Goal: Task Accomplishment & Management: Manage account settings

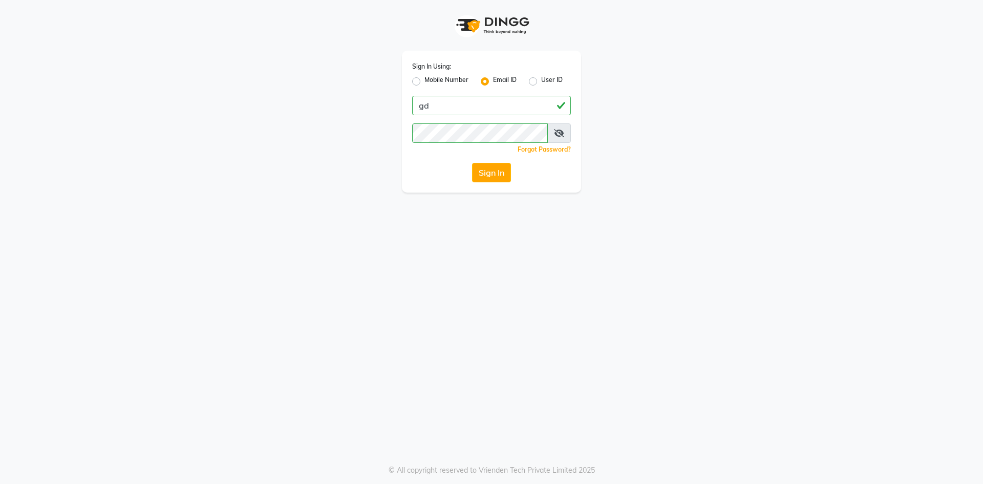
type input "g"
type input "[EMAIL_ADDRESS][DOMAIN_NAME]"
click at [472, 163] on button "Sign In" at bounding box center [491, 172] width 39 height 19
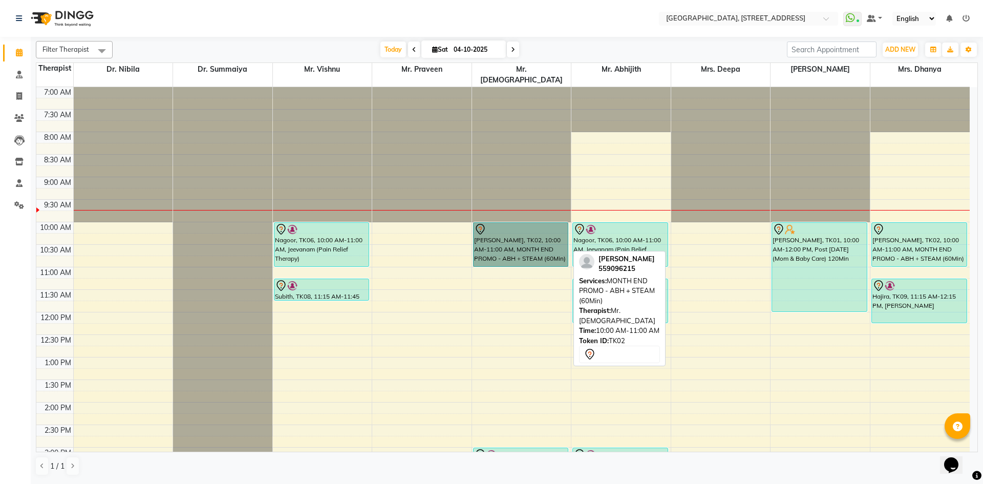
drag, startPoint x: 514, startPoint y: 228, endPoint x: 515, endPoint y: 235, distance: 7.2
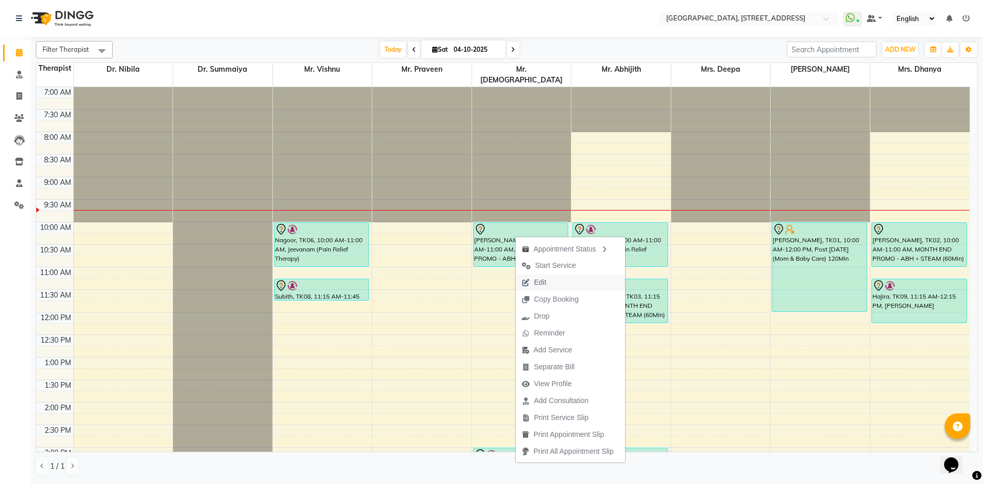
click at [545, 281] on span "Edit" at bounding box center [540, 282] width 12 height 11
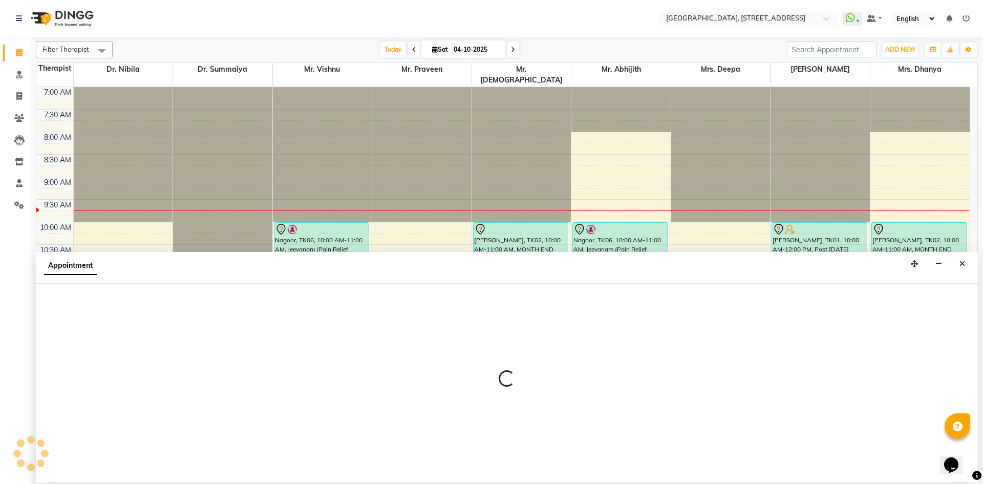
select select "tentative"
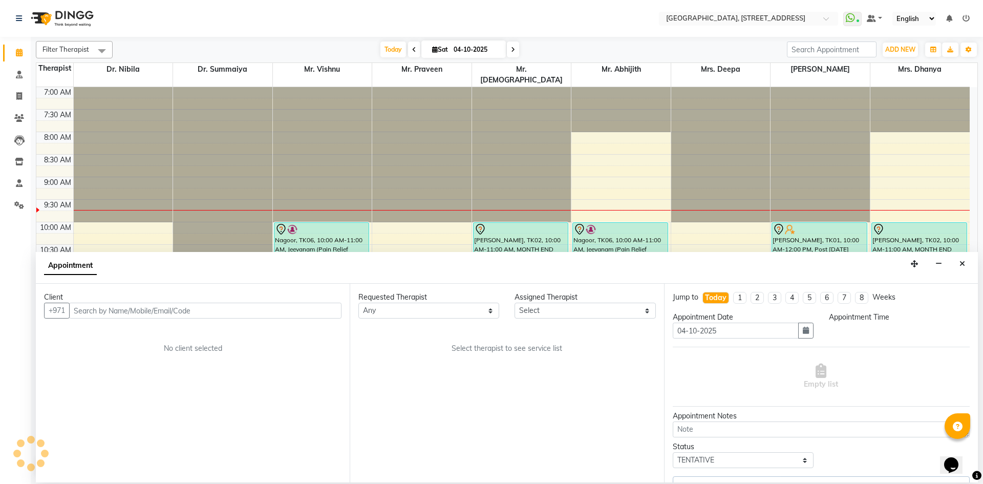
select select "33011"
select select "600"
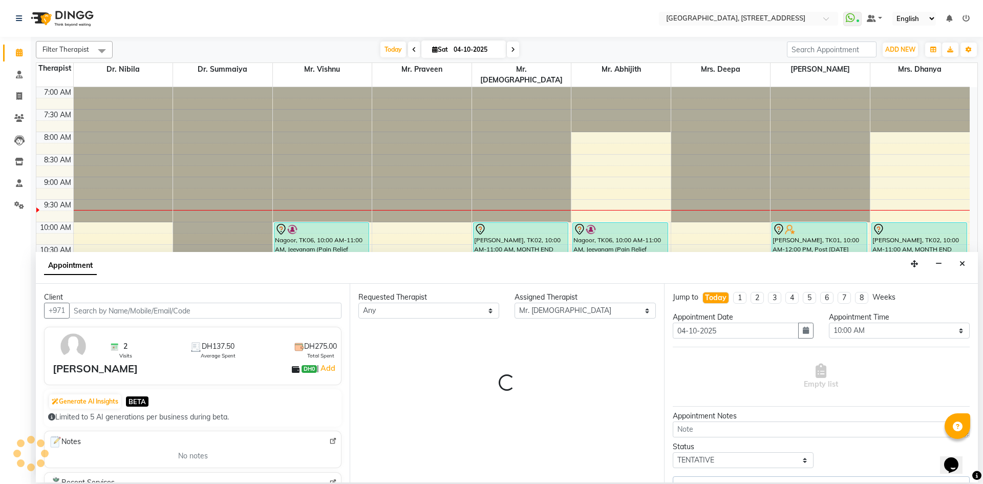
scroll to position [91, 0]
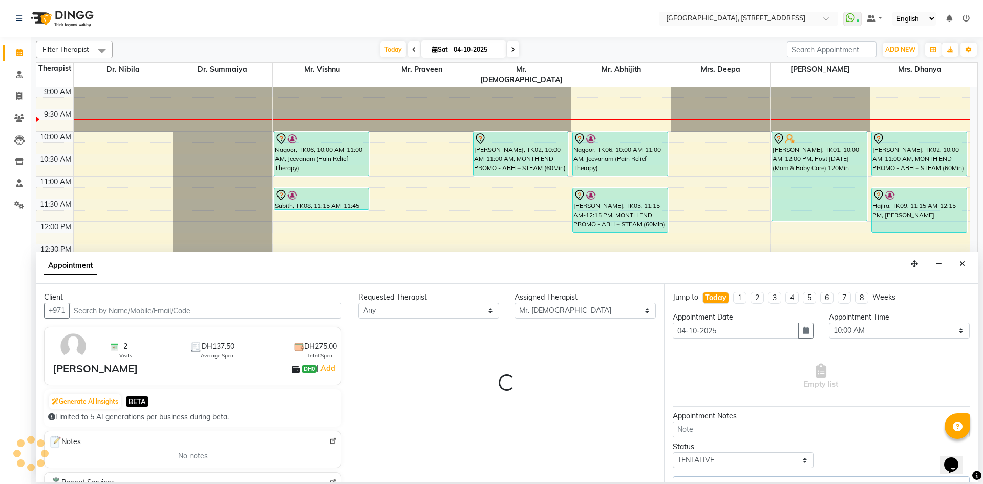
select select "1960"
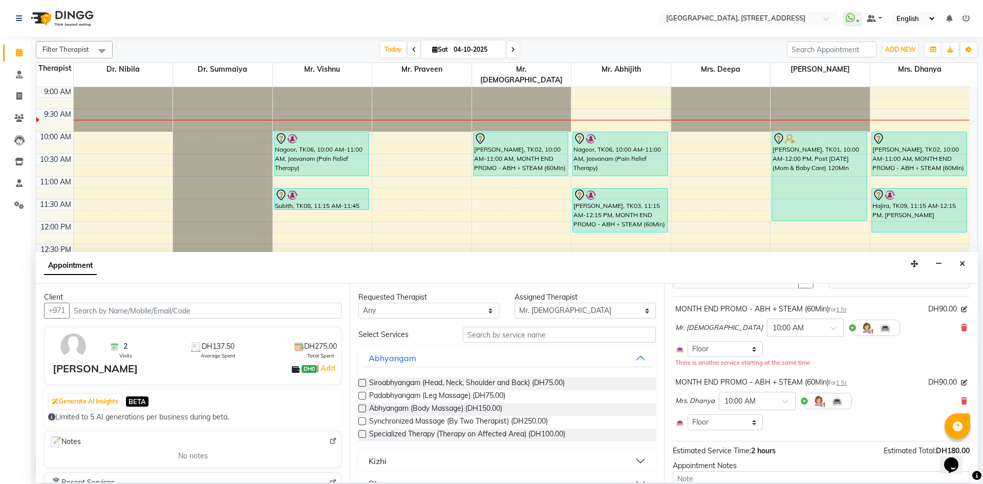
scroll to position [120, 0]
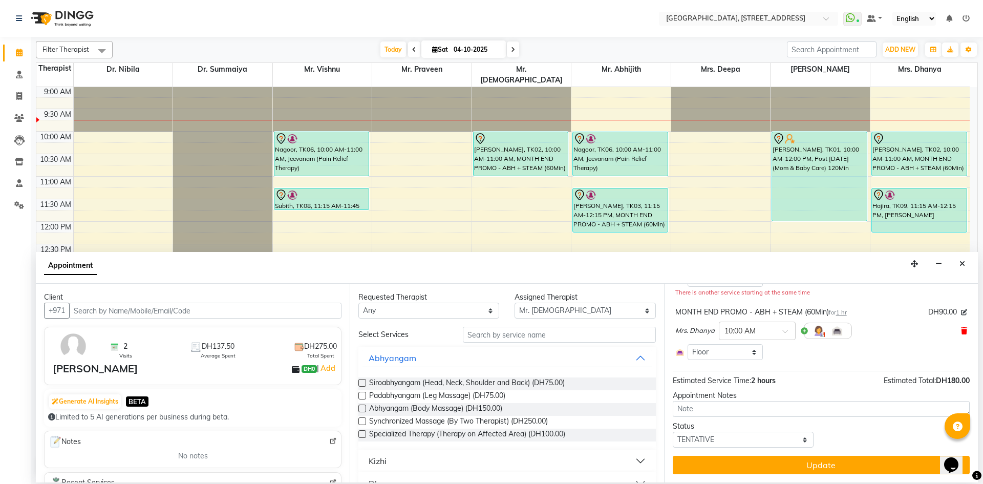
click at [961, 332] on icon at bounding box center [964, 330] width 6 height 7
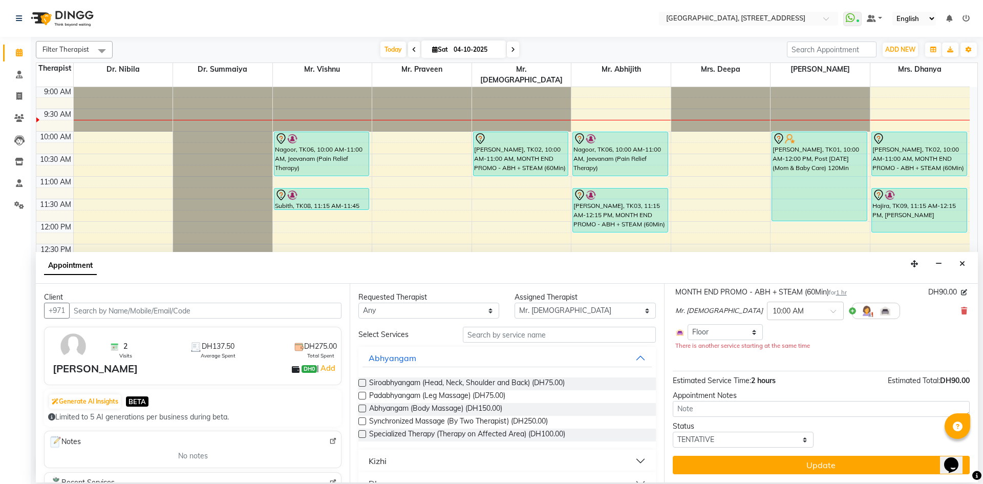
scroll to position [67, 0]
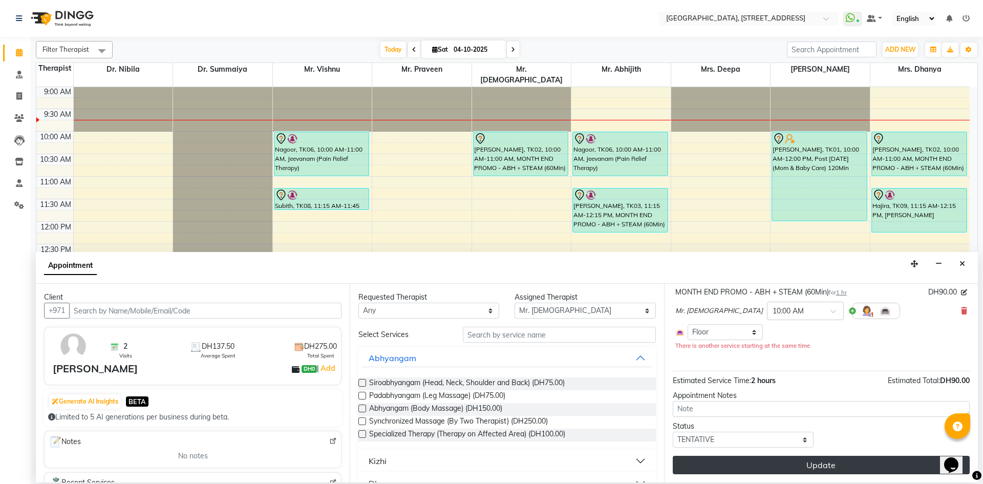
click at [869, 459] on button "Update" at bounding box center [820, 464] width 297 height 18
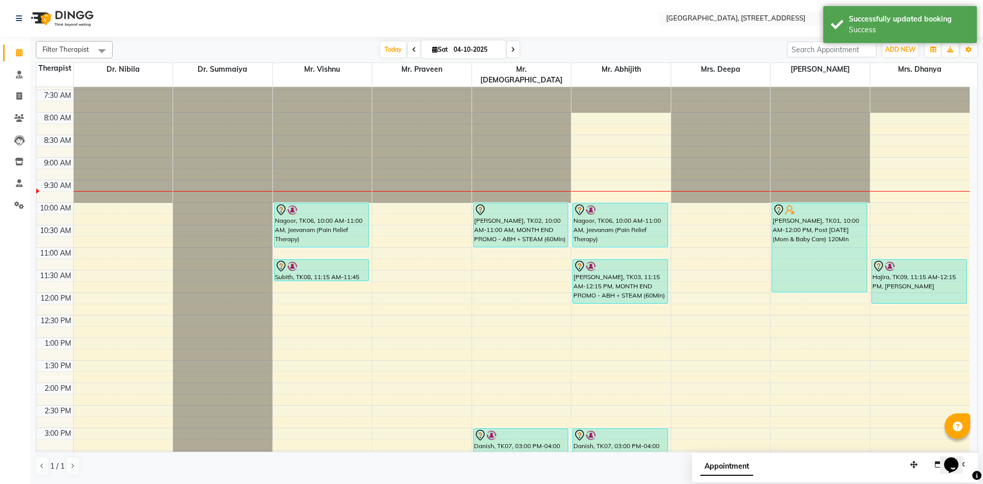
scroll to position [0, 0]
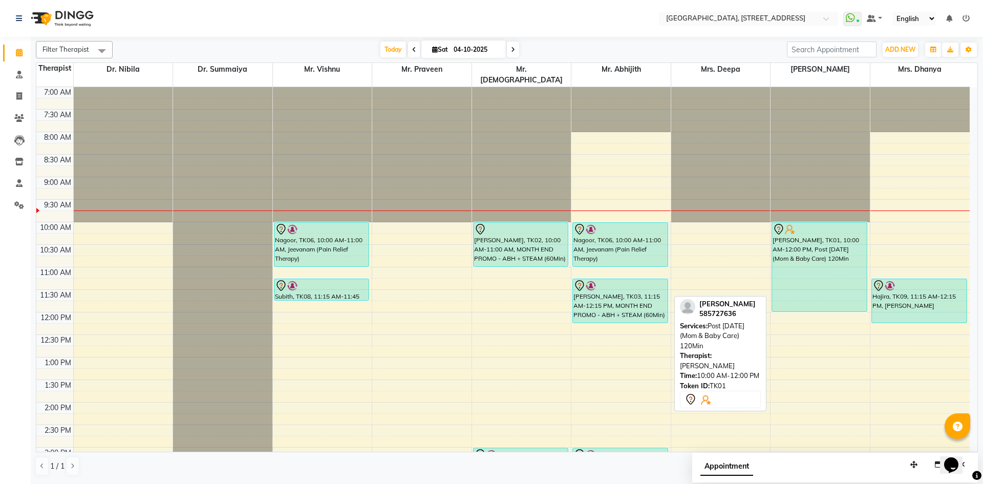
click at [825, 285] on div "[PERSON_NAME], TK01, 10:00 AM-12:00 PM, Post [DATE] (Mom & Baby Care) 120Min" at bounding box center [819, 267] width 95 height 89
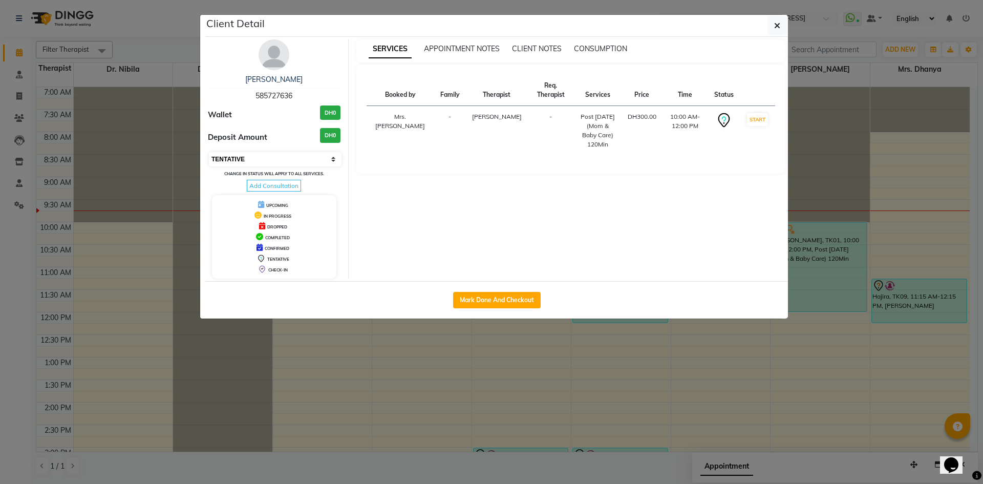
click at [334, 157] on select "Select IN SERVICE CONFIRMED TENTATIVE CHECK IN MARK DONE DROPPED UPCOMING" at bounding box center [275, 159] width 133 height 14
select select "3"
click at [209, 152] on select "Select IN SERVICE CONFIRMED TENTATIVE CHECK IN MARK DONE DROPPED UPCOMING" at bounding box center [275, 159] width 133 height 14
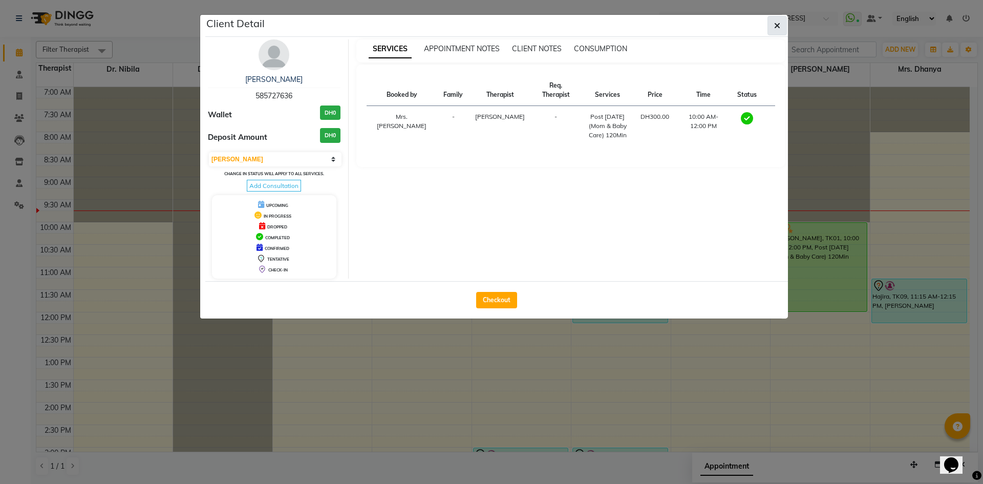
click at [772, 24] on button "button" at bounding box center [776, 25] width 19 height 19
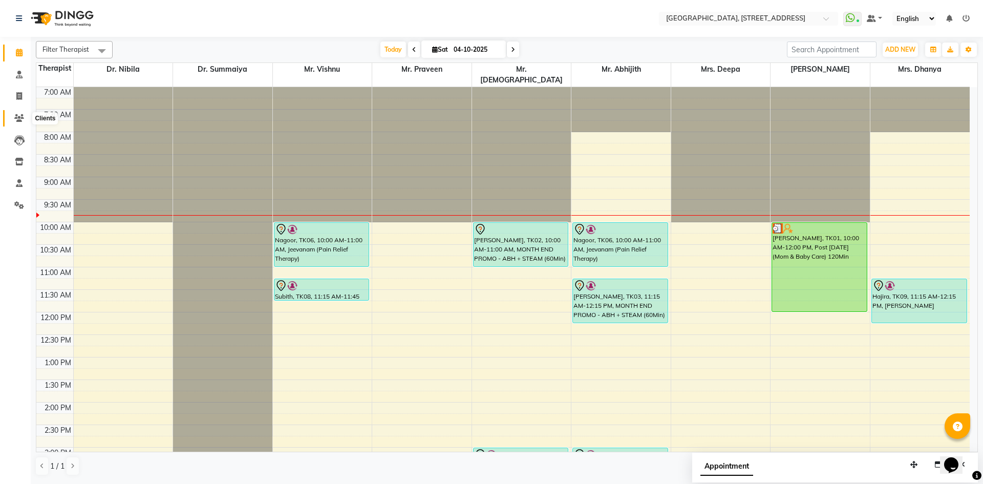
click at [20, 116] on icon at bounding box center [19, 118] width 10 height 8
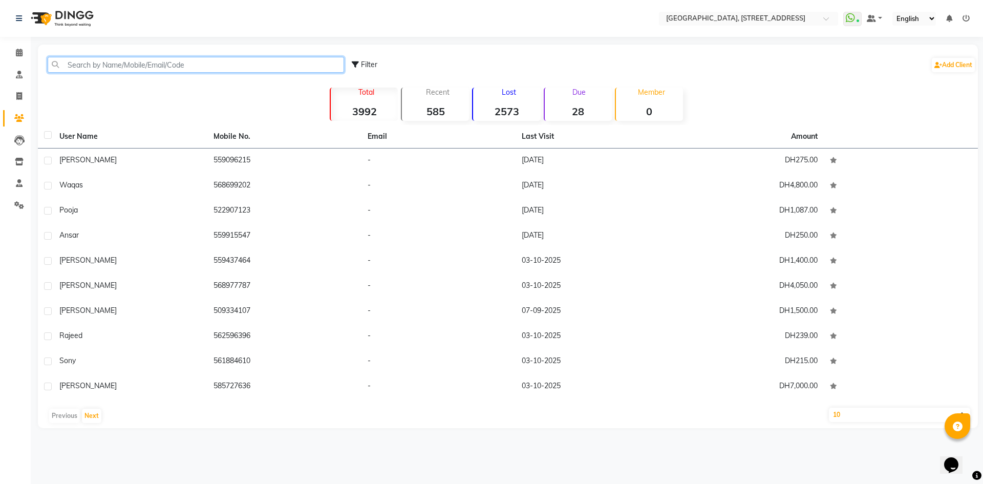
click at [98, 63] on input "text" at bounding box center [196, 65] width 296 height 16
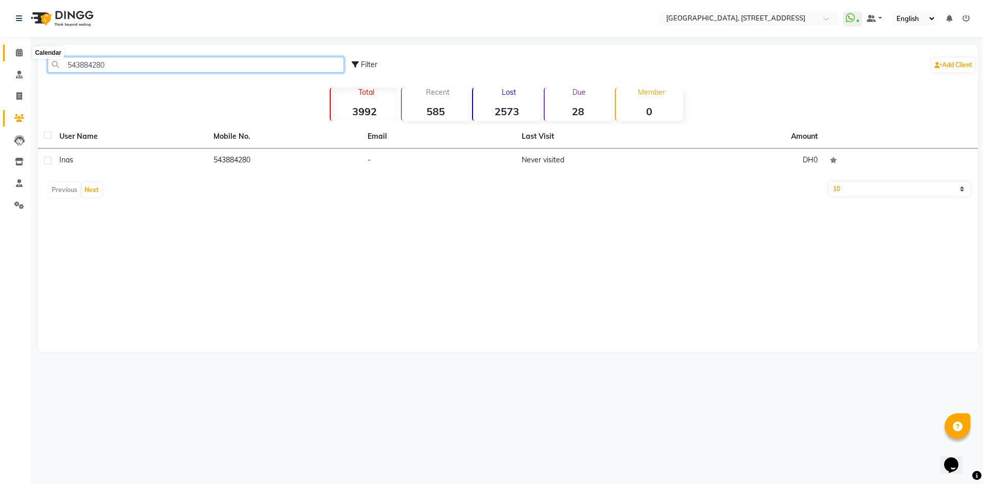
type input "543884280"
click at [19, 54] on icon at bounding box center [19, 53] width 7 height 8
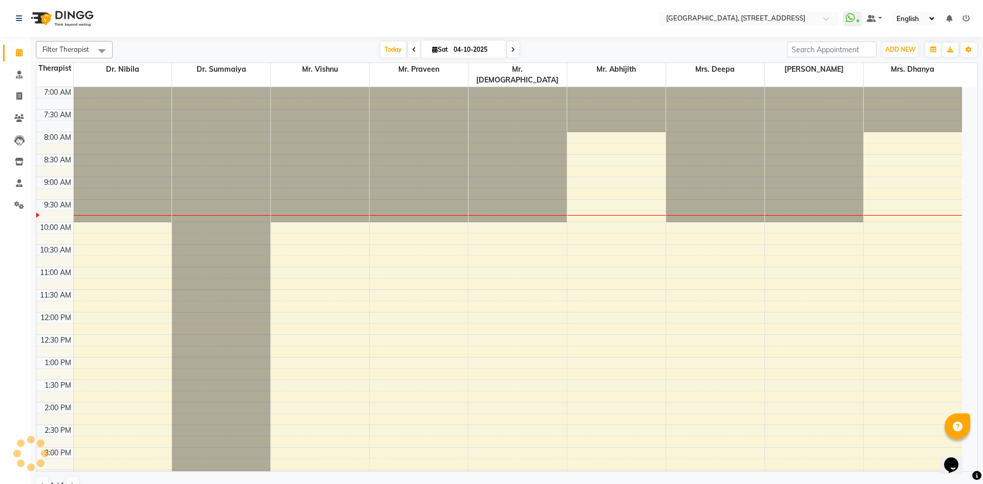
scroll to position [91, 0]
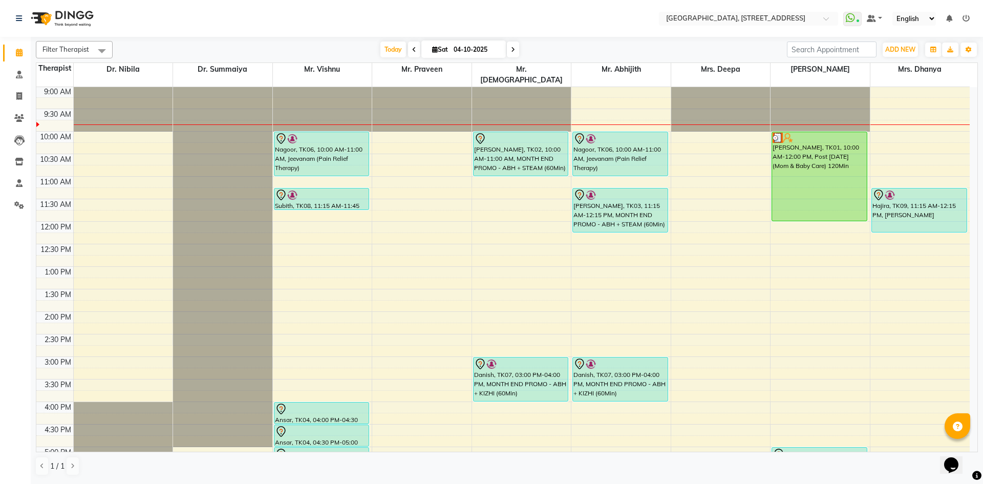
click at [514, 56] on span at bounding box center [513, 49] width 12 height 16
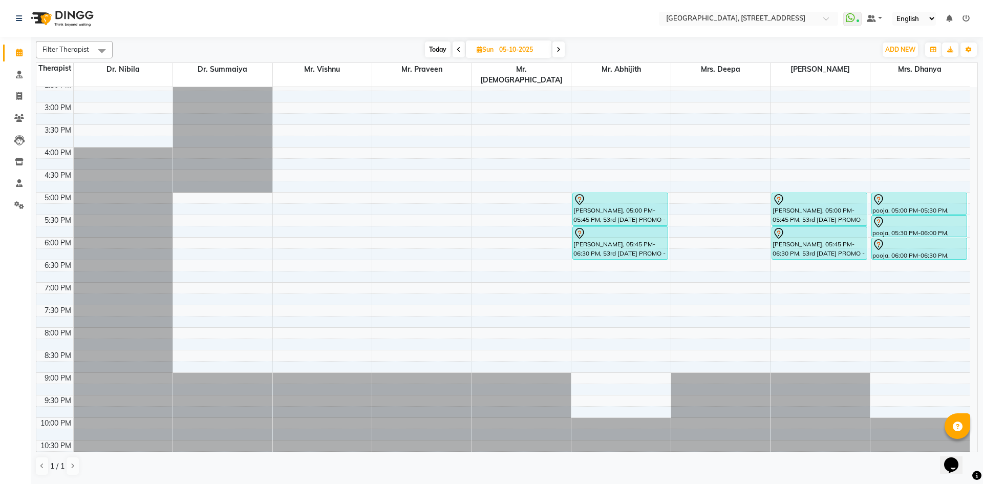
scroll to position [157, 0]
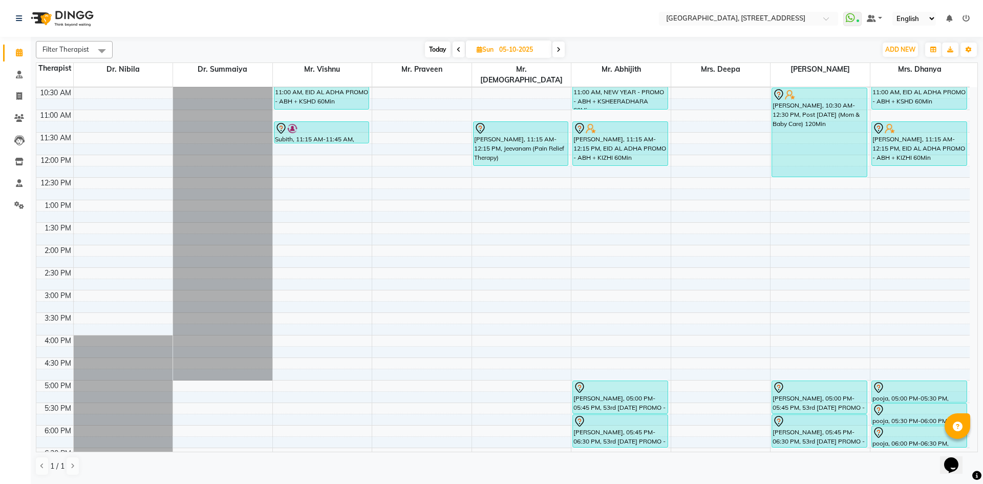
click at [461, 55] on span at bounding box center [458, 49] width 12 height 16
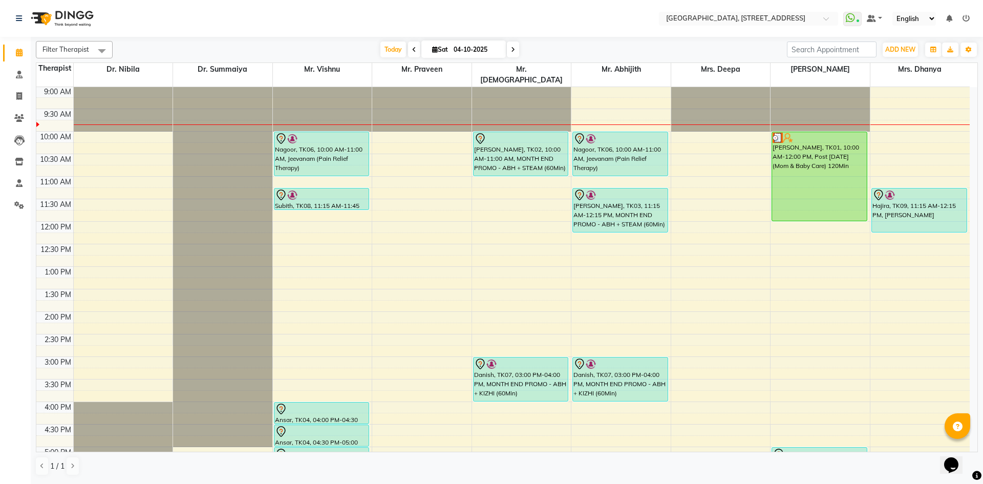
scroll to position [278, 0]
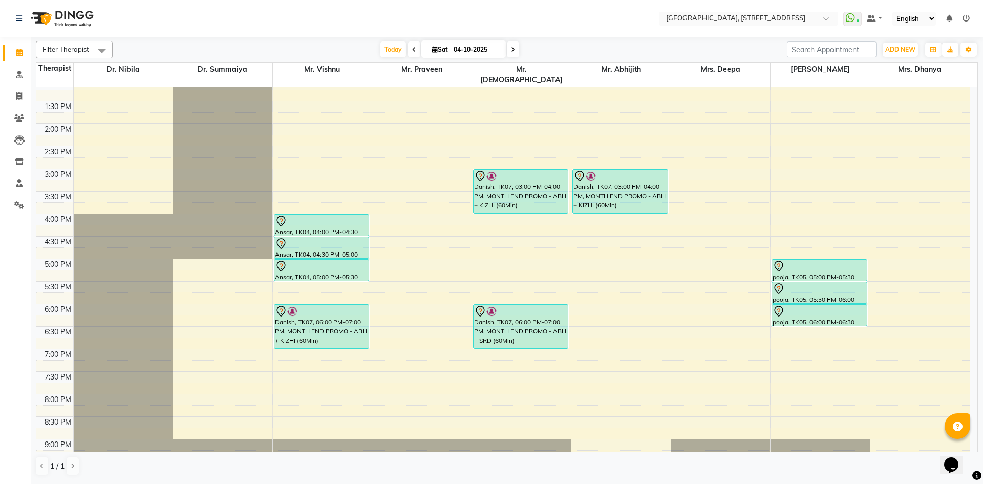
click at [509, 44] on span at bounding box center [513, 49] width 12 height 16
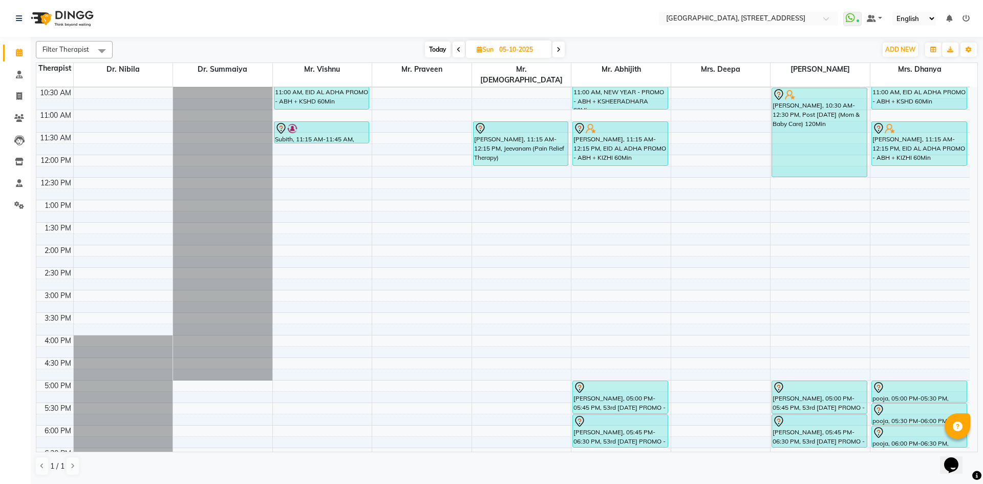
scroll to position [345, 0]
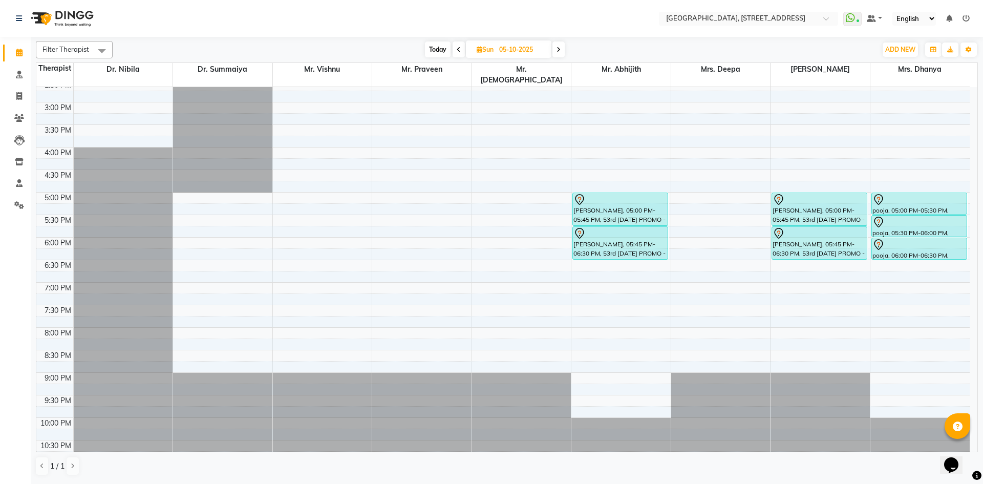
click at [438, 52] on span "Today" at bounding box center [438, 49] width 26 height 16
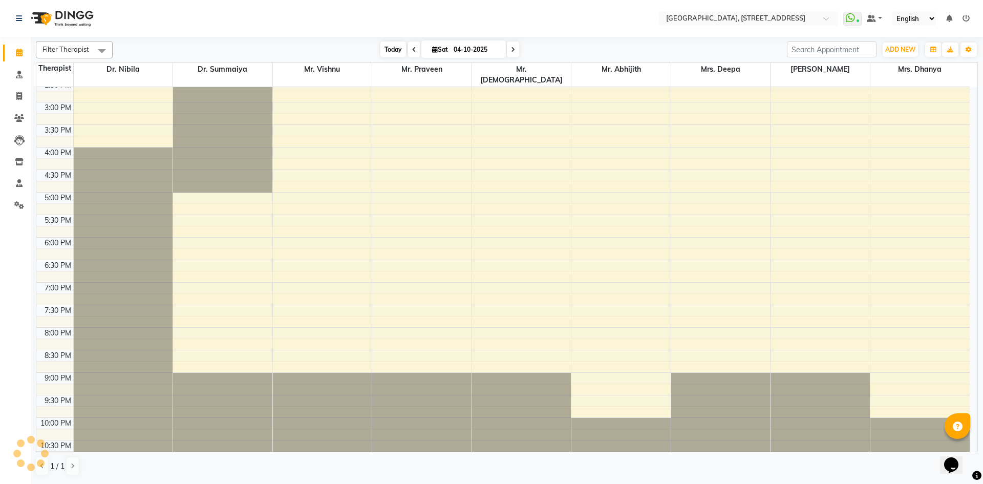
scroll to position [91, 0]
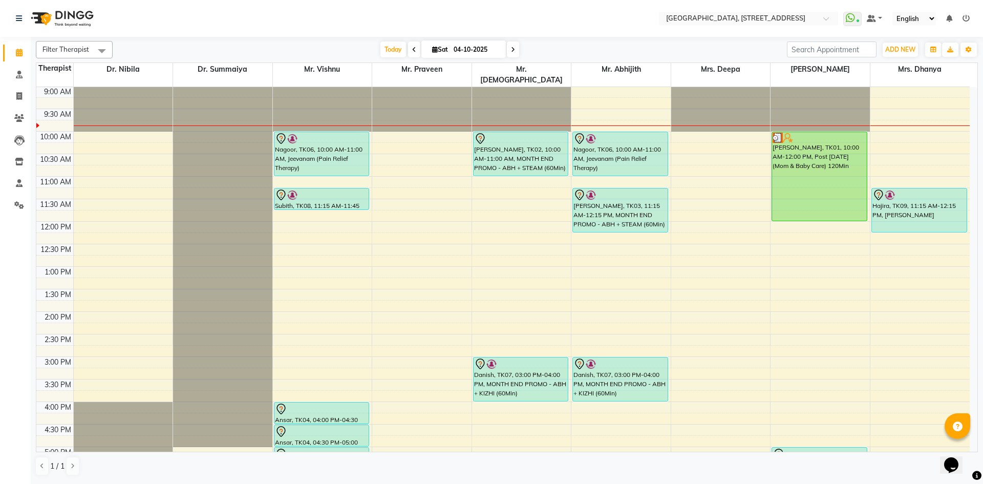
click at [512, 51] on icon at bounding box center [513, 50] width 4 height 6
type input "05-10-2025"
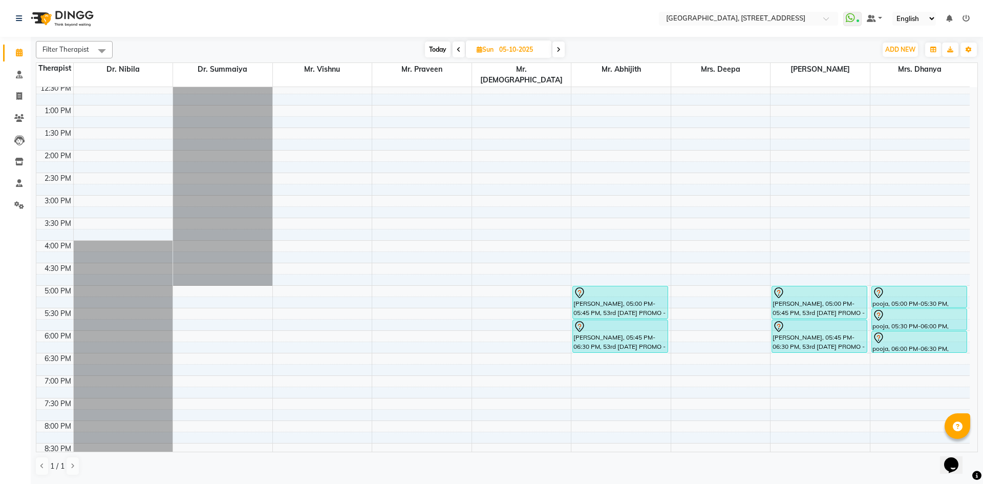
scroll to position [345, 0]
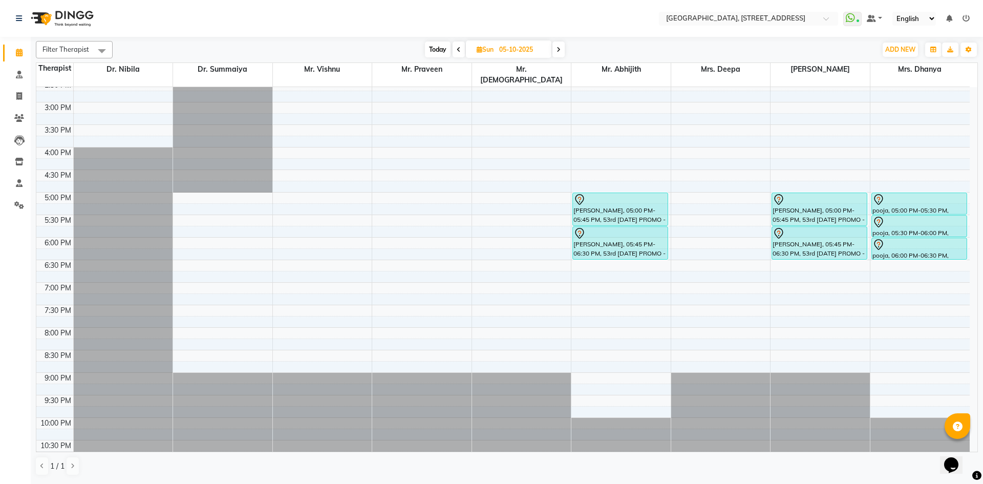
click at [584, 276] on div "7:00 AM 7:30 AM 8:00 AM 8:30 AM 9:00 AM 9:30 AM 10:00 AM 10:30 AM 11:00 AM 11:3…" at bounding box center [502, 102] width 933 height 720
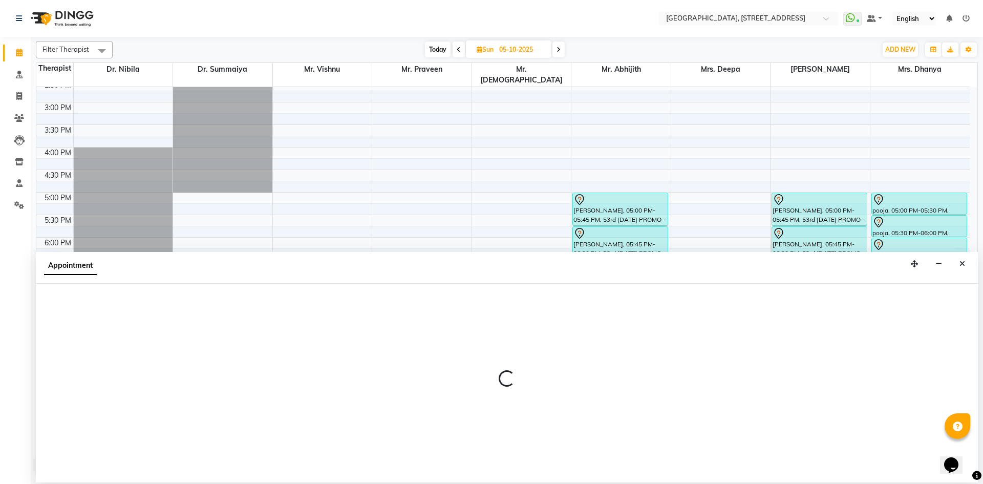
select select "65324"
select select "1140"
select select "tentative"
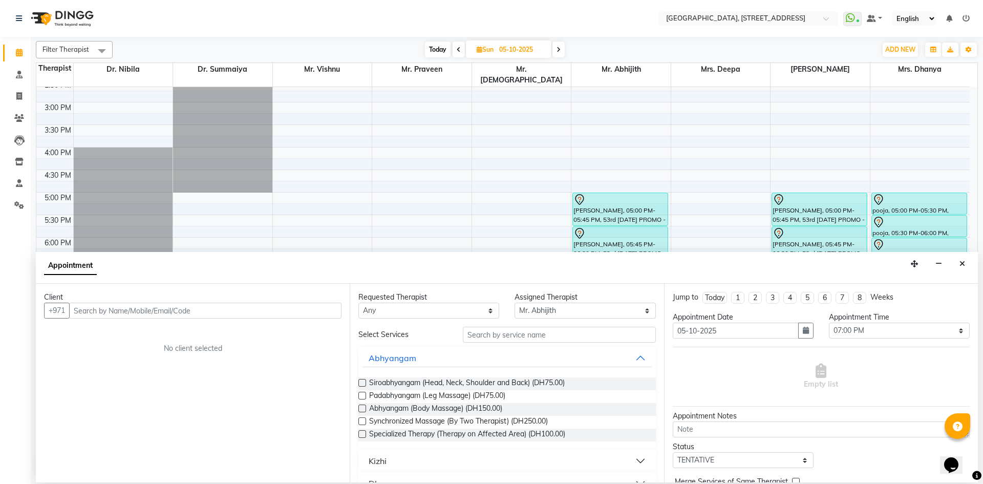
click at [293, 308] on input "text" at bounding box center [205, 310] width 272 height 16
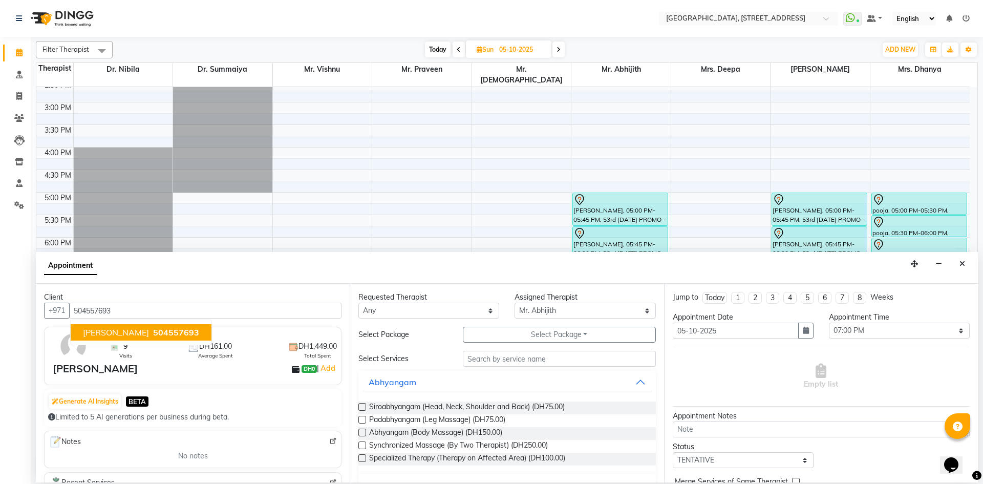
click at [88, 338] on button "[PERSON_NAME] 504557693" at bounding box center [141, 332] width 141 height 16
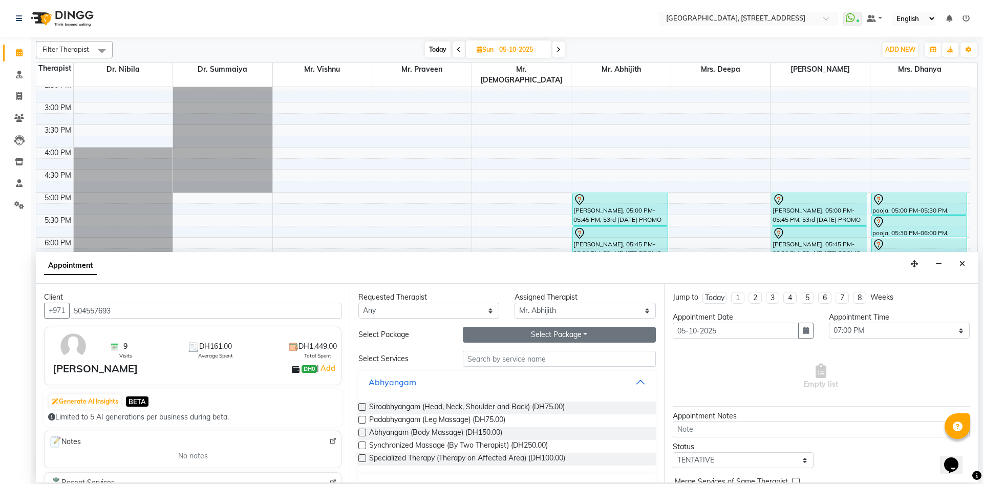
type input "504557693"
click at [536, 332] on button "Select Package Toggle Dropdown" at bounding box center [559, 335] width 193 height 16
click at [537, 357] on li "ANNIVERSARY 12 SESSIONS + STEAM 12" at bounding box center [551, 355] width 177 height 15
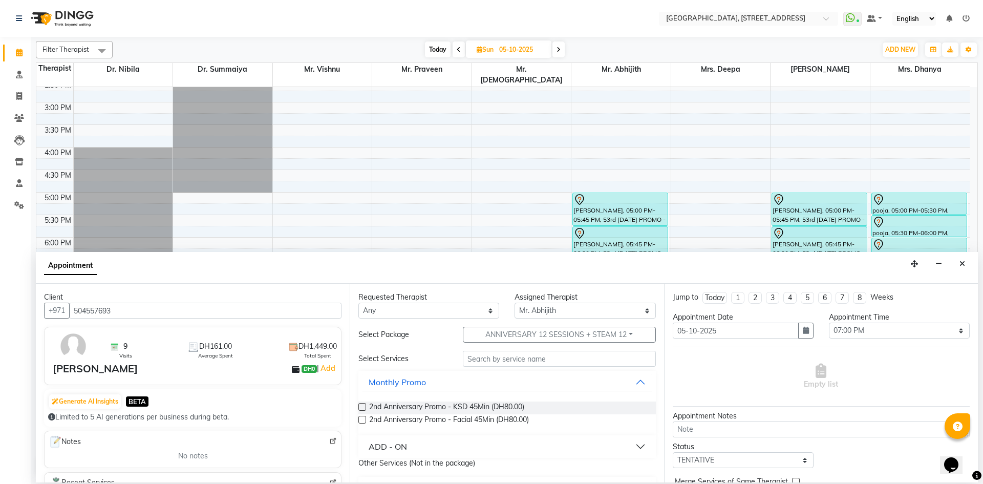
click at [359, 406] on label at bounding box center [362, 407] width 8 height 8
click at [359, 406] on input "checkbox" at bounding box center [361, 407] width 7 height 7
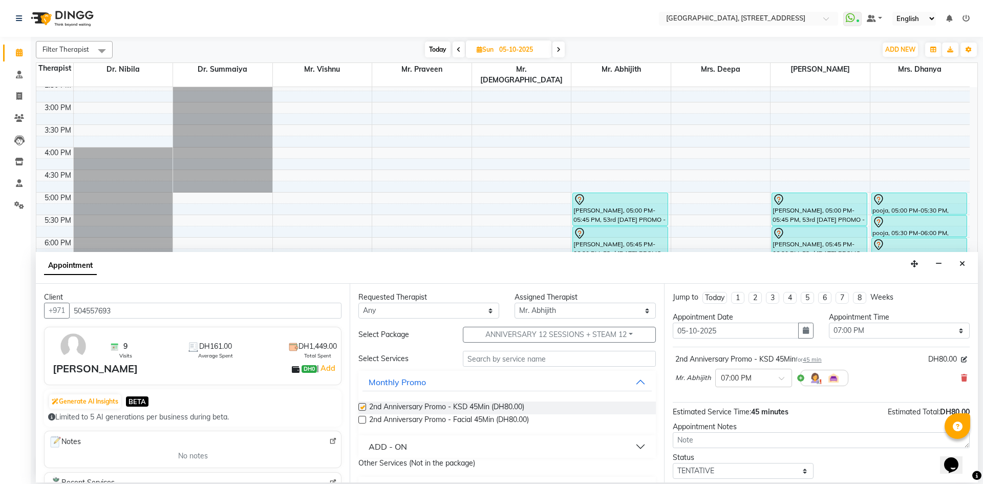
checkbox input "false"
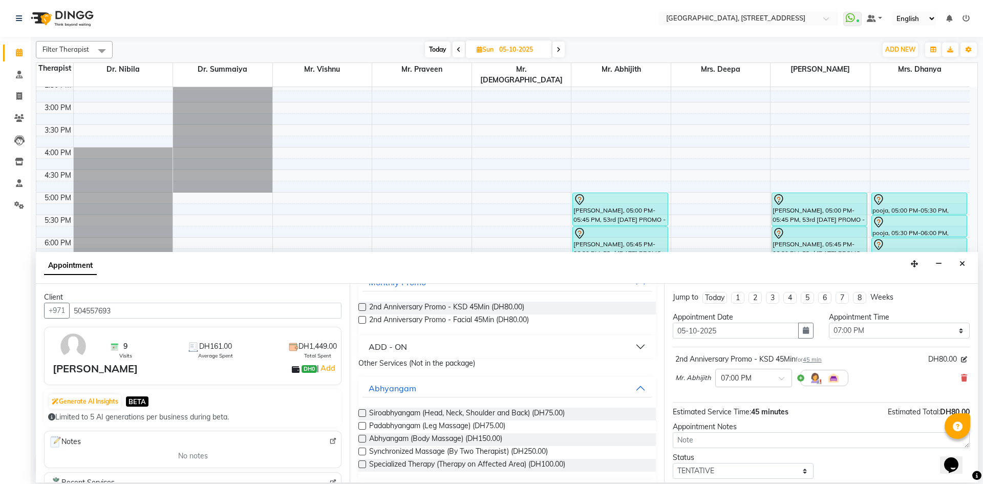
scroll to position [138, 0]
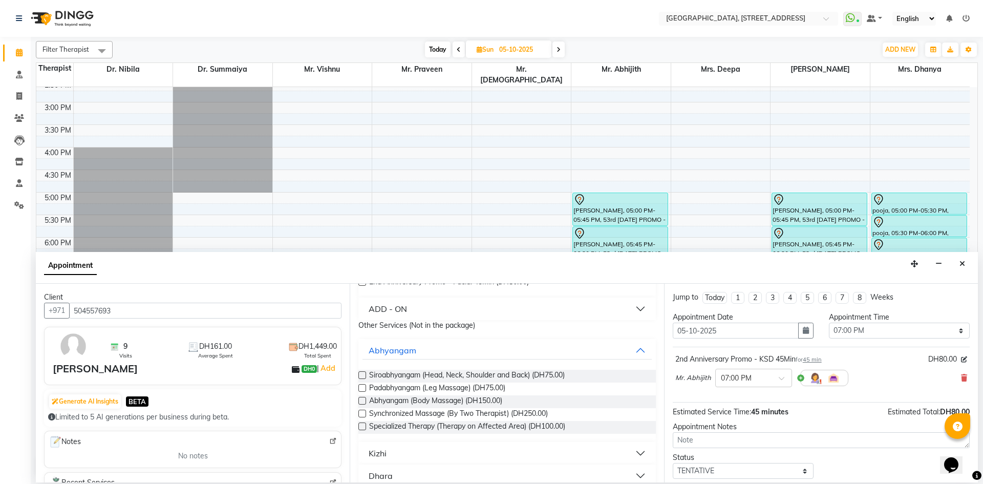
click at [634, 306] on button "ADD - ON" at bounding box center [506, 308] width 289 height 18
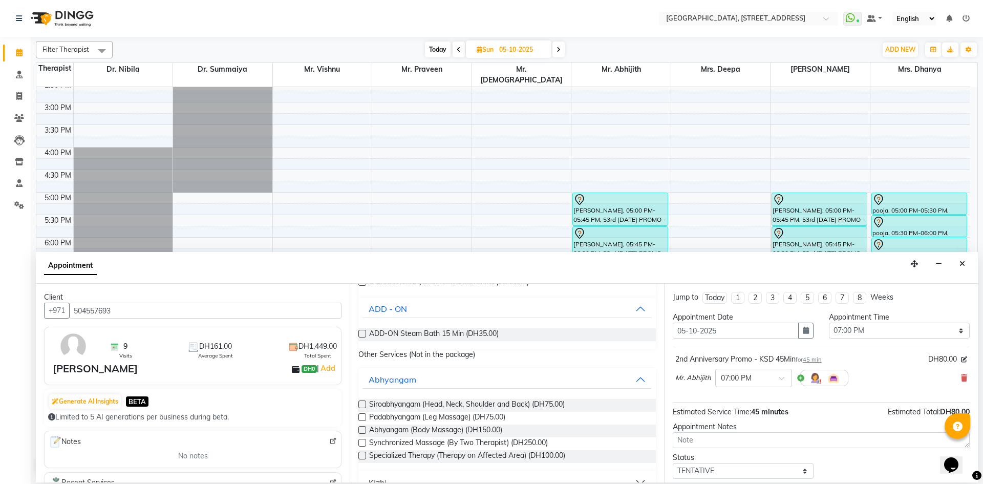
click at [359, 333] on label at bounding box center [362, 334] width 8 height 8
click at [359, 333] on input "checkbox" at bounding box center [361, 334] width 7 height 7
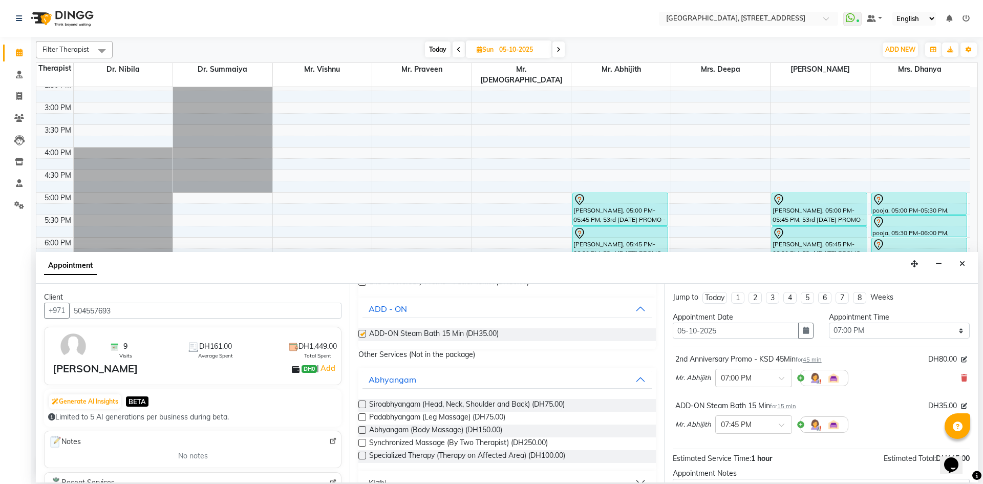
checkbox input "false"
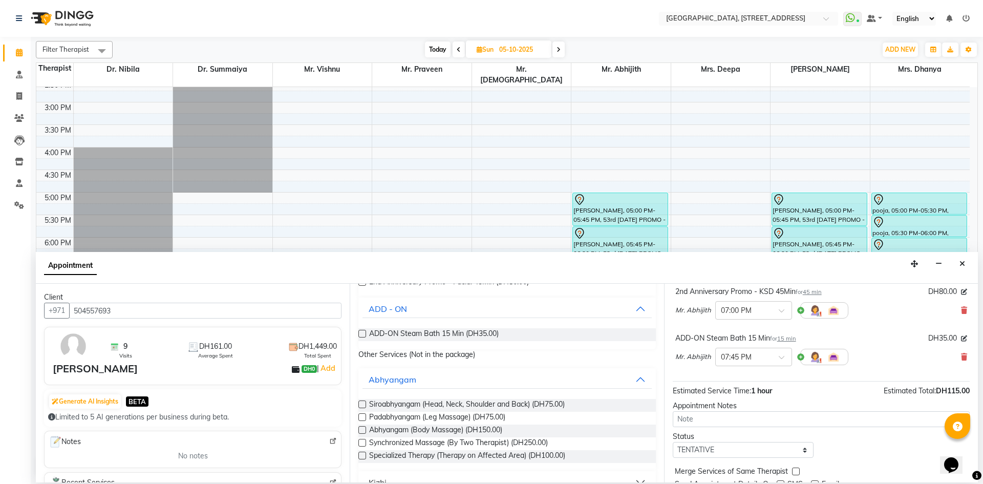
scroll to position [107, 0]
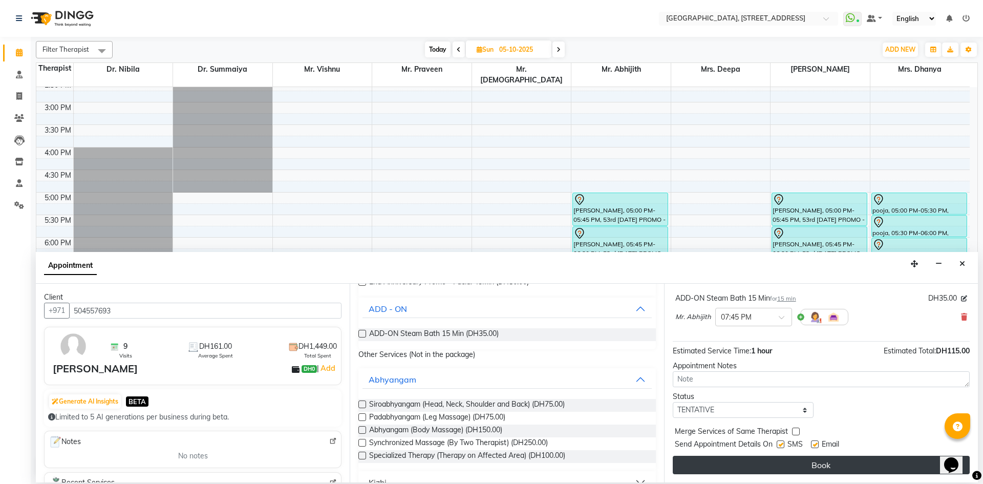
click at [747, 464] on button "Book" at bounding box center [820, 464] width 297 height 18
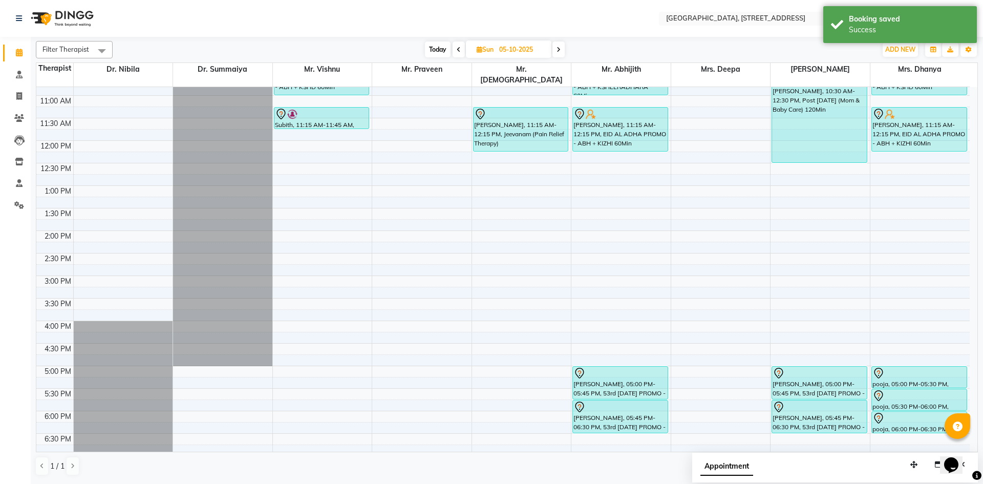
scroll to position [157, 0]
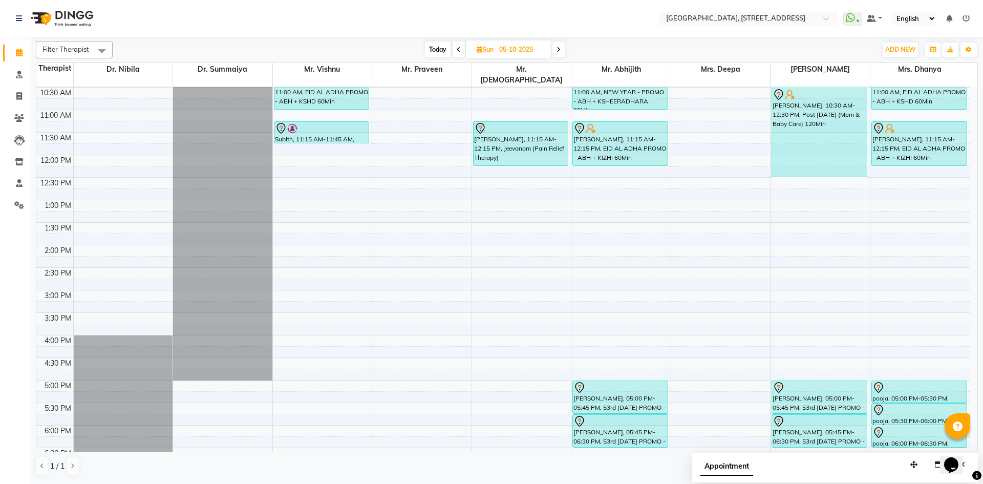
click at [558, 49] on icon at bounding box center [558, 50] width 4 height 6
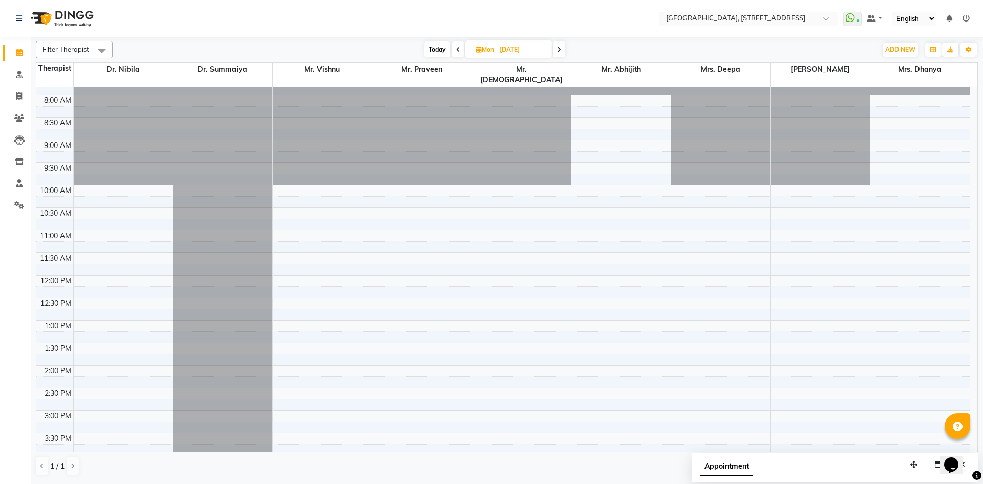
scroll to position [0, 0]
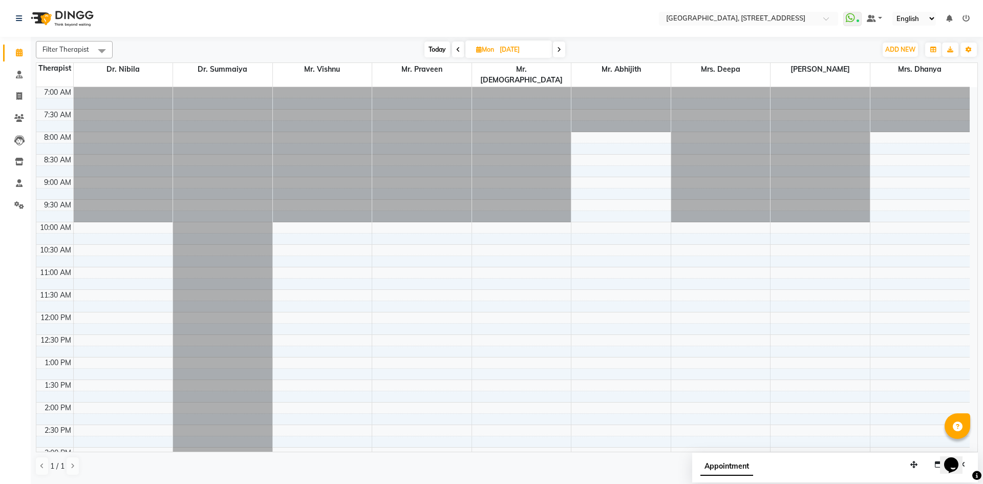
click at [456, 43] on span at bounding box center [458, 49] width 12 height 16
type input "05-10-2025"
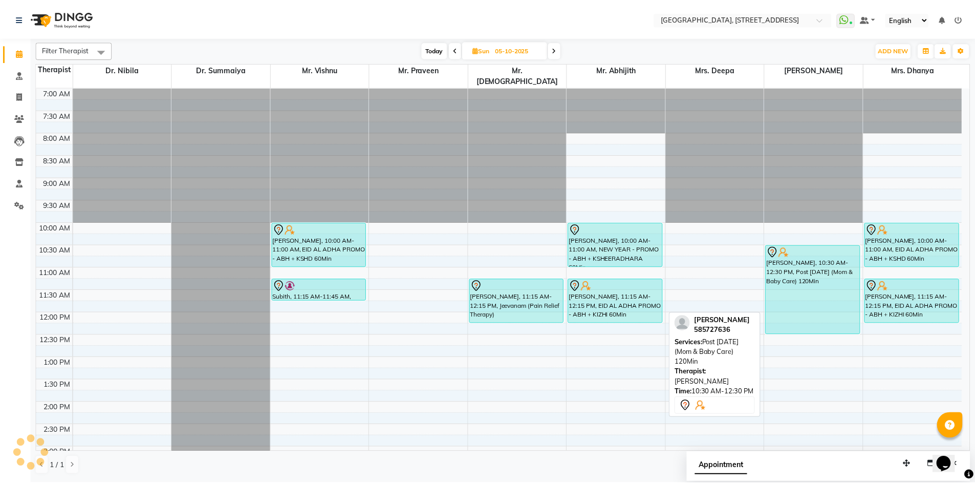
scroll to position [188, 0]
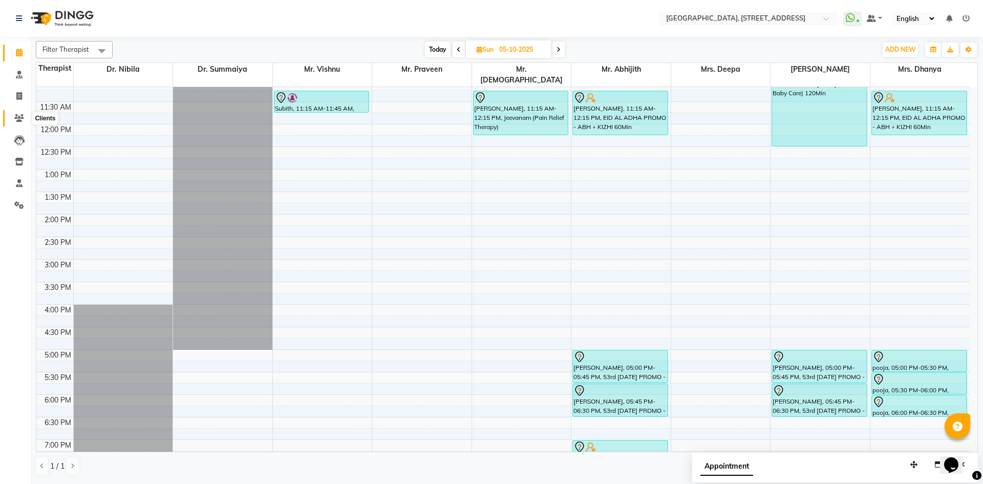
click at [23, 118] on icon at bounding box center [19, 118] width 10 height 8
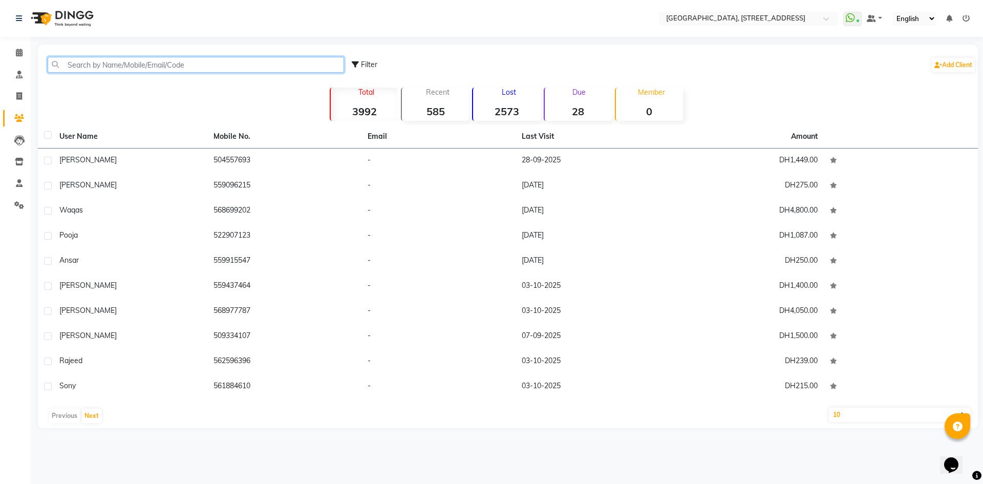
click at [72, 61] on input "text" at bounding box center [196, 65] width 296 height 16
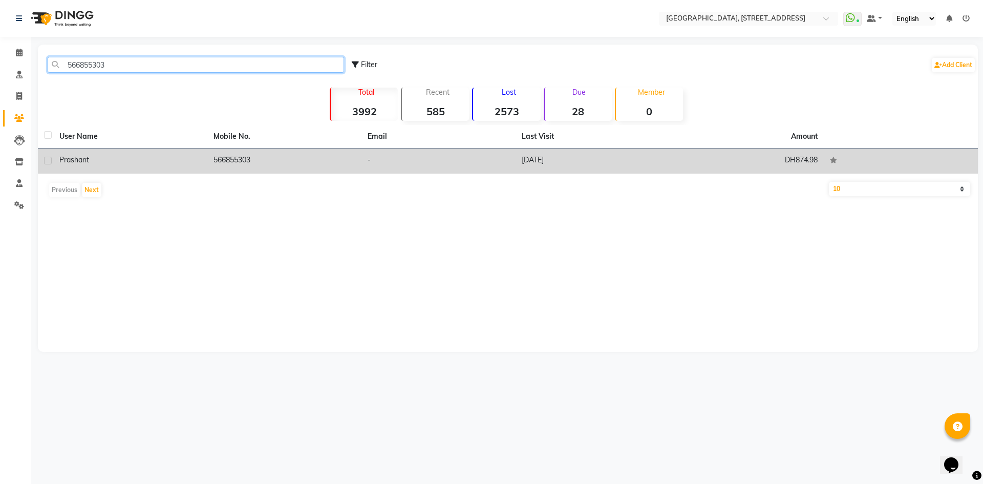
type input "566855303"
drag, startPoint x: 719, startPoint y: 154, endPoint x: 707, endPoint y: 154, distance: 11.8
click at [707, 154] on td "DH874.98" at bounding box center [746, 160] width 154 height 25
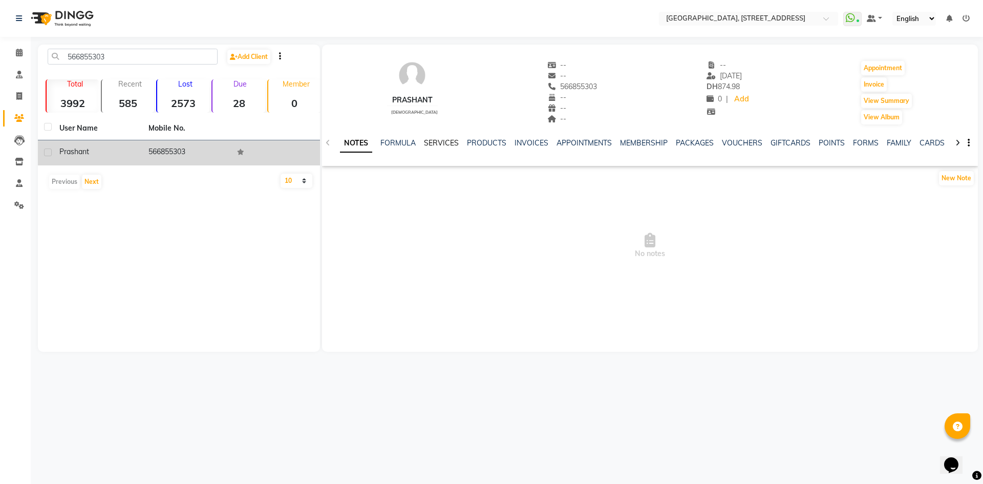
click at [441, 142] on link "SERVICES" at bounding box center [441, 142] width 35 height 9
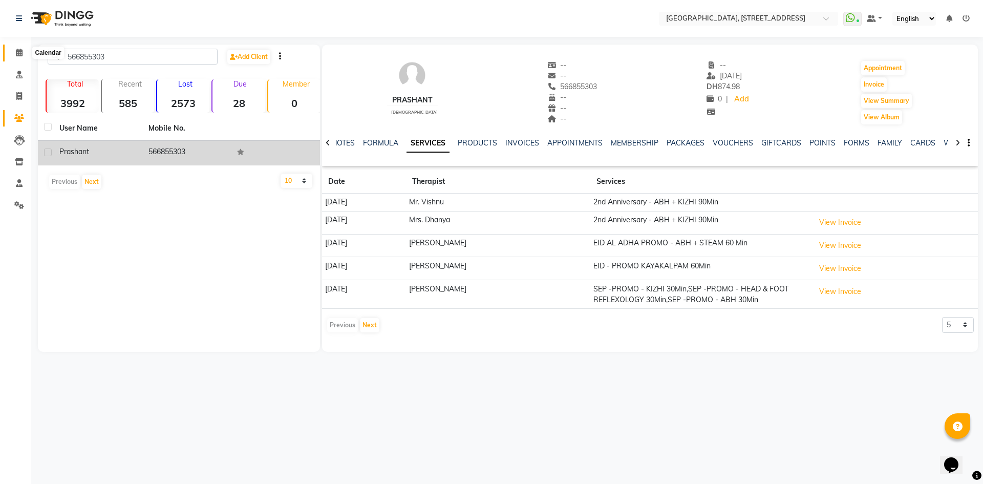
click at [17, 48] on span at bounding box center [19, 53] width 18 height 12
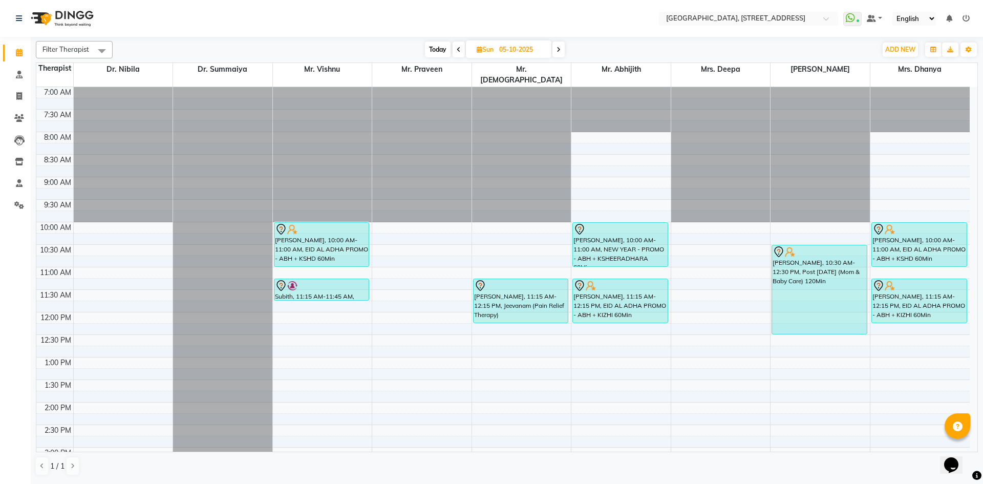
click at [445, 48] on span "Today" at bounding box center [438, 49] width 26 height 16
type input "04-10-2025"
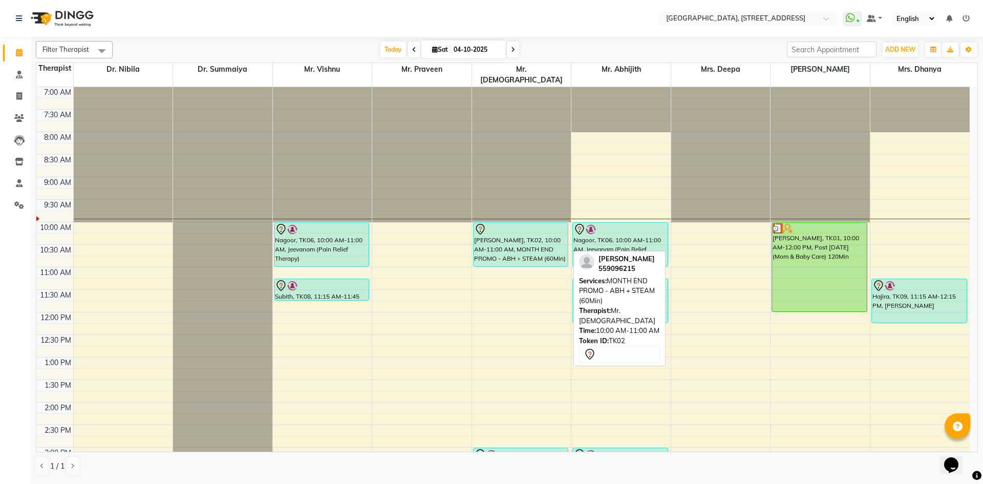
click at [533, 236] on div "[PERSON_NAME], TK02, 10:00 AM-11:00 AM, MONTH END PROMO - ABH + STEAM (60Min)" at bounding box center [520, 245] width 95 height 44
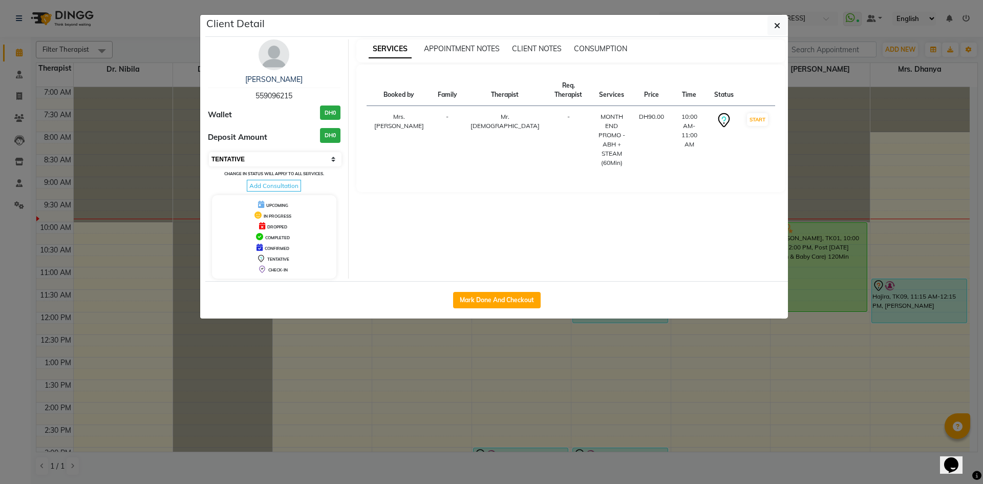
click at [271, 157] on select "Select IN SERVICE CONFIRMED TENTATIVE CHECK IN MARK DONE DROPPED UPCOMING" at bounding box center [275, 159] width 133 height 14
select select "3"
click at [209, 152] on select "Select IN SERVICE CONFIRMED TENTATIVE CHECK IN MARK DONE DROPPED UPCOMING" at bounding box center [275, 159] width 133 height 14
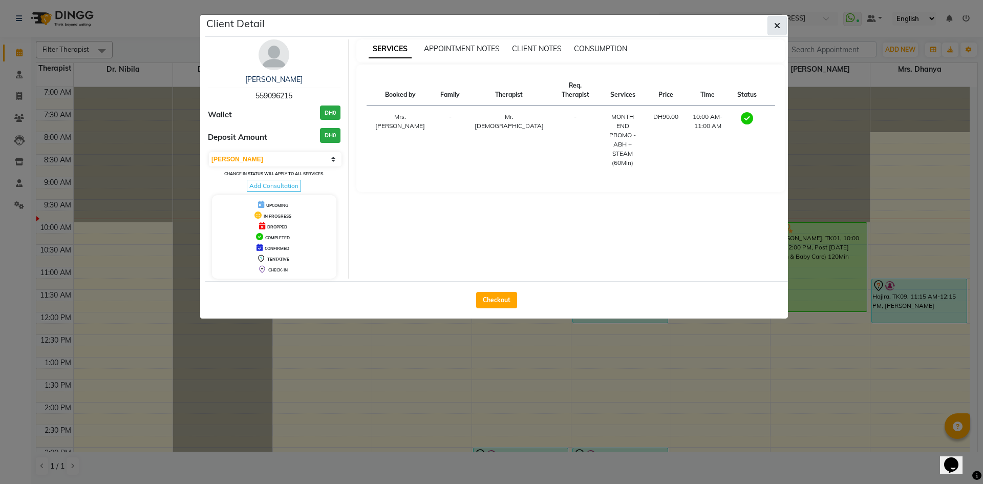
click at [778, 33] on button "button" at bounding box center [776, 25] width 19 height 19
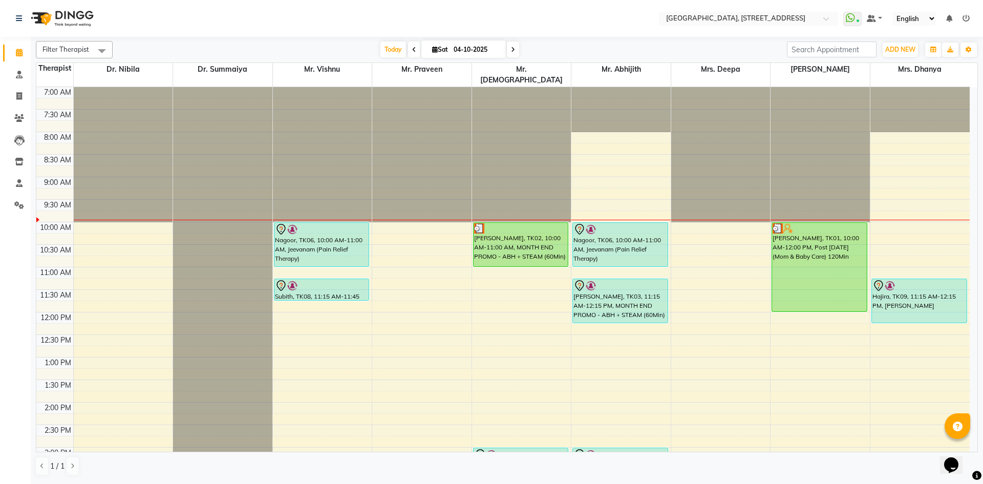
click at [511, 54] on span at bounding box center [513, 49] width 12 height 16
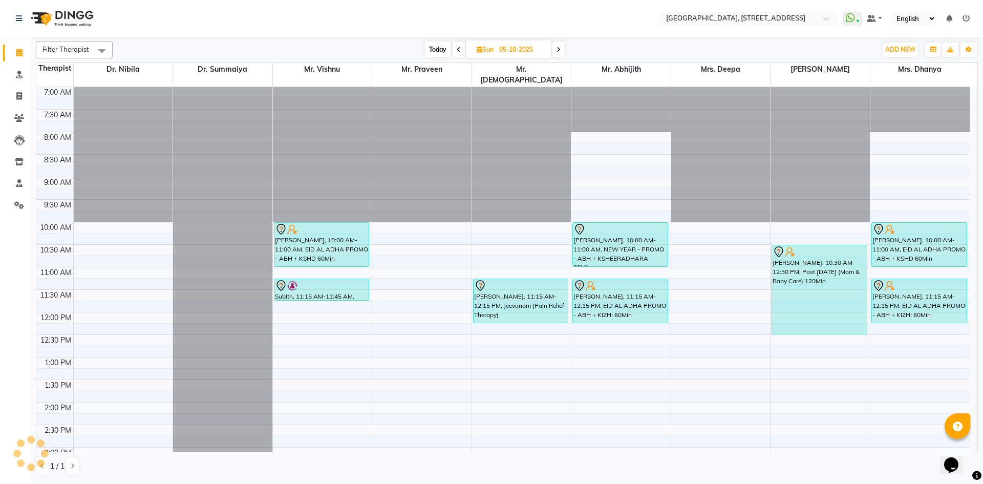
click at [430, 46] on span "Today" at bounding box center [438, 49] width 26 height 16
type input "04-10-2025"
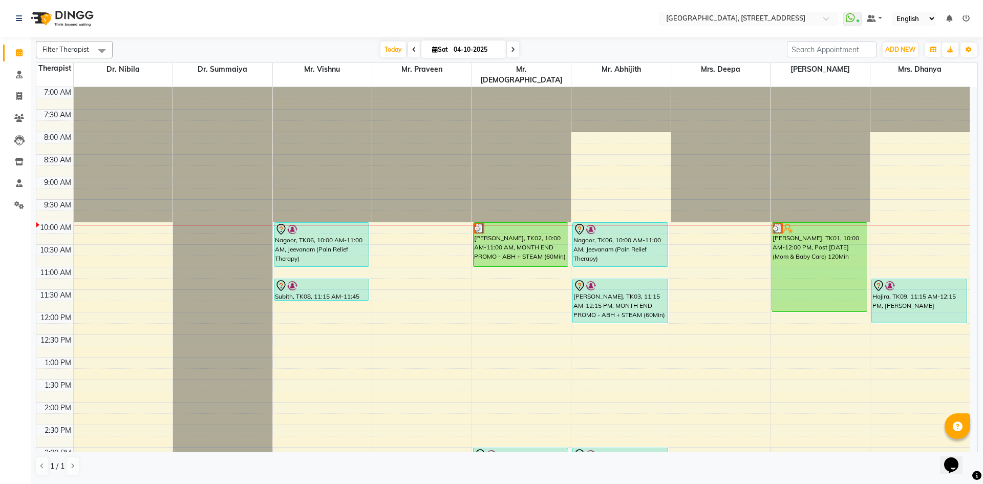
scroll to position [188, 0]
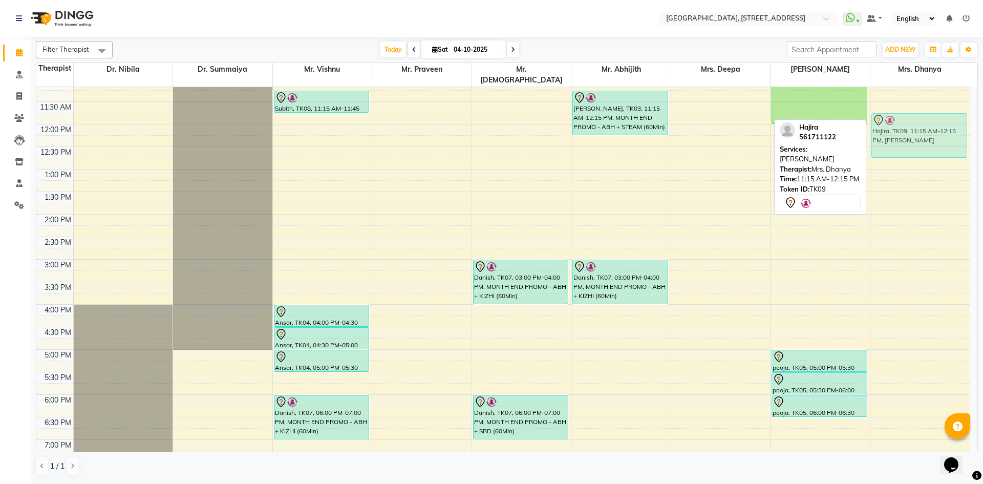
drag, startPoint x: 890, startPoint y: 88, endPoint x: 887, endPoint y: 112, distance: 24.2
click at [887, 112] on div "Hajira, TK09, 11:15 AM-12:15 PM, [PERSON_NAME], TK09, 11:15 AM-12:15 PM, [PERSO…" at bounding box center [919, 259] width 99 height 720
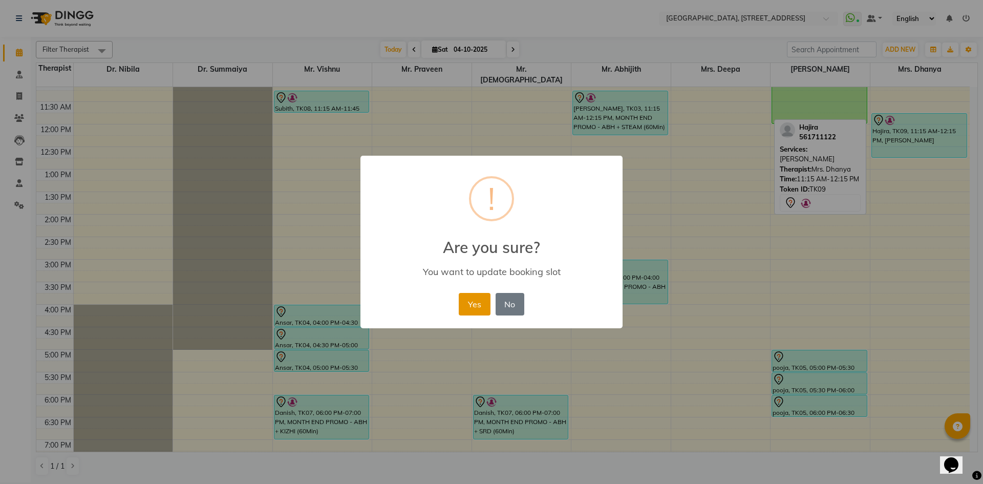
click at [475, 306] on button "Yes" at bounding box center [474, 304] width 31 height 23
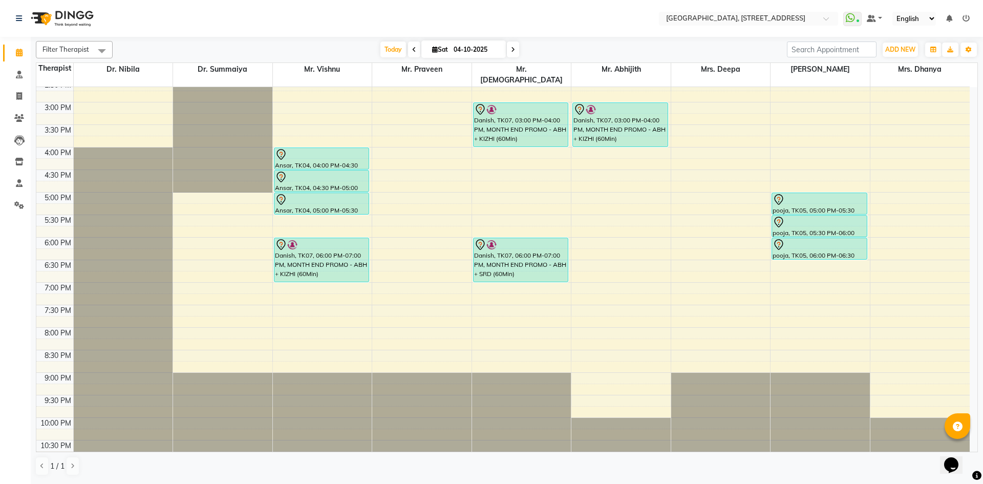
scroll to position [0, 0]
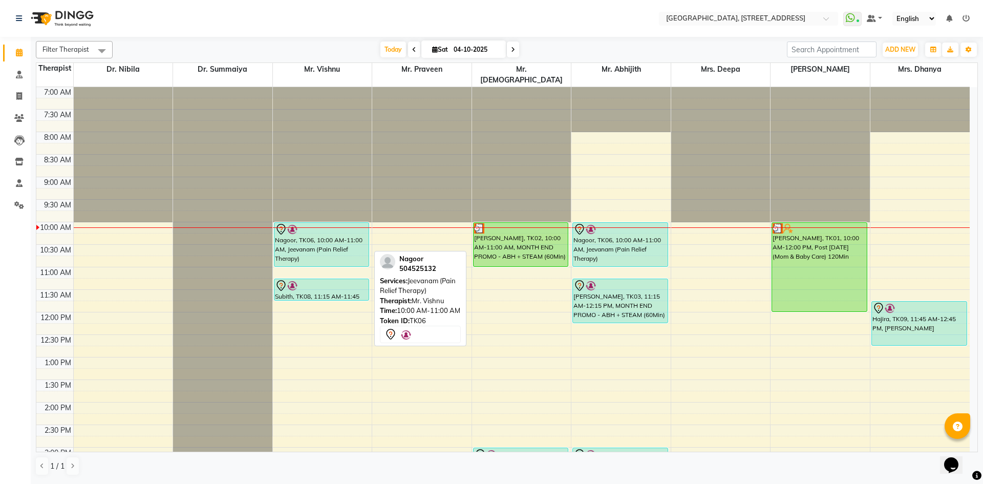
click at [300, 238] on div "Nagoor, TK06, 10:00 AM-11:00 AM, Jeevanam (Pain Relief Therapy)" at bounding box center [321, 245] width 95 height 44
click at [297, 238] on div "Nagoor, TK06, 10:00 AM-11:00 AM, Jeevanam (Pain Relief Therapy)" at bounding box center [321, 245] width 95 height 44
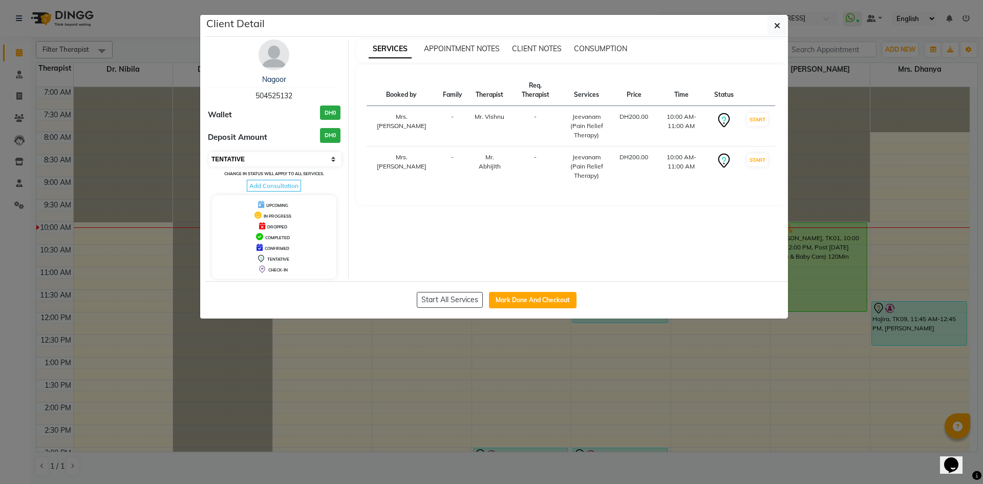
click at [334, 160] on select "Select IN SERVICE CONFIRMED TENTATIVE CHECK IN MARK DONE DROPPED UPCOMING" at bounding box center [275, 159] width 133 height 14
select select "3"
click at [209, 152] on select "Select IN SERVICE CONFIRMED TENTATIVE CHECK IN MARK DONE DROPPED UPCOMING" at bounding box center [275, 159] width 133 height 14
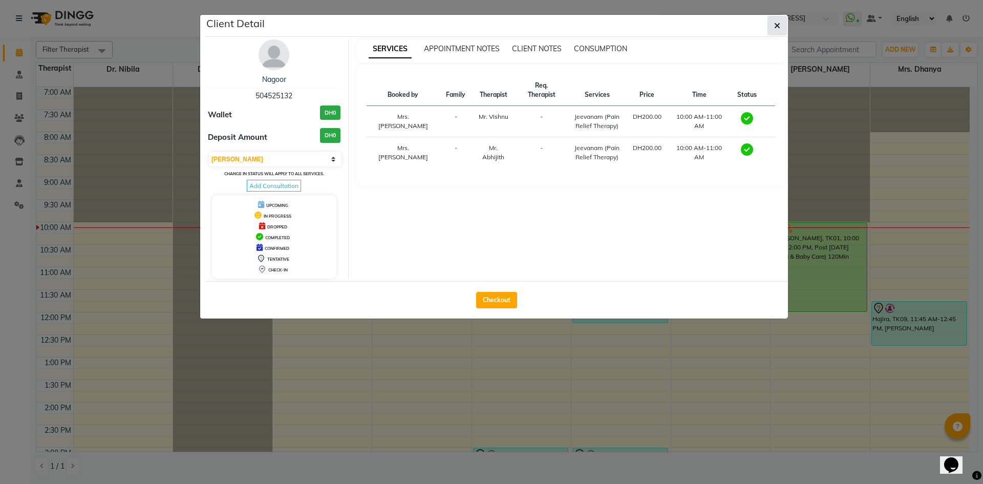
click at [784, 31] on button "button" at bounding box center [776, 25] width 19 height 19
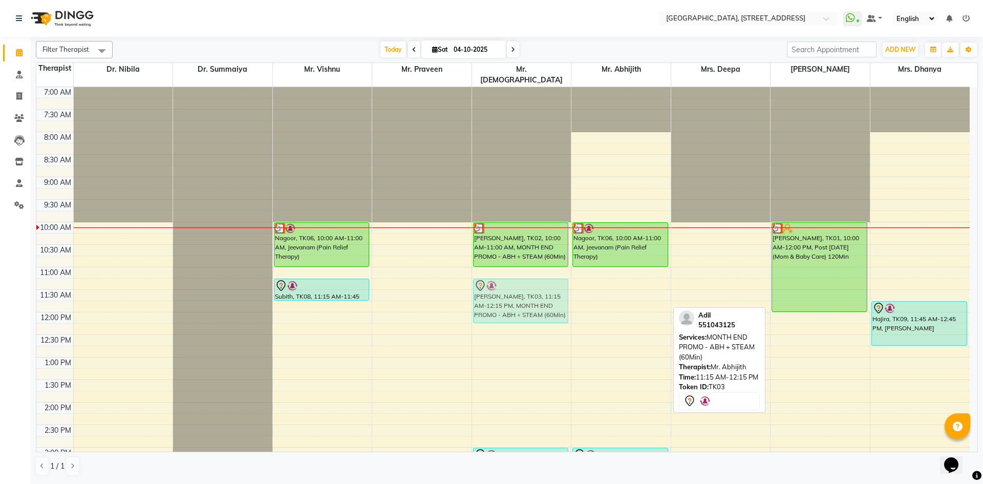
drag, startPoint x: 597, startPoint y: 272, endPoint x: 545, endPoint y: 272, distance: 51.7
click at [543, 272] on tr "[GEOGRAPHIC_DATA], TK06, 10:00 AM-11:00 AM, Jeevanam (Pain Relief Therapy) Subi…" at bounding box center [502, 447] width 933 height 720
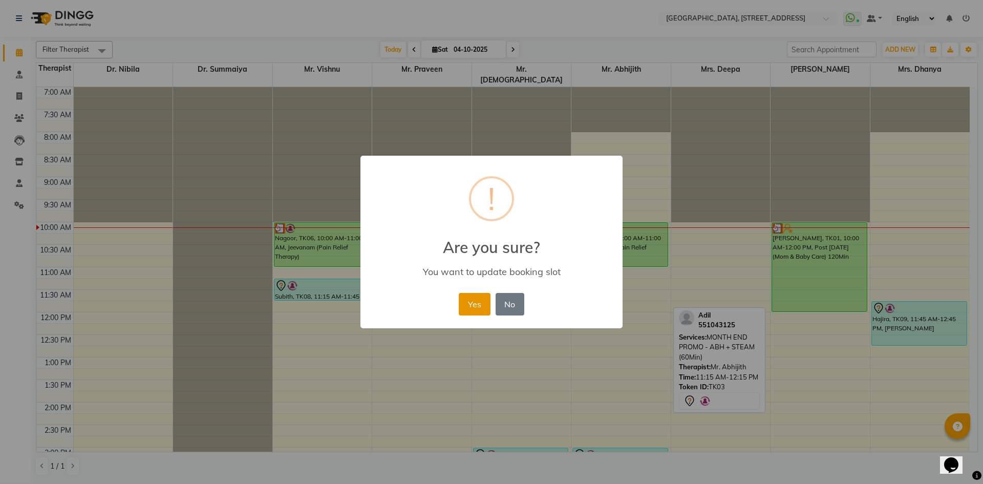
click at [474, 303] on button "Yes" at bounding box center [474, 304] width 31 height 23
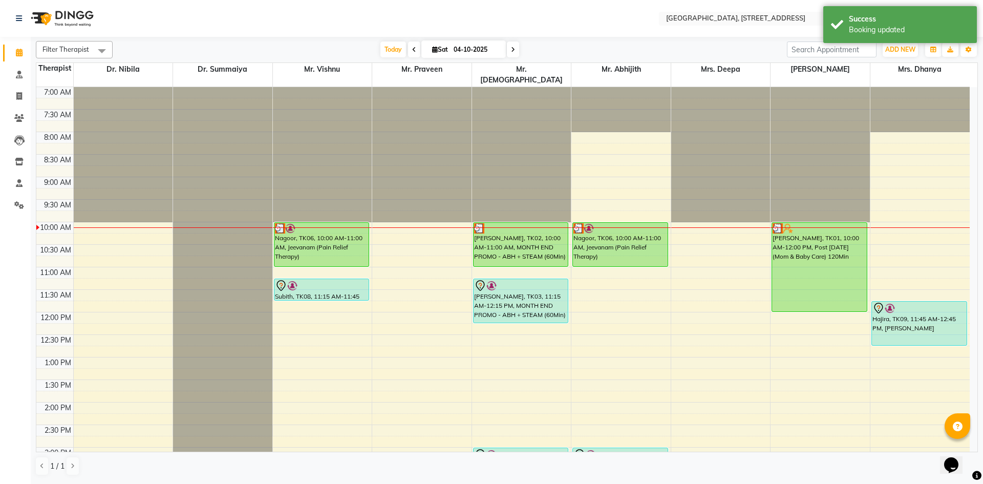
click at [583, 285] on div "7:00 AM 7:30 AM 8:00 AM 8:30 AM 9:00 AM 9:30 AM 10:00 AM 10:30 AM 11:00 AM 11:3…" at bounding box center [502, 447] width 933 height 720
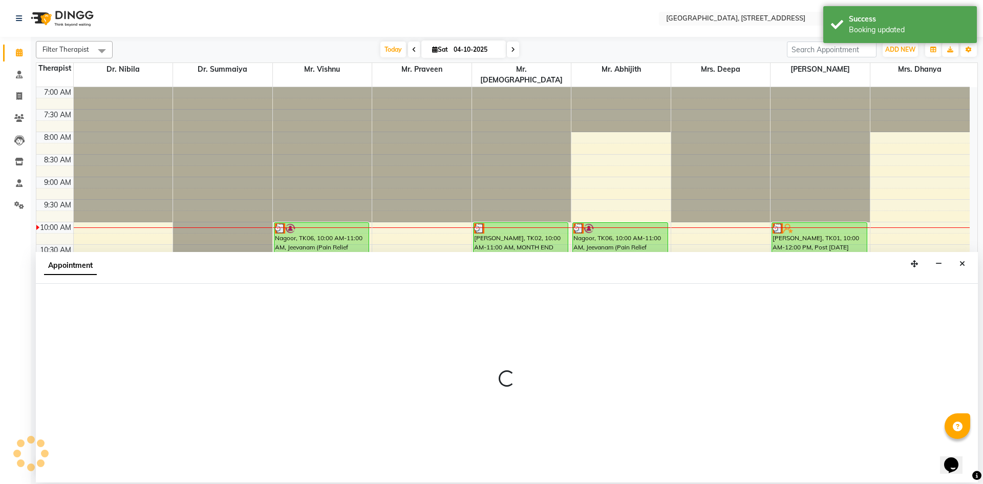
select select "65324"
select select "690"
select select "tentative"
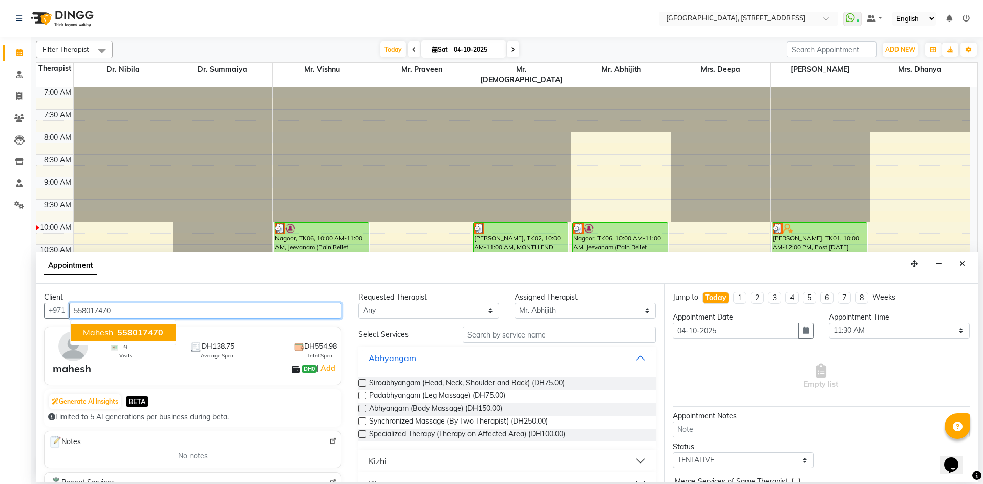
click at [124, 329] on span "558017470" at bounding box center [140, 332] width 46 height 10
type input "558017470"
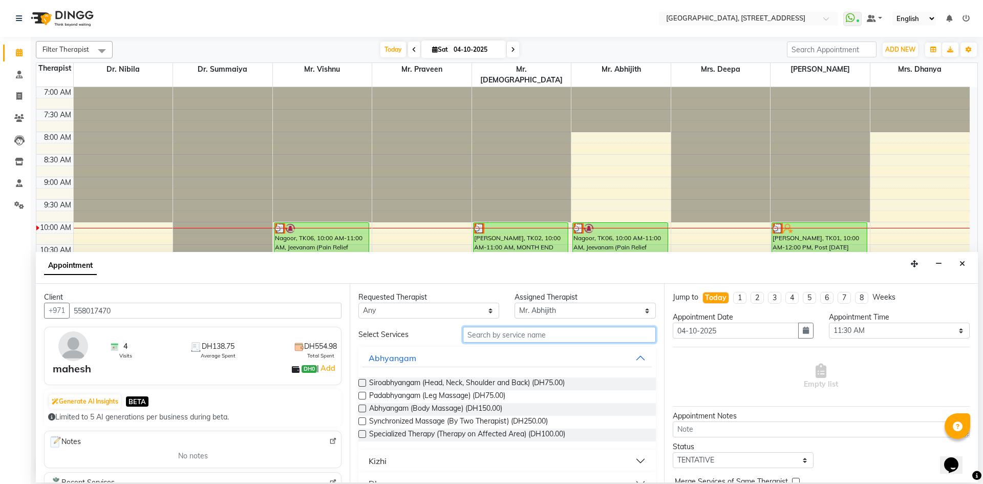
click at [490, 339] on input "text" at bounding box center [559, 335] width 193 height 16
type input "ram"
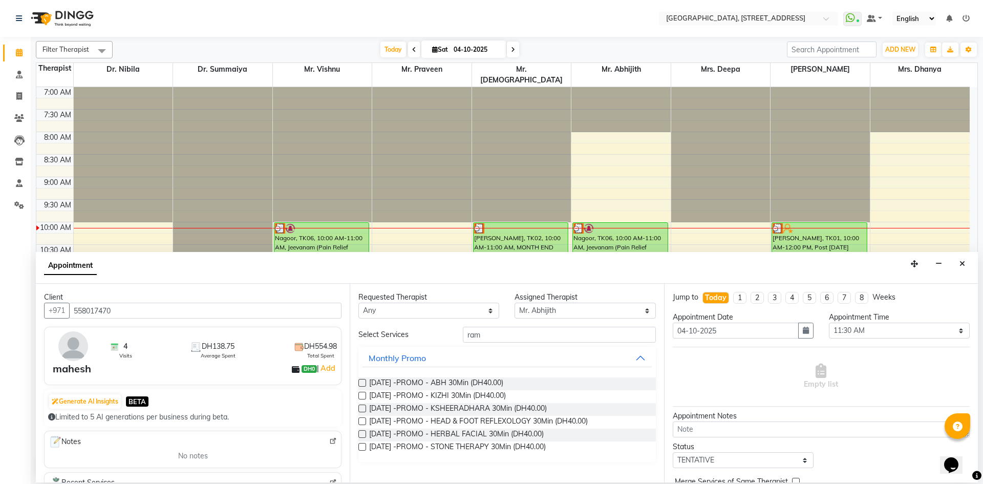
click at [362, 380] on label at bounding box center [362, 383] width 8 height 8
click at [362, 380] on input "checkbox" at bounding box center [361, 383] width 7 height 7
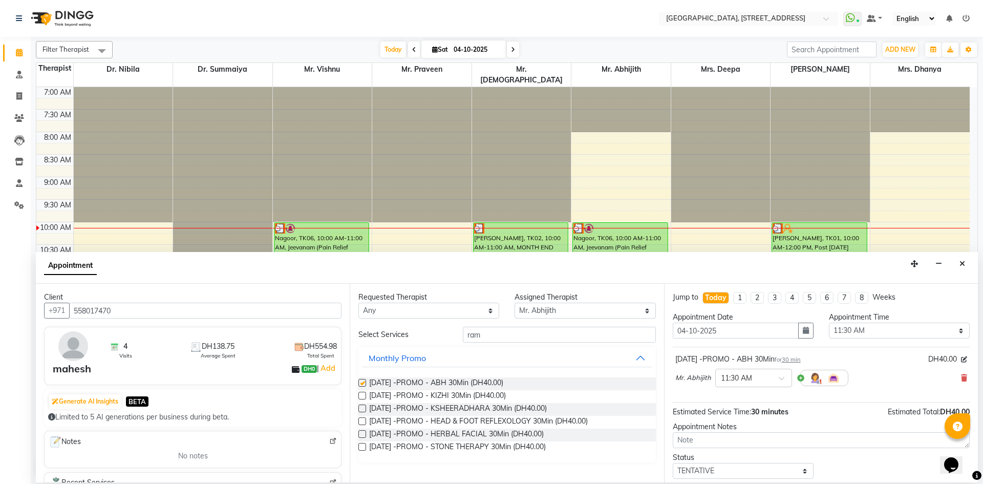
checkbox input "false"
click at [361, 392] on label at bounding box center [362, 396] width 8 height 8
click at [361, 393] on input "checkbox" at bounding box center [361, 396] width 7 height 7
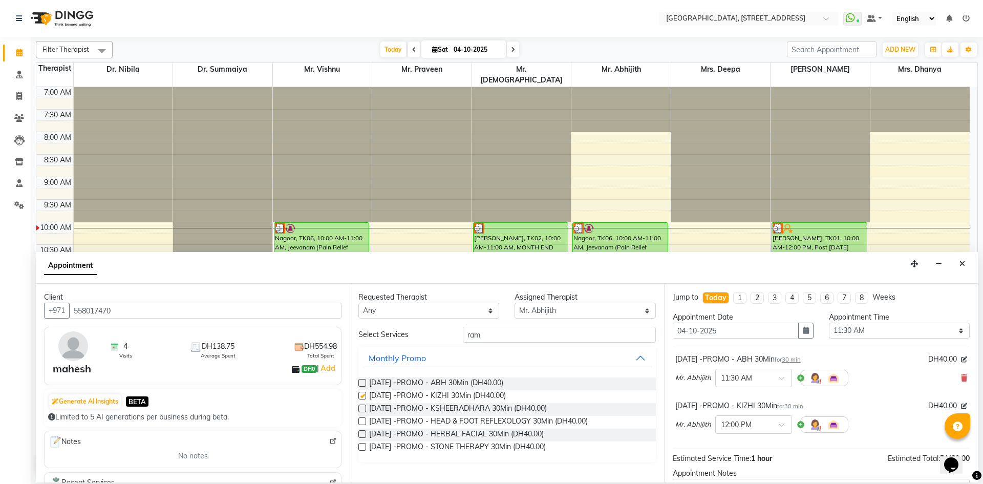
checkbox input "false"
click at [360, 408] on label at bounding box center [362, 408] width 8 height 8
click at [360, 408] on input "checkbox" at bounding box center [361, 409] width 7 height 7
checkbox input "false"
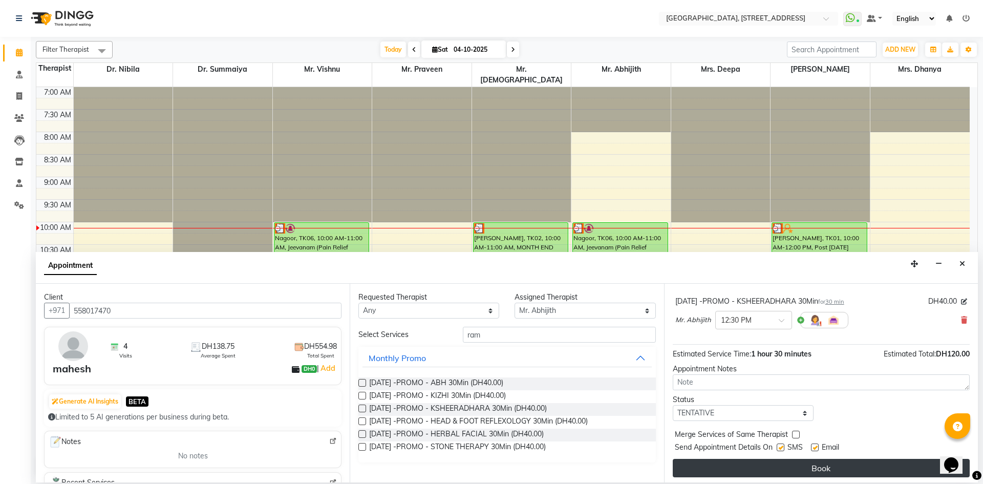
scroll to position [154, 0]
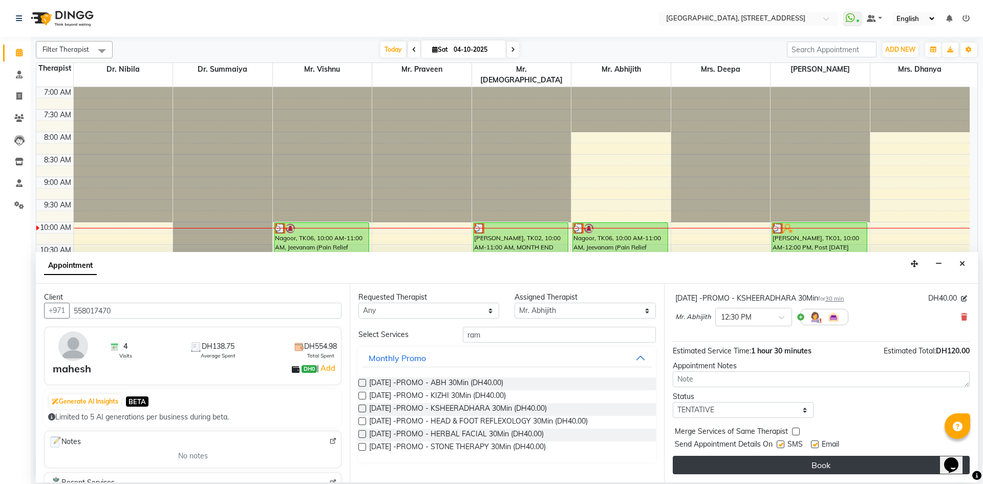
click at [770, 461] on button "Book" at bounding box center [820, 464] width 297 height 18
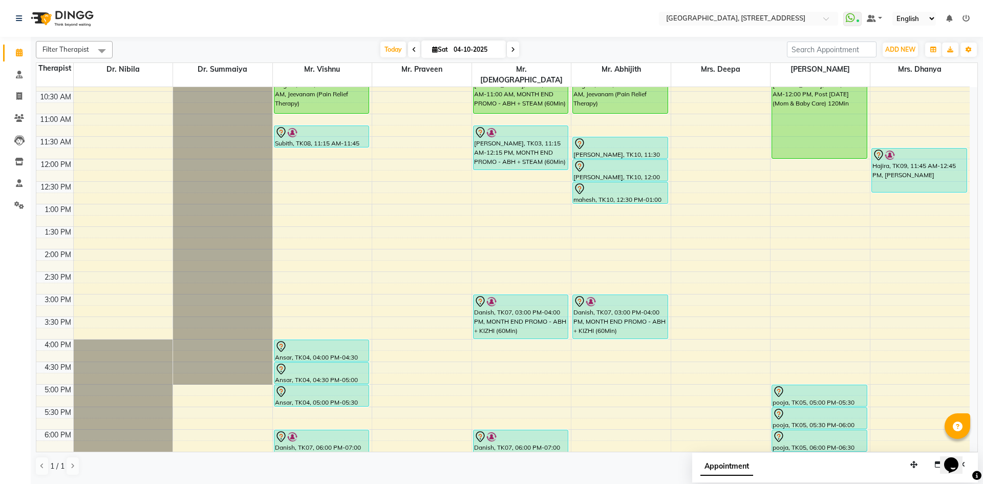
scroll to position [0, 0]
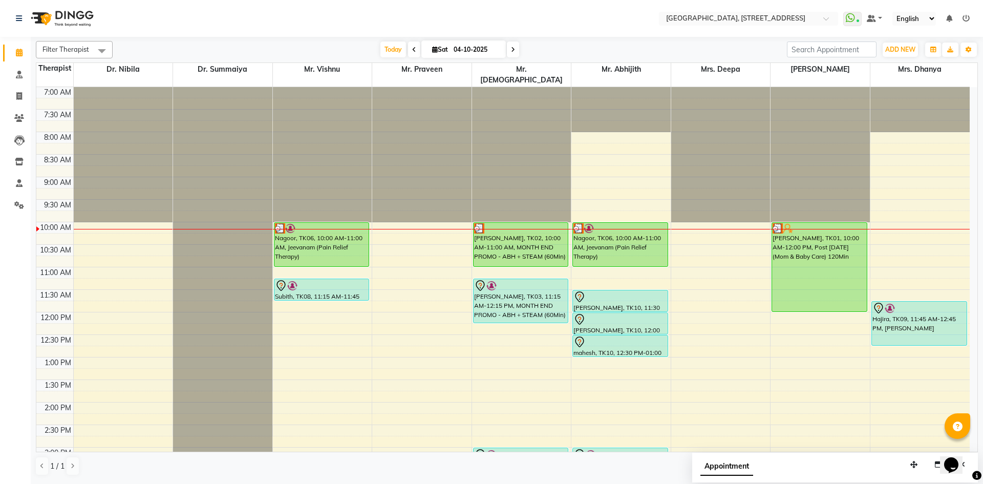
click at [515, 53] on span at bounding box center [513, 49] width 12 height 16
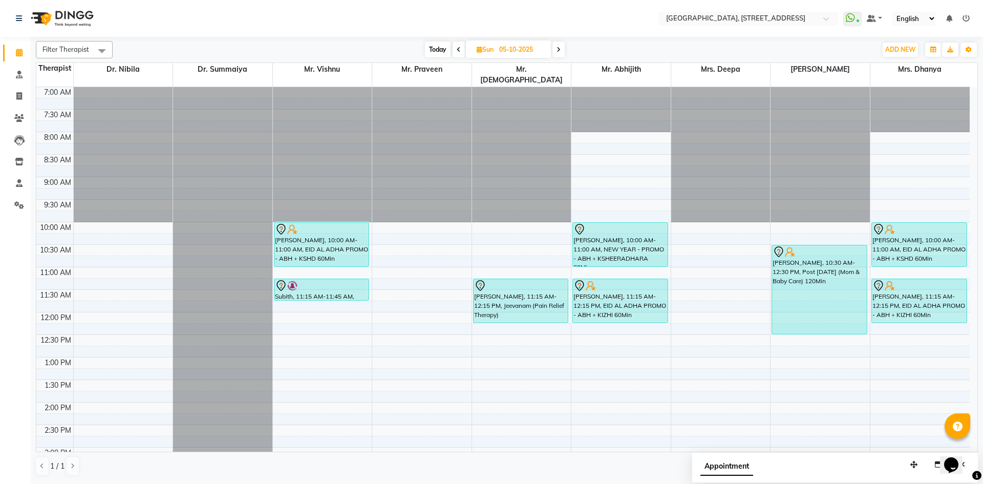
drag, startPoint x: 428, startPoint y: 45, endPoint x: 423, endPoint y: 55, distance: 11.2
click at [425, 53] on span "Today" at bounding box center [438, 49] width 26 height 16
type input "04-10-2025"
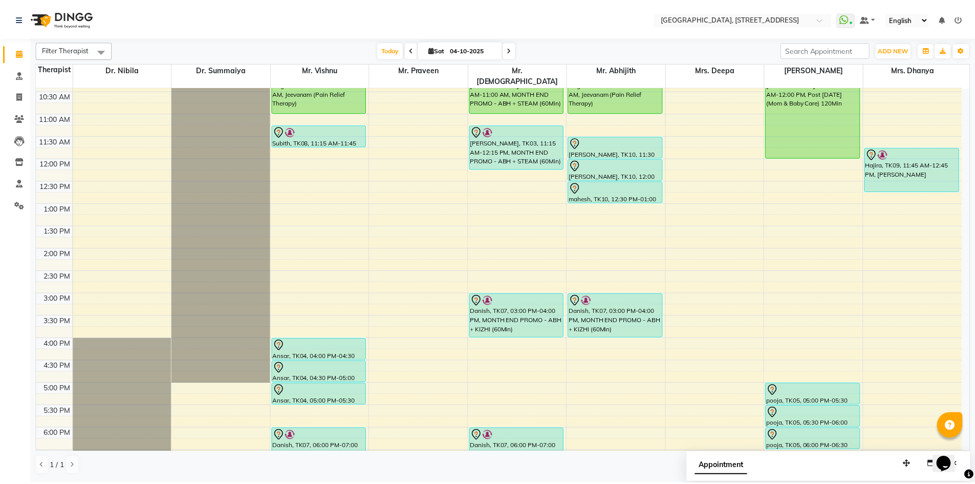
scroll to position [136, 0]
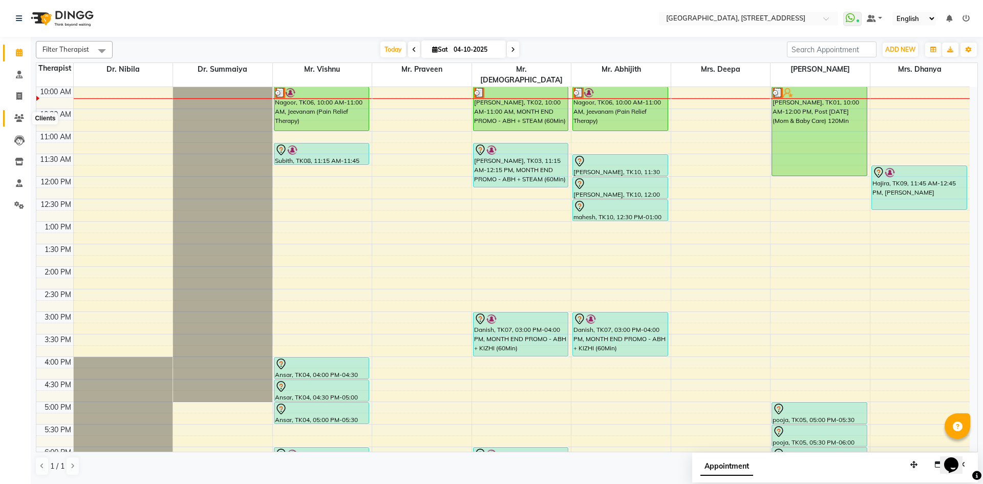
drag, startPoint x: 14, startPoint y: 118, endPoint x: 25, endPoint y: 106, distance: 15.9
click at [14, 118] on icon at bounding box center [19, 118] width 10 height 8
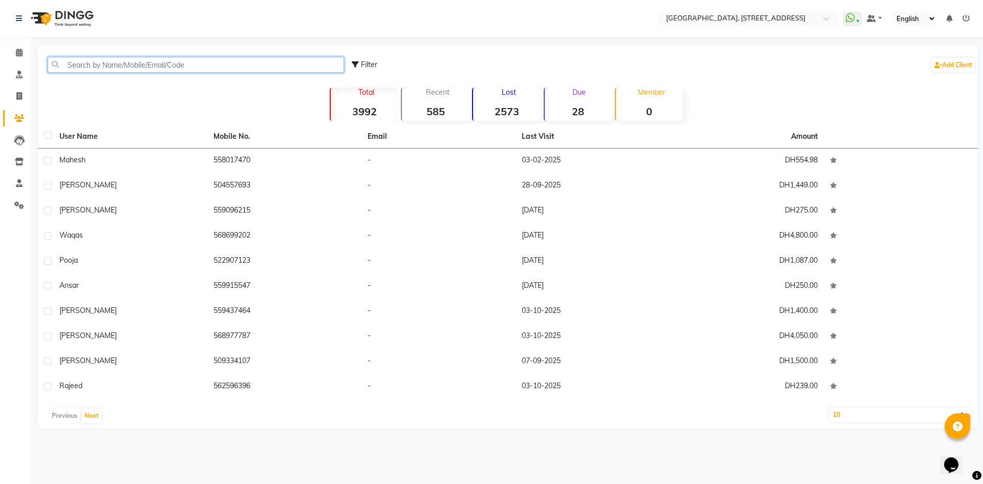
click at [74, 68] on input "text" at bounding box center [196, 65] width 296 height 16
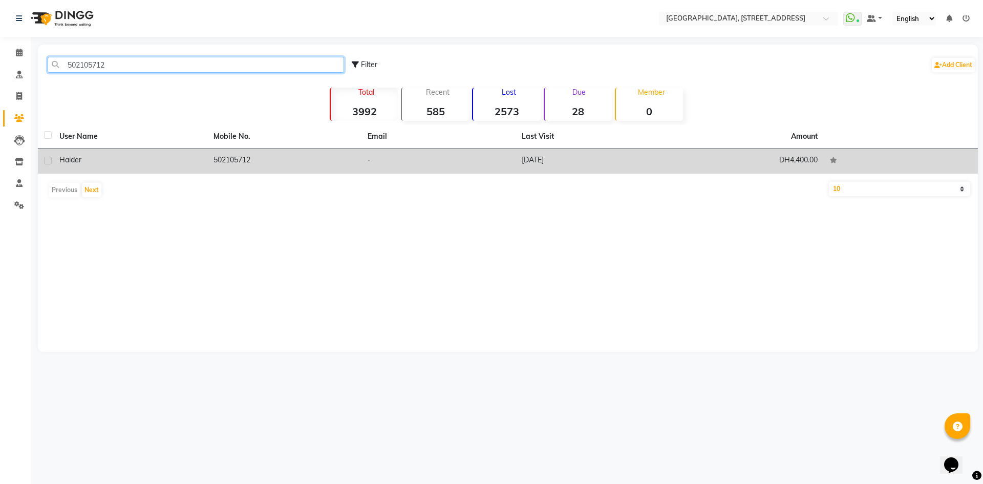
type input "502105712"
click at [699, 158] on td "DH4,400.00" at bounding box center [746, 160] width 154 height 25
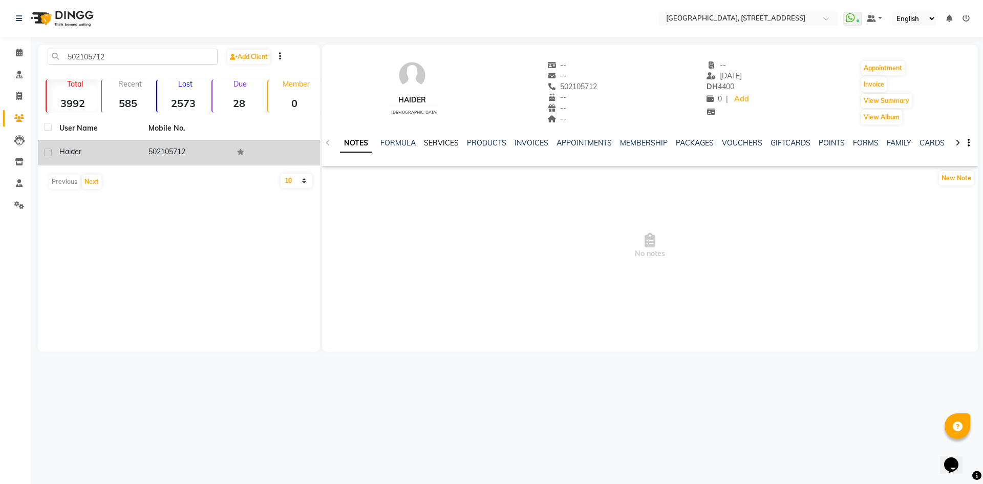
click at [455, 145] on link "SERVICES" at bounding box center [441, 142] width 35 height 9
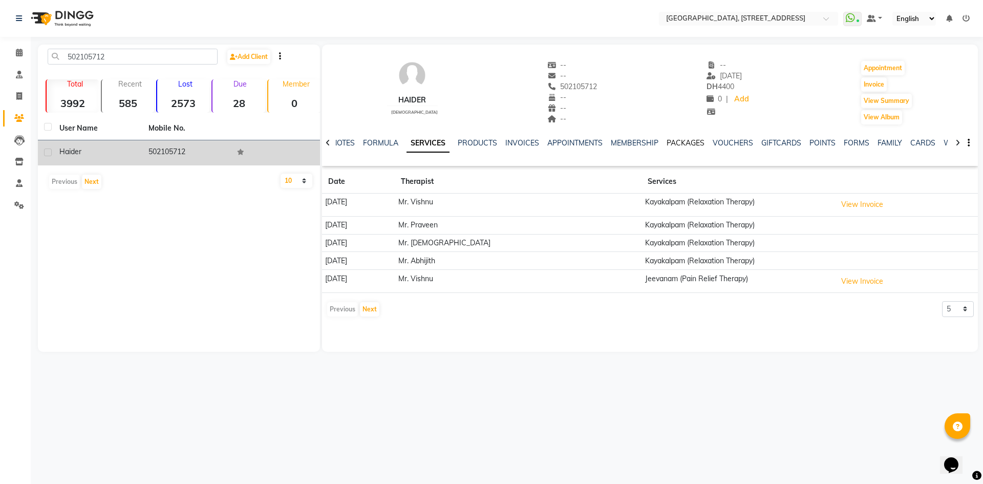
click at [678, 142] on link "PACKAGES" at bounding box center [685, 142] width 38 height 9
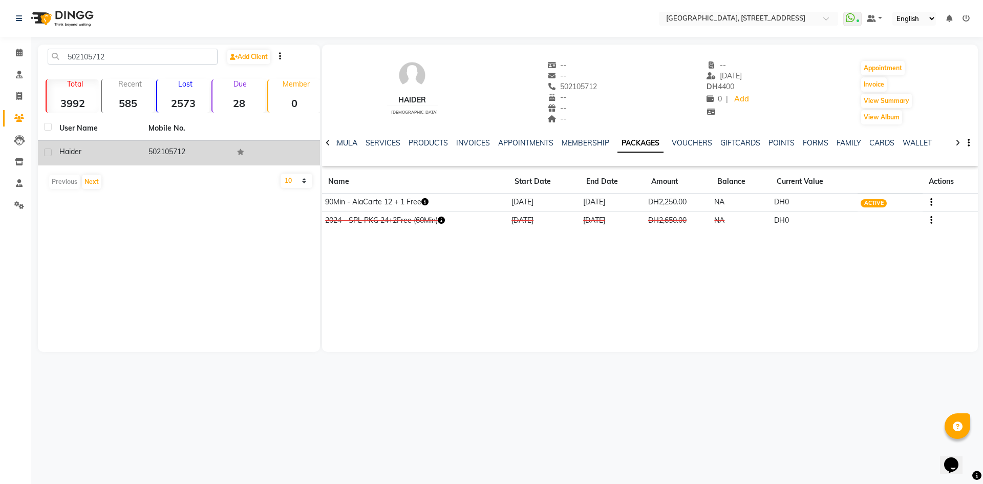
click at [445, 218] on icon "button" at bounding box center [441, 219] width 7 height 7
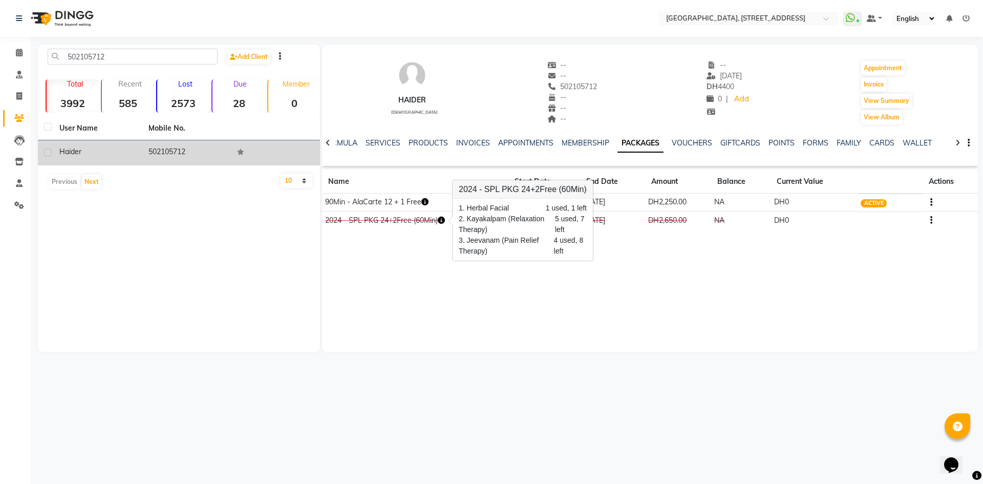
click at [456, 270] on div "Haider [DEMOGRAPHIC_DATA] -- -- 502105712 -- -- -- -- [DATE] DH 4400 0 | Add Ap…" at bounding box center [650, 198] width 656 height 307
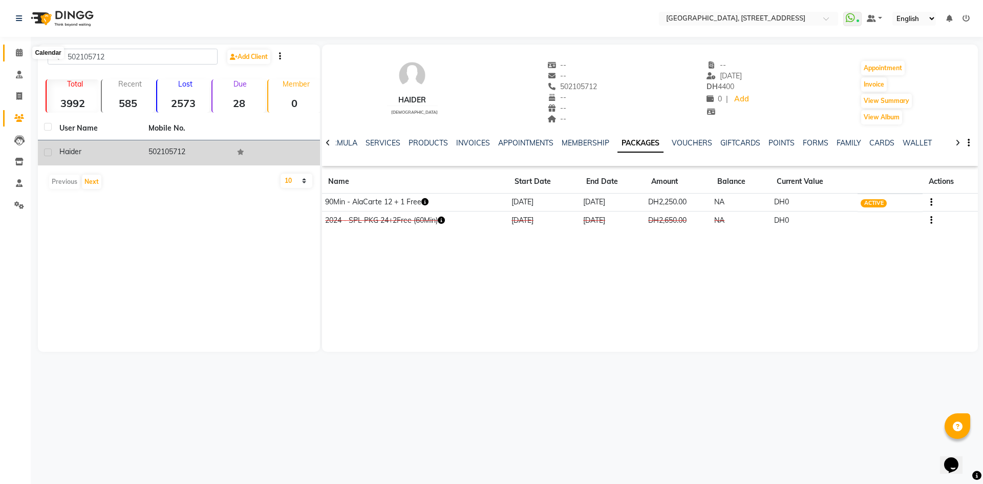
click at [19, 49] on icon at bounding box center [19, 53] width 7 height 8
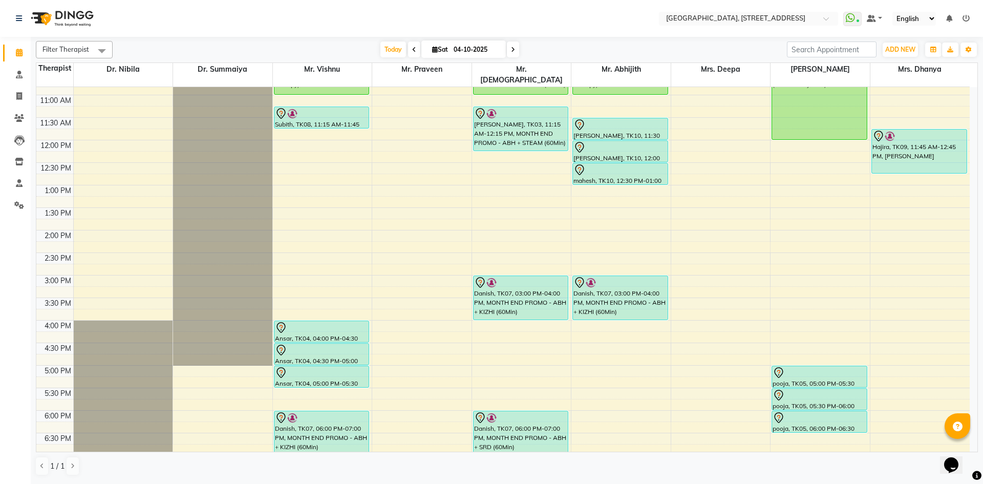
scroll to position [188, 0]
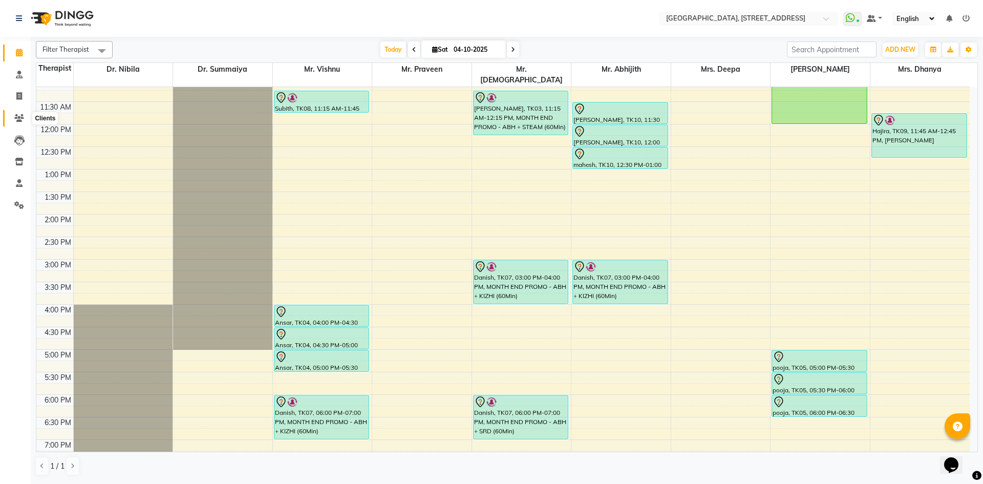
click at [19, 117] on icon at bounding box center [19, 118] width 10 height 8
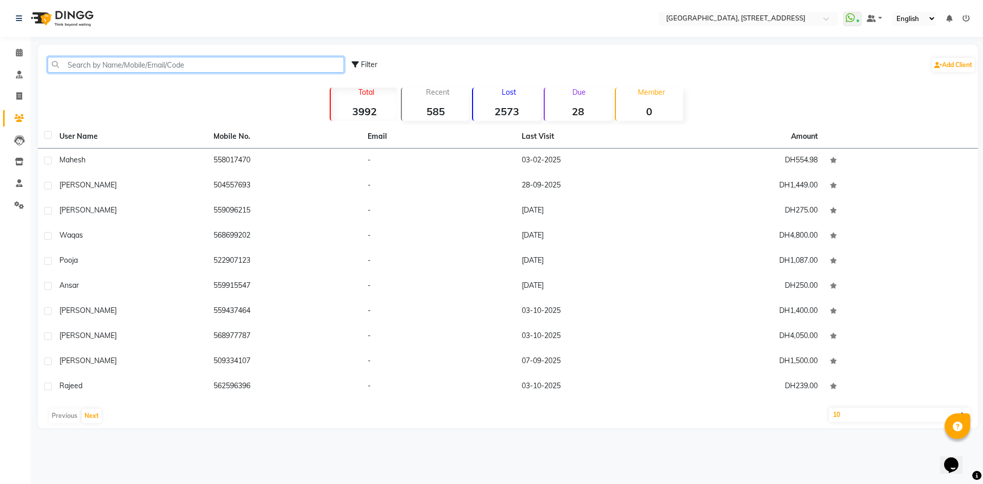
click at [101, 67] on input "text" at bounding box center [196, 65] width 296 height 16
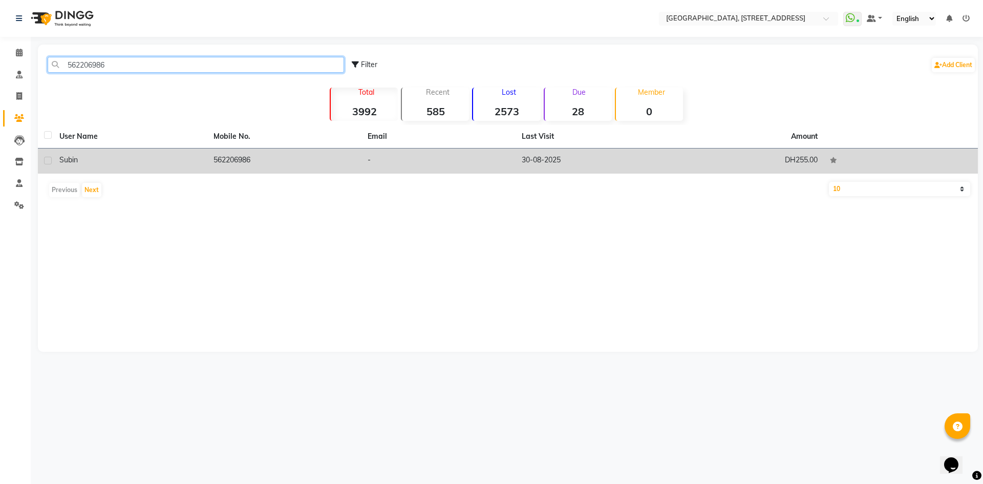
type input "562206986"
click at [440, 153] on td "-" at bounding box center [438, 160] width 154 height 25
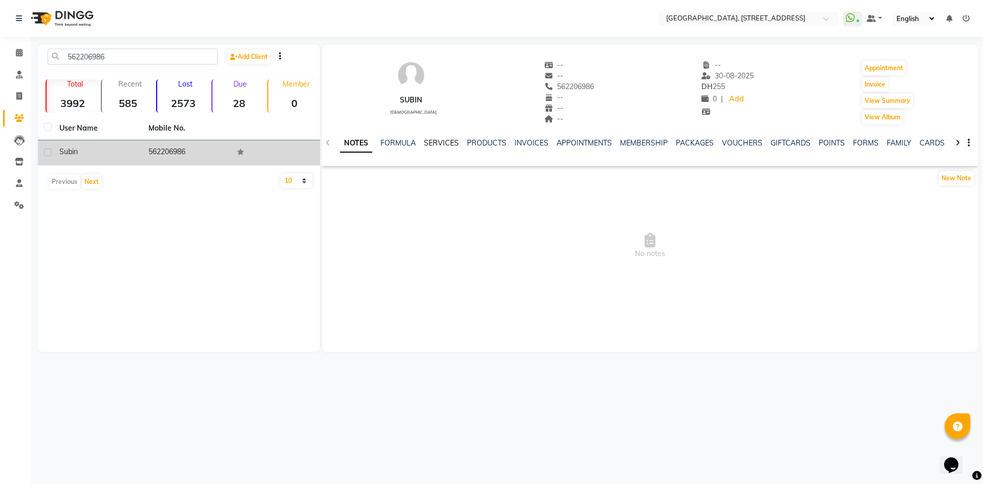
click at [433, 140] on link "SERVICES" at bounding box center [441, 142] width 35 height 9
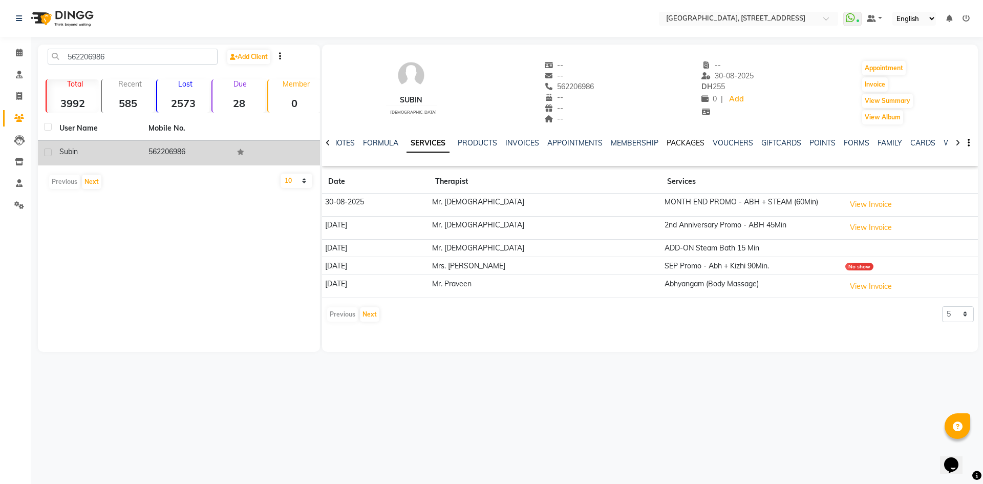
click at [689, 143] on link "PACKAGES" at bounding box center [685, 142] width 38 height 9
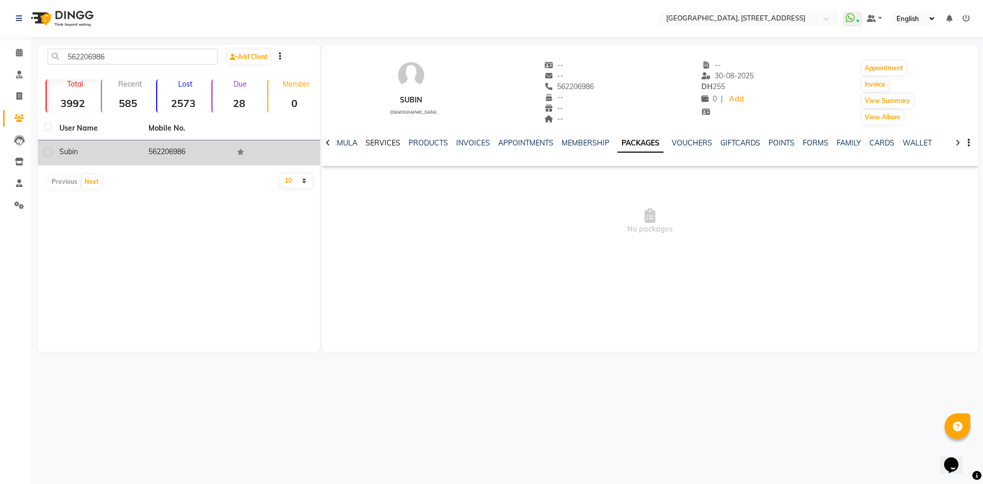
click at [386, 145] on link "SERVICES" at bounding box center [382, 142] width 35 height 9
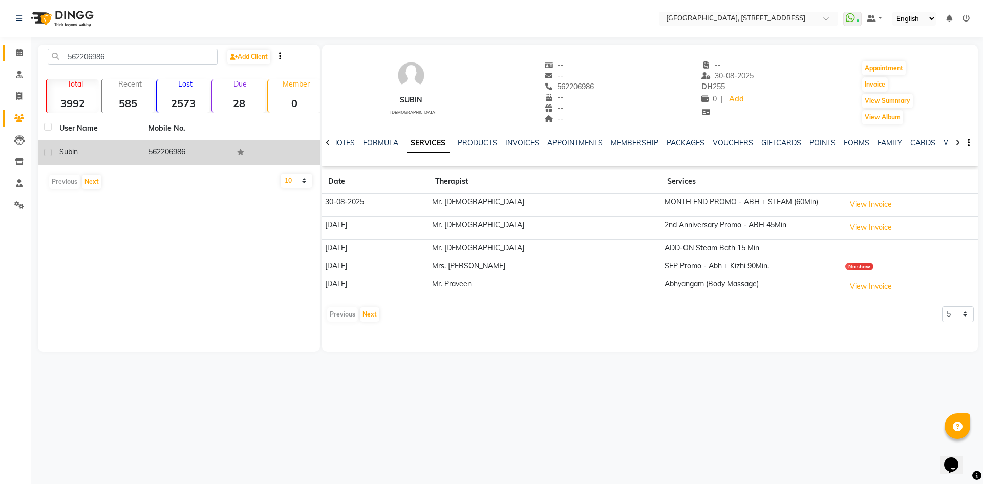
click at [17, 47] on link "Calendar" at bounding box center [15, 53] width 25 height 17
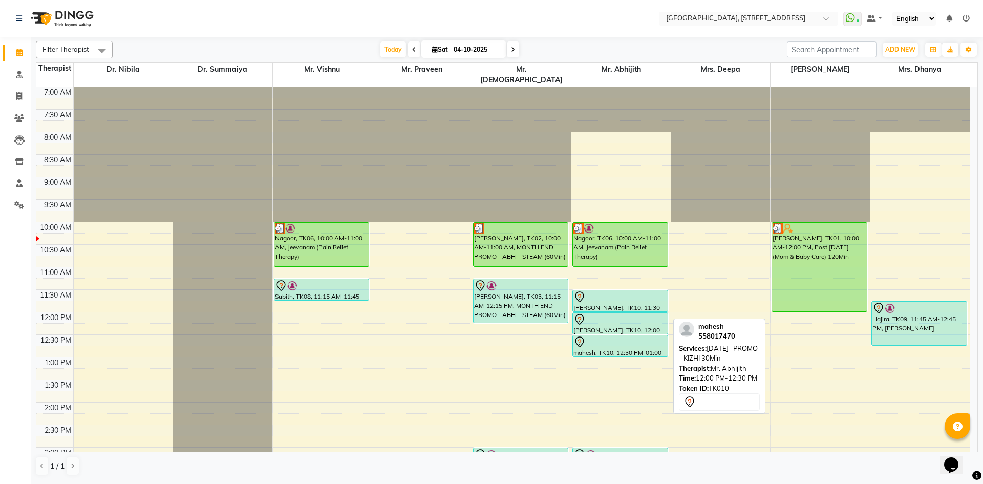
scroll to position [188, 0]
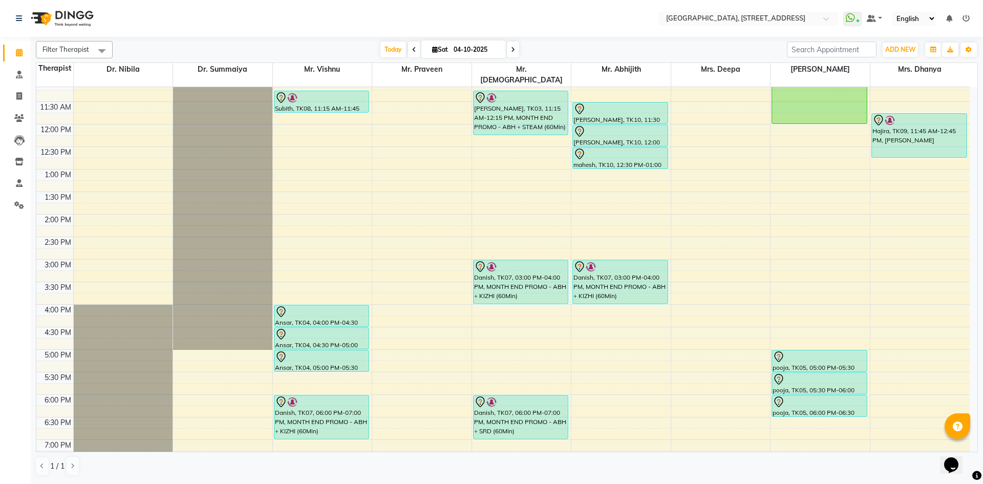
click at [293, 123] on div "7:00 AM 7:30 AM 8:00 AM 8:30 AM 9:00 AM 9:30 AM 10:00 AM 10:30 AM 11:00 AM 11:3…" at bounding box center [502, 259] width 933 height 720
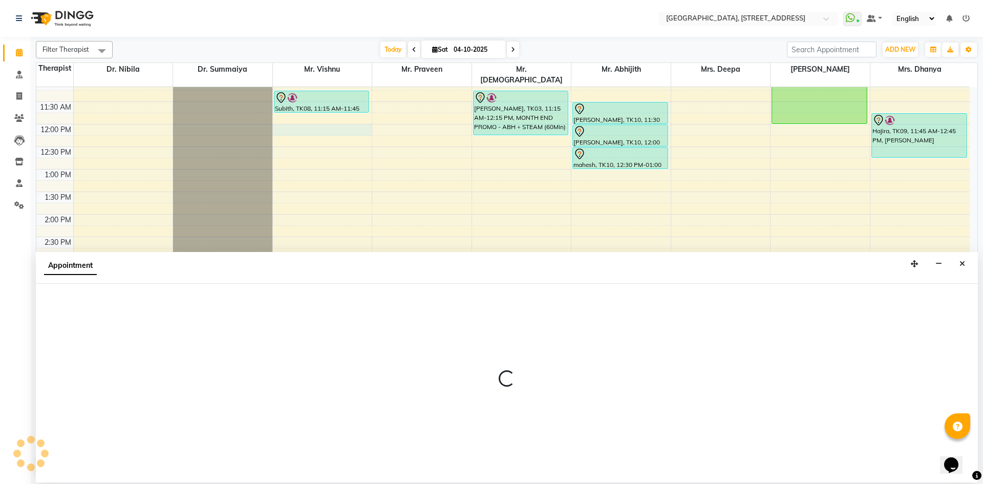
select select "27240"
select select "720"
select select "tentative"
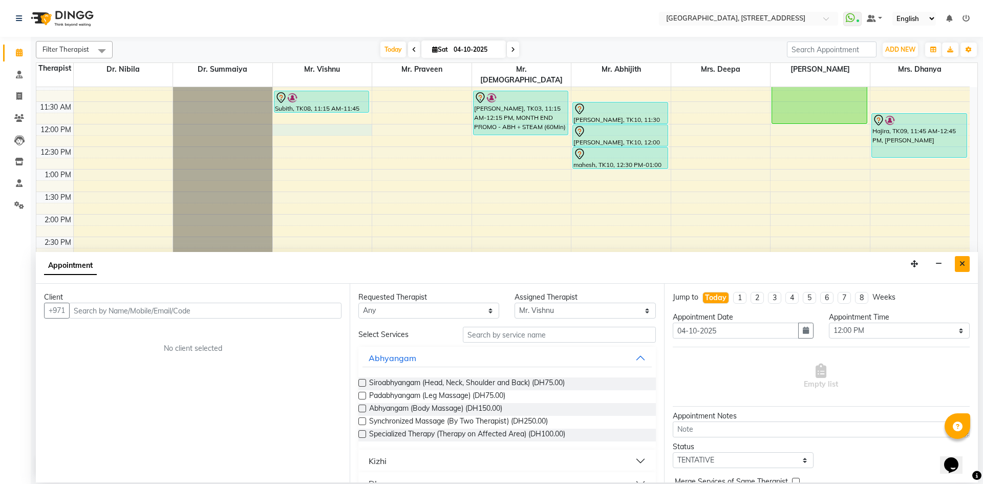
click at [962, 260] on icon "Close" at bounding box center [962, 263] width 6 height 7
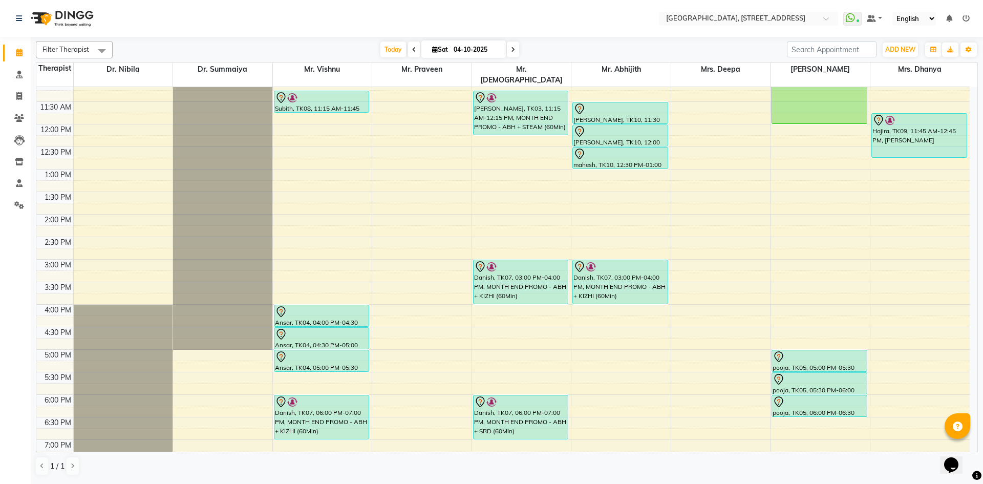
click at [512, 53] on span at bounding box center [513, 49] width 12 height 16
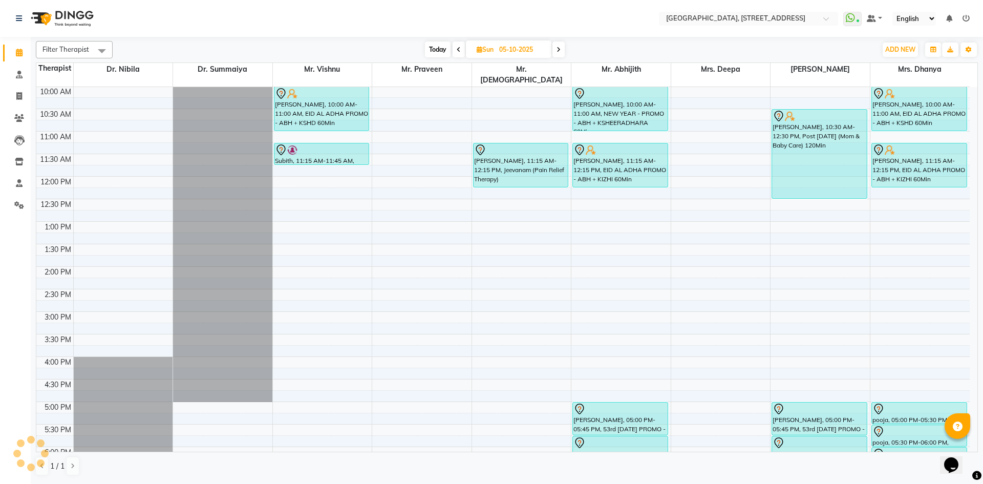
scroll to position [0, 0]
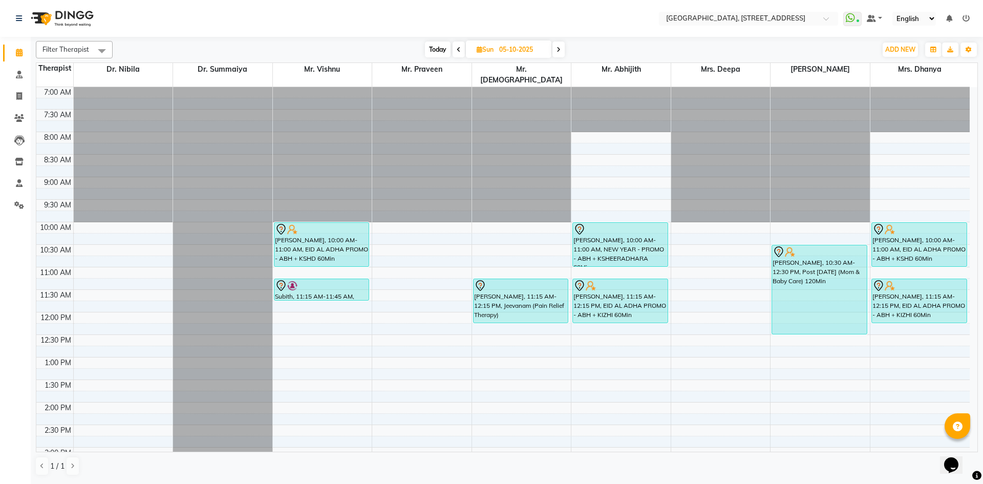
click at [441, 42] on span "Today" at bounding box center [438, 49] width 26 height 16
type input "04-10-2025"
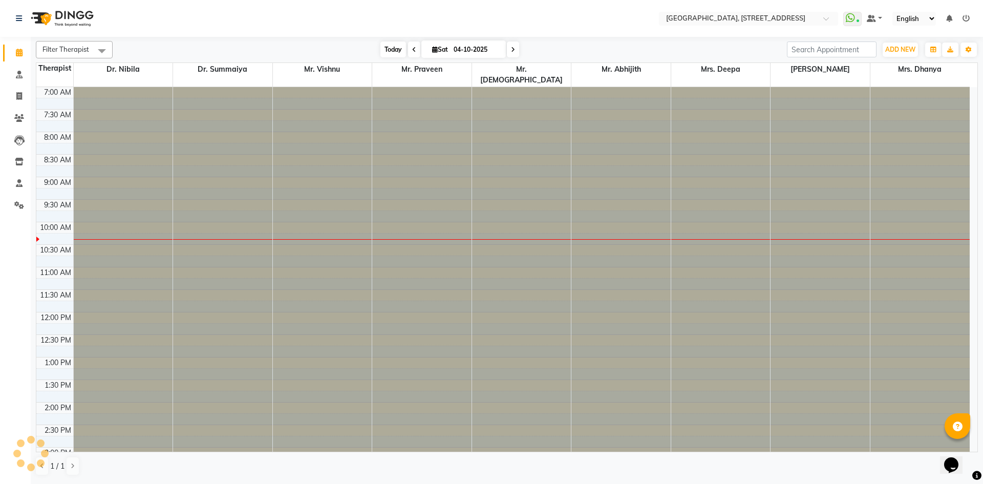
scroll to position [136, 0]
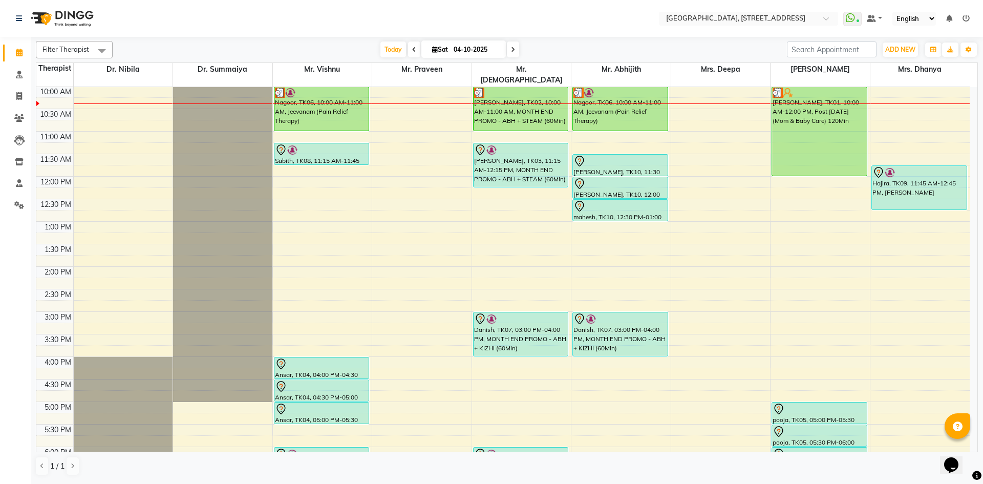
click at [308, 167] on div "7:00 AM 7:30 AM 8:00 AM 8:30 AM 9:00 AM 9:30 AM 10:00 AM 10:30 AM 11:00 AM 11:3…" at bounding box center [502, 311] width 933 height 720
select select "27240"
select select "720"
select select "tentative"
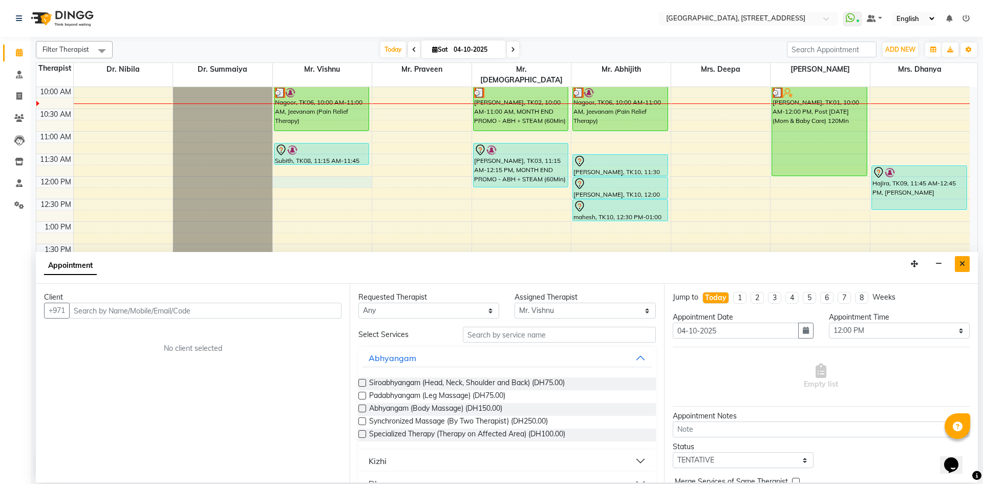
click at [958, 256] on button "Close" at bounding box center [961, 264] width 15 height 16
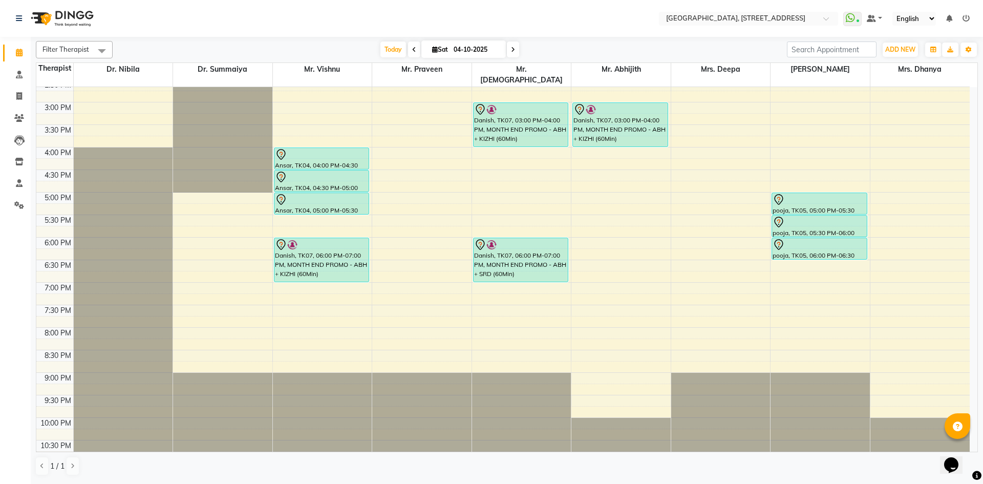
scroll to position [157, 0]
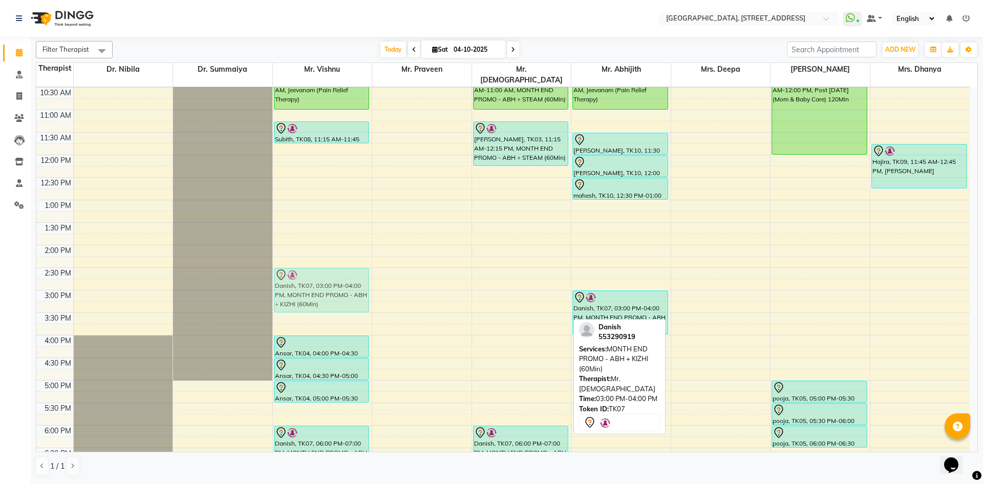
drag, startPoint x: 522, startPoint y: 287, endPoint x: 363, endPoint y: 265, distance: 160.2
click at [364, 265] on tr "[GEOGRAPHIC_DATA], TK06, 10:00 AM-11:00 AM, Jeevanam (Pain Relief Therapy) Subi…" at bounding box center [502, 290] width 933 height 720
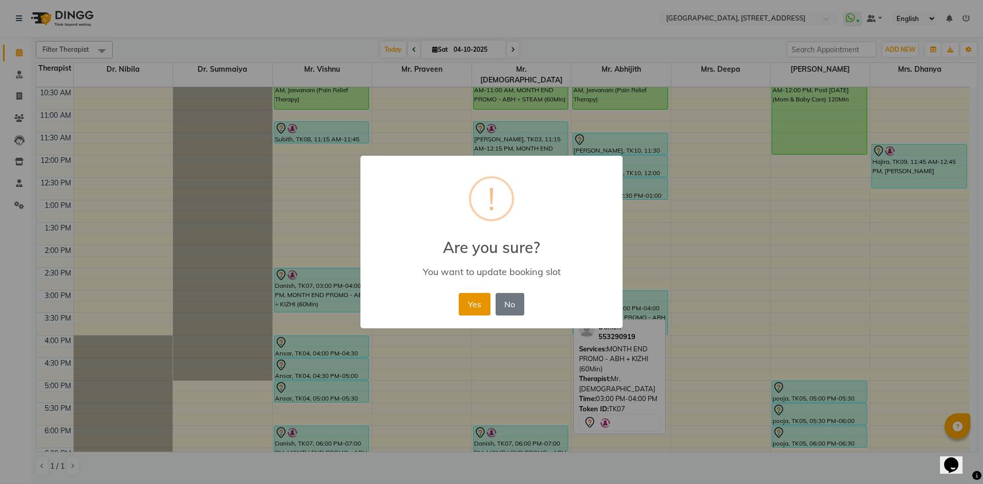
click at [480, 302] on button "Yes" at bounding box center [474, 304] width 31 height 23
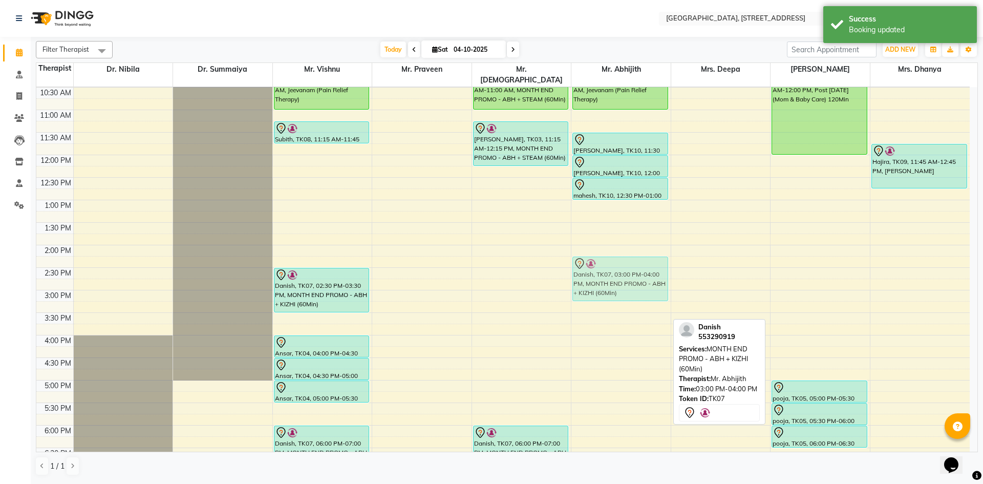
drag, startPoint x: 611, startPoint y: 291, endPoint x: 617, endPoint y: 260, distance: 31.3
click at [617, 260] on div "[GEOGRAPHIC_DATA], TK06, 10:00 AM-11:00 AM, Jeevanam (Pain Relief Therapy) [PER…" at bounding box center [620, 290] width 99 height 720
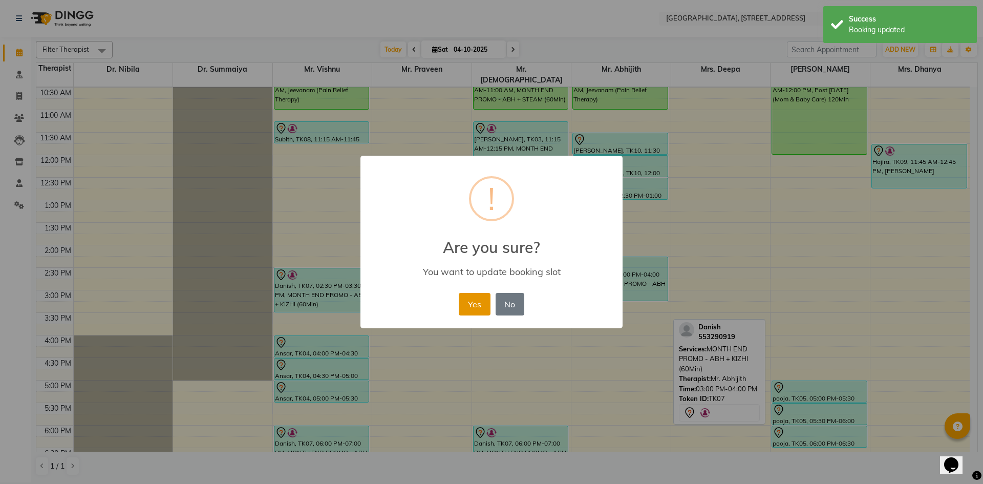
click at [484, 312] on button "Yes" at bounding box center [474, 304] width 31 height 23
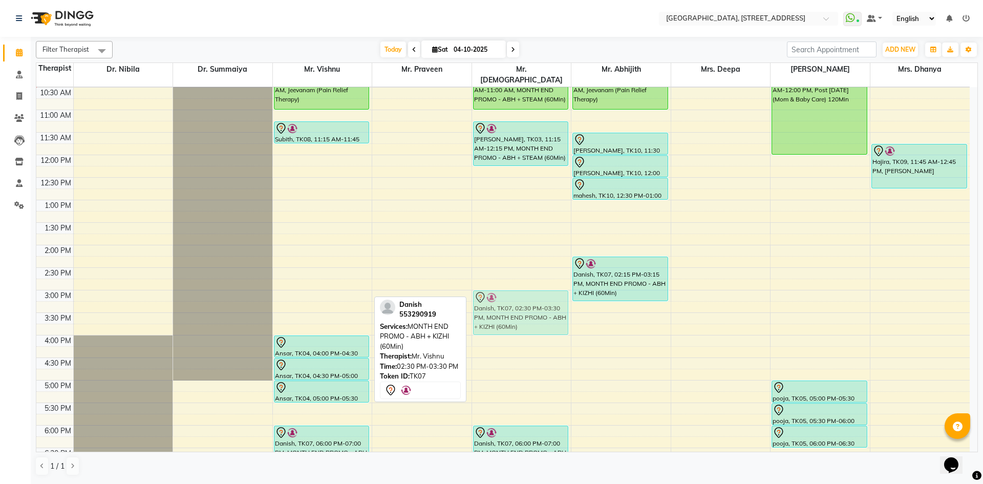
drag, startPoint x: 335, startPoint y: 281, endPoint x: 505, endPoint y: 308, distance: 171.9
click at [505, 308] on tr "[GEOGRAPHIC_DATA], TK06, 10:00 AM-11:00 AM, Jeevanam (Pain Relief Therapy) Subi…" at bounding box center [502, 290] width 933 height 720
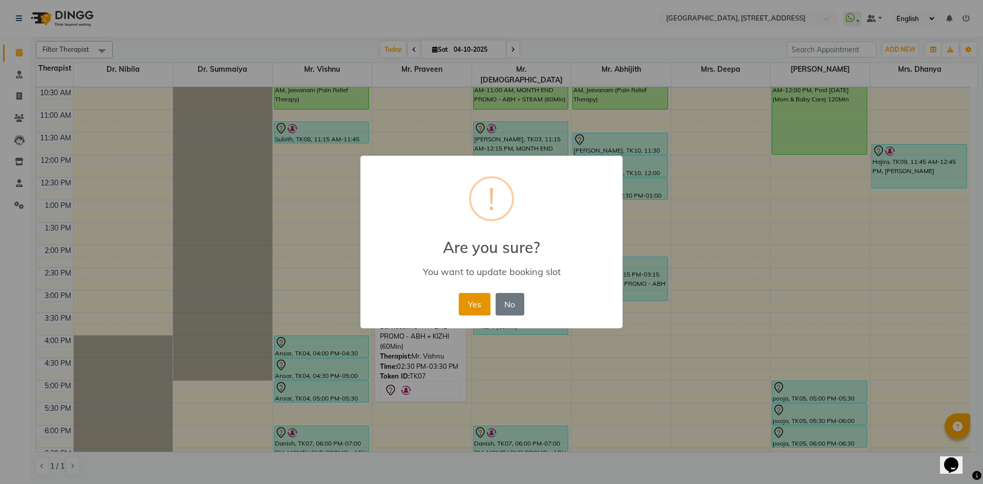
click at [474, 310] on button "Yes" at bounding box center [474, 304] width 31 height 23
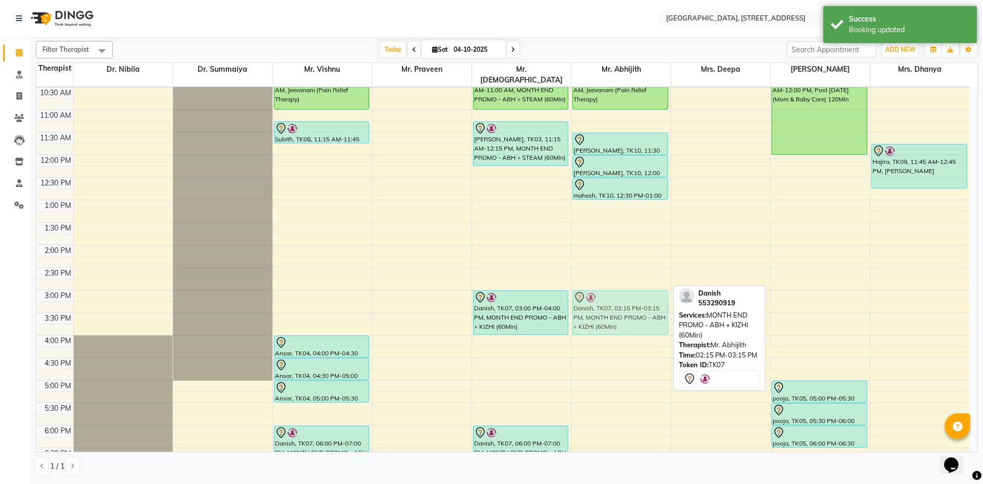
drag, startPoint x: 607, startPoint y: 260, endPoint x: 611, endPoint y: 291, distance: 30.4
click at [611, 291] on div "[GEOGRAPHIC_DATA], TK06, 10:00 AM-11:00 AM, Jeevanam (Pain Relief Therapy) [PER…" at bounding box center [620, 290] width 99 height 720
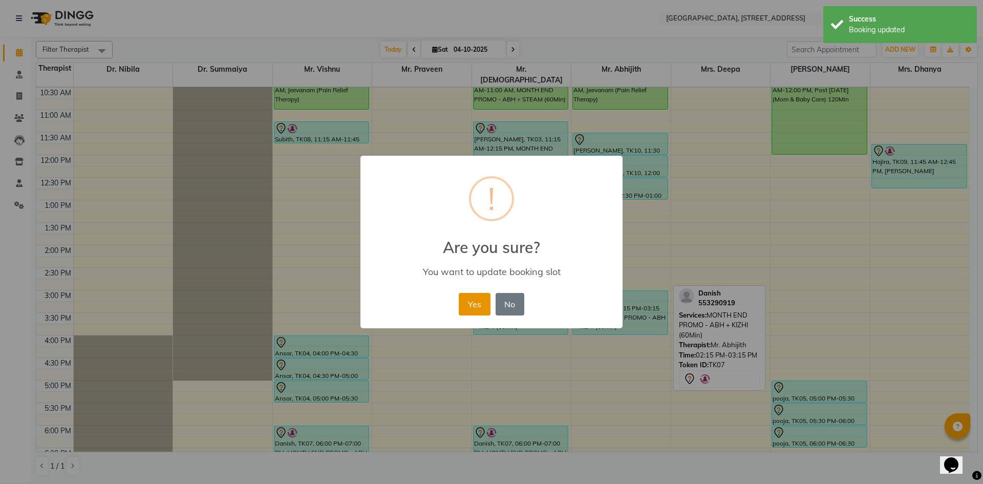
click at [482, 311] on button "Yes" at bounding box center [474, 304] width 31 height 23
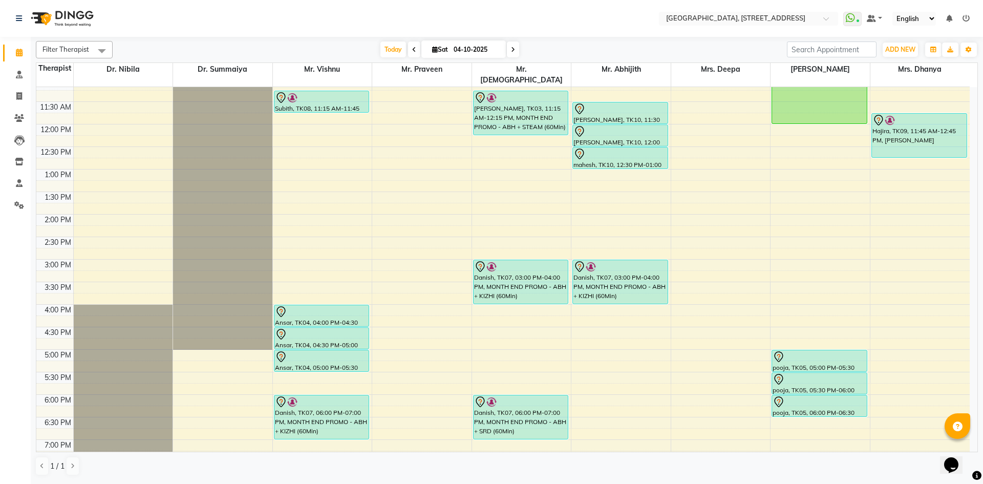
scroll to position [345, 0]
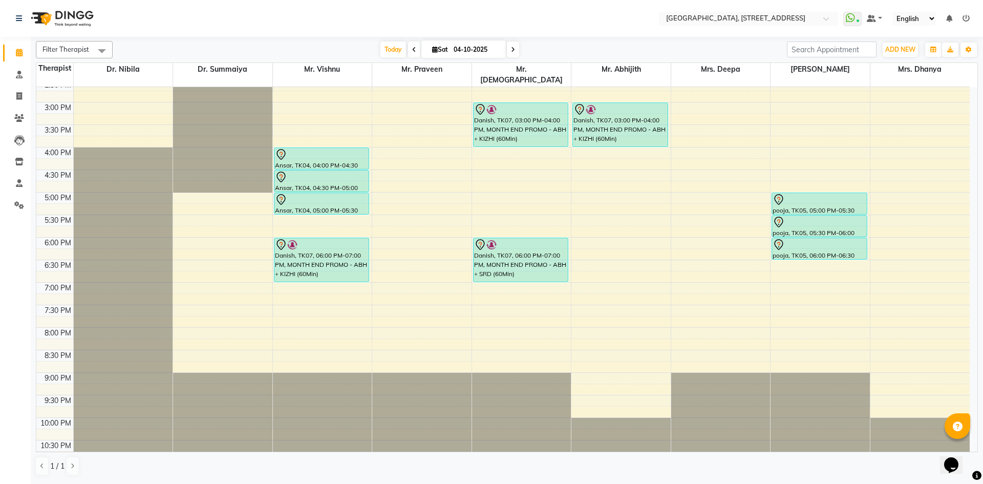
click at [511, 49] on icon at bounding box center [513, 50] width 4 height 6
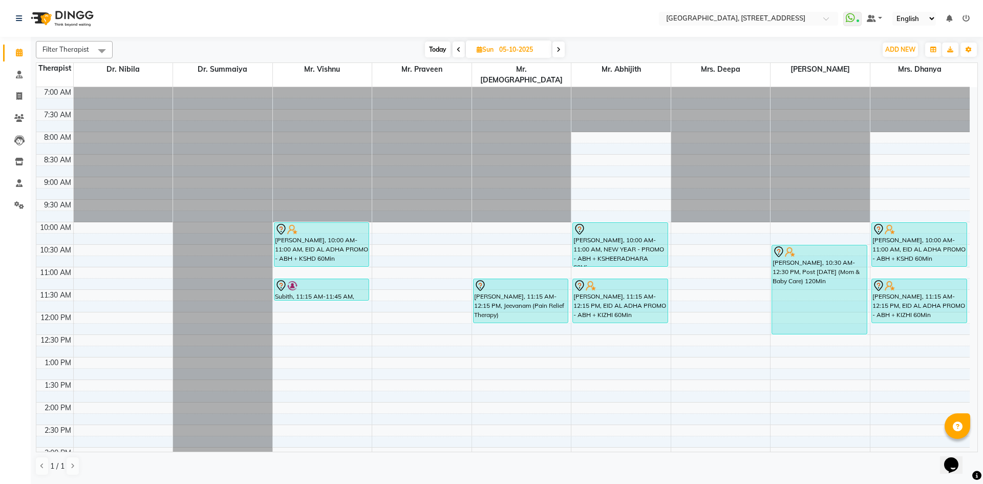
scroll to position [188, 0]
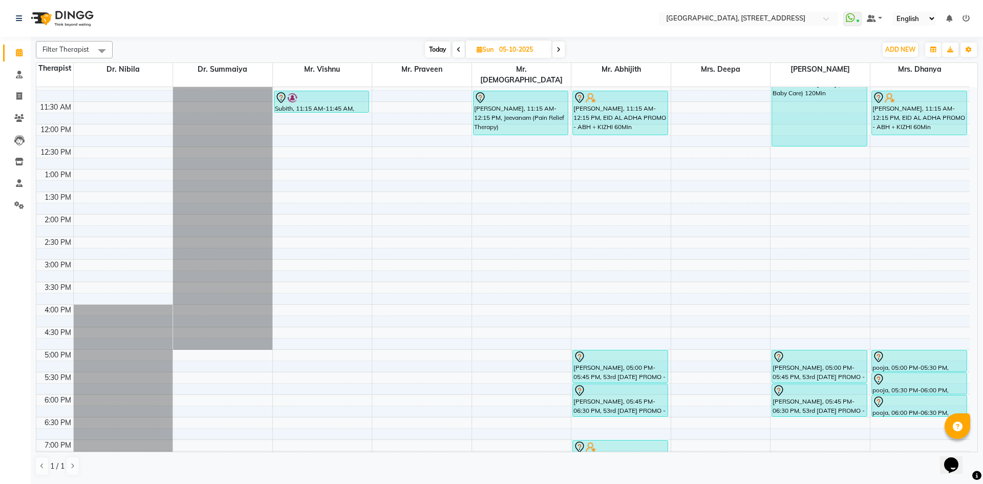
click at [444, 42] on span "Today" at bounding box center [438, 49] width 26 height 16
type input "04-10-2025"
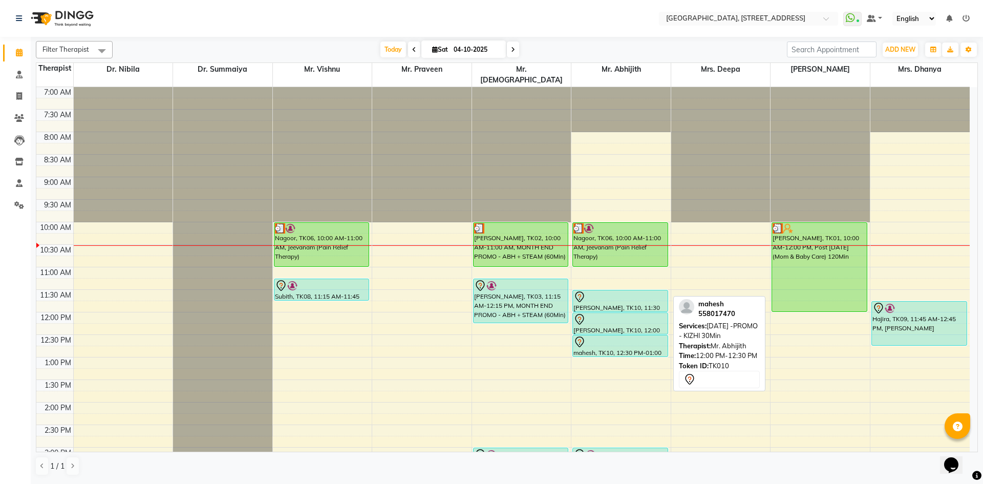
scroll to position [345, 0]
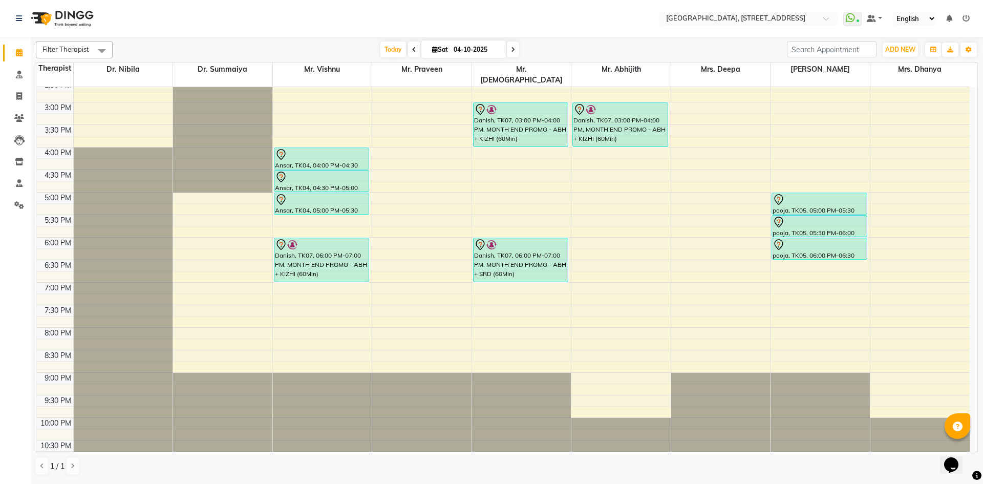
click at [603, 233] on div "7:00 AM 7:30 AM 8:00 AM 8:30 AM 9:00 AM 9:30 AM 10:00 AM 10:30 AM 11:00 AM 11:3…" at bounding box center [502, 102] width 933 height 720
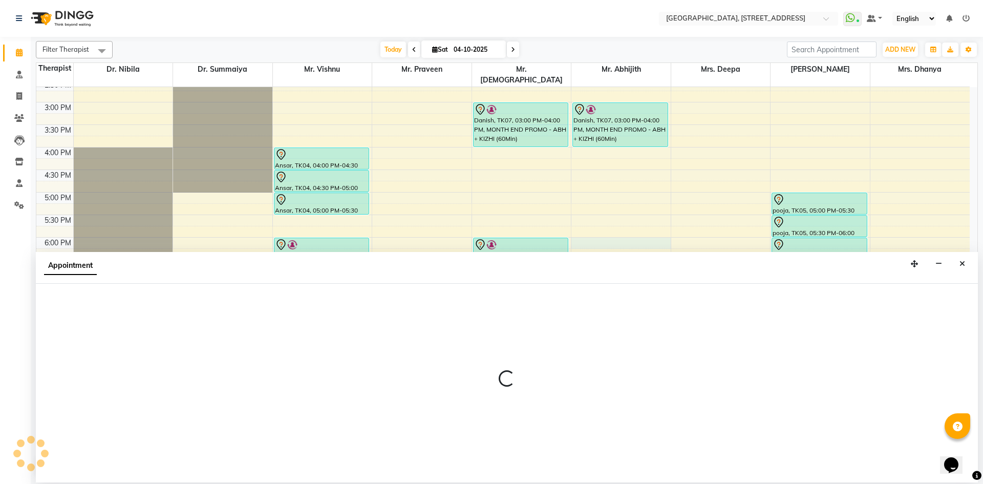
select select "65324"
select select "1080"
select select "tentative"
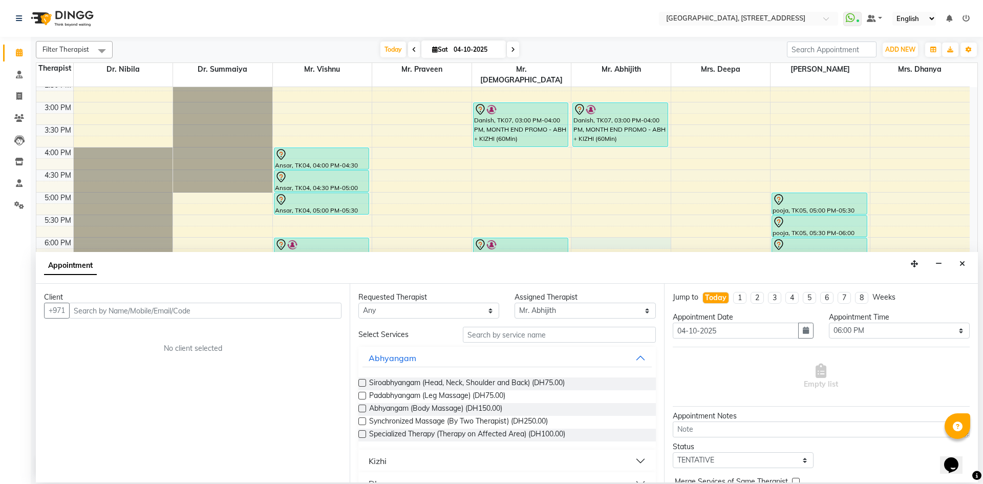
click at [256, 314] on input "text" at bounding box center [205, 310] width 272 height 16
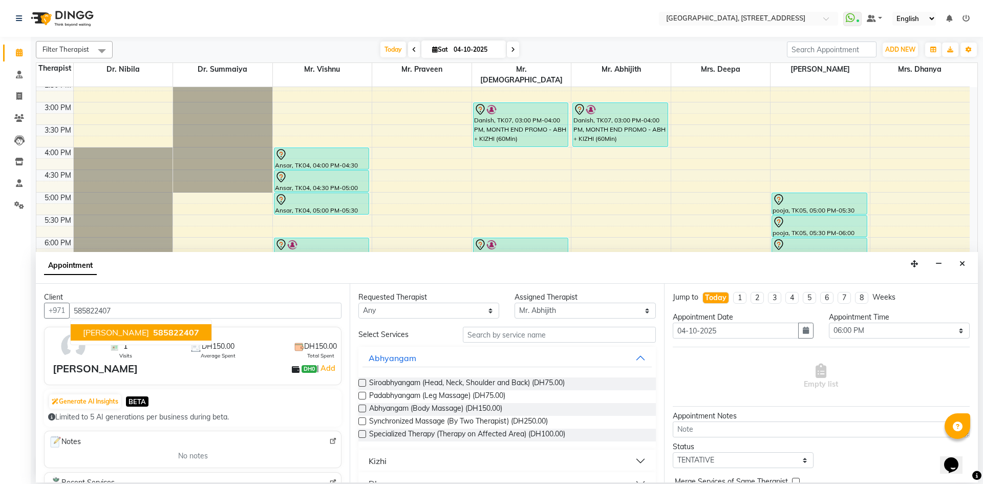
click at [112, 337] on button "[PERSON_NAME] 585822407" at bounding box center [141, 332] width 141 height 16
type input "585822407"
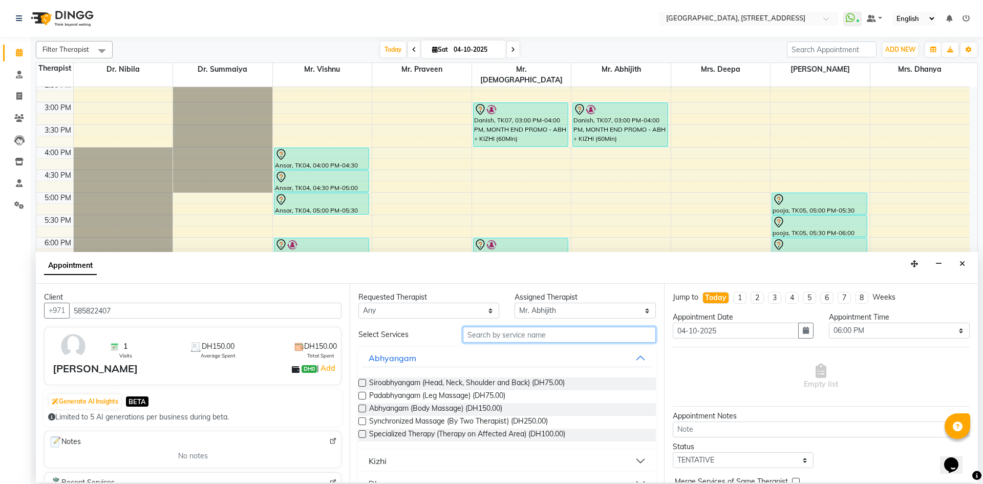
click at [492, 339] on input "text" at bounding box center [559, 335] width 193 height 16
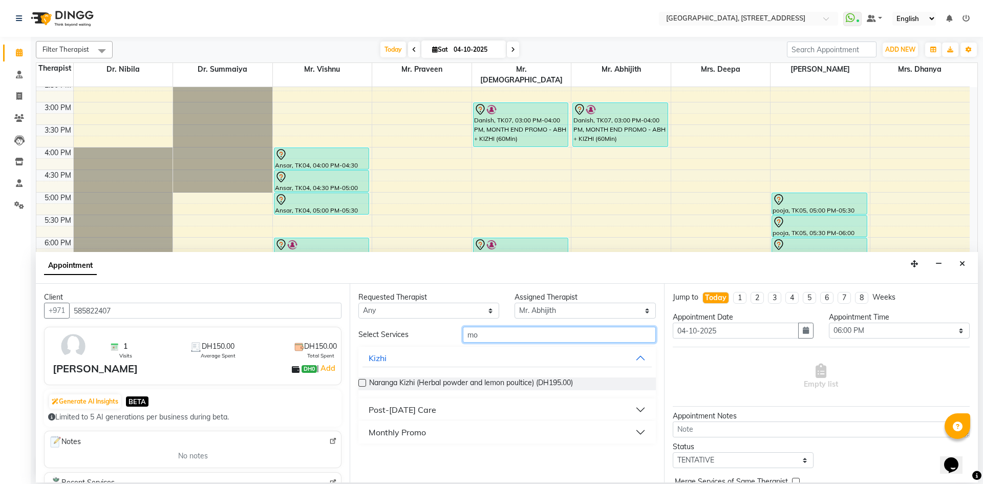
type input "m"
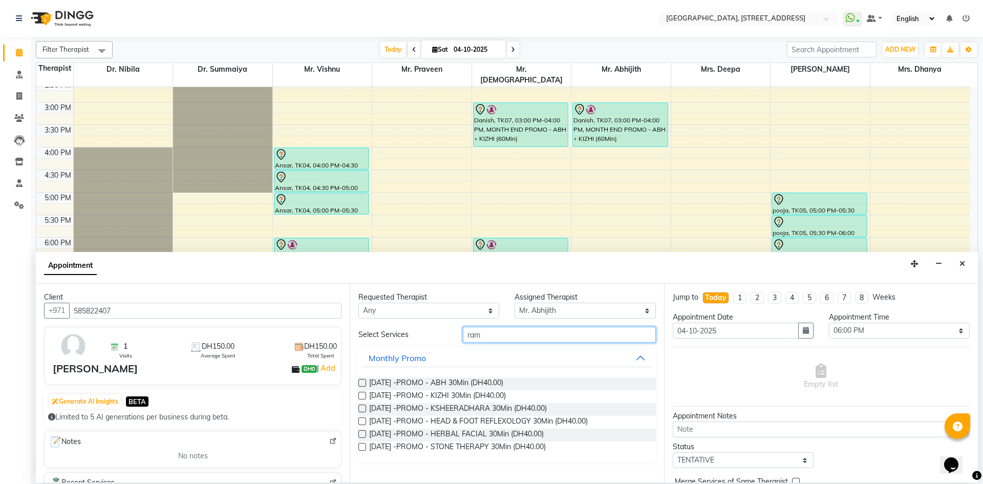
type input "ram"
click at [363, 384] on label at bounding box center [362, 383] width 8 height 8
click at [363, 384] on input "checkbox" at bounding box center [361, 383] width 7 height 7
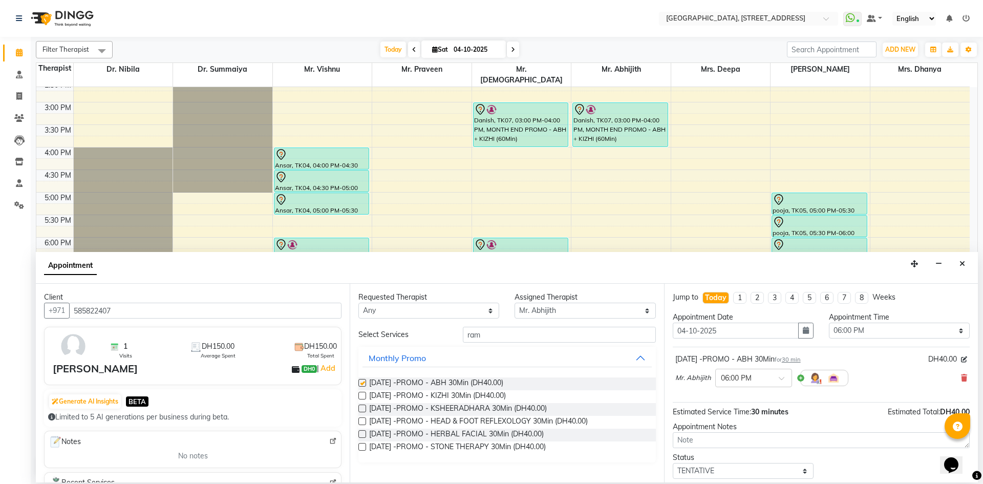
checkbox input "false"
click at [362, 394] on label at bounding box center [362, 396] width 8 height 8
click at [362, 394] on input "checkbox" at bounding box center [361, 396] width 7 height 7
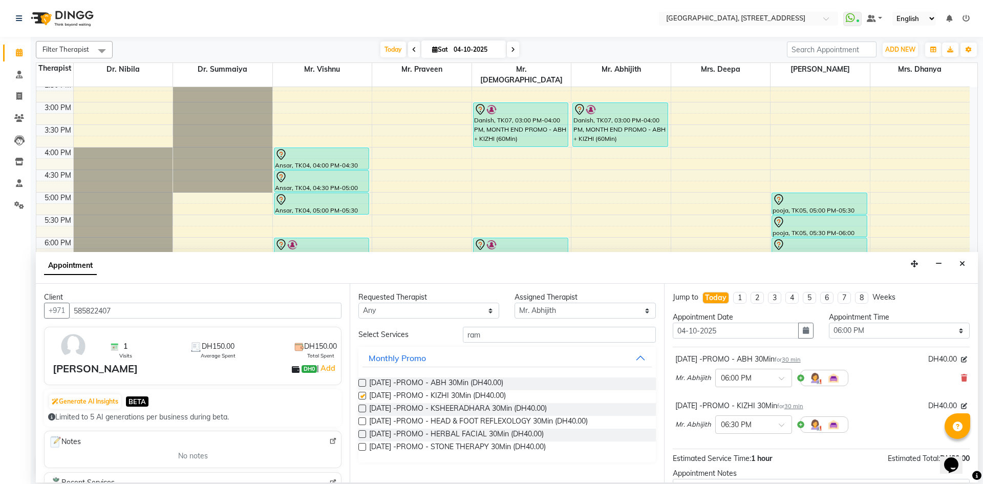
checkbox input "false"
click at [362, 408] on label at bounding box center [362, 408] width 8 height 8
click at [362, 408] on input "checkbox" at bounding box center [361, 409] width 7 height 7
checkbox input "false"
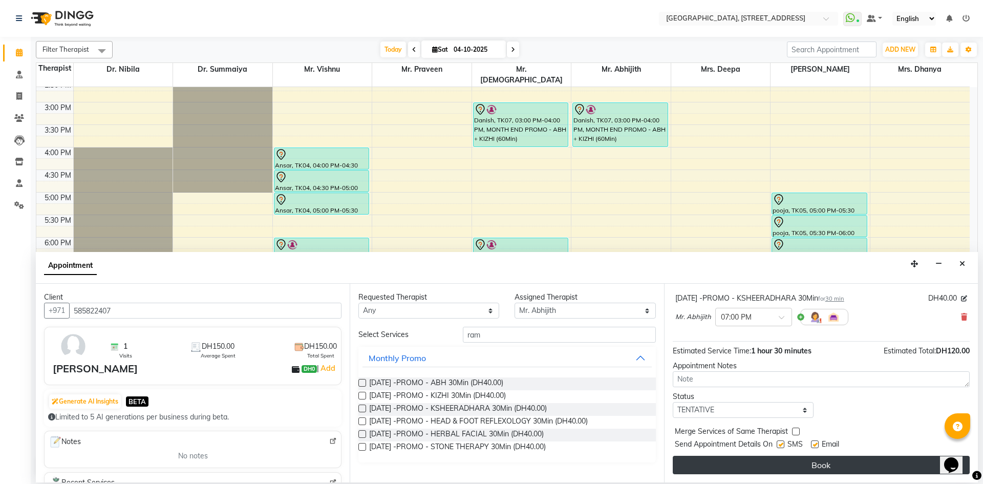
click at [793, 466] on button "Book" at bounding box center [820, 464] width 297 height 18
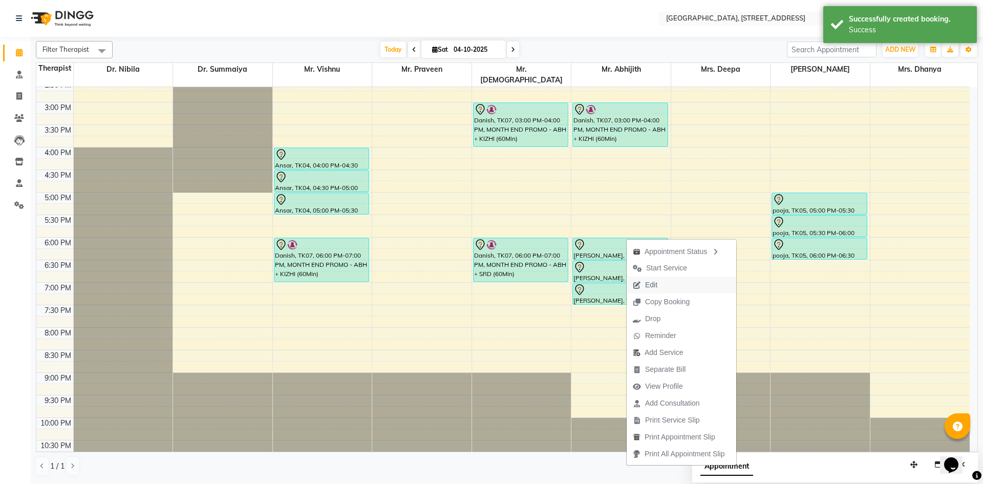
click at [653, 283] on span "Edit" at bounding box center [651, 284] width 12 height 11
select select "tentative"
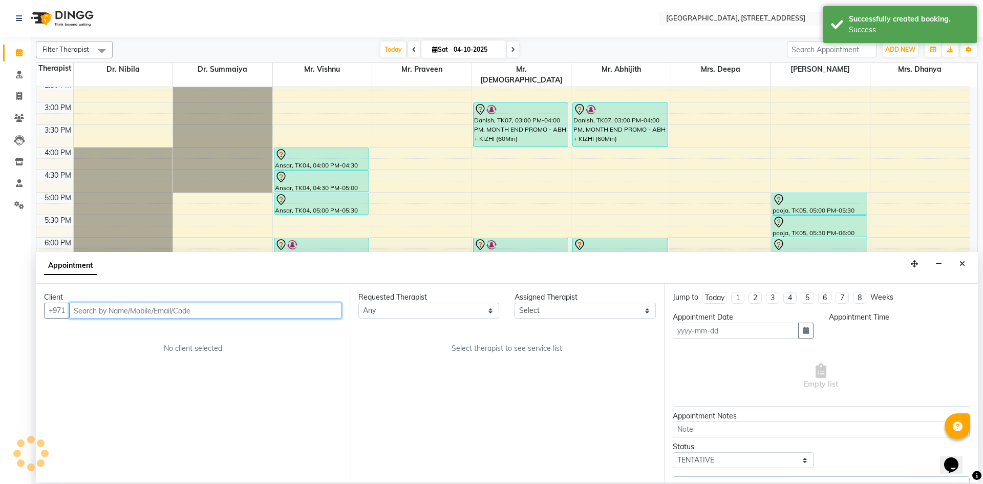
type input "04-10-2025"
select select "1080"
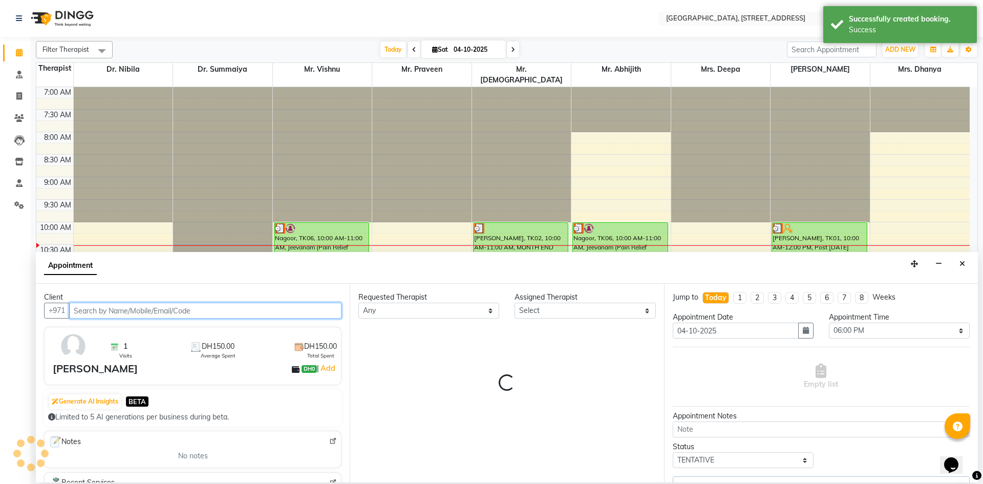
select select "65324"
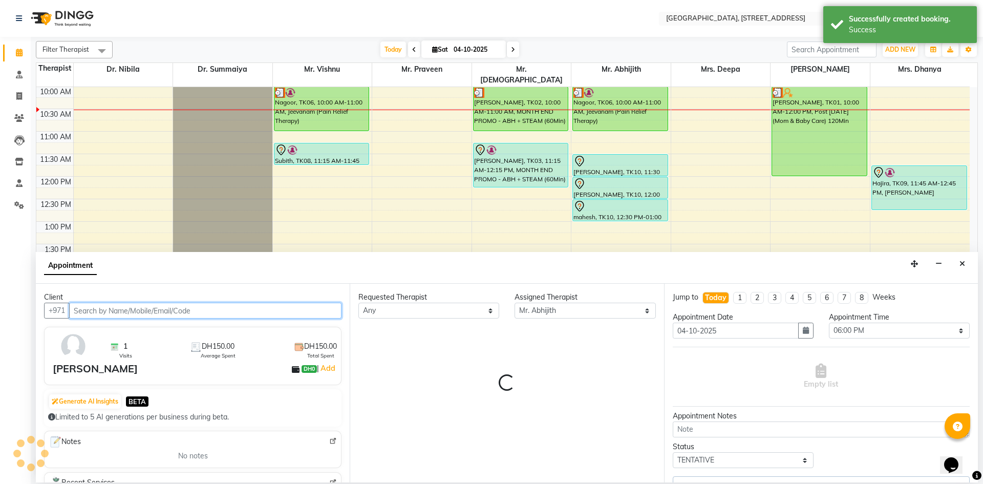
select select "1960"
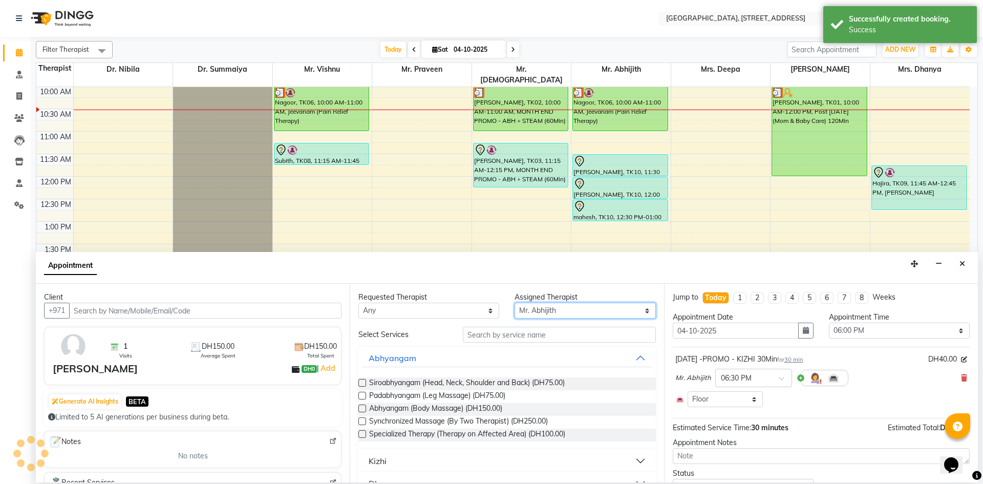
click at [640, 311] on select "Select Dr. Nibila Dr. Summaiya Mr. Abhijith Mr. Praveen Mrs. [PERSON_NAME] Mrs.…" at bounding box center [584, 310] width 141 height 16
select select "1960"
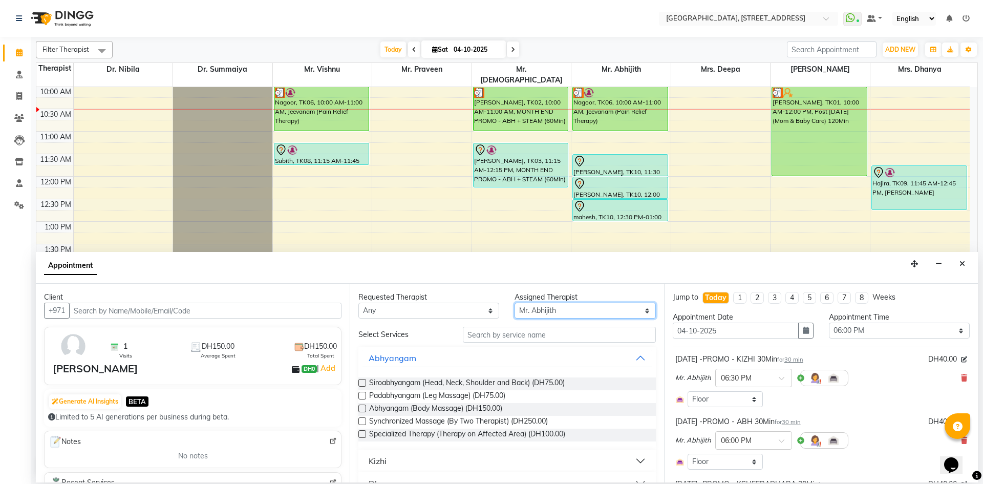
select select "64145"
click at [514, 302] on select "Select Dr. Nibila Dr. Summaiya Mr. Abhijith Mr. Praveen Mrs. [PERSON_NAME] Mrs.…" at bounding box center [584, 310] width 141 height 16
drag, startPoint x: 587, startPoint y: 333, endPoint x: 599, endPoint y: 338, distance: 13.3
click at [587, 333] on input "text" at bounding box center [559, 335] width 193 height 16
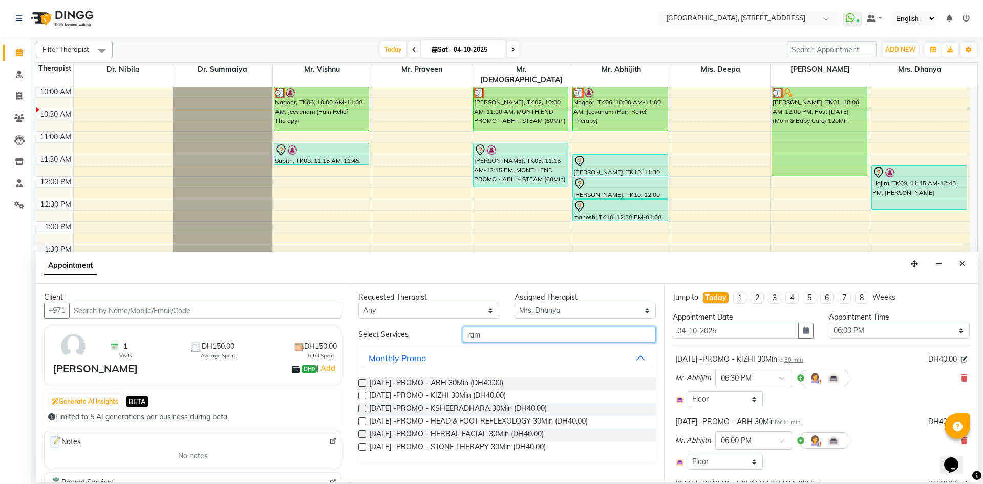
type input "ram"
click at [363, 382] on label at bounding box center [362, 383] width 8 height 8
click at [363, 382] on input "checkbox" at bounding box center [361, 383] width 7 height 7
checkbox input "false"
click at [361, 402] on div at bounding box center [361, 397] width 7 height 11
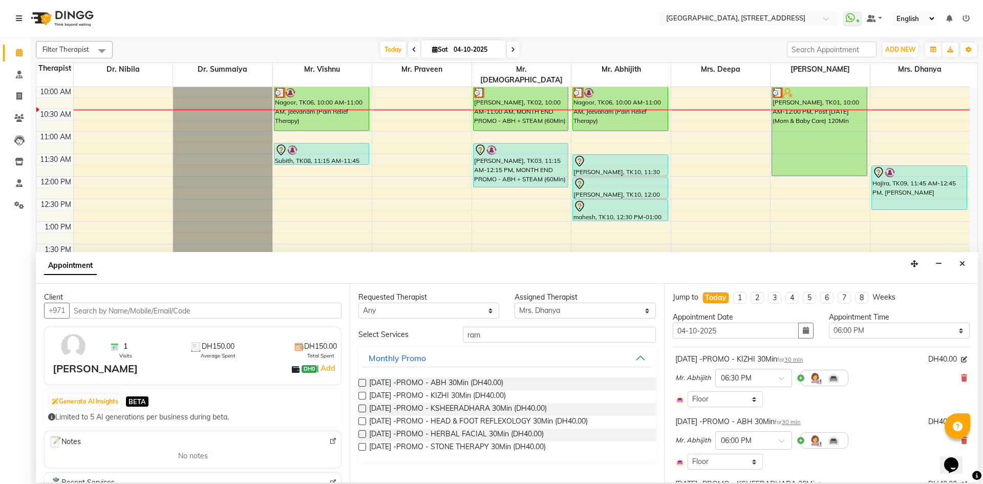
click at [361, 394] on label at bounding box center [362, 396] width 8 height 8
click at [361, 394] on input "checkbox" at bounding box center [361, 396] width 7 height 7
checkbox input "false"
click at [360, 408] on label at bounding box center [362, 408] width 8 height 8
click at [360, 408] on input "checkbox" at bounding box center [361, 409] width 7 height 7
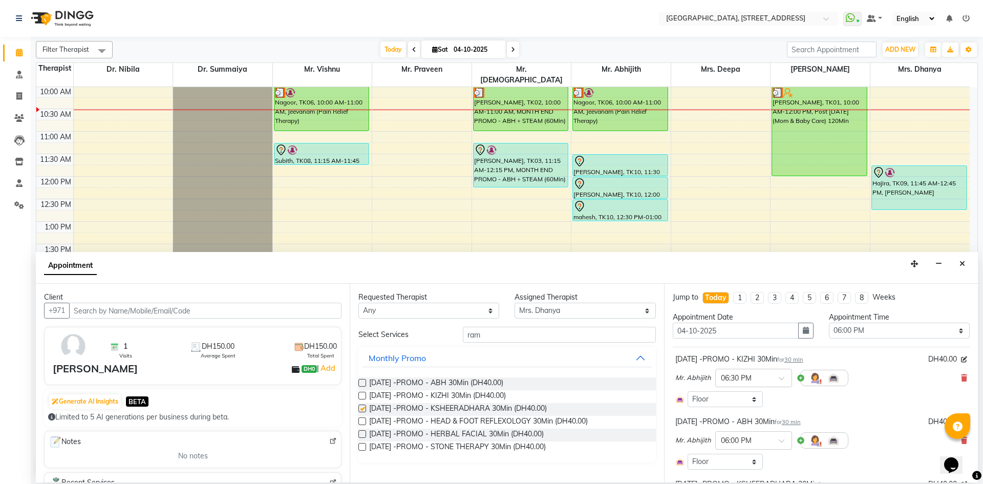
checkbox input "false"
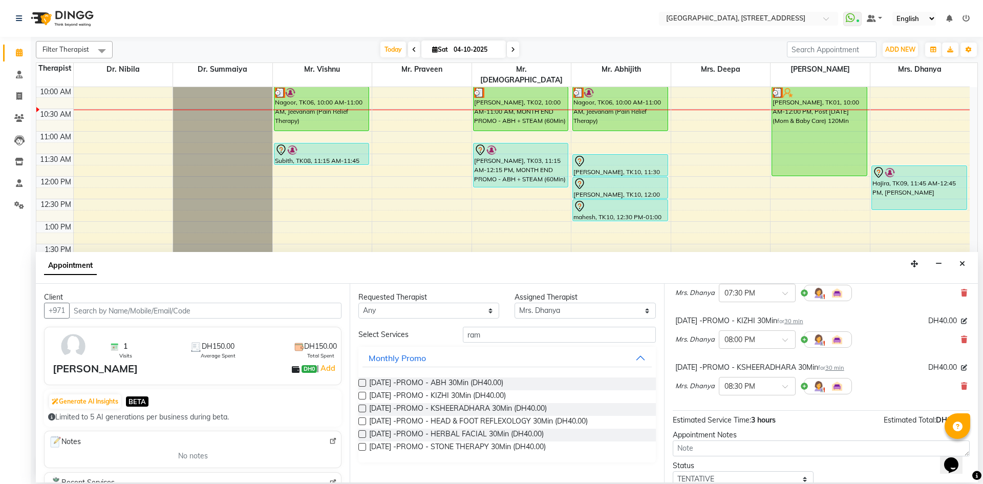
scroll to position [312, 0]
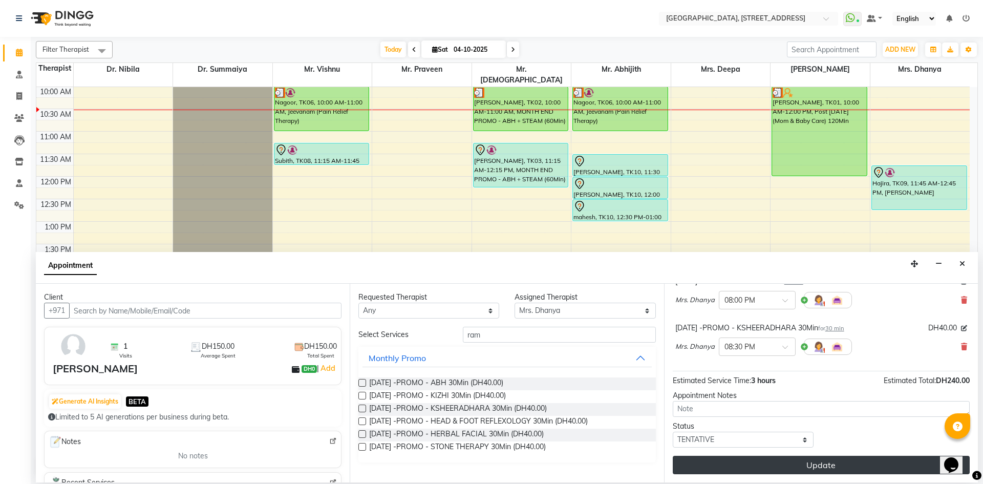
click at [712, 471] on button "Update" at bounding box center [820, 464] width 297 height 18
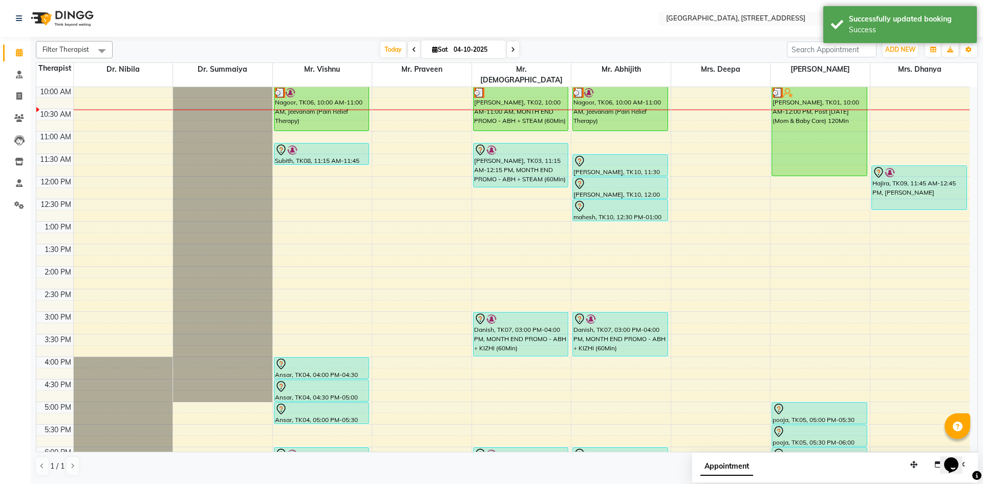
scroll to position [323, 0]
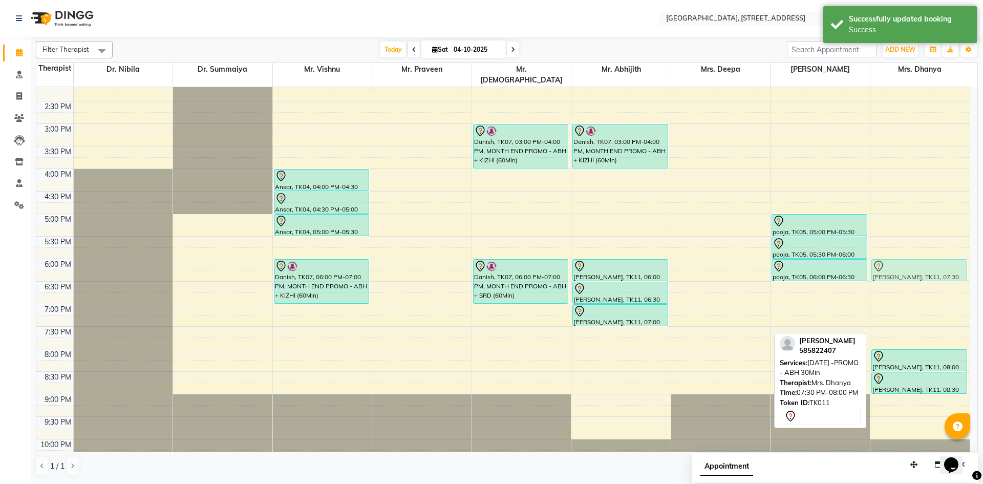
drag, startPoint x: 909, startPoint y: 328, endPoint x: 909, endPoint y: 259, distance: 68.1
click at [909, 259] on div "Hajira, TK09, 11:45 AM-12:45 PM, Dhanyamla [PERSON_NAME], TK11, 07:30 PM-08:00 …" at bounding box center [919, 124] width 99 height 720
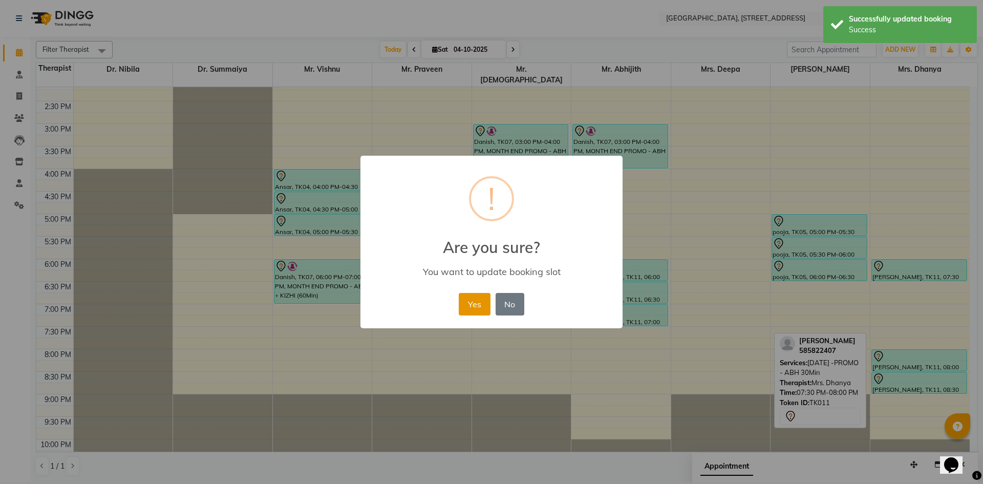
click at [477, 302] on button "Yes" at bounding box center [474, 304] width 31 height 23
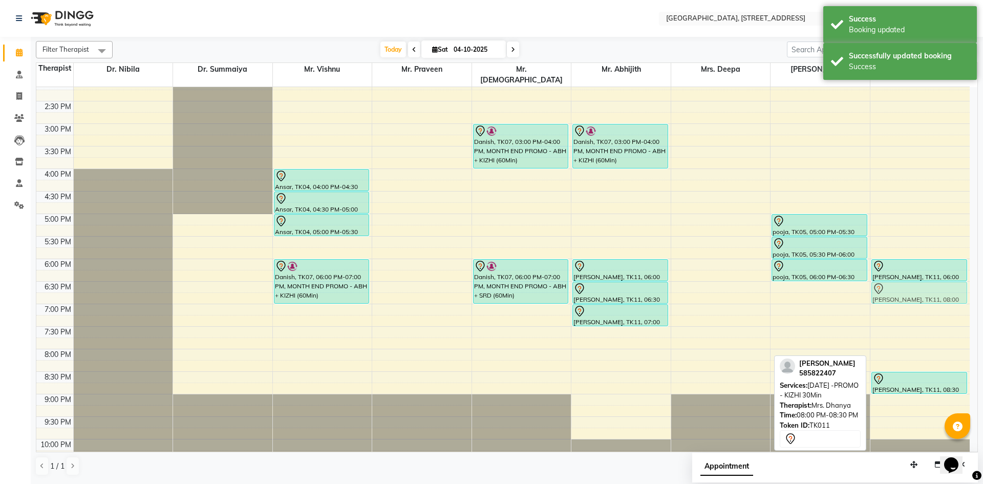
drag, startPoint x: 929, startPoint y: 352, endPoint x: 914, endPoint y: 280, distance: 73.2
click at [916, 280] on div "Hajira, TK09, 11:45 AM-12:45 PM, Dhanyamla [PERSON_NAME], TK11, 06:00 PM-06:30 …" at bounding box center [919, 124] width 99 height 720
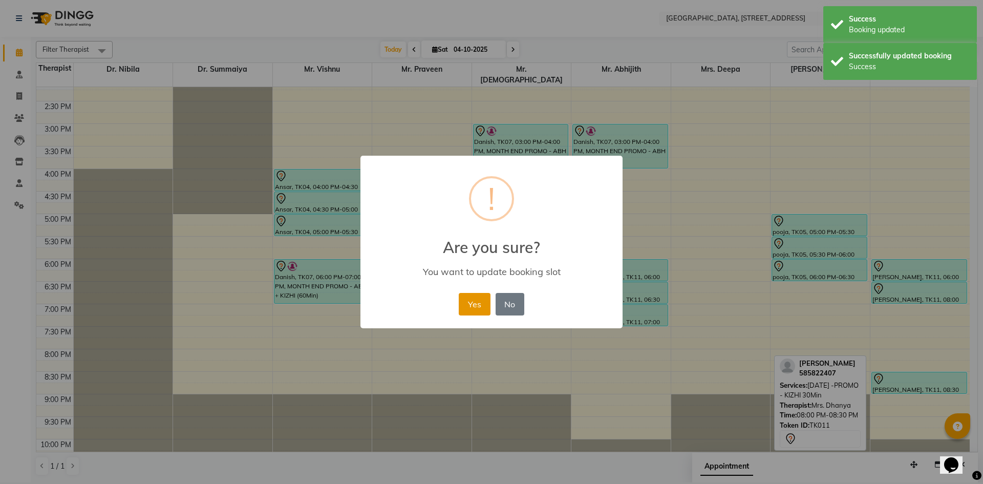
click at [480, 311] on button "Yes" at bounding box center [474, 304] width 31 height 23
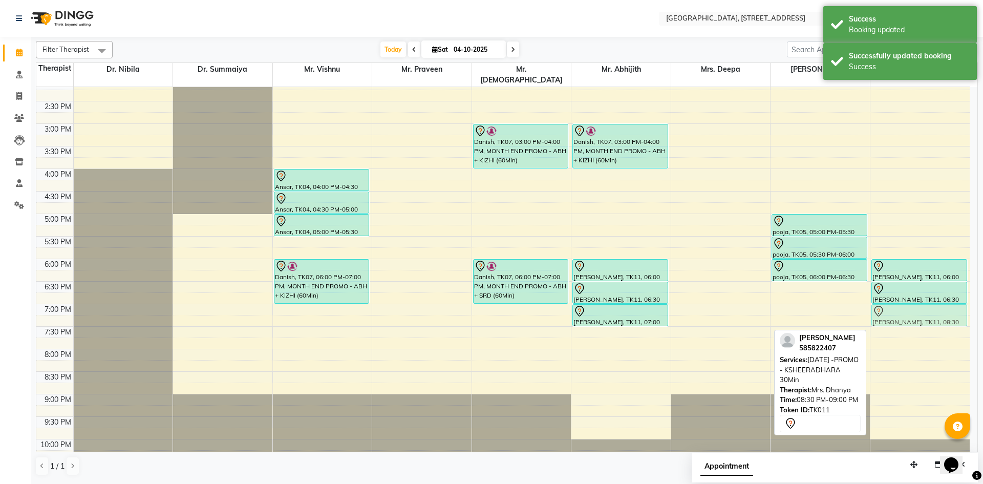
drag, startPoint x: 917, startPoint y: 369, endPoint x: 903, endPoint y: 300, distance: 70.6
click at [903, 300] on div "Hajira, TK09, 11:45 AM-12:45 PM, Dhanyamla [PERSON_NAME], TK11, 06:00 PM-06:30 …" at bounding box center [919, 124] width 99 height 720
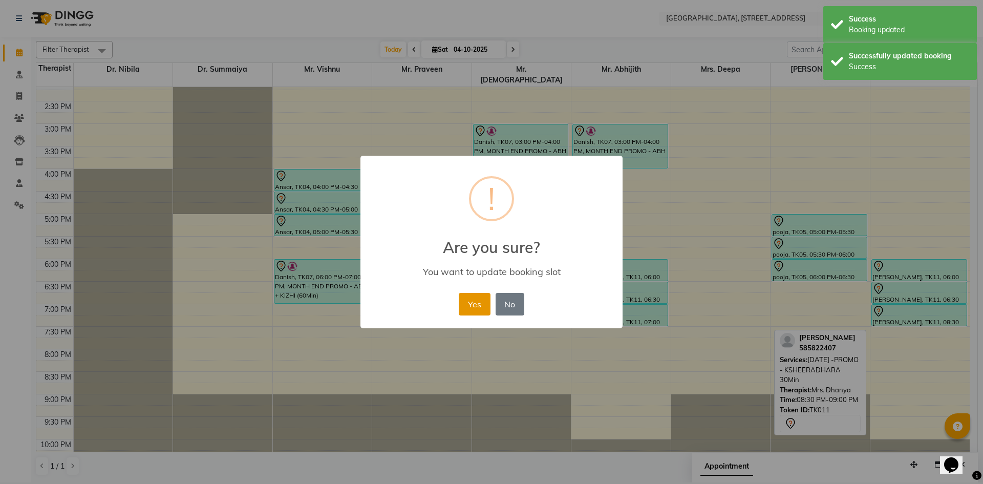
click at [473, 303] on button "Yes" at bounding box center [474, 304] width 31 height 23
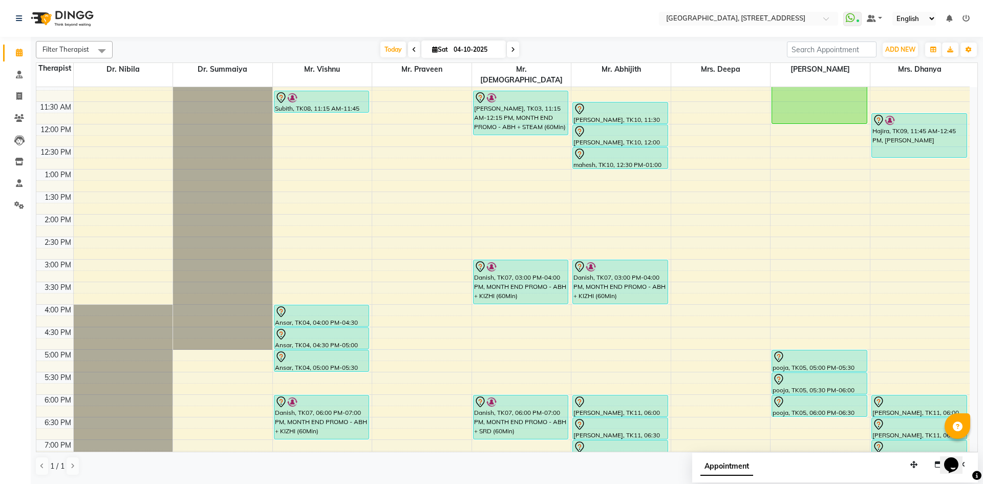
scroll to position [345, 0]
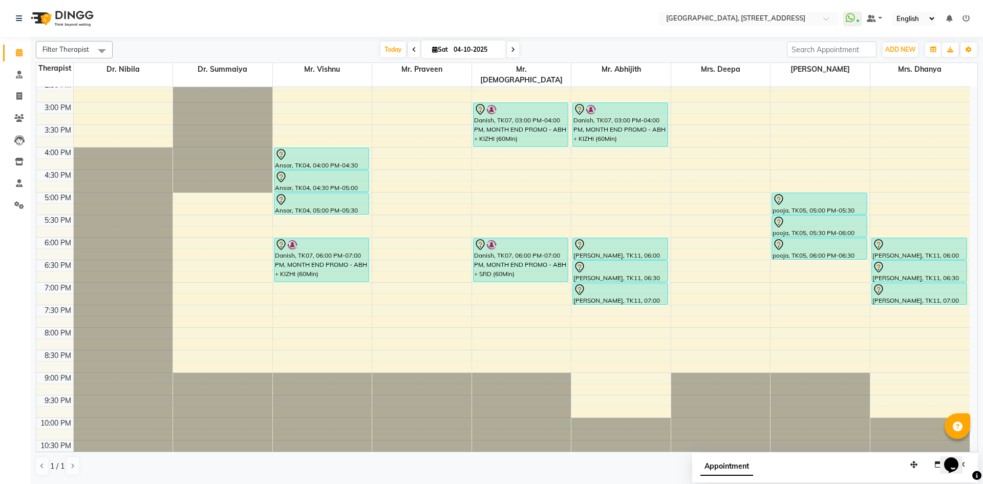
click at [510, 54] on span at bounding box center [513, 49] width 12 height 16
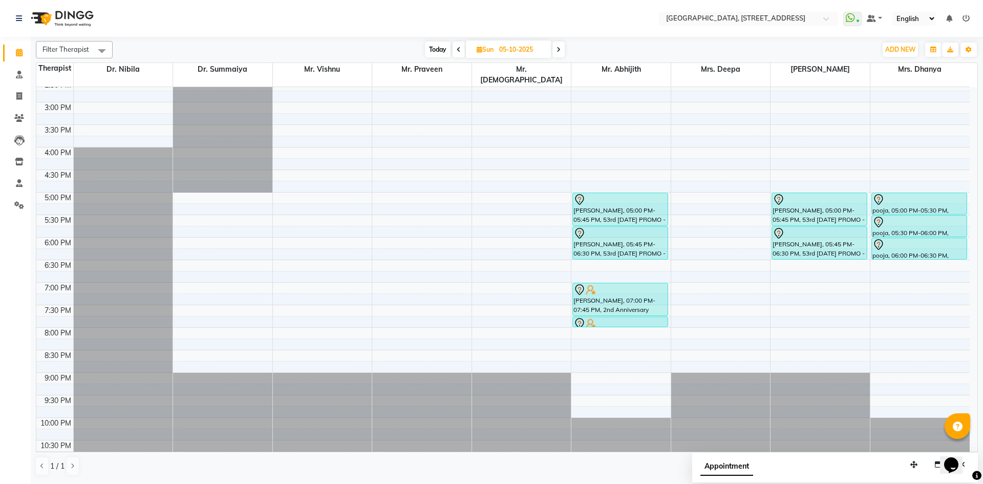
click at [440, 55] on span "Today" at bounding box center [438, 49] width 26 height 16
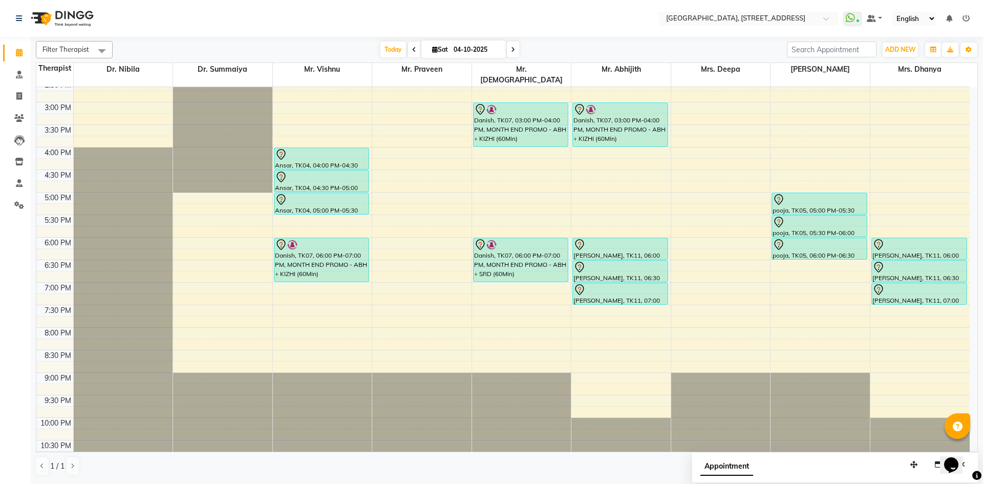
click at [517, 47] on span at bounding box center [513, 49] width 12 height 16
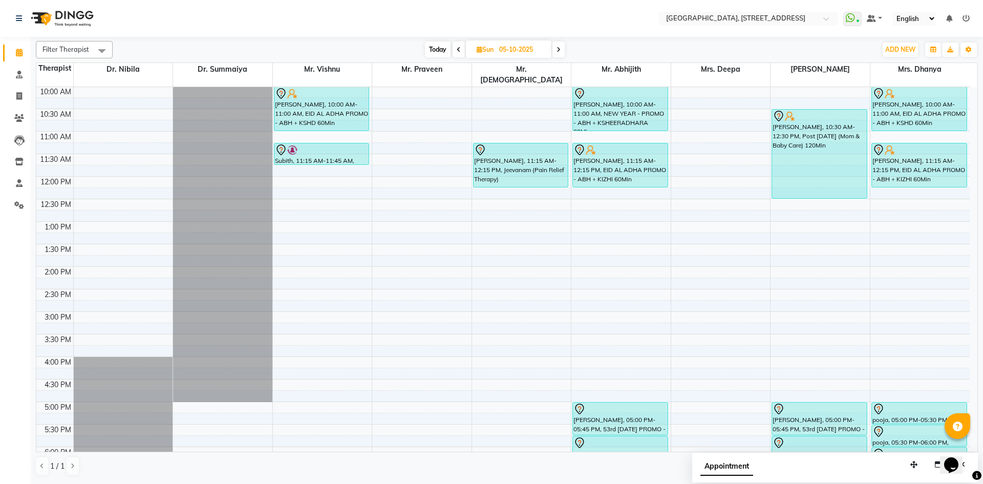
scroll to position [323, 0]
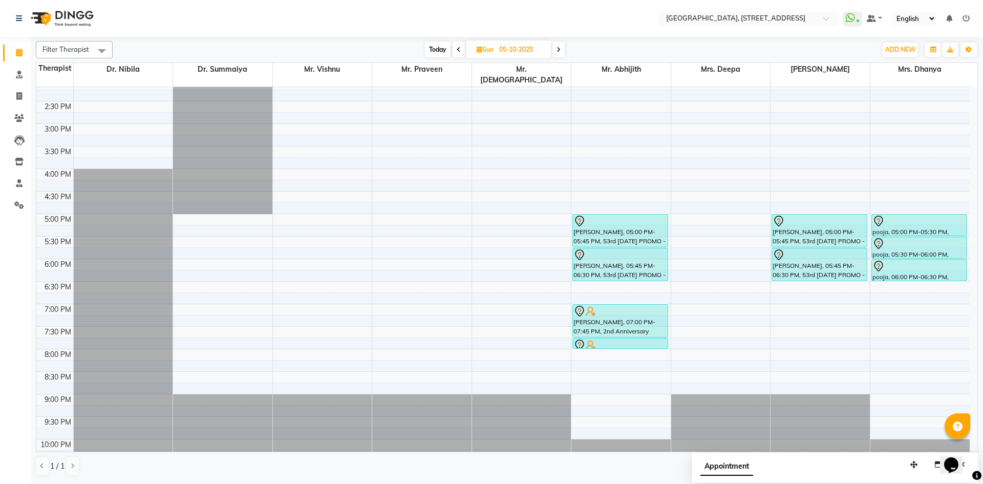
click at [443, 48] on span "Today" at bounding box center [438, 49] width 26 height 16
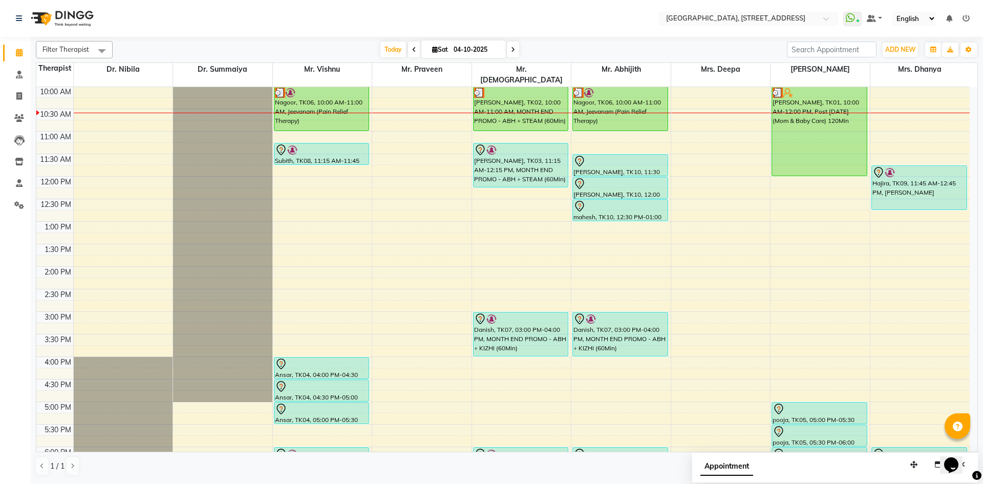
scroll to position [345, 0]
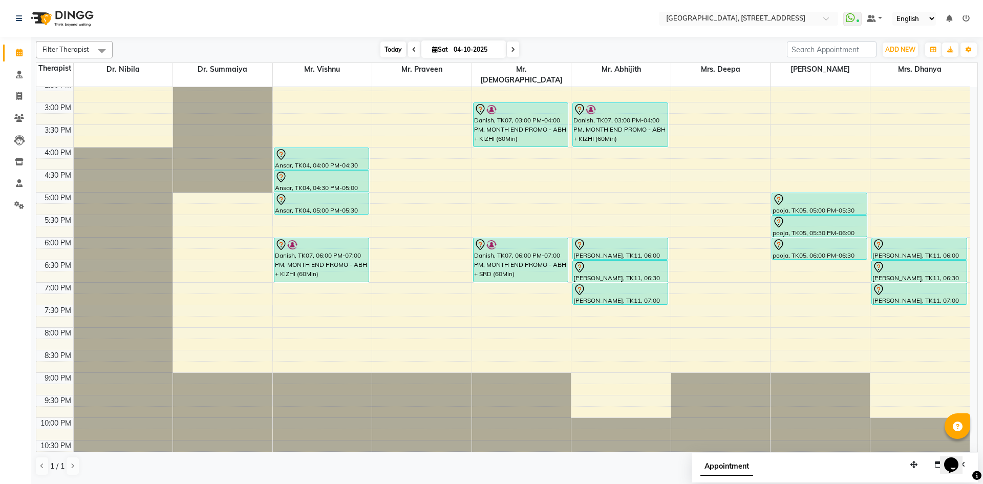
click at [387, 46] on span "Today" at bounding box center [393, 49] width 26 height 16
click at [511, 49] on icon at bounding box center [513, 50] width 4 height 6
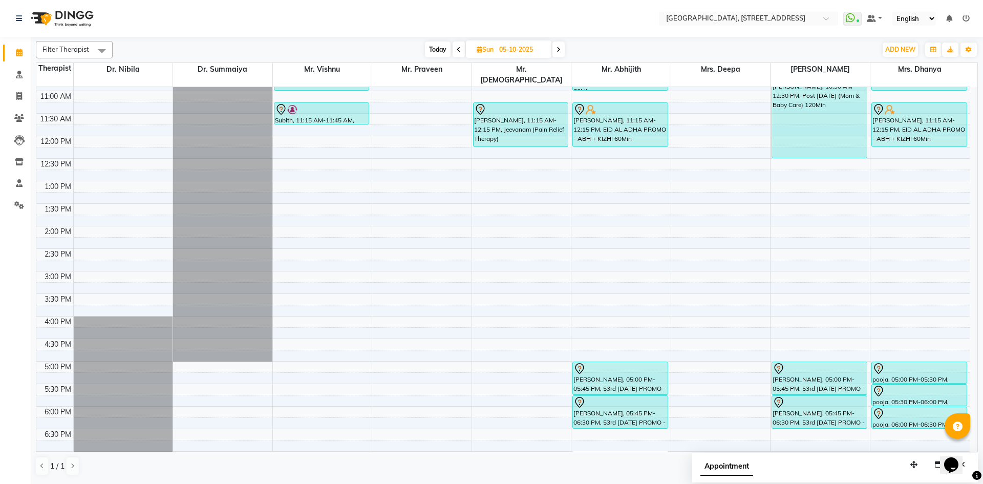
scroll to position [157, 0]
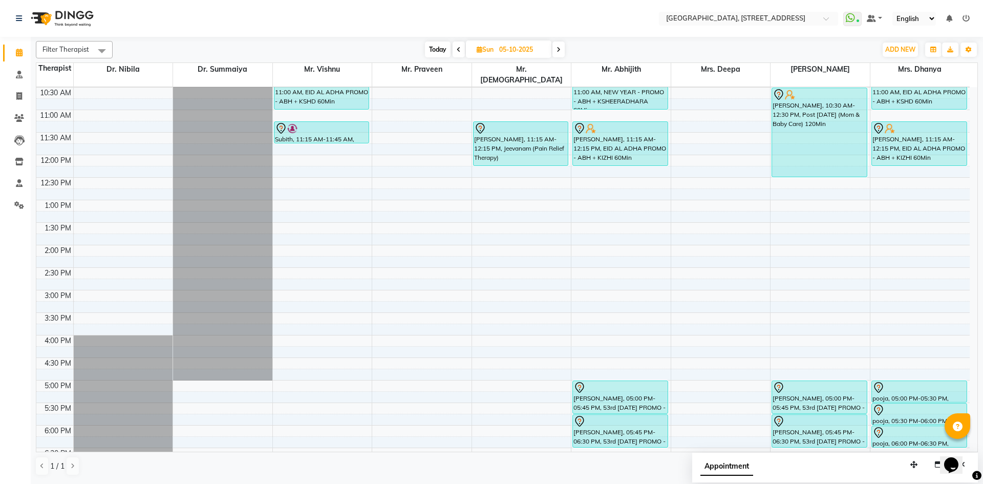
click at [435, 52] on span "Today" at bounding box center [438, 49] width 26 height 16
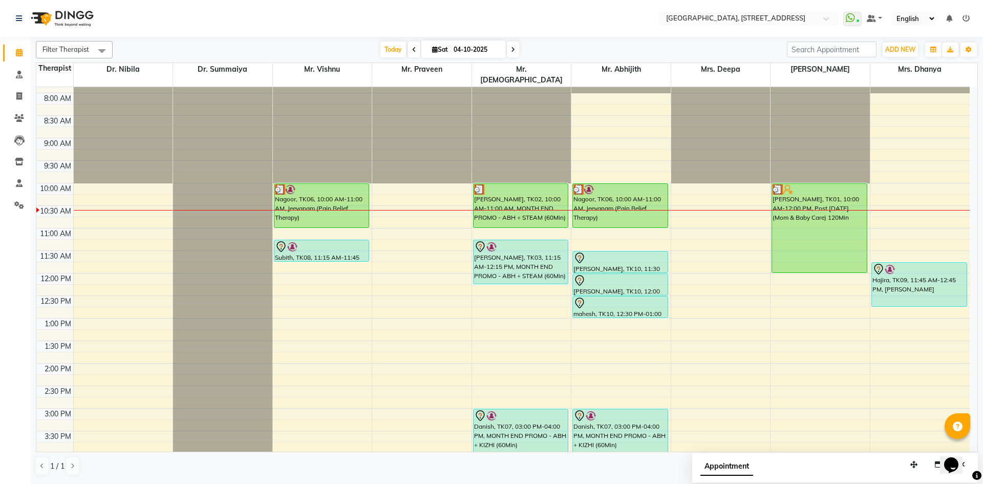
scroll to position [0, 0]
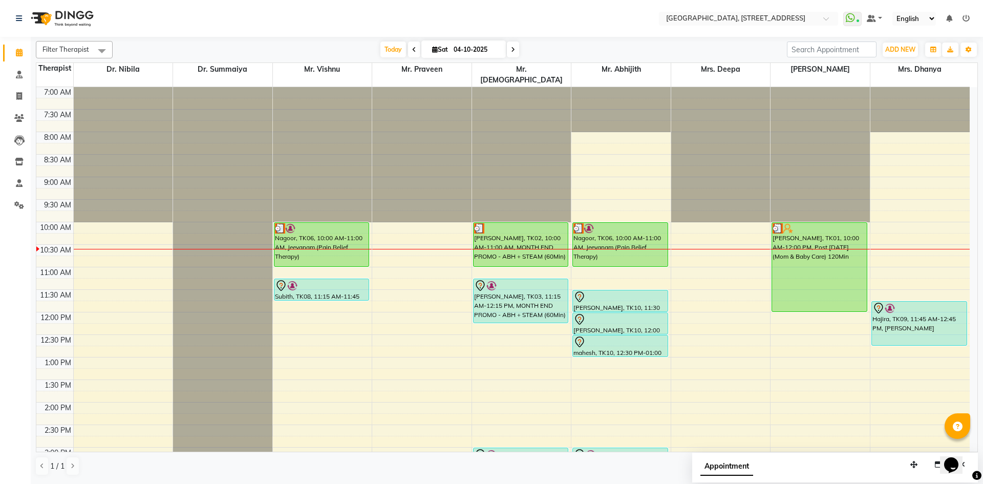
click at [511, 48] on icon at bounding box center [513, 50] width 4 height 6
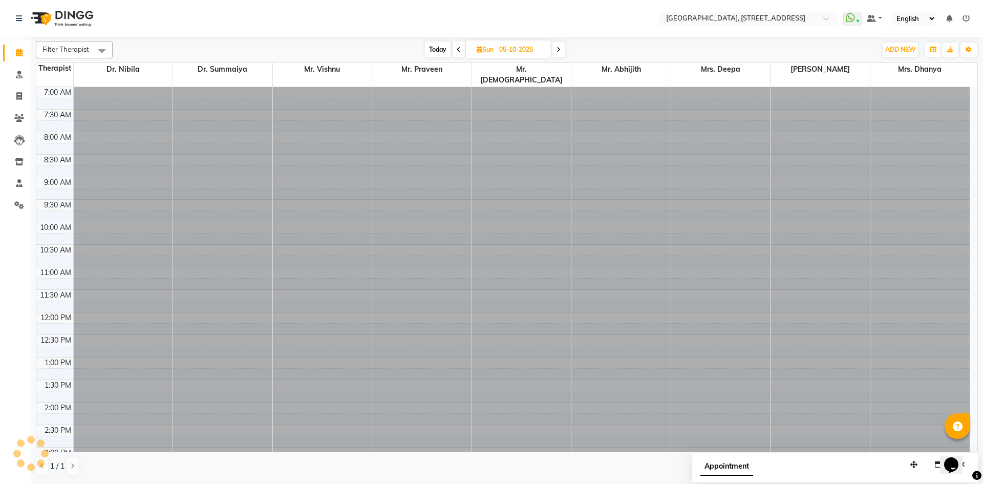
scroll to position [136, 0]
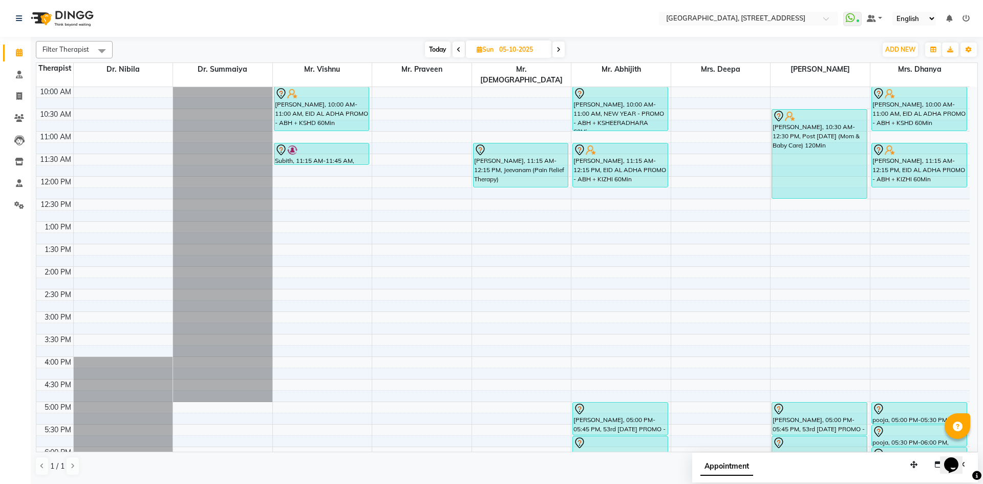
click at [429, 52] on span "Today" at bounding box center [438, 49] width 26 height 16
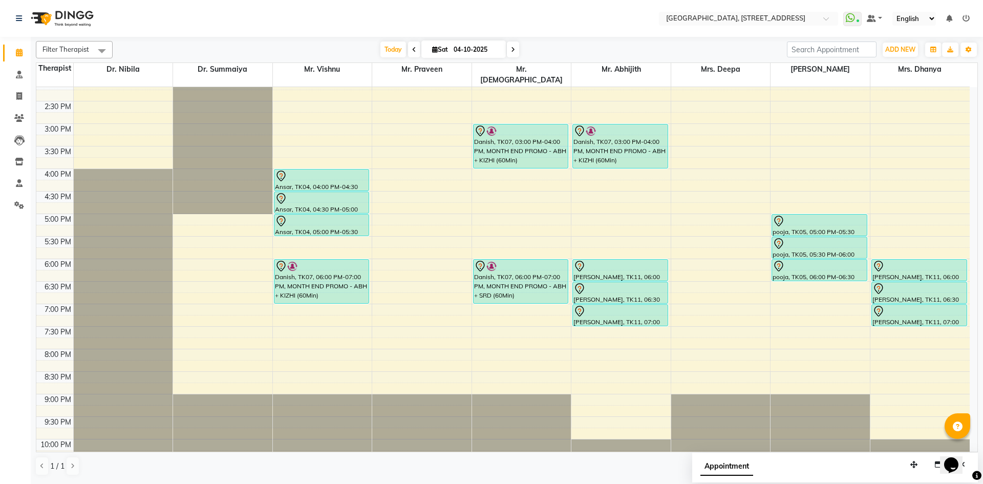
scroll to position [0, 0]
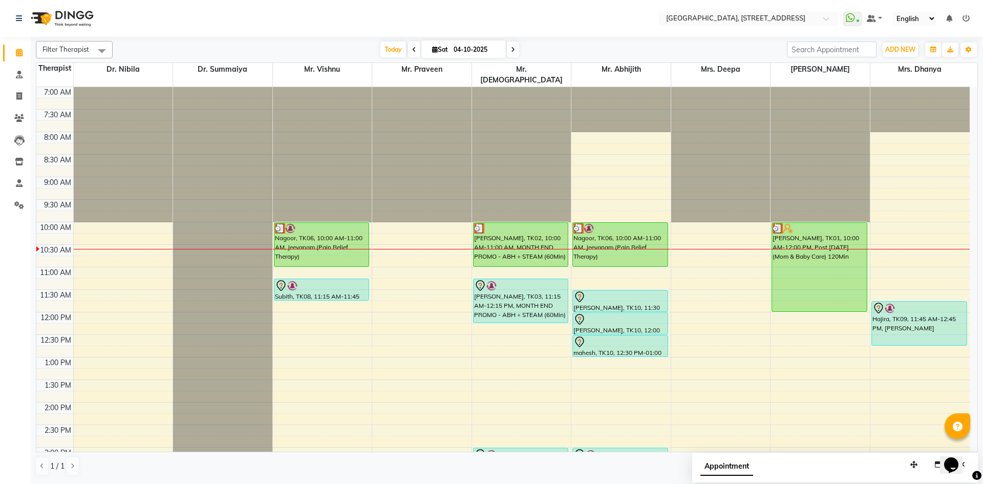
click at [514, 48] on span at bounding box center [513, 49] width 12 height 16
type input "05-10-2025"
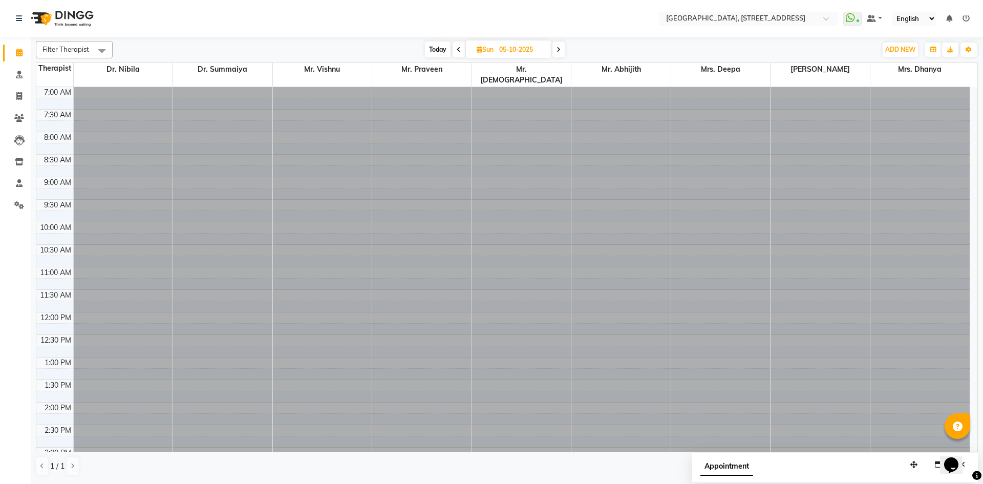
scroll to position [136, 0]
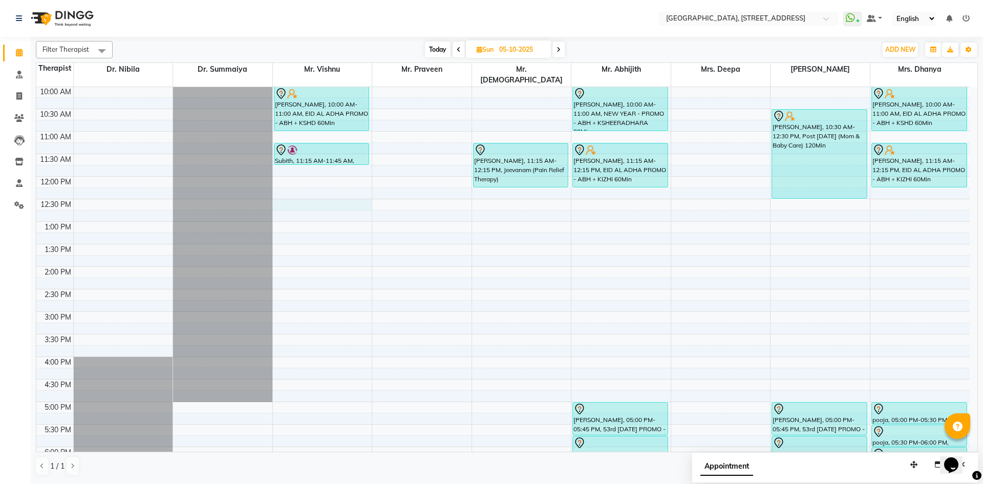
click at [299, 194] on div "7:00 AM 7:30 AM 8:00 AM 8:30 AM 9:00 AM 9:30 AM 10:00 AM 10:30 AM 11:00 AM 11:3…" at bounding box center [502, 311] width 933 height 720
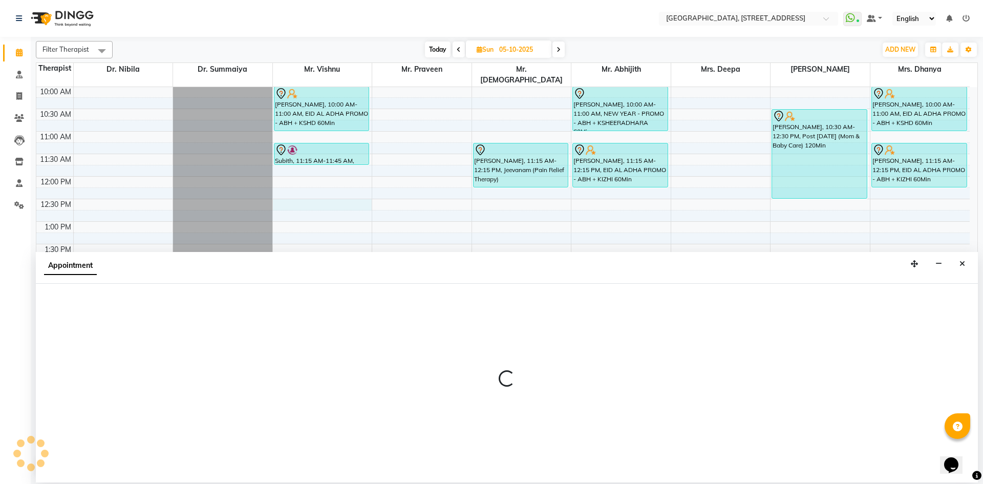
select select "27240"
select select "750"
select select "tentative"
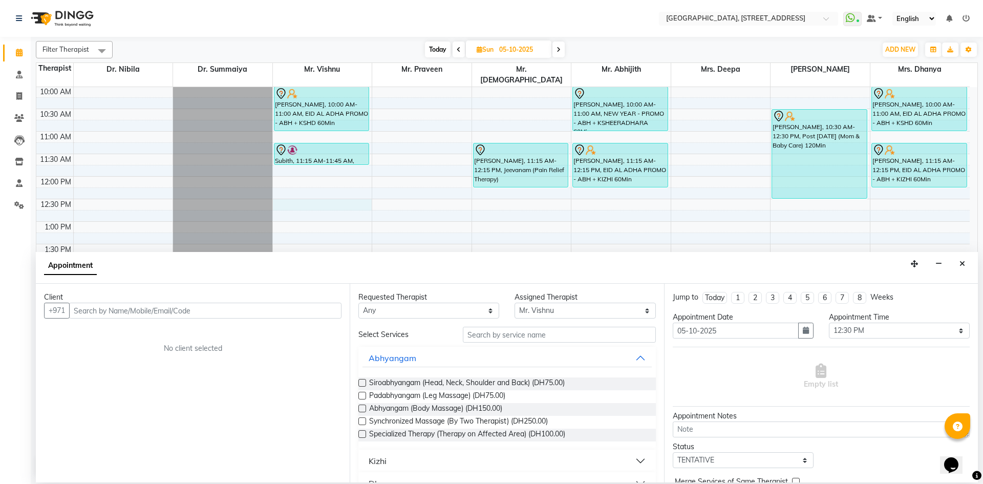
click at [225, 313] on input "text" at bounding box center [205, 310] width 272 height 16
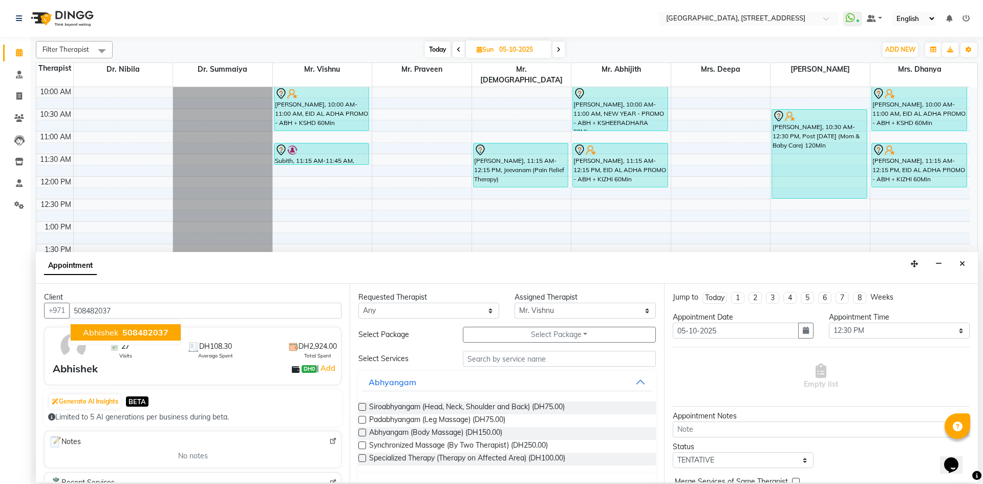
click at [120, 330] on ngb-highlight "508482037" at bounding box center [144, 332] width 48 height 10
type input "508482037"
click at [580, 325] on div "Requested Therapist Any Dr. Nibila Dr. Summaiya Mr. Abhijith Mr. Praveen Mrs. […" at bounding box center [507, 383] width 314 height 199
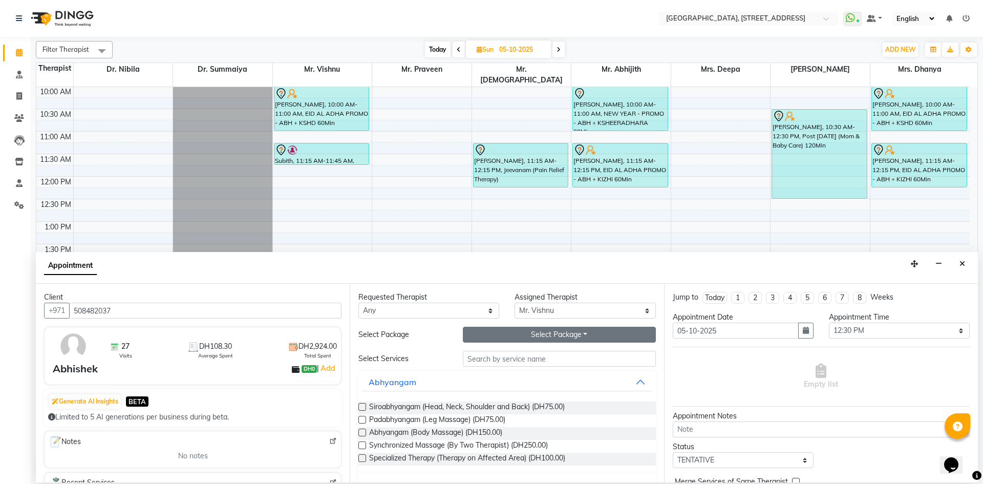
click at [578, 340] on button "Select Package Toggle Dropdown" at bounding box center [559, 335] width 193 height 16
click at [552, 358] on li "Ala-Carte 60 Min 12 + 1 Free" at bounding box center [527, 355] width 128 height 15
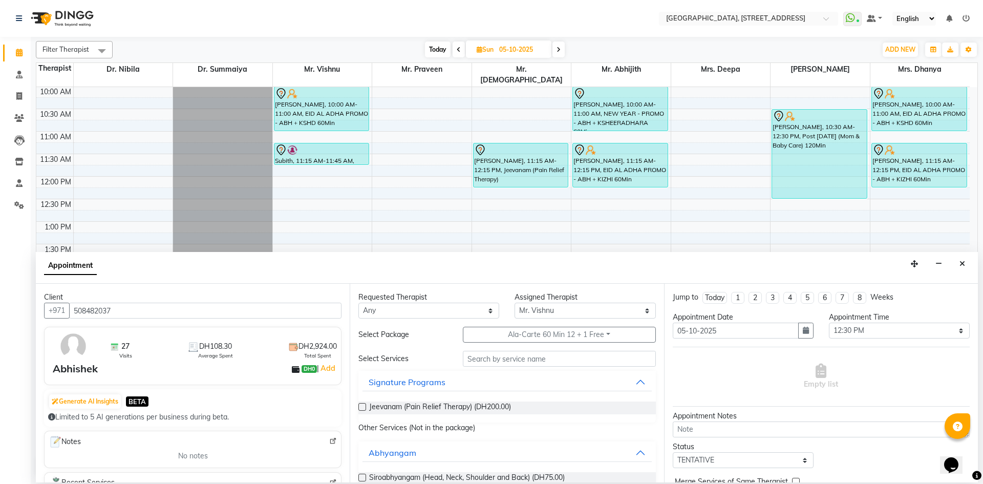
click at [359, 406] on label at bounding box center [362, 407] width 8 height 8
click at [359, 406] on input "checkbox" at bounding box center [361, 407] width 7 height 7
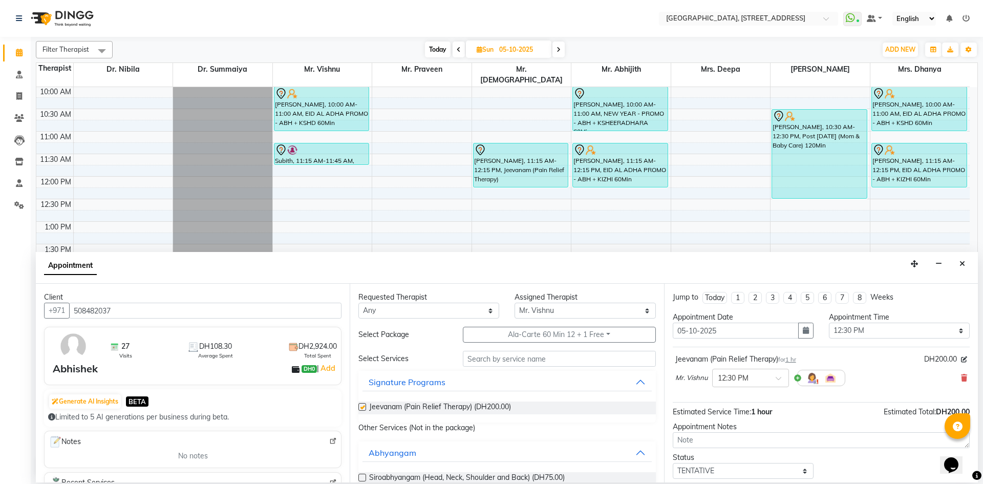
checkbox input "false"
click at [602, 337] on button "Ala-Carte 60 Min 12 + 1 Free" at bounding box center [559, 335] width 193 height 16
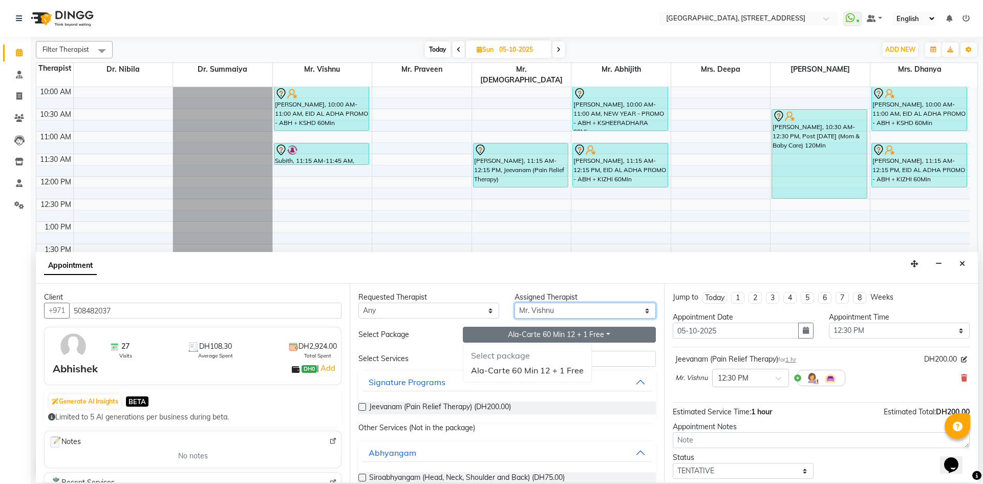
click at [630, 314] on select "Select Dr. Nibila Dr. Summaiya Mr. Abhijith Mr. Praveen Mrs. [PERSON_NAME] Mrs.…" at bounding box center [584, 310] width 141 height 16
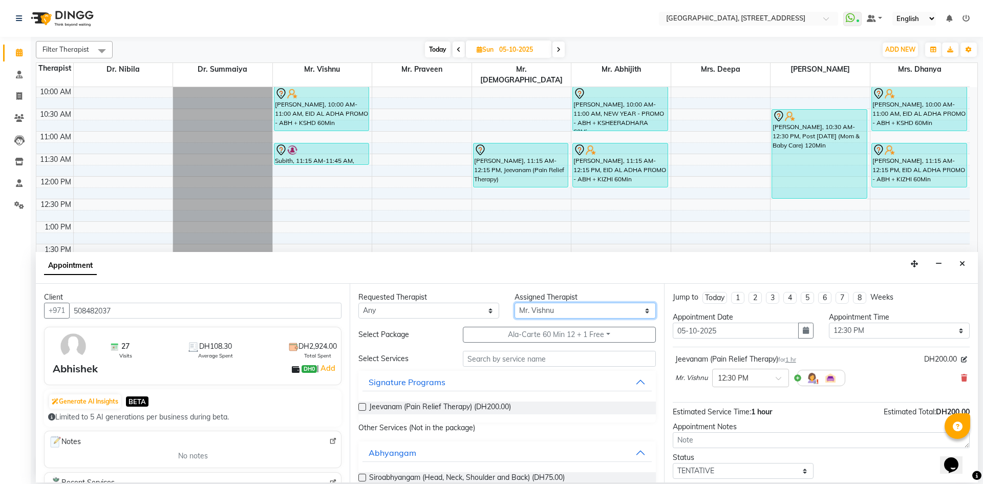
select select "65324"
click at [514, 302] on select "Select Dr. Nibila Dr. Summaiya Mr. Abhijith Mr. Praveen Mrs. [PERSON_NAME] Mrs.…" at bounding box center [584, 310] width 141 height 16
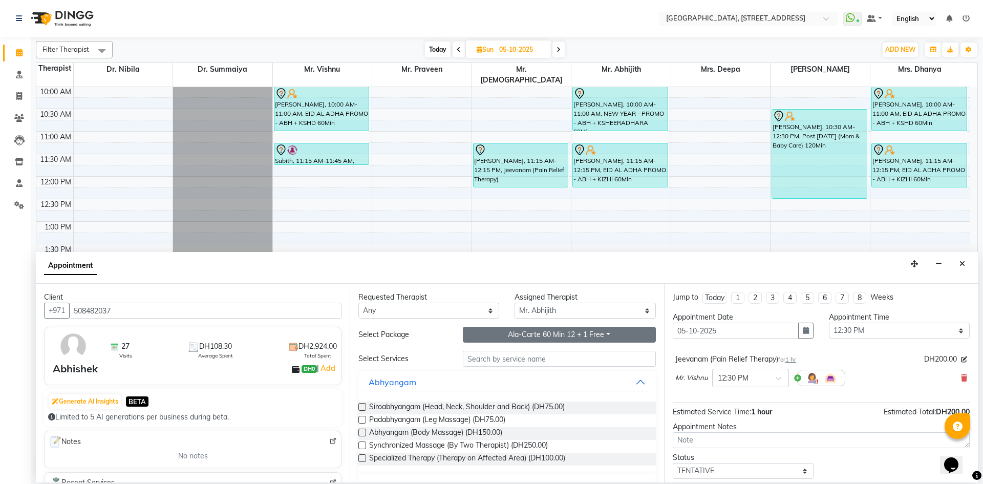
click at [557, 331] on button "Ala-Carte 60 Min 12 + 1 Free" at bounding box center [559, 335] width 193 height 16
click at [527, 366] on li "Ala-Carte 60 Min 12 + 1 Free" at bounding box center [527, 370] width 128 height 15
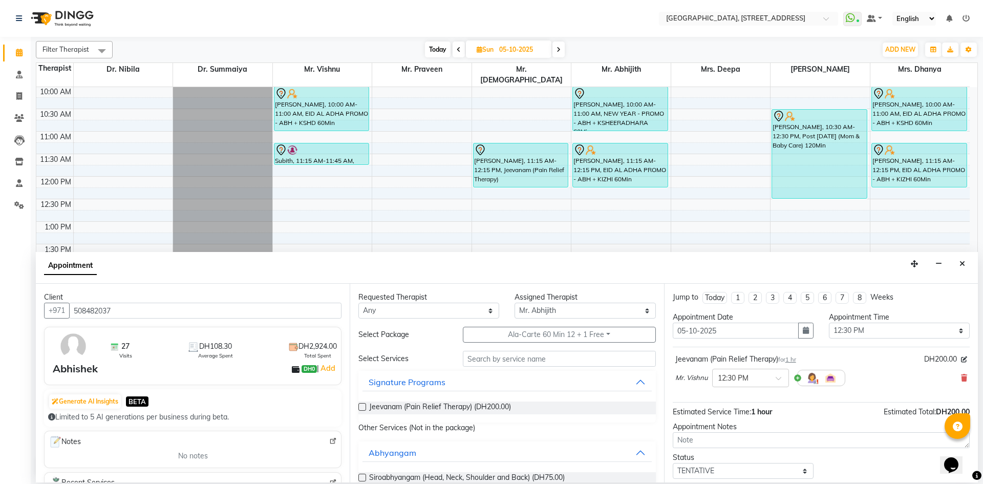
click at [359, 403] on label at bounding box center [362, 407] width 8 height 8
click at [359, 404] on input "checkbox" at bounding box center [361, 407] width 7 height 7
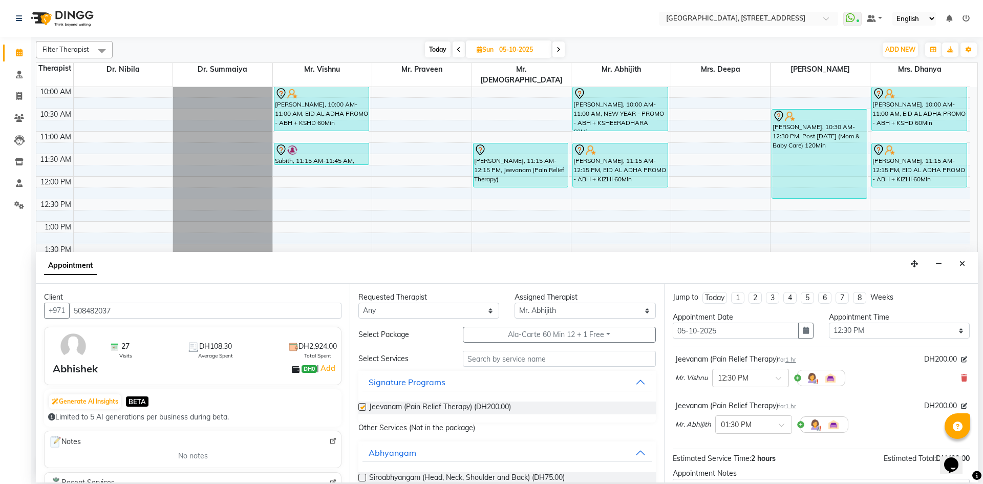
checkbox input "false"
click at [778, 422] on span at bounding box center [784, 427] width 13 height 11
click at [756, 437] on div "12:30 PM" at bounding box center [753, 442] width 76 height 19
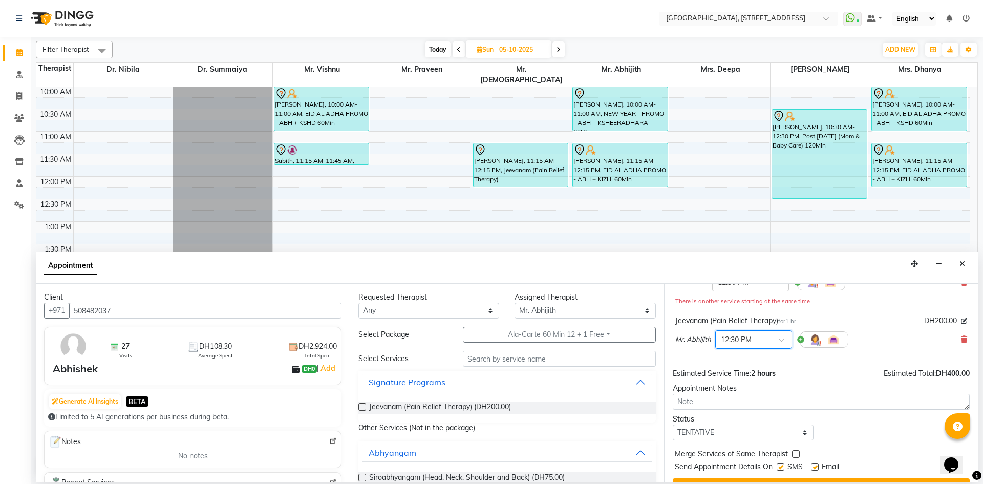
scroll to position [118, 0]
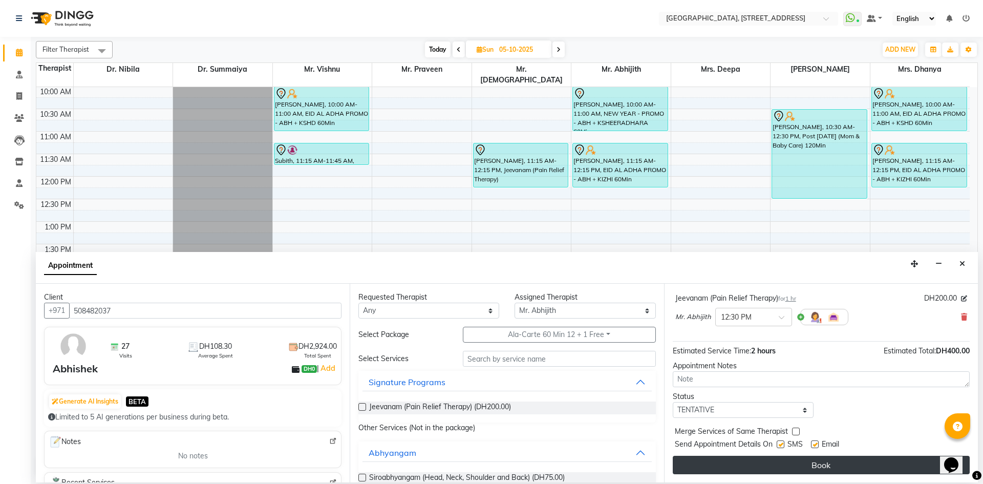
click at [780, 466] on button "Book" at bounding box center [820, 464] width 297 height 18
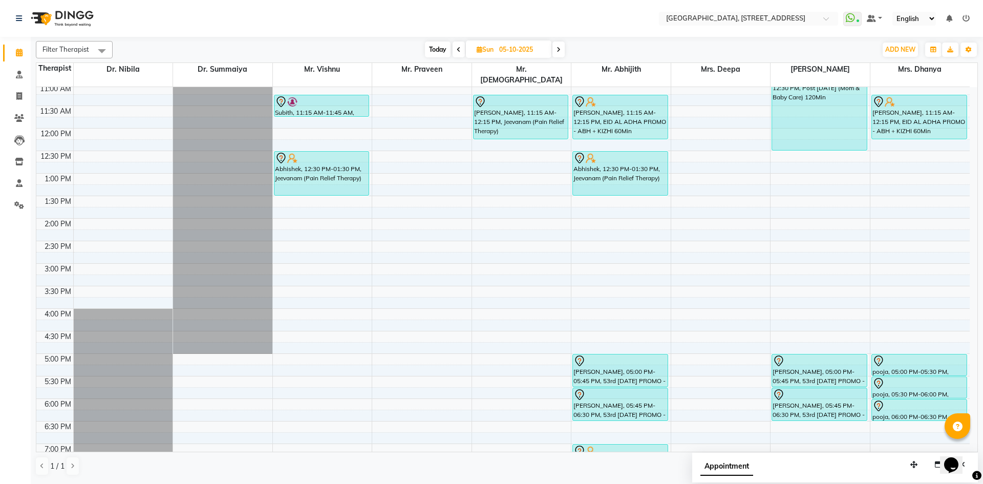
scroll to position [188, 0]
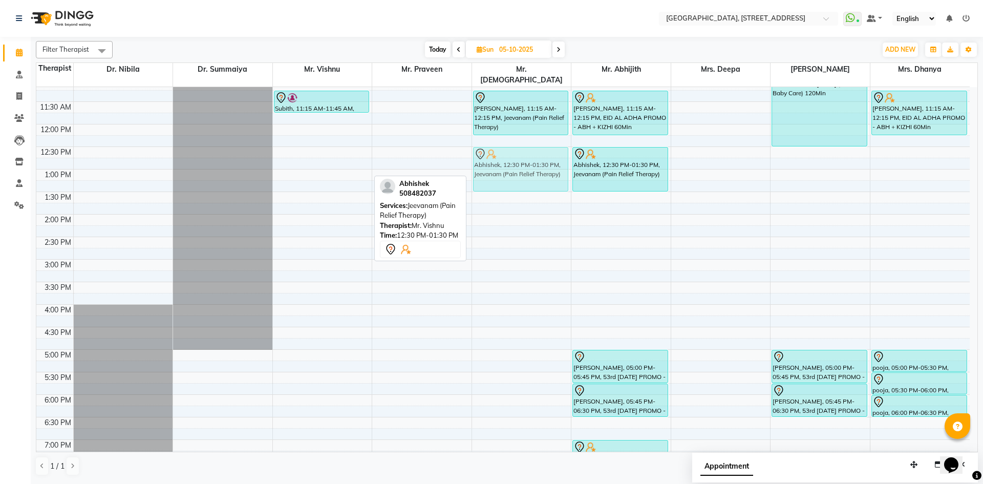
drag, startPoint x: 344, startPoint y: 160, endPoint x: 519, endPoint y: 158, distance: 174.5
click at [519, 158] on tr "[PERSON_NAME], 10:00 AM-11:00 AM, EID AL ADHA PROMO - ABH + KSHD 60Min Subith, …" at bounding box center [502, 259] width 933 height 720
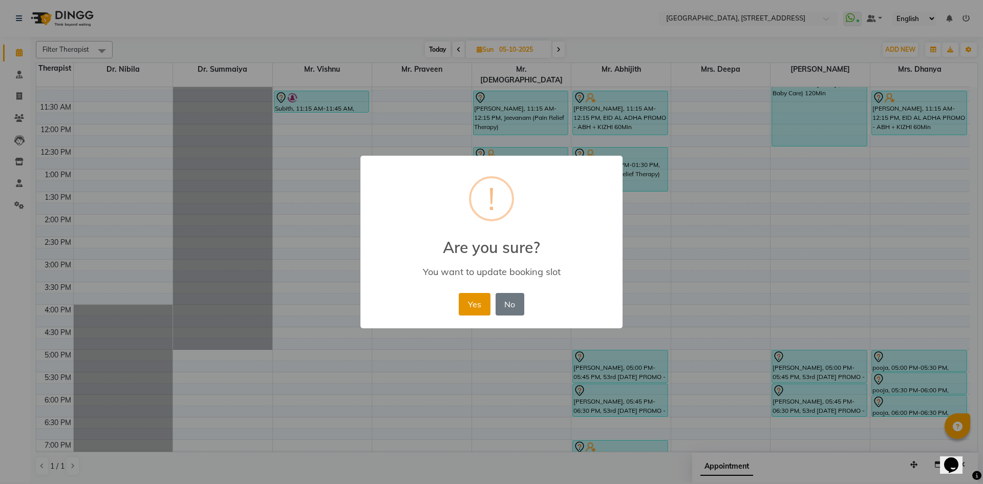
click at [471, 301] on button "Yes" at bounding box center [474, 304] width 31 height 23
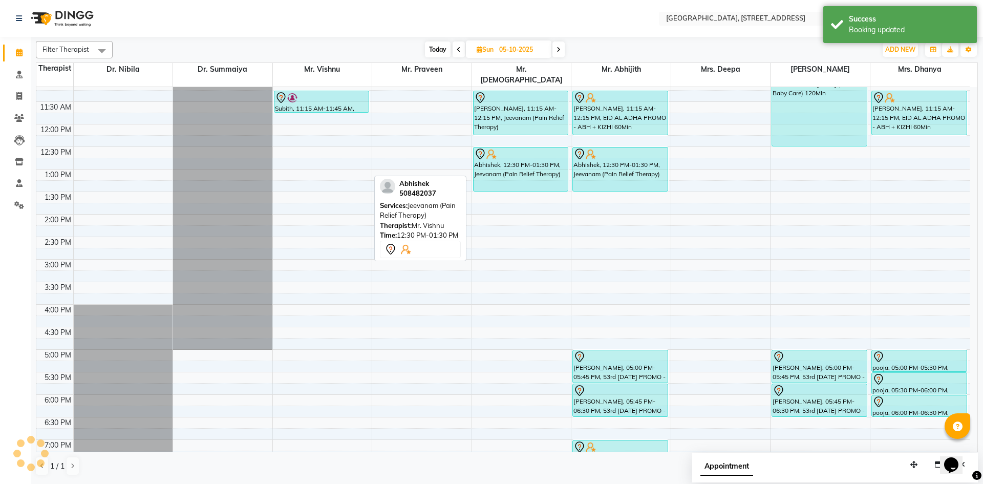
scroll to position [0, 0]
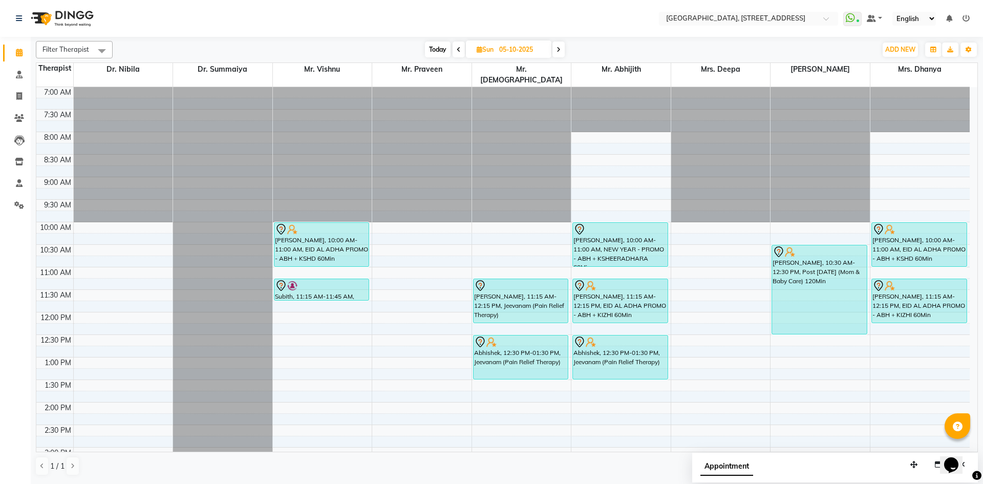
click at [442, 53] on span "Today" at bounding box center [438, 49] width 26 height 16
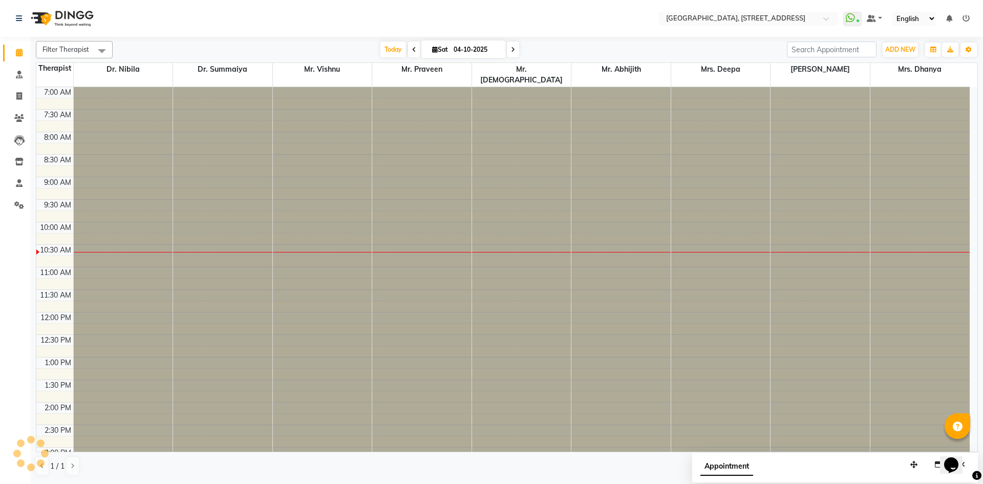
scroll to position [136, 0]
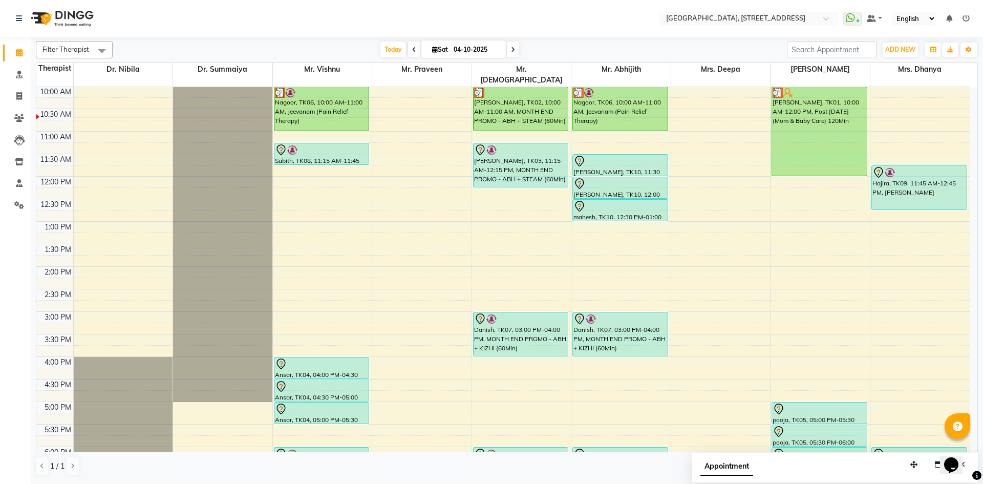
click at [515, 57] on span at bounding box center [513, 49] width 12 height 16
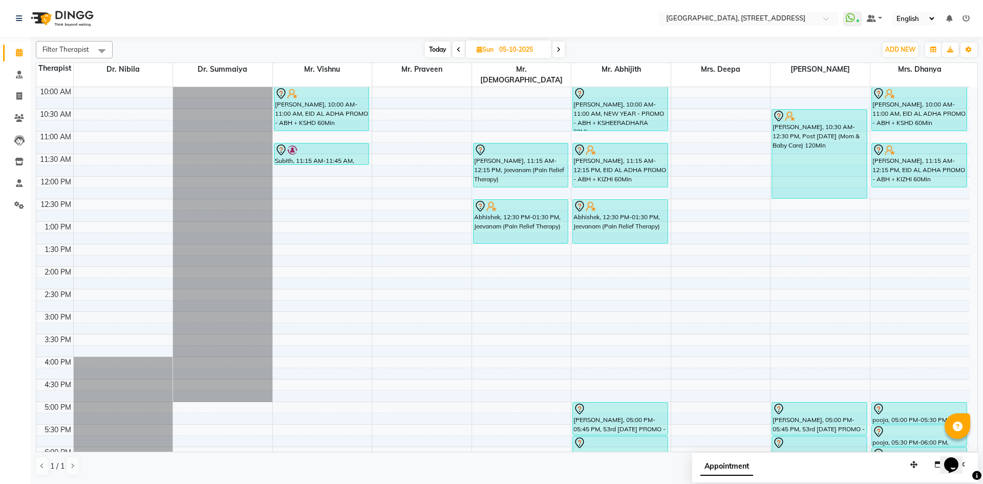
click at [446, 53] on span "Today" at bounding box center [438, 49] width 26 height 16
type input "04-10-2025"
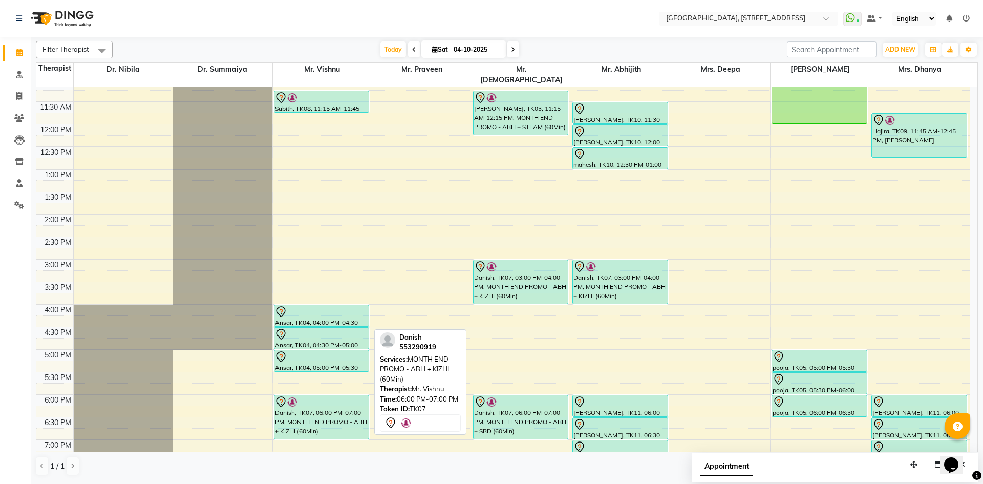
scroll to position [345, 0]
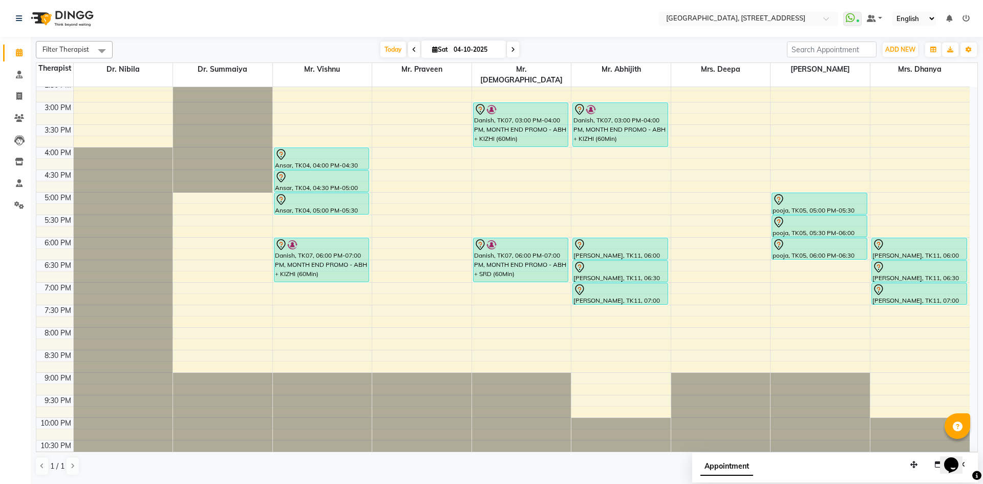
click at [297, 296] on div "7:00 AM 7:30 AM 8:00 AM 8:30 AM 9:00 AM 9:30 AM 10:00 AM 10:30 AM 11:00 AM 11:3…" at bounding box center [502, 102] width 933 height 720
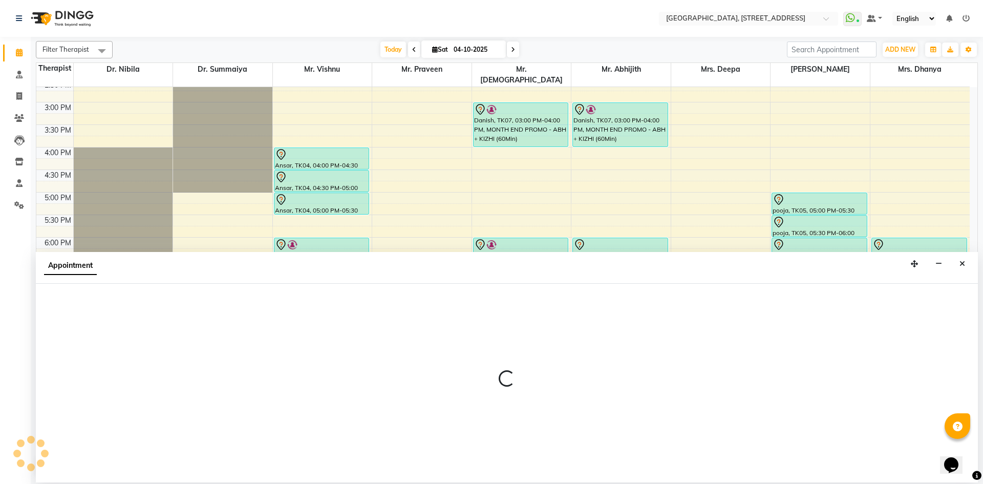
select select "27240"
select select "tentative"
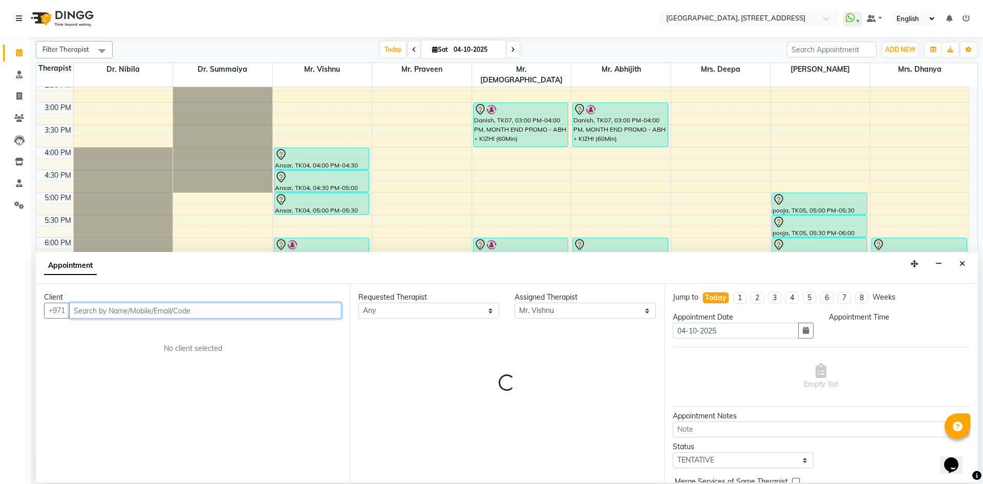
select select "1170"
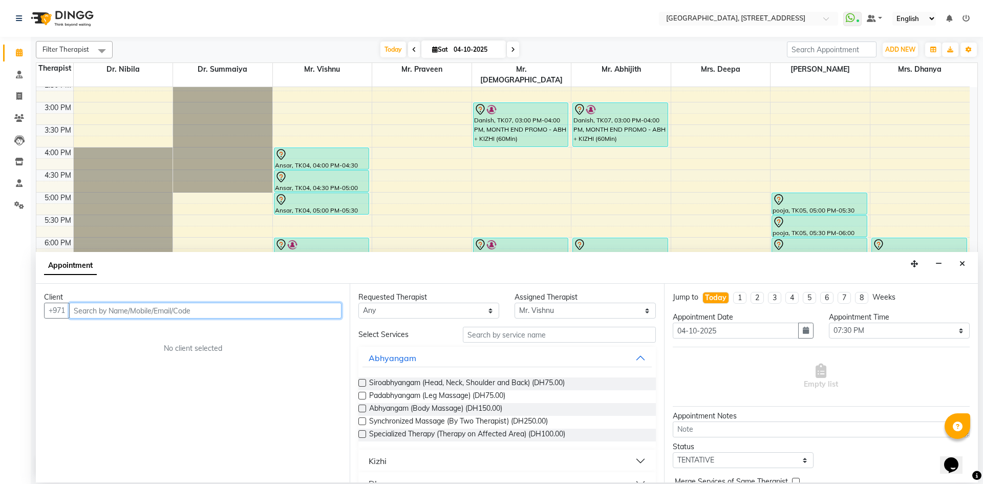
click at [202, 303] on input "text" at bounding box center [205, 310] width 272 height 16
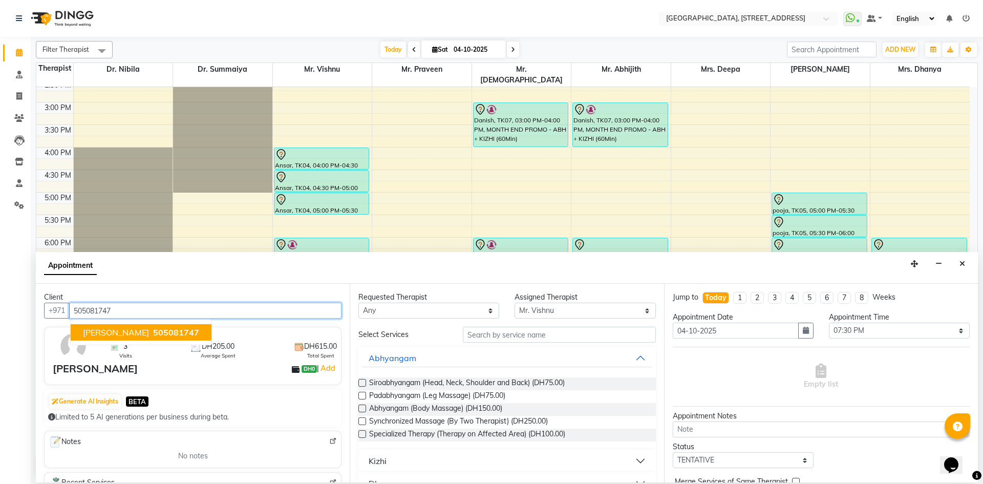
click at [154, 329] on span "505081747" at bounding box center [176, 332] width 46 height 10
type input "505081747"
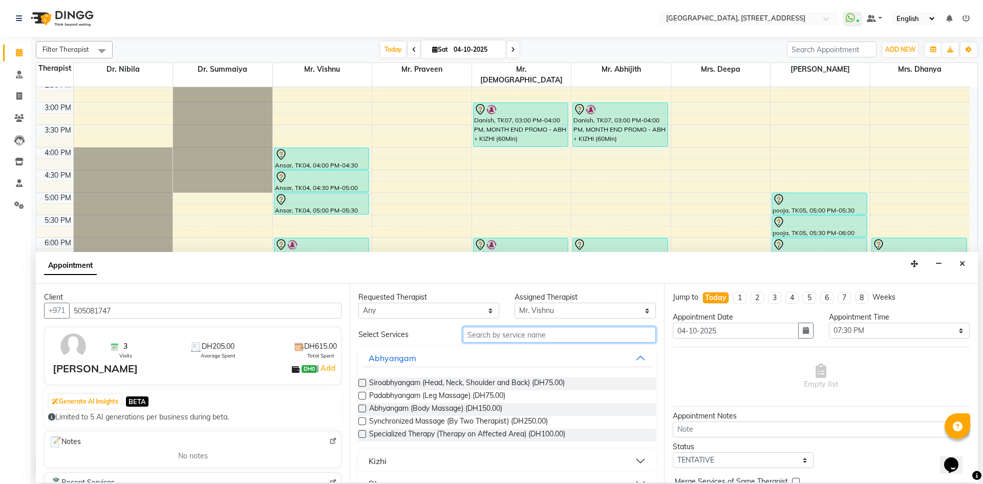
click at [534, 333] on input "text" at bounding box center [559, 335] width 193 height 16
type input "ram"
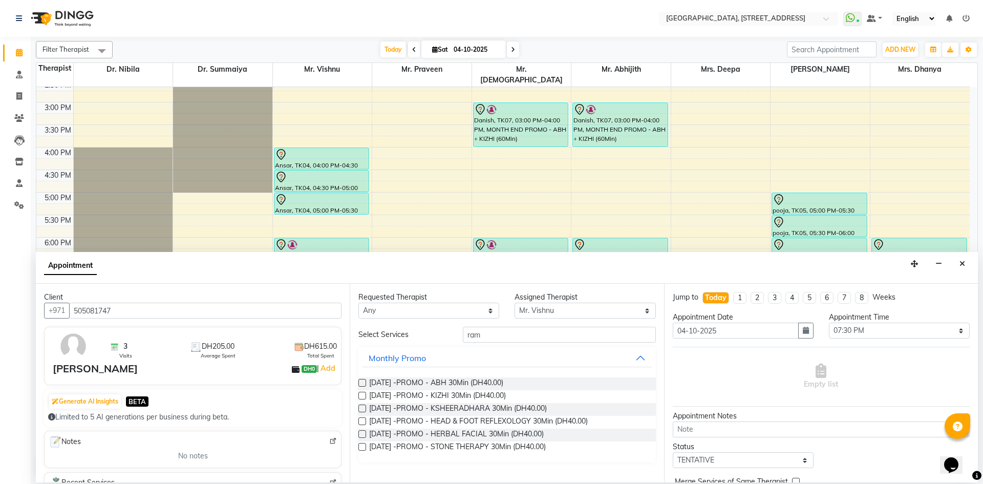
click at [362, 381] on label at bounding box center [362, 383] width 8 height 8
click at [362, 381] on input "checkbox" at bounding box center [361, 383] width 7 height 7
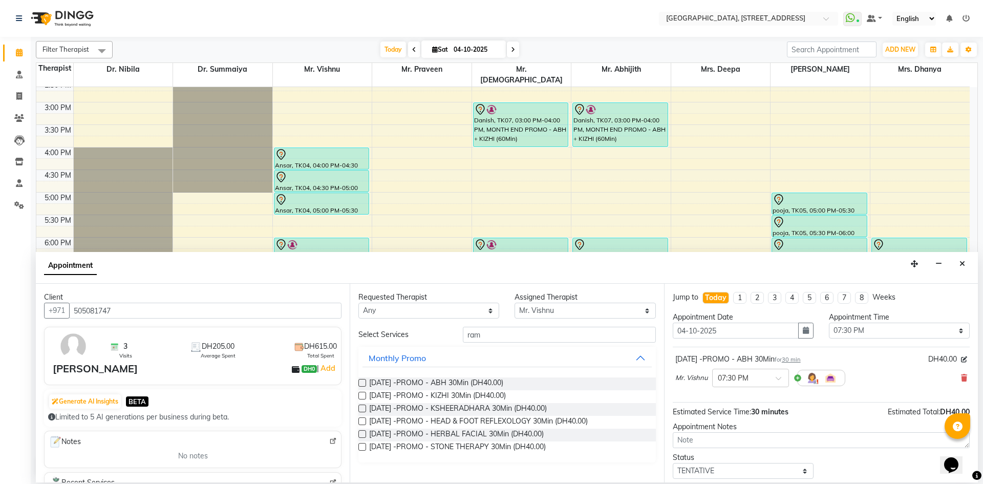
checkbox input "false"
click at [361, 396] on label at bounding box center [362, 396] width 8 height 8
click at [361, 396] on input "checkbox" at bounding box center [361, 396] width 7 height 7
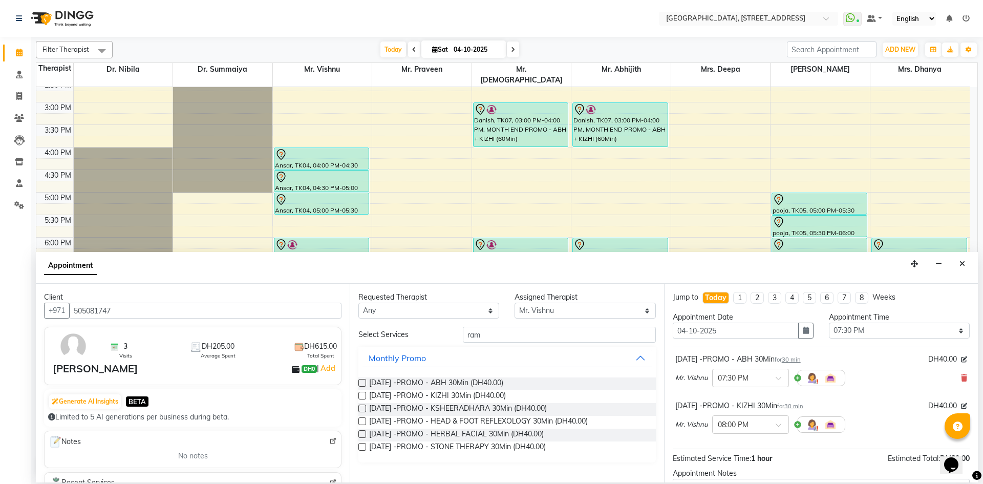
checkbox input "false"
click at [361, 406] on label at bounding box center [362, 408] width 8 height 8
click at [361, 406] on input "checkbox" at bounding box center [361, 409] width 7 height 7
checkbox input "false"
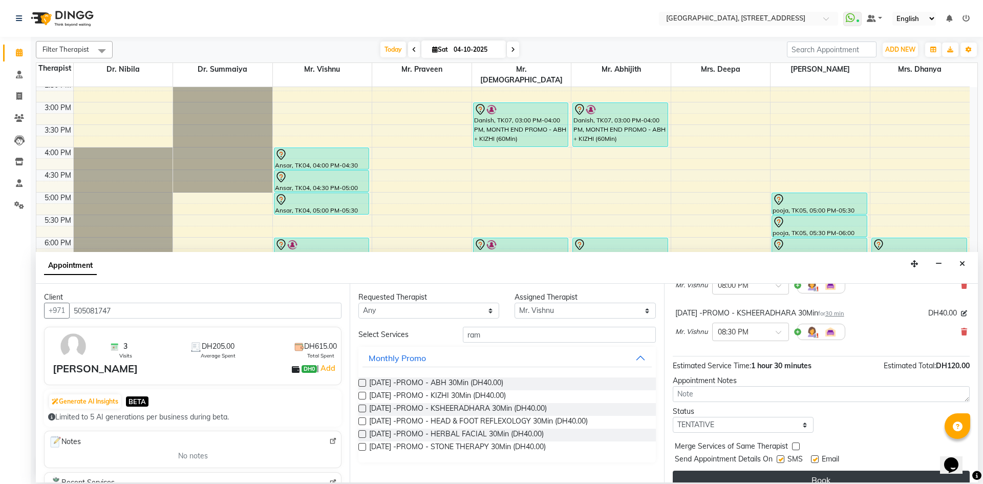
scroll to position [154, 0]
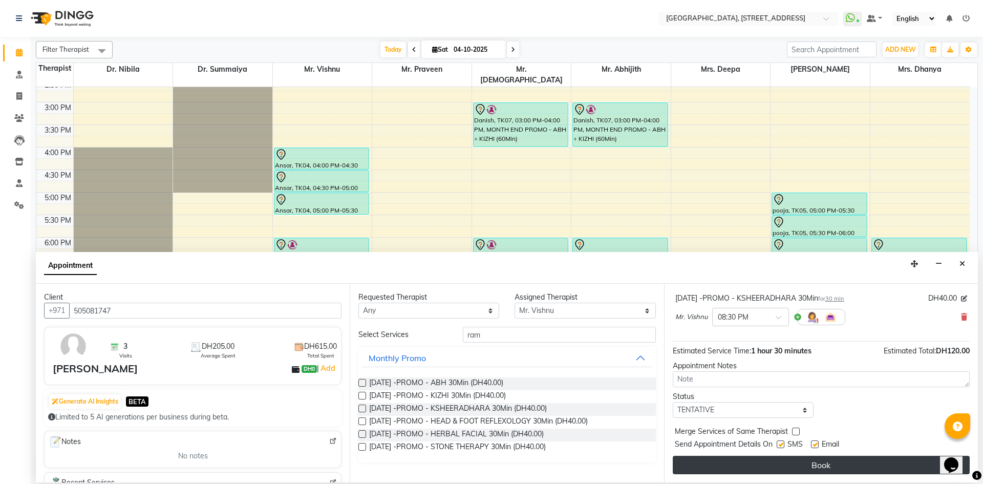
click at [725, 469] on button "Book" at bounding box center [820, 464] width 297 height 18
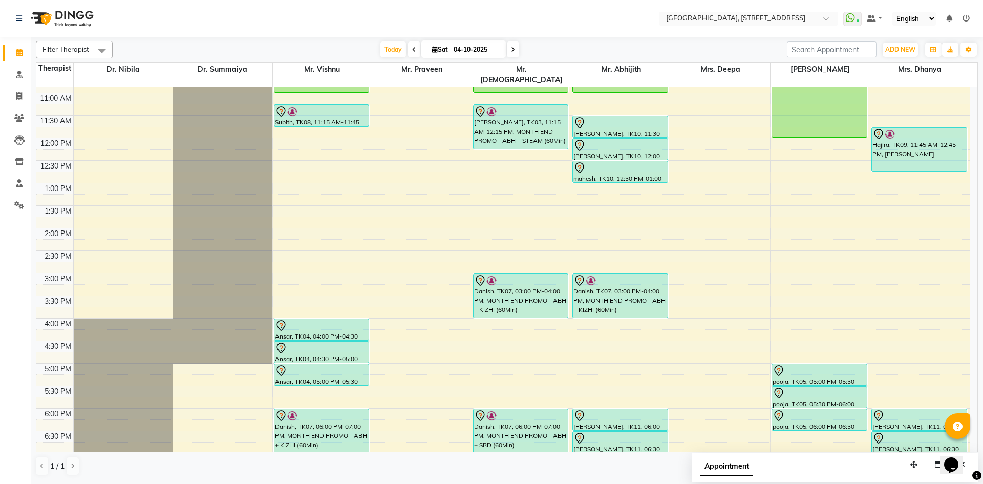
scroll to position [157, 0]
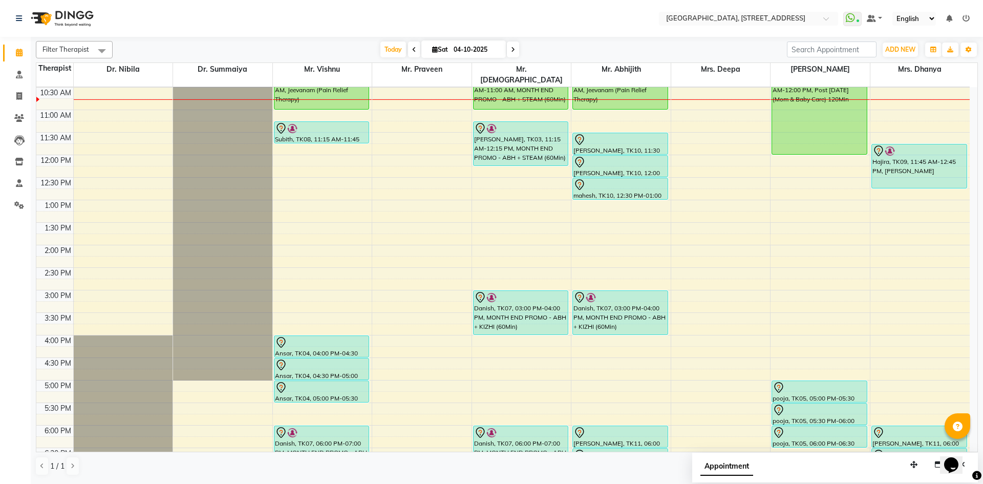
click at [513, 48] on icon at bounding box center [513, 50] width 4 height 6
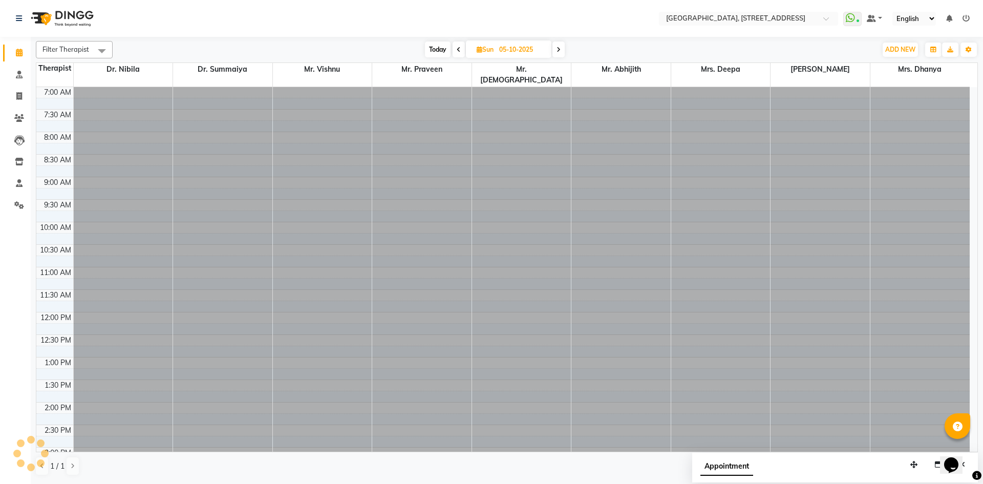
scroll to position [136, 0]
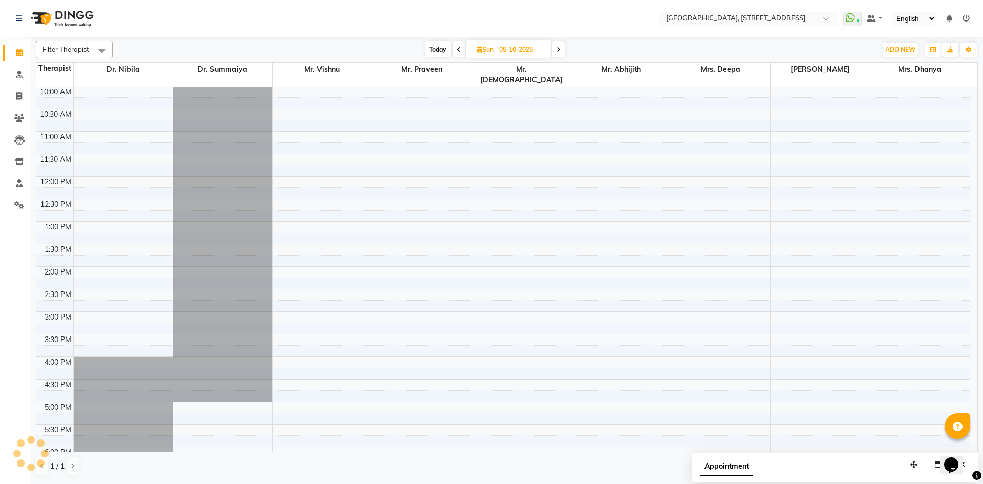
click at [453, 52] on span at bounding box center [458, 49] width 12 height 16
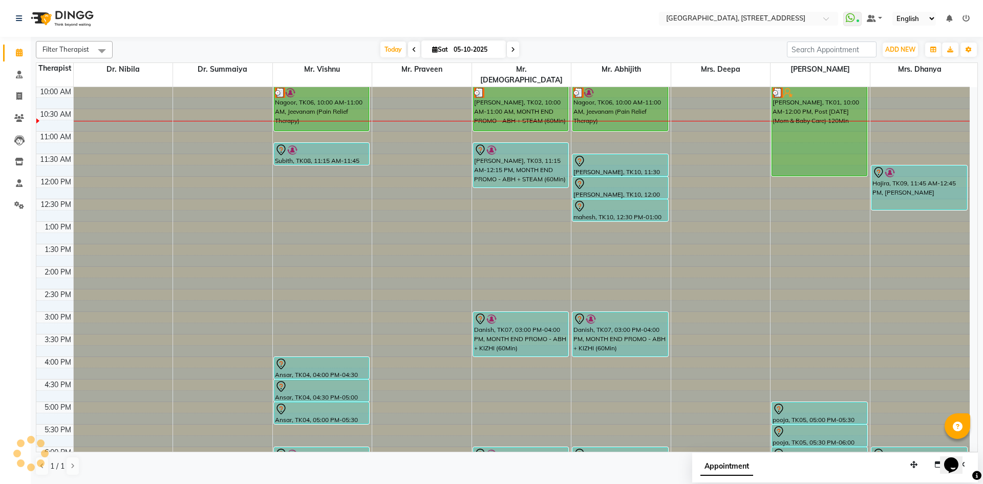
type input "04-10-2025"
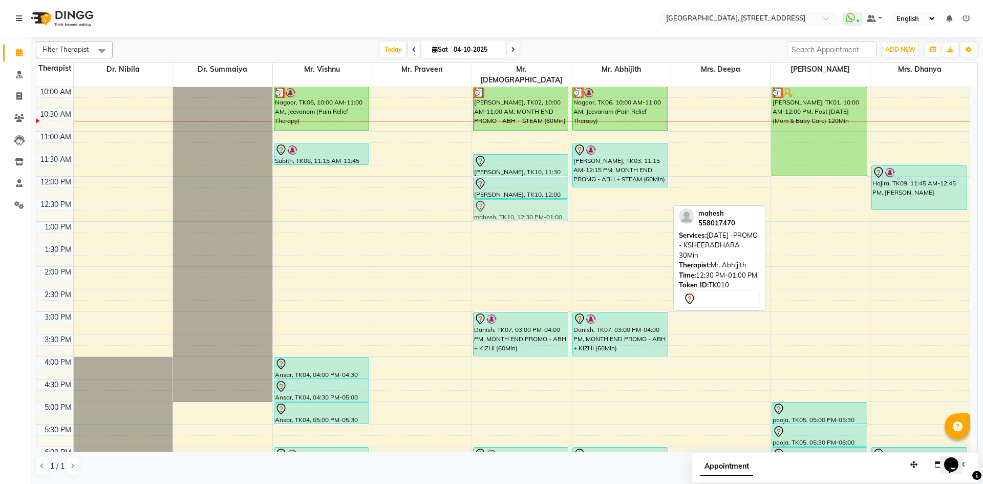
drag, startPoint x: 604, startPoint y: 195, endPoint x: 545, endPoint y: 199, distance: 59.0
click at [545, 199] on tr "[GEOGRAPHIC_DATA], TK06, 10:00 AM-11:00 AM, Jeevanam (Pain Relief Therapy) Subi…" at bounding box center [502, 311] width 933 height 720
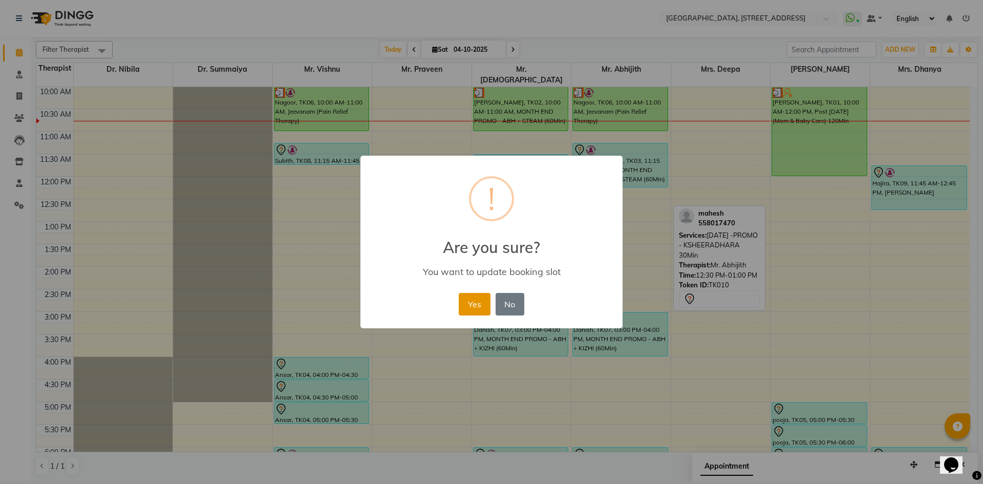
click at [468, 309] on button "Yes" at bounding box center [474, 304] width 31 height 23
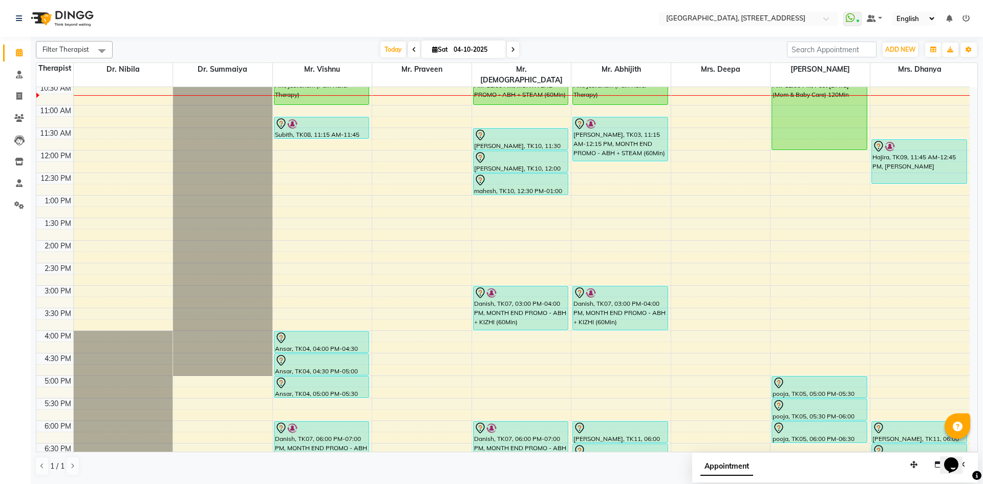
scroll to position [157, 0]
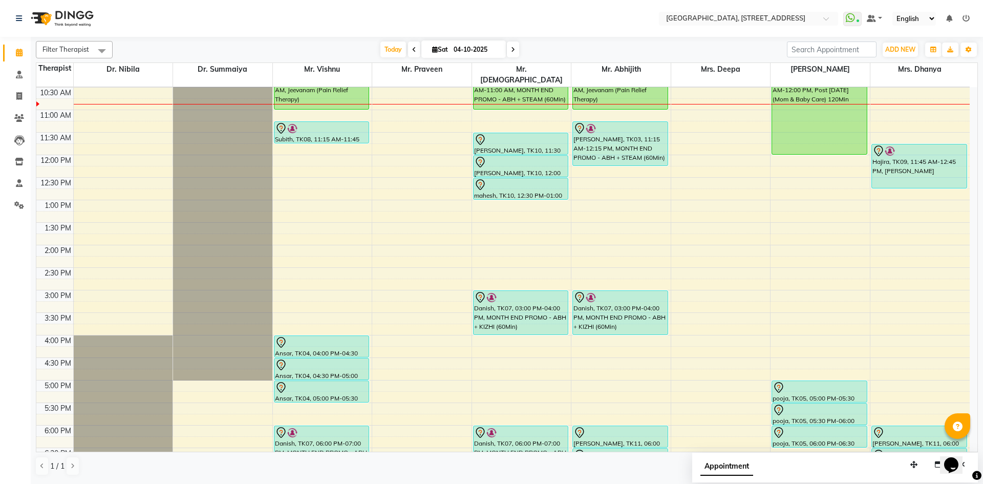
click at [294, 171] on div "7:00 AM 7:30 AM 8:00 AM 8:30 AM 9:00 AM 9:30 AM 10:00 AM 10:30 AM 11:00 AM 11:3…" at bounding box center [502, 290] width 933 height 720
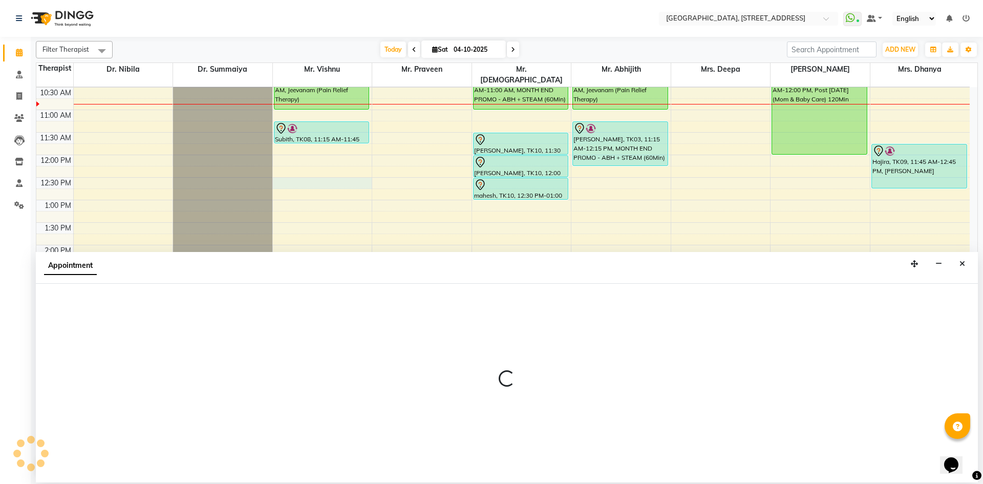
select select "27240"
select select "750"
select select "tentative"
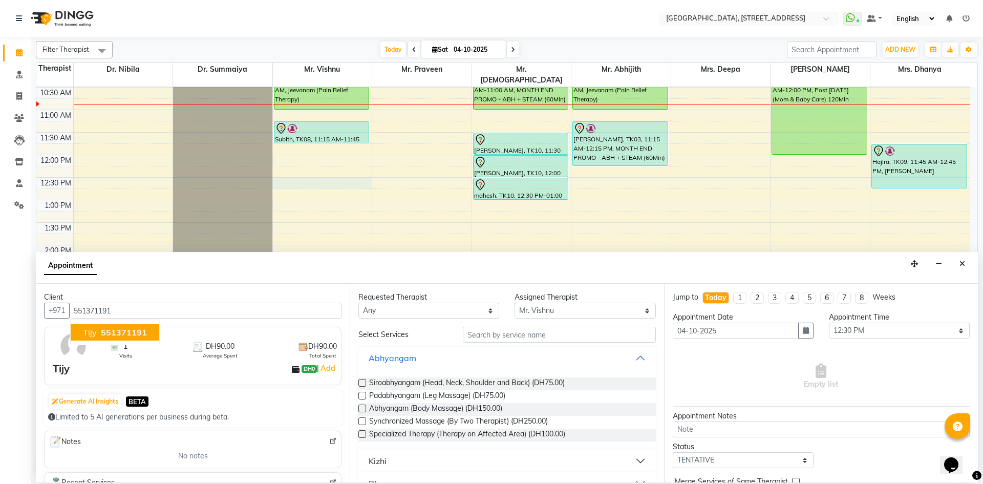
click at [147, 335] on button "Tijy 551371191" at bounding box center [115, 332] width 89 height 16
type input "551371191"
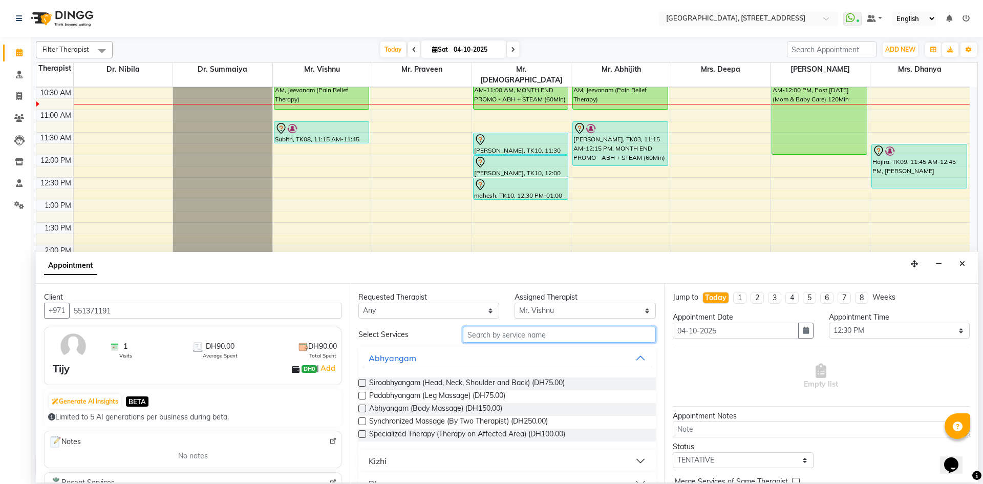
click at [496, 337] on input "text" at bounding box center [559, 335] width 193 height 16
type input "ram"
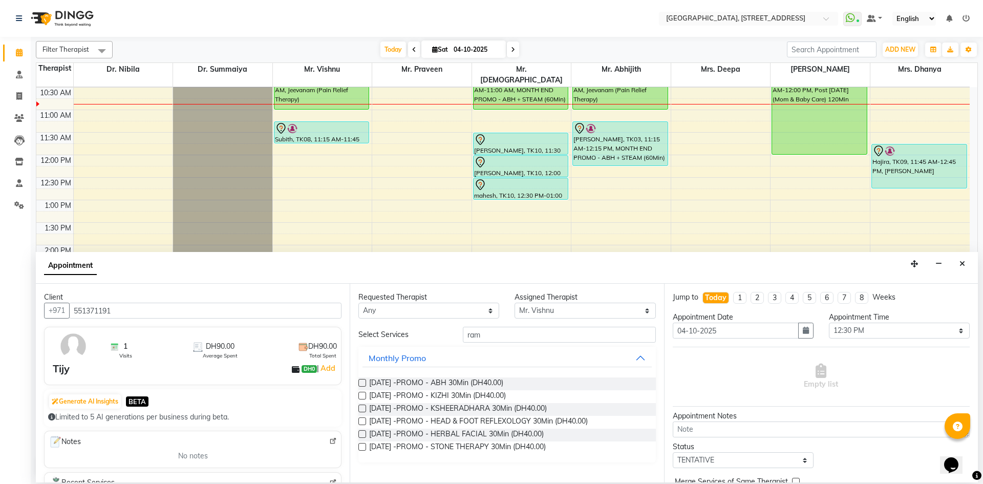
click at [362, 385] on label at bounding box center [362, 383] width 8 height 8
click at [362, 385] on input "checkbox" at bounding box center [361, 383] width 7 height 7
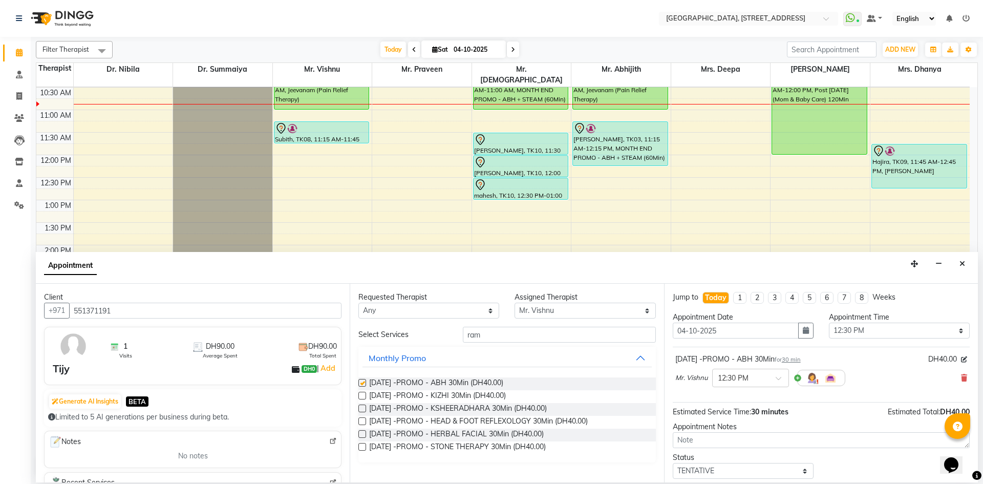
checkbox input "false"
click at [363, 394] on label at bounding box center [362, 396] width 8 height 8
click at [363, 394] on input "checkbox" at bounding box center [361, 396] width 7 height 7
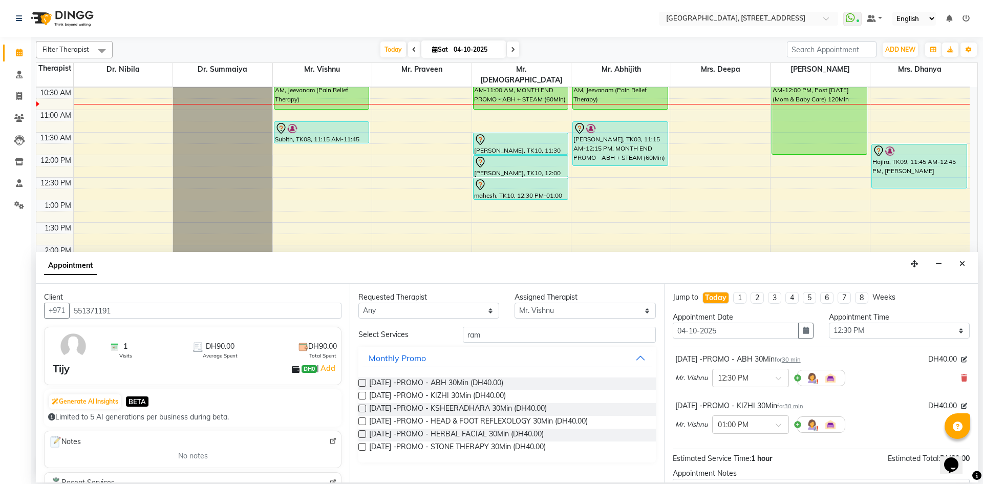
checkbox input "false"
drag, startPoint x: 362, startPoint y: 408, endPoint x: 368, endPoint y: 408, distance: 6.1
click at [363, 408] on label at bounding box center [362, 408] width 8 height 8
click at [363, 408] on input "checkbox" at bounding box center [361, 409] width 7 height 7
checkbox input "false"
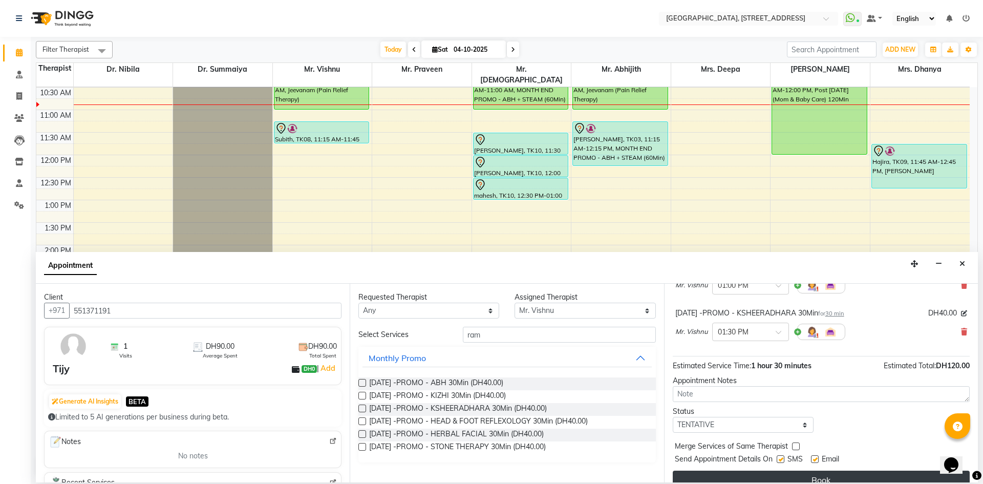
scroll to position [154, 0]
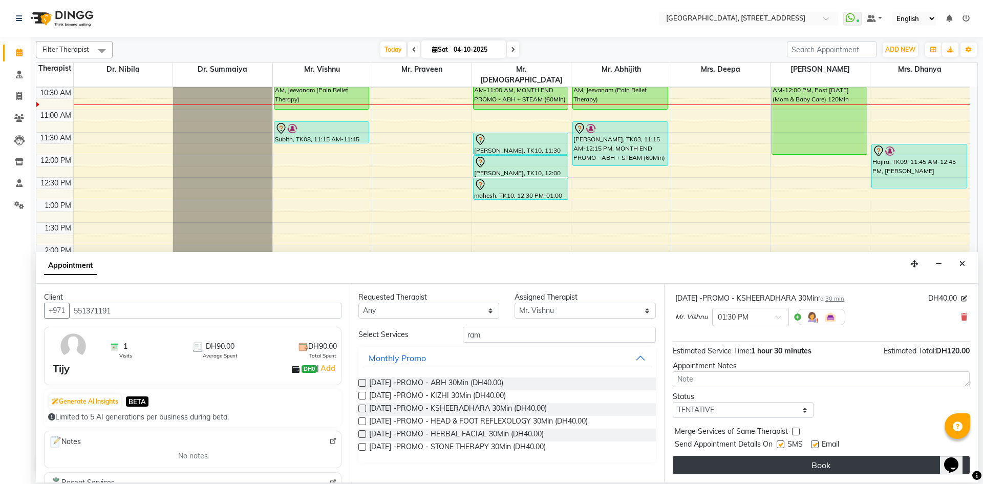
click at [719, 470] on button "Book" at bounding box center [820, 464] width 297 height 18
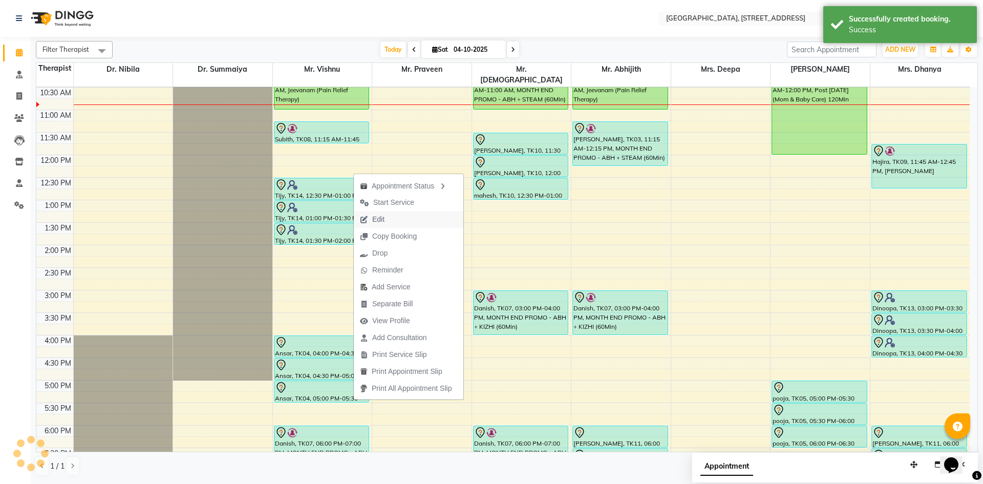
click at [391, 225] on button "Edit" at bounding box center [409, 219] width 110 height 17
select select "tentative"
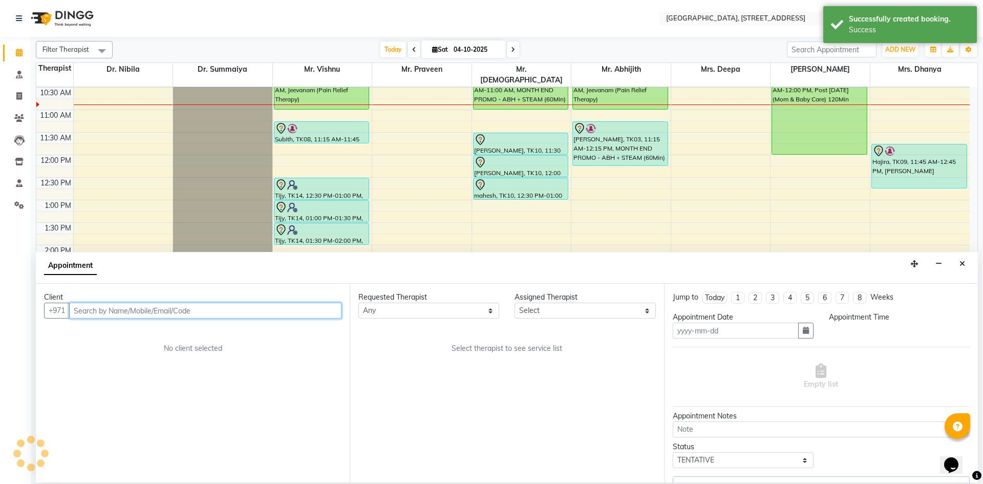
type input "04-10-2025"
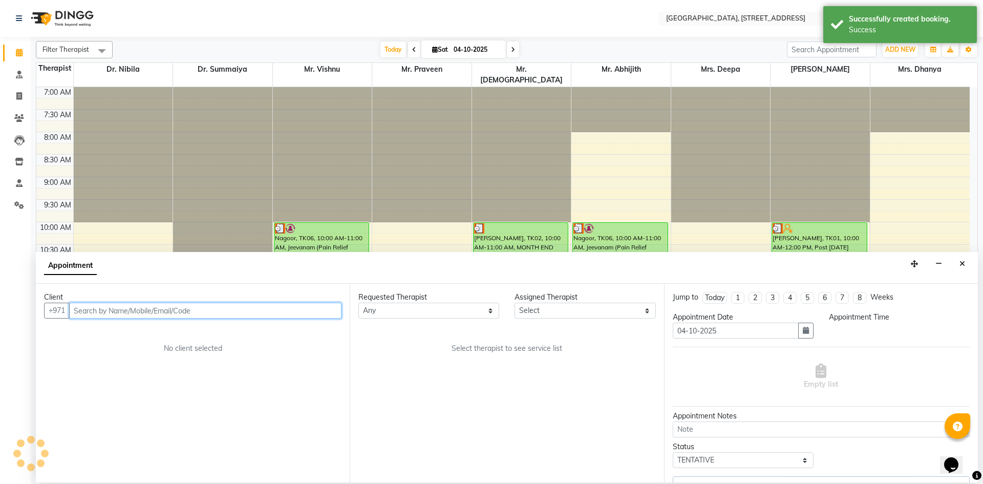
select select "750"
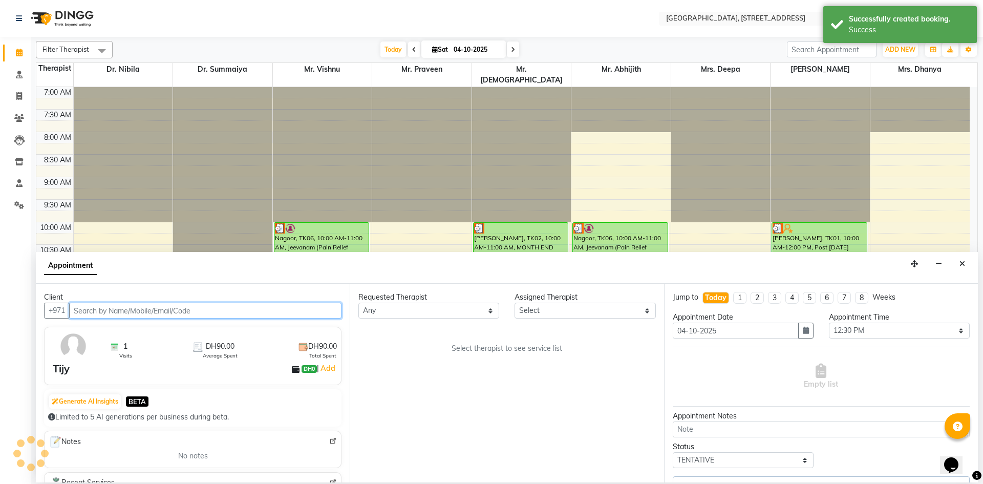
select select "27240"
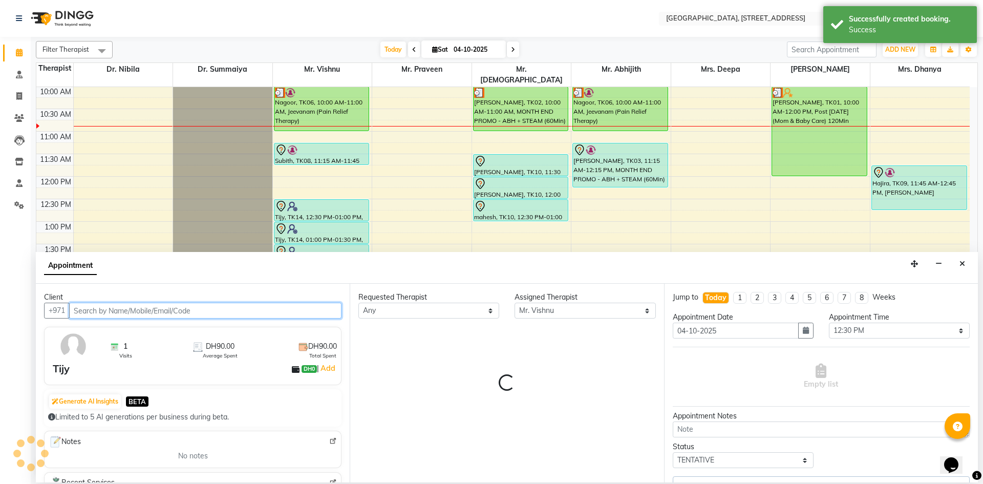
select select "1960"
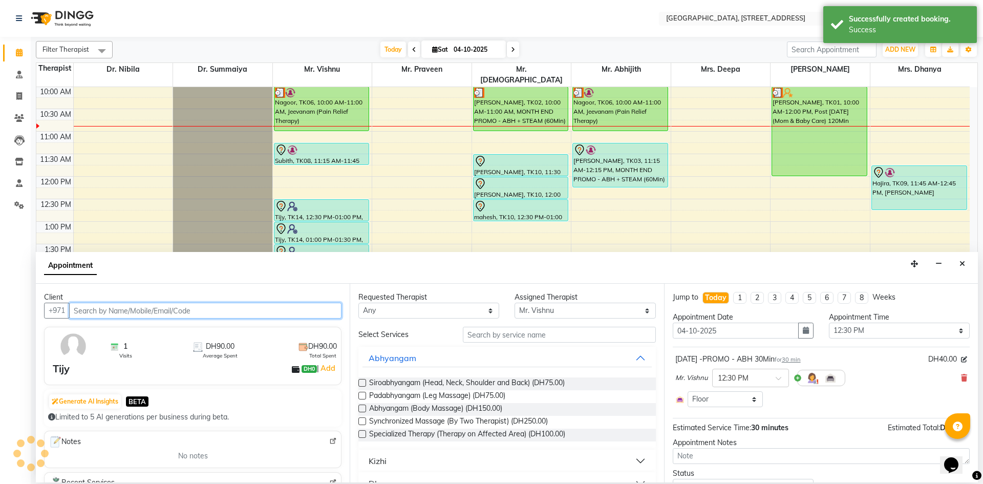
select select "1960"
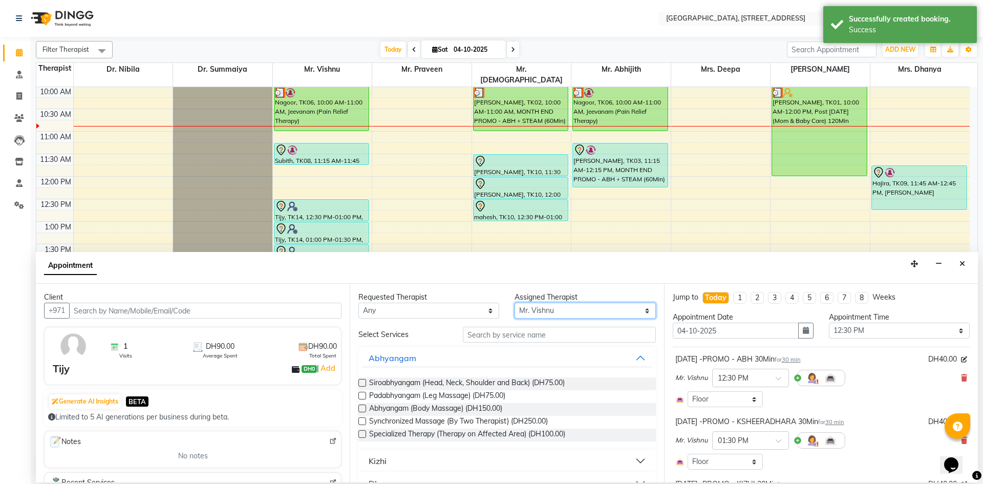
click at [625, 316] on select "Select Dr. Nibila Dr. Summaiya Mr. Abhijith Mr. Praveen Mrs. [PERSON_NAME] Mrs.…" at bounding box center [584, 310] width 141 height 16
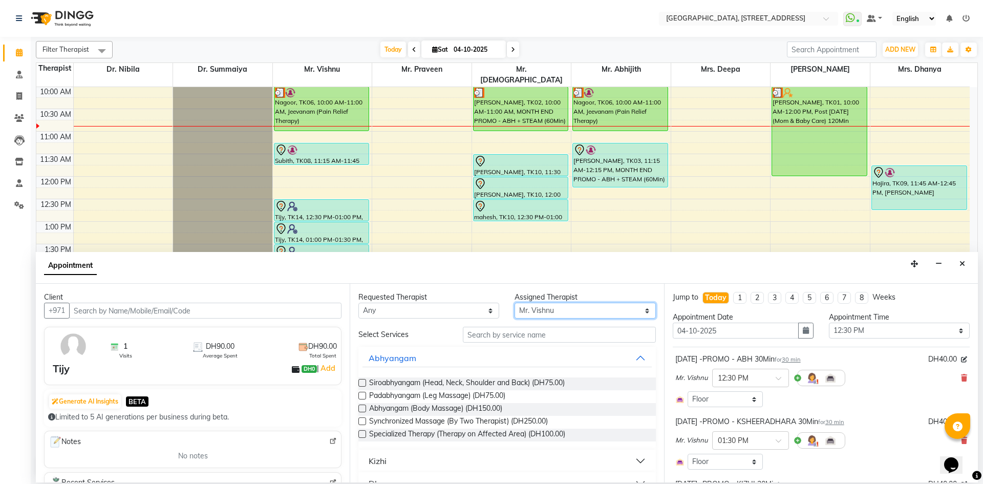
select select "65324"
click at [514, 302] on select "Select Dr. Nibila Dr. Summaiya Mr. Abhijith Mr. Praveen Mrs. [PERSON_NAME] Mrs.…" at bounding box center [584, 310] width 141 height 16
click at [539, 336] on input "text" at bounding box center [559, 335] width 193 height 16
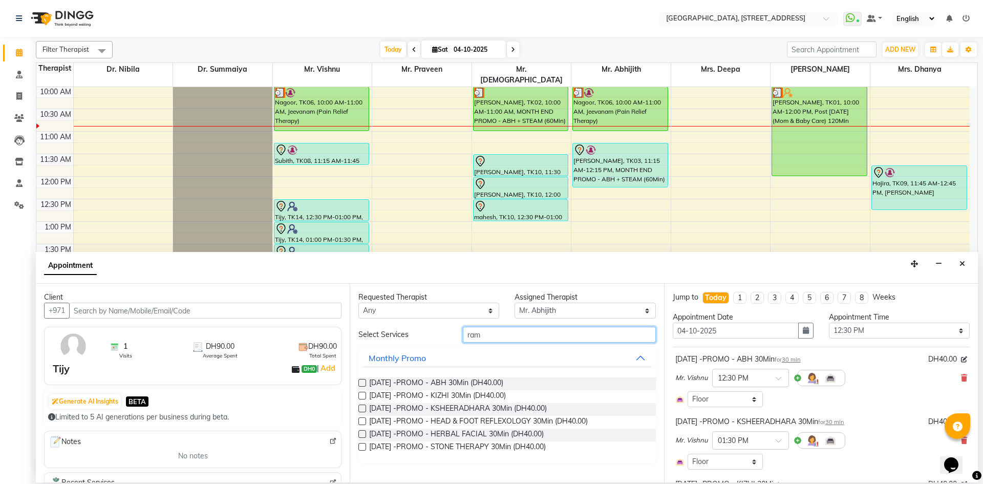
type input "ram"
click at [363, 383] on label at bounding box center [362, 383] width 8 height 8
click at [363, 383] on input "checkbox" at bounding box center [361, 383] width 7 height 7
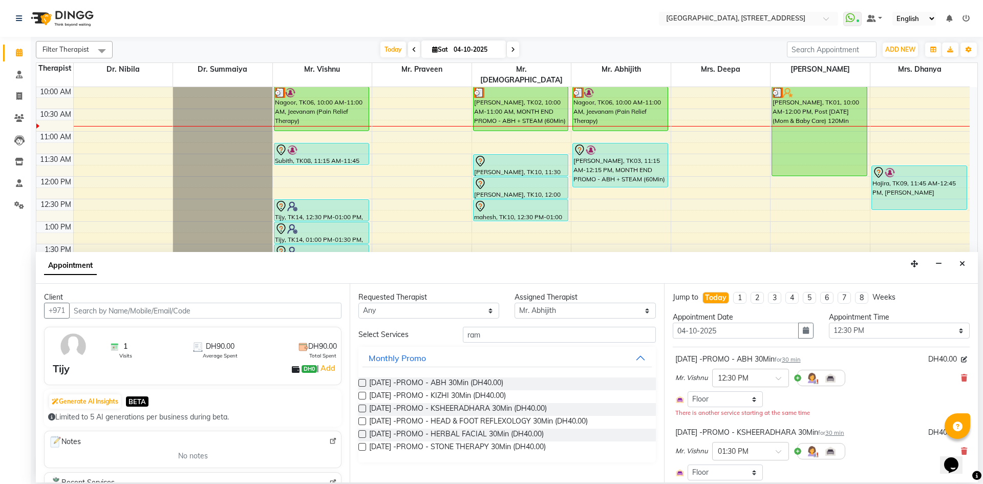
checkbox input "false"
click at [364, 394] on label at bounding box center [362, 396] width 8 height 8
click at [364, 394] on input "checkbox" at bounding box center [361, 396] width 7 height 7
checkbox input "false"
click at [362, 404] on label at bounding box center [362, 408] width 8 height 8
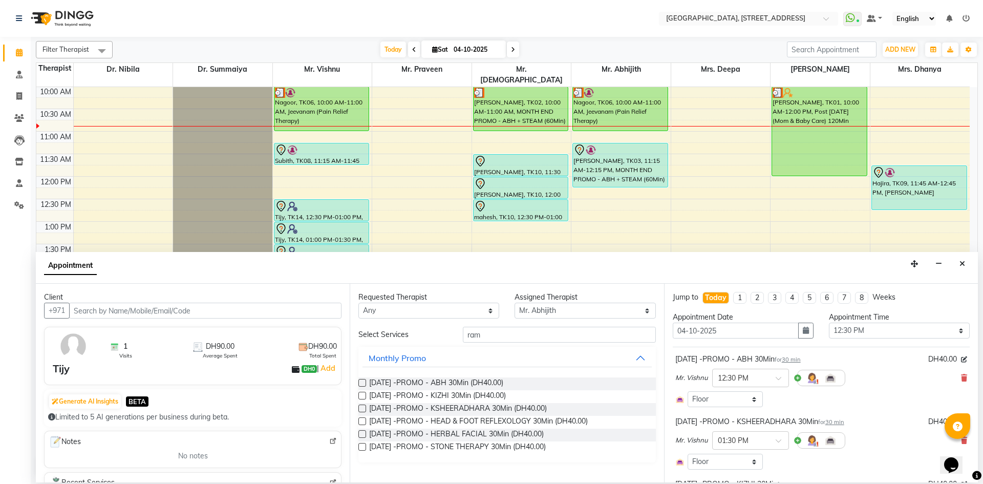
click at [362, 406] on input "checkbox" at bounding box center [361, 409] width 7 height 7
checkbox input "false"
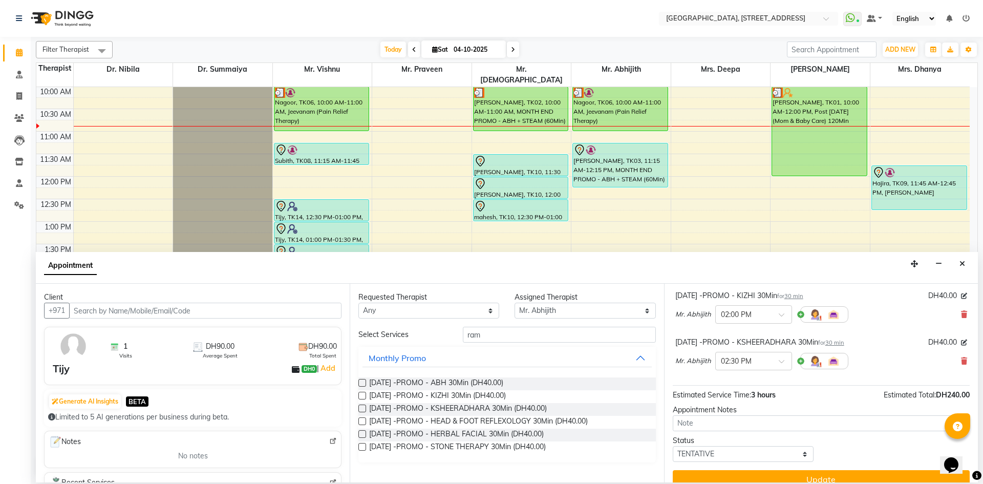
scroll to position [312, 0]
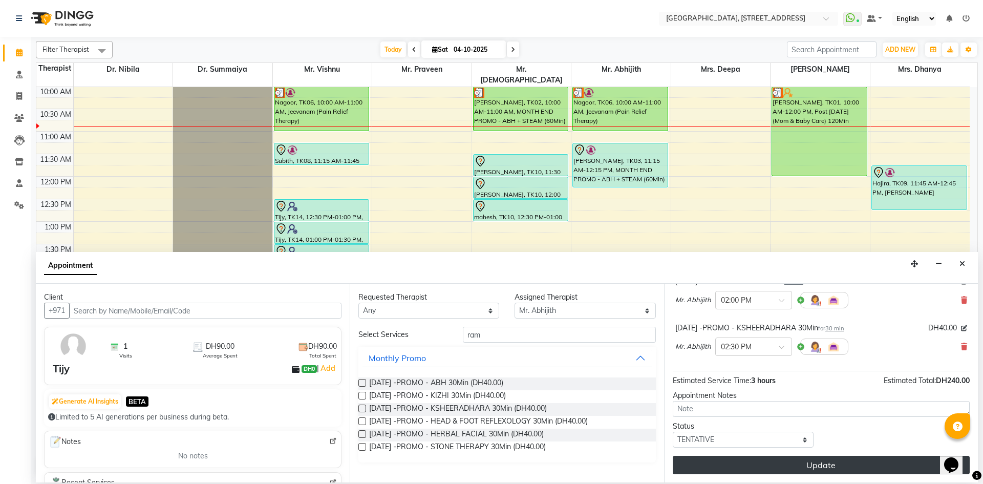
click at [719, 459] on button "Update" at bounding box center [820, 464] width 297 height 18
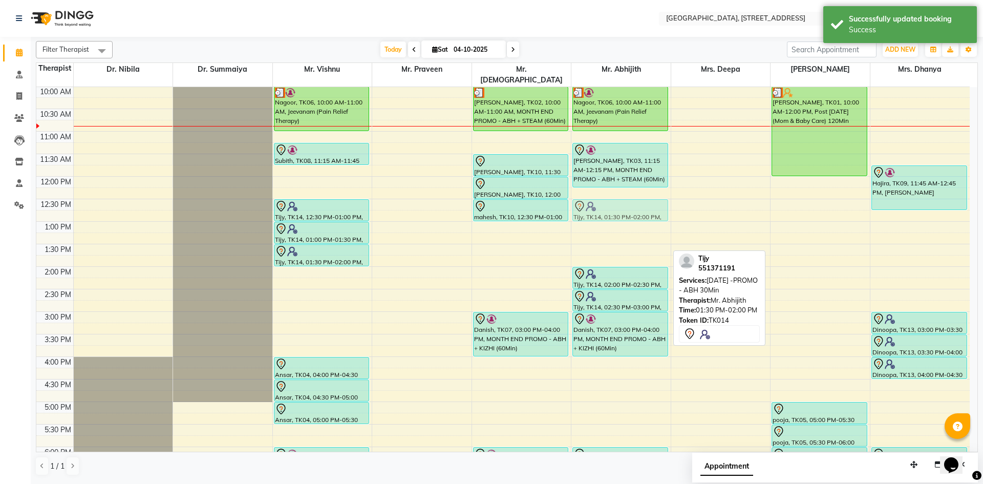
drag, startPoint x: 605, startPoint y: 242, endPoint x: 612, endPoint y: 197, distance: 44.9
click at [612, 197] on div "[GEOGRAPHIC_DATA], TK06, 10:00 AM-11:00 AM, Jeevanam (Pain Relief Therapy) [PER…" at bounding box center [620, 311] width 99 height 720
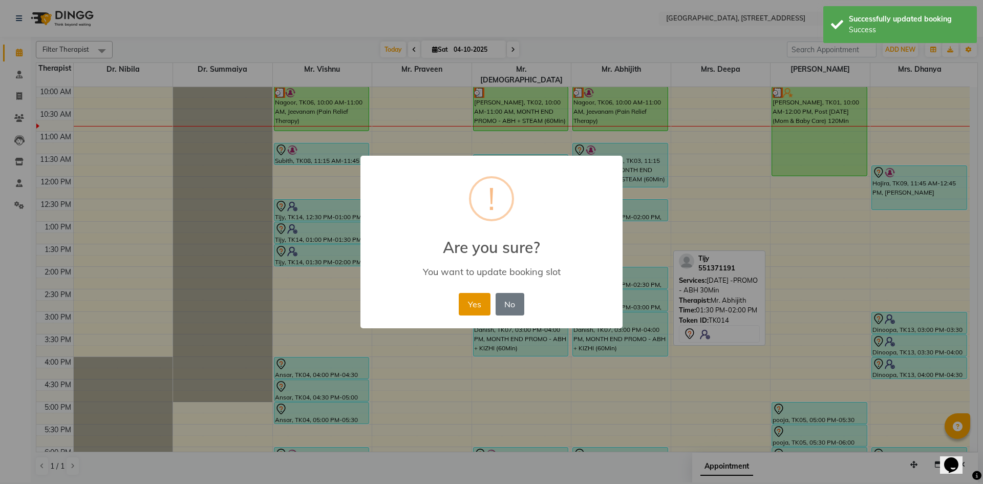
click at [477, 303] on button "Yes" at bounding box center [474, 304] width 31 height 23
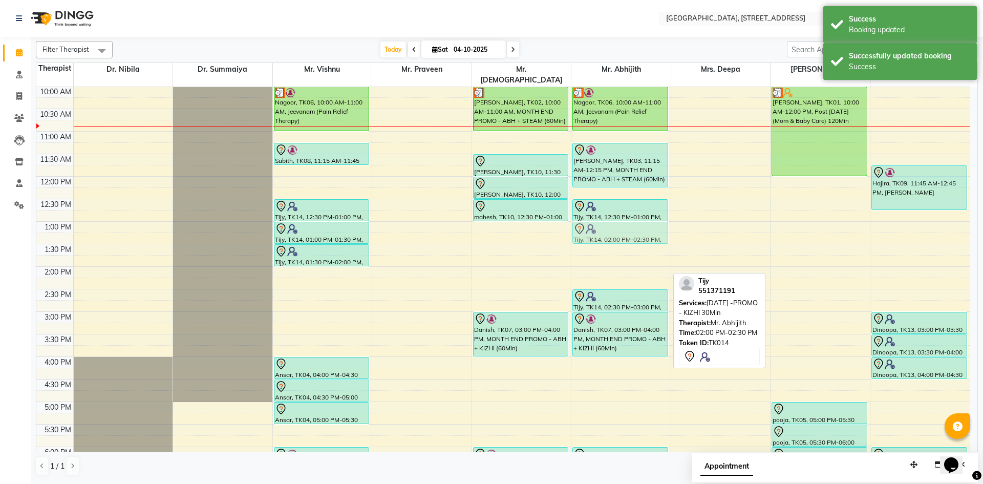
drag, startPoint x: 601, startPoint y: 268, endPoint x: 604, endPoint y: 226, distance: 42.6
click at [604, 226] on div "[GEOGRAPHIC_DATA], TK06, 10:00 AM-11:00 AM, Jeevanam (Pain Relief Therapy) [PER…" at bounding box center [620, 311] width 99 height 720
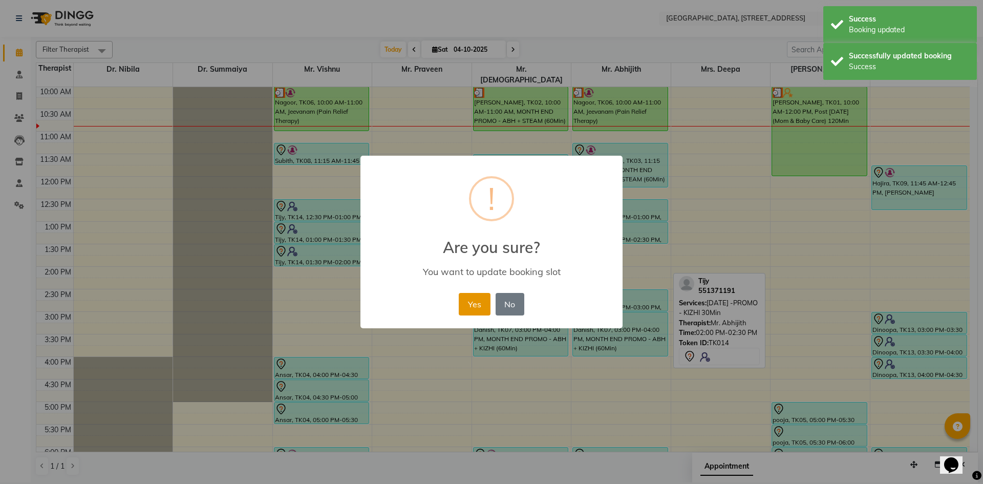
click at [468, 300] on button "Yes" at bounding box center [474, 304] width 31 height 23
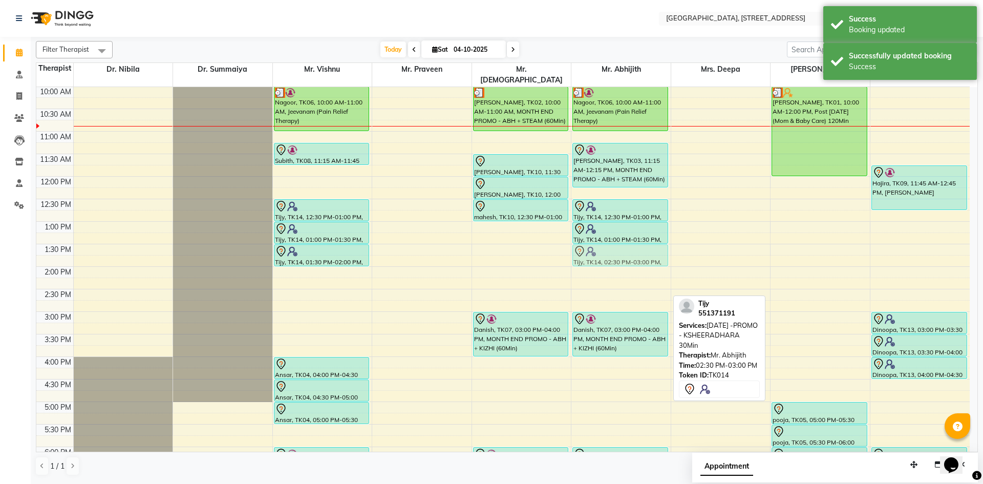
drag, startPoint x: 598, startPoint y: 282, endPoint x: 601, endPoint y: 237, distance: 45.2
click at [601, 237] on div "[GEOGRAPHIC_DATA], TK06, 10:00 AM-11:00 AM, Jeevanam (Pain Relief Therapy) [PER…" at bounding box center [620, 311] width 99 height 720
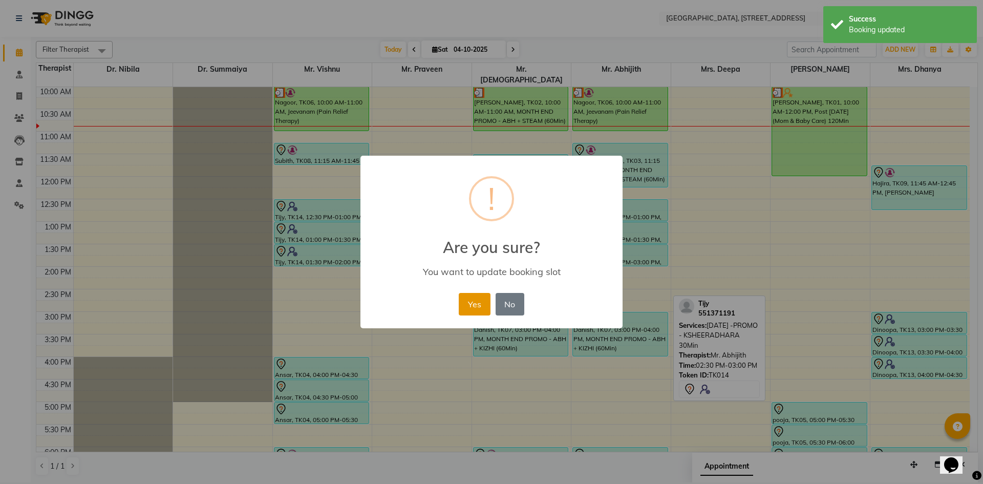
click at [476, 306] on button "Yes" at bounding box center [474, 304] width 31 height 23
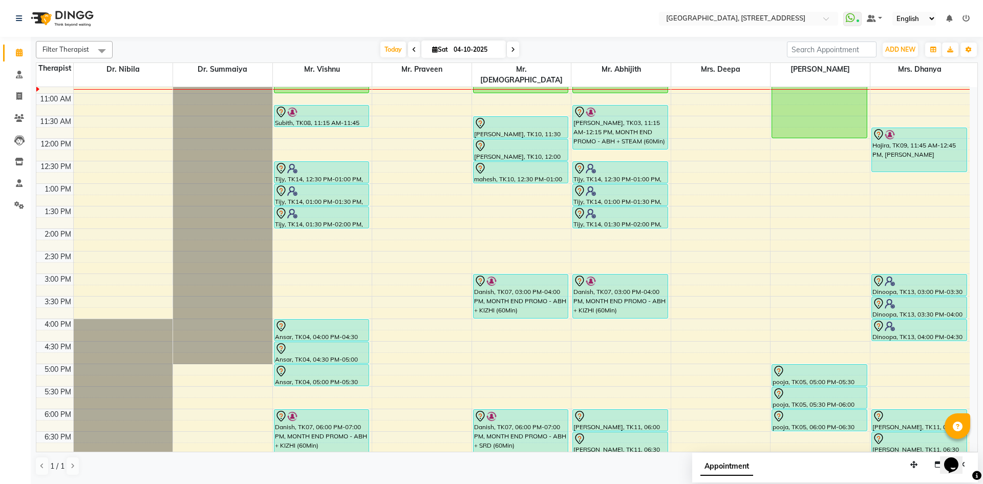
scroll to position [157, 0]
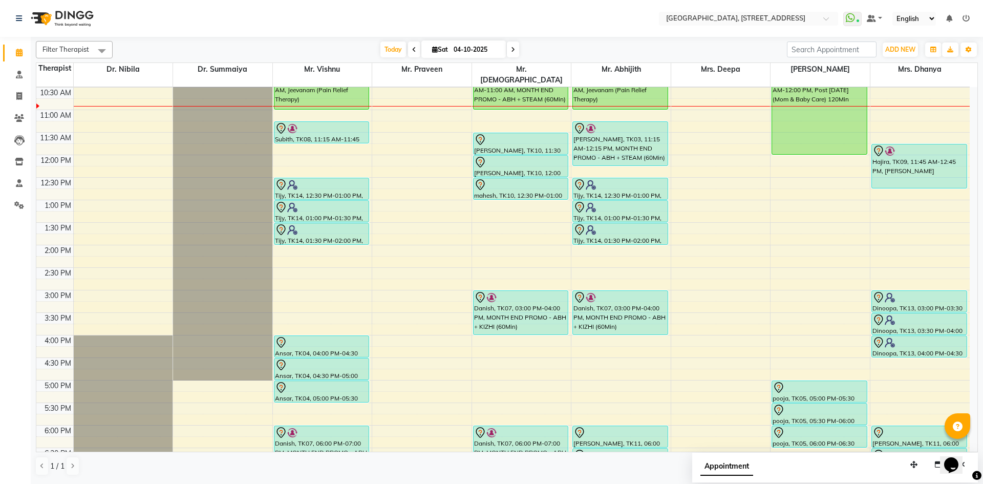
click at [511, 51] on icon at bounding box center [513, 50] width 4 height 6
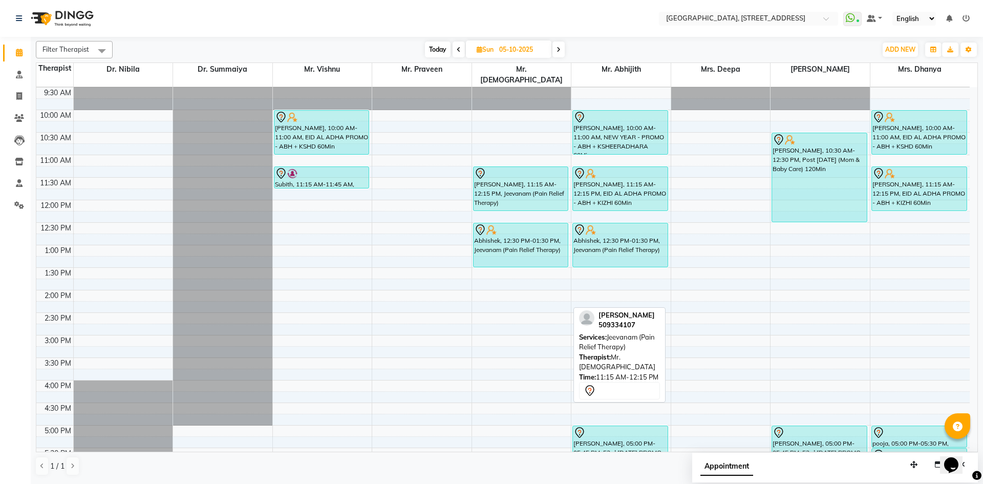
scroll to position [188, 0]
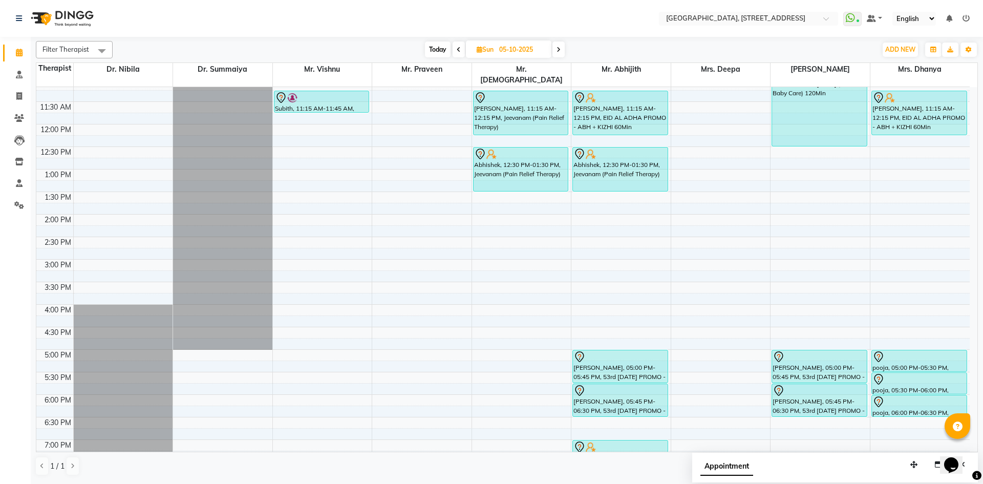
click at [434, 54] on span "Today" at bounding box center [438, 49] width 26 height 16
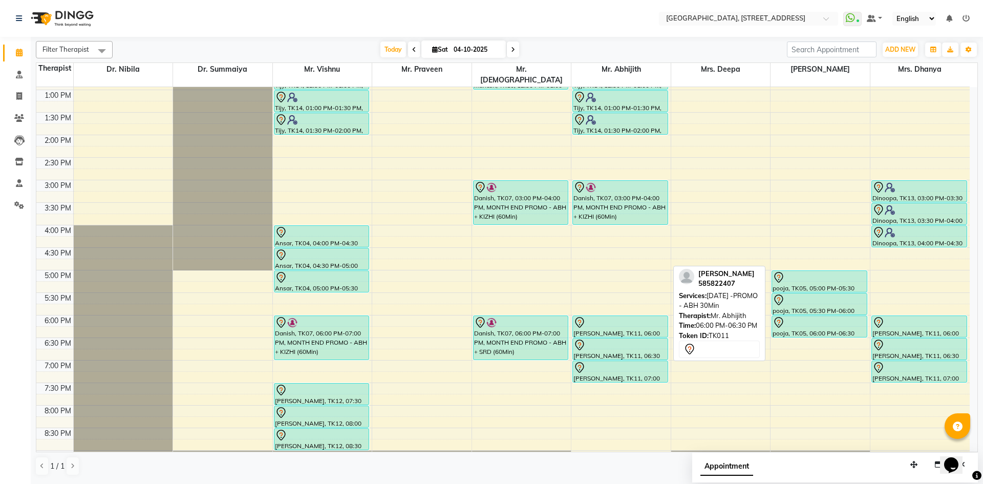
scroll to position [345, 0]
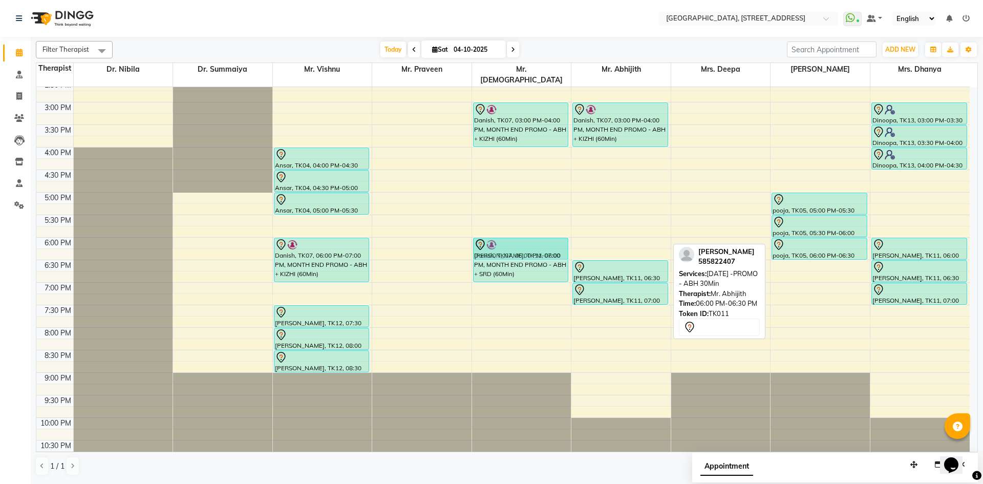
drag, startPoint x: 602, startPoint y: 243, endPoint x: 553, endPoint y: 247, distance: 49.3
click at [547, 247] on tr "Nagoor, TK06, 10:00 AM-11:00 AM, Jeevanam (Pain Relief Therapy) Subith, TK08, 1…" at bounding box center [502, 102] width 933 height 720
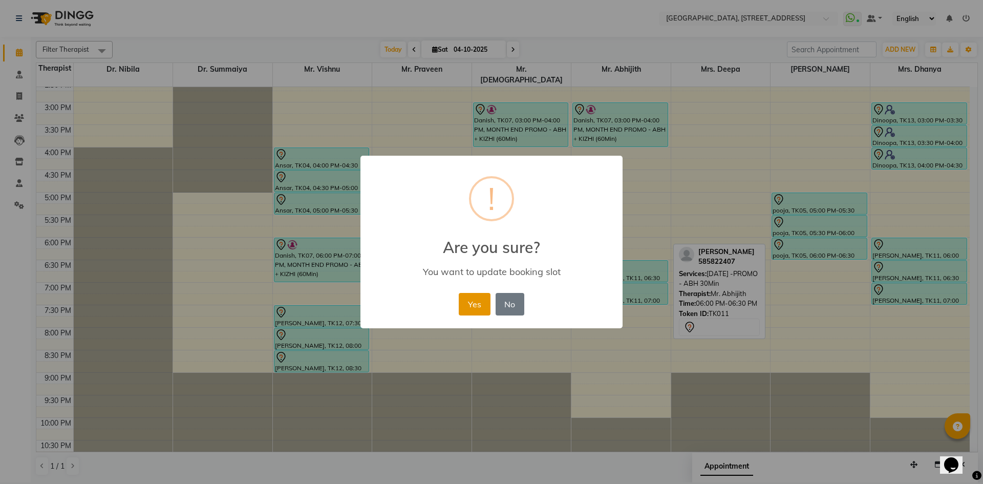
click at [471, 303] on button "Yes" at bounding box center [474, 304] width 31 height 23
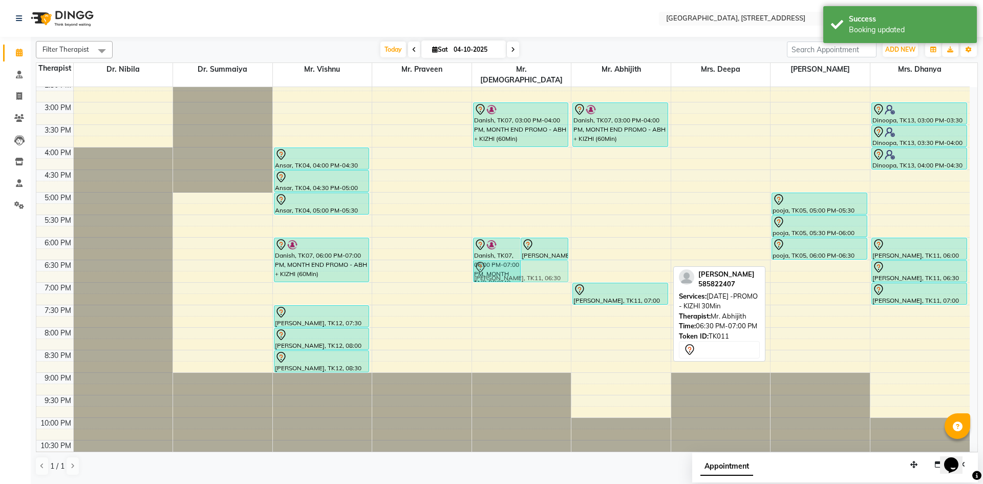
drag, startPoint x: 631, startPoint y: 264, endPoint x: 556, endPoint y: 263, distance: 74.2
click at [556, 263] on tr "Nagoor, TK06, 10:00 AM-11:00 AM, Jeevanam (Pain Relief Therapy) Subith, TK08, 1…" at bounding box center [502, 102] width 933 height 720
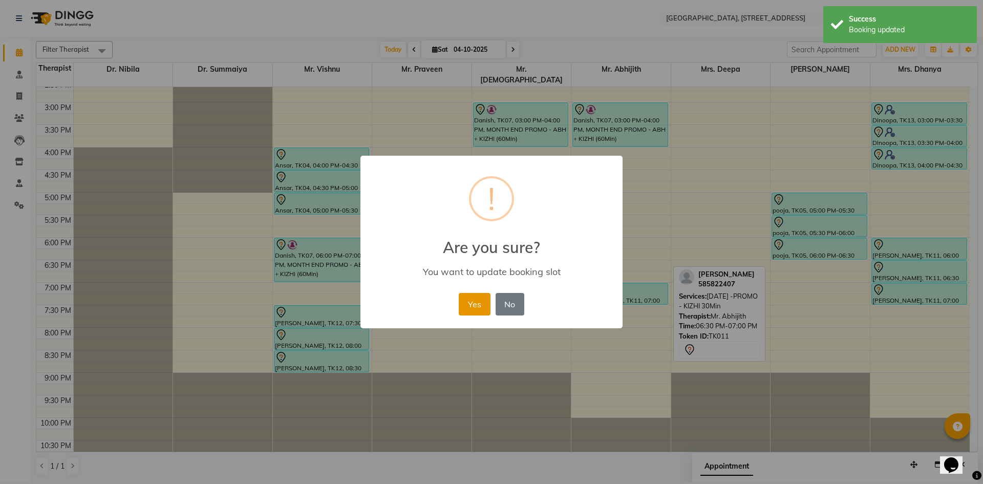
click at [469, 309] on button "Yes" at bounding box center [474, 304] width 31 height 23
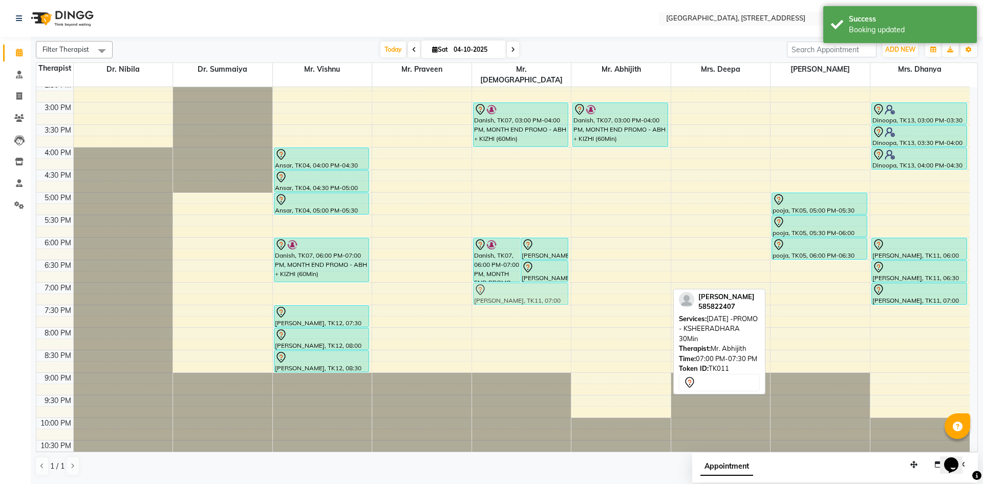
drag, startPoint x: 618, startPoint y: 287, endPoint x: 554, endPoint y: 289, distance: 64.5
click at [554, 289] on tr "Nagoor, TK06, 10:00 AM-11:00 AM, Jeevanam (Pain Relief Therapy) Subith, TK08, 1…" at bounding box center [502, 102] width 933 height 720
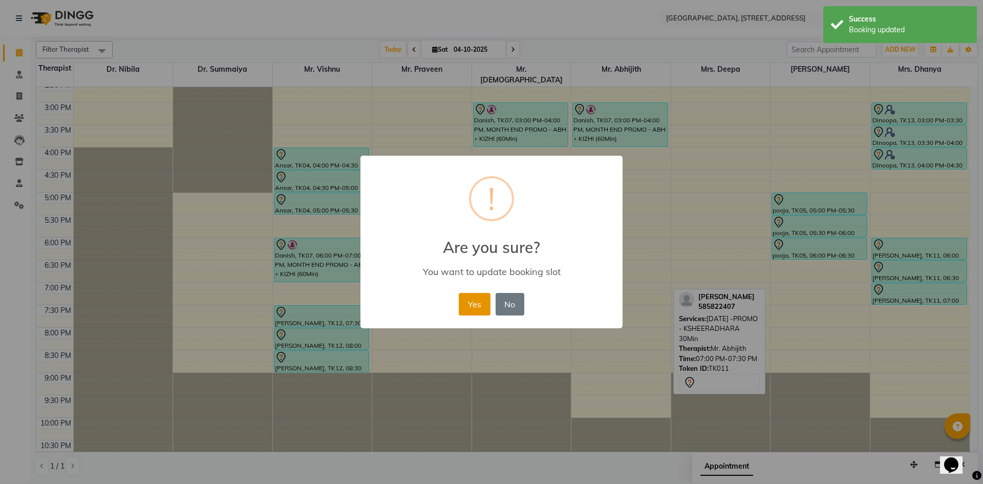
click at [470, 306] on button "Yes" at bounding box center [474, 304] width 31 height 23
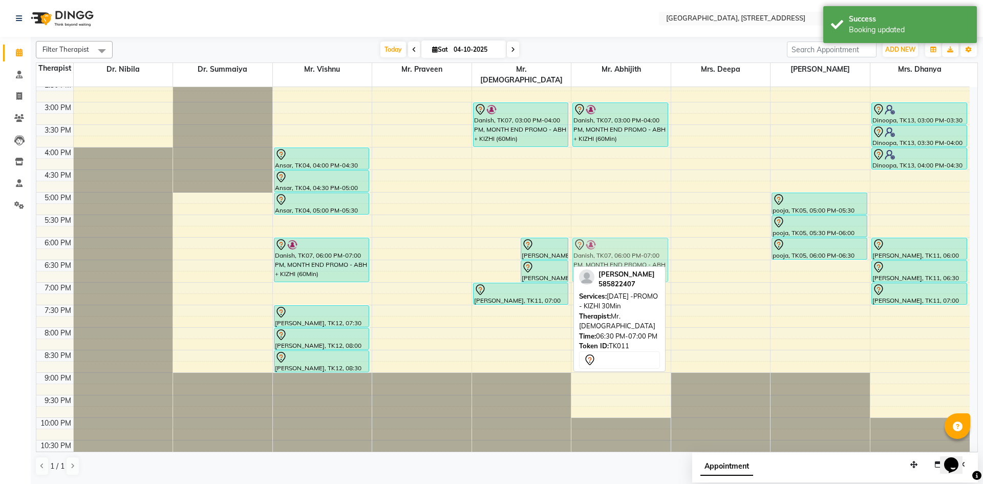
drag, startPoint x: 484, startPoint y: 249, endPoint x: 633, endPoint y: 251, distance: 149.5
click at [633, 251] on tr "Nagoor, TK06, 10:00 AM-11:00 AM, Jeevanam (Pain Relief Therapy) Subith, TK08, 1…" at bounding box center [502, 102] width 933 height 720
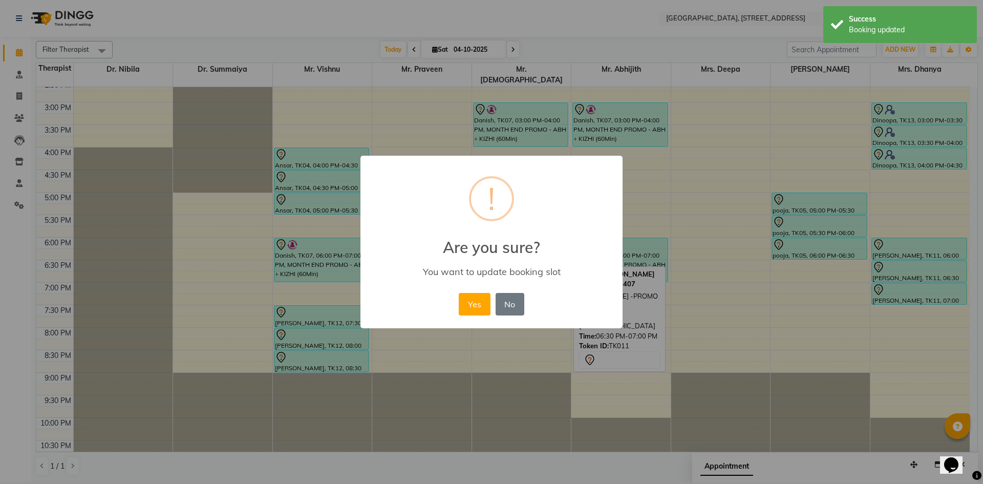
click at [470, 307] on button "Yes" at bounding box center [474, 304] width 31 height 23
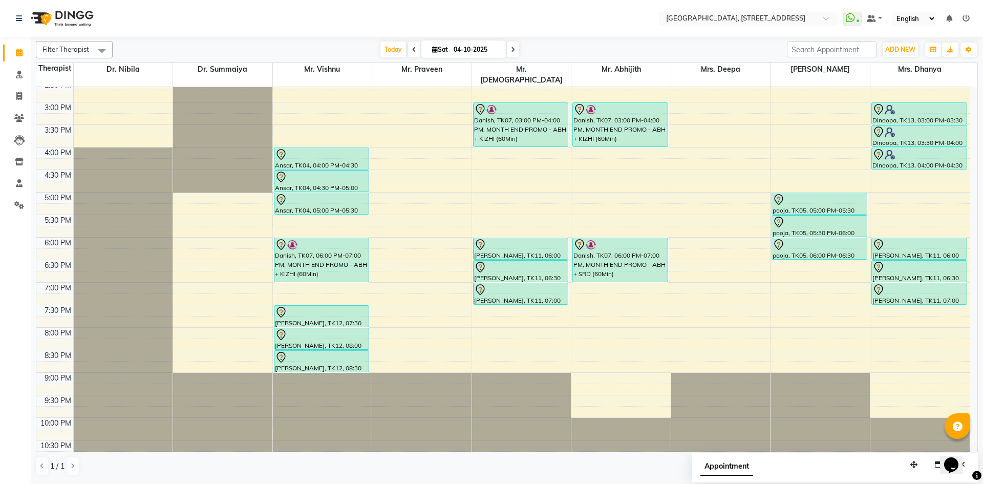
click at [511, 50] on icon at bounding box center [513, 50] width 4 height 6
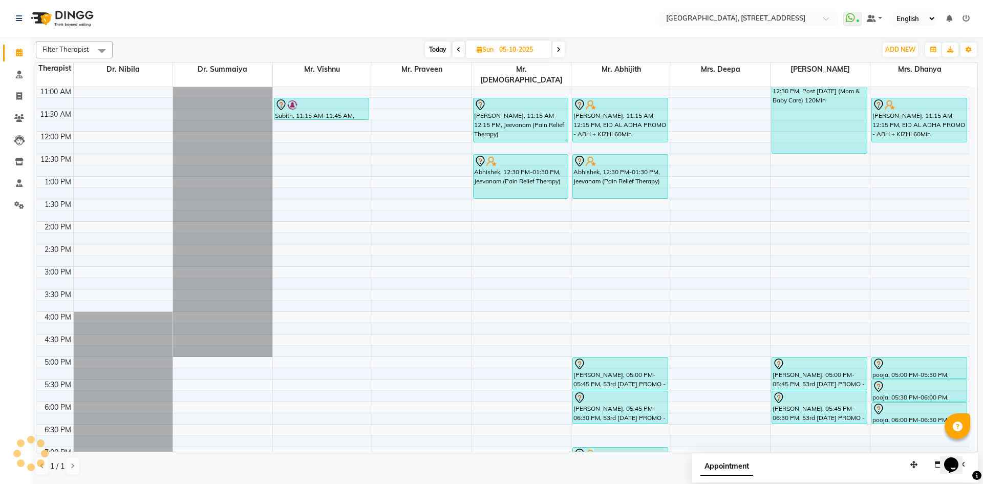
scroll to position [0, 0]
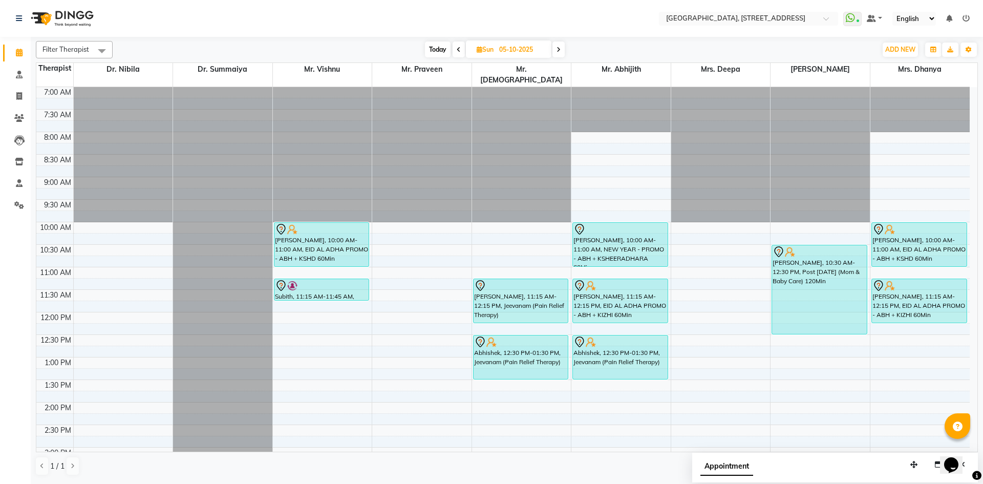
click at [436, 55] on span "Today" at bounding box center [438, 49] width 26 height 16
type input "04-10-2025"
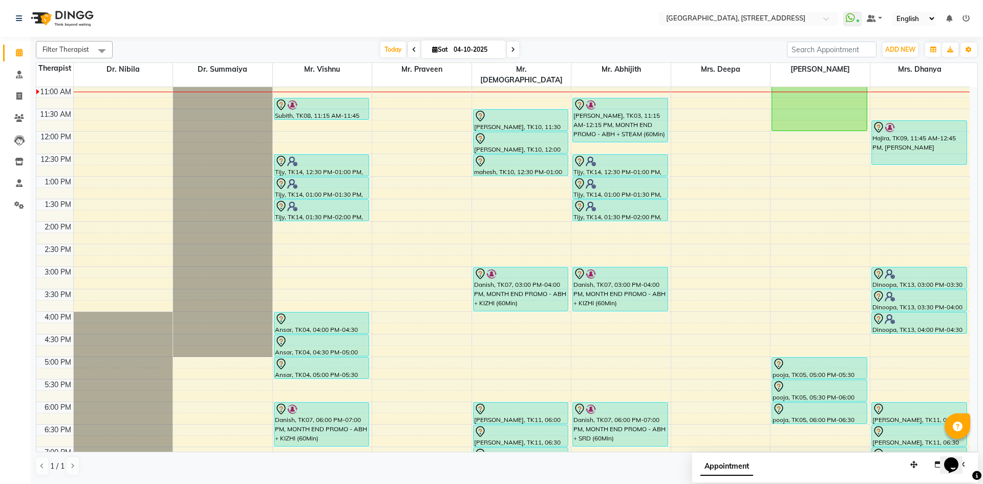
scroll to position [345, 0]
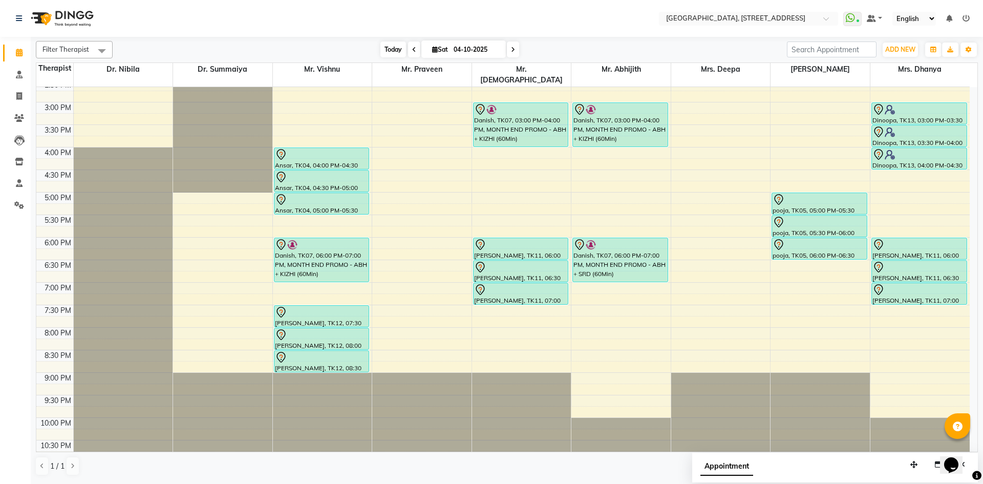
click at [391, 47] on span "Today" at bounding box center [393, 49] width 26 height 16
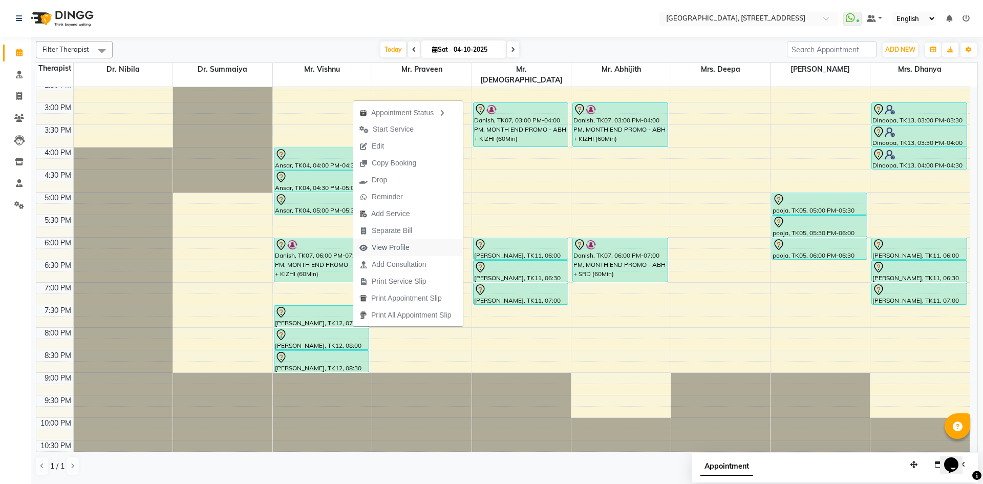
click at [396, 243] on span "View Profile" at bounding box center [391, 247] width 38 height 11
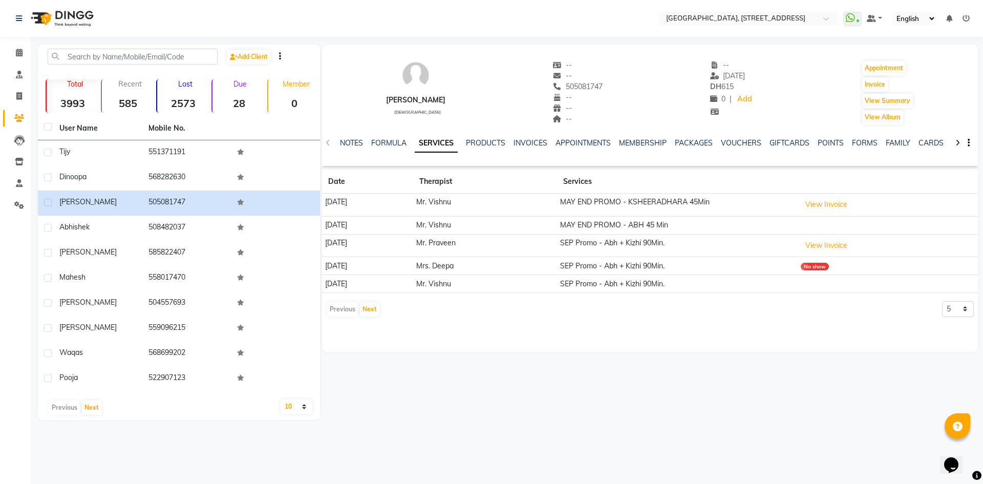
click at [672, 143] on ul "NOTES FORMULA SERVICES PRODUCTS INVOICES APPOINTMENTS MEMBERSHIP PACKAGES VOUCH…" at bounding box center [664, 143] width 649 height 11
click at [680, 141] on link "PACKAGES" at bounding box center [694, 142] width 38 height 9
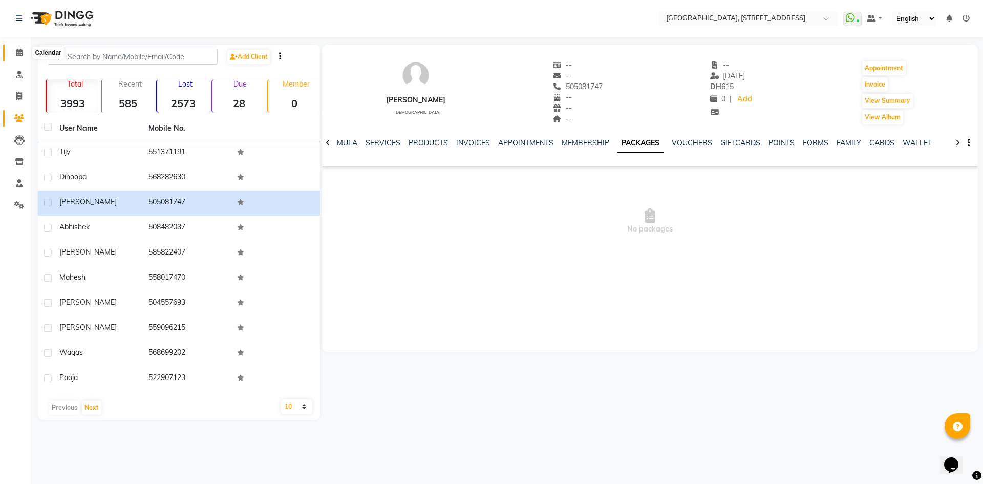
click at [19, 56] on span at bounding box center [19, 53] width 18 height 12
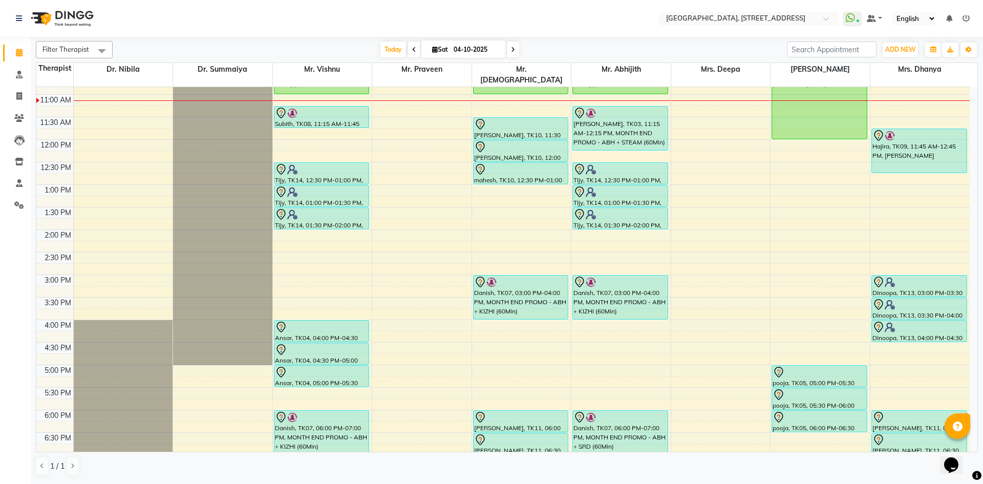
scroll to position [157, 0]
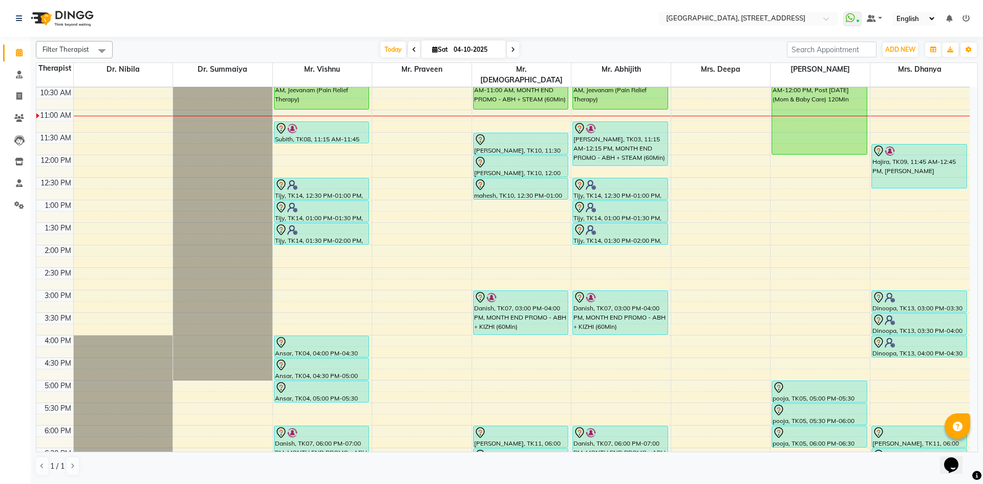
click at [412, 51] on icon at bounding box center [414, 50] width 4 height 6
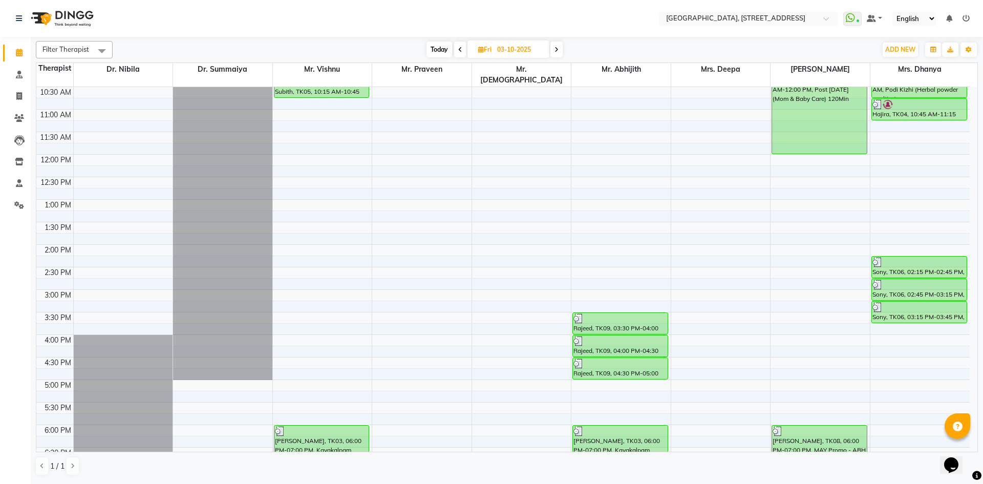
scroll to position [0, 0]
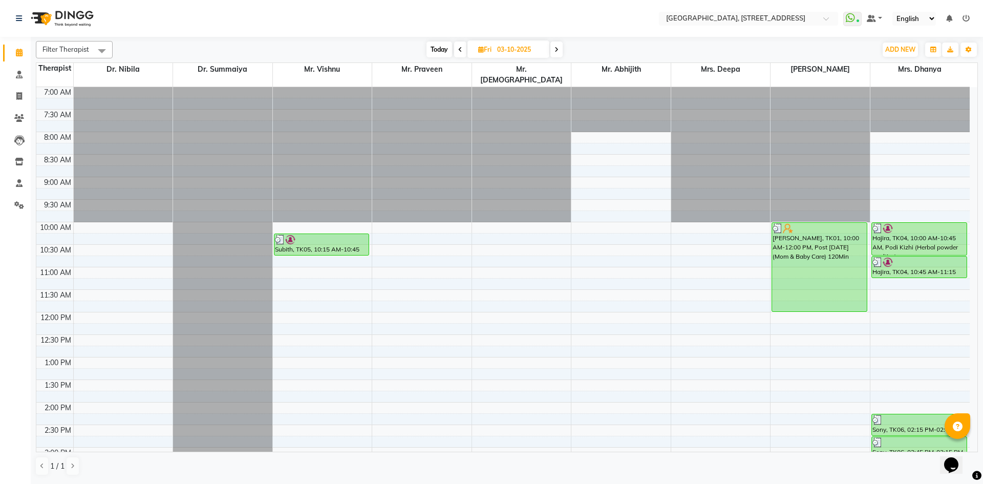
click at [560, 56] on span at bounding box center [556, 49] width 12 height 16
type input "04-10-2025"
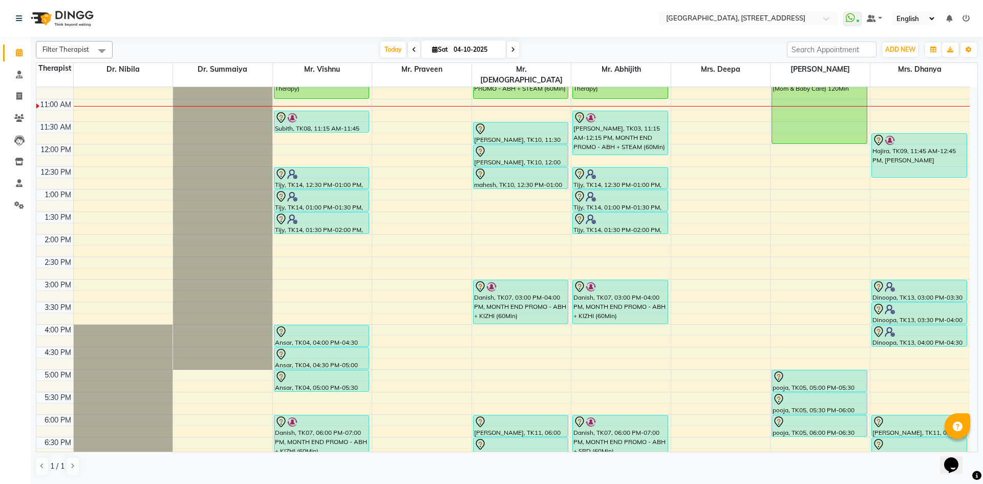
scroll to position [157, 0]
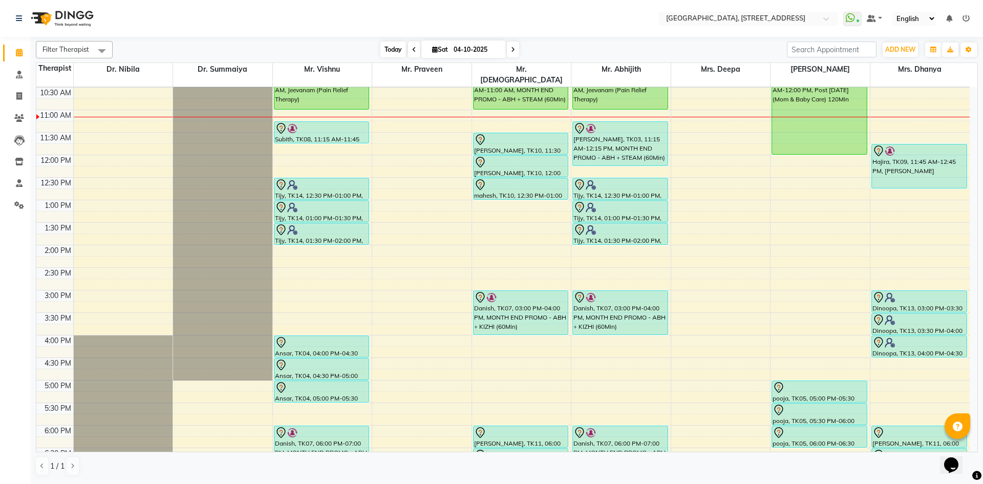
click at [387, 54] on span "Today" at bounding box center [393, 49] width 26 height 16
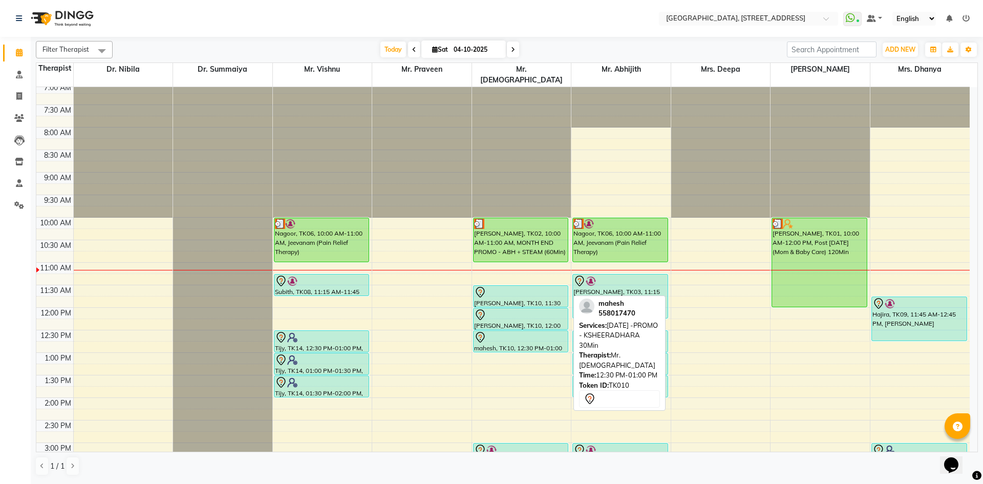
scroll to position [0, 0]
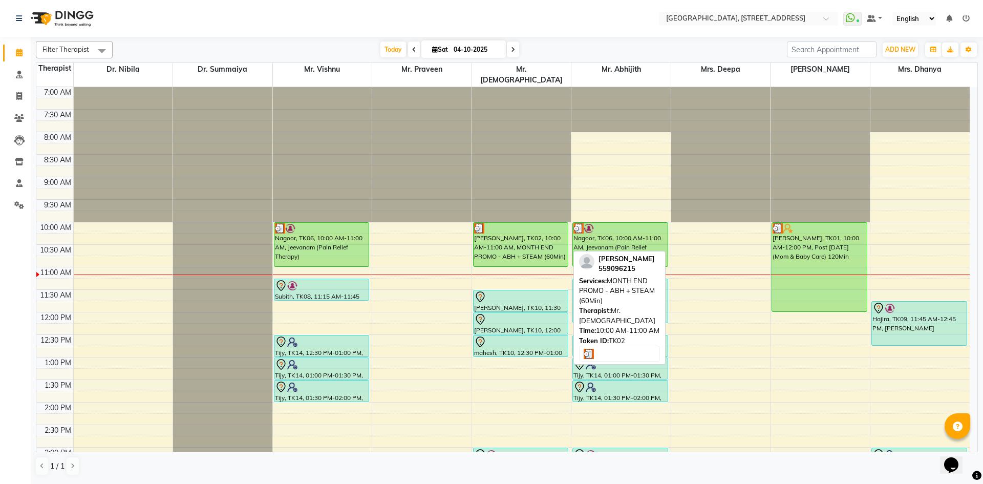
click at [518, 244] on div "[PERSON_NAME], TK02, 10:00 AM-11:00 AM, MONTH END PROMO - ABH + STEAM (60Min)" at bounding box center [520, 245] width 95 height 44
select select "3"
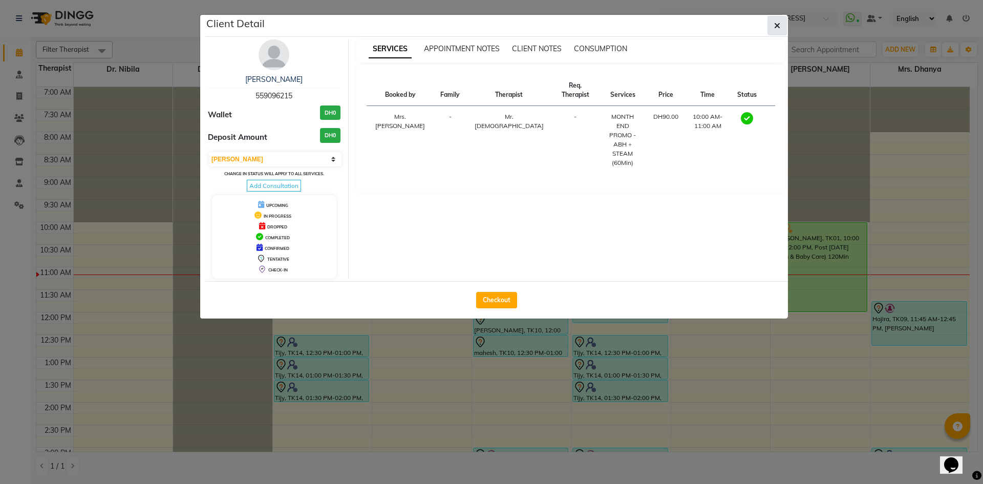
click at [781, 22] on button "button" at bounding box center [776, 25] width 19 height 19
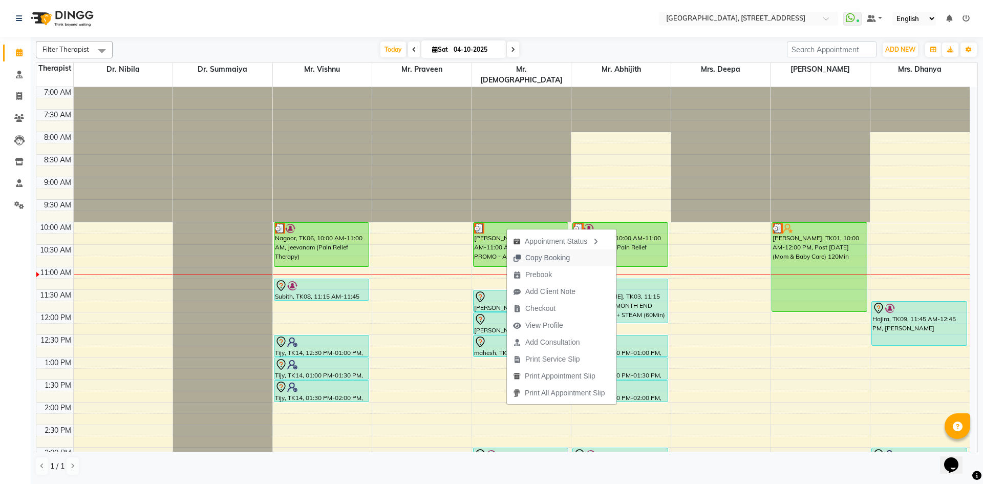
click at [542, 255] on span "Copy Booking" at bounding box center [547, 257] width 45 height 11
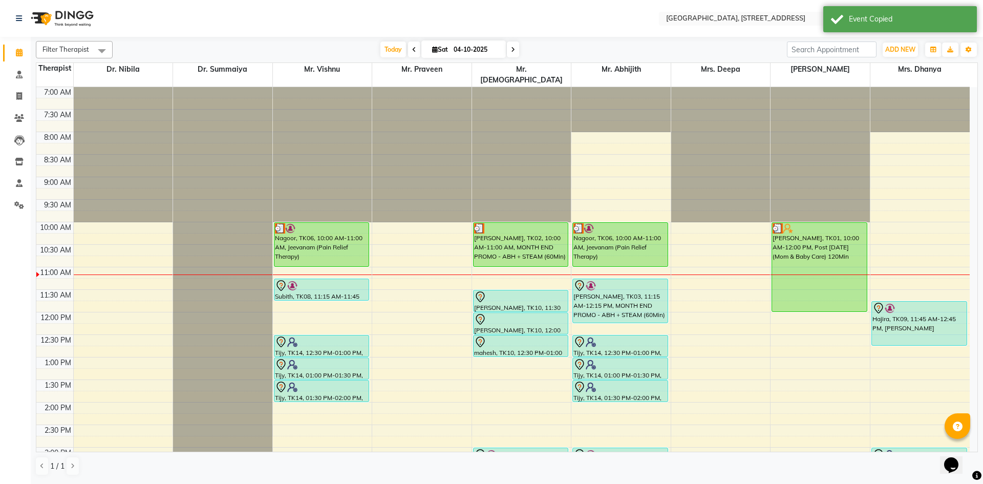
click at [432, 51] on icon at bounding box center [435, 49] width 6 height 7
select select "10"
select select "2025"
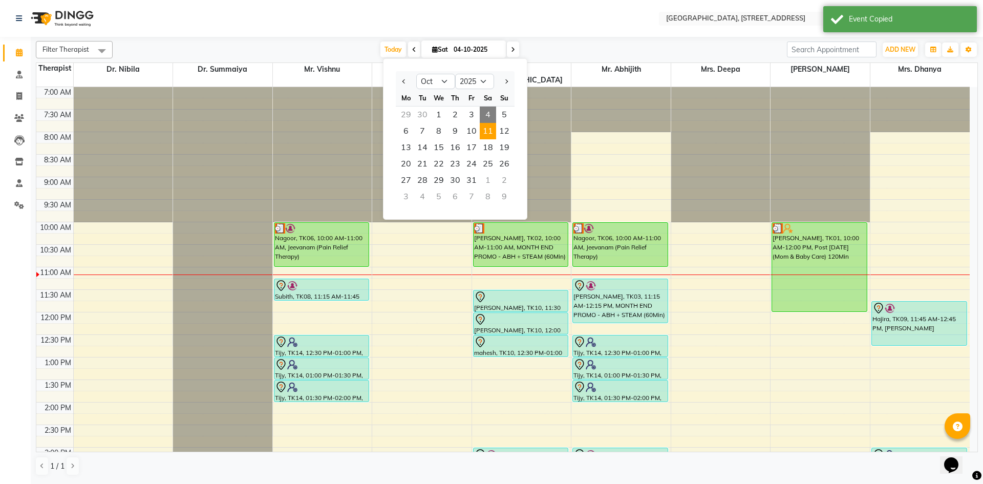
click at [487, 134] on span "11" at bounding box center [488, 131] width 16 height 16
type input "[DATE]"
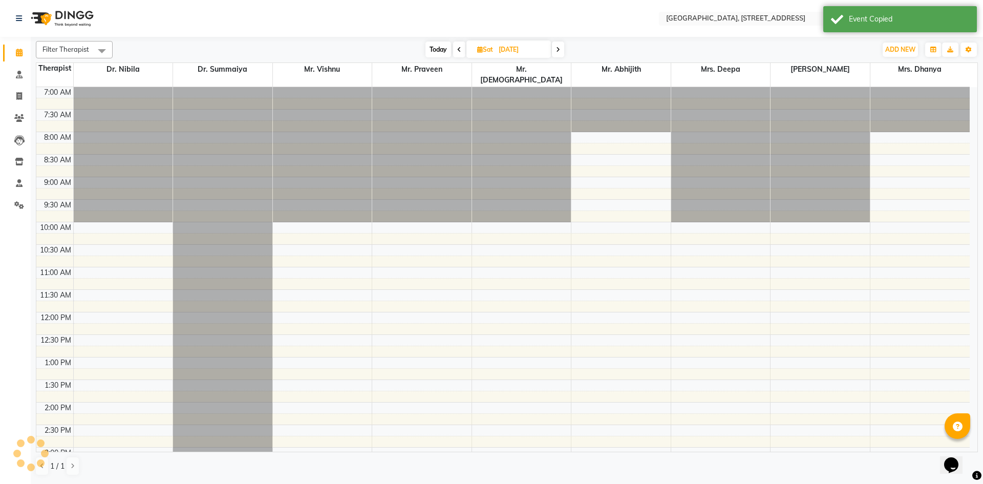
scroll to position [181, 0]
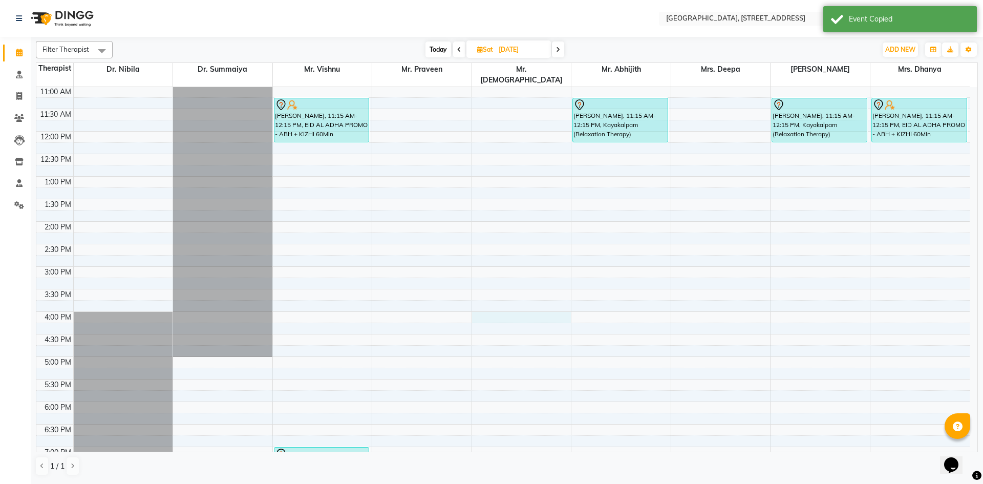
click at [508, 305] on div "7:00 AM 7:30 AM 8:00 AM 8:30 AM 9:00 AM 9:30 AM 10:00 AM 10:30 AM 11:00 AM 11:3…" at bounding box center [502, 266] width 933 height 720
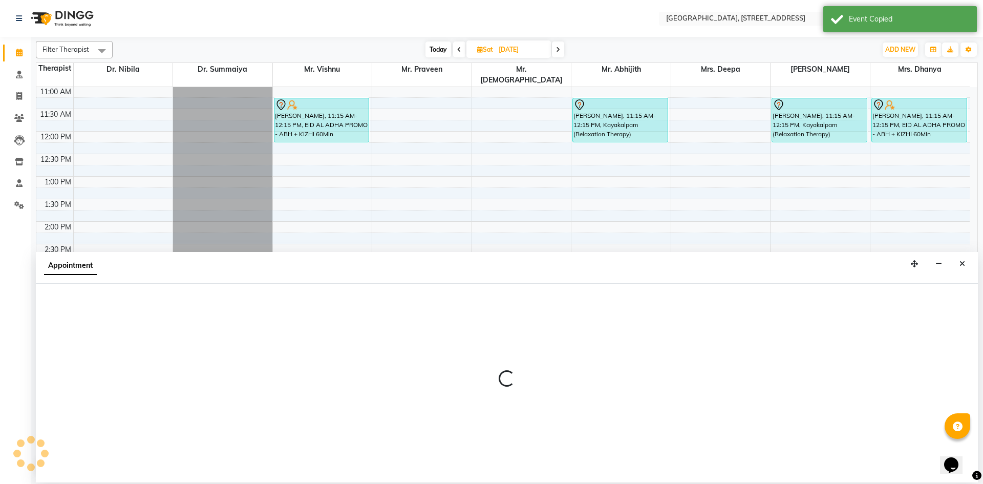
select select "33011"
select select "tentative"
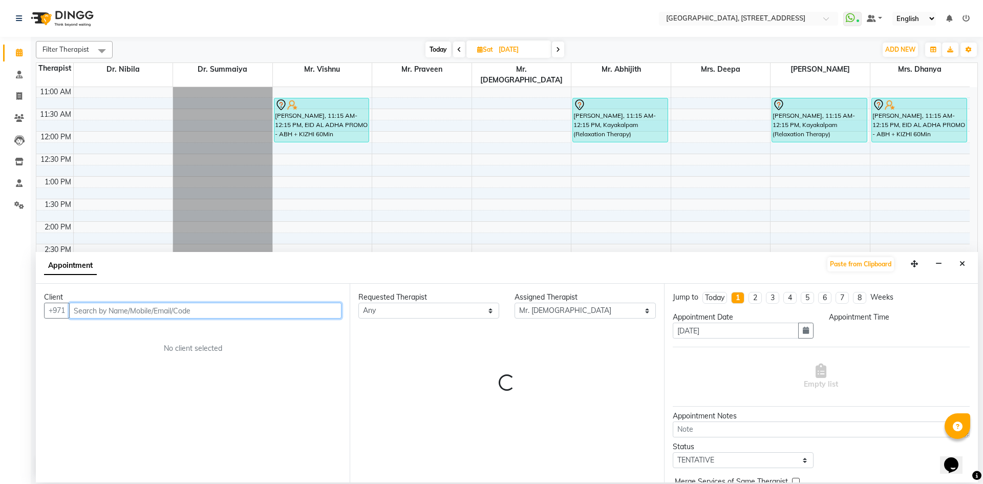
select select "960"
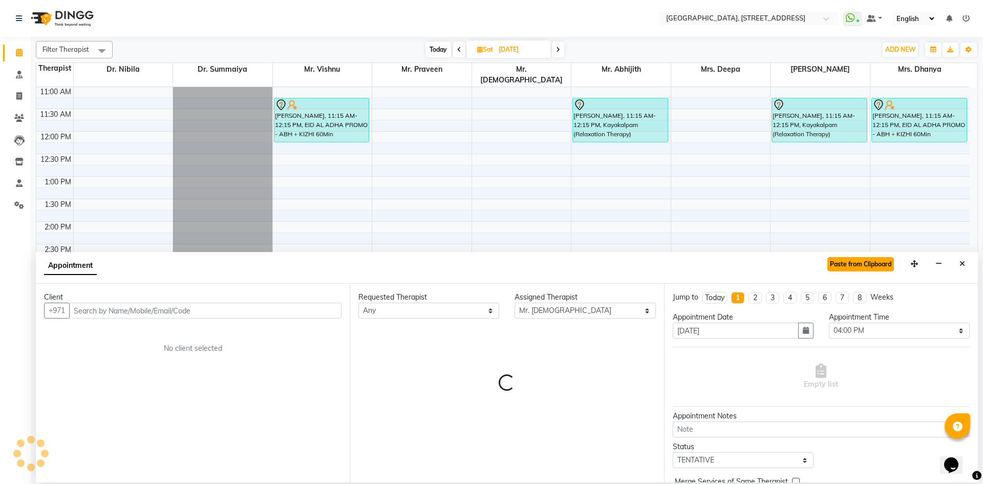
click at [859, 266] on button "Paste from Clipboard" at bounding box center [860, 264] width 67 height 14
select select
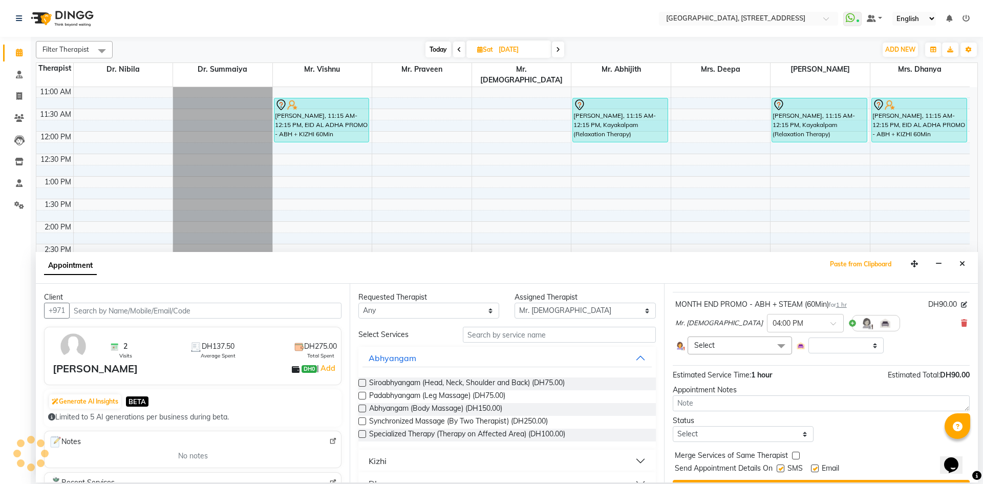
scroll to position [79, 0]
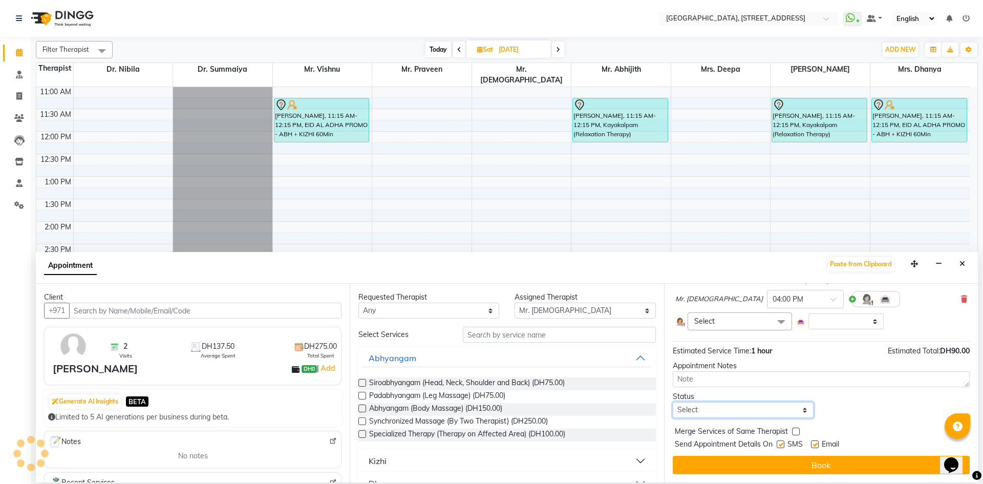
click at [752, 409] on select "Select TENTATIVE CONFIRM UPCOMING" at bounding box center [742, 410] width 141 height 16
select select "tentative"
click at [672, 402] on select "Select TENTATIVE CONFIRM UPCOMING" at bounding box center [742, 410] width 141 height 16
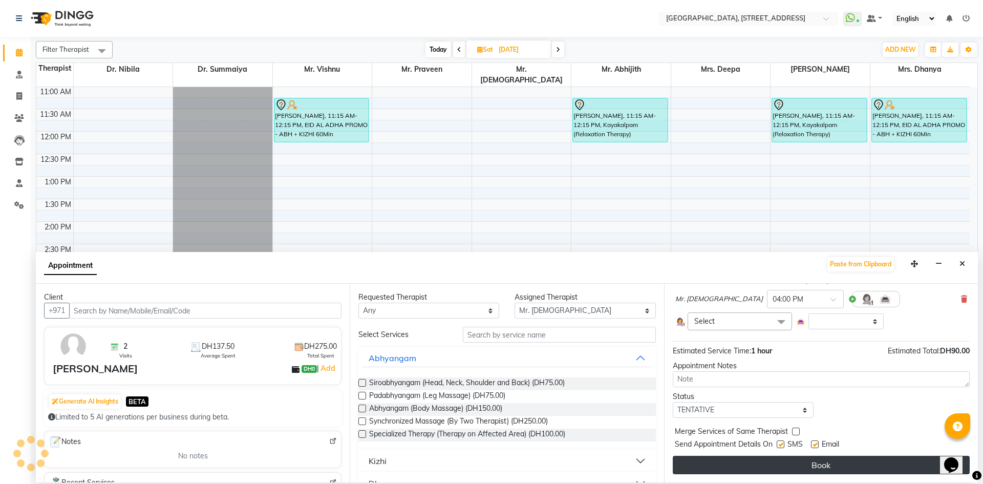
click at [750, 462] on button "Book" at bounding box center [820, 464] width 297 height 18
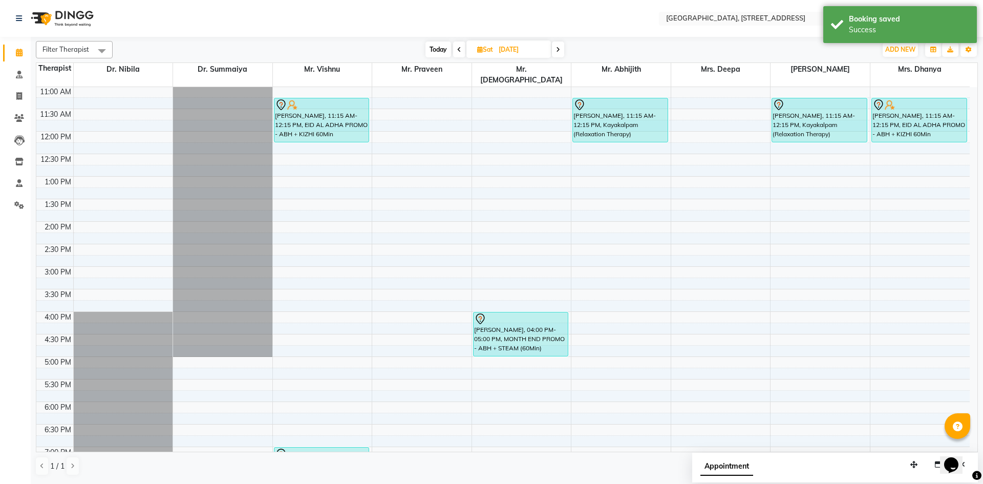
click at [441, 39] on div "Filter Therapist Select All Dr. Nibila Dr. Summaiya Mr. Vishnu Mr. Praveen Mr. …" at bounding box center [507, 258] width 942 height 443
click at [439, 46] on span "Today" at bounding box center [438, 49] width 26 height 16
type input "04-10-2025"
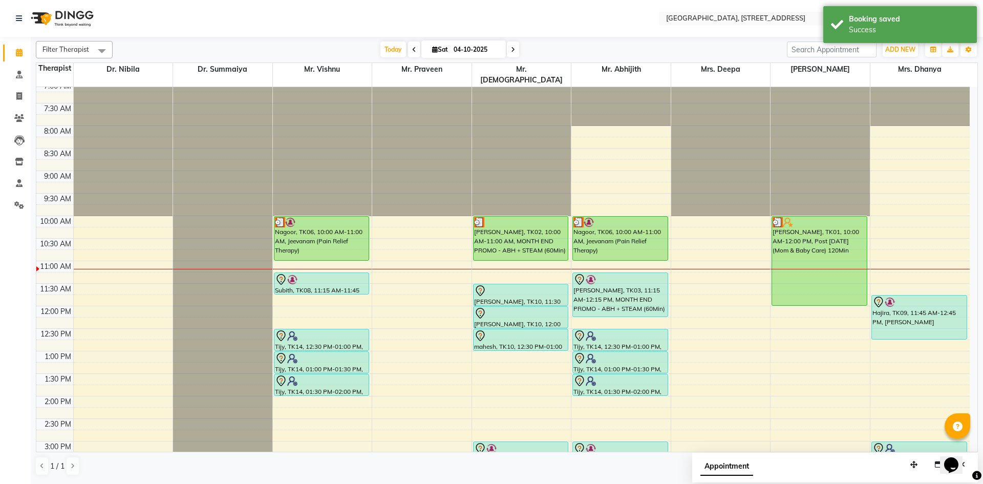
scroll to position [0, 0]
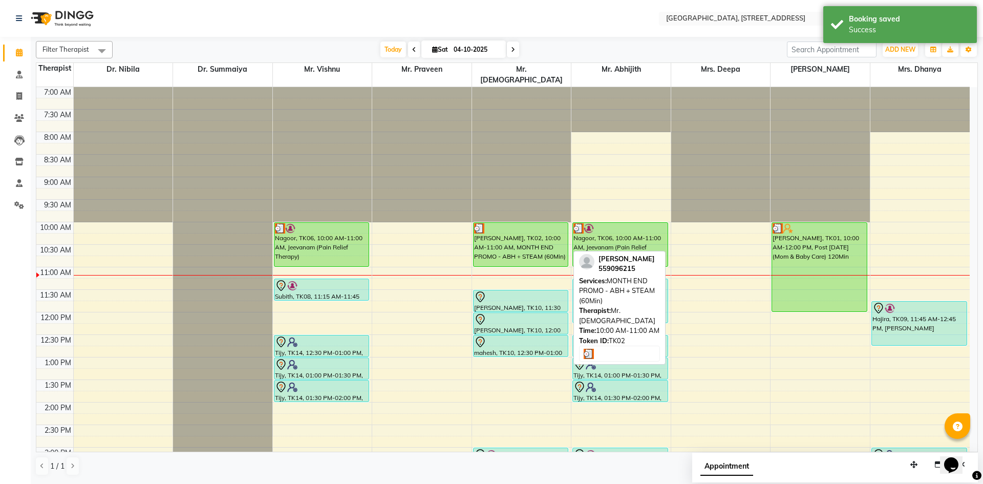
click at [526, 234] on div "[PERSON_NAME], TK02, 10:00 AM-11:00 AM, MONTH END PROMO - ABH + STEAM (60Min)" at bounding box center [520, 245] width 95 height 44
select select "3"
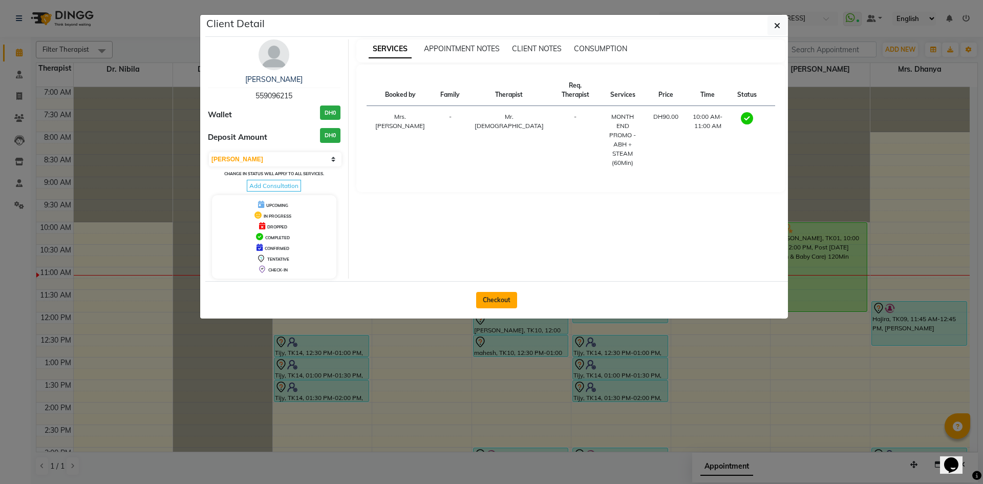
click at [504, 304] on button "Checkout" at bounding box center [496, 300] width 41 height 16
select select "service"
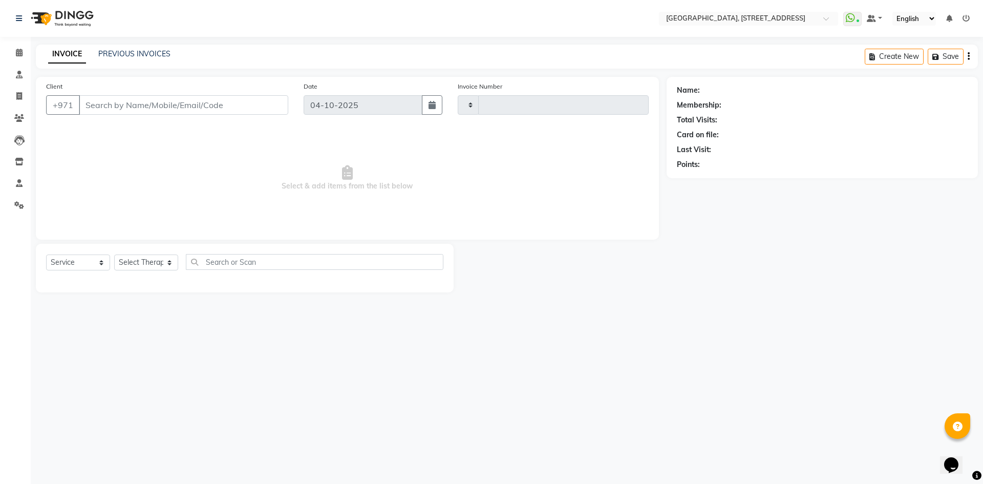
type input "2415"
select select "4538"
type input "559096215"
select select "33011"
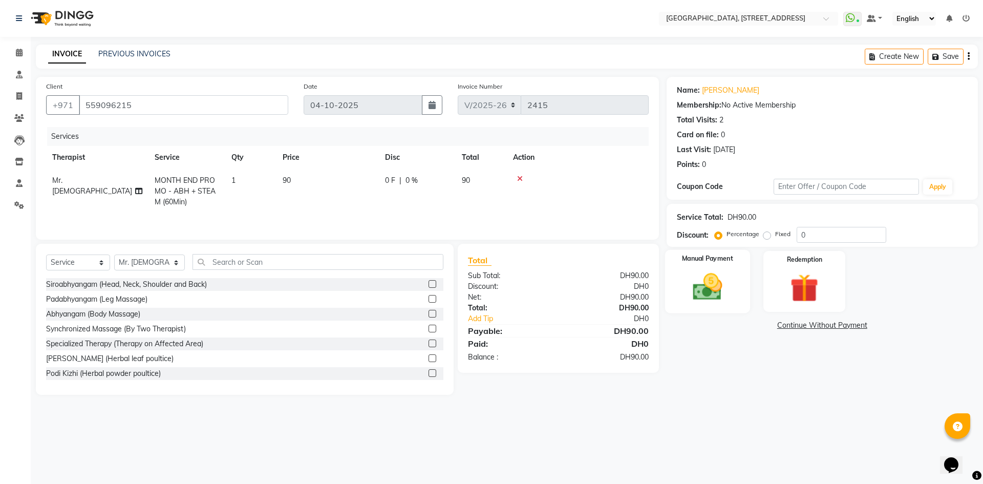
click at [709, 286] on img at bounding box center [707, 287] width 48 height 34
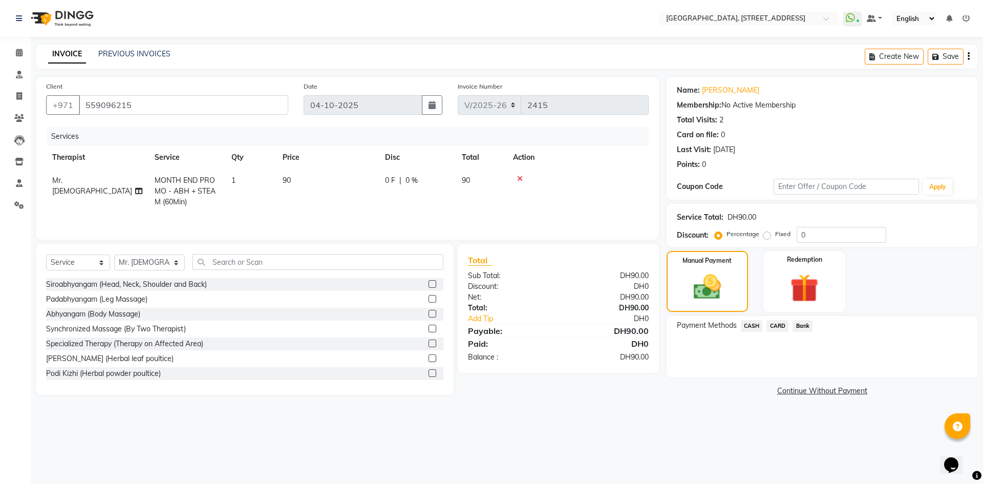
click at [777, 326] on span "CARD" at bounding box center [777, 326] width 22 height 12
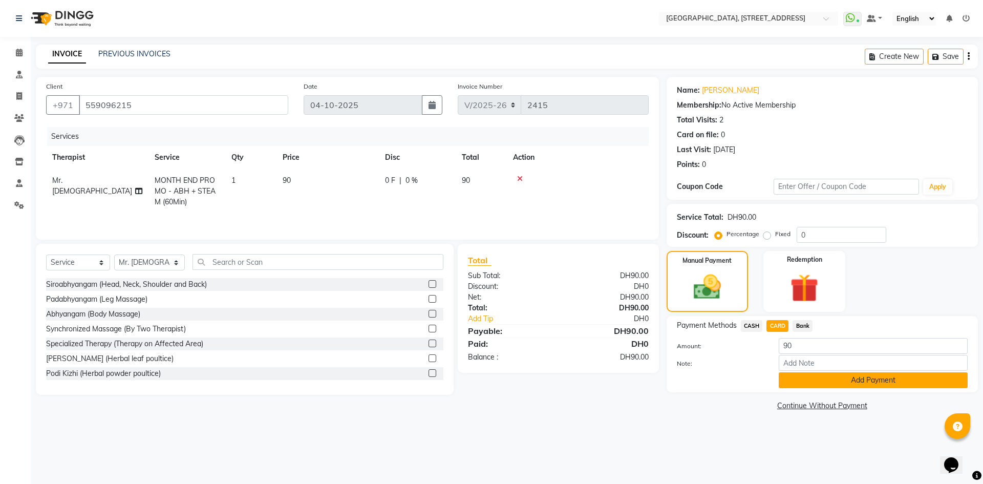
click at [822, 377] on button "Add Payment" at bounding box center [872, 380] width 189 height 16
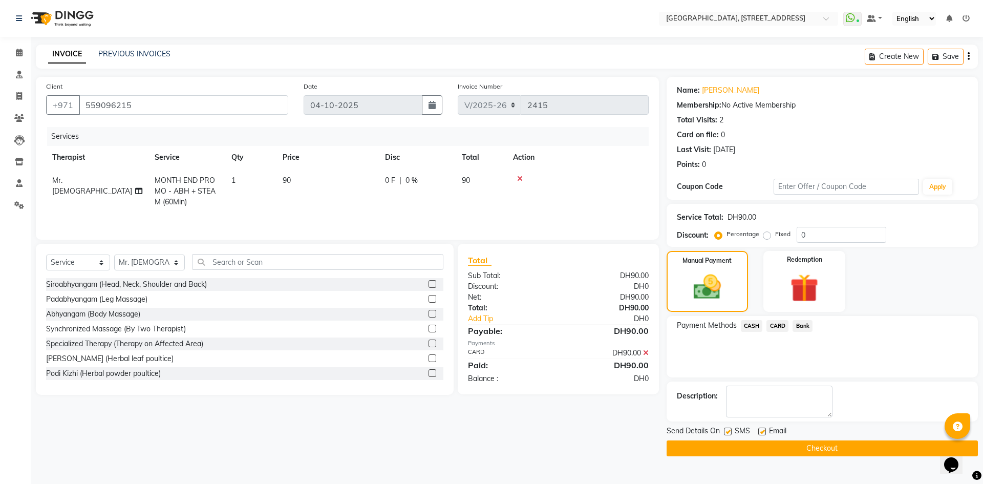
click at [817, 441] on button "Checkout" at bounding box center [821, 448] width 311 height 16
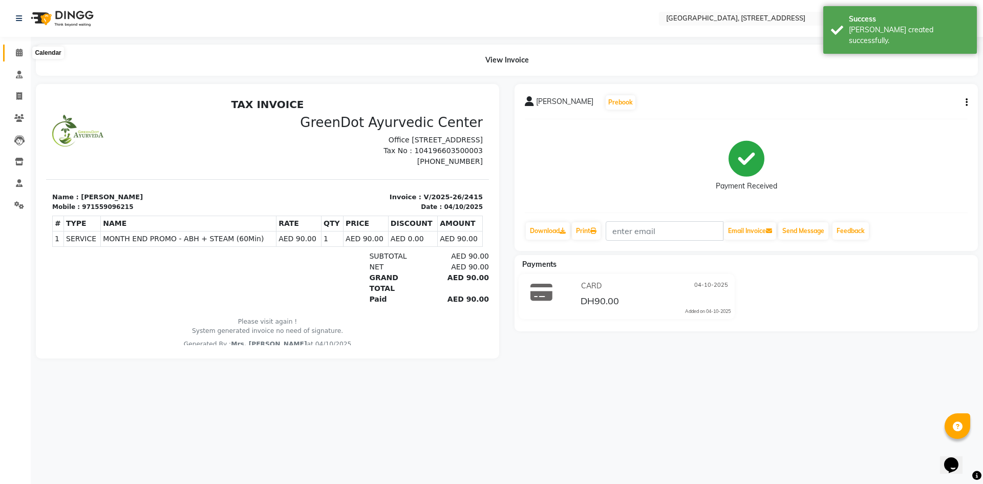
click at [18, 48] on span at bounding box center [19, 53] width 18 height 12
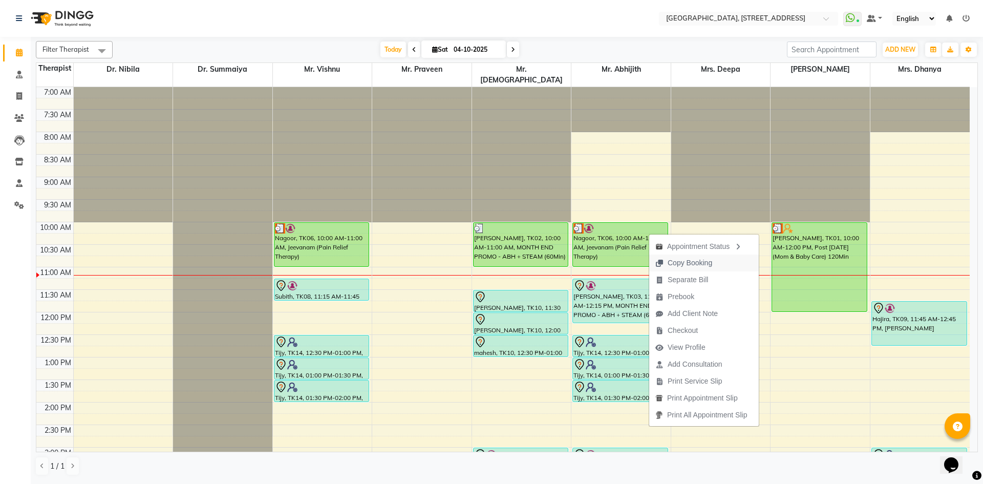
click at [663, 264] on icon "button" at bounding box center [659, 262] width 8 height 7
type textarea "JTdCJTIydXNlciUyMiUzQSU3QiUyMmlkJTIyJTNBNTY2NDM5NSUyQyUyMmZuYW1lJTIyJTNBJTIyTmF…"
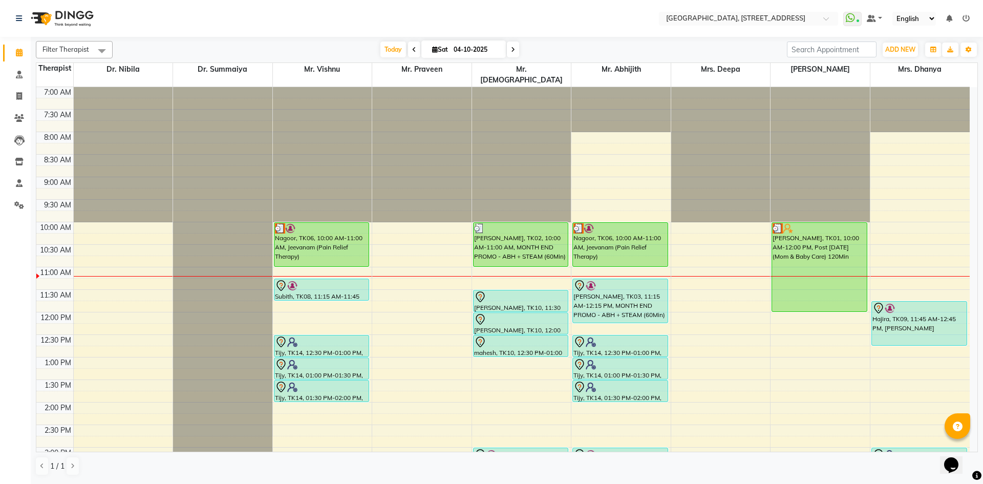
click at [432, 49] on icon at bounding box center [435, 49] width 6 height 7
select select "10"
select select "2025"
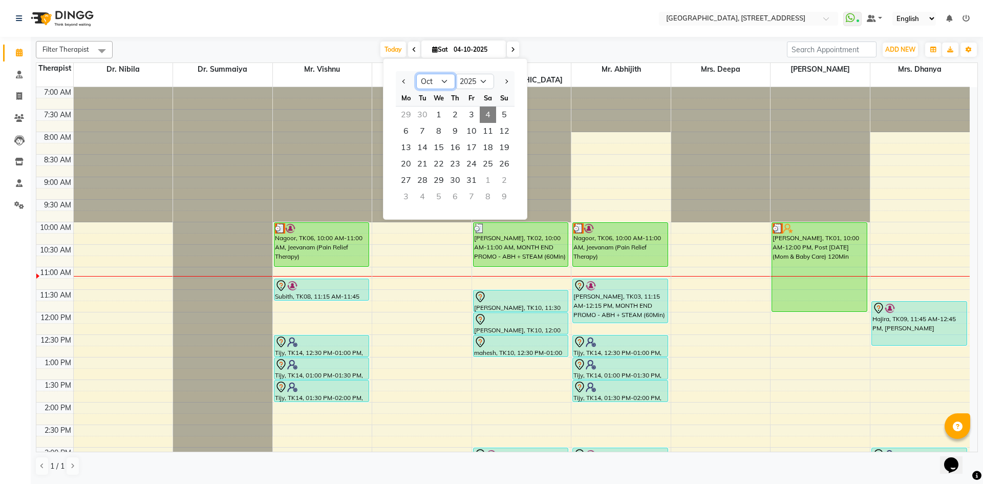
click at [442, 81] on select "Jan Feb Mar Apr May Jun [DATE] Aug Sep Oct Nov Dec" at bounding box center [435, 81] width 39 height 15
select select "11"
click at [416, 74] on select "Jan Feb Mar Apr May Jun [DATE] Aug Sep Oct Nov Dec" at bounding box center [435, 81] width 39 height 15
click at [490, 119] on span "1" at bounding box center [488, 114] width 16 height 16
type input "[DATE]"
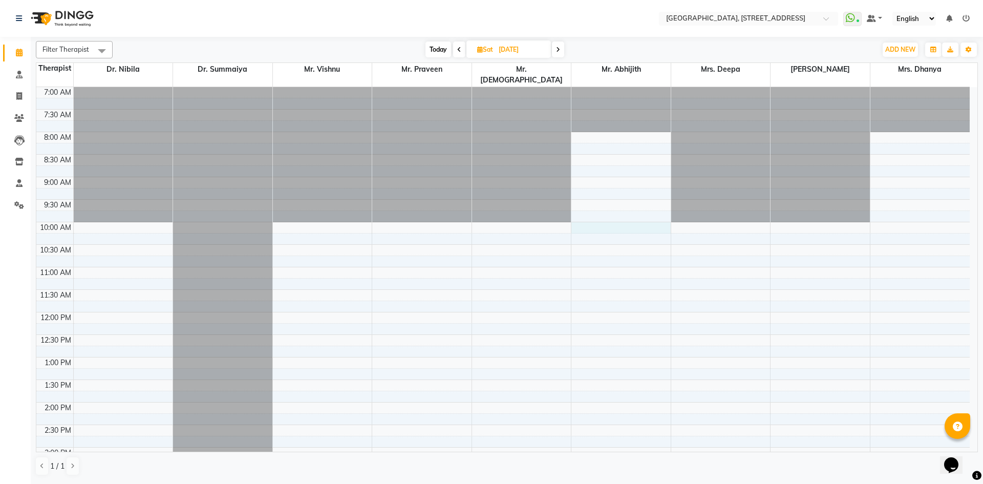
click at [613, 218] on div "7:00 AM 7:30 AM 8:00 AM 8:30 AM 9:00 AM 9:30 AM 10:00 AM 10:30 AM 11:00 AM 11:3…" at bounding box center [502, 447] width 933 height 720
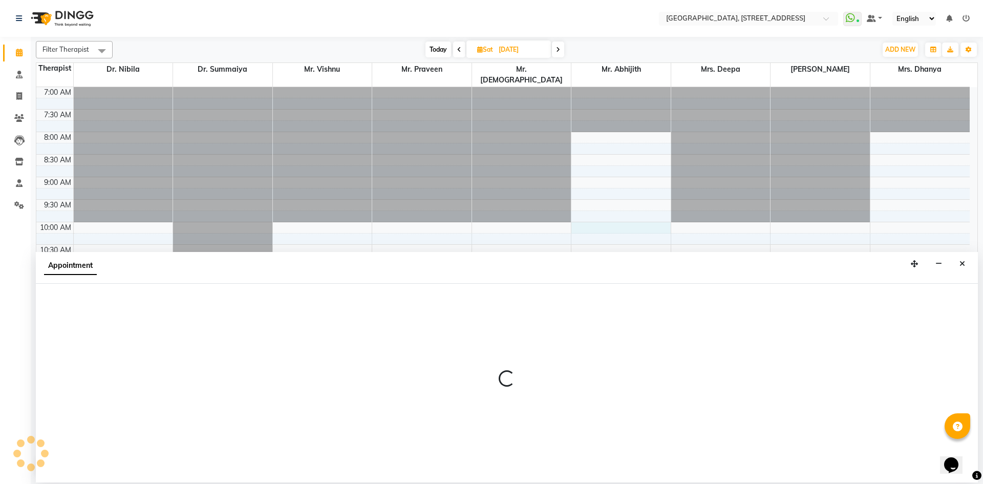
select select "65324"
select select "600"
select select "tentative"
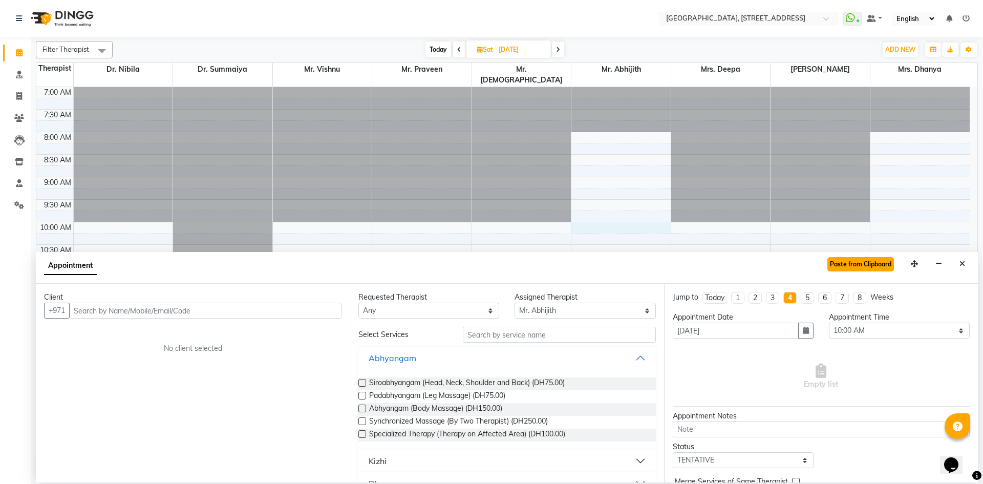
click at [851, 267] on button "Paste from Clipboard" at bounding box center [860, 264] width 67 height 14
select select
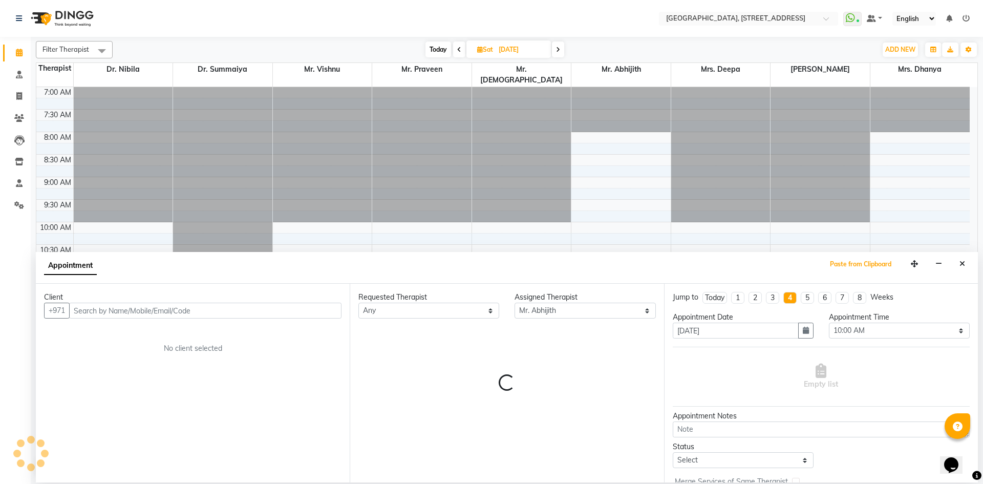
select select "1960"
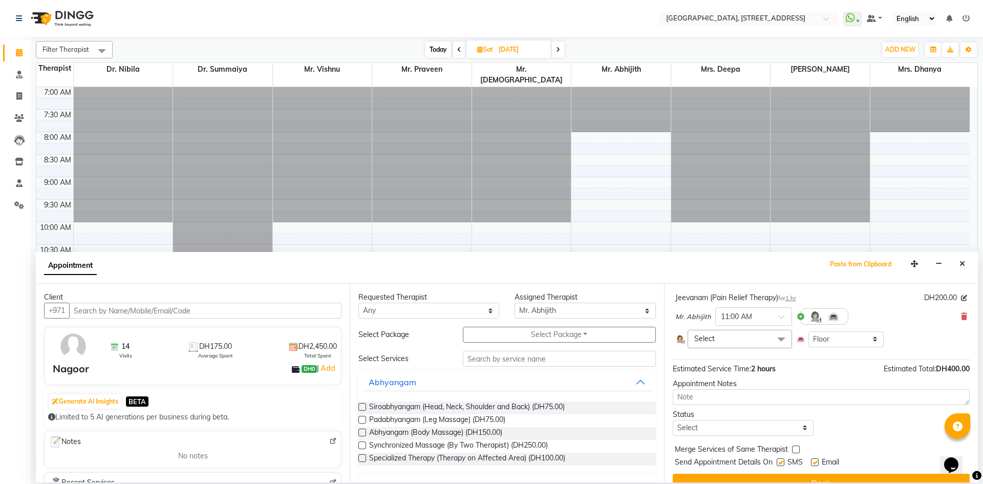
scroll to position [144, 0]
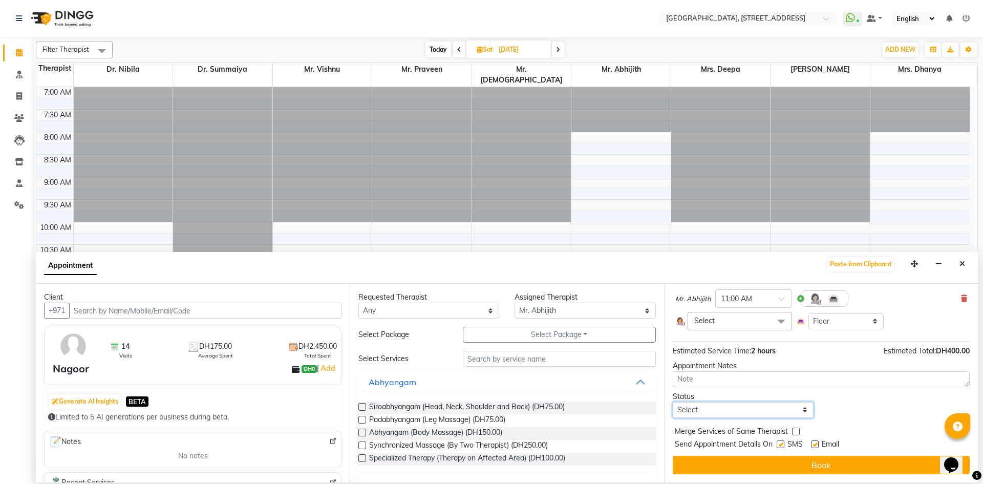
click at [741, 412] on select "Select TENTATIVE CONFIRM UPCOMING" at bounding box center [742, 410] width 141 height 16
select select "tentative"
click at [672, 402] on select "Select TENTATIVE CONFIRM UPCOMING" at bounding box center [742, 410] width 141 height 16
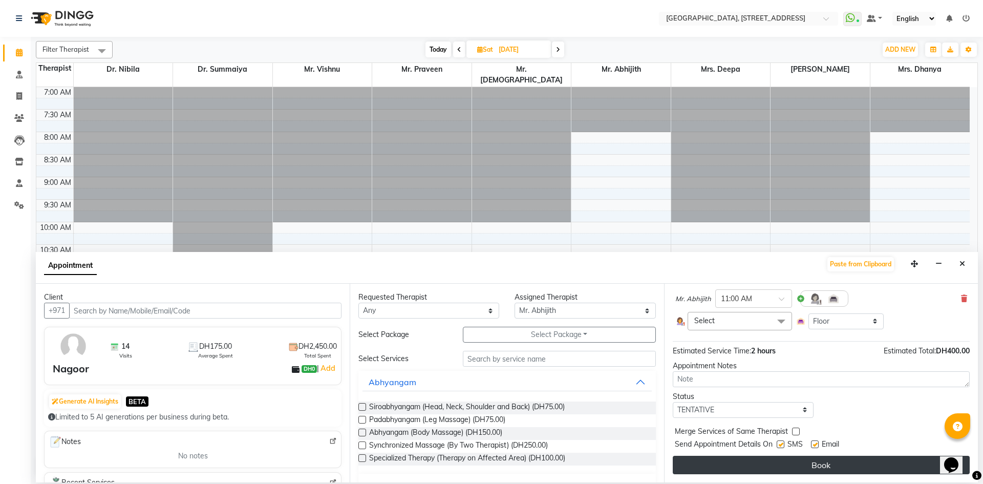
click at [741, 468] on button "Book" at bounding box center [820, 464] width 297 height 18
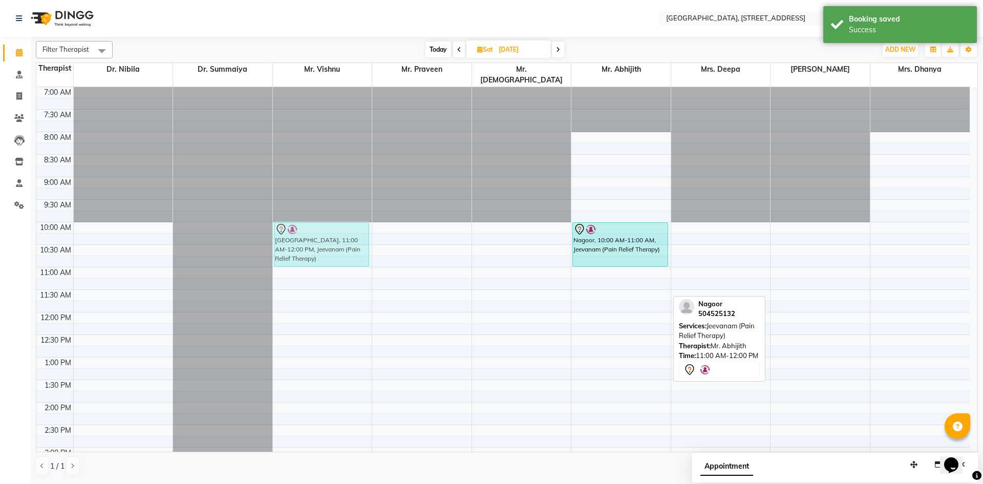
drag, startPoint x: 619, startPoint y: 266, endPoint x: 352, endPoint y: 220, distance: 271.1
click at [352, 220] on tr "[GEOGRAPHIC_DATA], 11:00 AM-12:00 PM, Jeevanam (Pain Relief Therapy) [GEOGRAPHI…" at bounding box center [502, 447] width 933 height 720
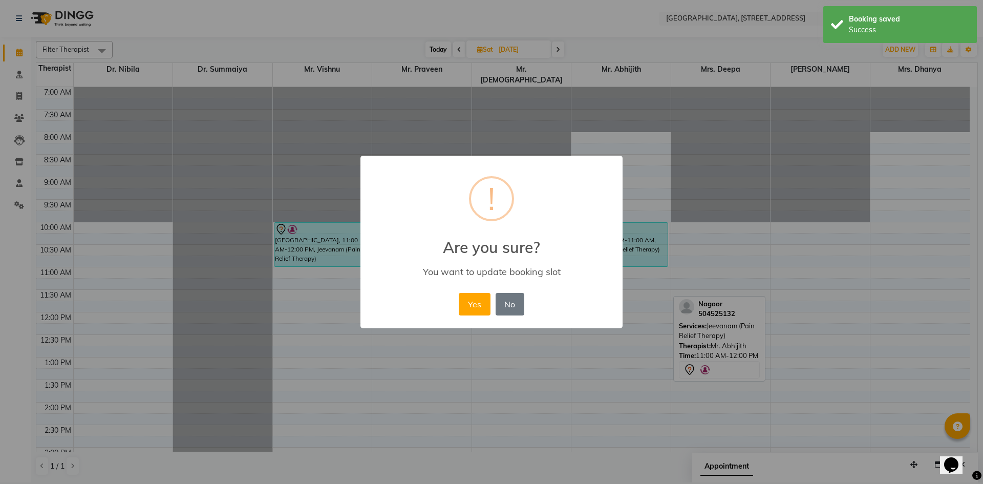
click at [469, 294] on button "Yes" at bounding box center [474, 304] width 31 height 23
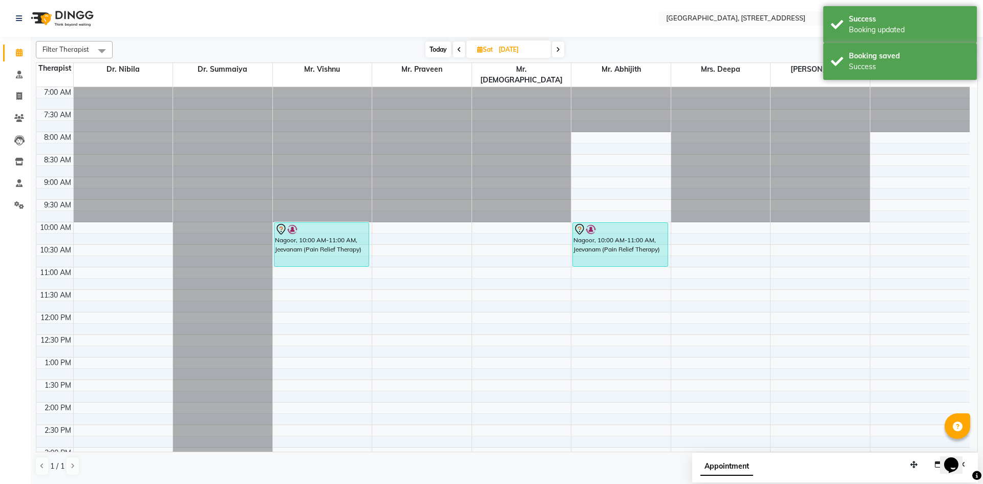
click at [444, 50] on span "Today" at bounding box center [438, 49] width 26 height 16
type input "04-10-2025"
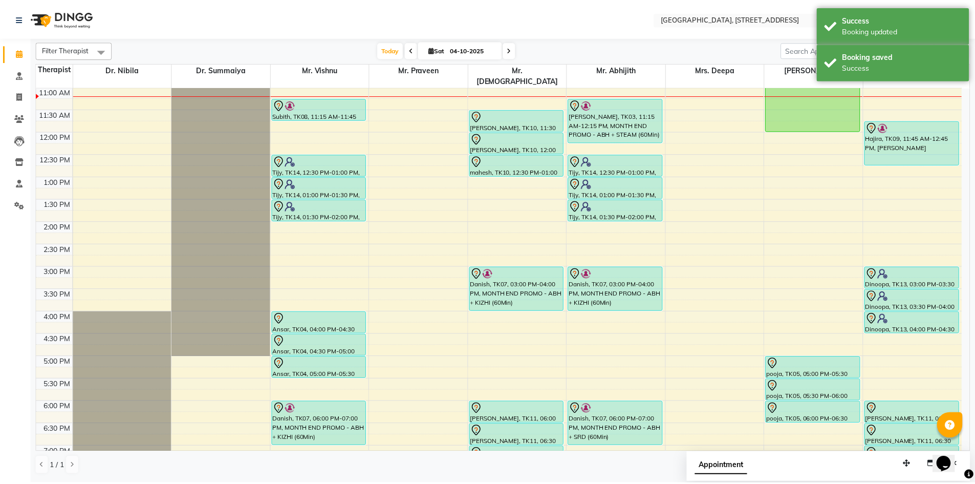
scroll to position [0, 0]
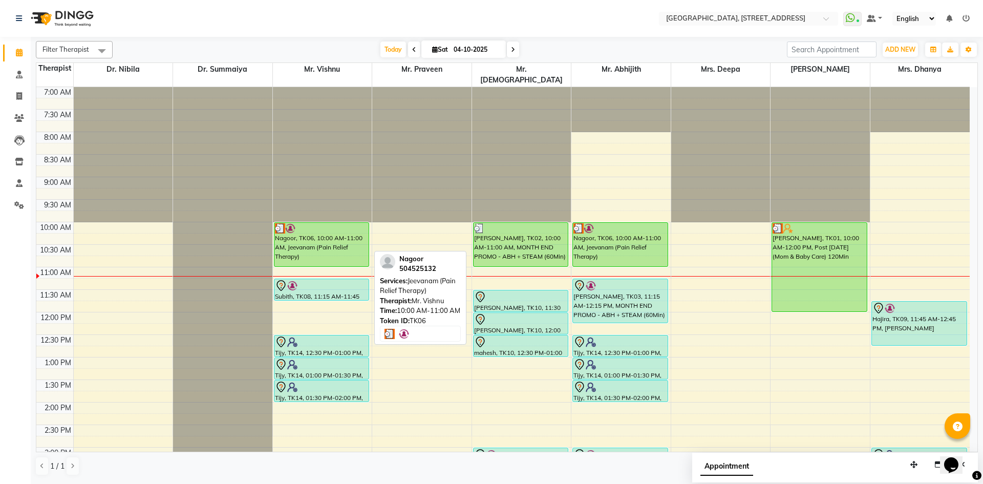
click at [333, 233] on div "Nagoor, TK06, 10:00 AM-11:00 AM, Jeevanam (Pain Relief Therapy)" at bounding box center [321, 245] width 95 height 44
click at [333, 237] on div "Nagoor, TK06, 10:00 AM-11:00 AM, Jeevanam (Pain Relief Therapy)" at bounding box center [321, 245] width 95 height 44
select select "3"
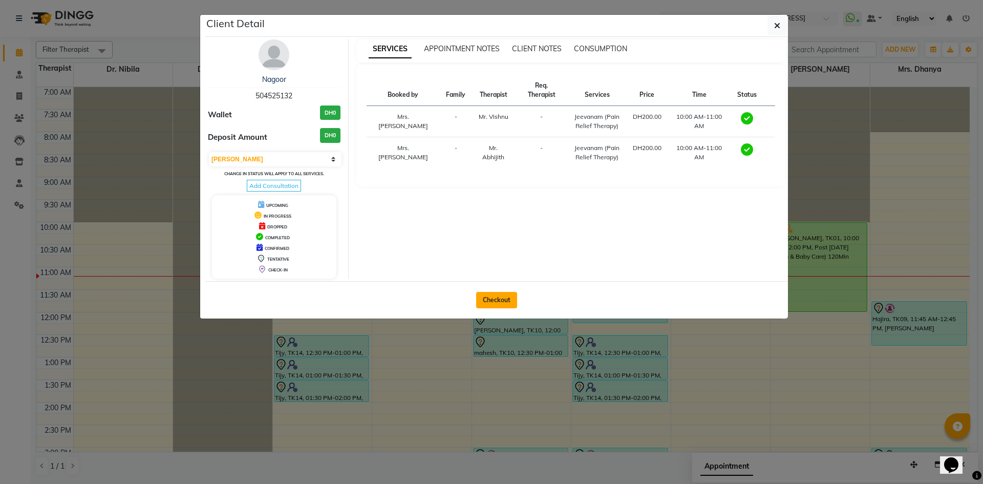
click at [513, 306] on button "Checkout" at bounding box center [496, 300] width 41 height 16
select select "service"
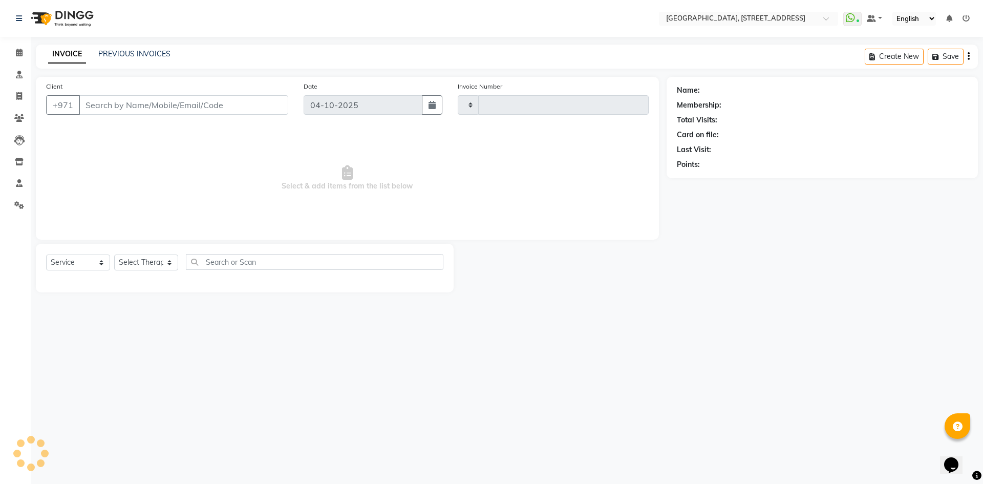
type input "2416"
select select "4538"
type input "504525132"
select select "27240"
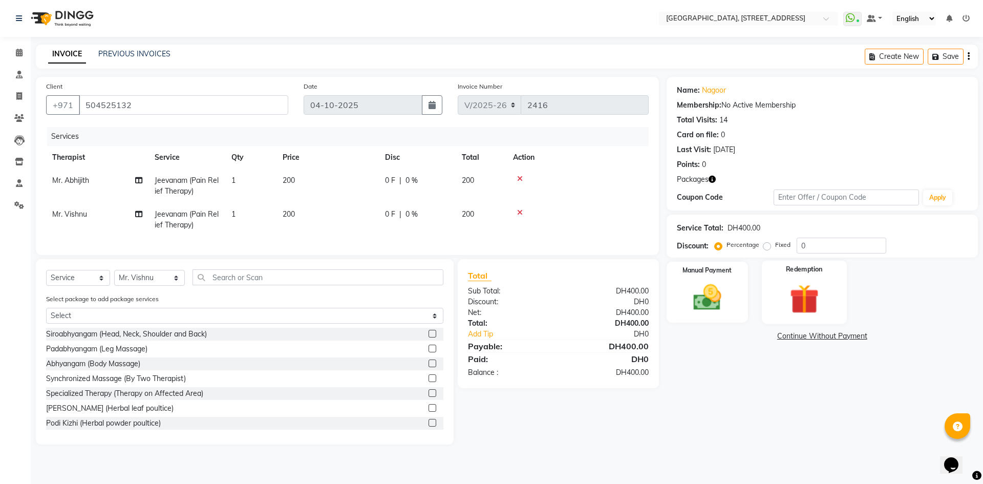
click at [795, 292] on img at bounding box center [804, 298] width 48 height 36
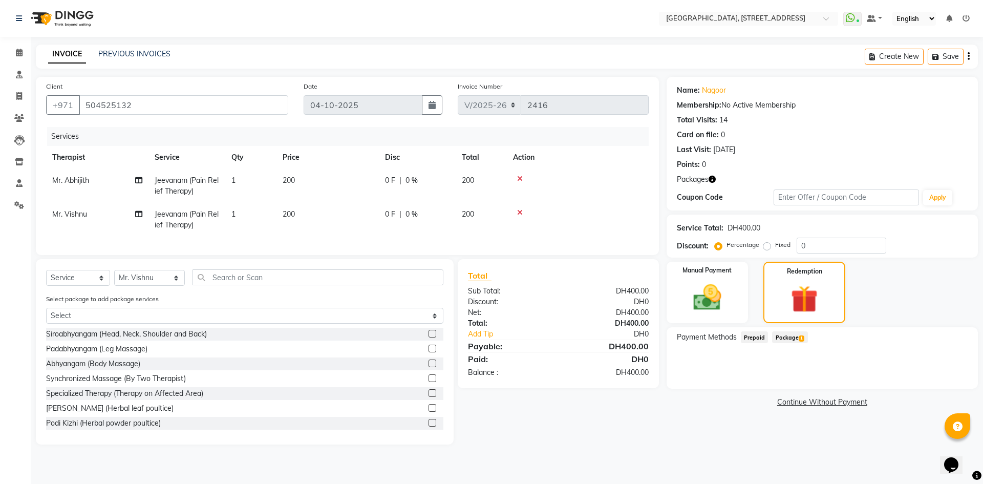
click at [794, 338] on span "Package 1" at bounding box center [789, 337] width 35 height 12
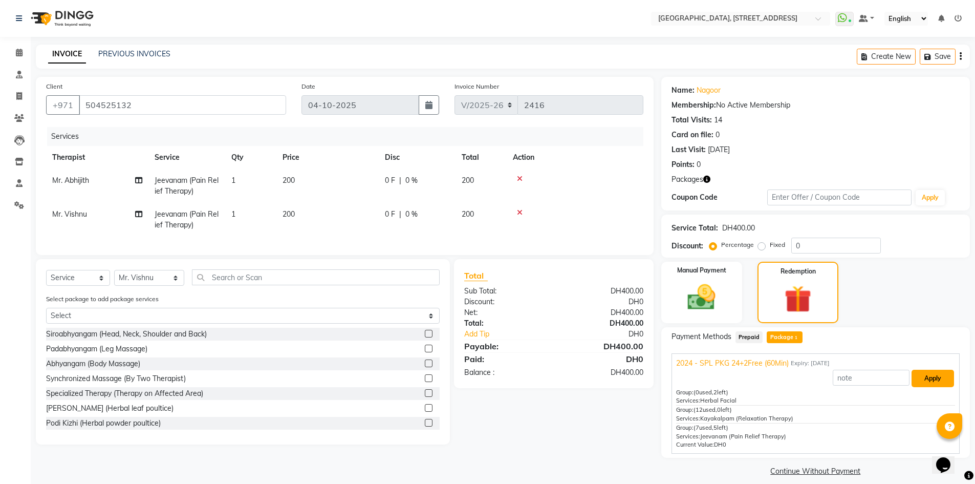
click at [933, 381] on button "Apply" at bounding box center [932, 377] width 42 height 17
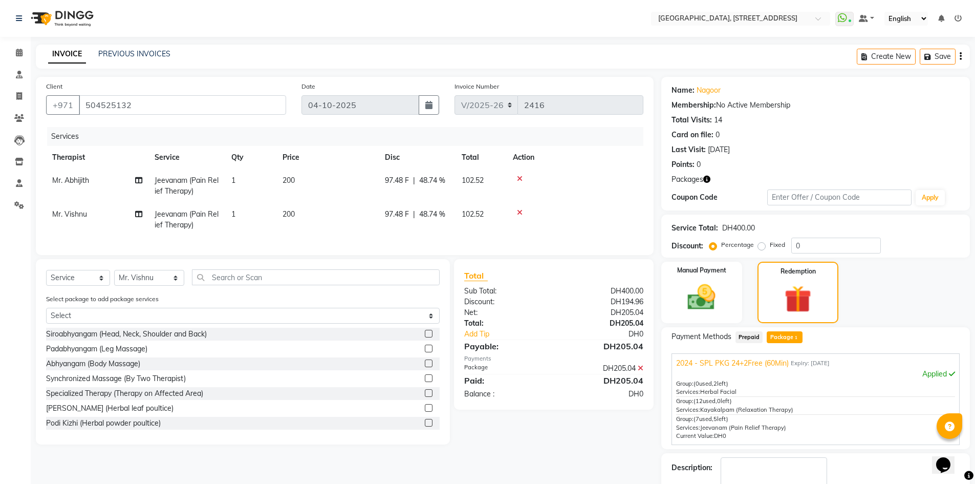
scroll to position [59, 0]
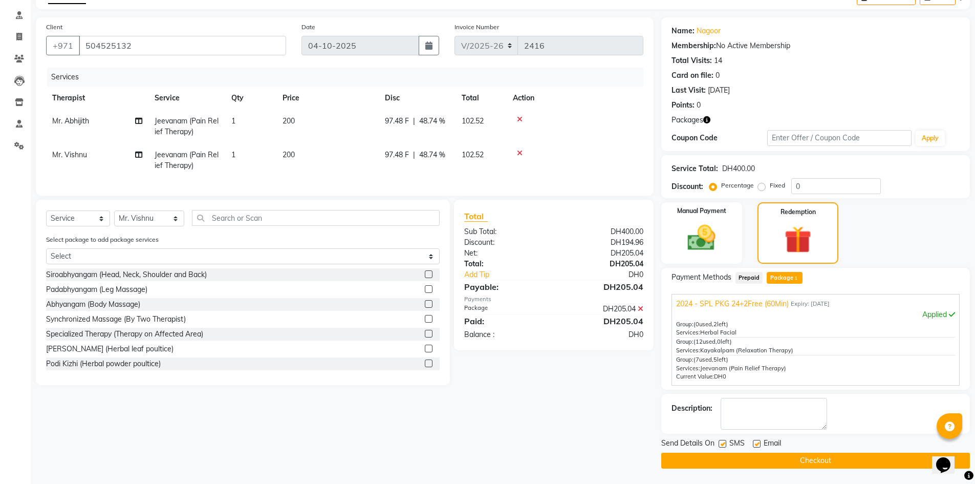
click at [807, 463] on button "Checkout" at bounding box center [815, 460] width 309 height 16
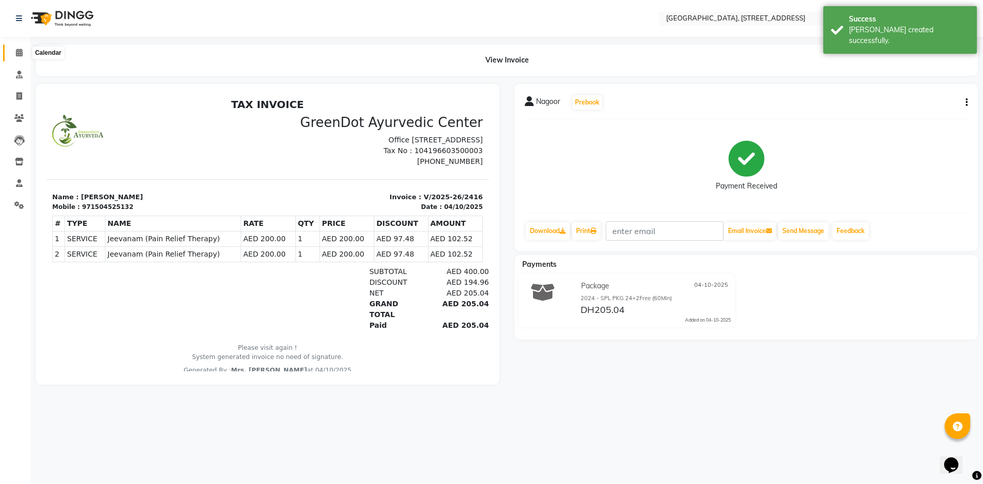
click at [23, 52] on icon at bounding box center [19, 53] width 7 height 8
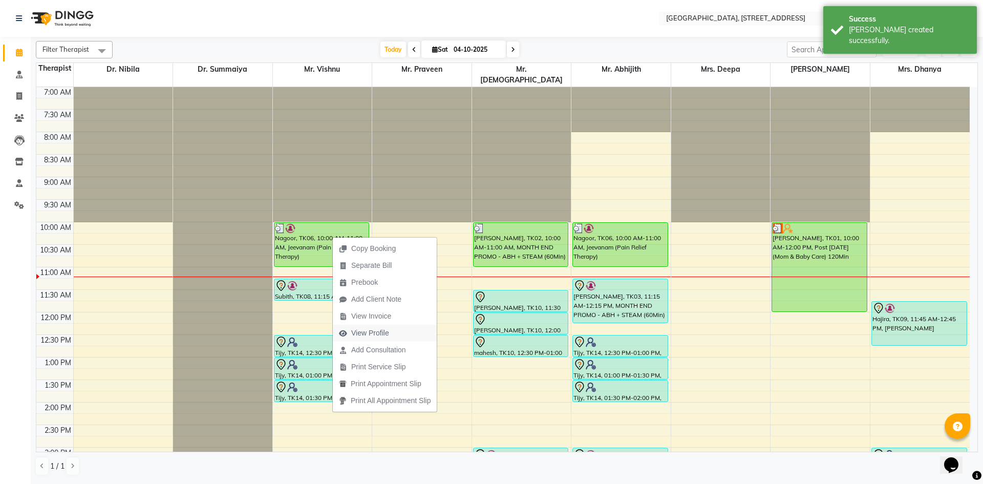
click at [390, 332] on span "View Profile" at bounding box center [364, 332] width 62 height 17
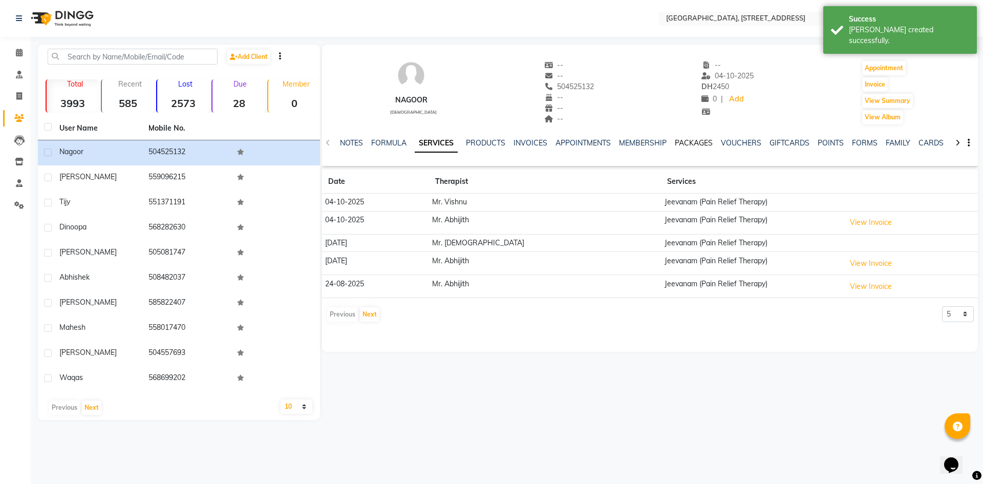
click at [686, 142] on link "PACKAGES" at bounding box center [694, 142] width 38 height 9
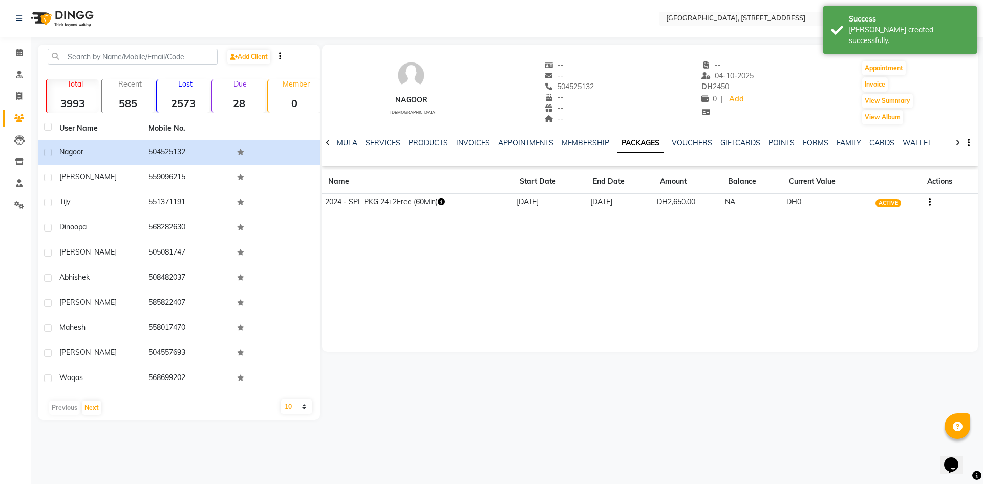
click at [444, 204] on icon "button" at bounding box center [441, 201] width 7 height 7
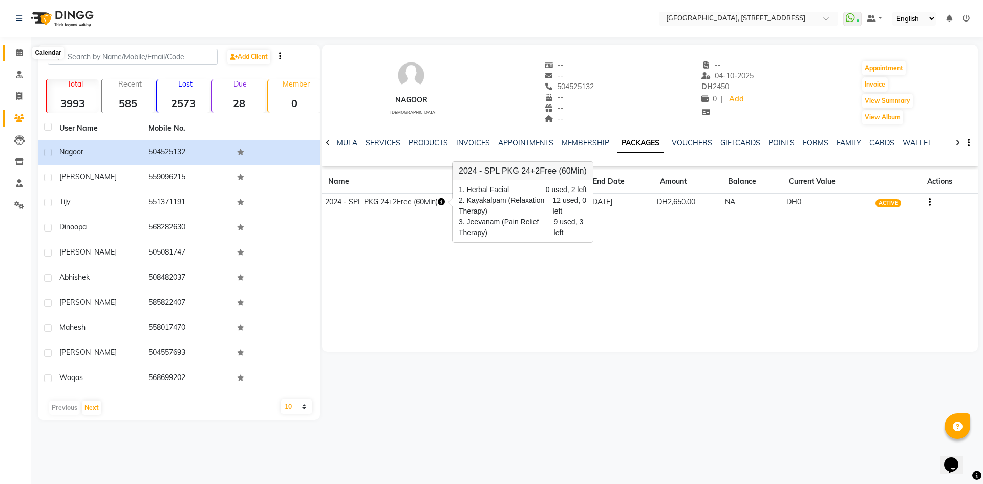
click at [24, 54] on span at bounding box center [19, 53] width 18 height 12
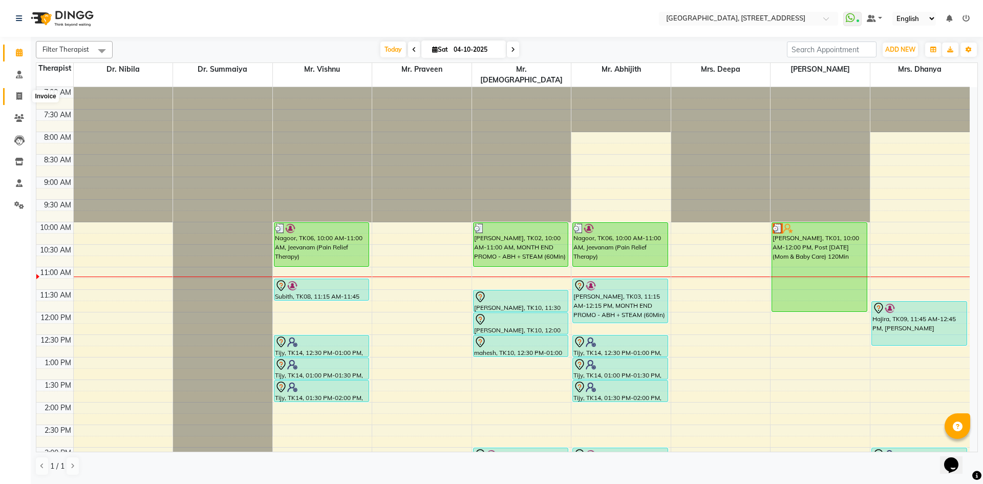
click at [21, 92] on span at bounding box center [19, 97] width 18 height 12
select select "4538"
select select "service"
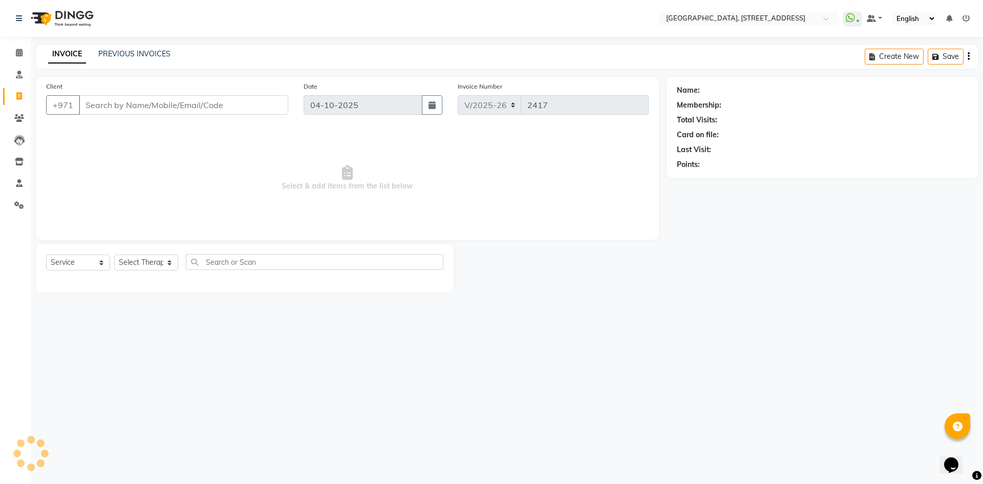
click at [134, 48] on div "INVOICE PREVIOUS INVOICES Create New Save" at bounding box center [507, 57] width 942 height 24
click at [135, 60] on div "INVOICE PREVIOUS INVOICES" at bounding box center [109, 55] width 147 height 12
click at [141, 54] on link "PREVIOUS INVOICES" at bounding box center [134, 53] width 72 height 9
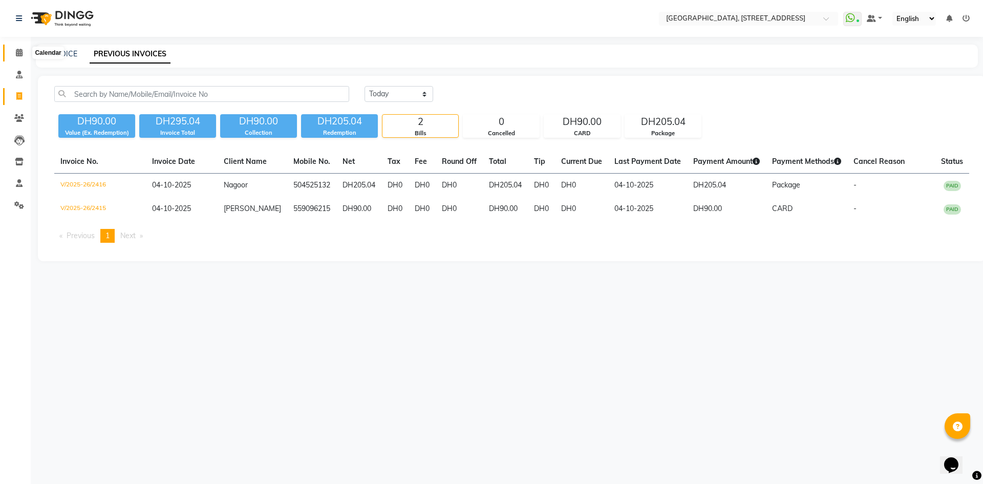
click at [16, 54] on icon at bounding box center [19, 53] width 7 height 8
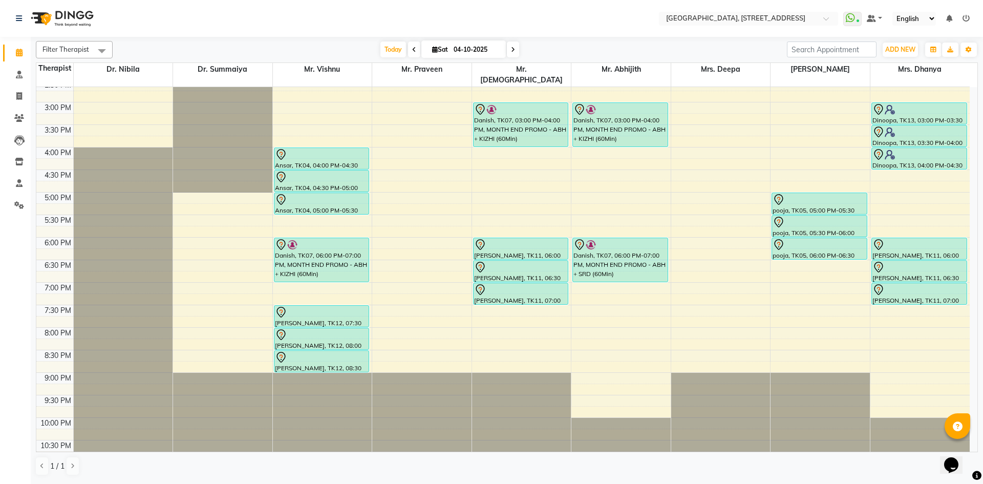
scroll to position [157, 0]
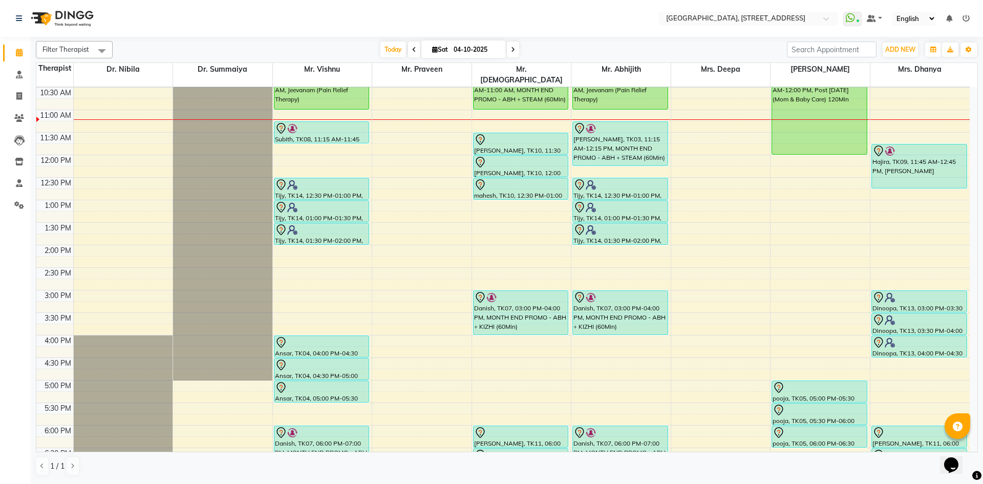
click at [436, 49] on span "Sat" at bounding box center [439, 50] width 21 height 8
select select "10"
select select "2025"
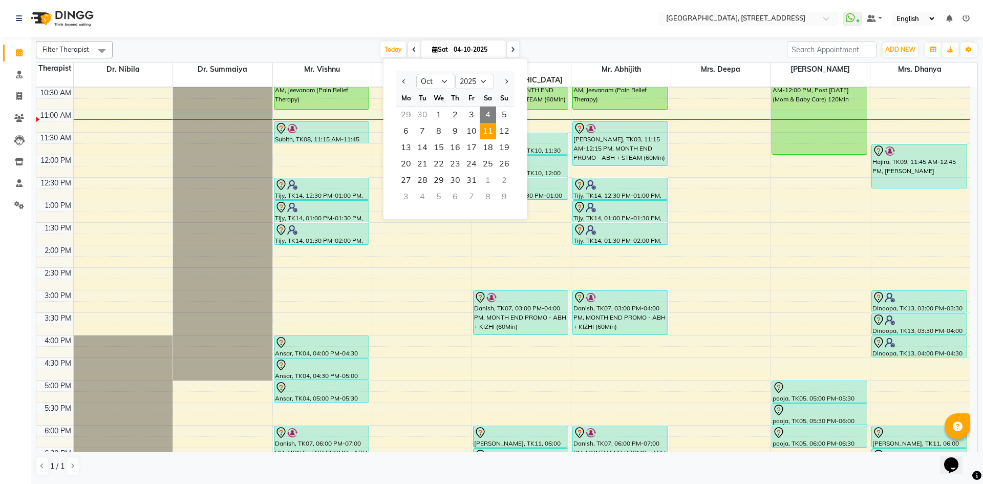
click at [495, 131] on span "11" at bounding box center [488, 131] width 16 height 16
type input "[DATE]"
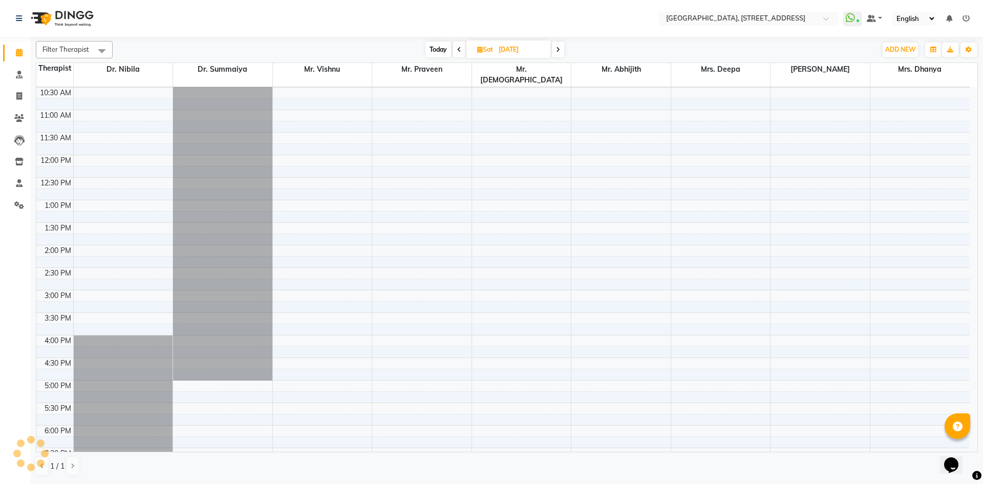
scroll to position [181, 0]
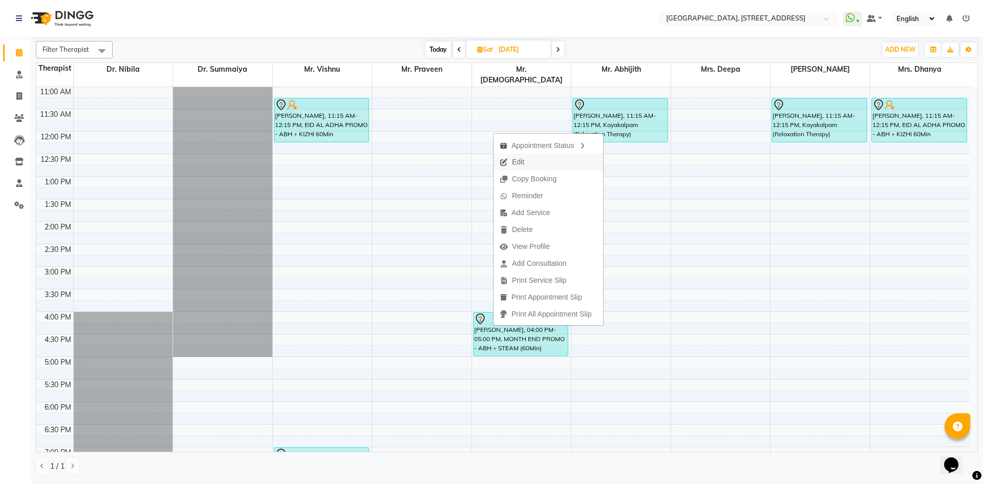
click at [544, 167] on button "Edit" at bounding box center [548, 162] width 110 height 17
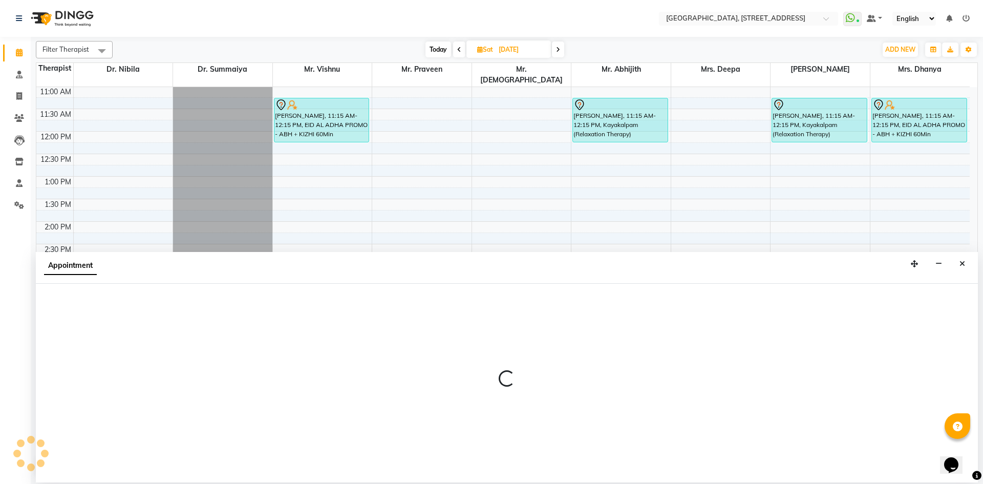
select select "33011"
select select "960"
select select "tentative"
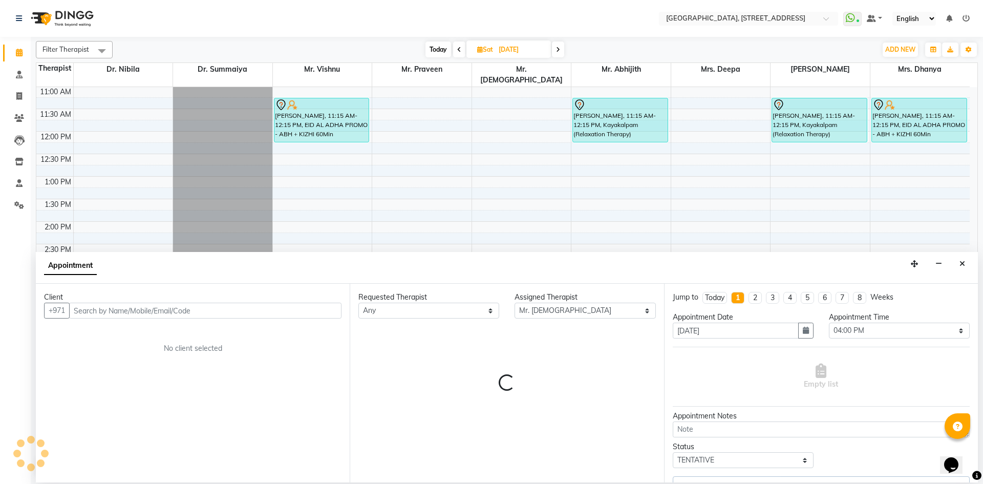
select select "1960"
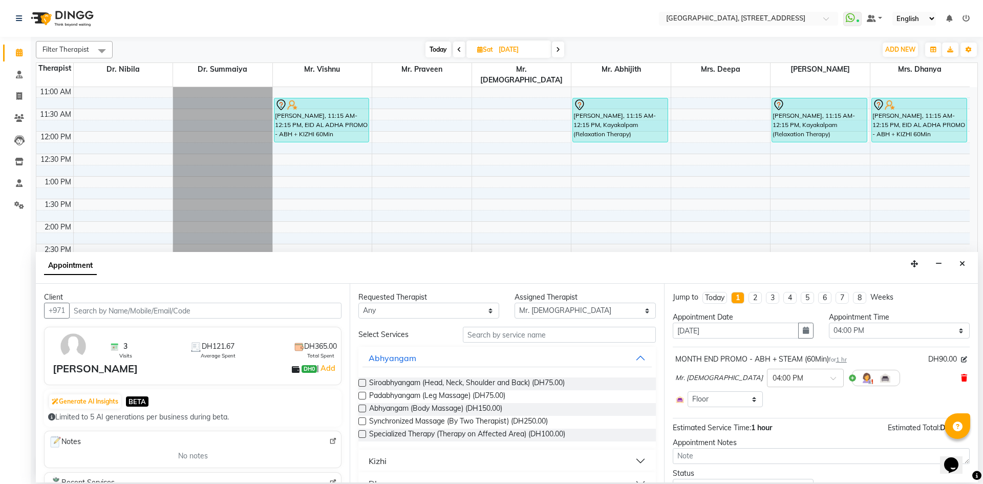
click at [961, 377] on icon at bounding box center [964, 377] width 6 height 7
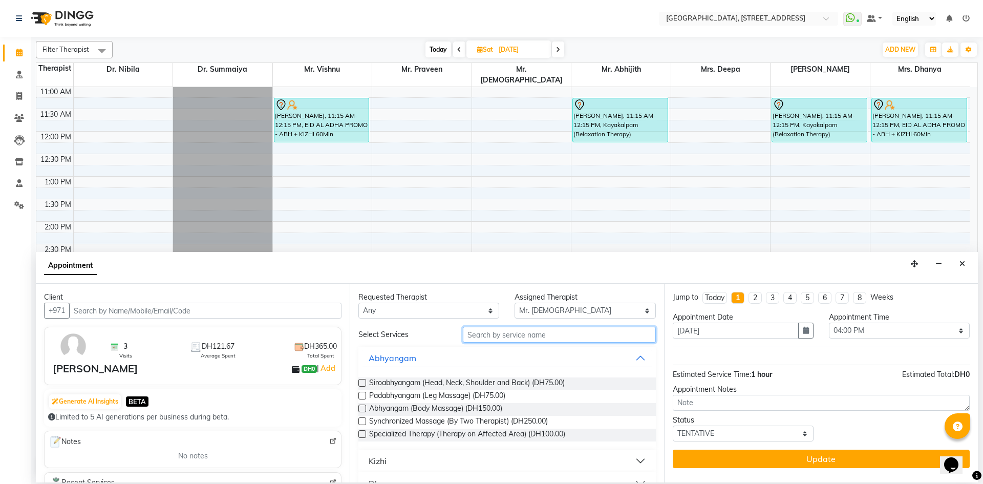
click at [516, 337] on input "text" at bounding box center [559, 335] width 193 height 16
type input "ram"
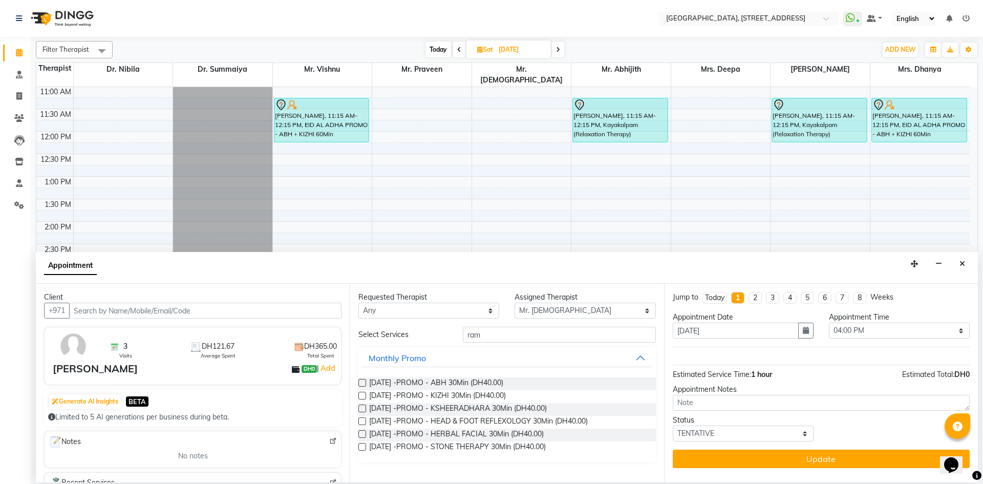
click at [364, 384] on label at bounding box center [362, 383] width 8 height 8
click at [364, 384] on input "checkbox" at bounding box center [361, 383] width 7 height 7
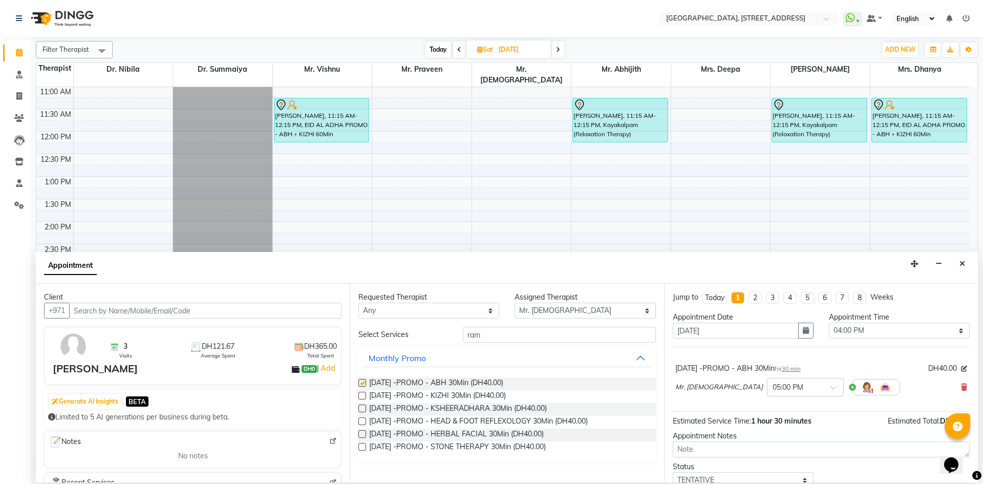
checkbox input "false"
click at [360, 396] on label at bounding box center [362, 396] width 8 height 8
click at [360, 396] on input "checkbox" at bounding box center [361, 396] width 7 height 7
checkbox input "false"
click at [360, 406] on label at bounding box center [362, 408] width 8 height 8
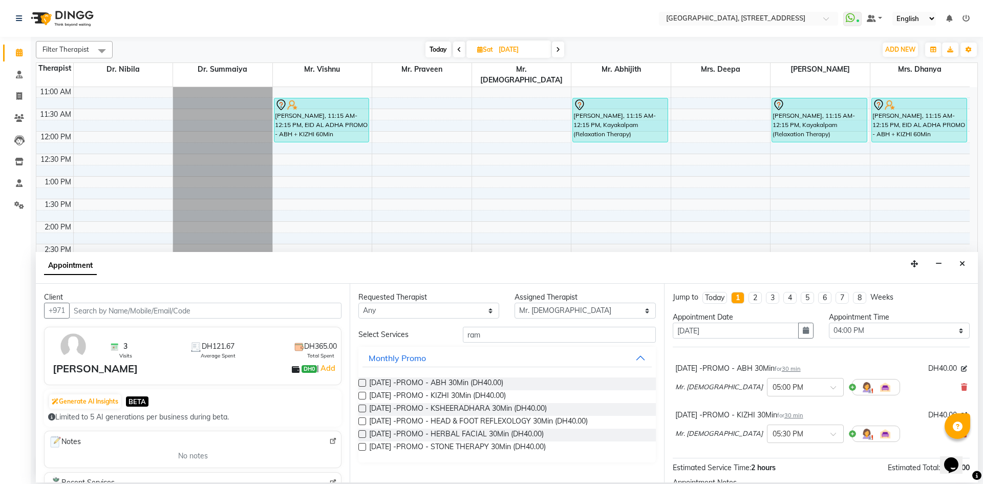
click at [360, 406] on input "checkbox" at bounding box center [361, 409] width 7 height 7
checkbox input "false"
click at [830, 388] on span at bounding box center [836, 390] width 13 height 11
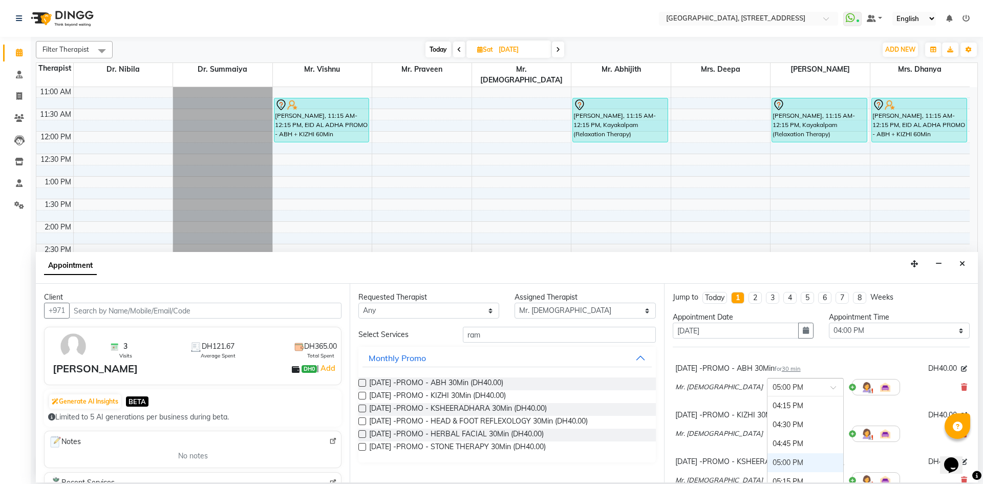
scroll to position [614, 0]
click at [767, 405] on div "04:00 PM" at bounding box center [805, 405] width 76 height 19
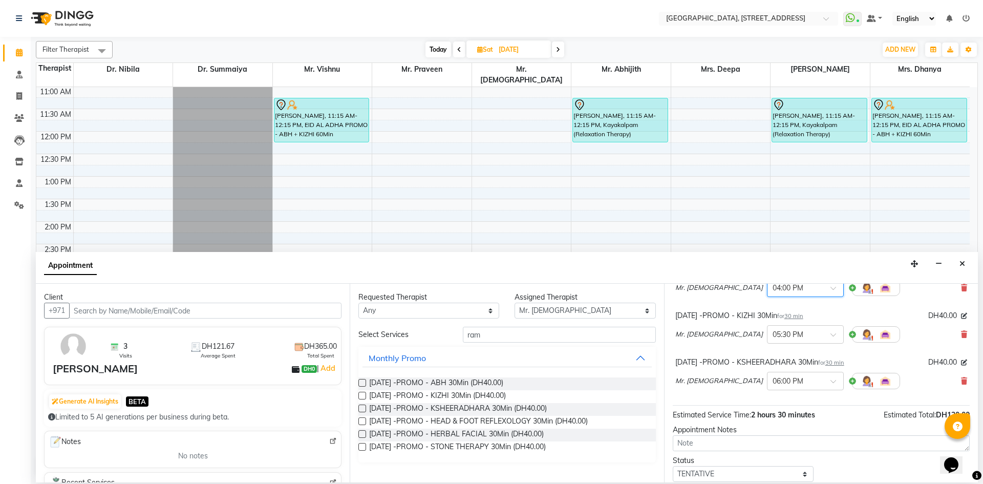
scroll to position [134, 0]
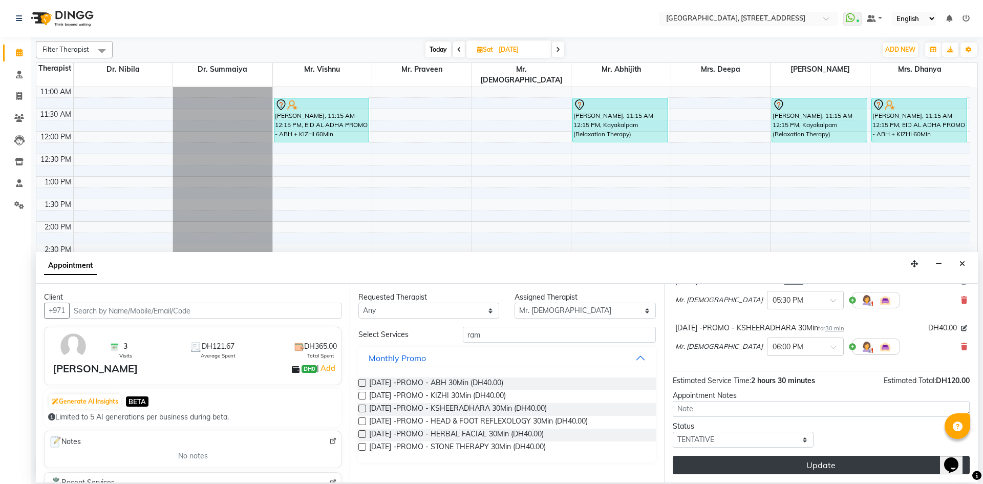
click at [773, 469] on button "Update" at bounding box center [820, 464] width 297 height 18
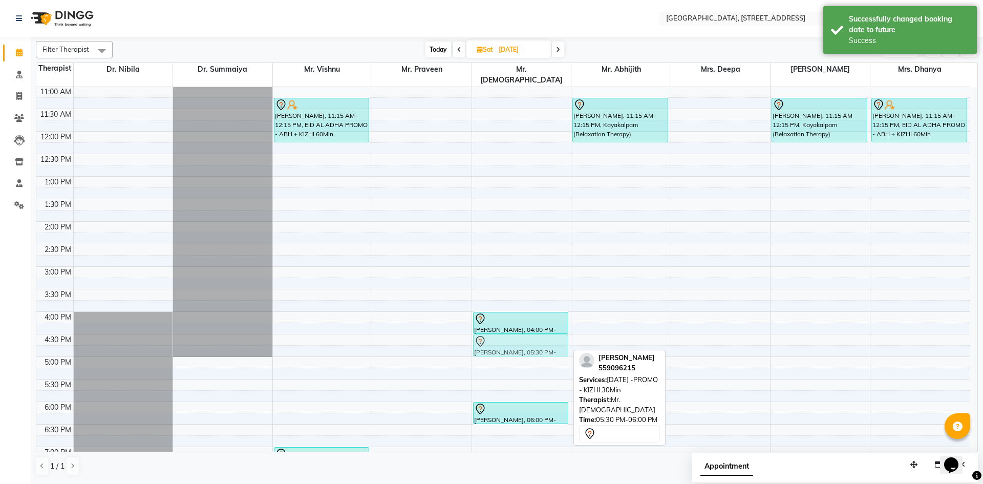
drag, startPoint x: 516, startPoint y: 381, endPoint x: 523, endPoint y: 338, distance: 44.0
click at [523, 338] on div "[PERSON_NAME], 04:00 PM-04:30 PM, [GEOGRAPHIC_DATA] -PROMO - ABH 30Min [PERSON_…" at bounding box center [521, 266] width 99 height 720
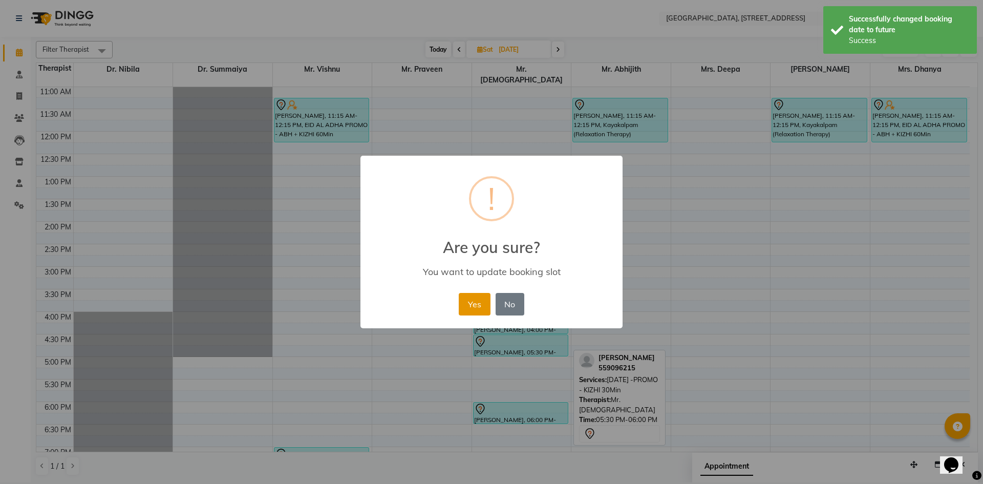
click at [486, 308] on button "Yes" at bounding box center [474, 304] width 31 height 23
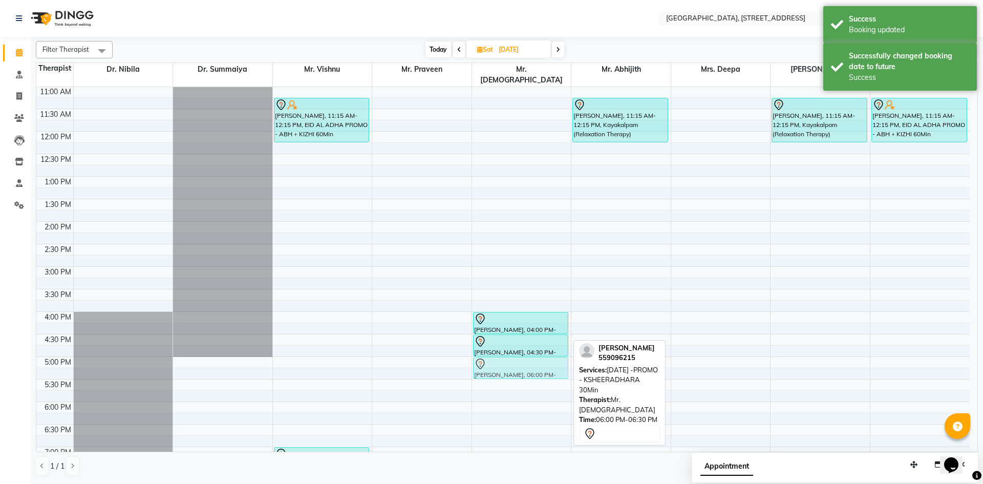
drag, startPoint x: 508, startPoint y: 395, endPoint x: 504, endPoint y: 355, distance: 40.1
click at [504, 355] on div "[PERSON_NAME], 04:00 PM-04:30 PM, [GEOGRAPHIC_DATA] -PROMO - ABH 30Min [PERSON_…" at bounding box center [521, 266] width 99 height 720
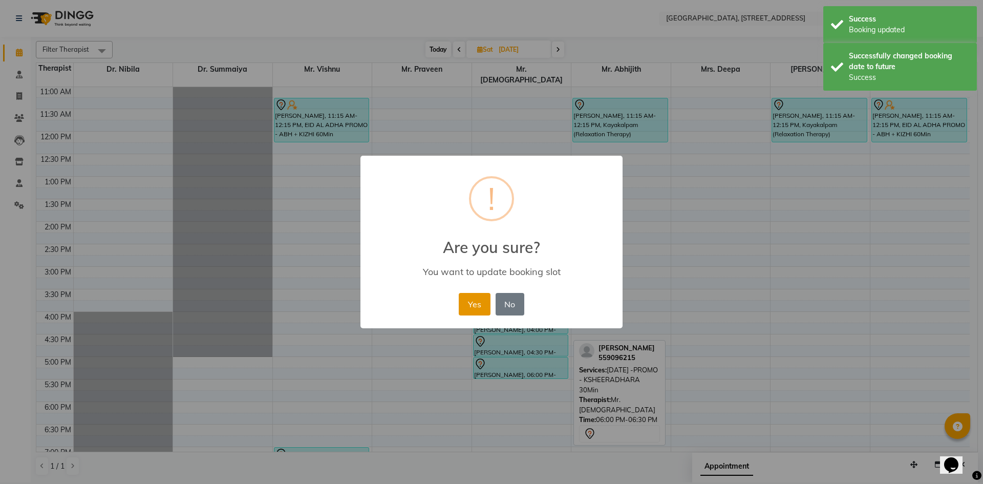
click at [479, 305] on button "Yes" at bounding box center [474, 304] width 31 height 23
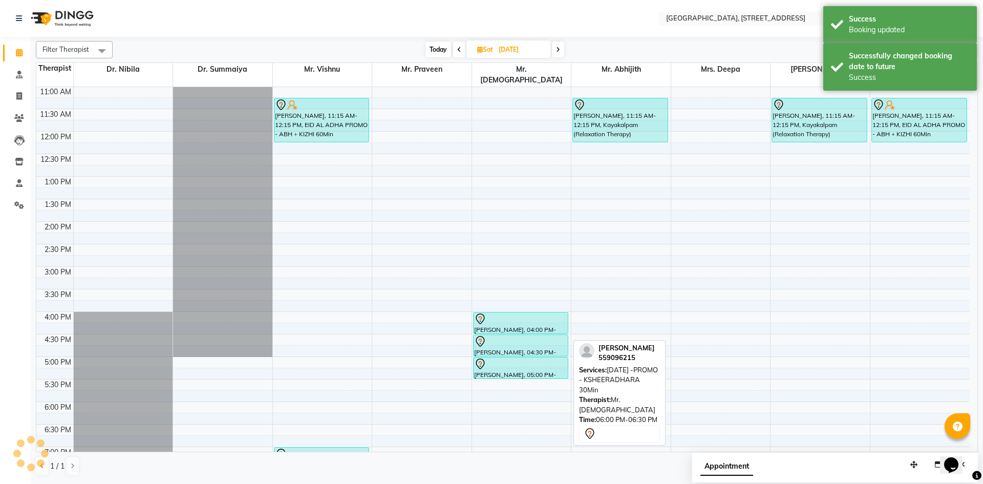
click at [432, 47] on span "Today" at bounding box center [438, 49] width 26 height 16
type input "04-10-2025"
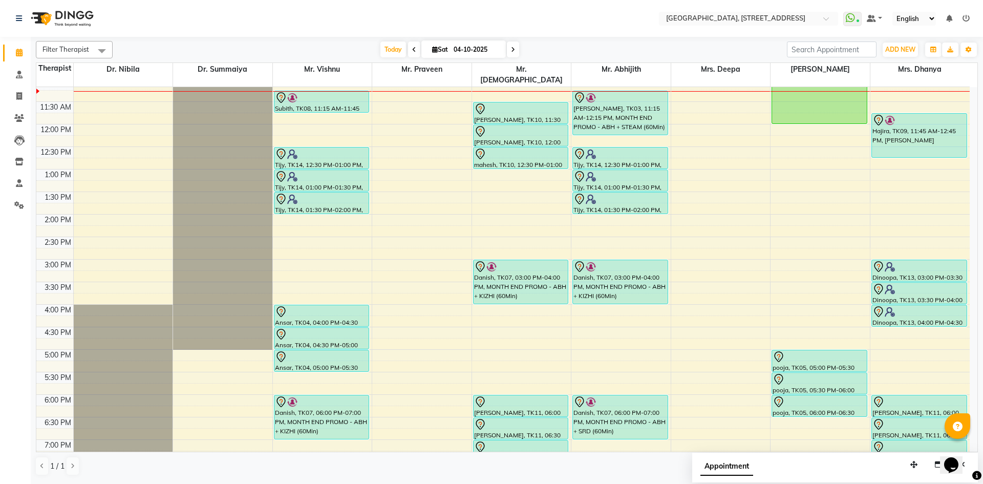
scroll to position [0, 0]
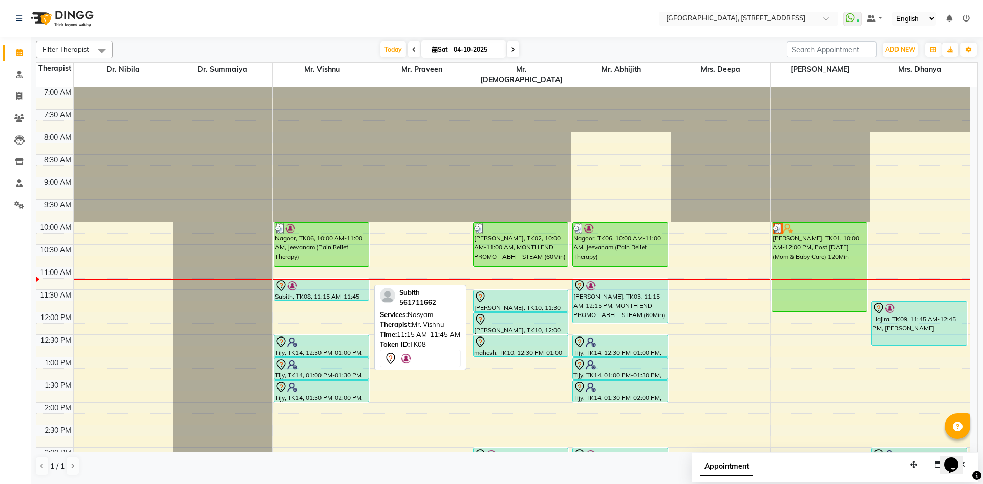
click at [318, 282] on div "Subith, TK08, 11:15 AM-11:45 AM, Nasyam" at bounding box center [321, 289] width 95 height 21
click at [327, 279] on div at bounding box center [322, 285] width 94 height 12
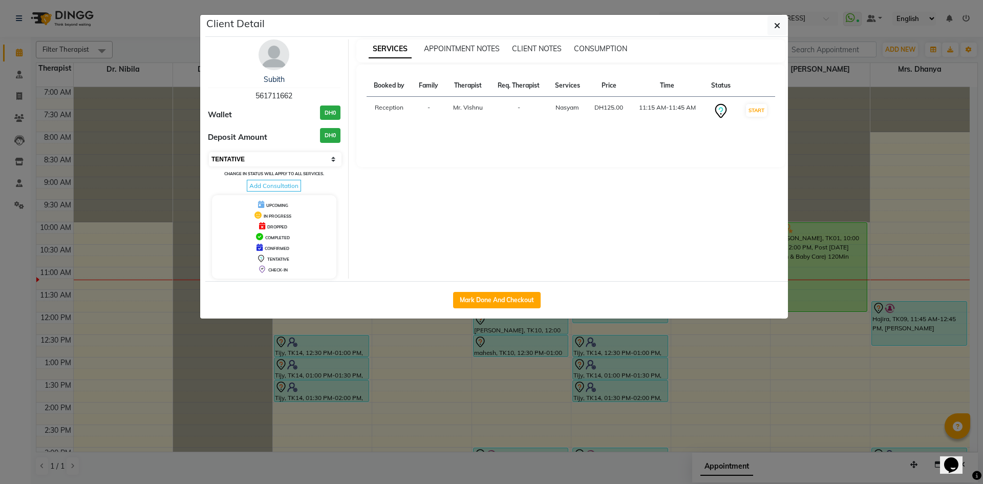
click at [323, 156] on select "Select IN SERVICE CONFIRMED TENTATIVE CHECK IN MARK DONE DROPPED UPCOMING" at bounding box center [275, 159] width 133 height 14
select select "3"
click at [209, 152] on select "Select IN SERVICE CONFIRMED TENTATIVE CHECK IN MARK DONE DROPPED UPCOMING" at bounding box center [275, 159] width 133 height 14
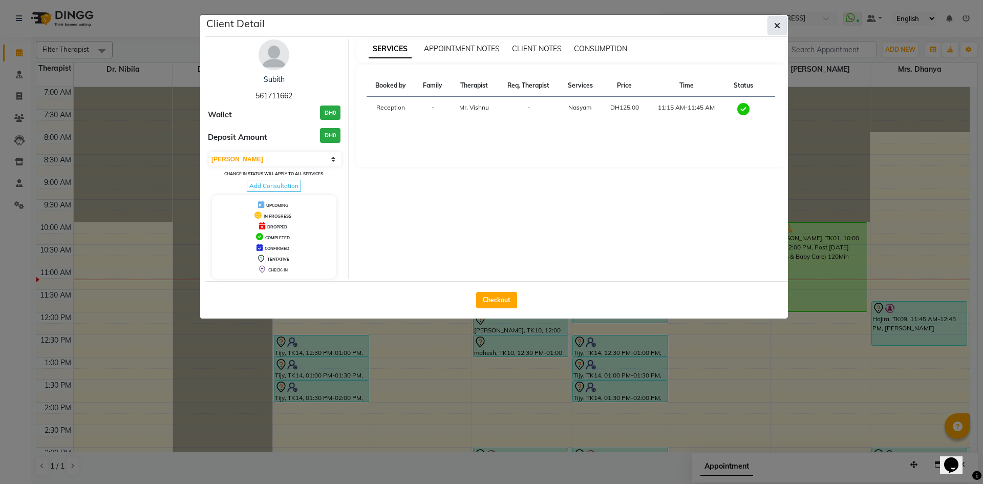
click at [777, 32] on button "button" at bounding box center [776, 25] width 19 height 19
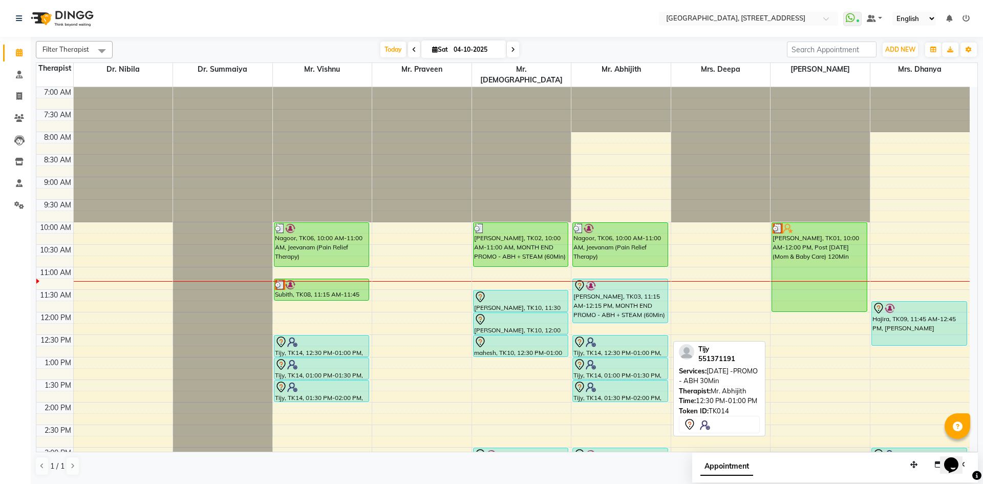
scroll to position [188, 0]
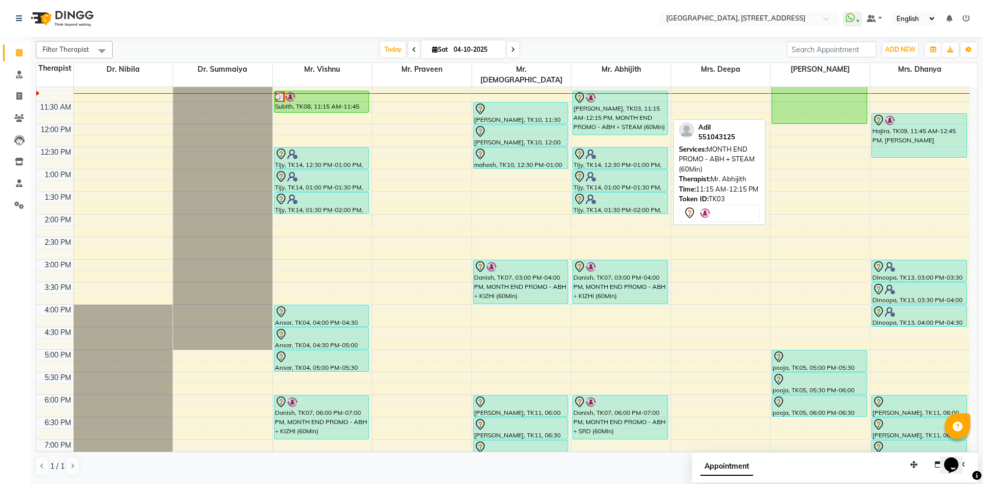
click at [634, 119] on div "[PERSON_NAME], TK03, 11:15 AM-12:15 PM, MONTH END PROMO - ABH + STEAM (60Min)" at bounding box center [620, 113] width 95 height 44
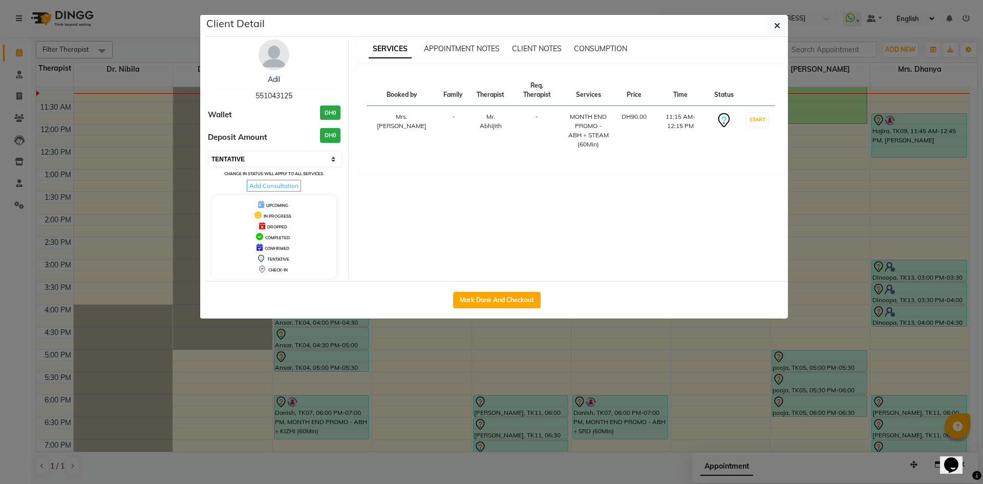
click at [292, 154] on select "Select IN SERVICE CONFIRMED TENTATIVE CHECK IN MARK DONE DROPPED UPCOMING" at bounding box center [275, 159] width 133 height 14
select select "3"
click at [209, 152] on select "Select IN SERVICE CONFIRMED TENTATIVE CHECK IN MARK DONE DROPPED UPCOMING" at bounding box center [275, 159] width 133 height 14
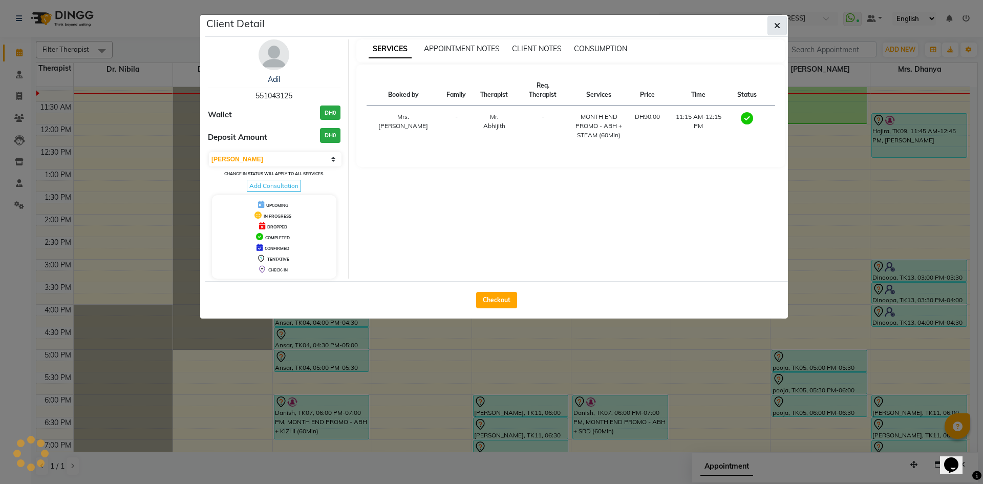
click at [781, 21] on button "button" at bounding box center [776, 25] width 19 height 19
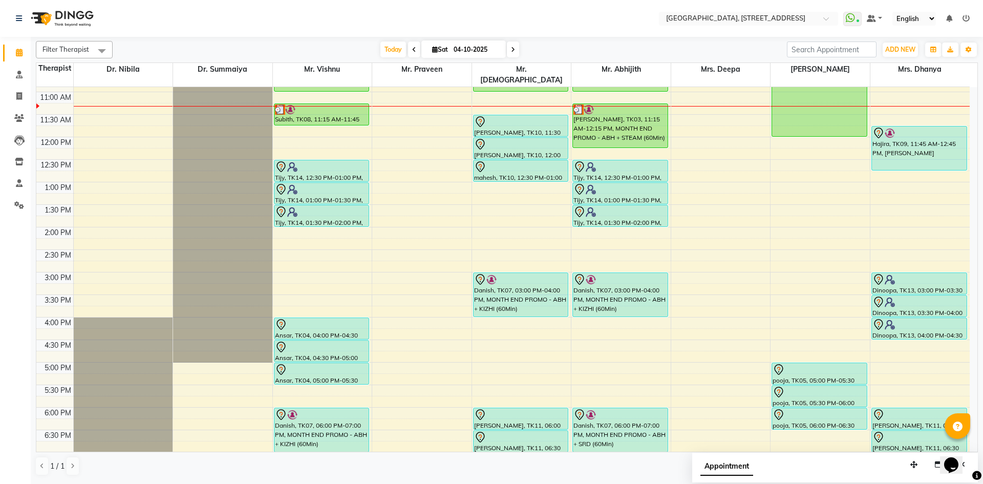
scroll to position [157, 0]
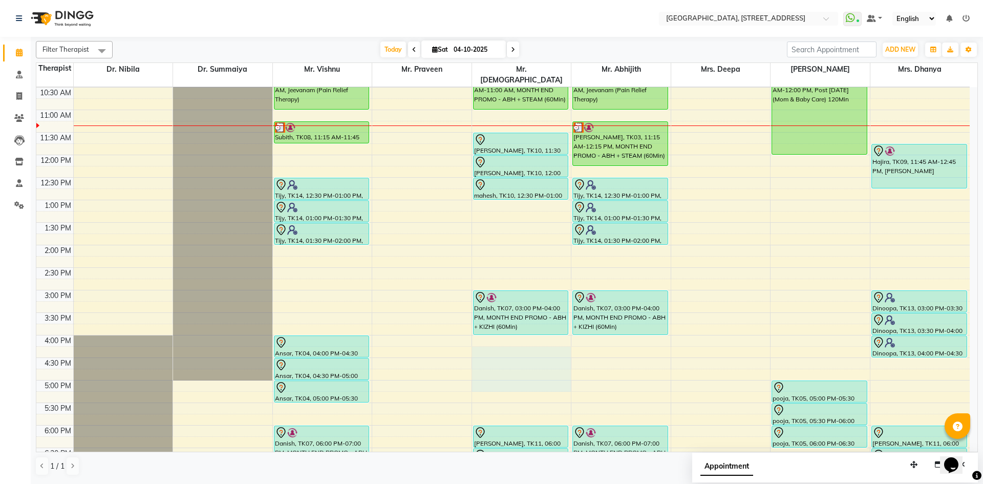
drag, startPoint x: 503, startPoint y: 344, endPoint x: 502, endPoint y: 379, distance: 34.3
click at [502, 379] on div "7:00 AM 7:30 AM 8:00 AM 8:30 AM 9:00 AM 9:30 AM 10:00 AM 10:30 AM 11:00 AM 11:3…" at bounding box center [502, 290] width 933 height 720
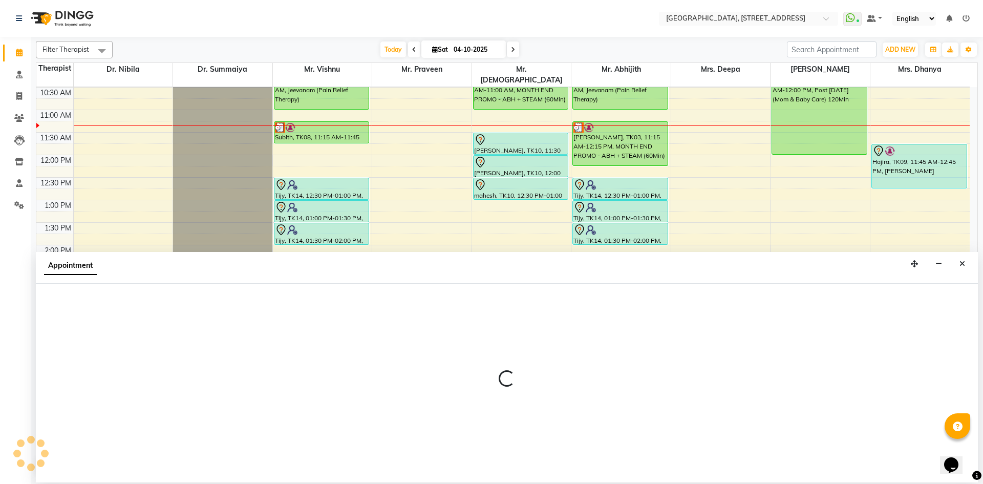
select select "33011"
select select "975"
select select "tentative"
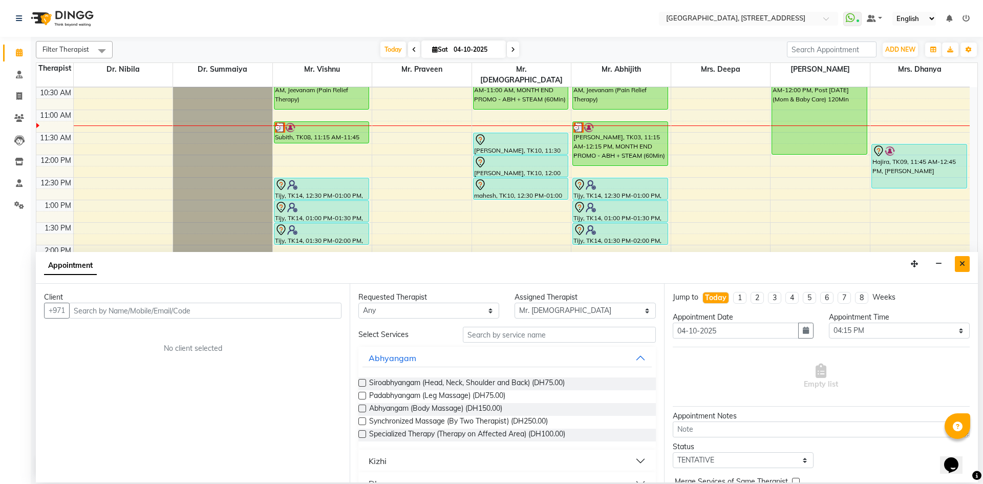
click at [960, 269] on button "Close" at bounding box center [961, 264] width 15 height 16
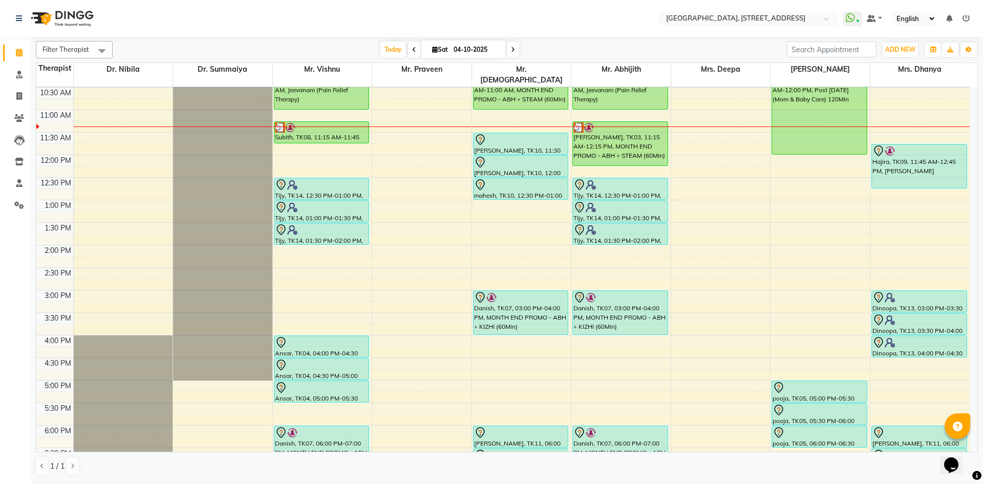
scroll to position [345, 0]
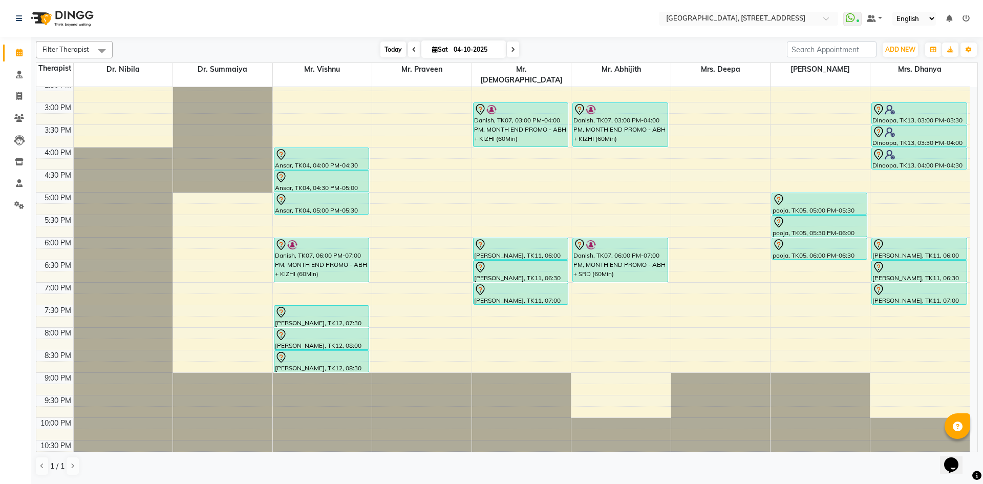
click at [394, 52] on span "Today" at bounding box center [393, 49] width 26 height 16
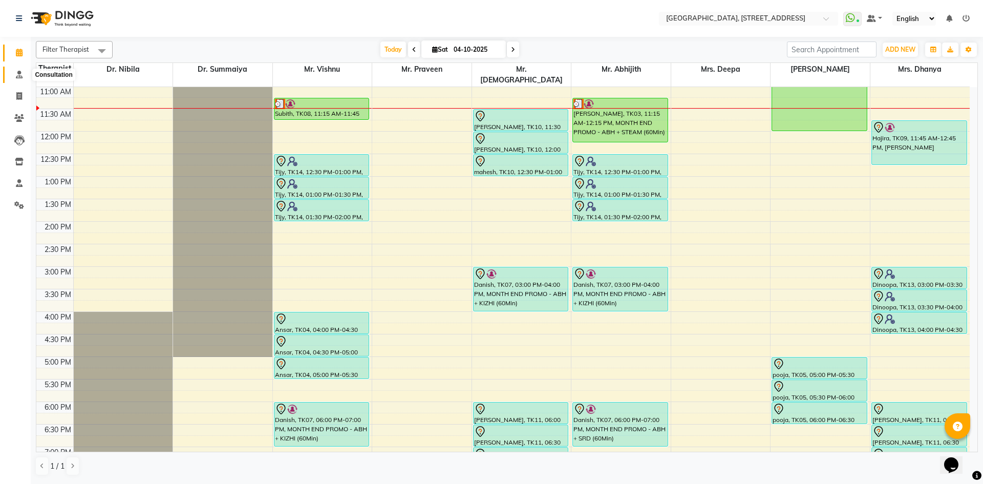
drag, startPoint x: 27, startPoint y: 75, endPoint x: 8, endPoint y: 82, distance: 20.1
click at [27, 75] on span at bounding box center [19, 75] width 18 height 12
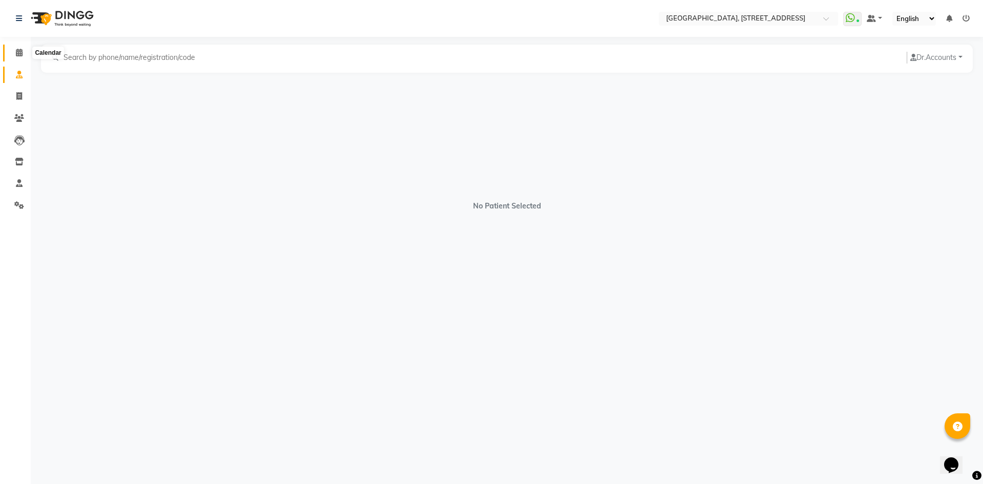
click at [24, 54] on span at bounding box center [19, 53] width 18 height 12
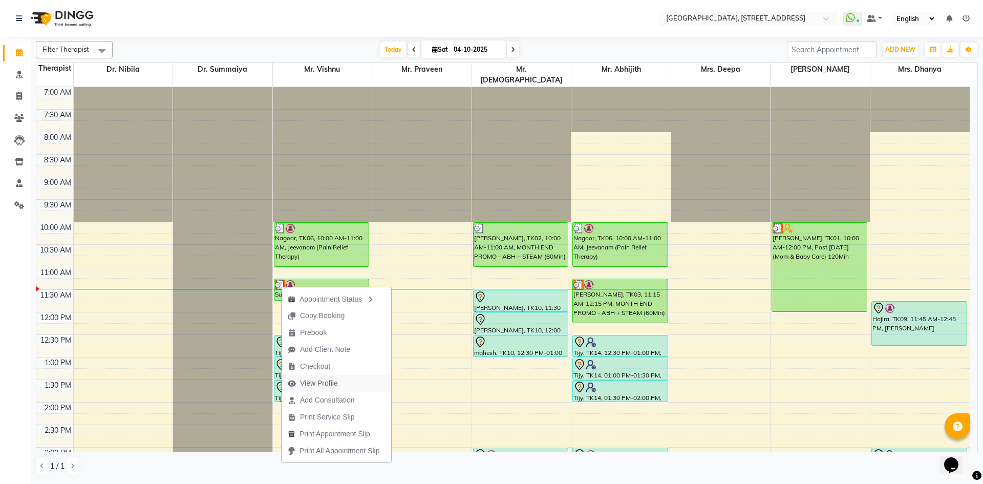
click at [331, 386] on span "View Profile" at bounding box center [319, 383] width 38 height 11
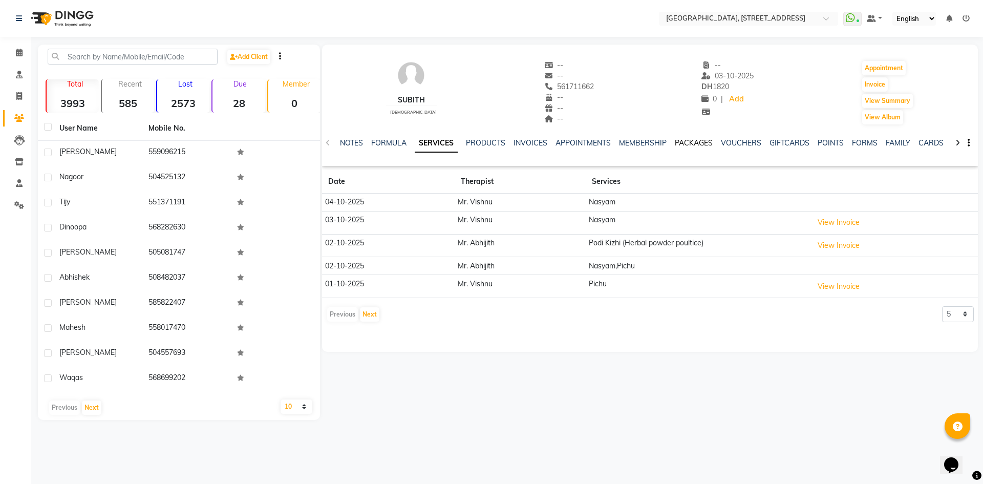
click at [685, 146] on link "PACKAGES" at bounding box center [694, 142] width 38 height 9
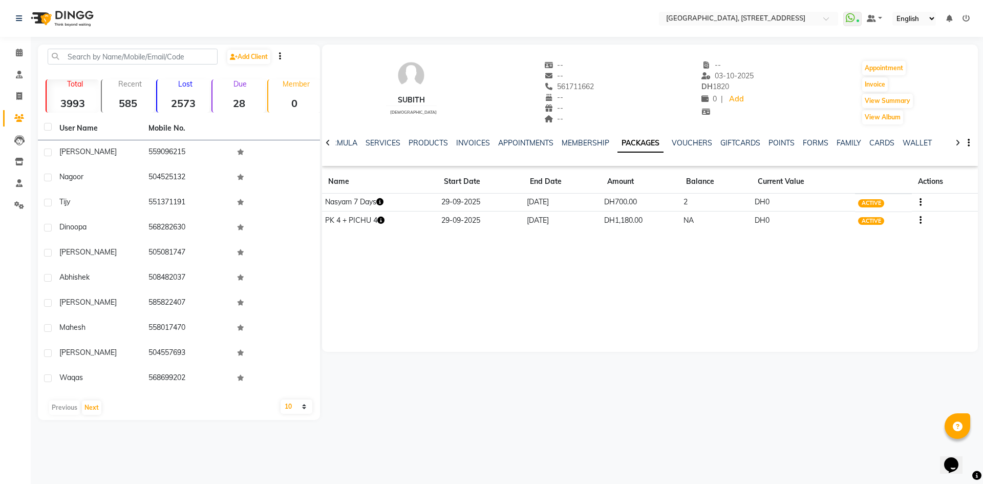
click at [383, 204] on icon "button" at bounding box center [379, 201] width 7 height 7
click at [403, 269] on div "Subith [DEMOGRAPHIC_DATA] -- -- 561711662 -- -- -- -- [DATE] DH 1820 0 | Add Ap…" at bounding box center [650, 198] width 656 height 307
click at [378, 221] on icon "button" at bounding box center [380, 219] width 7 height 7
click at [369, 274] on div "Subith [DEMOGRAPHIC_DATA] -- -- 561711662 -- -- -- -- [DATE] DH 1820 0 | Add Ap…" at bounding box center [650, 198] width 656 height 307
click at [14, 51] on span at bounding box center [19, 53] width 18 height 12
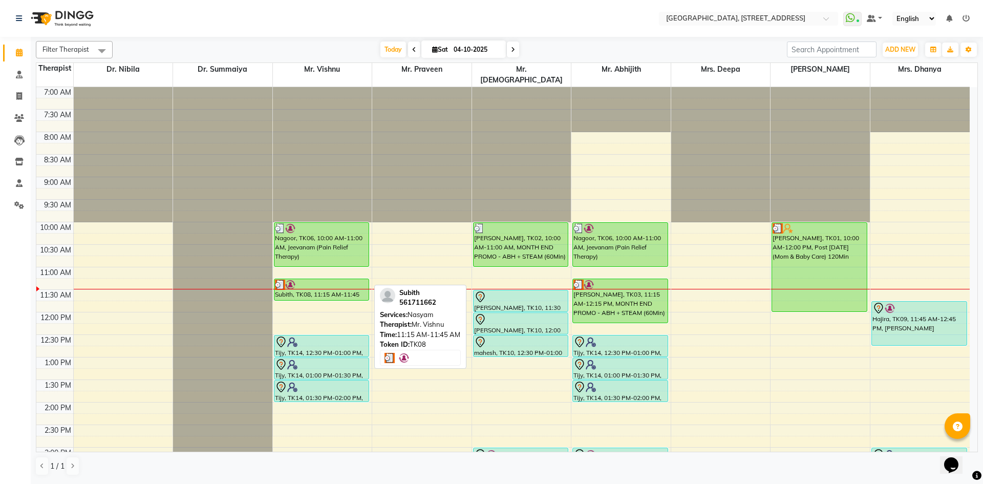
click at [330, 280] on div "Subith, TK08, 11:15 AM-11:45 AM, Nasyam" at bounding box center [321, 289] width 95 height 21
select select "3"
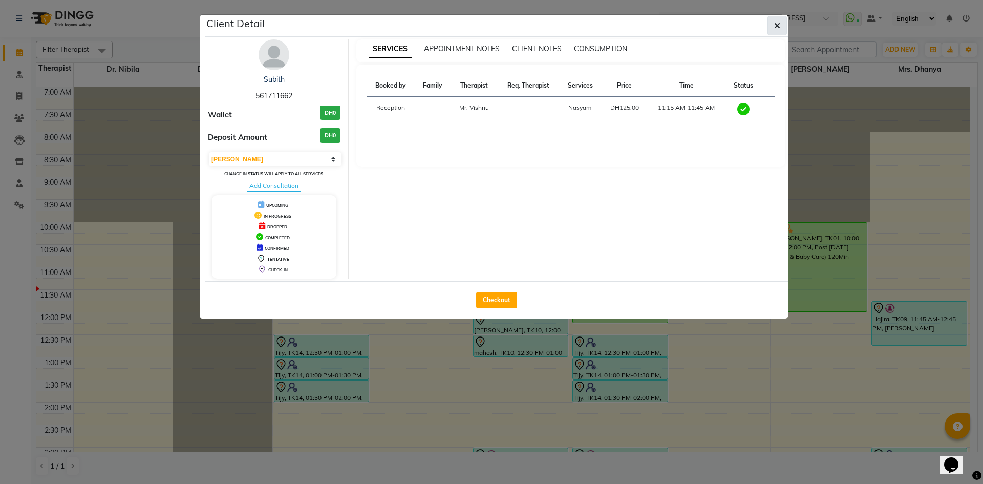
click at [780, 31] on button "button" at bounding box center [776, 25] width 19 height 19
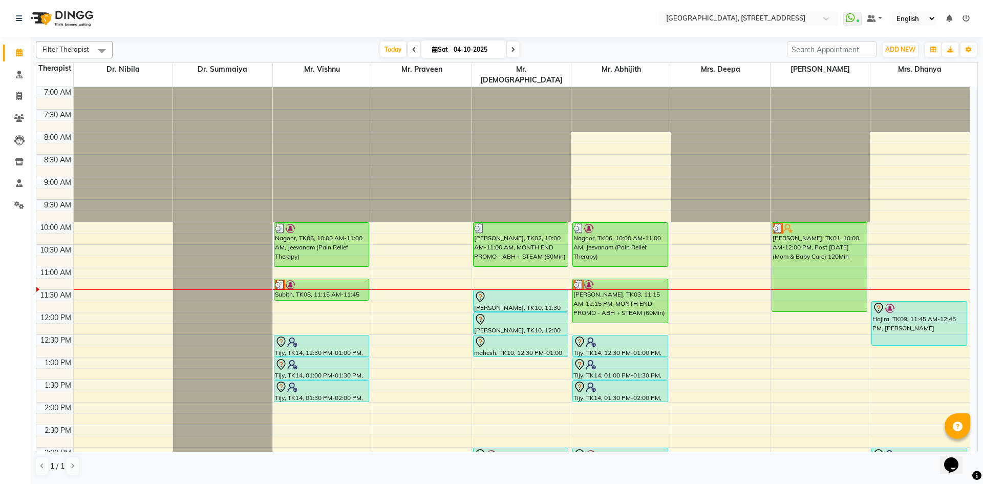
scroll to position [188, 0]
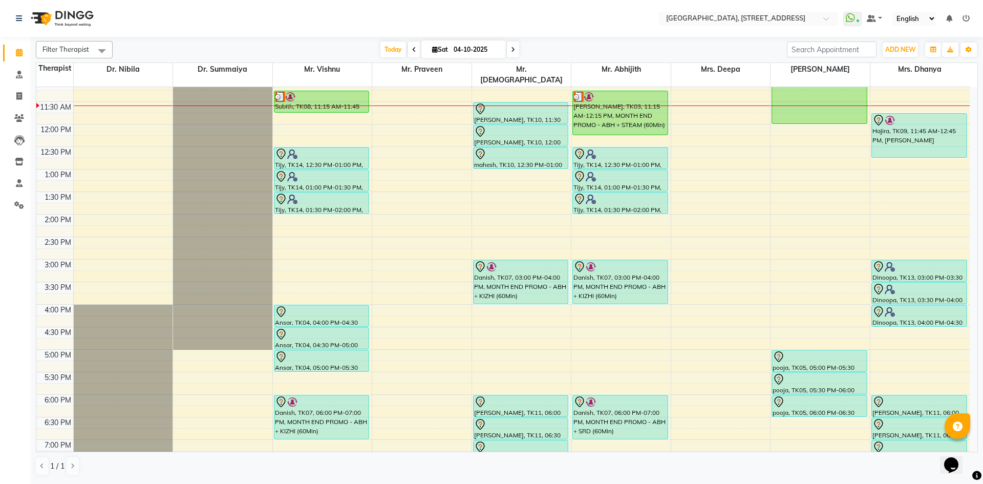
click at [515, 45] on span at bounding box center [513, 49] width 12 height 16
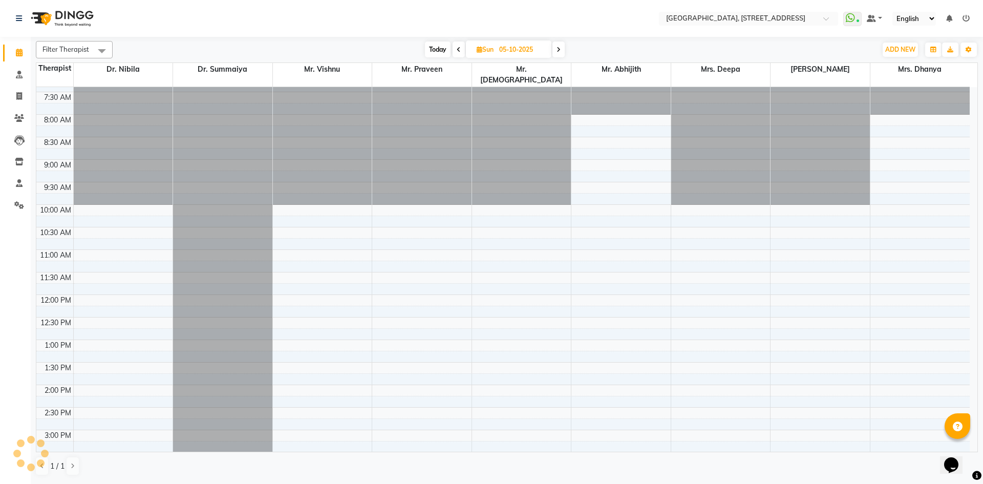
scroll to position [0, 0]
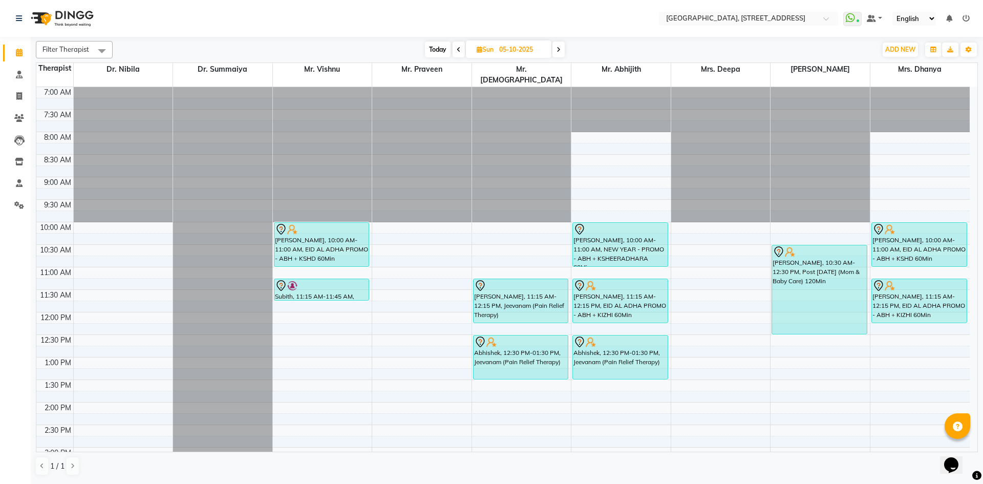
click at [438, 48] on span "Today" at bounding box center [438, 49] width 26 height 16
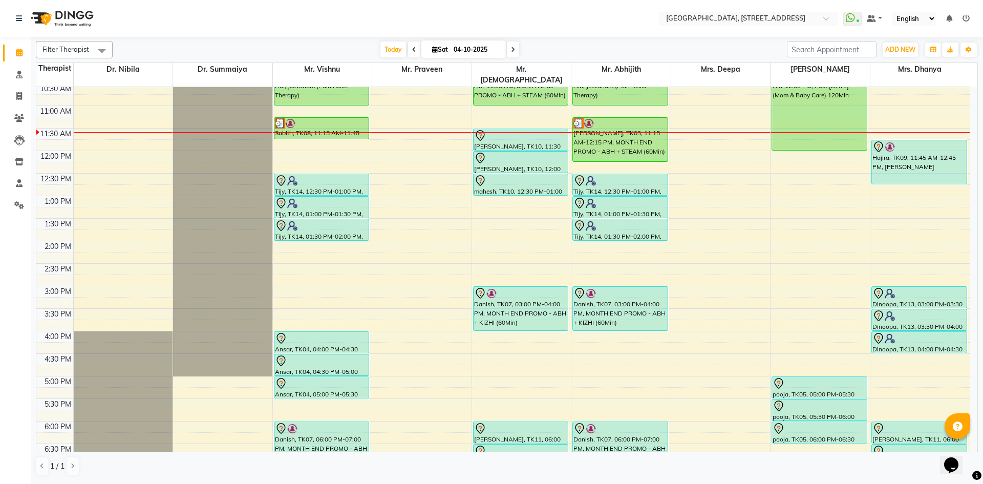
scroll to position [157, 0]
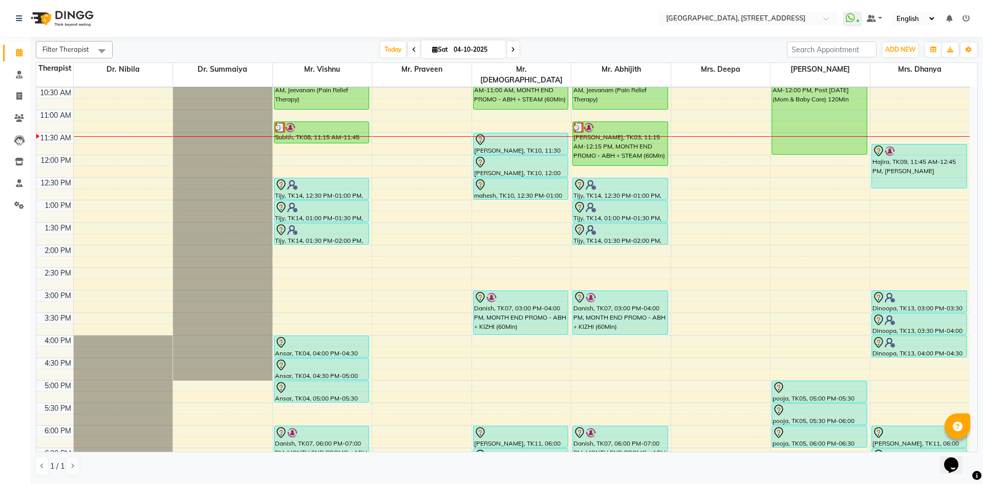
click at [513, 50] on icon at bounding box center [513, 50] width 4 height 6
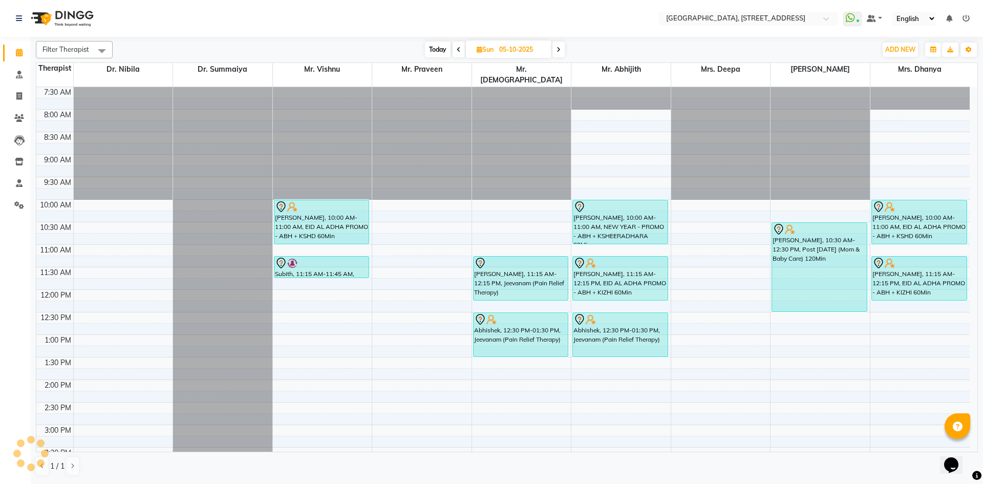
scroll to position [0, 0]
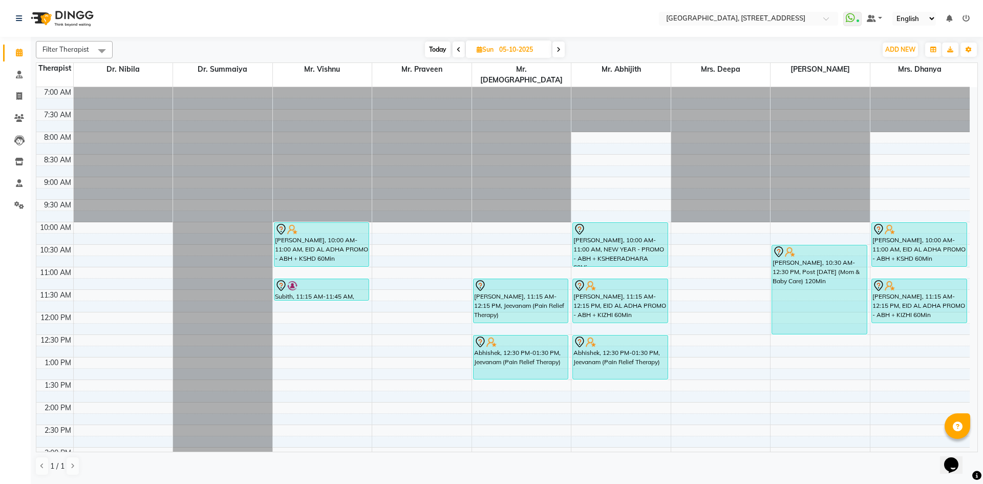
click at [442, 52] on span "Today" at bounding box center [438, 49] width 26 height 16
type input "04-10-2025"
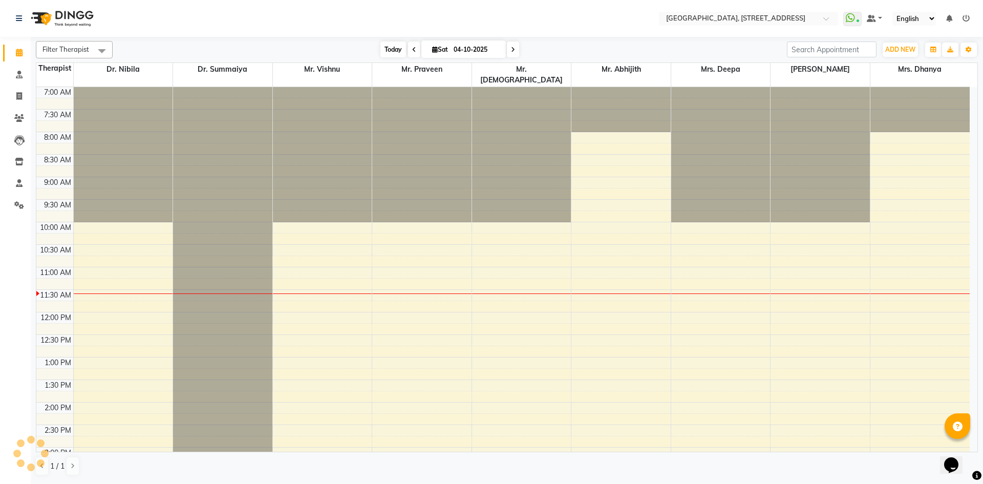
scroll to position [181, 0]
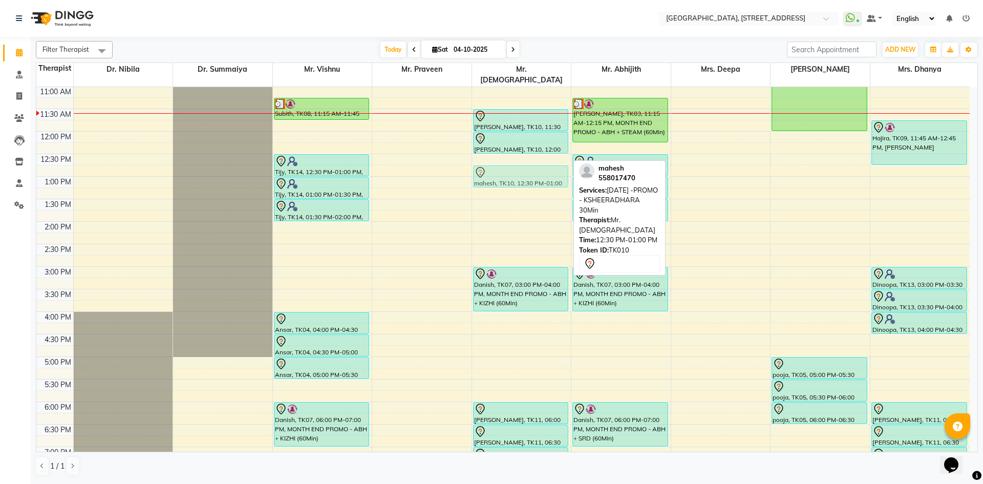
click at [499, 160] on div "[PERSON_NAME], TK02, 10:00 AM-11:00 AM, MONTH END PROMO - ABH + STEAM (60Min) m…" at bounding box center [521, 266] width 99 height 720
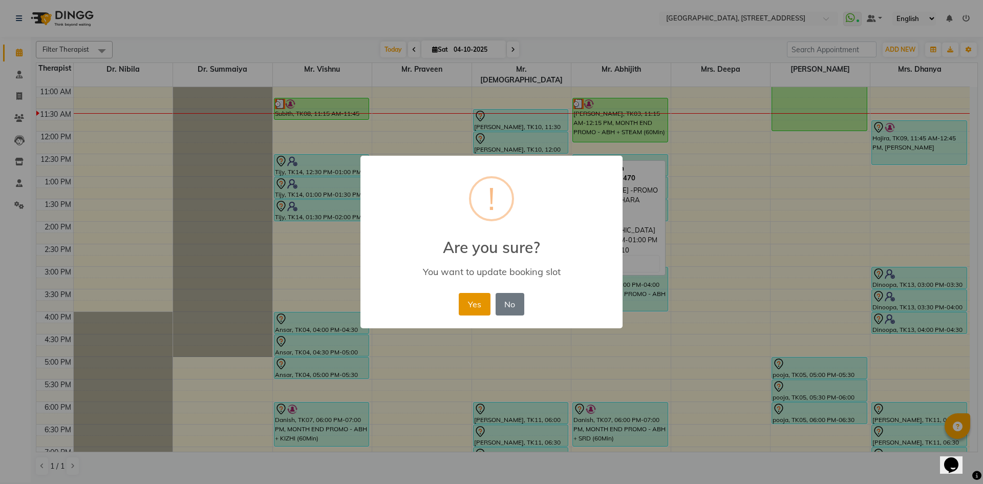
drag, startPoint x: 465, startPoint y: 300, endPoint x: 550, endPoint y: 234, distance: 107.2
click at [466, 299] on button "Yes" at bounding box center [474, 304] width 31 height 23
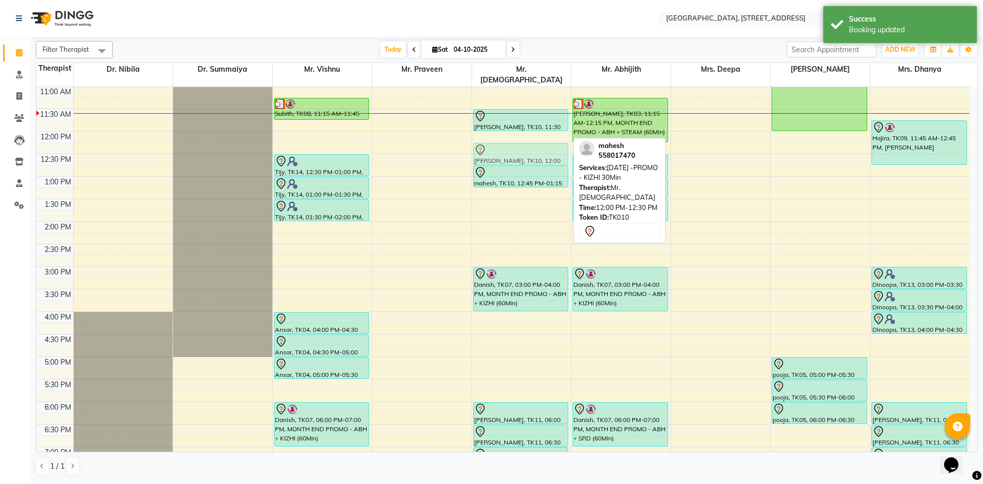
drag, startPoint x: 530, startPoint y: 127, endPoint x: 526, endPoint y: 140, distance: 13.1
click at [526, 140] on div "[PERSON_NAME], TK02, 10:00 AM-11:00 AM, MONTH END PROMO - ABH + STEAM (60Min) m…" at bounding box center [521, 266] width 99 height 720
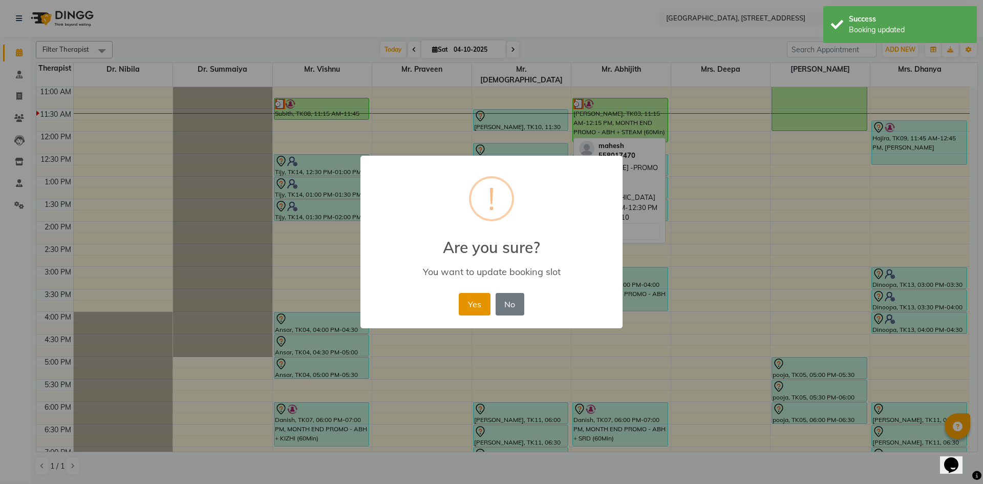
click at [483, 301] on button "Yes" at bounding box center [474, 304] width 31 height 23
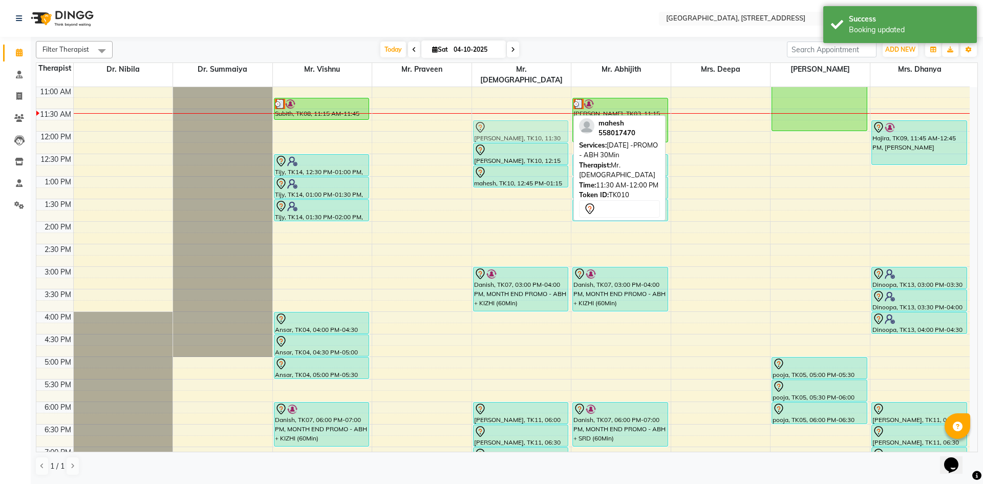
drag, startPoint x: 554, startPoint y: 112, endPoint x: 552, endPoint y: 119, distance: 7.3
click at [552, 119] on div "[PERSON_NAME], TK02, 10:00 AM-11:00 AM, MONTH END PROMO - ABH + STEAM (60Min) m…" at bounding box center [521, 266] width 99 height 720
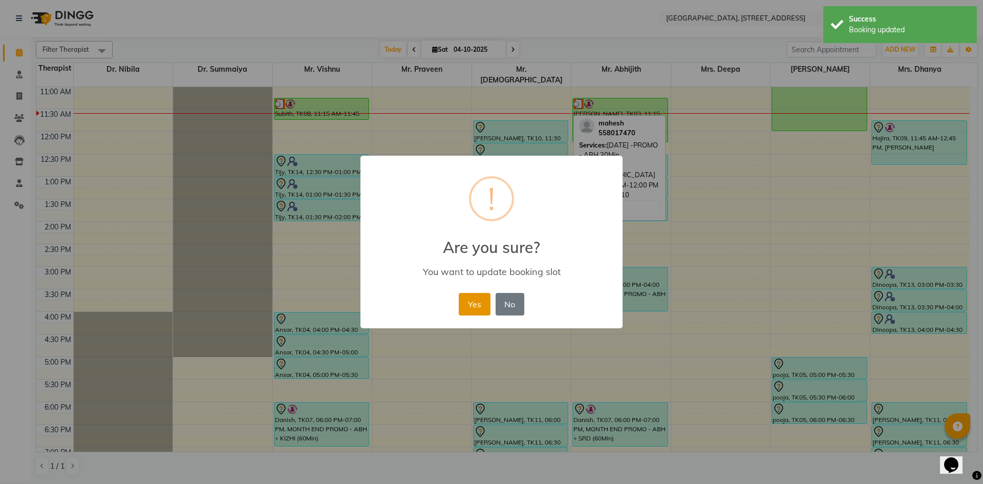
click at [464, 307] on button "Yes" at bounding box center [474, 304] width 31 height 23
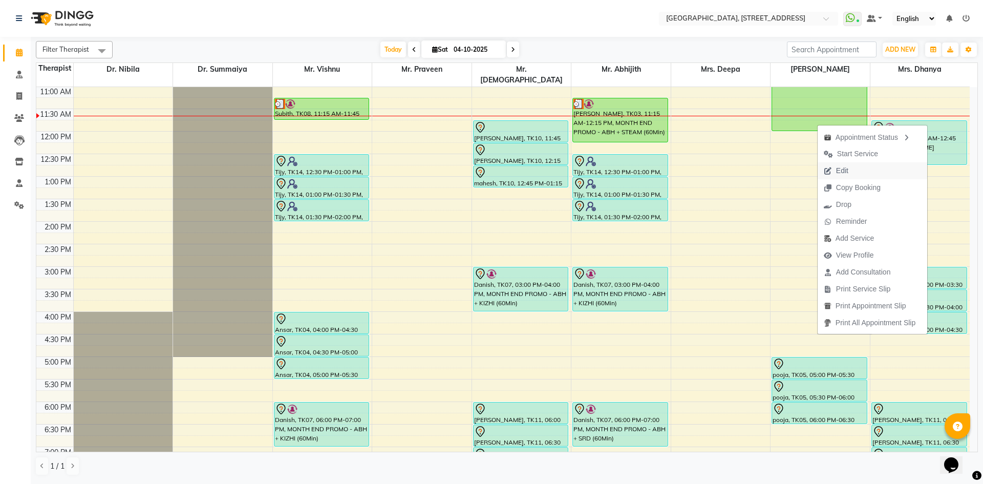
click at [865, 168] on button "Edit" at bounding box center [872, 170] width 110 height 17
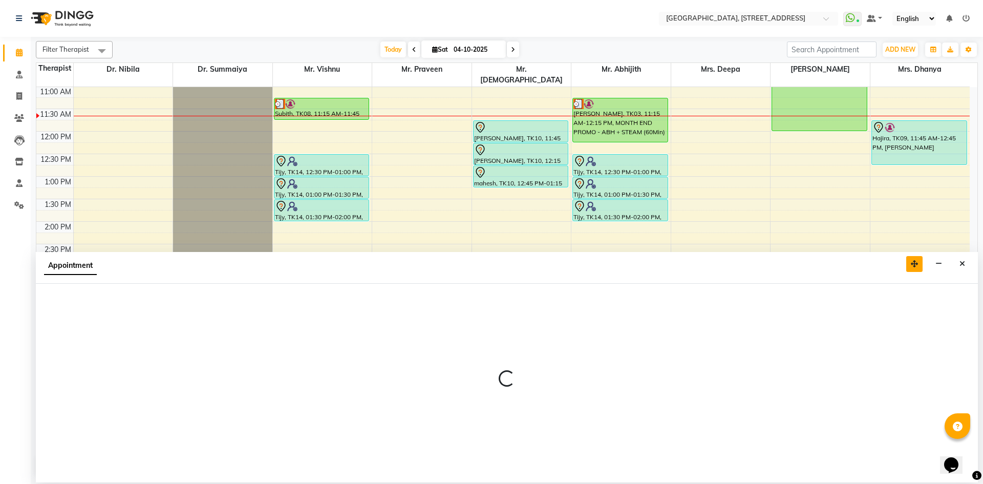
select select "tentative"
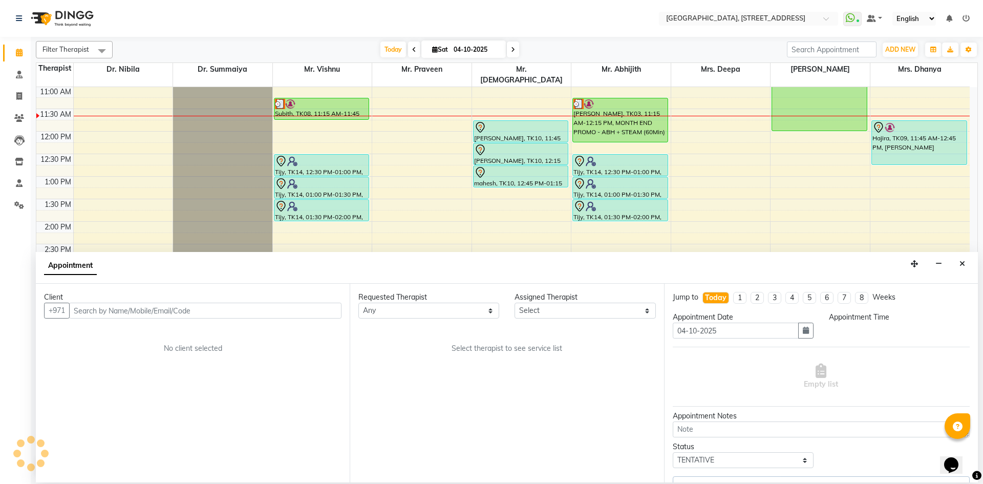
select select "64145"
select select "705"
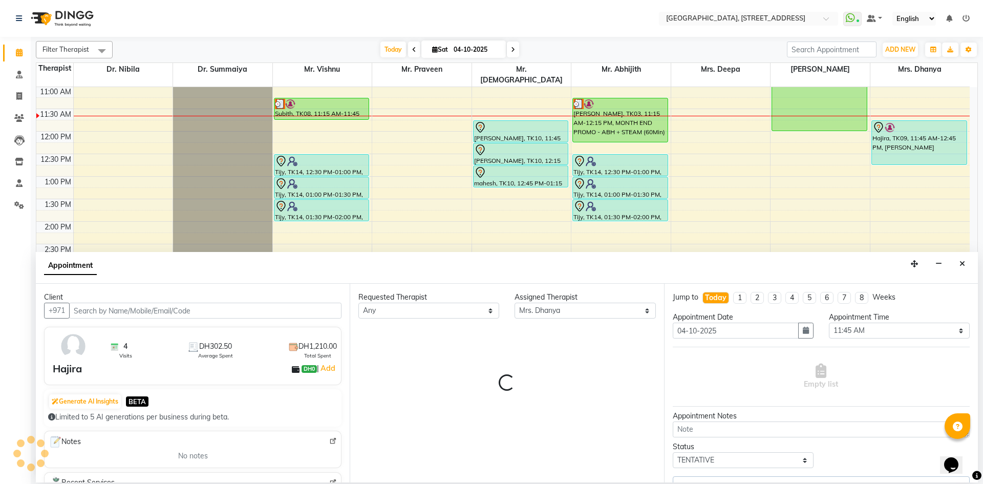
select select "1960"
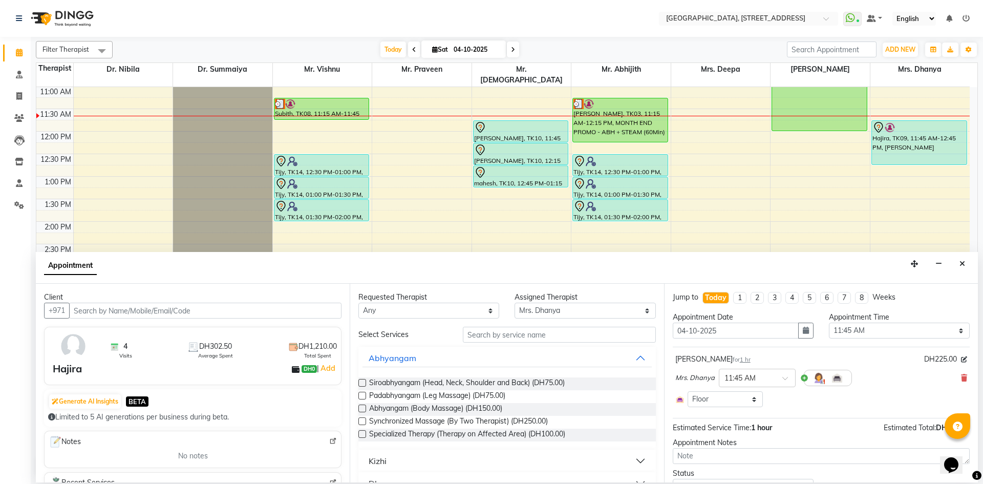
click at [952, 375] on div "Mrs. Dhanya × 11:45 AM" at bounding box center [821, 377] width 292 height 27
click at [961, 378] on icon at bounding box center [964, 377] width 6 height 7
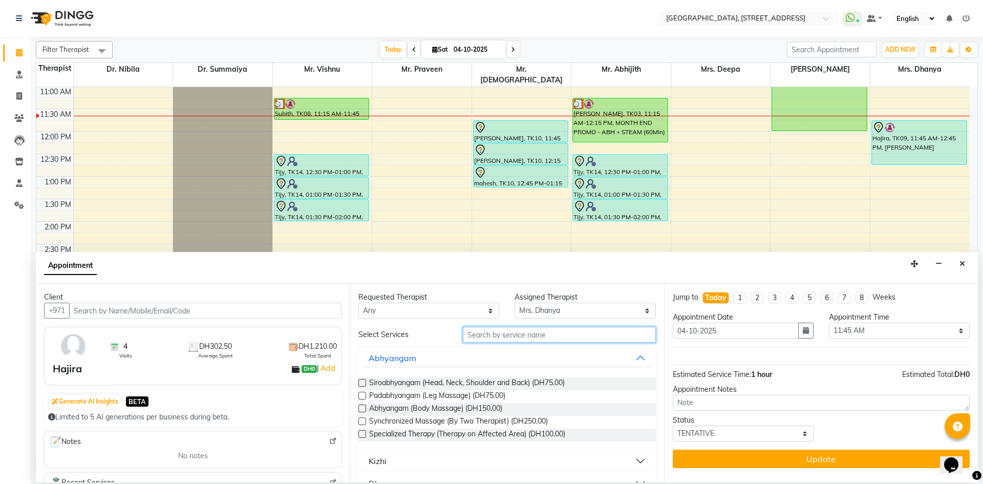
click at [609, 340] on input "text" at bounding box center [559, 335] width 193 height 16
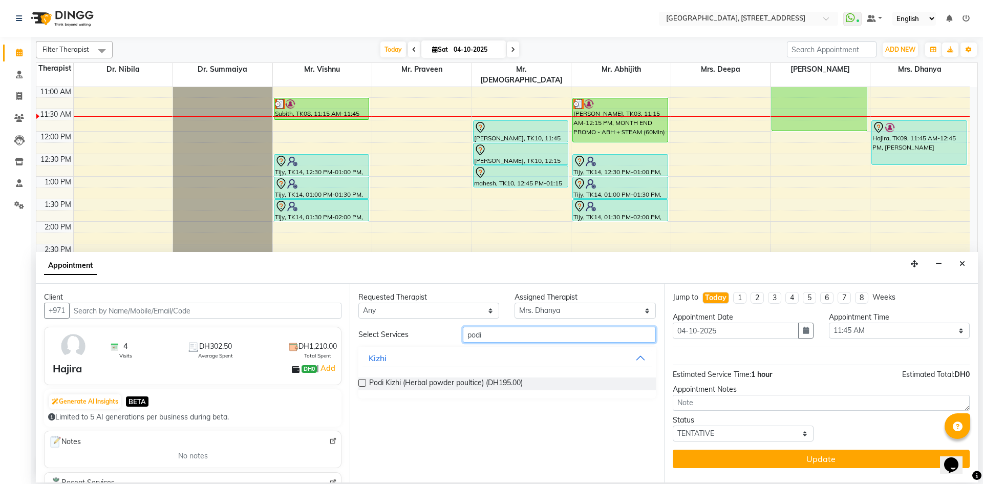
type input "podi"
click at [359, 383] on label at bounding box center [362, 383] width 8 height 8
click at [359, 383] on input "checkbox" at bounding box center [361, 383] width 7 height 7
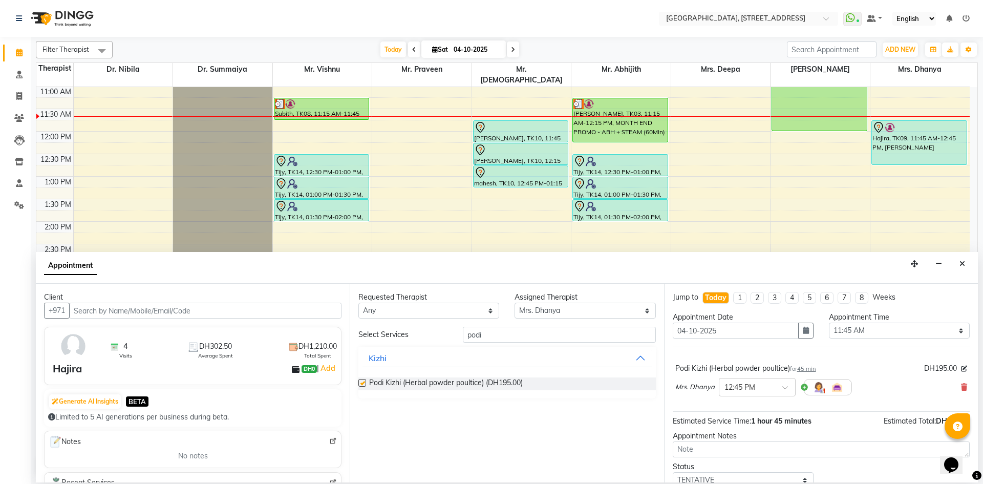
checkbox input "false"
click at [489, 338] on input "podi" at bounding box center [559, 335] width 193 height 16
type input "p"
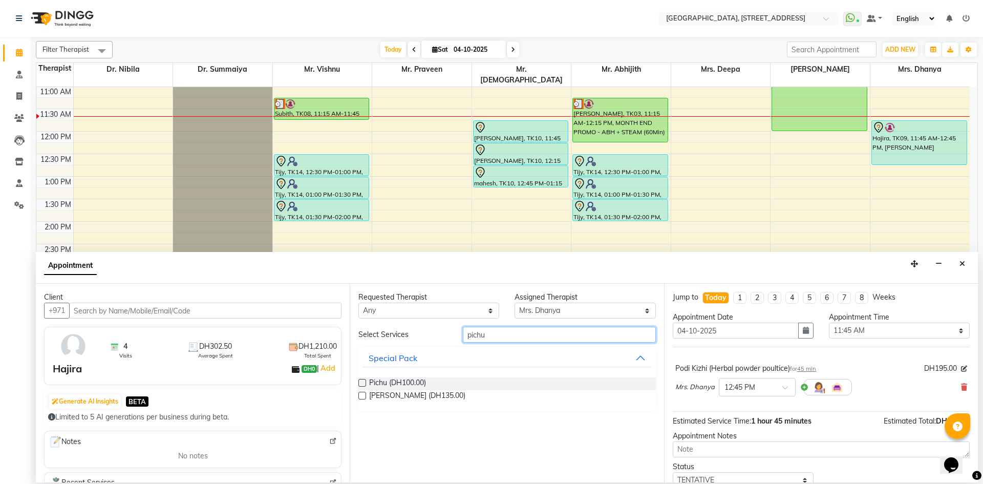
type input "pichu"
click at [362, 385] on label at bounding box center [362, 383] width 8 height 8
click at [362, 385] on input "checkbox" at bounding box center [361, 383] width 7 height 7
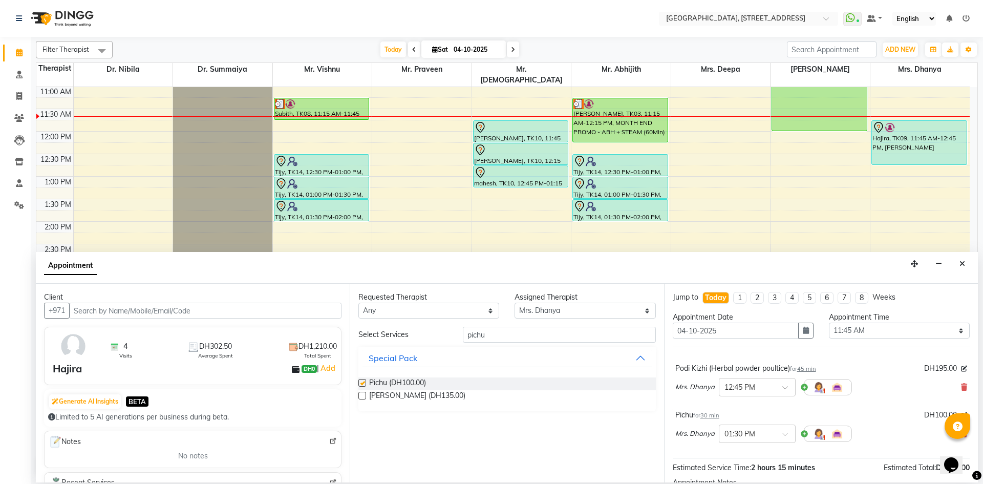
checkbox input "false"
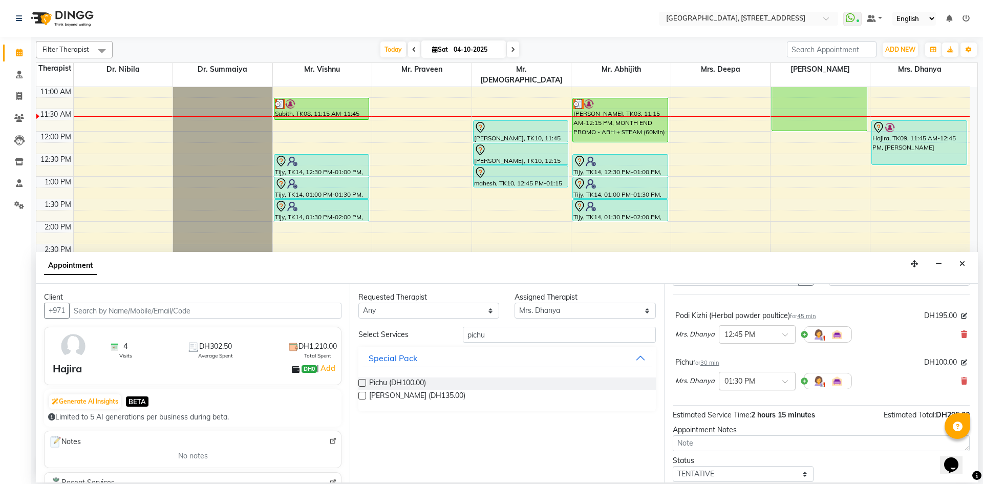
scroll to position [87, 0]
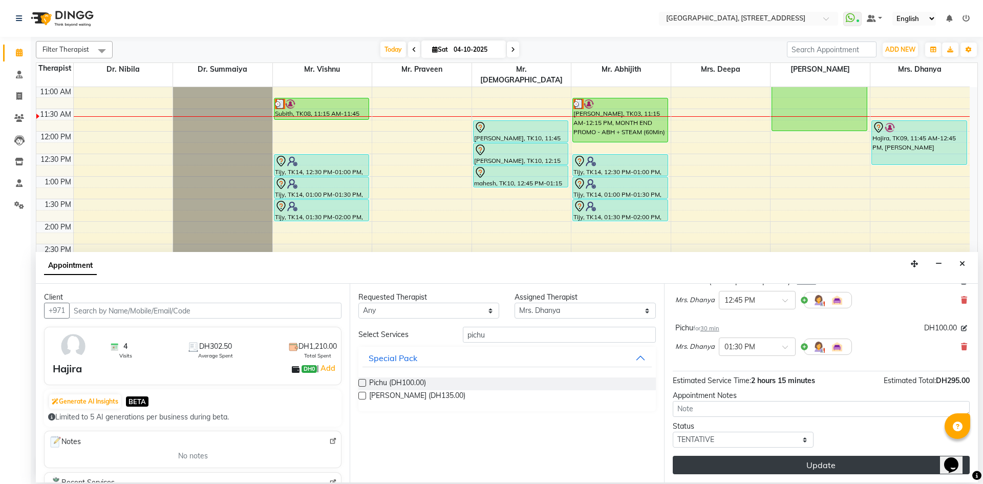
click at [752, 456] on button "Update" at bounding box center [820, 464] width 297 height 18
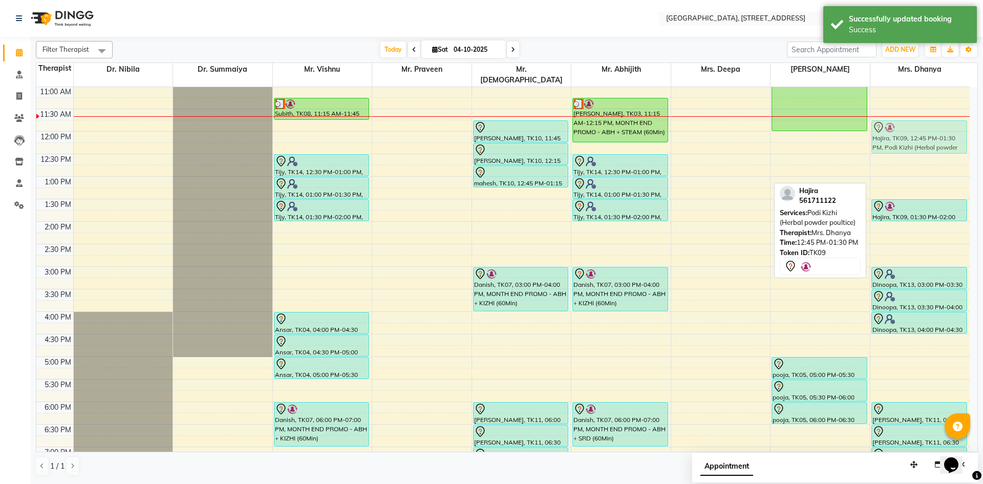
drag, startPoint x: 903, startPoint y: 160, endPoint x: 911, endPoint y: 116, distance: 45.3
click at [911, 116] on div "Hajira, TK09, 12:45 PM-01:30 PM, Podi Kizhi (Herbal powder poultice) Hajira, TK…" at bounding box center [919, 266] width 99 height 720
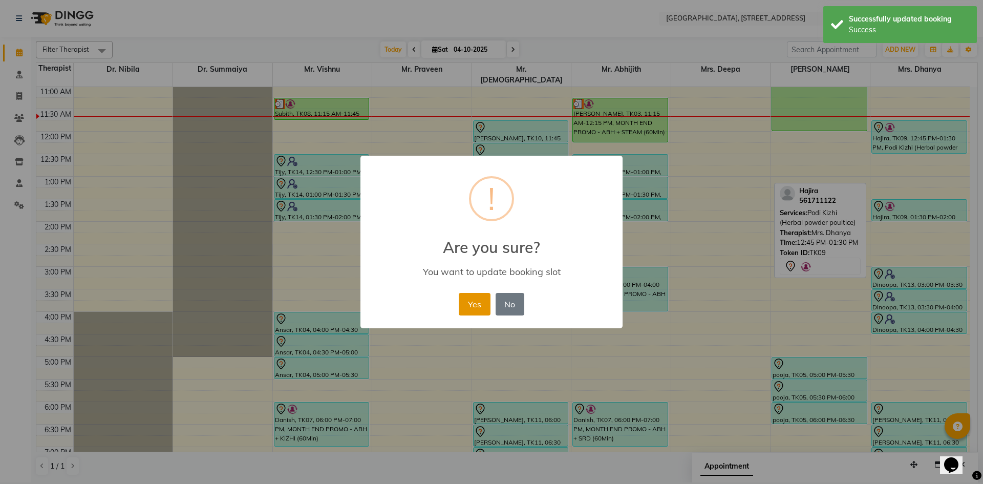
click at [468, 304] on button "Yes" at bounding box center [474, 304] width 31 height 23
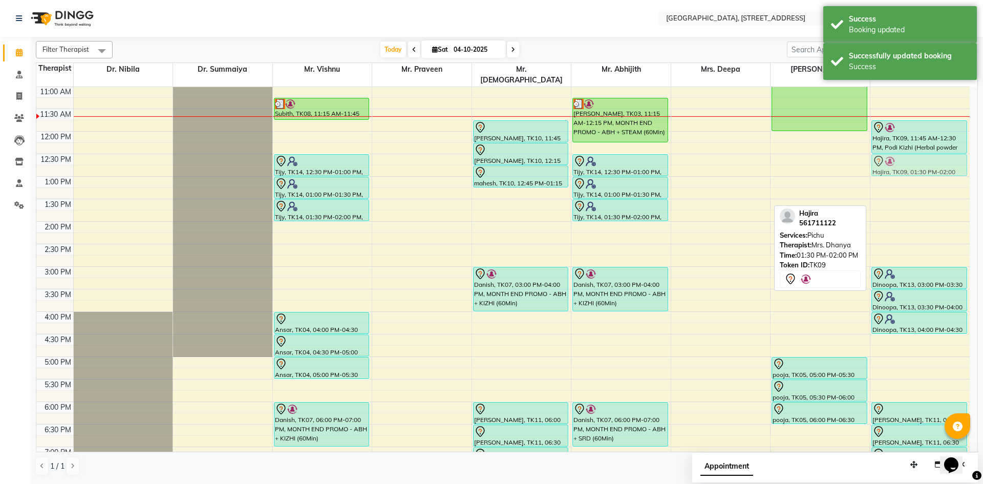
drag, startPoint x: 910, startPoint y: 202, endPoint x: 911, endPoint y: 155, distance: 46.6
click at [911, 155] on div "Hajira, TK09, 11:45 AM-12:30 PM, Podi Kizhi (Herbal powder poultice) Hajira, TK…" at bounding box center [919, 266] width 99 height 720
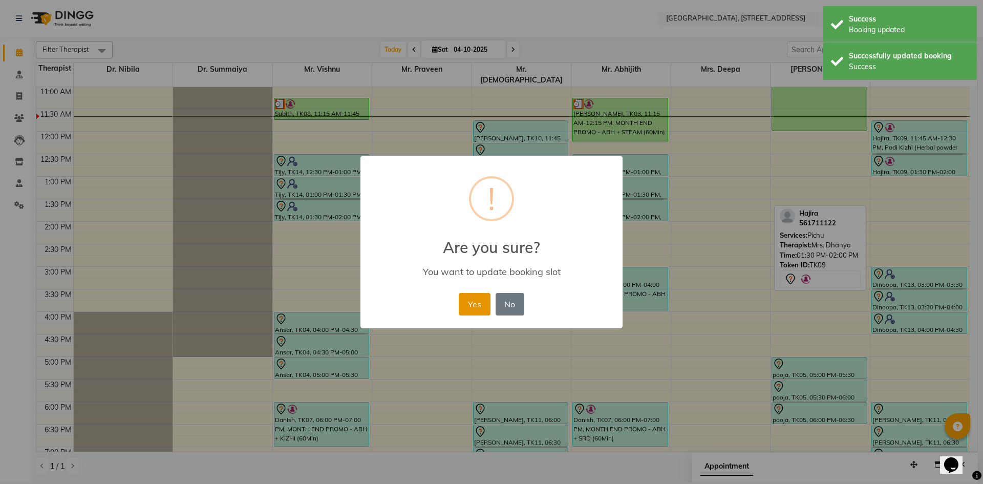
click at [472, 309] on button "Yes" at bounding box center [474, 304] width 31 height 23
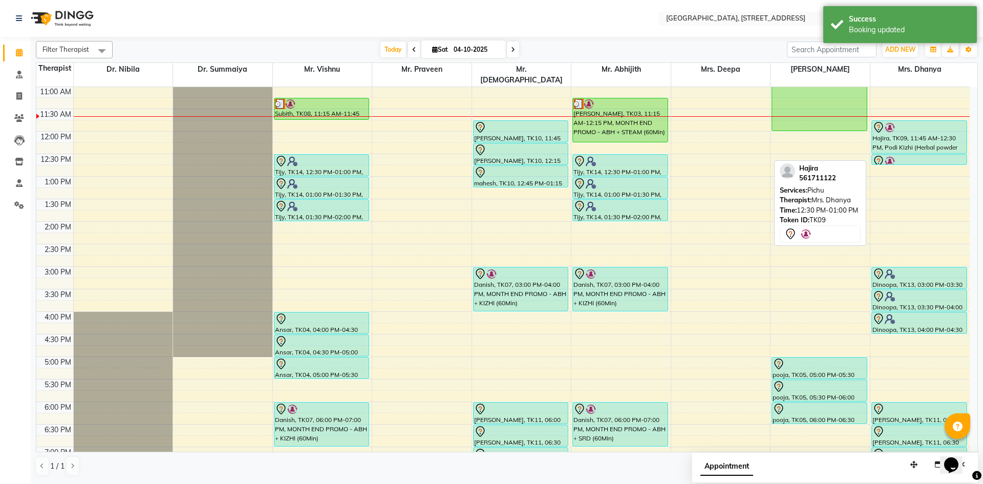
drag, startPoint x: 920, startPoint y: 164, endPoint x: 918, endPoint y: 151, distance: 12.4
click at [918, 151] on div "Hajira, TK09, 11:45 AM-12:30 PM, Podi Kizhi (Herbal powder poultice) Hajira, TK…" at bounding box center [919, 266] width 99 height 720
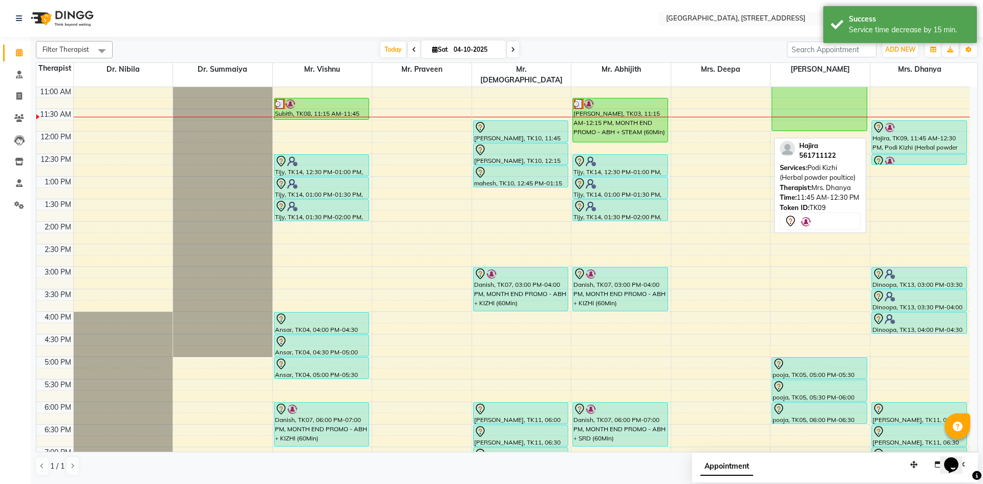
click at [906, 128] on div "Hajira, TK09, 11:45 AM-12:30 PM, Podi Kizhi (Herbal powder poultice)" at bounding box center [919, 137] width 95 height 32
click at [907, 127] on div "Hajira, TK09, 11:45 AM-12:30 PM, Podi Kizhi (Herbal powder poultice)" at bounding box center [919, 137] width 95 height 32
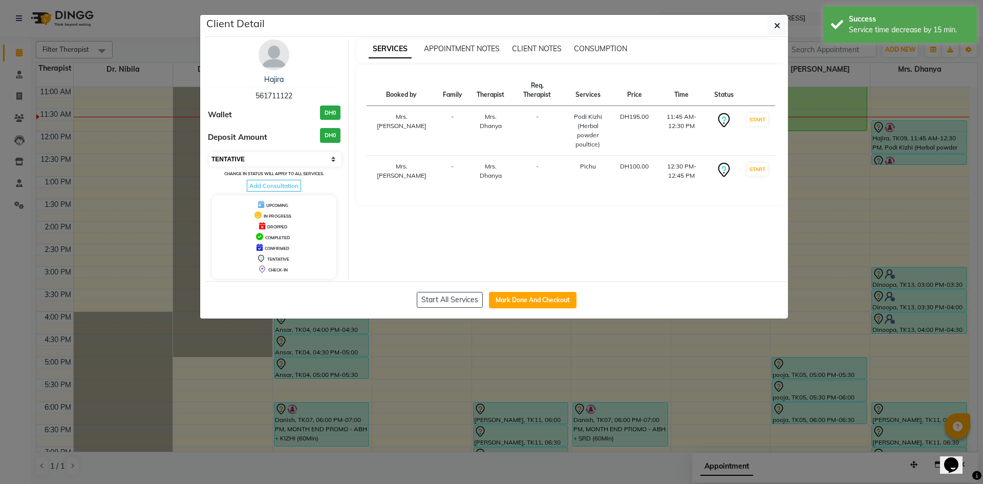
click at [269, 161] on select "Select IN SERVICE CONFIRMED TENTATIVE CHECK IN MARK DONE DROPPED UPCOMING" at bounding box center [275, 159] width 133 height 14
click at [209, 152] on select "Select IN SERVICE CONFIRMED TENTATIVE CHECK IN MARK DONE DROPPED UPCOMING" at bounding box center [275, 159] width 133 height 14
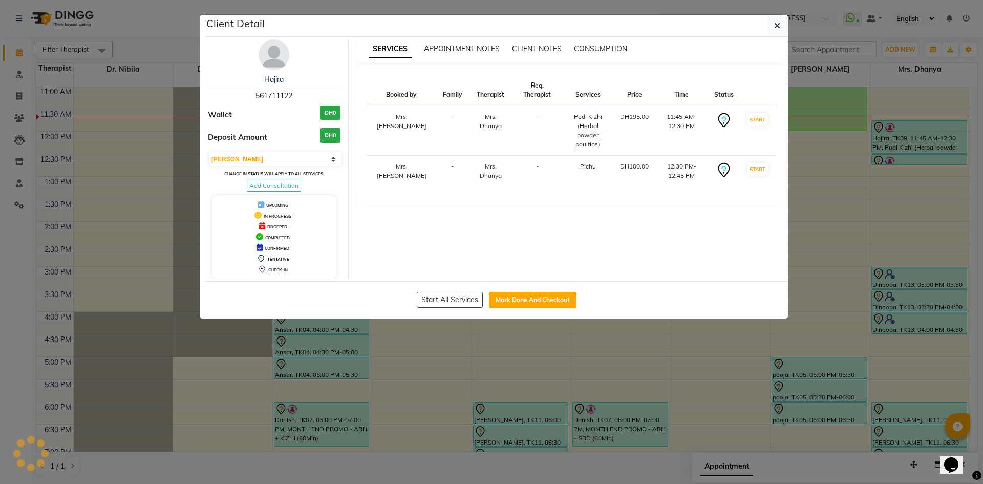
select select "select"
click at [778, 30] on span "button" at bounding box center [777, 25] width 6 height 10
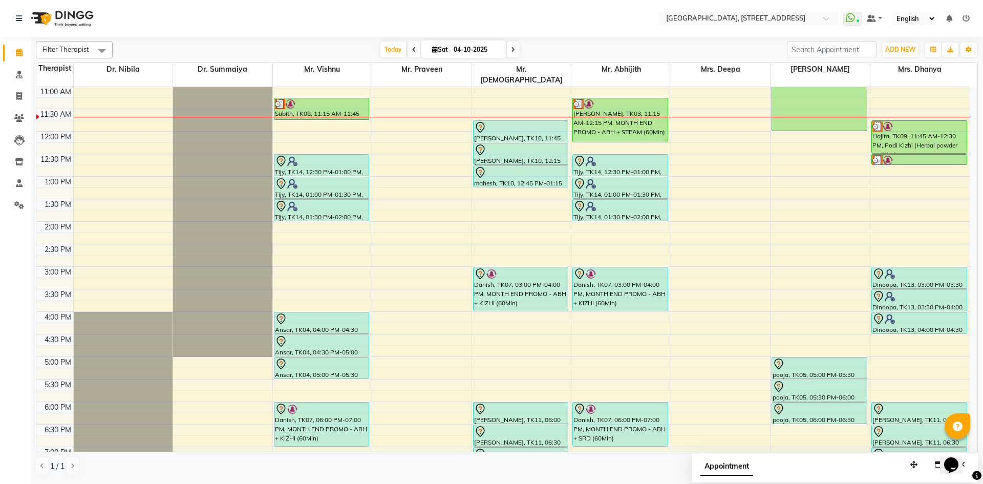
click at [511, 51] on icon at bounding box center [513, 50] width 4 height 6
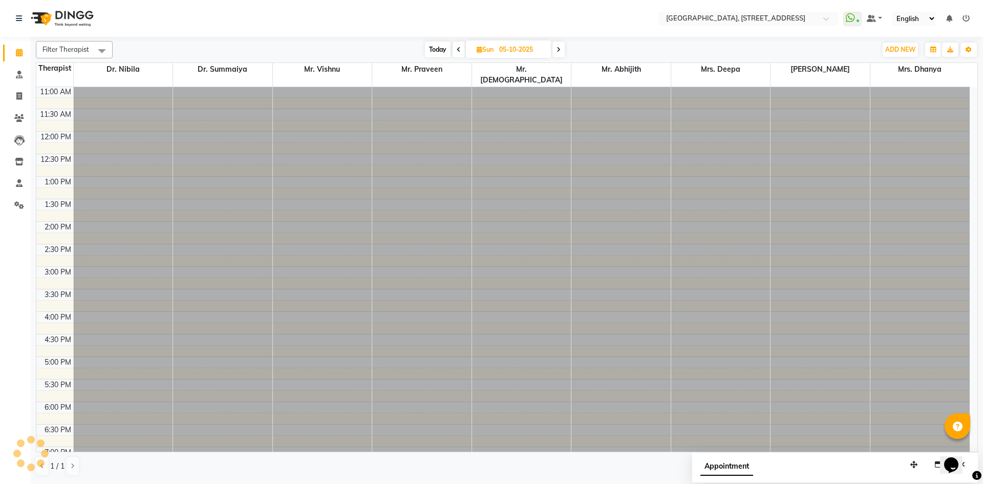
scroll to position [0, 0]
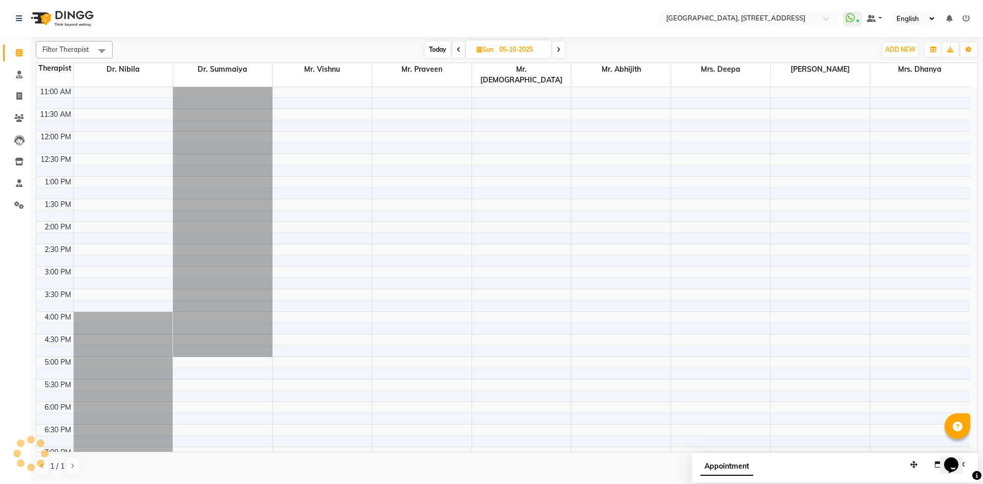
click at [436, 48] on span "Today" at bounding box center [438, 49] width 26 height 16
type input "04-10-2025"
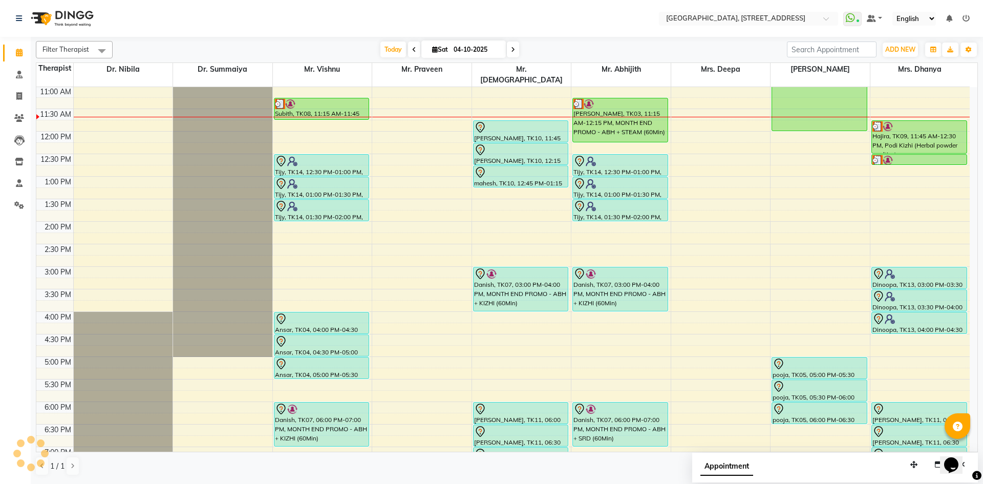
scroll to position [181, 0]
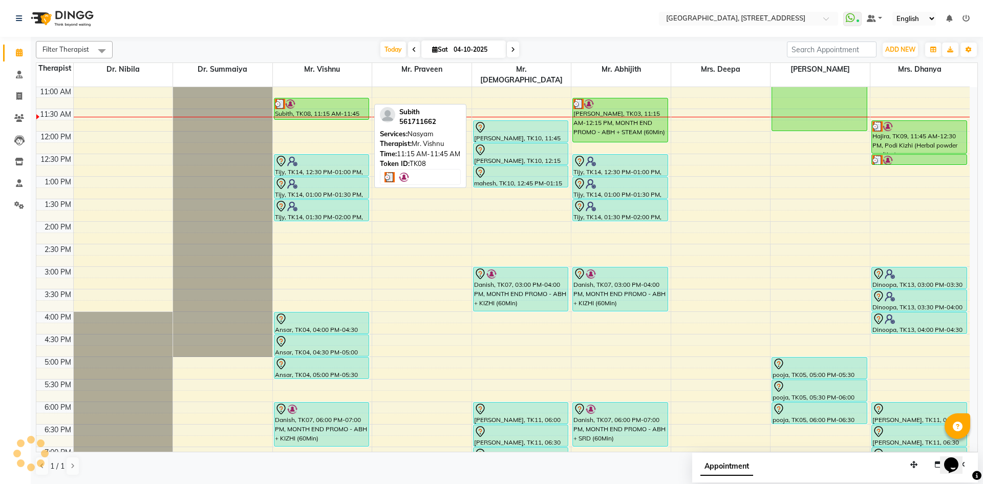
click at [336, 101] on div "Subith, TK08, 11:15 AM-11:45 AM, Nasyam" at bounding box center [321, 108] width 95 height 21
select select "3"
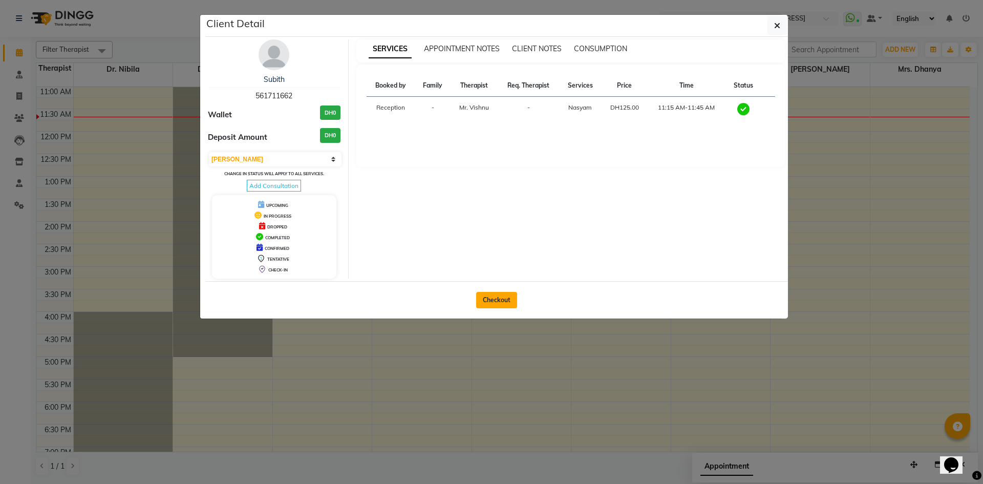
click at [507, 302] on button "Checkout" at bounding box center [496, 300] width 41 height 16
select select "service"
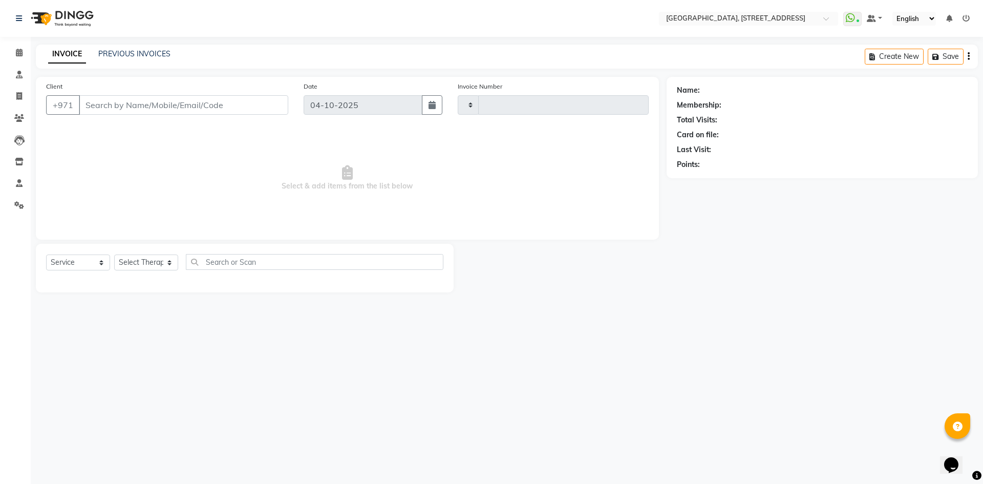
type input "2417"
select select "4538"
type input "561711662"
select select "27240"
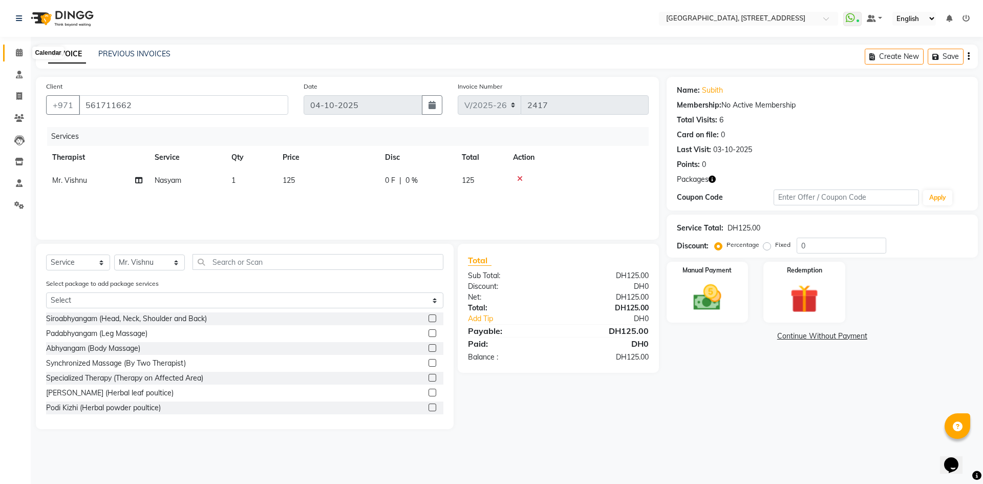
click at [25, 56] on span at bounding box center [19, 53] width 18 height 12
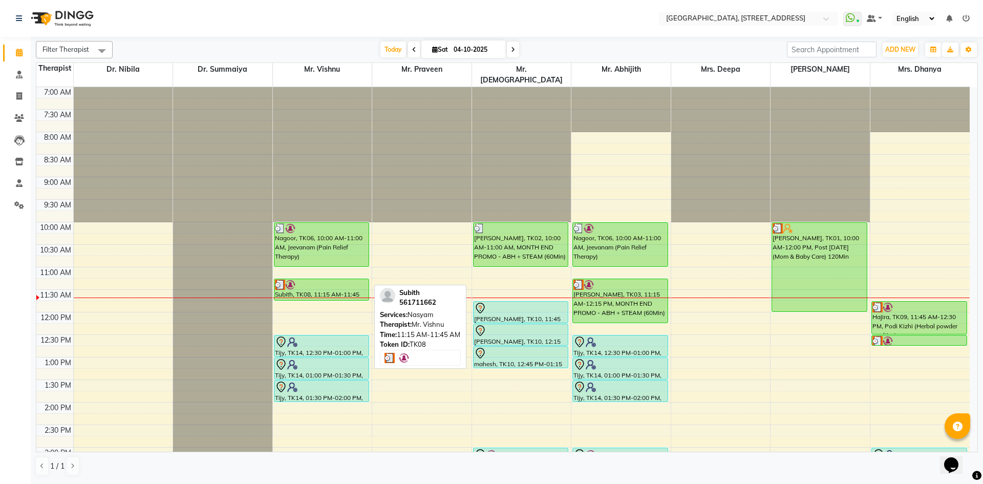
click at [305, 284] on div "Subith, TK08, 11:15 AM-11:45 AM, Nasyam" at bounding box center [321, 289] width 95 height 21
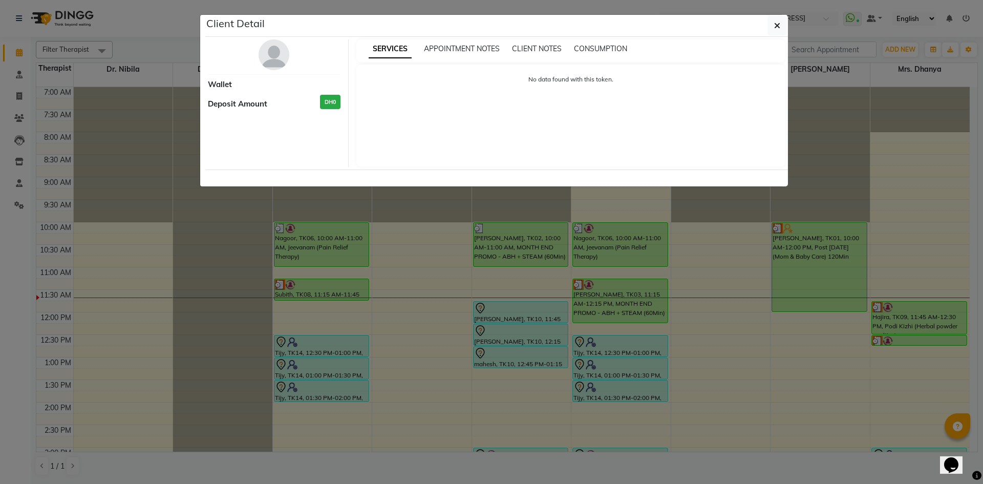
select select "3"
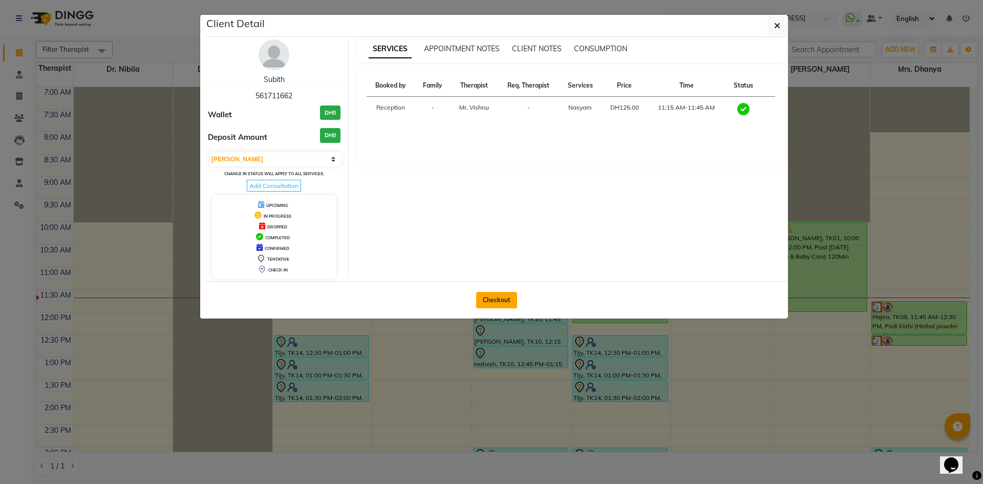
click at [508, 293] on button "Checkout" at bounding box center [496, 300] width 41 height 16
select select "service"
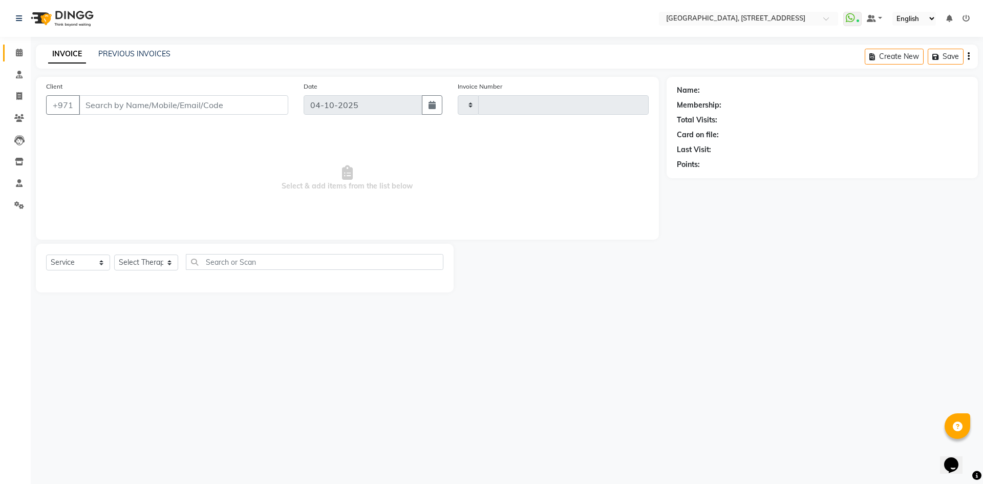
type input "2417"
select select "4538"
type input "561711662"
select select "27240"
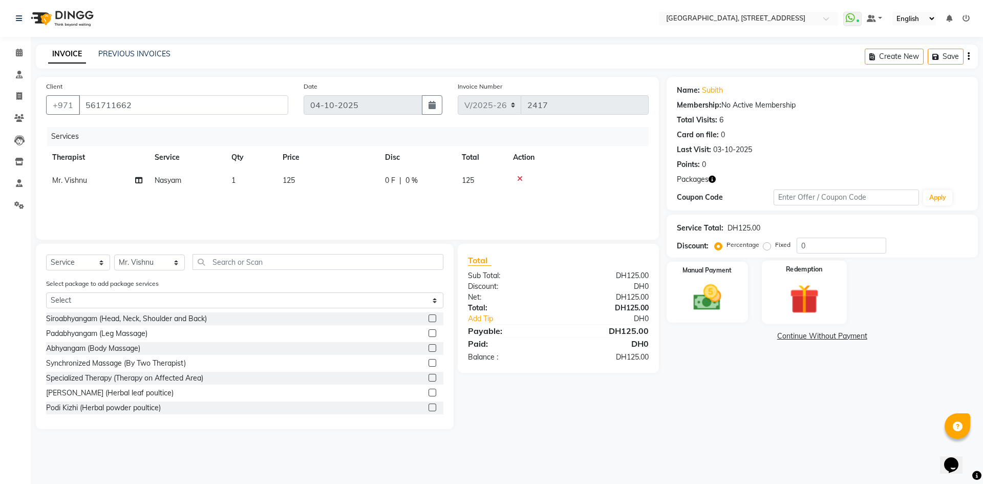
drag, startPoint x: 795, startPoint y: 286, endPoint x: 810, endPoint y: 310, distance: 28.3
click at [796, 286] on img at bounding box center [804, 298] width 48 height 36
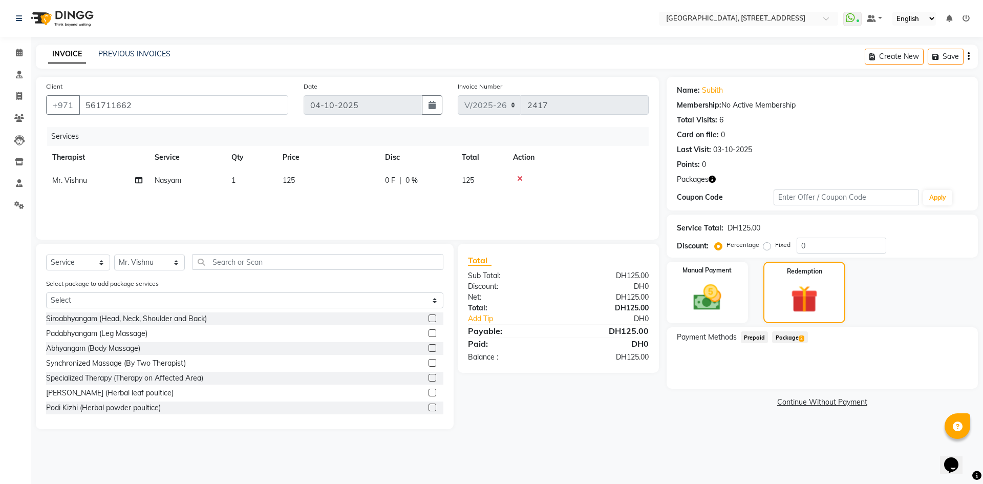
drag, startPoint x: 789, startPoint y: 336, endPoint x: 787, endPoint y: 346, distance: 9.9
click at [789, 336] on span "Package 2" at bounding box center [789, 337] width 35 height 12
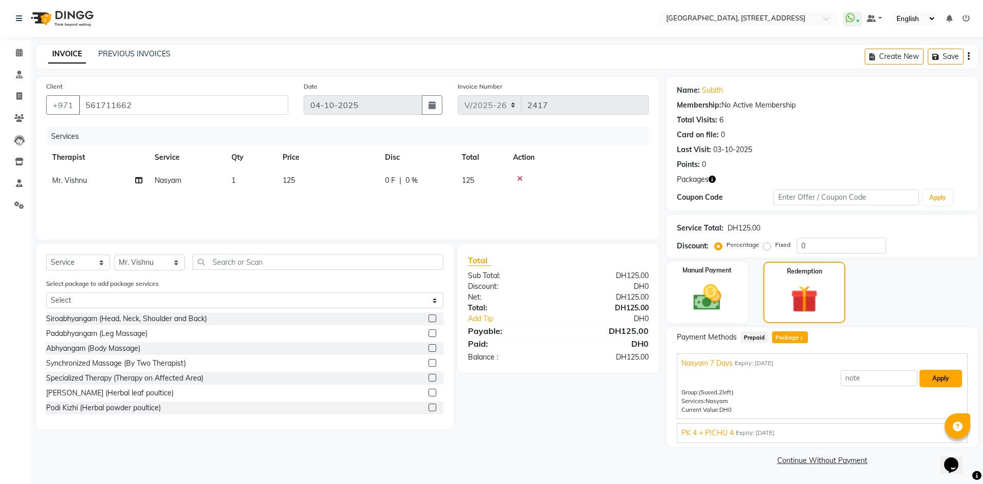
click at [926, 376] on button "Apply" at bounding box center [940, 377] width 42 height 17
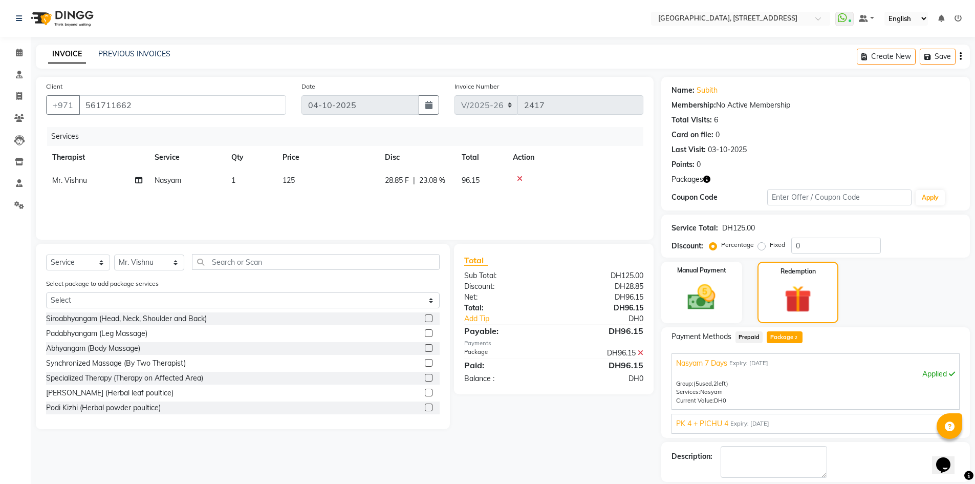
scroll to position [48, 0]
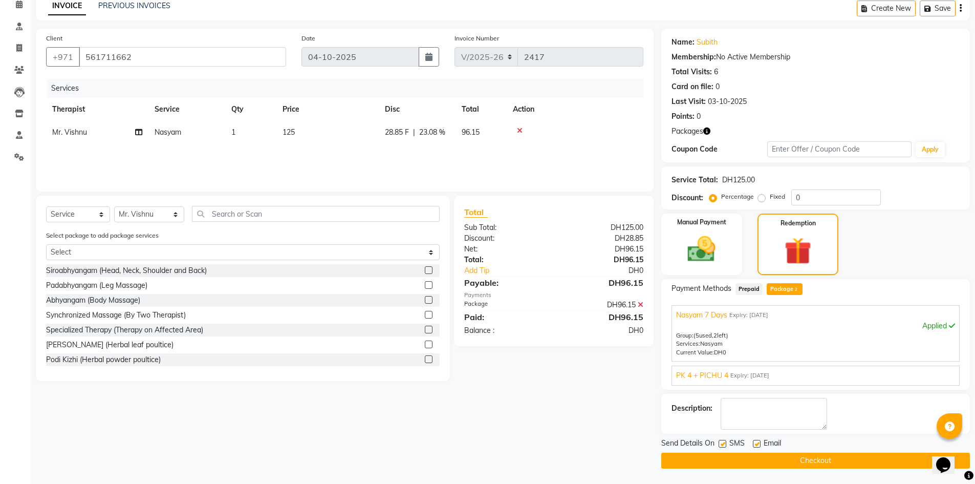
click at [741, 460] on button "Checkout" at bounding box center [815, 460] width 309 height 16
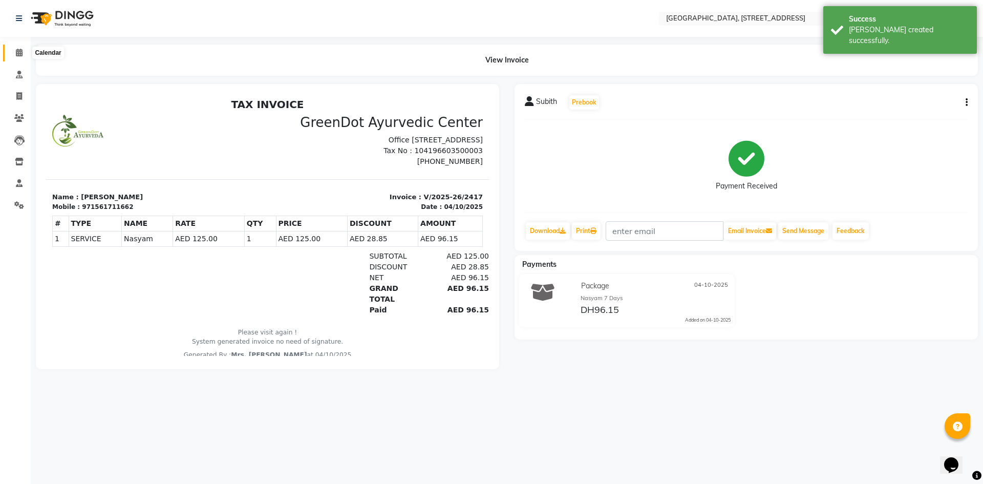
click at [16, 50] on icon at bounding box center [19, 53] width 7 height 8
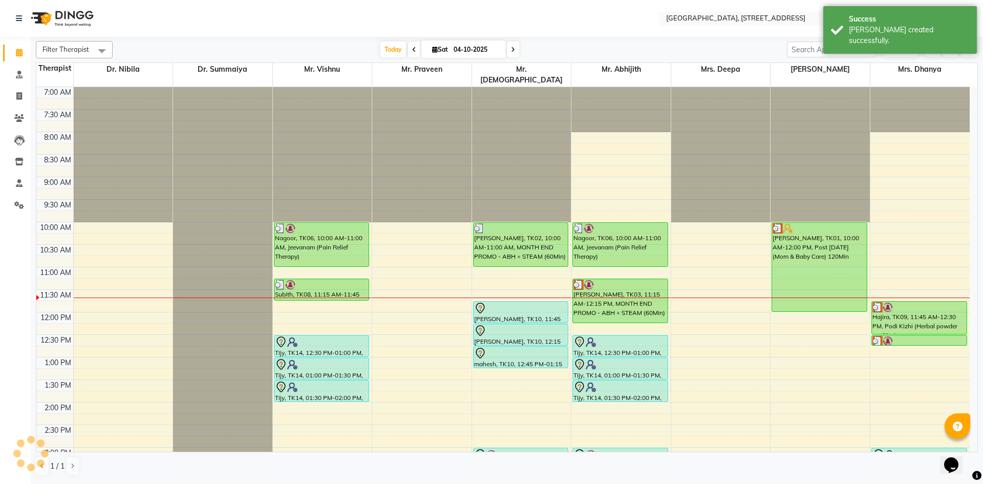
click at [512, 54] on span at bounding box center [513, 49] width 12 height 16
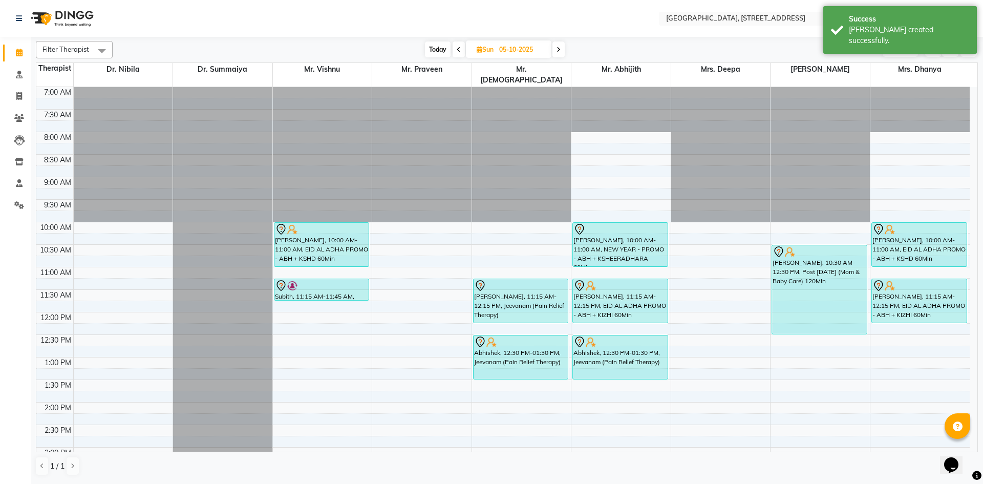
click at [431, 50] on span "Today" at bounding box center [438, 49] width 26 height 16
type input "04-10-2025"
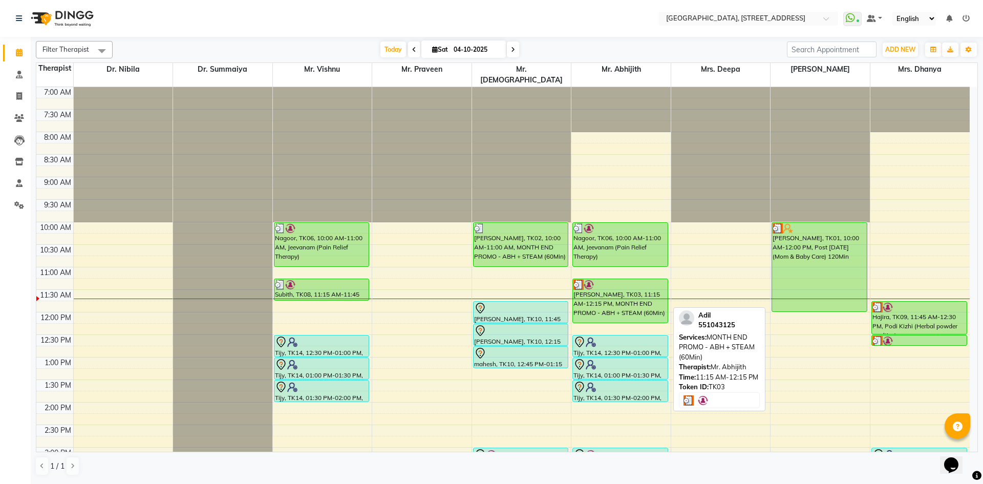
click at [625, 307] on div "[PERSON_NAME], TK03, 11:15 AM-12:15 PM, MONTH END PROMO - ABH + STEAM (60Min)" at bounding box center [620, 301] width 95 height 44
select select "3"
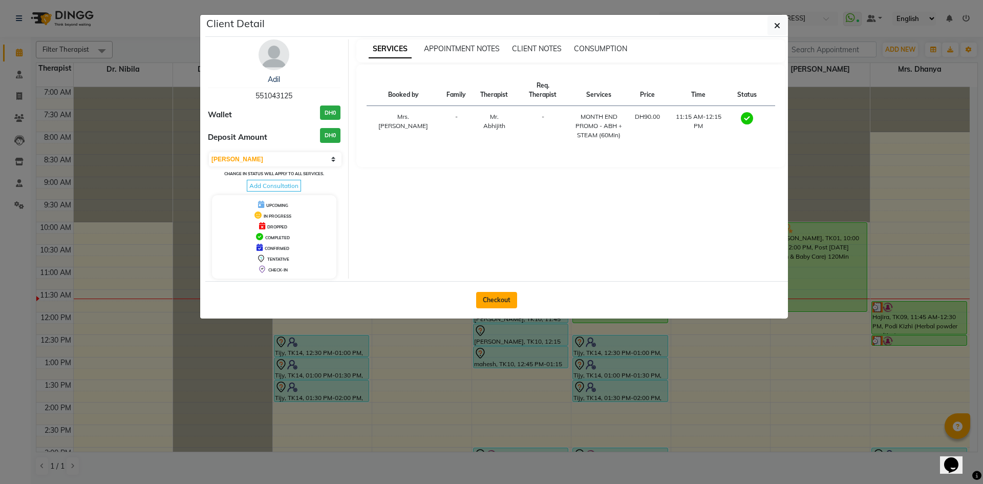
click at [509, 305] on button "Checkout" at bounding box center [496, 300] width 41 height 16
select select "service"
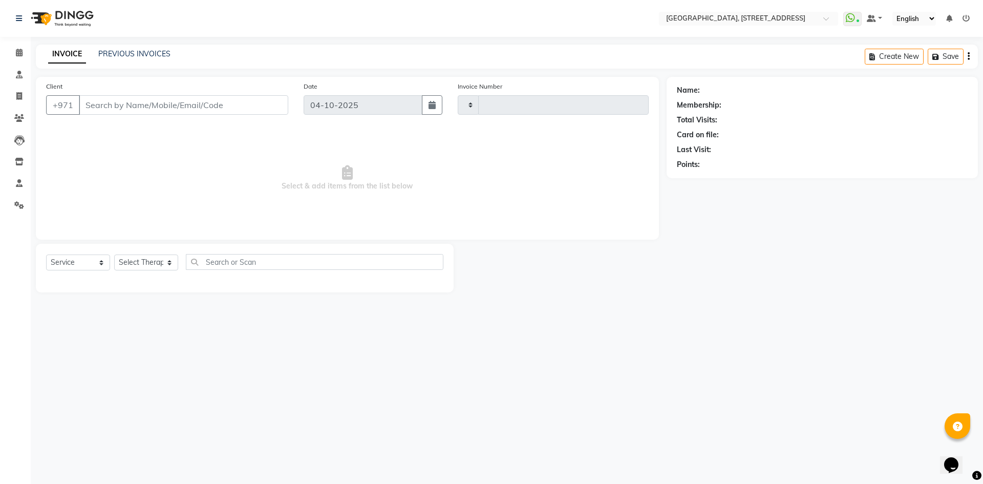
type input "2418"
select select "4538"
type input "551043125"
select select "65324"
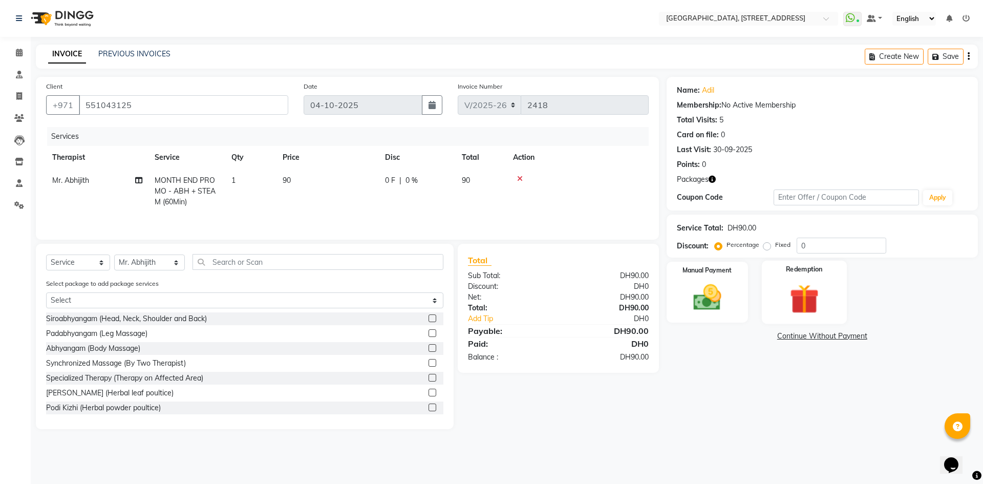
click at [793, 308] on img at bounding box center [804, 298] width 48 height 36
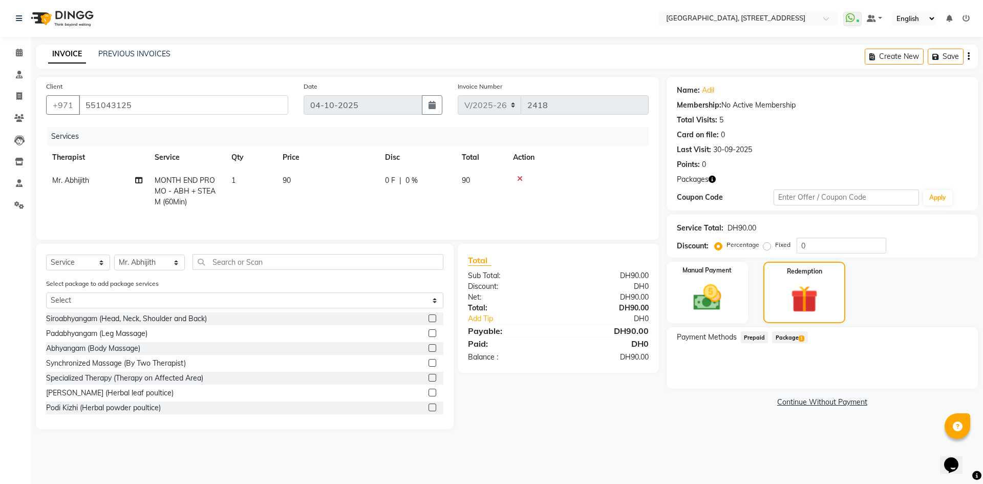
click at [781, 338] on span "Package 1" at bounding box center [789, 337] width 35 height 12
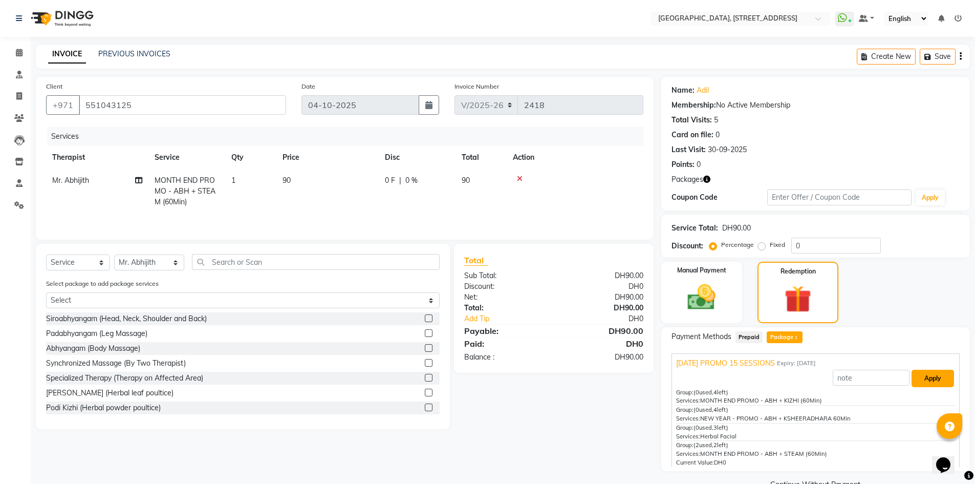
click at [920, 376] on button "Apply" at bounding box center [932, 377] width 42 height 17
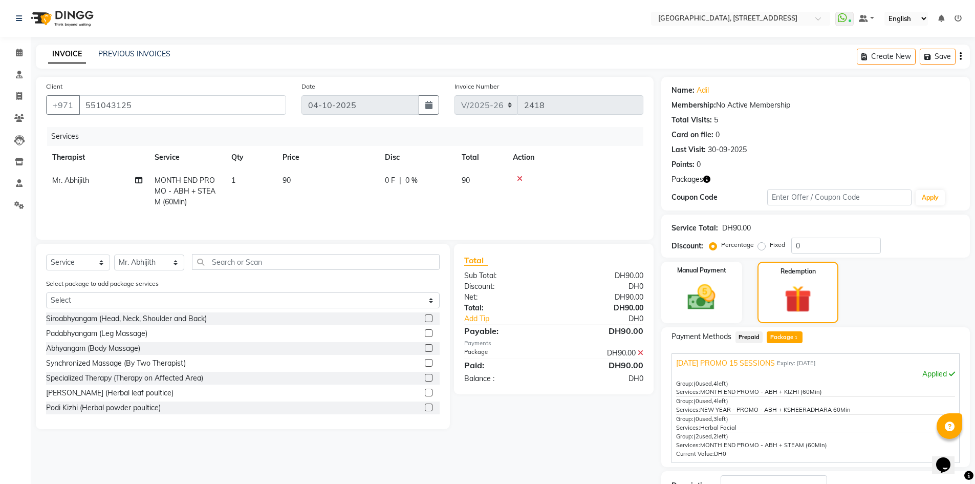
scroll to position [77, 0]
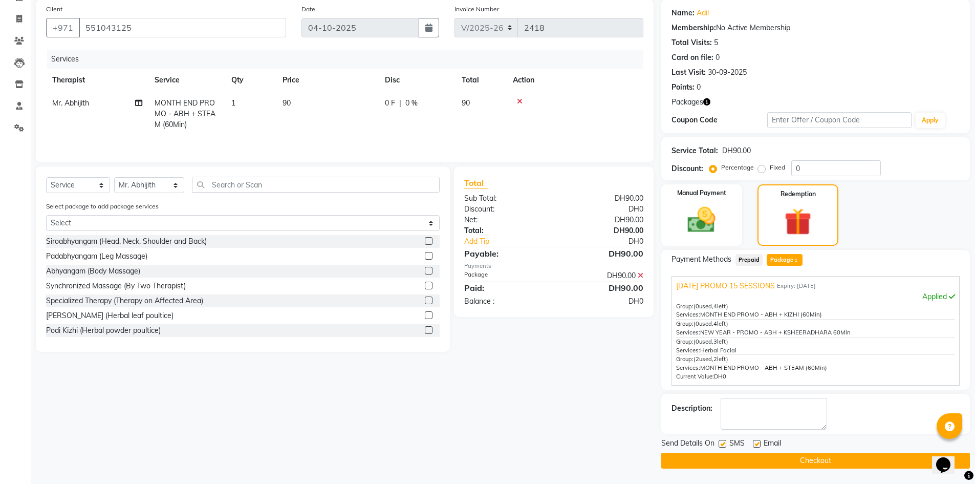
click at [762, 459] on button "Checkout" at bounding box center [815, 460] width 309 height 16
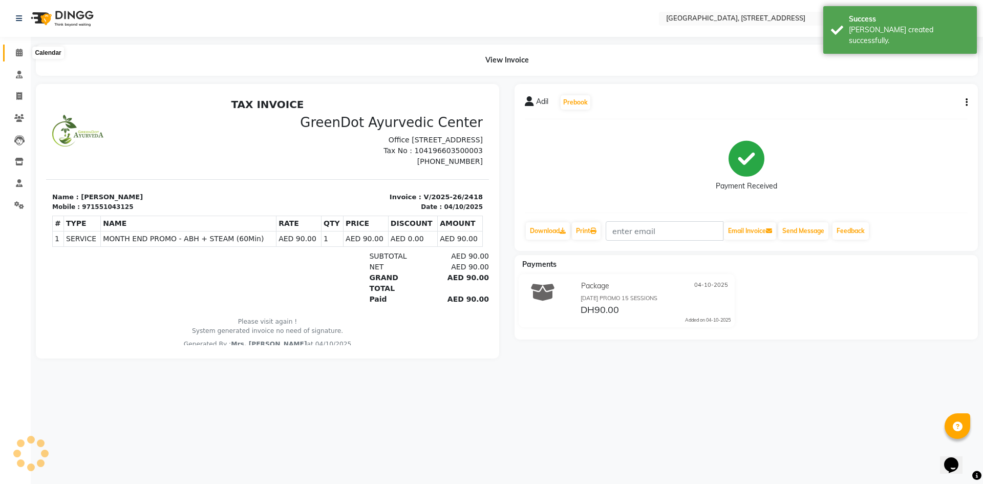
click at [19, 56] on icon at bounding box center [19, 53] width 7 height 8
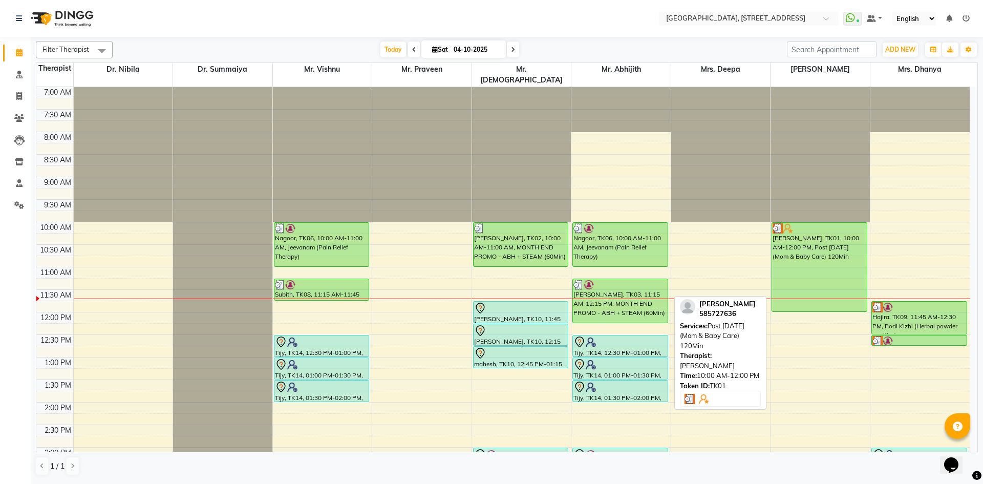
click at [805, 276] on div "[PERSON_NAME], TK01, 10:00 AM-12:00 PM, Post [DATE] (Mom & Baby Care) 120Min" at bounding box center [819, 267] width 95 height 89
select select "3"
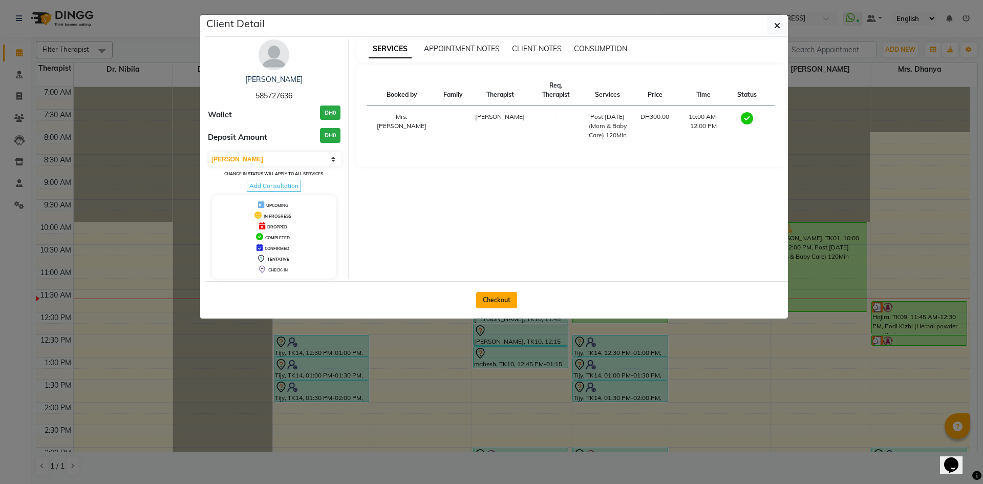
click at [505, 299] on button "Checkout" at bounding box center [496, 300] width 41 height 16
select select "4538"
select select "service"
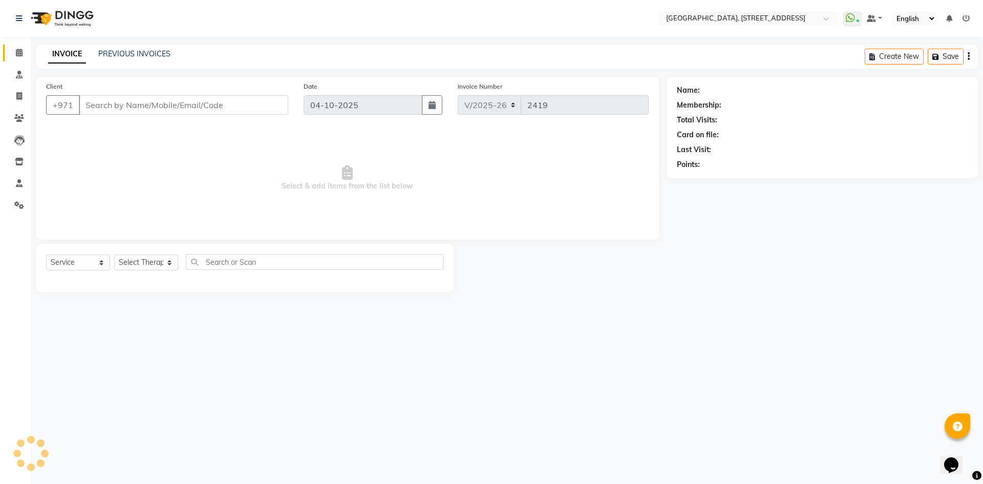
type input "585727636"
select select "48850"
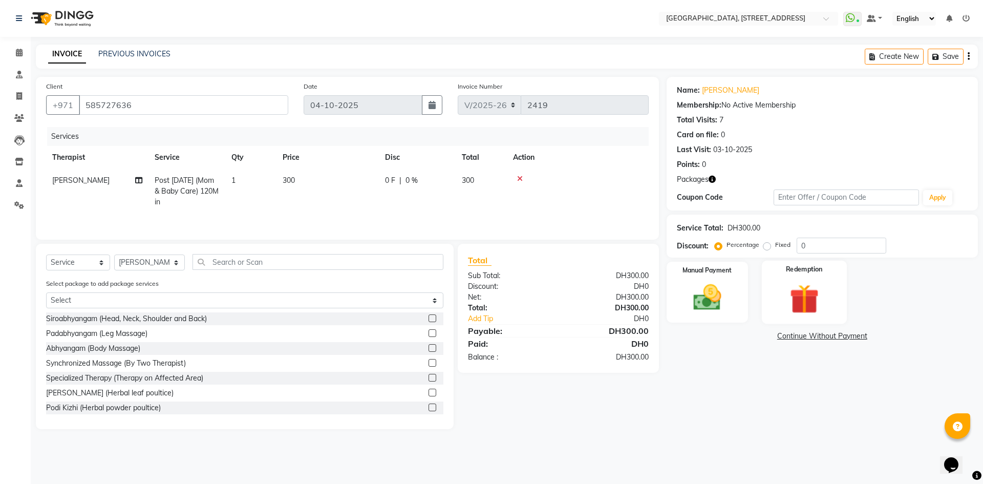
click at [809, 305] on img at bounding box center [804, 298] width 48 height 36
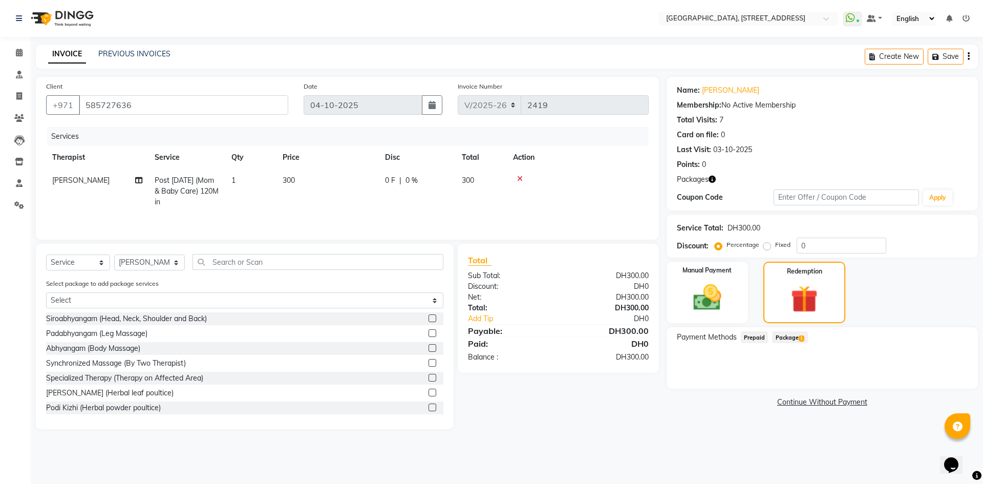
click at [791, 338] on span "Package 1" at bounding box center [789, 337] width 35 height 12
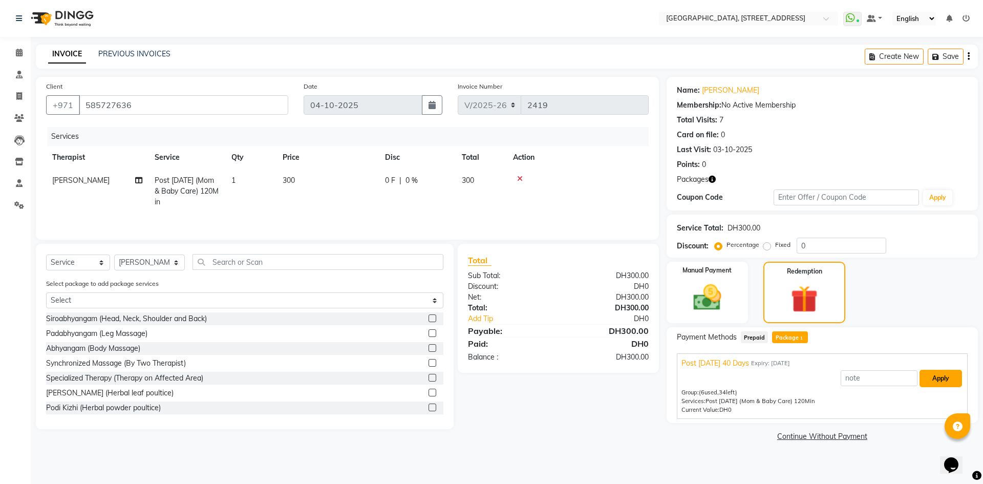
click at [942, 373] on button "Apply" at bounding box center [940, 377] width 42 height 17
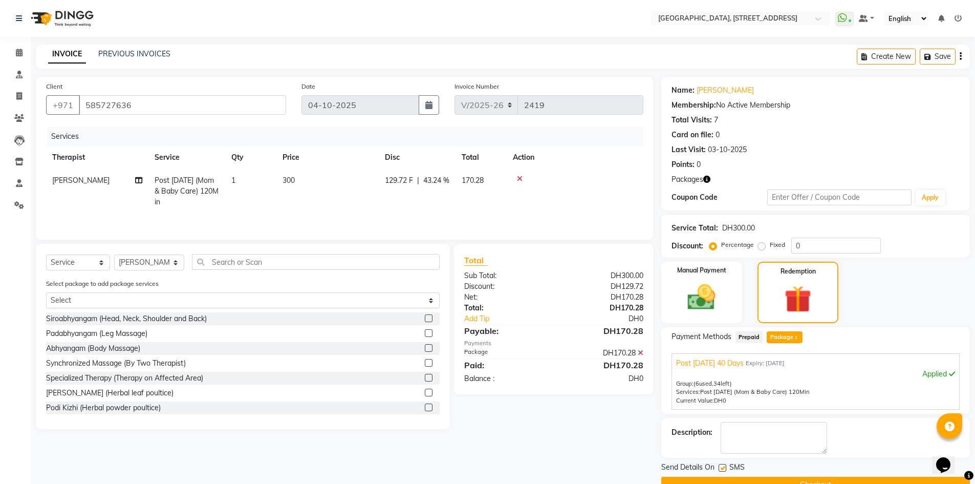
scroll to position [24, 0]
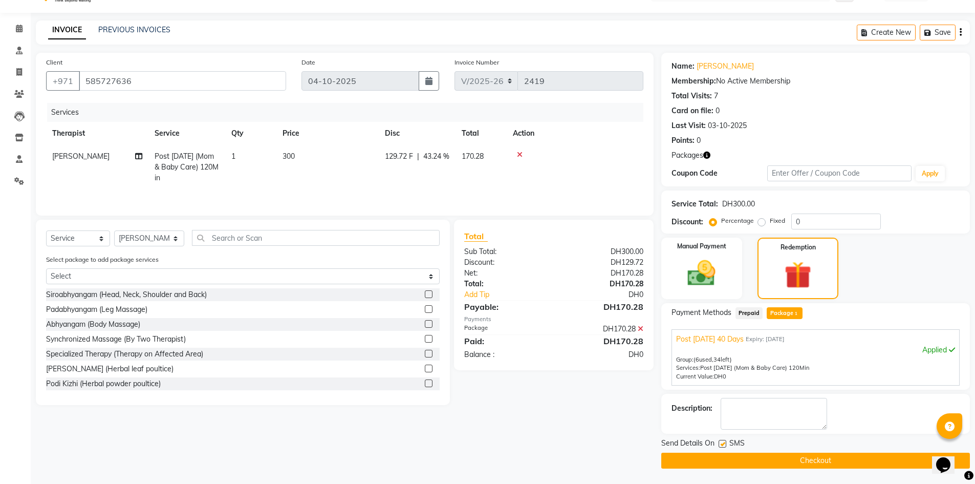
click at [758, 460] on button "Checkout" at bounding box center [815, 460] width 309 height 16
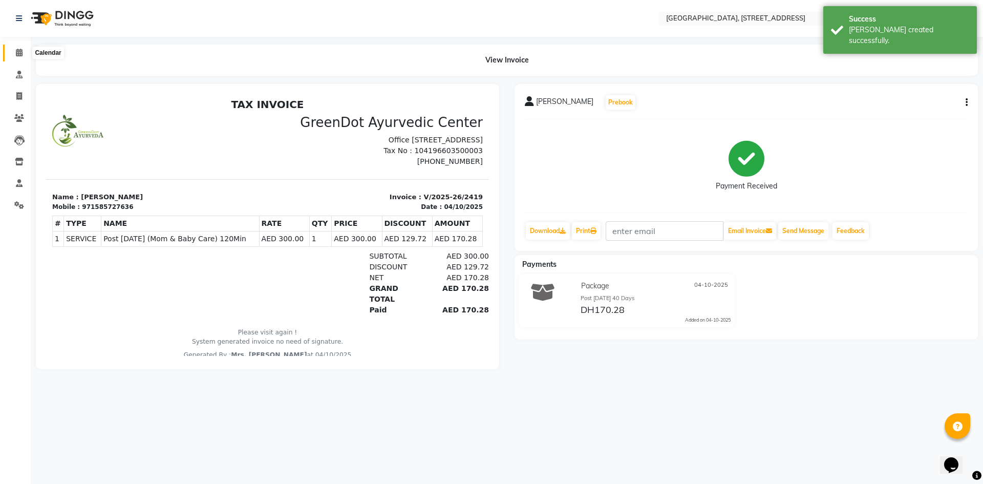
drag, startPoint x: 16, startPoint y: 57, endPoint x: 29, endPoint y: 55, distance: 13.0
click at [16, 57] on span at bounding box center [19, 53] width 18 height 12
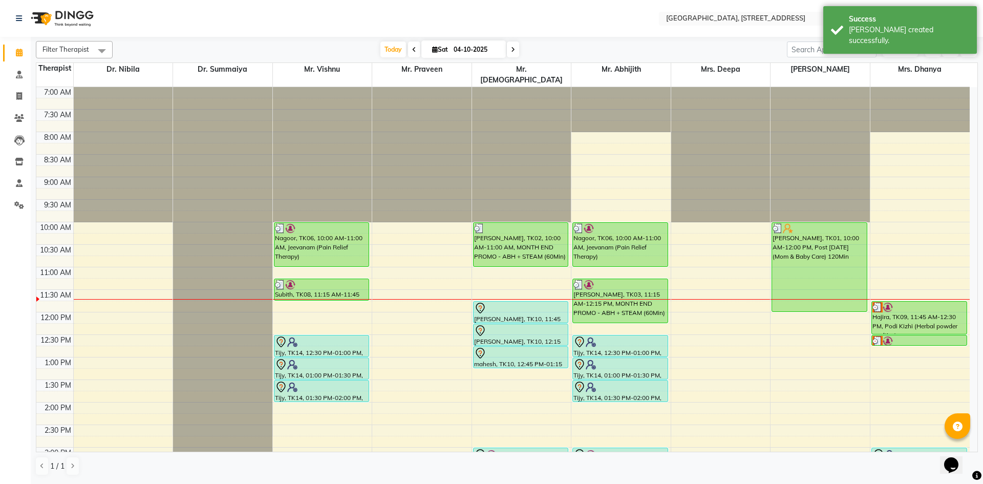
click at [512, 55] on span at bounding box center [513, 49] width 12 height 16
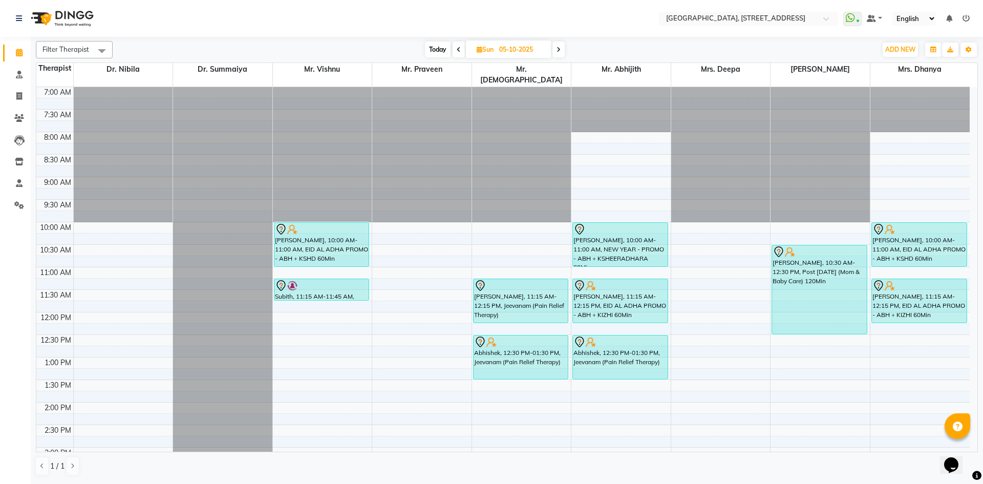
click at [433, 52] on span "Today" at bounding box center [438, 49] width 26 height 16
type input "04-10-2025"
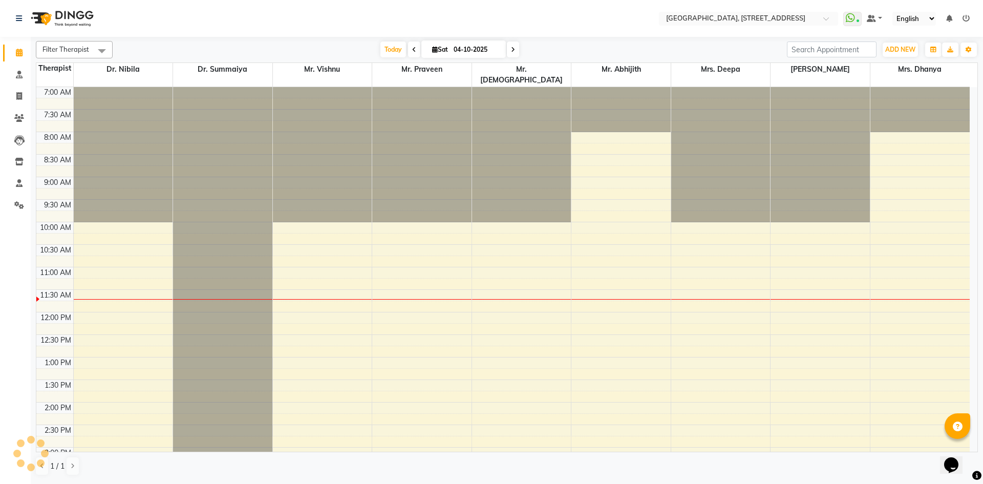
scroll to position [181, 0]
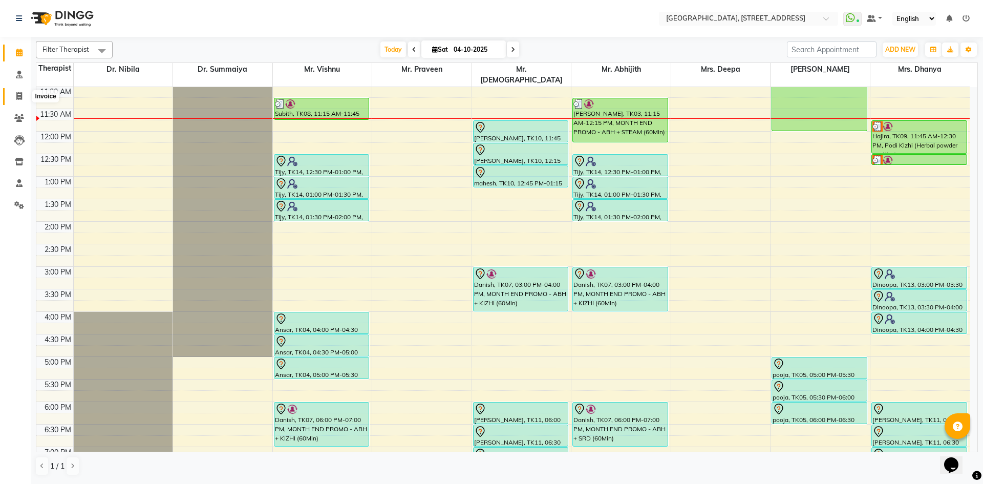
click at [24, 98] on span at bounding box center [19, 97] width 18 height 12
select select "4538"
select select "service"
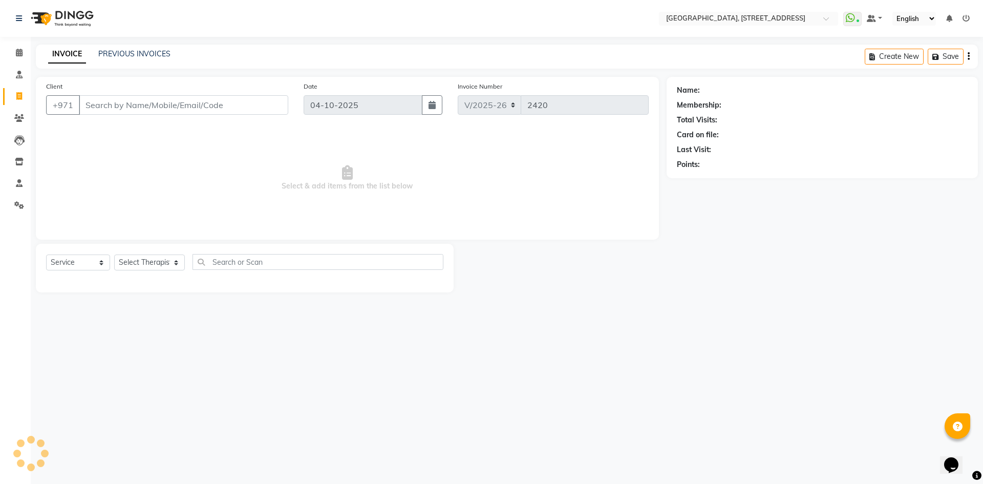
click at [173, 50] on div "INVOICE PREVIOUS INVOICES" at bounding box center [109, 55] width 147 height 12
click at [154, 53] on link "PREVIOUS INVOICES" at bounding box center [134, 53] width 72 height 9
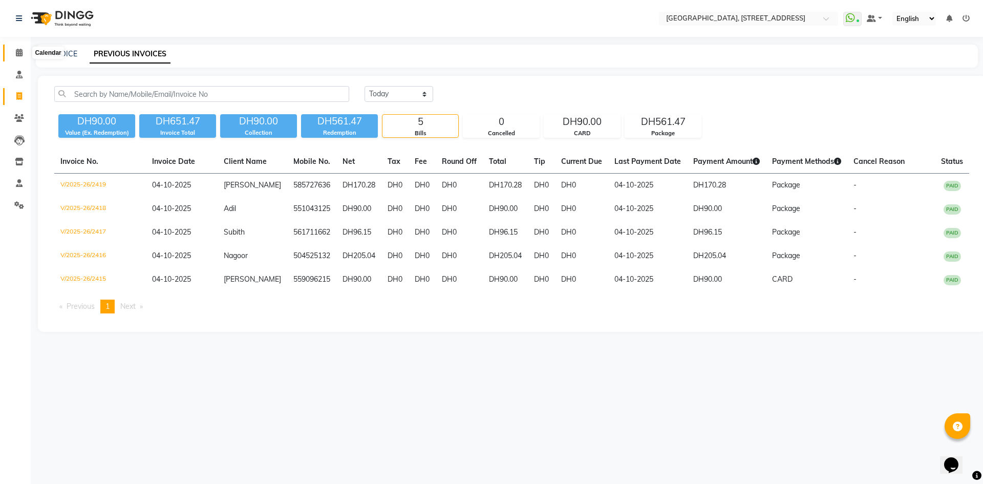
click at [17, 52] on icon at bounding box center [19, 53] width 7 height 8
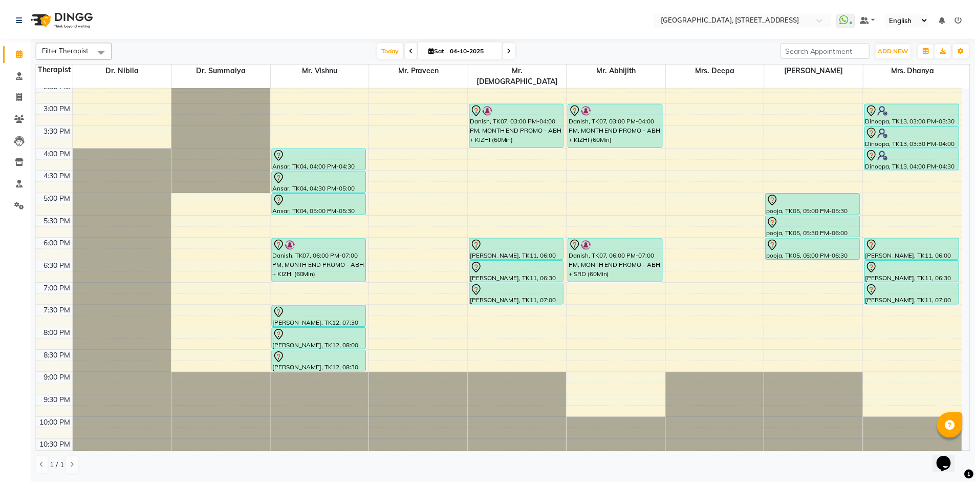
scroll to position [157, 0]
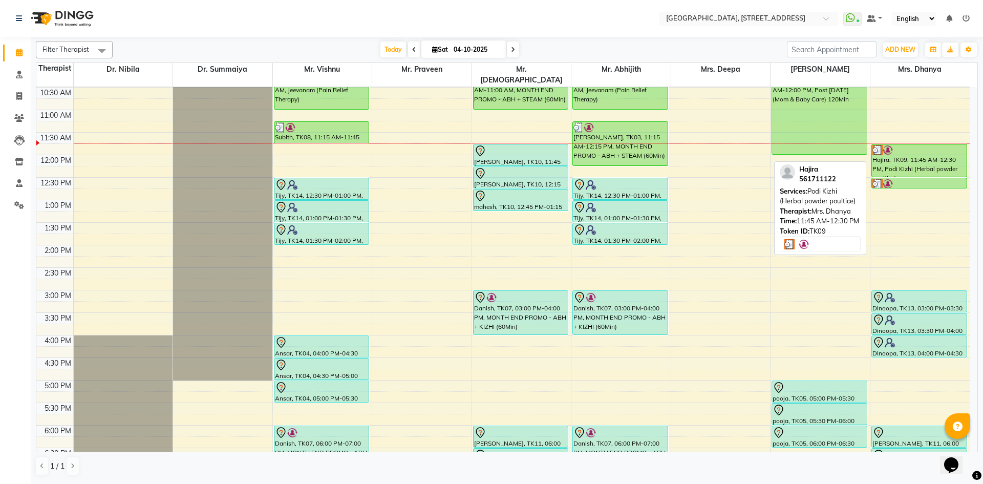
click at [912, 156] on div "Hajira, TK09, 11:45 AM-12:30 PM, Podi Kizhi (Herbal powder poultice)" at bounding box center [919, 160] width 95 height 32
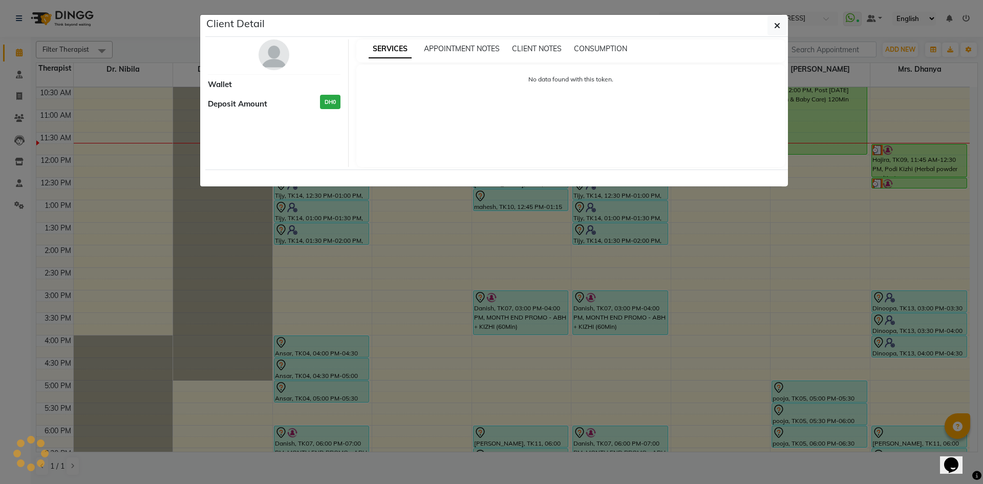
select select "3"
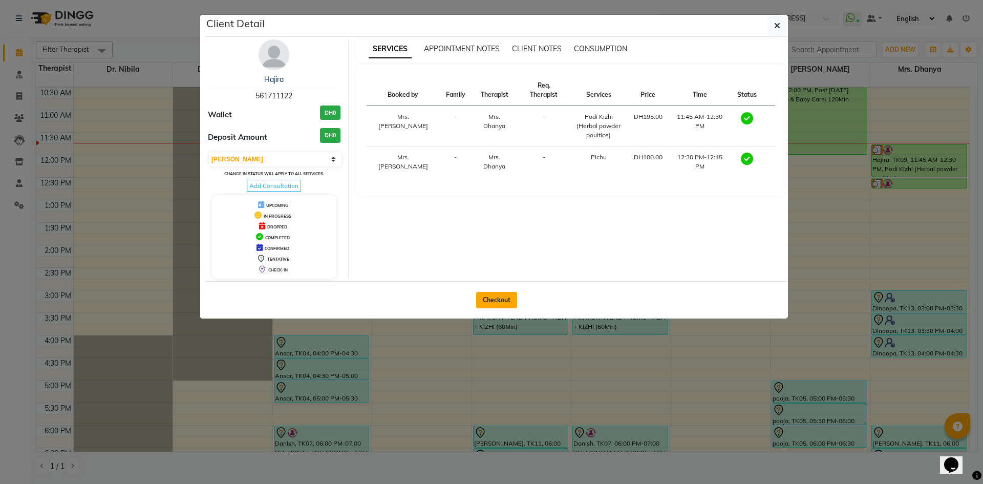
click at [498, 305] on button "Checkout" at bounding box center [496, 300] width 41 height 16
select select "service"
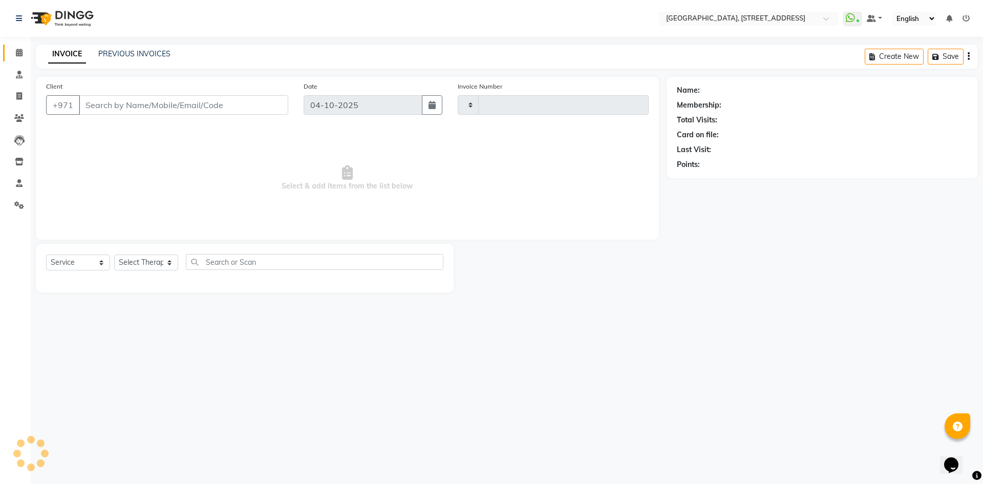
type input "2420"
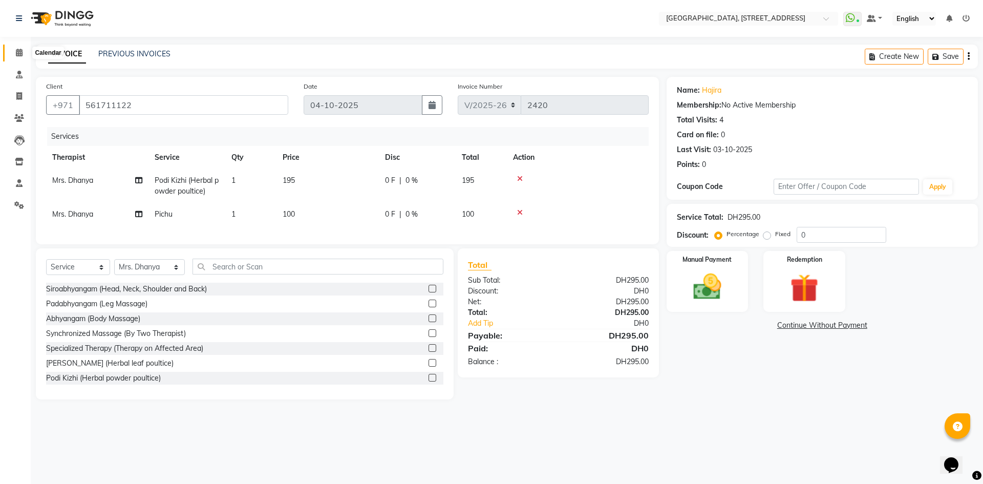
click at [12, 56] on span at bounding box center [19, 53] width 18 height 12
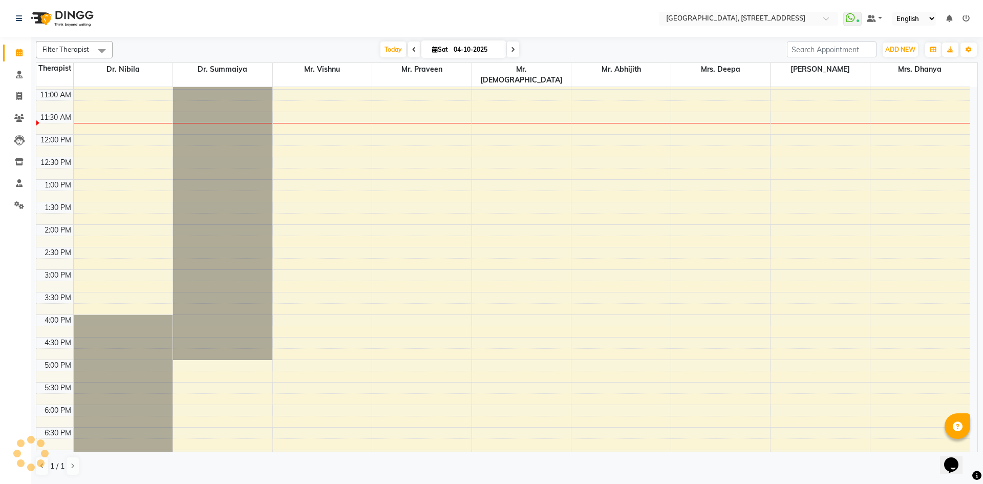
scroll to position [188, 0]
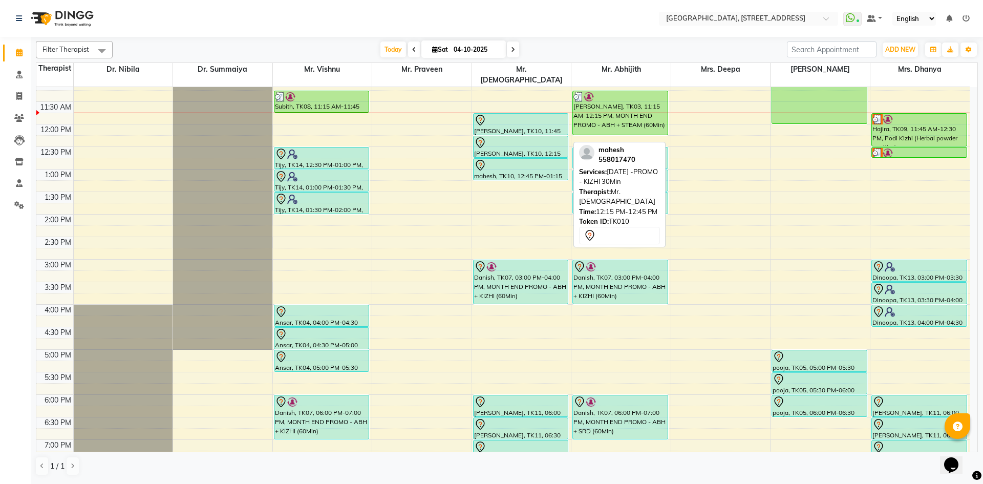
click at [523, 140] on div "[PERSON_NAME], TK10, 12:15 PM-12:45 PM, [DATE] -PROMO - KIZHI 30Min" at bounding box center [520, 146] width 95 height 21
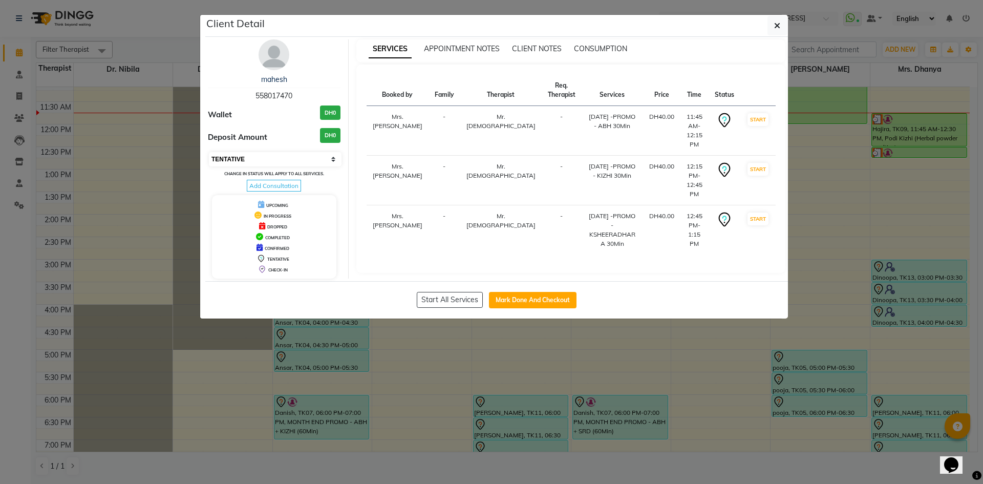
click at [319, 161] on select "Select IN SERVICE CONFIRMED TENTATIVE CHECK IN MARK DONE DROPPED UPCOMING" at bounding box center [275, 159] width 133 height 14
click at [209, 152] on select "Select IN SERVICE CONFIRMED TENTATIVE CHECK IN MARK DONE DROPPED UPCOMING" at bounding box center [275, 159] width 133 height 14
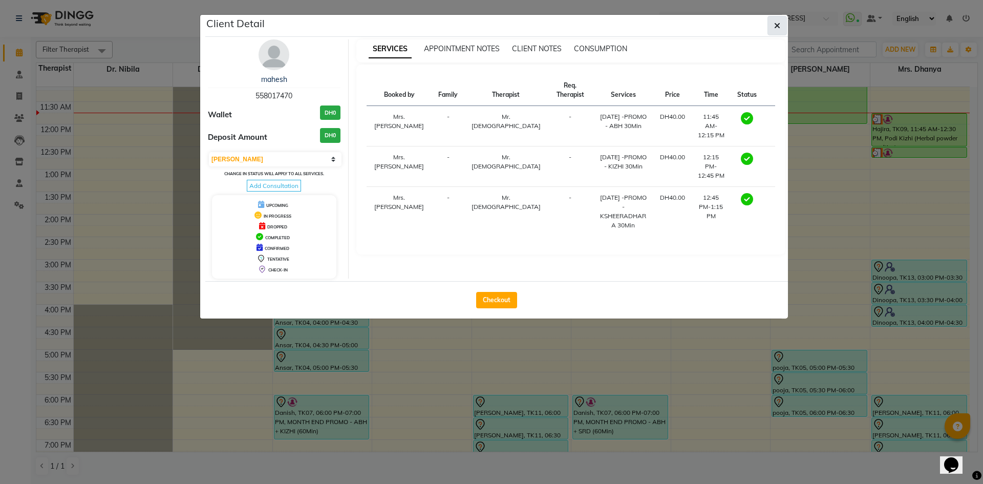
click at [783, 26] on button "button" at bounding box center [776, 25] width 19 height 19
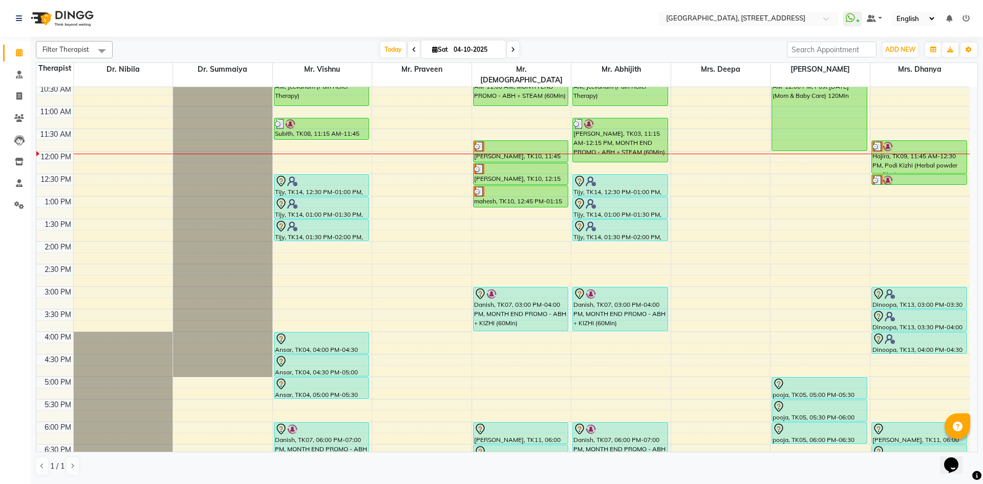
scroll to position [157, 0]
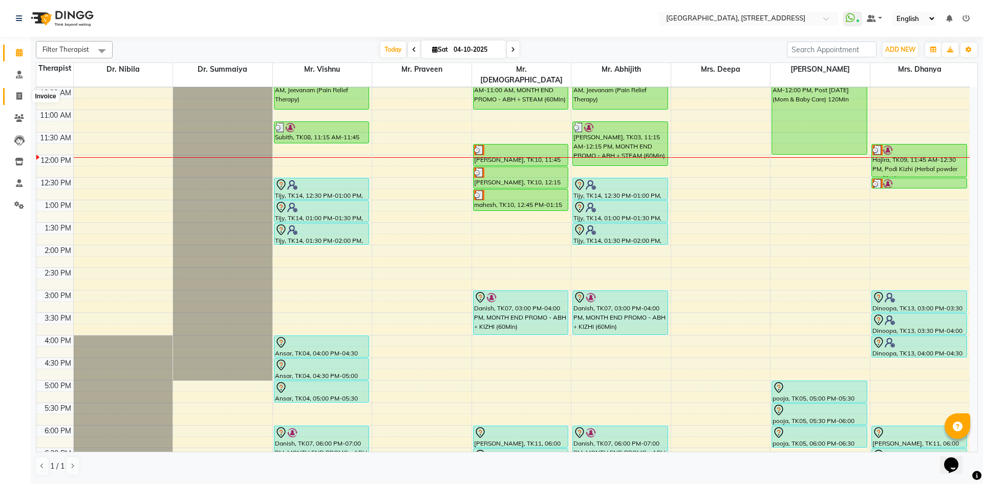
drag, startPoint x: 13, startPoint y: 94, endPoint x: 22, endPoint y: 90, distance: 9.4
click at [13, 94] on span at bounding box center [19, 97] width 18 height 12
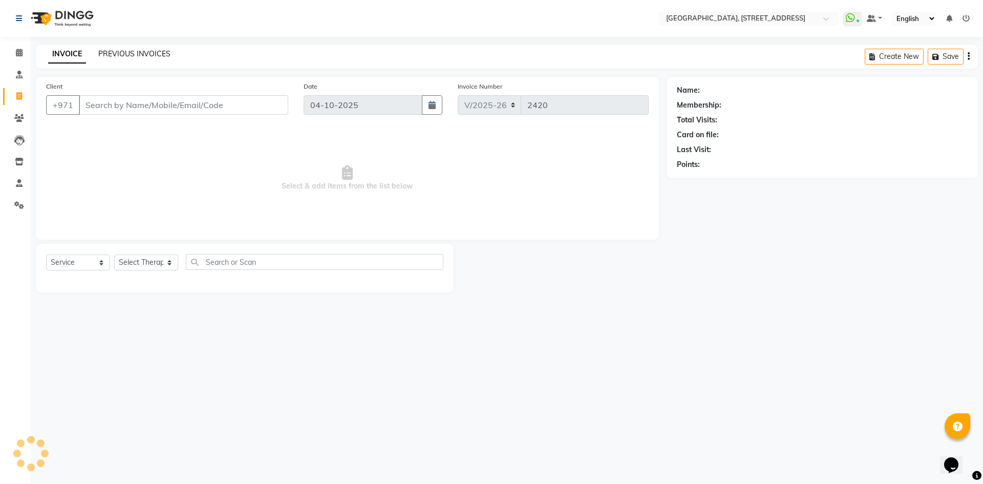
click at [116, 54] on link "PREVIOUS INVOICES" at bounding box center [134, 53] width 72 height 9
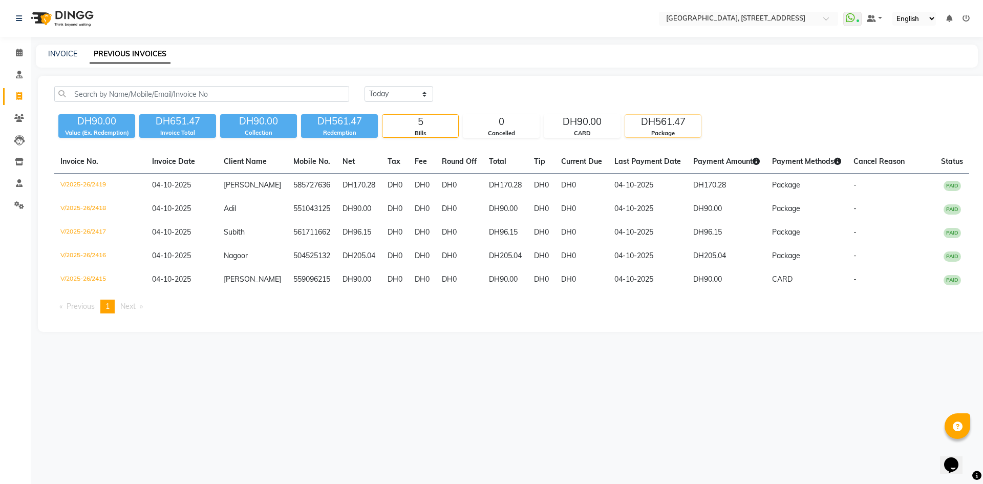
click at [658, 125] on div "DH561.47" at bounding box center [663, 122] width 76 height 14
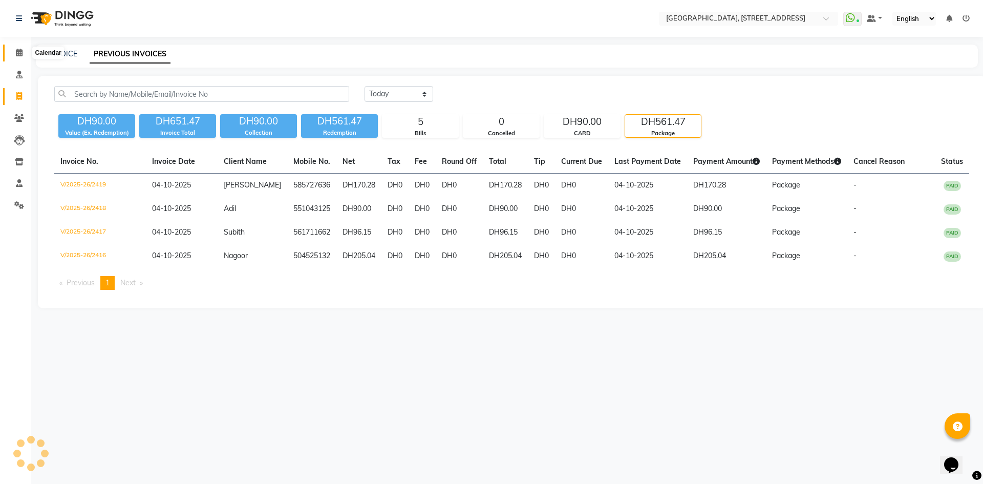
click at [20, 52] on icon at bounding box center [19, 53] width 7 height 8
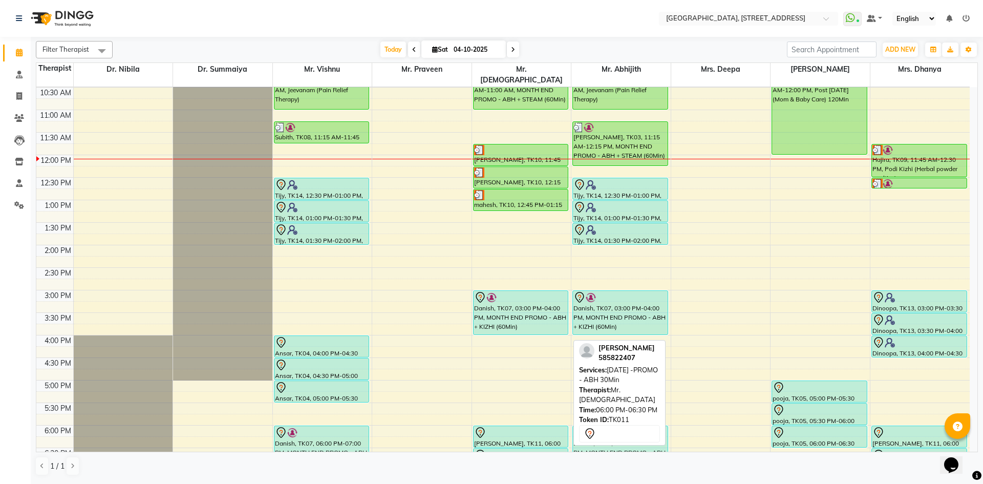
scroll to position [345, 0]
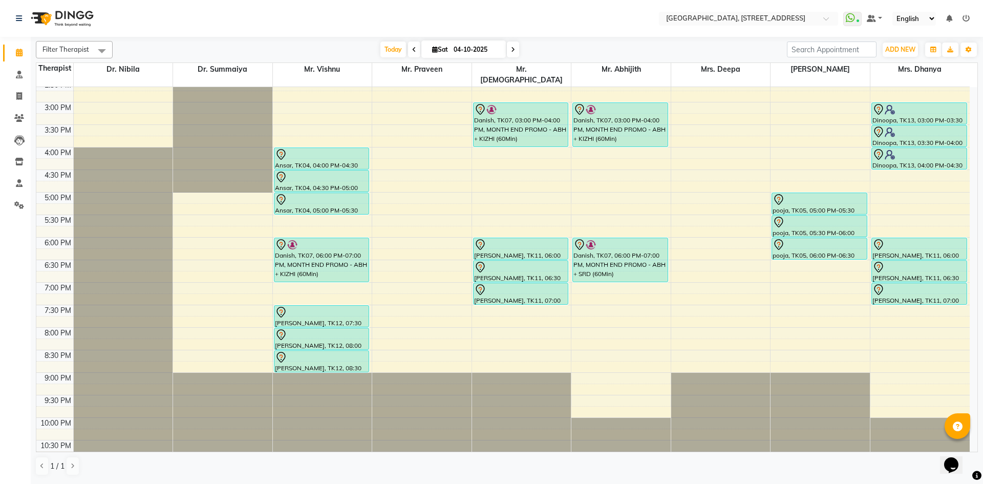
click at [509, 53] on span at bounding box center [513, 49] width 12 height 16
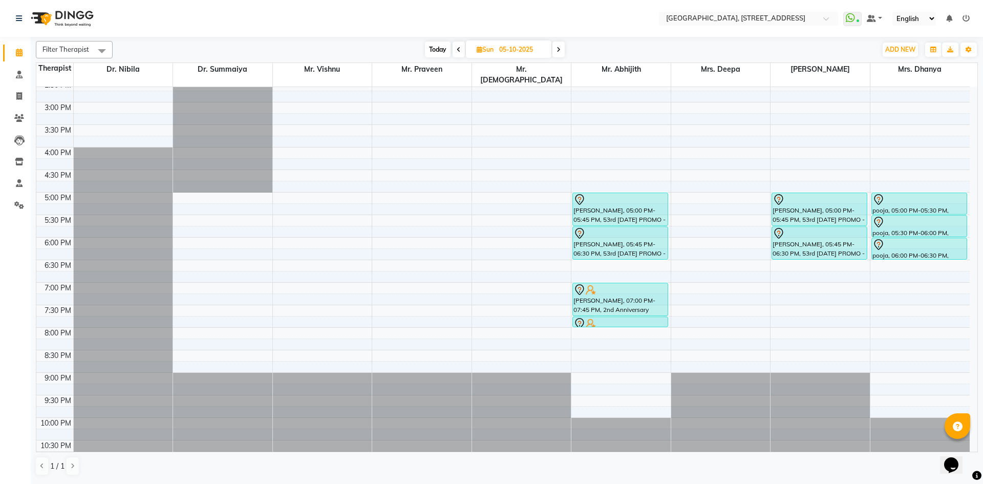
click at [442, 56] on span "Today" at bounding box center [438, 49] width 26 height 16
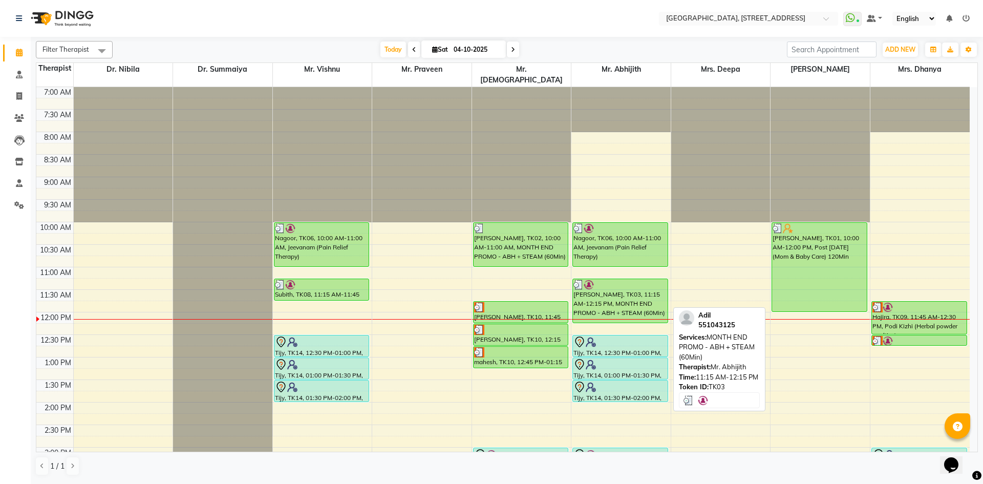
scroll to position [188, 0]
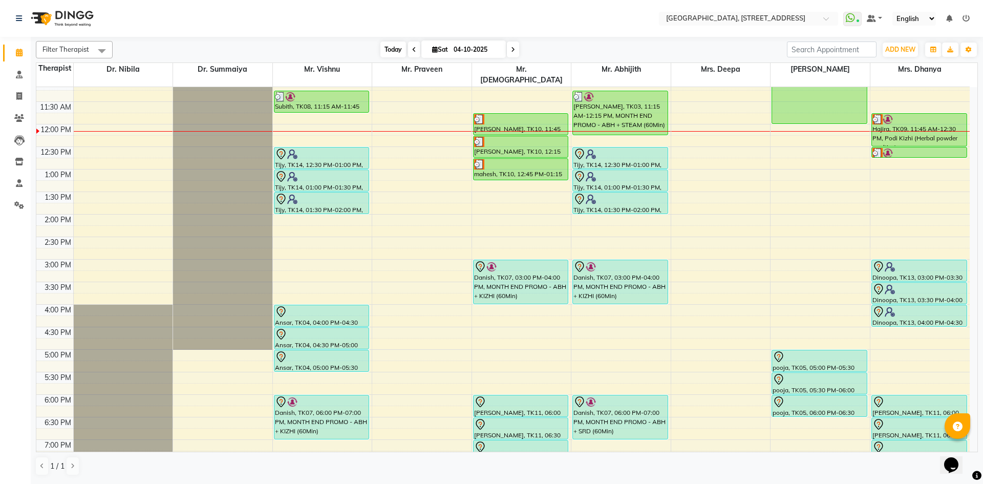
click at [392, 51] on span "Today" at bounding box center [393, 49] width 26 height 16
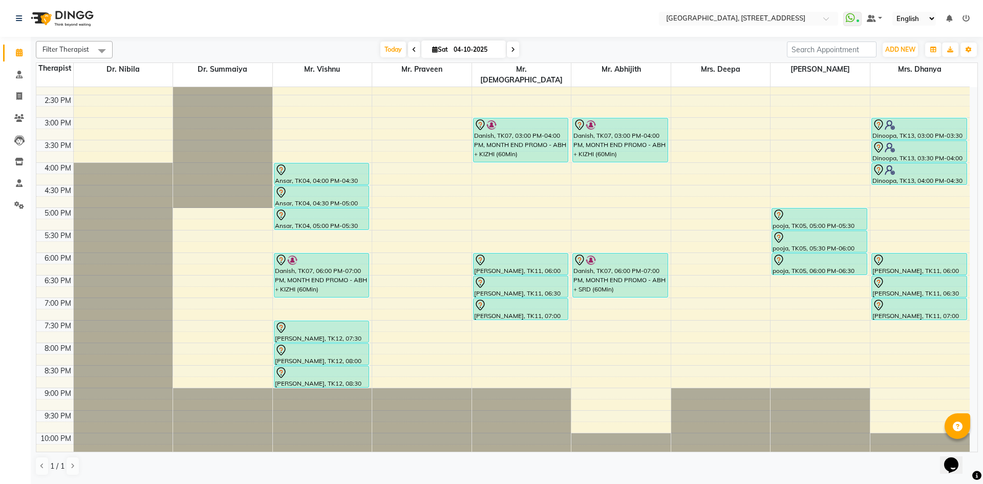
scroll to position [345, 0]
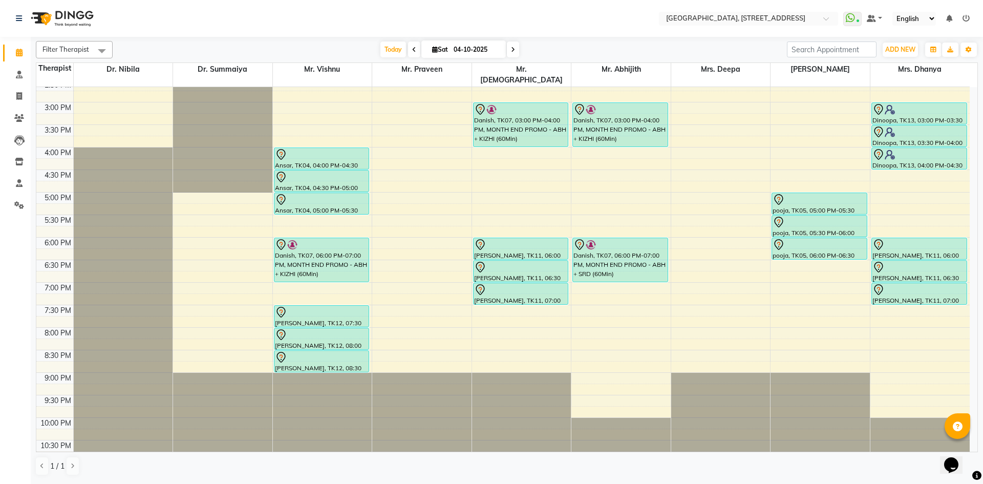
click at [513, 52] on icon at bounding box center [513, 50] width 4 height 6
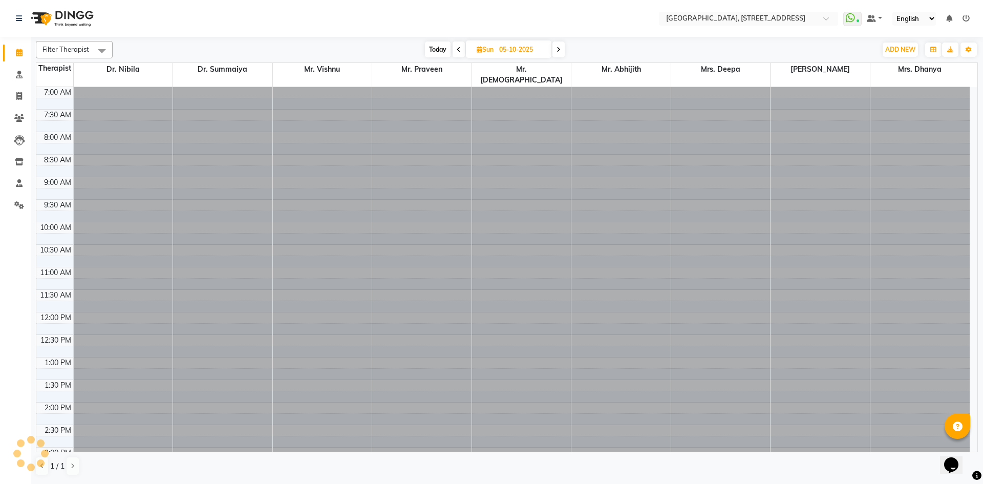
scroll to position [226, 0]
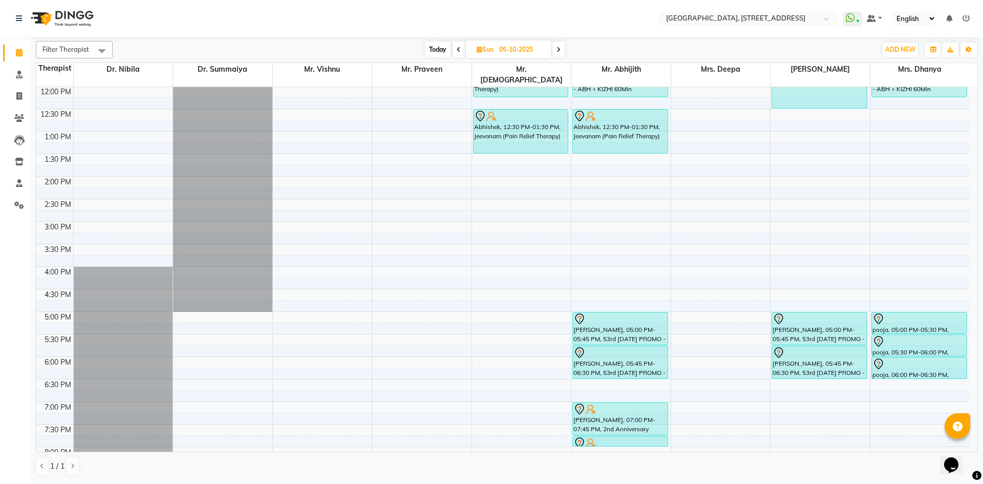
click at [429, 47] on span "Today" at bounding box center [438, 49] width 26 height 16
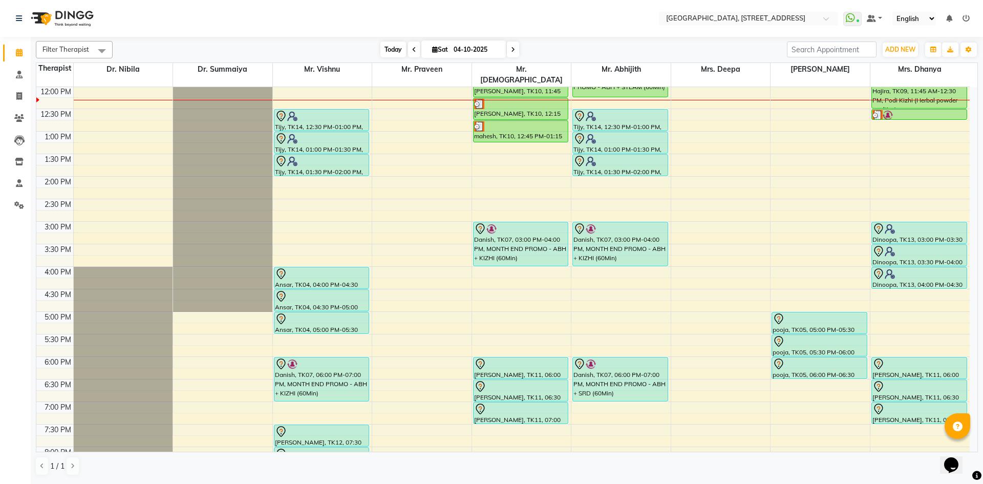
click at [399, 52] on span "Today" at bounding box center [393, 49] width 26 height 16
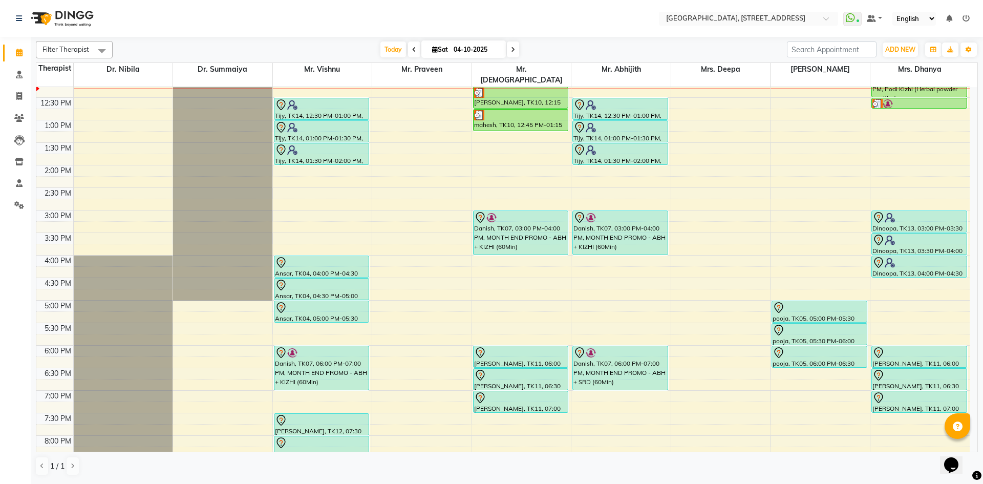
scroll to position [345, 0]
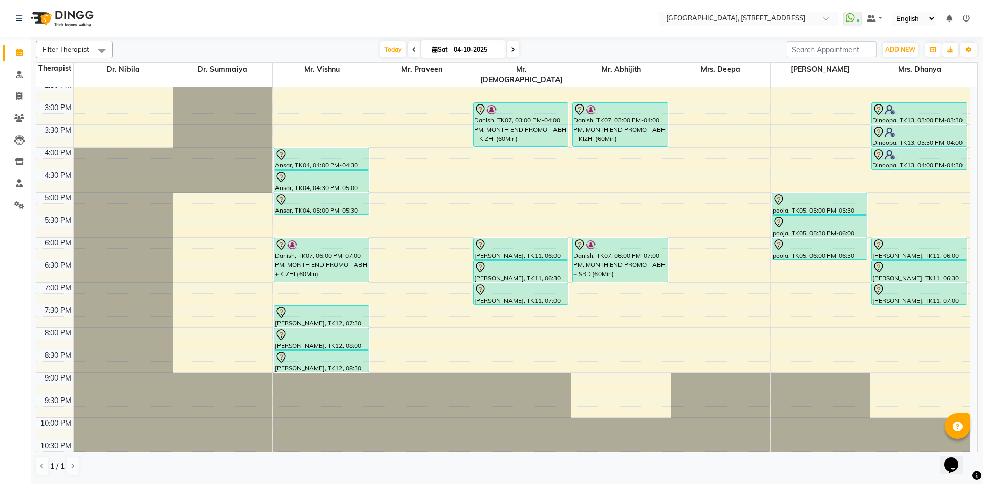
click at [512, 46] on span at bounding box center [513, 49] width 12 height 16
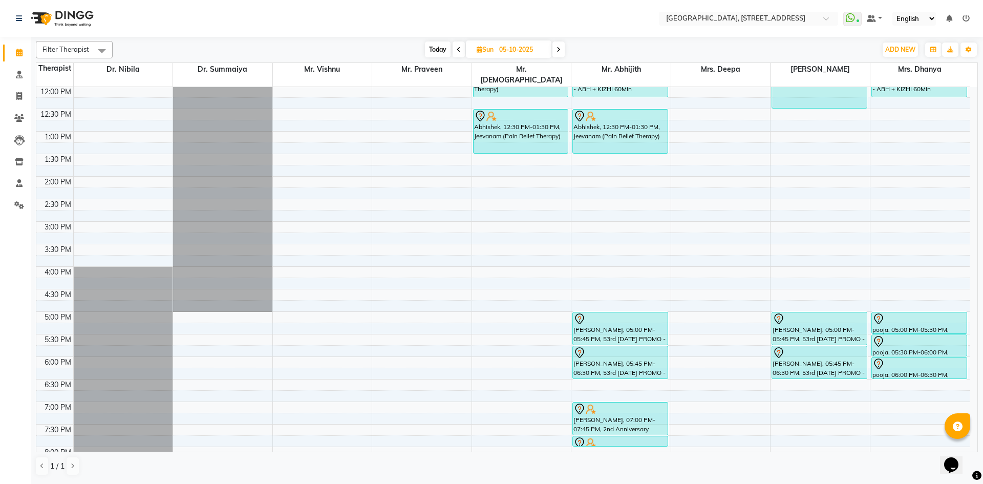
click at [434, 48] on span "Today" at bounding box center [438, 49] width 26 height 16
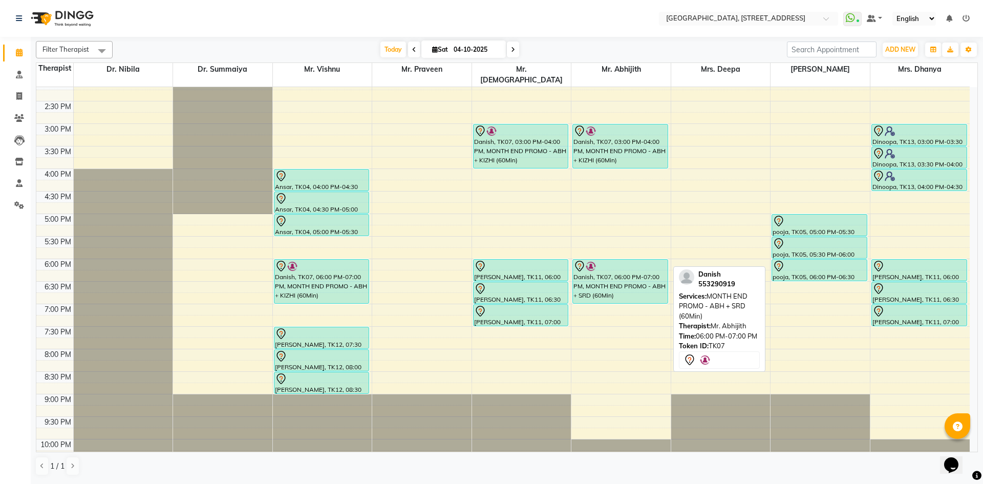
scroll to position [345, 0]
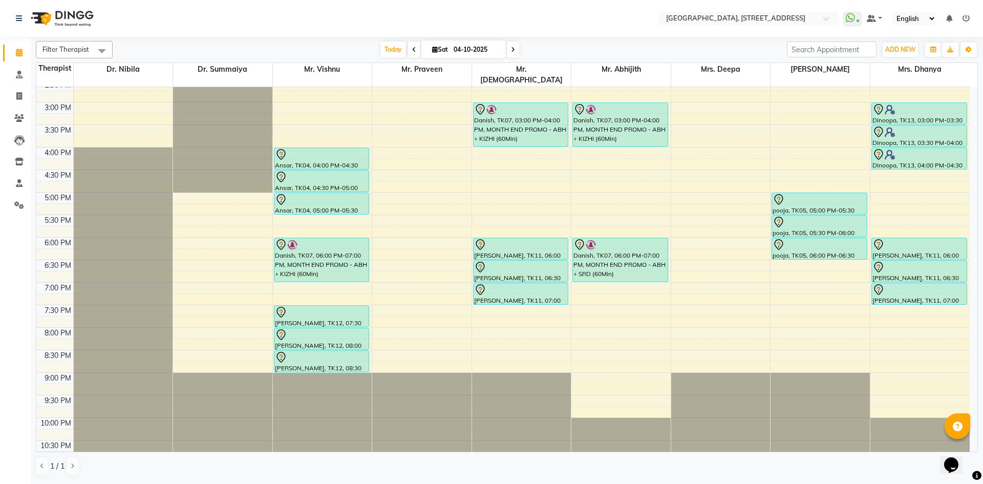
click at [513, 52] on icon at bounding box center [513, 50] width 4 height 6
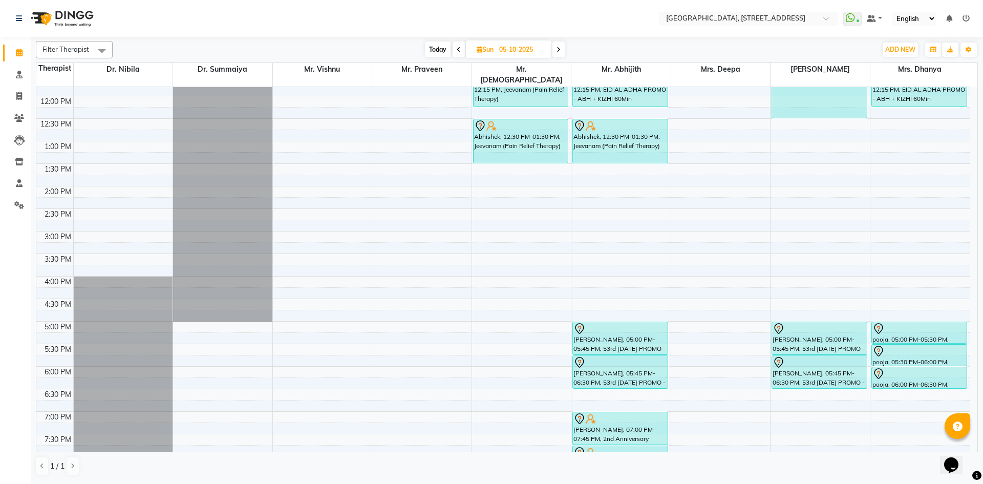
scroll to position [226, 0]
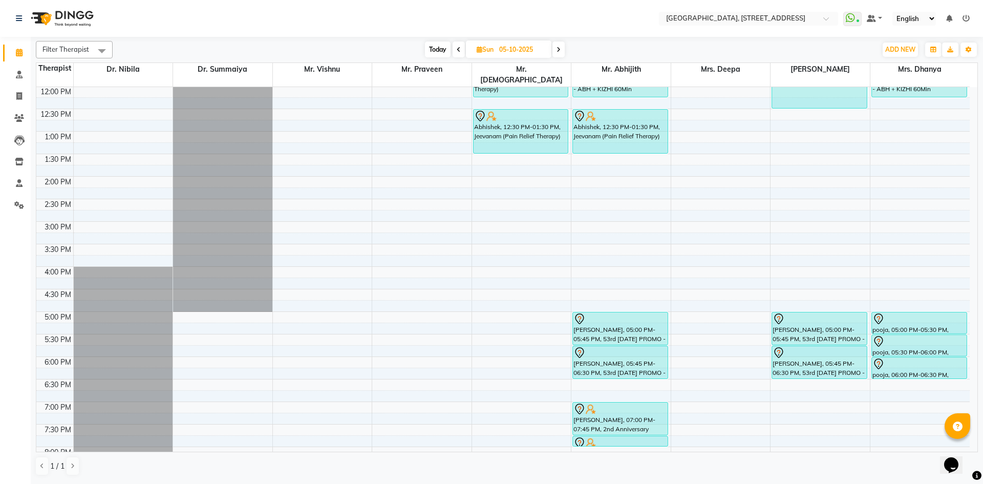
click at [436, 45] on span "Today" at bounding box center [438, 49] width 26 height 16
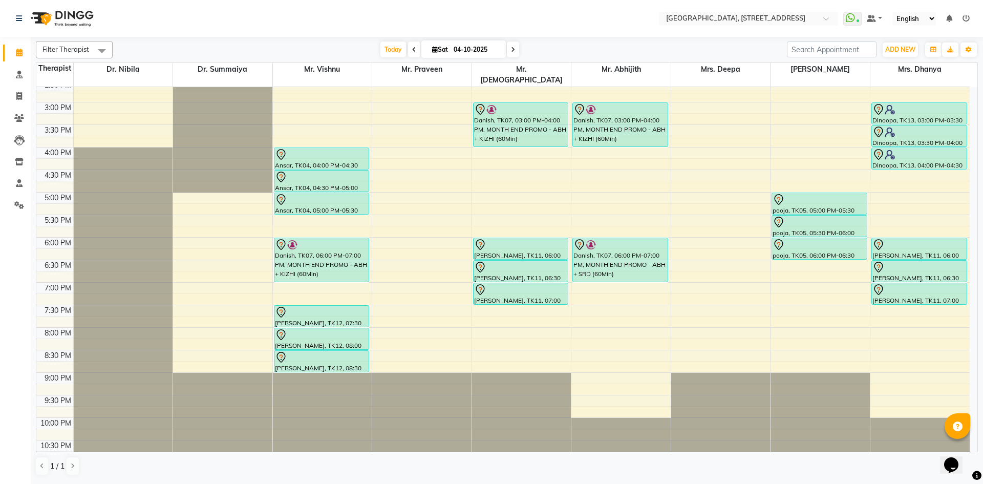
scroll to position [157, 0]
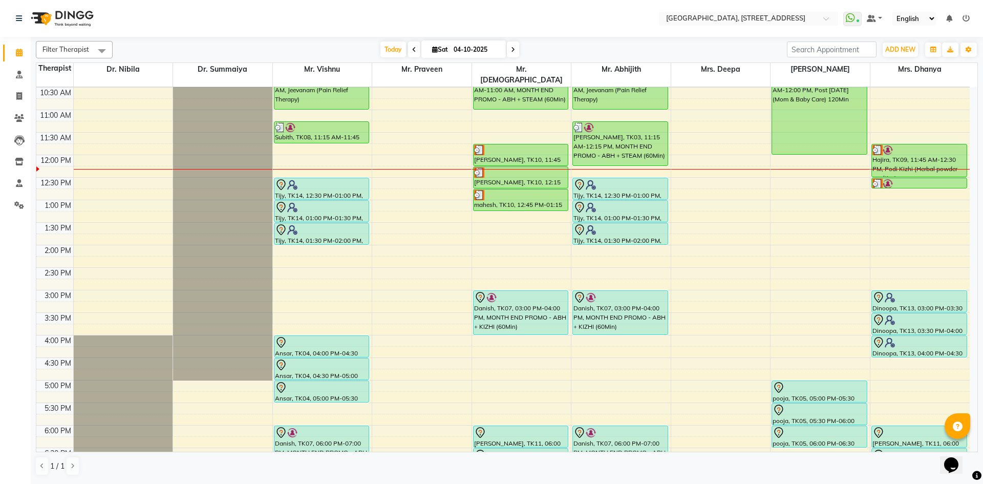
click at [514, 48] on span at bounding box center [513, 49] width 12 height 16
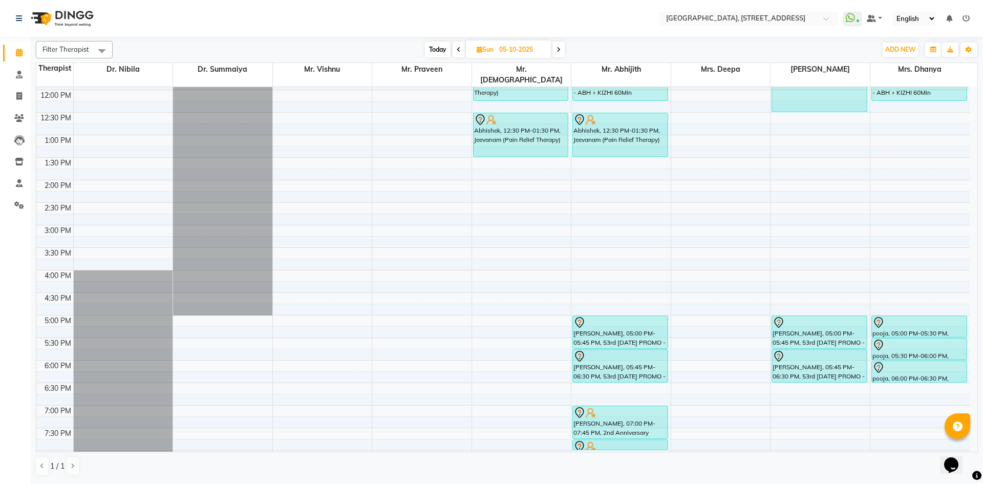
scroll to position [226, 0]
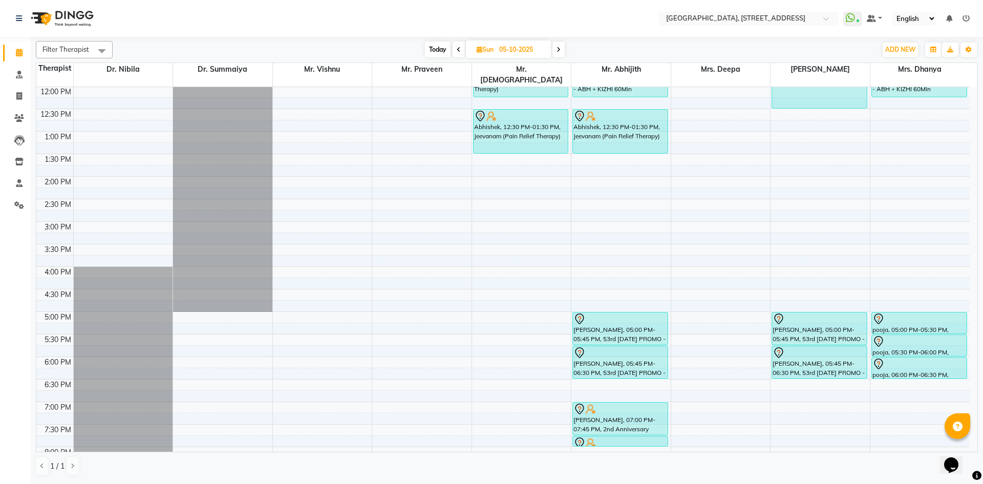
click at [434, 45] on span "Today" at bounding box center [438, 49] width 26 height 16
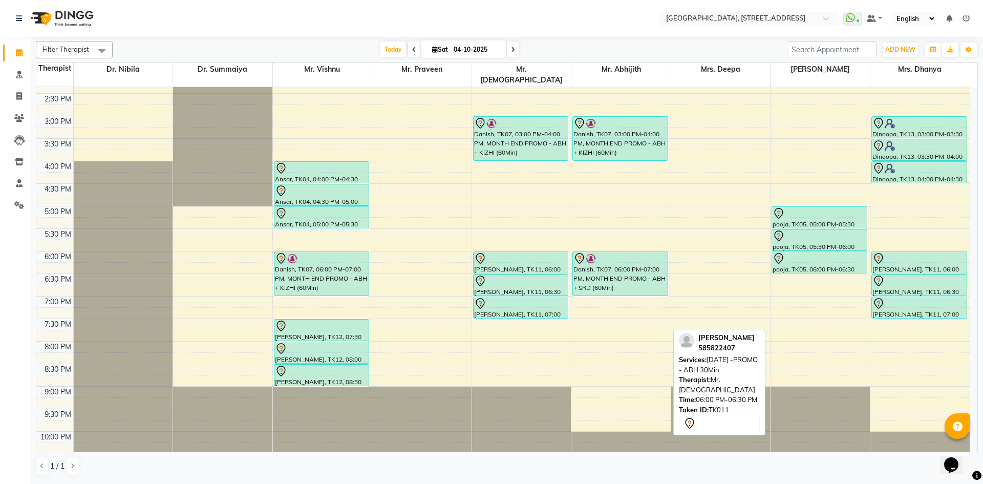
scroll to position [345, 0]
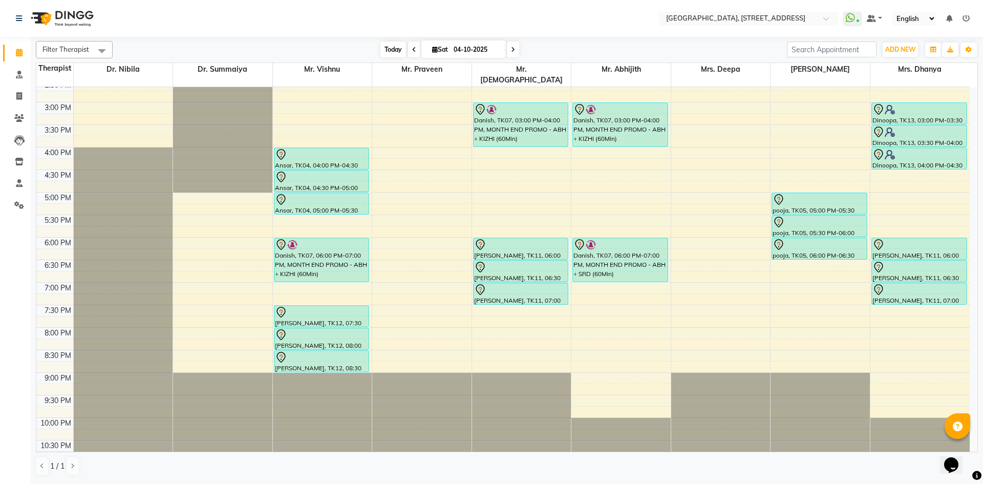
click at [385, 52] on span "Today" at bounding box center [393, 49] width 26 height 16
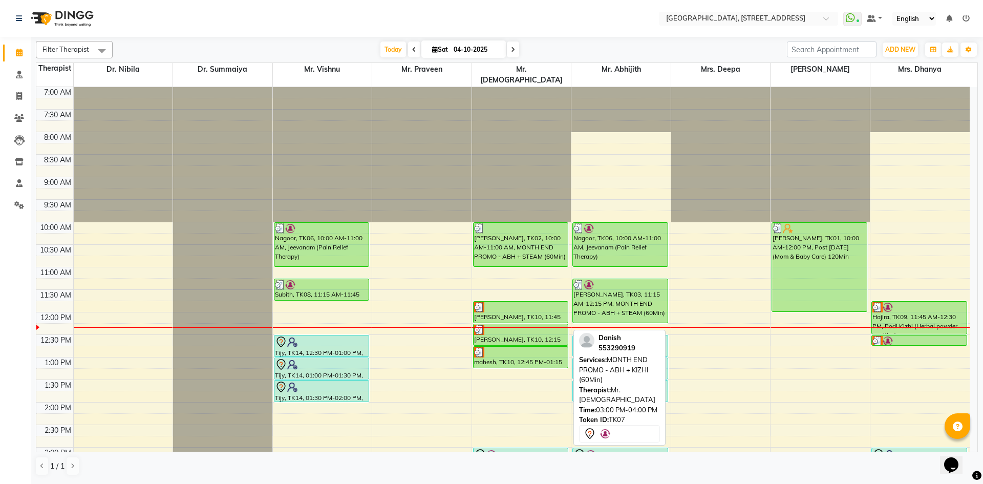
scroll to position [188, 0]
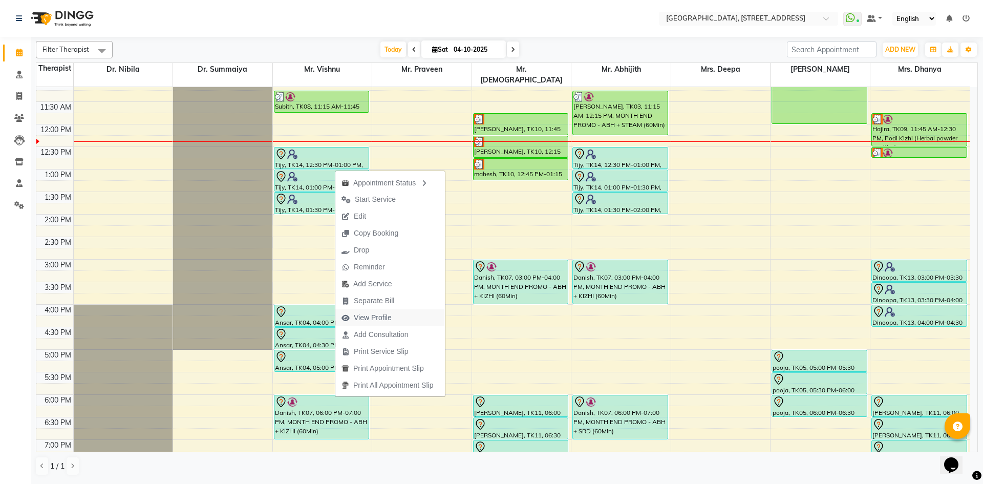
click at [376, 316] on span "View Profile" at bounding box center [373, 317] width 38 height 11
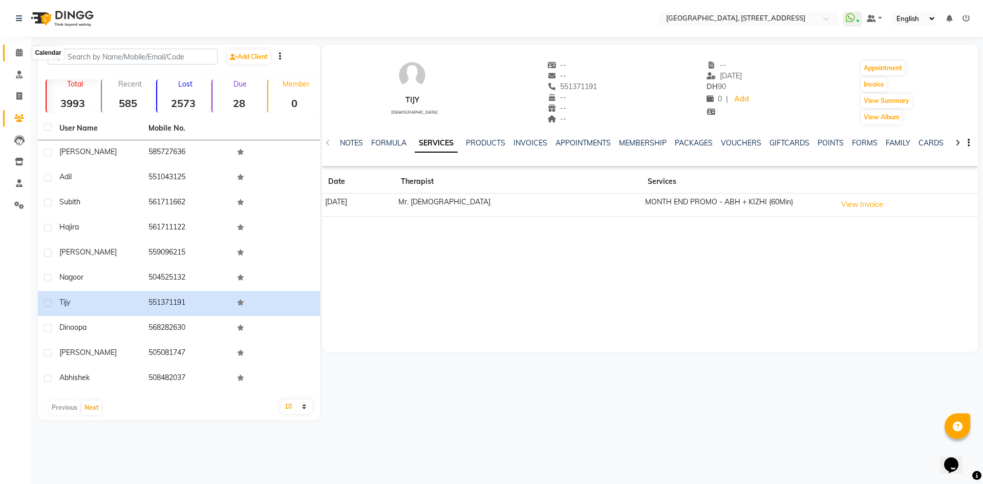
click at [20, 55] on icon at bounding box center [19, 53] width 7 height 8
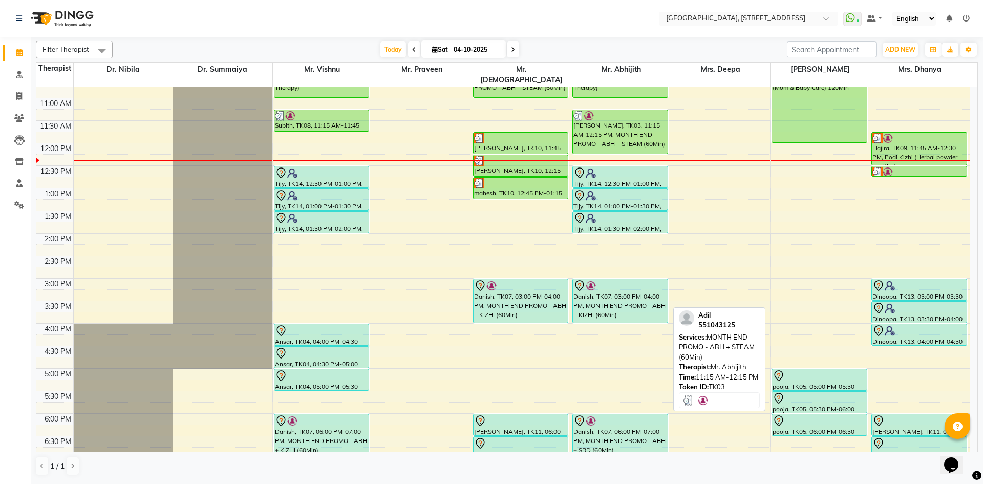
scroll to position [188, 0]
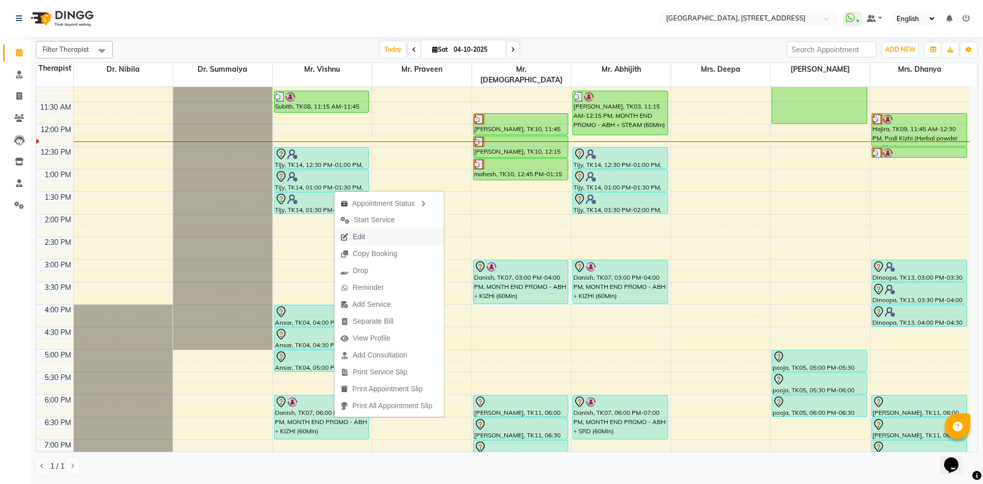
click at [402, 238] on button "Edit" at bounding box center [389, 236] width 110 height 17
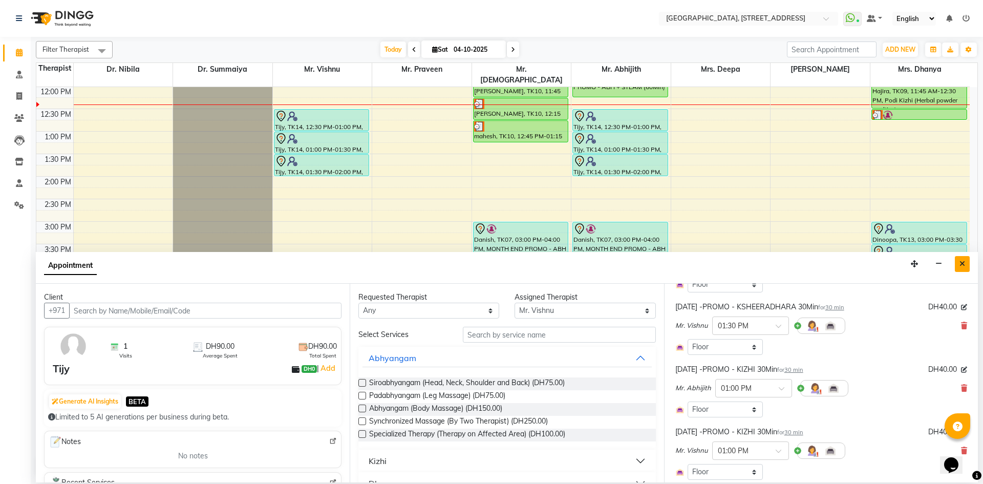
click at [959, 256] on button "Close" at bounding box center [961, 264] width 15 height 16
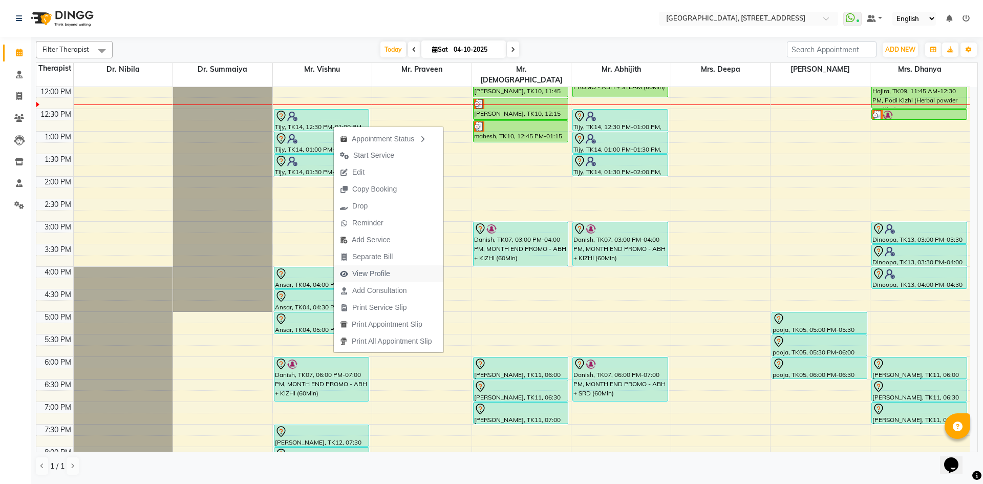
click at [394, 276] on span "View Profile" at bounding box center [365, 273] width 62 height 17
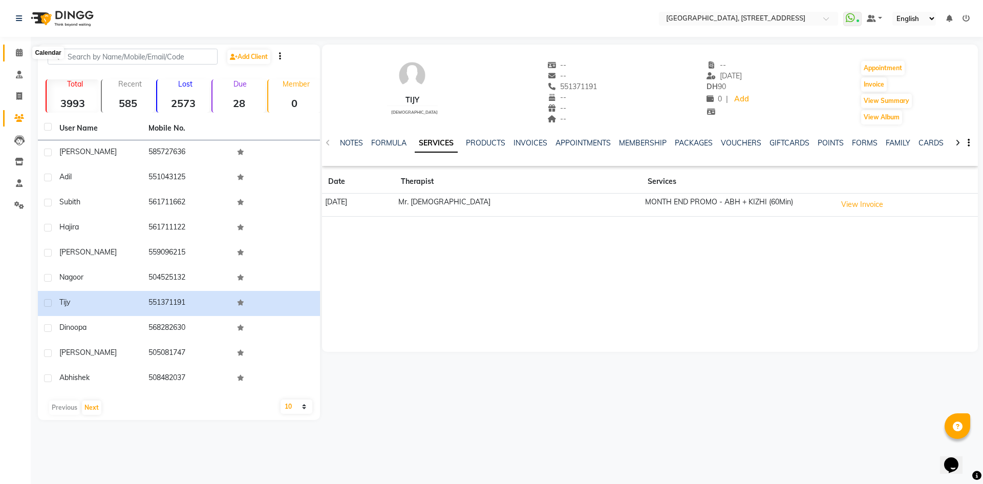
click at [25, 50] on span at bounding box center [19, 53] width 18 height 12
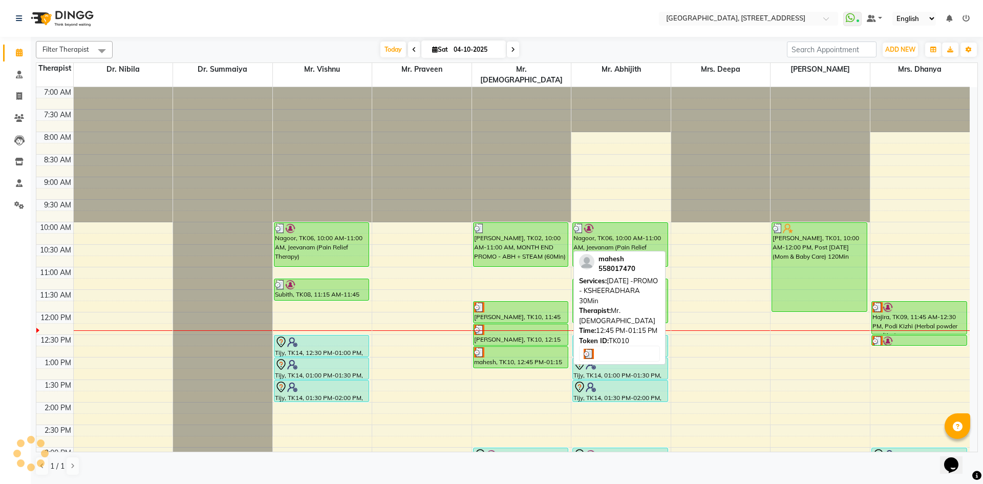
scroll to position [188, 0]
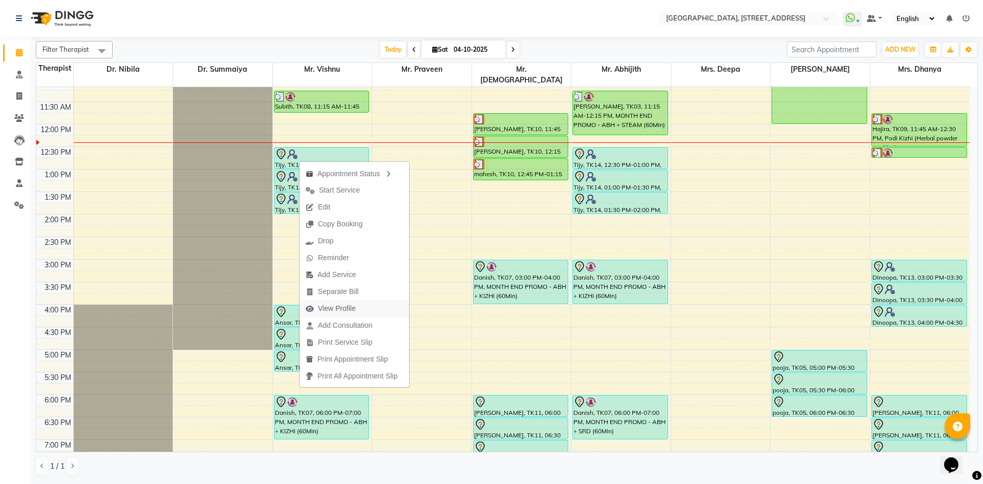
click at [330, 303] on span "View Profile" at bounding box center [337, 308] width 38 height 11
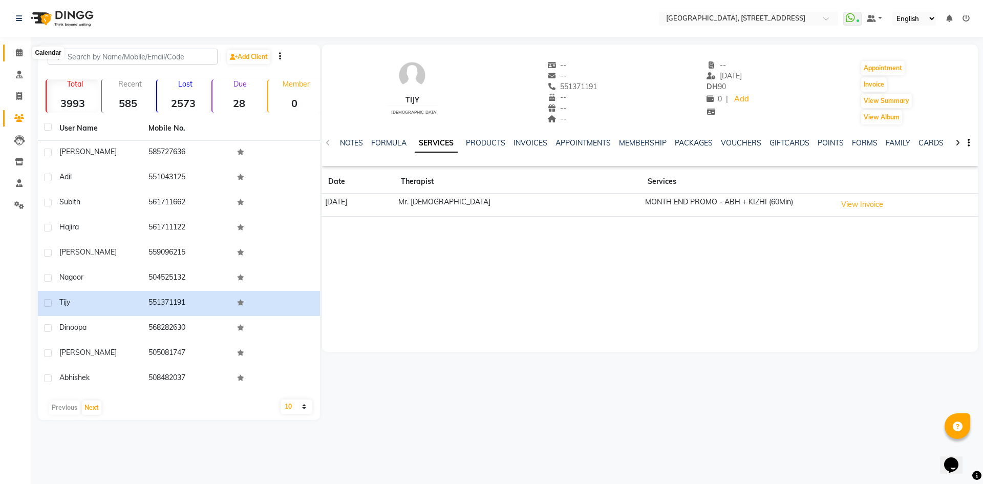
click at [18, 52] on icon at bounding box center [19, 53] width 7 height 8
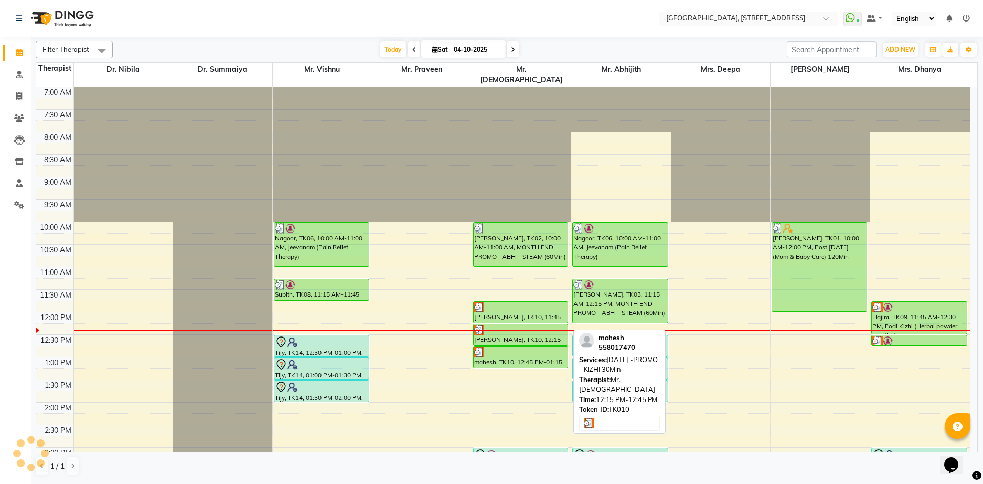
scroll to position [188, 0]
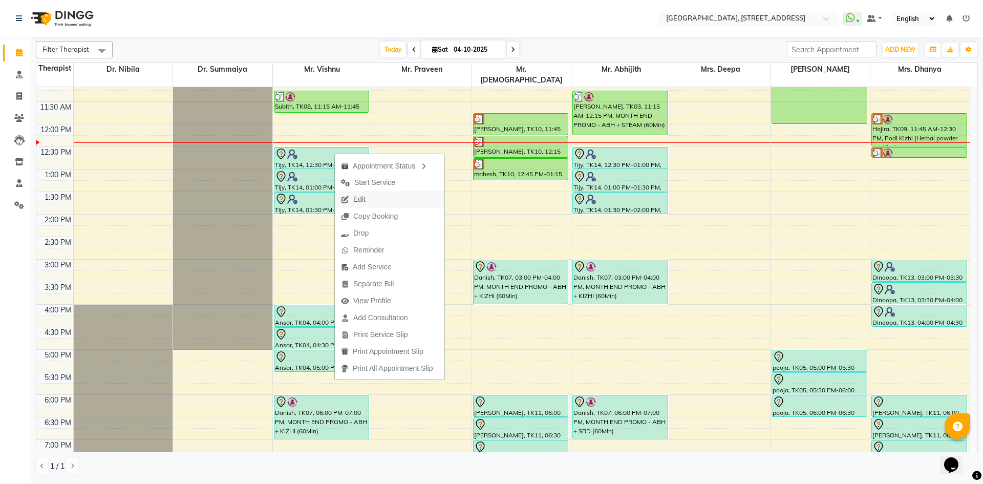
click at [363, 203] on span "Edit" at bounding box center [359, 199] width 12 height 11
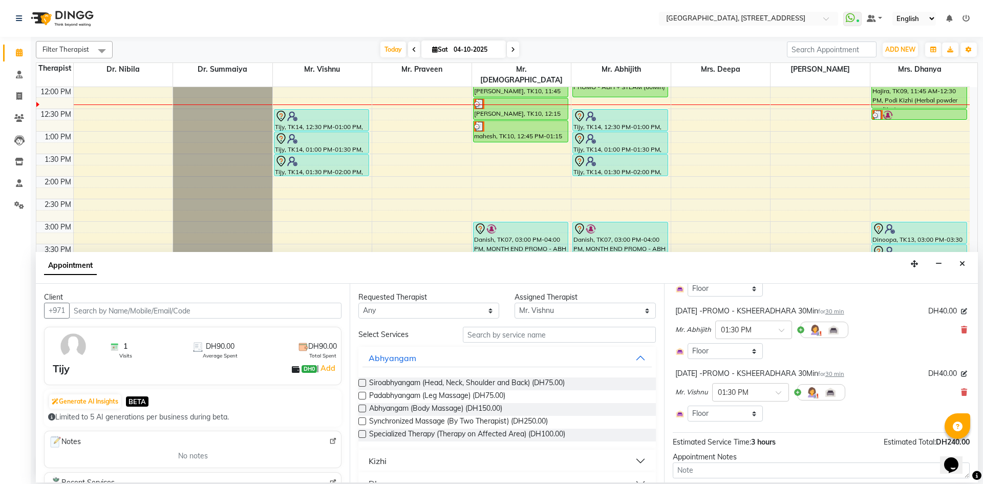
scroll to position [318, 0]
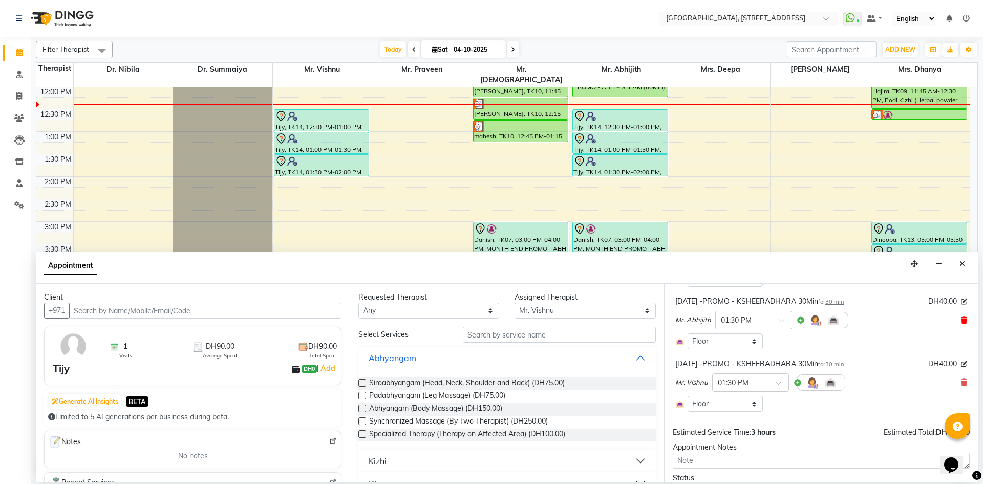
click at [961, 319] on icon at bounding box center [964, 319] width 6 height 7
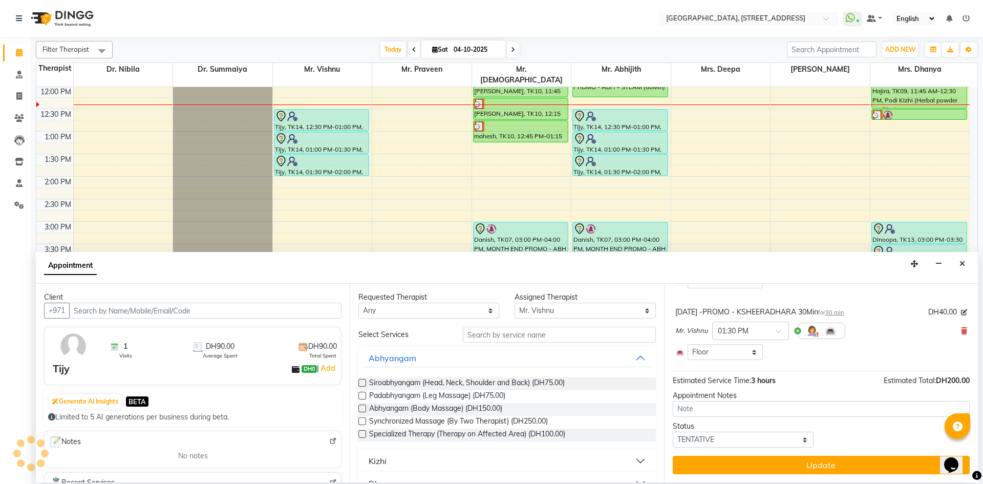
scroll to position [317, 0]
drag, startPoint x: 955, startPoint y: 328, endPoint x: 940, endPoint y: 337, distance: 17.2
click at [961, 329] on icon at bounding box center [964, 330] width 6 height 7
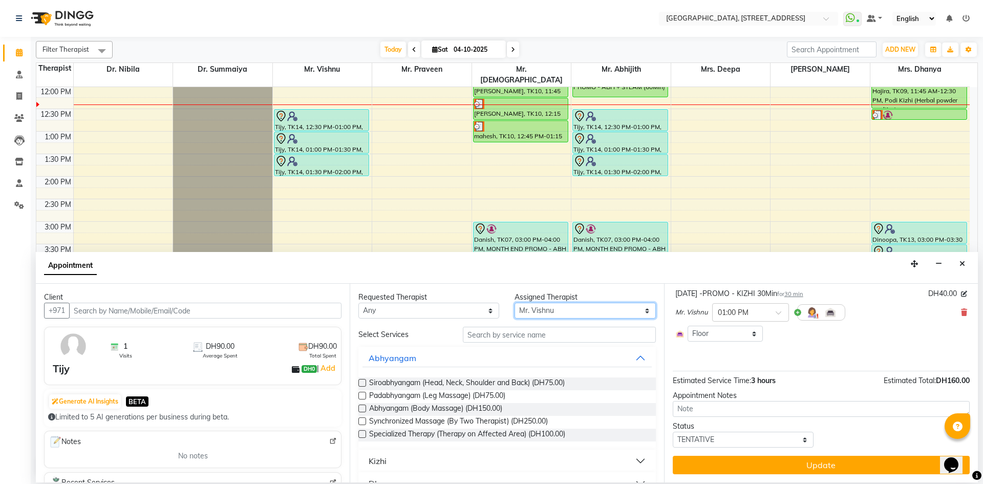
click at [555, 304] on select "Select Dr. Nibila Dr. Summaiya Mr. Abhijith Mr. Praveen Mrs. [PERSON_NAME] Mrs.…" at bounding box center [584, 310] width 141 height 16
click at [514, 302] on select "Select Dr. Nibila Dr. Summaiya Mr. Abhijith Mr. Praveen Mrs. [PERSON_NAME] Mrs.…" at bounding box center [584, 310] width 141 height 16
click at [527, 340] on input "text" at bounding box center [559, 335] width 193 height 16
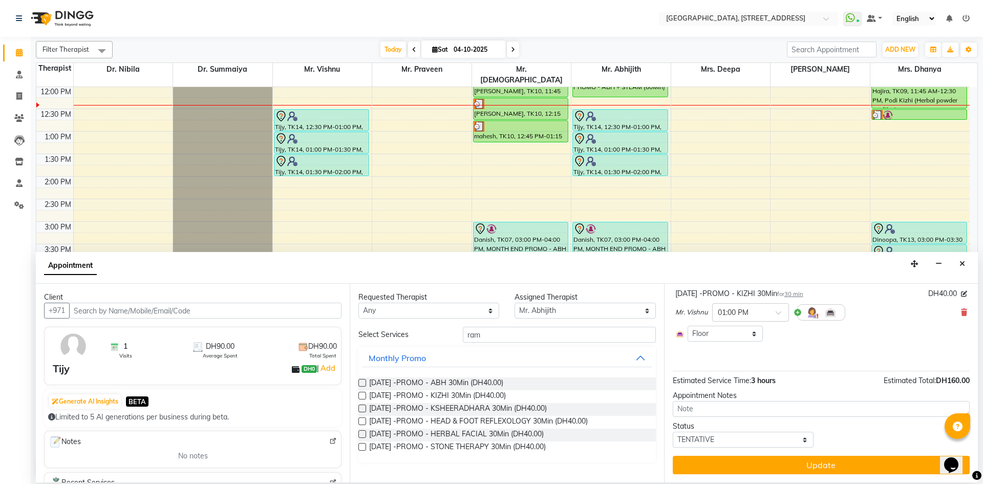
click at [361, 434] on label at bounding box center [362, 434] width 8 height 8
click at [361, 434] on input "checkbox" at bounding box center [361, 434] width 7 height 7
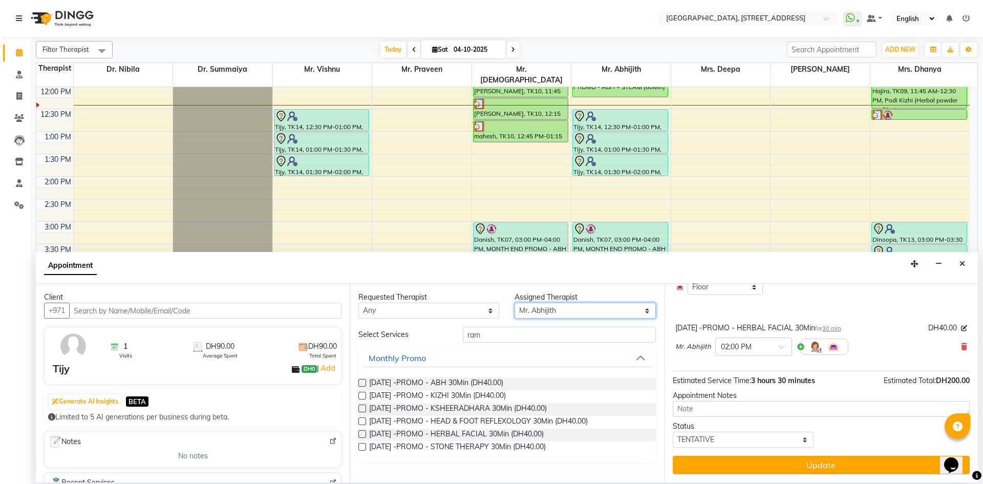
click at [586, 310] on select "Select Dr. Nibila Dr. Summaiya Mr. Abhijith Mr. Praveen Mrs. [PERSON_NAME] Mrs.…" at bounding box center [584, 310] width 141 height 16
click at [514, 302] on select "Select Dr. Nibila Dr. Summaiya Mr. Abhijith Mr. Praveen Mrs. [PERSON_NAME] Mrs.…" at bounding box center [584, 310] width 141 height 16
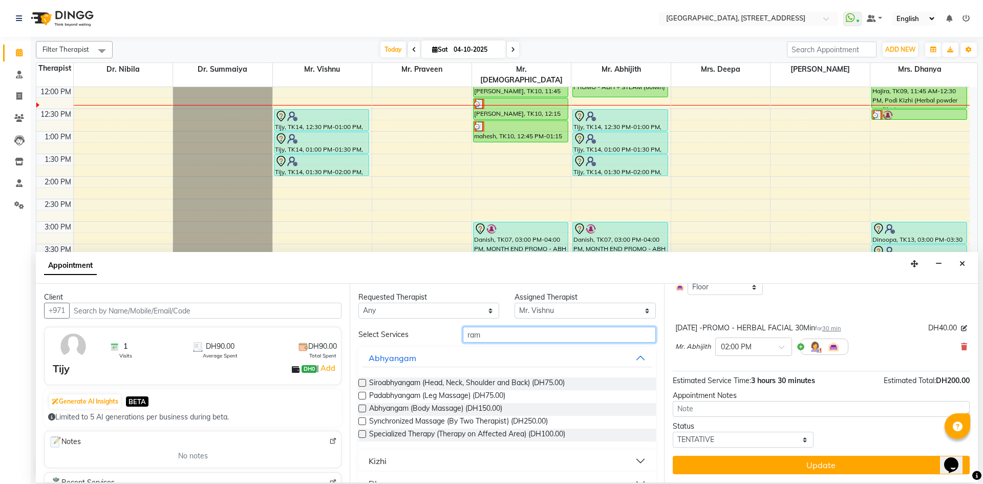
click at [523, 341] on input "ram" at bounding box center [559, 335] width 193 height 16
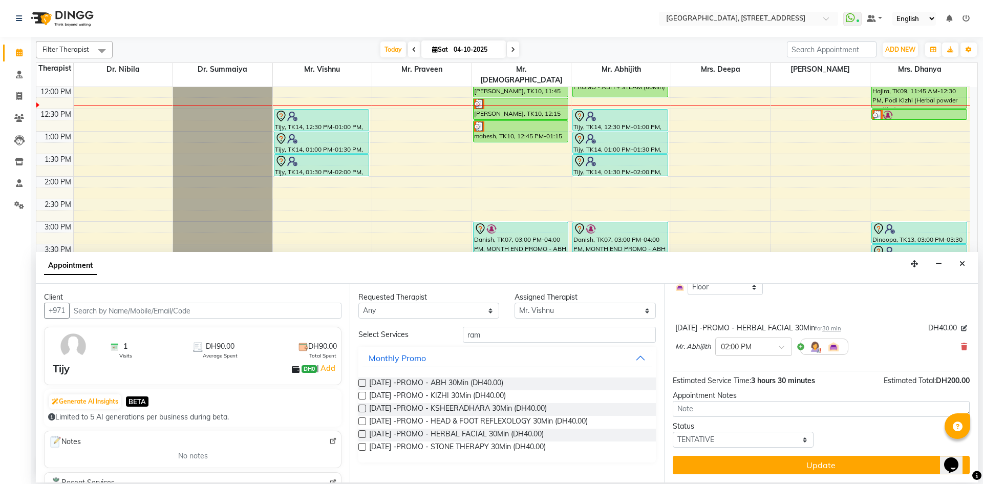
click at [359, 431] on label at bounding box center [362, 434] width 8 height 8
click at [359, 431] on input "checkbox" at bounding box center [361, 434] width 7 height 7
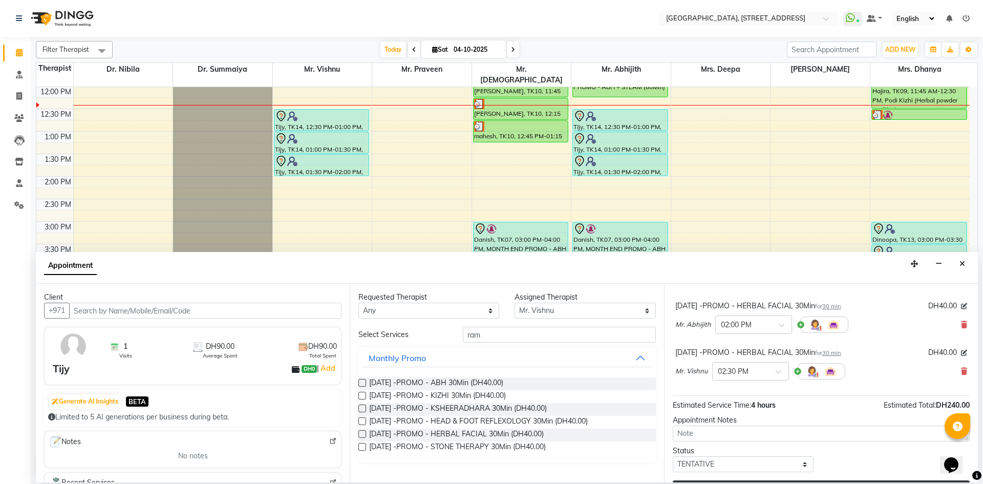
scroll to position [346, 0]
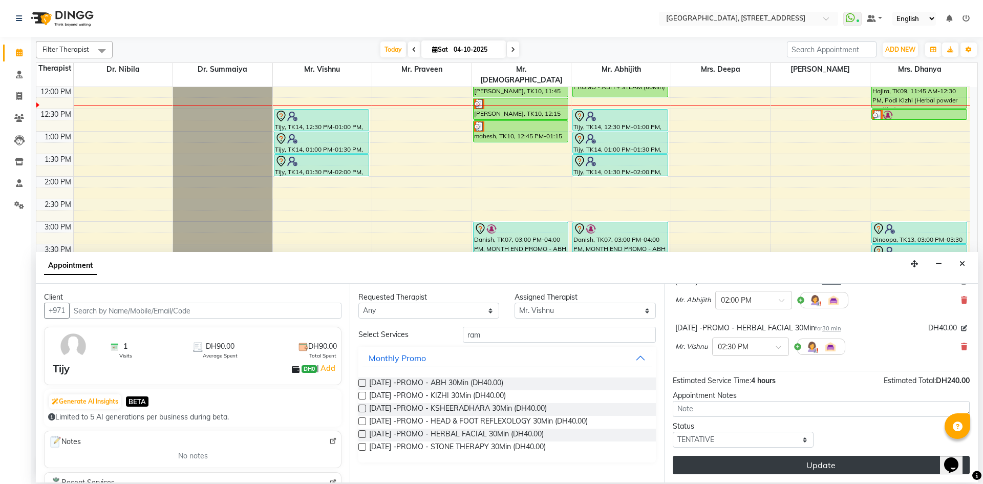
click at [764, 460] on button "Update" at bounding box center [820, 464] width 297 height 18
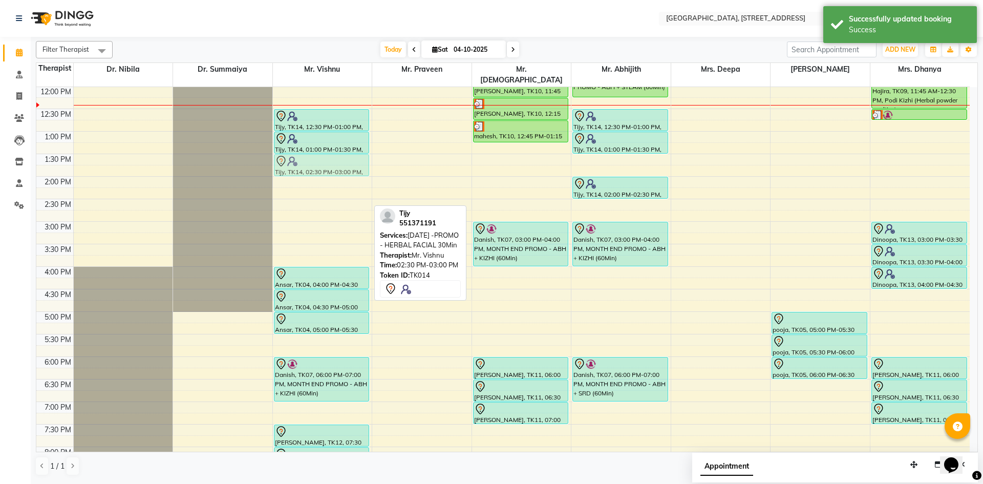
drag, startPoint x: 343, startPoint y: 198, endPoint x: 356, endPoint y: 151, distance: 48.3
click at [356, 151] on div "Nagoor, TK06, 10:00 AM-11:00 AM, Jeevanam (Pain Relief Therapy) Subith, TK08, 1…" at bounding box center [322, 221] width 99 height 720
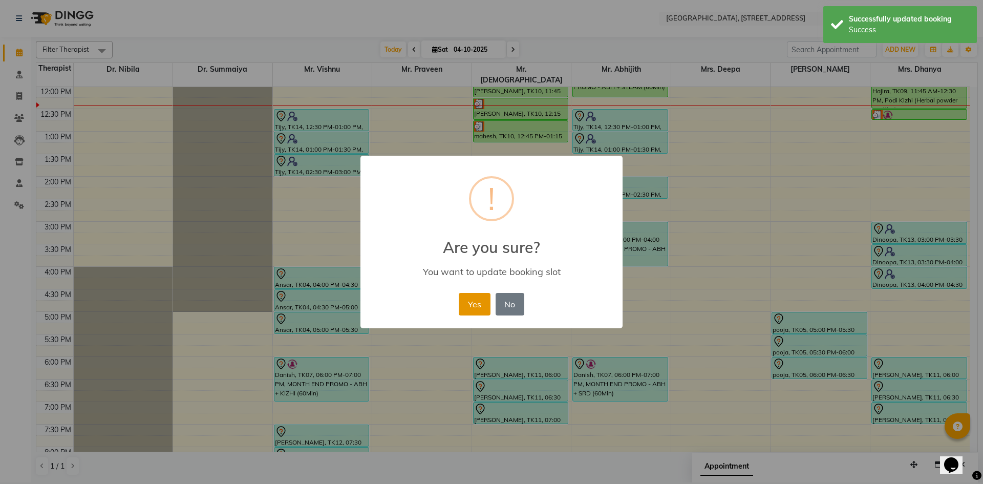
click at [470, 299] on button "Yes" at bounding box center [474, 304] width 31 height 23
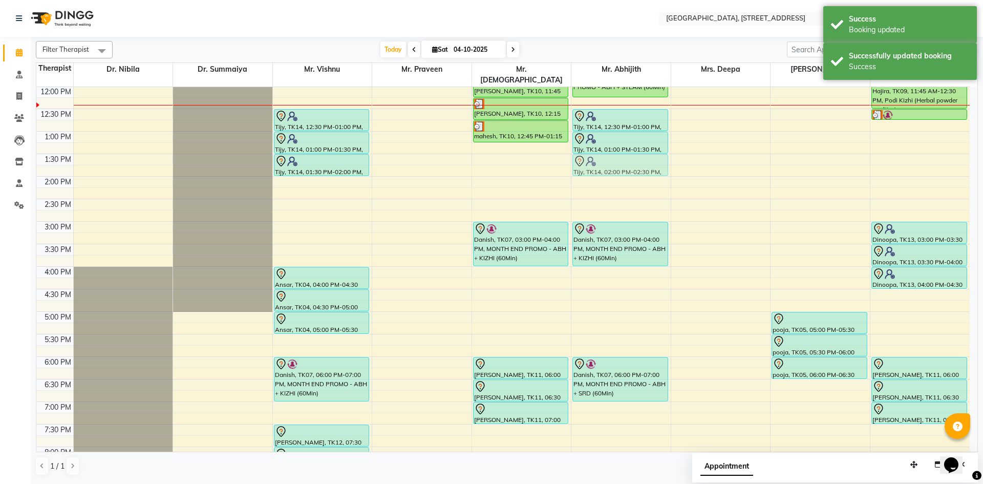
drag, startPoint x: 614, startPoint y: 162, endPoint x: 614, endPoint y: 144, distance: 18.4
click at [614, 144] on div "[GEOGRAPHIC_DATA], TK06, 10:00 AM-11:00 AM, Jeevanam (Pain Relief Therapy) [PER…" at bounding box center [620, 221] width 99 height 720
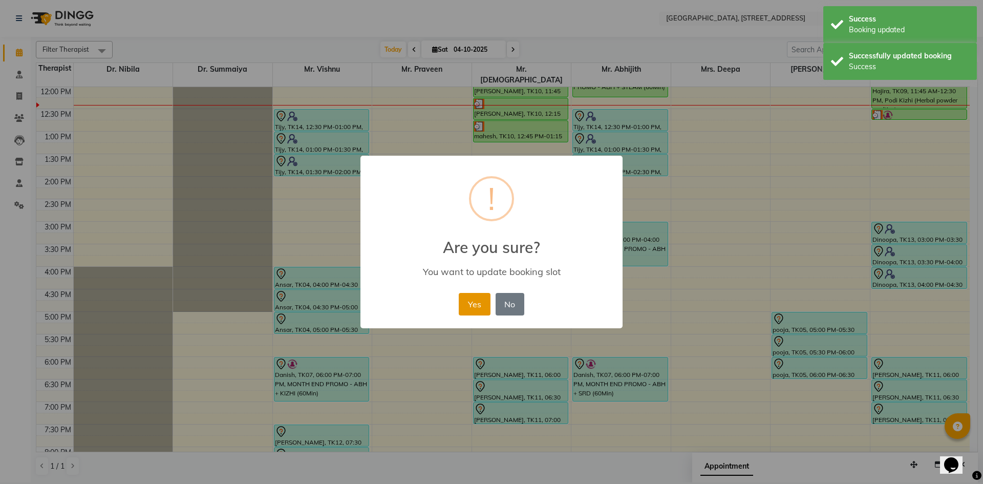
click at [473, 303] on button "Yes" at bounding box center [474, 304] width 31 height 23
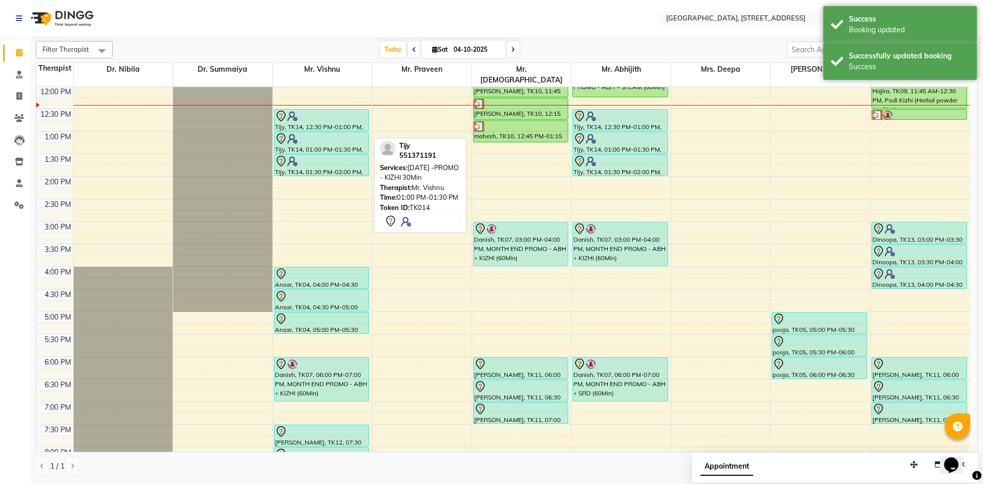
click at [295, 134] on img at bounding box center [292, 139] width 10 height 10
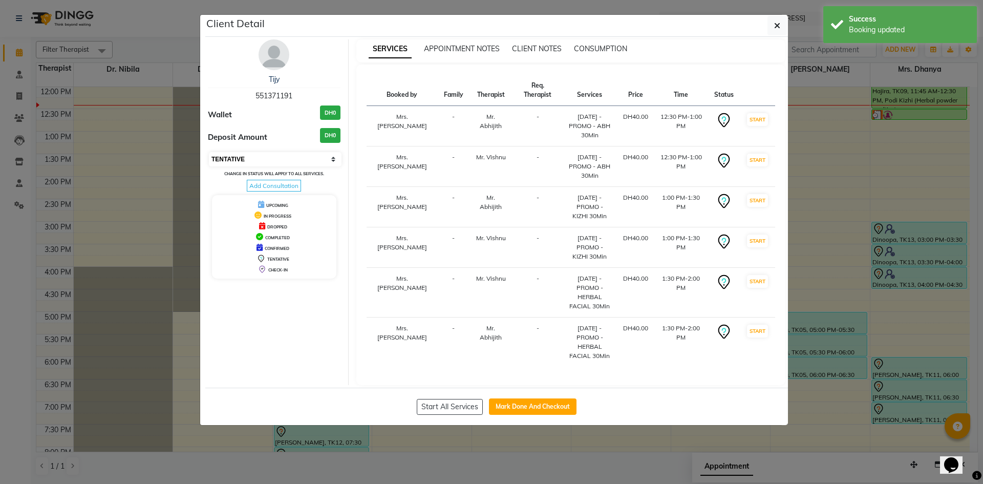
click at [314, 161] on select "Select IN SERVICE CONFIRMED TENTATIVE CHECK IN MARK DONE DROPPED UPCOMING" at bounding box center [275, 159] width 133 height 14
click at [209, 152] on select "Select IN SERVICE CONFIRMED TENTATIVE CHECK IN MARK DONE DROPPED UPCOMING" at bounding box center [275, 159] width 133 height 14
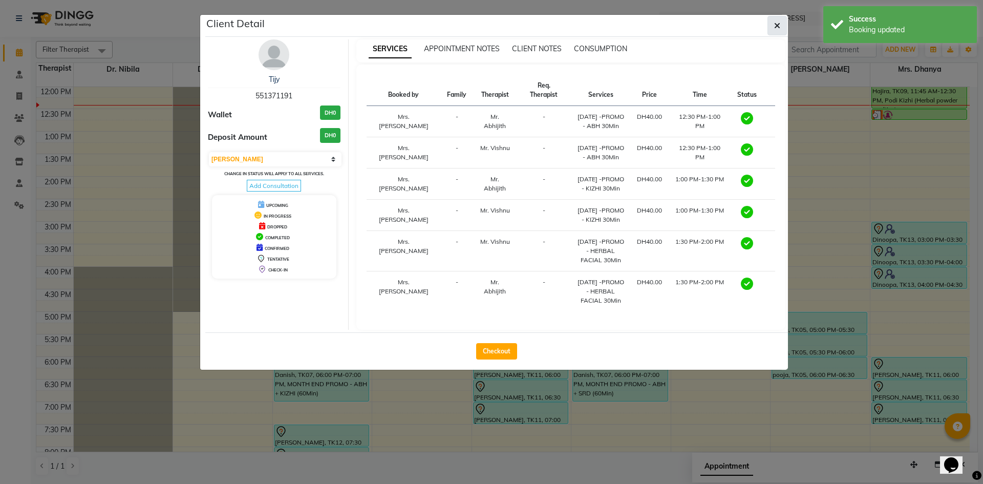
click at [779, 26] on icon "button" at bounding box center [777, 25] width 6 height 8
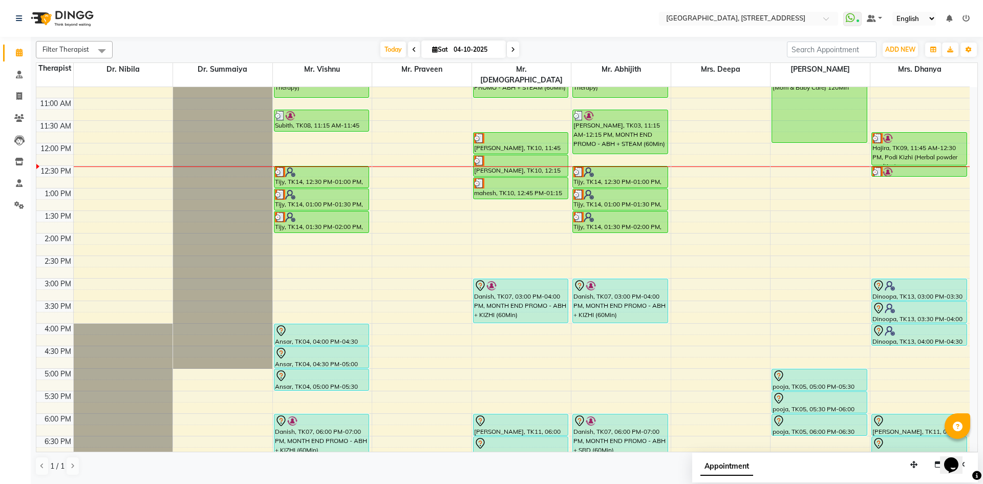
scroll to position [157, 0]
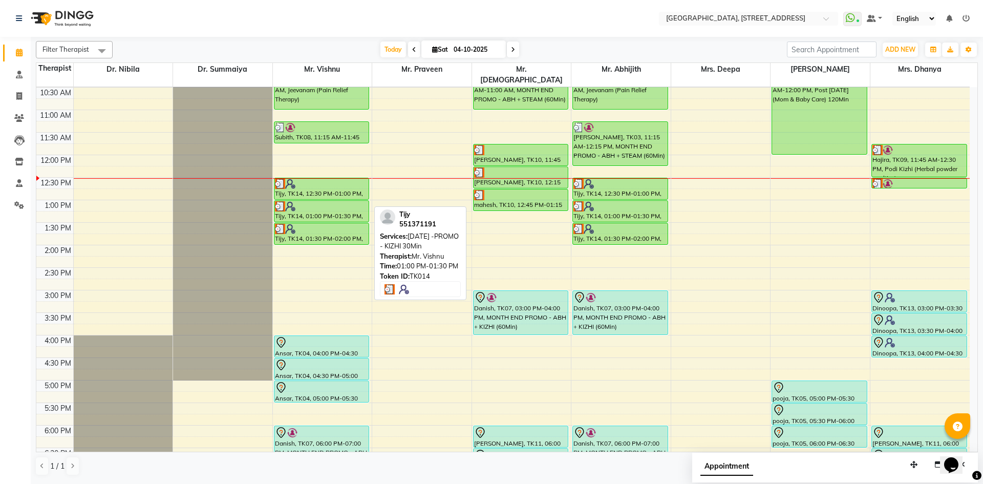
click at [357, 201] on div at bounding box center [322, 206] width 94 height 10
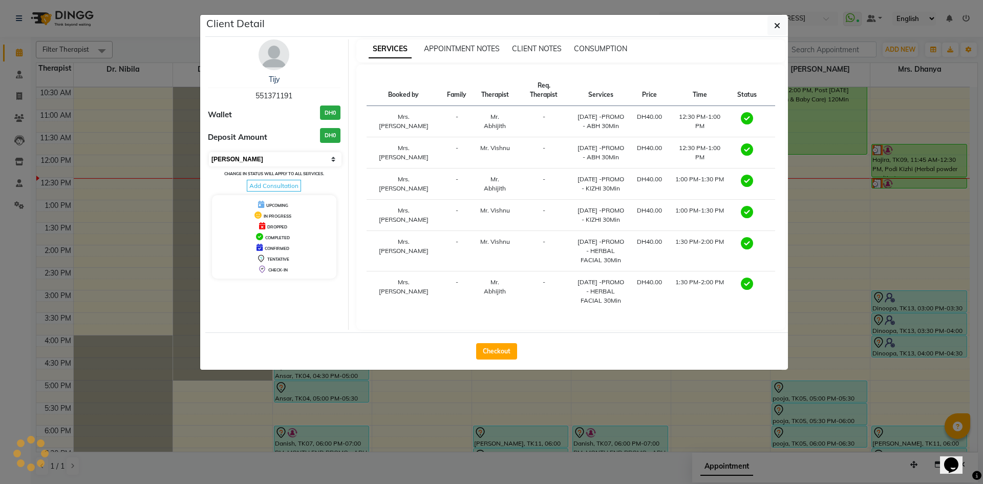
click at [331, 160] on select "Select MARK DONE UPCOMING" at bounding box center [275, 159] width 133 height 14
click at [209, 152] on select "Select MARK DONE UPCOMING" at bounding box center [275, 159] width 133 height 14
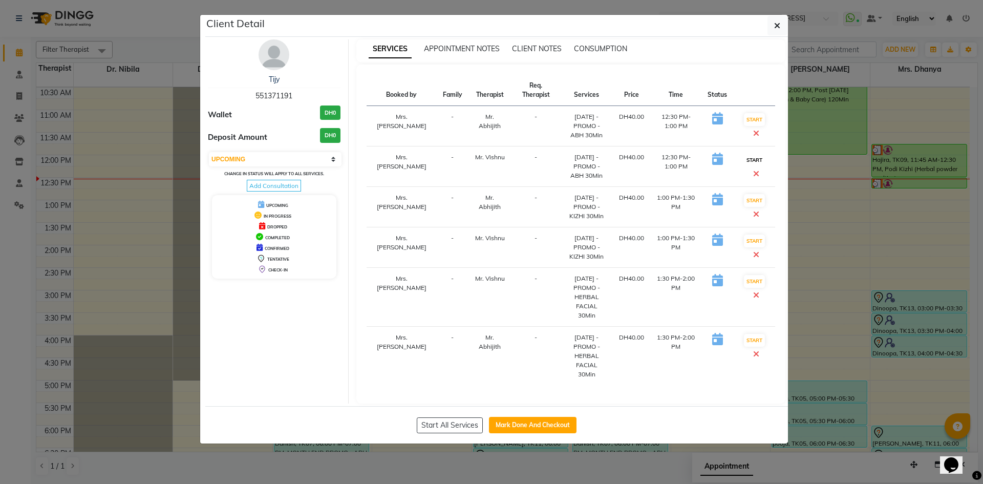
click at [747, 164] on button "START" at bounding box center [754, 160] width 21 height 13
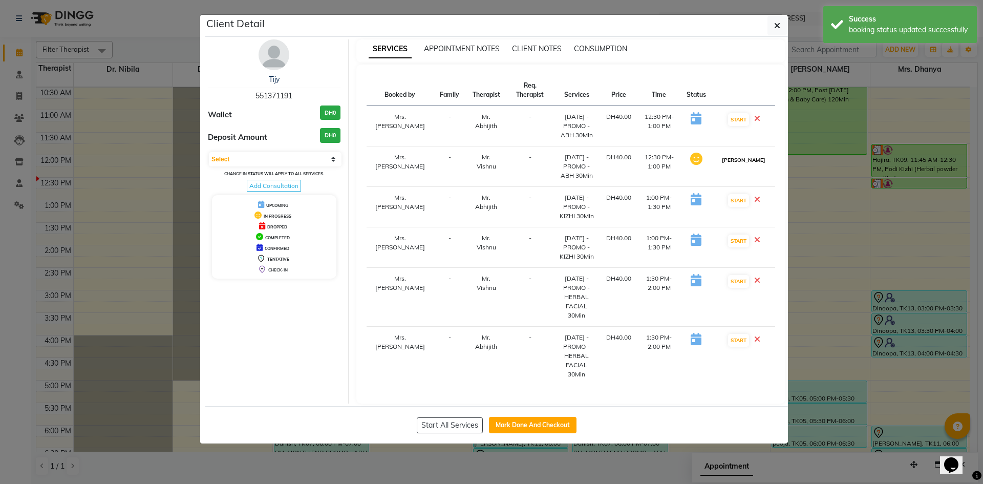
click at [748, 166] on button "[PERSON_NAME]" at bounding box center [743, 160] width 49 height 13
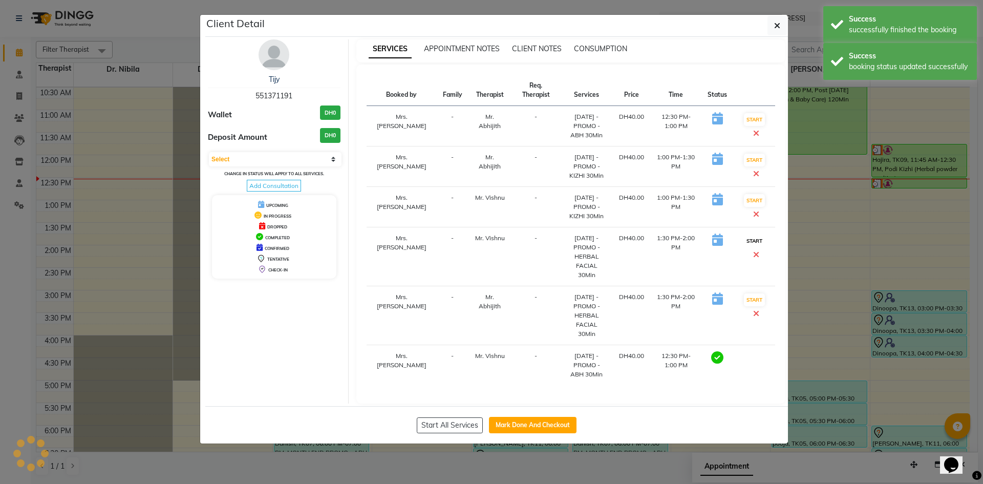
click at [749, 243] on button "START" at bounding box center [754, 240] width 21 height 13
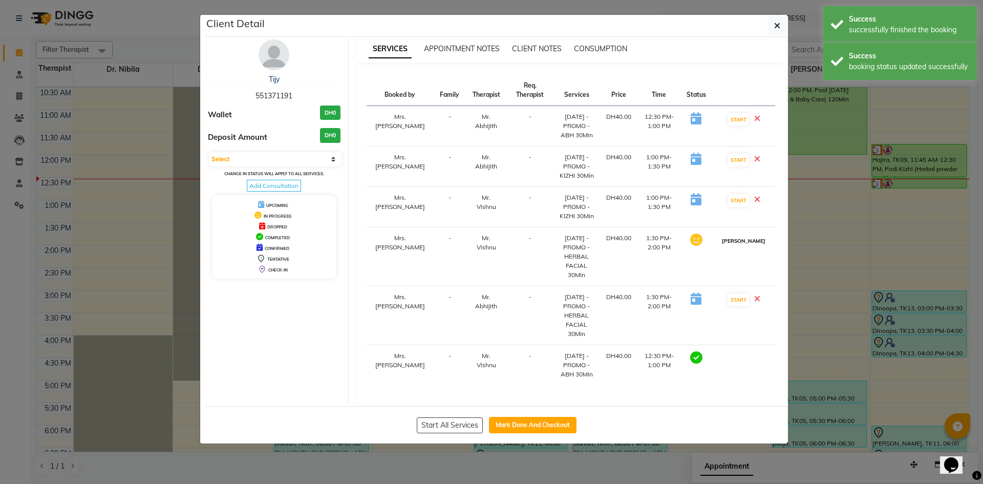
click at [748, 247] on button "[PERSON_NAME]" at bounding box center [743, 240] width 49 height 13
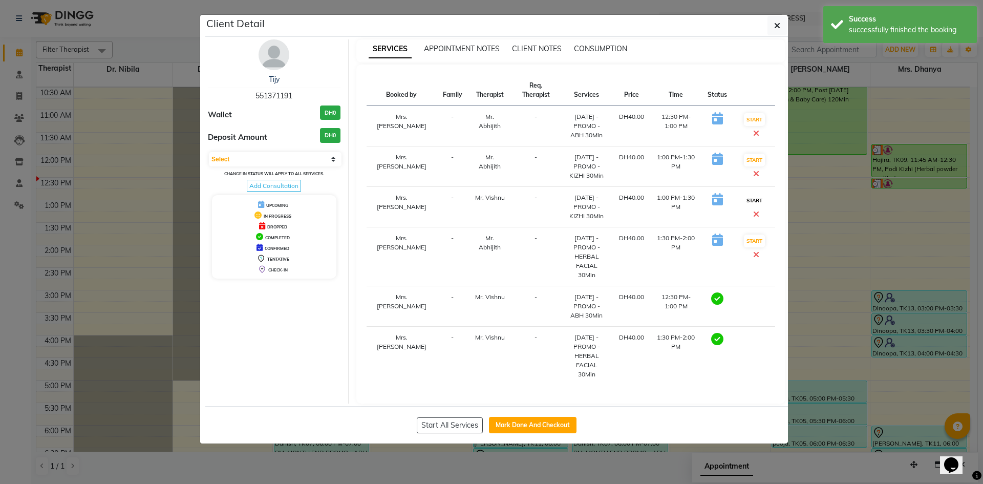
click at [751, 199] on button "START" at bounding box center [754, 200] width 21 height 13
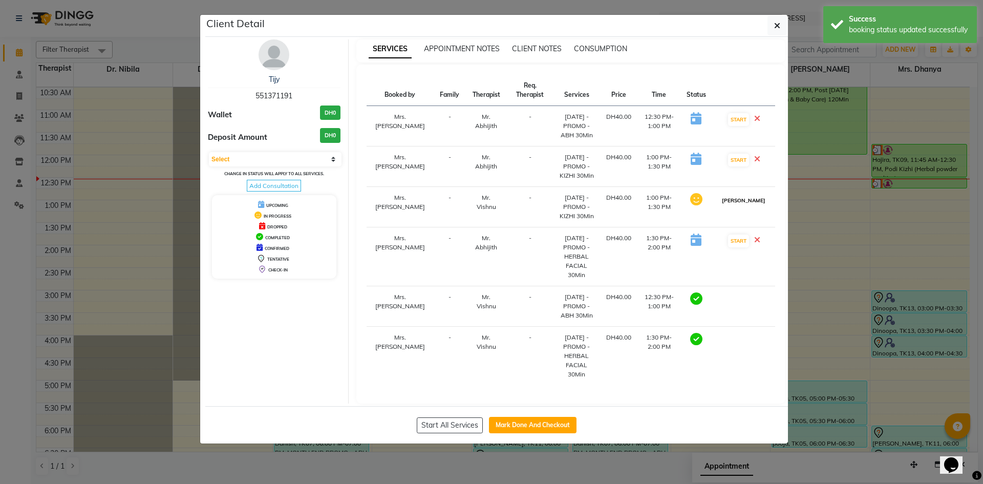
click at [753, 204] on button "[PERSON_NAME]" at bounding box center [743, 200] width 49 height 13
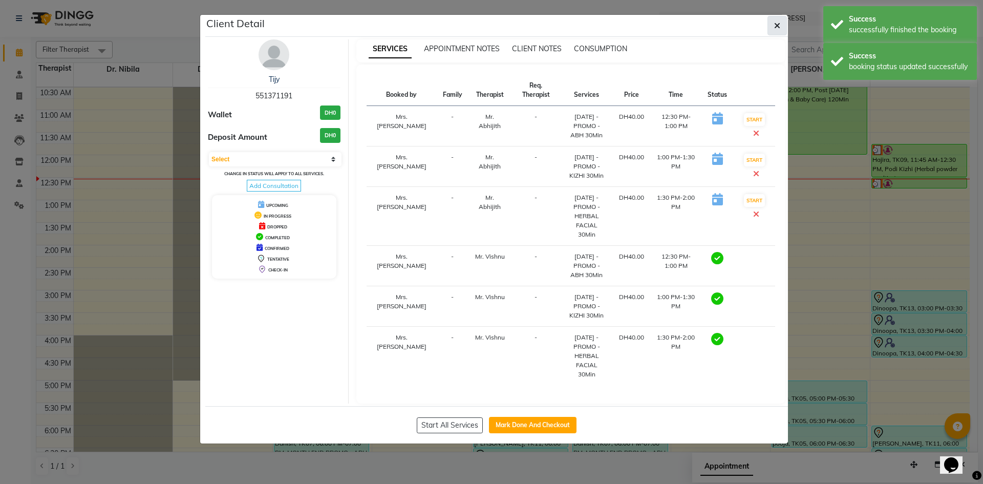
click at [775, 20] on span "button" at bounding box center [777, 25] width 6 height 10
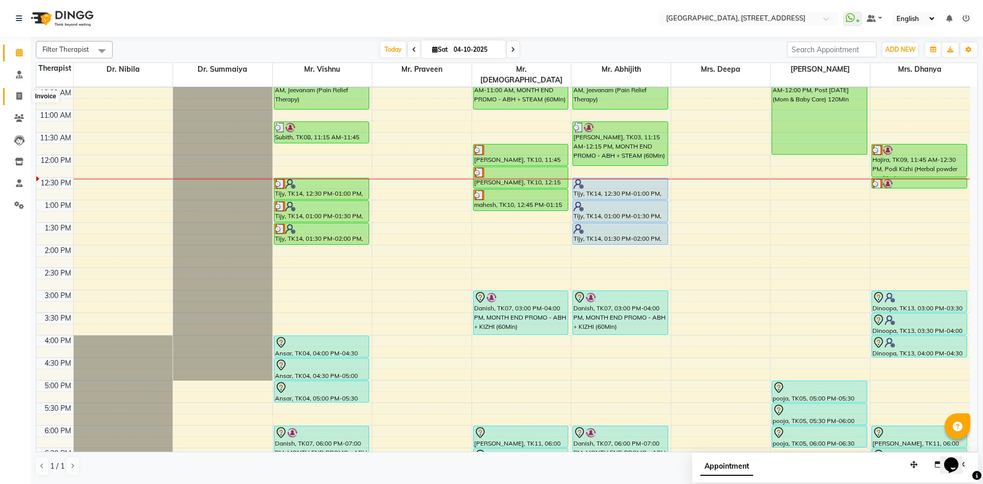
click at [20, 94] on icon at bounding box center [19, 96] width 6 height 8
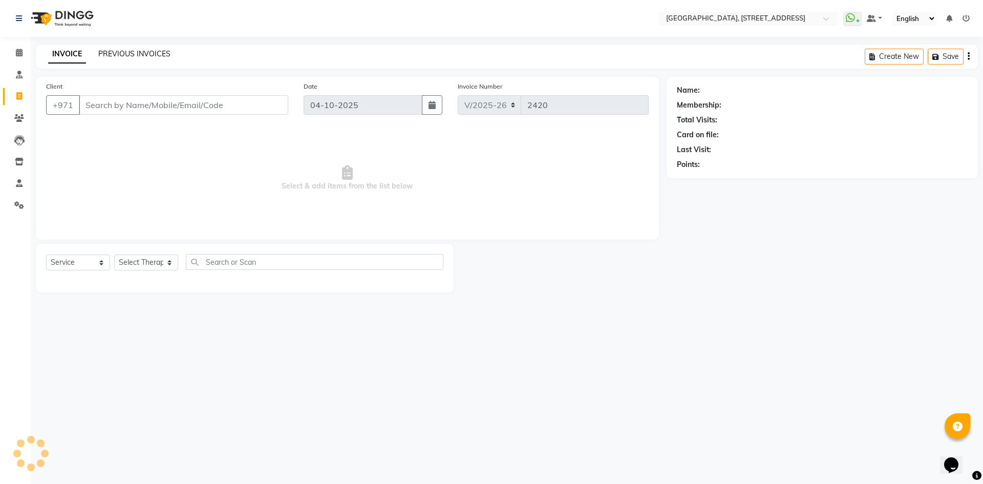
click at [123, 58] on link "PREVIOUS INVOICES" at bounding box center [134, 53] width 72 height 9
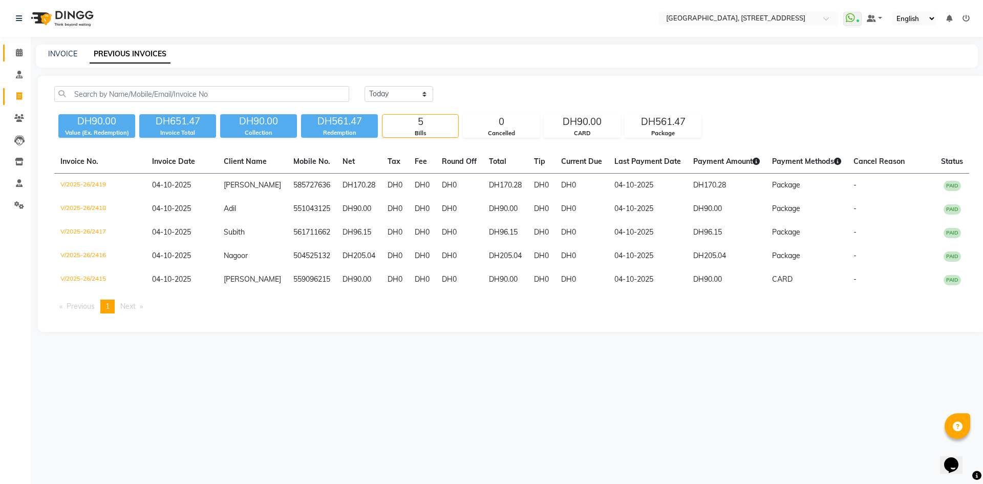
click at [14, 47] on link "Calendar" at bounding box center [15, 53] width 25 height 17
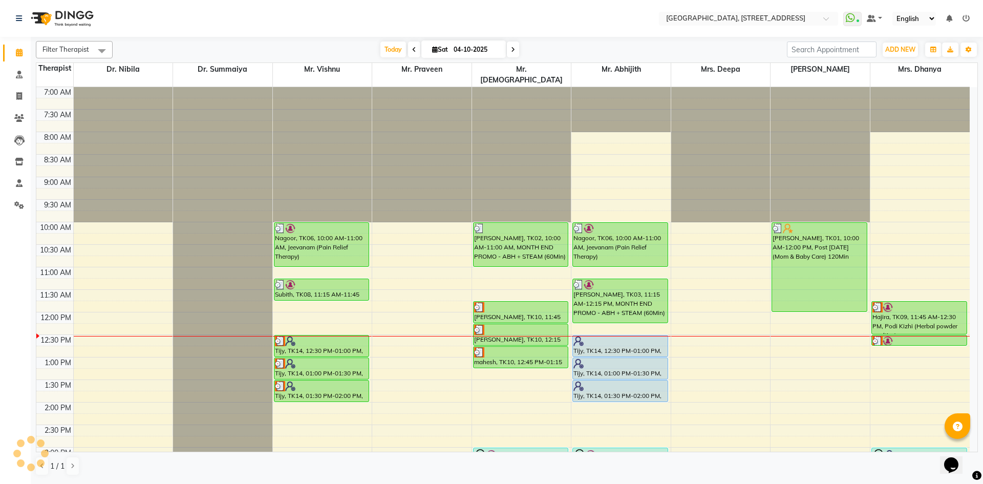
scroll to position [188, 0]
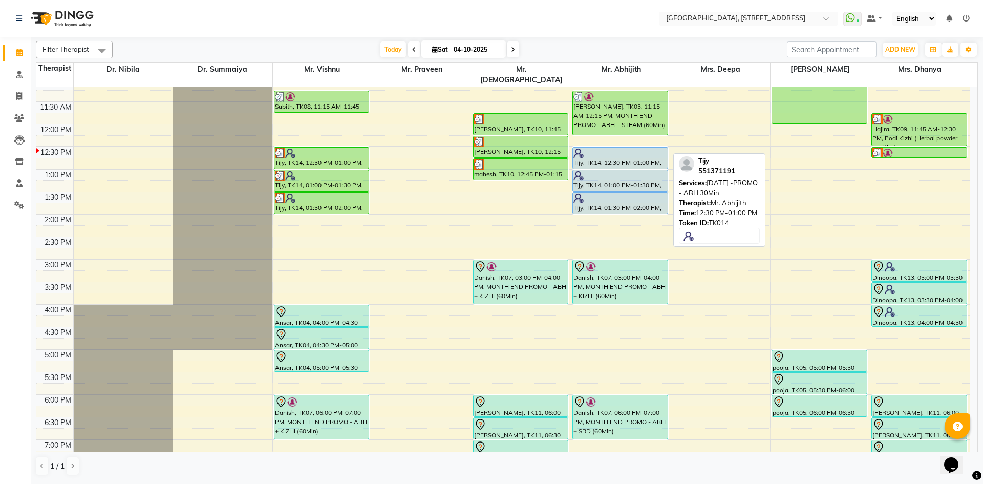
click at [586, 154] on div "Tijy, TK14, 12:30 PM-01:00 PM, [DATE] -PROMO - ABH 30Min" at bounding box center [620, 157] width 95 height 21
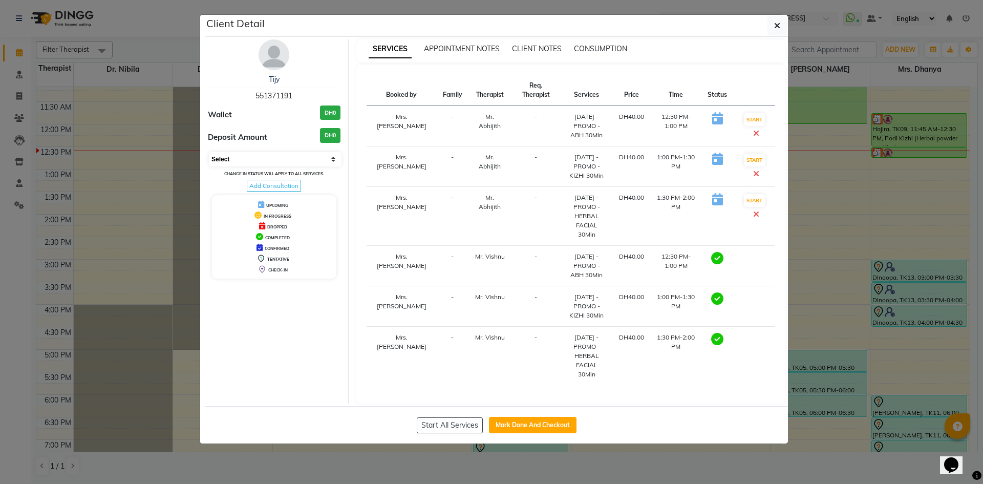
click at [282, 153] on select "Select MARK DONE DROPPED UPCOMING" at bounding box center [275, 159] width 133 height 14
click at [209, 152] on select "Select MARK DONE DROPPED UPCOMING" at bounding box center [275, 159] width 133 height 14
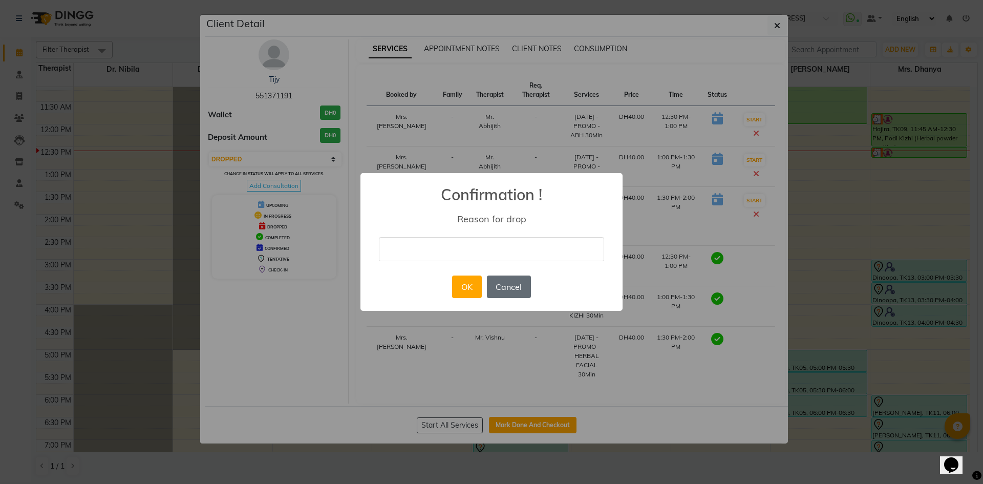
click at [525, 291] on button "Cancel" at bounding box center [509, 286] width 44 height 23
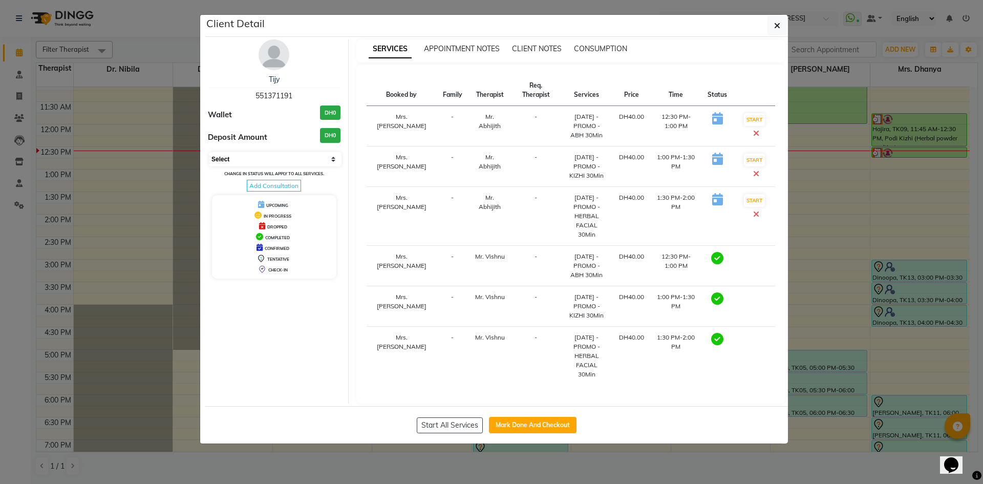
click at [329, 162] on select "Select MARK DONE DROPPED UPCOMING" at bounding box center [275, 159] width 133 height 14
click at [209, 152] on select "Select MARK DONE DROPPED UPCOMING" at bounding box center [275, 159] width 133 height 14
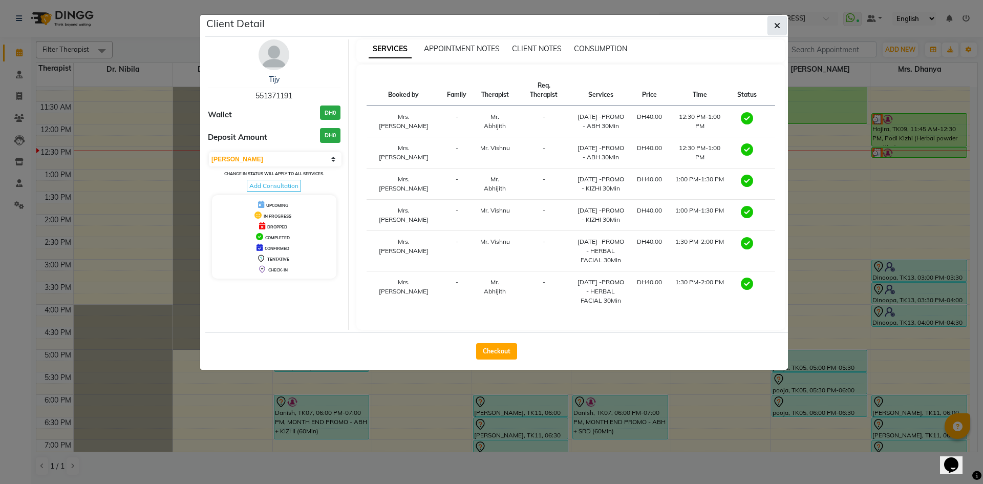
click at [782, 35] on button "button" at bounding box center [776, 25] width 19 height 19
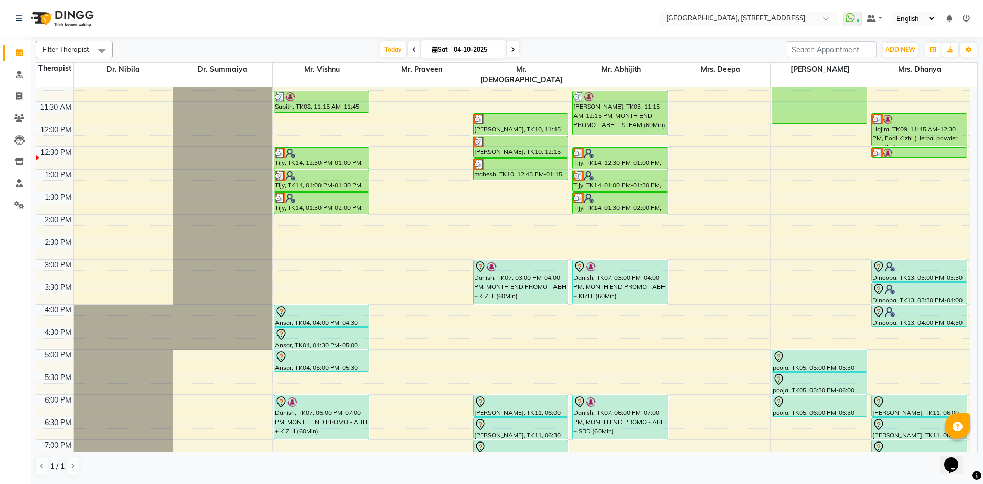
click at [514, 57] on span at bounding box center [513, 49] width 12 height 16
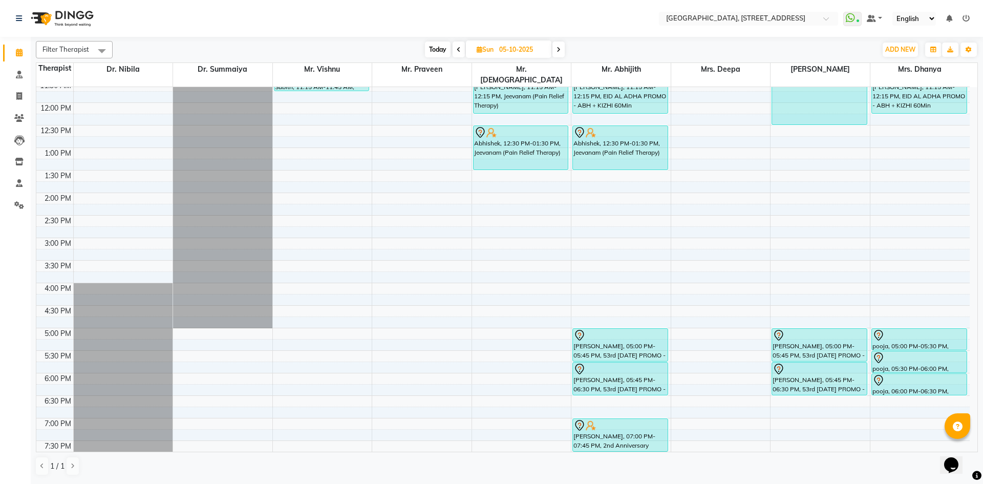
scroll to position [226, 0]
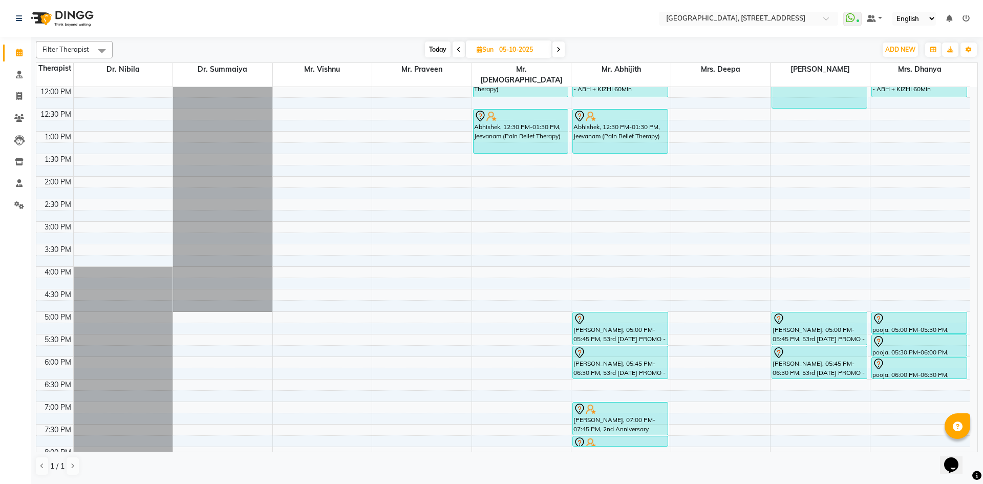
click at [436, 45] on span "Today" at bounding box center [438, 49] width 26 height 16
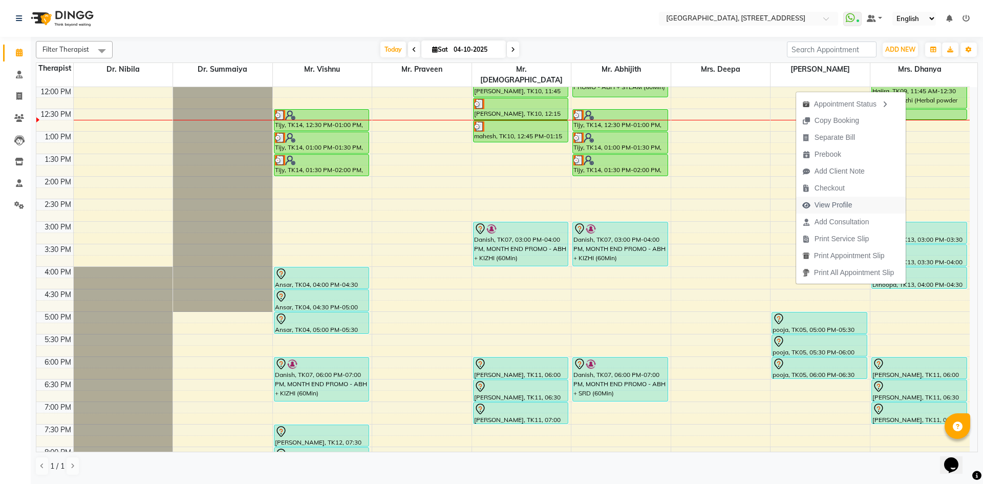
click at [845, 205] on span "View Profile" at bounding box center [833, 205] width 38 height 11
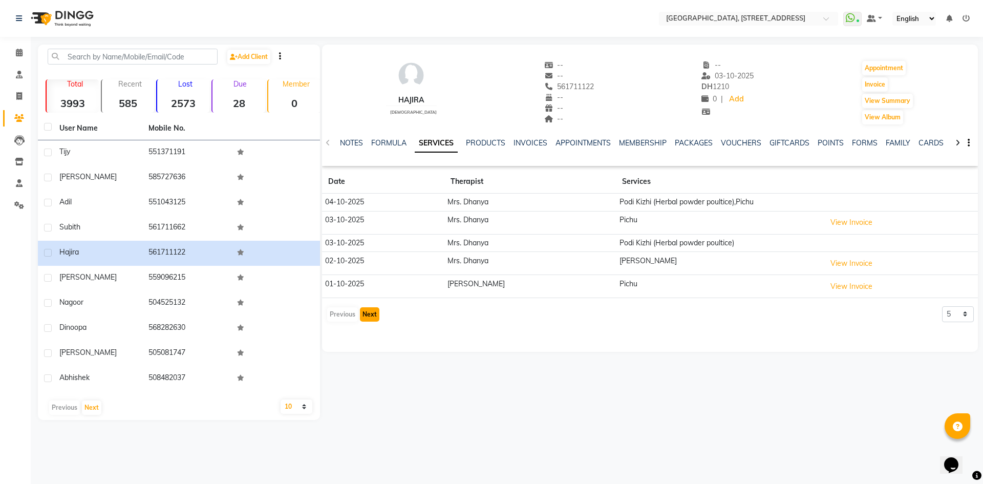
click at [363, 317] on button "Next" at bounding box center [369, 314] width 19 height 14
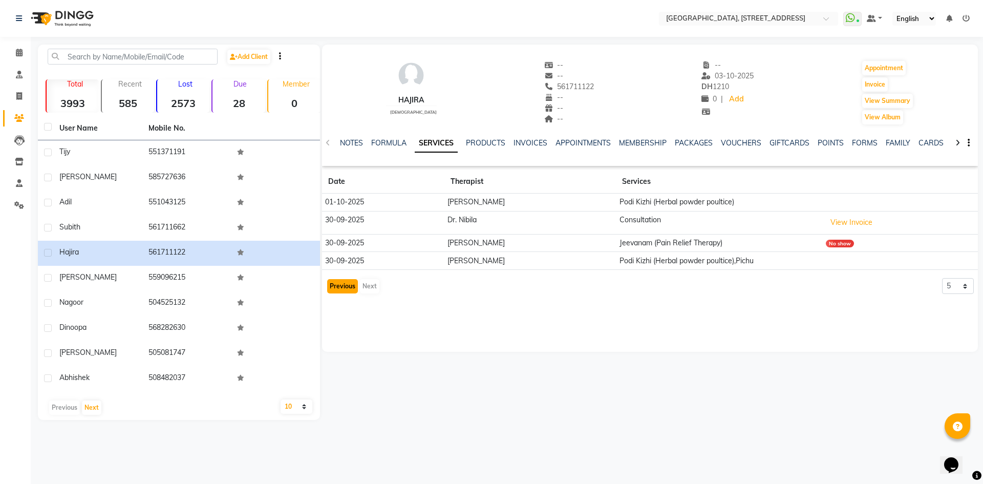
click at [335, 287] on button "Previous" at bounding box center [342, 286] width 31 height 14
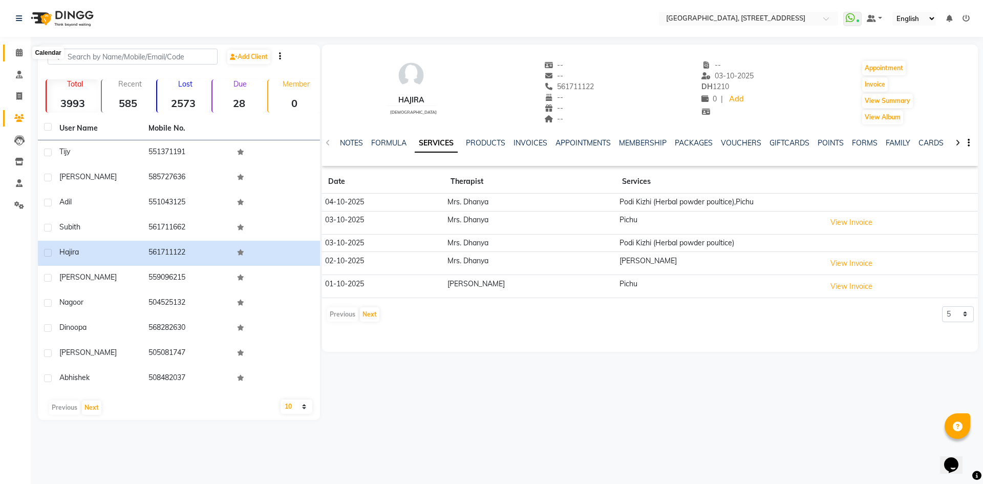
click at [24, 56] on span at bounding box center [19, 53] width 18 height 12
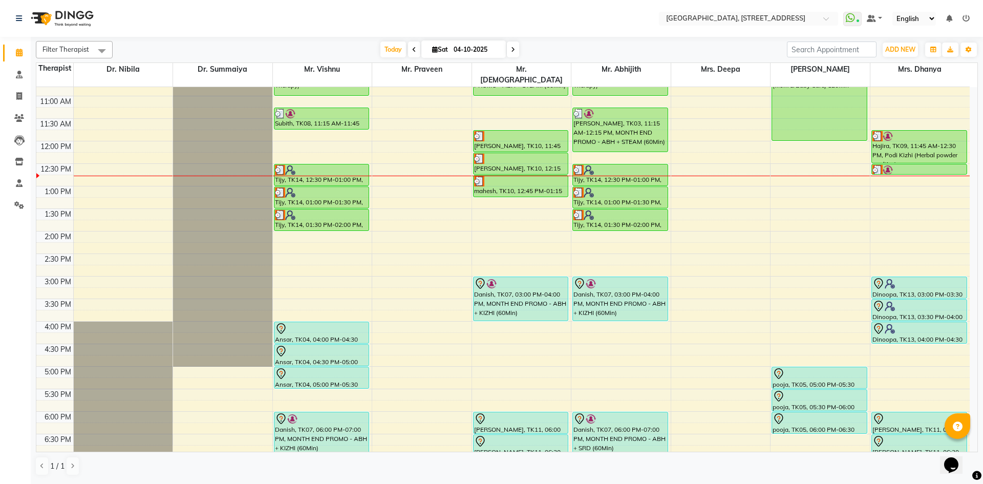
scroll to position [188, 0]
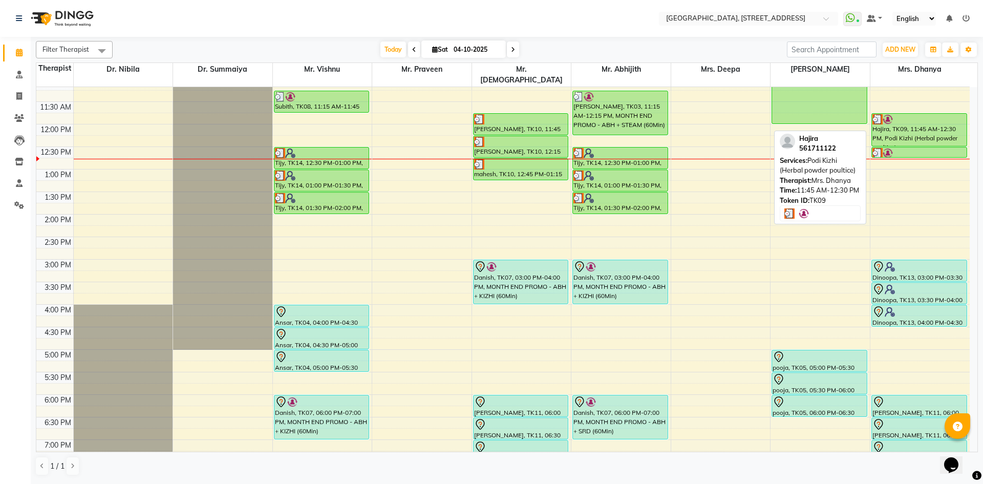
click at [908, 119] on div "Hajira, TK09, 11:45 AM-12:30 PM, Podi Kizhi (Herbal powder poultice)" at bounding box center [919, 130] width 95 height 32
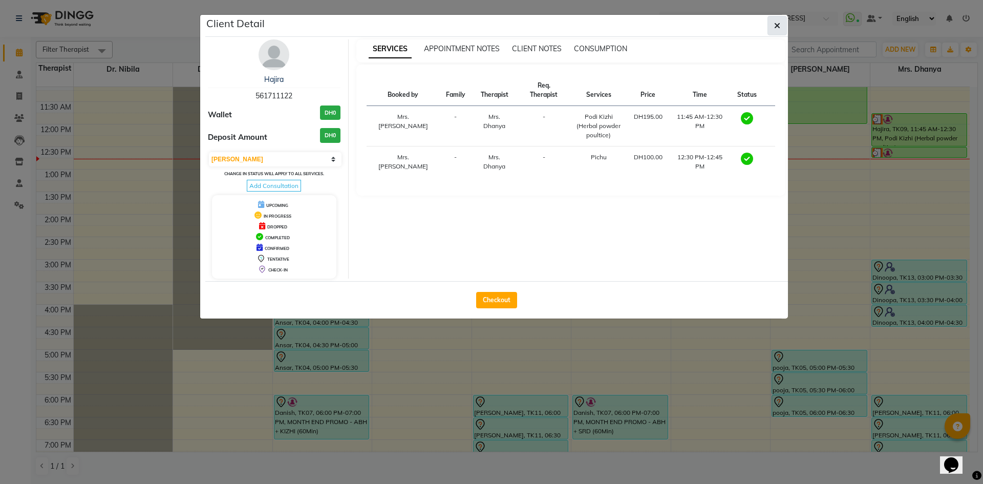
click at [775, 29] on icon "button" at bounding box center [777, 25] width 6 height 8
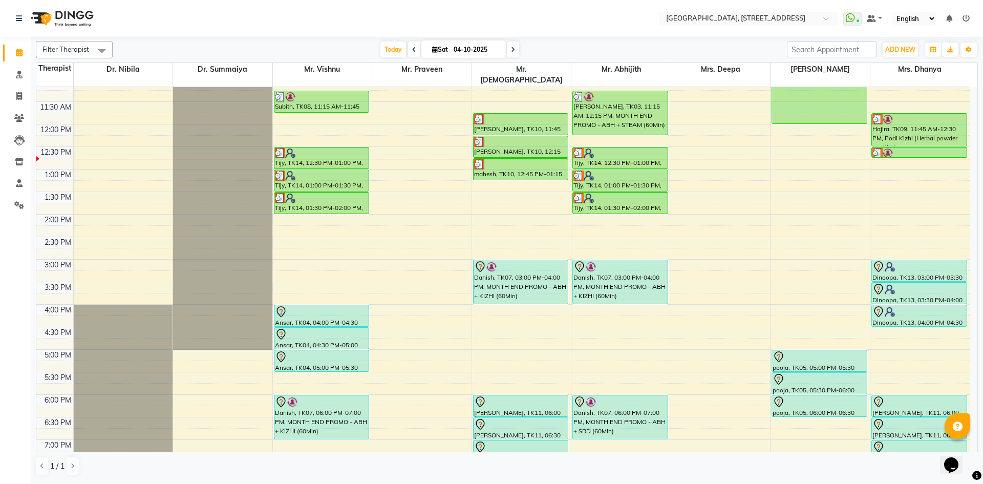
click at [507, 43] on span at bounding box center [513, 49] width 12 height 16
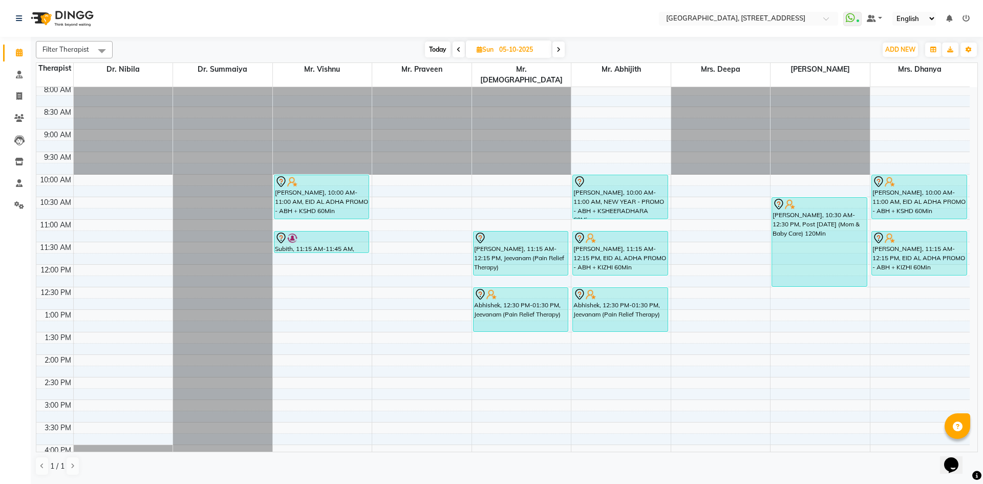
scroll to position [38, 0]
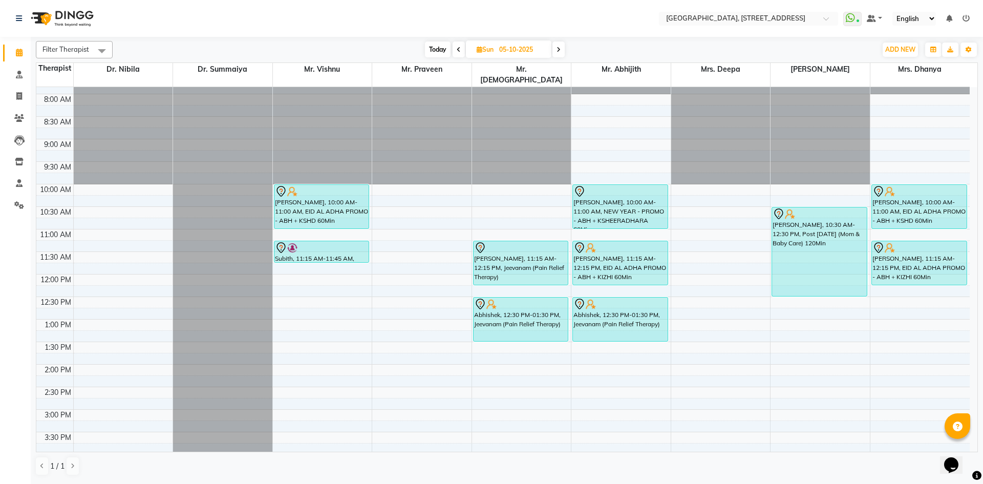
click at [430, 46] on span "Today" at bounding box center [438, 49] width 26 height 16
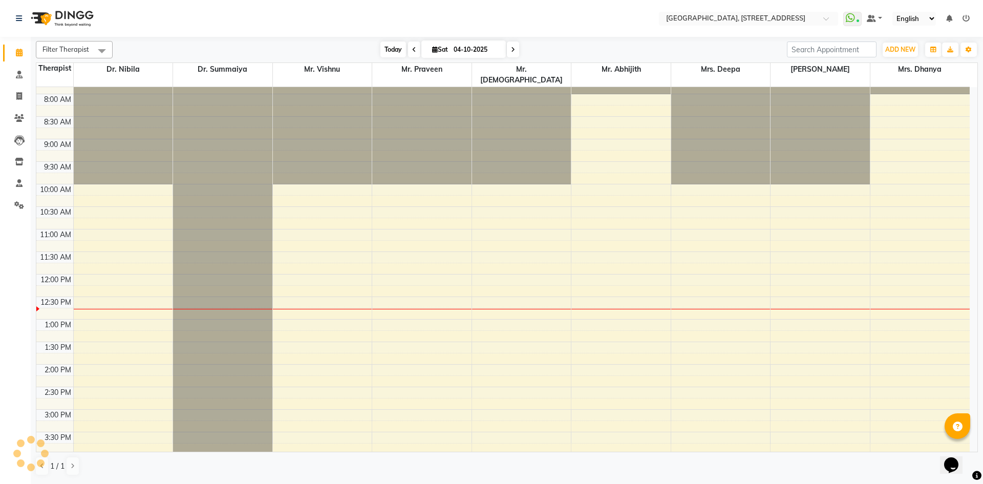
scroll to position [226, 0]
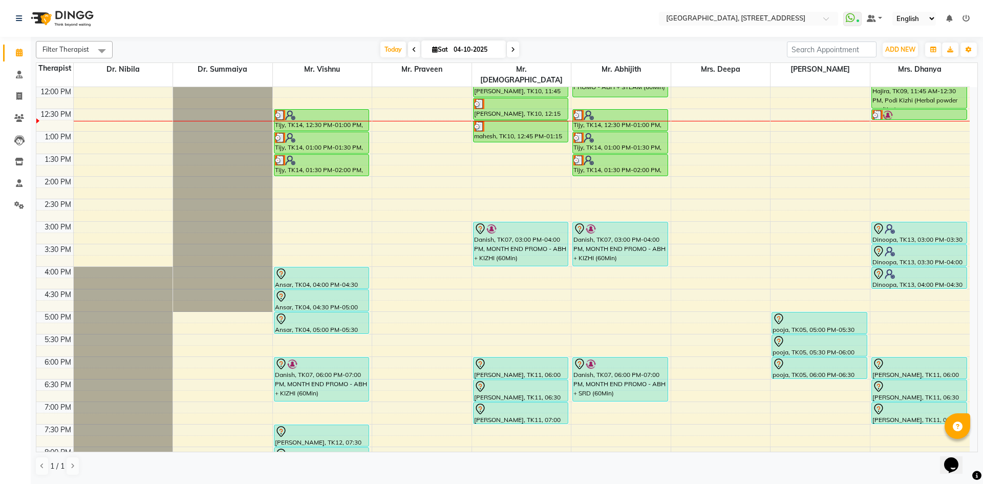
click at [512, 51] on icon at bounding box center [513, 50] width 4 height 6
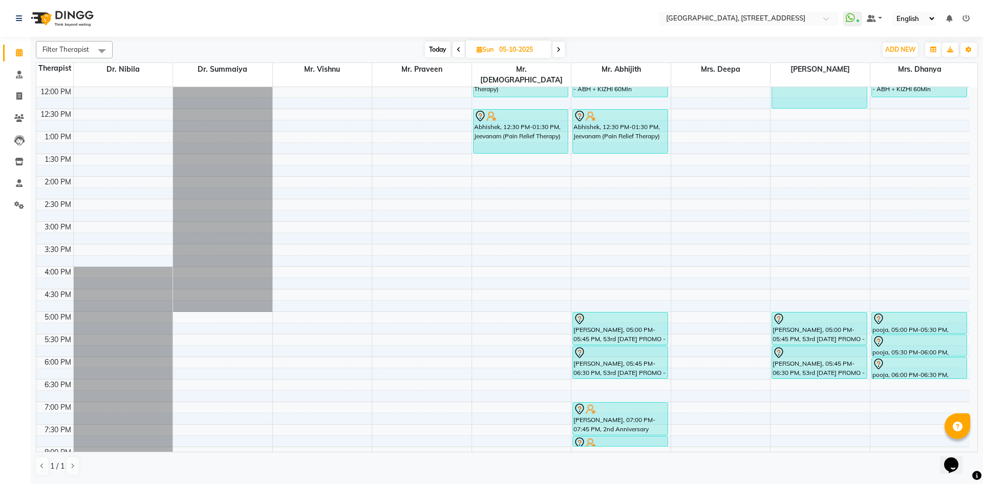
click at [550, 47] on span "[DATE]" at bounding box center [508, 48] width 85 height 17
click at [558, 51] on icon at bounding box center [558, 50] width 4 height 6
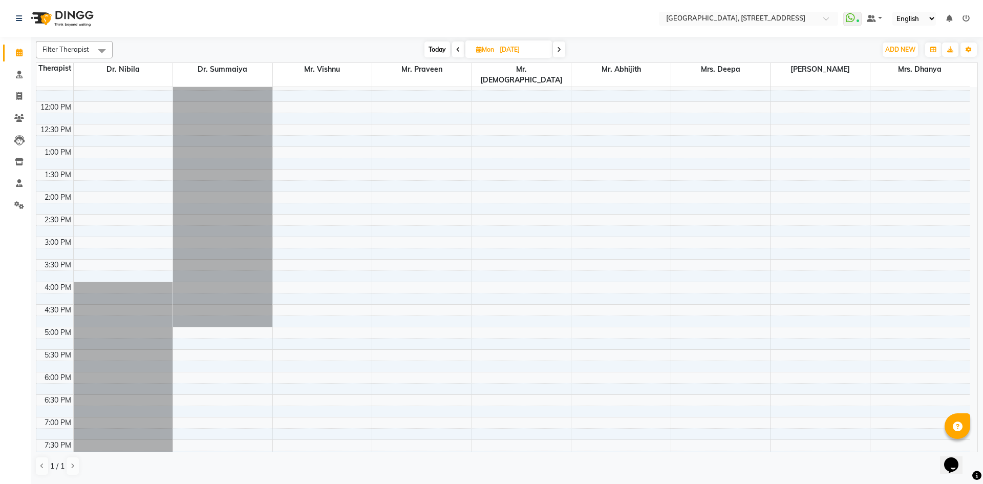
scroll to position [157, 0]
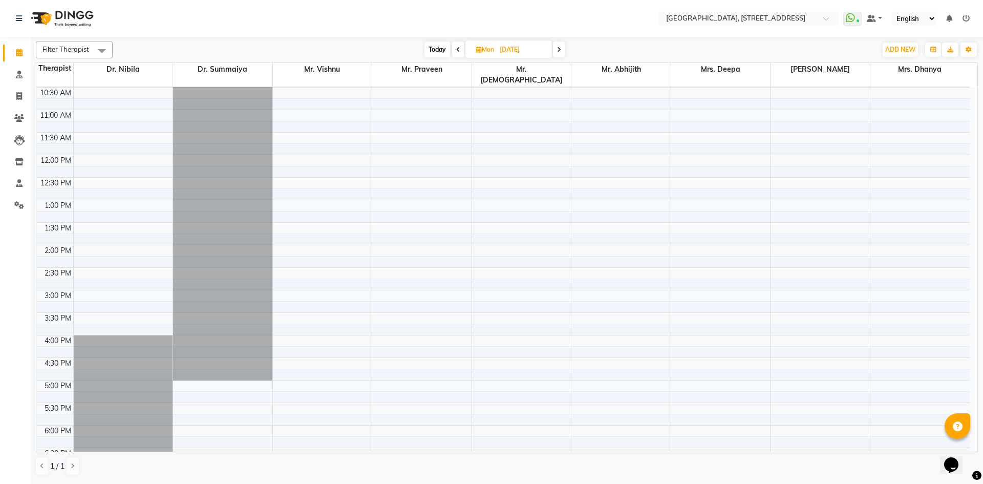
click at [429, 48] on span "Today" at bounding box center [437, 49] width 26 height 16
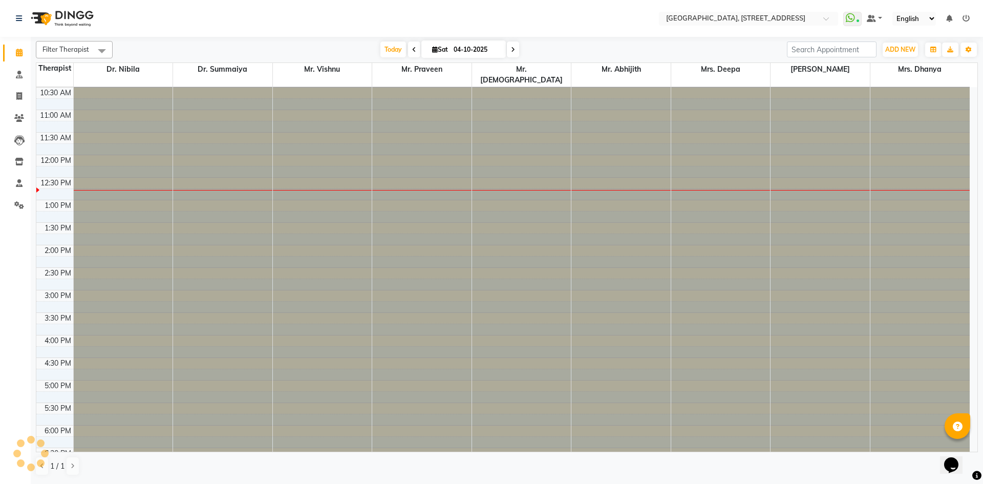
scroll to position [226, 0]
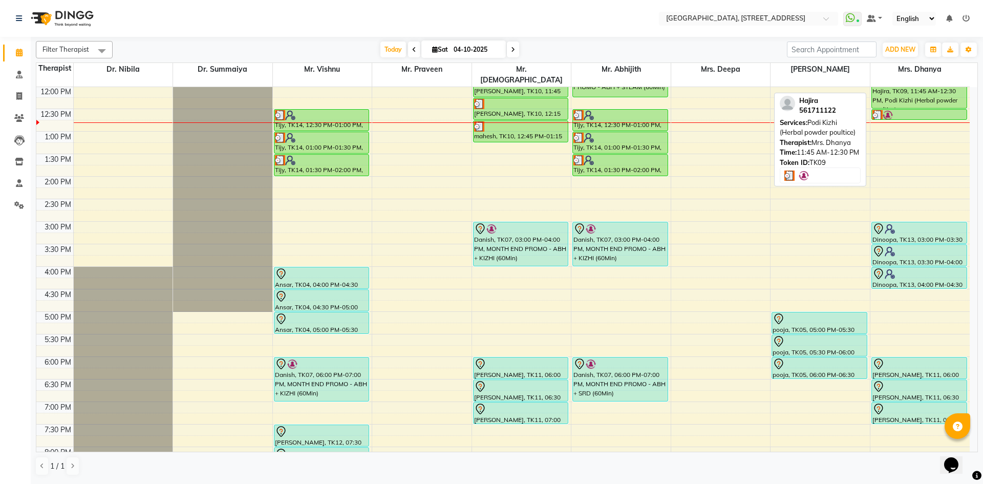
click at [910, 85] on div "Hajira, TK09, 11:45 AM-12:30 PM, Podi Kizhi (Herbal powder poultice)" at bounding box center [919, 92] width 95 height 32
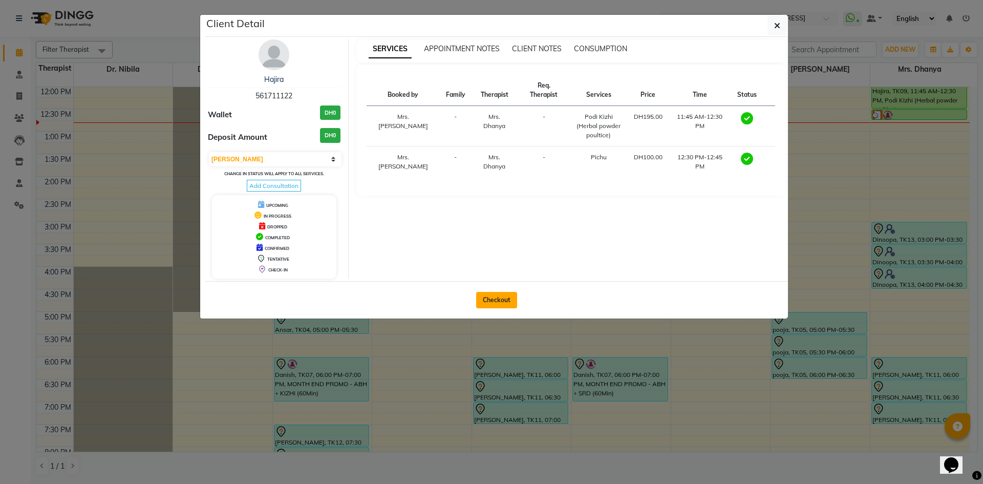
click at [501, 300] on button "Checkout" at bounding box center [496, 300] width 41 height 16
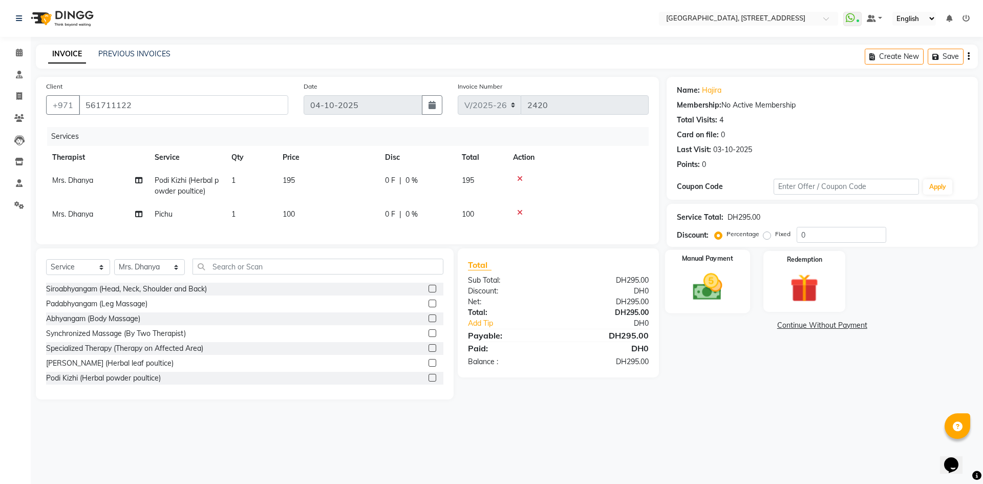
click at [719, 300] on img at bounding box center [707, 287] width 48 height 34
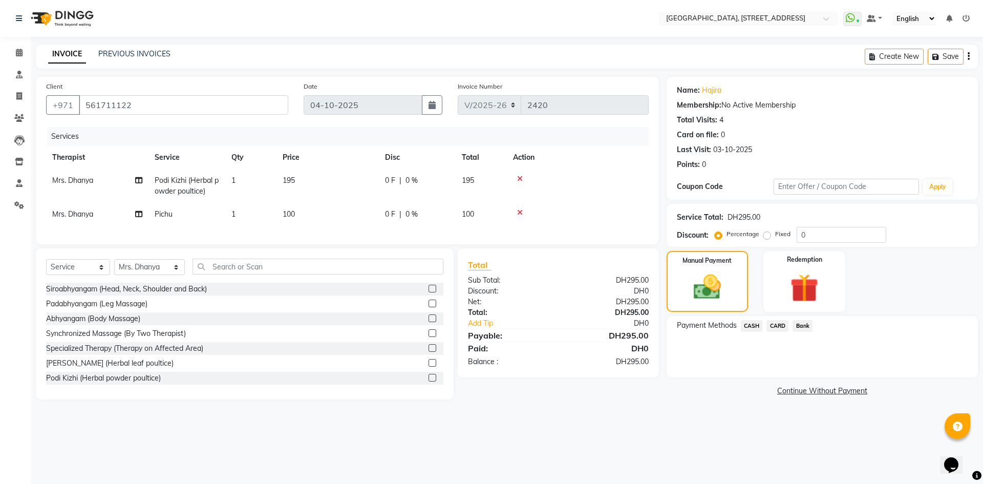
click at [781, 325] on span "CARD" at bounding box center [777, 326] width 22 height 12
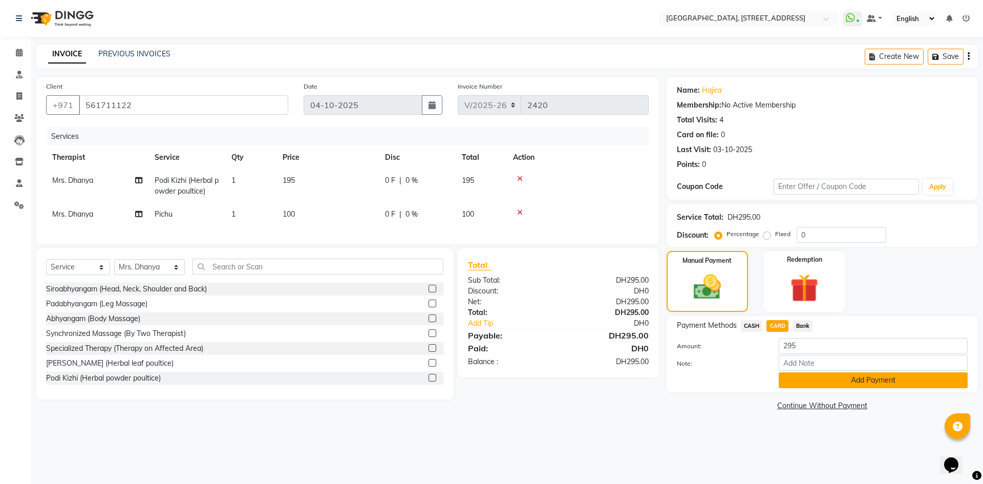
click at [835, 383] on button "Add Payment" at bounding box center [872, 380] width 189 height 16
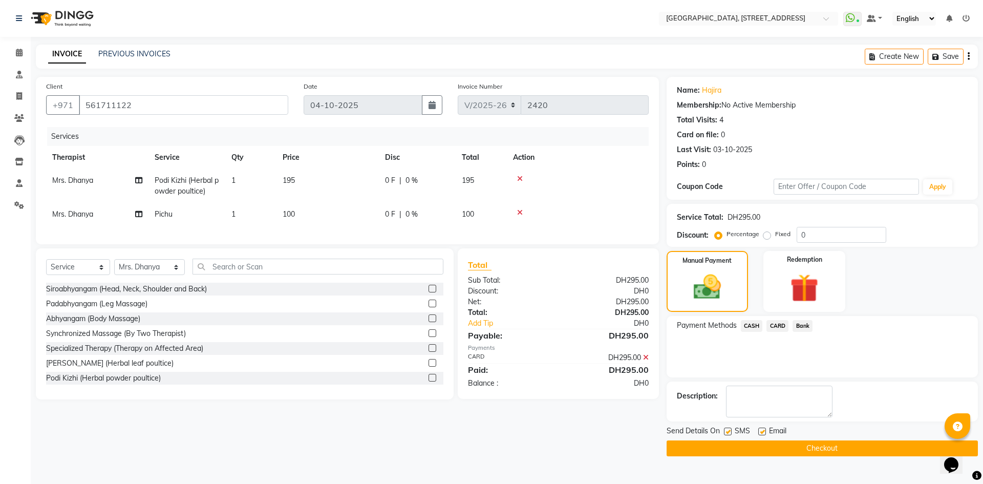
click at [823, 442] on button "Checkout" at bounding box center [821, 448] width 311 height 16
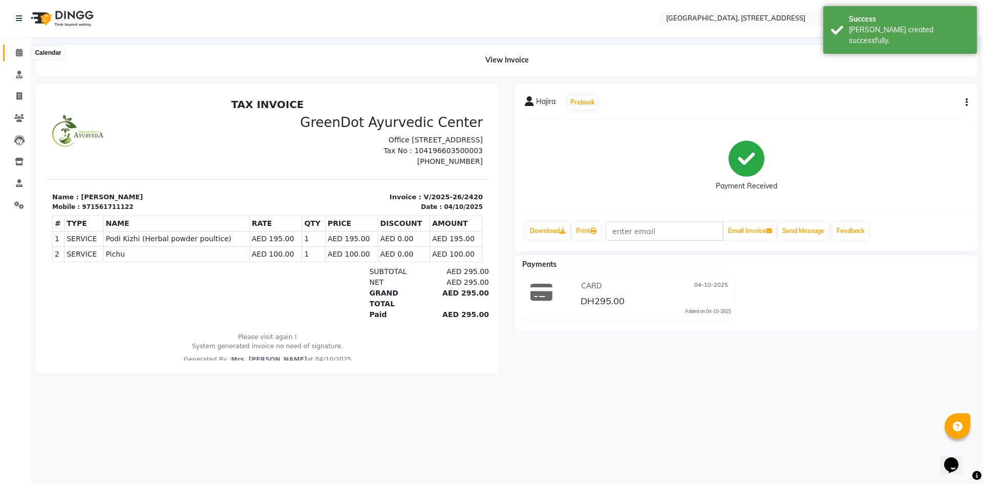
click at [17, 54] on icon at bounding box center [19, 53] width 7 height 8
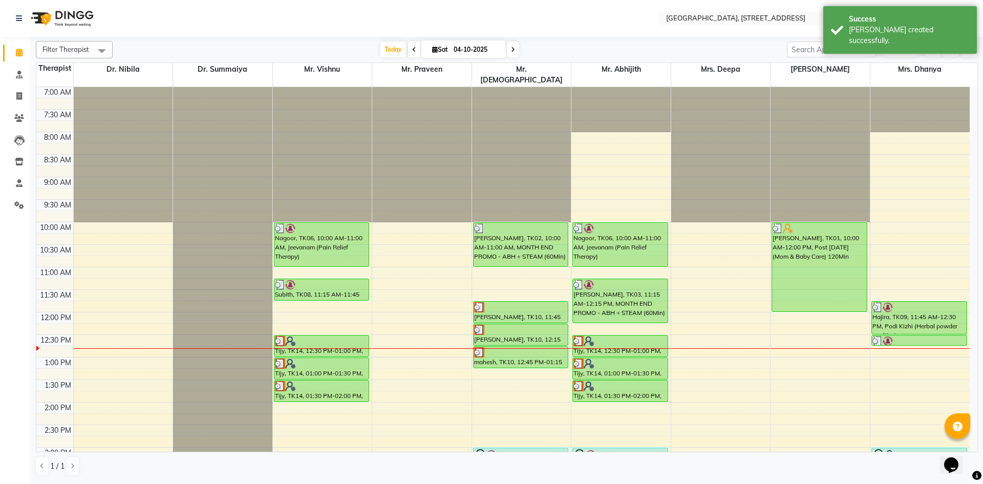
scroll to position [188, 0]
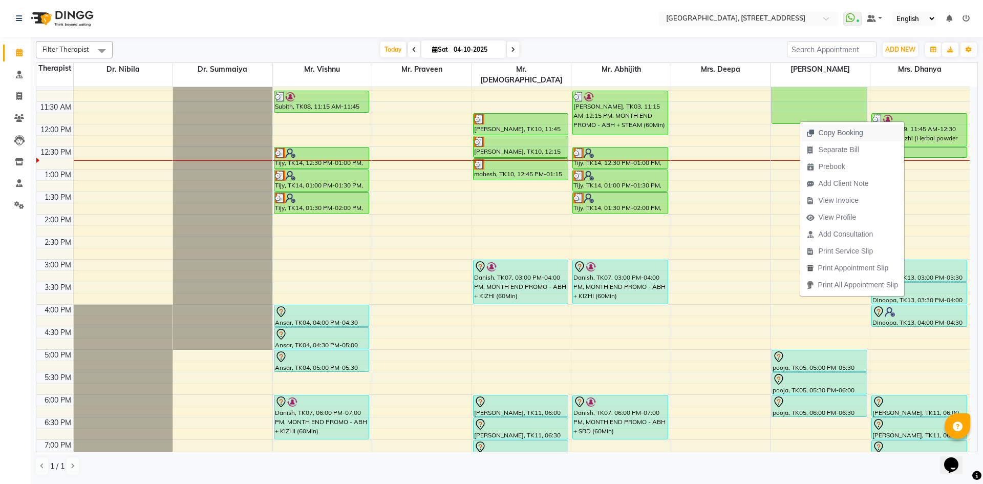
click at [861, 135] on span "Copy Booking" at bounding box center [840, 132] width 45 height 11
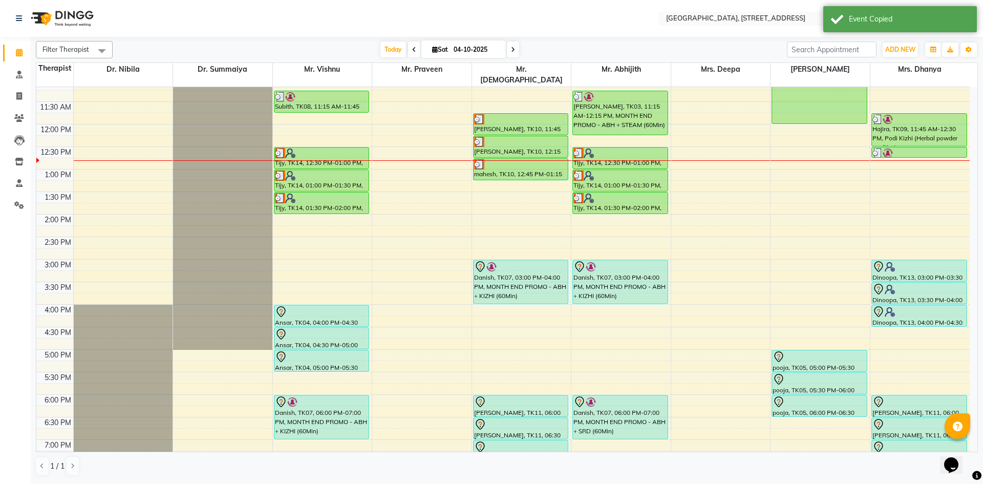
click at [512, 48] on icon at bounding box center [513, 50] width 4 height 6
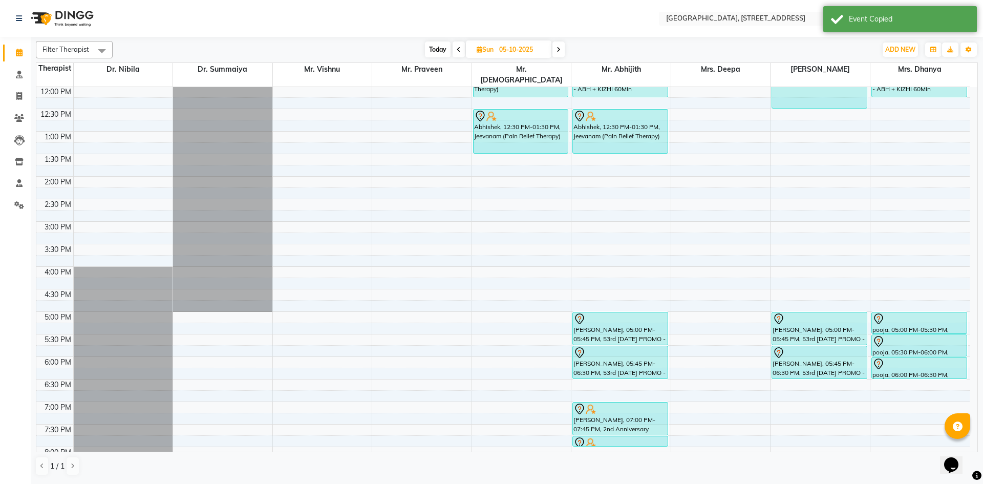
click at [561, 56] on span at bounding box center [558, 49] width 12 height 16
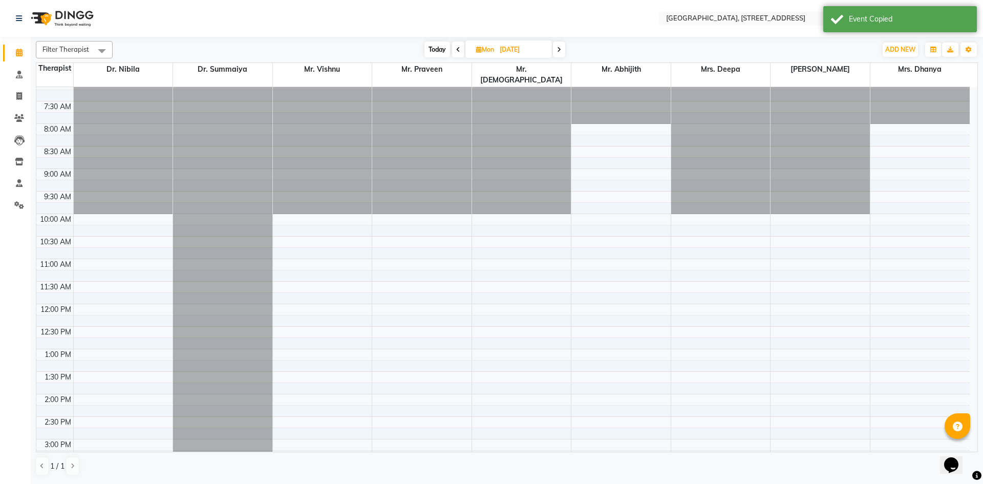
scroll to position [0, 0]
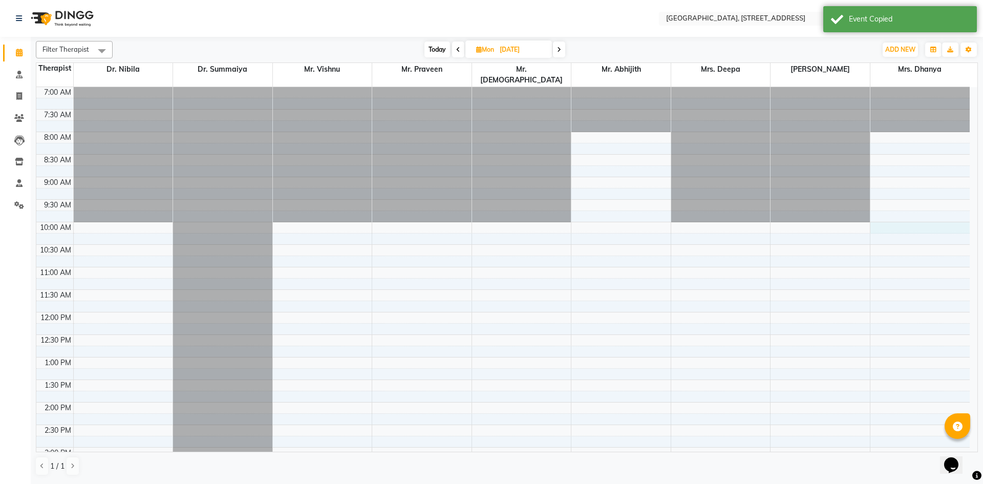
click at [895, 214] on div "7:00 AM 7:30 AM 8:00 AM 8:30 AM 9:00 AM 9:30 AM 10:00 AM 10:30 AM 11:00 AM 11:3…" at bounding box center [502, 447] width 933 height 720
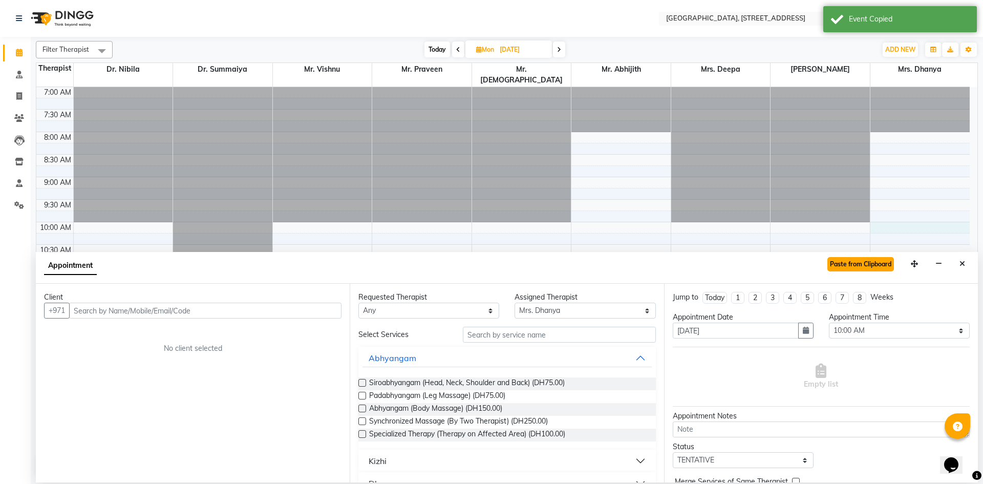
click at [850, 261] on button "Paste from Clipboard" at bounding box center [860, 264] width 67 height 14
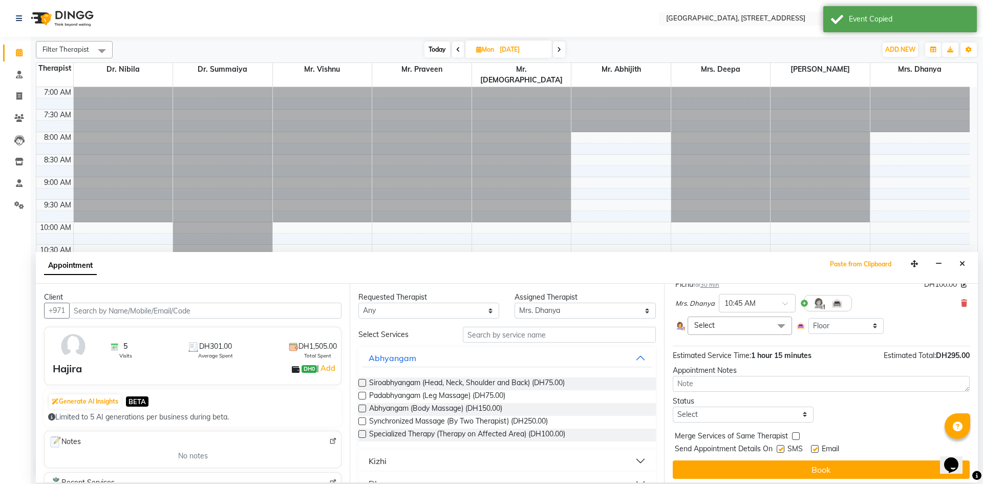
scroll to position [144, 0]
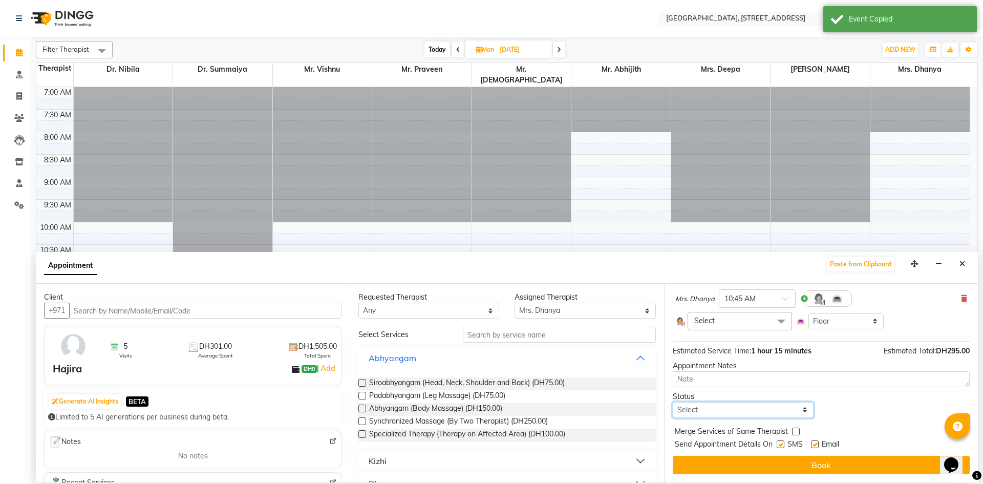
drag, startPoint x: 757, startPoint y: 406, endPoint x: 766, endPoint y: 416, distance: 12.7
click at [757, 406] on select "Select TENTATIVE CONFIRM UPCOMING" at bounding box center [742, 410] width 141 height 16
click at [672, 402] on select "Select TENTATIVE CONFIRM UPCOMING" at bounding box center [742, 410] width 141 height 16
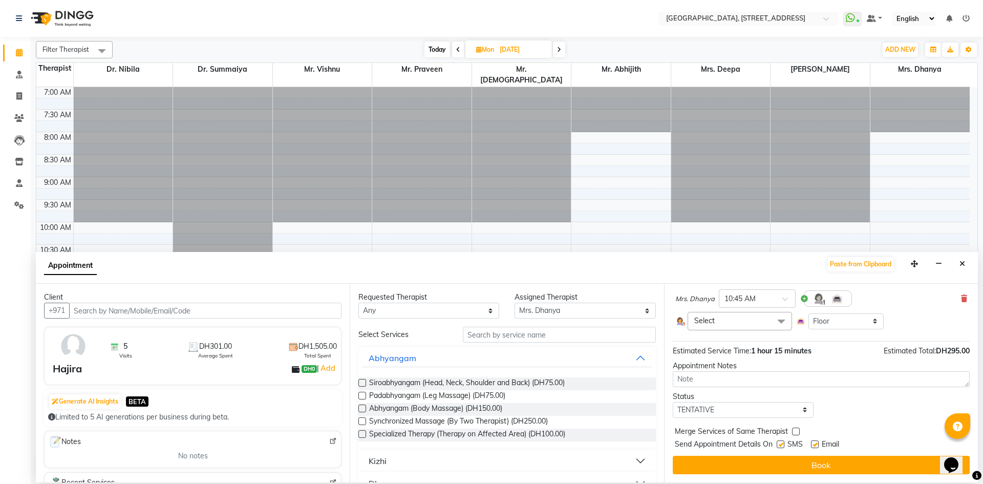
click at [761, 461] on button "Book" at bounding box center [820, 464] width 297 height 18
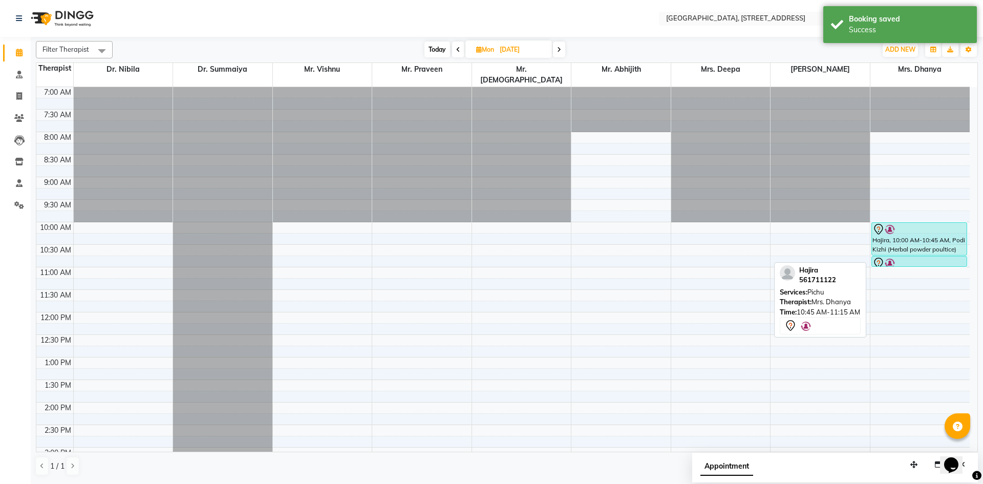
drag, startPoint x: 912, startPoint y: 266, endPoint x: 924, endPoint y: 247, distance: 22.7
click at [924, 249] on div "Hajira, 10:00 AM-10:45 AM, Podi Kizhi (Herbal powder poultice) Hajira, 10:45 AM…" at bounding box center [919, 447] width 99 height 720
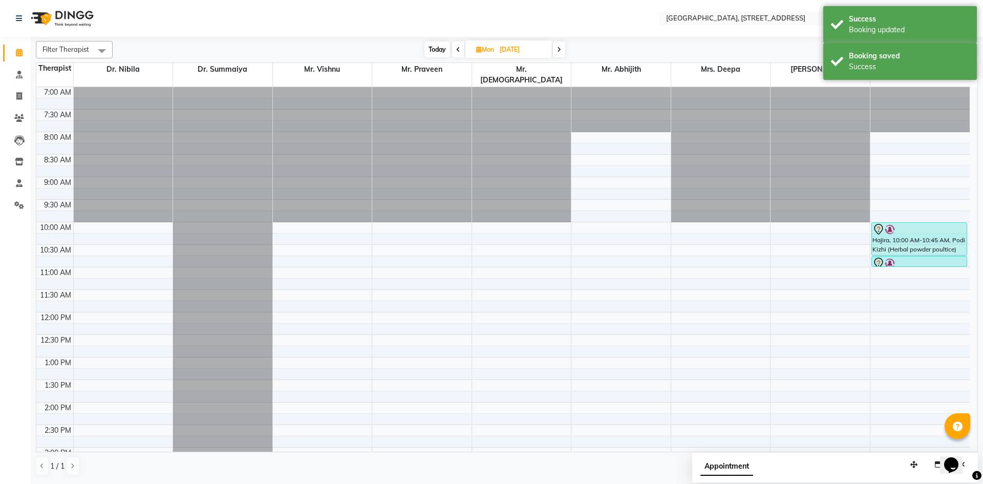
click at [446, 49] on span "Today" at bounding box center [437, 49] width 26 height 16
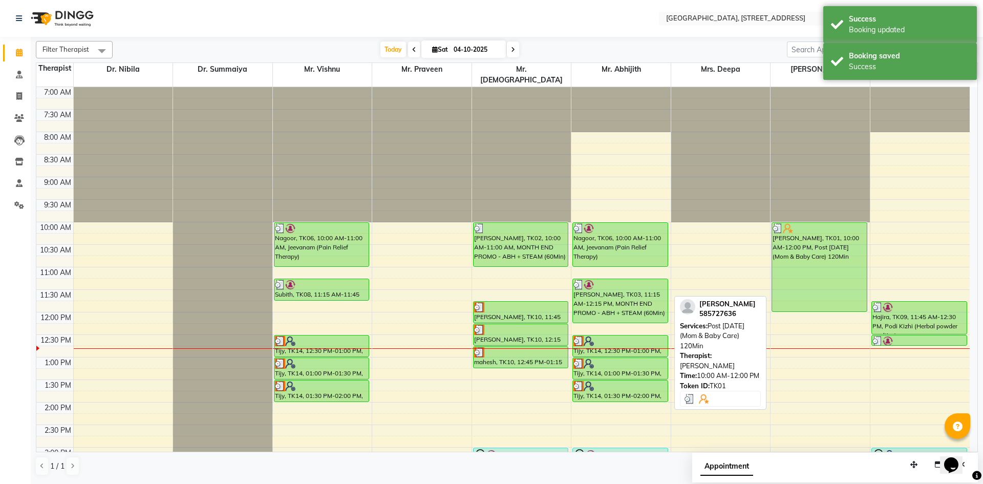
scroll to position [188, 0]
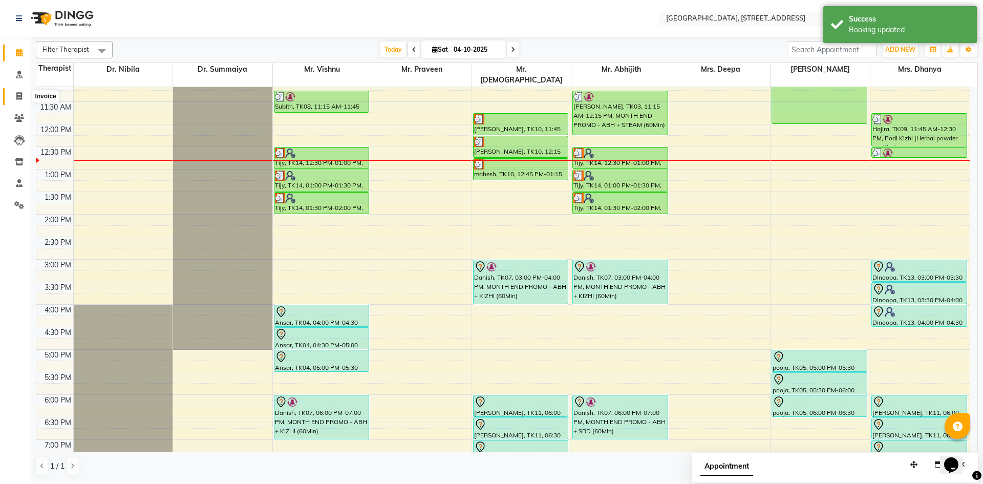
drag, startPoint x: 21, startPoint y: 95, endPoint x: 59, endPoint y: 92, distance: 38.5
click at [21, 95] on icon at bounding box center [19, 96] width 6 height 8
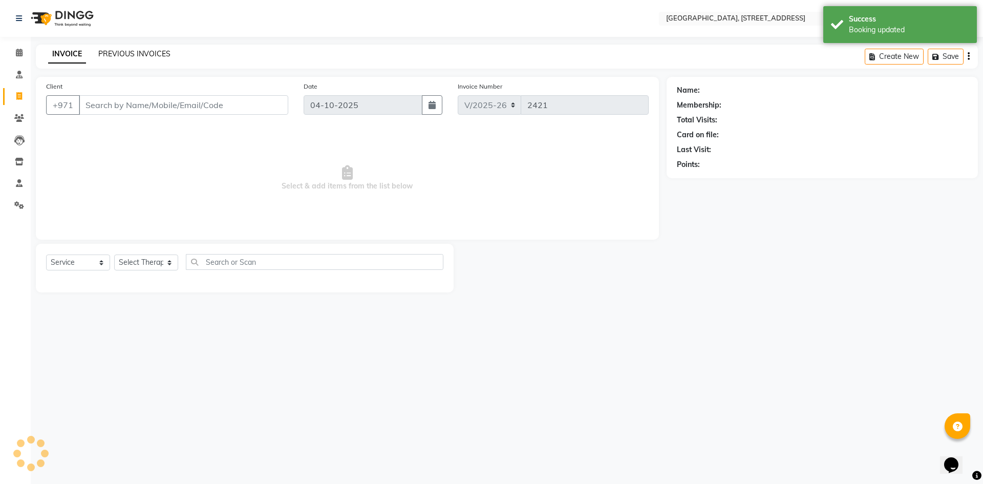
click at [138, 55] on link "PREVIOUS INVOICES" at bounding box center [134, 53] width 72 height 9
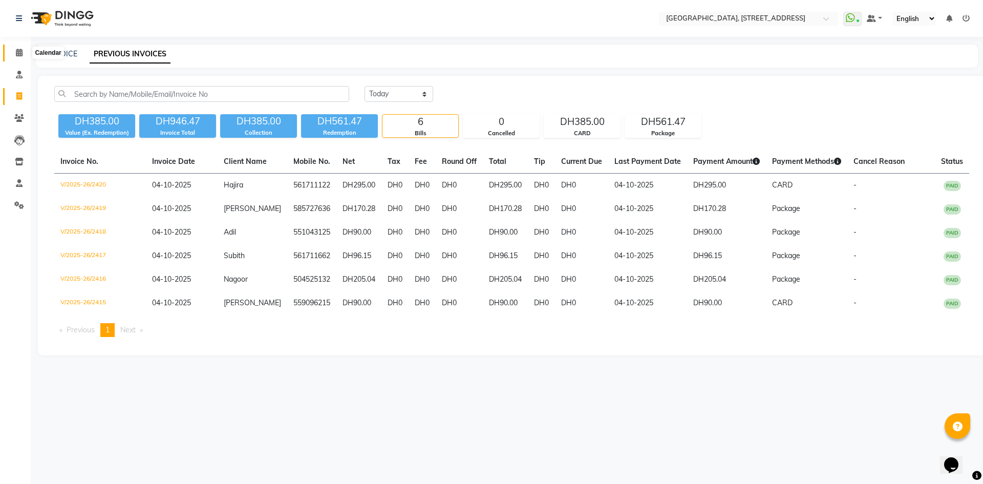
click at [17, 52] on icon at bounding box center [19, 53] width 7 height 8
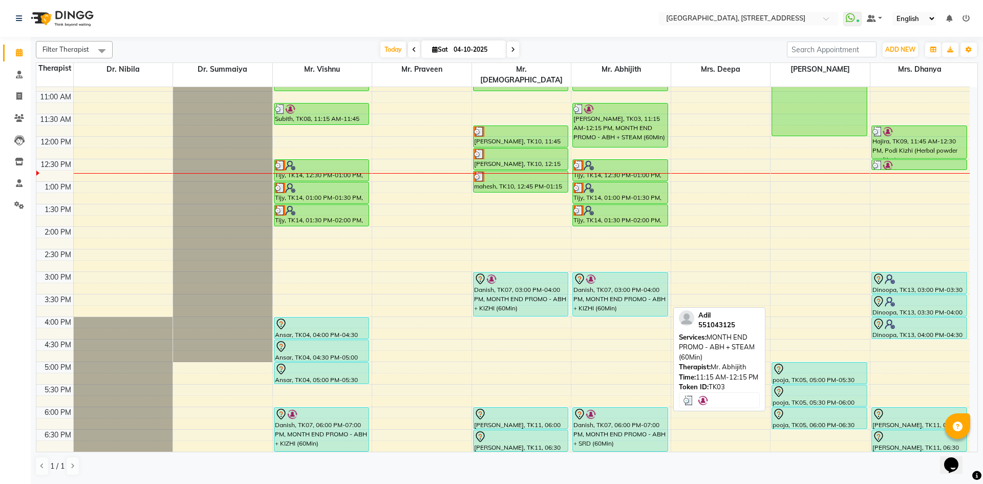
scroll to position [188, 0]
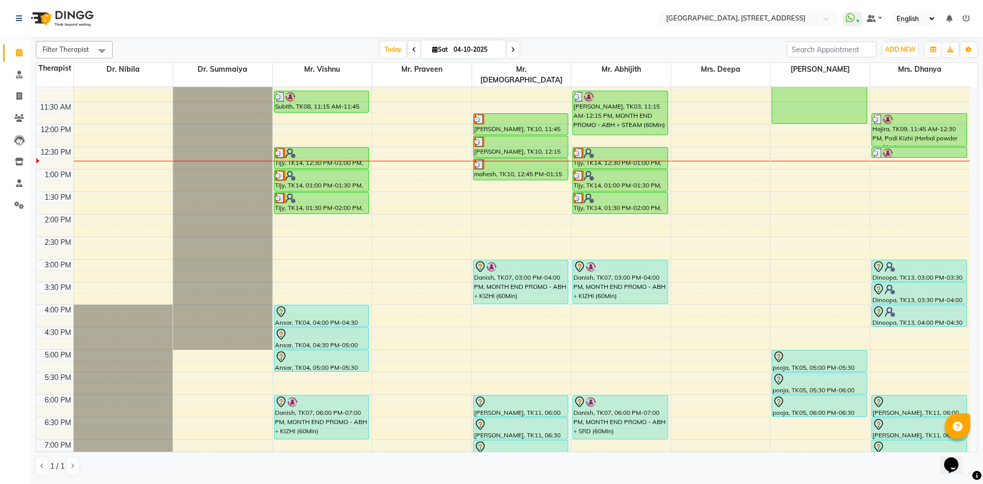
click at [517, 49] on span at bounding box center [513, 49] width 12 height 16
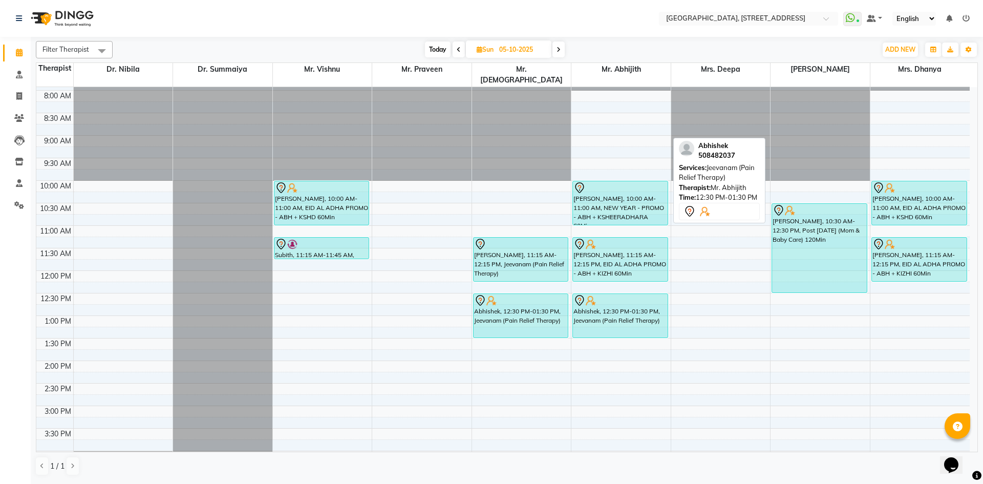
scroll to position [38, 0]
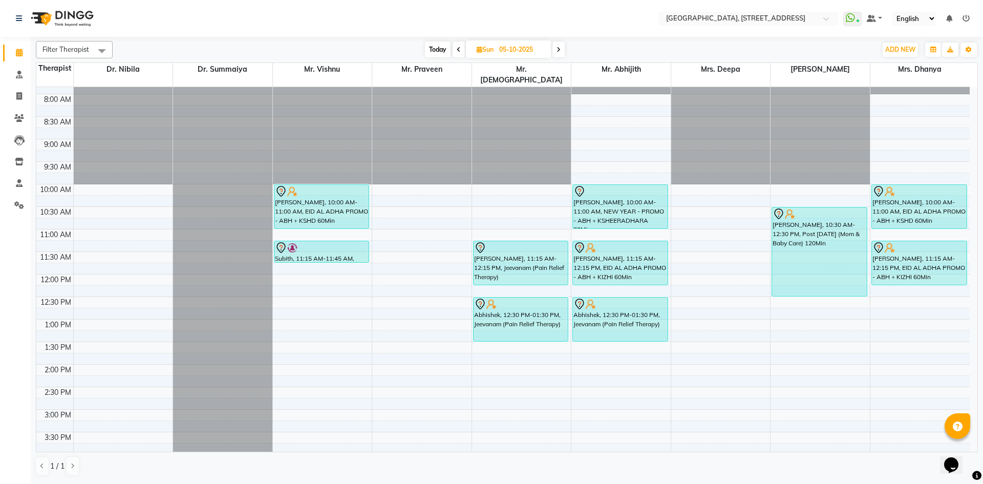
click at [556, 49] on icon at bounding box center [558, 50] width 4 height 6
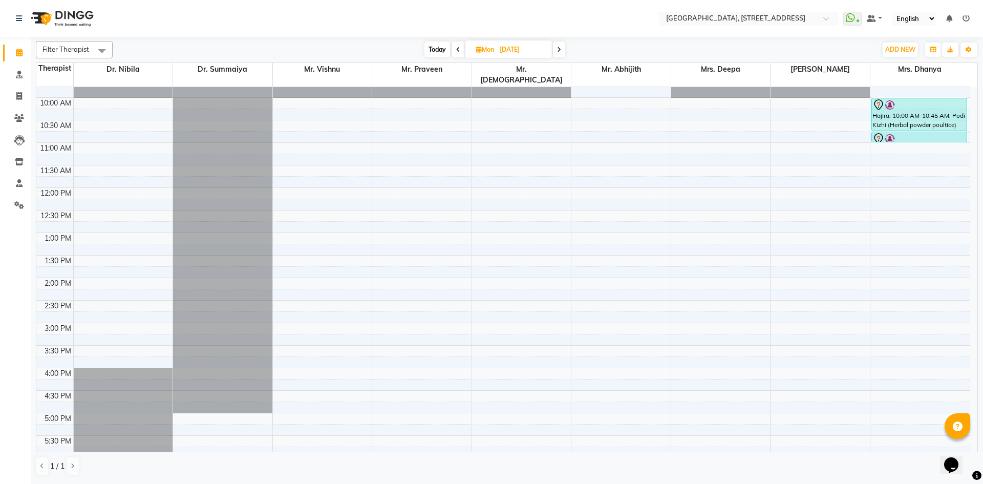
scroll to position [0, 0]
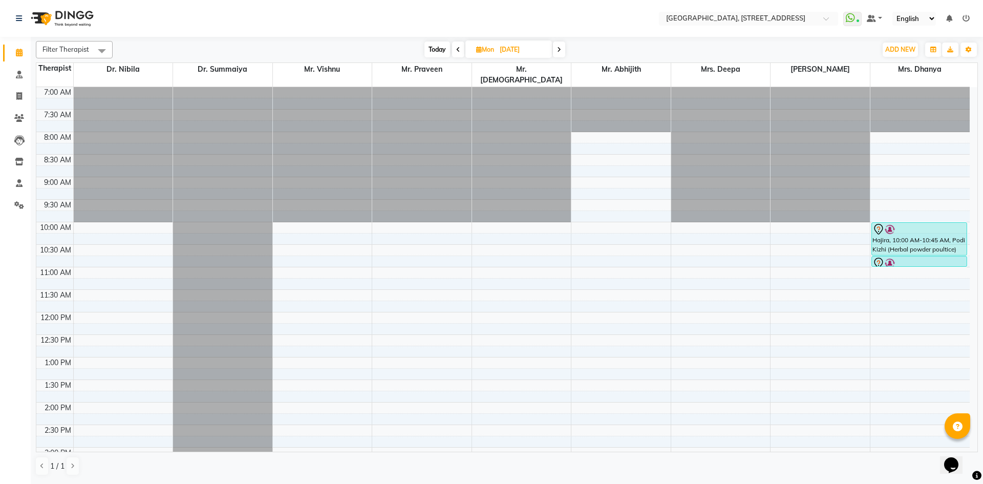
click at [438, 53] on span "Today" at bounding box center [437, 49] width 26 height 16
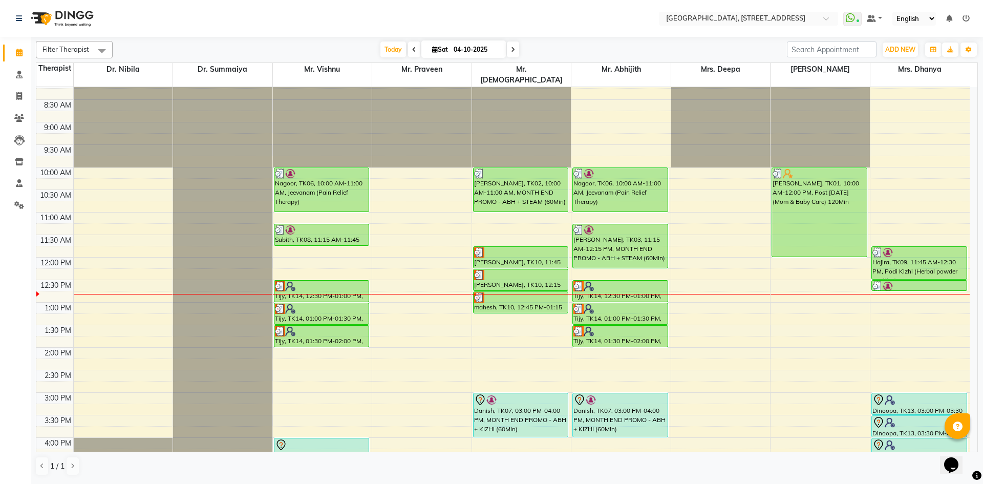
scroll to position [38, 0]
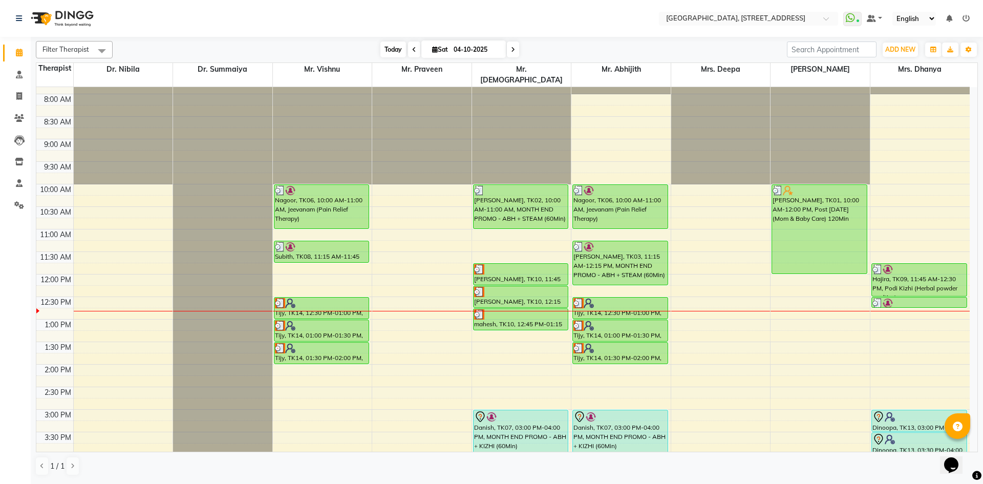
click at [393, 46] on span "Today" at bounding box center [393, 49] width 26 height 16
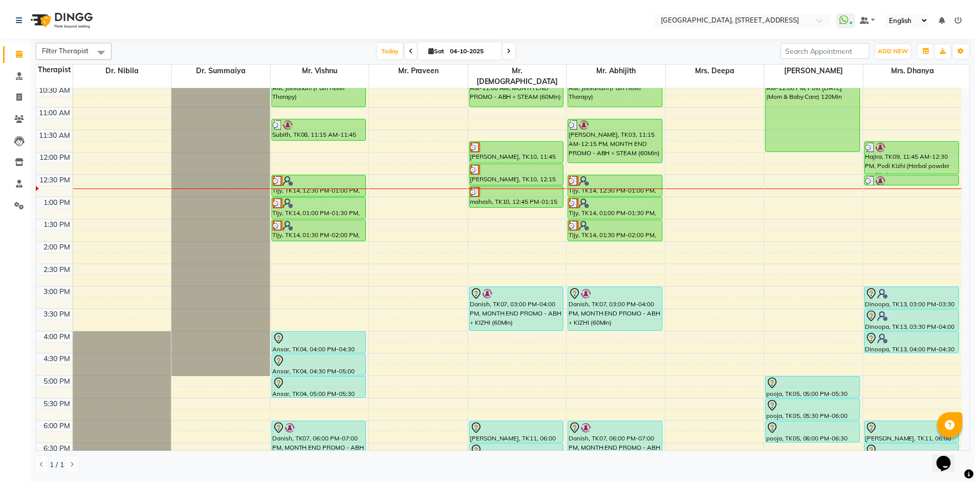
scroll to position [157, 0]
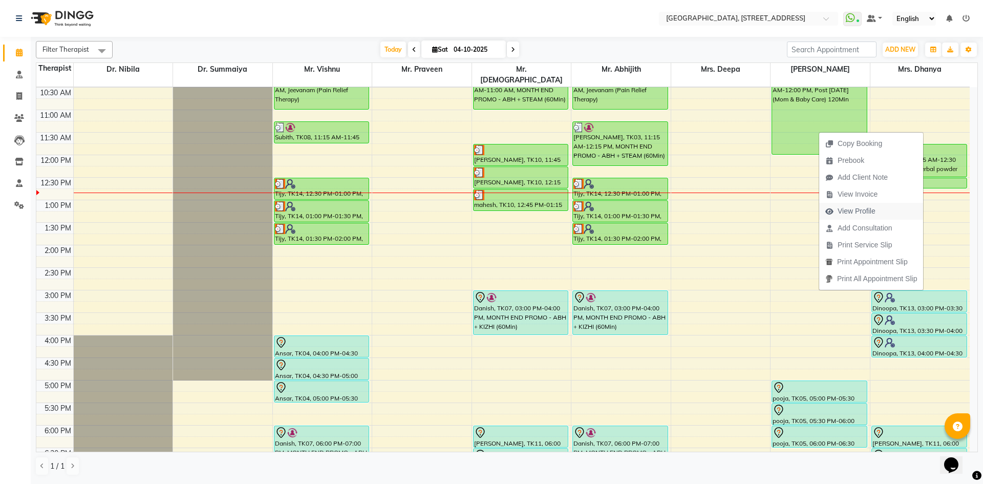
click at [853, 214] on span "View Profile" at bounding box center [856, 211] width 38 height 11
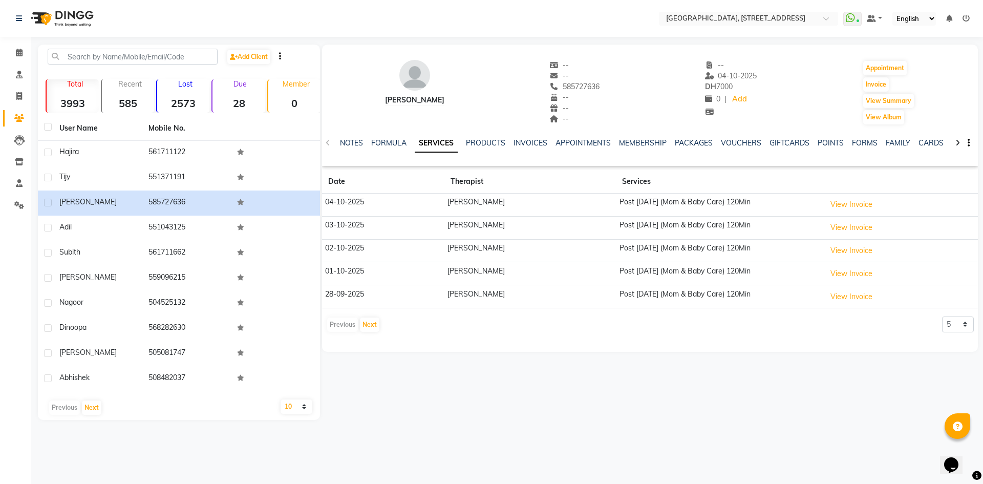
click at [684, 148] on div "NOTES FORMULA SERVICES PRODUCTS INVOICES APPOINTMENTS MEMBERSHIP PACKAGES VOUCH…" at bounding box center [637, 147] width 595 height 19
click at [685, 146] on link "PACKAGES" at bounding box center [694, 142] width 38 height 9
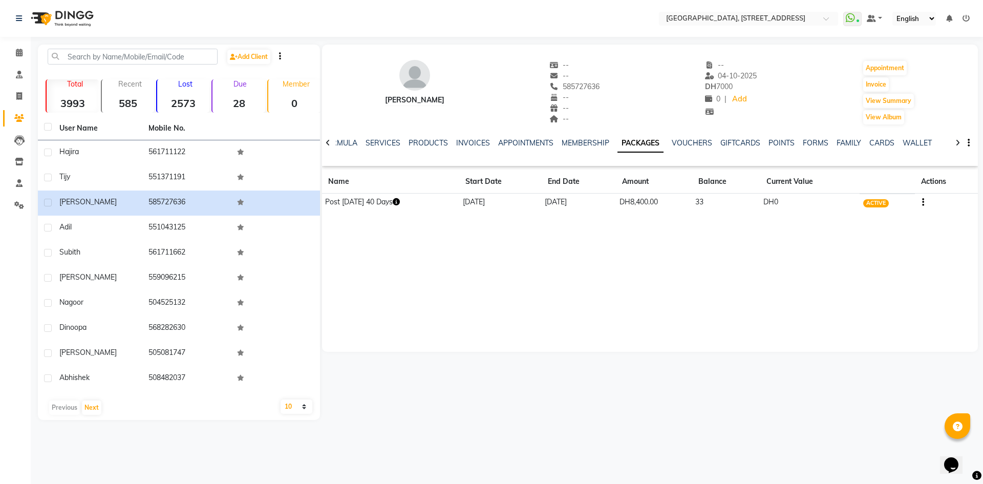
click at [396, 204] on icon "button" at bounding box center [396, 201] width 7 height 7
click at [444, 298] on div "[PERSON_NAME] -- -- 585727636 -- -- -- -- [DATE] DH 7000 0 | Add Appointment In…" at bounding box center [650, 198] width 656 height 307
click at [16, 55] on icon at bounding box center [19, 53] width 7 height 8
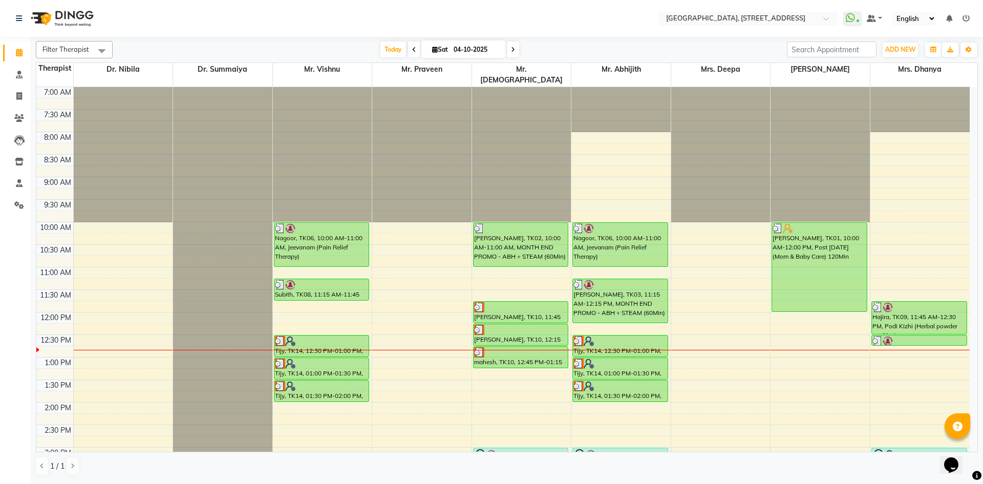
click at [512, 55] on span at bounding box center [513, 49] width 12 height 16
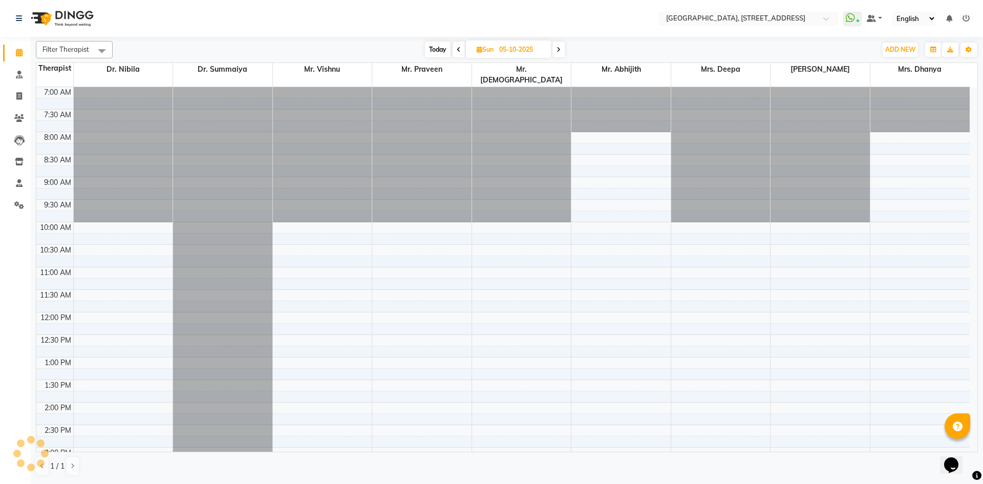
scroll to position [226, 0]
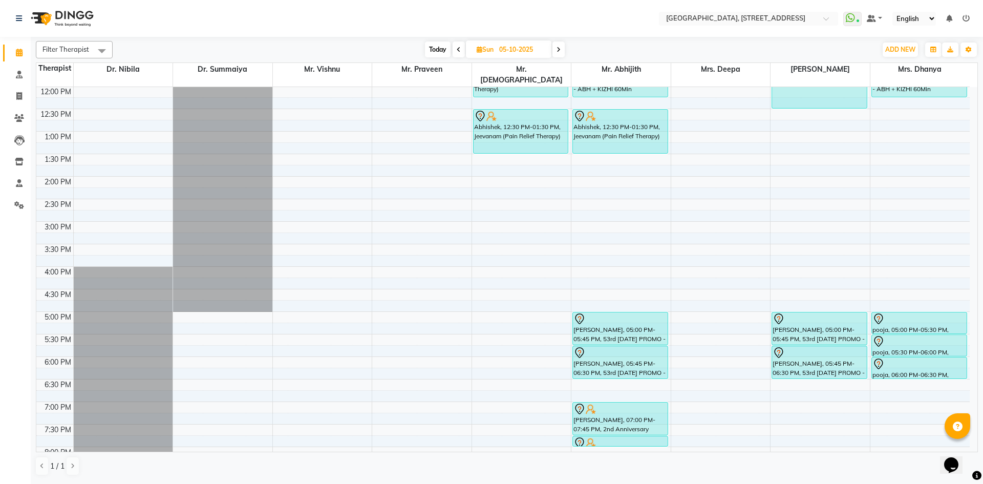
click at [556, 52] on span at bounding box center [558, 49] width 12 height 16
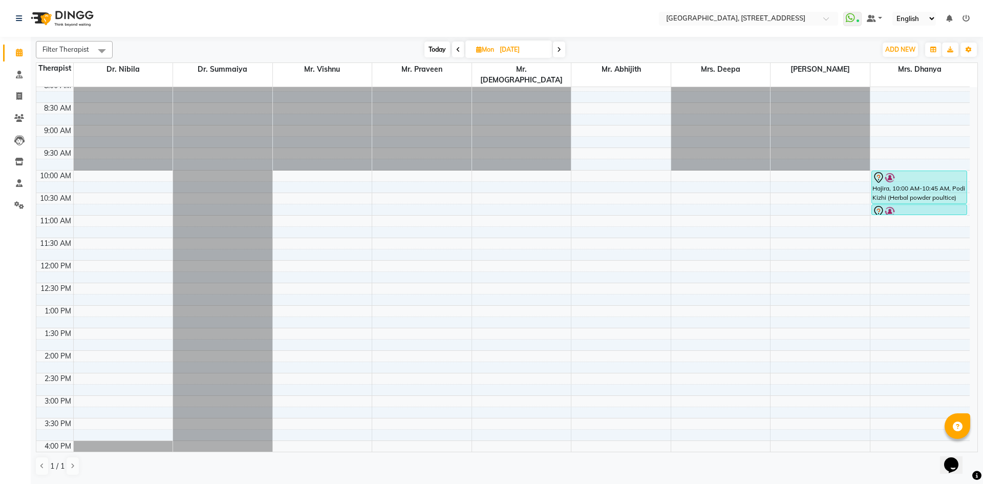
scroll to position [0, 0]
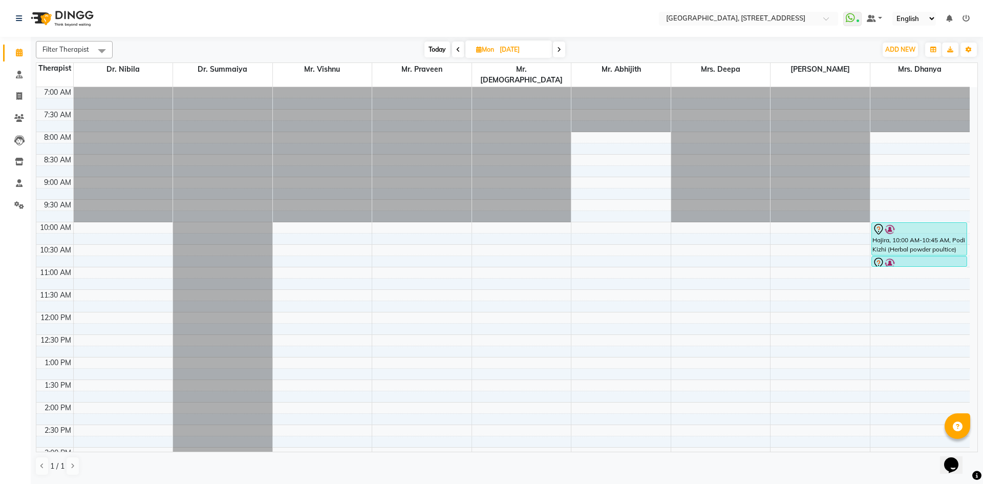
click at [434, 43] on span "Today" at bounding box center [437, 49] width 26 height 16
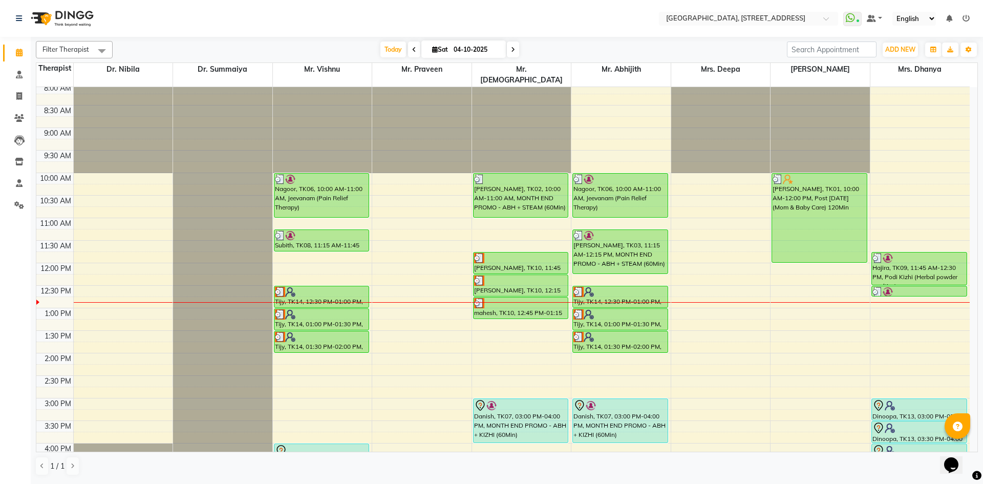
scroll to position [38, 0]
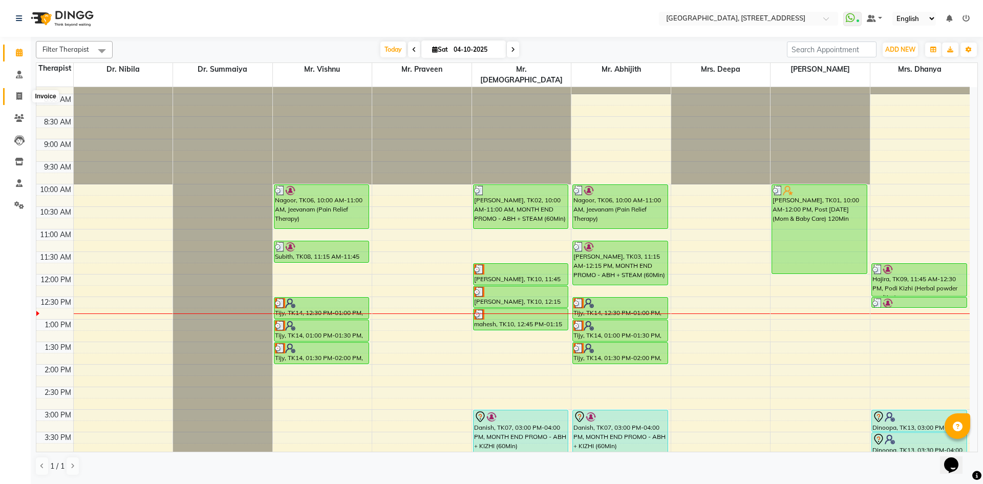
click at [18, 97] on icon at bounding box center [19, 96] width 6 height 8
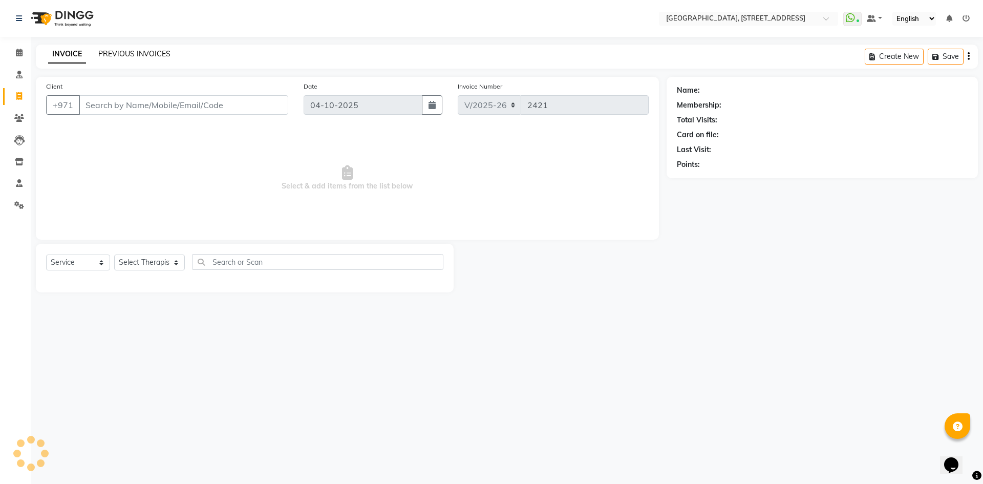
click at [101, 58] on link "PREVIOUS INVOICES" at bounding box center [134, 53] width 72 height 9
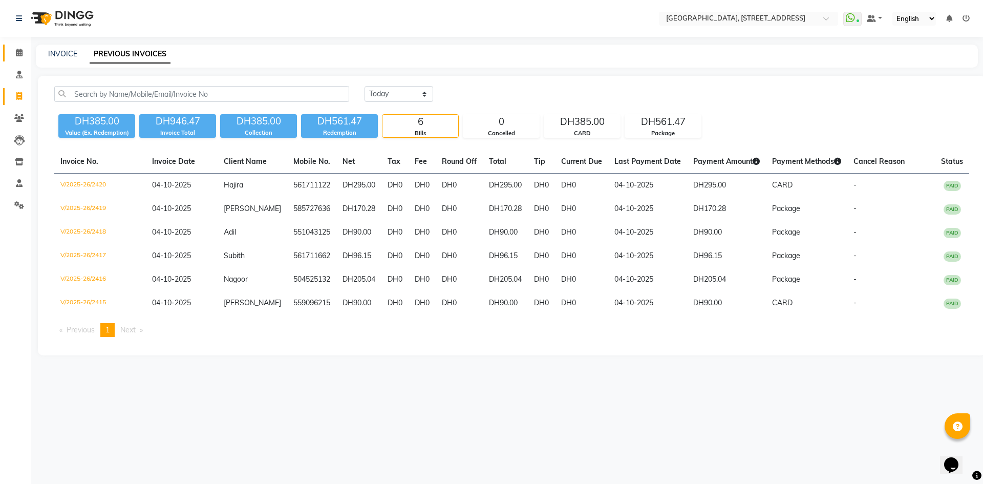
click at [19, 59] on link "Calendar" at bounding box center [15, 53] width 25 height 17
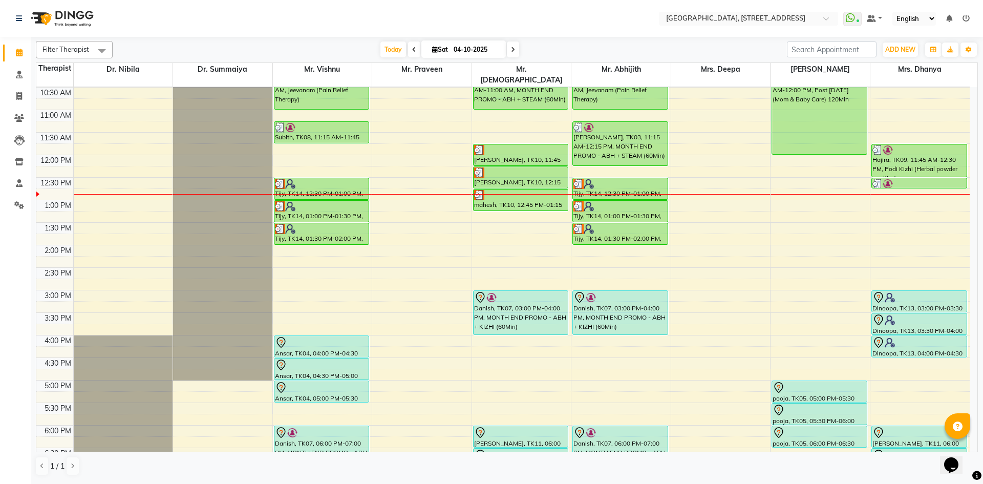
scroll to position [345, 0]
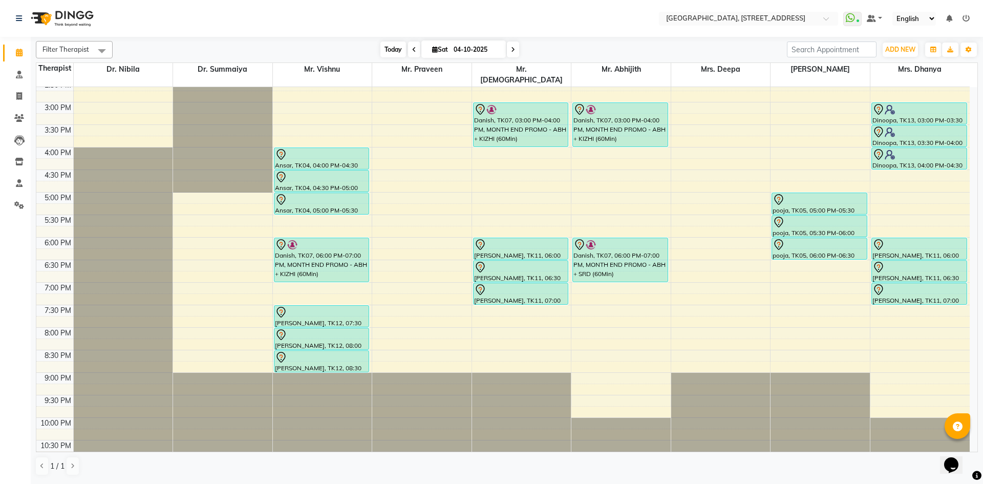
click at [398, 51] on span "Today" at bounding box center [393, 49] width 26 height 16
click at [511, 56] on span at bounding box center [513, 49] width 12 height 16
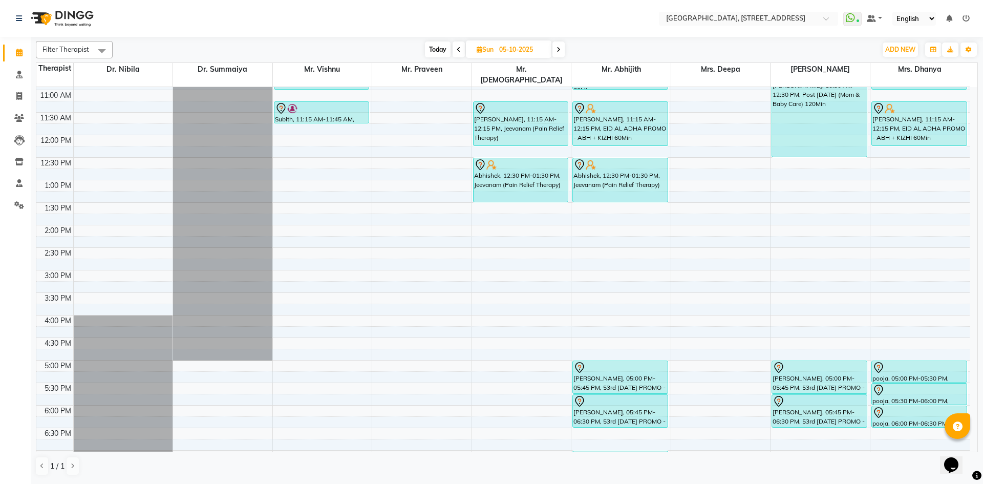
scroll to position [188, 0]
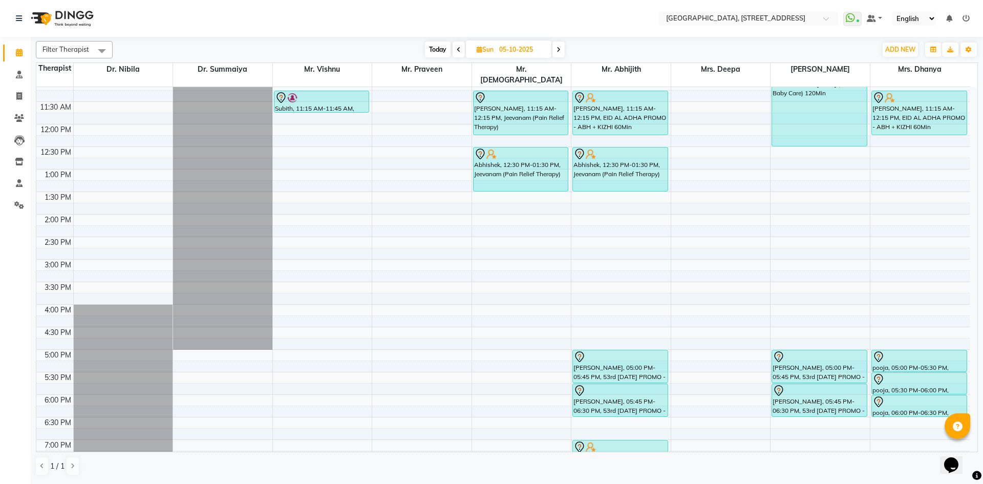
drag, startPoint x: 430, startPoint y: 47, endPoint x: 426, endPoint y: 54, distance: 8.3
click at [431, 48] on span "Today" at bounding box center [438, 49] width 26 height 16
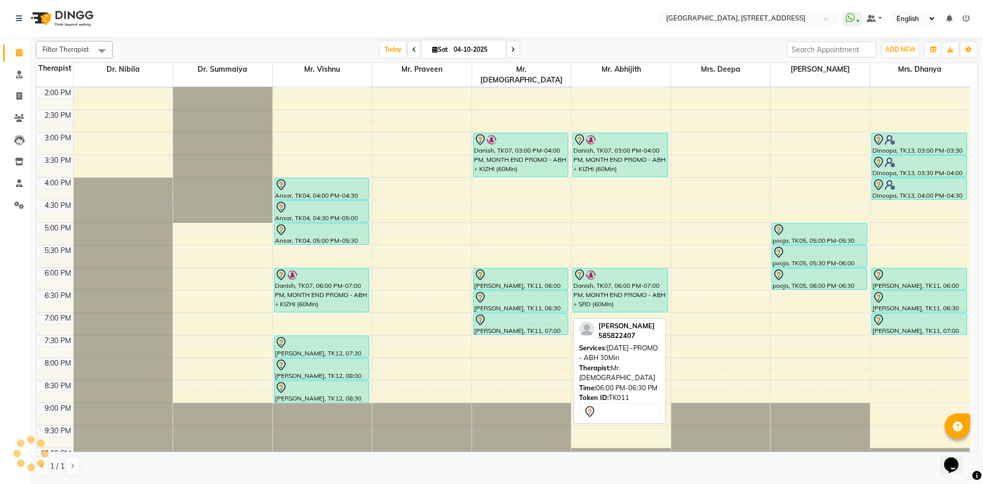
scroll to position [345, 0]
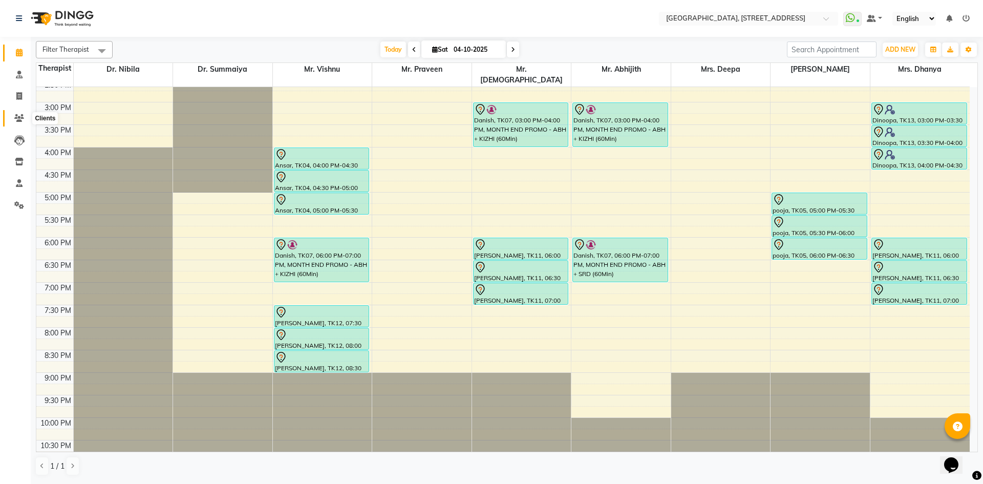
click at [25, 118] on span at bounding box center [19, 119] width 18 height 12
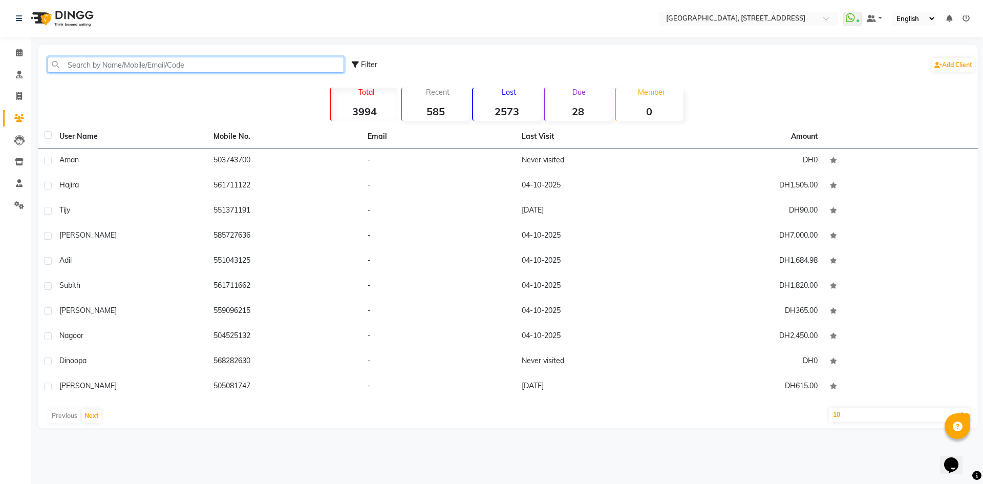
click at [116, 64] on input "text" at bounding box center [196, 65] width 296 height 16
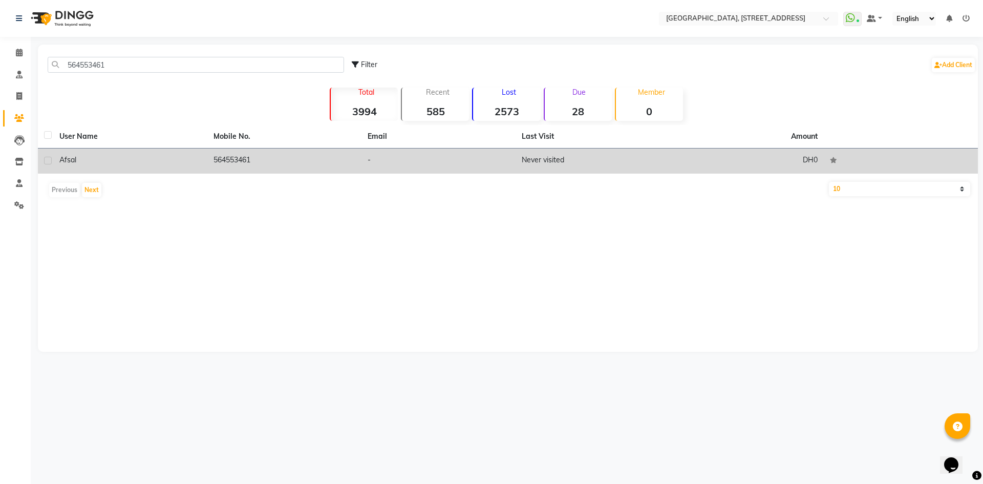
click at [721, 164] on td "DH0" at bounding box center [746, 160] width 154 height 25
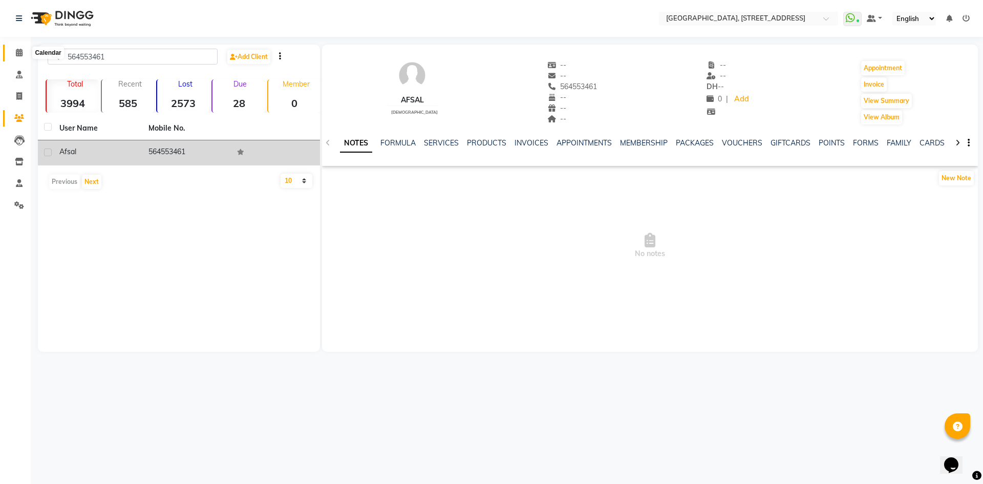
click at [17, 51] on icon at bounding box center [19, 53] width 7 height 8
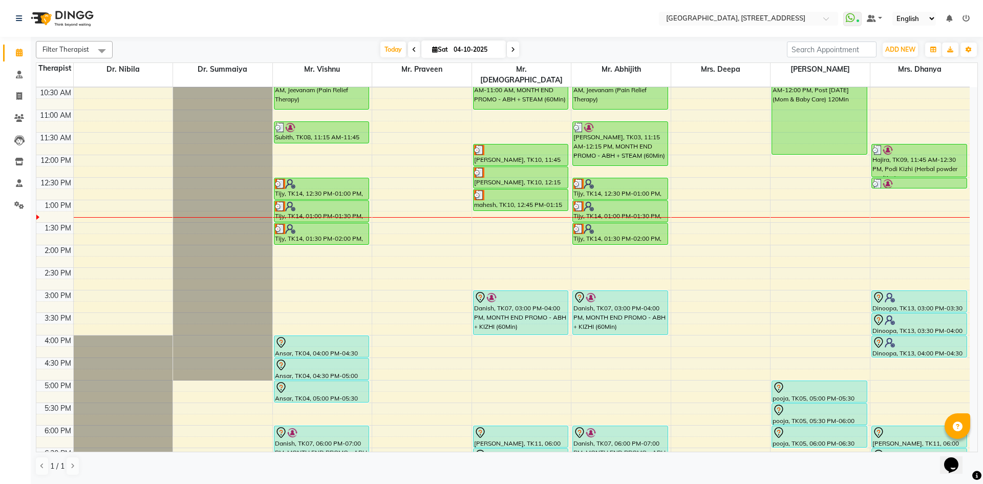
scroll to position [345, 0]
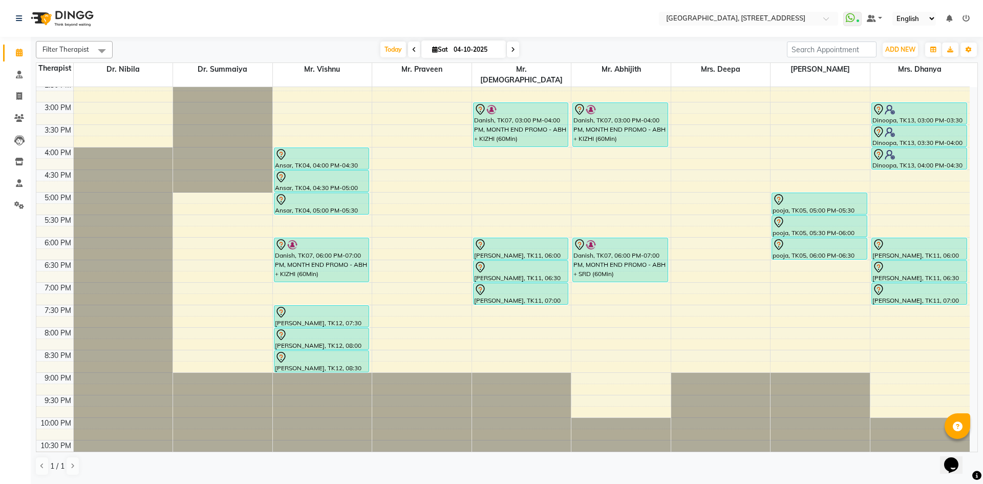
click at [516, 52] on span at bounding box center [513, 49] width 12 height 16
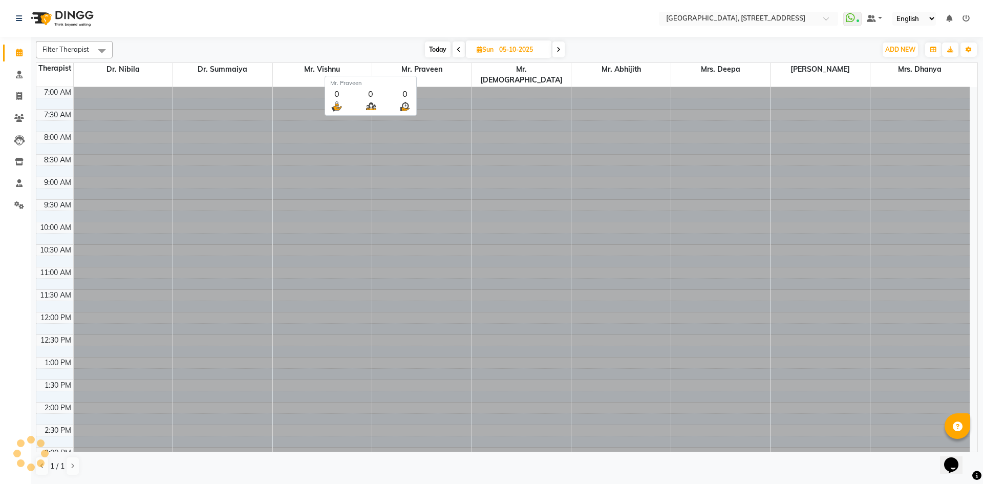
scroll to position [271, 0]
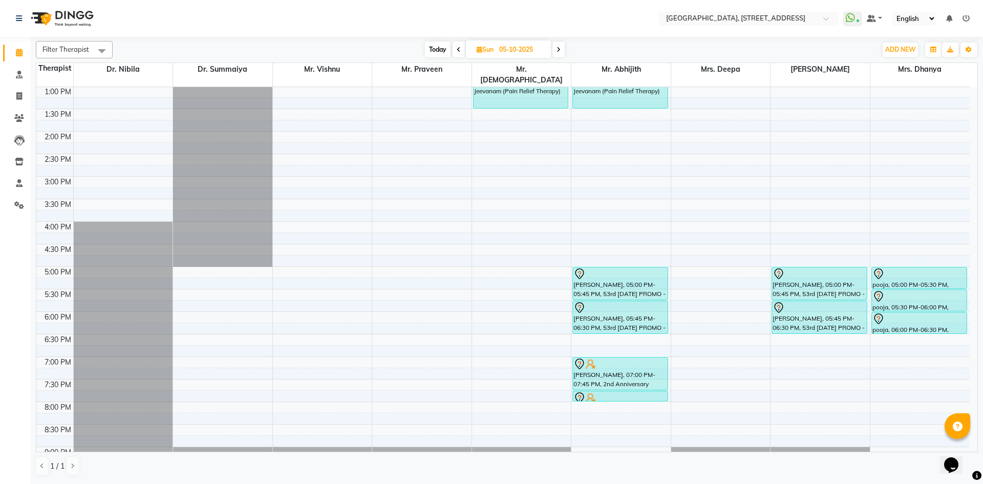
click at [454, 51] on span at bounding box center [458, 49] width 12 height 16
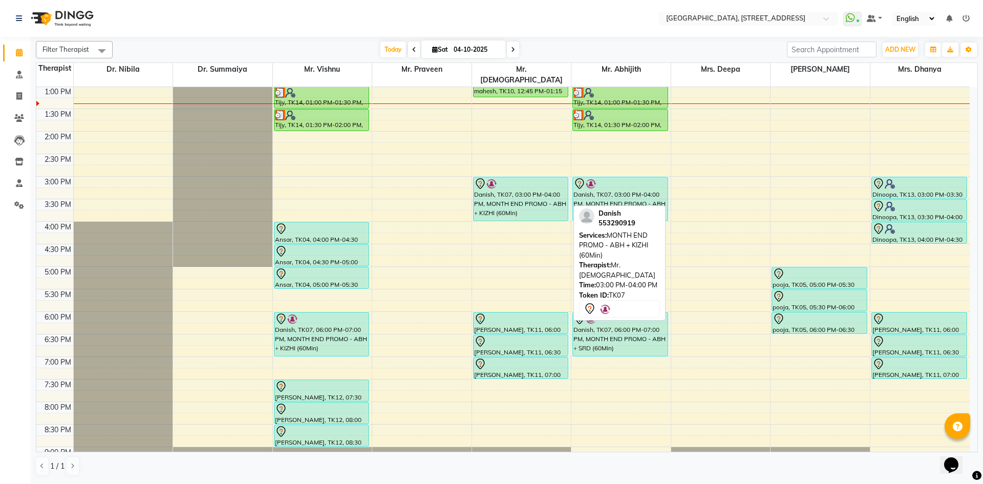
scroll to position [345, 0]
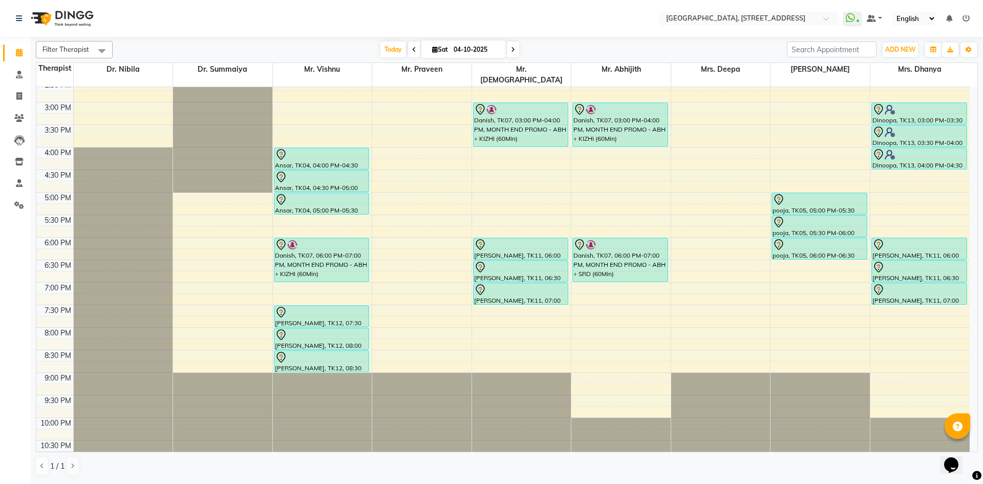
click at [505, 51] on div "[DATE] [DATE]" at bounding box center [449, 49] width 141 height 15
click at [509, 51] on span at bounding box center [513, 49] width 12 height 16
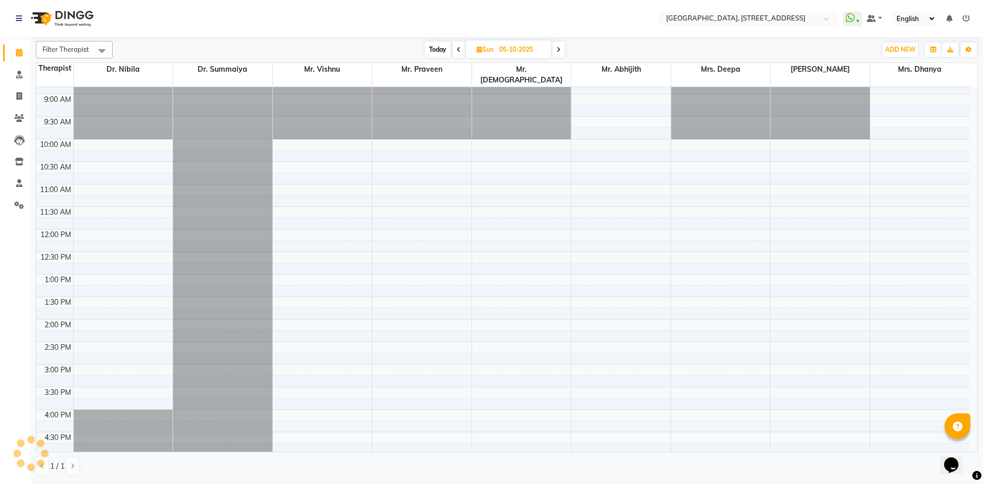
scroll to position [271, 0]
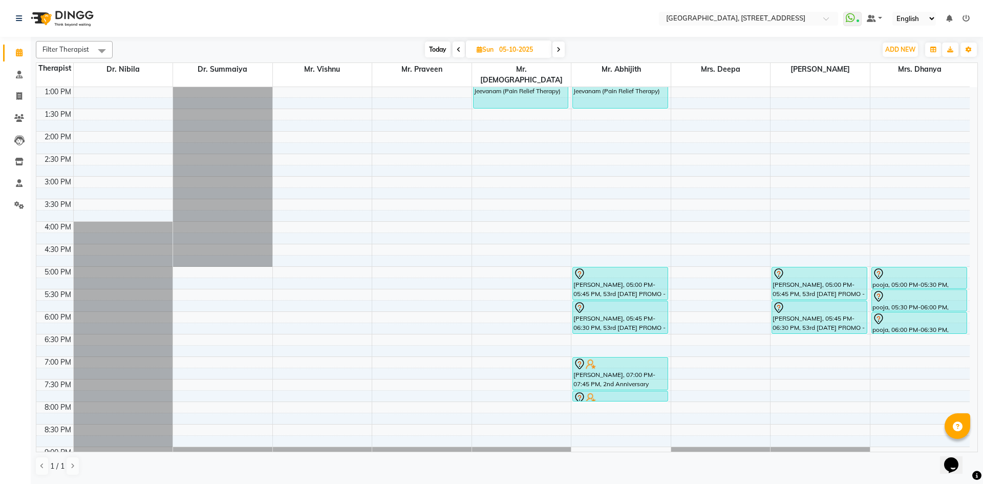
click at [435, 51] on span "Today" at bounding box center [438, 49] width 26 height 16
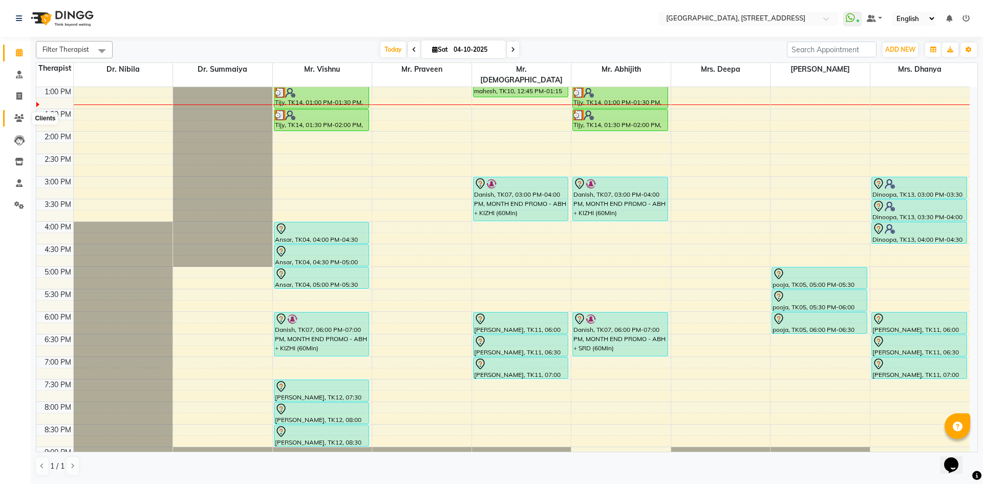
click at [18, 119] on icon at bounding box center [19, 118] width 10 height 8
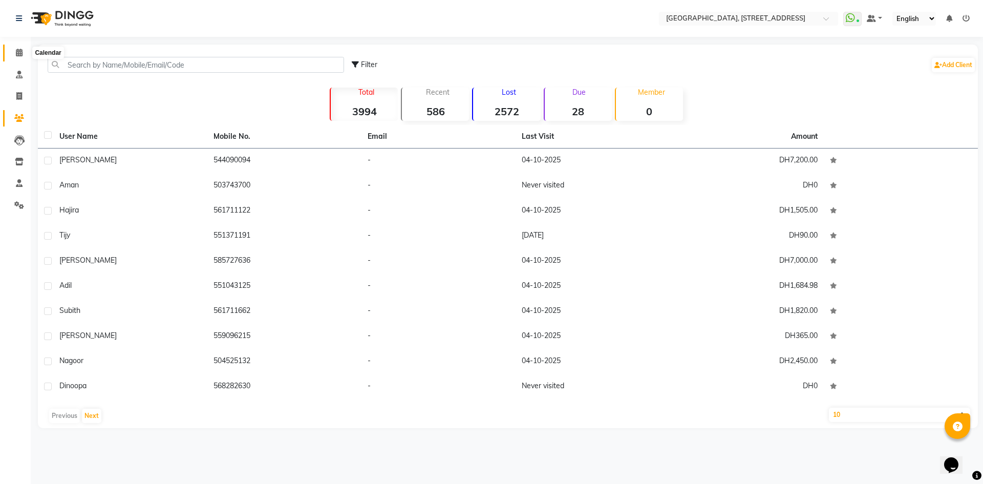
click at [24, 49] on span at bounding box center [19, 53] width 18 height 12
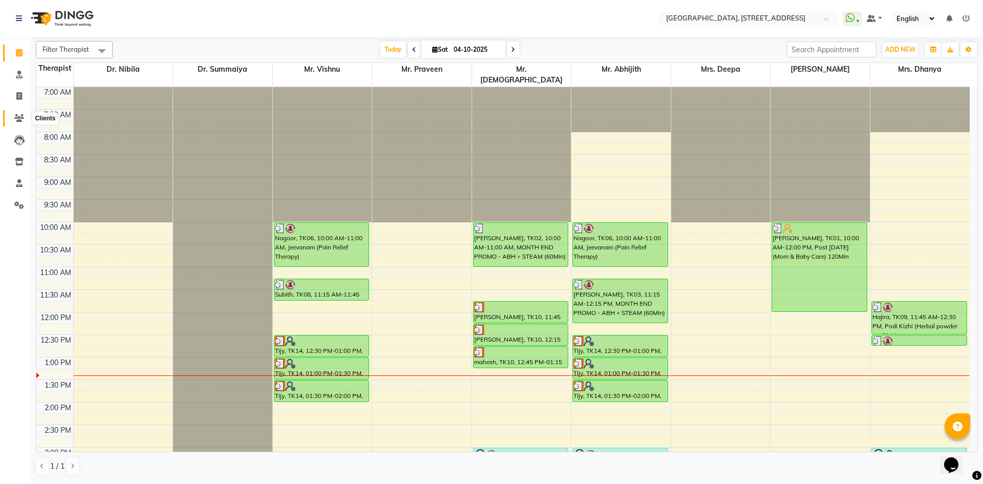
click at [17, 117] on icon at bounding box center [19, 118] width 10 height 8
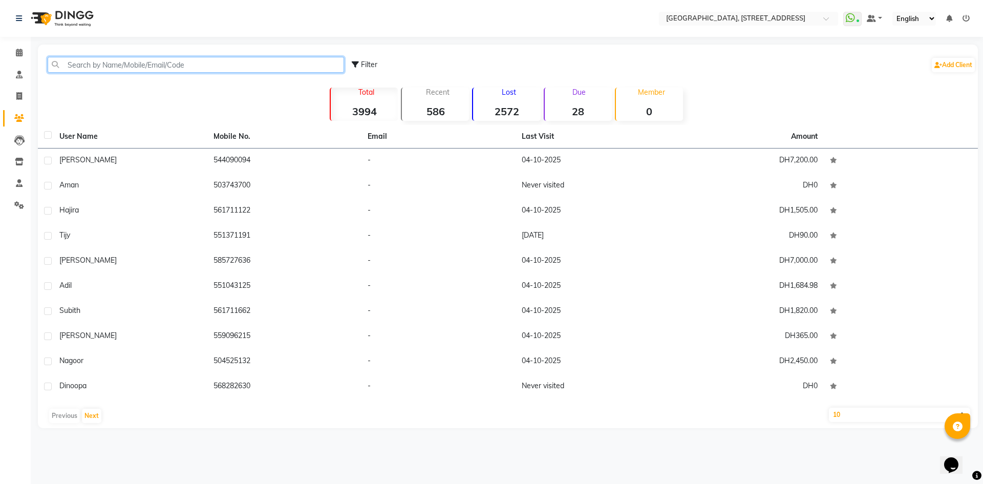
click at [141, 62] on input "text" at bounding box center [196, 65] width 296 height 16
click at [17, 57] on span at bounding box center [19, 53] width 18 height 12
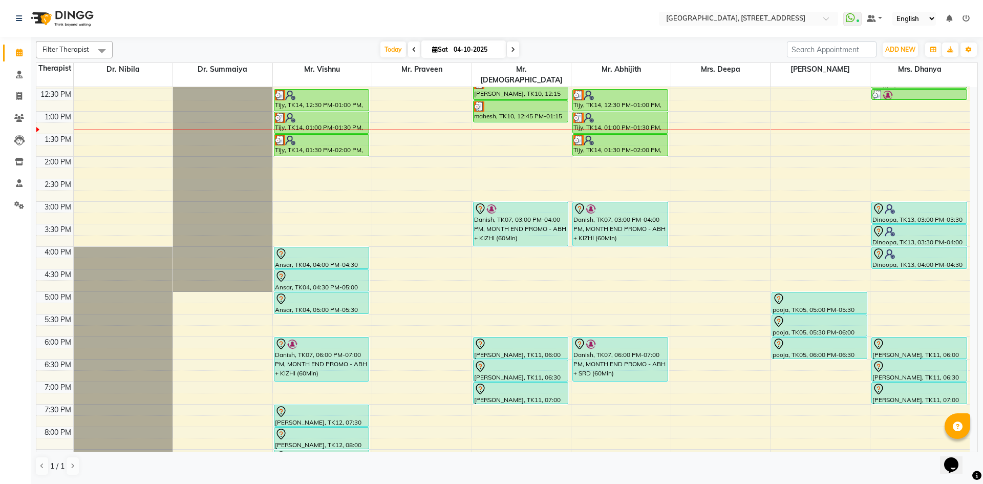
scroll to position [345, 0]
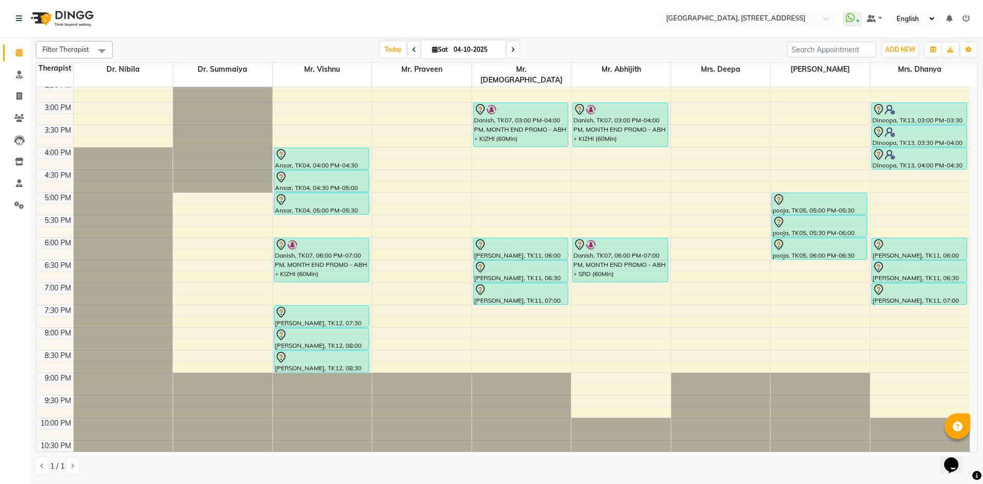
click at [620, 300] on div "7:00 AM 7:30 AM 8:00 AM 8:30 AM 9:00 AM 9:30 AM 10:00 AM 10:30 AM 11:00 AM 11:3…" at bounding box center [502, 102] width 933 height 720
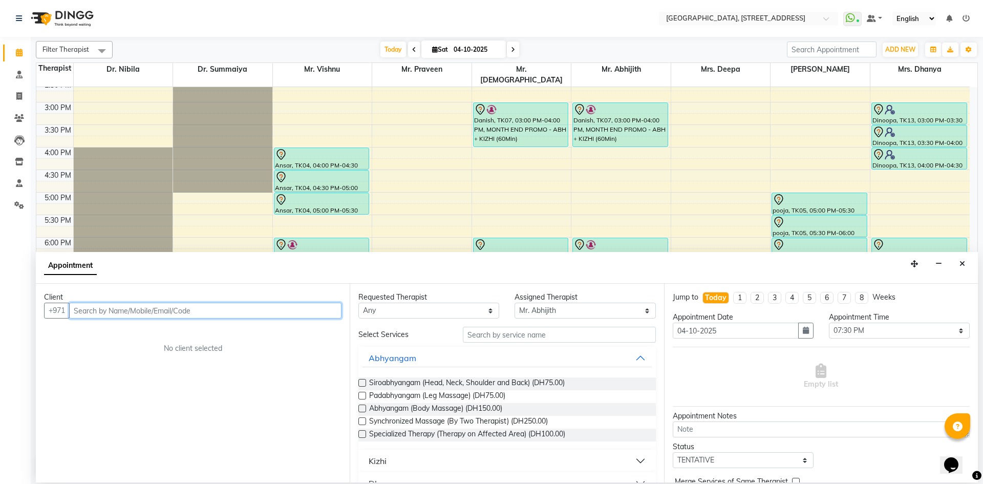
click at [245, 310] on input "text" at bounding box center [205, 310] width 272 height 16
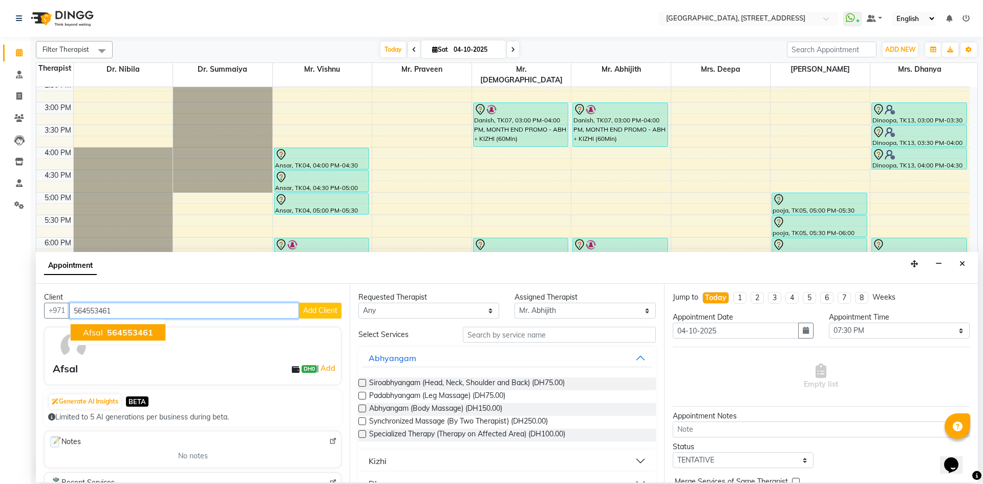
click at [121, 320] on ngb-typeahead-window "Afsal 564553461" at bounding box center [118, 332] width 96 height 26
click at [117, 334] on span "564553461" at bounding box center [130, 332] width 46 height 10
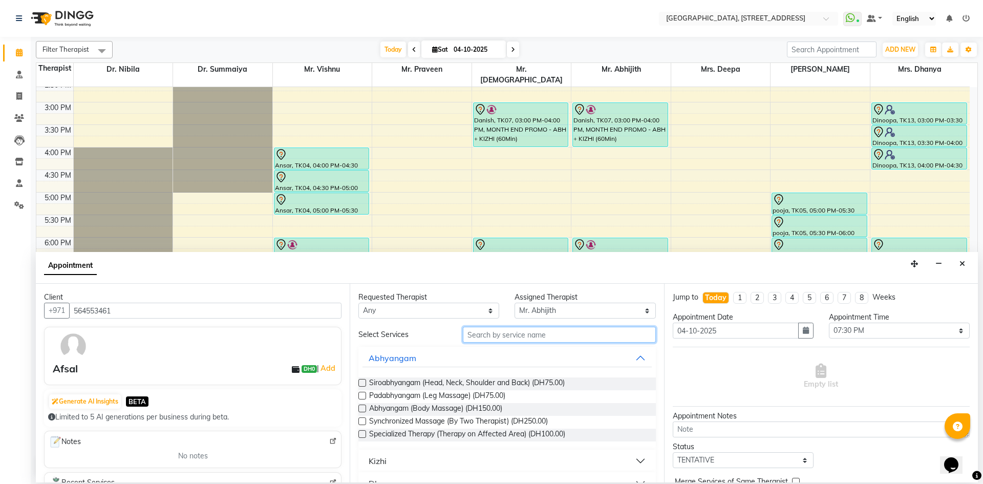
click at [513, 336] on input "text" at bounding box center [559, 335] width 193 height 16
click at [963, 267] on icon "Close" at bounding box center [962, 263] width 6 height 7
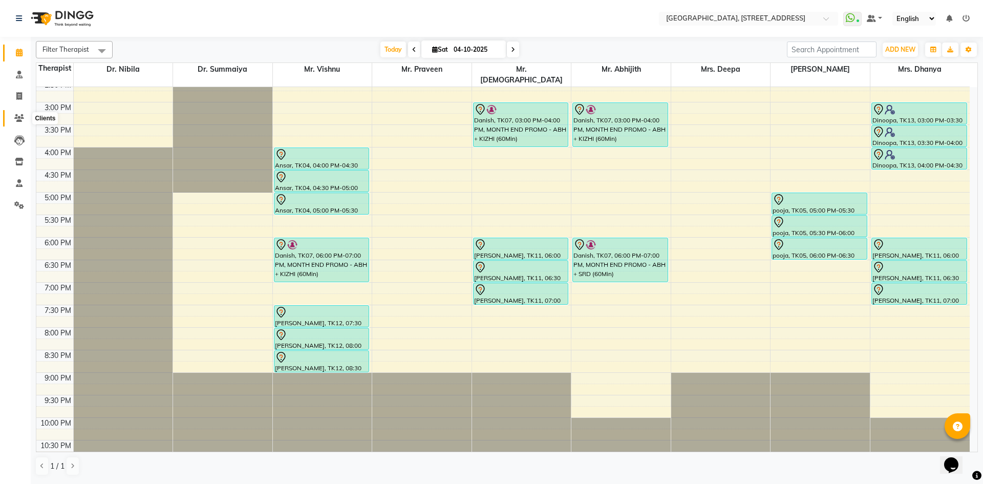
click at [18, 119] on icon at bounding box center [19, 118] width 10 height 8
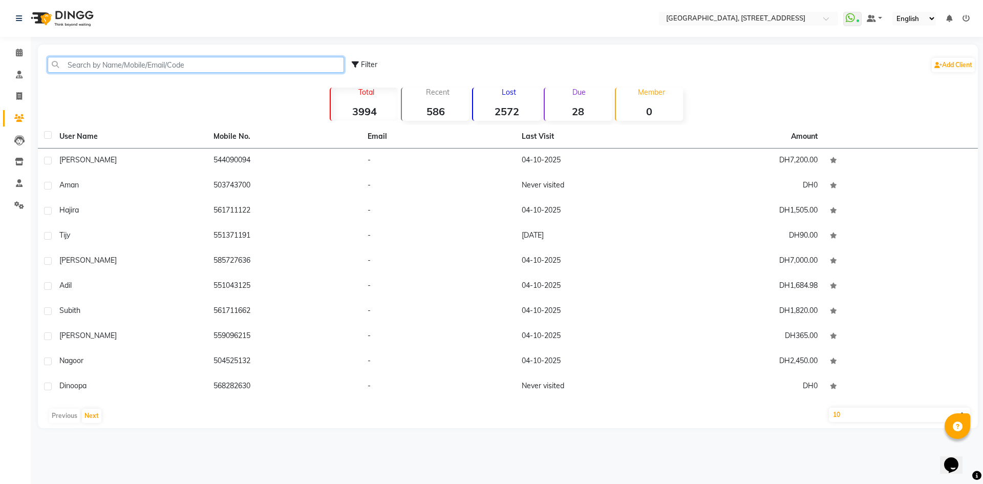
click at [90, 71] on input "text" at bounding box center [196, 65] width 296 height 16
click at [21, 57] on span at bounding box center [19, 53] width 18 height 12
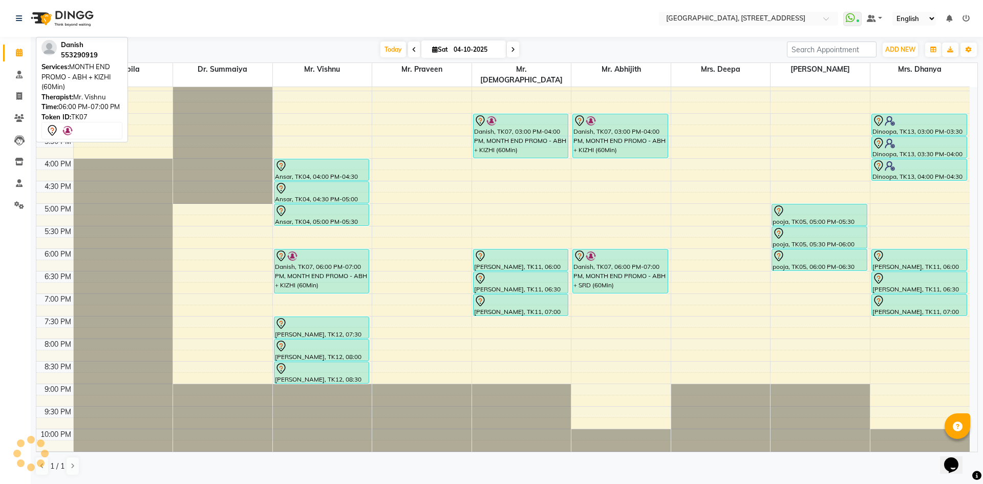
scroll to position [345, 0]
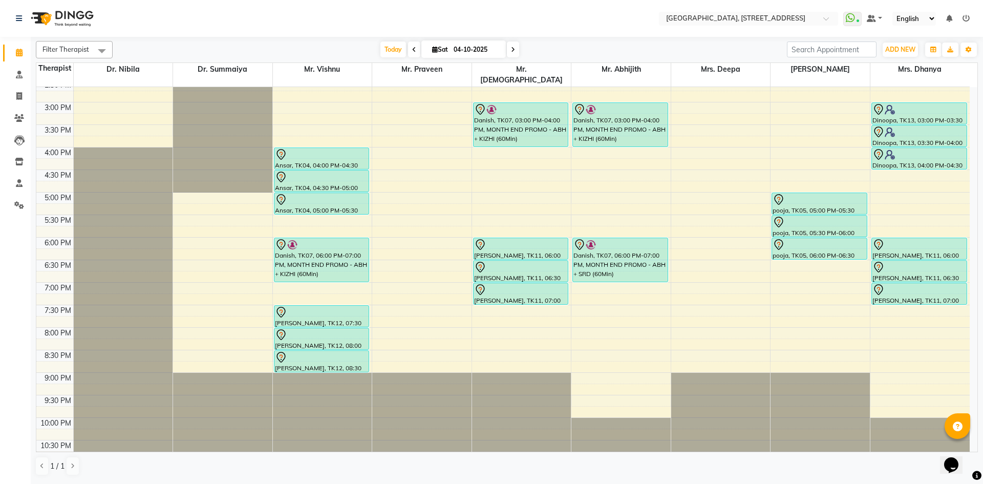
click at [517, 52] on span at bounding box center [513, 49] width 12 height 16
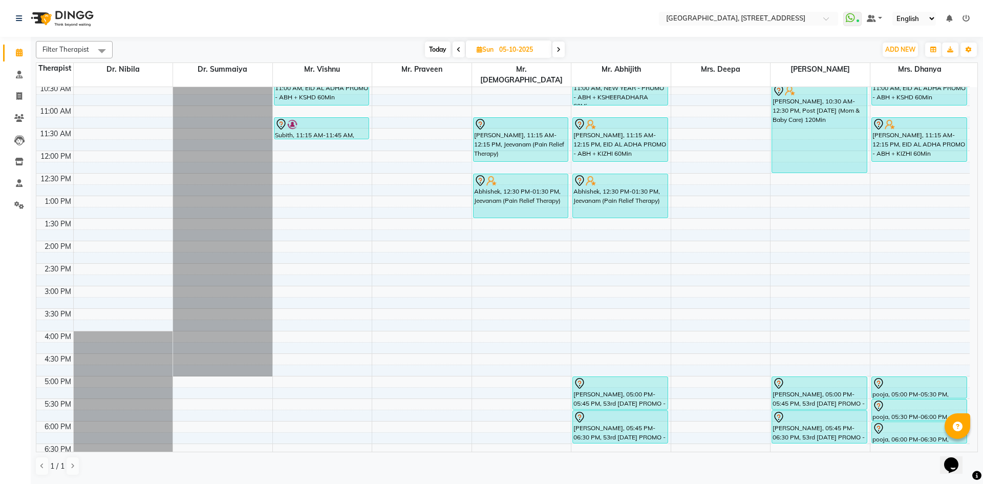
scroll to position [157, 0]
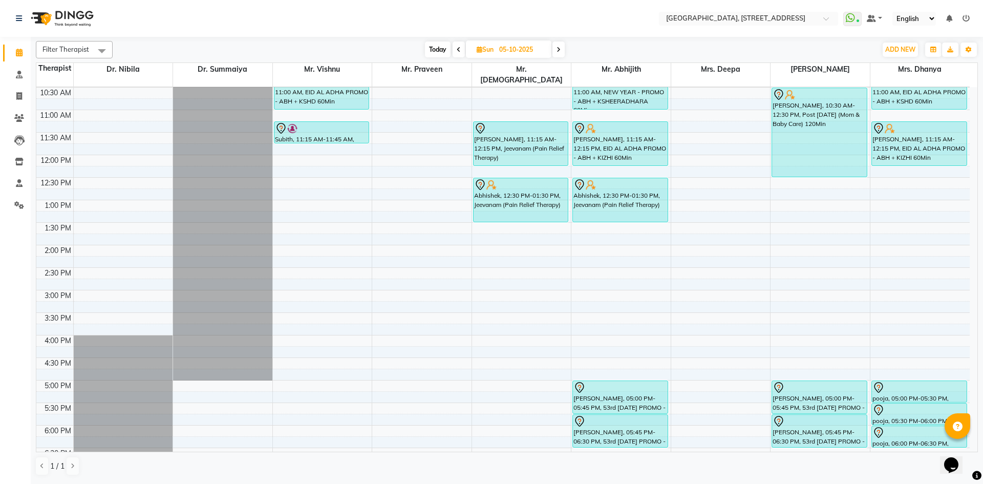
click at [435, 44] on span "Today" at bounding box center [438, 49] width 26 height 16
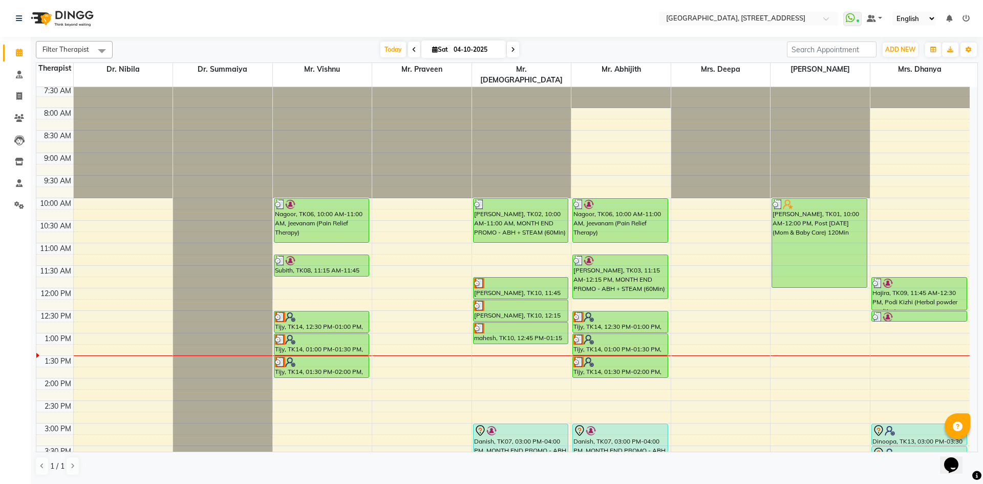
scroll to position [0, 0]
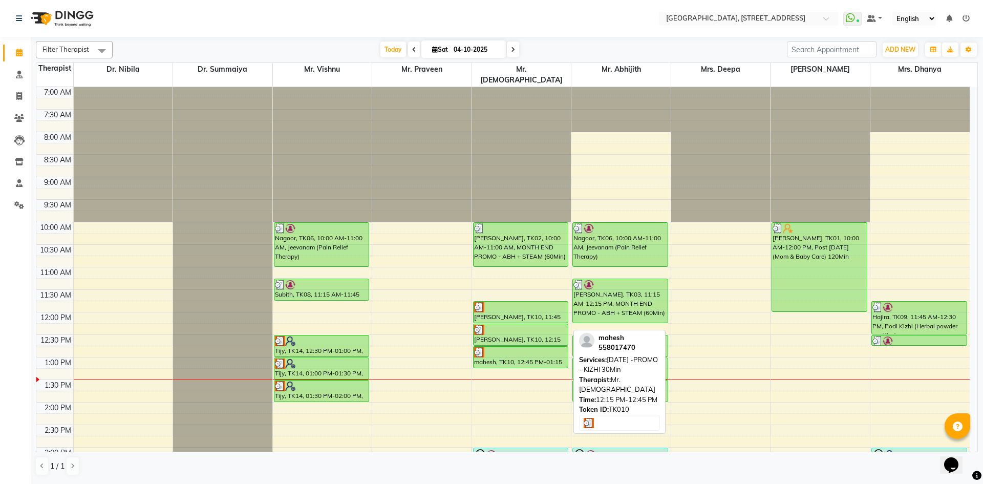
click at [525, 327] on div "[PERSON_NAME], TK10, 12:15 PM-12:45 PM, [DATE] -PROMO - KIZHI 30Min" at bounding box center [520, 334] width 95 height 21
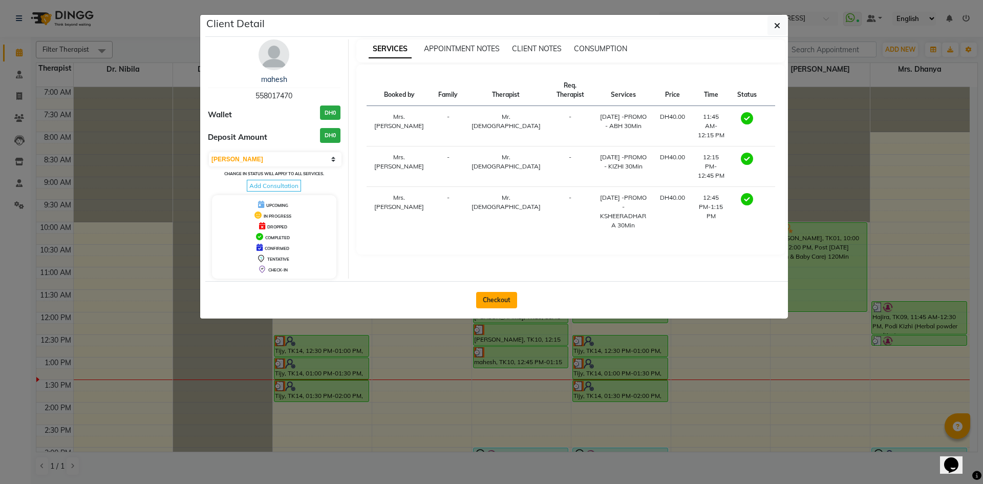
click at [492, 305] on button "Checkout" at bounding box center [496, 300] width 41 height 16
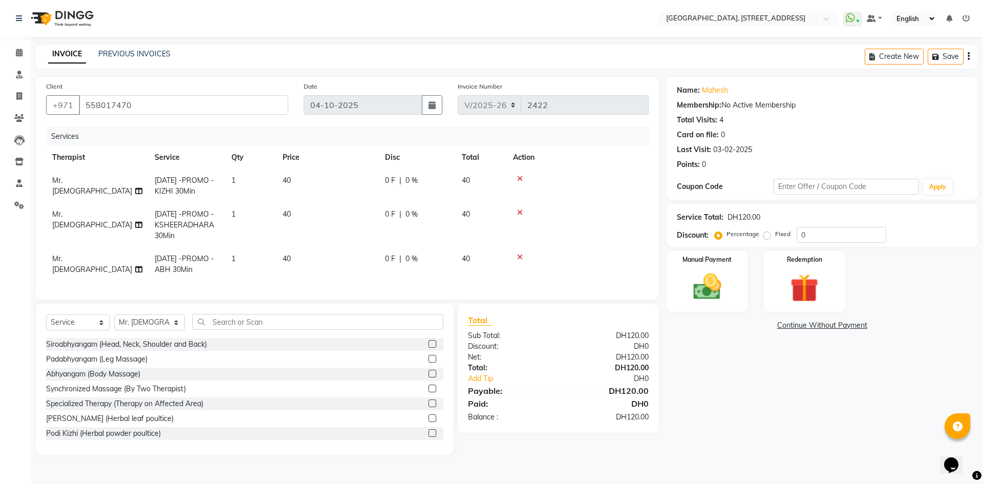
click at [389, 255] on span "0 F" at bounding box center [390, 258] width 10 height 11
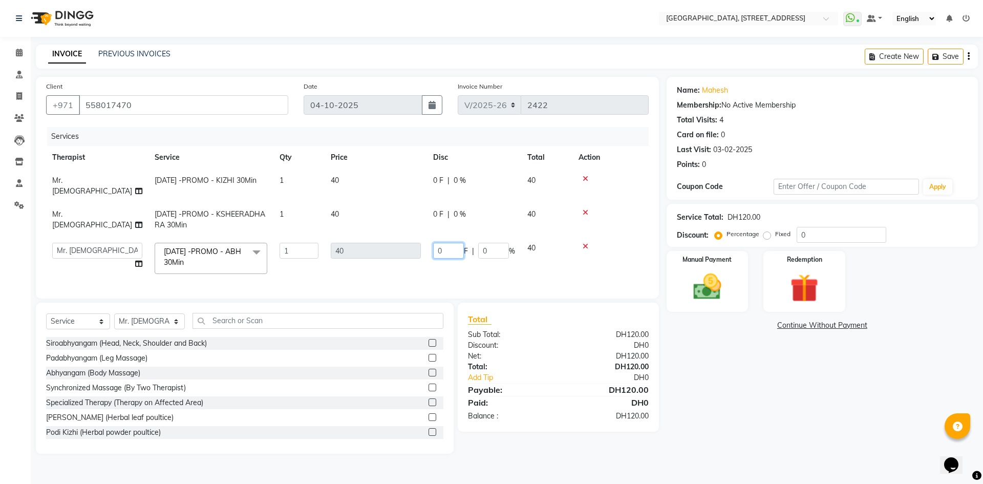
click at [445, 253] on input "0" at bounding box center [448, 251] width 31 height 16
click at [730, 407] on div "Name: Mahesh Membership: No Active Membership Total Visits: 4 Card on file: 0 L…" at bounding box center [825, 265] width 319 height 377
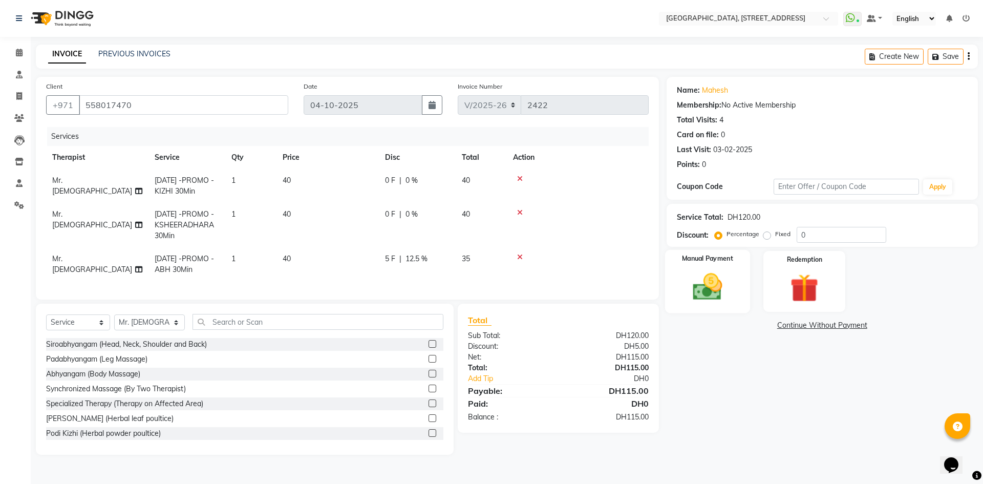
click at [727, 288] on img at bounding box center [707, 287] width 48 height 34
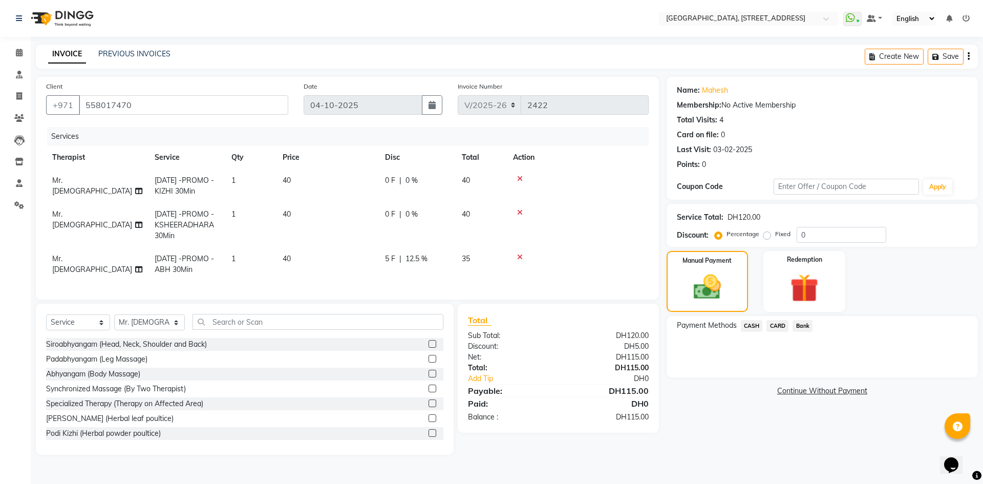
click at [777, 325] on span "CARD" at bounding box center [777, 326] width 22 height 12
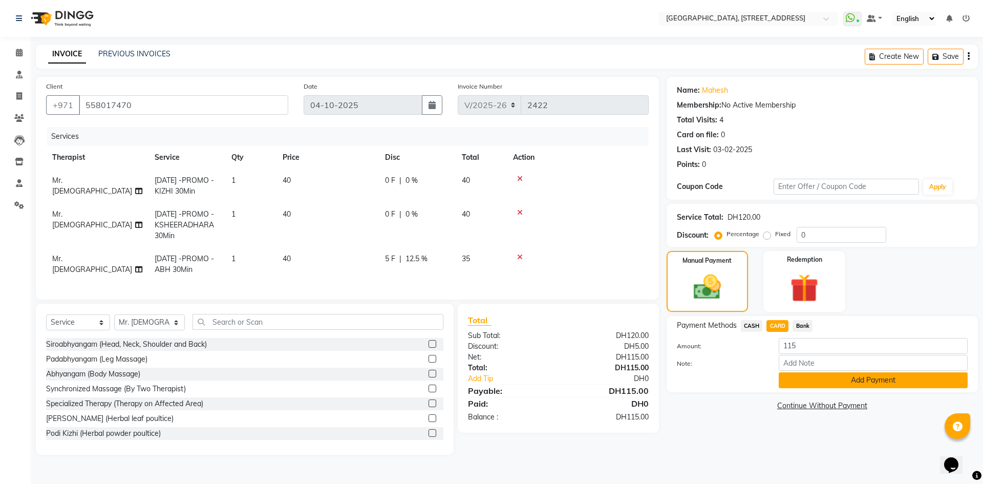
click at [806, 382] on button "Add Payment" at bounding box center [872, 380] width 189 height 16
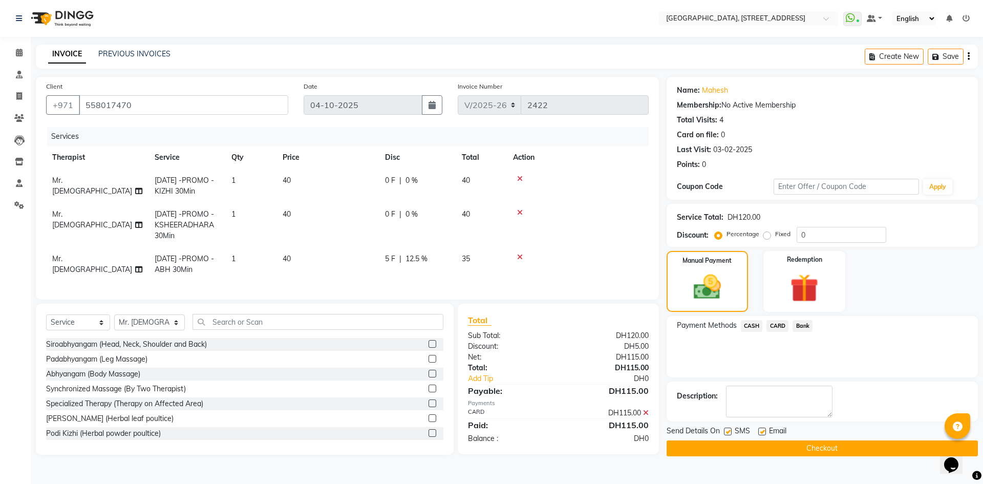
click at [821, 446] on button "Checkout" at bounding box center [821, 448] width 311 height 16
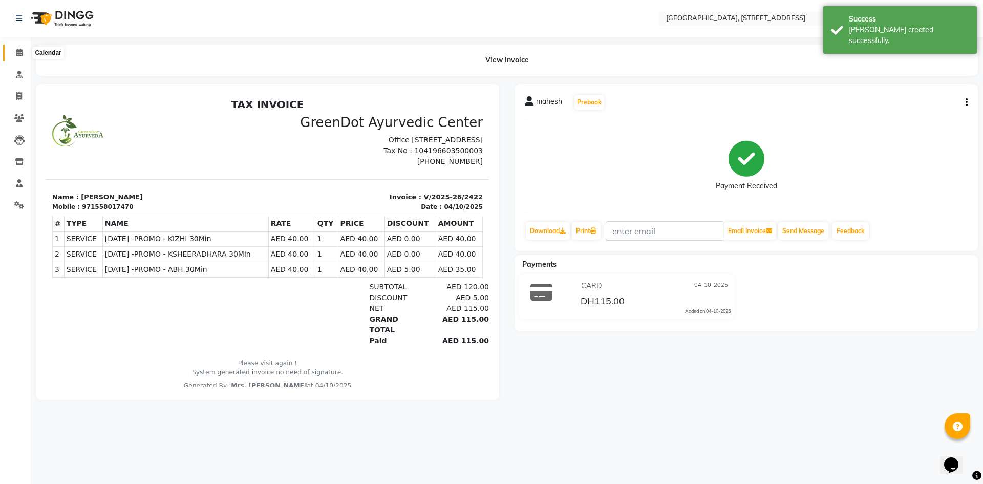
click at [16, 51] on icon at bounding box center [19, 53] width 7 height 8
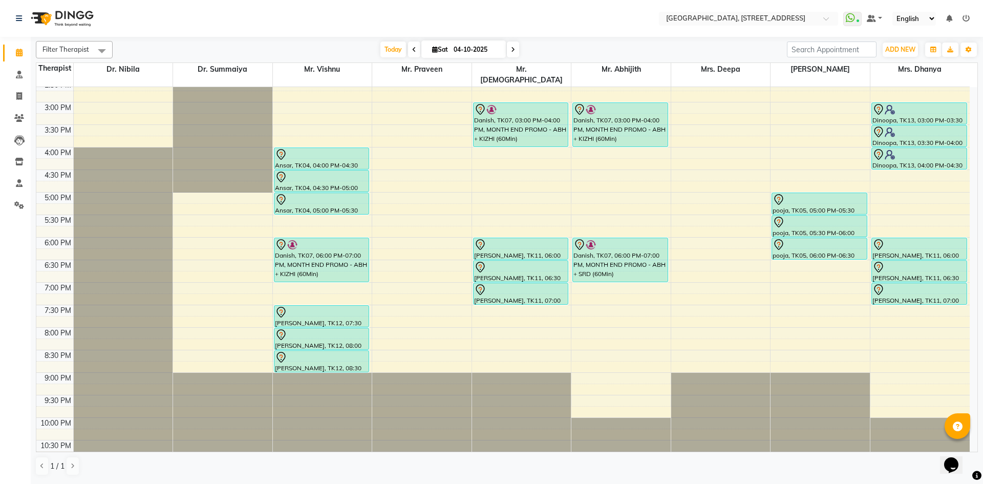
scroll to position [157, 0]
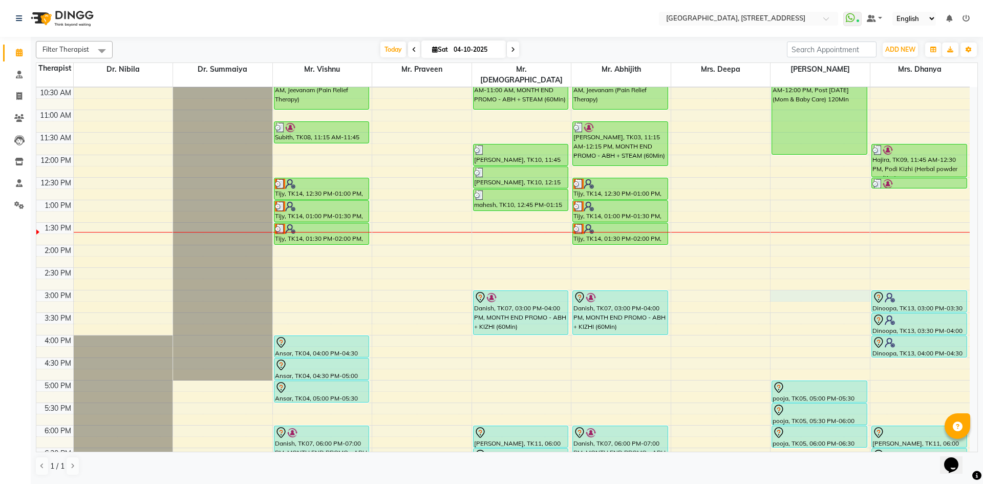
click at [776, 283] on div "7:00 AM 7:30 AM 8:00 AM 8:30 AM 9:00 AM 9:30 AM 10:00 AM 10:30 AM 11:00 AM 11:3…" at bounding box center [502, 290] width 933 height 720
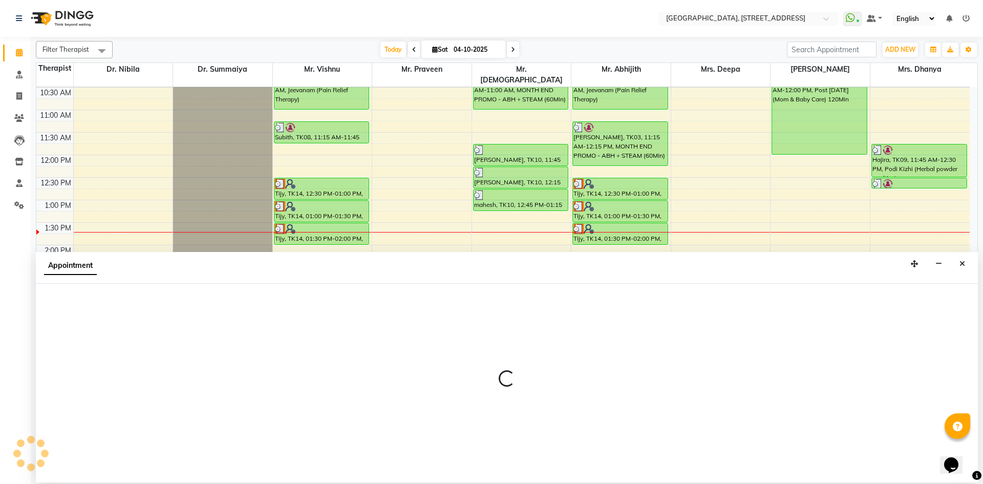
select select "48850"
select select "900"
select select "tentative"
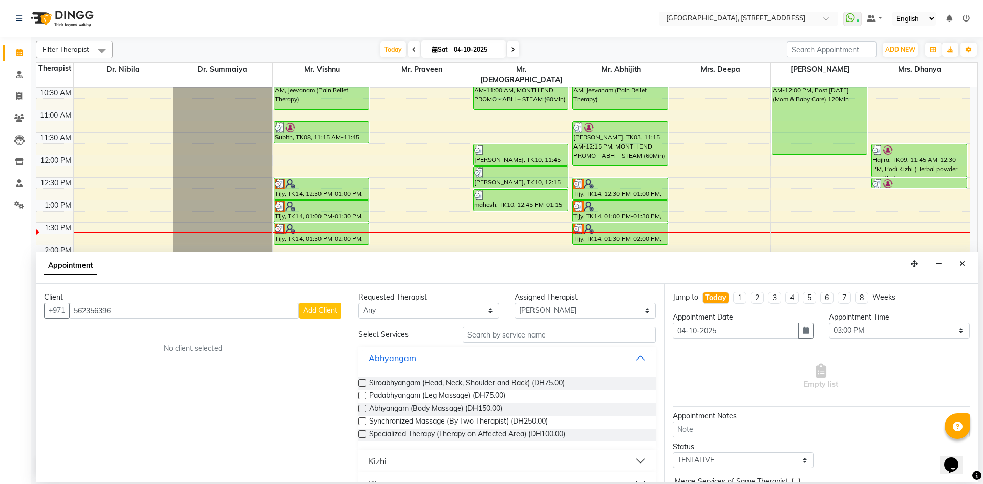
type input "562356396"
click at [322, 310] on span "Add Client" at bounding box center [320, 310] width 34 height 9
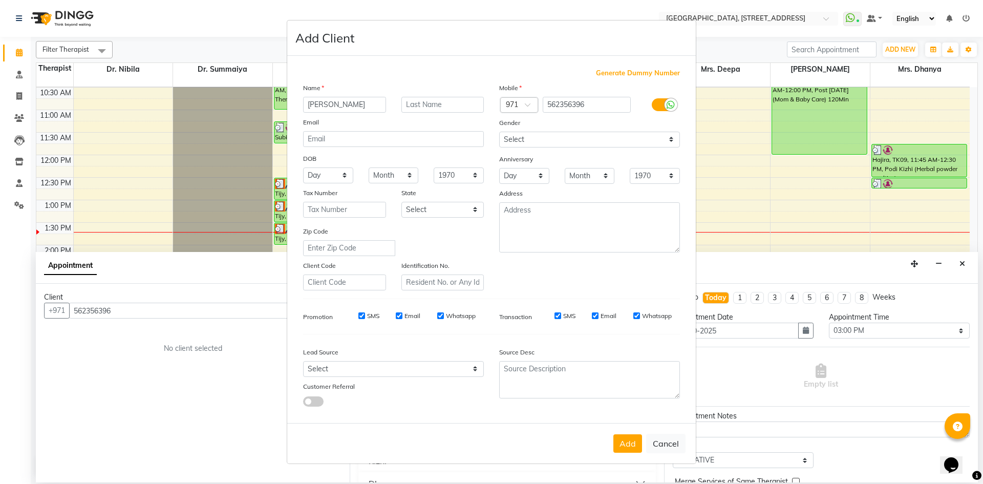
type input "Benson"
click at [568, 133] on select "Select Male Female Other Prefer Not To Say" at bounding box center [589, 140] width 181 height 16
select select "[DEMOGRAPHIC_DATA]"
click at [499, 132] on select "Select Male Female Other Prefer Not To Say" at bounding box center [589, 140] width 181 height 16
click at [638, 442] on button "Add" at bounding box center [627, 443] width 29 height 18
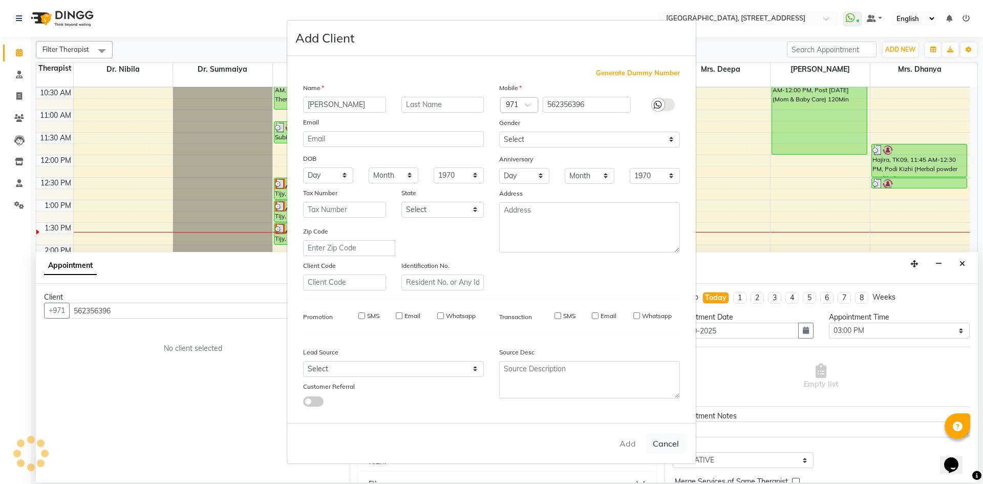
select select
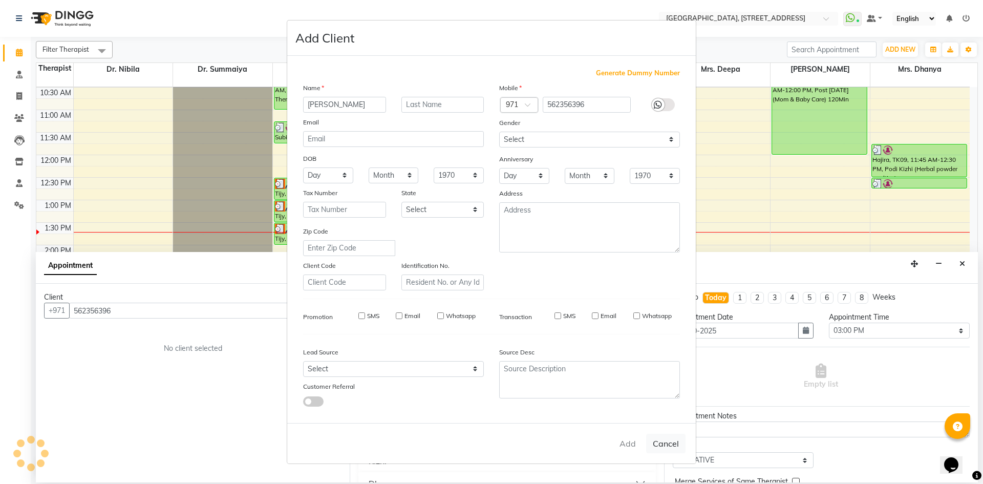
select select
checkbox input "false"
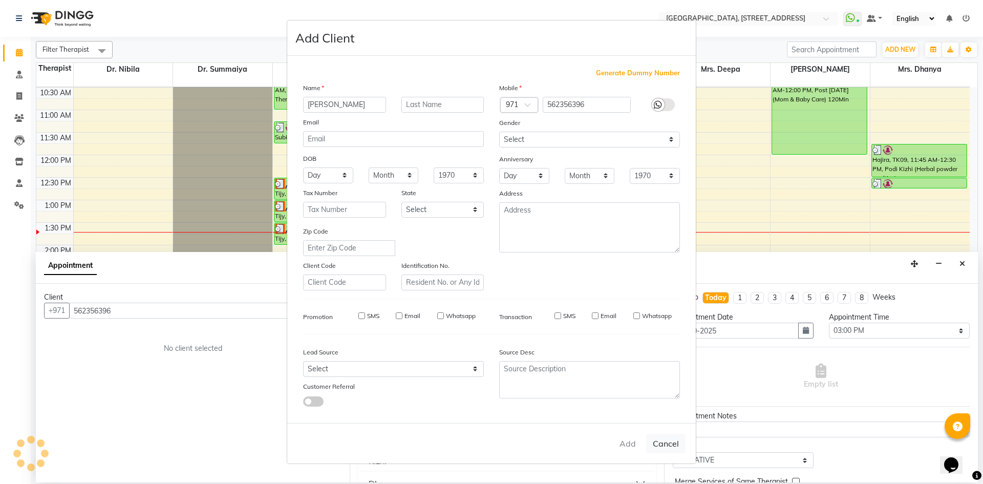
checkbox input "false"
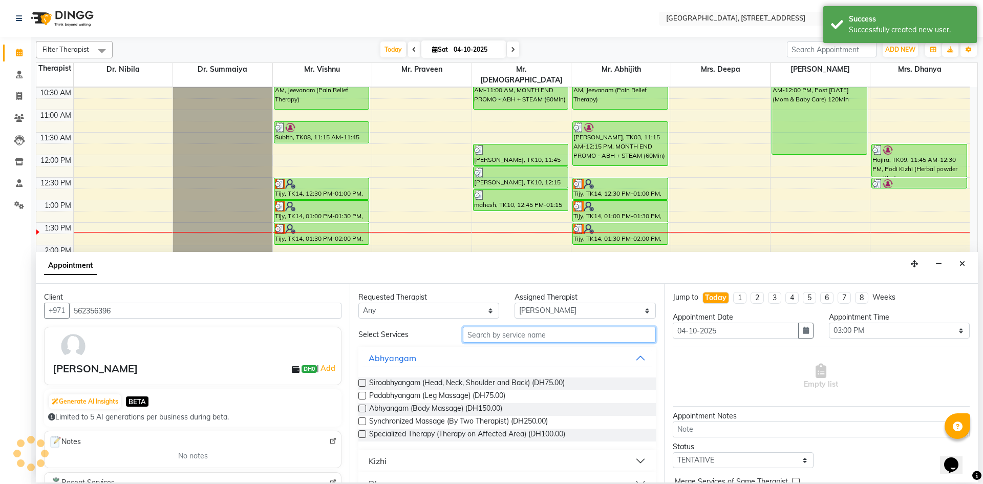
click at [544, 334] on input "text" at bounding box center [559, 335] width 193 height 16
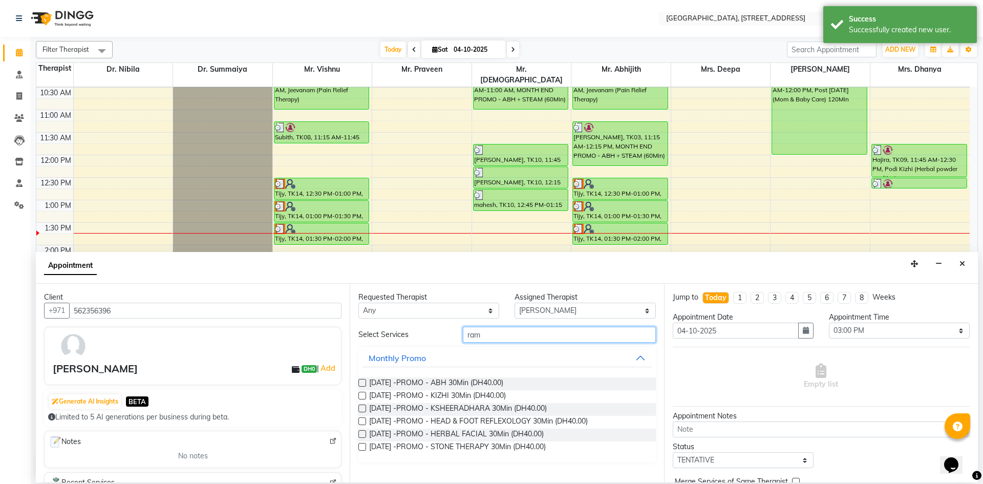
type input "ram"
click at [360, 384] on label at bounding box center [362, 383] width 8 height 8
click at [360, 384] on input "checkbox" at bounding box center [361, 383] width 7 height 7
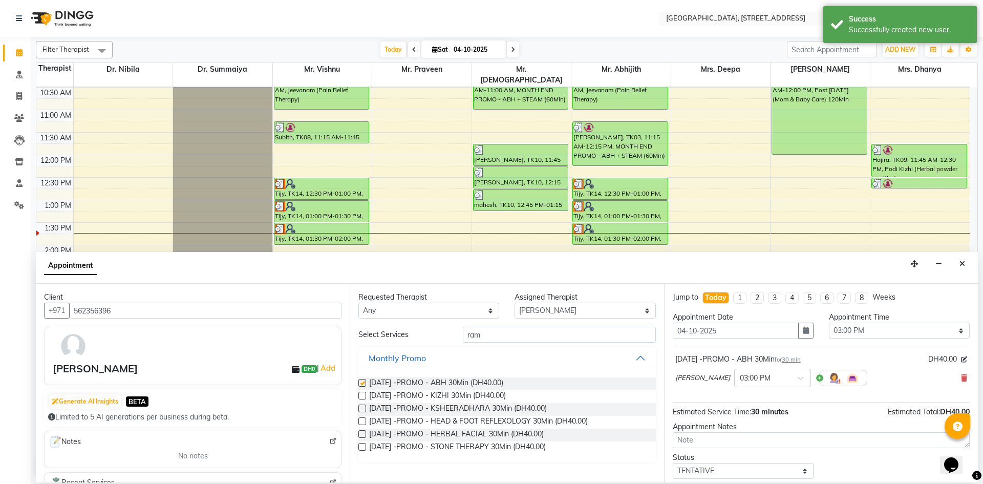
checkbox input "false"
drag, startPoint x: 360, startPoint y: 394, endPoint x: 364, endPoint y: 401, distance: 7.8
click at [360, 395] on label at bounding box center [362, 396] width 8 height 8
click at [360, 395] on input "checkbox" at bounding box center [361, 396] width 7 height 7
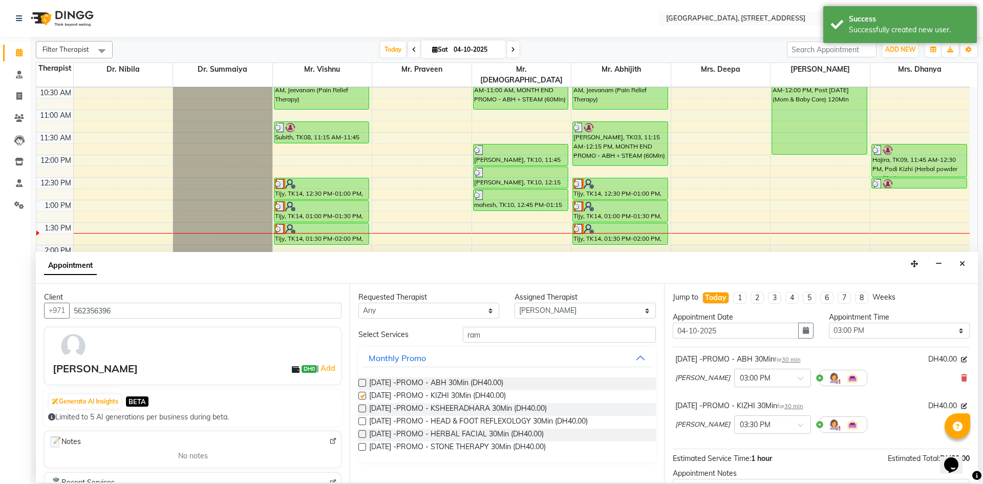
checkbox input "false"
click at [364, 410] on label at bounding box center [362, 408] width 8 height 8
click at [364, 410] on input "checkbox" at bounding box center [361, 409] width 7 height 7
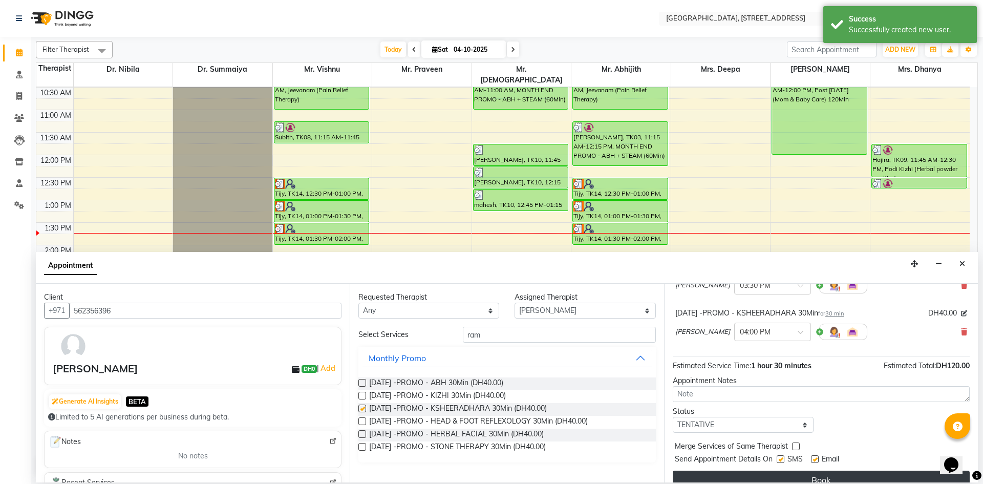
checkbox input "false"
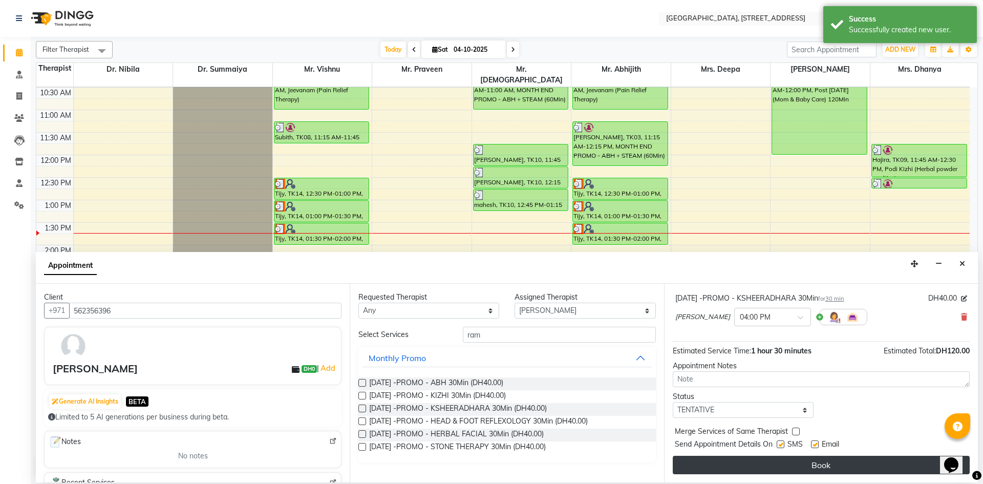
click at [712, 469] on button "Book" at bounding box center [820, 464] width 297 height 18
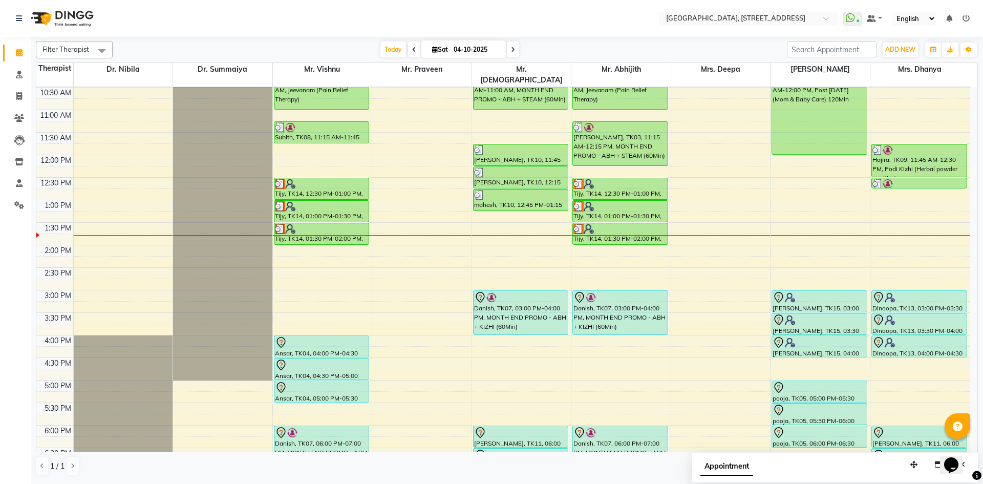
scroll to position [345, 0]
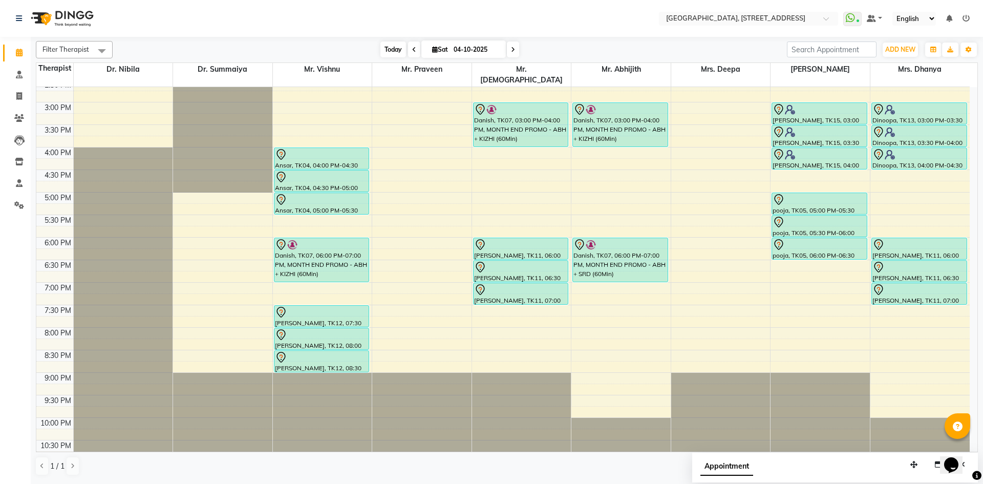
click at [392, 50] on span "Today" at bounding box center [393, 49] width 26 height 16
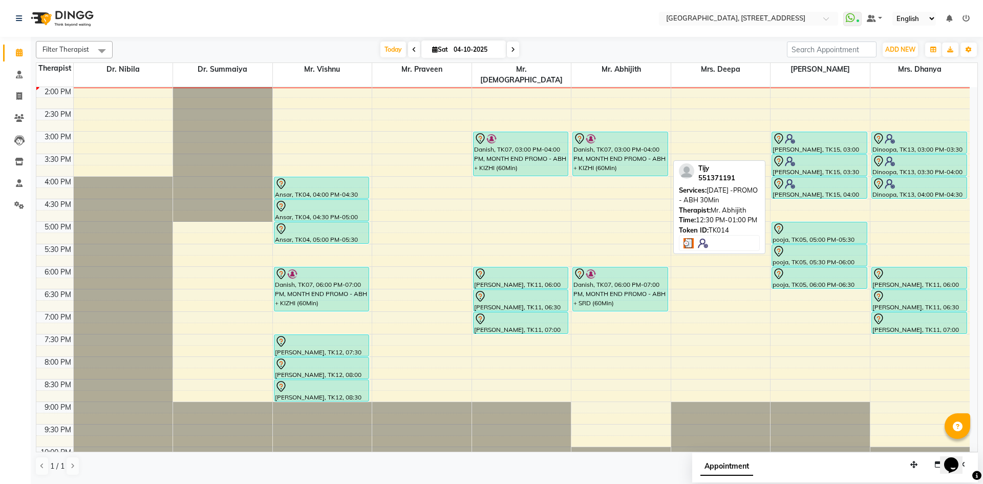
scroll to position [128, 0]
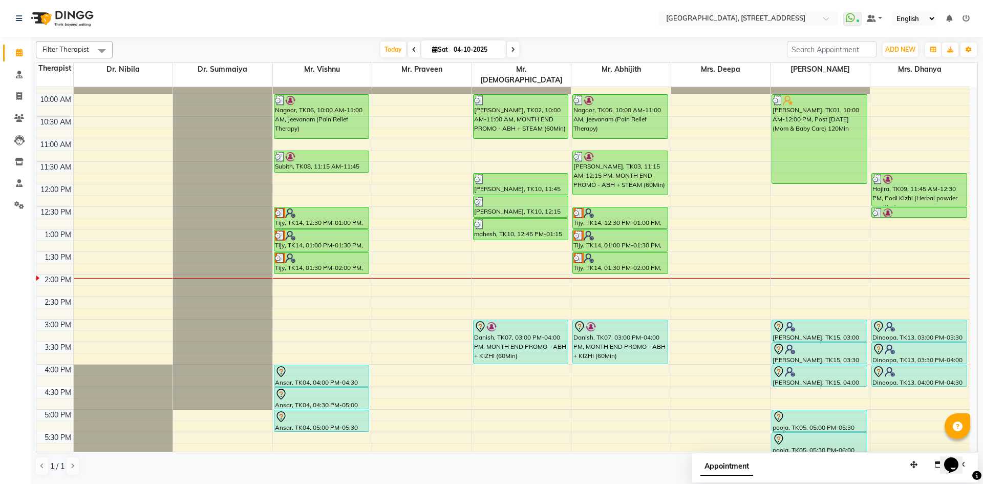
click at [408, 49] on span at bounding box center [414, 49] width 12 height 16
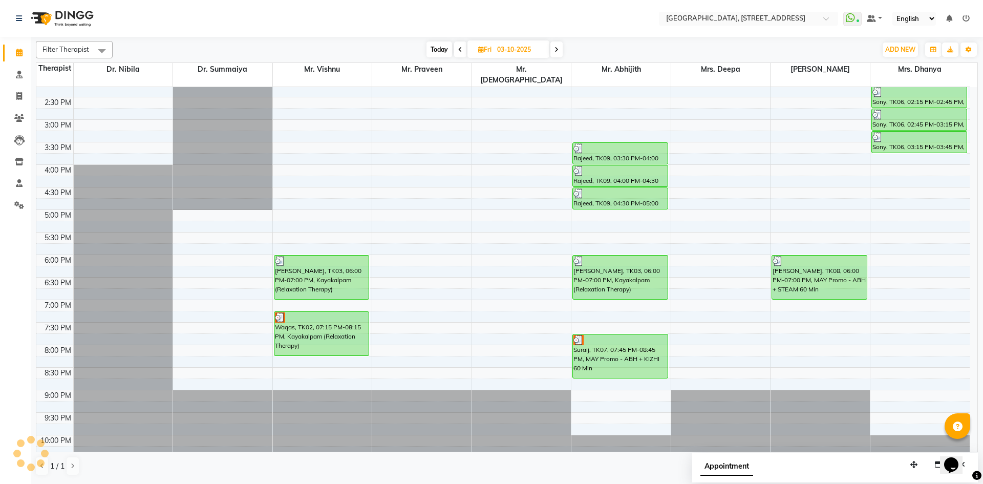
scroll to position [345, 0]
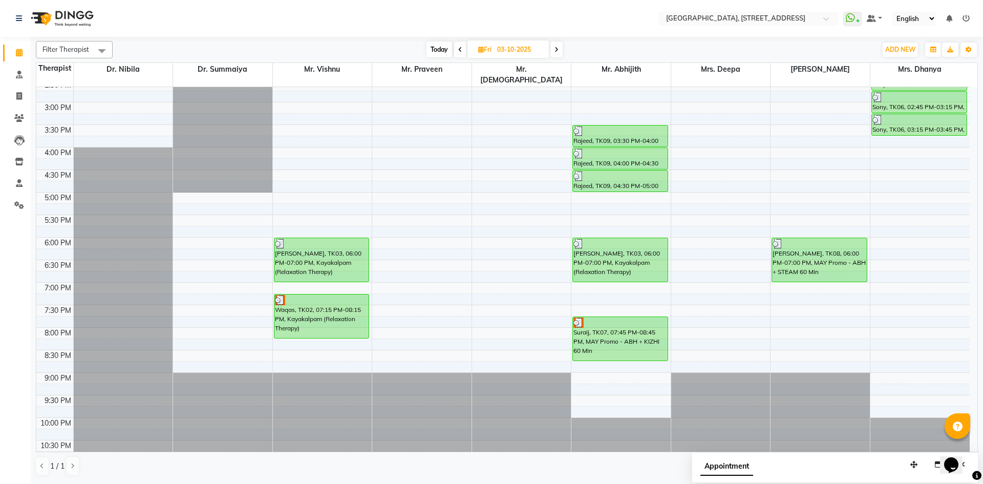
click at [558, 49] on icon at bounding box center [556, 50] width 4 height 6
type input "04-10-2025"
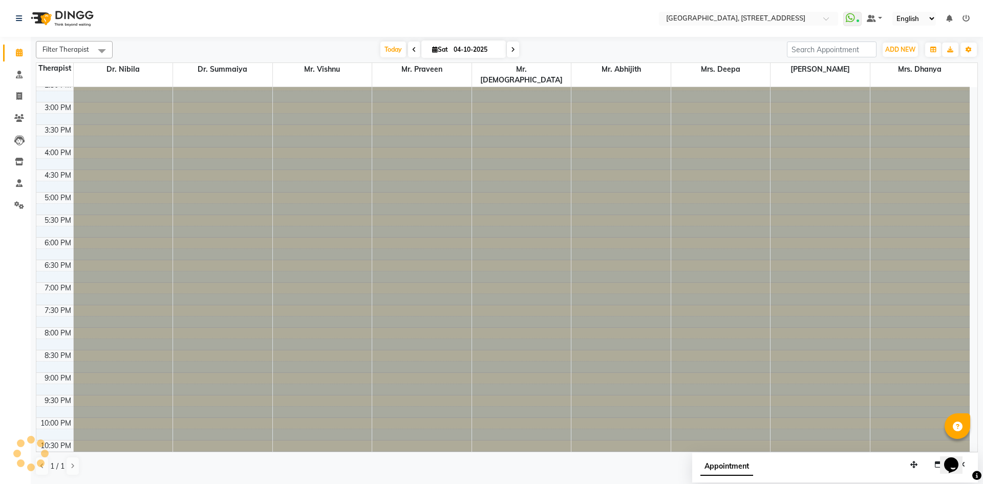
scroll to position [316, 0]
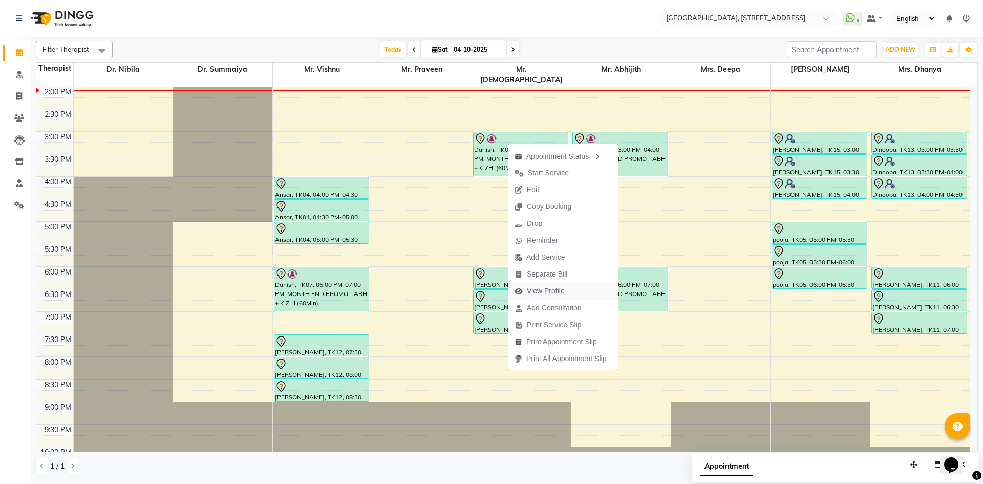
click at [561, 294] on span "View Profile" at bounding box center [546, 291] width 38 height 11
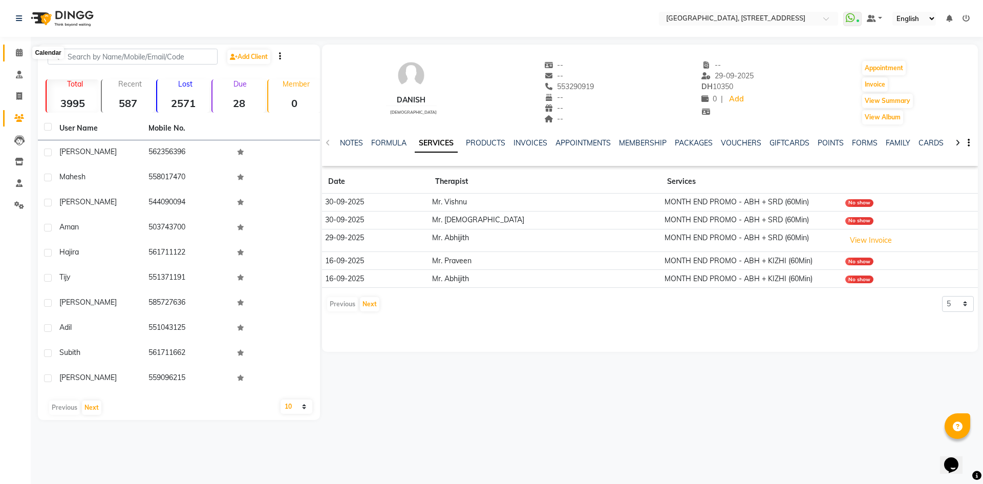
click at [15, 54] on span at bounding box center [19, 53] width 18 height 12
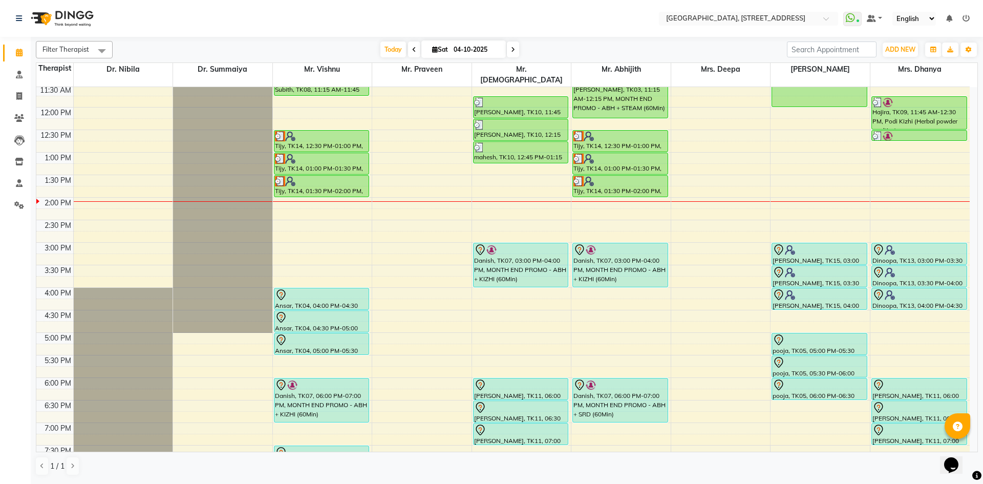
scroll to position [345, 0]
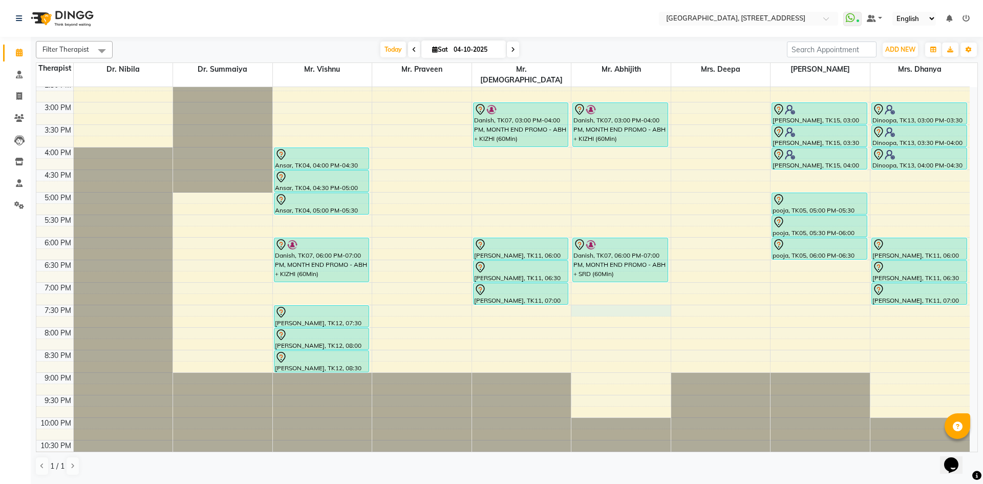
click at [597, 299] on div "7:00 AM 7:30 AM 8:00 AM 8:30 AM 9:00 AM 9:30 AM 10:00 AM 10:30 AM 11:00 AM 11:3…" at bounding box center [502, 102] width 933 height 720
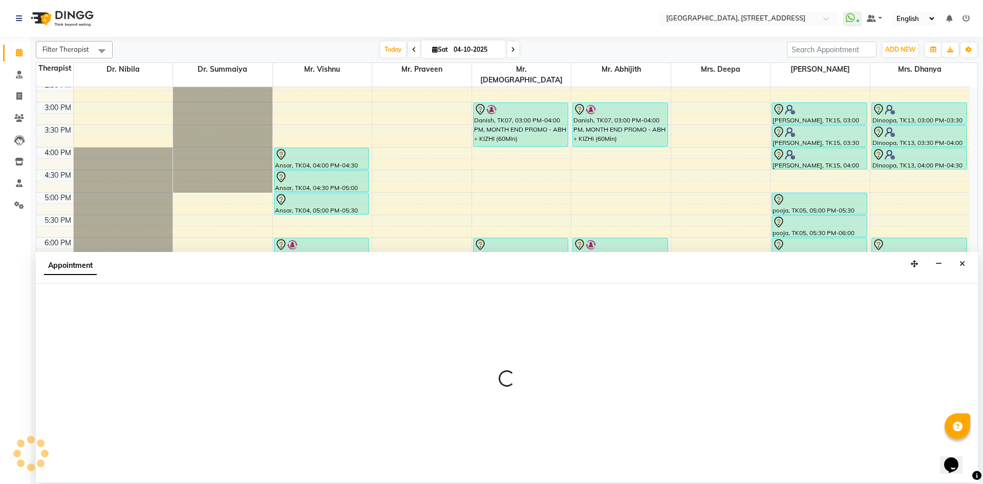
select select "65324"
select select "tentative"
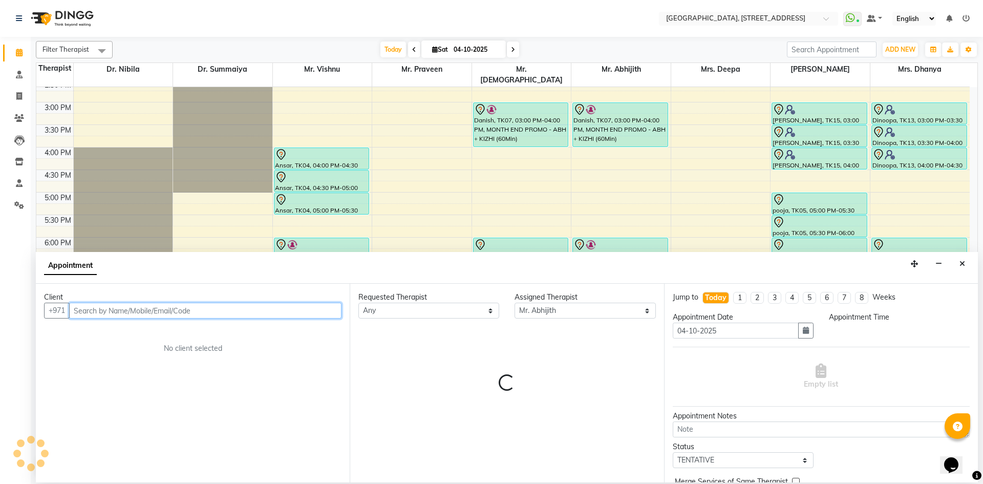
select select "1170"
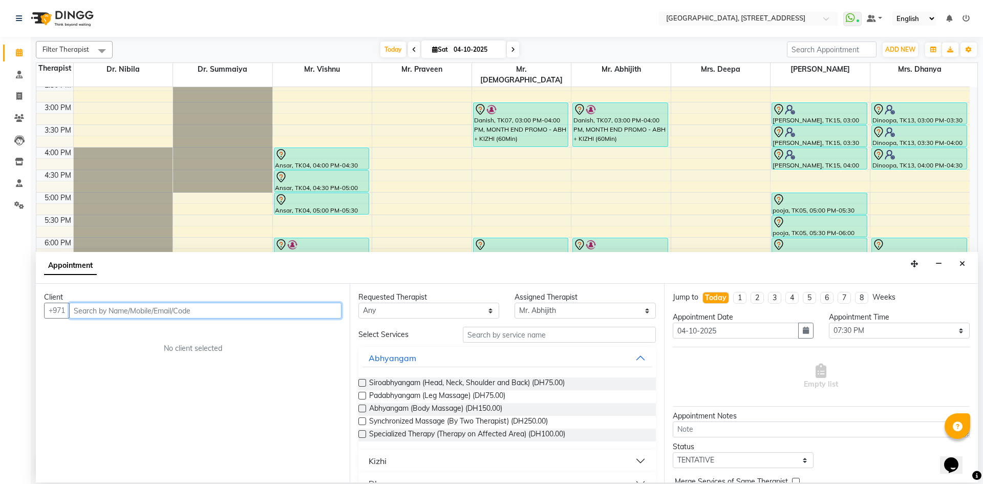
click at [227, 314] on input "text" at bounding box center [205, 310] width 272 height 16
click at [138, 326] on button "Afsal 564553461" at bounding box center [118, 332] width 95 height 16
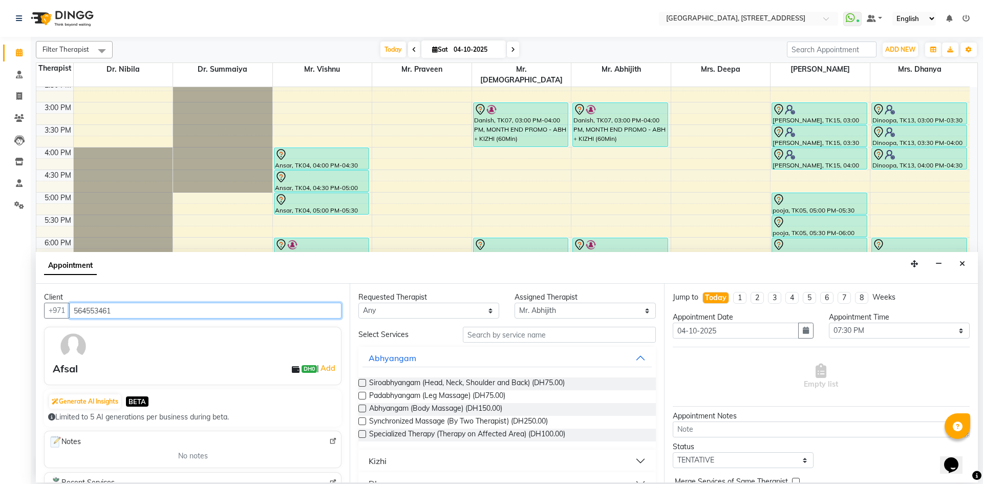
type input "564553461"
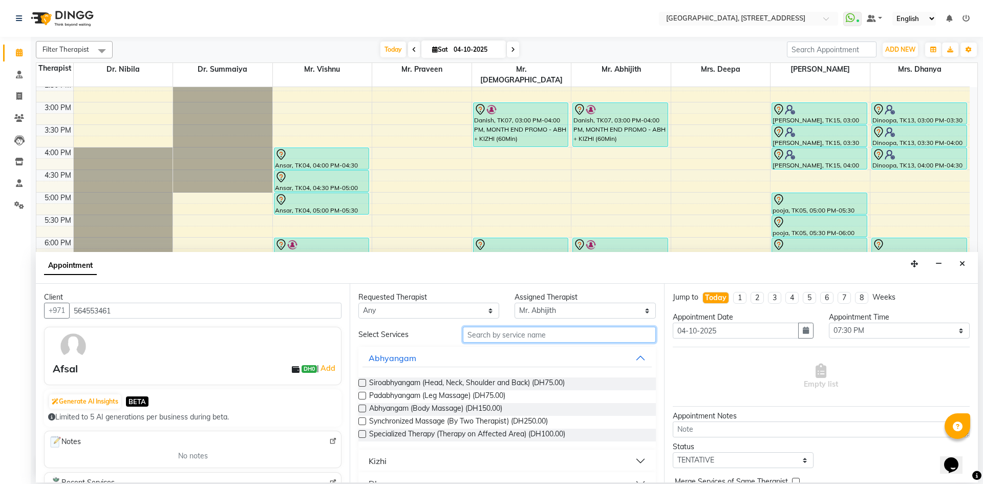
click at [477, 334] on input "text" at bounding box center [559, 335] width 193 height 16
type input "m"
type input "ram"
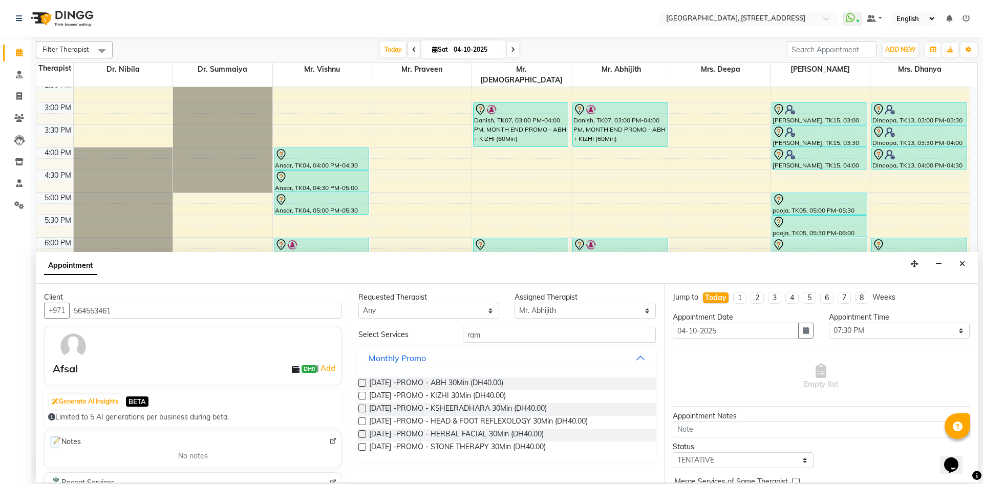
click at [363, 382] on label at bounding box center [362, 383] width 8 height 8
click at [363, 382] on input "checkbox" at bounding box center [361, 383] width 7 height 7
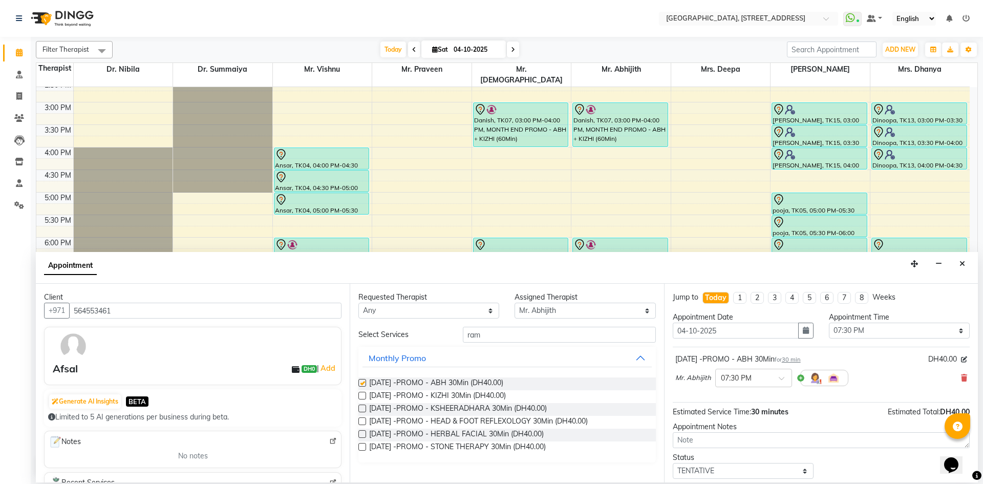
checkbox input "false"
click at [363, 396] on label at bounding box center [362, 396] width 8 height 8
click at [363, 396] on input "checkbox" at bounding box center [361, 396] width 7 height 7
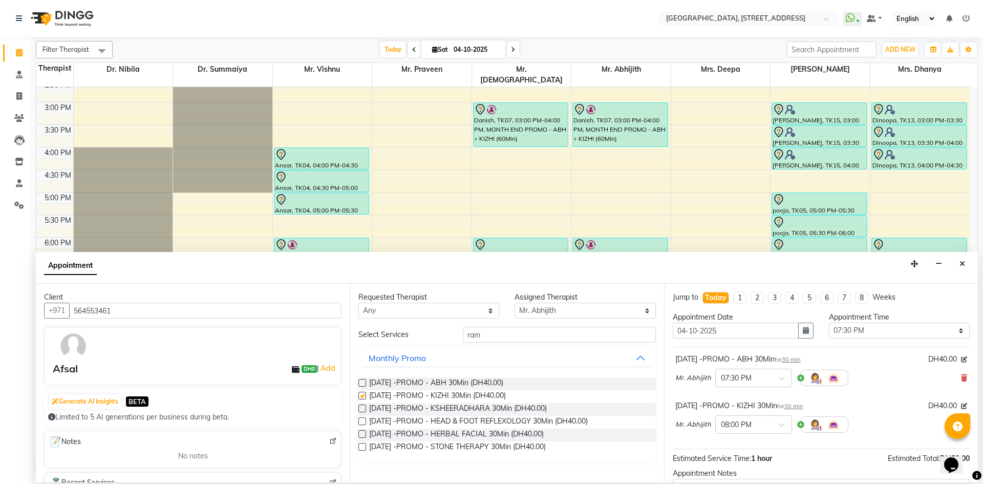
checkbox input "false"
click at [364, 410] on label at bounding box center [362, 408] width 8 height 8
click at [364, 410] on input "checkbox" at bounding box center [361, 409] width 7 height 7
checkbox input "false"
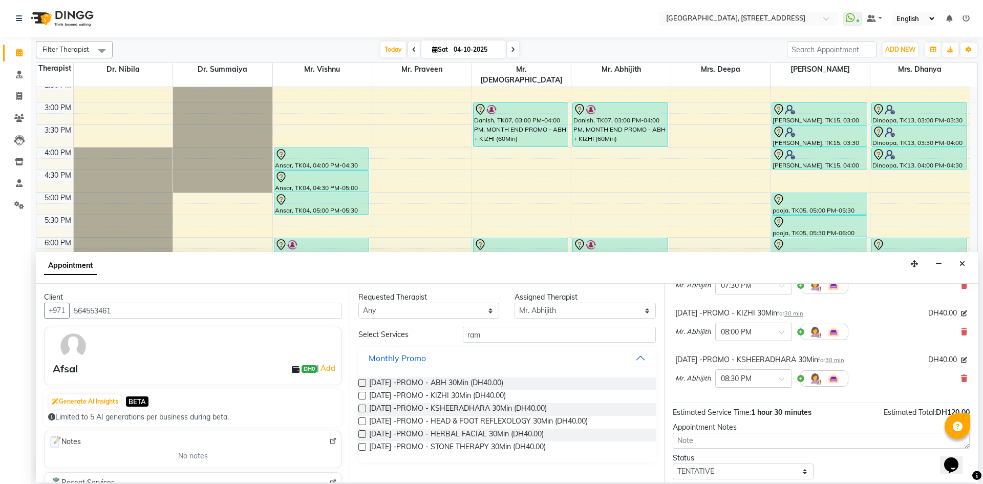
scroll to position [154, 0]
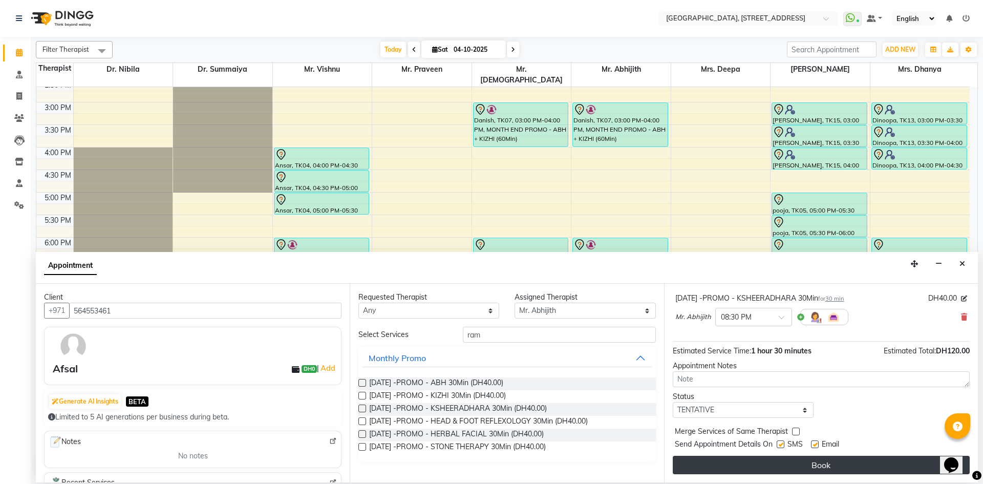
click at [766, 461] on button "Book" at bounding box center [820, 464] width 297 height 18
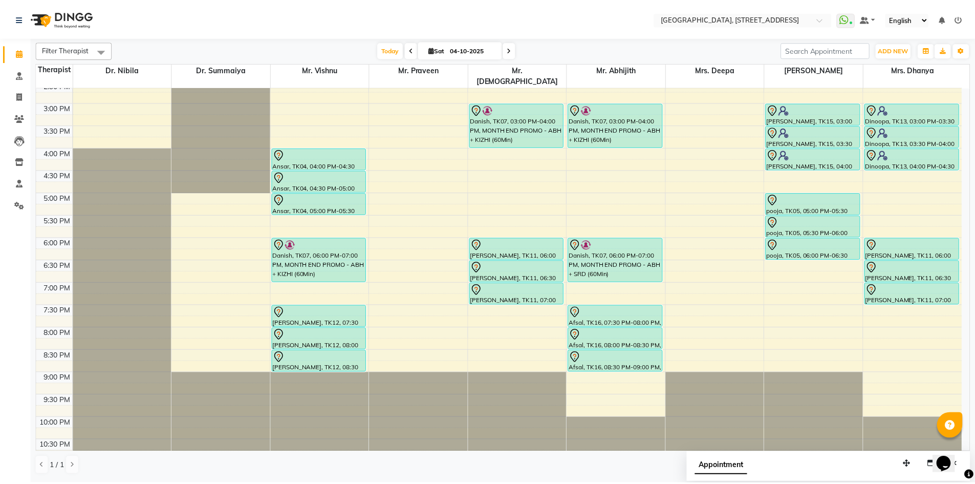
scroll to position [0, 0]
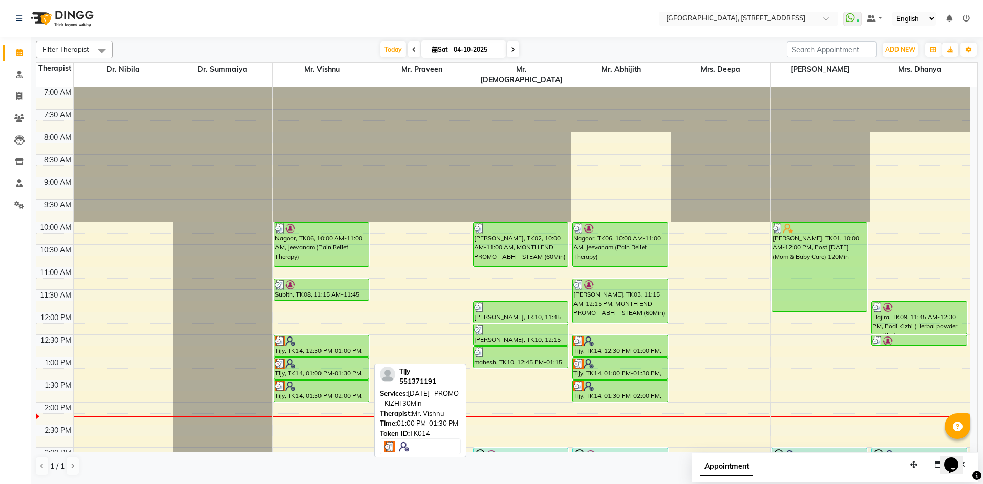
click at [323, 358] on div "Tijy, TK14, 01:00 PM-01:30 PM, [DATE] -PROMO - KIZHI 30Min" at bounding box center [321, 368] width 95 height 21
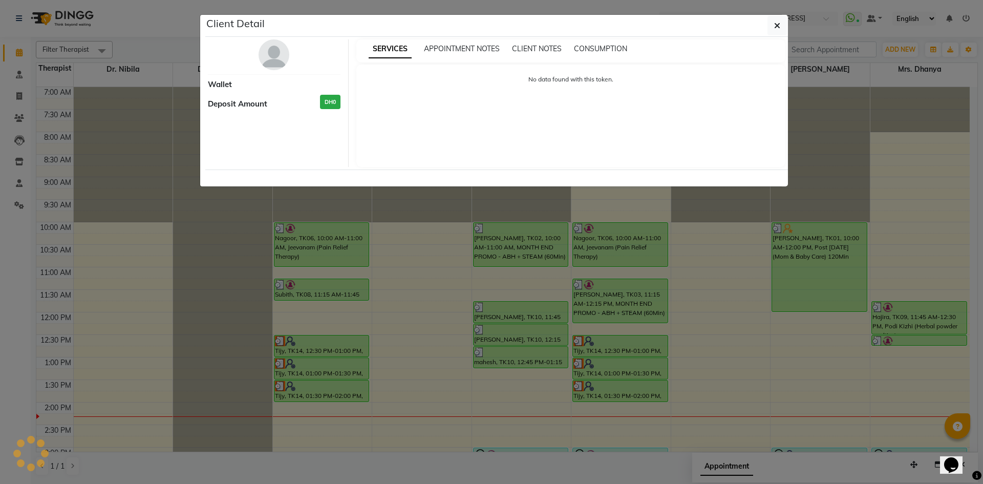
select select "3"
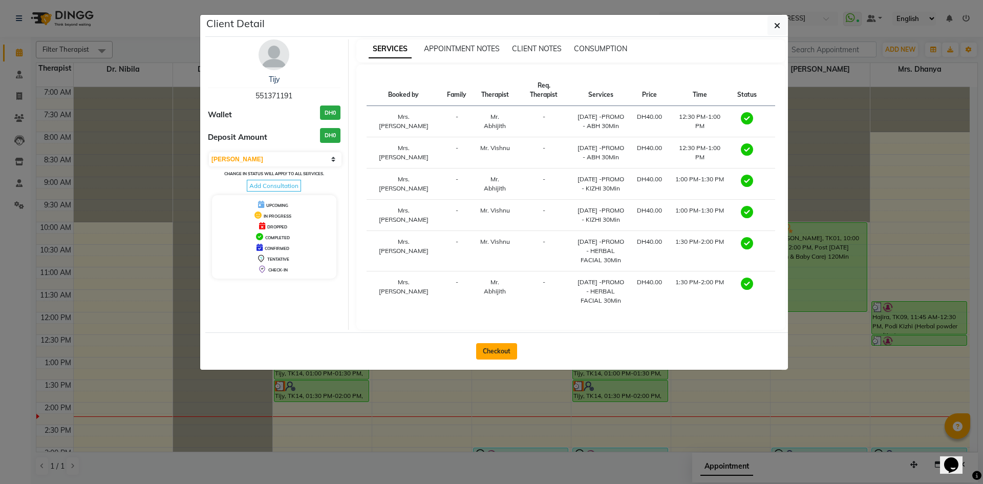
click at [485, 359] on button "Checkout" at bounding box center [496, 351] width 41 height 16
select select "service"
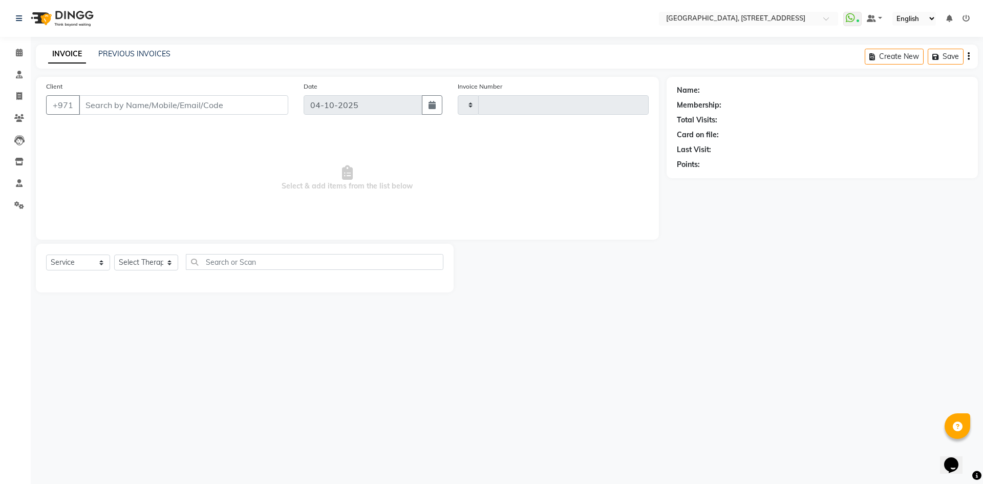
type input "2423"
select select "4538"
type input "551371191"
select select "27240"
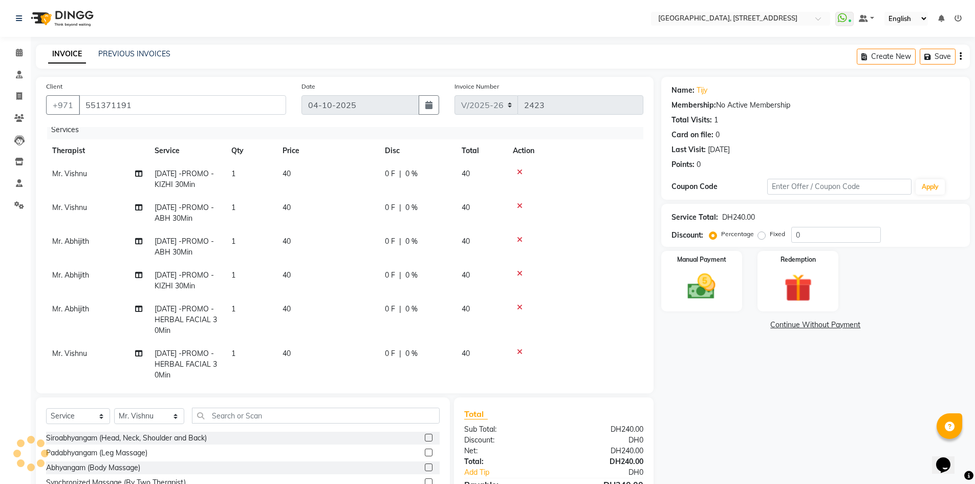
scroll to position [26, 0]
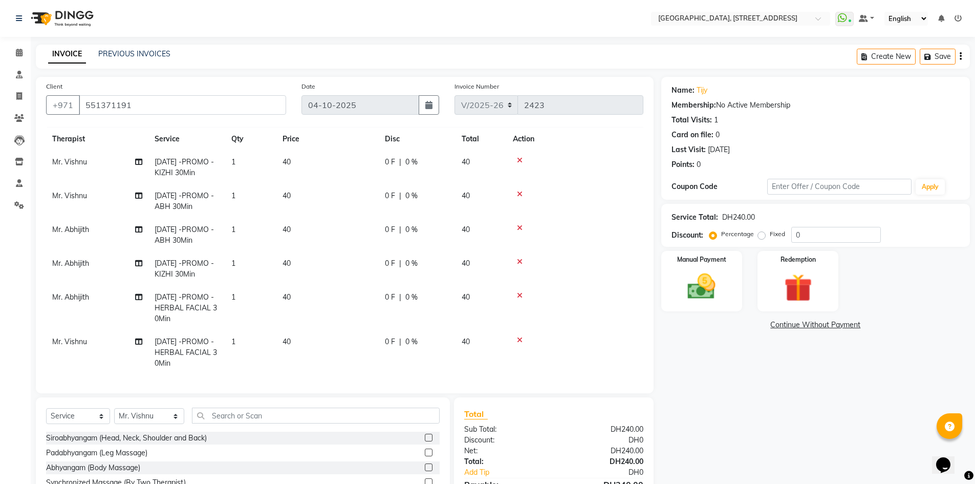
click at [390, 292] on span "0 F" at bounding box center [390, 297] width 10 height 11
select select "65324"
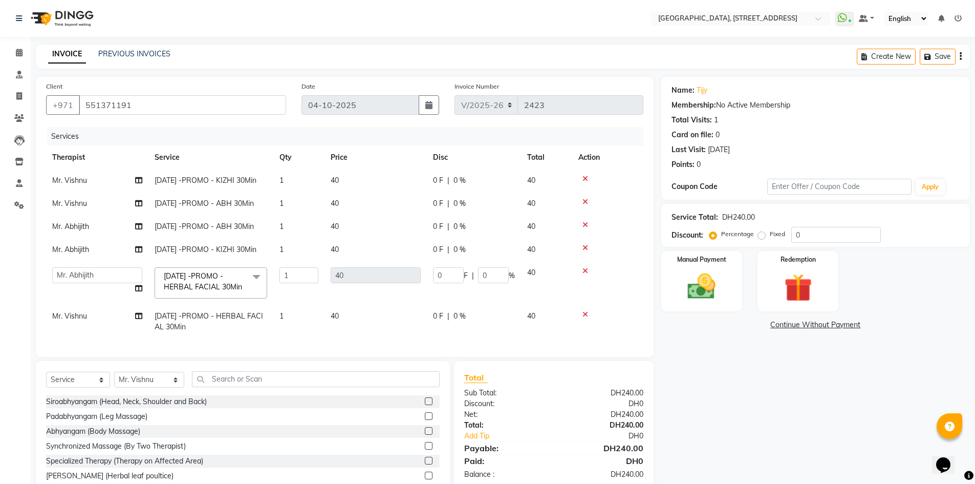
scroll to position [14, 0]
click at [446, 283] on input "0" at bounding box center [448, 275] width 31 height 16
type input "5"
click at [781, 425] on div "Name: Tijy Membership: No Active Membership Total Visits: 1 Card on file: 0 Las…" at bounding box center [819, 294] width 316 height 435
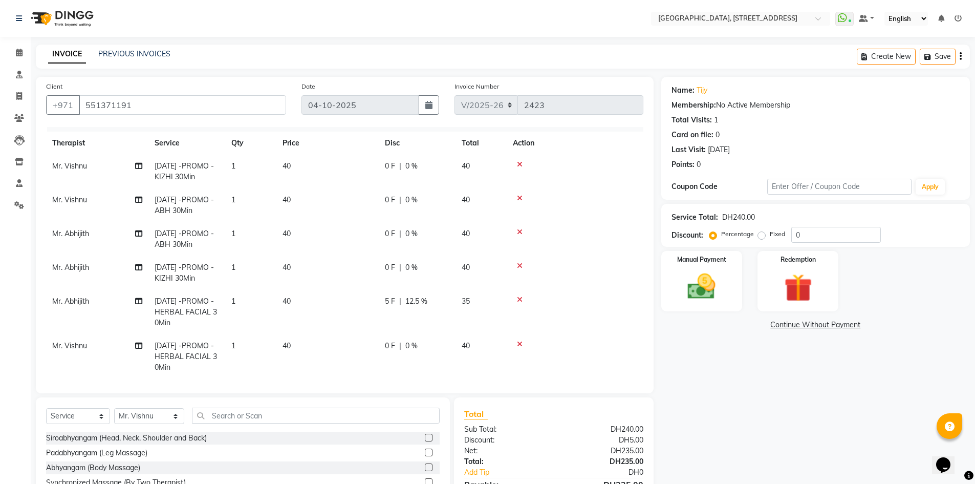
click at [394, 349] on span "0 F" at bounding box center [390, 345] width 10 height 11
select select "27240"
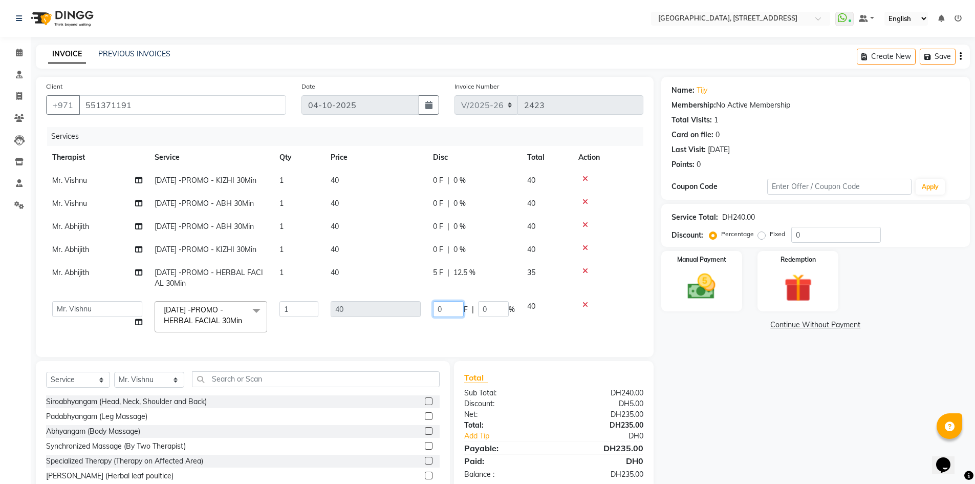
click at [460, 317] on input "0" at bounding box center [448, 309] width 31 height 16
type input "5"
click at [738, 422] on div "Name: Tijy Membership: No Active Membership Total Visits: 1 Card on file: 0 Las…" at bounding box center [819, 294] width 316 height 435
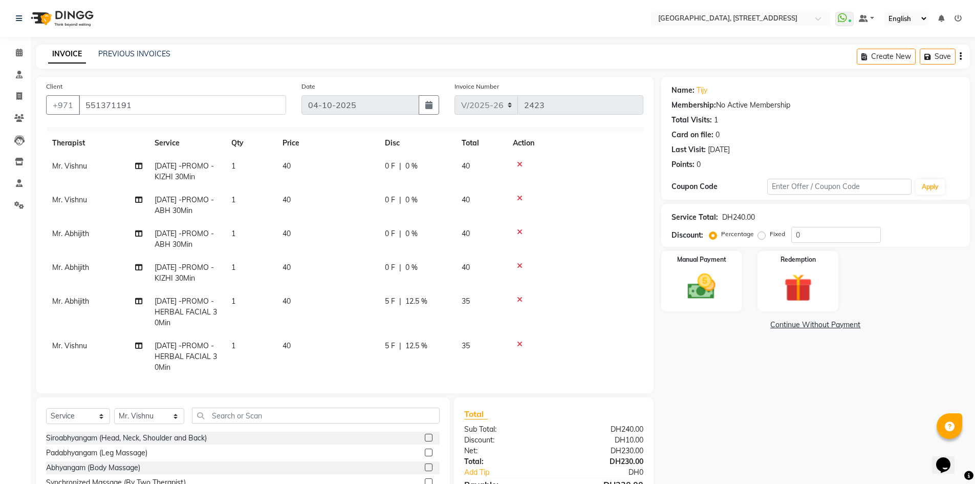
scroll to position [80, 0]
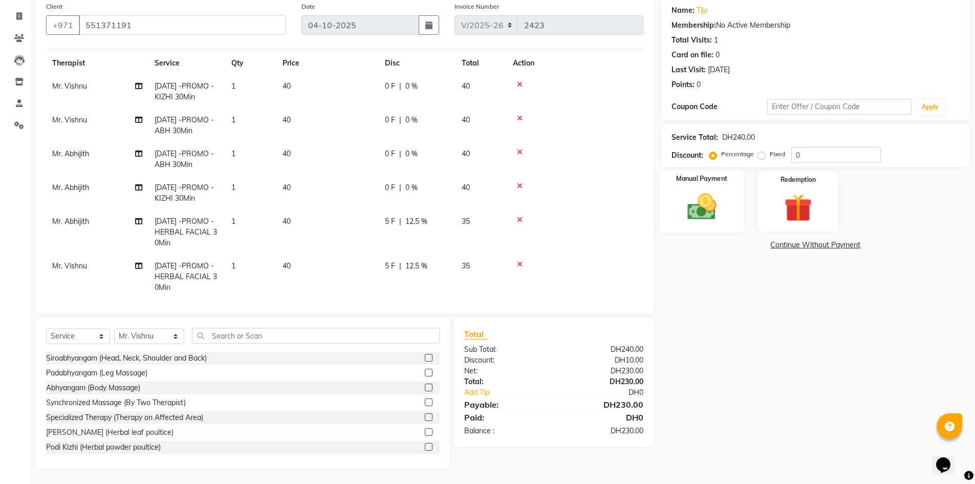
click at [724, 204] on img at bounding box center [701, 206] width 47 height 33
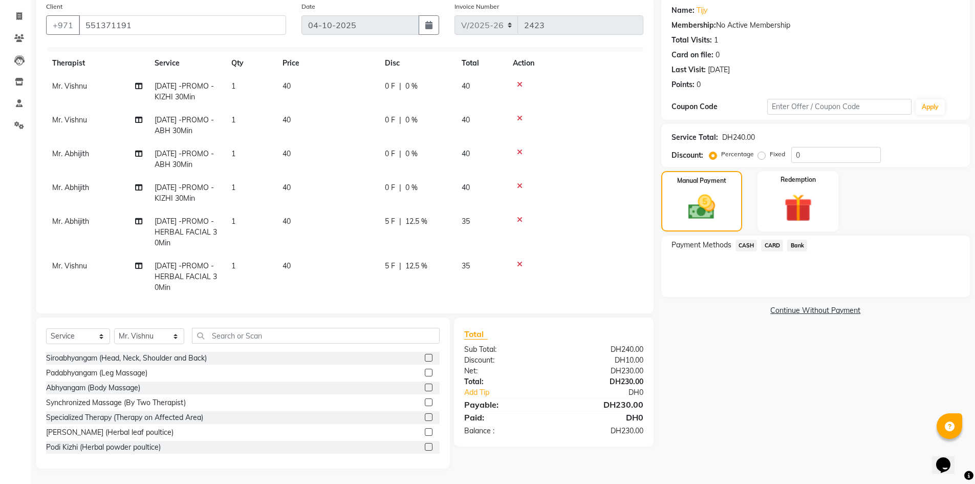
click at [771, 247] on span "CARD" at bounding box center [772, 246] width 22 height 12
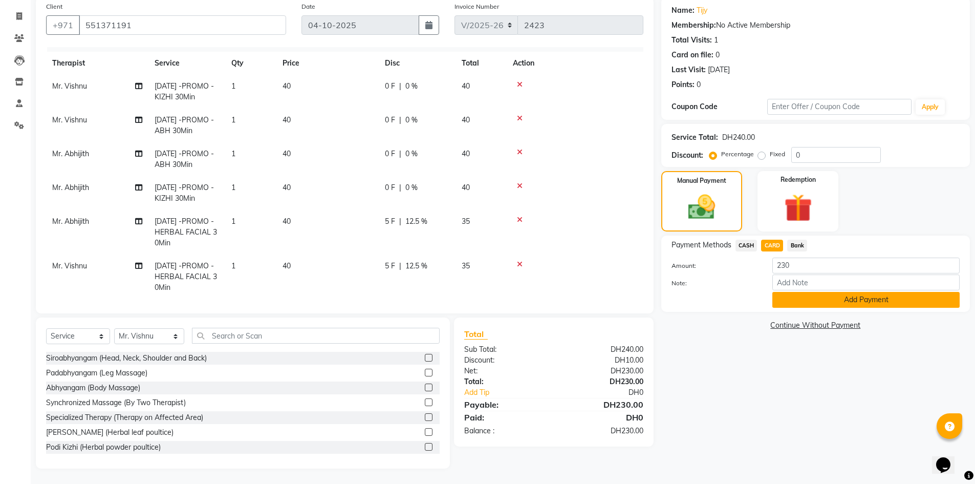
click at [799, 300] on button "Add Payment" at bounding box center [865, 300] width 187 height 16
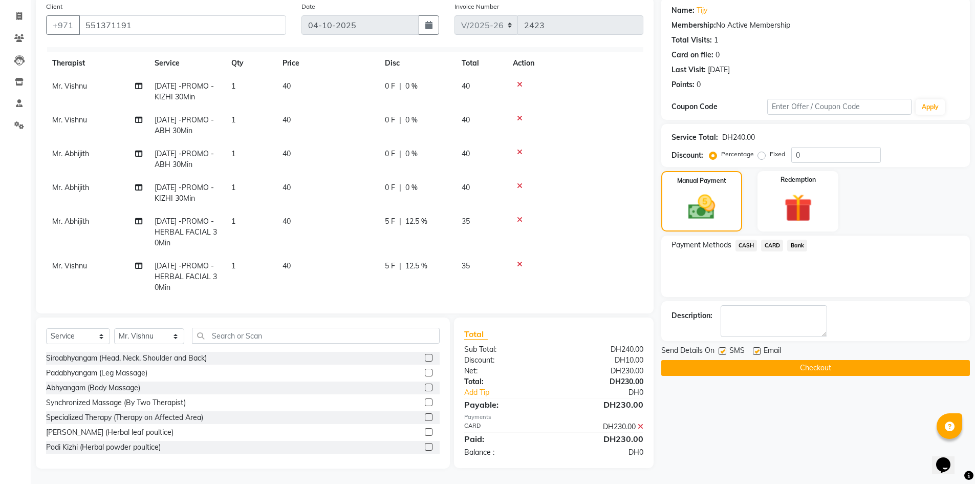
click at [811, 363] on button "Checkout" at bounding box center [815, 368] width 309 height 16
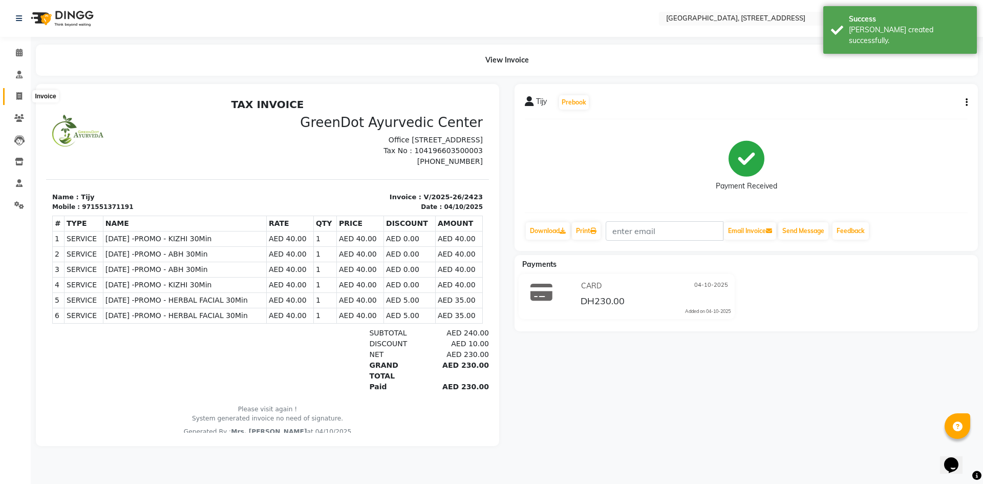
drag, startPoint x: 18, startPoint y: 100, endPoint x: 24, endPoint y: 96, distance: 7.4
click at [18, 100] on span at bounding box center [19, 97] width 18 height 12
select select "service"
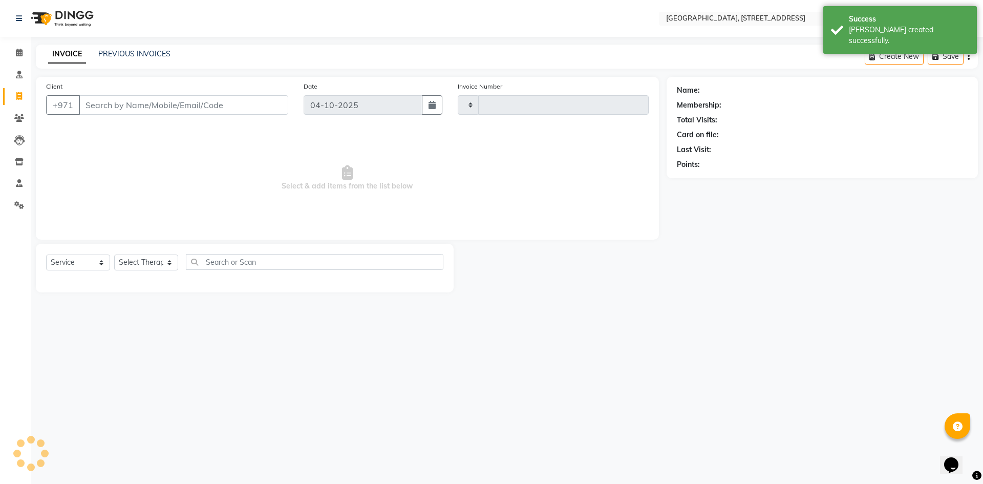
type input "2424"
select select "4538"
click at [128, 49] on div "PREVIOUS INVOICES" at bounding box center [134, 54] width 72 height 11
click at [120, 51] on link "PREVIOUS INVOICES" at bounding box center [134, 53] width 72 height 9
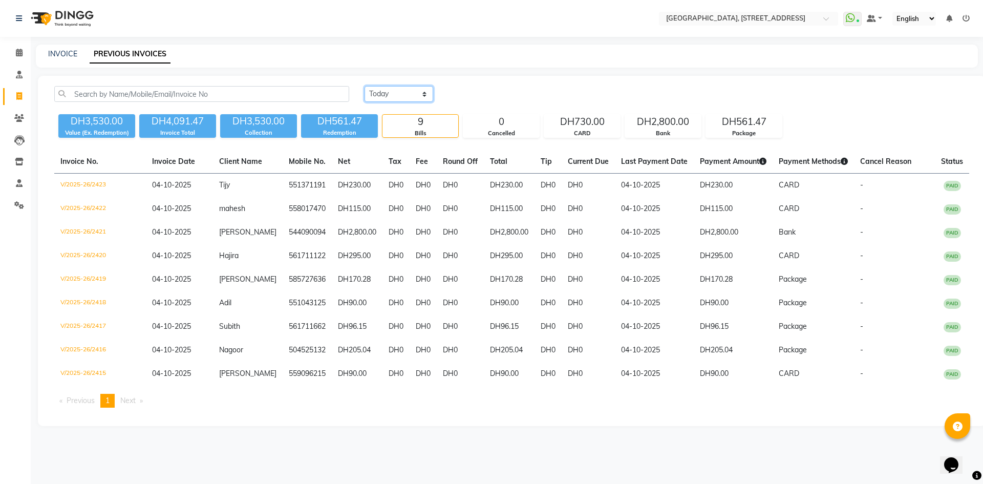
click at [415, 94] on select "Today Yesterday Custom Range" at bounding box center [398, 94] width 69 height 16
select select "range"
click at [364, 86] on select "Today Yesterday Custom Range" at bounding box center [398, 94] width 69 height 16
click at [474, 95] on input "04-10-2025" at bounding box center [482, 94] width 72 height 14
select select "10"
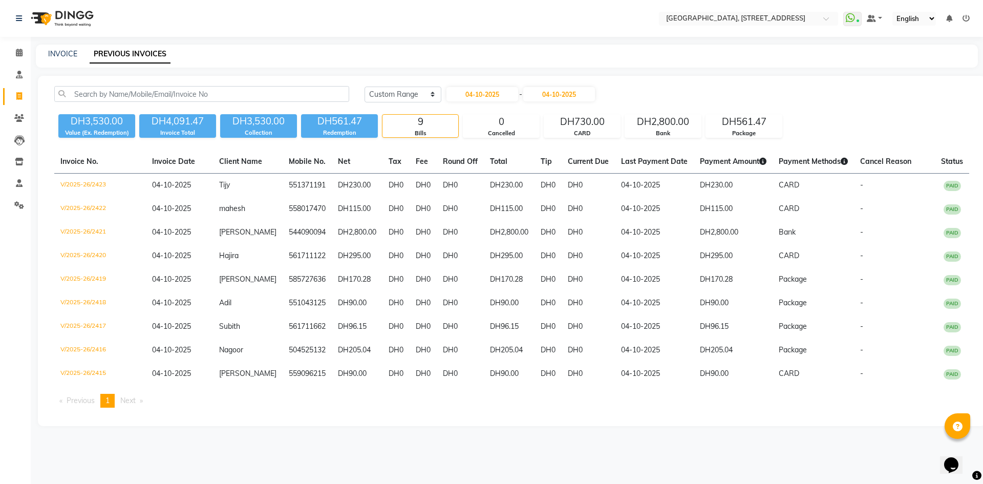
select select "2025"
click at [488, 151] on div "1" at bounding box center [490, 146] width 16 height 16
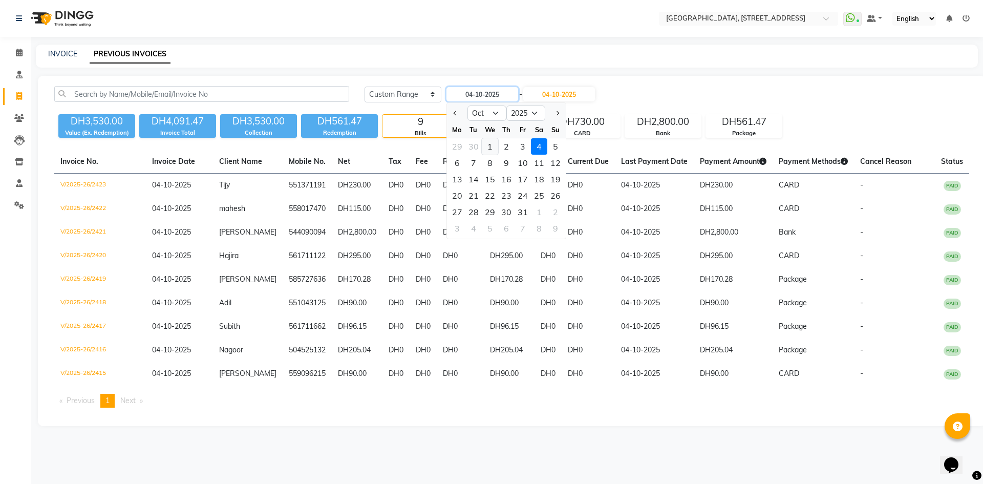
type input "01-10-2025"
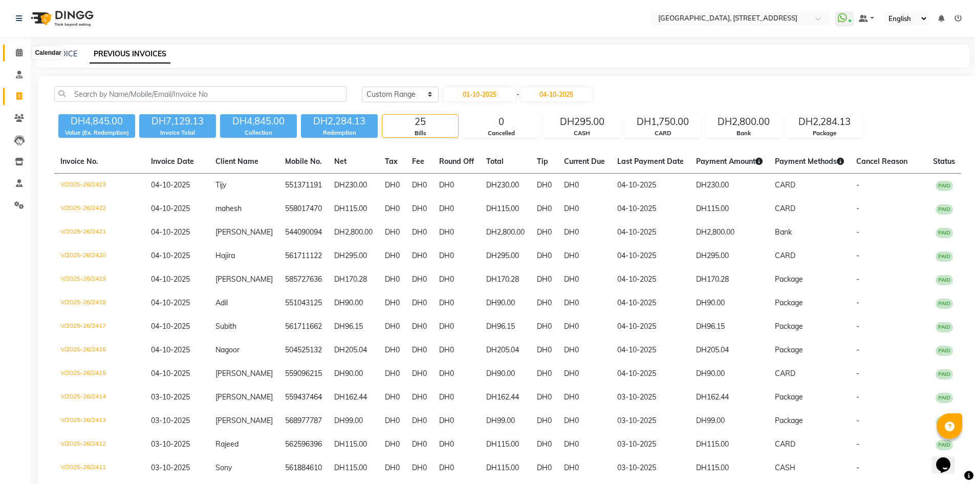
click at [18, 52] on icon at bounding box center [19, 53] width 7 height 8
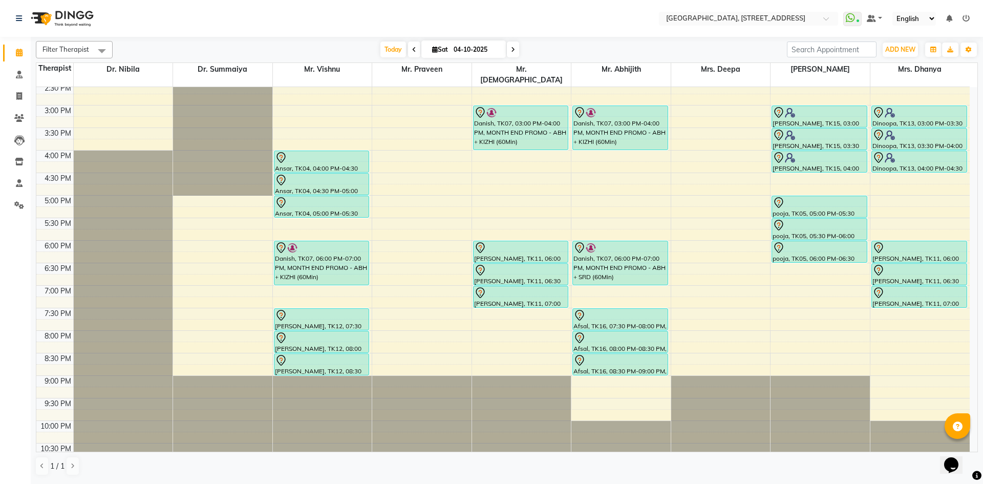
scroll to position [345, 0]
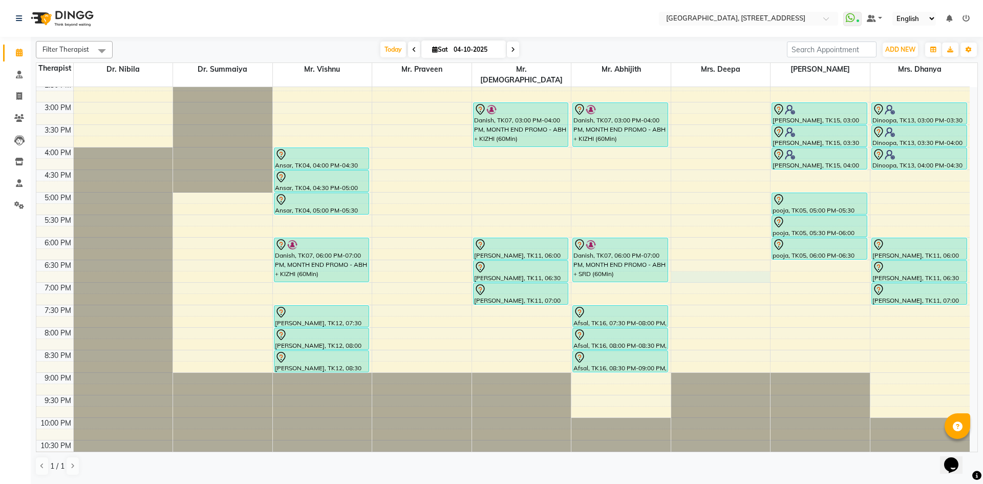
click at [718, 258] on div "7:00 AM 7:30 AM 8:00 AM 8:30 AM 9:00 AM 9:30 AM 10:00 AM 10:30 AM 11:00 AM 11:3…" at bounding box center [502, 102] width 933 height 720
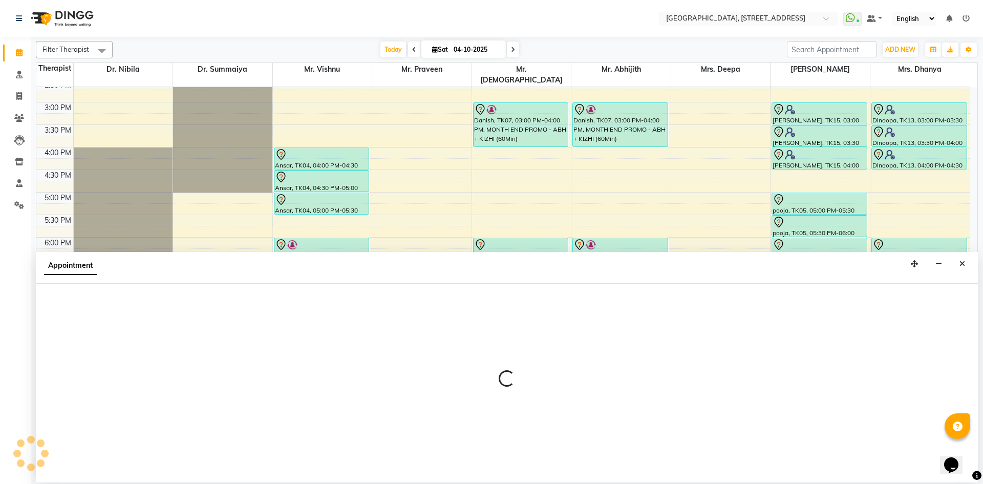
select select "27242"
select select "1110"
select select "tentative"
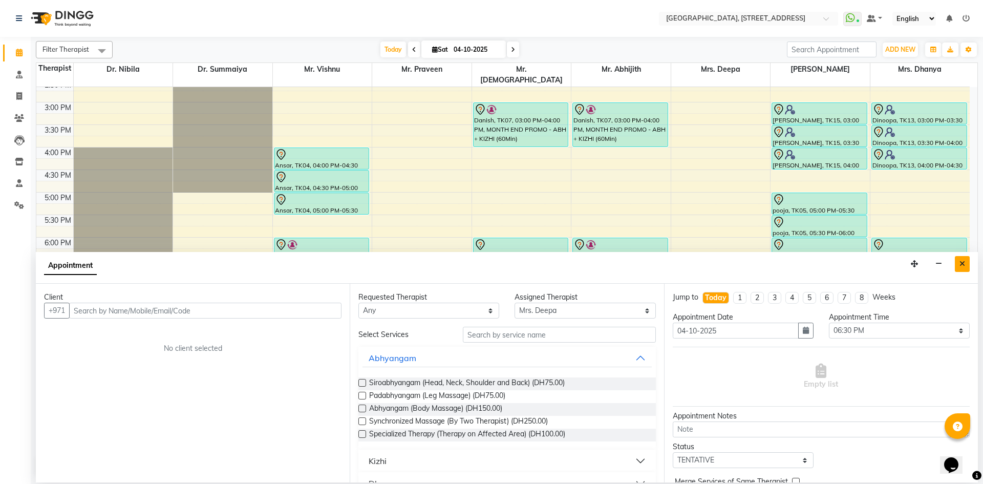
click at [959, 268] on button "Close" at bounding box center [961, 264] width 15 height 16
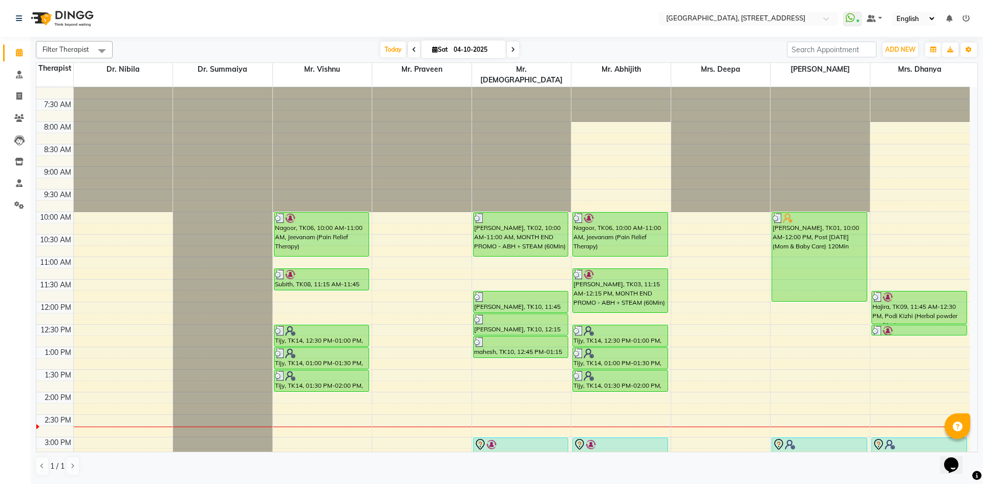
scroll to position [0, 0]
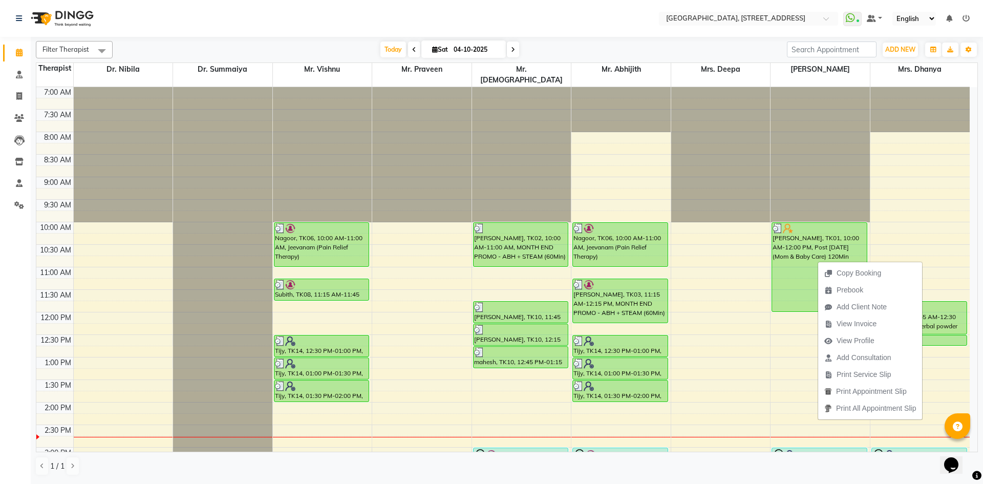
click at [852, 275] on span "Copy Booking" at bounding box center [858, 273] width 45 height 11
type textarea "JTdCJTIydXNlciUyMiUzQSU3QiUyMmlkJTIyJTNBODA0OTc5OCUyQyUyMmZuYW1lJTIyJTNBJTIyS2F…"
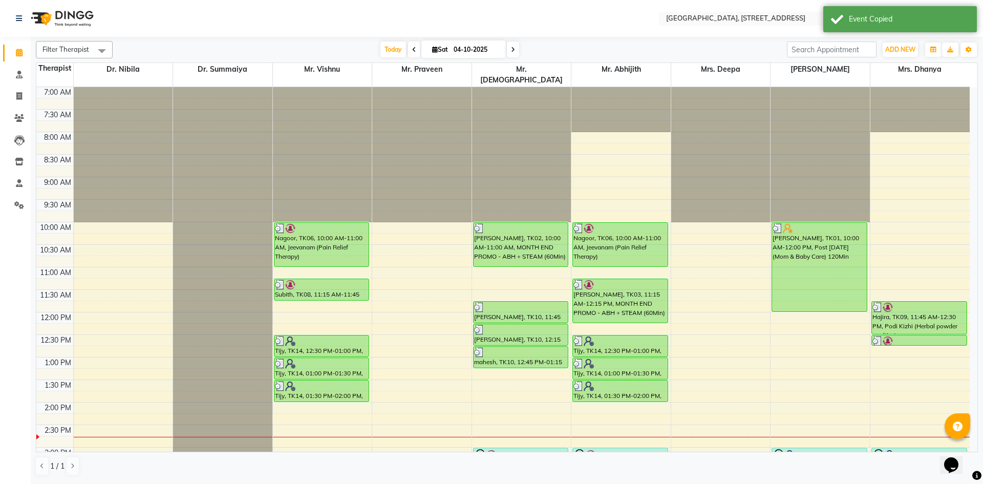
click at [507, 46] on span at bounding box center [513, 49] width 12 height 16
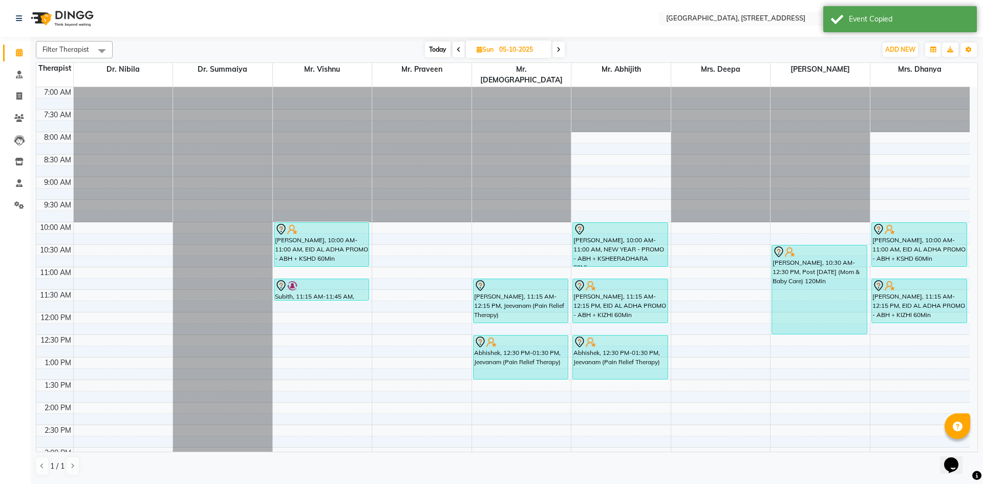
click at [557, 52] on icon at bounding box center [558, 50] width 4 height 6
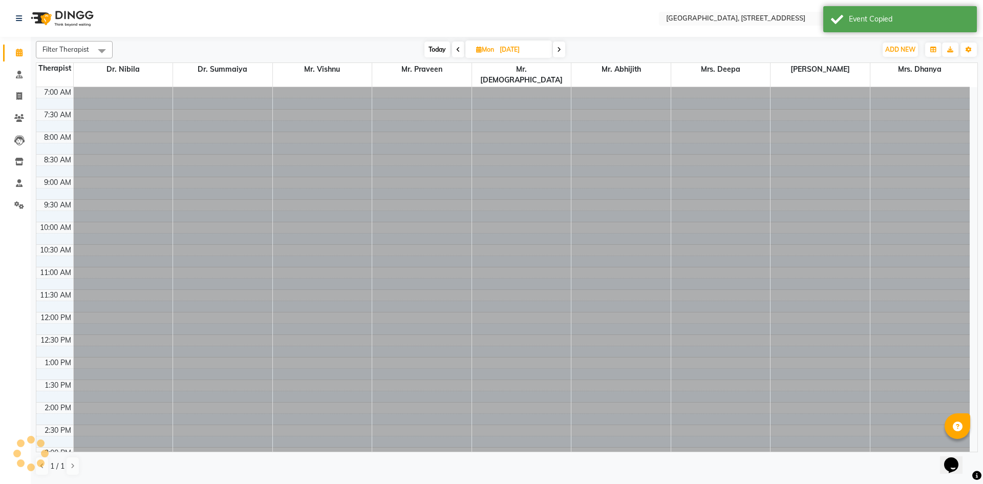
scroll to position [316, 0]
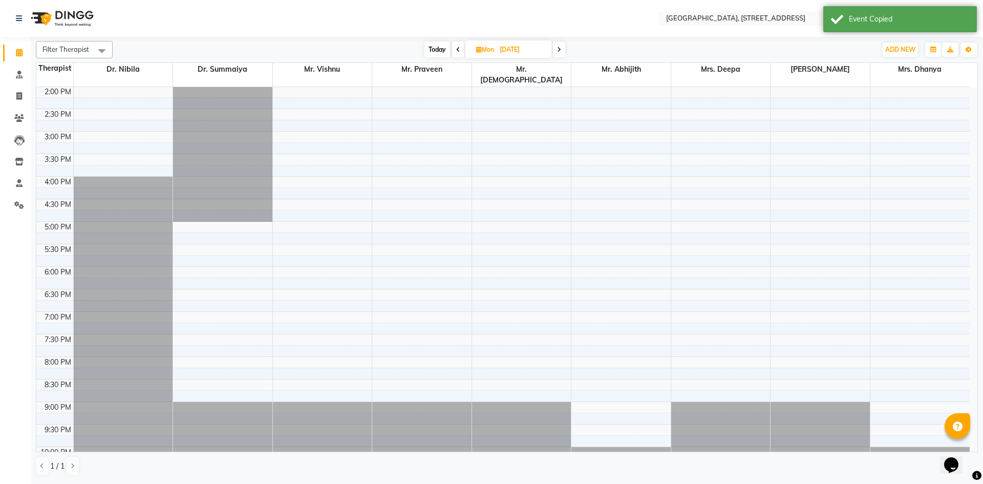
click at [557, 52] on icon at bounding box center [559, 50] width 4 height 6
type input "07-10-2025"
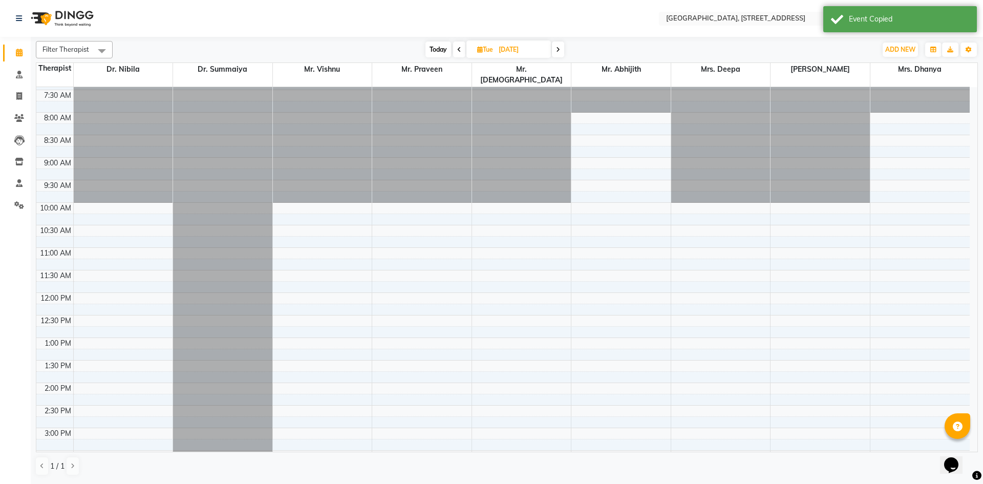
scroll to position [0, 0]
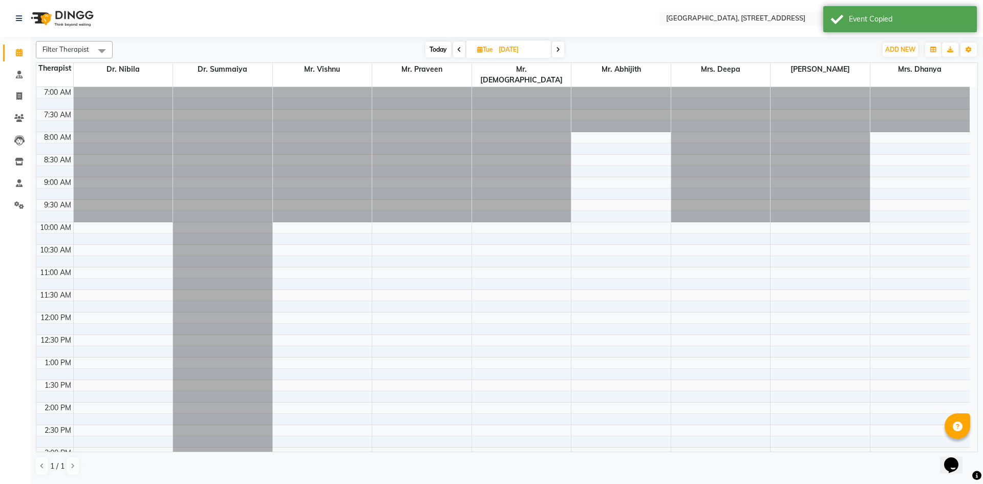
click at [810, 215] on div "7:00 AM 7:30 AM 8:00 AM 8:30 AM 9:00 AM 9:30 AM 10:00 AM 10:30 AM 11:00 AM 11:3…" at bounding box center [502, 447] width 933 height 720
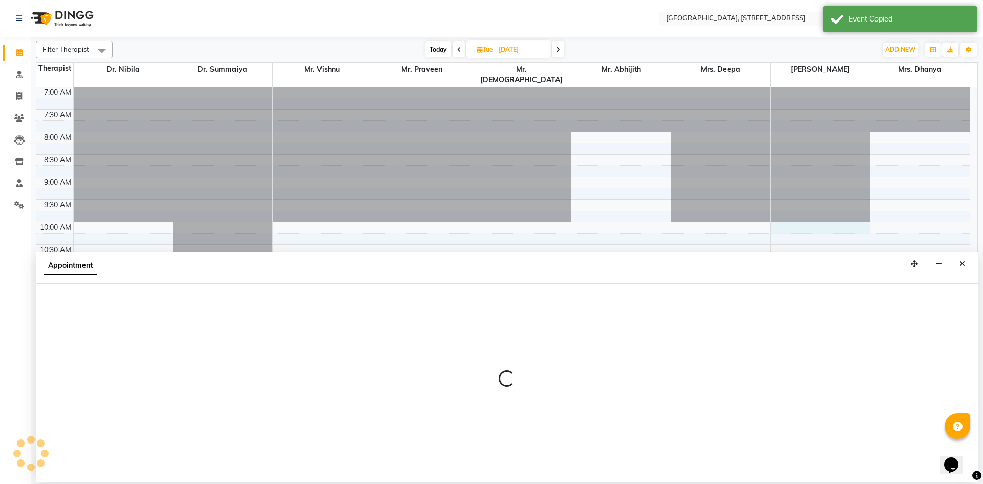
select select "48850"
select select "tentative"
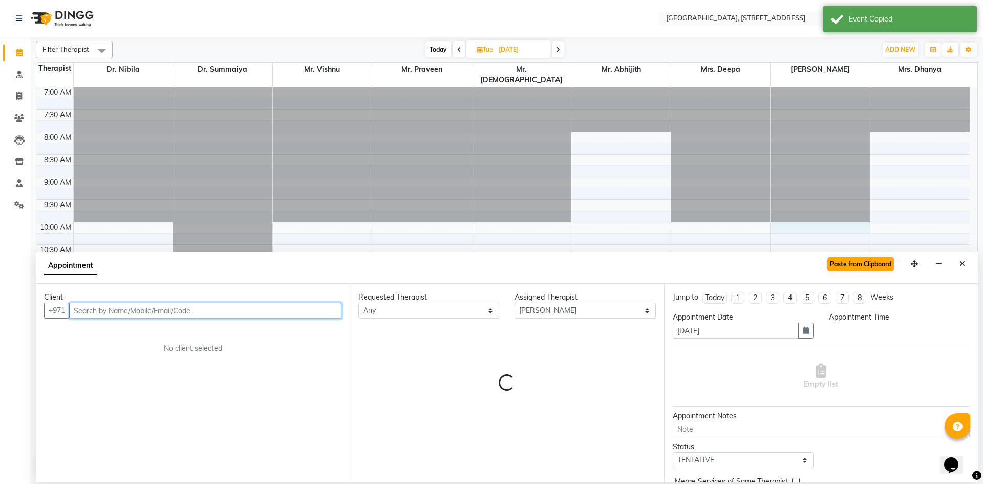
select select "600"
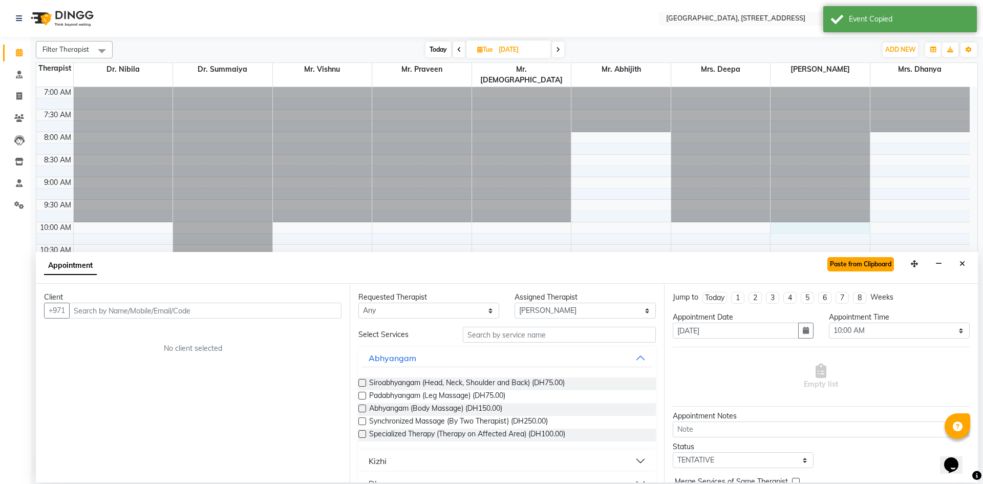
click at [875, 264] on button "Paste from Clipboard" at bounding box center [860, 264] width 67 height 14
select select
select select "1960"
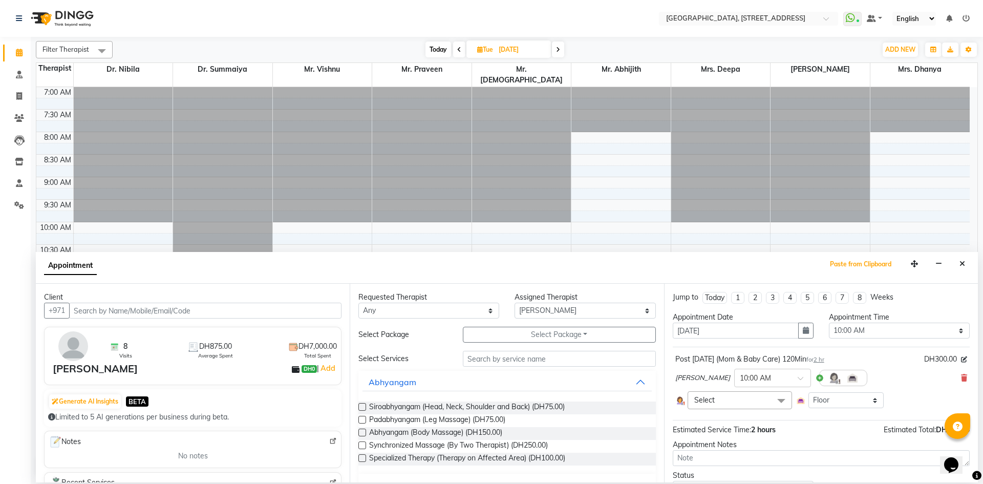
scroll to position [79, 0]
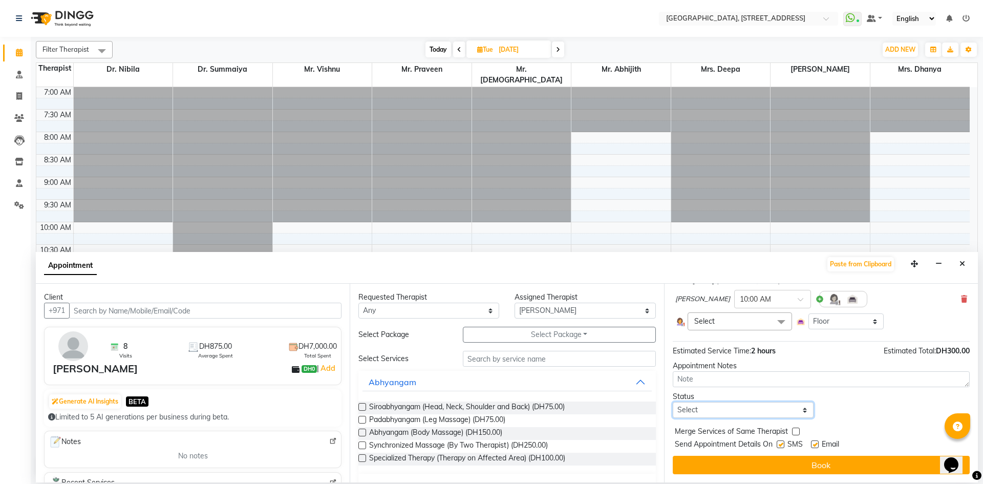
drag, startPoint x: 761, startPoint y: 409, endPoint x: 763, endPoint y: 417, distance: 7.9
click at [761, 409] on select "Select TENTATIVE CONFIRM UPCOMING" at bounding box center [742, 410] width 141 height 16
select select "tentative"
click at [672, 402] on select "Select TENTATIVE CONFIRM UPCOMING" at bounding box center [742, 410] width 141 height 16
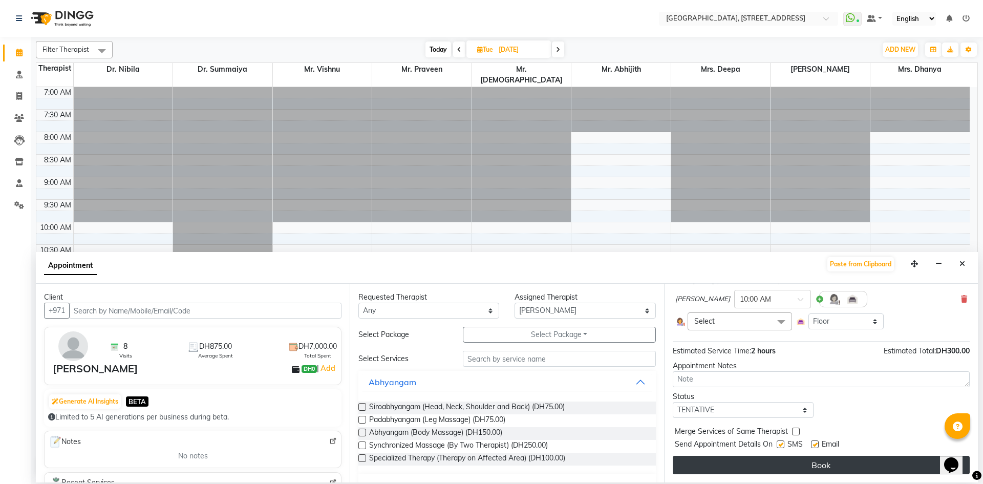
click at [754, 461] on button "Book" at bounding box center [820, 464] width 297 height 18
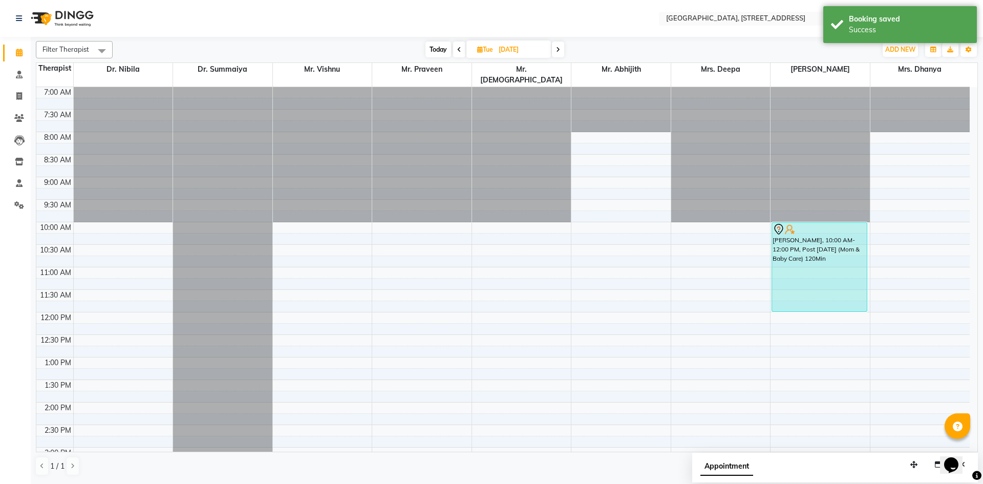
click at [559, 48] on icon at bounding box center [558, 50] width 4 height 6
type input "08-10-2025"
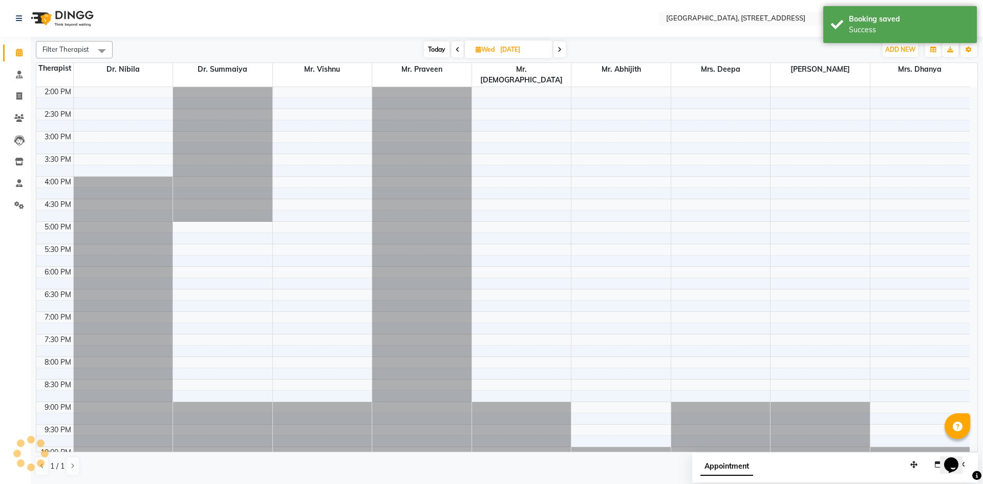
scroll to position [0, 0]
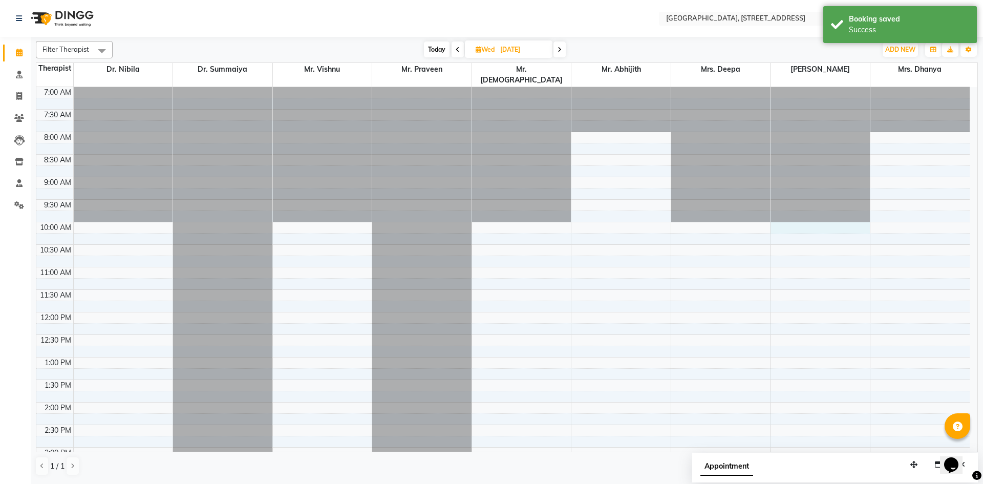
click at [789, 217] on div "7:00 AM 7:30 AM 8:00 AM 8:30 AM 9:00 AM 9:30 AM 10:00 AM 10:30 AM 11:00 AM 11:3…" at bounding box center [502, 447] width 933 height 720
select select "48850"
select select "tentative"
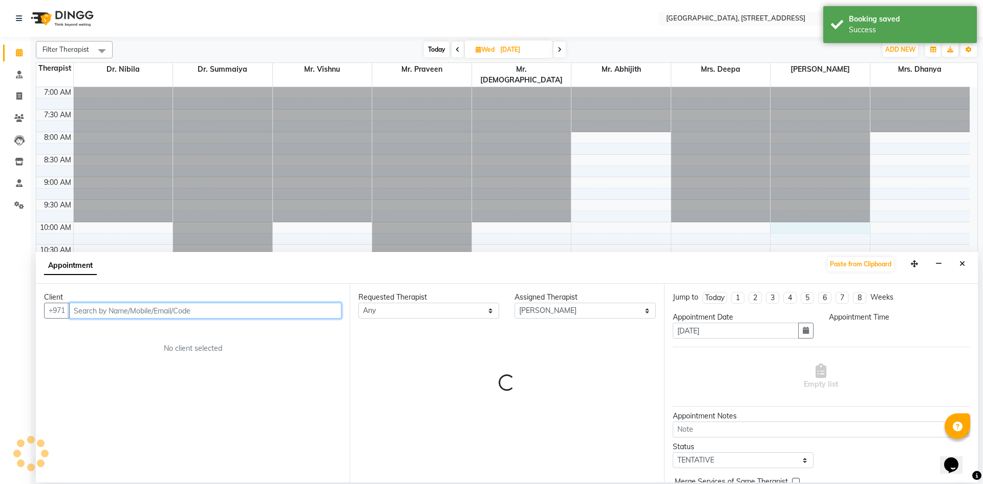
select select "600"
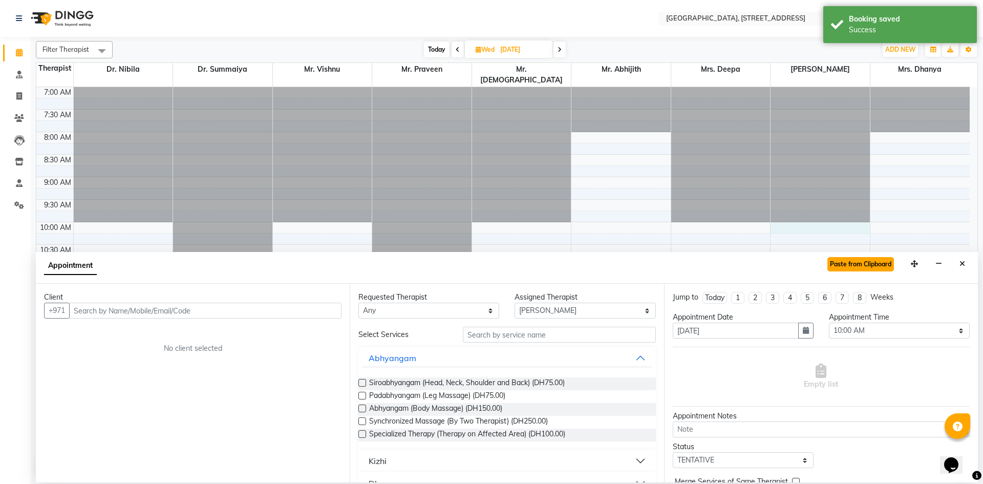
click at [846, 268] on button "Paste from Clipboard" at bounding box center [860, 264] width 67 height 14
select select
select select "1960"
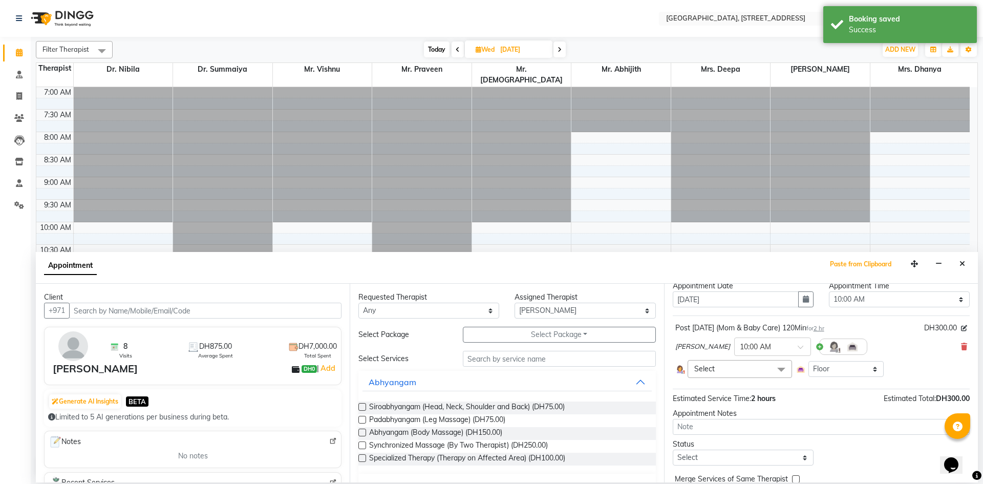
scroll to position [79, 0]
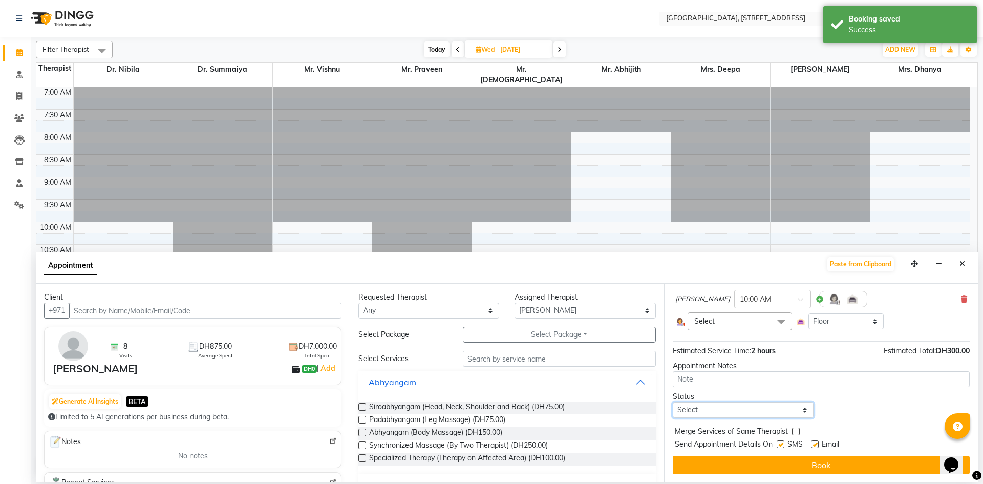
click at [780, 410] on select "Select TENTATIVE CONFIRM UPCOMING" at bounding box center [742, 410] width 141 height 16
select select "tentative"
click at [672, 402] on select "Select TENTATIVE CONFIRM UPCOMING" at bounding box center [742, 410] width 141 height 16
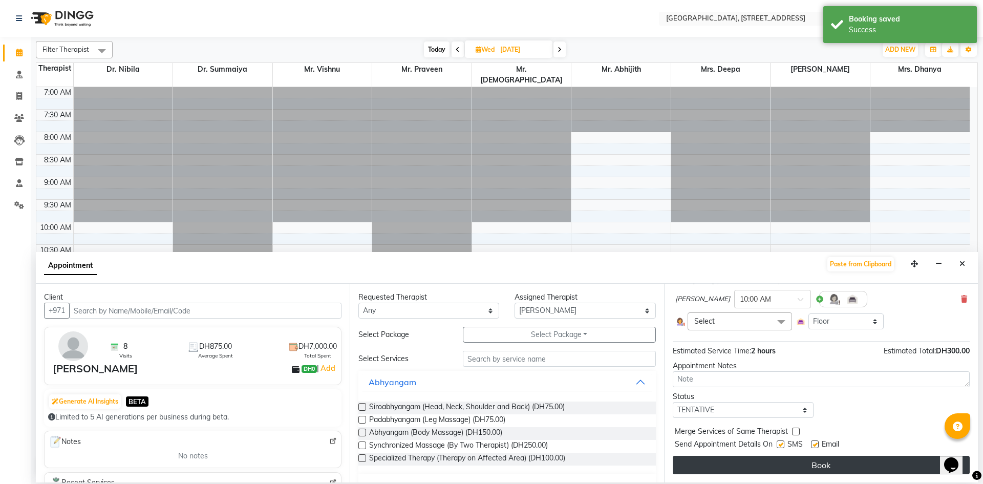
click at [762, 464] on button "Book" at bounding box center [820, 464] width 297 height 18
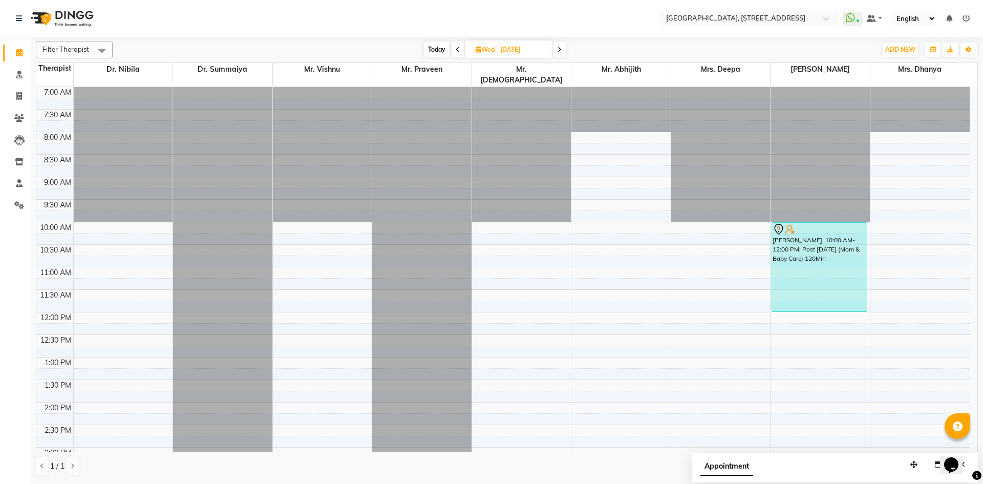
click at [559, 49] on icon at bounding box center [559, 50] width 4 height 6
type input "09-10-2025"
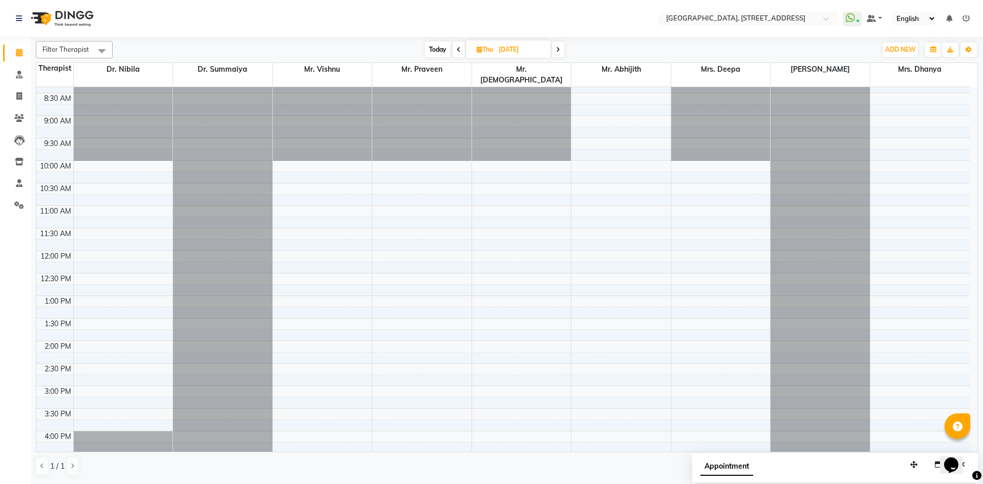
scroll to position [0, 0]
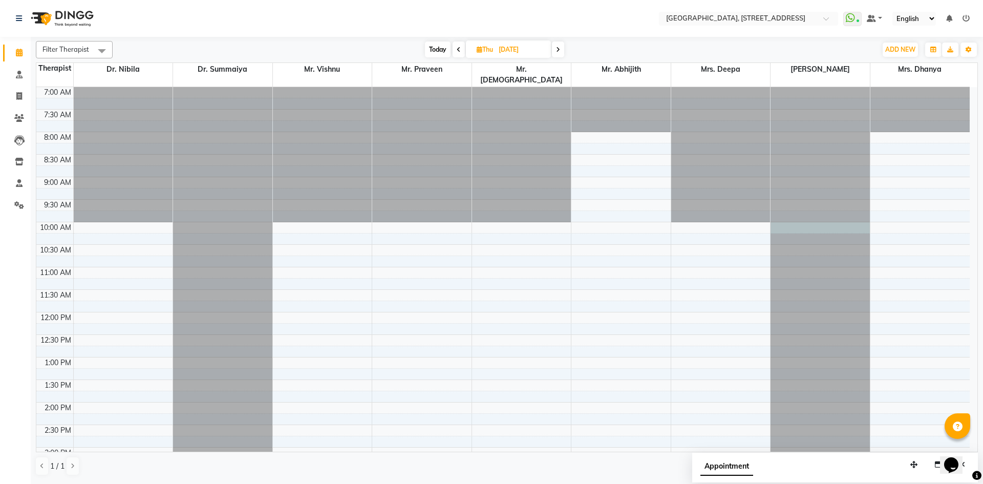
click at [797, 87] on div at bounding box center [819, 87] width 99 height 0
select select "48850"
select select "tentative"
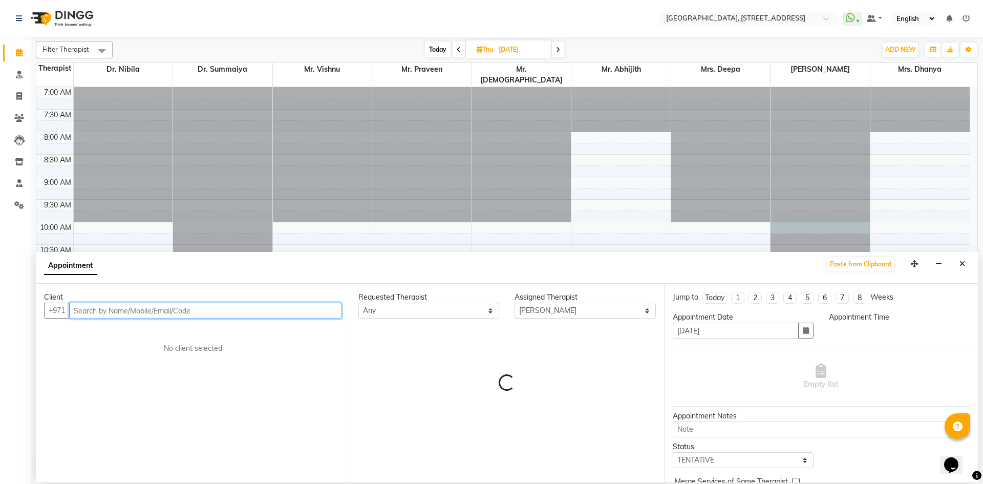
select select "600"
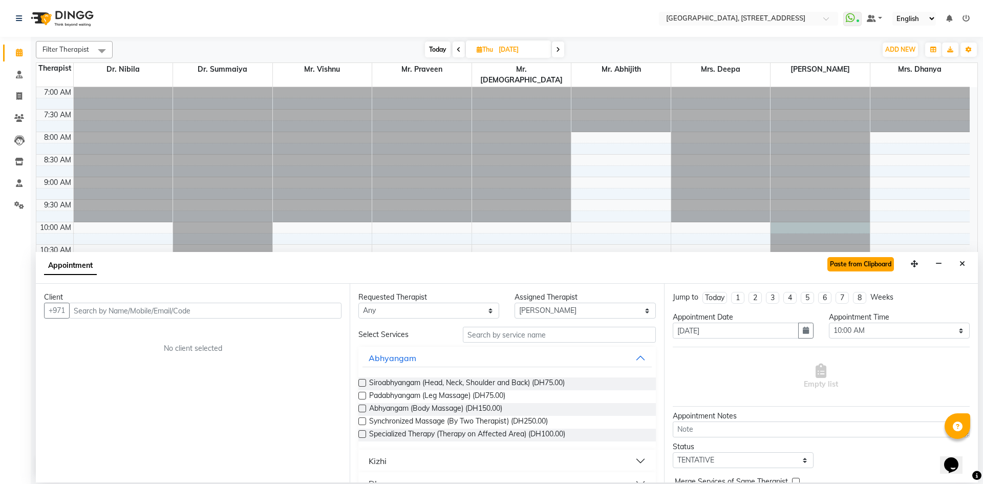
click at [855, 263] on button "Paste from Clipboard" at bounding box center [860, 264] width 67 height 14
select select
select select "1960"
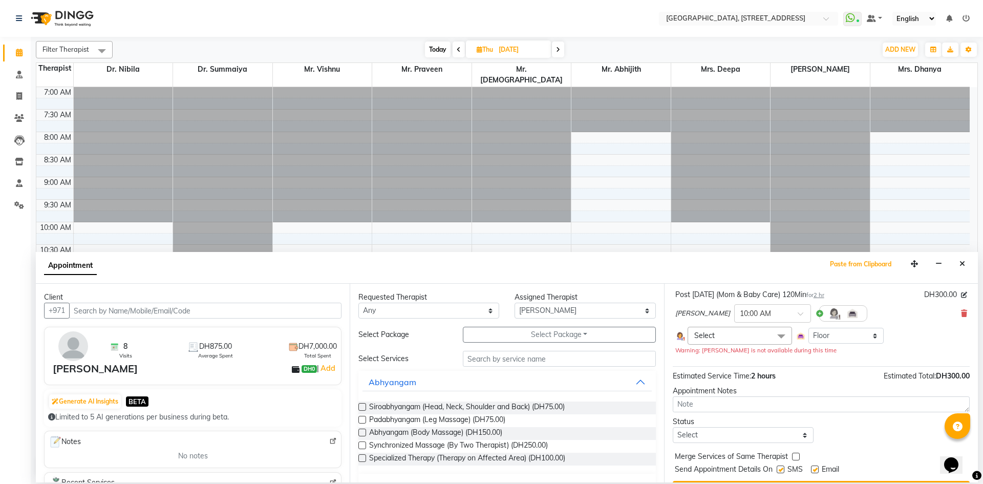
scroll to position [90, 0]
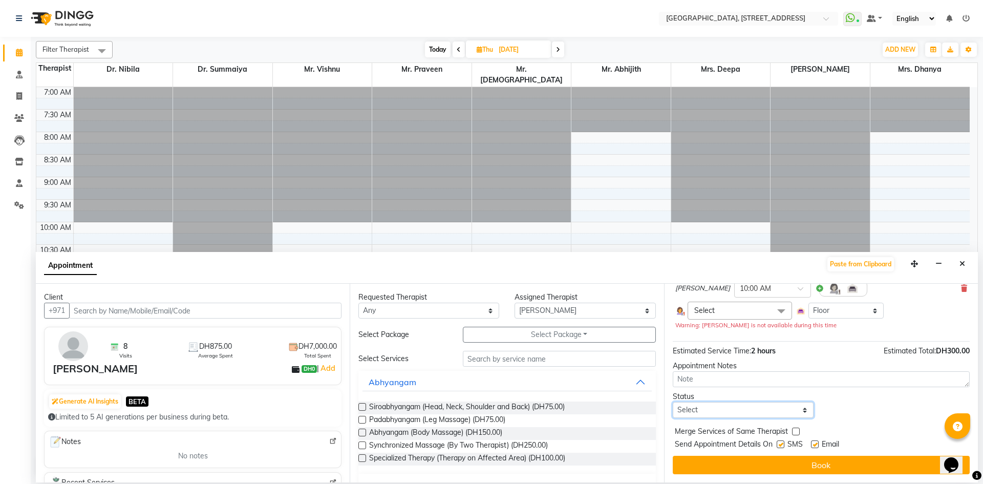
click at [754, 414] on select "Select TENTATIVE CONFIRM UPCOMING" at bounding box center [742, 410] width 141 height 16
select select "tentative"
click at [672, 402] on select "Select TENTATIVE CONFIRM UPCOMING" at bounding box center [742, 410] width 141 height 16
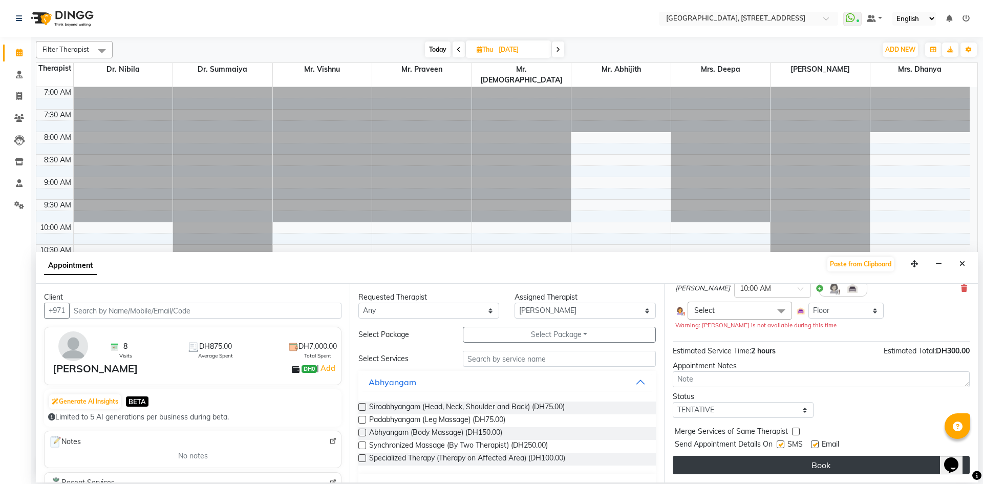
click at [729, 469] on button "Book" at bounding box center [820, 464] width 297 height 18
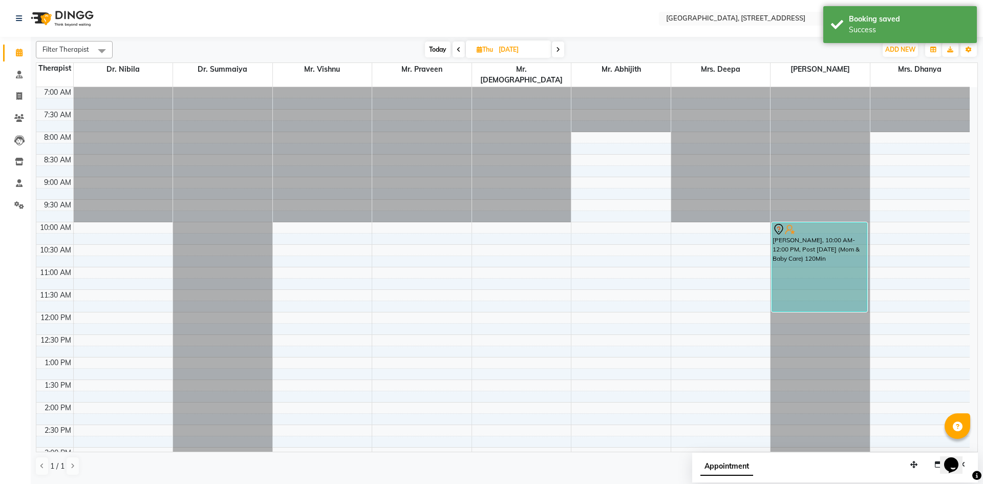
click at [553, 52] on span at bounding box center [558, 49] width 12 height 16
type input "10-10-2025"
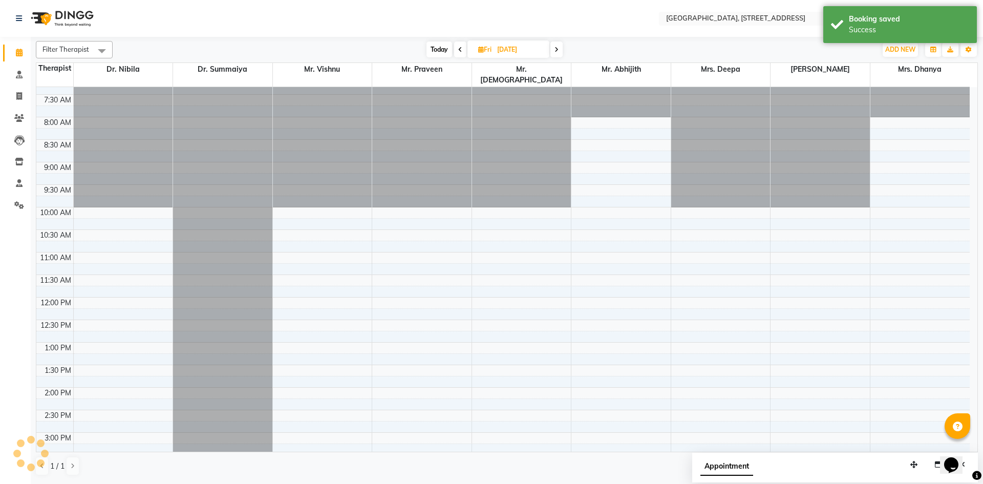
scroll to position [0, 0]
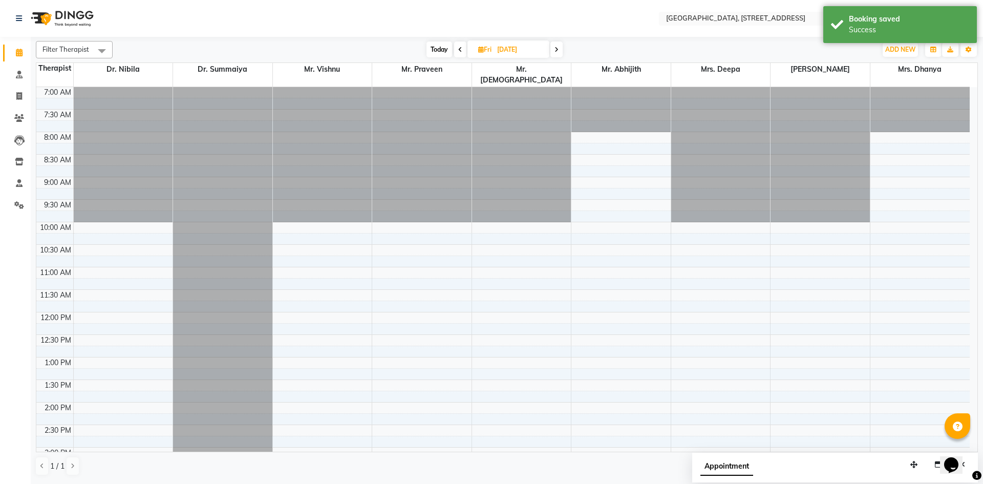
click at [788, 87] on div at bounding box center [819, 87] width 99 height 0
select select "48850"
select select "tentative"
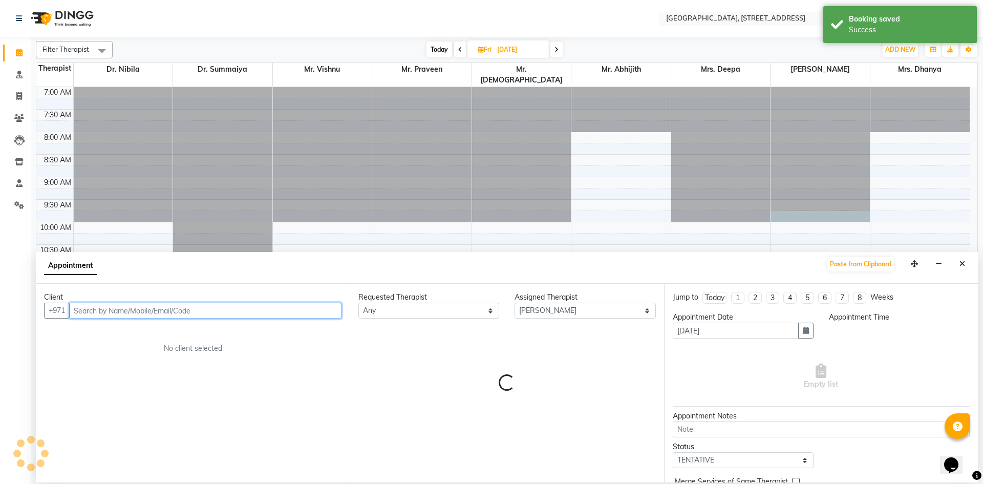
select select "585"
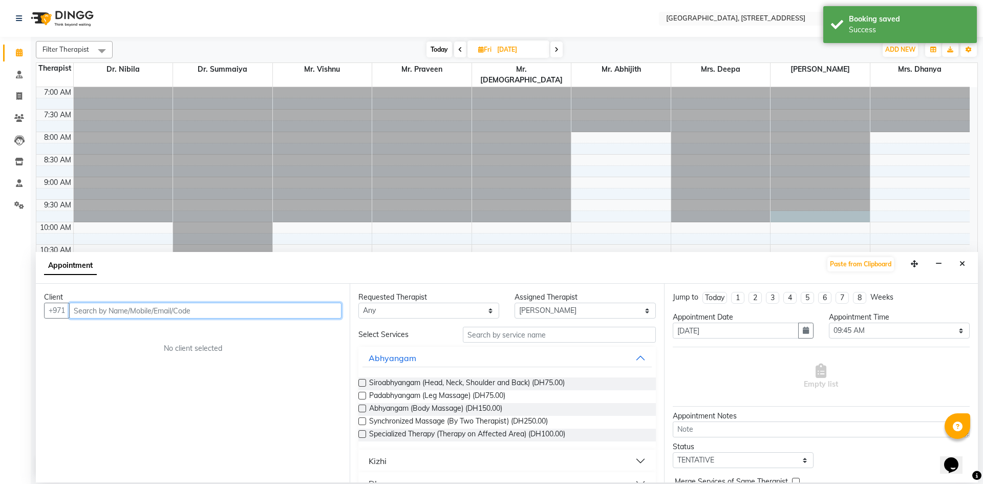
click at [784, 217] on div "7:00 AM 7:30 AM 8:00 AM 8:30 AM 9:00 AM 9:30 AM 10:00 AM 10:30 AM 11:00 AM 11:3…" at bounding box center [502, 447] width 933 height 720
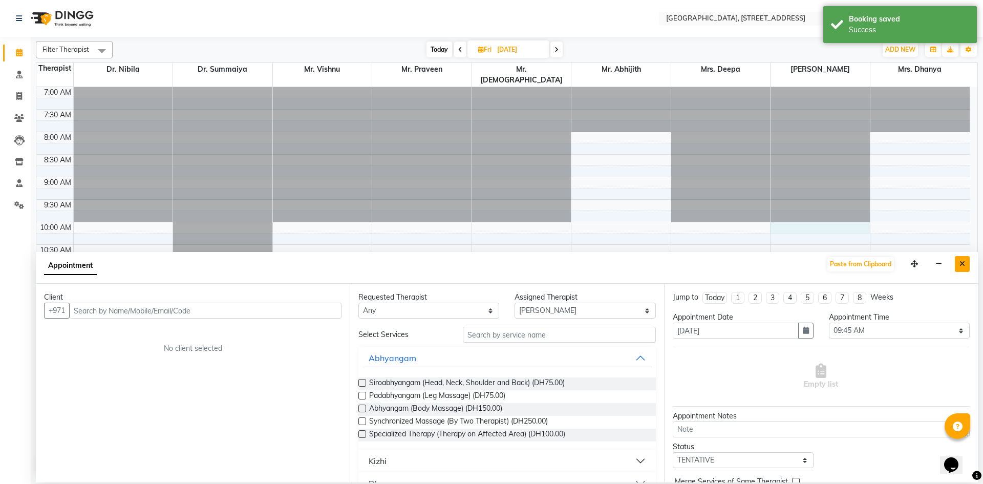
click at [967, 259] on button "Close" at bounding box center [961, 264] width 15 height 16
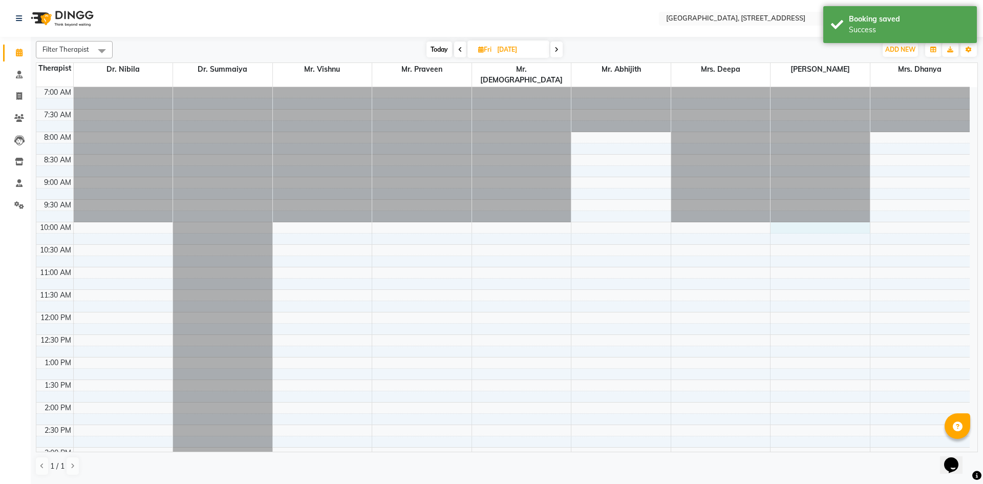
click at [836, 218] on div "7:00 AM 7:30 AM 8:00 AM 8:30 AM 9:00 AM 9:30 AM 10:00 AM 10:30 AM 11:00 AM 11:3…" at bounding box center [502, 447] width 933 height 720
select select "48850"
select select "tentative"
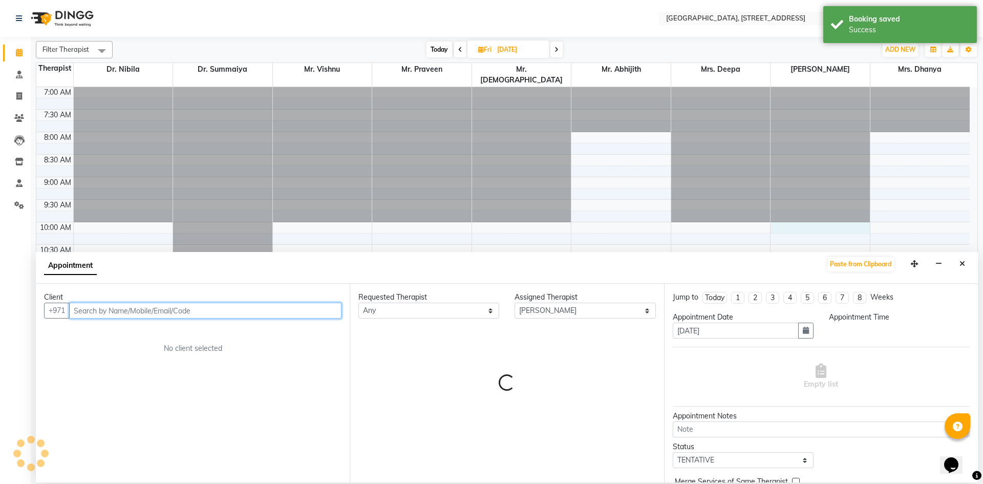
select select "600"
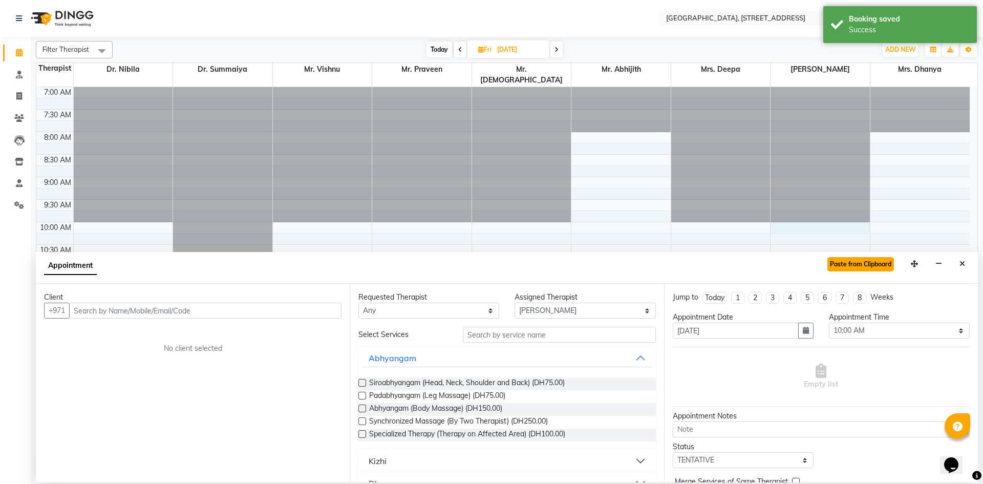
click at [842, 268] on button "Paste from Clipboard" at bounding box center [860, 264] width 67 height 14
select select
select select "1960"
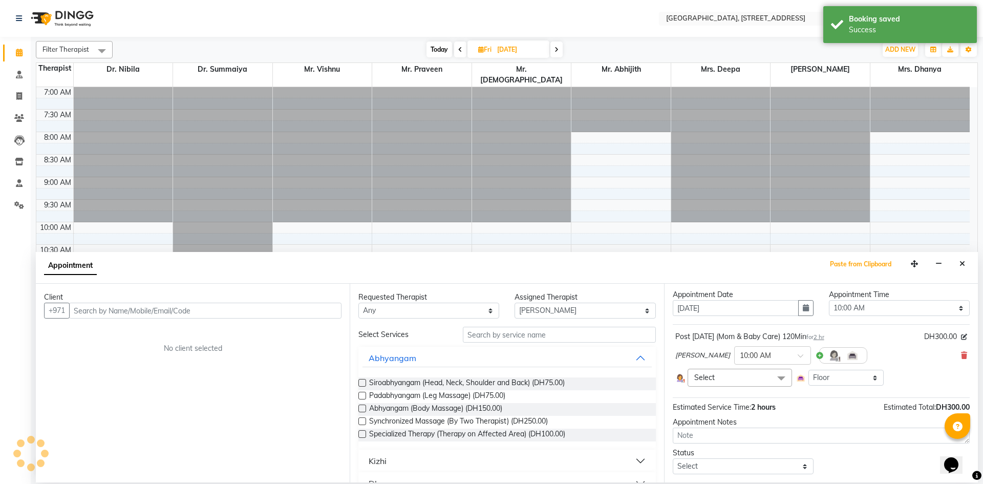
scroll to position [79, 0]
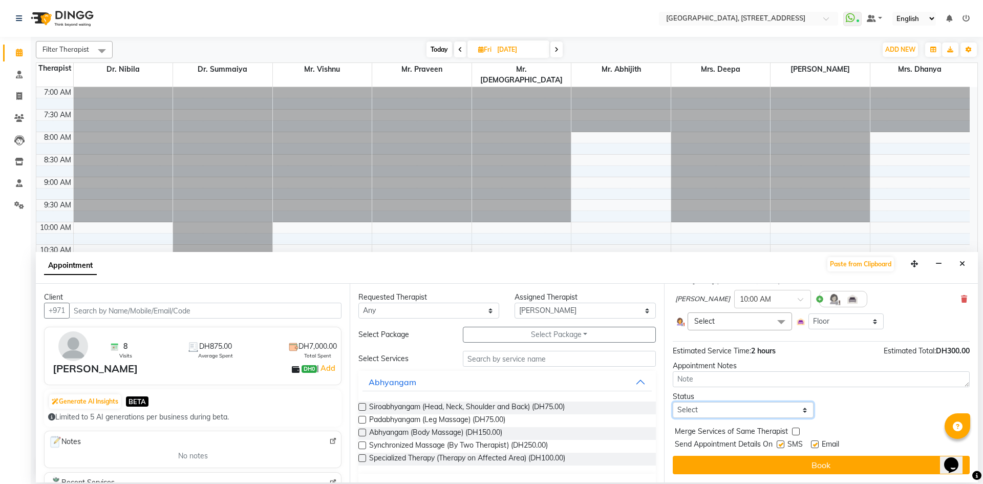
click at [747, 410] on select "Select TENTATIVE CONFIRM UPCOMING" at bounding box center [742, 410] width 141 height 16
select select "tentative"
click at [672, 402] on select "Select TENTATIVE CONFIRM UPCOMING" at bounding box center [742, 410] width 141 height 16
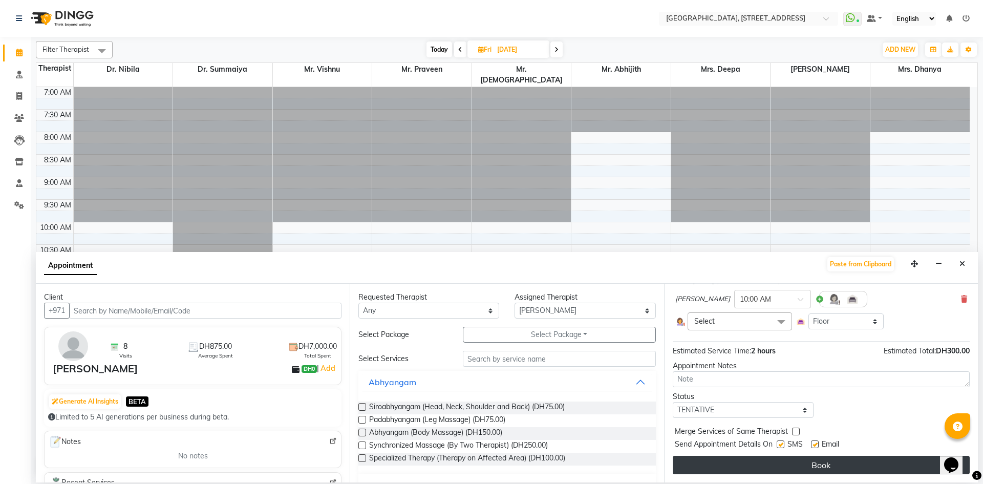
click at [750, 459] on button "Book" at bounding box center [820, 464] width 297 height 18
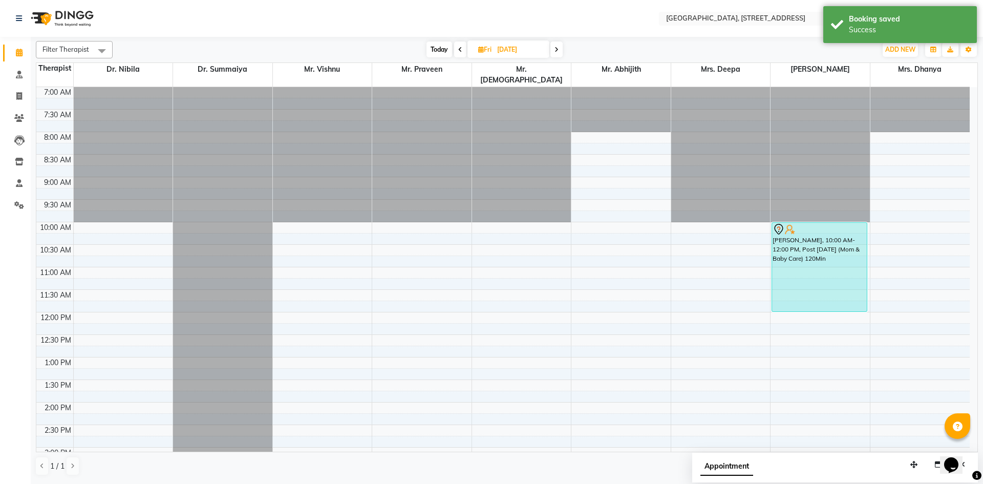
click at [558, 48] on icon at bounding box center [556, 50] width 4 height 6
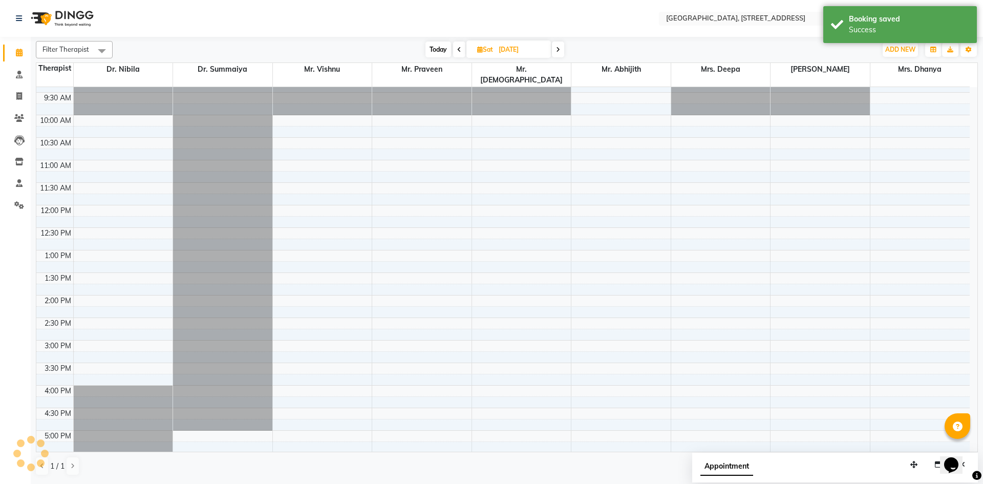
scroll to position [0, 0]
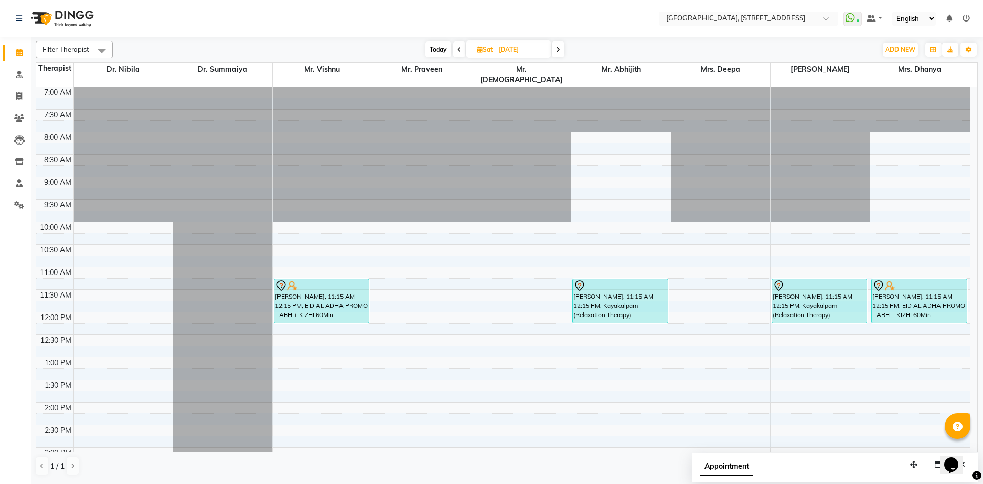
click at [442, 50] on span "Today" at bounding box center [438, 49] width 26 height 16
type input "04-10-2025"
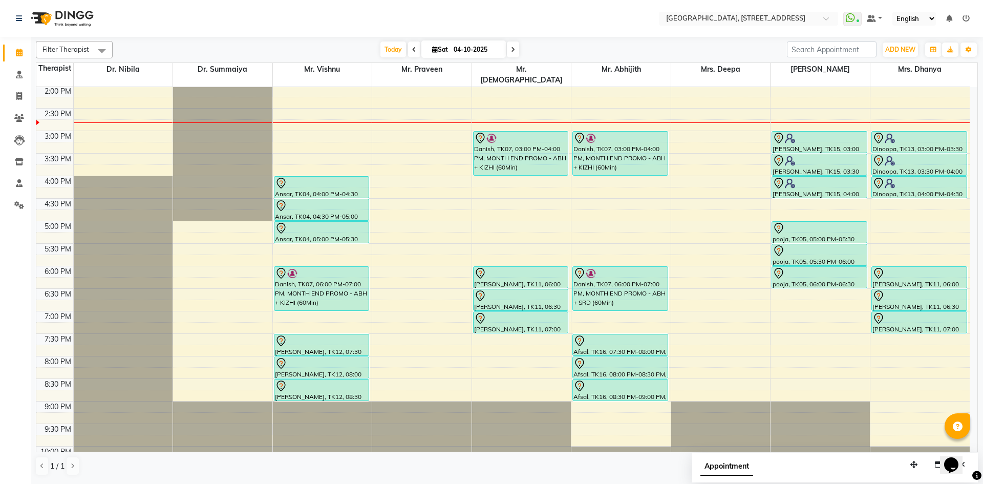
scroll to position [345, 0]
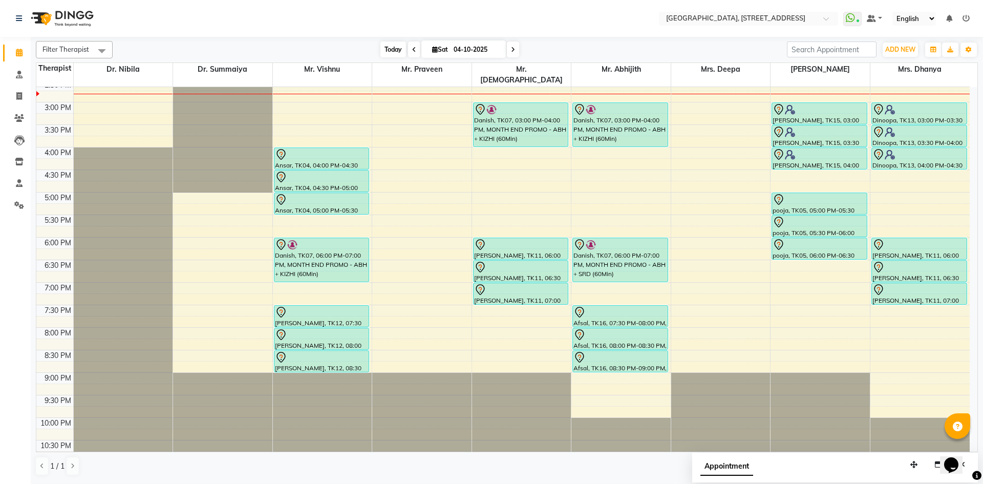
click at [392, 56] on span "Today" at bounding box center [393, 49] width 26 height 16
click at [515, 155] on div "7:00 AM 7:30 AM 8:00 AM 8:30 AM 9:00 AM 9:30 AM 10:00 AM 10:30 AM 11:00 AM 11:3…" at bounding box center [502, 102] width 933 height 720
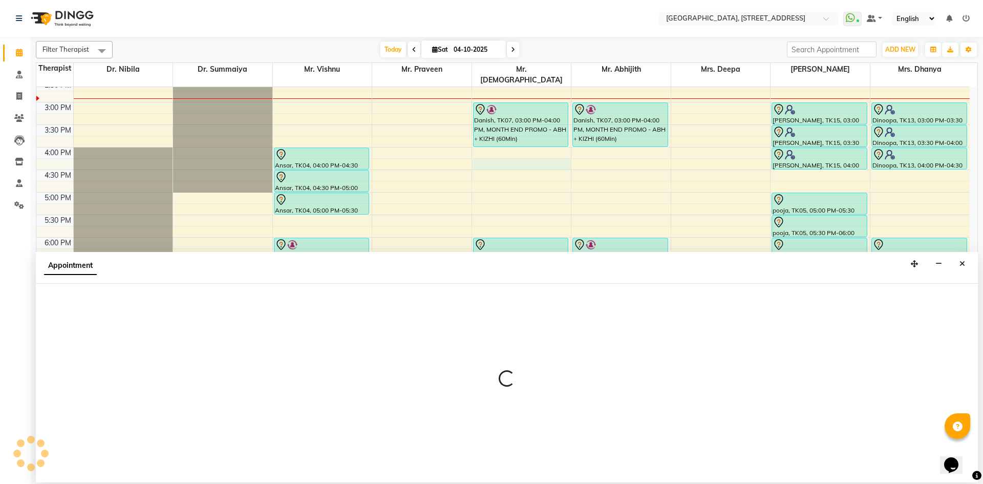
select select "33011"
select select "tentative"
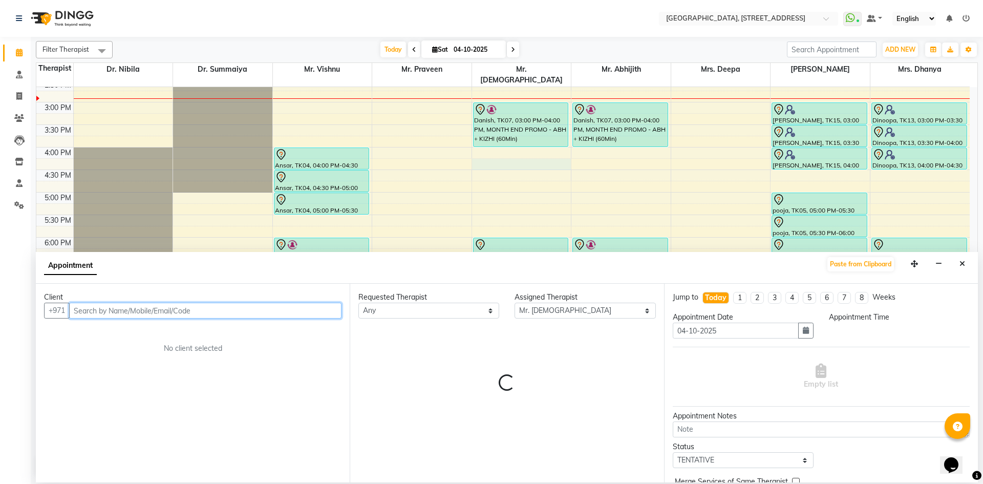
select select "975"
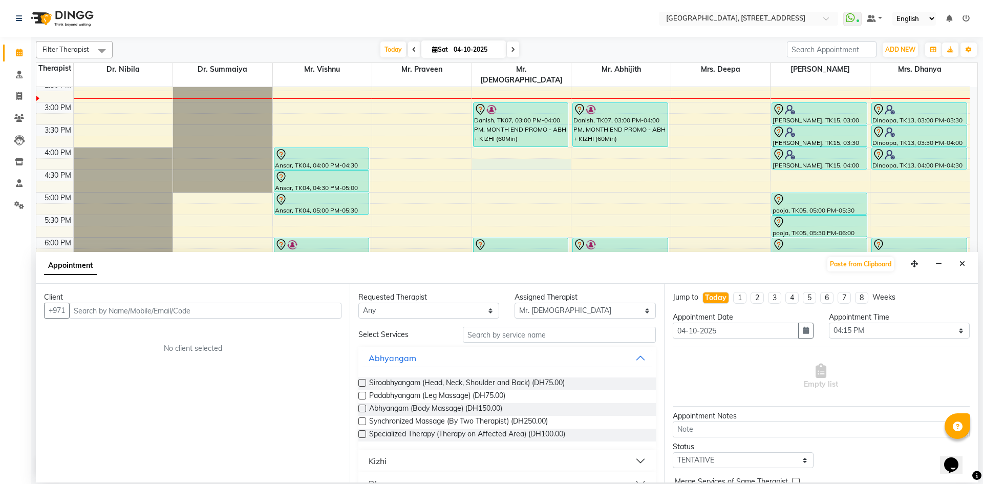
click at [285, 319] on div "Client +971 No client selected" at bounding box center [193, 383] width 314 height 199
click at [288, 317] on input "text" at bounding box center [205, 310] width 272 height 16
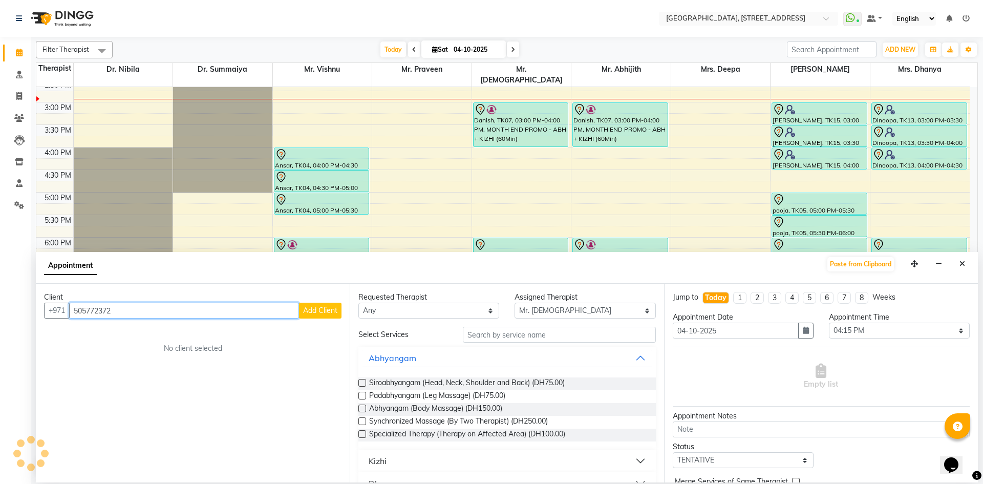
type input "505772372"
click at [322, 314] on span "Add Client" at bounding box center [320, 310] width 34 height 9
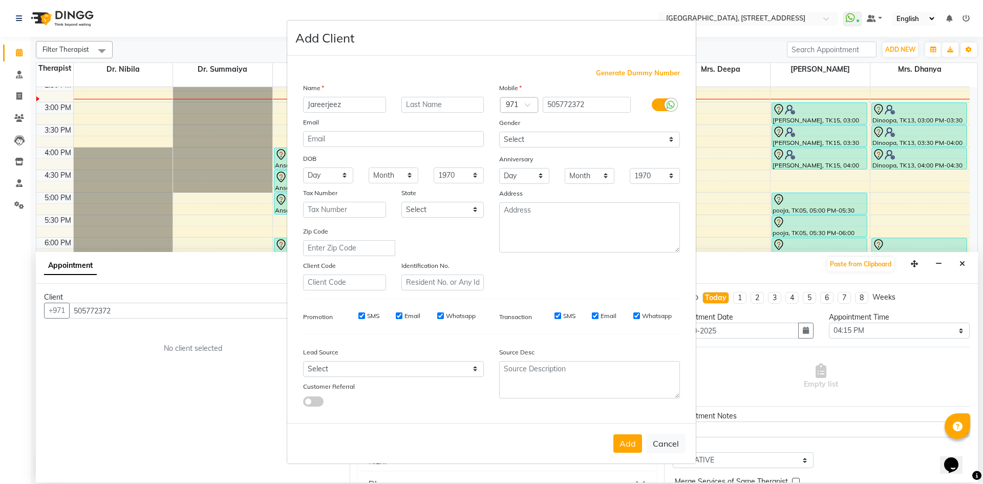
type input "Jareerjeez"
click at [607, 137] on select "Select Male Female Other Prefer Not To Say" at bounding box center [589, 140] width 181 height 16
select select "[DEMOGRAPHIC_DATA]"
click at [499, 132] on select "Select Male Female Other Prefer Not To Say" at bounding box center [589, 140] width 181 height 16
click at [627, 445] on button "Add" at bounding box center [627, 443] width 29 height 18
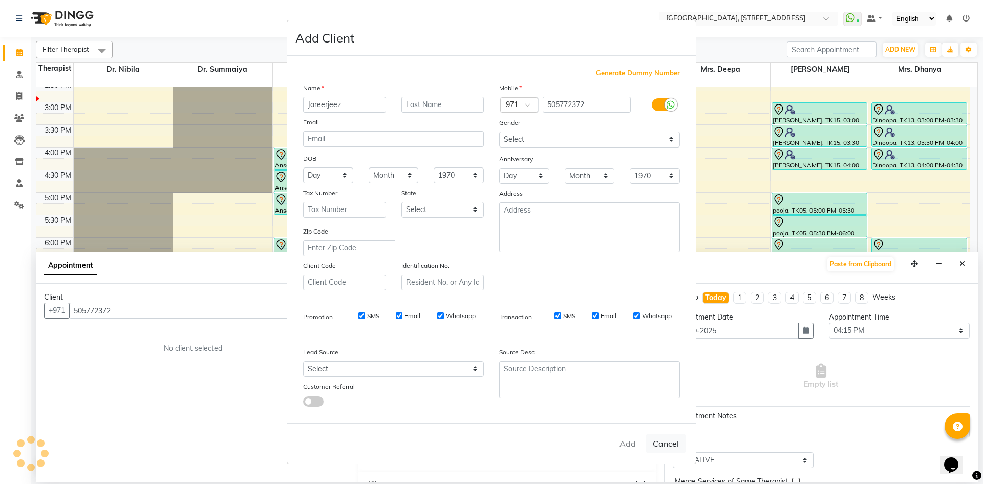
click at [630, 455] on div "Add Cancel" at bounding box center [491, 443] width 408 height 40
select select
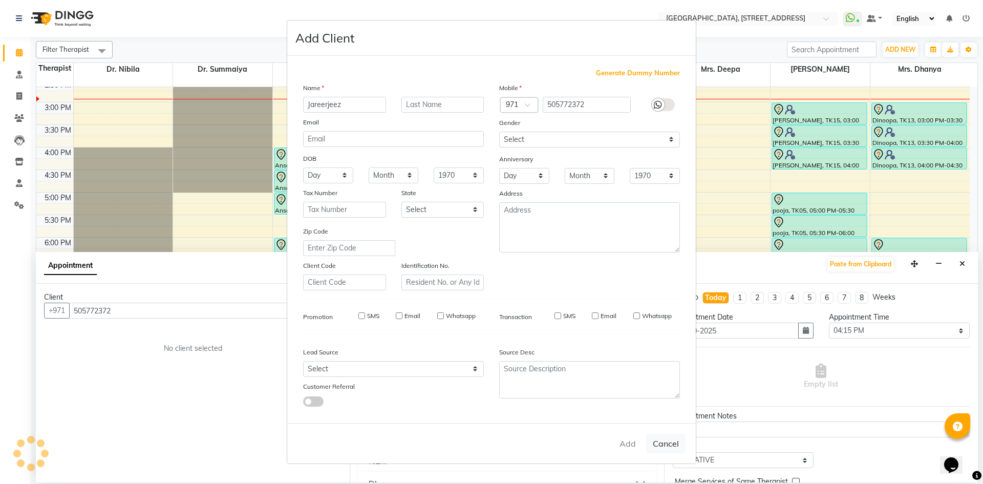
select select
checkbox input "false"
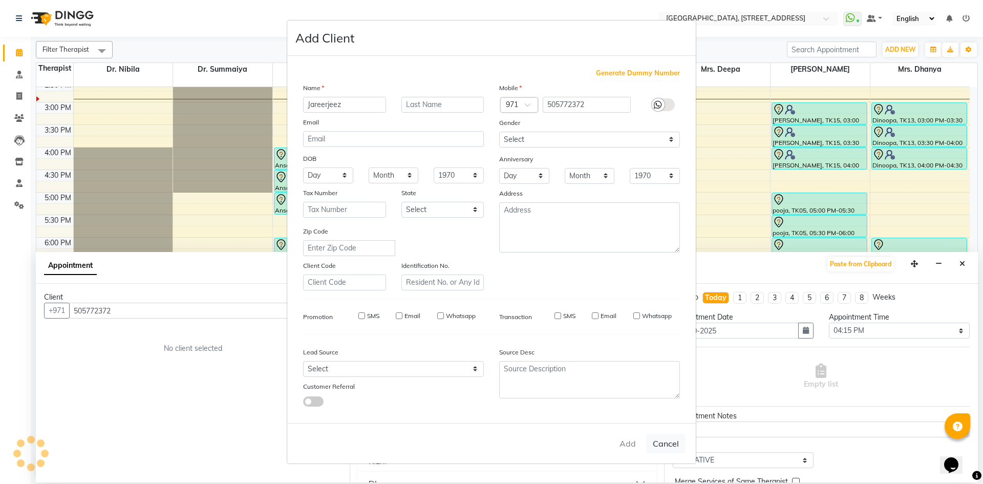
checkbox input "false"
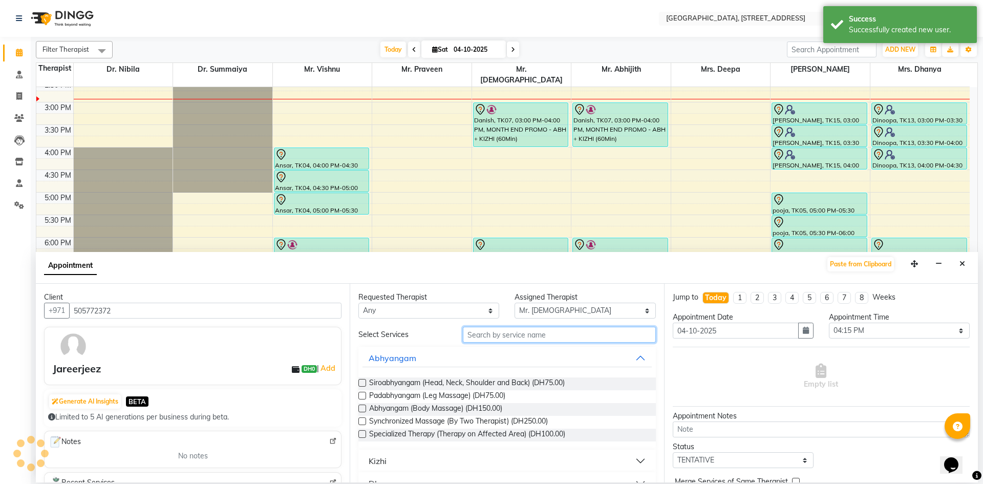
click at [572, 337] on input "text" at bounding box center [559, 335] width 193 height 16
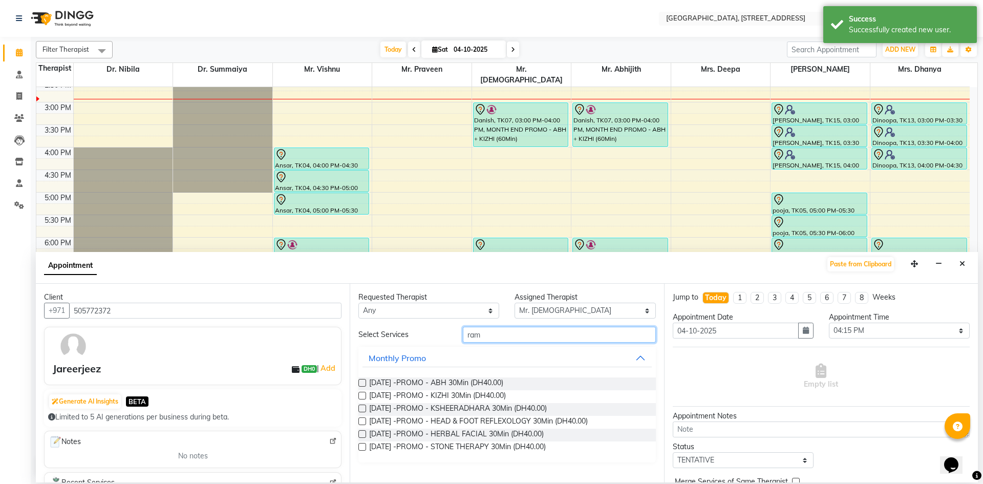
type input "ram"
click at [361, 385] on label at bounding box center [362, 383] width 8 height 8
click at [361, 385] on input "checkbox" at bounding box center [361, 383] width 7 height 7
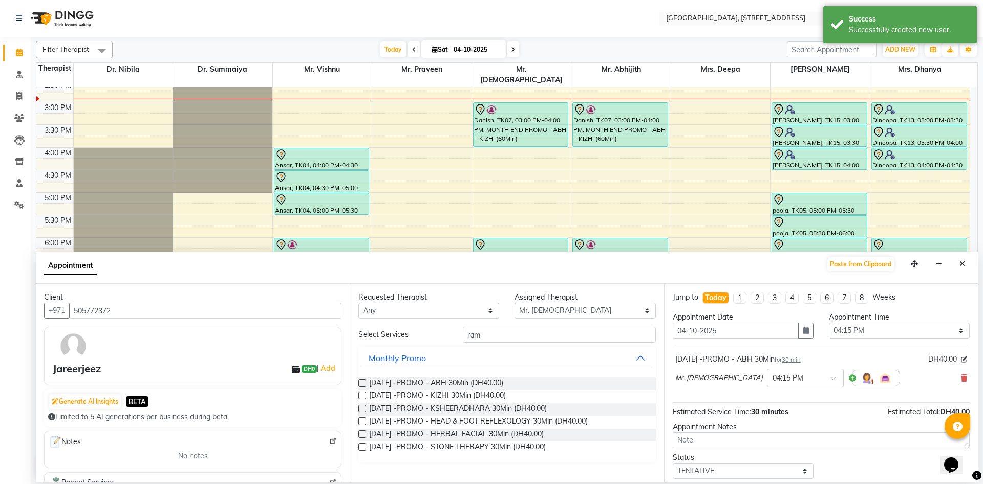
checkbox input "false"
click at [360, 398] on label at bounding box center [362, 396] width 8 height 8
click at [360, 398] on input "checkbox" at bounding box center [361, 396] width 7 height 7
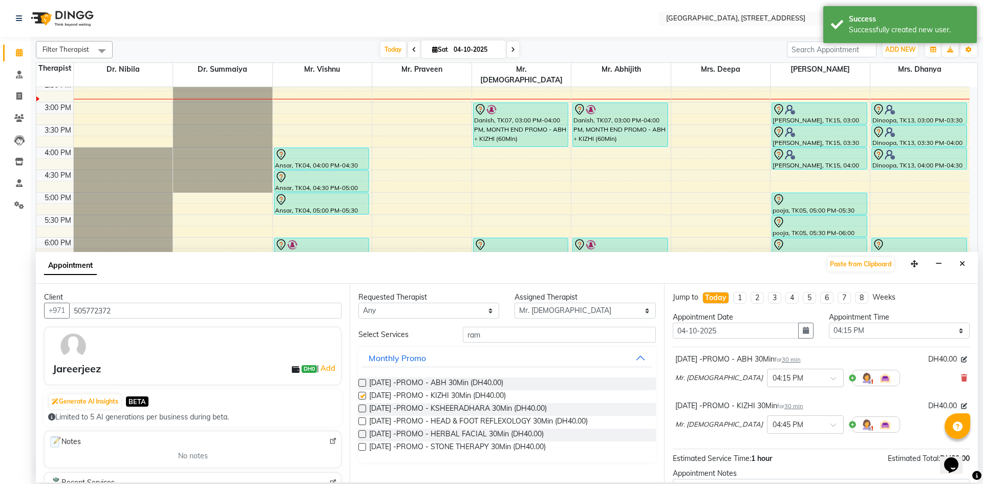
checkbox input "false"
click at [363, 404] on label at bounding box center [362, 408] width 8 height 8
click at [363, 406] on input "checkbox" at bounding box center [361, 409] width 7 height 7
checkbox input "false"
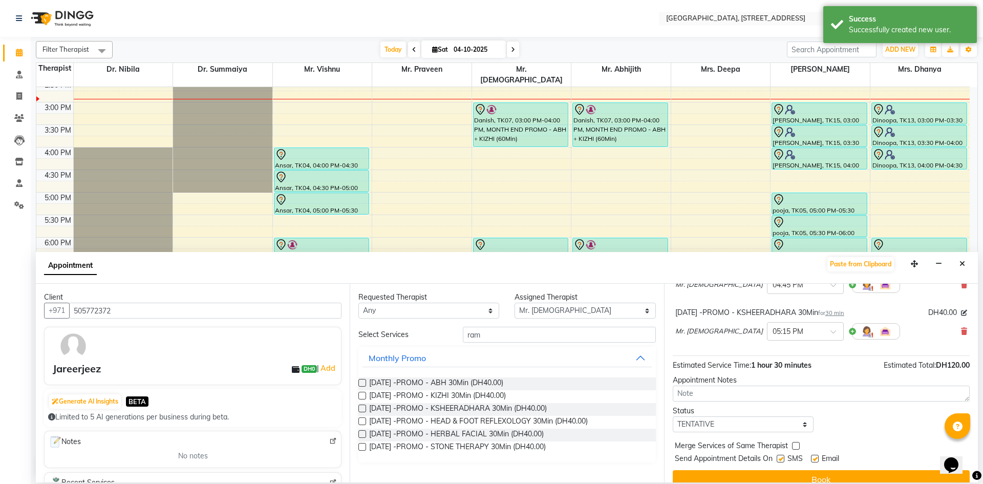
scroll to position [154, 0]
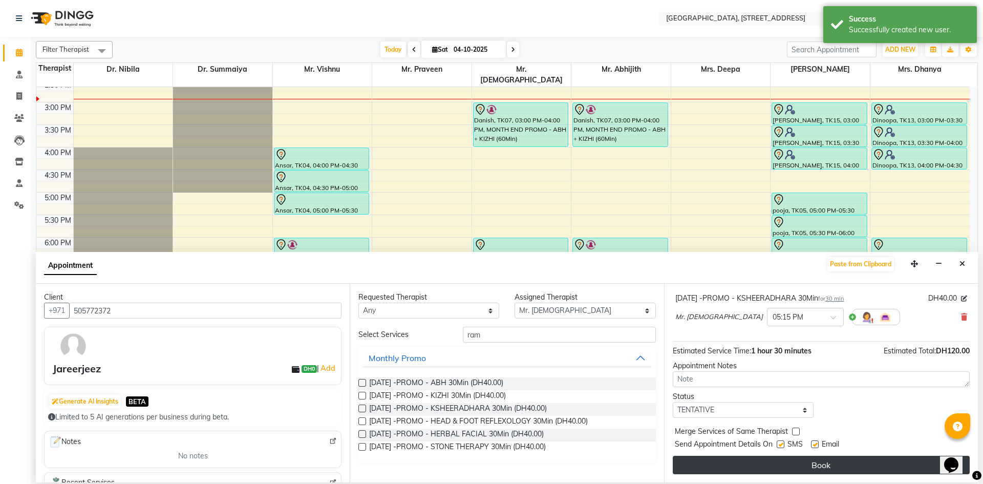
click at [823, 465] on button "Book" at bounding box center [820, 464] width 297 height 18
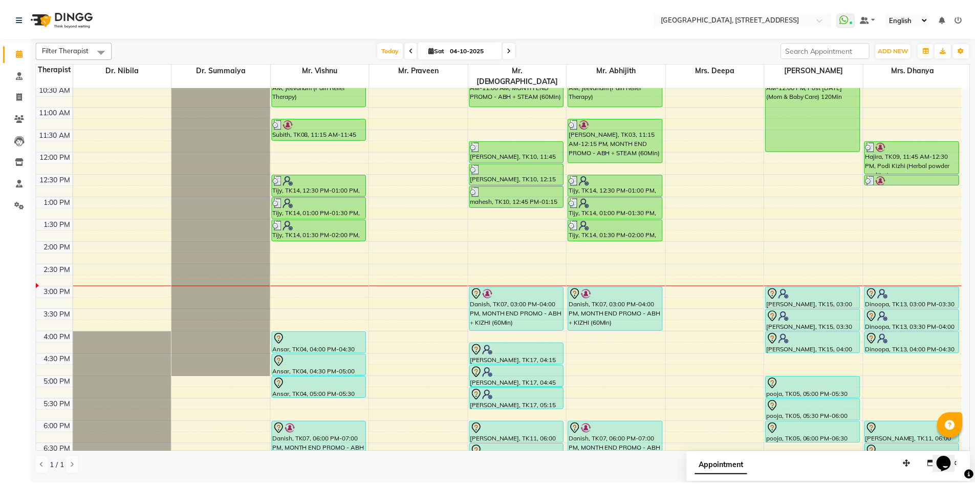
scroll to position [157, 0]
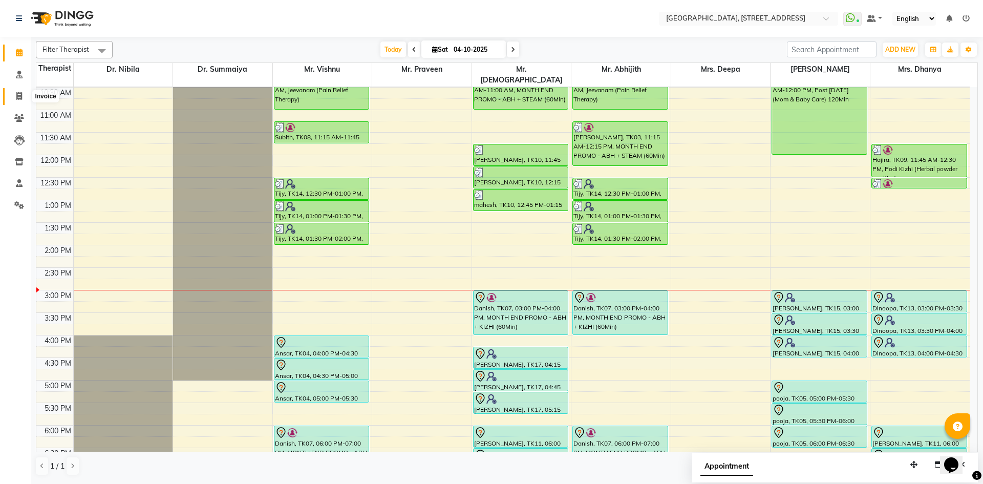
click at [16, 92] on span at bounding box center [19, 97] width 18 height 12
select select "service"
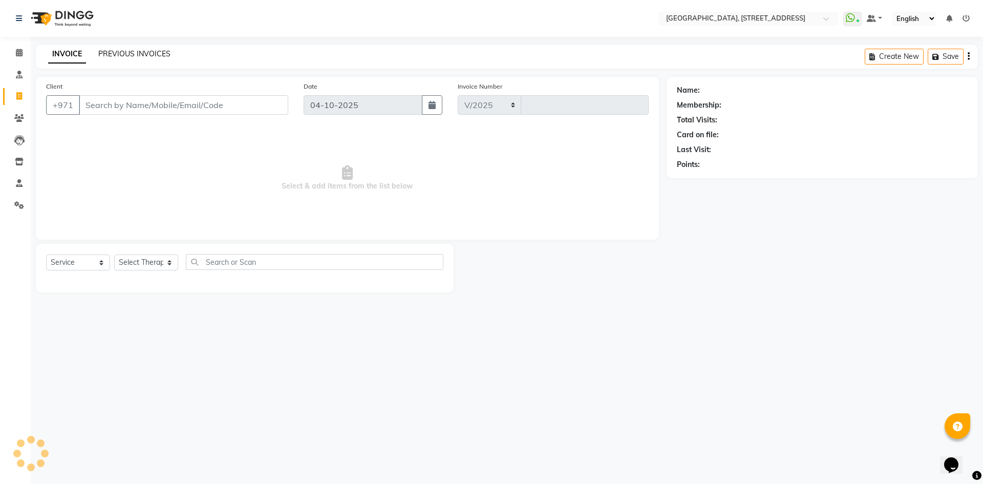
select select "4538"
type input "2424"
click at [126, 54] on link "PREVIOUS INVOICES" at bounding box center [134, 53] width 72 height 9
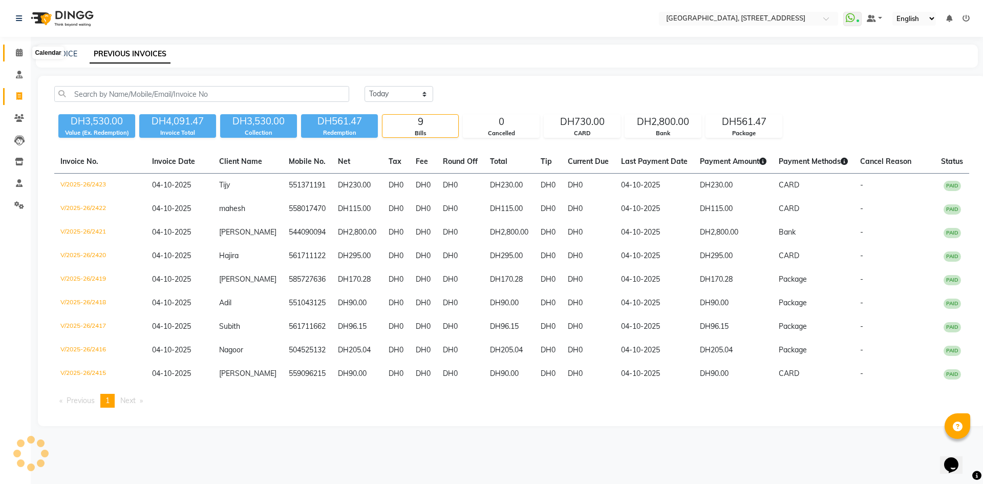
click at [17, 56] on span at bounding box center [19, 53] width 18 height 12
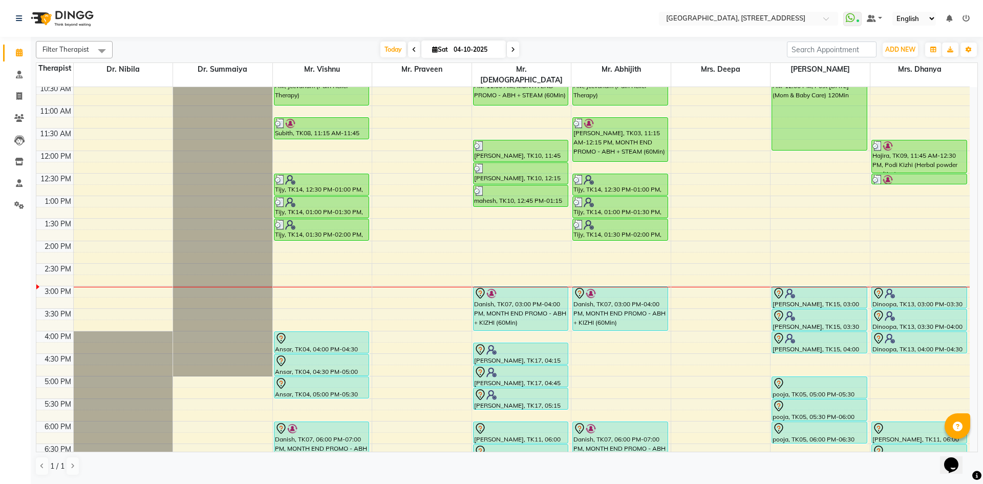
scroll to position [157, 0]
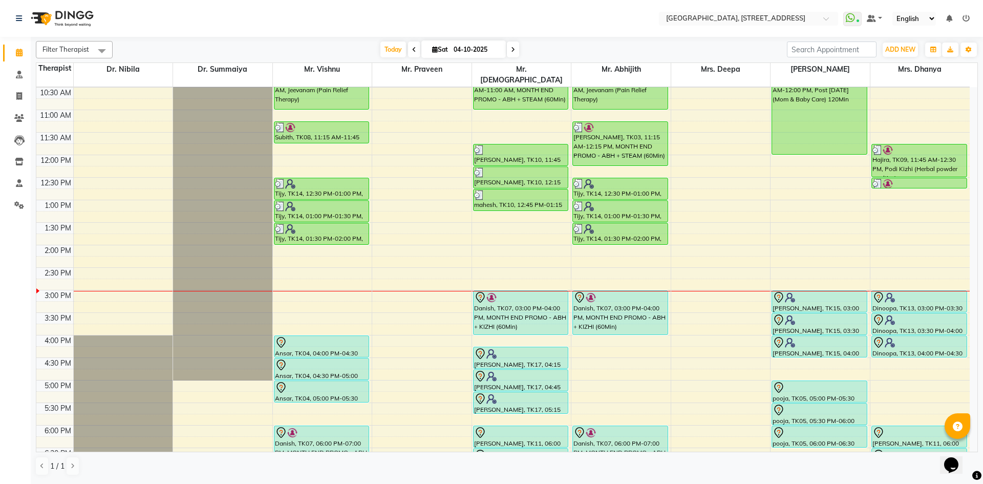
click at [516, 49] on span at bounding box center [513, 49] width 12 height 16
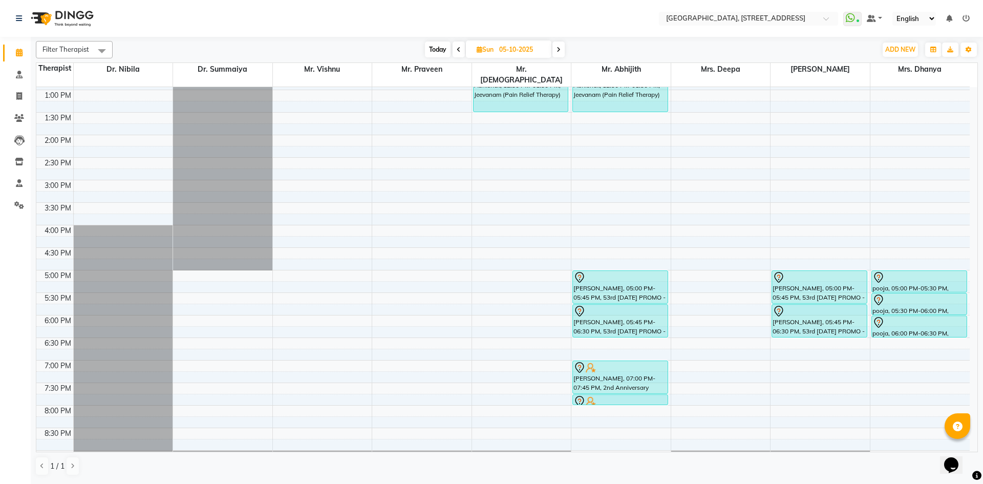
scroll to position [345, 0]
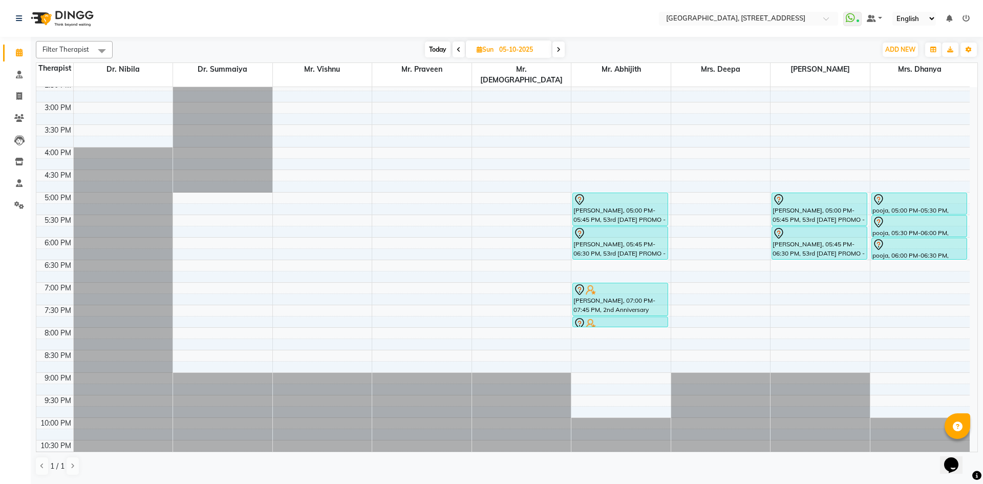
click at [439, 55] on span "Today" at bounding box center [438, 49] width 26 height 16
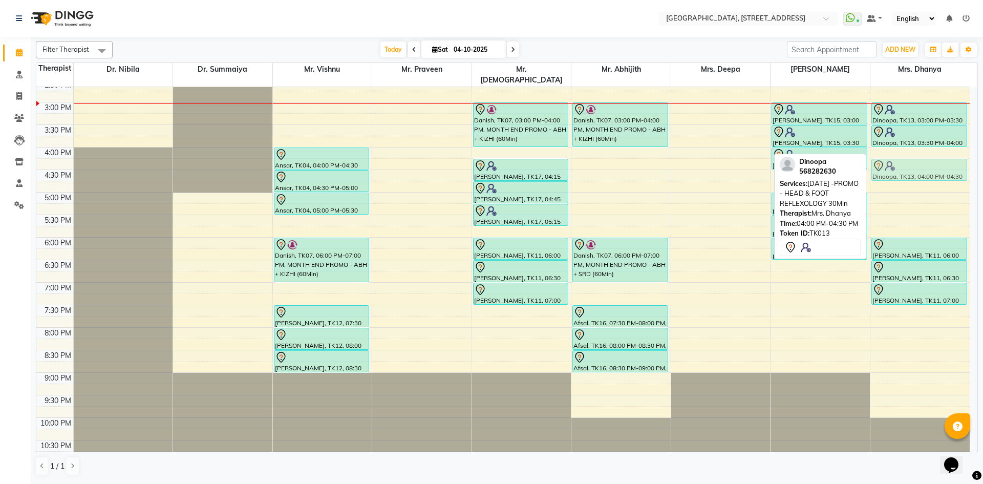
drag, startPoint x: 920, startPoint y: 147, endPoint x: 919, endPoint y: 153, distance: 5.3
click at [917, 159] on div "Hajira, TK09, 11:45 AM-12:30 PM, Podi Kizhi (Herbal powder poultice) Hajira, TK…" at bounding box center [919, 102] width 99 height 720
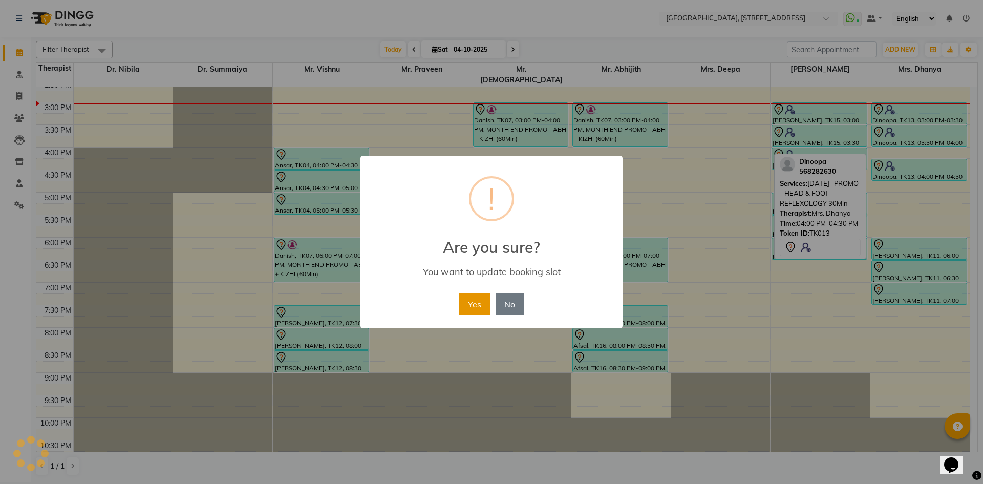
click at [480, 307] on button "Yes" at bounding box center [474, 304] width 31 height 23
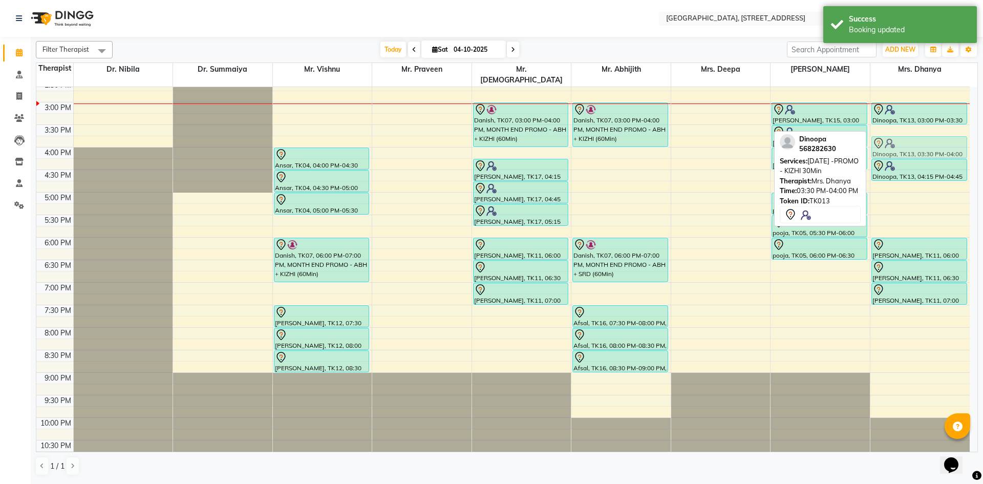
drag, startPoint x: 925, startPoint y: 123, endPoint x: 926, endPoint y: 131, distance: 8.2
click at [926, 131] on div "Hajira, TK09, 11:45 AM-12:30 PM, Podi Kizhi (Herbal powder poultice) Hajira, TK…" at bounding box center [919, 102] width 99 height 720
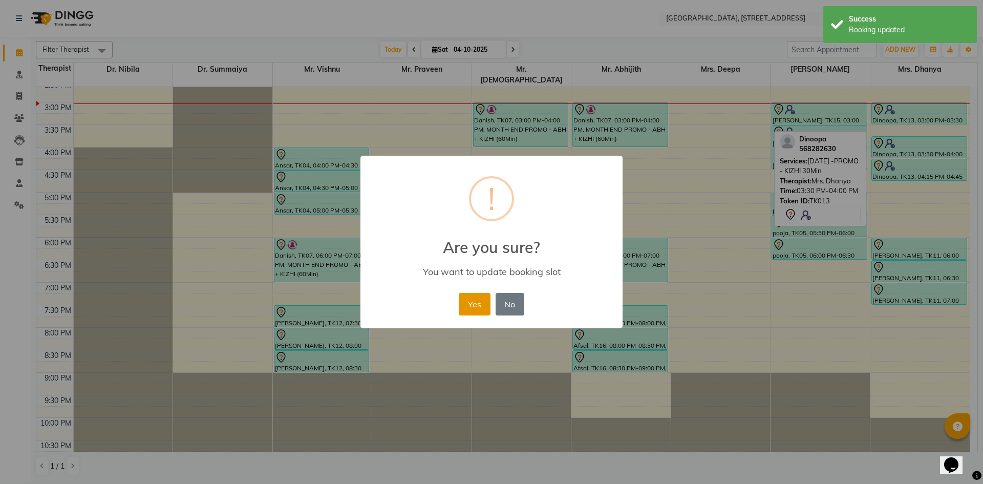
click at [476, 304] on button "Yes" at bounding box center [474, 304] width 31 height 23
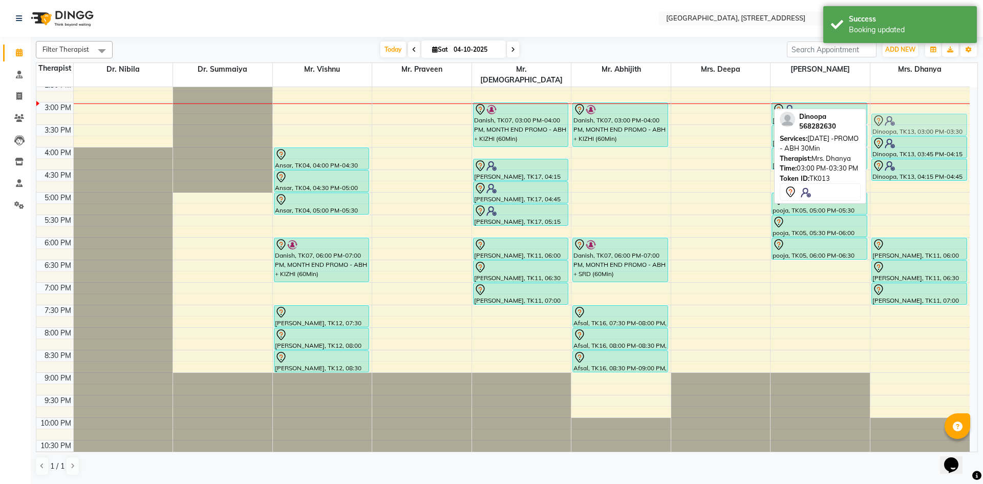
drag, startPoint x: 926, startPoint y: 103, endPoint x: 925, endPoint y: 117, distance: 13.9
click at [925, 117] on div "Hajira, TK09, 11:45 AM-12:30 PM, Podi Kizhi (Herbal powder poultice) Hajira, TK…" at bounding box center [919, 102] width 99 height 720
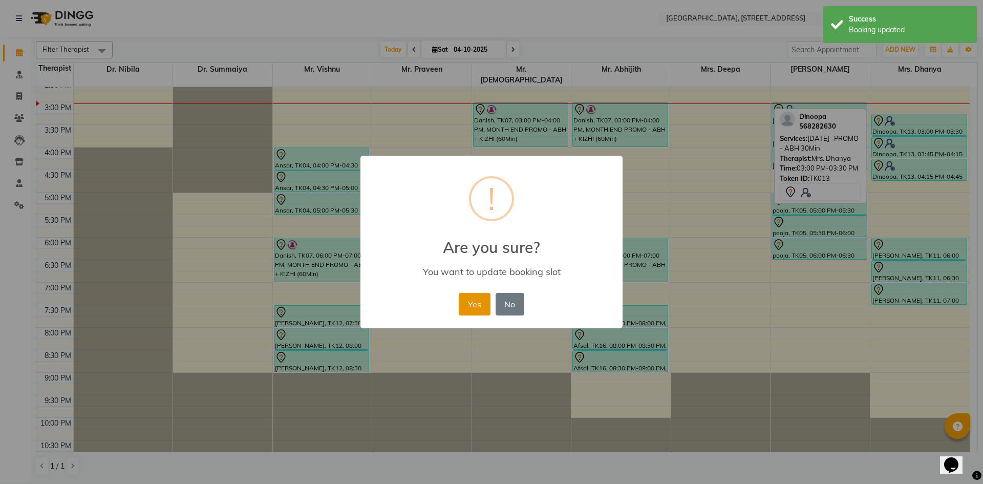
drag, startPoint x: 471, startPoint y: 304, endPoint x: 476, endPoint y: 301, distance: 6.4
click at [475, 301] on button "Yes" at bounding box center [474, 304] width 31 height 23
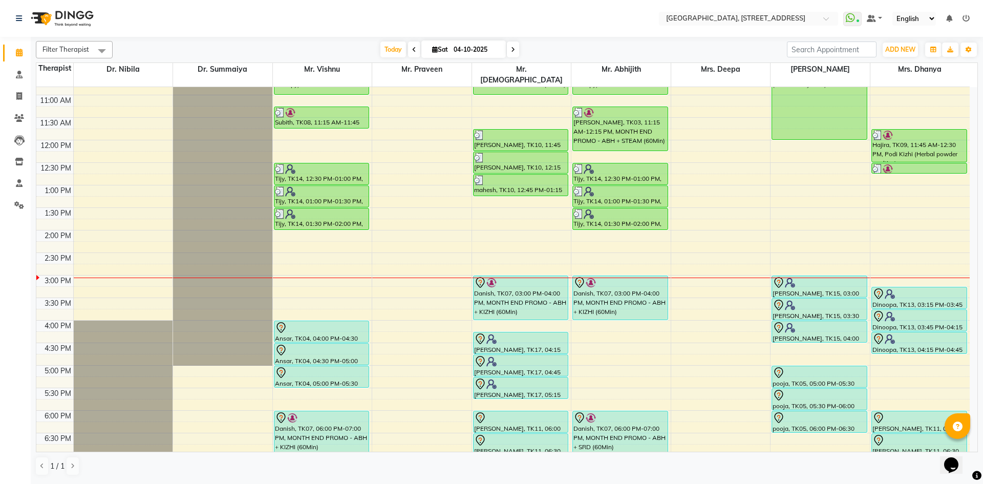
scroll to position [188, 0]
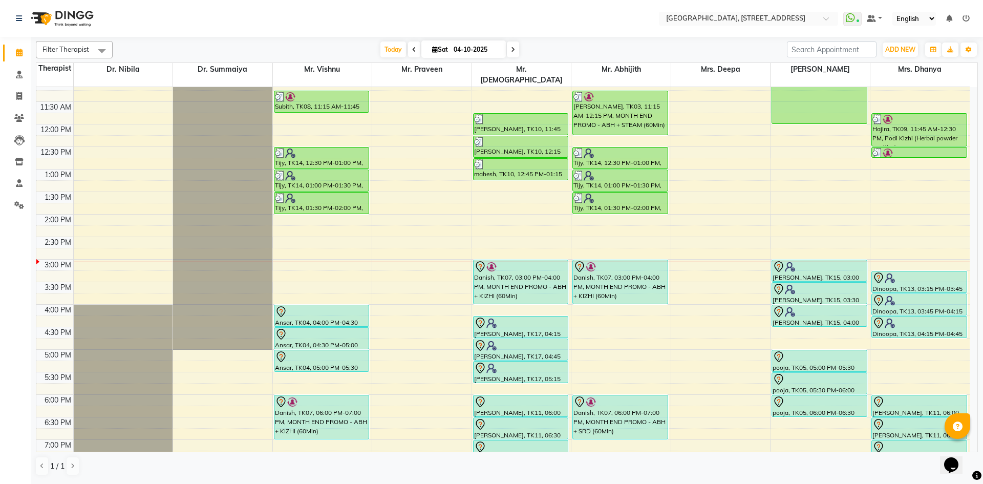
click at [508, 46] on span at bounding box center [513, 49] width 12 height 16
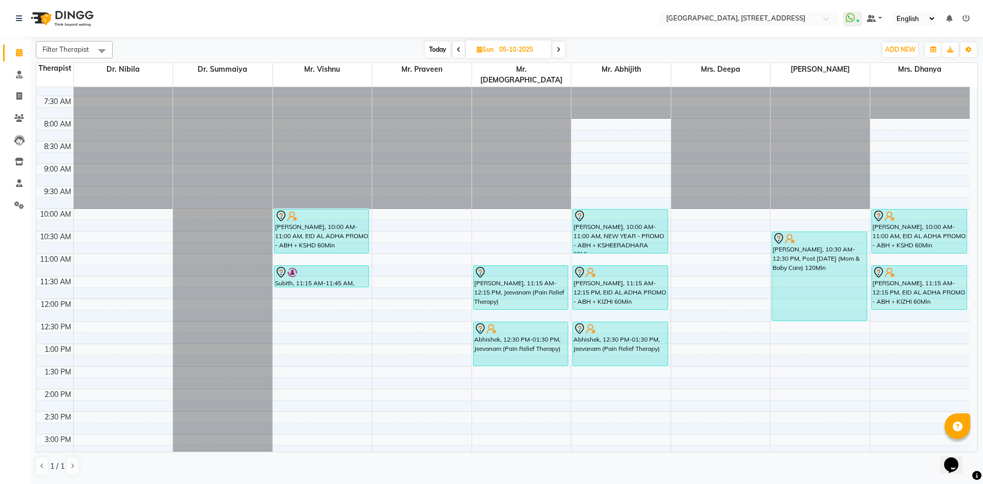
scroll to position [0, 0]
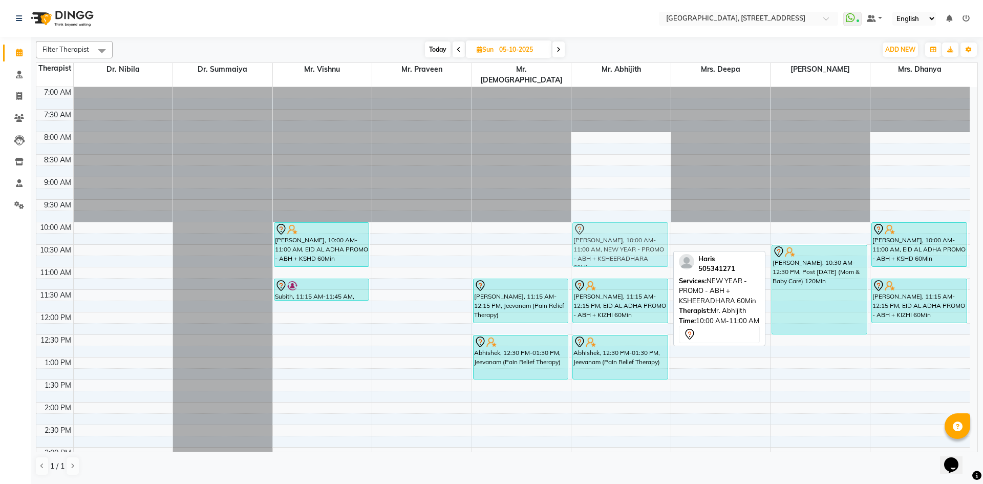
drag, startPoint x: 599, startPoint y: 219, endPoint x: 576, endPoint y: 220, distance: 23.1
click at [576, 220] on div "Haris, 10:00 AM-11:00 AM, NEW YEAR - PROMO - ABH + KSHEERADHARA 60Min Maneesha,…" at bounding box center [620, 447] width 99 height 720
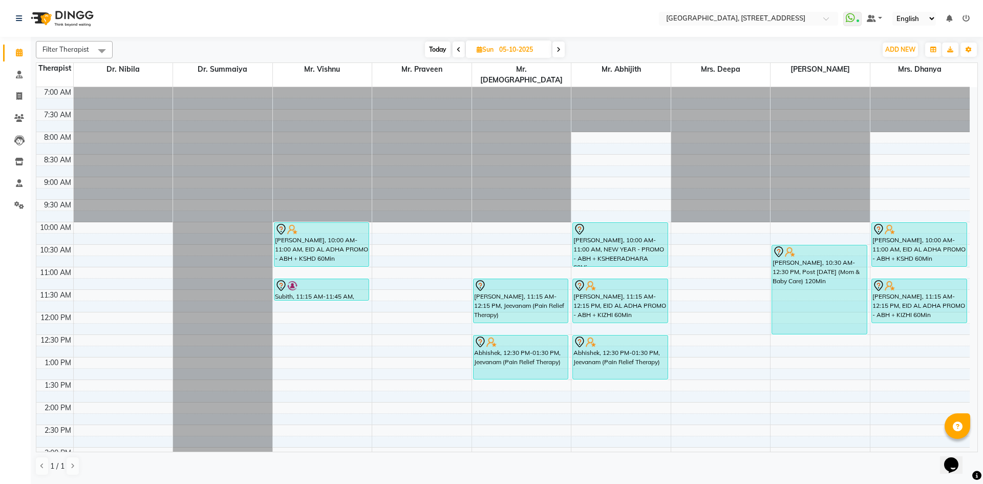
click at [437, 56] on span "Today" at bounding box center [438, 49] width 26 height 16
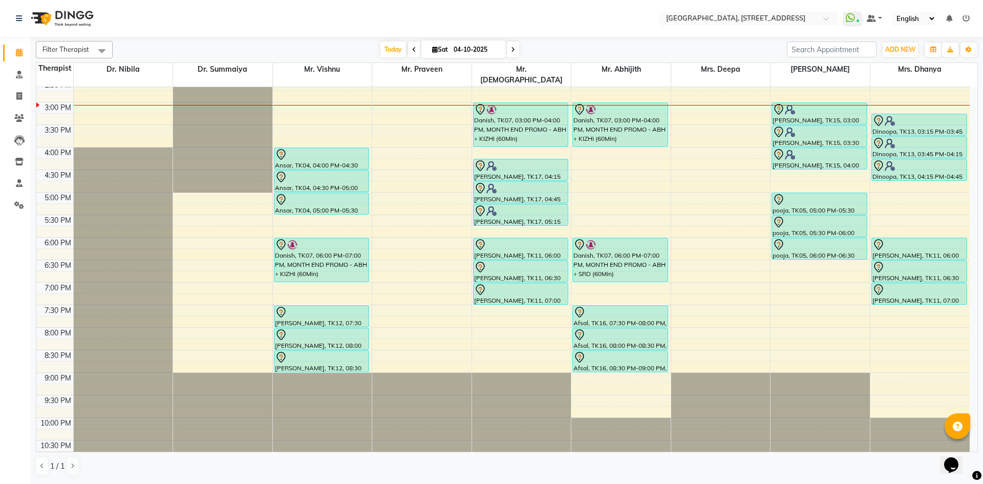
scroll to position [157, 0]
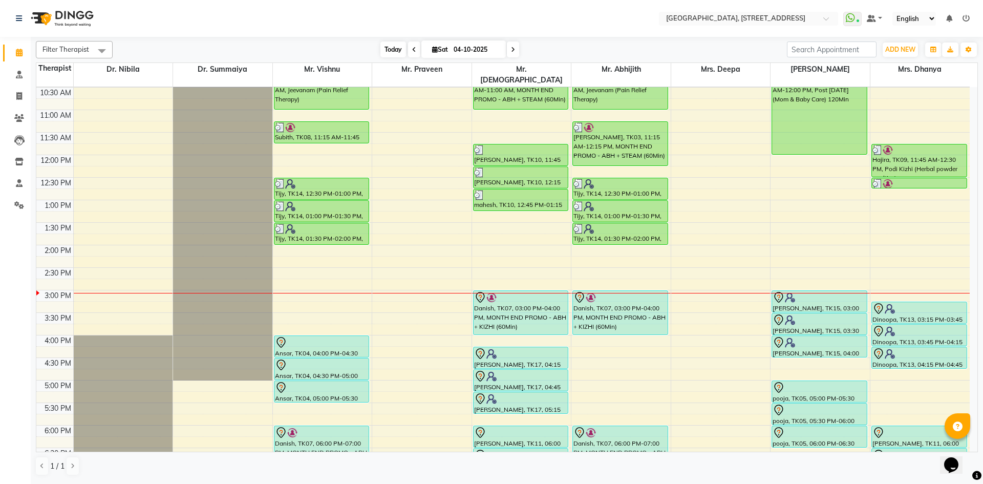
click at [393, 51] on span "Today" at bounding box center [393, 49] width 26 height 16
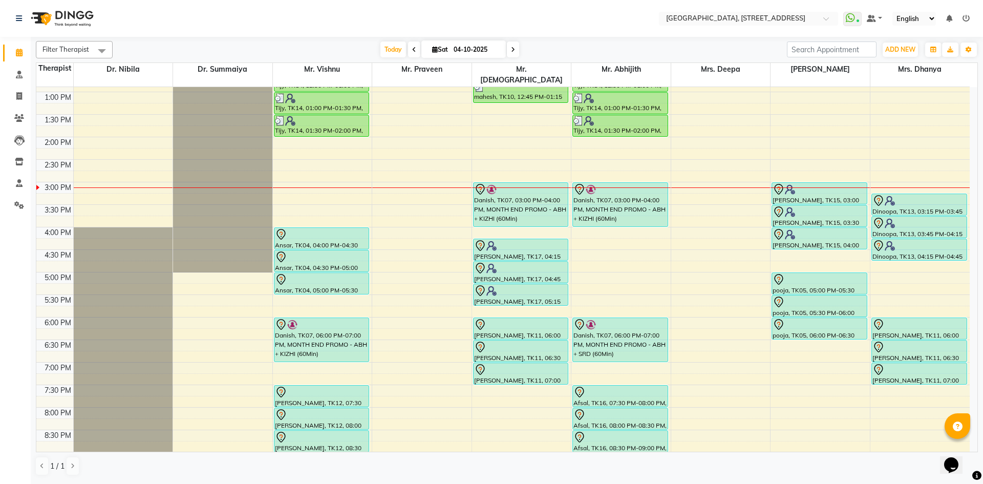
scroll to position [345, 0]
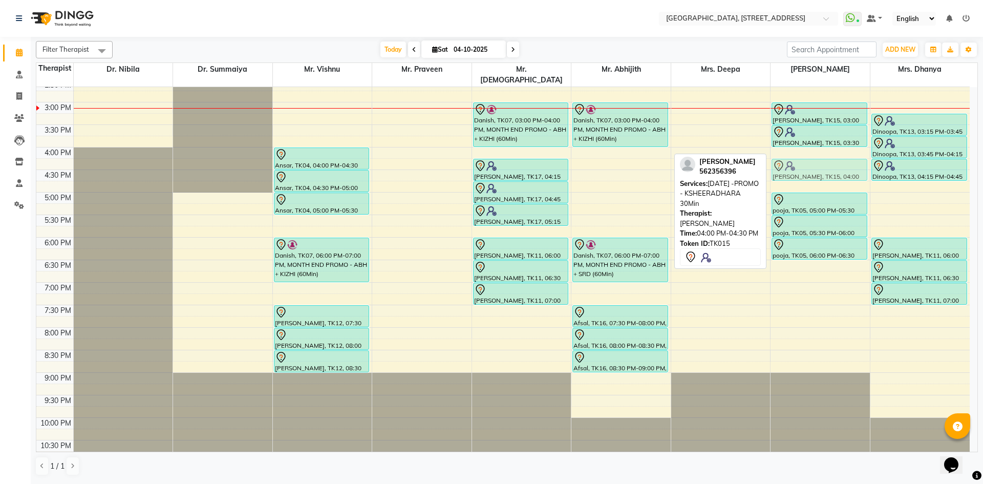
drag, startPoint x: 829, startPoint y: 146, endPoint x: 829, endPoint y: 154, distance: 7.2
click at [829, 154] on div "Kauser Fathima, TK01, 10:00 AM-12:00 PM, Post Natal (Mom & Baby Care) 120Min Be…" at bounding box center [819, 102] width 99 height 720
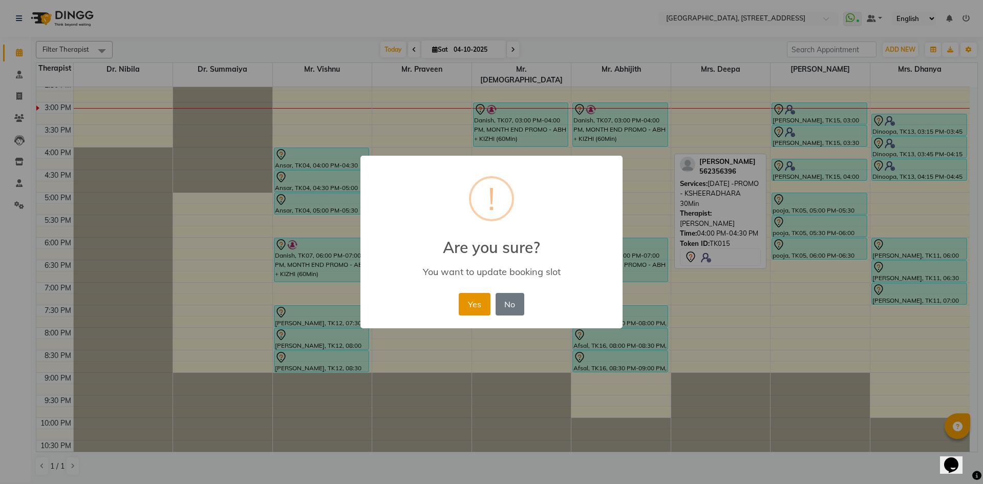
click at [471, 299] on button "Yes" at bounding box center [474, 304] width 31 height 23
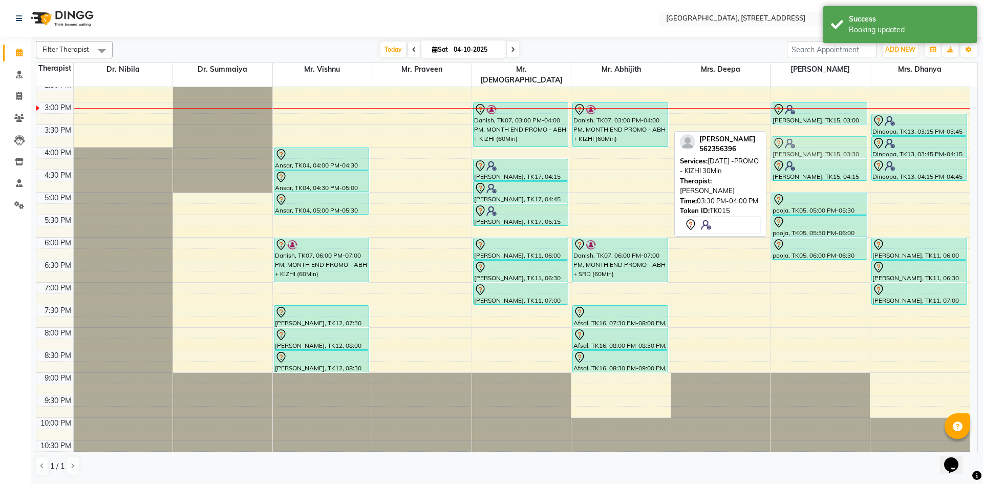
drag, startPoint x: 813, startPoint y: 130, endPoint x: 814, endPoint y: 138, distance: 8.2
click at [814, 138] on div "Kauser Fathima, TK01, 10:00 AM-12:00 PM, Post Natal (Mom & Baby Care) 120Min Be…" at bounding box center [819, 102] width 99 height 720
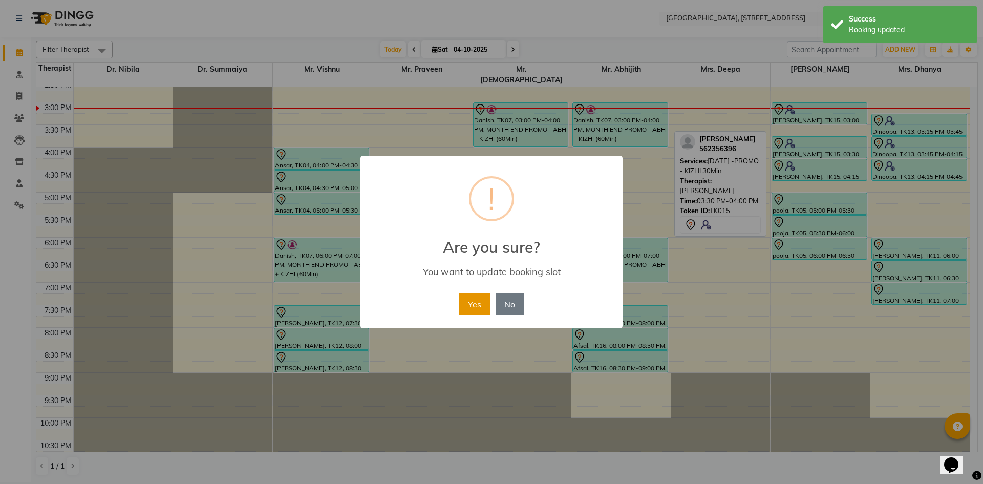
click at [461, 299] on button "Yes" at bounding box center [474, 304] width 31 height 23
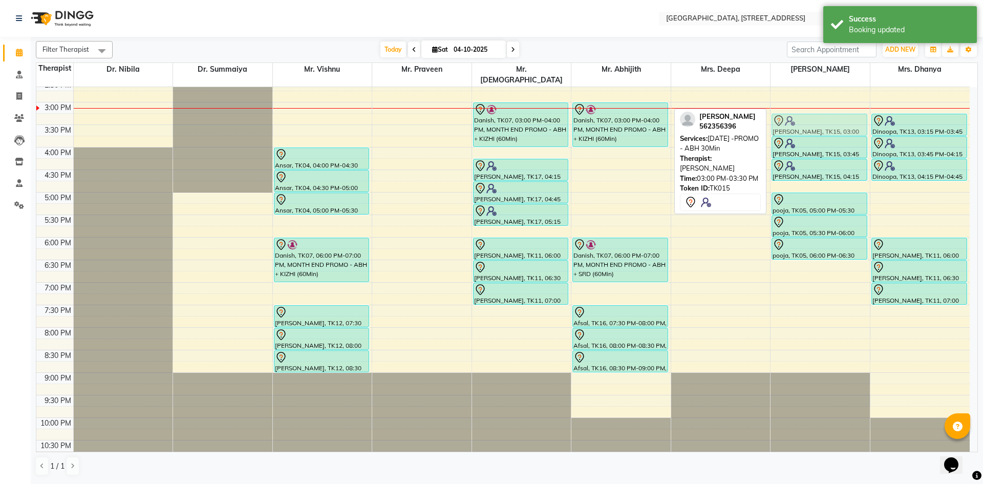
drag, startPoint x: 791, startPoint y: 102, endPoint x: 791, endPoint y: 107, distance: 5.7
click at [791, 110] on div "Kauser Fathima, TK01, 10:00 AM-12:00 PM, Post Natal (Mom & Baby Care) 120Min Be…" at bounding box center [819, 102] width 99 height 720
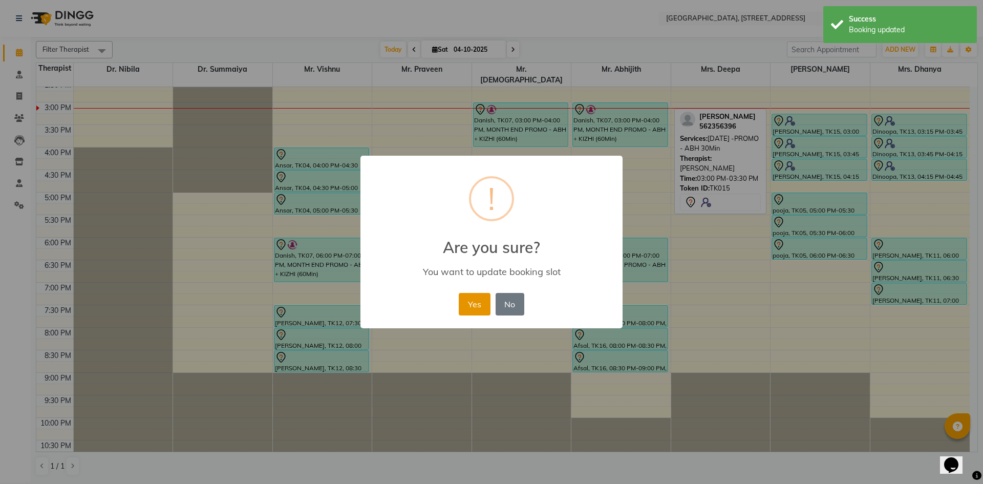
click at [468, 303] on button "Yes" at bounding box center [474, 304] width 31 height 23
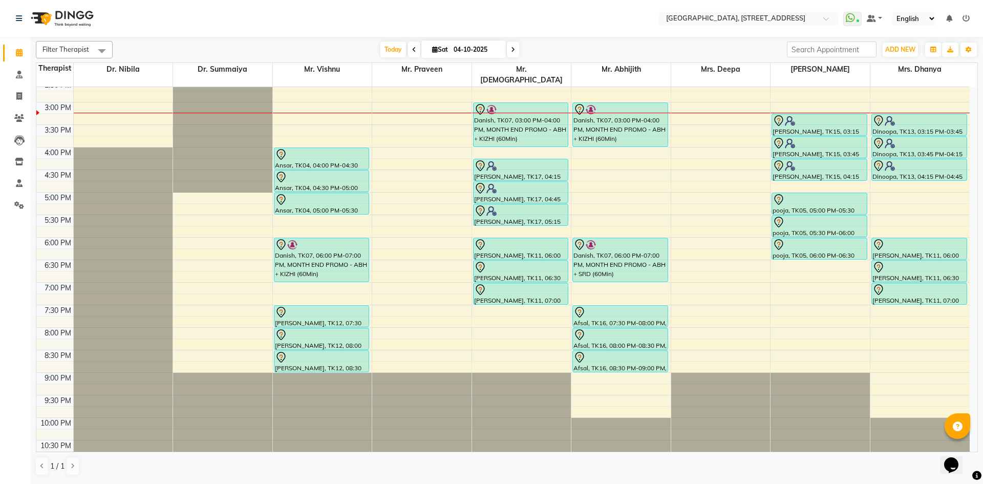
click at [418, 54] on div "[DATE] [DATE]" at bounding box center [449, 49] width 141 height 15
click at [412, 52] on icon at bounding box center [414, 50] width 4 height 6
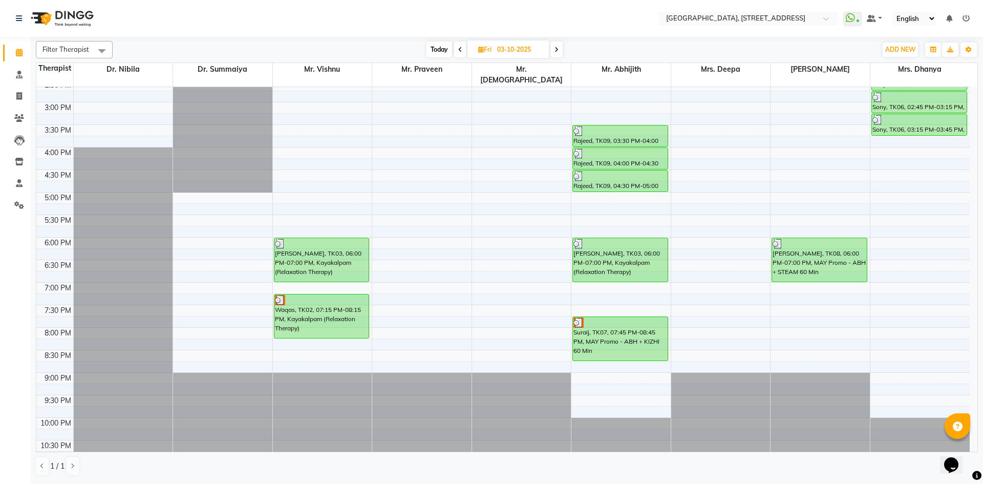
click at [455, 52] on span at bounding box center [460, 49] width 12 height 16
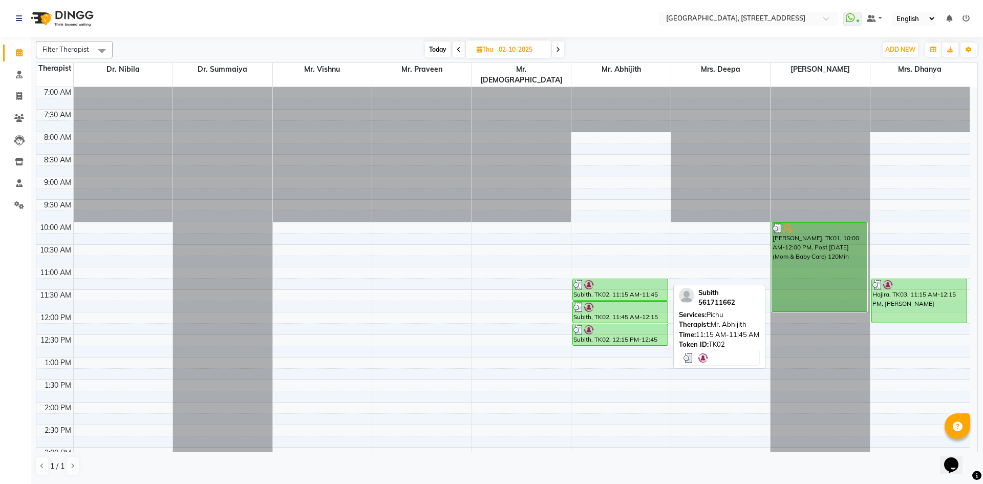
scroll to position [188, 0]
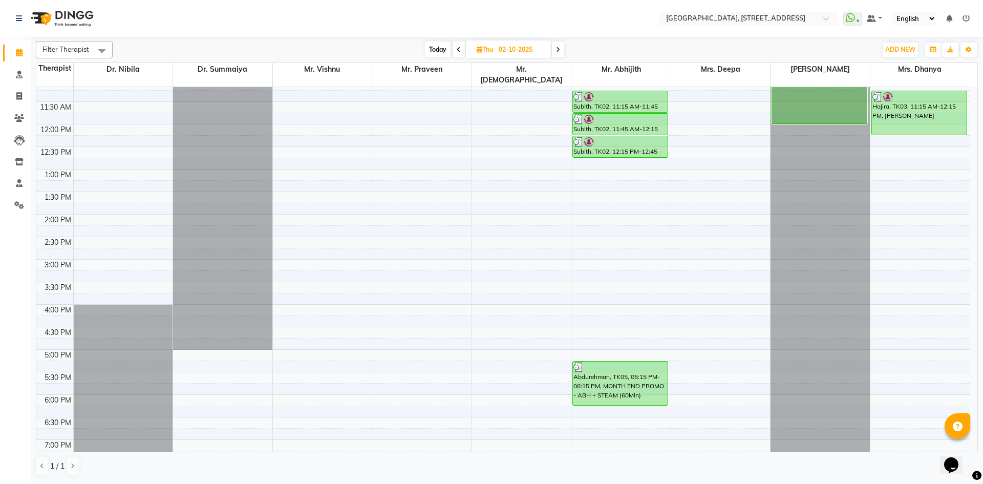
click at [559, 57] on span at bounding box center [558, 49] width 12 height 16
type input "03-10-2025"
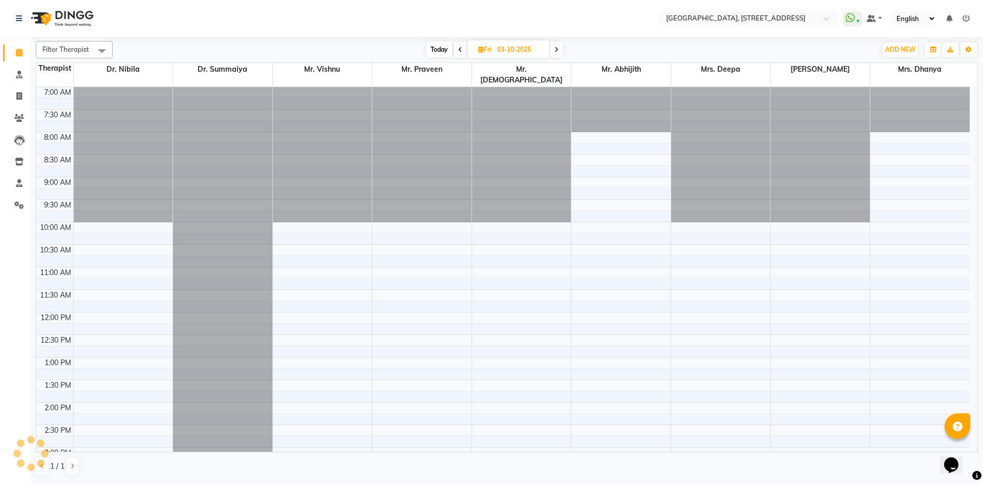
scroll to position [345, 0]
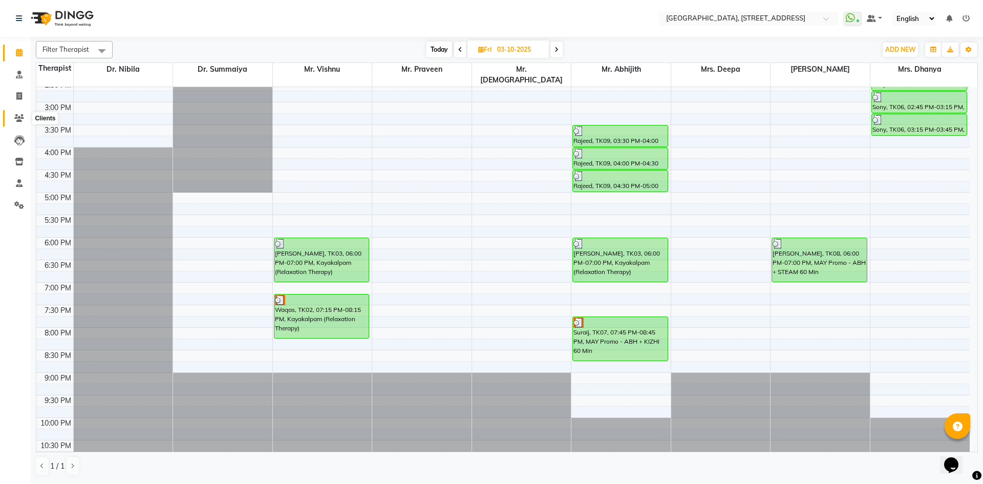
drag, startPoint x: 15, startPoint y: 119, endPoint x: 24, endPoint y: 114, distance: 10.1
click at [15, 119] on icon at bounding box center [19, 118] width 10 height 8
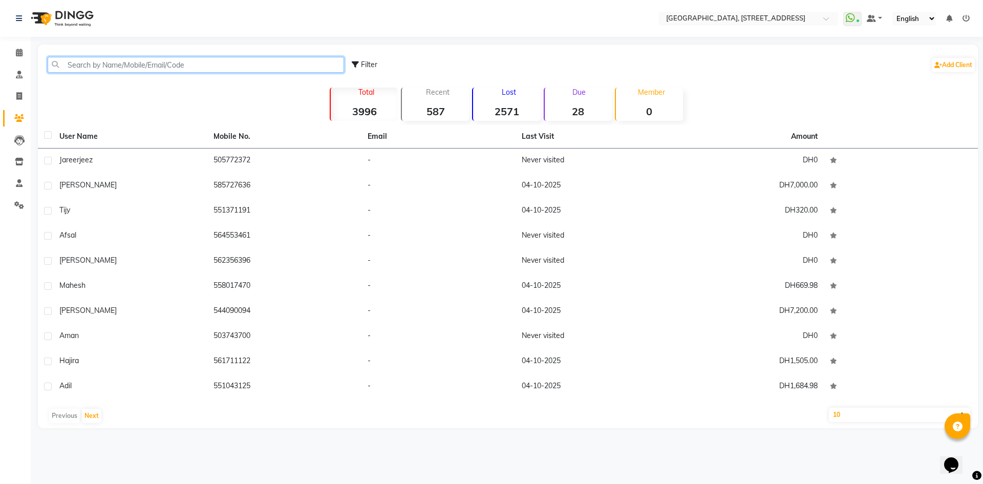
click at [101, 66] on input "text" at bounding box center [196, 65] width 296 height 16
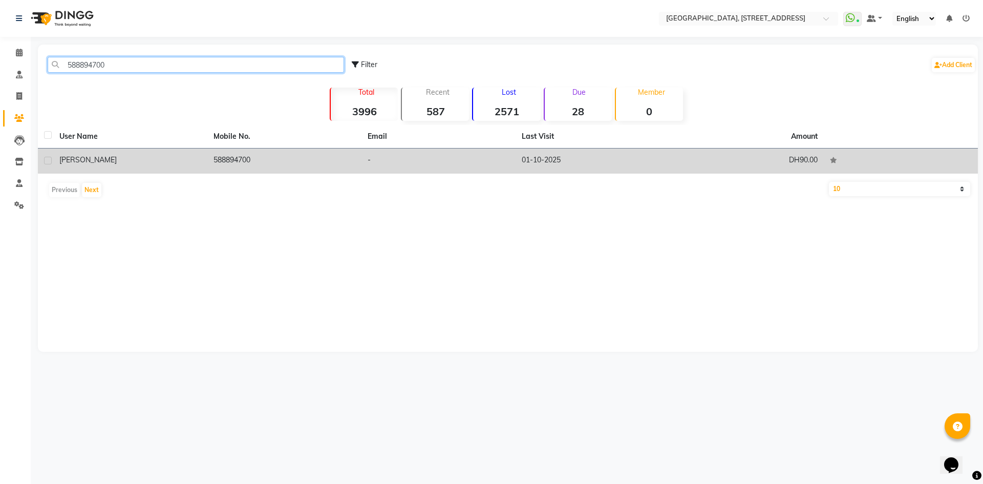
type input "588894700"
click at [572, 165] on td "01-10-2025" at bounding box center [592, 160] width 154 height 25
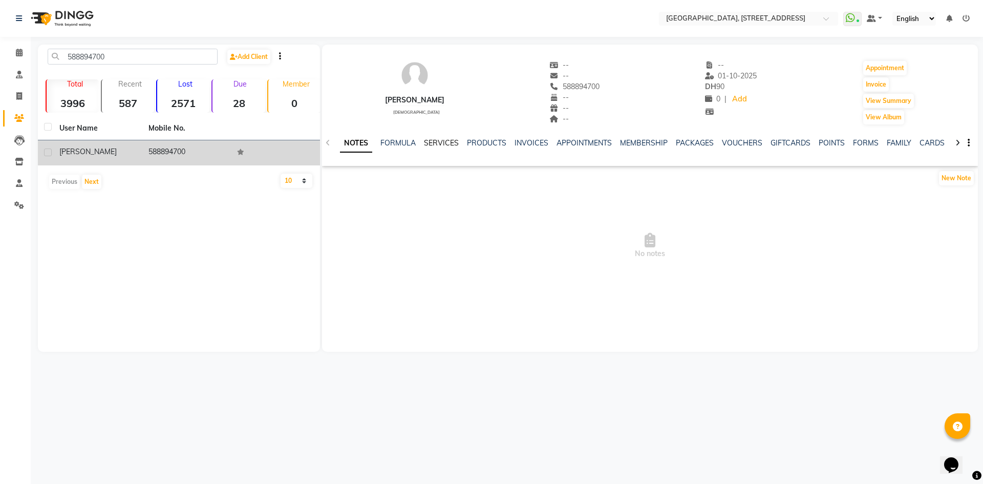
click at [431, 143] on link "SERVICES" at bounding box center [441, 142] width 35 height 9
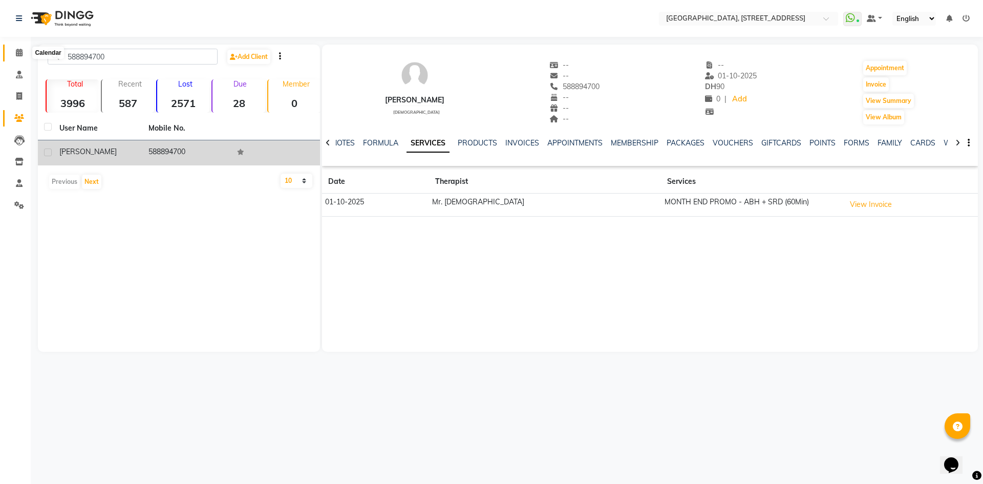
click at [18, 55] on icon at bounding box center [19, 53] width 7 height 8
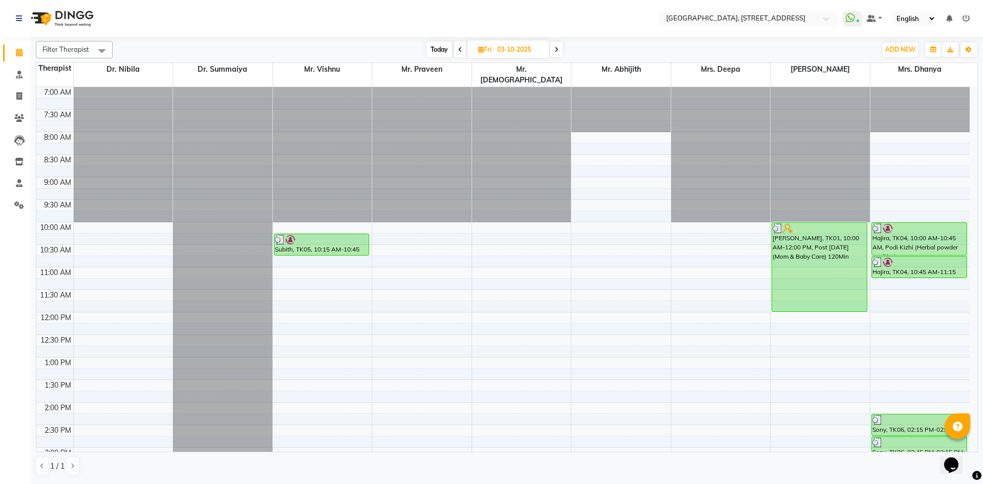
click at [464, 51] on span at bounding box center [460, 49] width 12 height 16
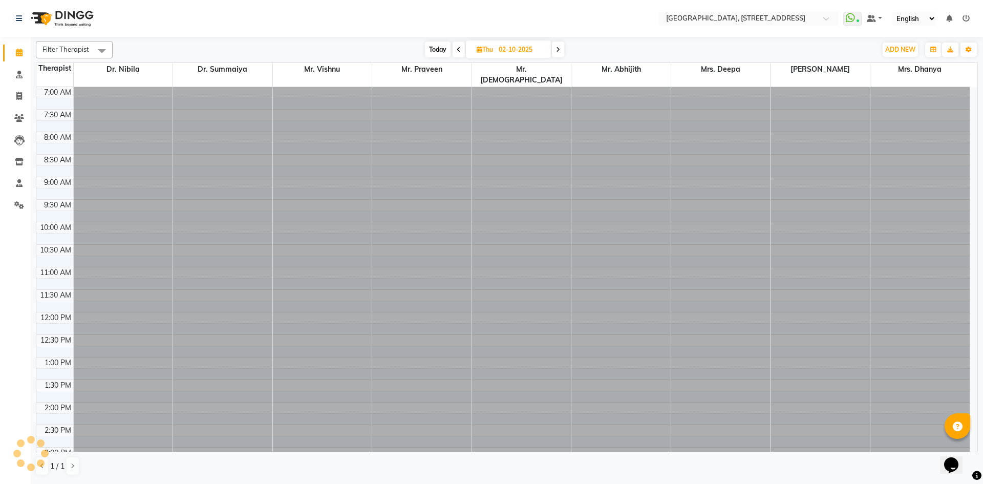
click at [461, 47] on span at bounding box center [458, 49] width 12 height 16
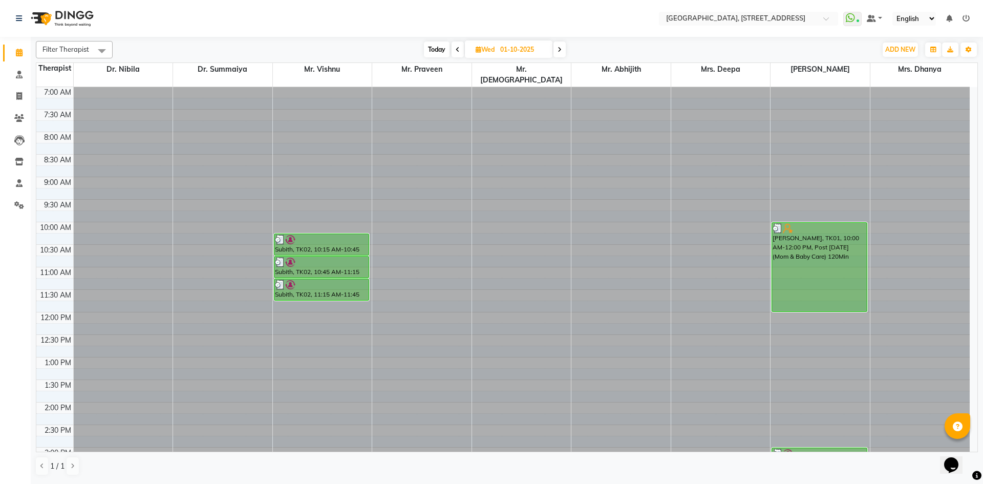
click at [563, 48] on span at bounding box center [559, 49] width 12 height 16
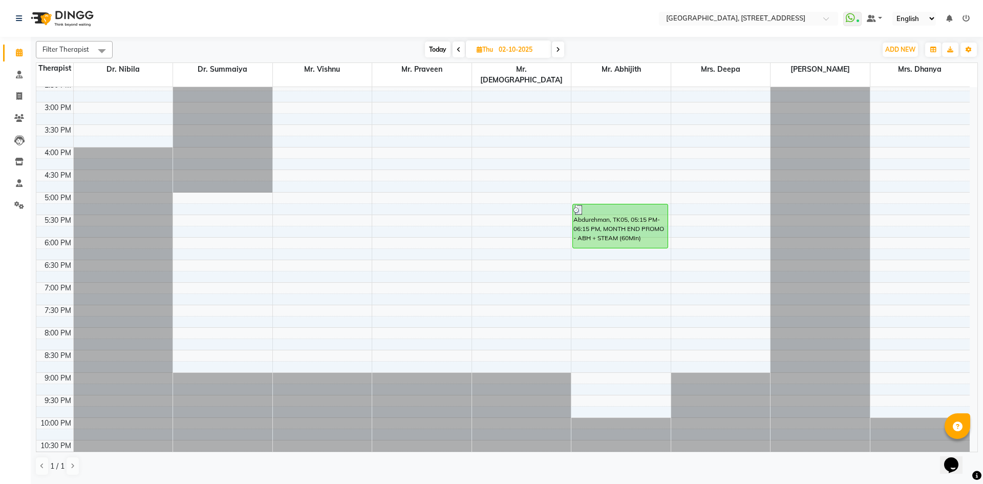
click at [563, 48] on span at bounding box center [558, 49] width 12 height 16
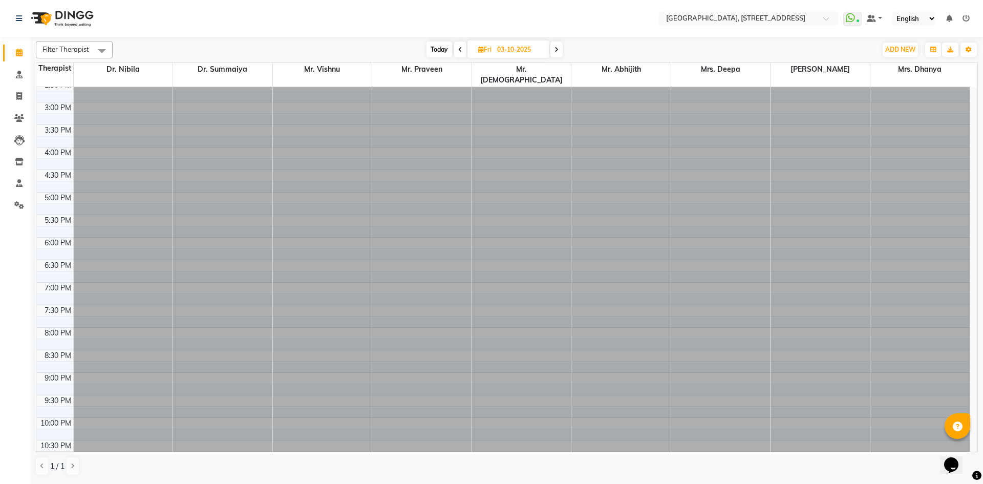
scroll to position [345, 0]
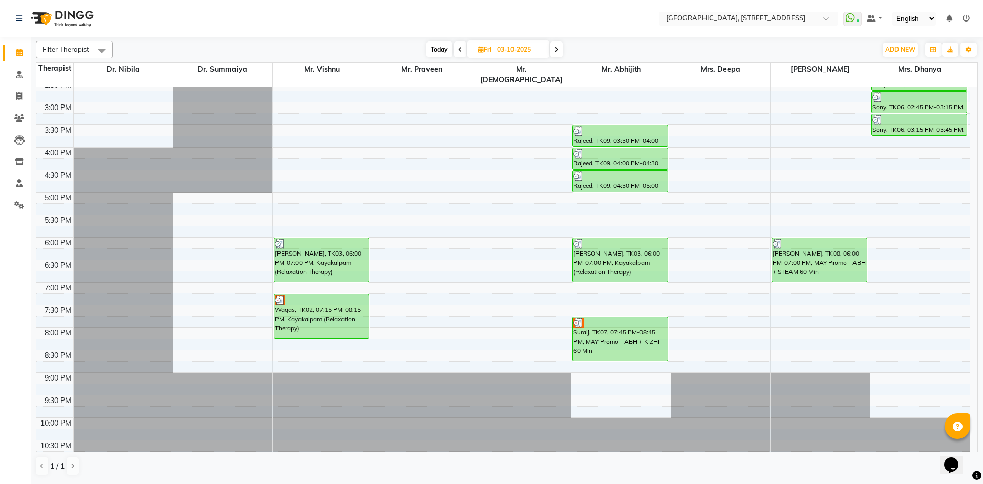
click at [563, 48] on div "Today Fri 03-10-2025" at bounding box center [494, 49] width 138 height 15
click at [557, 52] on icon at bounding box center [556, 50] width 4 height 6
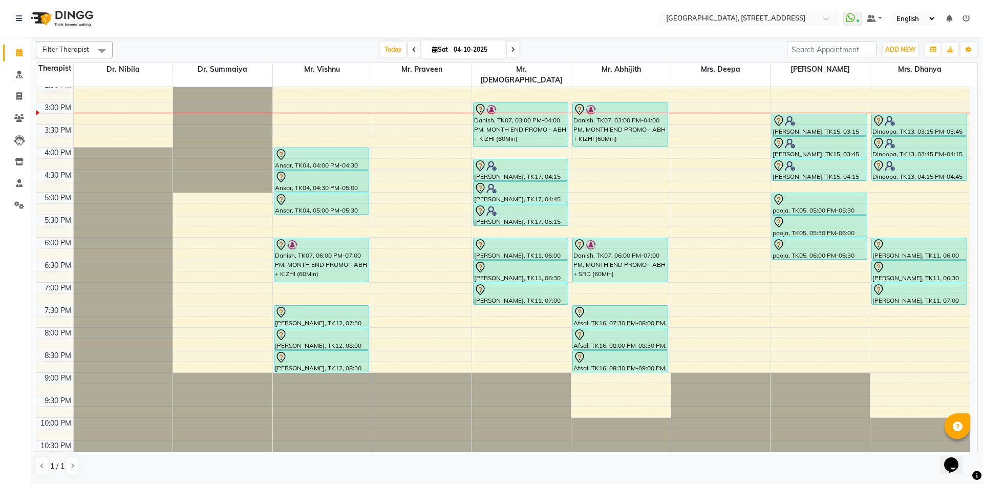
click at [512, 51] on icon at bounding box center [513, 50] width 4 height 6
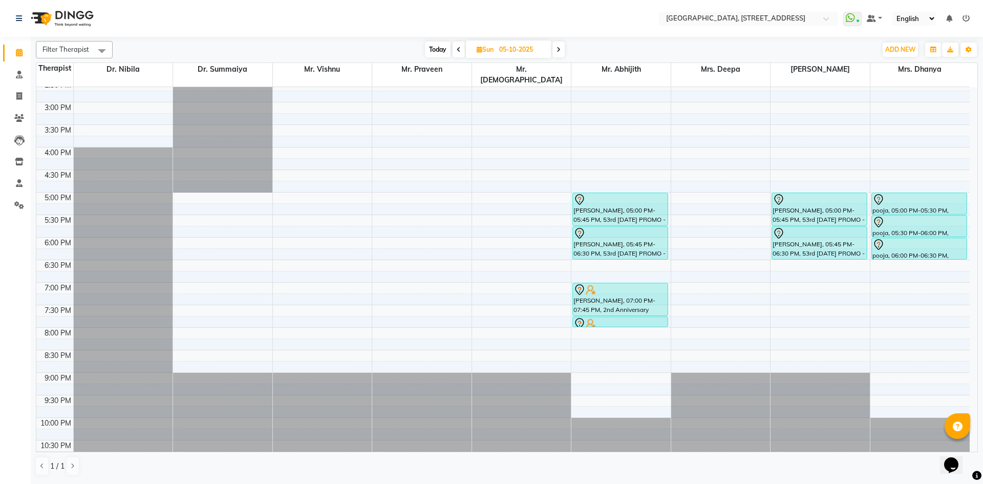
scroll to position [157, 0]
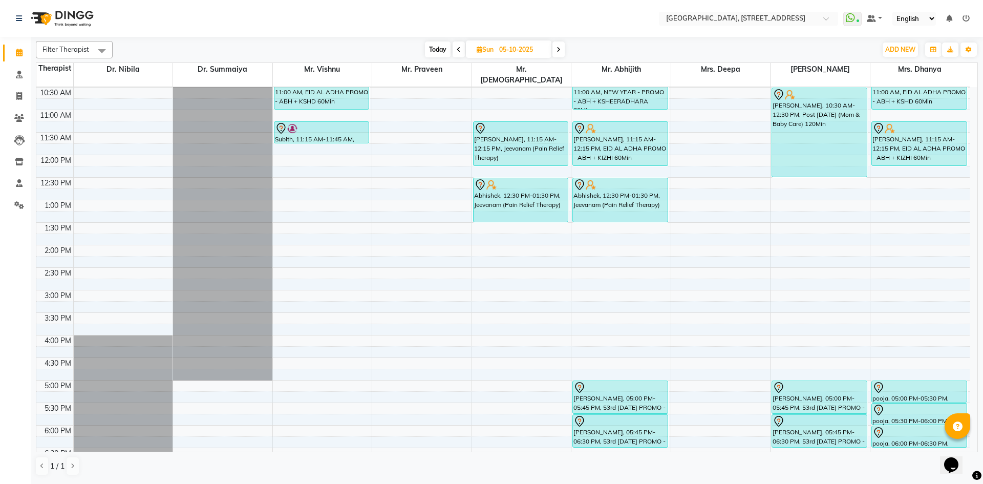
click at [436, 53] on span "Today" at bounding box center [438, 49] width 26 height 16
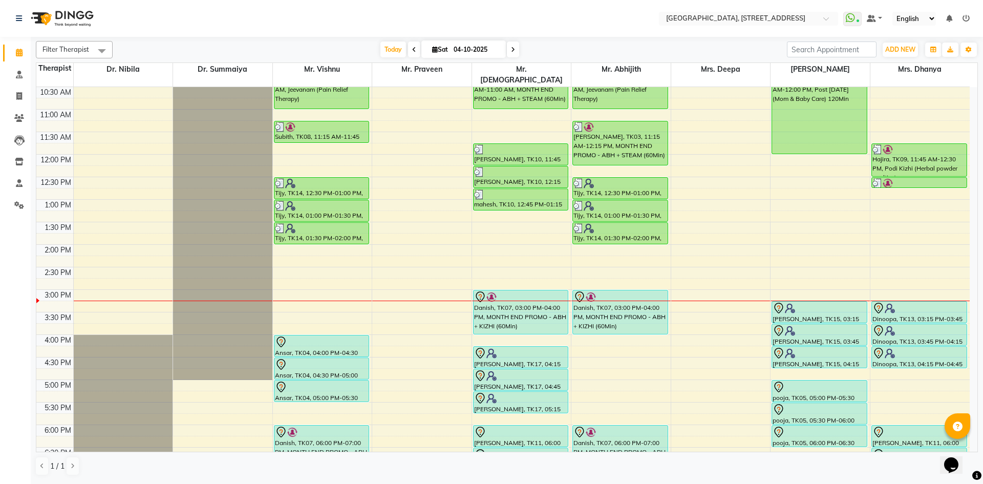
scroll to position [345, 0]
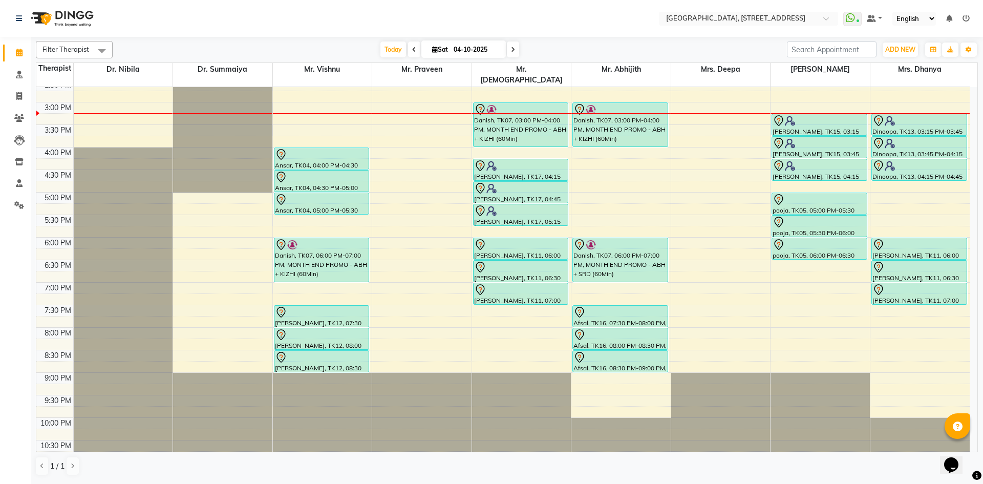
click at [514, 56] on span at bounding box center [513, 49] width 12 height 16
type input "05-10-2025"
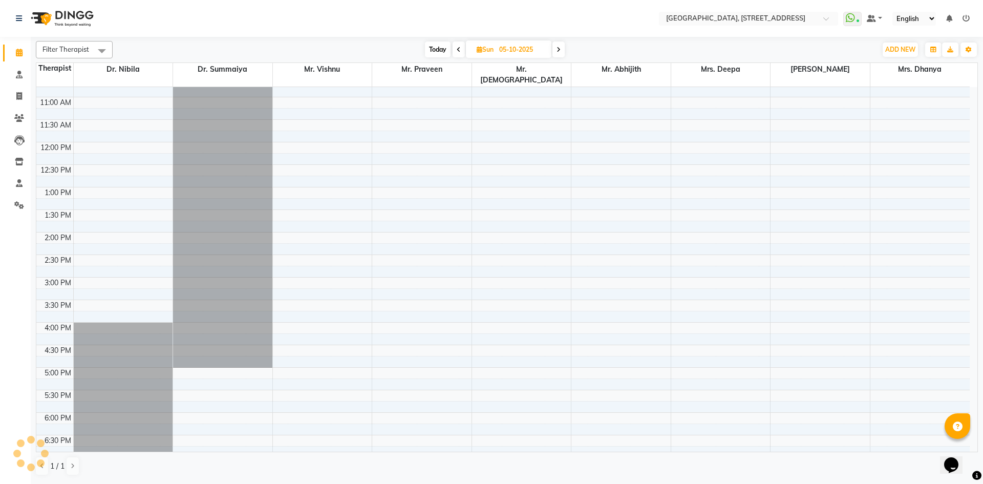
scroll to position [157, 0]
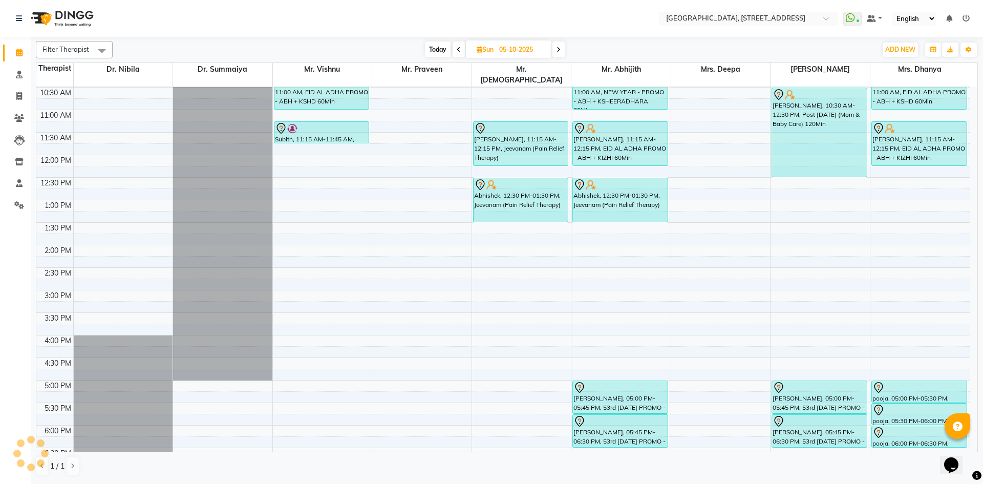
click at [909, 175] on div "7:00 AM 7:30 AM 8:00 AM 8:30 AM 9:00 AM 9:30 AM 10:00 AM 10:30 AM 11:00 AM 11:3…" at bounding box center [502, 290] width 933 height 720
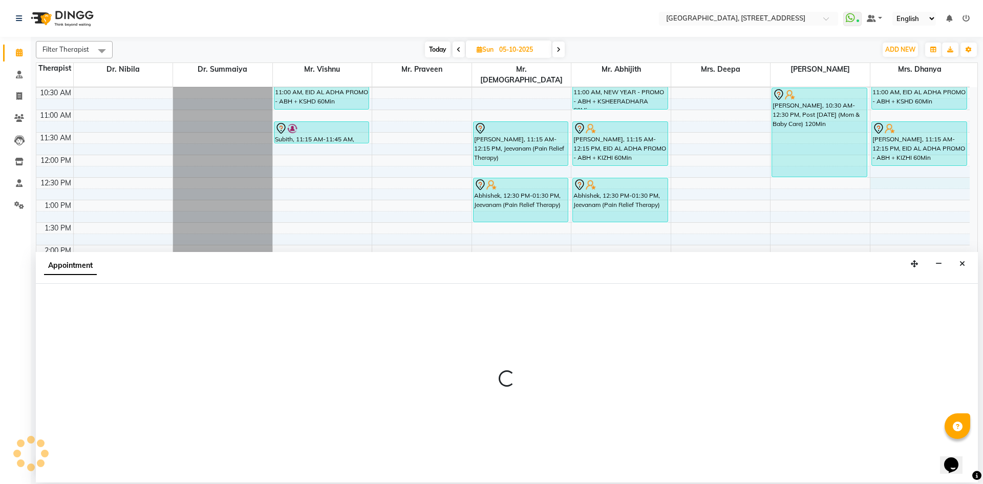
select select "64145"
select select "750"
select select "tentative"
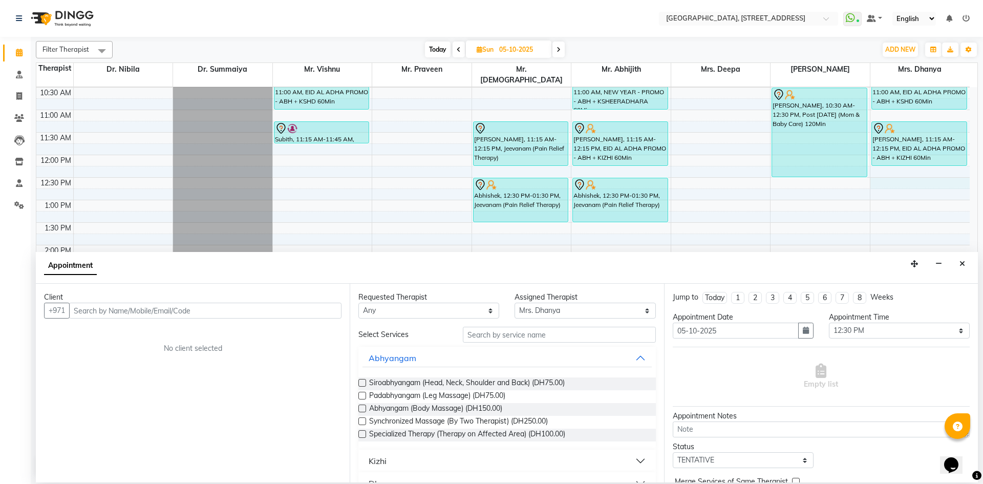
click at [263, 313] on input "text" at bounding box center [205, 310] width 272 height 16
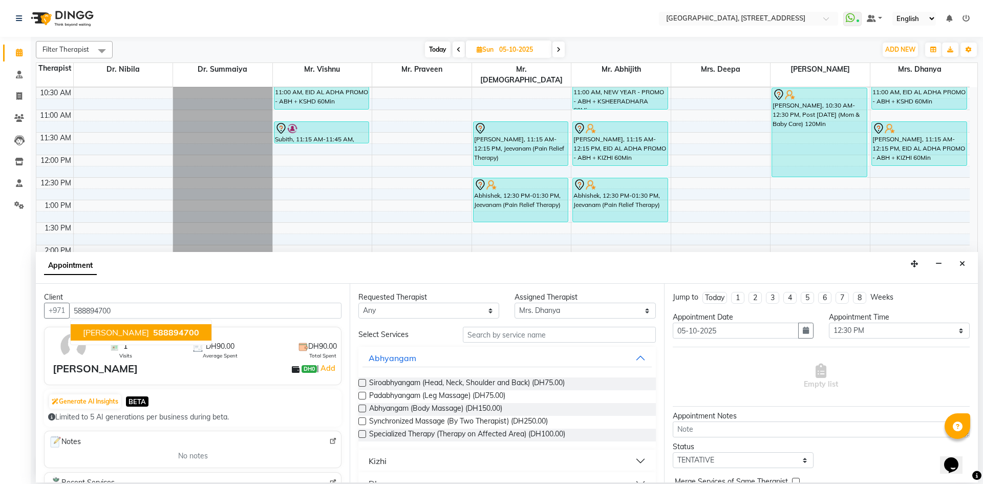
click at [162, 338] on button "Shameel 588894700" at bounding box center [141, 332] width 141 height 16
type input "588894700"
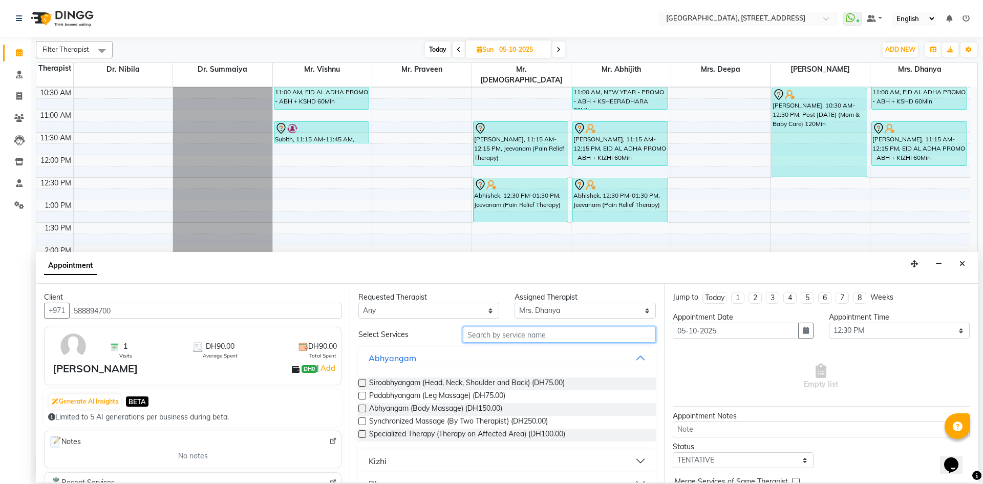
click at [488, 337] on input "text" at bounding box center [559, 335] width 193 height 16
type input "ram"
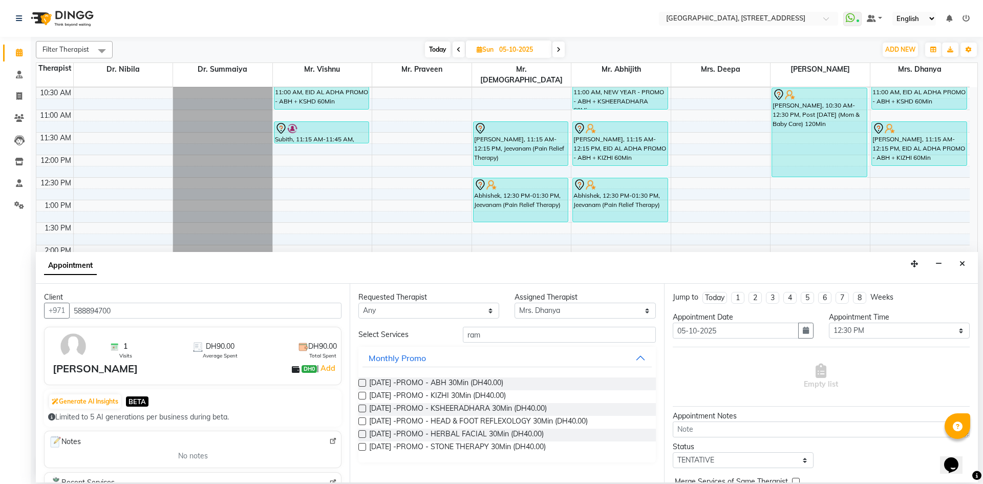
click at [365, 383] on label at bounding box center [362, 383] width 8 height 8
click at [365, 383] on input "checkbox" at bounding box center [361, 383] width 7 height 7
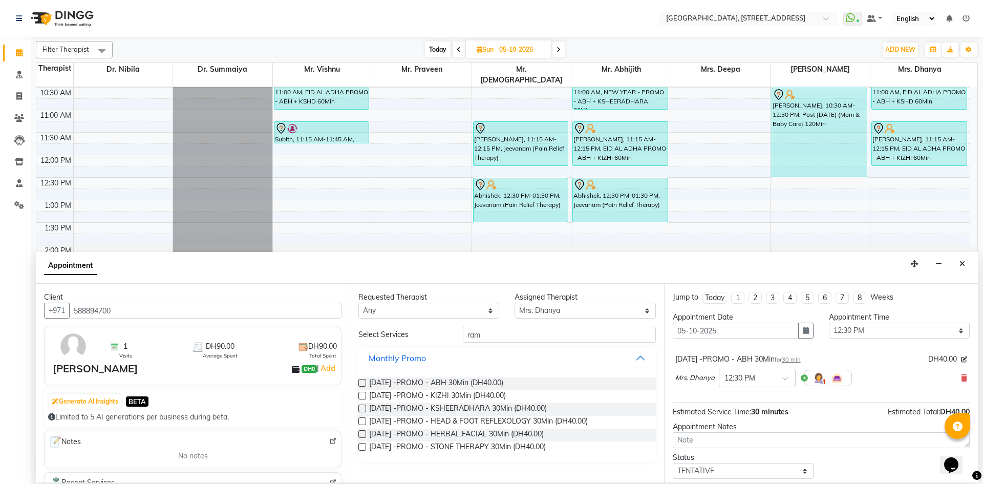
checkbox input "false"
click at [366, 397] on label at bounding box center [362, 396] width 8 height 8
click at [365, 397] on input "checkbox" at bounding box center [361, 396] width 7 height 7
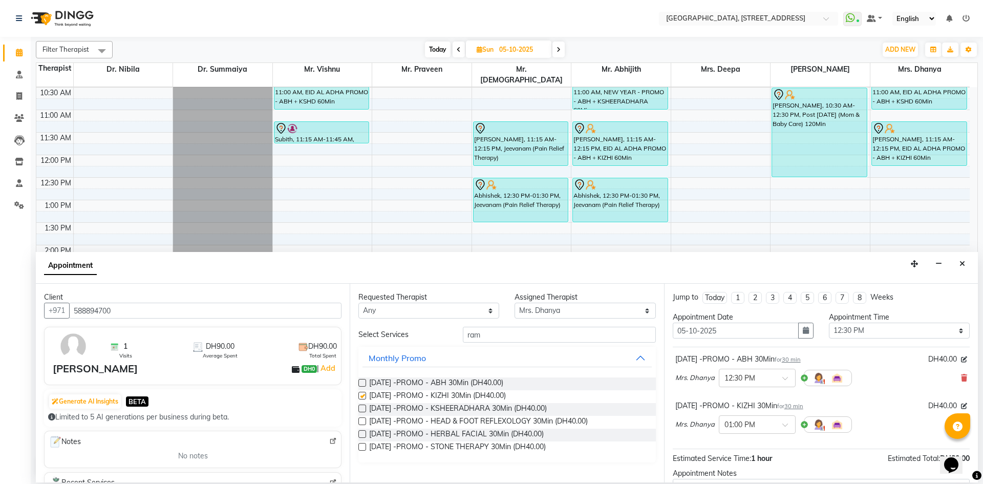
checkbox input "false"
click at [363, 408] on label at bounding box center [362, 408] width 8 height 8
click at [363, 408] on input "checkbox" at bounding box center [361, 409] width 7 height 7
checkbox input "false"
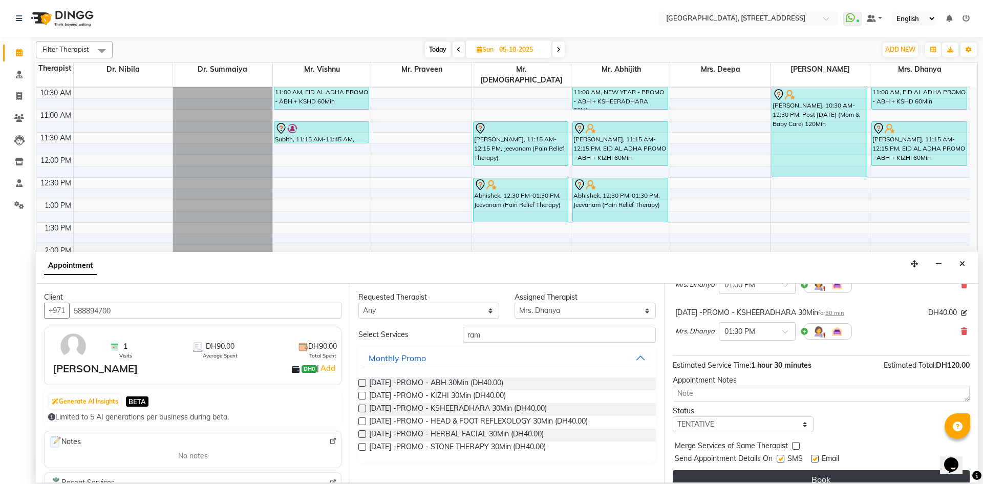
scroll to position [154, 0]
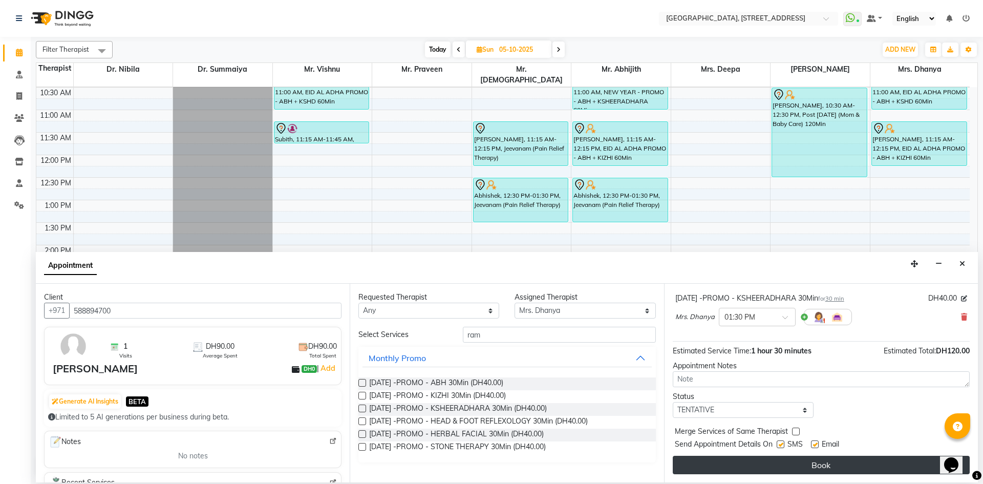
click at [836, 472] on button "Book" at bounding box center [820, 464] width 297 height 18
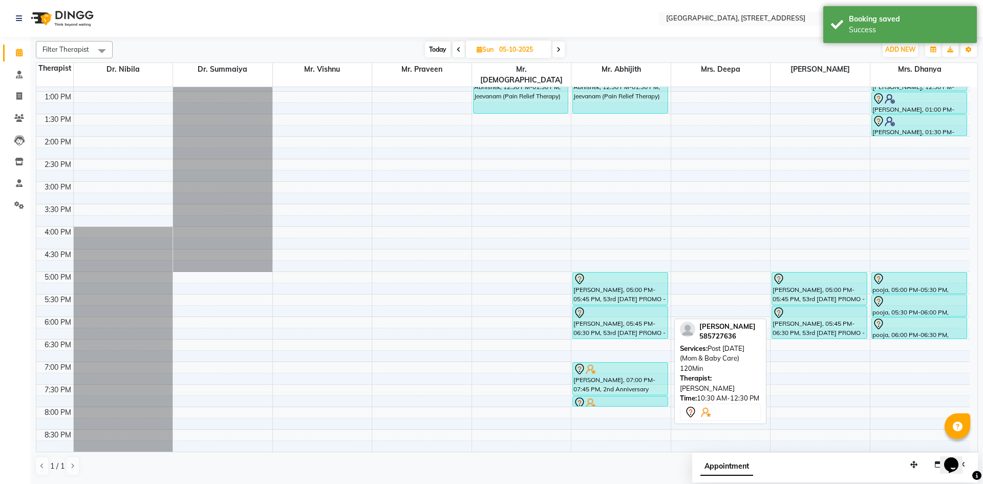
scroll to position [345, 0]
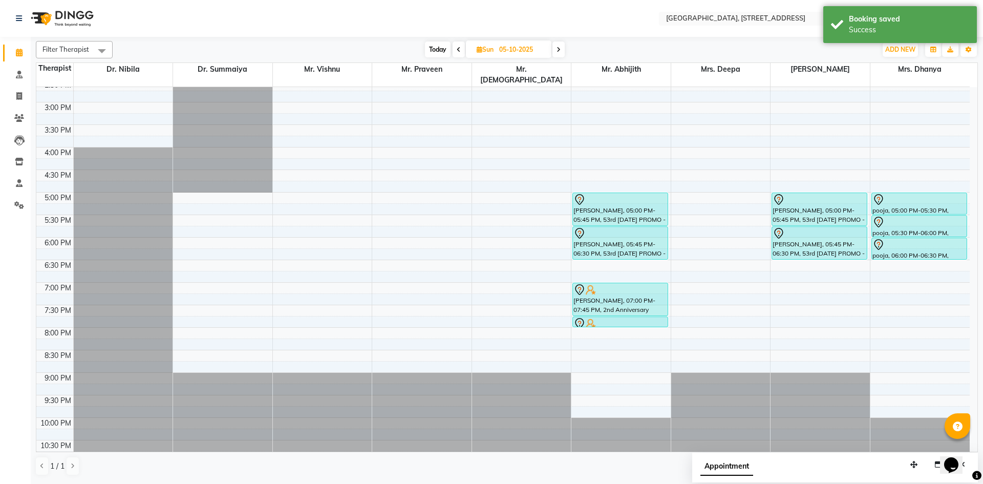
drag, startPoint x: 432, startPoint y: 53, endPoint x: 427, endPoint y: 54, distance: 5.8
click at [432, 53] on span "Today" at bounding box center [438, 49] width 26 height 16
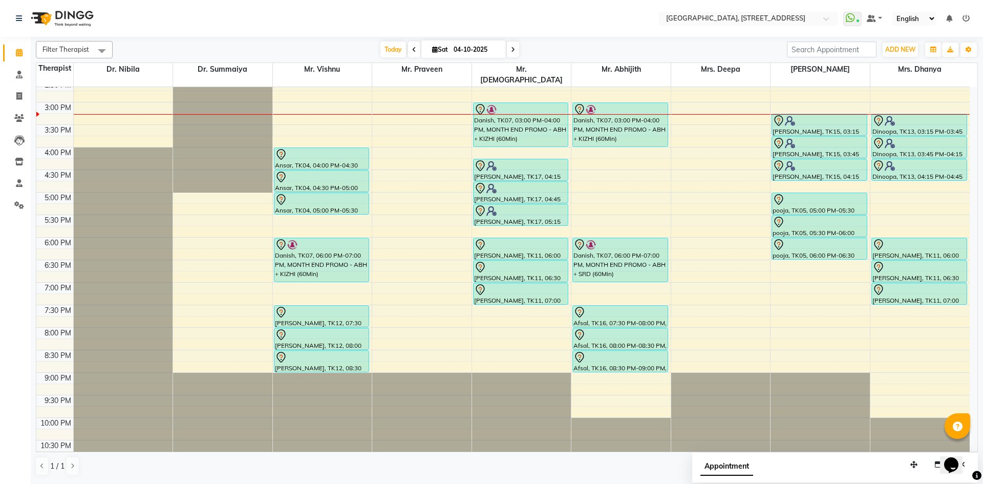
click at [508, 47] on span at bounding box center [513, 49] width 12 height 16
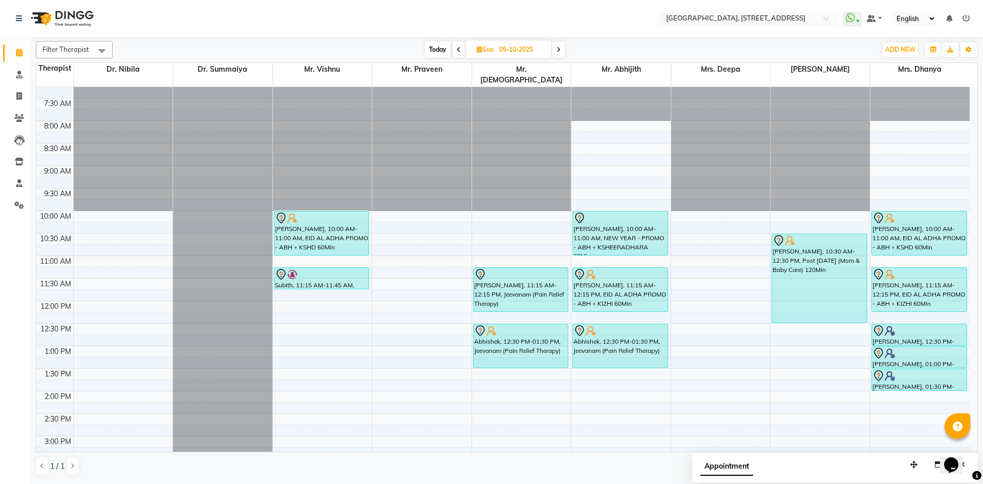
scroll to position [0, 0]
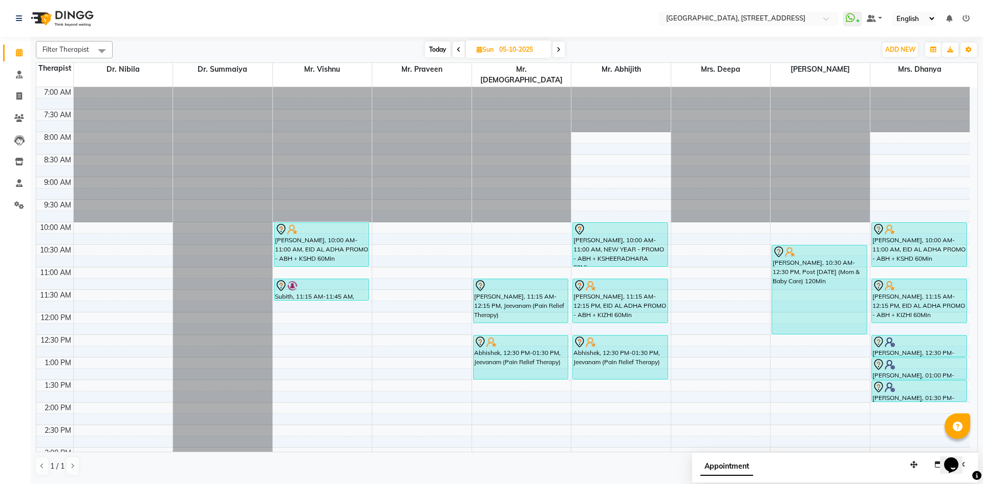
click at [425, 55] on span "Today" at bounding box center [438, 49] width 26 height 16
type input "04-10-2025"
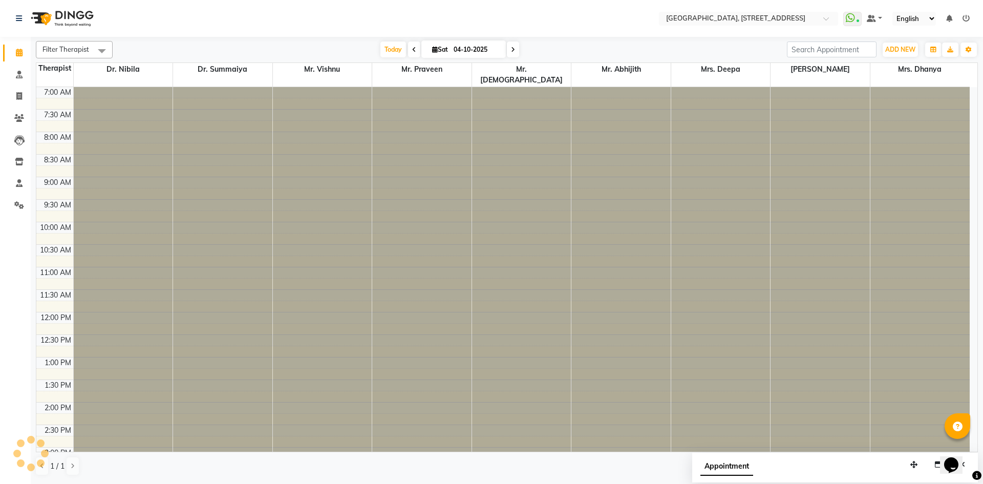
scroll to position [345, 0]
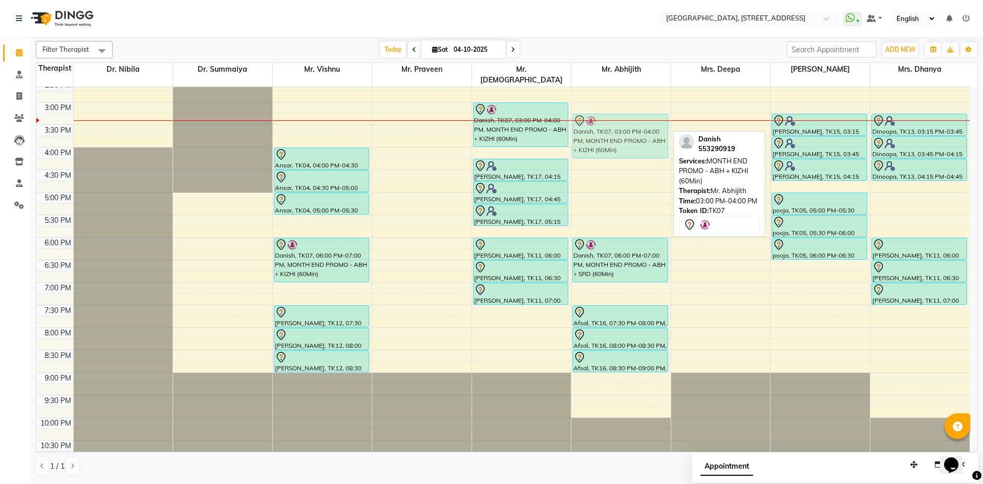
drag, startPoint x: 626, startPoint y: 102, endPoint x: 628, endPoint y: 110, distance: 8.1
click at [628, 110] on div "Nagoor, TK06, 10:00 AM-11:00 AM, Jeevanam (Pain Relief Therapy) Adil, TK03, 11:…" at bounding box center [620, 102] width 99 height 720
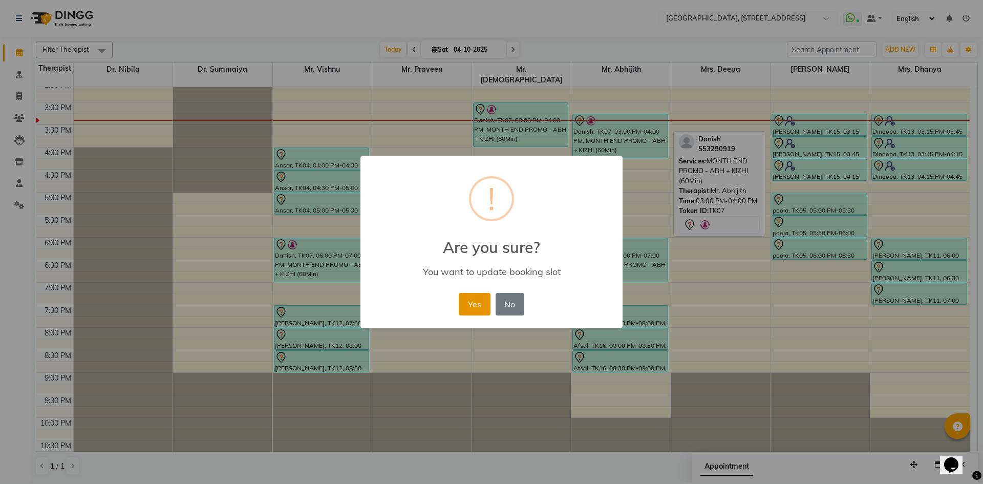
click at [476, 296] on button "Yes" at bounding box center [474, 304] width 31 height 23
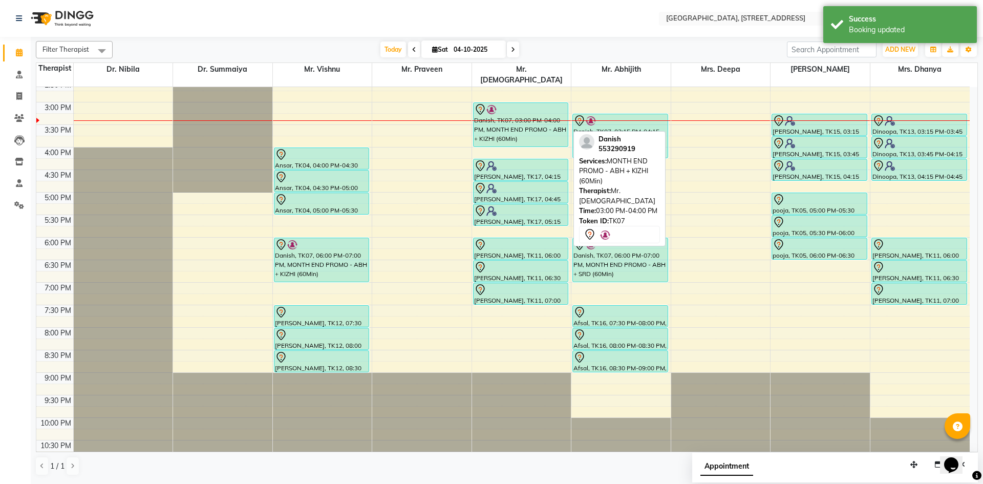
click at [548, 124] on div "Danish, TK07, 03:00 PM-04:00 PM, MONTH END PROMO - ABH + KIZHI (60Min)" at bounding box center [520, 125] width 95 height 44
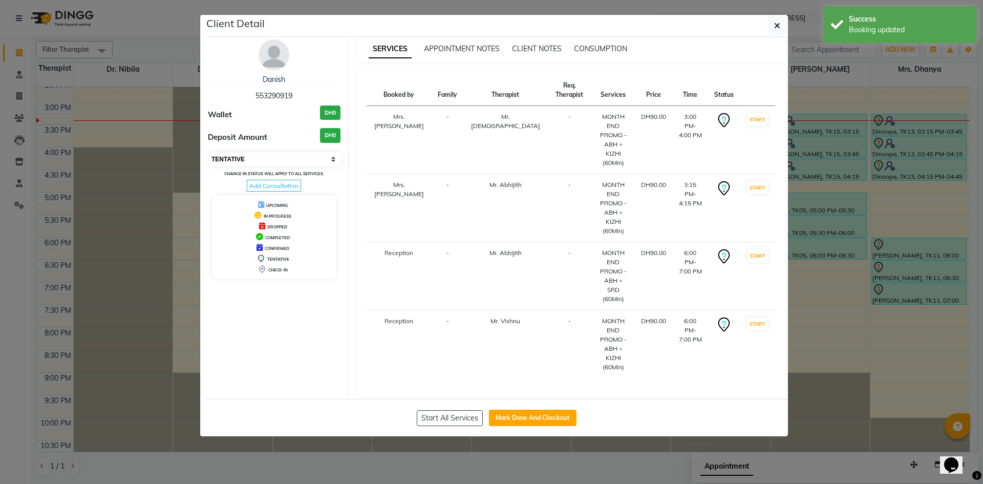
click at [327, 159] on select "Select IN SERVICE CONFIRMED TENTATIVE CHECK IN MARK DONE DROPPED UPCOMING" at bounding box center [275, 159] width 133 height 14
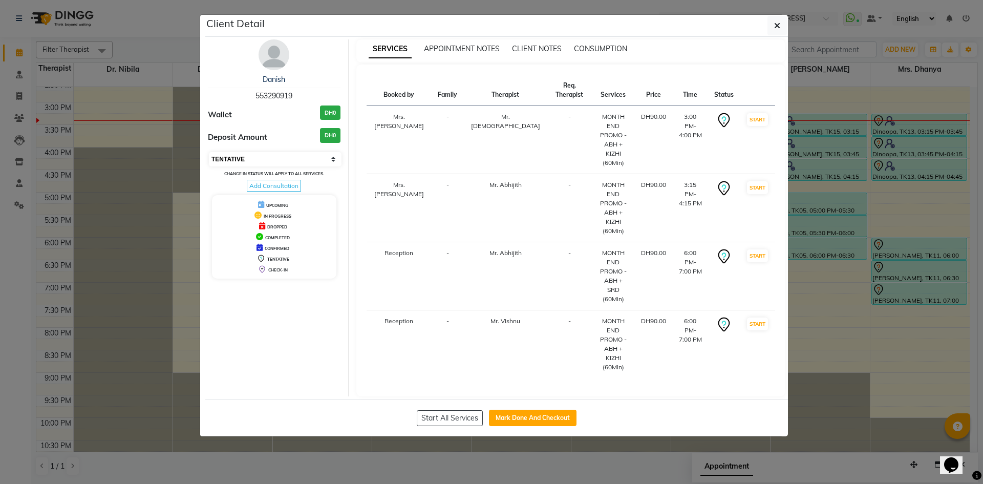
select select "3"
click at [209, 152] on select "Select IN SERVICE CONFIRMED TENTATIVE CHECK IN MARK DONE DROPPED UPCOMING" at bounding box center [275, 159] width 133 height 14
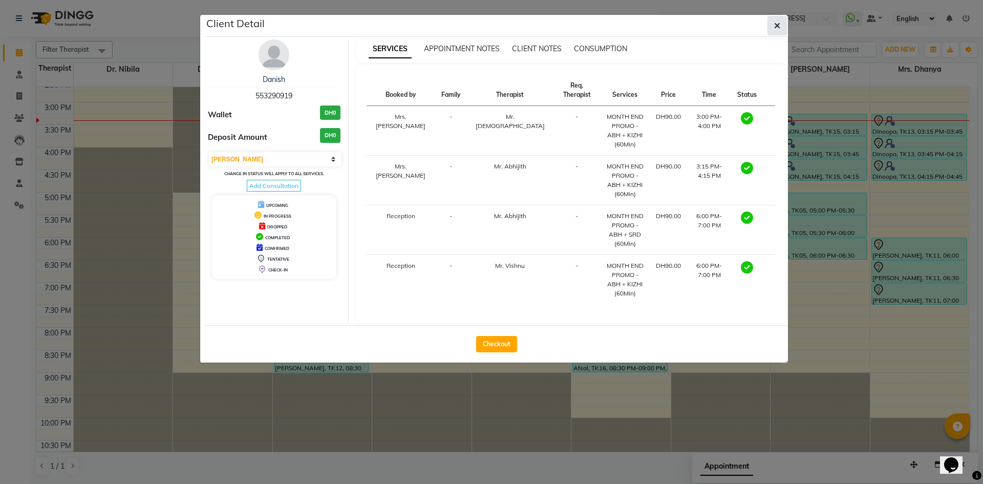
click at [783, 28] on button "button" at bounding box center [776, 25] width 19 height 19
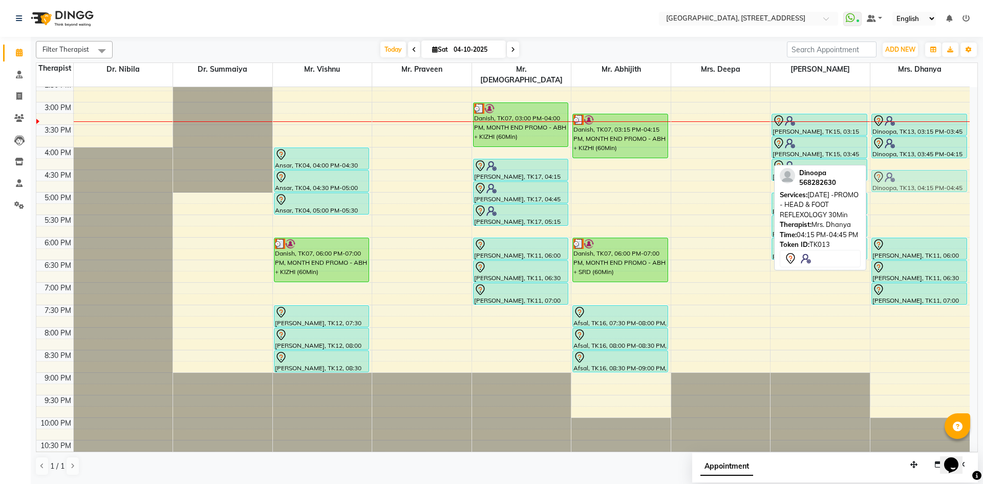
drag, startPoint x: 924, startPoint y: 157, endPoint x: 925, endPoint y: 172, distance: 15.9
click at [925, 172] on div "Hajira, TK09, 11:45 AM-12:30 PM, Podi Kizhi (Herbal powder poultice) Hajira, TK…" at bounding box center [919, 102] width 99 height 720
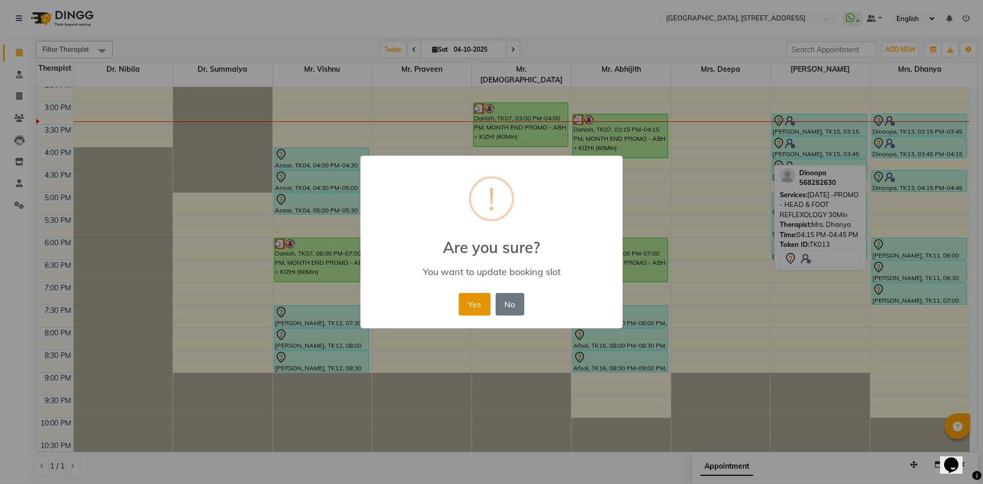
click at [484, 300] on button "Yes" at bounding box center [474, 304] width 31 height 23
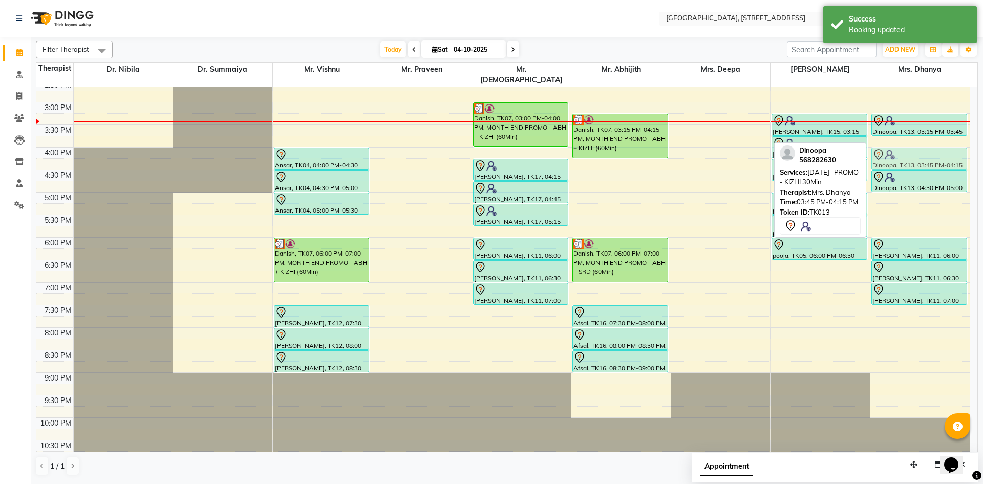
drag, startPoint x: 894, startPoint y: 129, endPoint x: 901, endPoint y: 138, distance: 11.0
click at [901, 138] on div "Hajira, TK09, 11:45 AM-12:30 PM, Podi Kizhi (Herbal powder poultice) Hajira, TK…" at bounding box center [919, 102] width 99 height 720
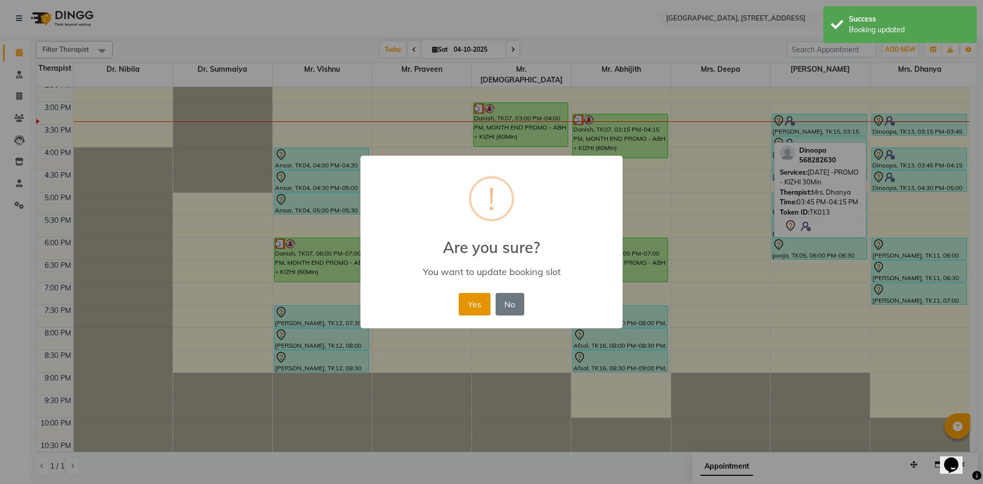
click at [468, 294] on button "Yes" at bounding box center [474, 304] width 31 height 23
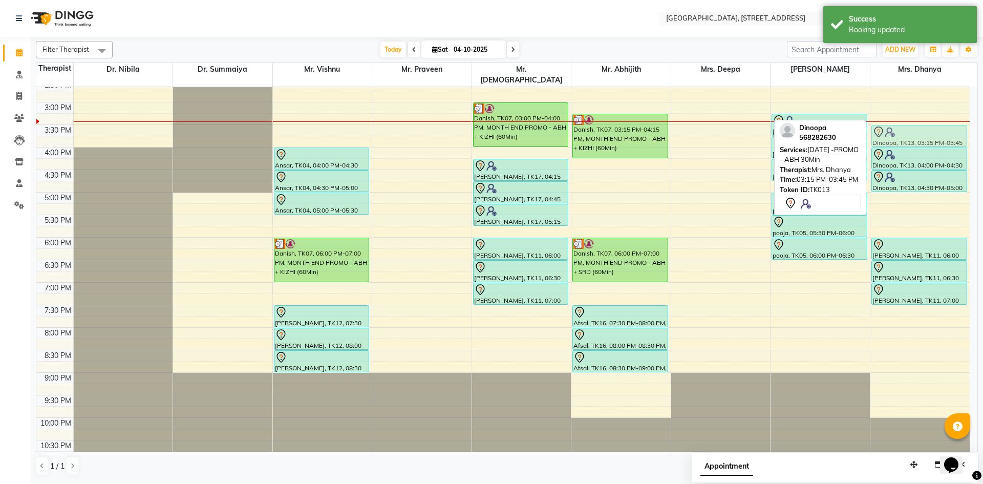
drag, startPoint x: 925, startPoint y: 110, endPoint x: 925, endPoint y: 116, distance: 6.7
click at [925, 121] on div "Hajira, TK09, 11:45 AM-12:30 PM, Podi Kizhi (Herbal powder poultice) Hajira, TK…" at bounding box center [919, 102] width 99 height 720
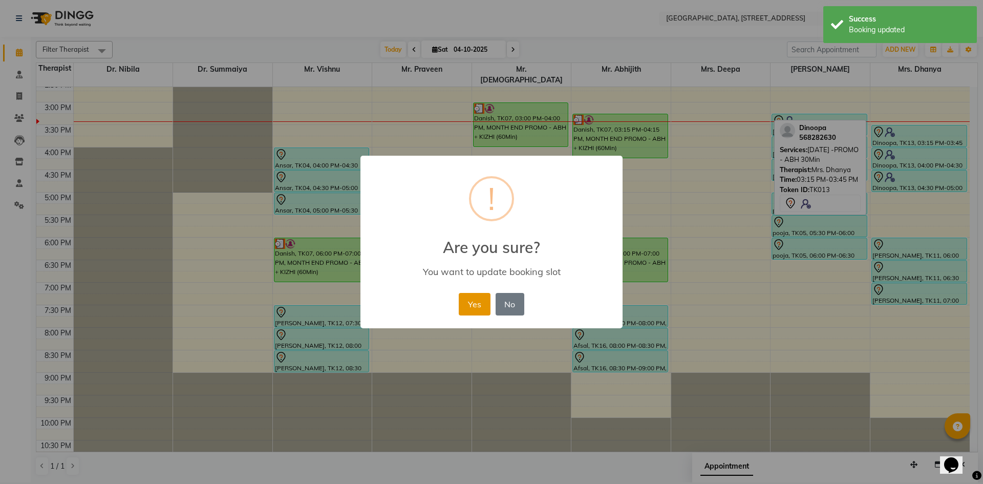
drag, startPoint x: 472, startPoint y: 306, endPoint x: 484, endPoint y: 305, distance: 11.8
click at [472, 306] on button "Yes" at bounding box center [474, 304] width 31 height 23
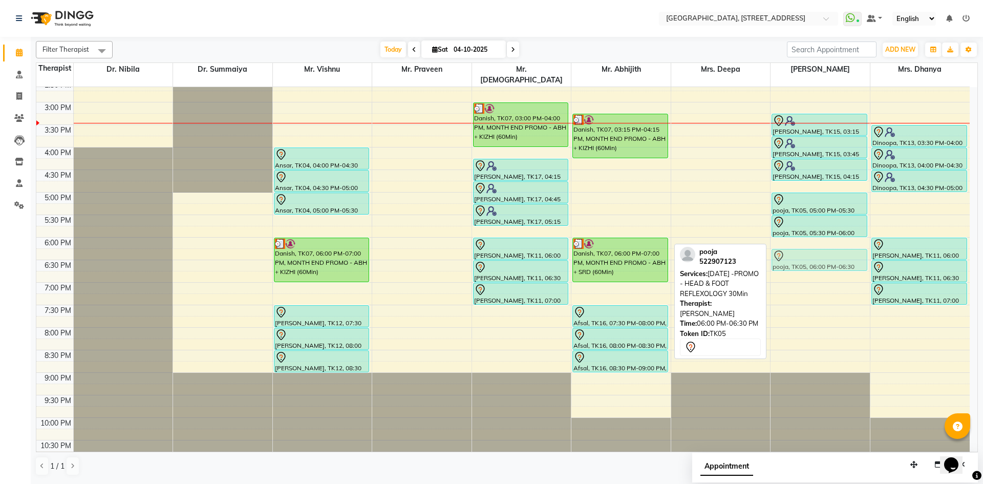
drag, startPoint x: 827, startPoint y: 240, endPoint x: 828, endPoint y: 248, distance: 8.3
click at [828, 248] on div "Kauser Fathima, TK01, 10:00 AM-12:00 PM, Post Natal (Mom & Baby Care) 120Min Be…" at bounding box center [819, 102] width 99 height 720
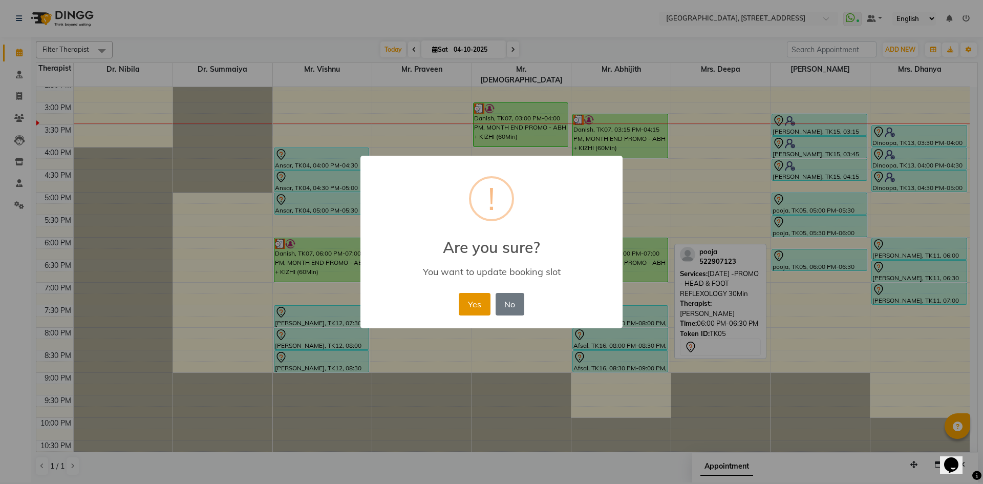
click at [463, 304] on button "Yes" at bounding box center [474, 304] width 31 height 23
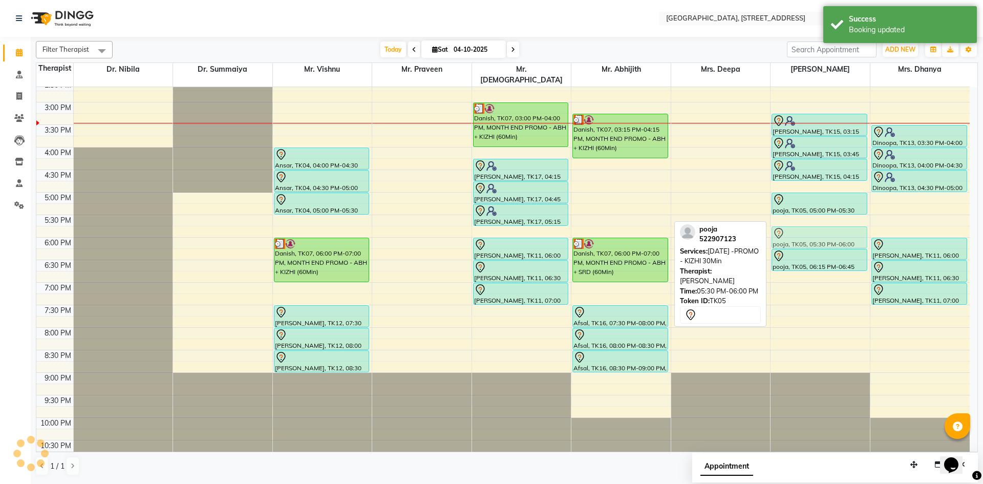
click at [820, 221] on div "Kauser Fathima, TK01, 10:00 AM-12:00 PM, Post Natal (Mom & Baby Care) 120Min Be…" at bounding box center [819, 102] width 99 height 720
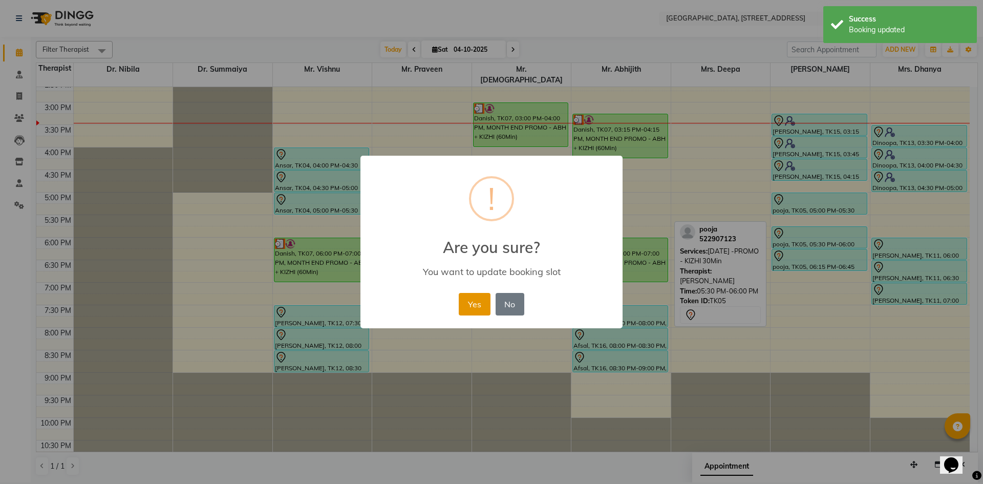
click at [486, 303] on button "Yes" at bounding box center [474, 304] width 31 height 23
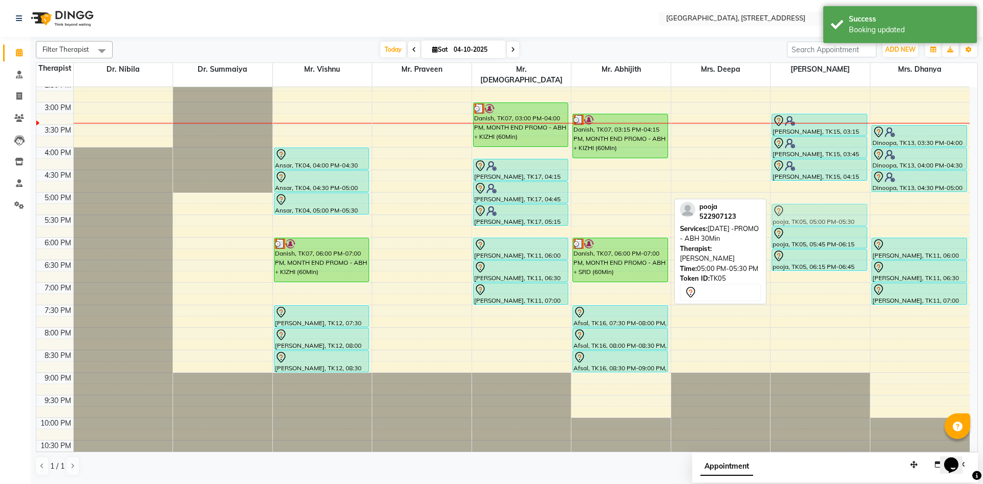
drag, startPoint x: 825, startPoint y: 188, endPoint x: 825, endPoint y: 202, distance: 13.8
click at [825, 202] on div "Kauser Fathima, TK01, 10:00 AM-12:00 PM, Post Natal (Mom & Baby Care) 120Min Be…" at bounding box center [819, 102] width 99 height 720
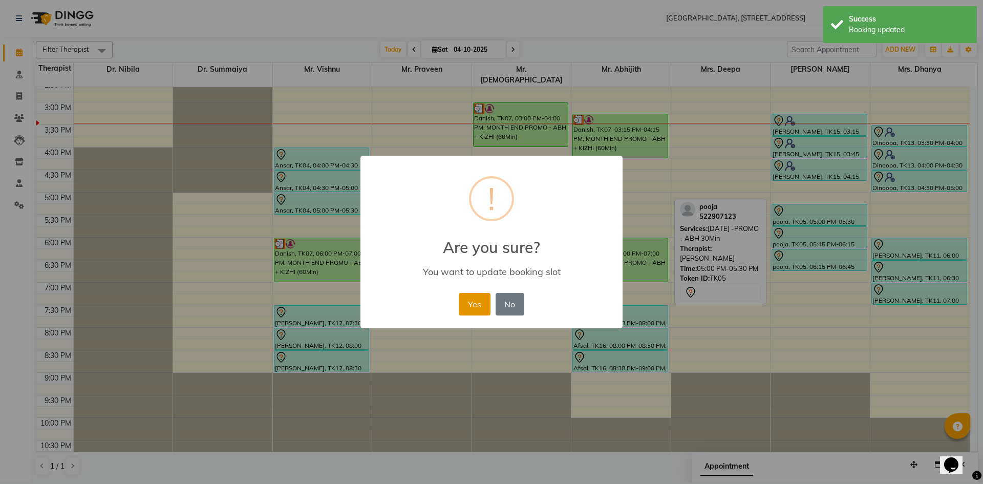
click at [459, 305] on button "Yes" at bounding box center [474, 304] width 31 height 23
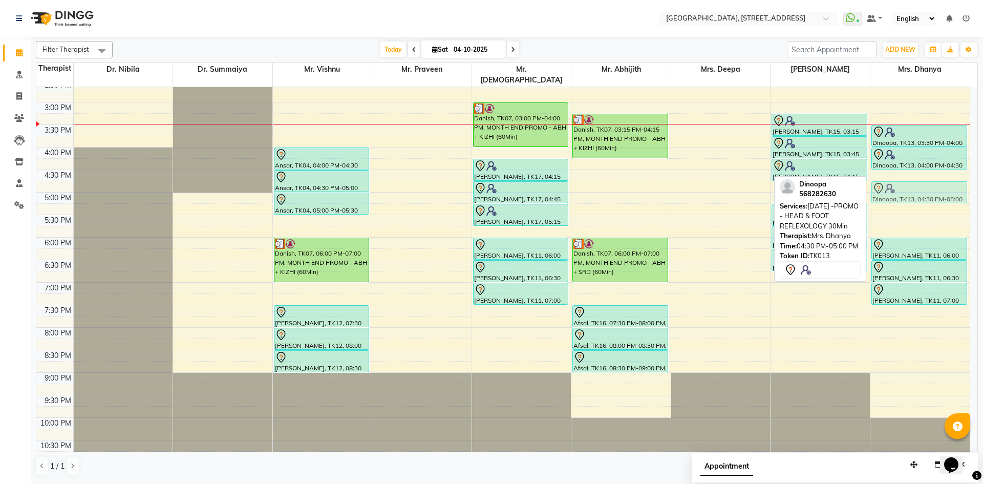
click at [903, 179] on div "Hajira, TK09, 11:45 AM-12:30 PM, Podi Kizhi (Herbal powder poultice) Hajira, TK…" at bounding box center [919, 102] width 99 height 720
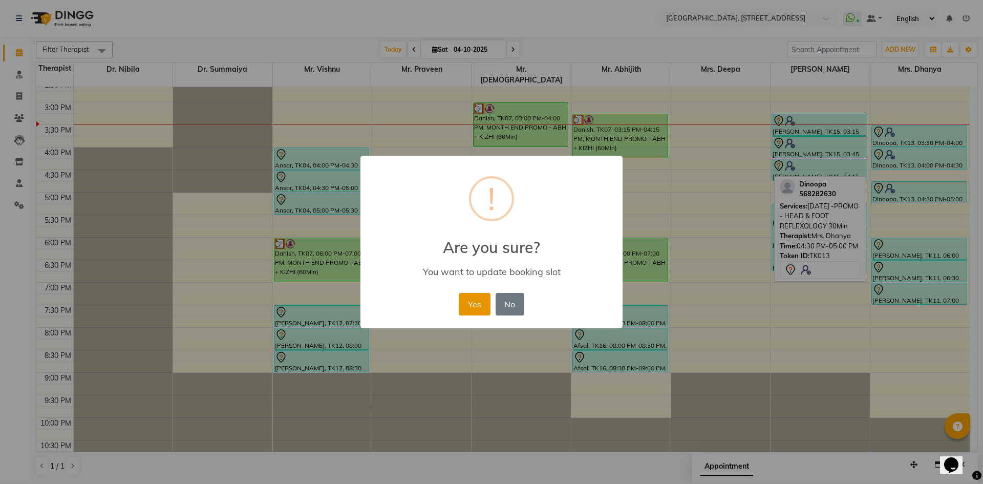
click at [465, 310] on button "Yes" at bounding box center [474, 304] width 31 height 23
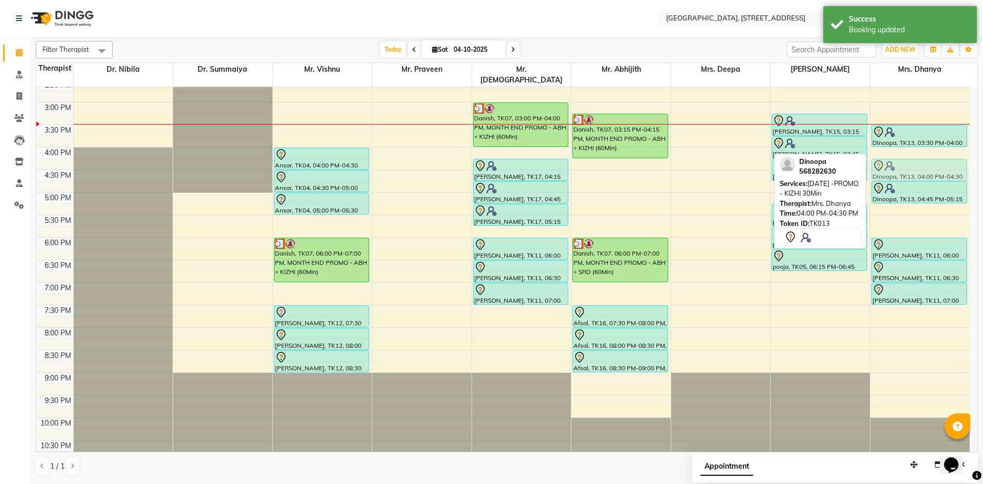
drag, startPoint x: 905, startPoint y: 152, endPoint x: 906, endPoint y: 165, distance: 13.3
click at [906, 165] on div "Hajira, TK09, 11:45 AM-12:30 PM, Podi Kizhi (Herbal powder poultice) Hajira, TK…" at bounding box center [919, 102] width 99 height 720
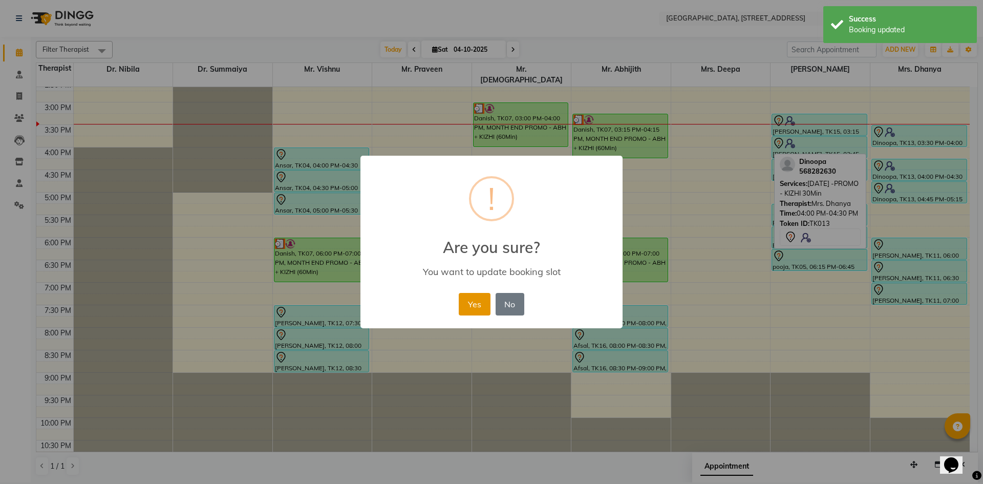
click at [486, 298] on button "Yes" at bounding box center [474, 304] width 31 height 23
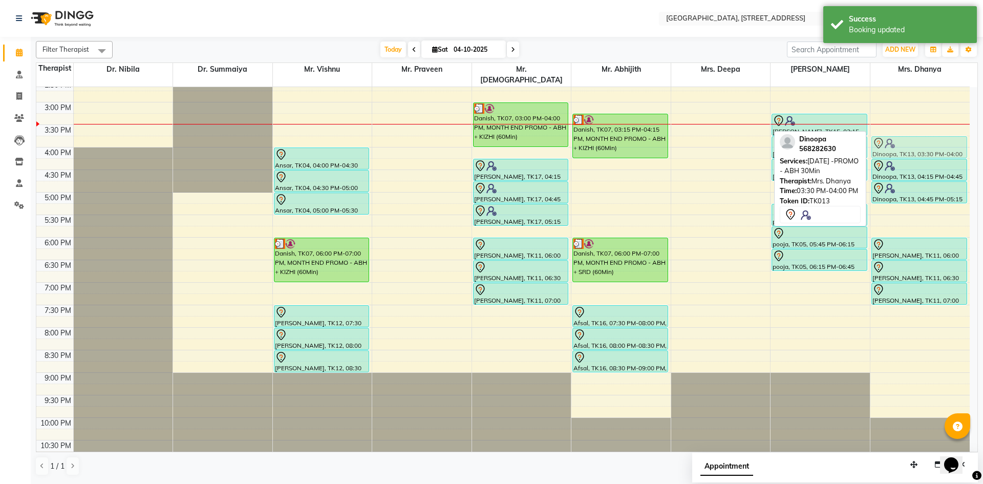
drag, startPoint x: 951, startPoint y: 123, endPoint x: 950, endPoint y: 134, distance: 10.8
click at [950, 134] on div "Hajira, TK09, 11:45 AM-12:30 PM, Podi Kizhi (Herbal powder poultice) Hajira, TK…" at bounding box center [919, 102] width 99 height 720
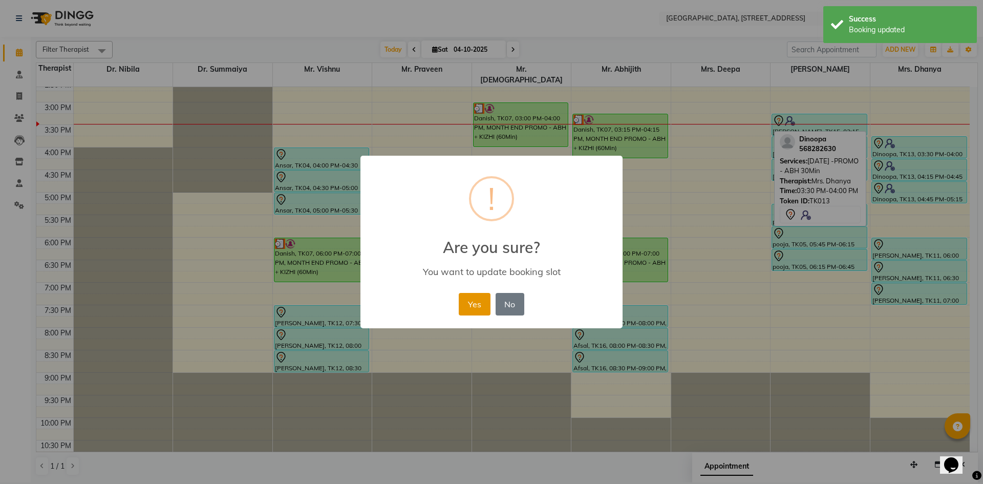
click at [469, 309] on button "Yes" at bounding box center [474, 304] width 31 height 23
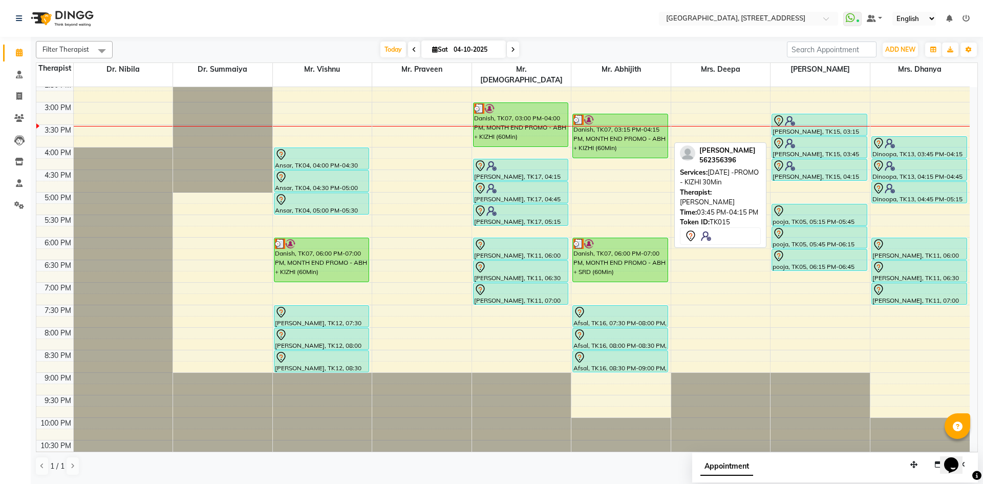
click at [817, 137] on div at bounding box center [819, 143] width 94 height 12
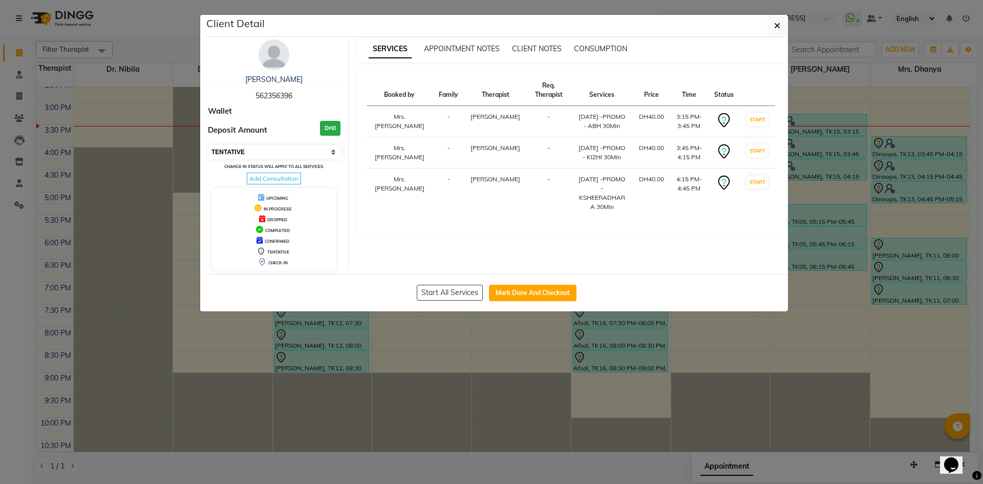
click at [317, 151] on select "Select IN SERVICE CONFIRMED TENTATIVE CHECK IN MARK DONE DROPPED UPCOMING" at bounding box center [275, 152] width 133 height 14
select select "3"
click at [209, 145] on select "Select IN SERVICE CONFIRMED TENTATIVE CHECK IN MARK DONE DROPPED UPCOMING" at bounding box center [275, 152] width 133 height 14
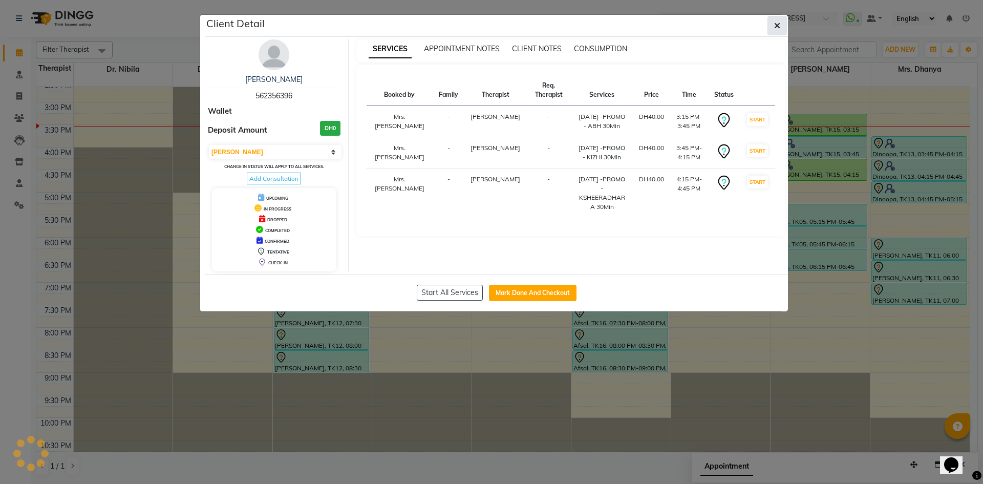
click at [779, 35] on button "button" at bounding box center [776, 25] width 19 height 19
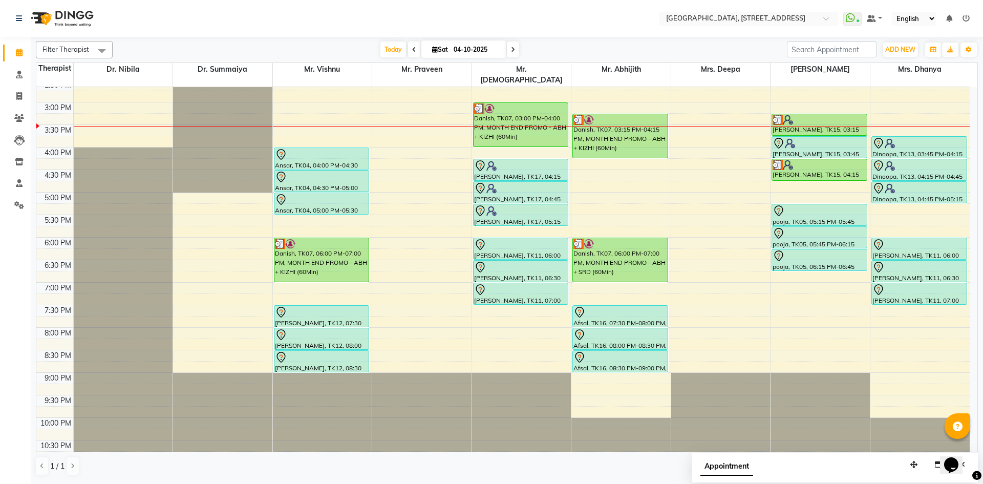
click at [513, 52] on icon at bounding box center [513, 50] width 4 height 6
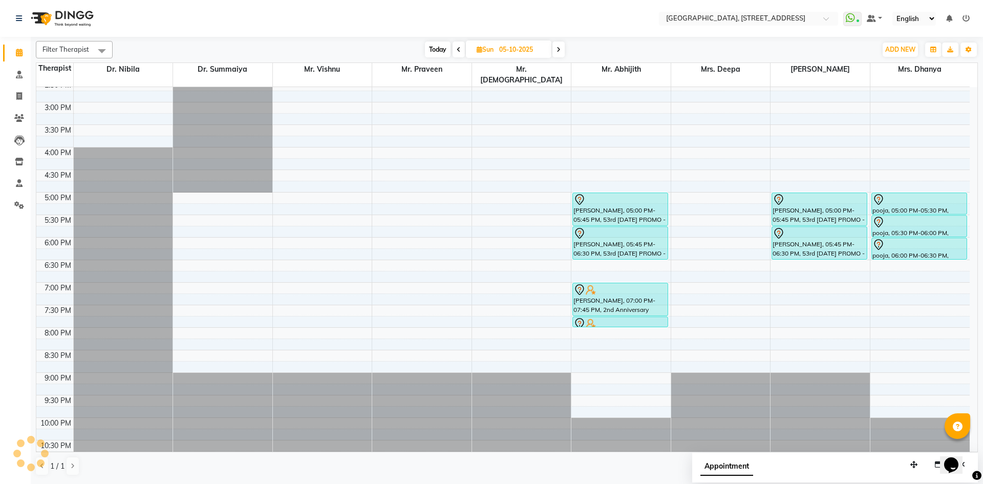
click at [454, 49] on span at bounding box center [458, 49] width 12 height 16
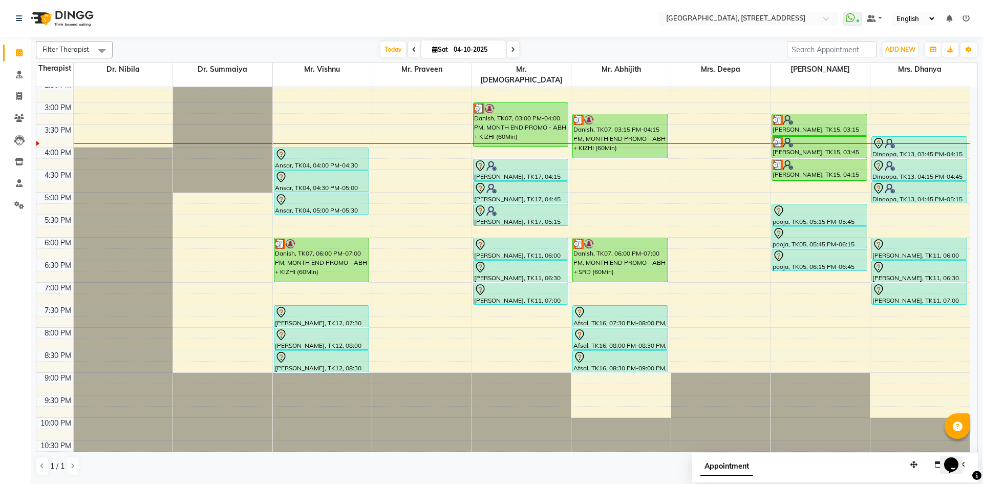
click at [516, 54] on span at bounding box center [513, 49] width 12 height 16
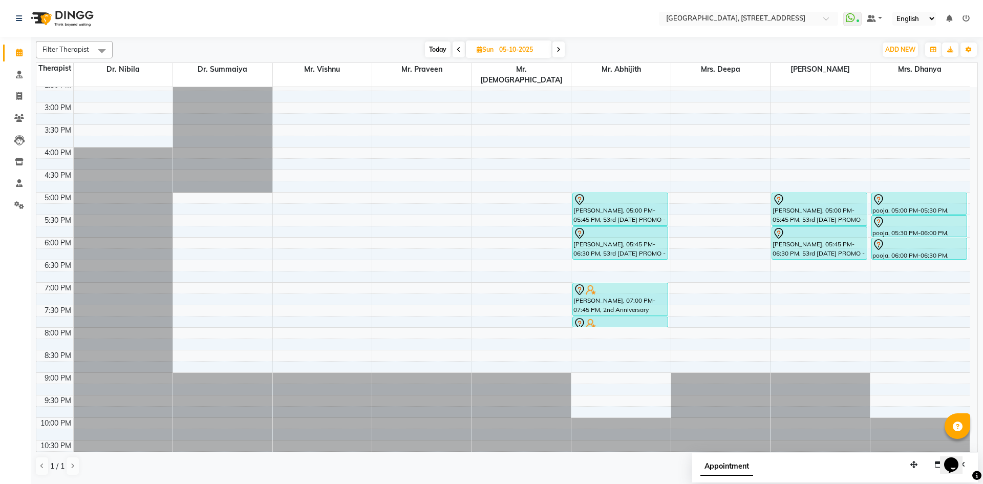
click at [432, 46] on span "Today" at bounding box center [438, 49] width 26 height 16
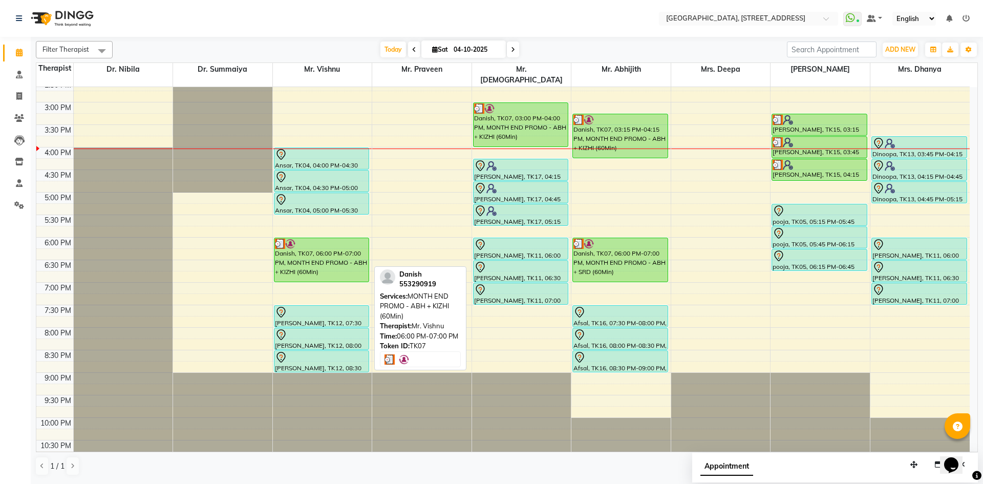
click at [291, 257] on div "Danish, TK07, 06:00 PM-07:00 PM, MONTH END PROMO - ABH + KIZHI (60Min)" at bounding box center [321, 260] width 95 height 44
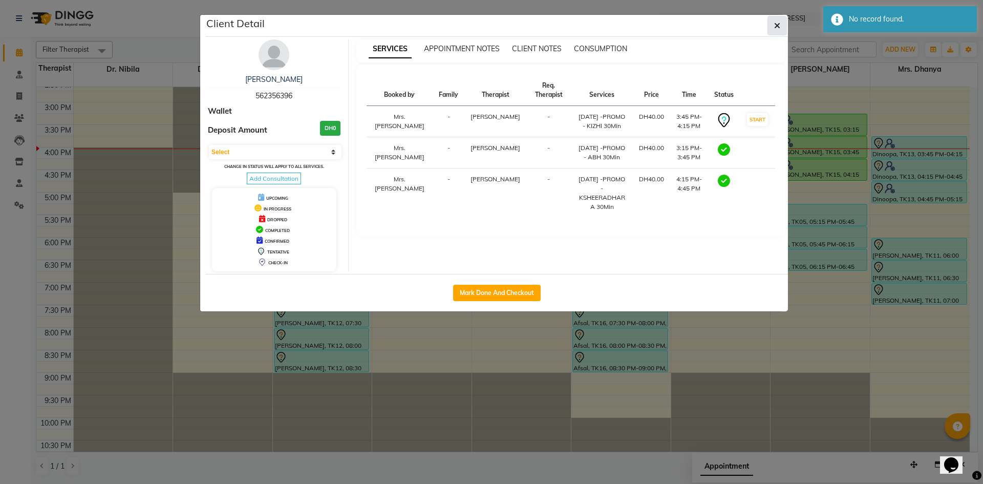
click at [779, 25] on icon "button" at bounding box center [777, 25] width 6 height 8
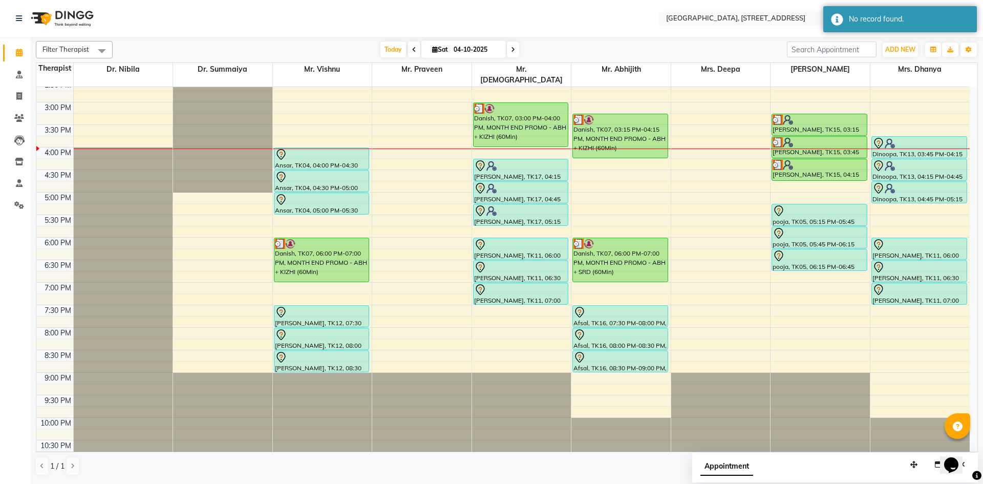
click at [513, 48] on icon at bounding box center [513, 50] width 4 height 6
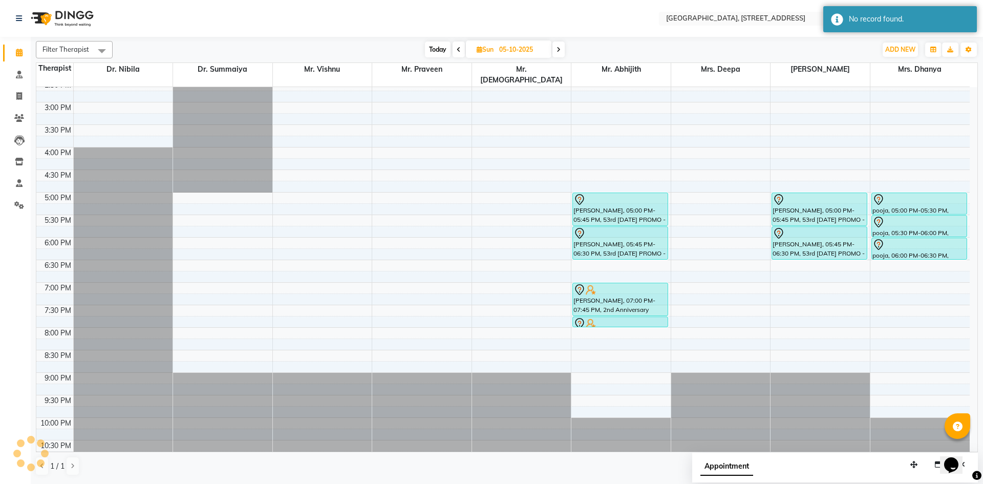
click at [460, 48] on span at bounding box center [458, 49] width 12 height 16
type input "04-10-2025"
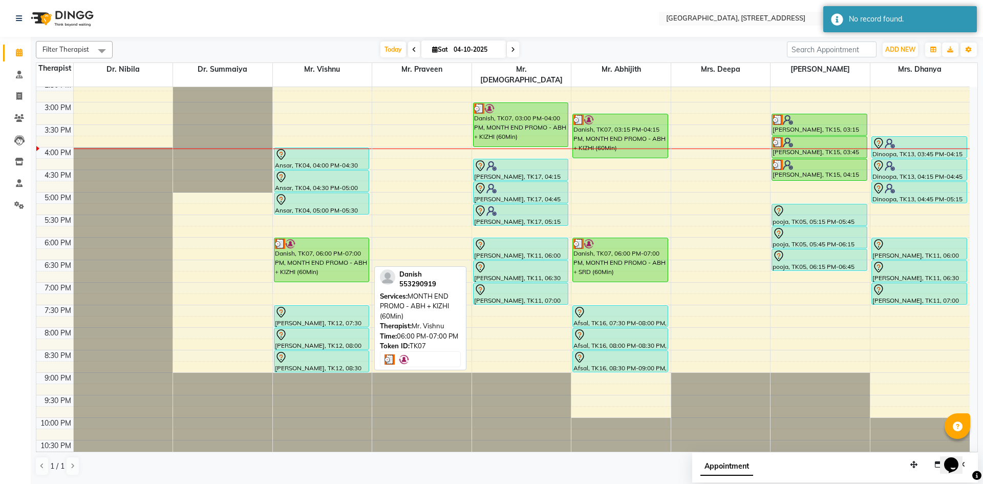
click at [320, 248] on div "Danish, TK07, 06:00 PM-07:00 PM, MONTH END PROMO - ABH + KIZHI (60Min)" at bounding box center [321, 260] width 95 height 44
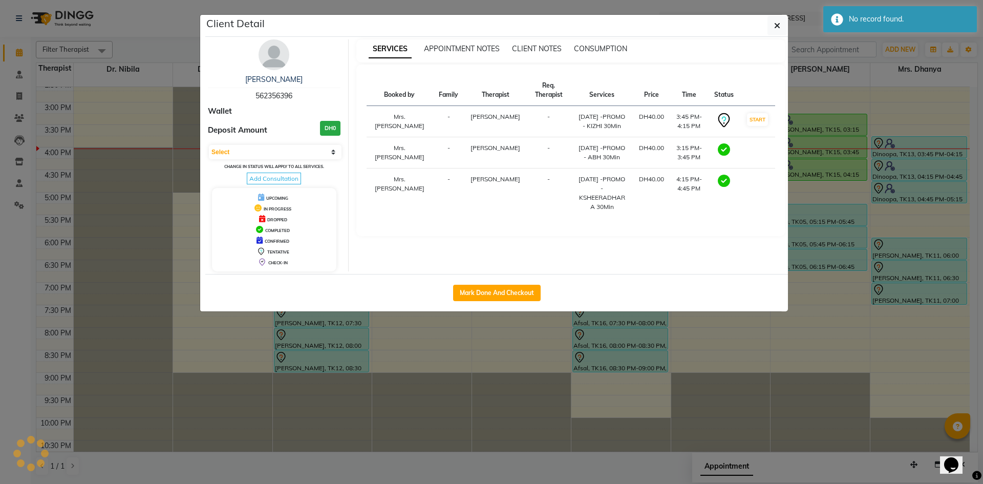
select select "3"
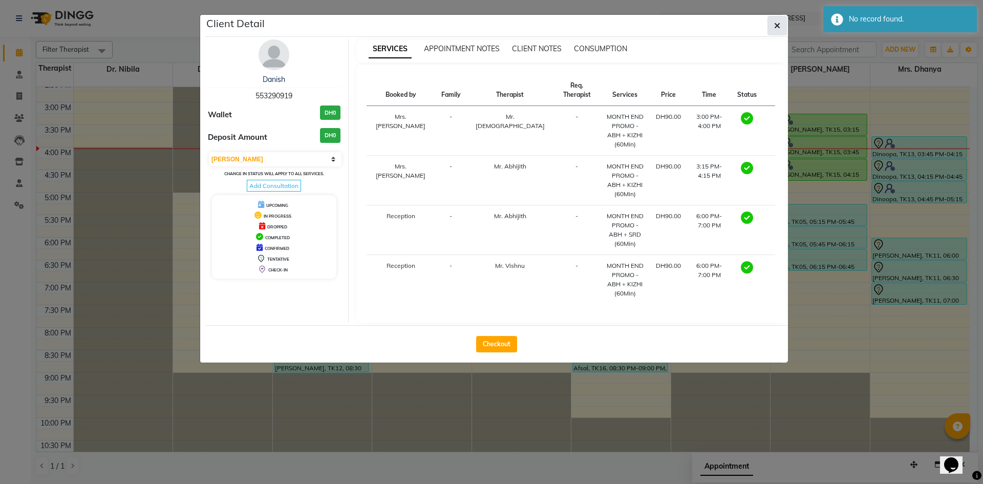
click at [780, 25] on button "button" at bounding box center [776, 25] width 19 height 19
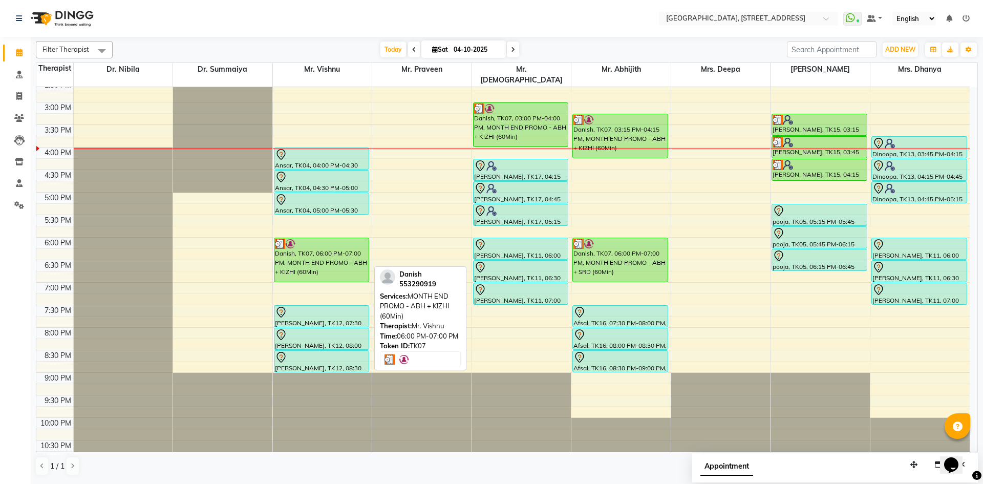
click at [346, 238] on div "Danish, TK07, 06:00 PM-07:00 PM, MONTH END PROMO - ABH + KIZHI (60Min)" at bounding box center [321, 260] width 95 height 44
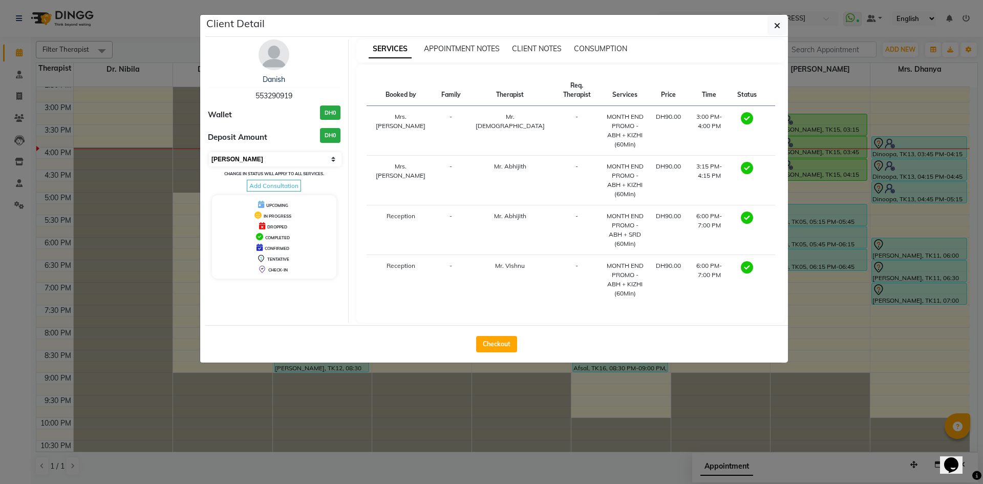
click at [328, 158] on select "Select MARK DONE UPCOMING" at bounding box center [275, 159] width 133 height 14
click at [209, 152] on select "Select MARK DONE UPCOMING" at bounding box center [275, 159] width 133 height 14
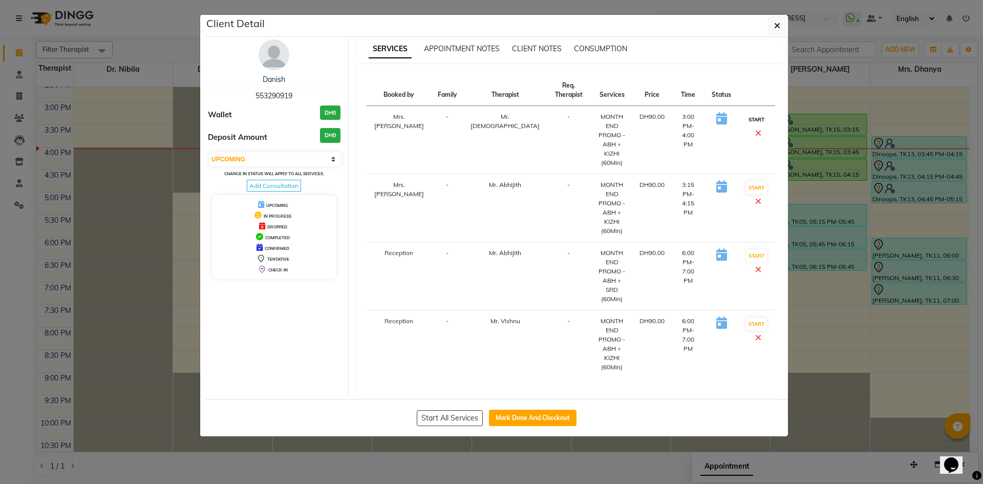
click at [755, 121] on button "START" at bounding box center [756, 119] width 21 height 13
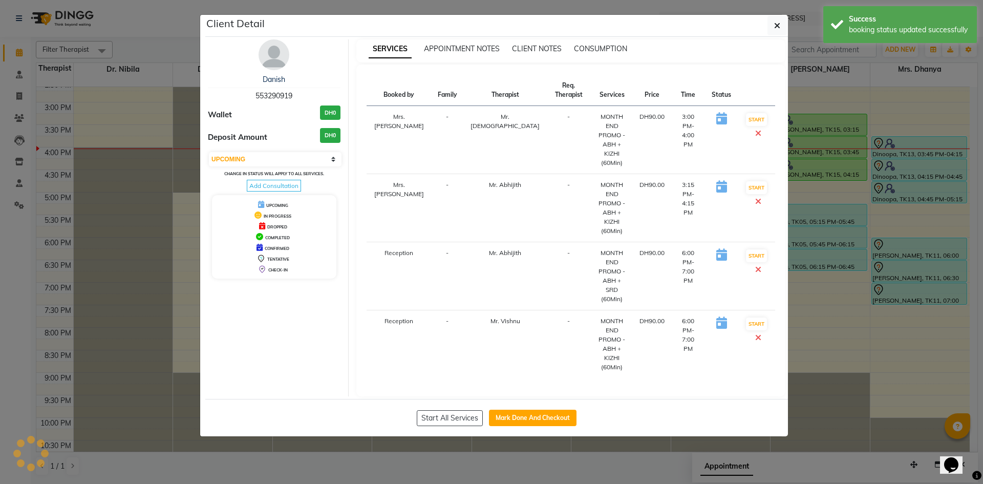
select select "select"
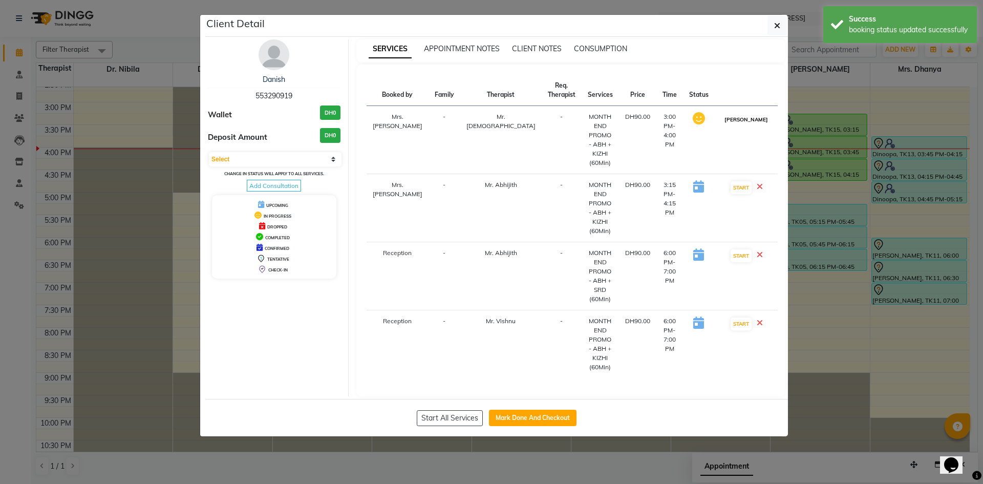
click at [751, 123] on button "[PERSON_NAME]" at bounding box center [746, 119] width 49 height 13
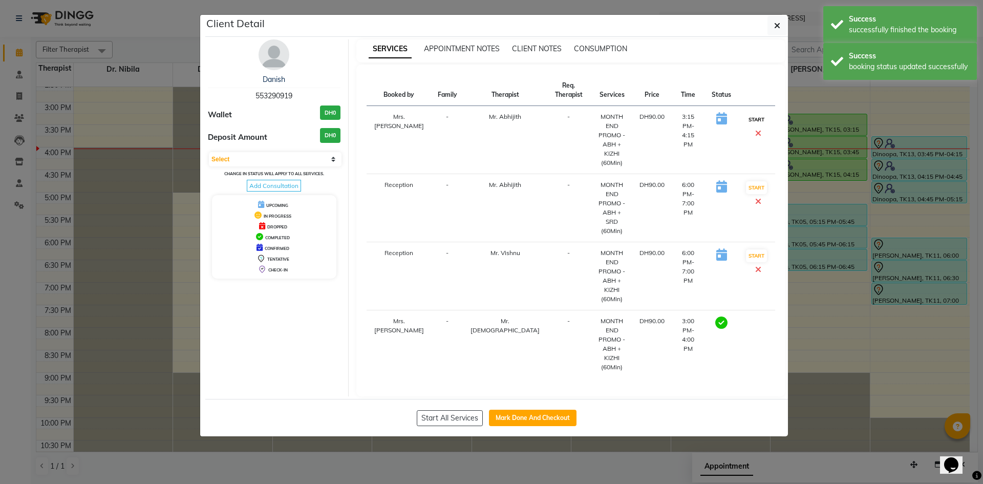
click at [755, 116] on button "START" at bounding box center [756, 119] width 21 height 13
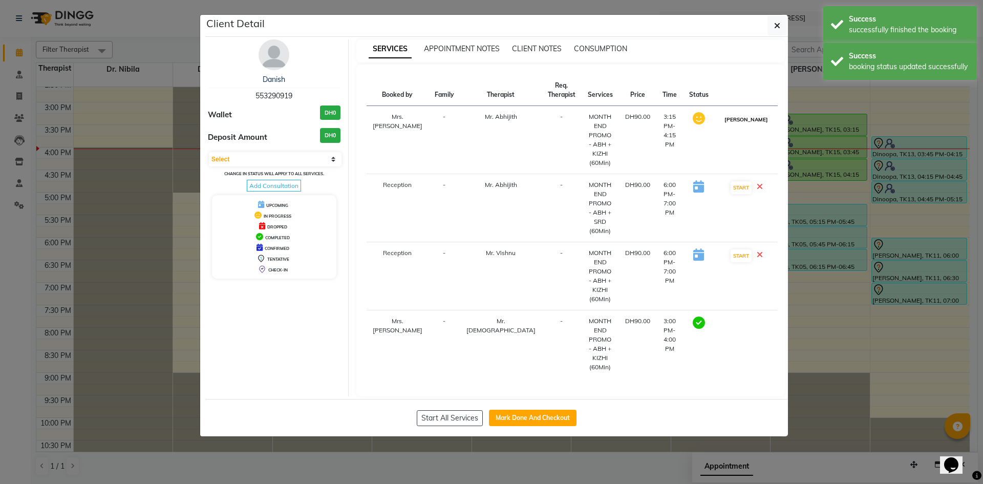
click at [753, 124] on button "[PERSON_NAME]" at bounding box center [746, 119] width 49 height 13
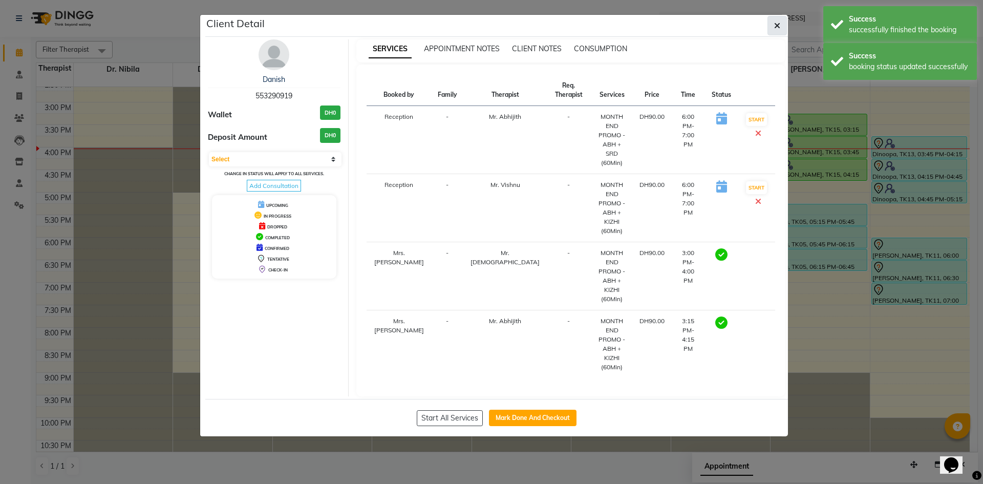
click at [776, 31] on button "button" at bounding box center [776, 25] width 19 height 19
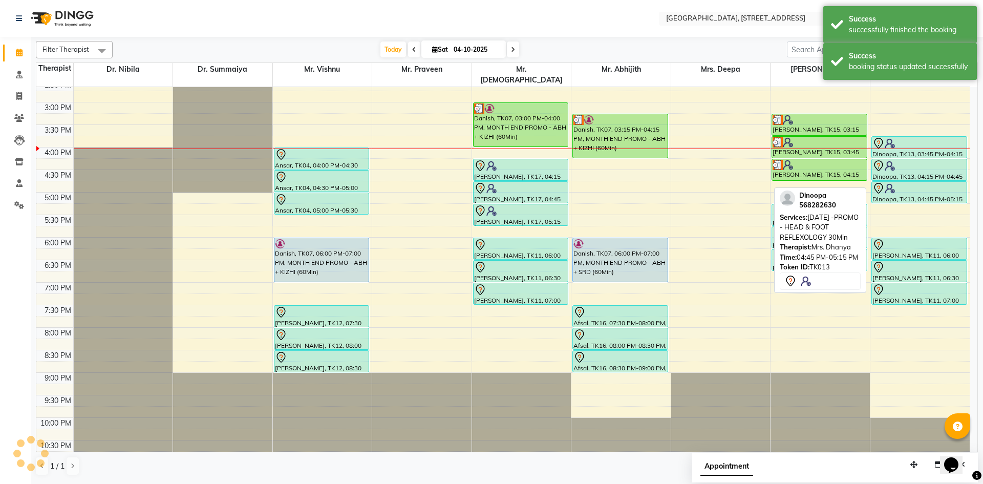
click at [918, 182] on div at bounding box center [919, 188] width 94 height 12
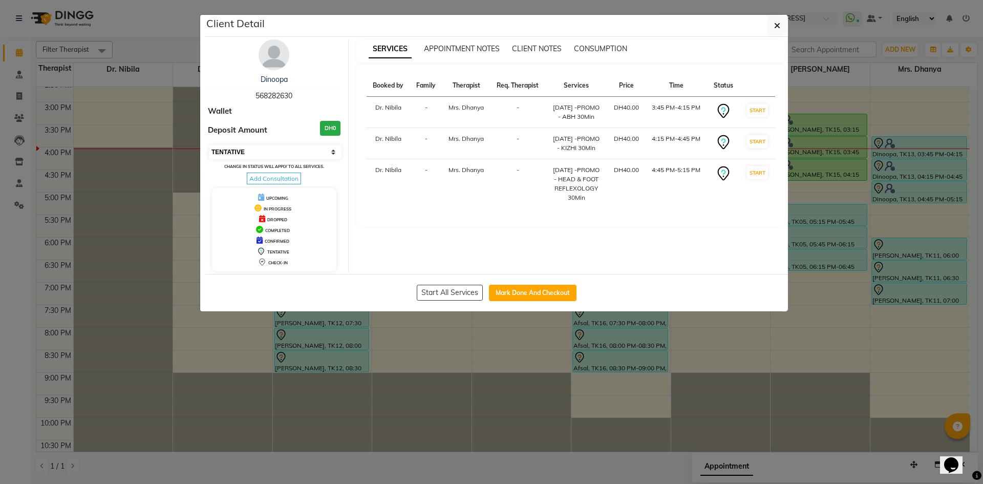
click at [330, 146] on select "Select IN SERVICE CONFIRMED TENTATIVE CHECK IN MARK DONE DROPPED UPCOMING" at bounding box center [275, 152] width 133 height 14
select select "3"
click at [209, 145] on select "Select IN SERVICE CONFIRMED TENTATIVE CHECK IN MARK DONE DROPPED UPCOMING" at bounding box center [275, 152] width 133 height 14
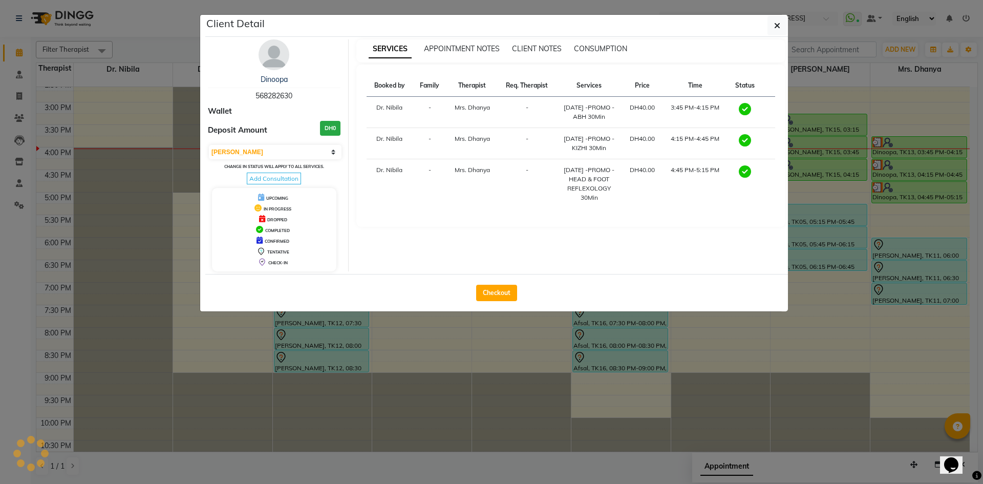
click at [777, 35] on div "Client Detail" at bounding box center [496, 26] width 582 height 22
click at [785, 27] on button "button" at bounding box center [776, 25] width 19 height 19
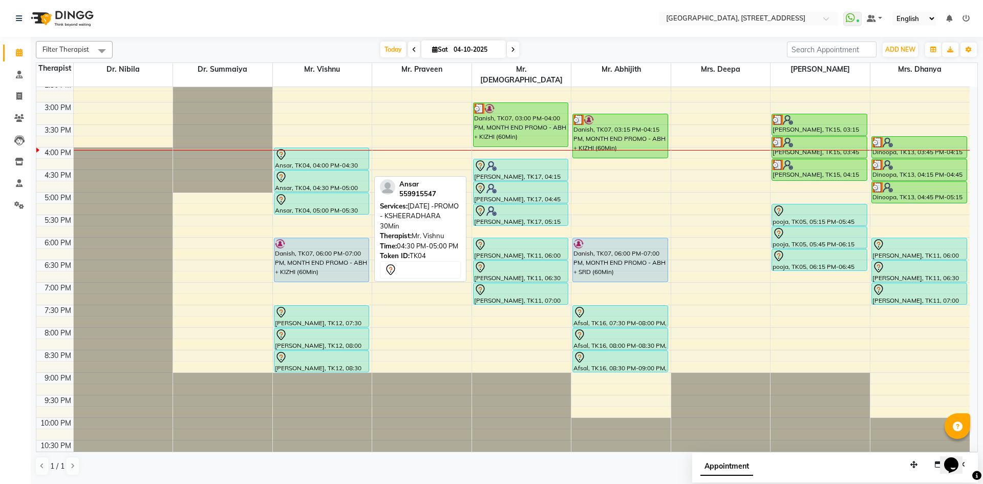
click at [308, 171] on div at bounding box center [322, 177] width 94 height 12
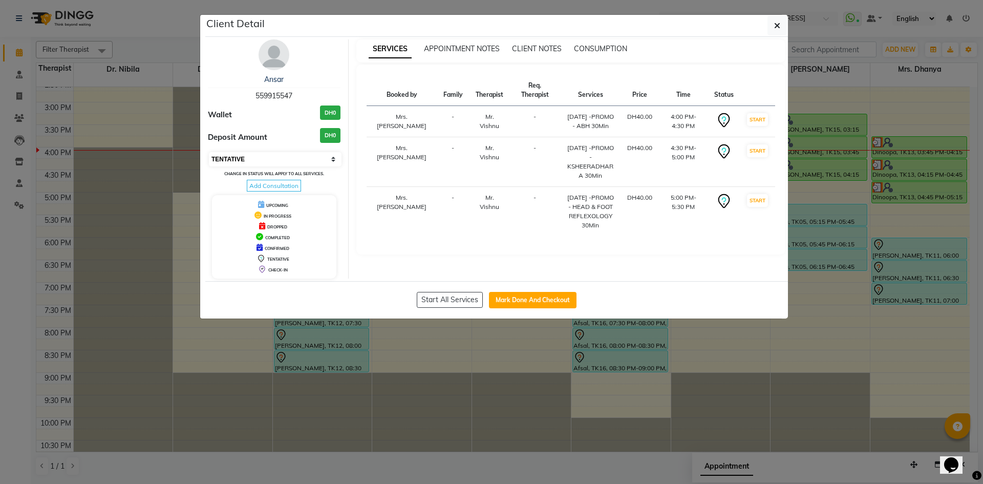
click at [317, 160] on select "Select IN SERVICE CONFIRMED TENTATIVE CHECK IN MARK DONE DROPPED UPCOMING" at bounding box center [275, 159] width 133 height 14
click at [209, 152] on select "Select IN SERVICE CONFIRMED TENTATIVE CHECK IN MARK DONE DROPPED UPCOMING" at bounding box center [275, 159] width 133 height 14
select select "select"
click at [774, 31] on button "button" at bounding box center [776, 25] width 19 height 19
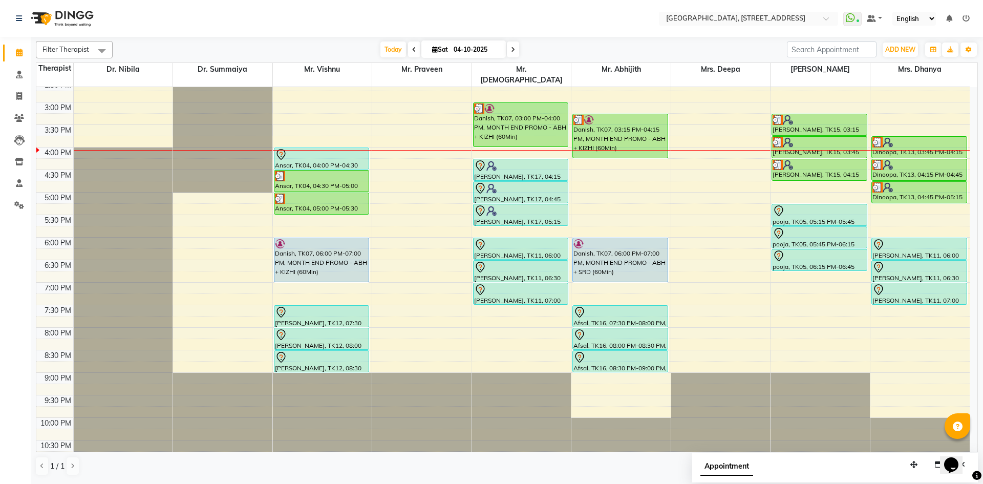
click at [516, 52] on span at bounding box center [513, 49] width 12 height 16
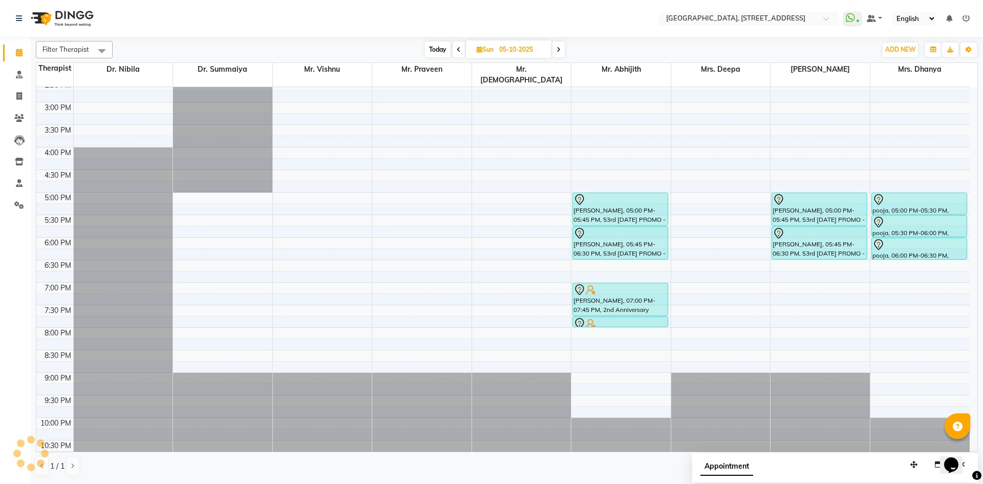
click at [457, 54] on span at bounding box center [458, 49] width 12 height 16
type input "04-10-2025"
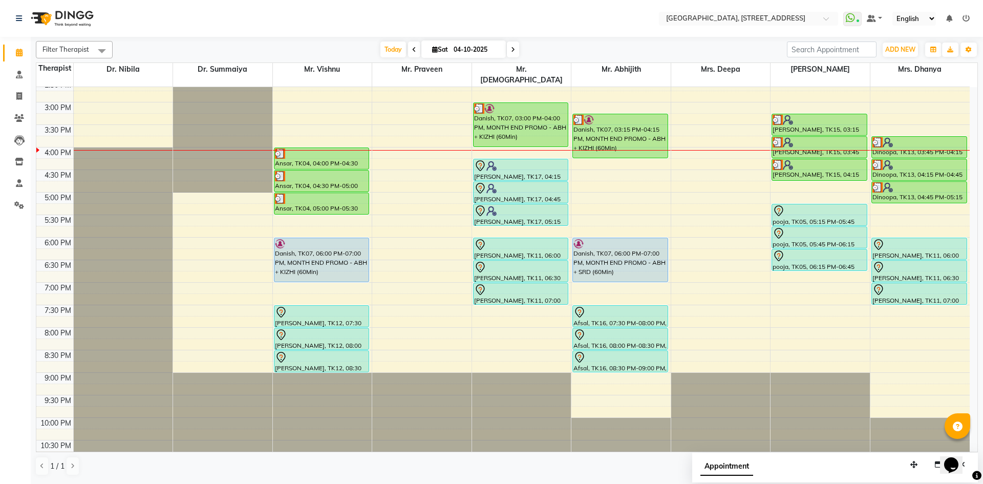
click at [432, 50] on icon at bounding box center [435, 49] width 6 height 7
select select "10"
select select "2025"
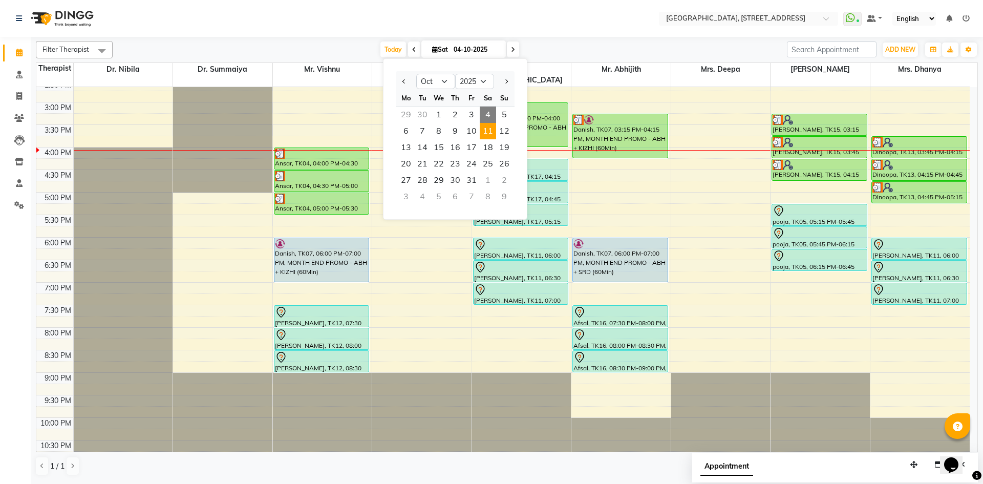
click at [487, 134] on span "11" at bounding box center [488, 131] width 16 height 16
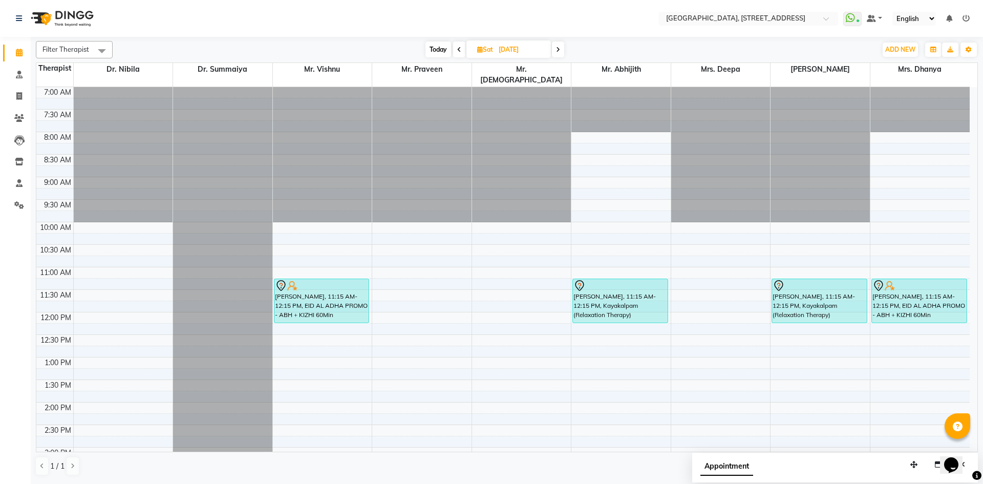
scroll to position [188, 0]
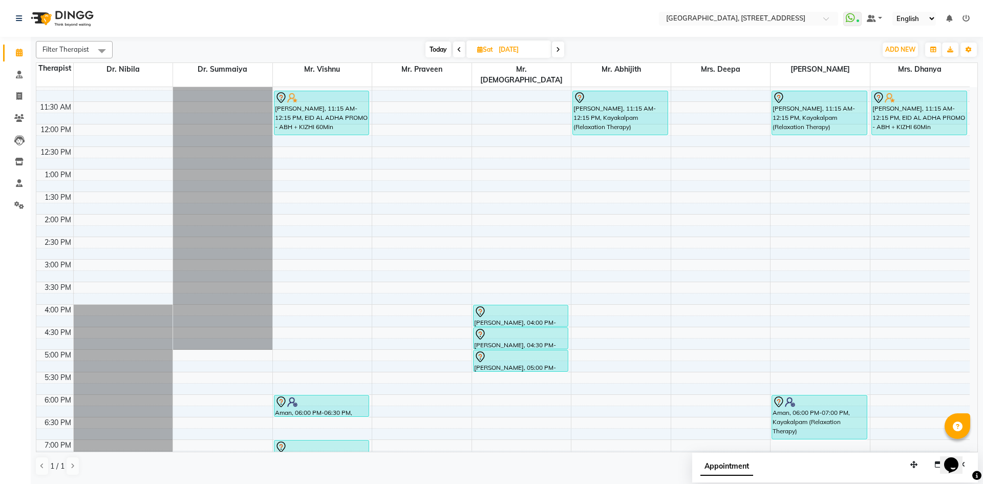
click at [557, 46] on span at bounding box center [558, 49] width 12 height 16
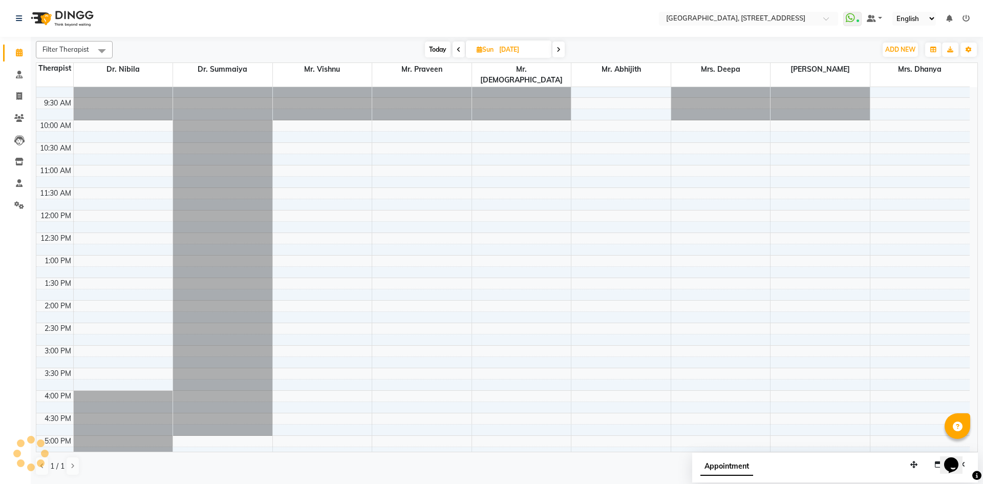
scroll to position [0, 0]
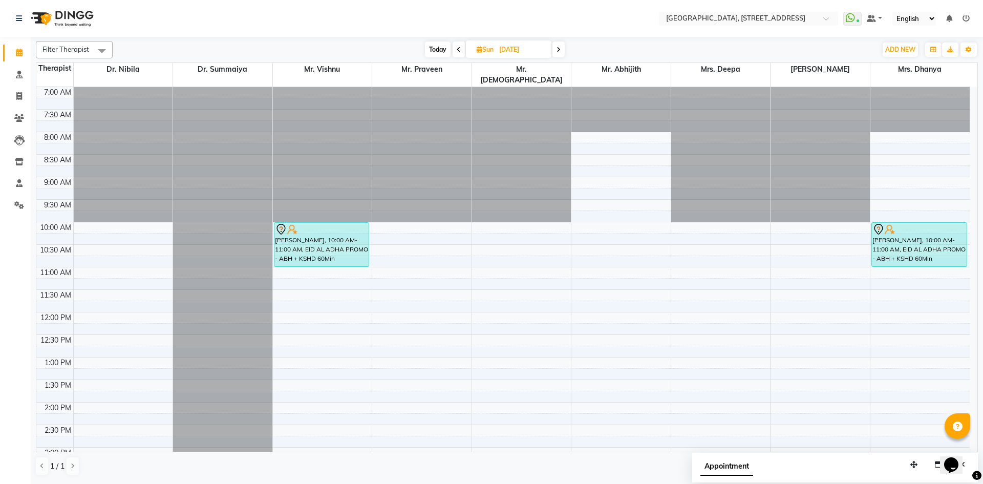
click at [454, 47] on span at bounding box center [458, 49] width 12 height 16
type input "[DATE]"
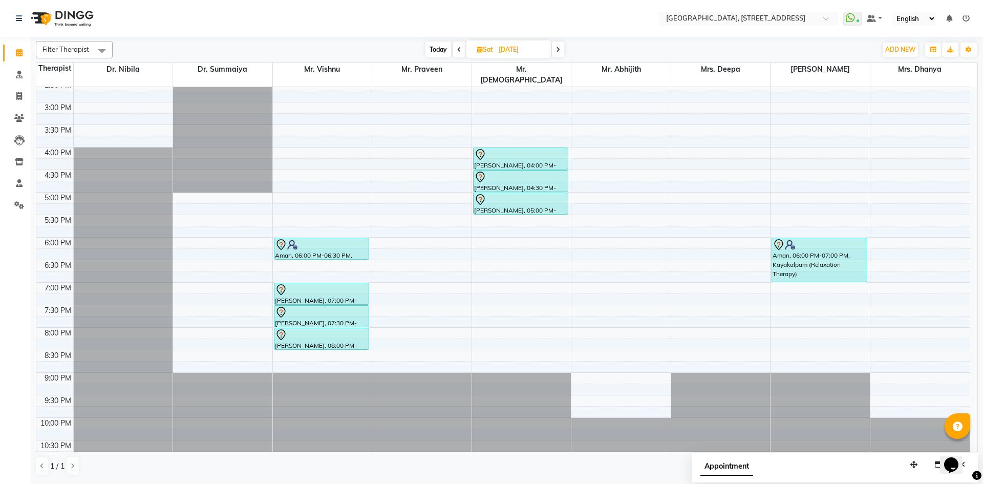
scroll to position [157, 0]
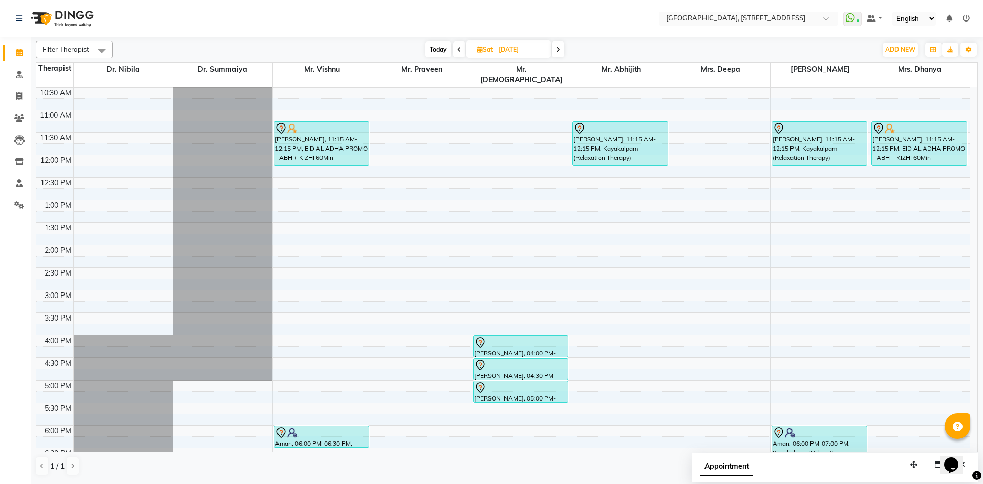
click at [480, 49] on icon at bounding box center [480, 49] width 6 height 7
select select "10"
select select "2025"
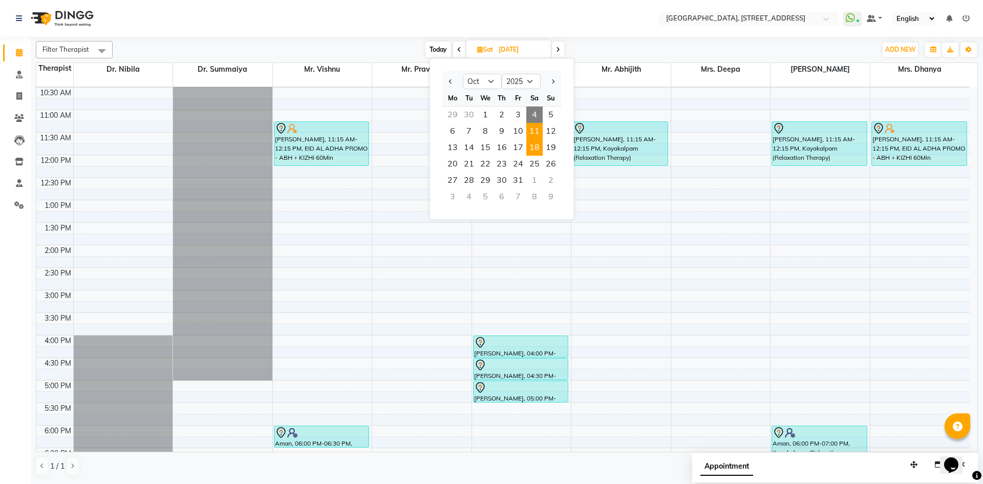
click at [542, 152] on span "18" at bounding box center [534, 147] width 16 height 16
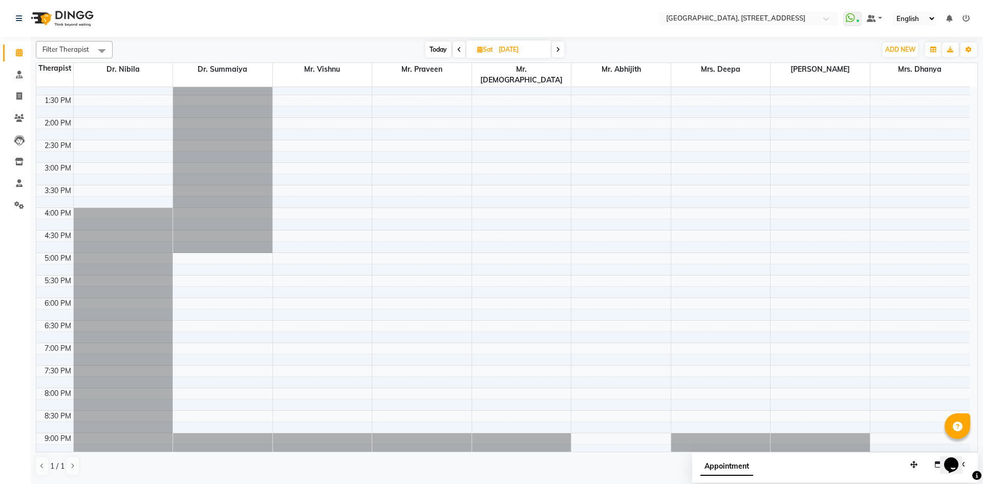
scroll to position [345, 0]
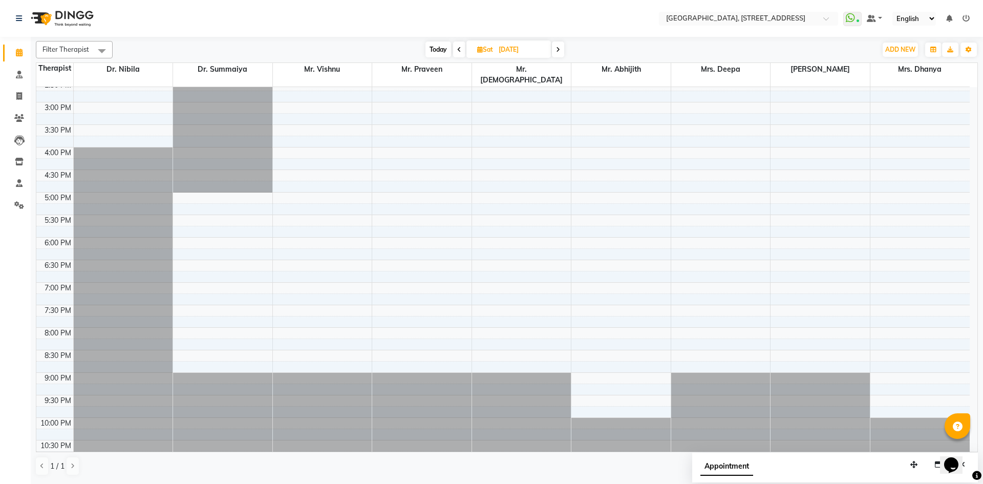
click at [559, 55] on span at bounding box center [558, 49] width 12 height 16
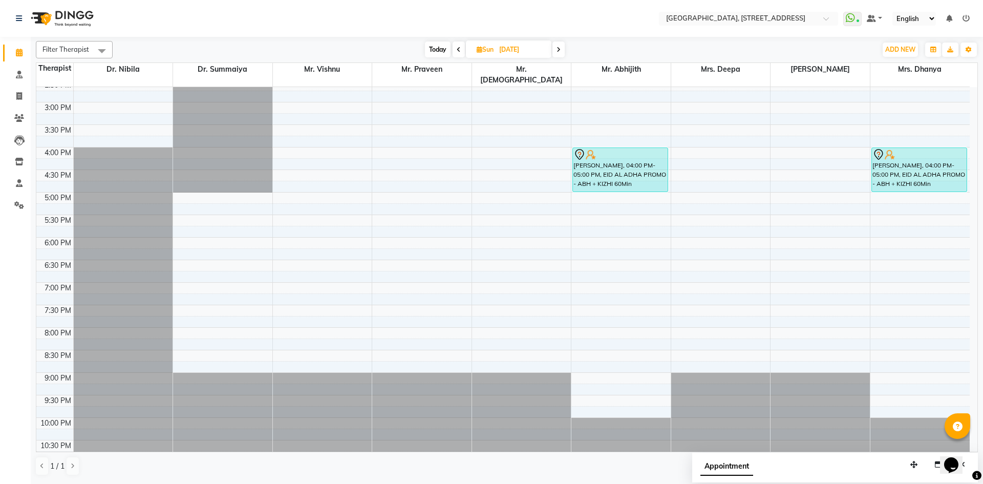
click at [426, 45] on span "Today" at bounding box center [438, 49] width 26 height 16
type input "04-10-2025"
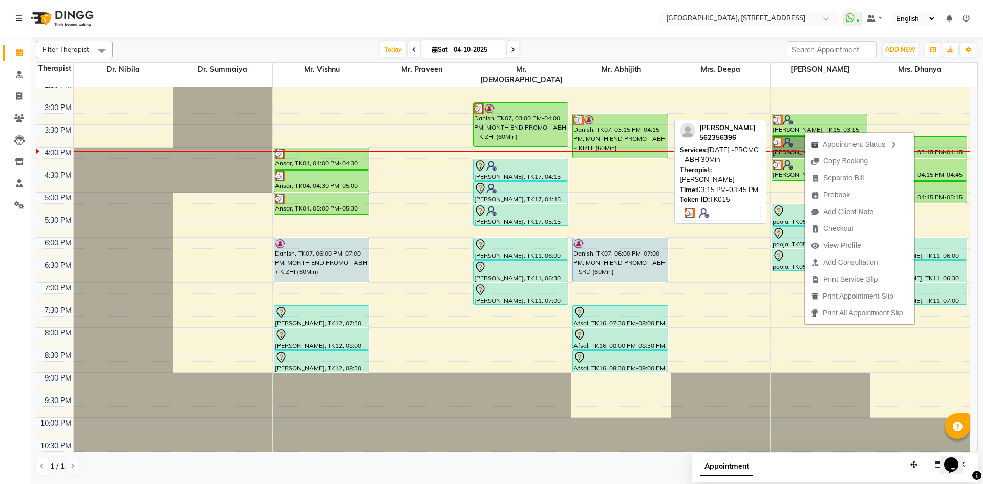
click at [809, 115] on div at bounding box center [819, 120] width 94 height 10
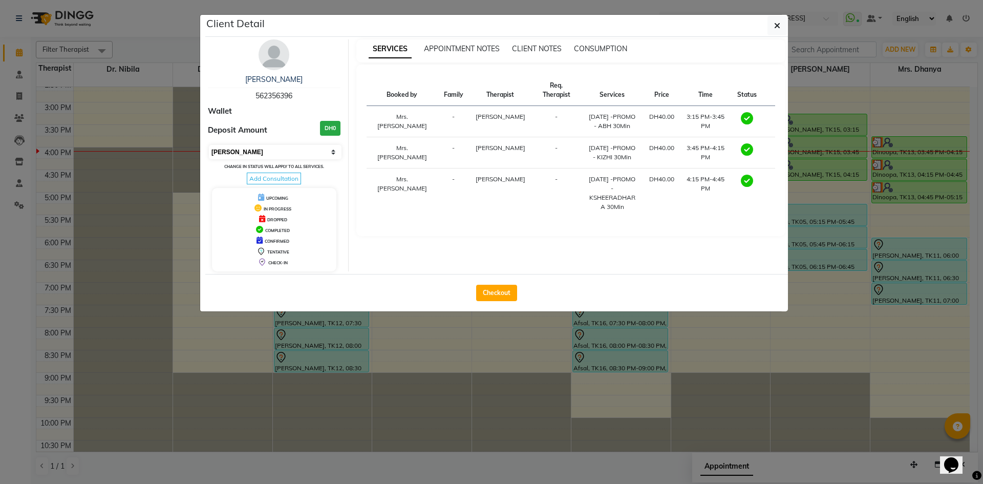
click at [288, 151] on select "Select MARK DONE UPCOMING" at bounding box center [275, 152] width 133 height 14
select select "5"
click at [209, 145] on select "Select MARK DONE UPCOMING" at bounding box center [275, 152] width 133 height 14
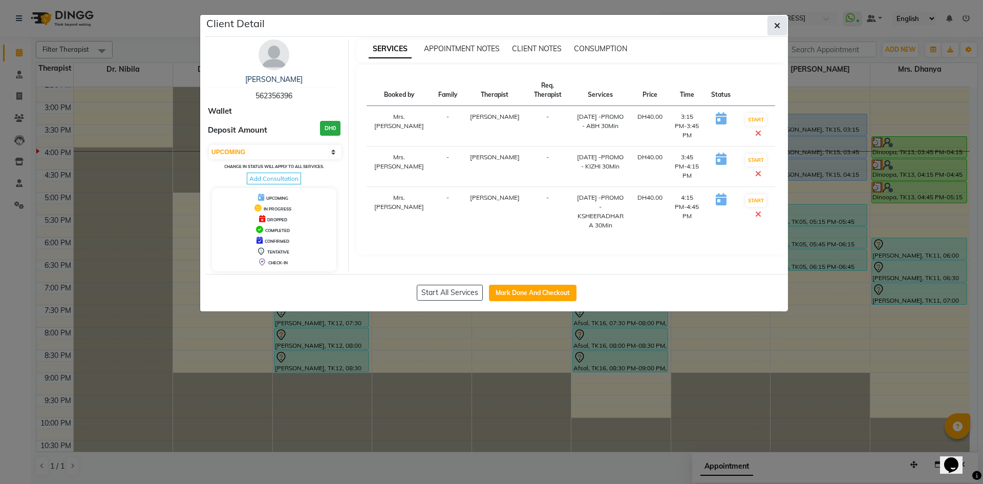
click at [771, 24] on button "button" at bounding box center [776, 25] width 19 height 19
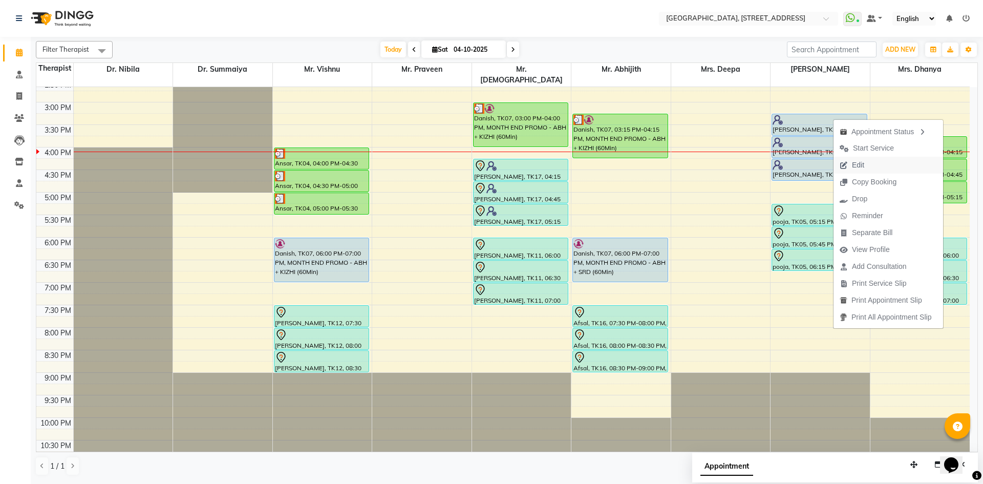
click at [855, 162] on span "Edit" at bounding box center [858, 165] width 12 height 11
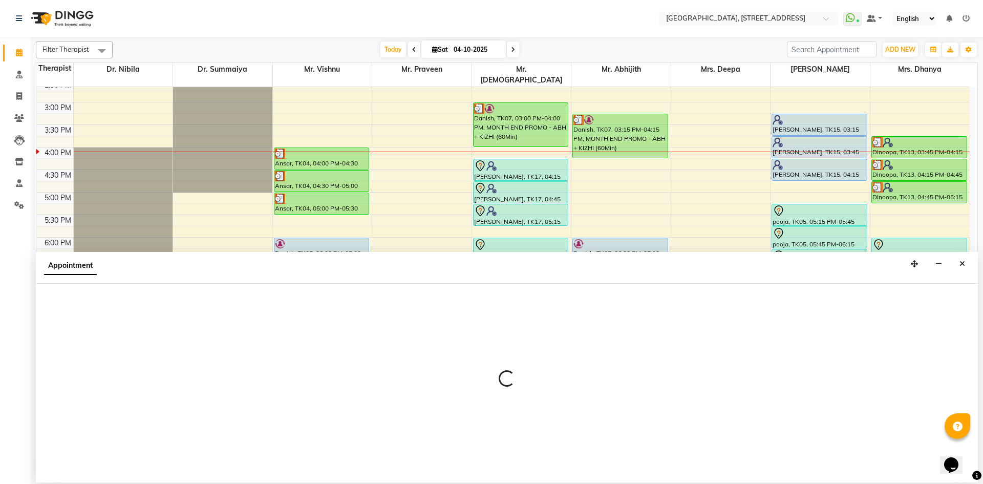
select select "915"
select select "upcoming"
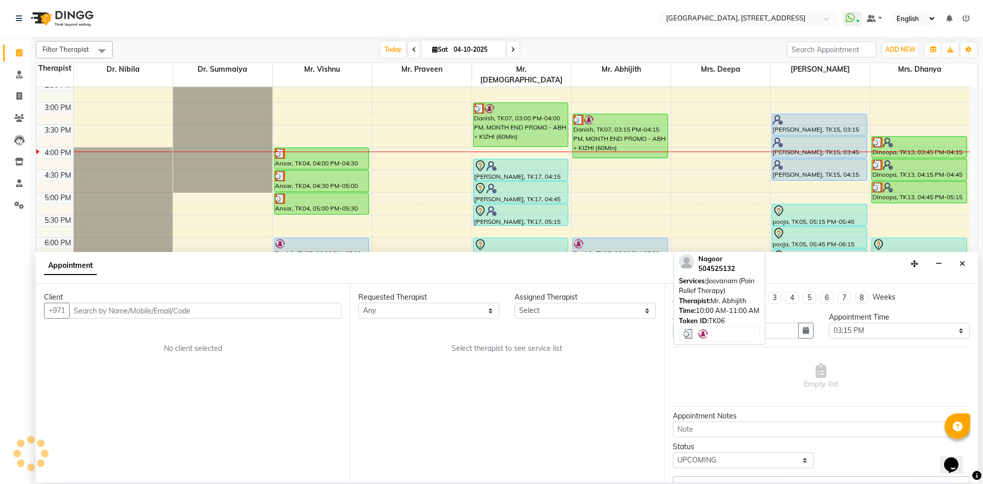
select select "48850"
select select "1960"
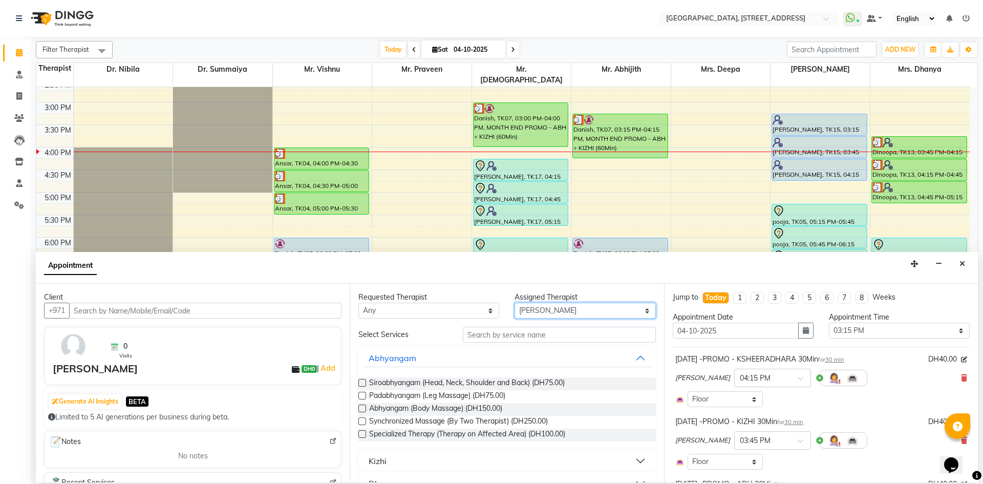
click at [552, 306] on select "Select Dr. Nibila Dr. Summaiya Mr. Abhijith Mr. Praveen Mrs. [PERSON_NAME] Mrs.…" at bounding box center [584, 310] width 141 height 16
select select "26684"
click at [514, 302] on select "Select Dr. Nibila Dr. Summaiya Mr. Abhijith Mr. Praveen Mrs. [PERSON_NAME] Mrs.…" at bounding box center [584, 310] width 141 height 16
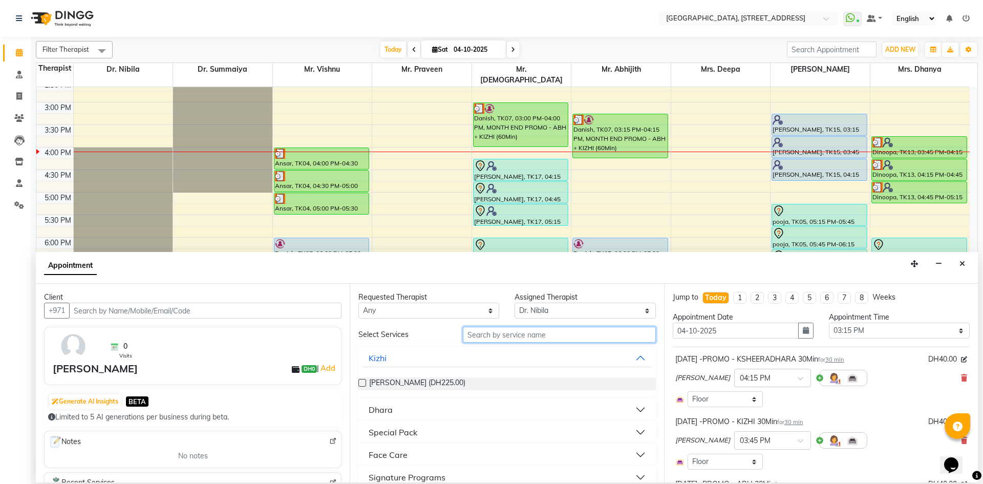
click at [556, 337] on input "text" at bounding box center [559, 335] width 193 height 16
type input "consu"
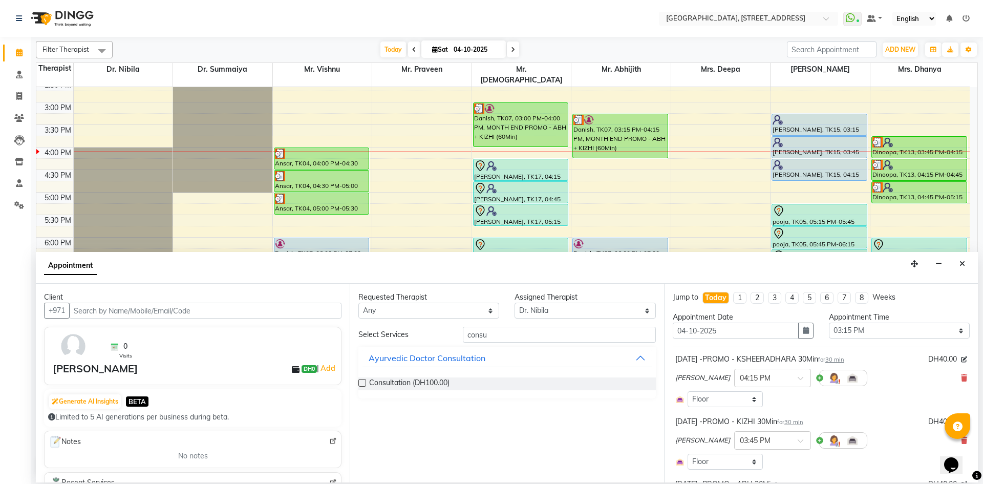
click at [359, 384] on label at bounding box center [362, 383] width 8 height 8
click at [359, 384] on input "checkbox" at bounding box center [361, 383] width 7 height 7
checkbox input "false"
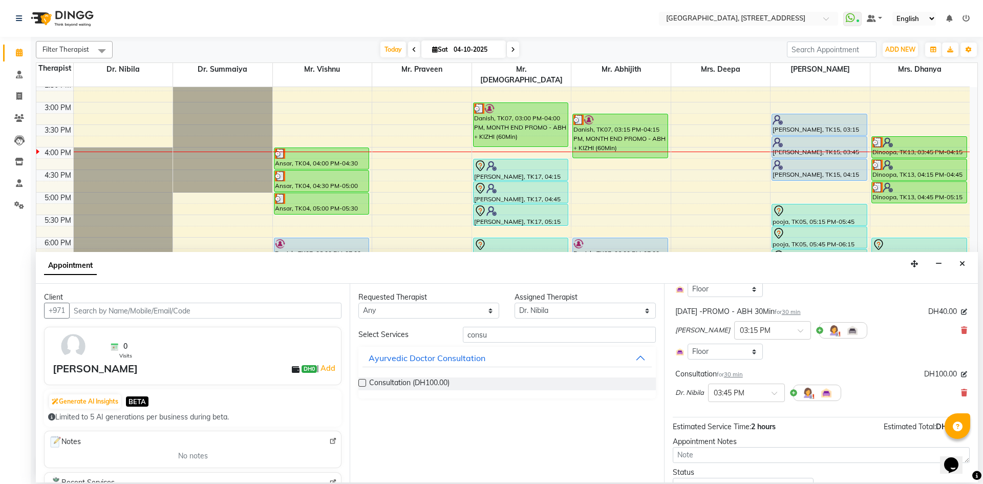
scroll to position [188, 0]
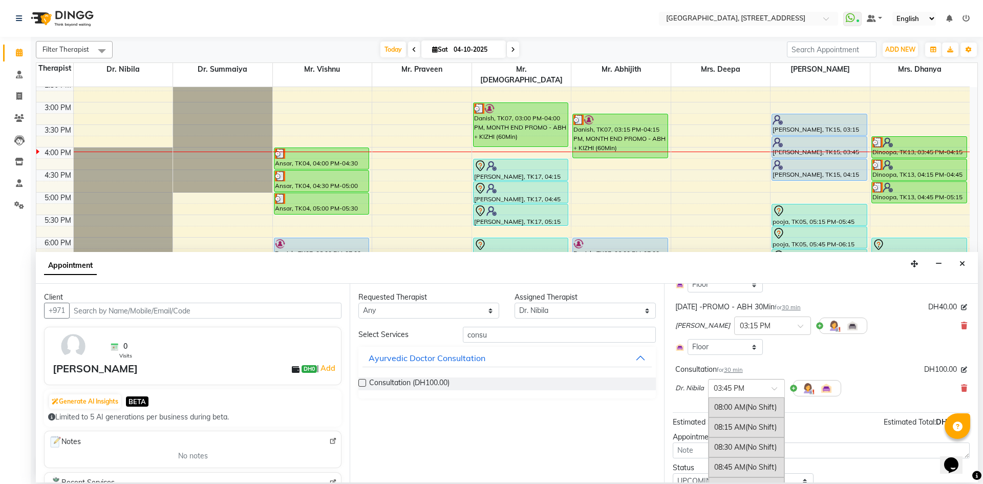
click at [777, 388] on span at bounding box center [777, 391] width 13 height 11
click at [760, 403] on div "03:30 PM" at bounding box center [746, 406] width 76 height 19
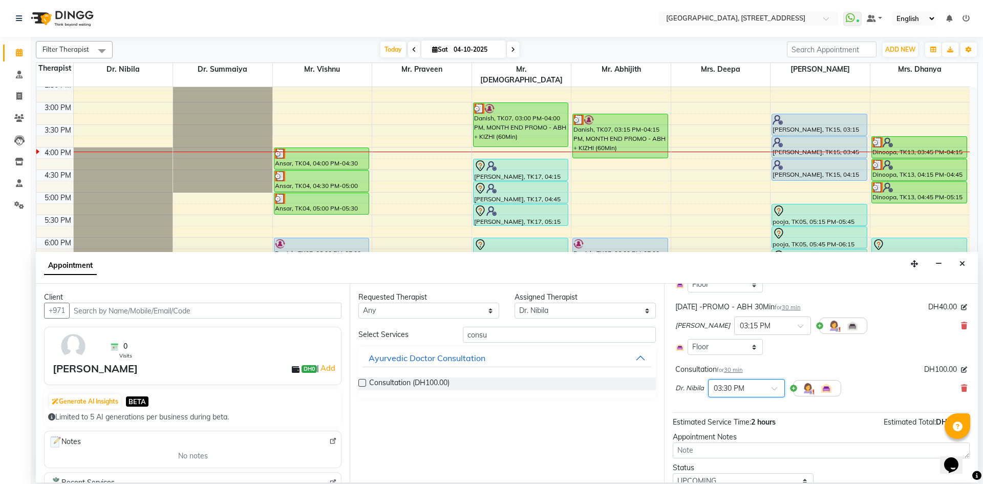
scroll to position [219, 0]
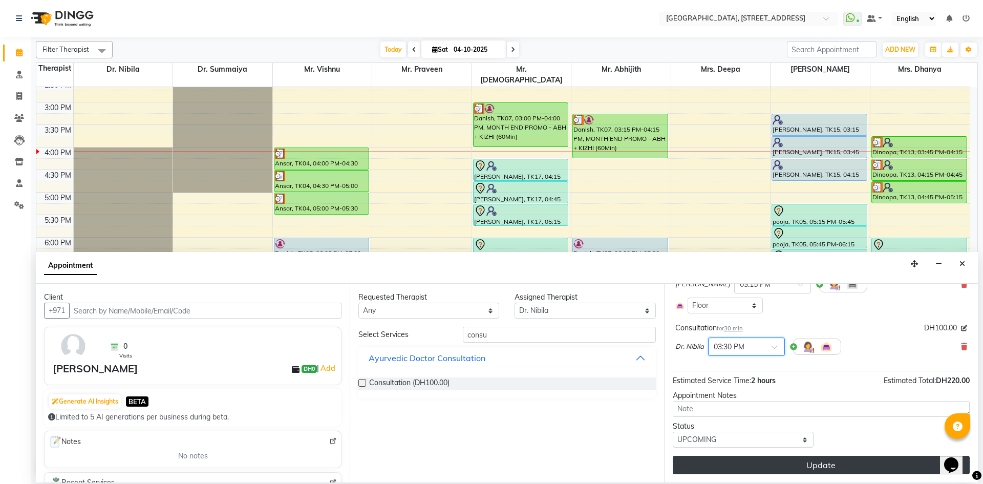
click at [757, 459] on button "Update" at bounding box center [820, 464] width 297 height 18
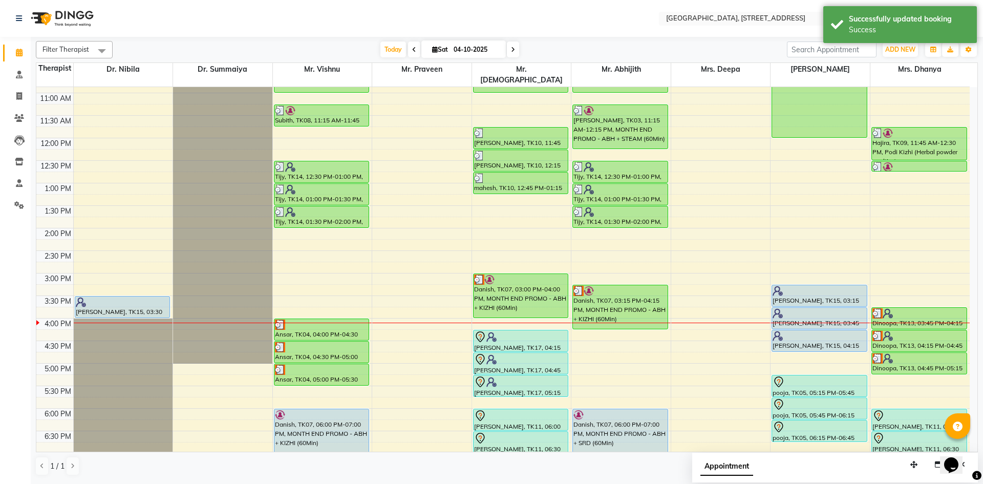
scroll to position [157, 0]
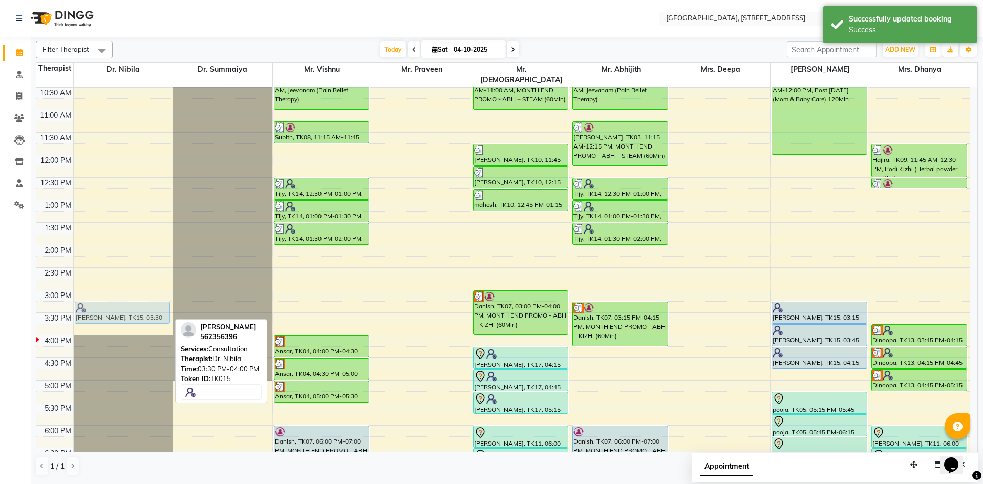
drag, startPoint x: 133, startPoint y: 309, endPoint x: 133, endPoint y: 301, distance: 8.2
click at [133, 301] on div "Benson, TK15, 03:30 PM-04:00 PM, Consultation Benson, TK15, 03:30 PM-04:00 PM, …" at bounding box center [123, 290] width 99 height 720
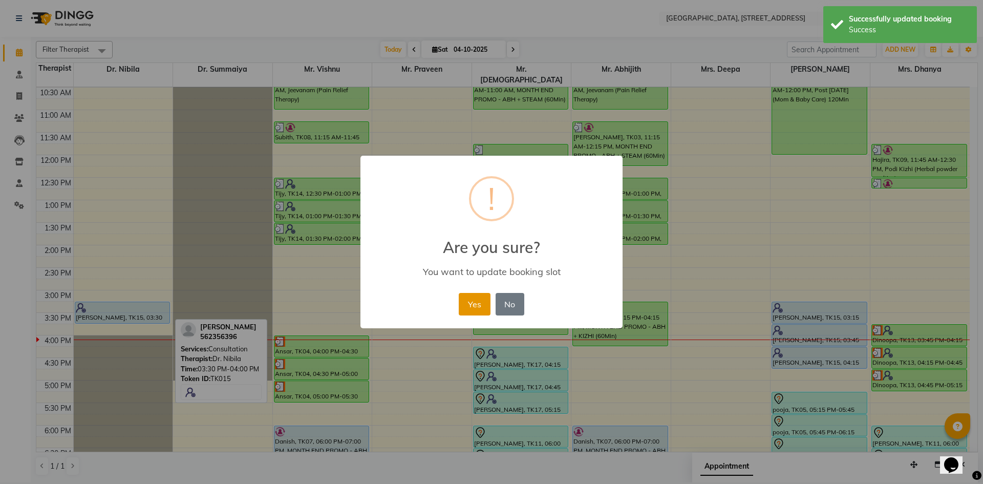
click at [489, 300] on button "Yes" at bounding box center [474, 304] width 31 height 23
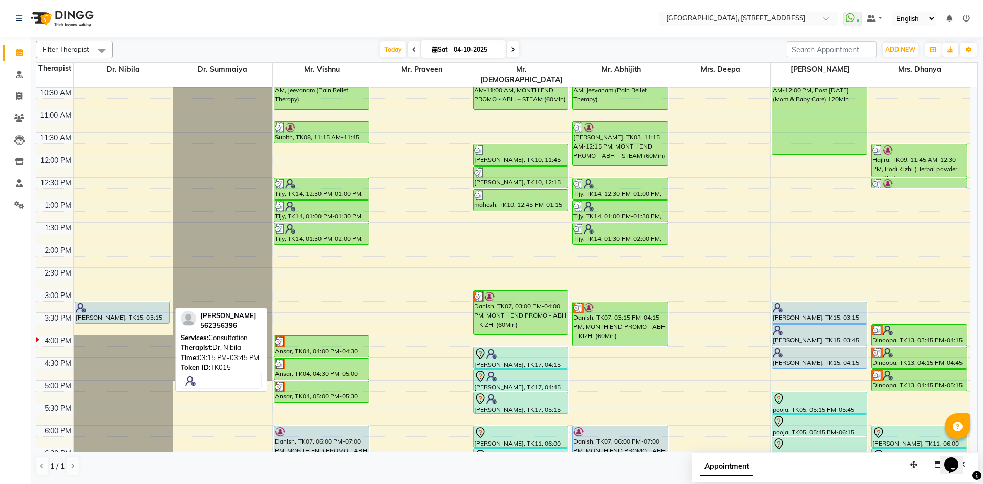
click at [113, 305] on div "Benson, TK15, 03:15 PM-03:45 PM, Consultation" at bounding box center [122, 312] width 95 height 21
click at [117, 302] on div at bounding box center [123, 307] width 94 height 10
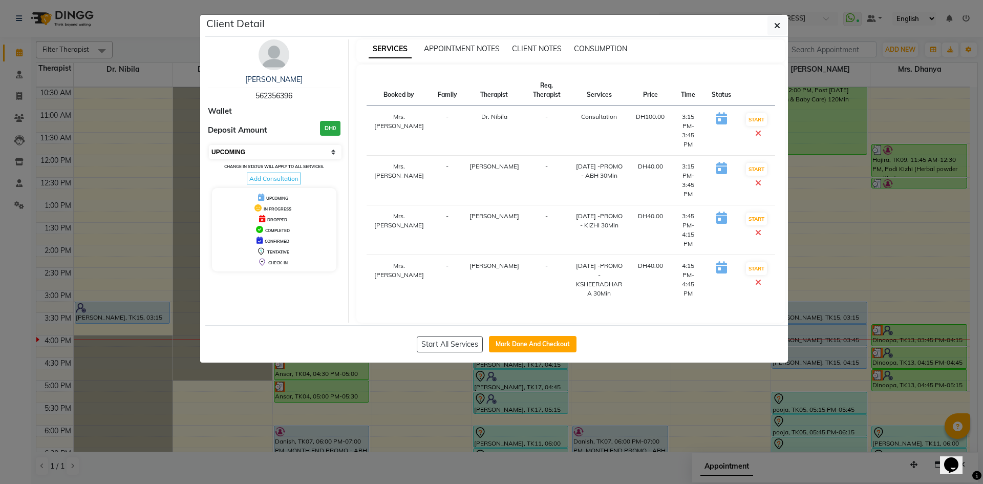
drag, startPoint x: 283, startPoint y: 149, endPoint x: 280, endPoint y: 159, distance: 9.6
click at [283, 149] on select "Select IN SERVICE CONFIRMED TENTATIVE CHECK IN MARK DONE DROPPED UPCOMING" at bounding box center [275, 152] width 133 height 14
select select "3"
click at [209, 145] on select "Select IN SERVICE CONFIRMED TENTATIVE CHECK IN MARK DONE DROPPED UPCOMING" at bounding box center [275, 152] width 133 height 14
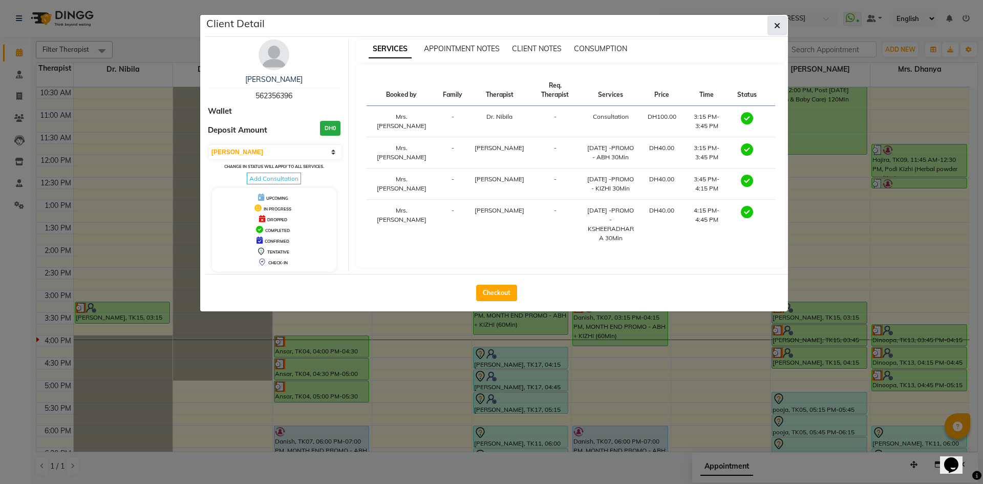
click at [774, 30] on span "button" at bounding box center [777, 25] width 6 height 10
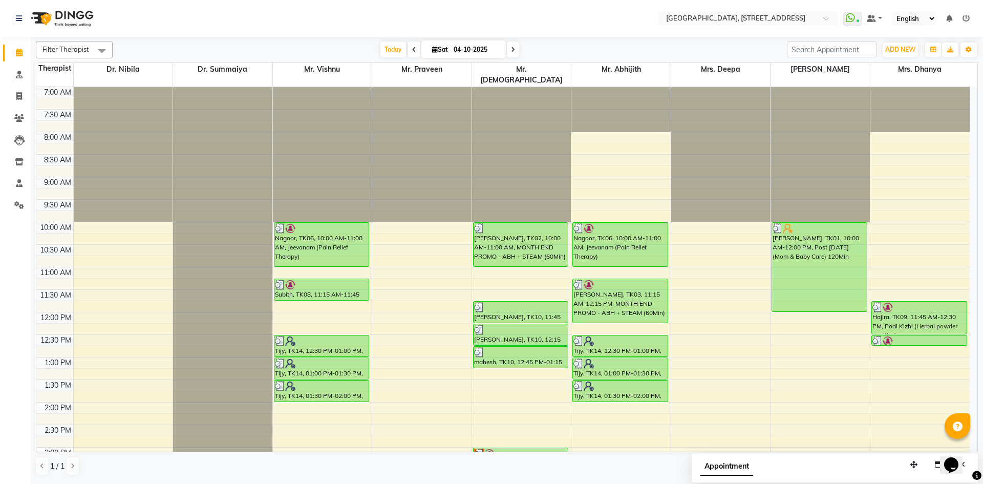
scroll to position [188, 0]
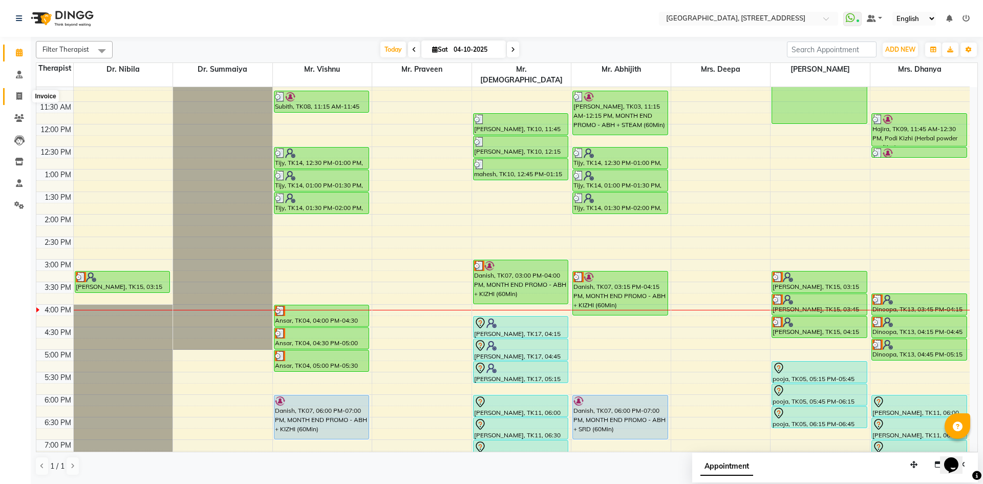
drag, startPoint x: 16, startPoint y: 91, endPoint x: 35, endPoint y: 98, distance: 20.6
click at [16, 91] on span at bounding box center [19, 97] width 18 height 12
select select "service"
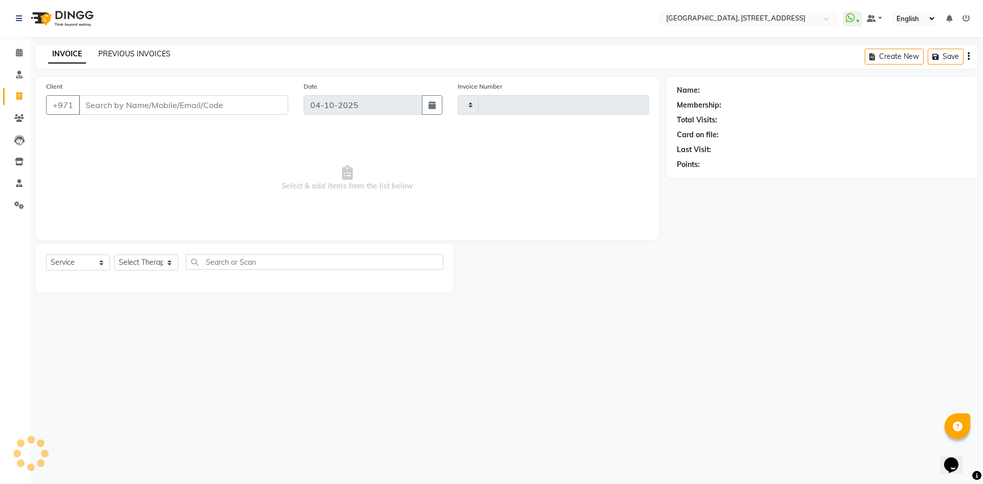
type input "2424"
select select "4538"
click at [142, 52] on link "PREVIOUS INVOICES" at bounding box center [134, 53] width 72 height 9
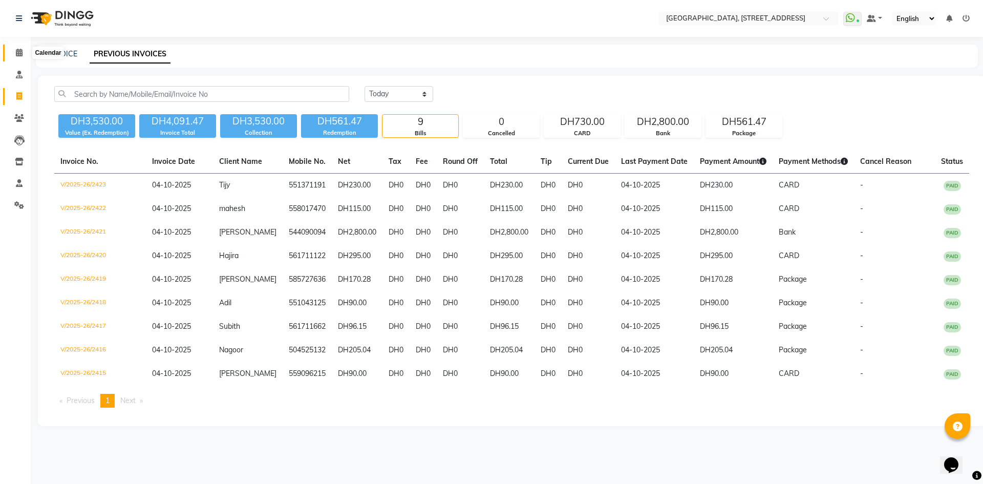
click at [16, 52] on icon at bounding box center [19, 53] width 7 height 8
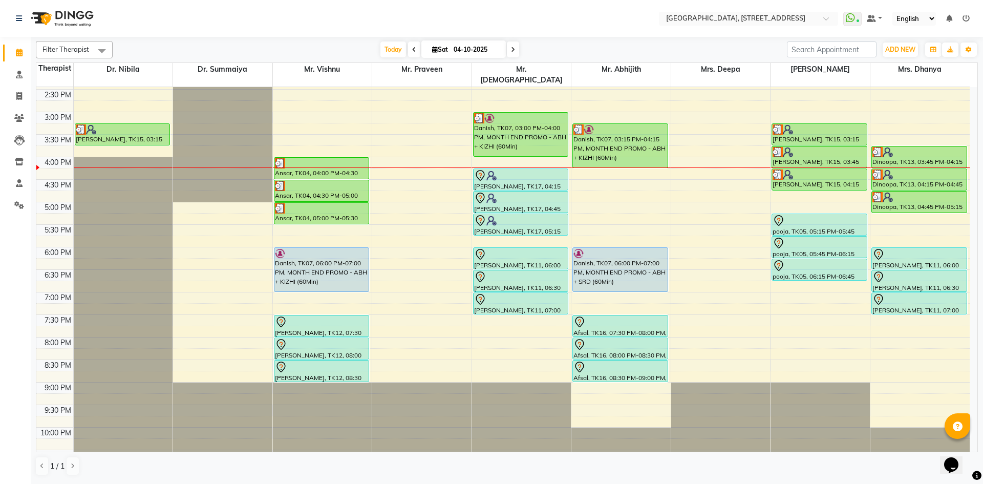
scroll to position [345, 0]
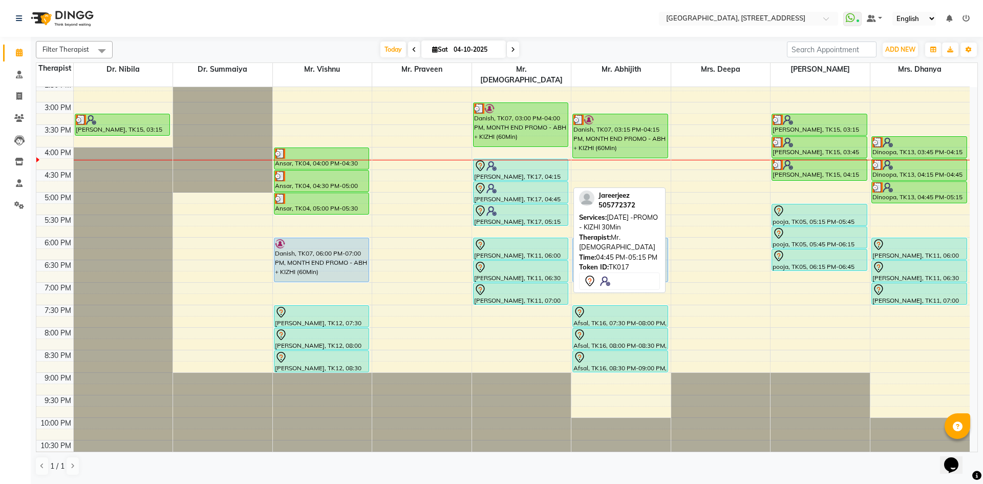
click at [511, 182] on div at bounding box center [521, 188] width 94 height 12
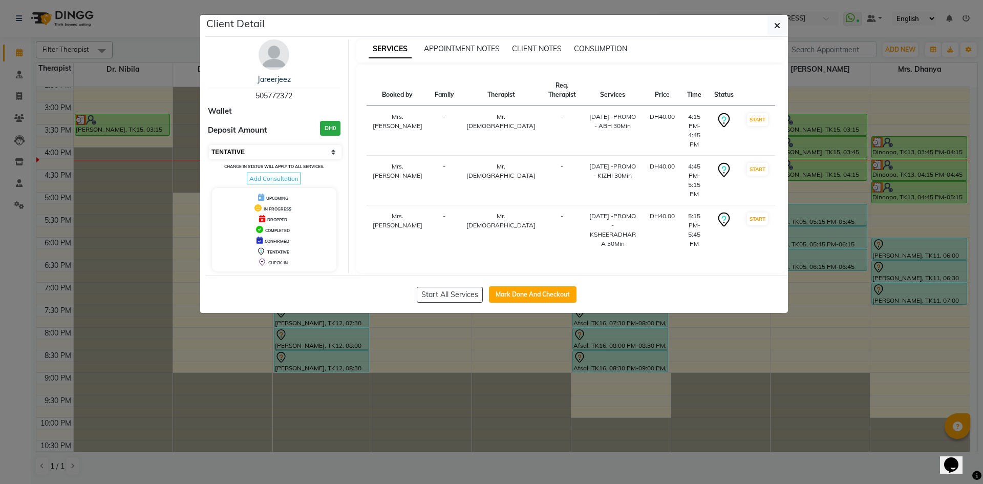
click at [323, 155] on select "Select IN SERVICE CONFIRMED TENTATIVE CHECK IN MARK DONE DROPPED UPCOMING" at bounding box center [275, 152] width 133 height 14
select select "3"
click at [209, 145] on select "Select IN SERVICE CONFIRMED TENTATIVE CHECK IN MARK DONE DROPPED UPCOMING" at bounding box center [275, 152] width 133 height 14
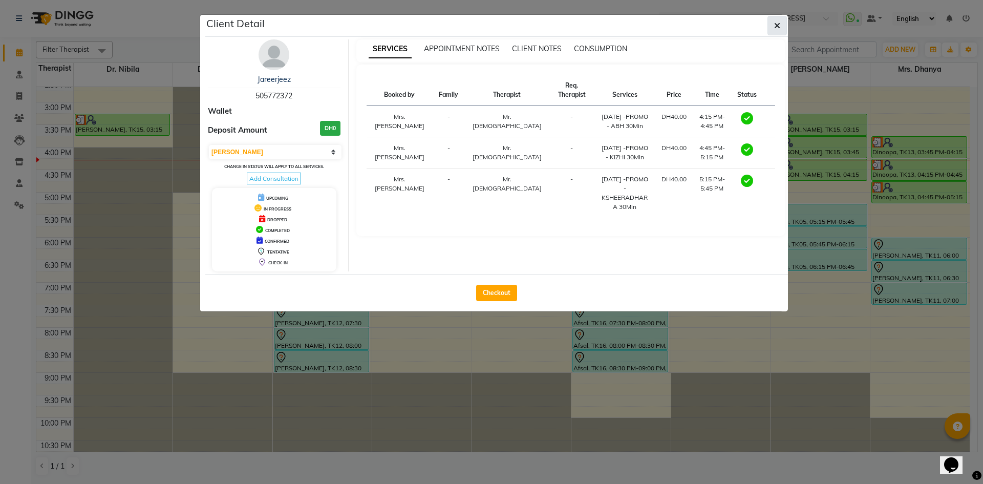
click at [772, 28] on button "button" at bounding box center [776, 25] width 19 height 19
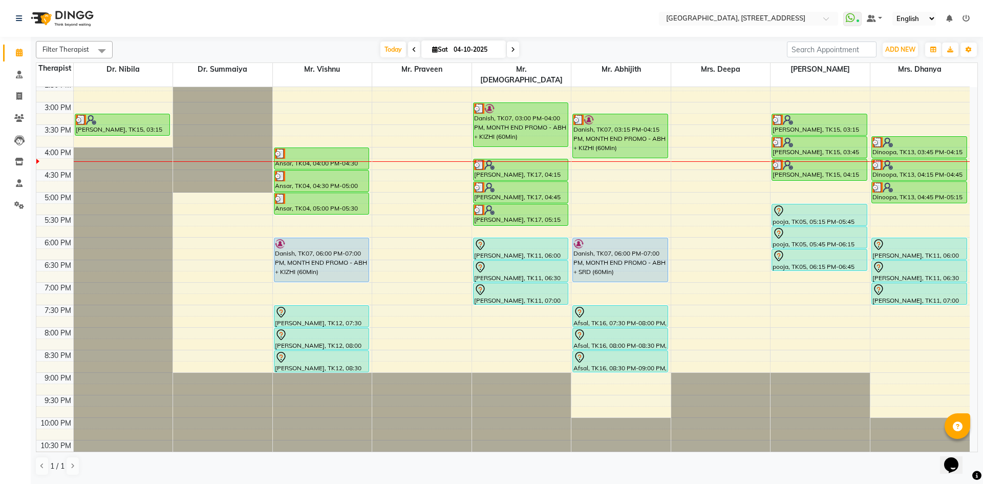
click at [517, 52] on span at bounding box center [513, 49] width 12 height 16
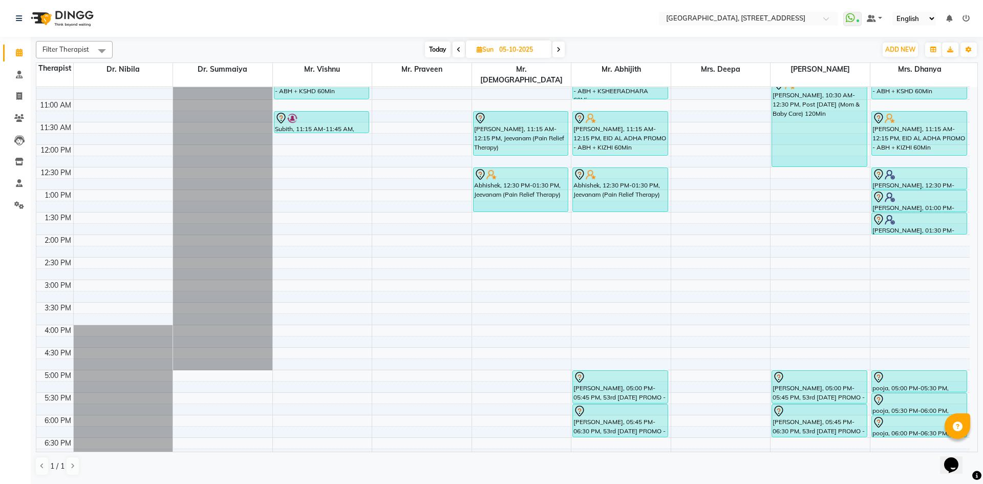
scroll to position [157, 0]
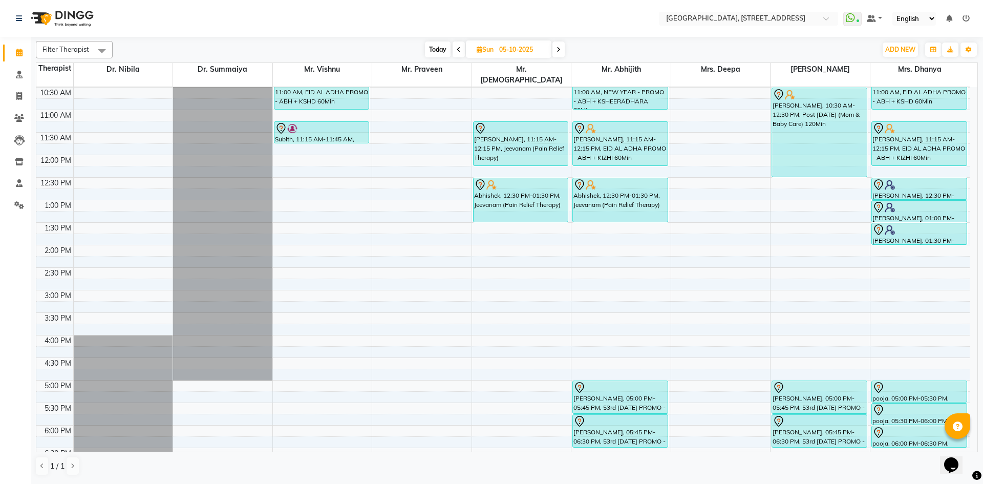
click at [446, 49] on span "Today" at bounding box center [438, 49] width 26 height 16
type input "04-10-2025"
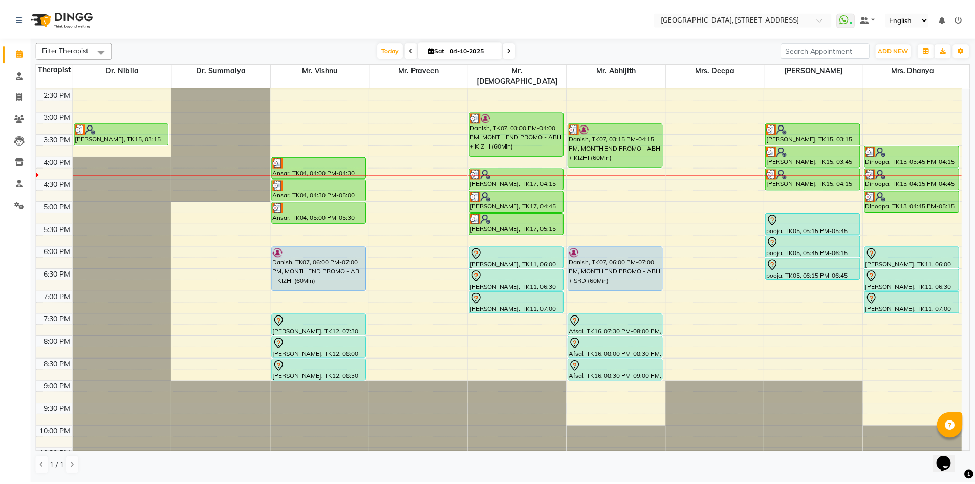
scroll to position [345, 0]
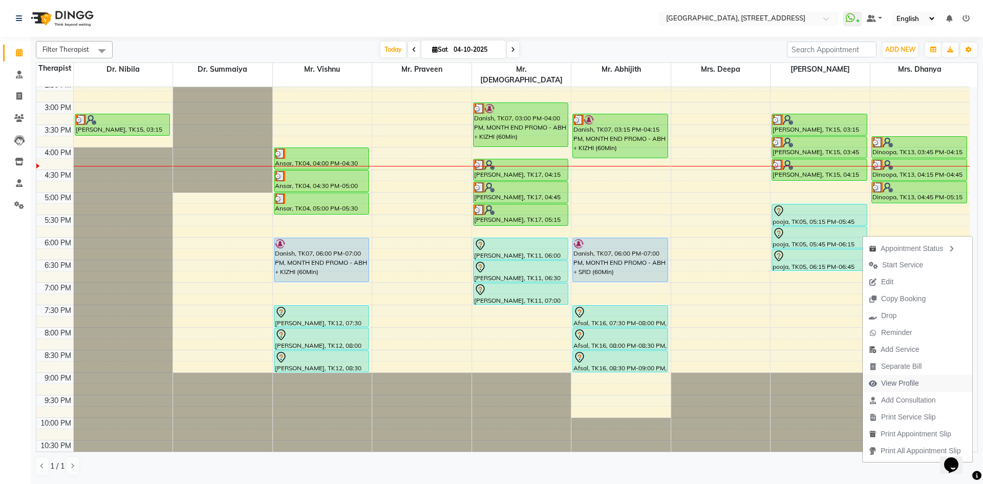
click at [900, 382] on span "View Profile" at bounding box center [900, 383] width 38 height 11
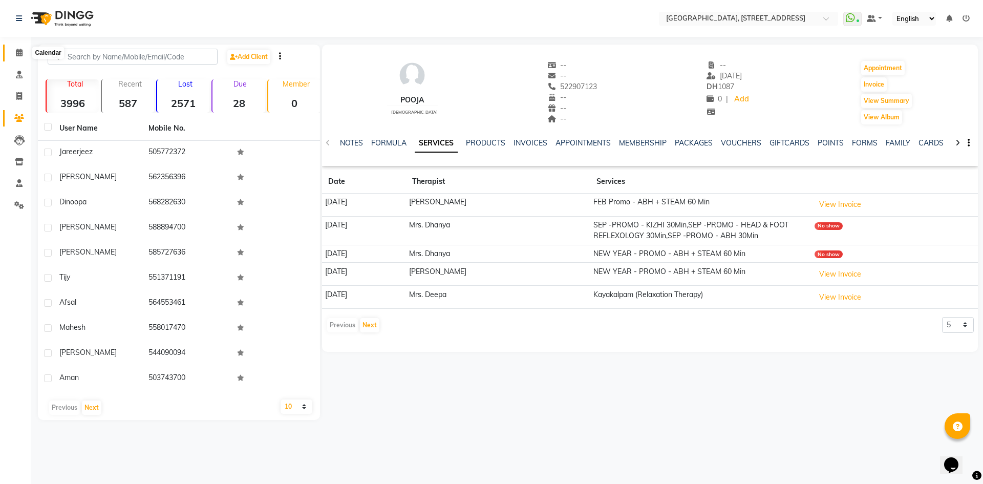
click at [21, 52] on icon at bounding box center [19, 53] width 7 height 8
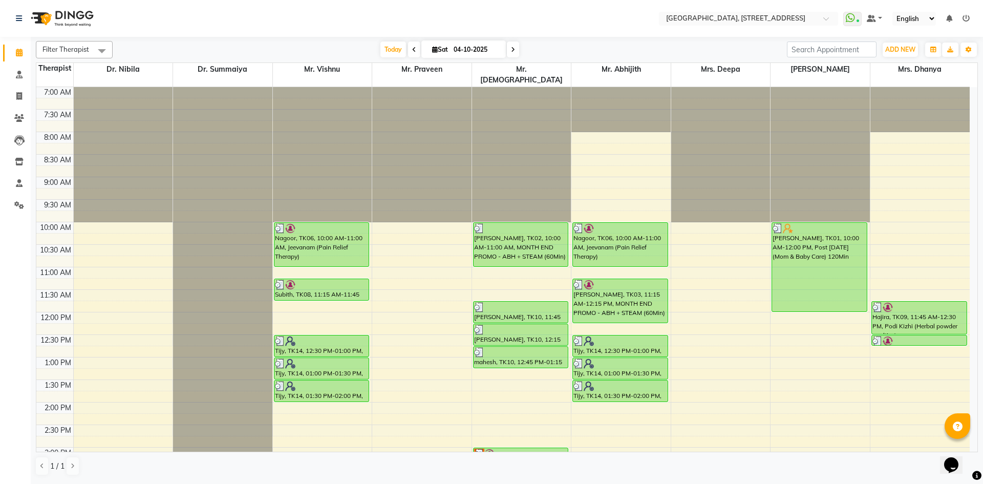
scroll to position [345, 0]
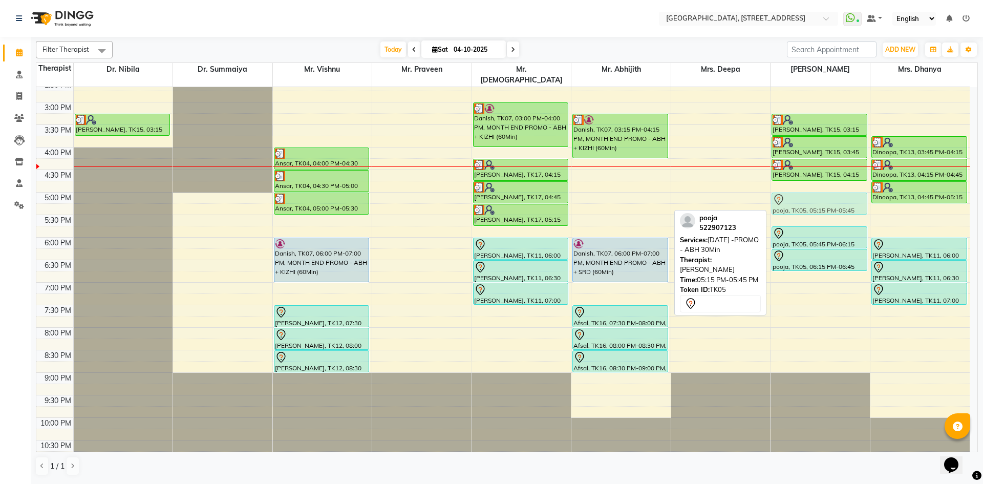
drag, startPoint x: 797, startPoint y: 208, endPoint x: 800, endPoint y: 202, distance: 6.4
click at [800, 202] on div "Kauser Fathima, TK01, 10:00 AM-12:00 PM, Post Natal (Mom & Baby Care) 120Min Be…" at bounding box center [819, 102] width 99 height 720
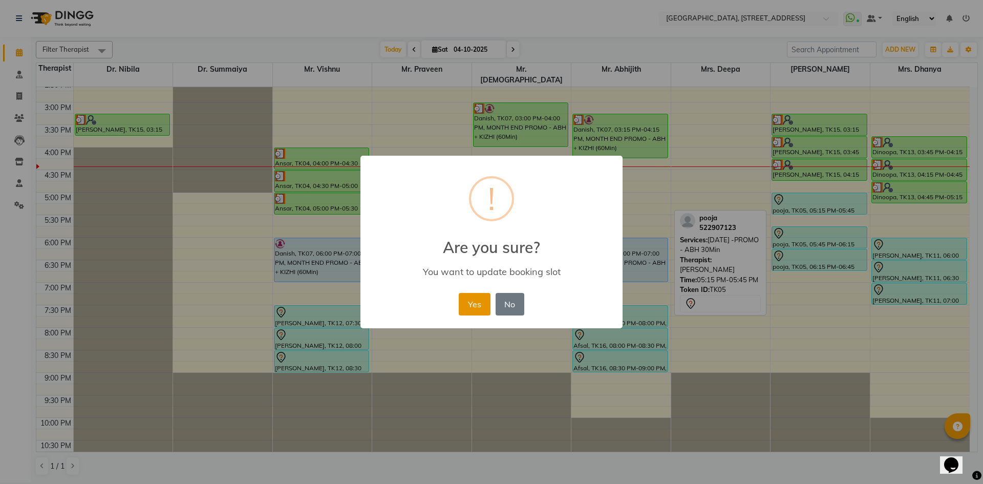
click at [477, 312] on button "Yes" at bounding box center [474, 304] width 31 height 23
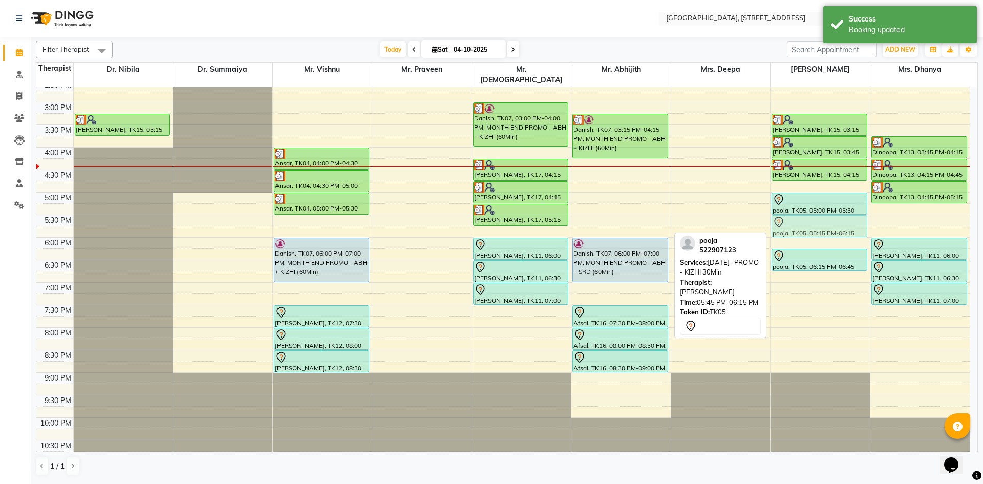
drag, startPoint x: 823, startPoint y: 227, endPoint x: 822, endPoint y: 222, distance: 5.7
click at [822, 219] on div "Kauser Fathima, TK01, 10:00 AM-12:00 PM, Post Natal (Mom & Baby Care) 120Min Be…" at bounding box center [819, 102] width 99 height 720
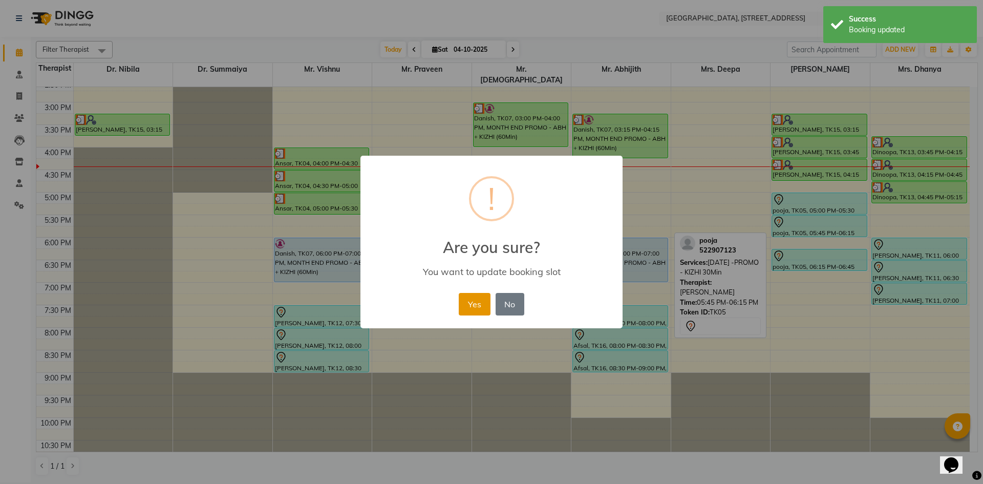
click at [462, 303] on button "Yes" at bounding box center [474, 304] width 31 height 23
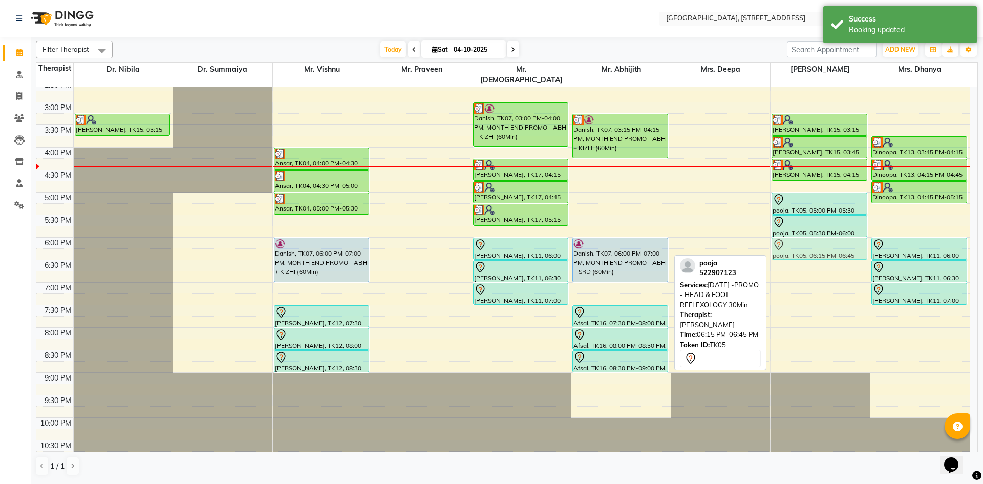
click at [797, 242] on div "Kauser Fathima, TK01, 10:00 AM-12:00 PM, Post Natal (Mom & Baby Care) 120Min Be…" at bounding box center [819, 102] width 99 height 720
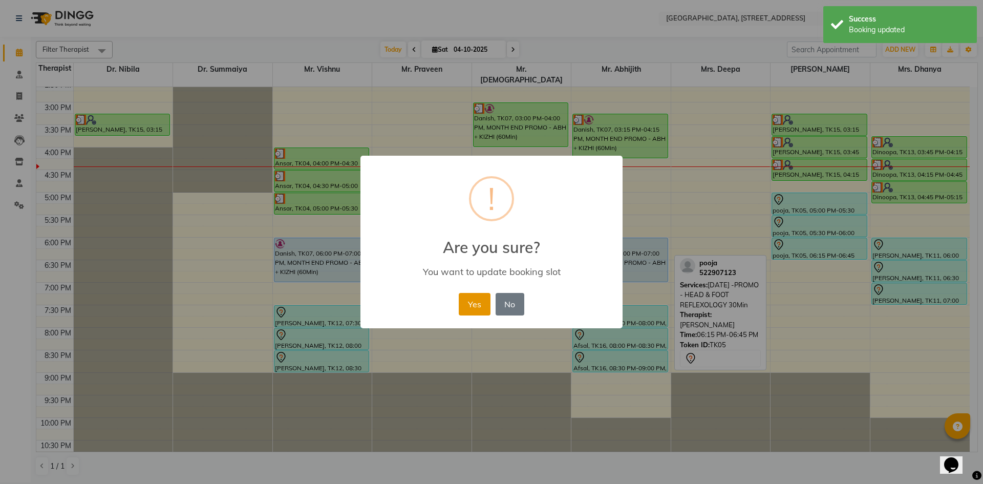
click at [473, 313] on button "Yes" at bounding box center [474, 304] width 31 height 23
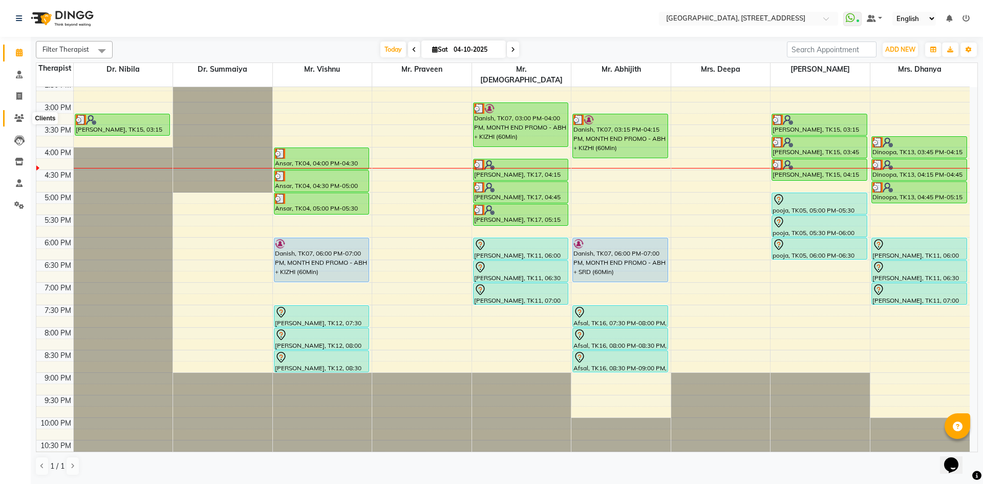
click at [22, 121] on icon at bounding box center [19, 118] width 10 height 8
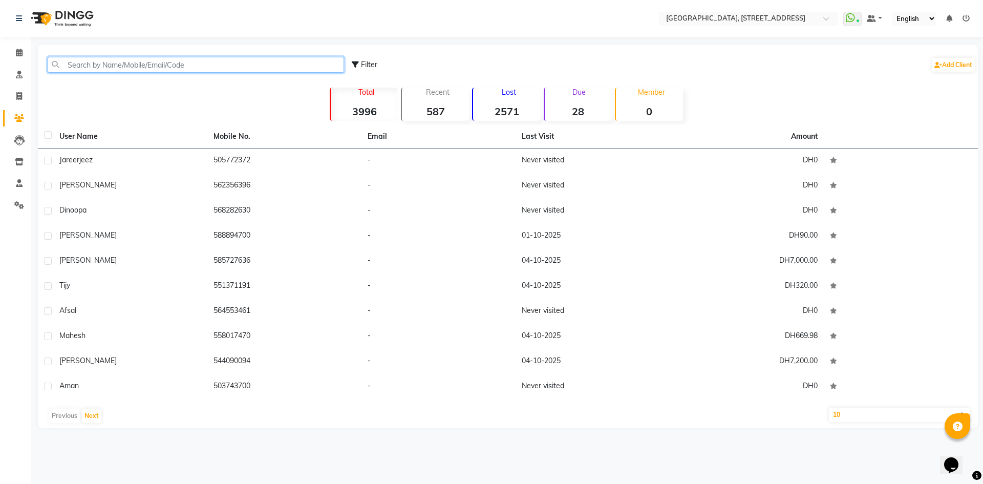
click at [74, 67] on input "text" at bounding box center [196, 65] width 296 height 16
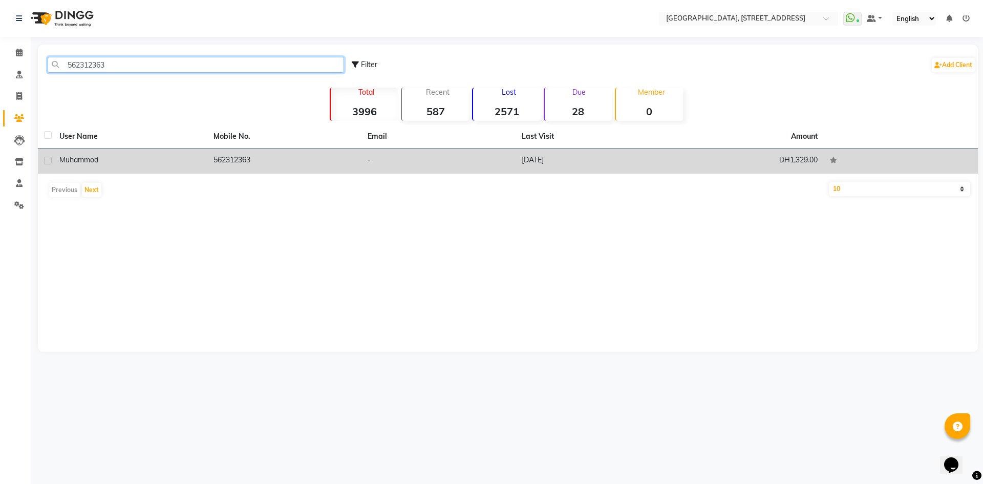
type input "562312363"
click at [425, 164] on td "-" at bounding box center [438, 160] width 154 height 25
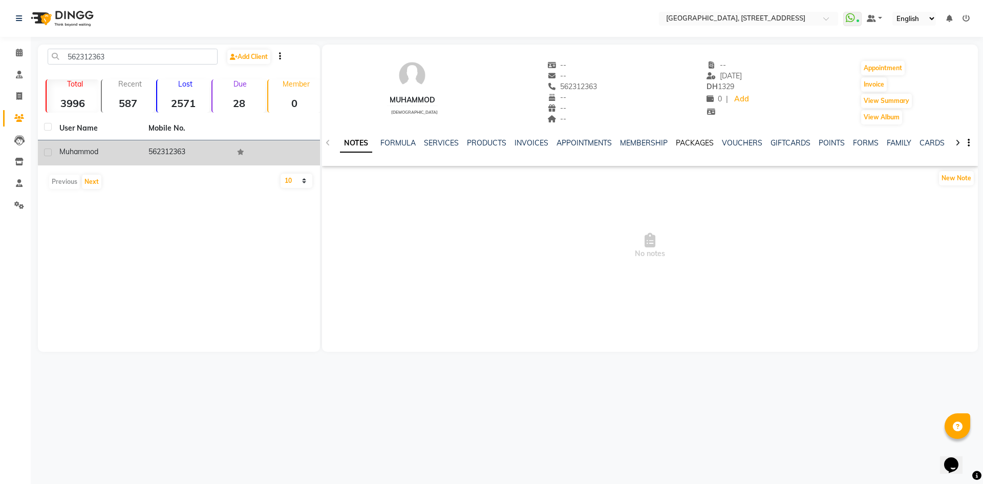
click at [676, 143] on link "PACKAGES" at bounding box center [695, 142] width 38 height 9
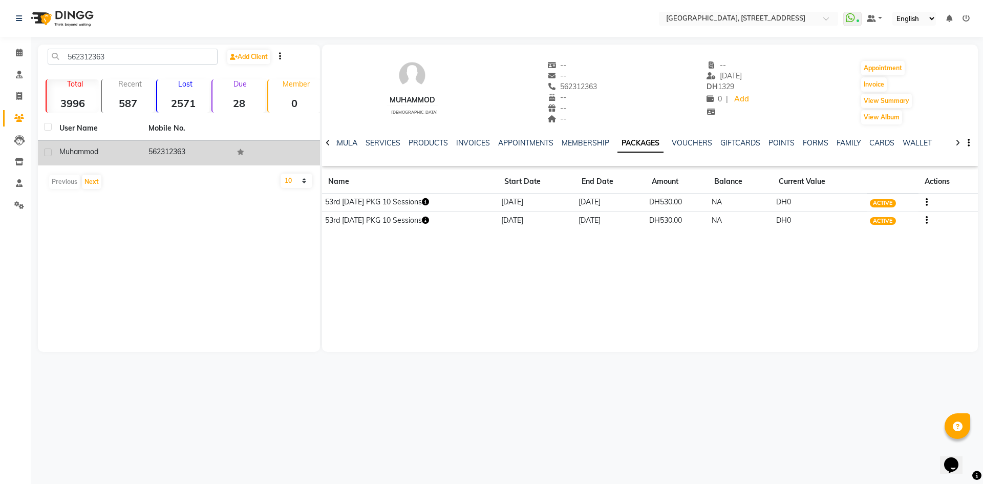
click at [429, 220] on icon "button" at bounding box center [425, 219] width 7 height 7
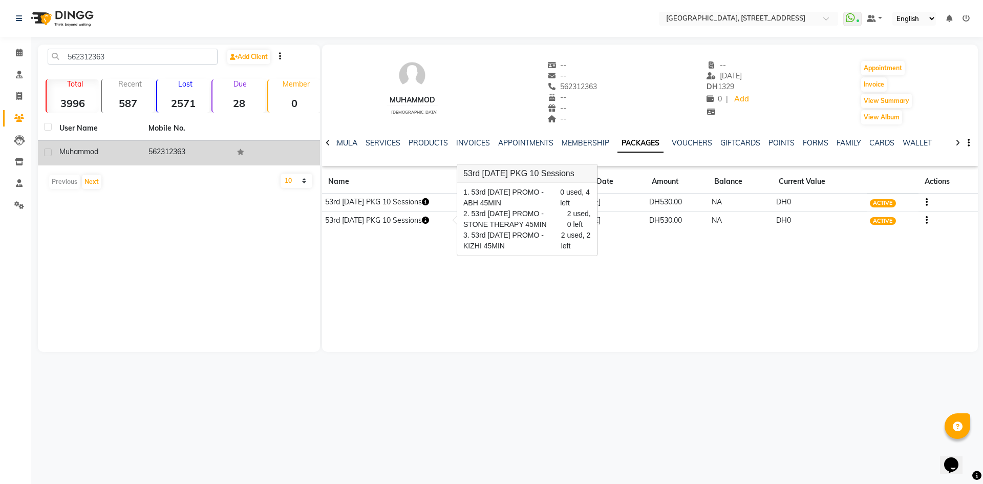
click at [429, 200] on icon "button" at bounding box center [425, 201] width 7 height 7
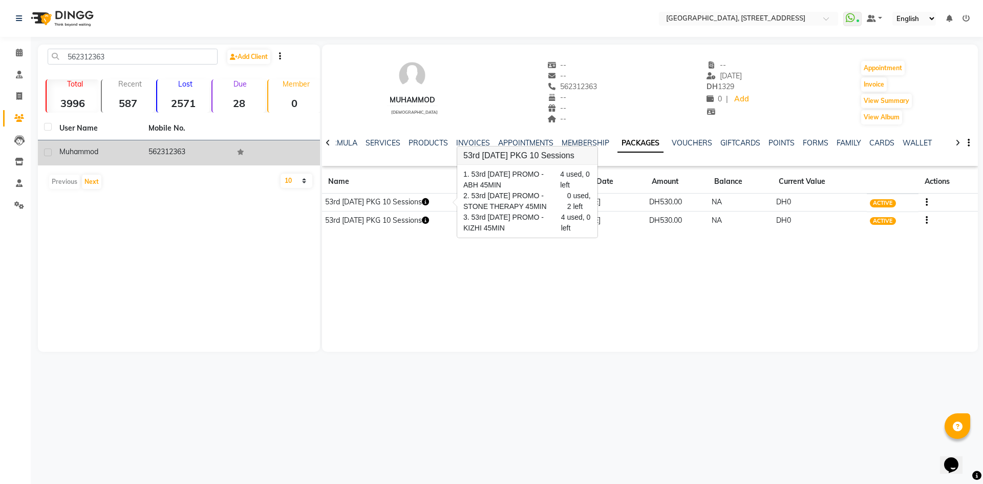
click at [429, 224] on button "button" at bounding box center [425, 220] width 7 height 11
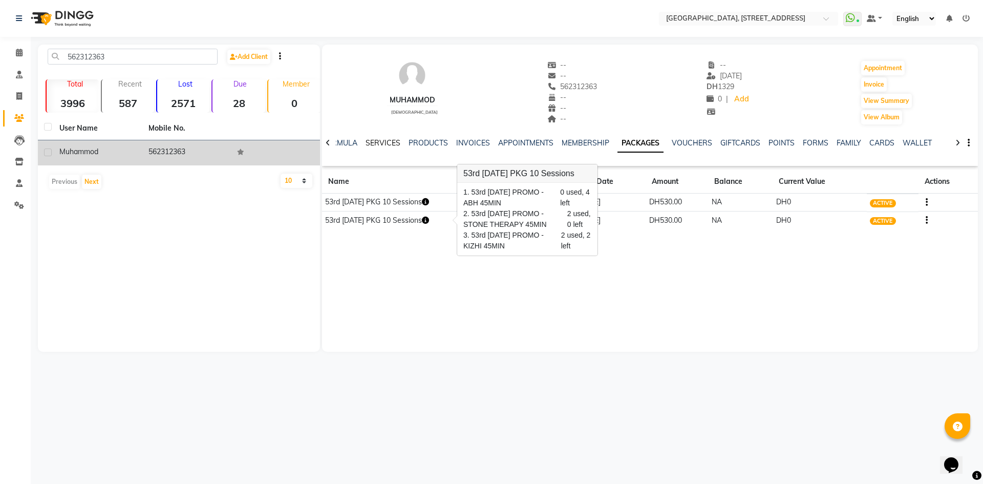
click at [388, 140] on link "SERVICES" at bounding box center [382, 142] width 35 height 9
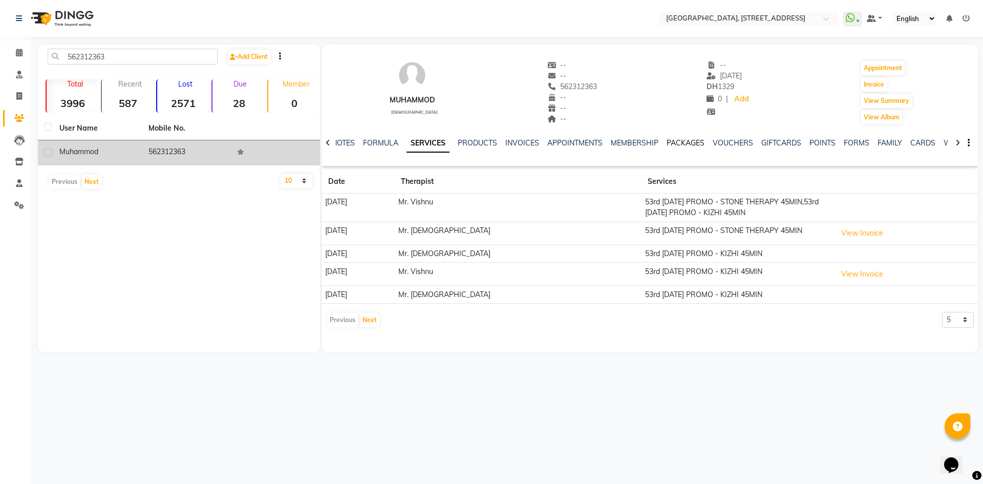
click at [684, 143] on link "PACKAGES" at bounding box center [685, 142] width 38 height 9
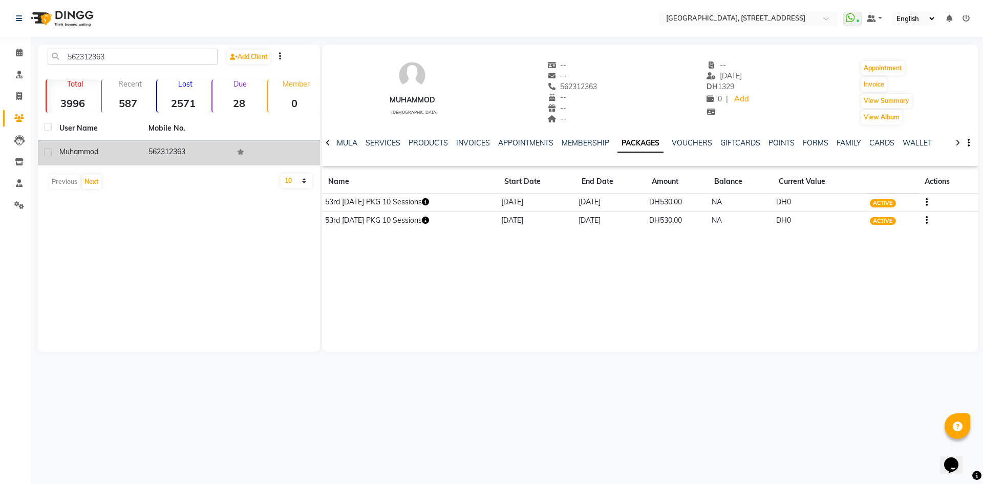
click at [429, 224] on button "button" at bounding box center [425, 220] width 7 height 11
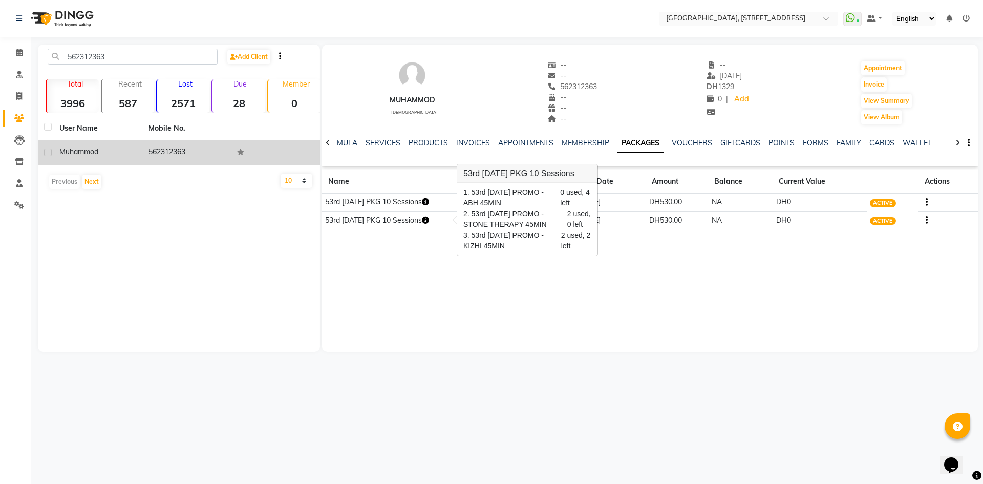
click at [636, 255] on div "Muhammod male -- -- 562312363 -- -- -- -- 02-08-2025 DH 1329 0 | Add Appointmen…" at bounding box center [650, 198] width 656 height 307
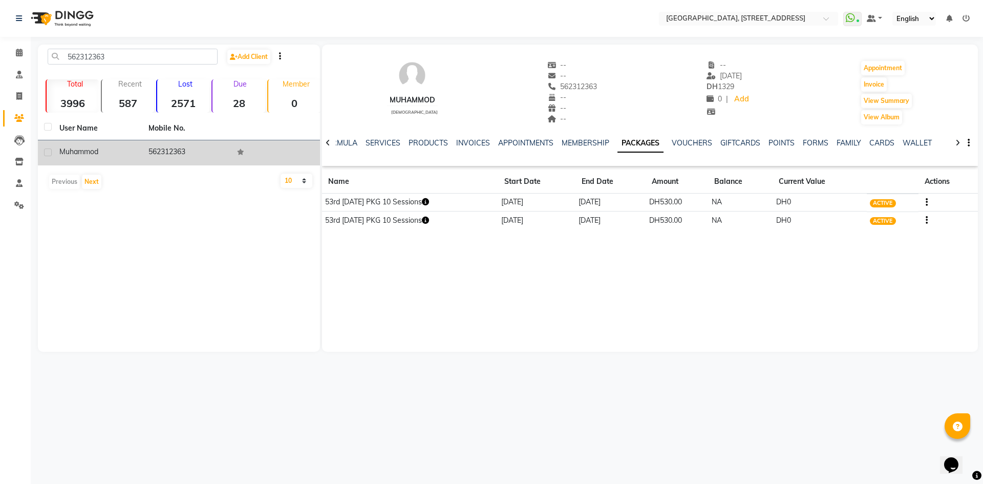
click at [590, 257] on div "Muhammod male -- -- 562312363 -- -- -- -- 02-08-2025 DH 1329 0 | Add Appointmen…" at bounding box center [650, 198] width 656 height 307
click at [381, 146] on link "SERVICES" at bounding box center [382, 142] width 35 height 9
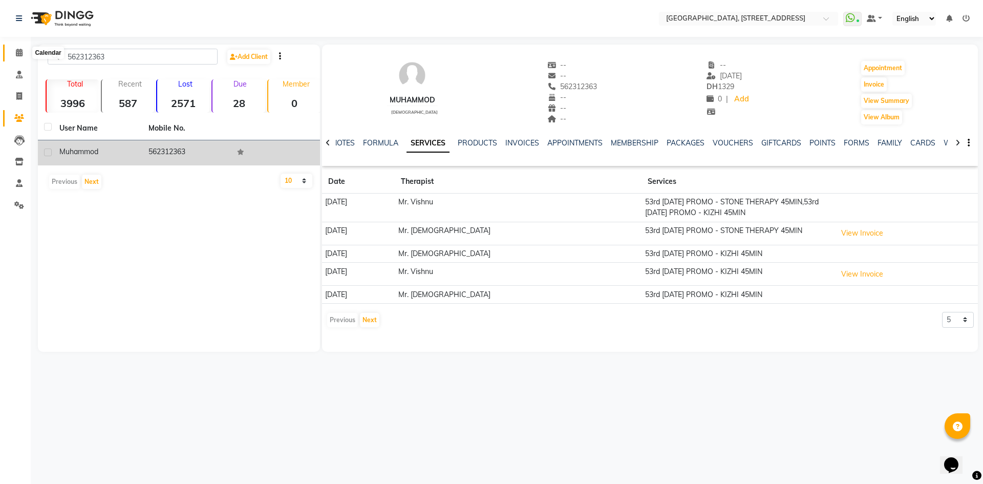
click at [20, 56] on span at bounding box center [19, 53] width 18 height 12
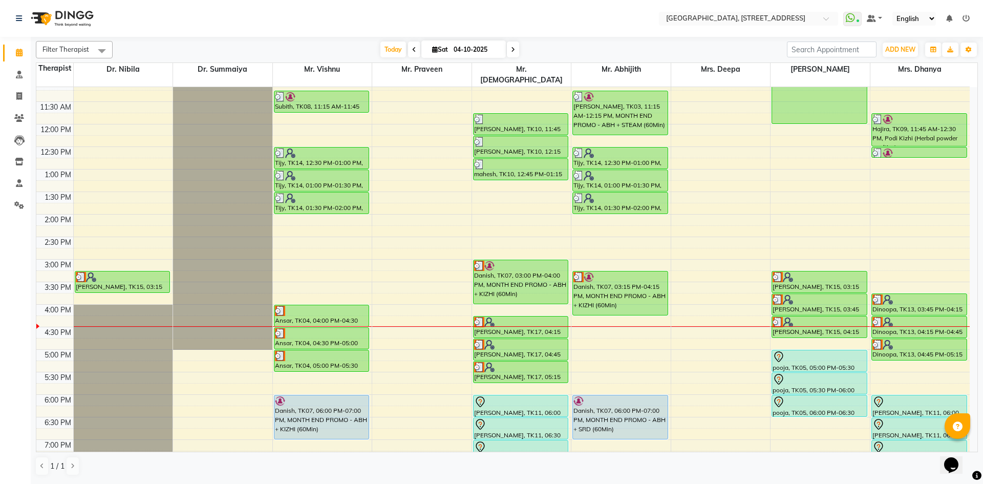
scroll to position [345, 0]
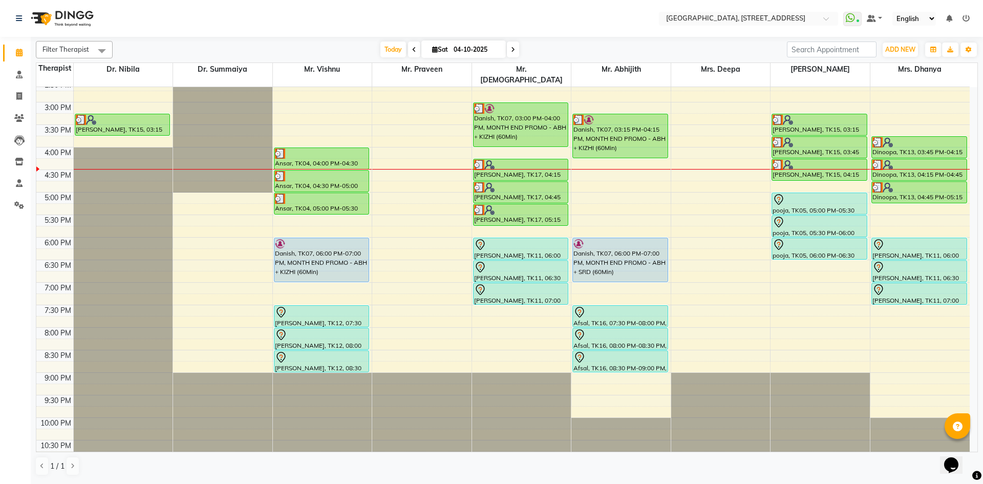
click at [400, 57] on div "Filter Therapist Select All Dr. Nibila Dr. Summaiya Mr. Vishnu Mr. Praveen Mr. …" at bounding box center [507, 49] width 942 height 17
click at [14, 97] on span at bounding box center [19, 97] width 18 height 12
select select "service"
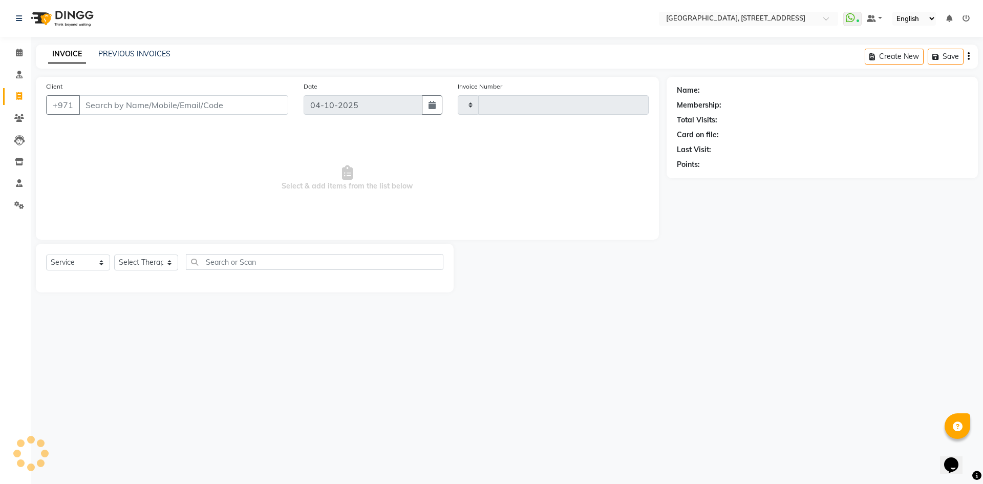
type input "2424"
select select "4538"
click at [164, 56] on link "PREVIOUS INVOICES" at bounding box center [134, 53] width 72 height 9
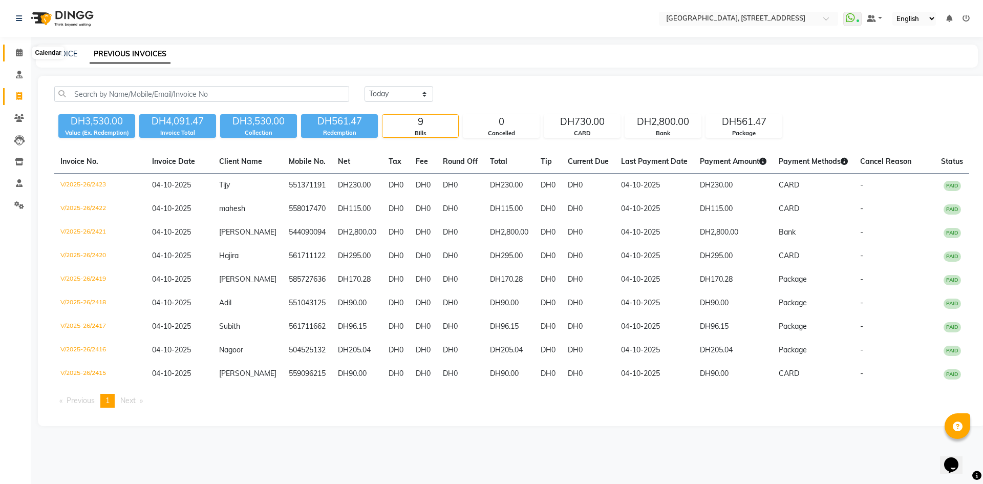
click at [23, 53] on icon at bounding box center [19, 53] width 7 height 8
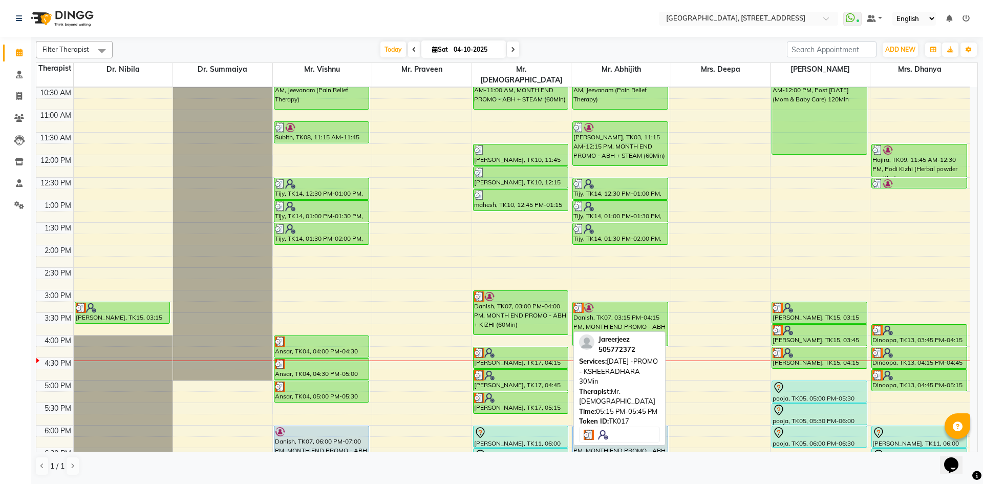
scroll to position [345, 0]
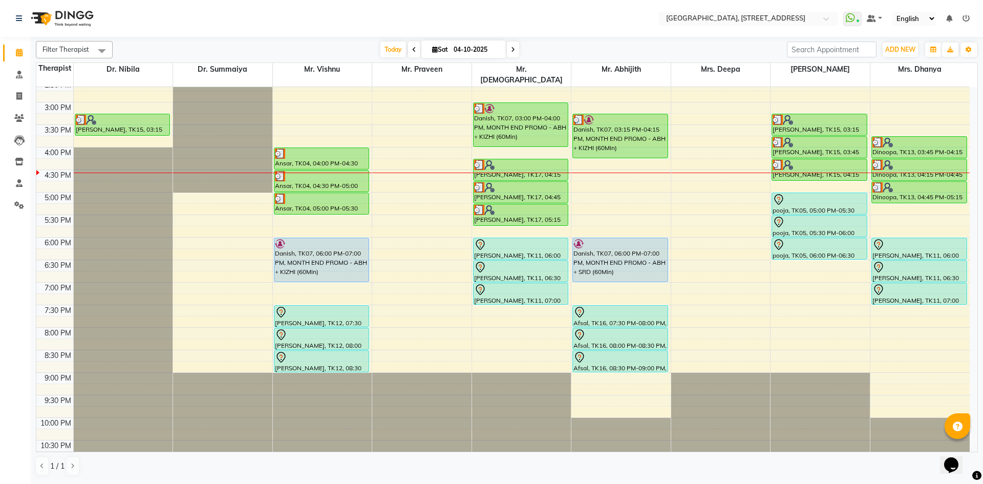
click at [516, 50] on span at bounding box center [513, 49] width 12 height 16
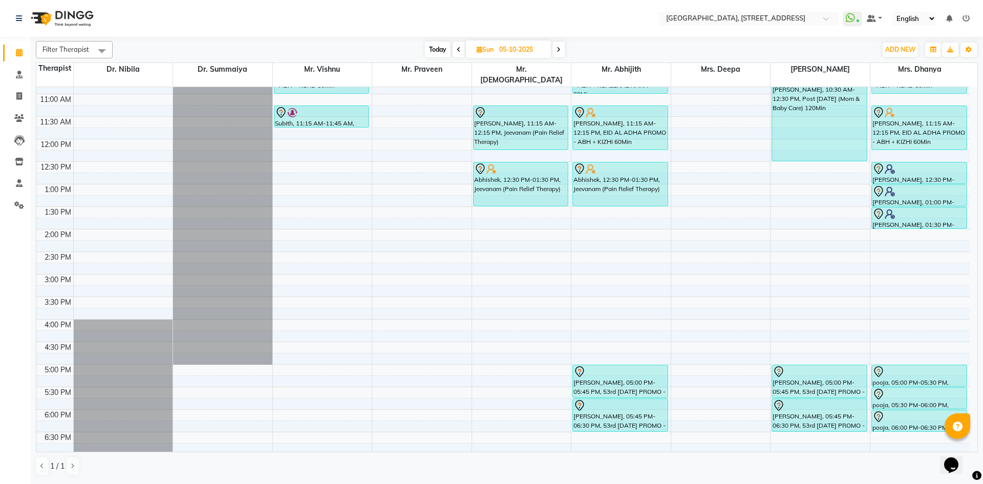
scroll to position [188, 0]
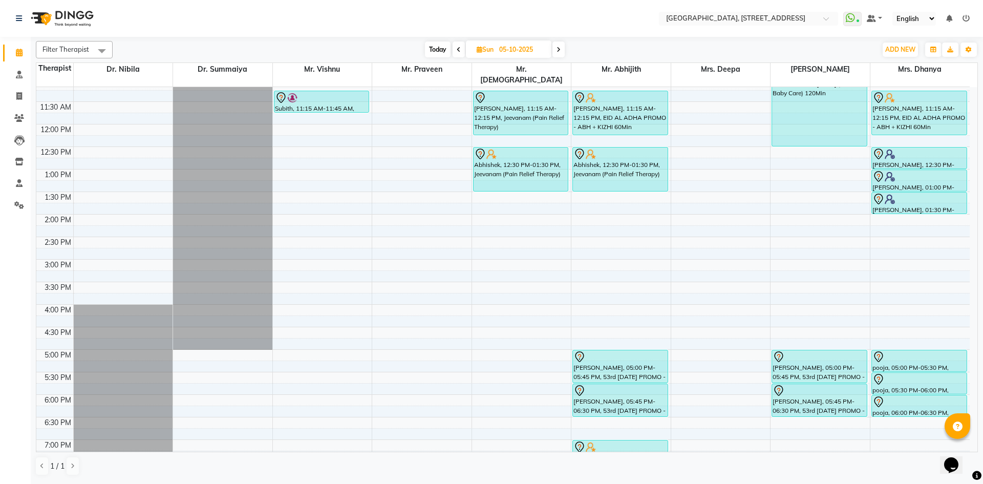
click at [429, 45] on span "Today" at bounding box center [438, 49] width 26 height 16
type input "04-10-2025"
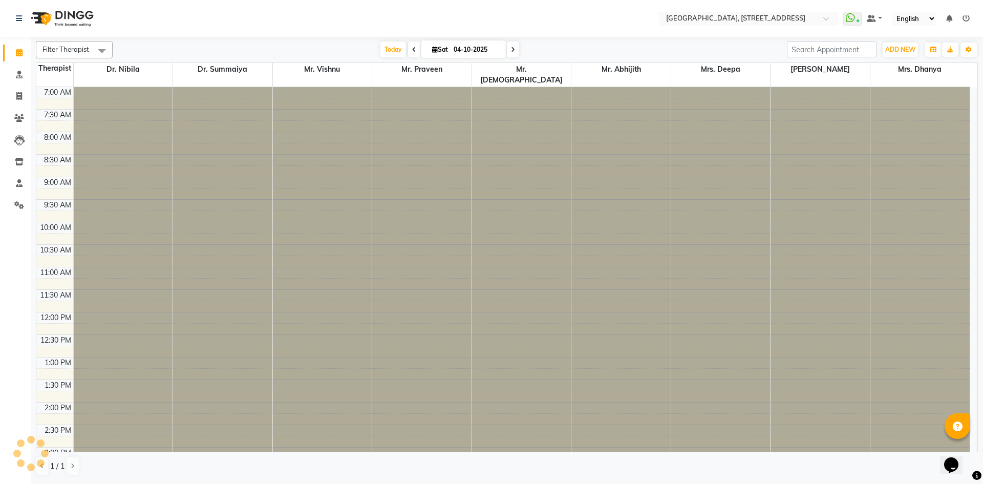
scroll to position [345, 0]
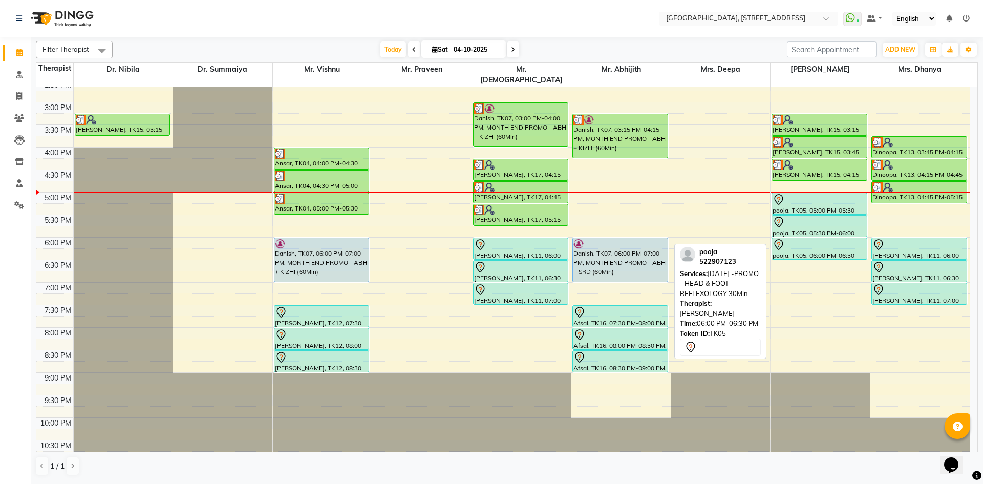
click at [802, 238] on div at bounding box center [819, 244] width 94 height 12
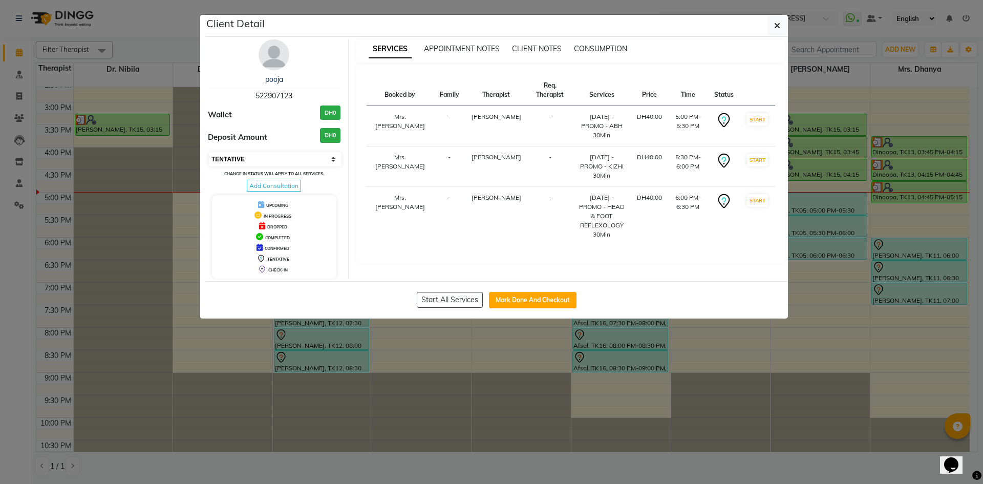
click at [256, 160] on select "Select IN SERVICE CONFIRMED TENTATIVE CHECK IN MARK DONE DROPPED UPCOMING" at bounding box center [275, 159] width 133 height 14
select select "3"
click at [209, 152] on select "Select IN SERVICE CONFIRMED TENTATIVE CHECK IN MARK DONE DROPPED UPCOMING" at bounding box center [275, 159] width 133 height 14
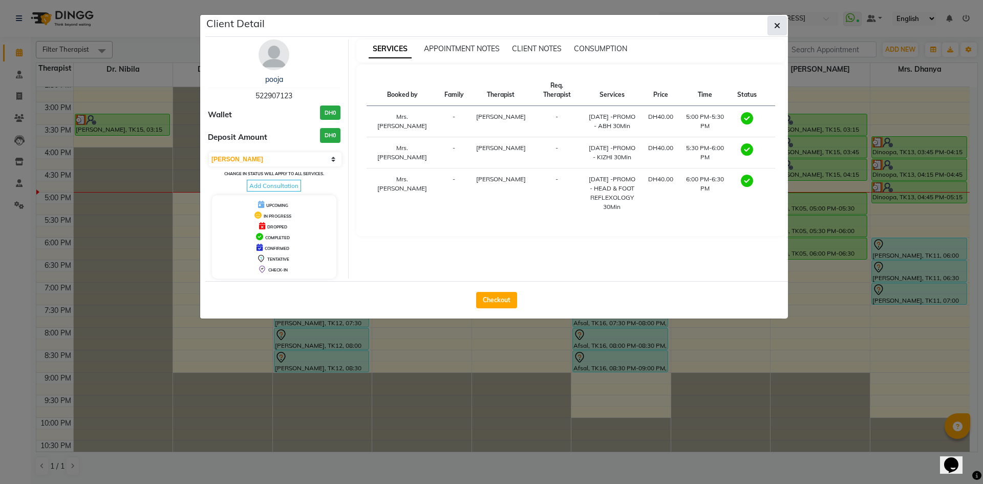
click at [780, 26] on button "button" at bounding box center [776, 25] width 19 height 19
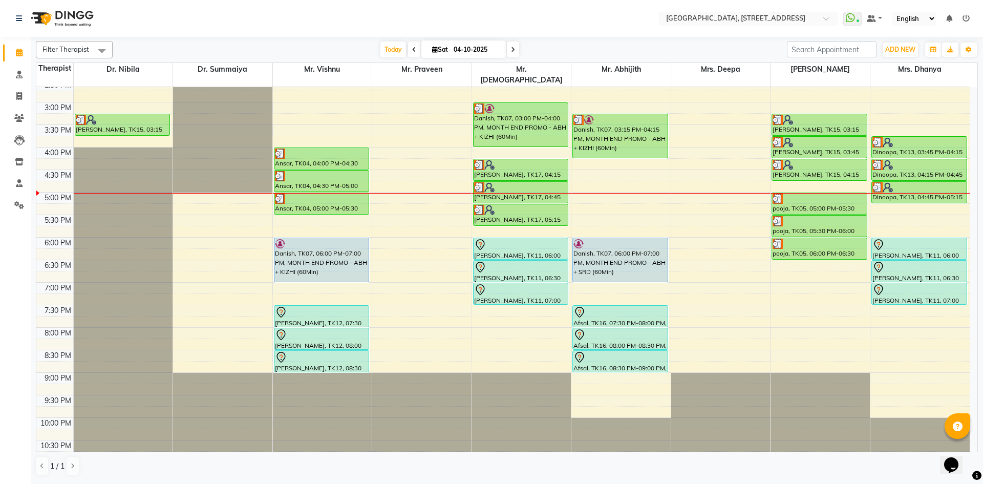
click at [507, 53] on span at bounding box center [513, 49] width 12 height 16
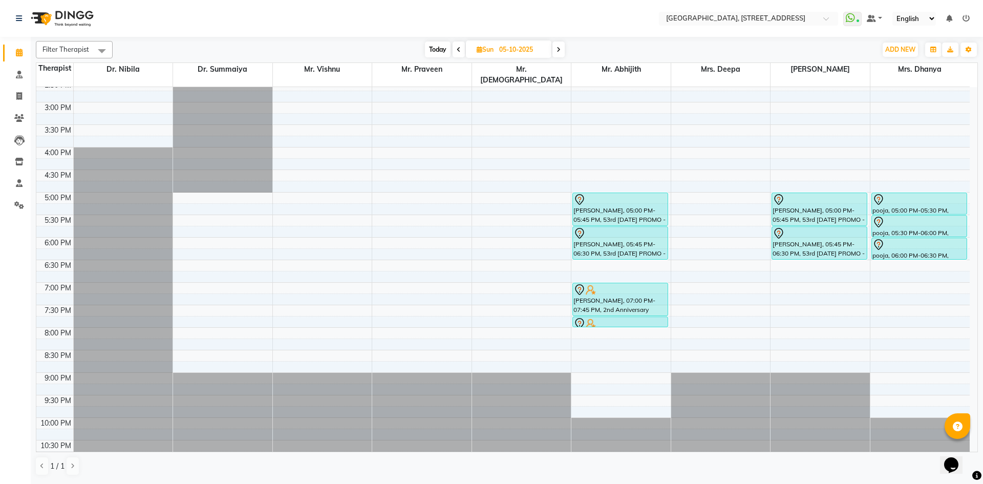
click at [443, 53] on span "Today" at bounding box center [438, 49] width 26 height 16
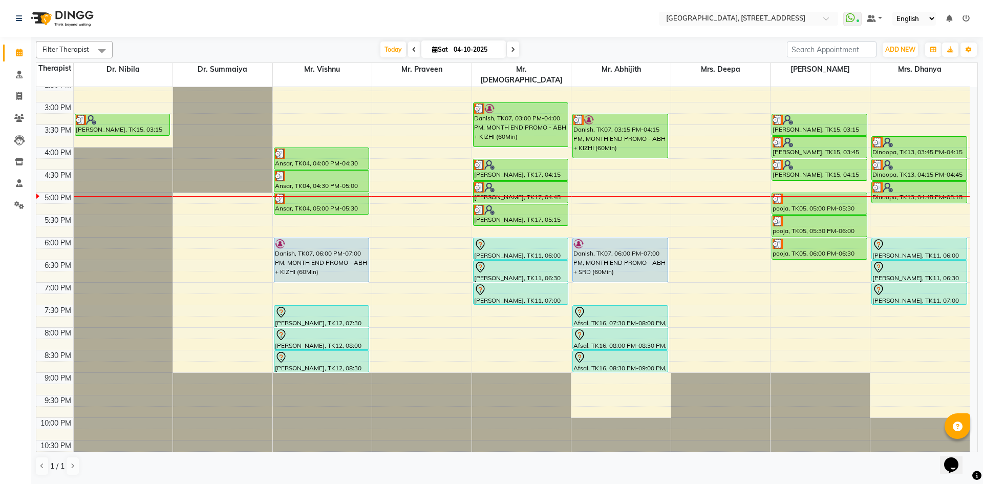
click at [511, 54] on span at bounding box center [513, 49] width 12 height 16
type input "05-10-2025"
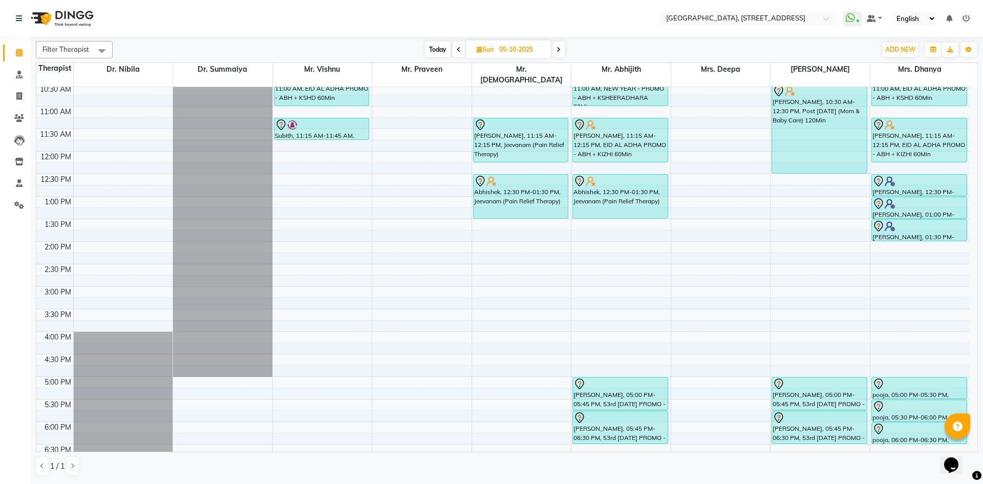
scroll to position [157, 0]
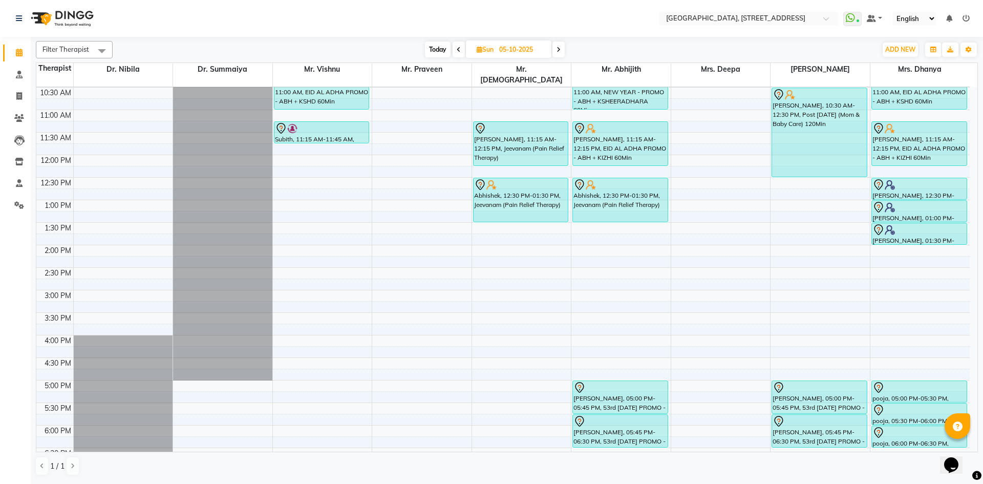
click at [586, 283] on div "7:00 AM 7:30 AM 8:00 AM 8:30 AM 9:00 AM 9:30 AM 10:00 AM 10:30 AM 11:00 AM 11:3…" at bounding box center [502, 290] width 933 height 720
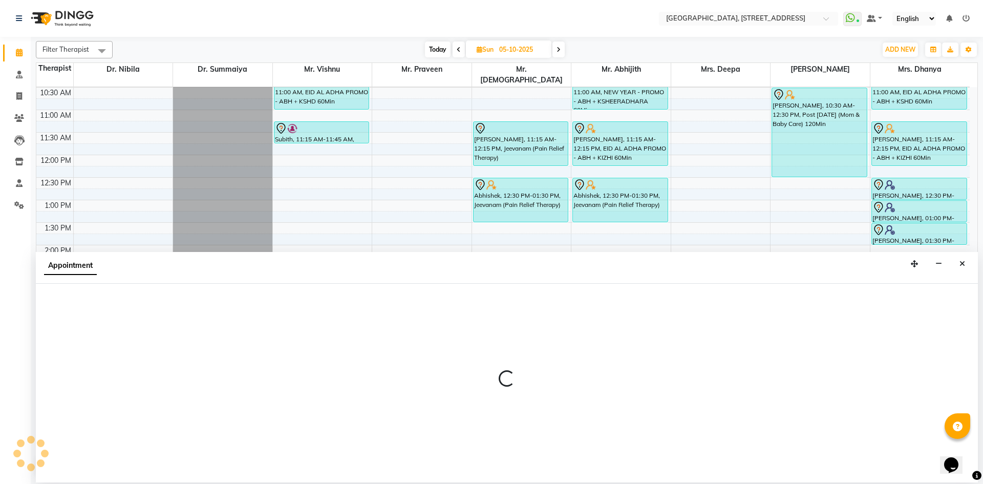
select select "65324"
select select "tentative"
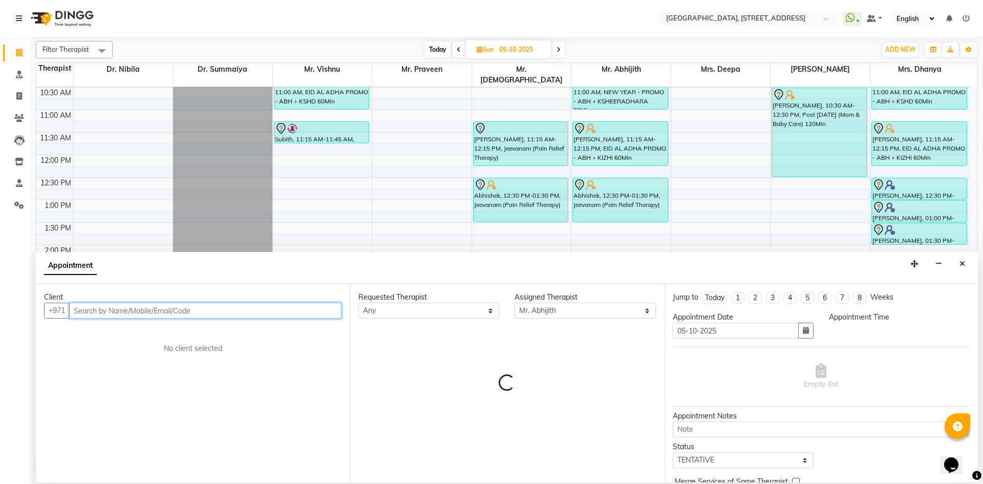
select select "900"
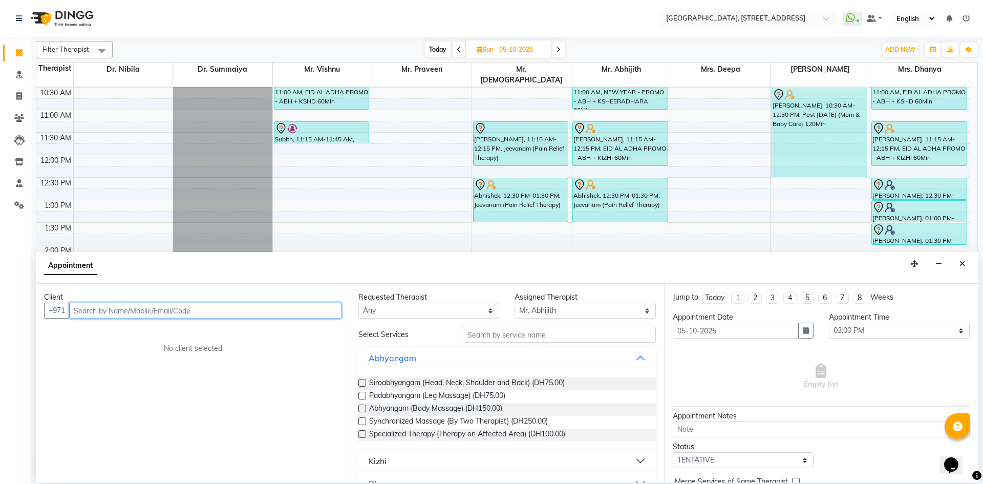
click at [224, 316] on input "text" at bounding box center [205, 310] width 272 height 16
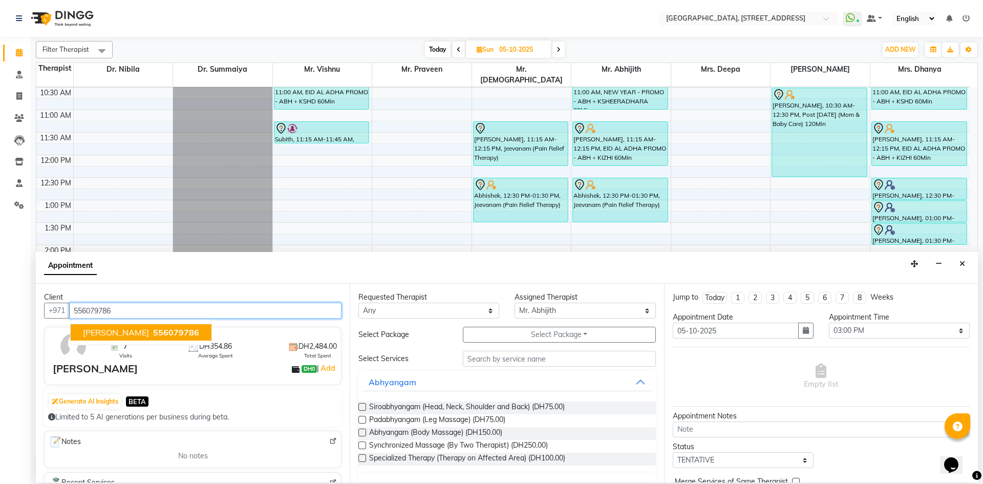
click at [153, 329] on span "556079786" at bounding box center [176, 332] width 46 height 10
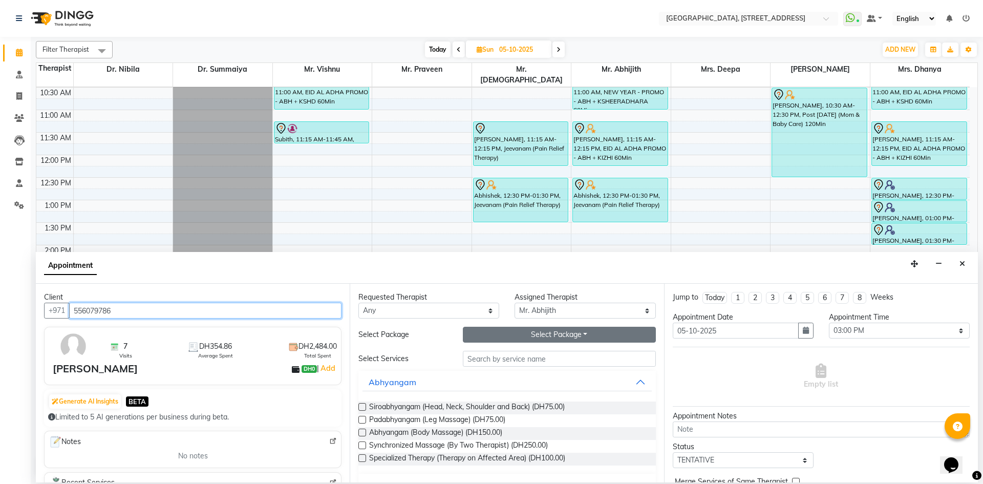
type input "556079786"
click at [552, 335] on button "Select Package Toggle Dropdown" at bounding box center [559, 335] width 193 height 16
click at [541, 352] on li "[DATE] PROMO 15 SESSIONS" at bounding box center [527, 355] width 128 height 15
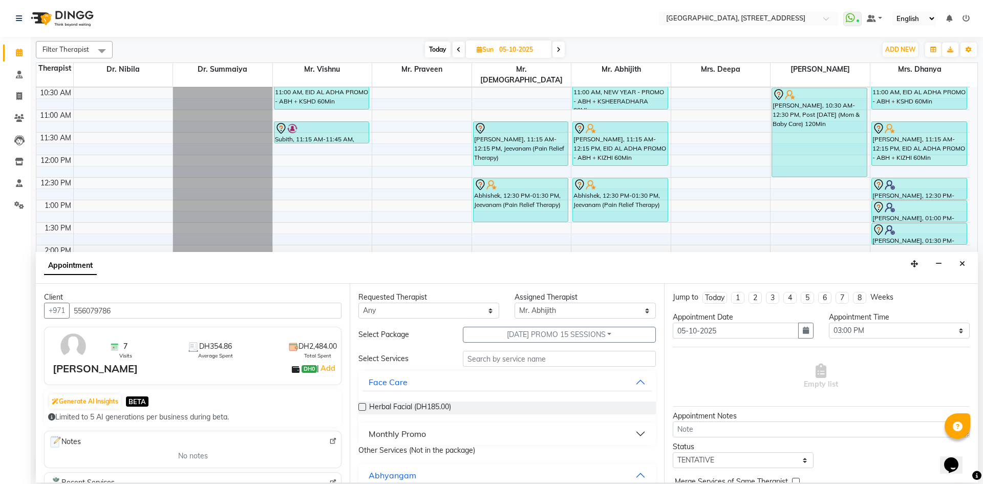
click at [631, 434] on button "Monthly Promo" at bounding box center [506, 433] width 289 height 18
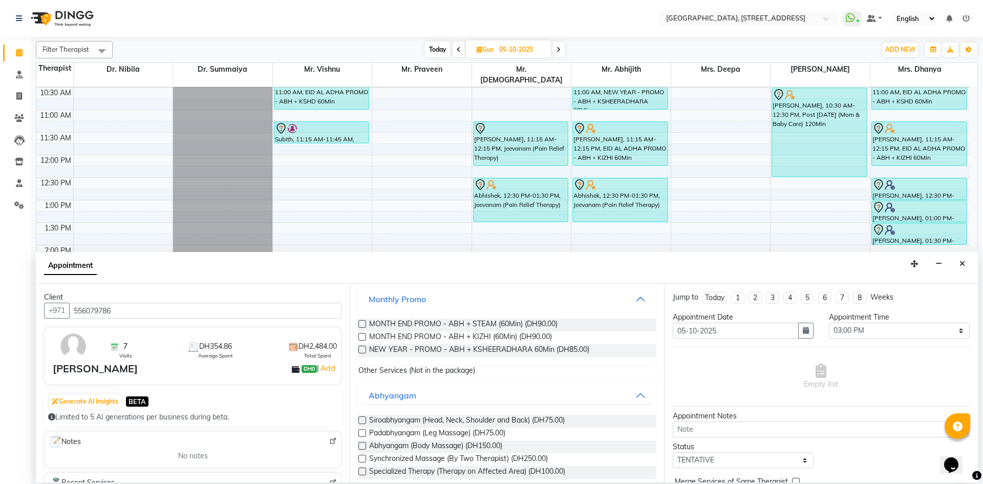
scroll to position [139, 0]
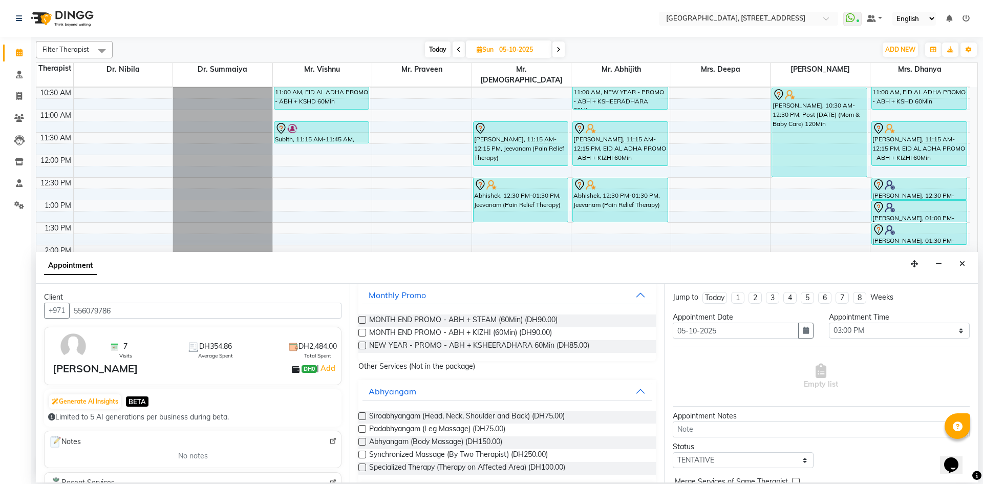
click at [360, 318] on label at bounding box center [362, 320] width 8 height 8
click at [360, 318] on input "checkbox" at bounding box center [361, 320] width 7 height 7
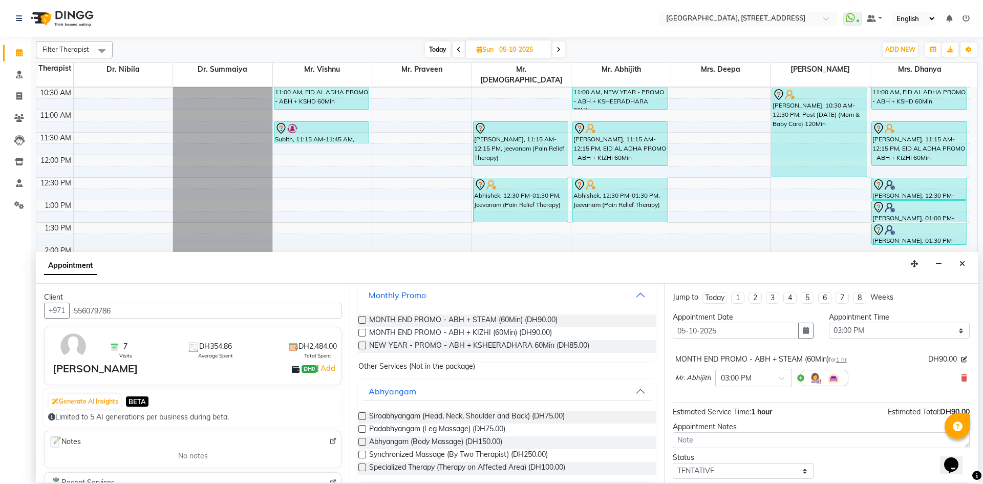
click at [361, 323] on label at bounding box center [362, 320] width 8 height 8
click at [361, 323] on input "checkbox" at bounding box center [361, 320] width 7 height 7
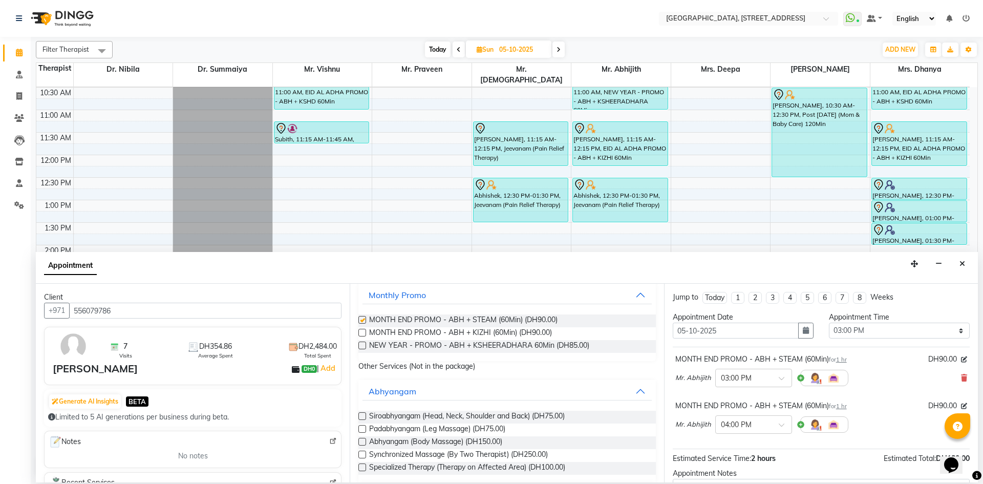
checkbox input "false"
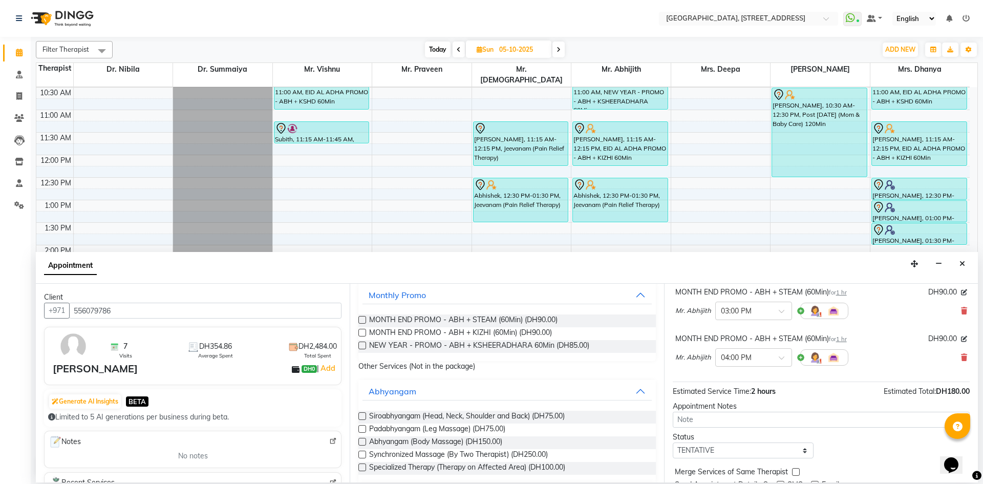
scroll to position [107, 0]
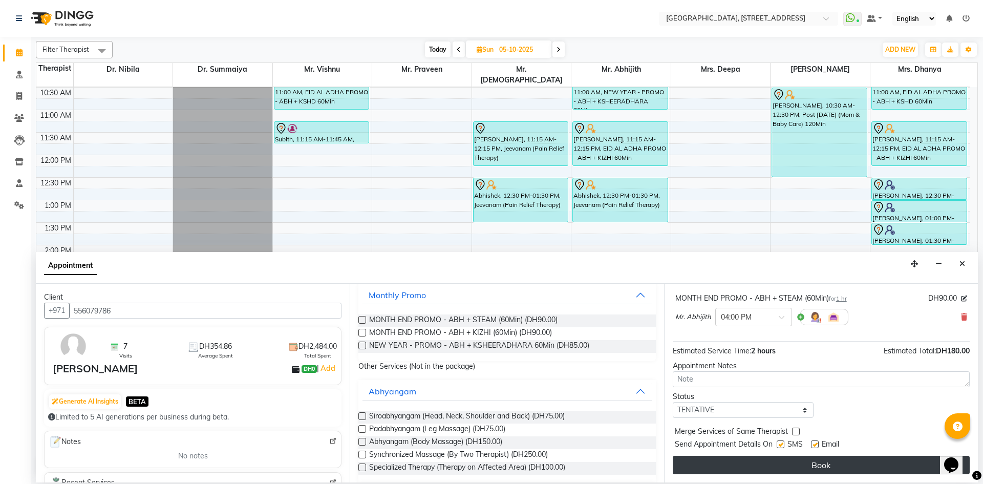
click at [739, 471] on button "Book" at bounding box center [820, 464] width 297 height 18
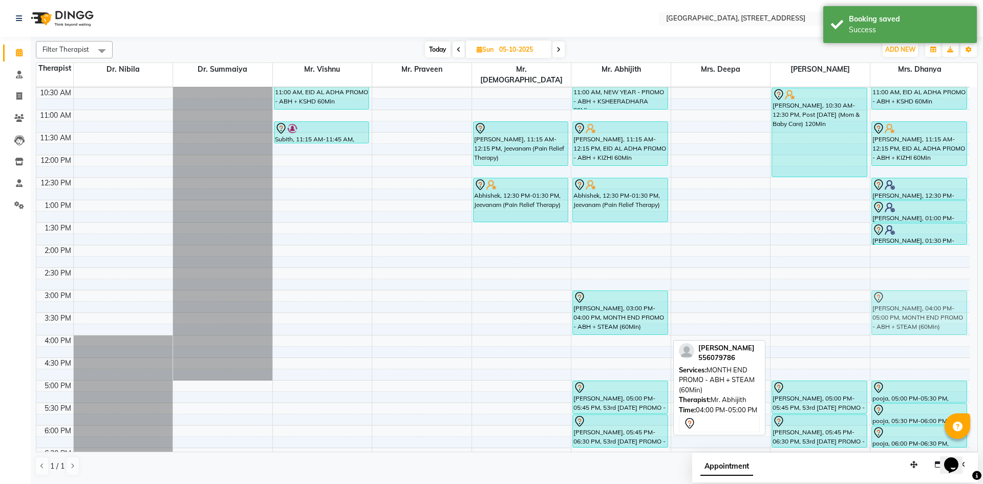
drag, startPoint x: 638, startPoint y: 349, endPoint x: 895, endPoint y: 311, distance: 259.7
click at [899, 308] on tr "Nissar, 10:00 AM-11:00 AM, EID AL ADHA PROMO - ABH + KSHD 60Min Subith, 11:15 A…" at bounding box center [502, 290] width 933 height 720
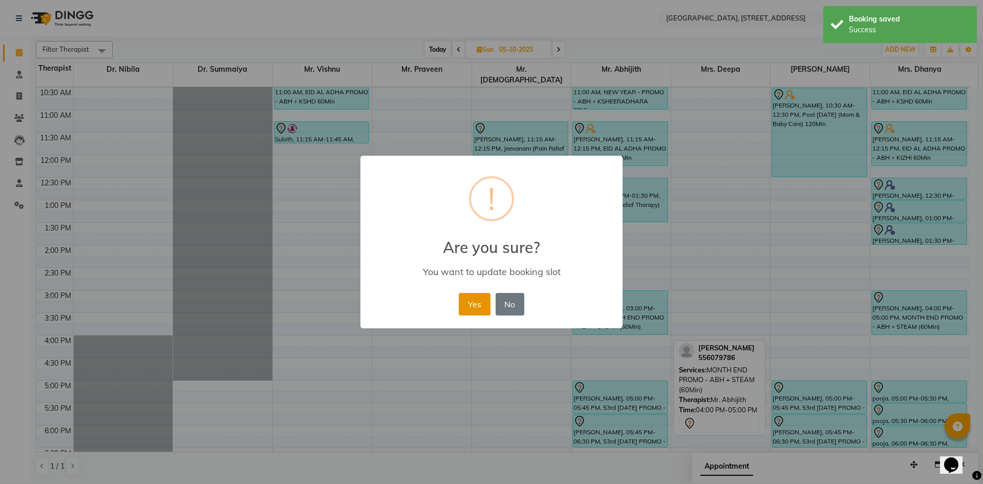
click at [460, 305] on button "Yes" at bounding box center [474, 304] width 31 height 23
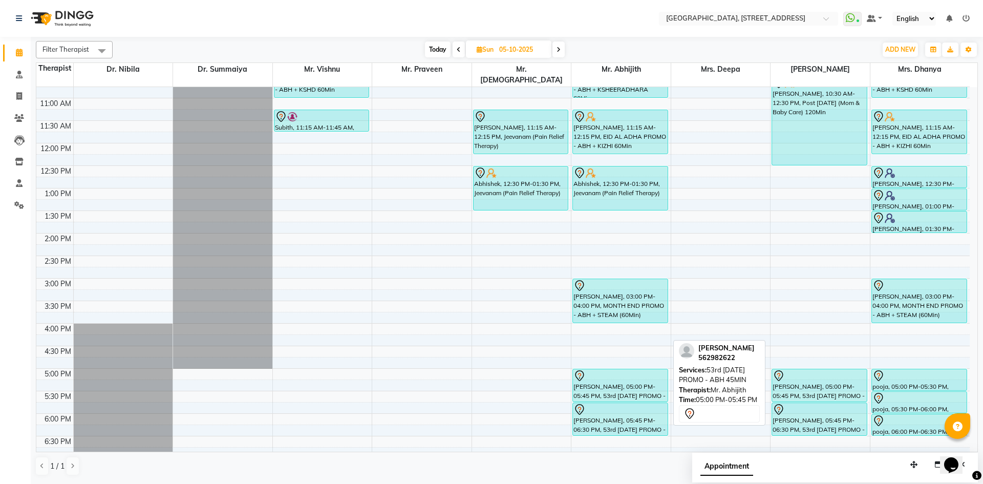
scroll to position [157, 0]
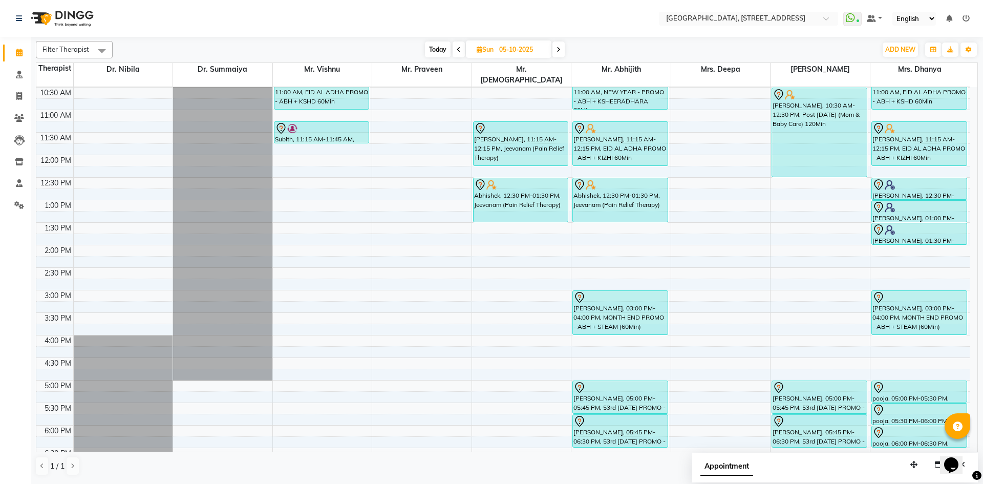
click at [444, 52] on span "Today" at bounding box center [438, 49] width 26 height 16
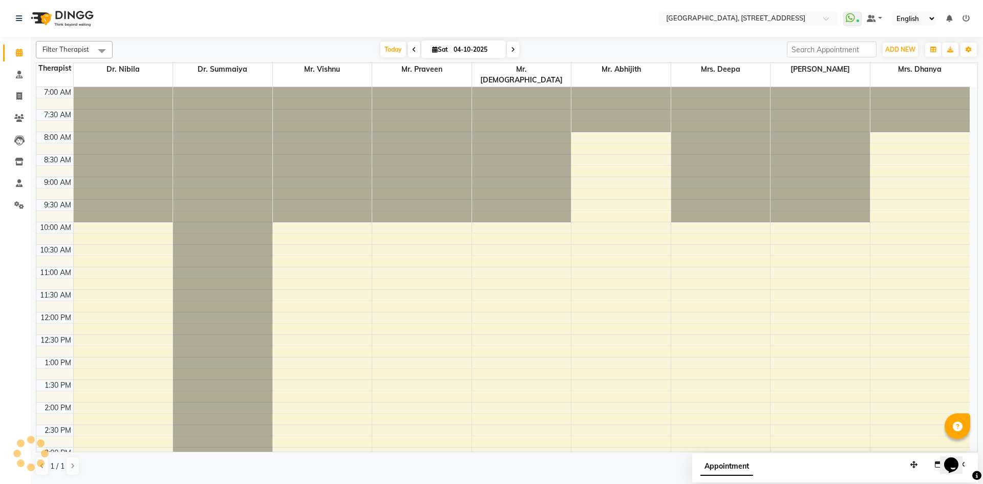
scroll to position [345, 0]
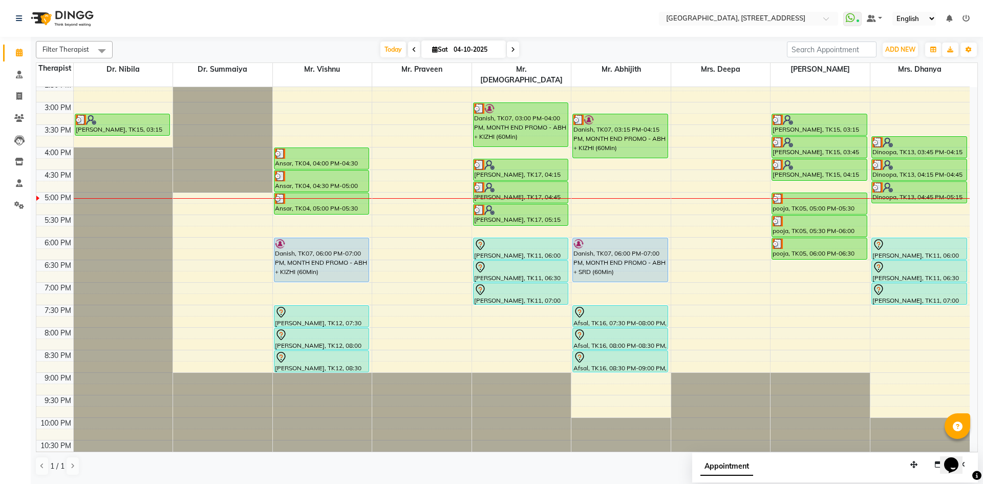
click at [512, 47] on icon at bounding box center [513, 50] width 4 height 6
type input "05-10-2025"
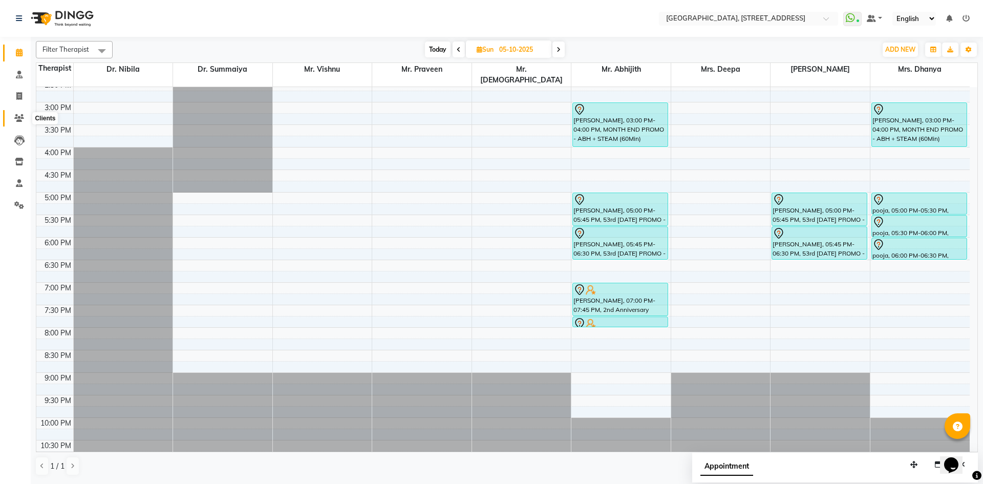
click at [12, 114] on span at bounding box center [19, 119] width 18 height 12
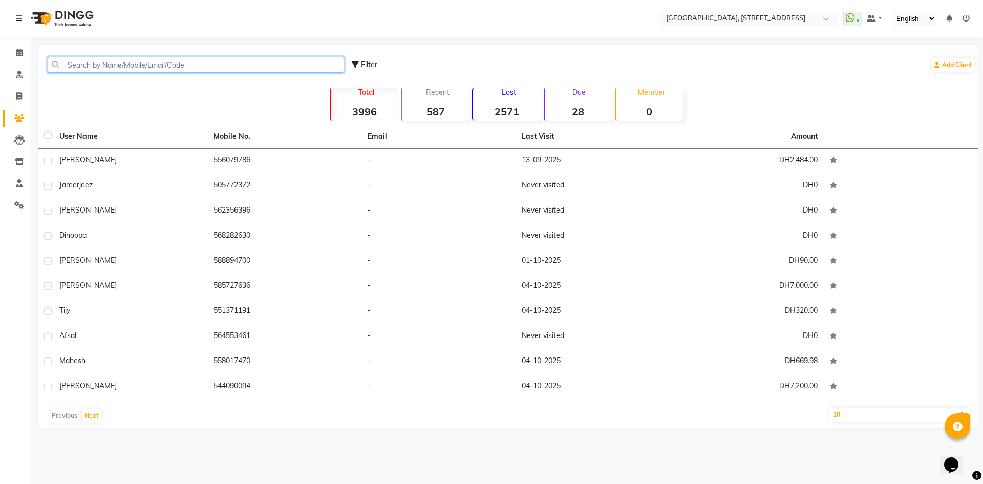
click at [126, 62] on input "text" at bounding box center [196, 65] width 296 height 16
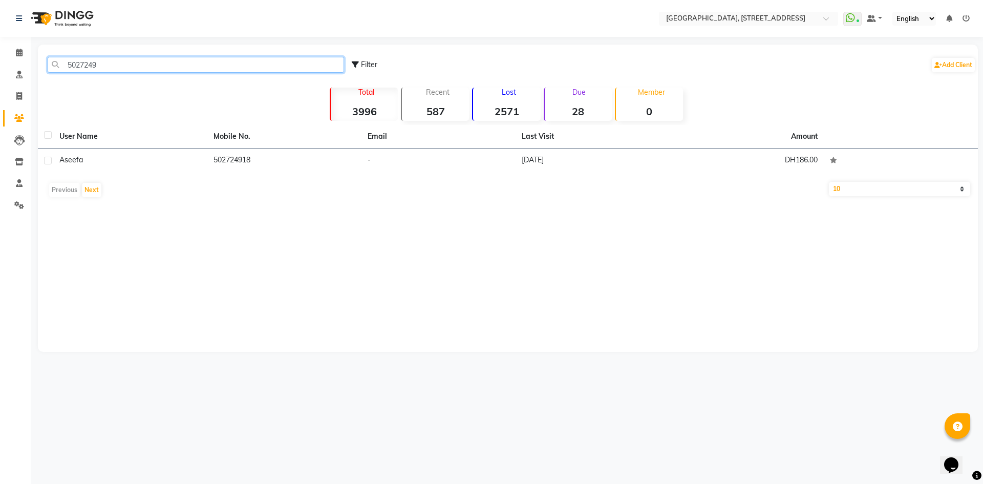
type input "5027249"
click at [384, 147] on th "Email" at bounding box center [438, 137] width 154 height 24
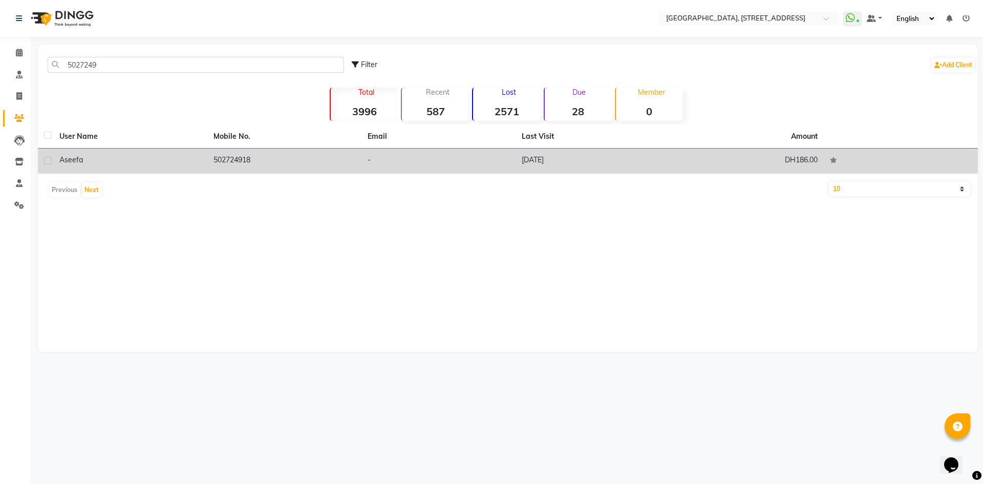
click at [383, 166] on td "-" at bounding box center [438, 160] width 154 height 25
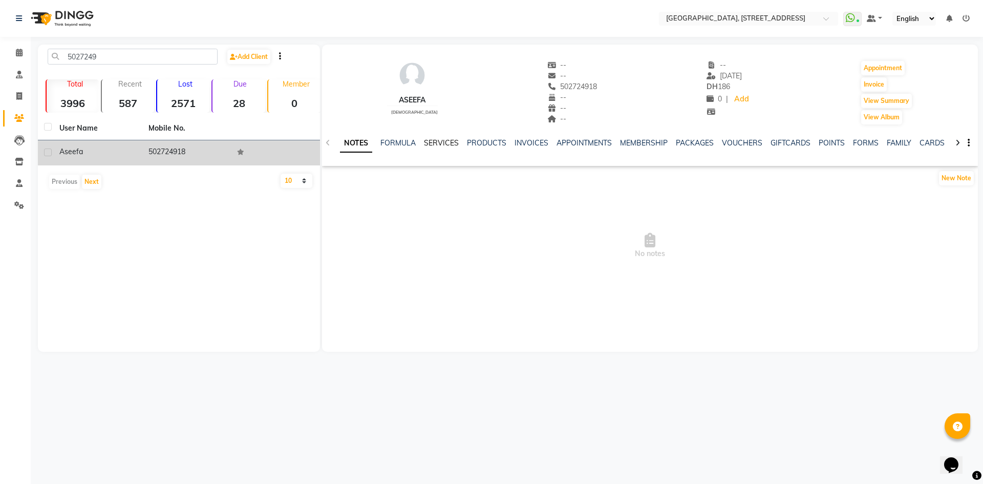
click at [429, 141] on link "SERVICES" at bounding box center [441, 142] width 35 height 9
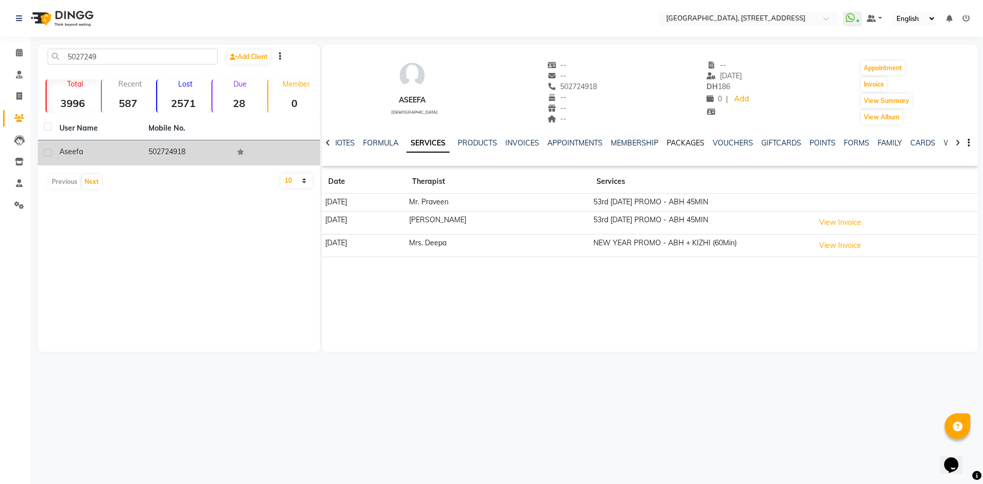
click at [672, 141] on link "PACKAGES" at bounding box center [685, 142] width 38 height 9
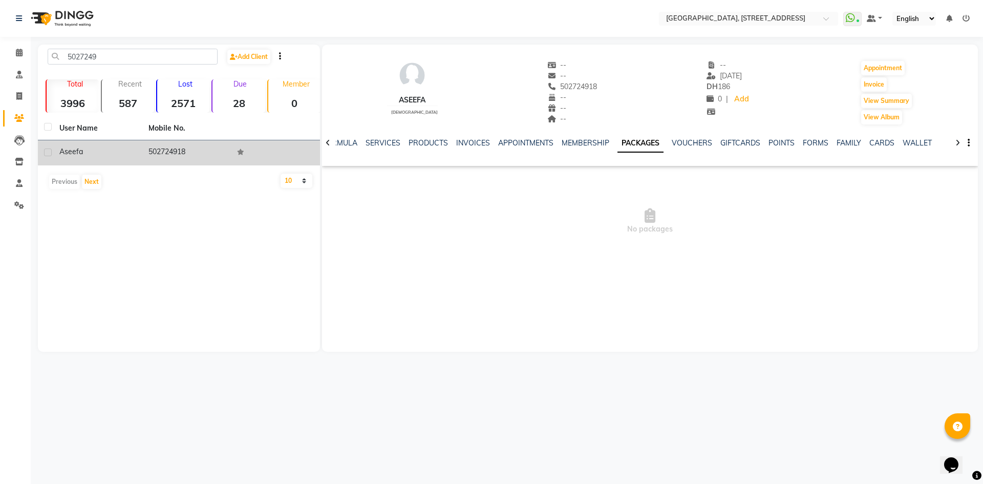
click at [385, 138] on div "SERVICES" at bounding box center [382, 143] width 35 height 11
click at [384, 142] on link "SERVICES" at bounding box center [382, 142] width 35 height 9
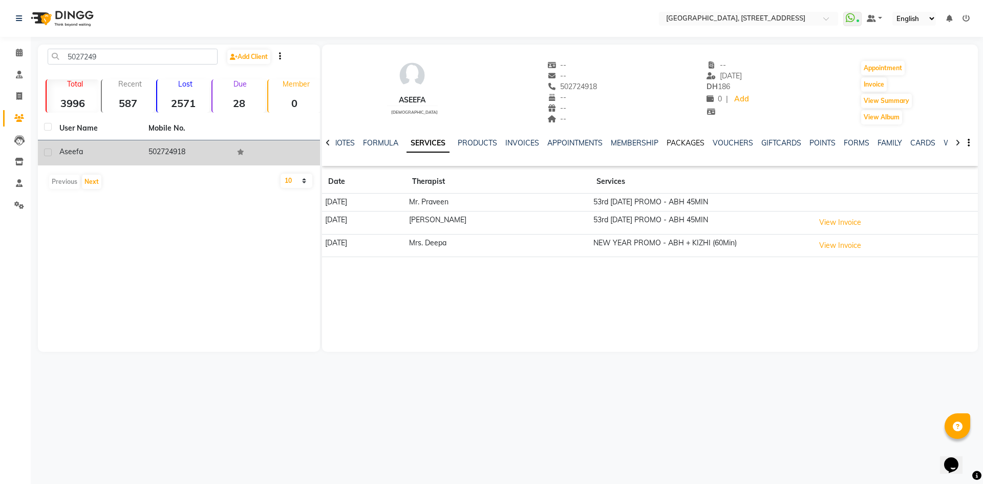
click at [691, 141] on link "PACKAGES" at bounding box center [685, 142] width 38 height 9
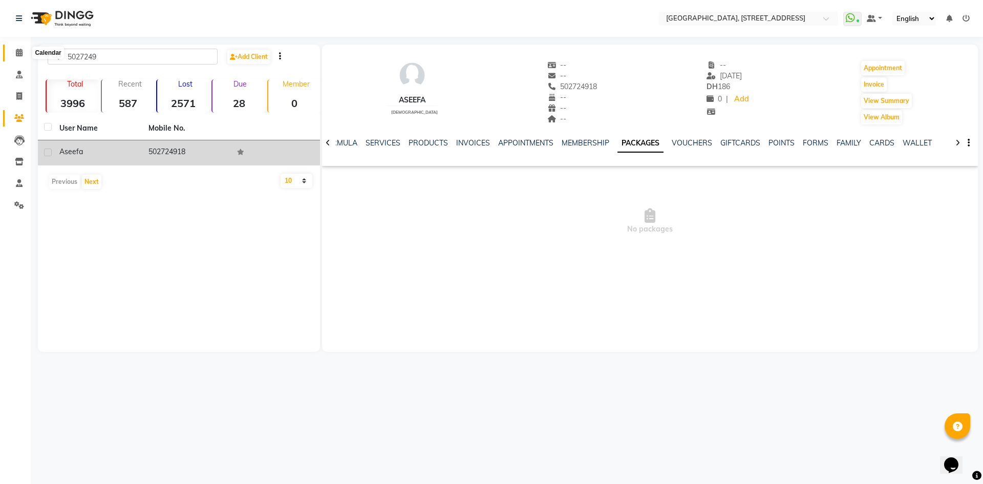
click at [20, 50] on icon at bounding box center [19, 53] width 7 height 8
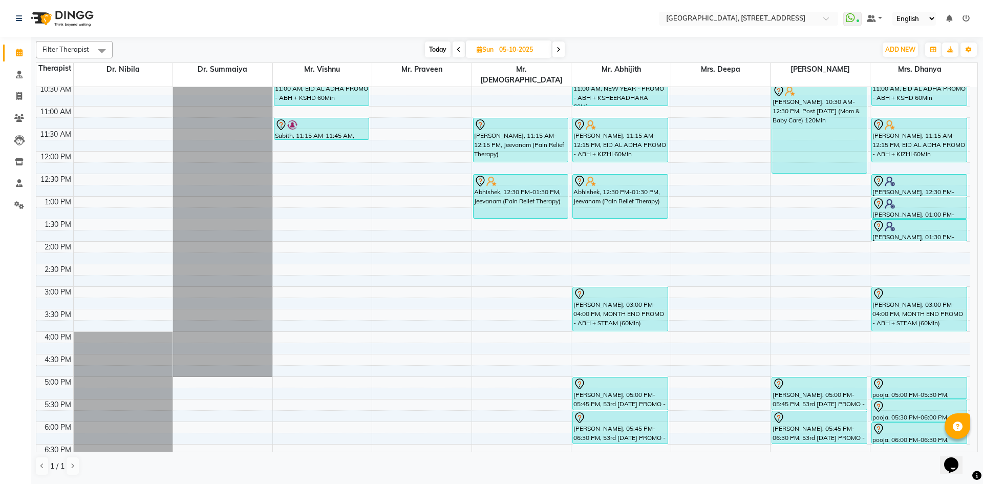
scroll to position [157, 0]
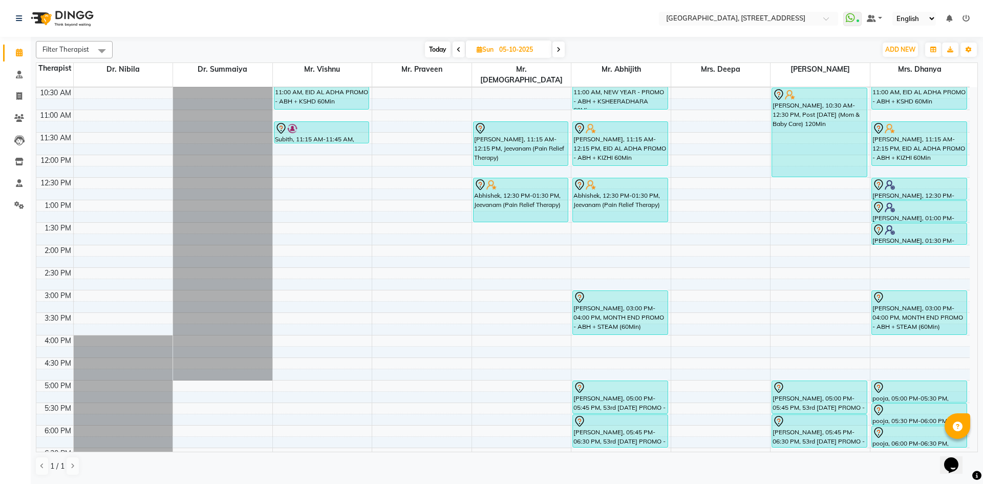
click at [444, 45] on span "Today" at bounding box center [438, 49] width 26 height 16
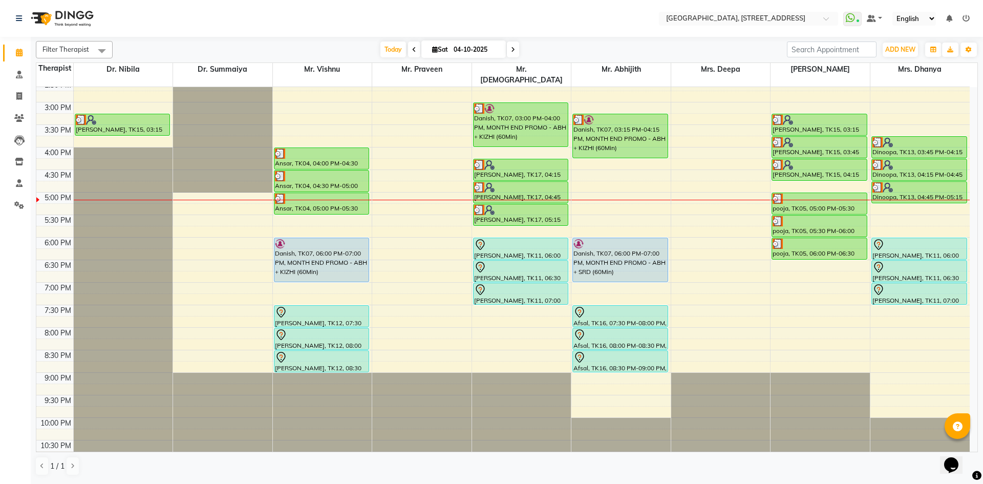
scroll to position [158, 0]
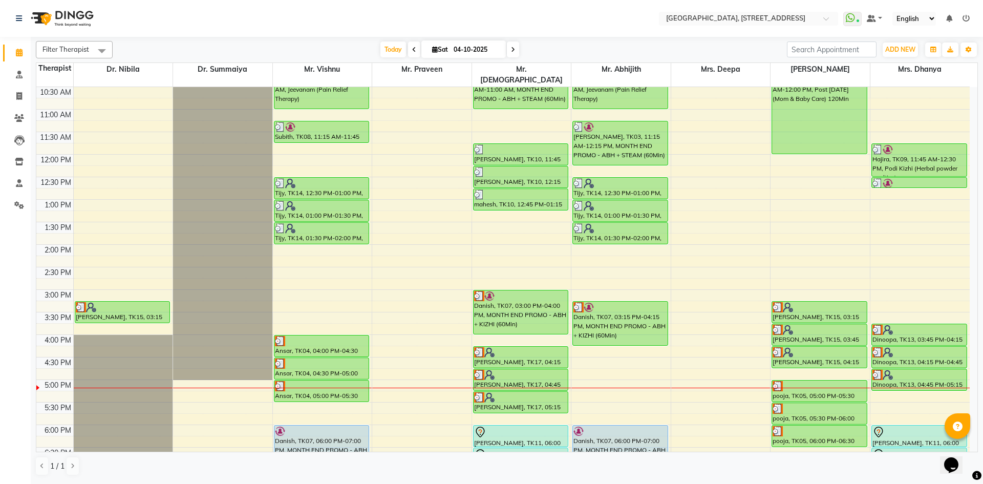
click at [512, 57] on span at bounding box center [513, 49] width 12 height 16
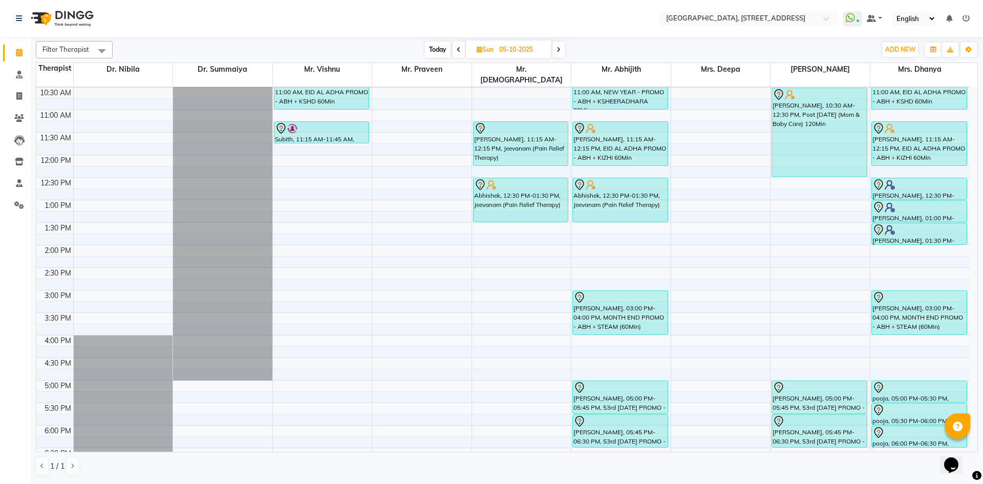
scroll to position [345, 0]
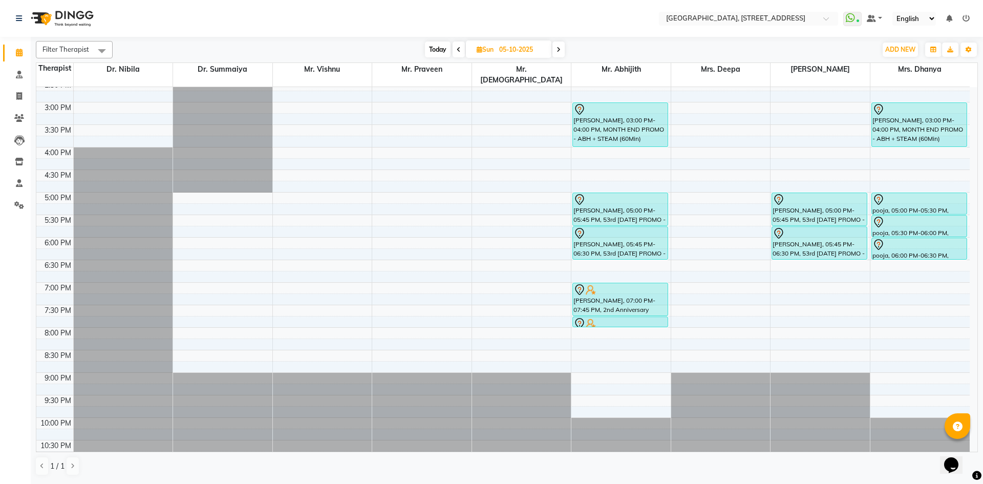
click at [446, 56] on span "Today" at bounding box center [438, 49] width 26 height 16
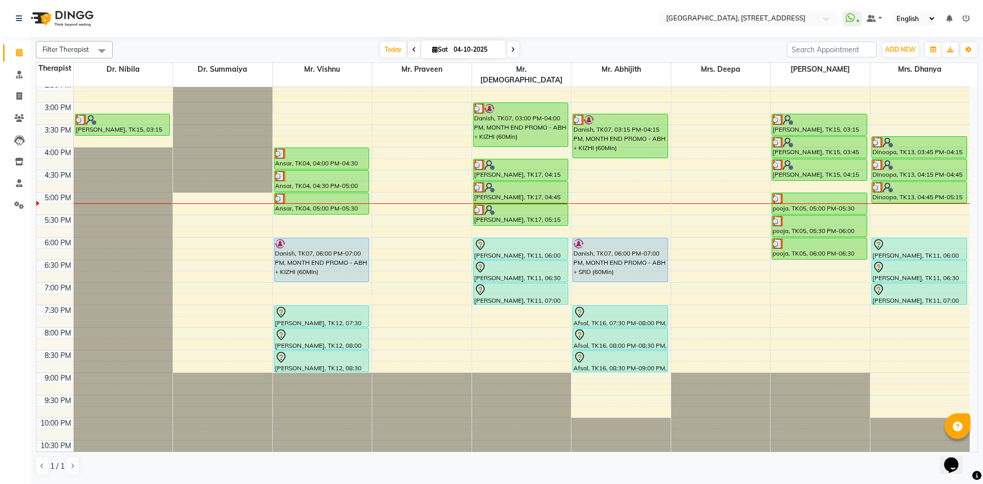
click at [507, 45] on span at bounding box center [513, 49] width 12 height 16
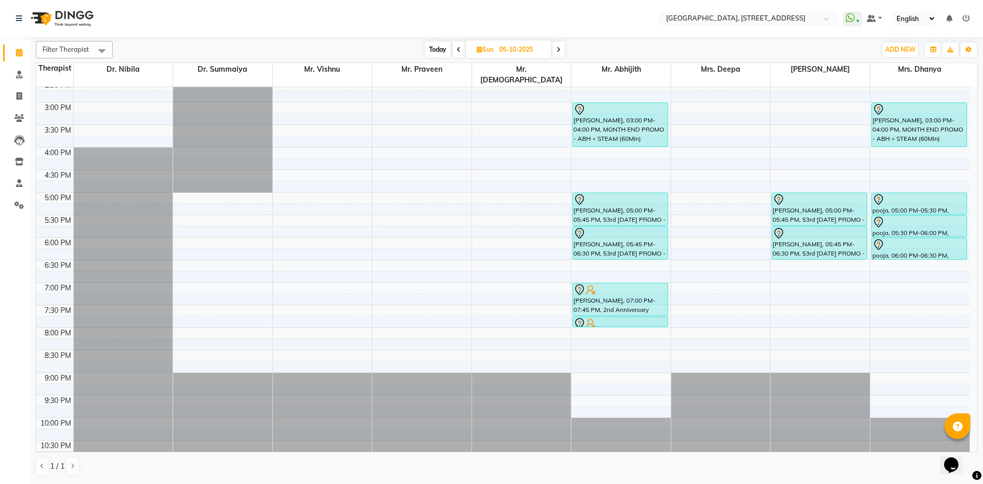
click at [426, 50] on span "Today" at bounding box center [438, 49] width 26 height 16
type input "04-10-2025"
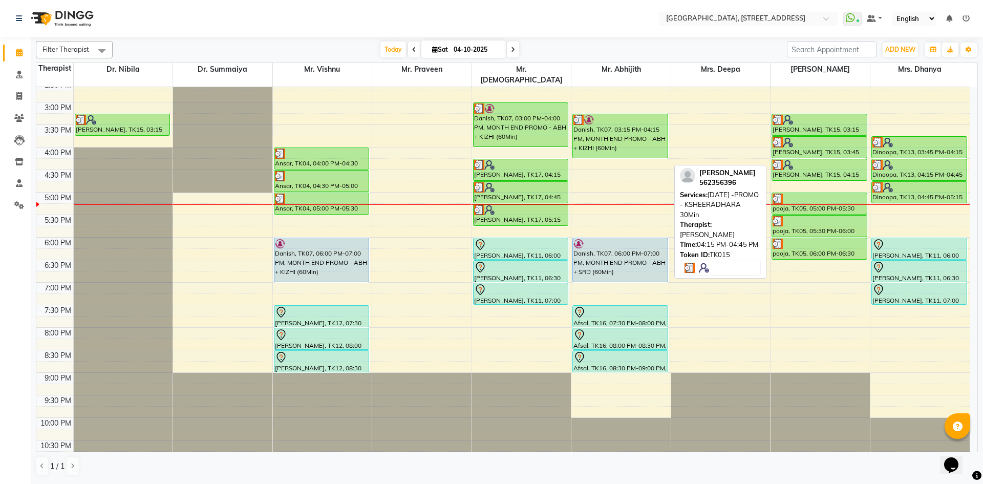
click at [838, 162] on div "Benson, TK15, 04:15 PM-04:45 PM, RAMADAN -PROMO - KSHEERADHARA 30Min" at bounding box center [819, 169] width 95 height 21
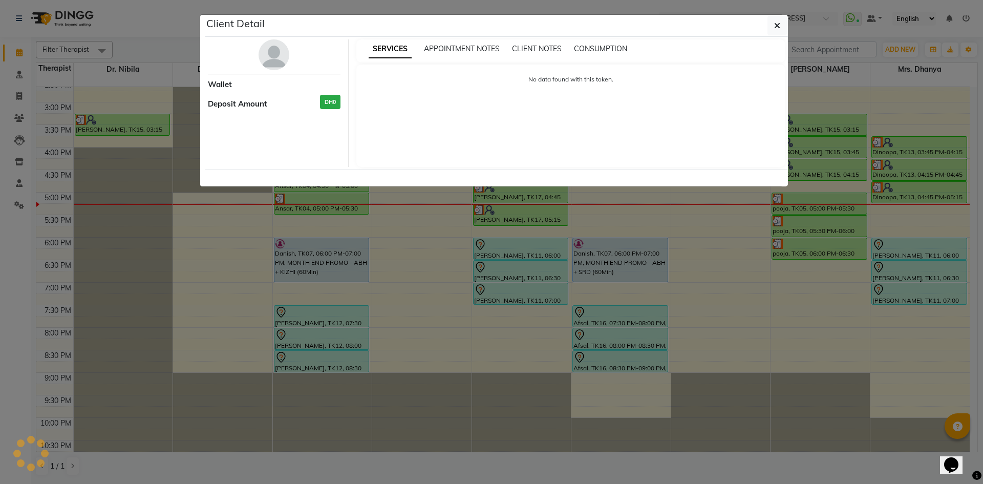
select select "3"
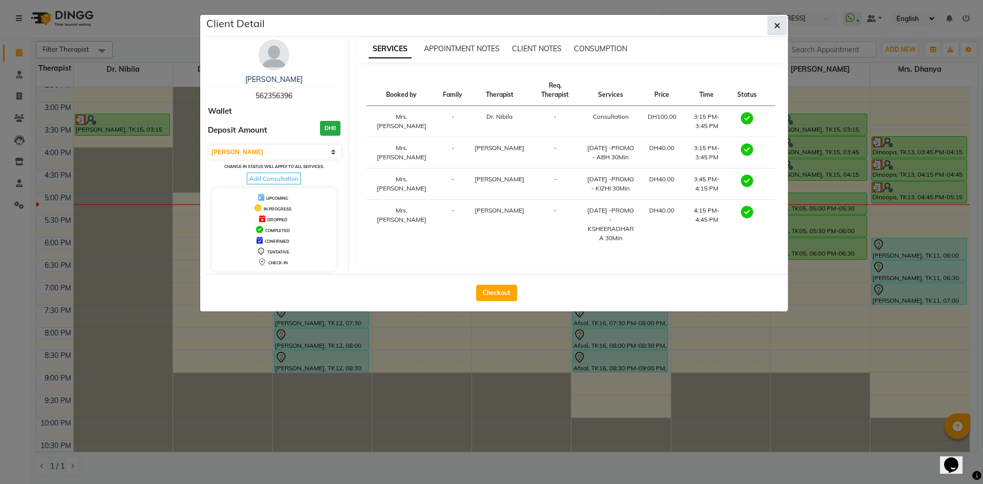
click at [774, 30] on span "button" at bounding box center [777, 25] width 6 height 10
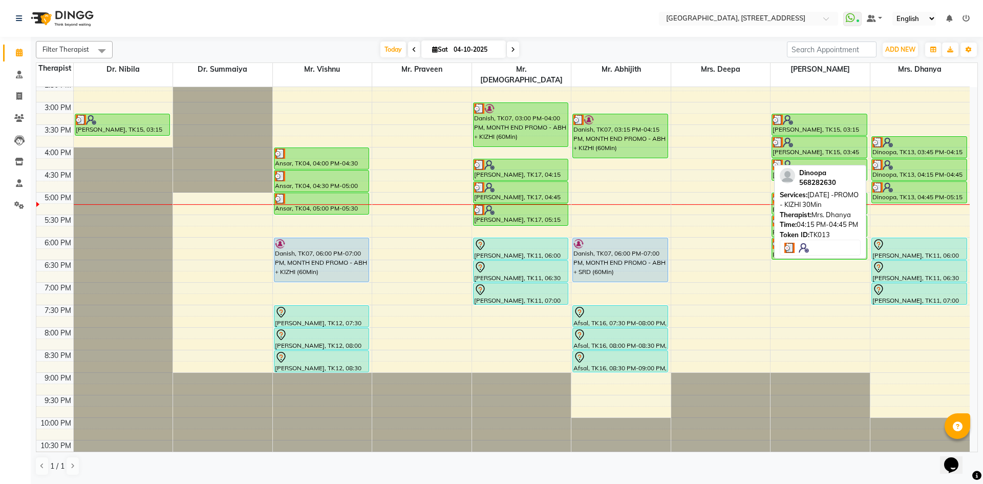
click at [893, 163] on div "Dinoopa, TK13, 04:15 PM-04:45 PM, RAMADAN -PROMO - KIZHI 30Min" at bounding box center [919, 169] width 95 height 21
select select "3"
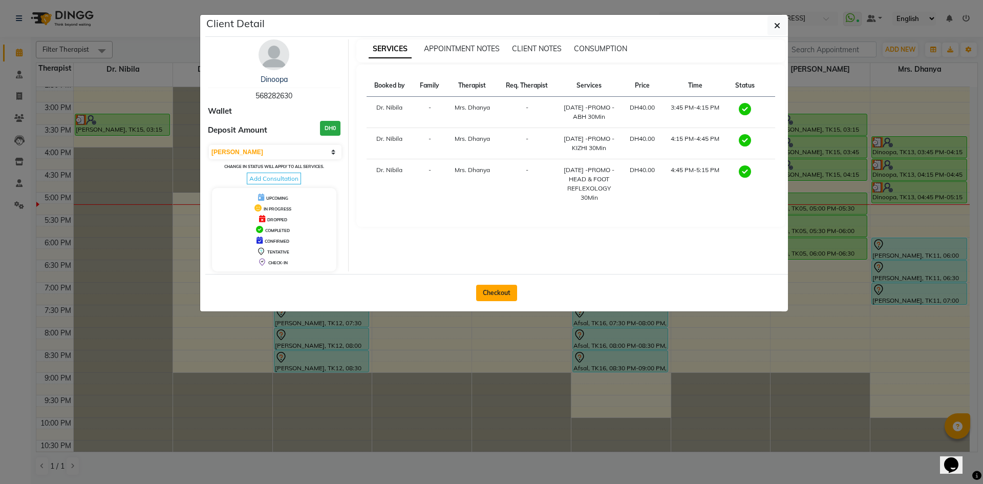
click at [499, 296] on button "Checkout" at bounding box center [496, 293] width 41 height 16
select select "service"
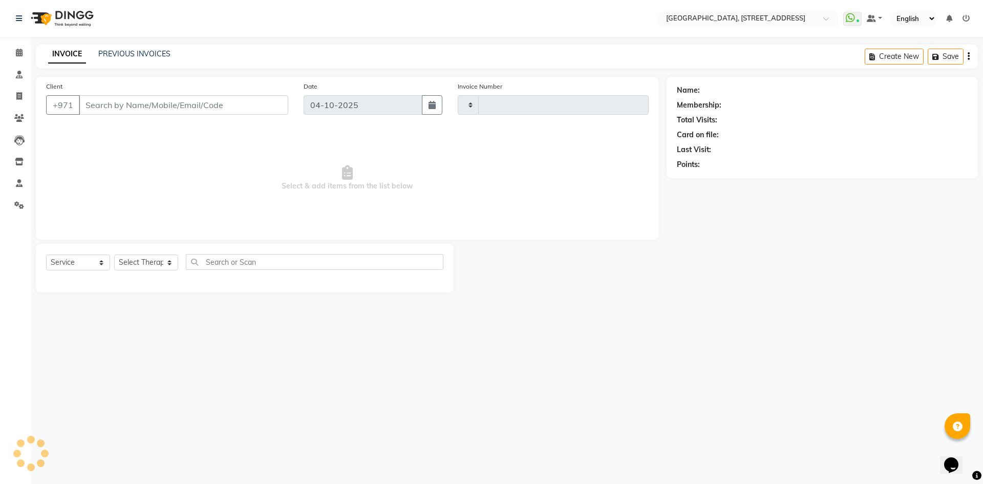
type input "2424"
select select "4538"
type input "568282630"
select select "64145"
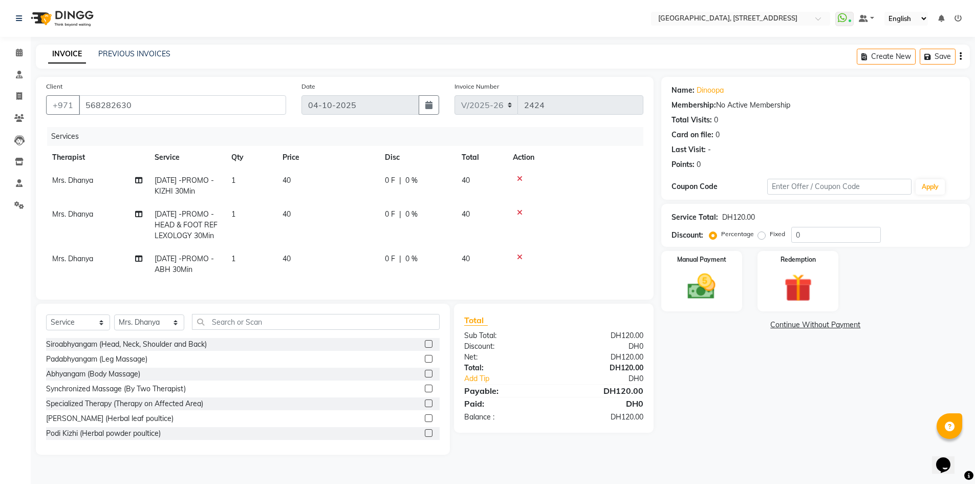
click at [406, 264] on span "0 %" at bounding box center [411, 258] width 12 height 11
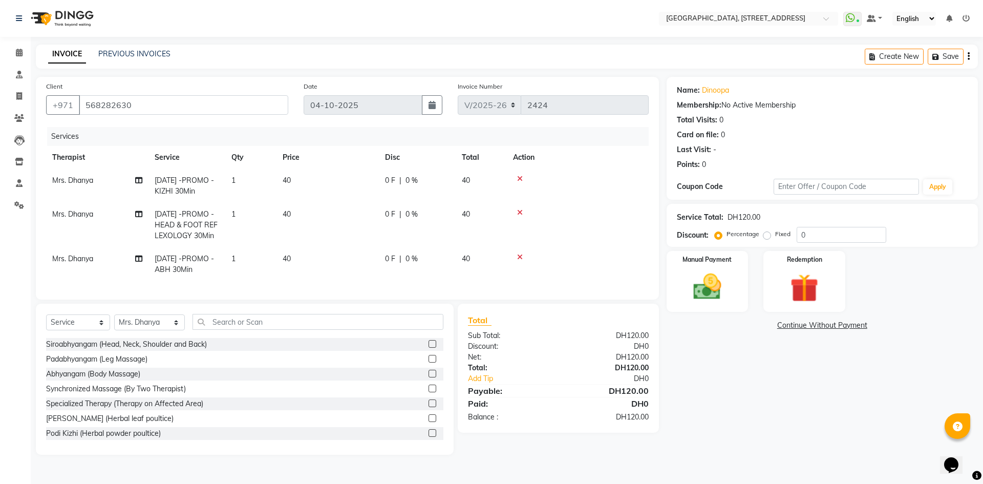
select select "64145"
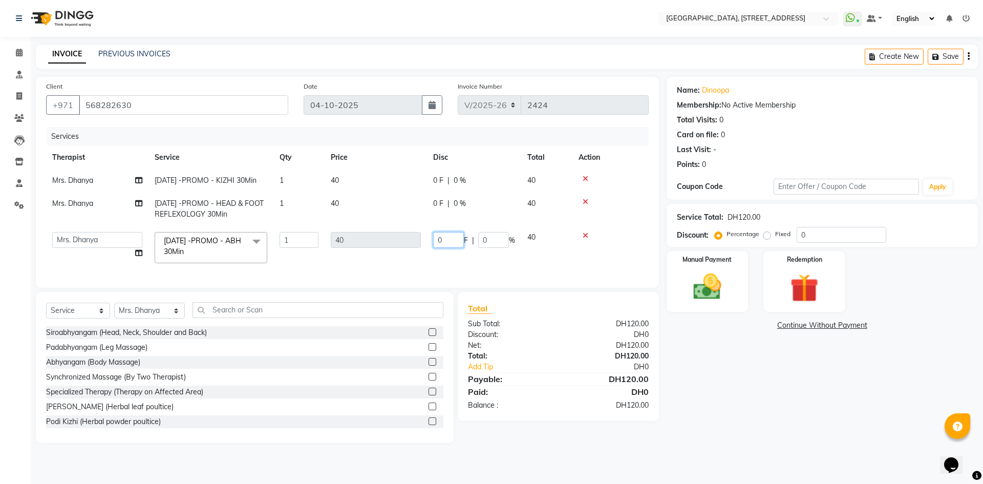
click at [455, 248] on input "0" at bounding box center [448, 240] width 31 height 16
type input "5"
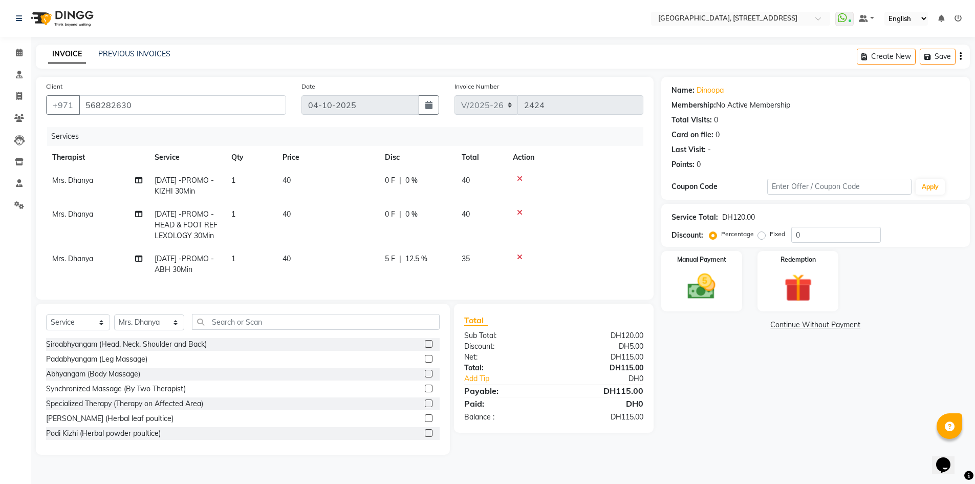
click at [788, 382] on div "Name: Dinoopa Membership: No Active Membership Total Visits: 0 Card on file: 0 …" at bounding box center [819, 266] width 316 height 378
click at [715, 301] on img at bounding box center [701, 286] width 47 height 33
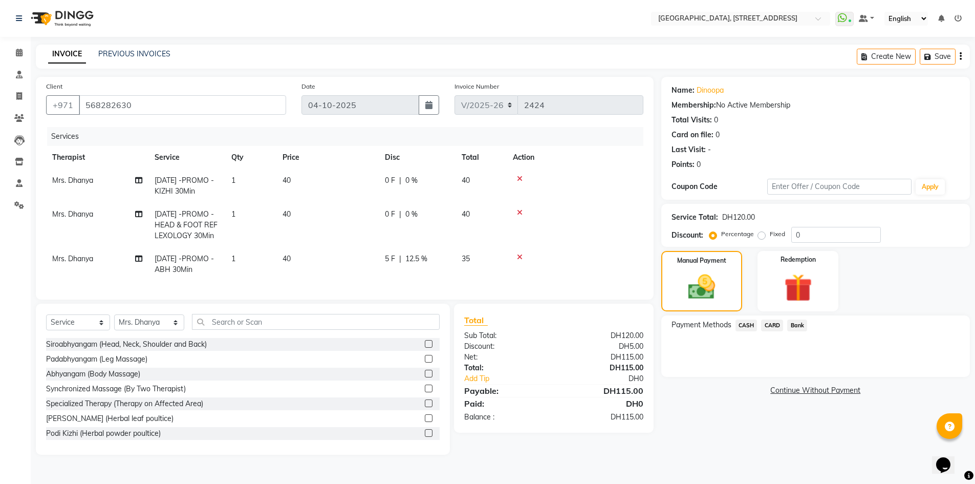
click at [777, 325] on span "CARD" at bounding box center [772, 325] width 22 height 12
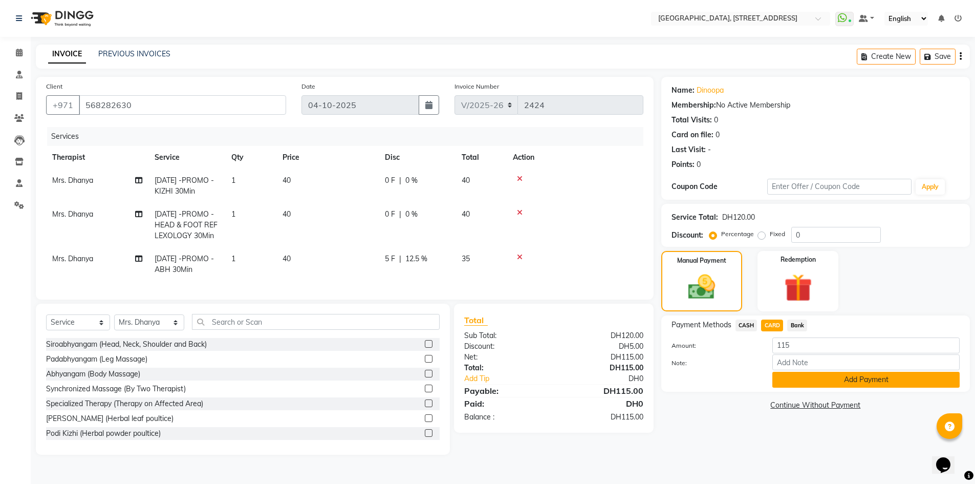
click at [802, 379] on button "Add Payment" at bounding box center [865, 380] width 187 height 16
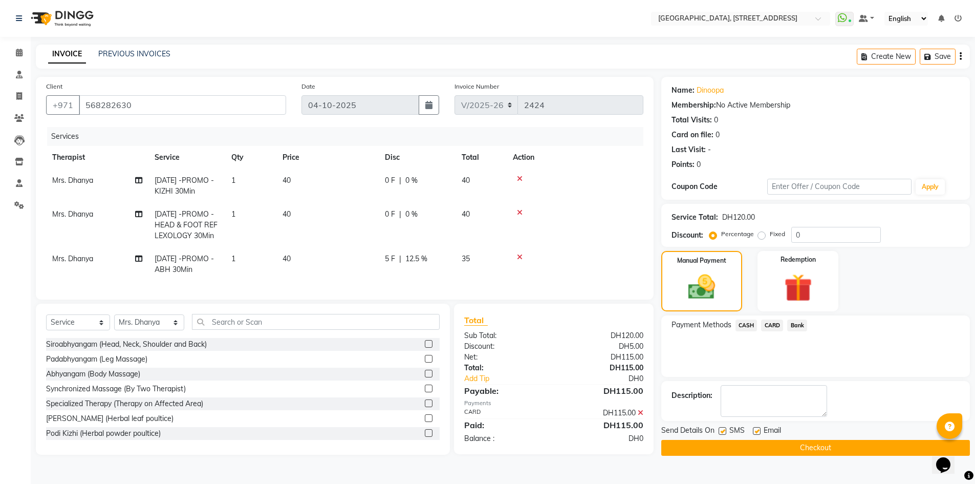
click at [803, 448] on button "Checkout" at bounding box center [815, 448] width 309 height 16
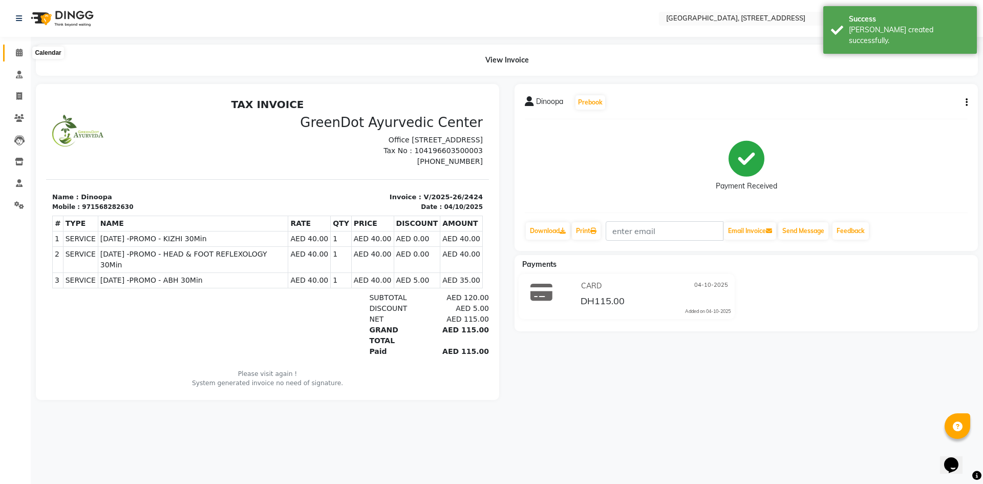
click at [15, 51] on span at bounding box center [19, 53] width 18 height 12
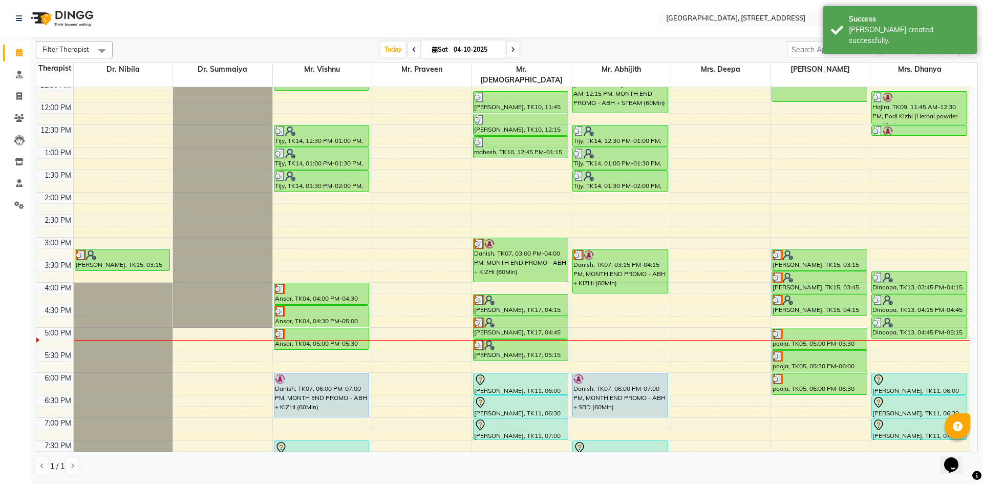
scroll to position [345, 0]
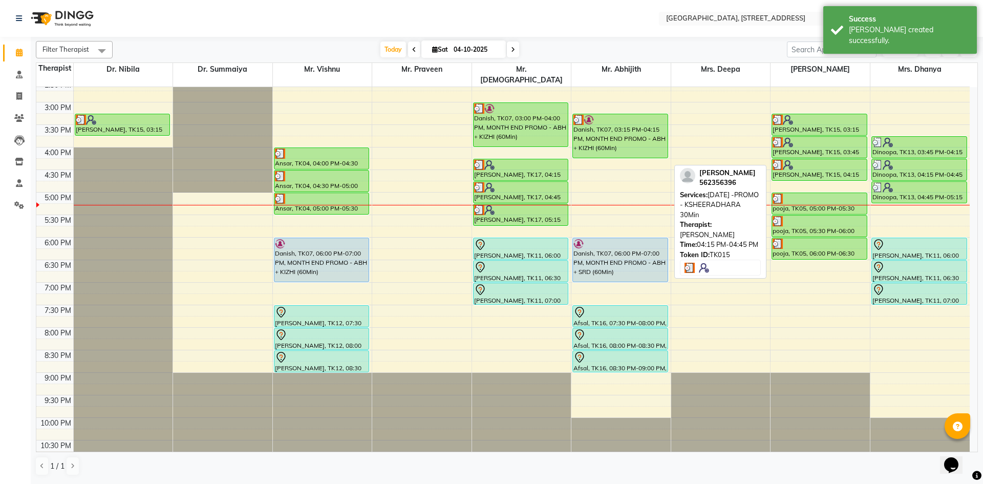
click at [816, 166] on div "Benson, TK15, 04:15 PM-04:45 PM, RAMADAN -PROMO - KSHEERADHARA 30Min" at bounding box center [819, 169] width 95 height 21
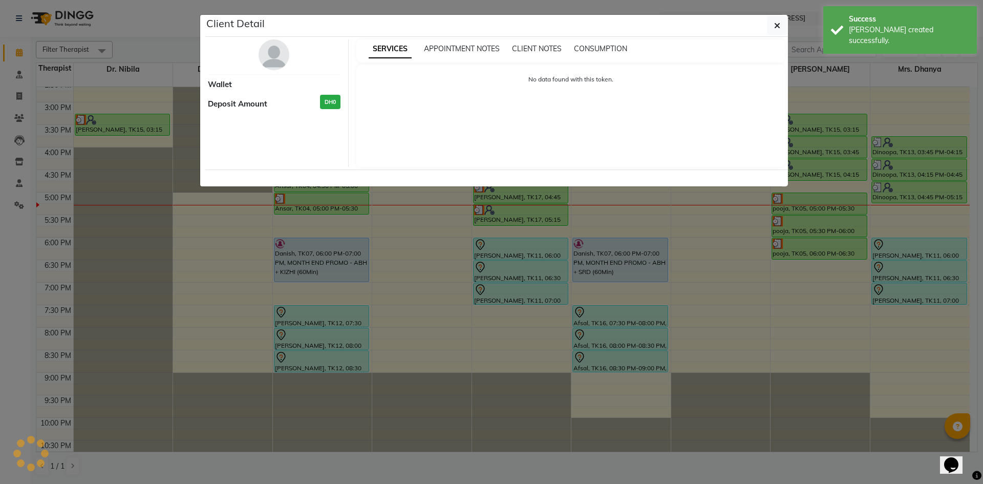
select select "3"
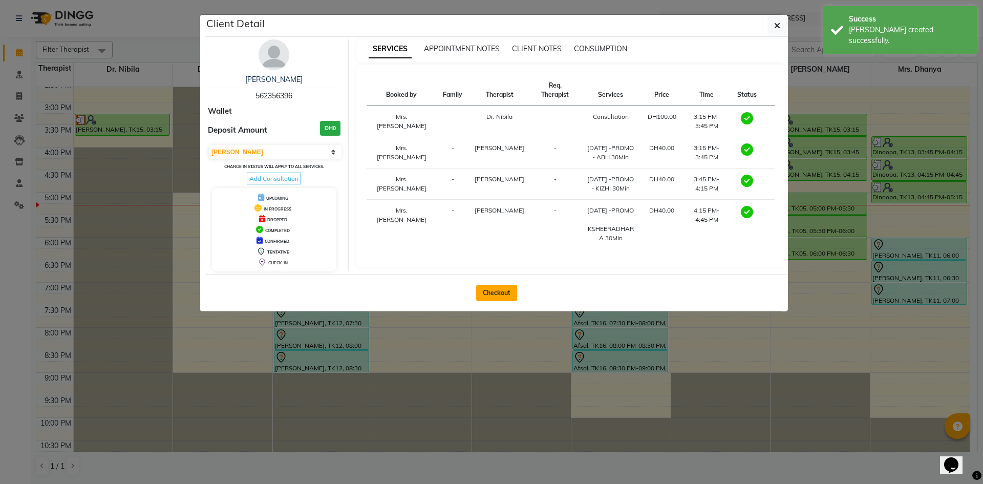
click at [493, 296] on button "Checkout" at bounding box center [496, 293] width 41 height 16
select select "service"
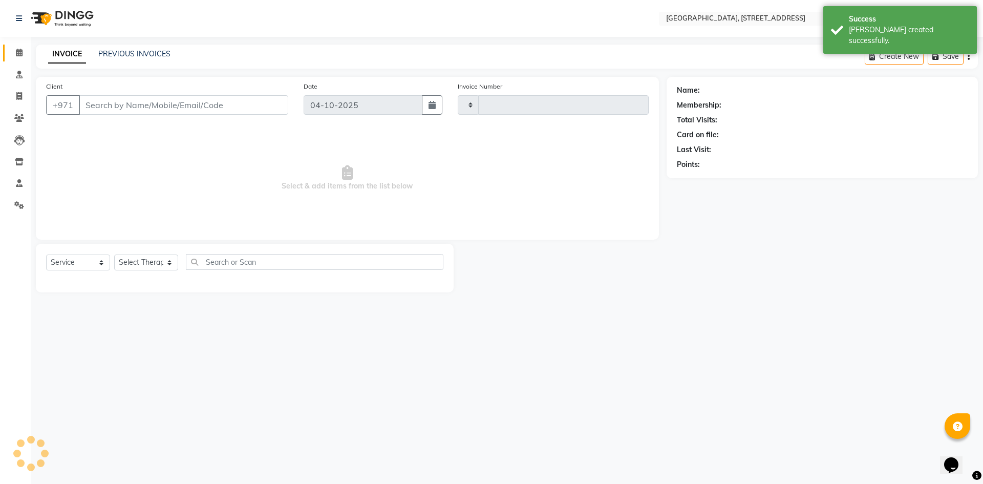
type input "2425"
select select "4538"
type input "562356396"
select select "26684"
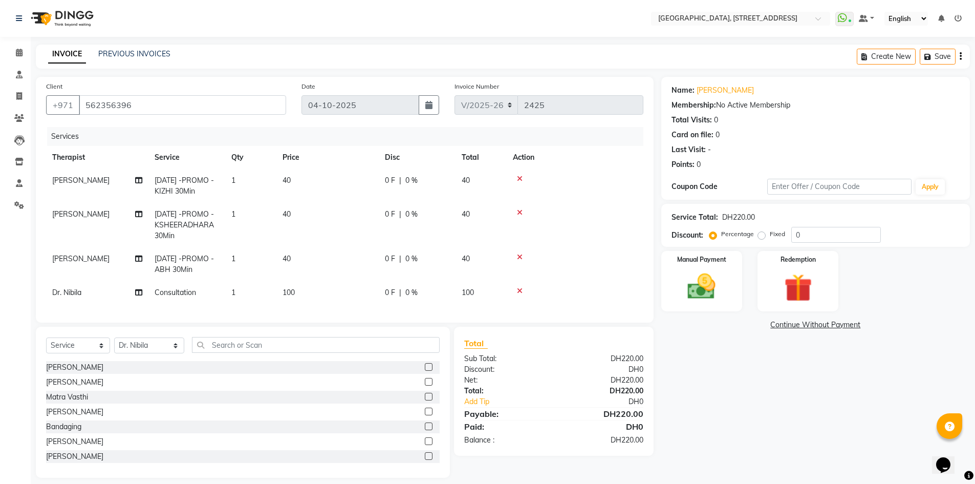
click at [389, 259] on span "0 F" at bounding box center [390, 258] width 10 height 11
select select "48850"
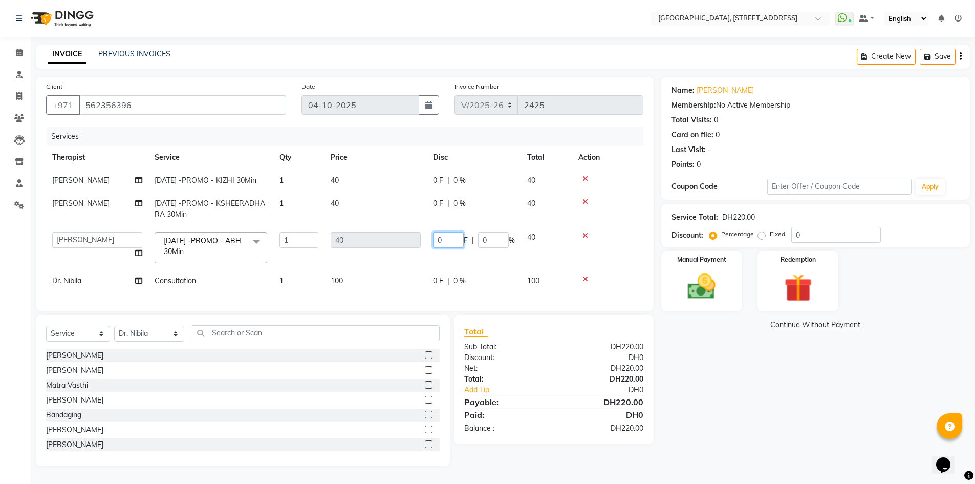
click at [446, 248] on input "0" at bounding box center [448, 240] width 31 height 16
type input "5"
click at [672, 379] on div "Name: Benson Membership: No Active Membership Total Visits: 0 Card on file: 0 L…" at bounding box center [819, 271] width 316 height 389
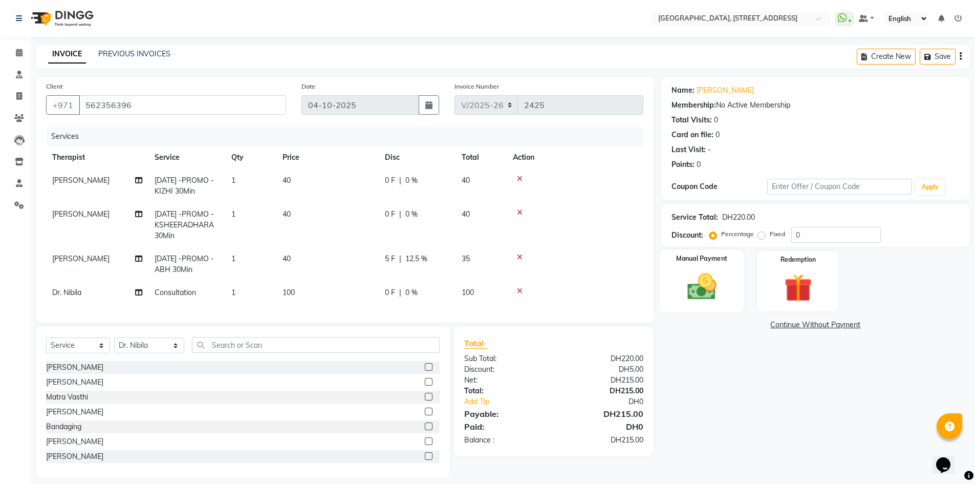
click at [708, 282] on img at bounding box center [701, 286] width 47 height 33
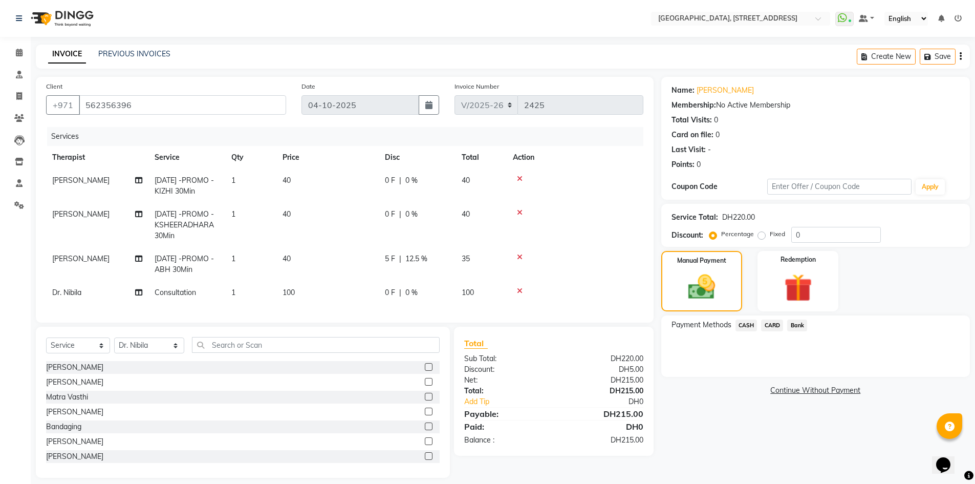
click at [772, 324] on span "CARD" at bounding box center [772, 325] width 22 height 12
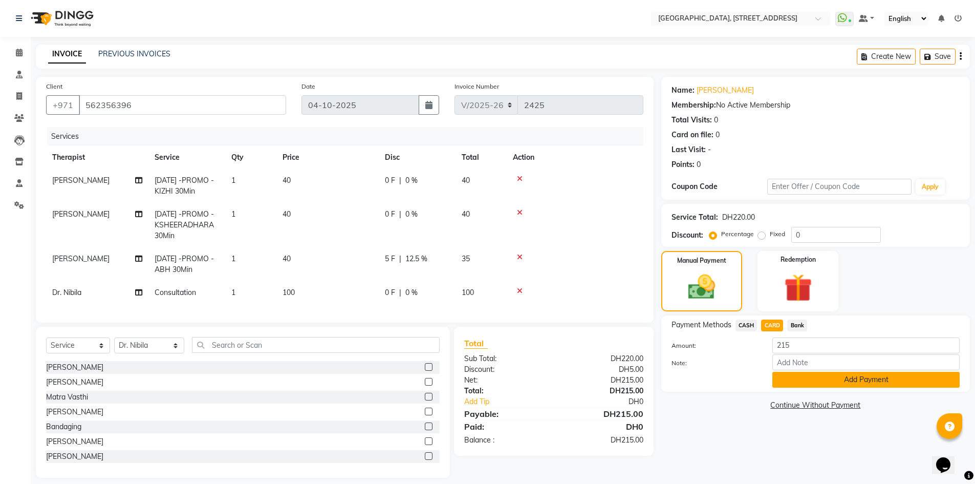
click at [798, 379] on button "Add Payment" at bounding box center [865, 380] width 187 height 16
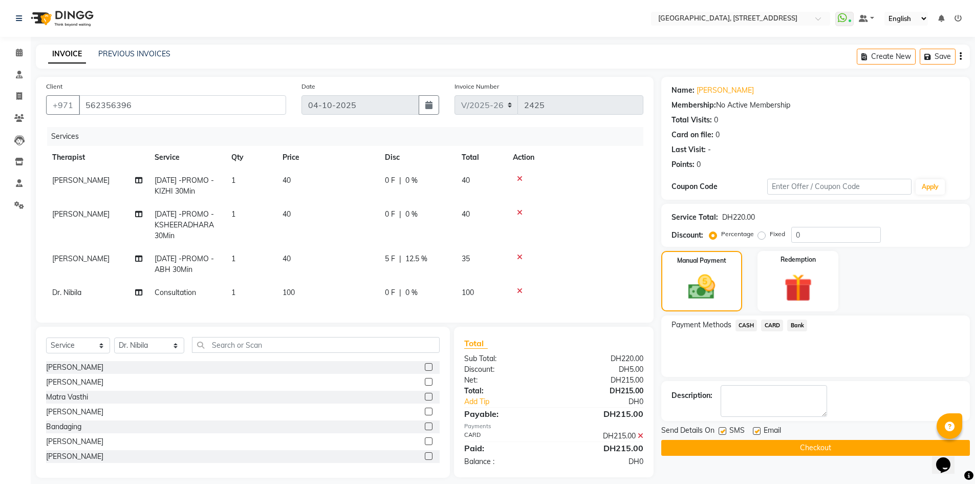
click at [812, 450] on button "Checkout" at bounding box center [815, 448] width 309 height 16
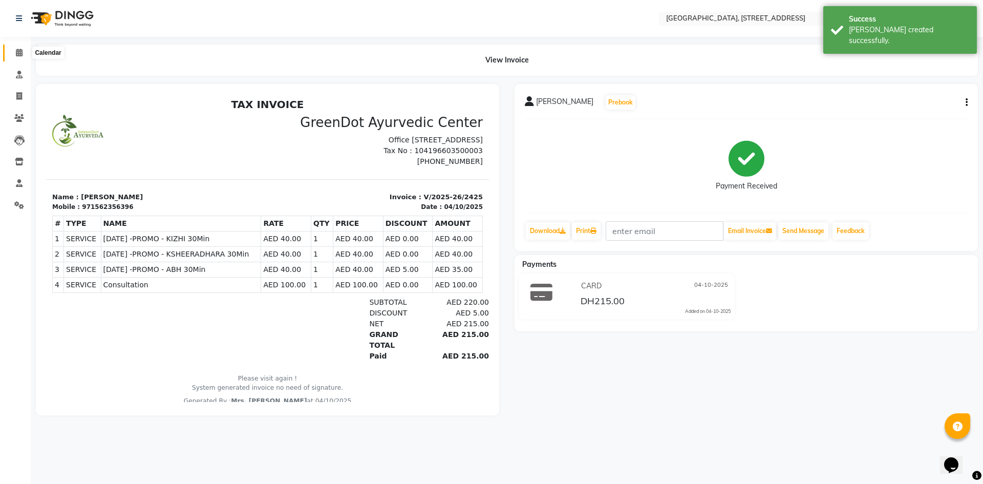
click at [18, 54] on icon at bounding box center [19, 53] width 7 height 8
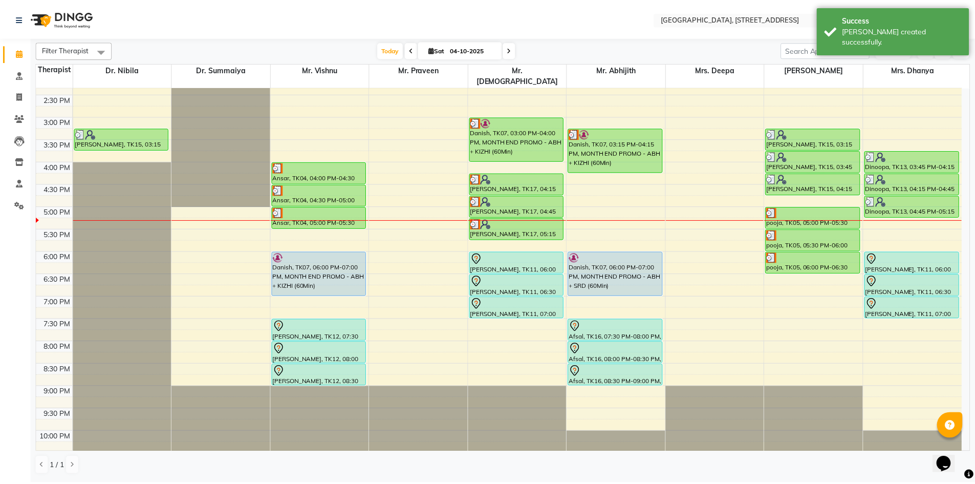
scroll to position [345, 0]
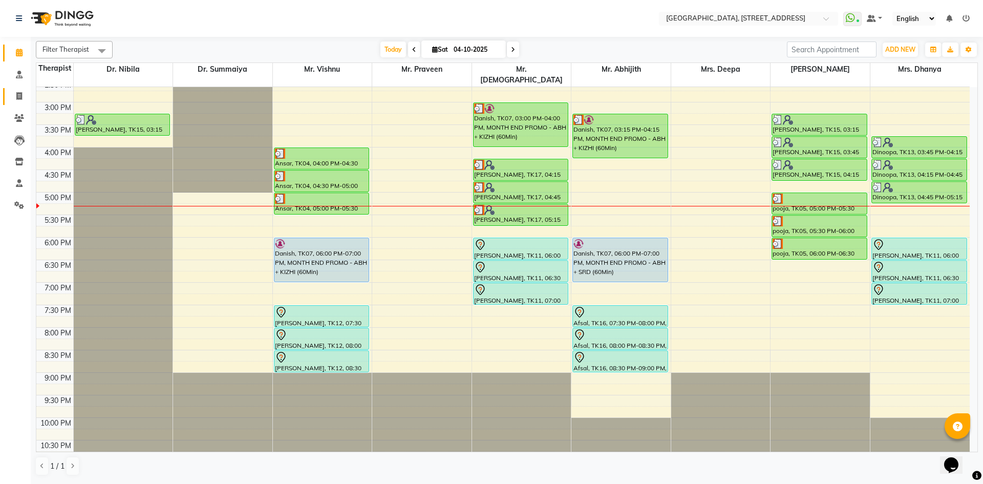
click at [20, 88] on link "Invoice" at bounding box center [15, 96] width 25 height 17
select select "service"
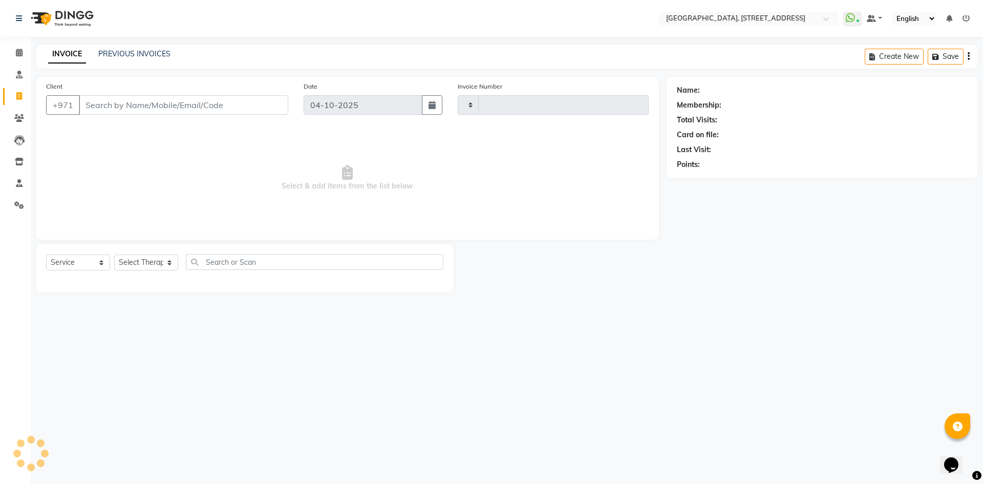
type input "2426"
select select "4538"
click at [132, 55] on link "PREVIOUS INVOICES" at bounding box center [134, 53] width 72 height 9
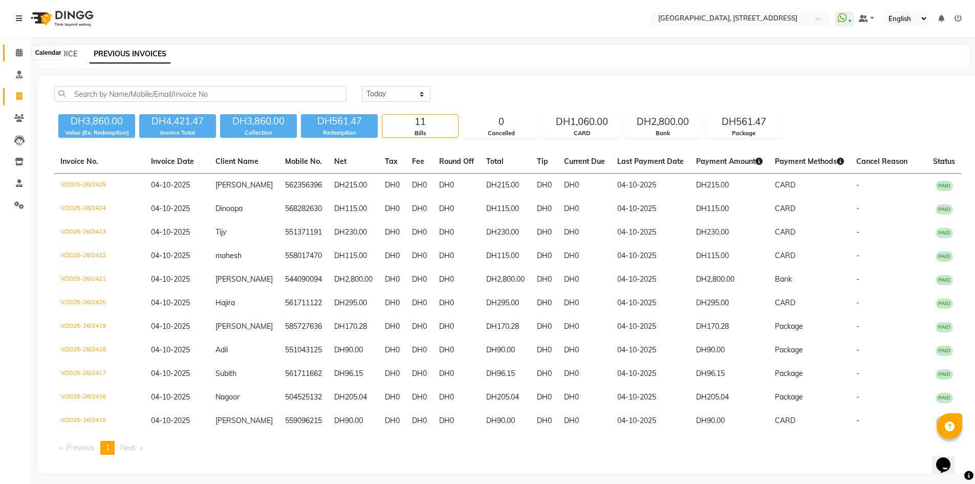
click at [21, 51] on icon at bounding box center [19, 53] width 7 height 8
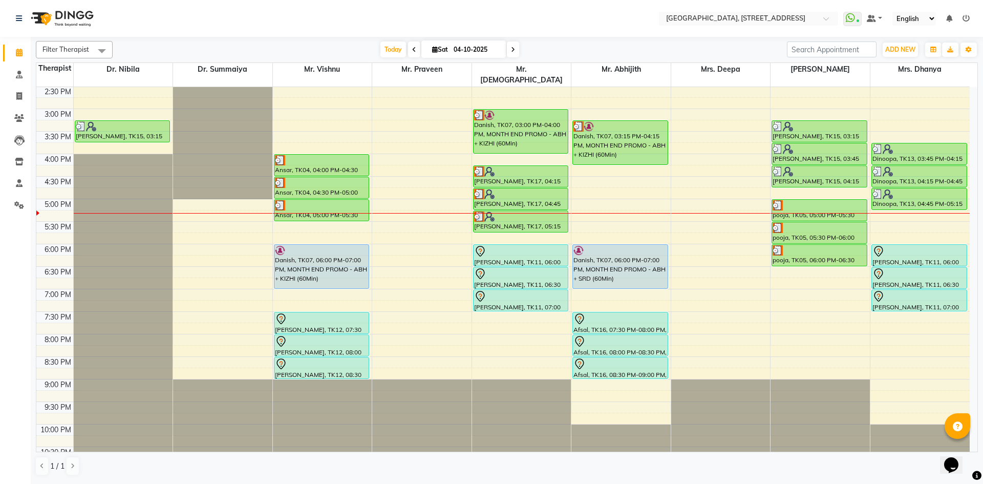
scroll to position [345, 0]
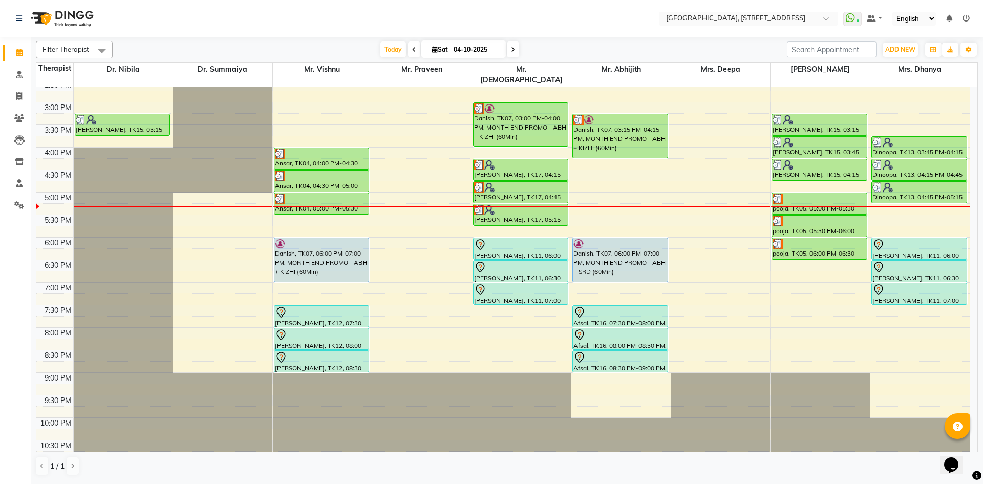
click at [514, 51] on span at bounding box center [513, 49] width 12 height 16
type input "05-10-2025"
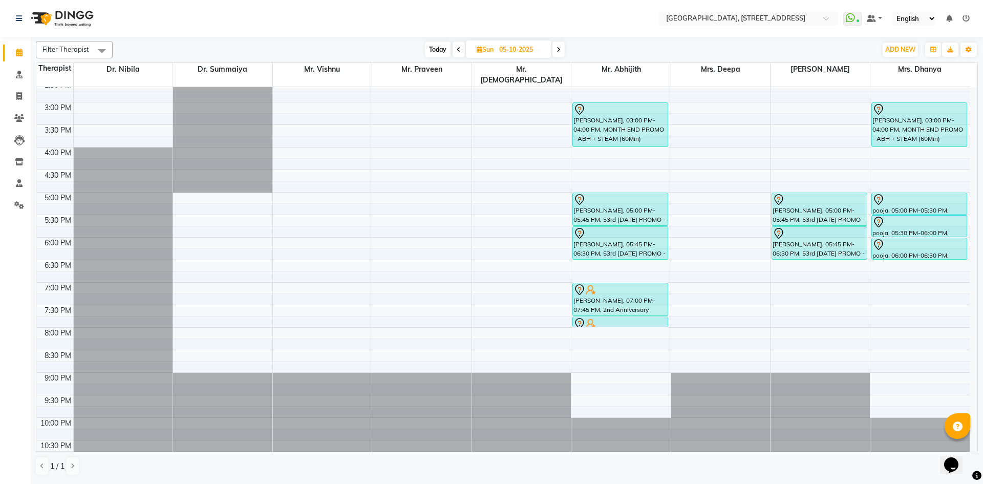
click at [499, 302] on div "7:00 AM 7:30 AM 8:00 AM 8:30 AM 9:00 AM 9:30 AM 10:00 AM 10:30 AM 11:00 AM 11:3…" at bounding box center [502, 102] width 933 height 720
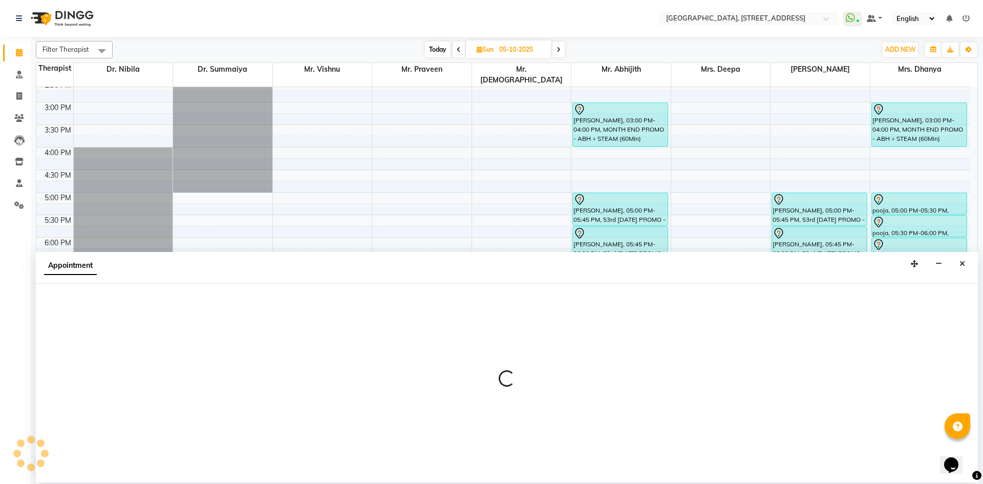
select select "33011"
select select "tentative"
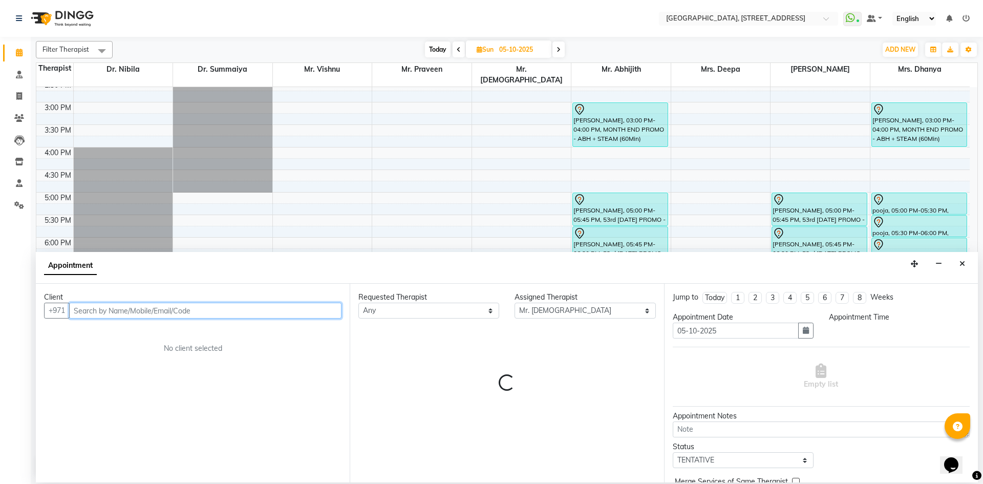
select select "1170"
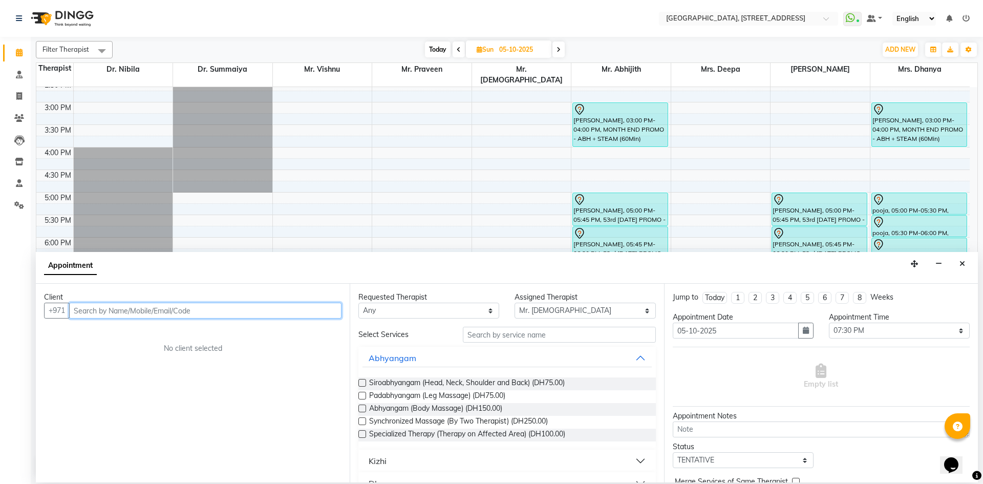
click at [249, 303] on input "text" at bounding box center [205, 310] width 272 height 16
click at [147, 339] on button "Shibil 509520855" at bounding box center [141, 332] width 141 height 16
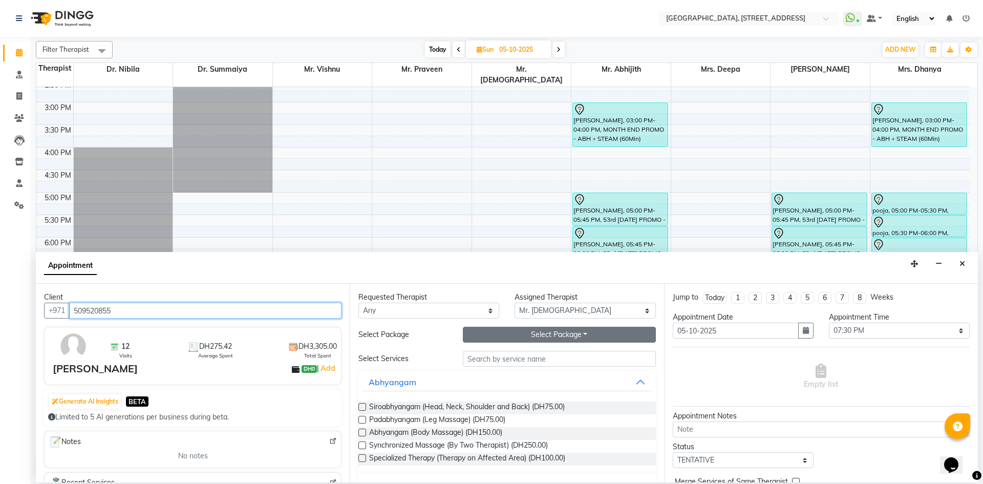
type input "509520855"
click at [556, 336] on button "Select Package Toggle Dropdown" at bounding box center [559, 335] width 193 height 16
click at [548, 356] on li "2024 - SPL PKG 24+2Free (60Min)" at bounding box center [536, 355] width 147 height 15
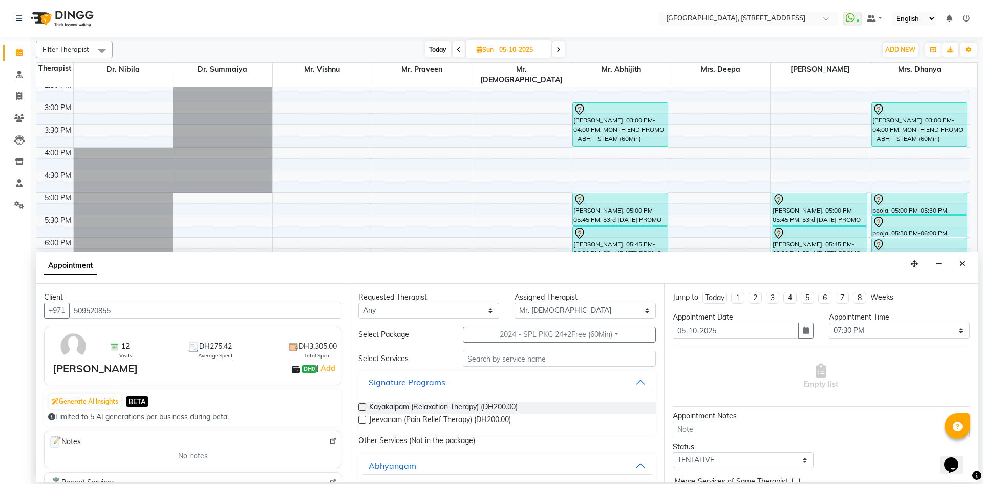
click at [363, 408] on label at bounding box center [362, 407] width 8 height 8
click at [363, 408] on input "checkbox" at bounding box center [361, 407] width 7 height 7
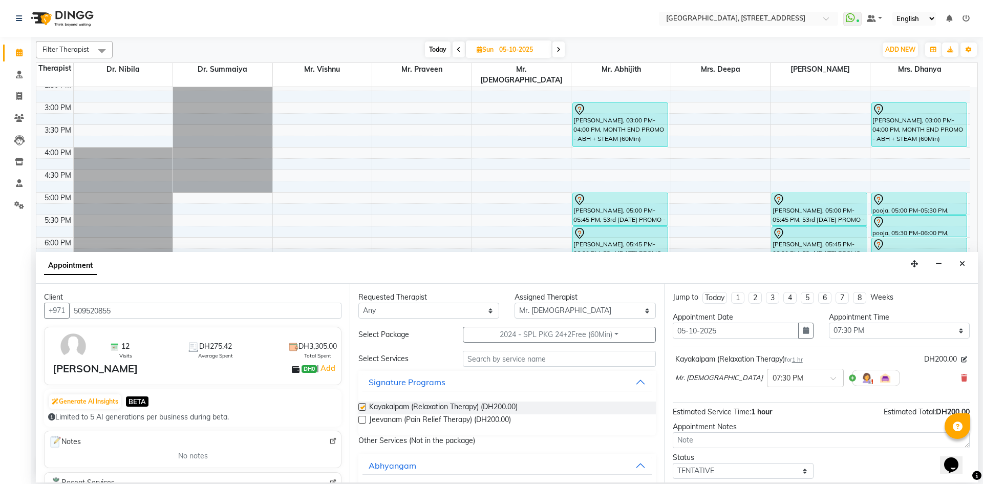
checkbox input "false"
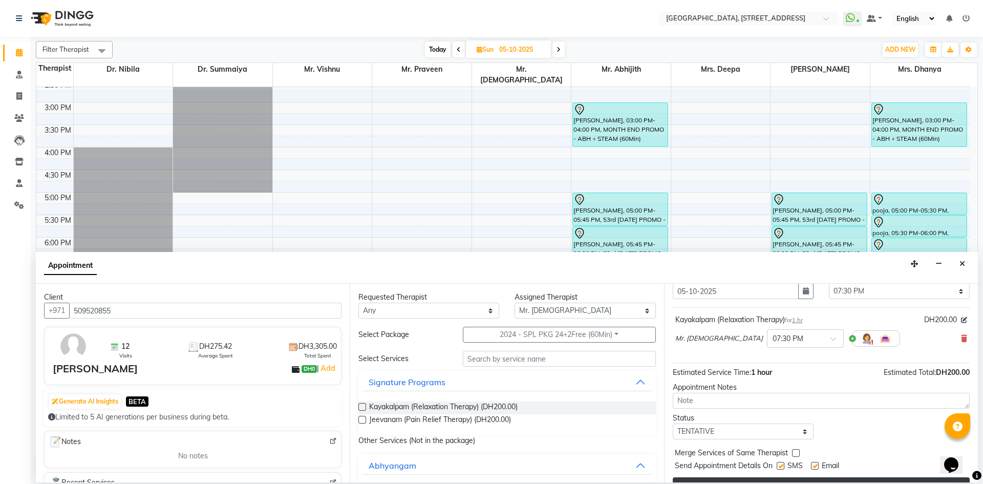
scroll to position [61, 0]
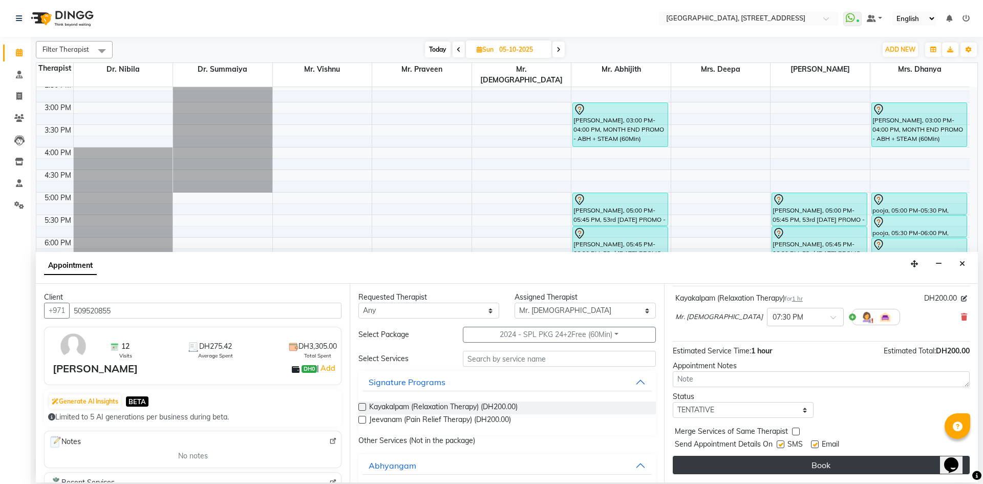
click at [861, 464] on button "Book" at bounding box center [820, 464] width 297 height 18
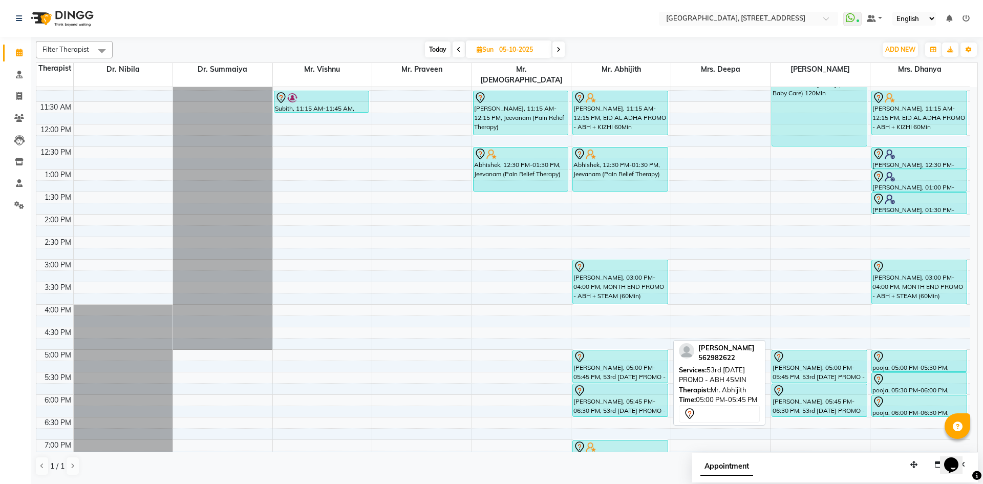
scroll to position [345, 0]
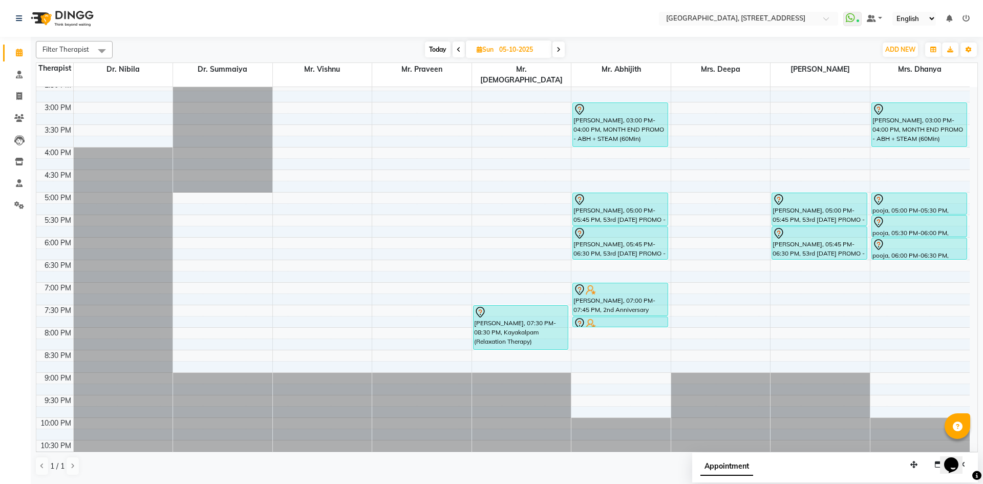
click at [439, 52] on span "Today" at bounding box center [438, 49] width 26 height 16
type input "04-10-2025"
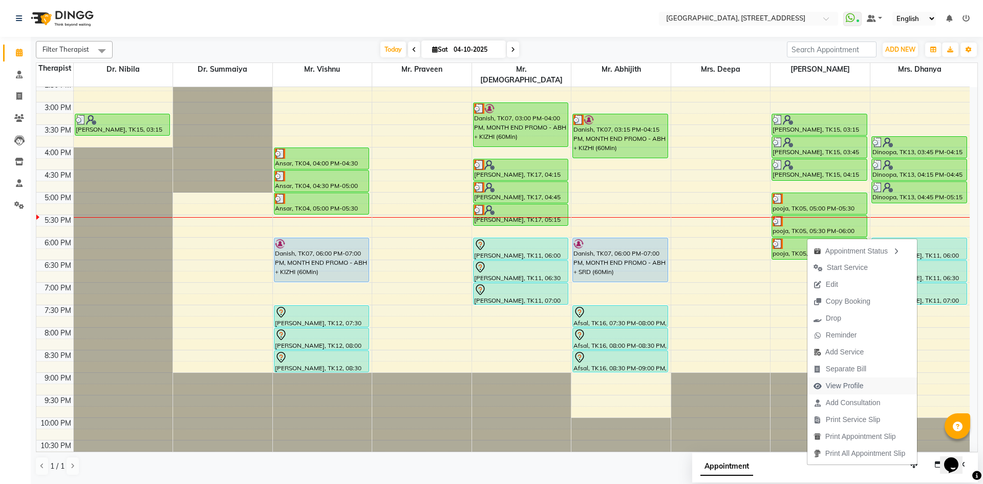
click at [874, 386] on button "View Profile" at bounding box center [862, 385] width 110 height 17
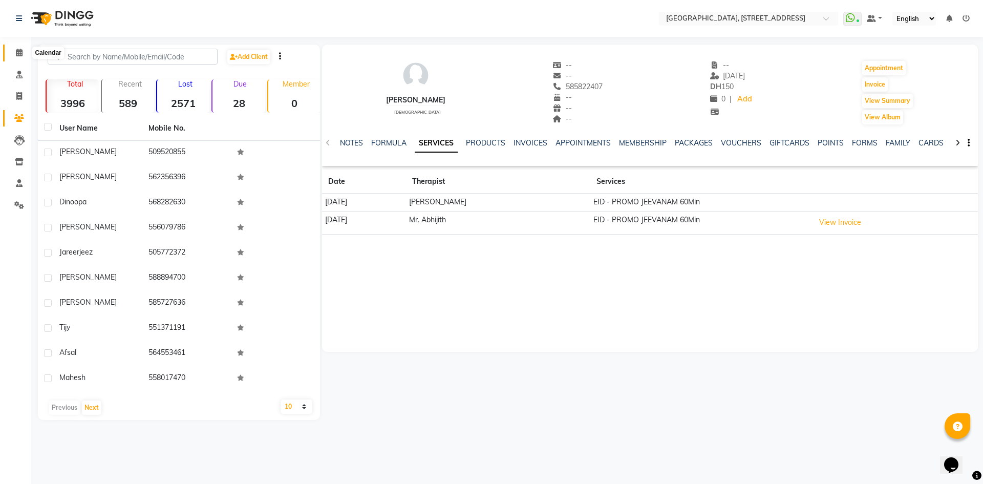
click at [19, 53] on icon at bounding box center [19, 53] width 7 height 8
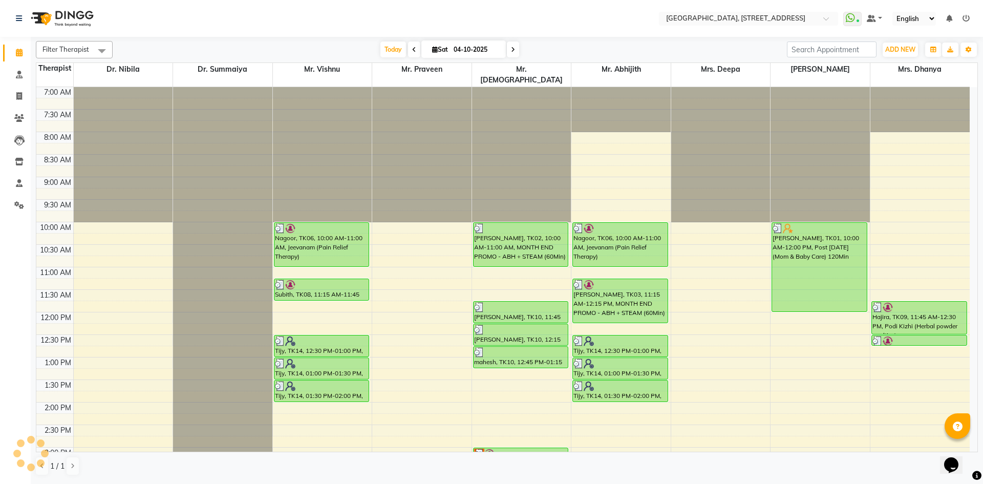
scroll to position [345, 0]
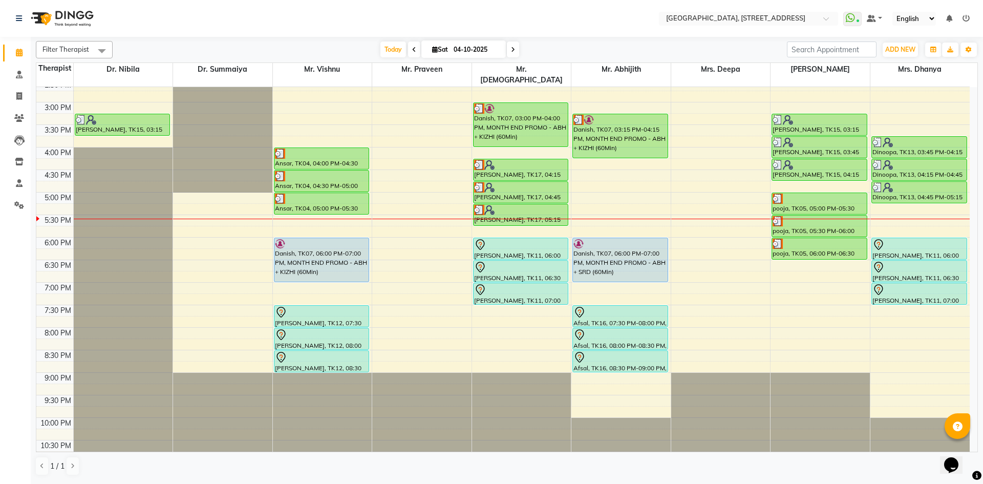
click at [509, 46] on span at bounding box center [513, 49] width 12 height 16
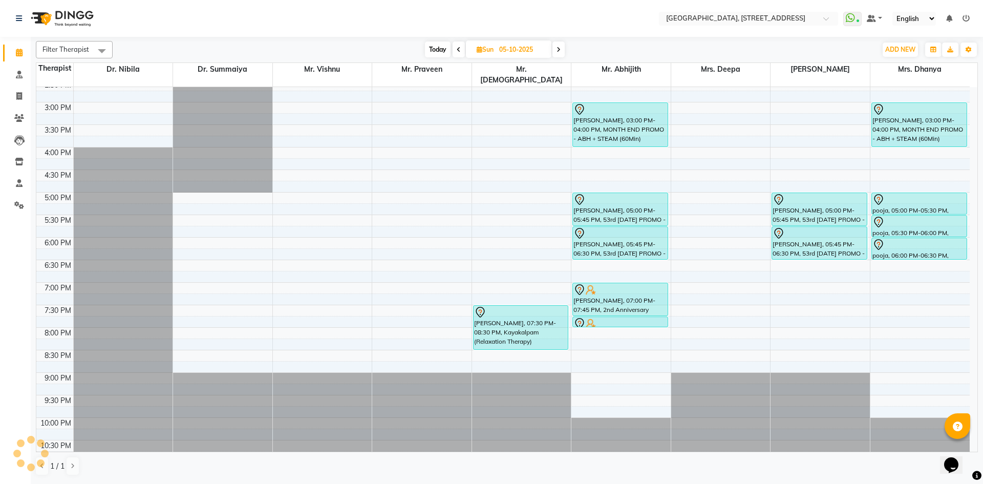
click at [436, 46] on span "Today" at bounding box center [438, 49] width 26 height 16
type input "04-10-2025"
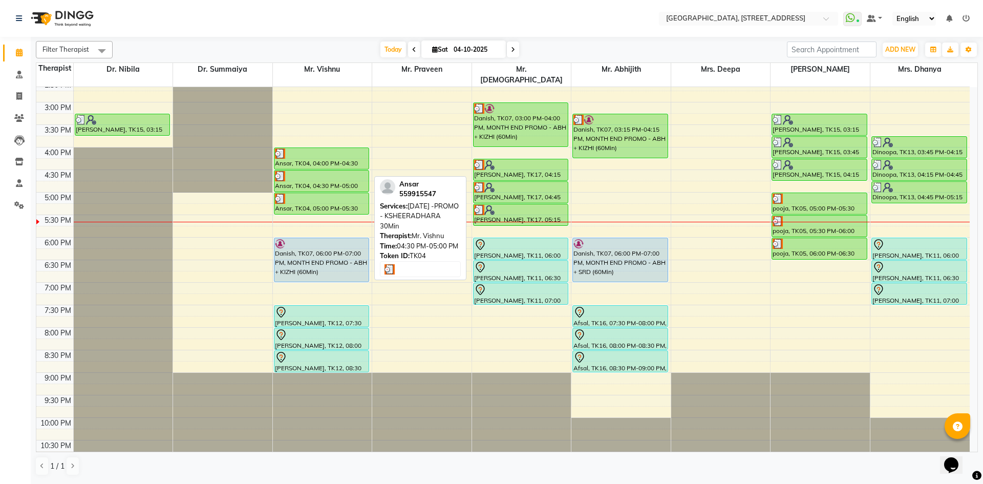
click at [295, 171] on div at bounding box center [322, 176] width 94 height 10
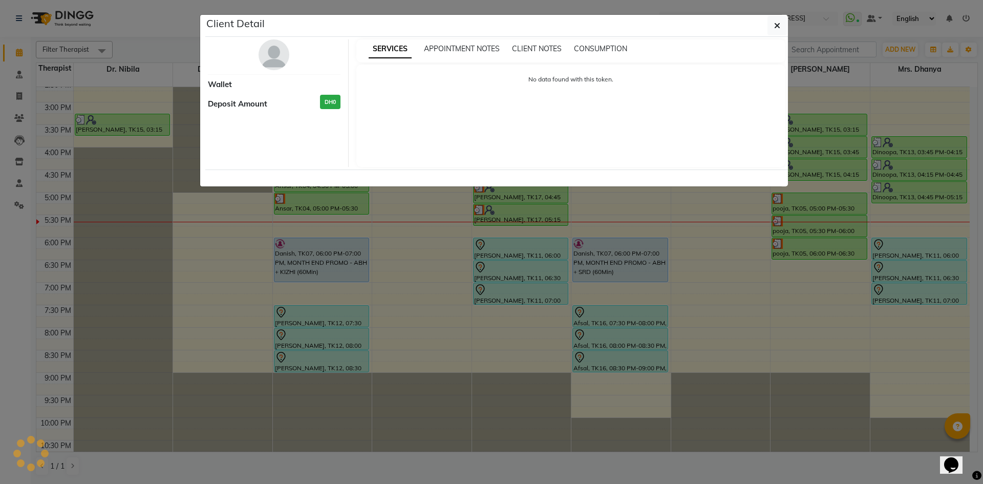
select select "3"
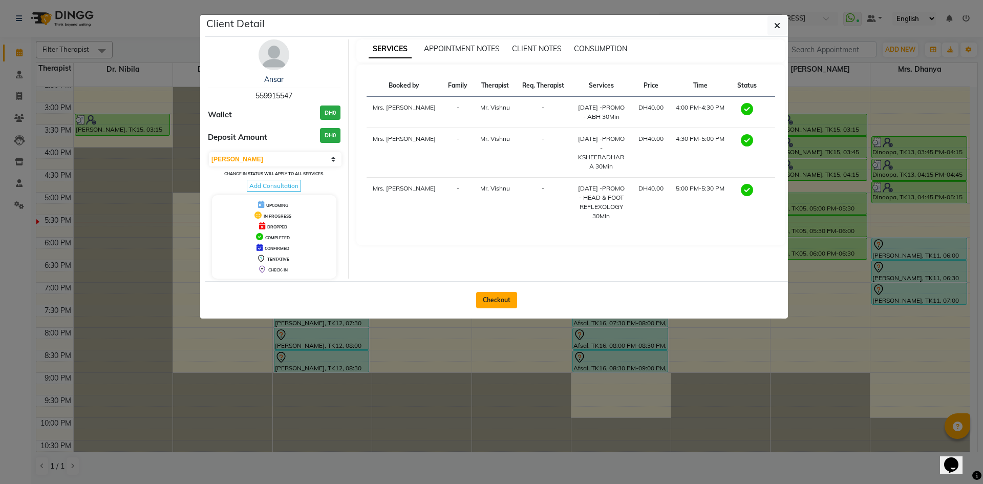
click at [489, 302] on button "Checkout" at bounding box center [496, 300] width 41 height 16
select select "service"
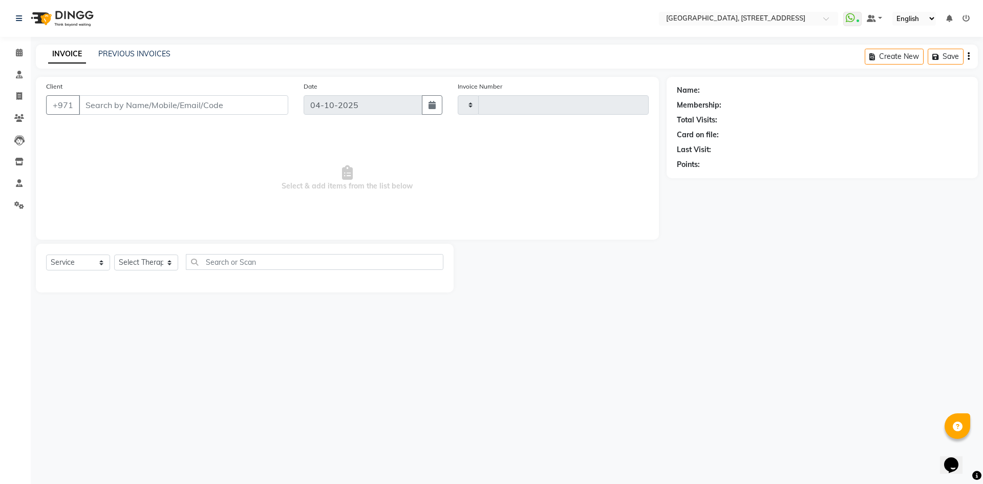
type input "2426"
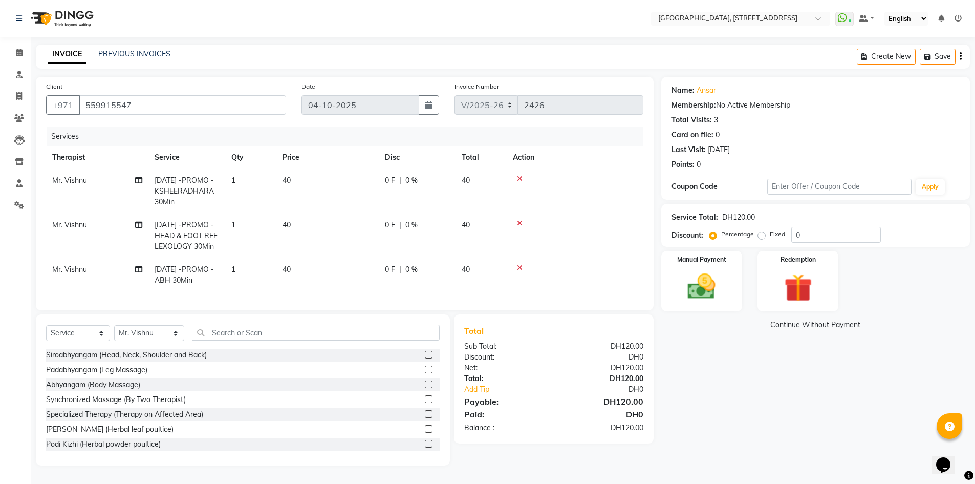
click at [395, 275] on span "0 F" at bounding box center [390, 269] width 10 height 11
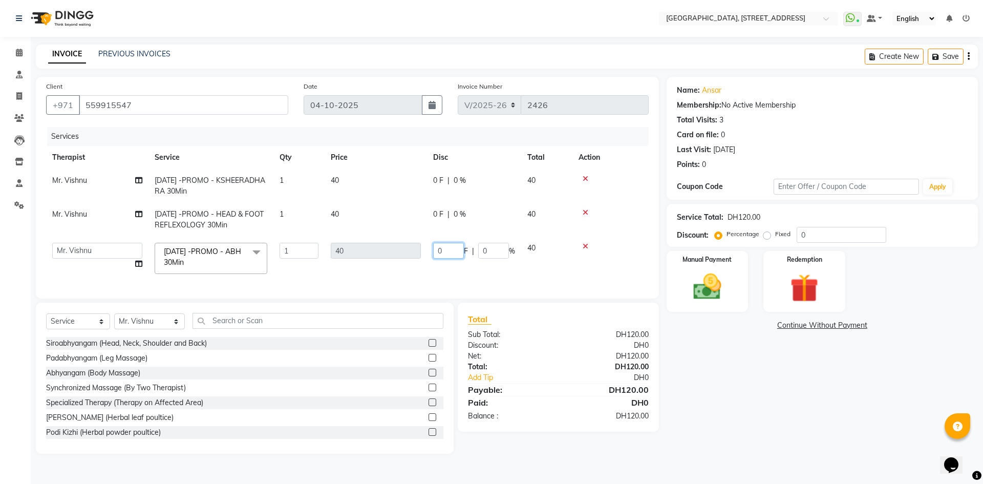
click at [450, 253] on input "0" at bounding box center [448, 251] width 31 height 16
click at [858, 362] on div "Name: Ansar Membership: No Active Membership Total Visits: 3 Card on file: 0 La…" at bounding box center [825, 265] width 319 height 377
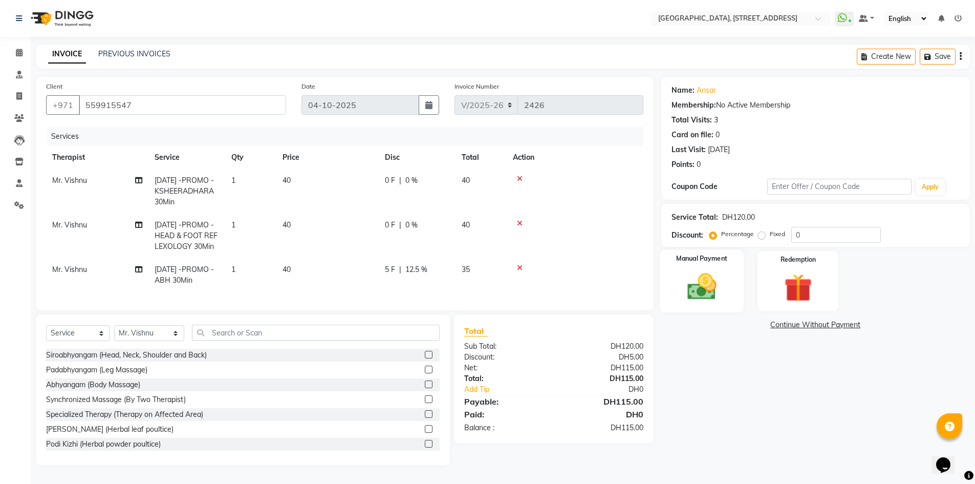
click at [712, 280] on img at bounding box center [701, 286] width 47 height 33
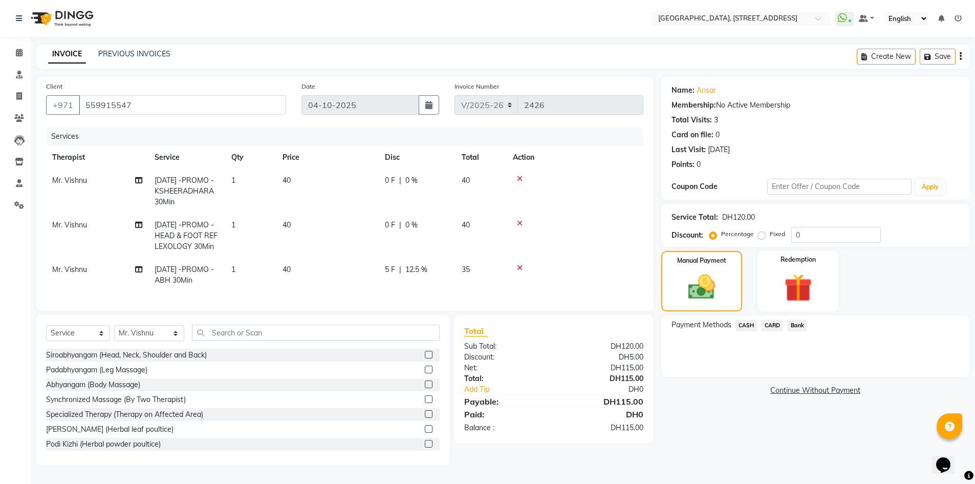
click at [770, 325] on span "CARD" at bounding box center [772, 325] width 22 height 12
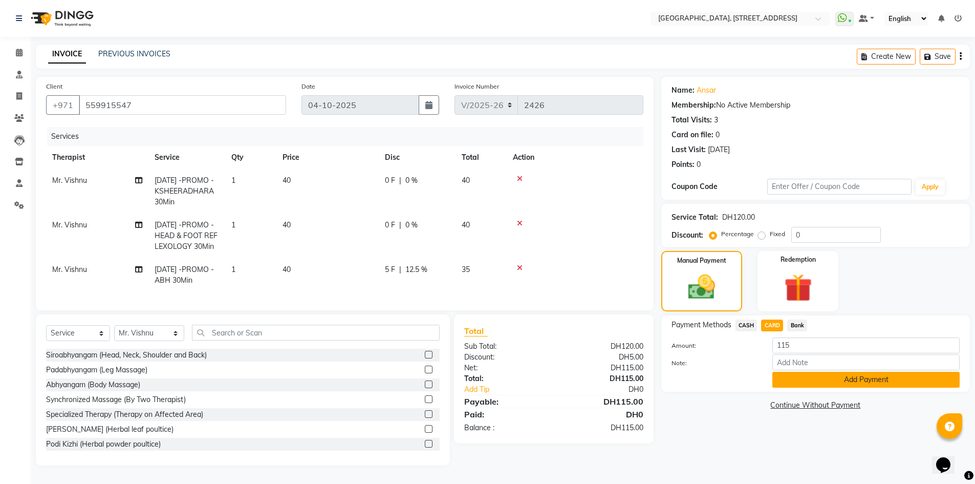
click at [817, 380] on button "Add Payment" at bounding box center [865, 380] width 187 height 16
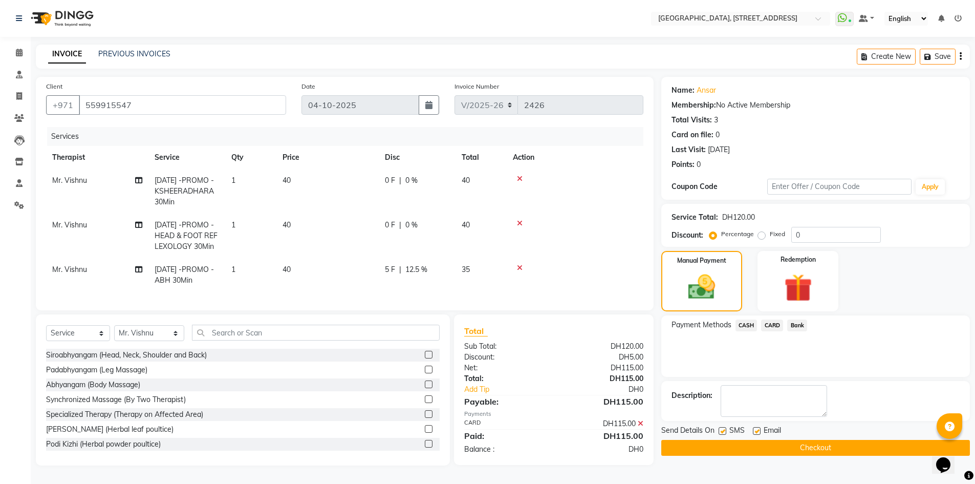
click at [809, 450] on button "Checkout" at bounding box center [815, 448] width 309 height 16
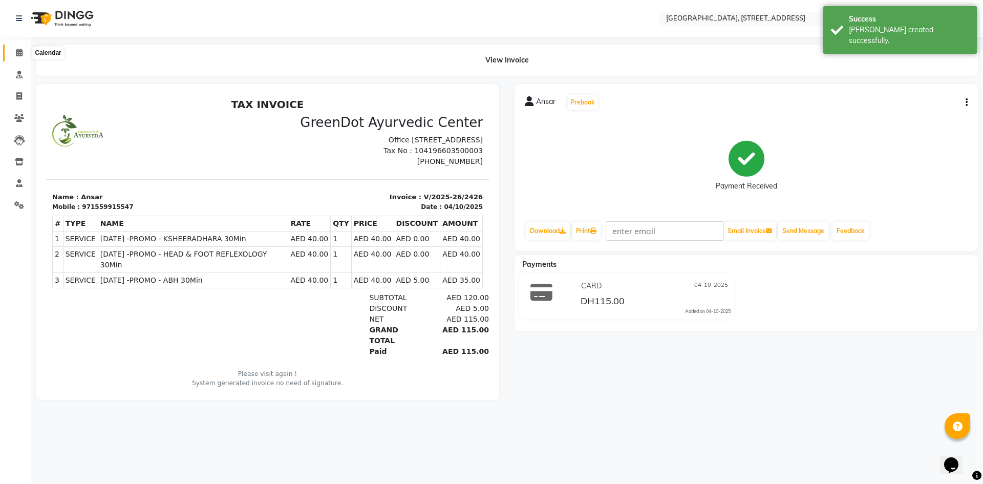
click at [20, 54] on icon at bounding box center [19, 53] width 7 height 8
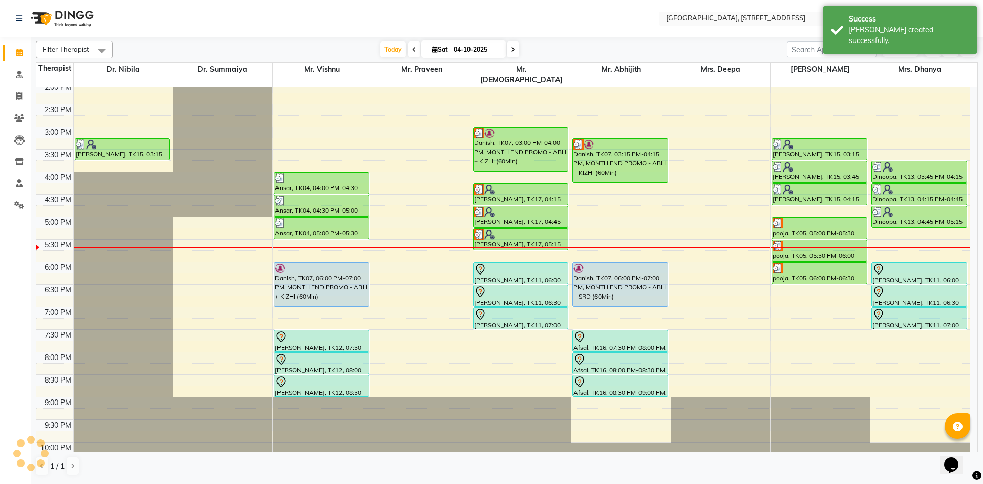
scroll to position [345, 0]
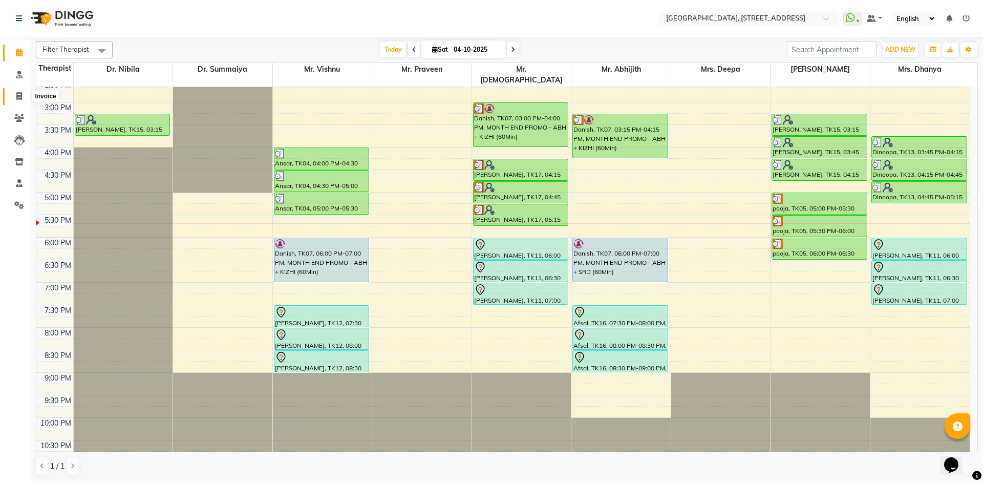
click at [24, 94] on span at bounding box center [19, 97] width 18 height 12
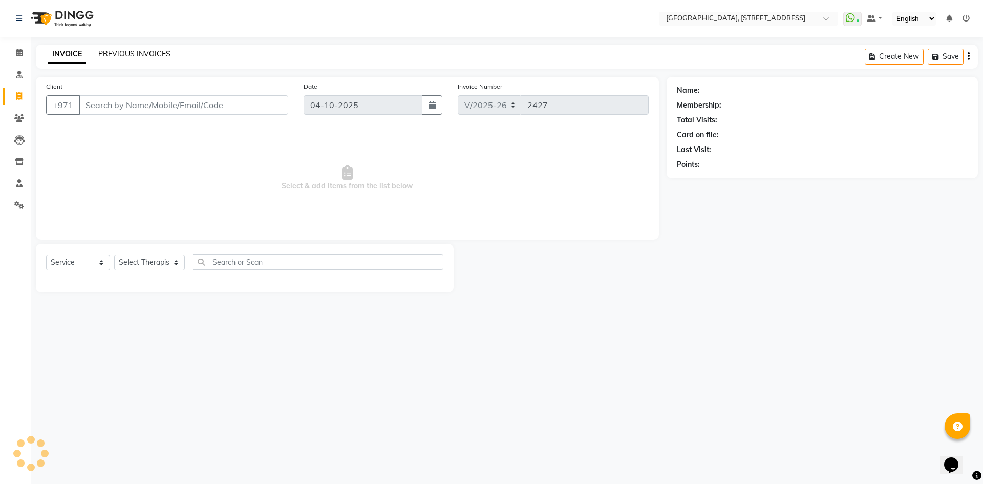
click at [168, 54] on link "PREVIOUS INVOICES" at bounding box center [134, 53] width 72 height 9
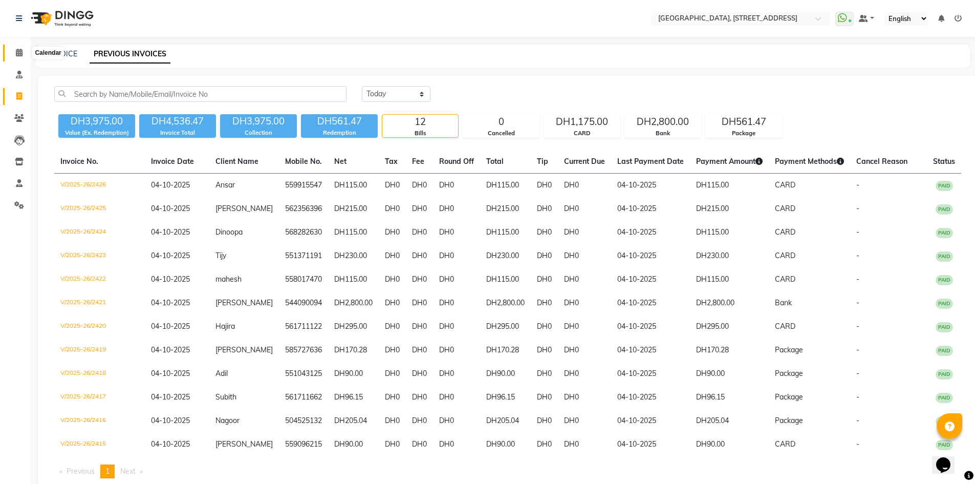
click at [17, 49] on icon at bounding box center [19, 53] width 7 height 8
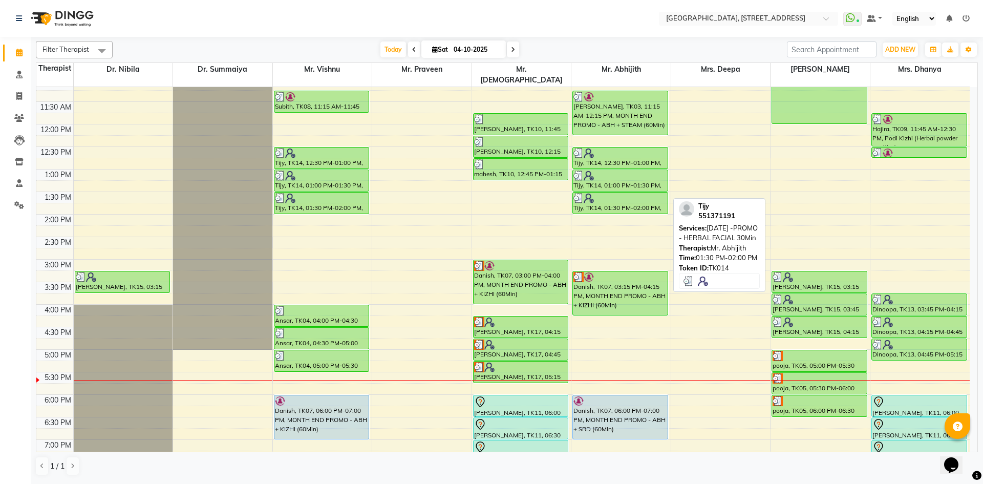
scroll to position [345, 0]
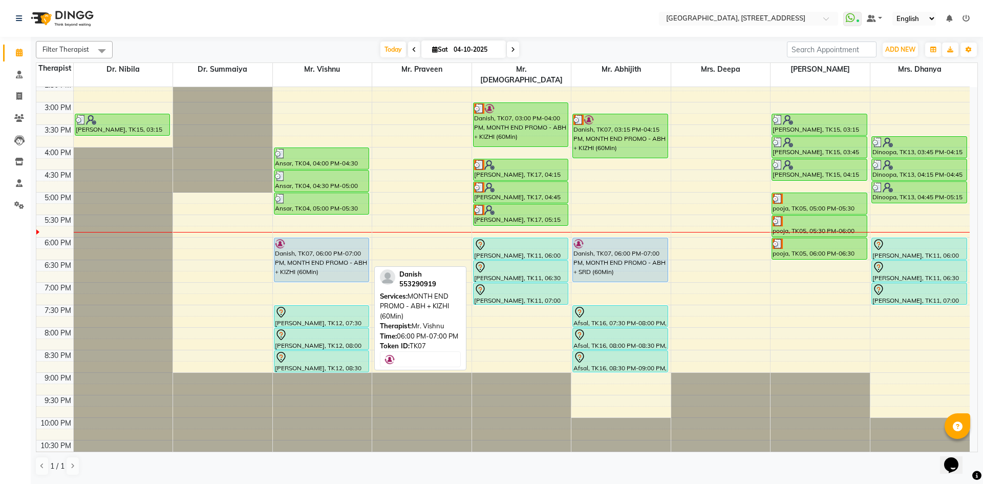
click at [313, 238] on div "Danish, TK07, 06:00 PM-07:00 PM, MONTH END PROMO - ABH + KIZHI (60Min)" at bounding box center [321, 260] width 95 height 44
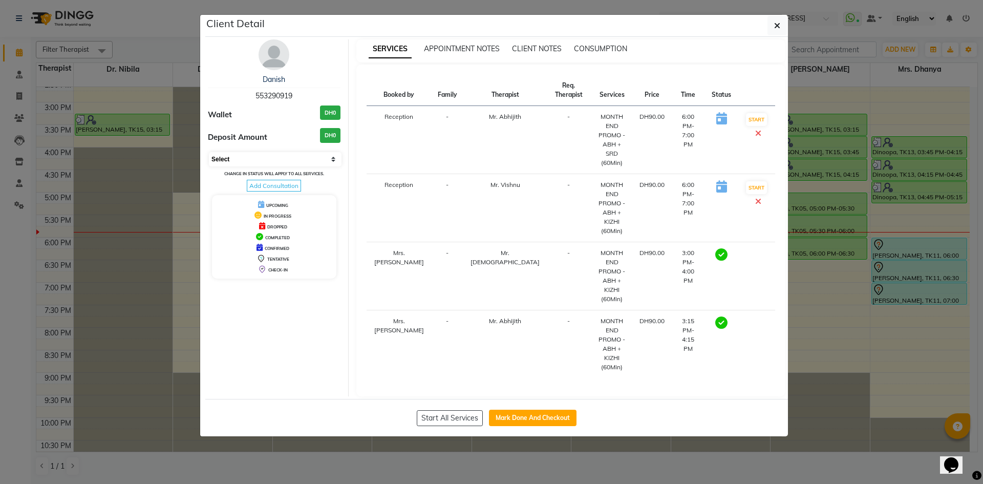
click at [332, 164] on select "Select MARK DONE DROPPED UPCOMING" at bounding box center [275, 159] width 133 height 14
click at [209, 152] on select "Select MARK DONE DROPPED UPCOMING" at bounding box center [275, 159] width 133 height 14
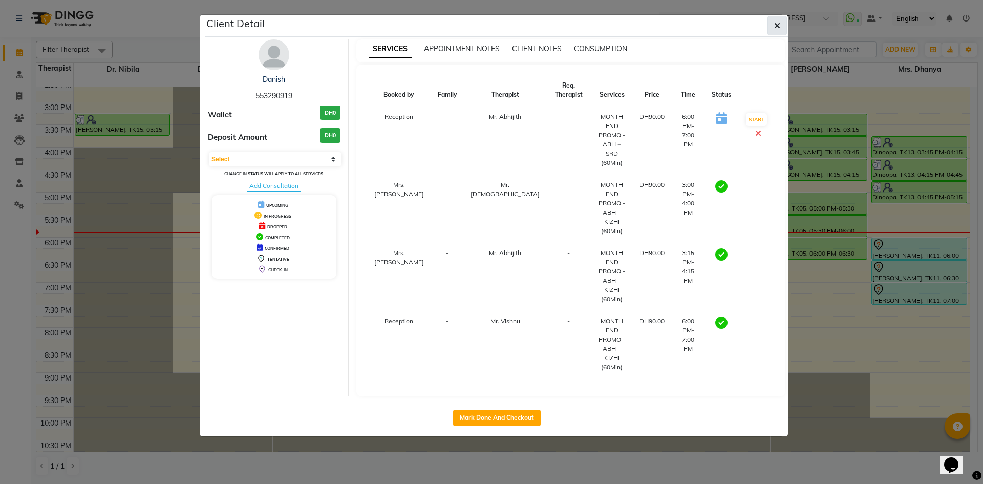
click at [780, 27] on button "button" at bounding box center [776, 25] width 19 height 19
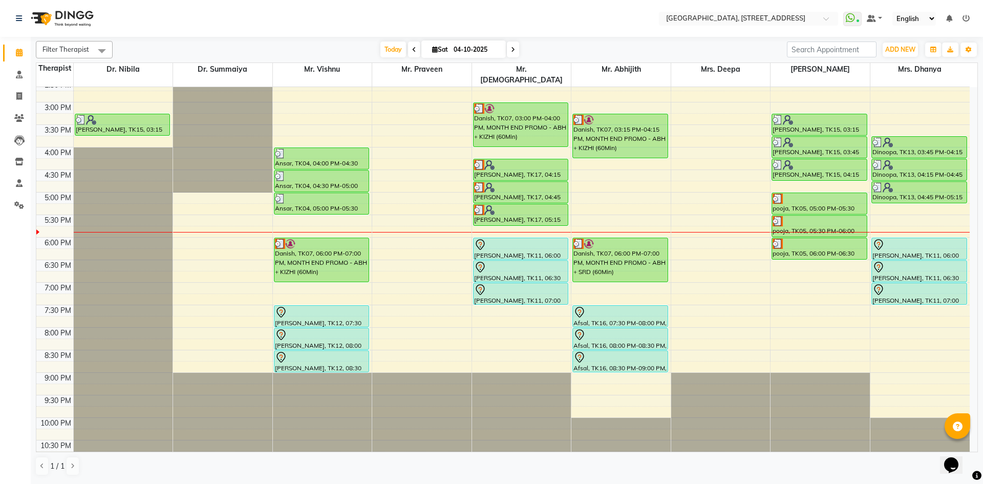
click at [511, 47] on icon at bounding box center [513, 50] width 4 height 6
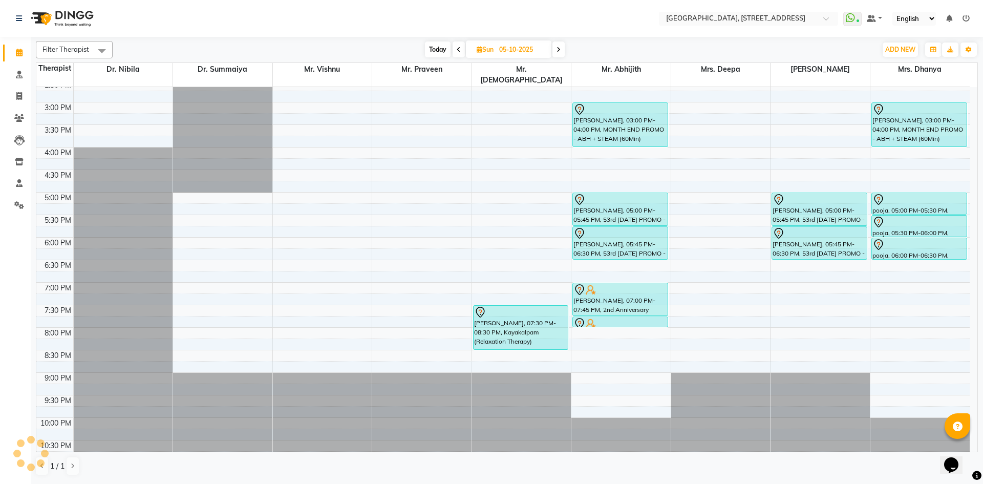
click at [452, 51] on span at bounding box center [458, 49] width 12 height 16
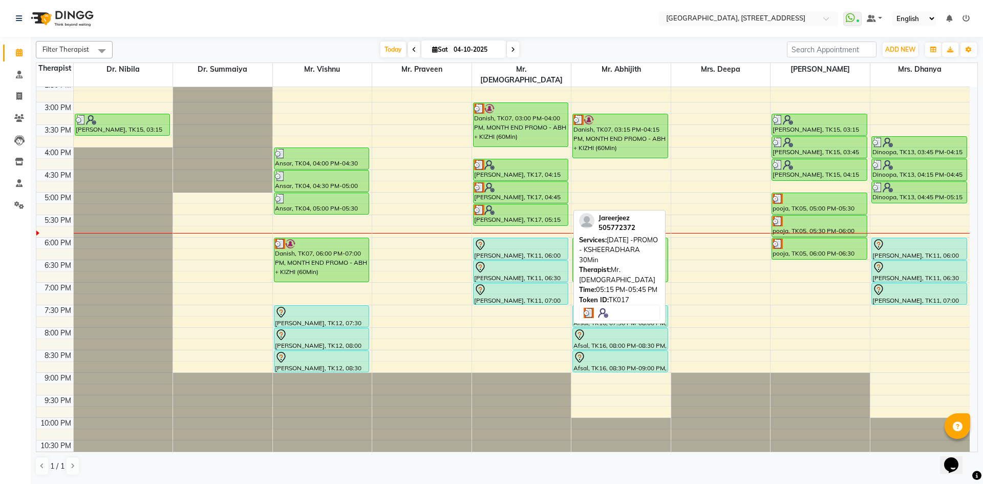
click at [521, 205] on div at bounding box center [521, 210] width 94 height 10
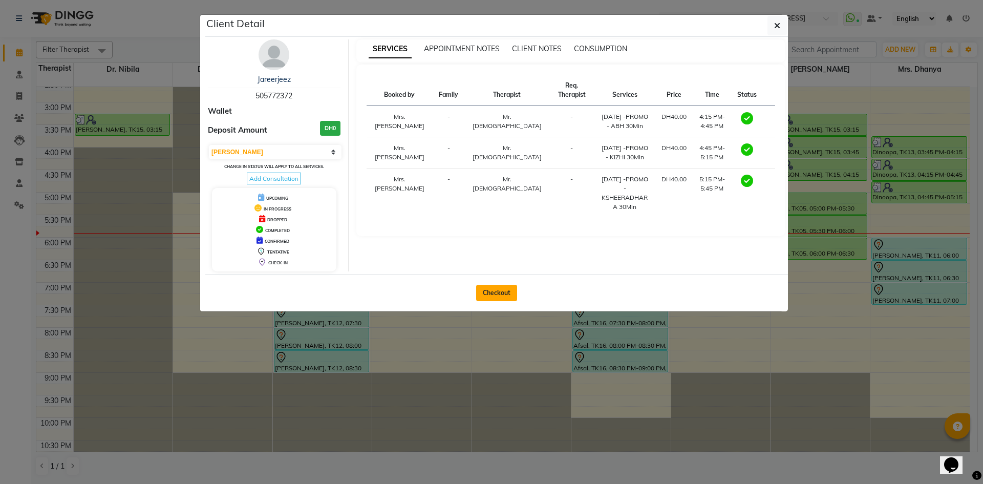
click at [499, 286] on button "Checkout" at bounding box center [496, 293] width 41 height 16
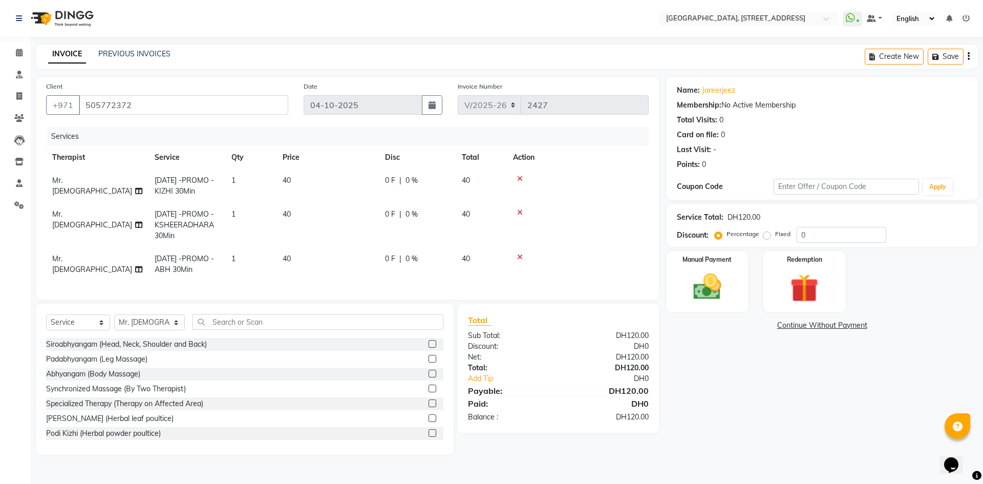
click at [298, 258] on td "40" at bounding box center [327, 264] width 102 height 34
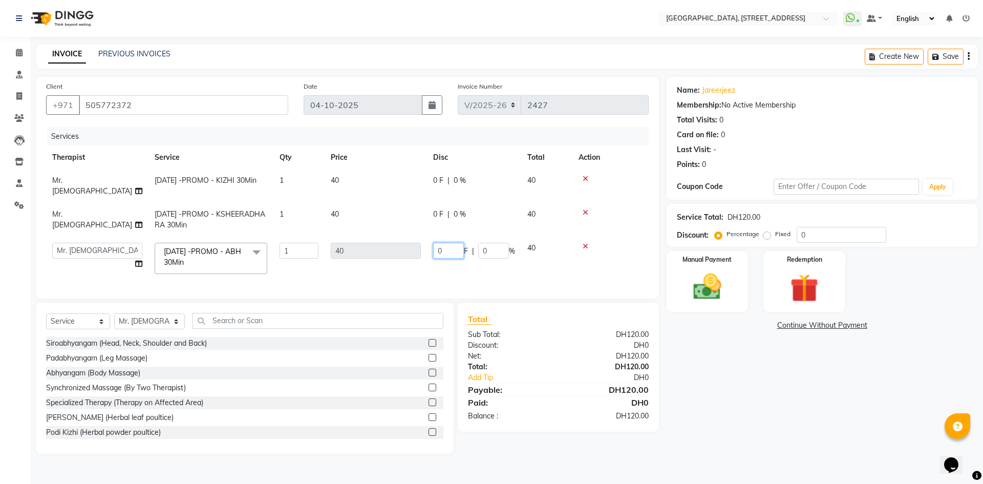
click at [444, 249] on input "0" at bounding box center [448, 251] width 31 height 16
click at [736, 382] on div "Name: Jareerjeez Membership: No Active Membership Total Visits: 0 Card on file:…" at bounding box center [825, 265] width 319 height 377
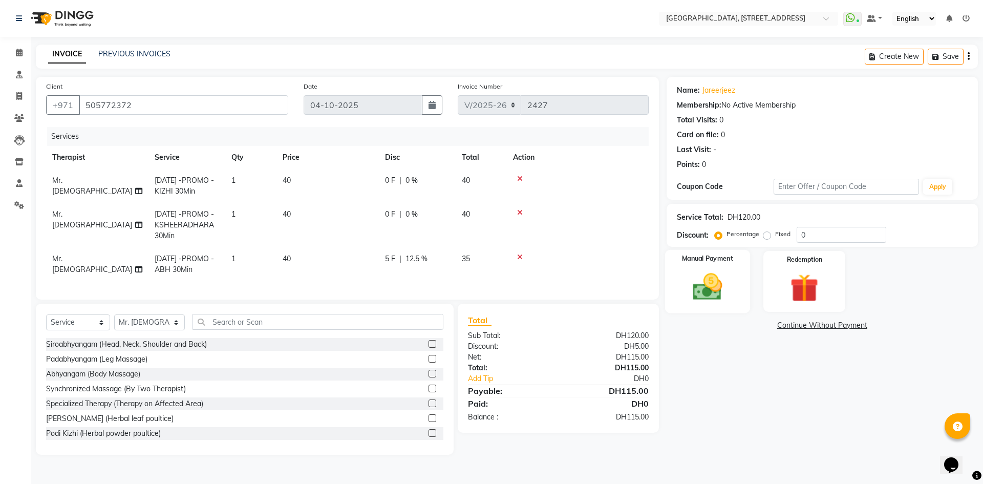
click at [709, 281] on img at bounding box center [707, 287] width 48 height 34
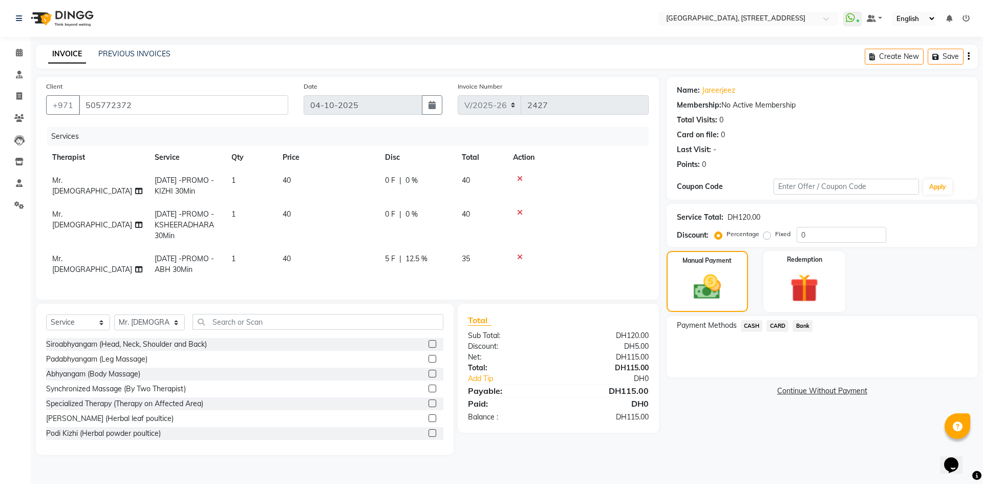
click at [777, 325] on span "CARD" at bounding box center [777, 326] width 22 height 12
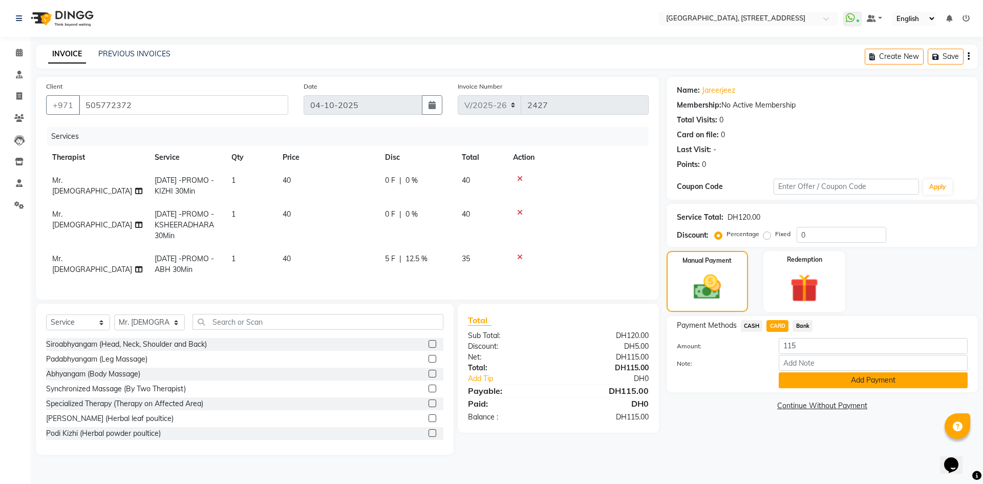
click at [832, 379] on button "Add Payment" at bounding box center [872, 380] width 189 height 16
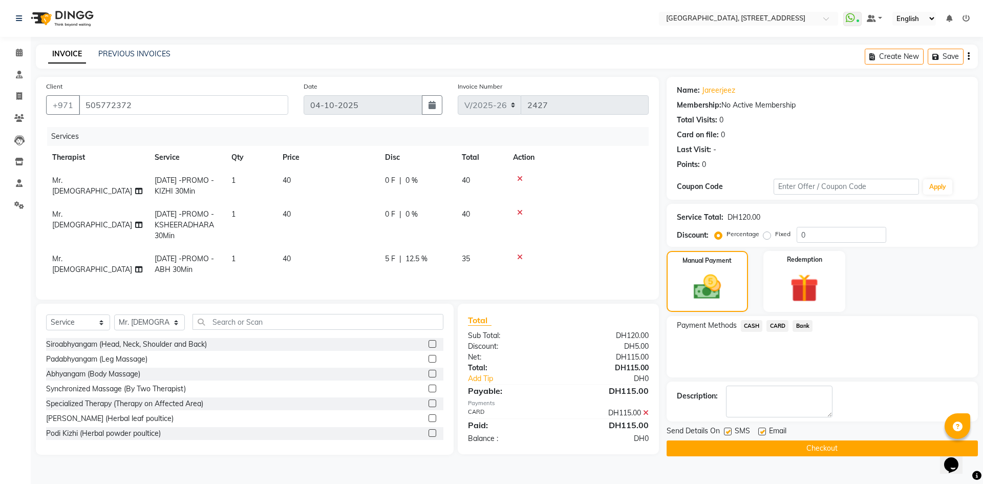
click at [824, 443] on button "Checkout" at bounding box center [821, 448] width 311 height 16
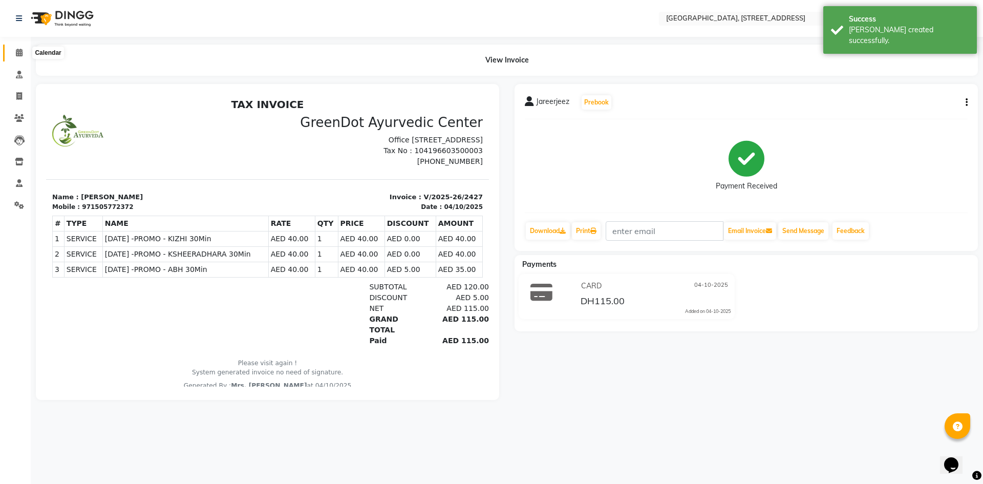
drag, startPoint x: 23, startPoint y: 48, endPoint x: 21, endPoint y: 54, distance: 6.8
click at [23, 48] on span at bounding box center [19, 53] width 18 height 12
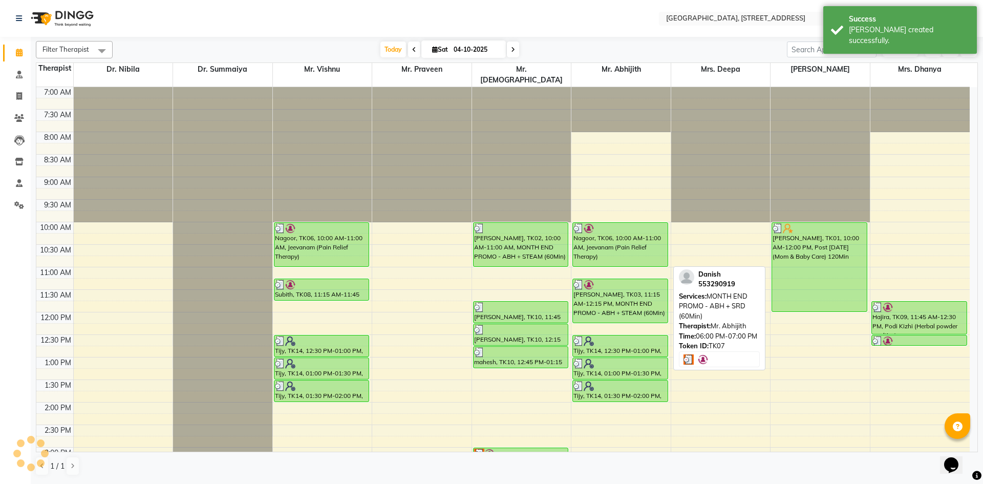
scroll to position [345, 0]
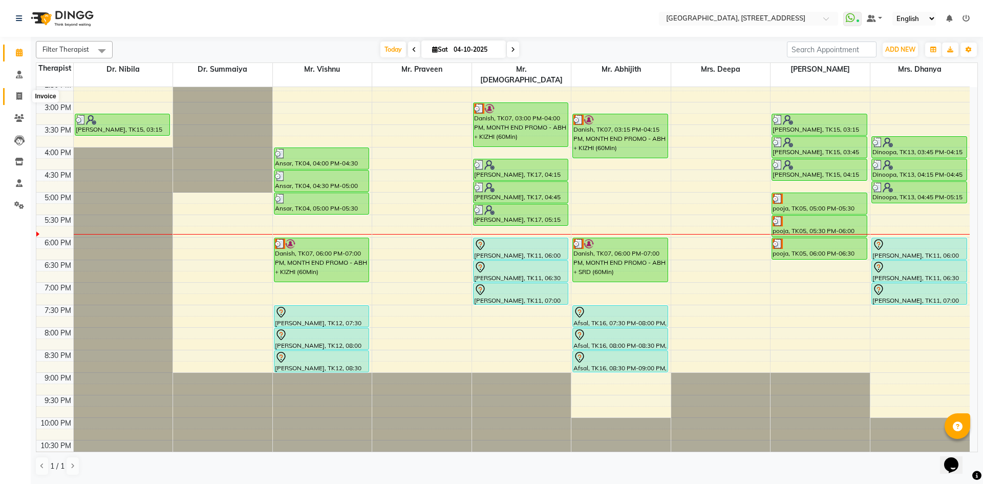
click at [16, 97] on icon at bounding box center [19, 96] width 6 height 8
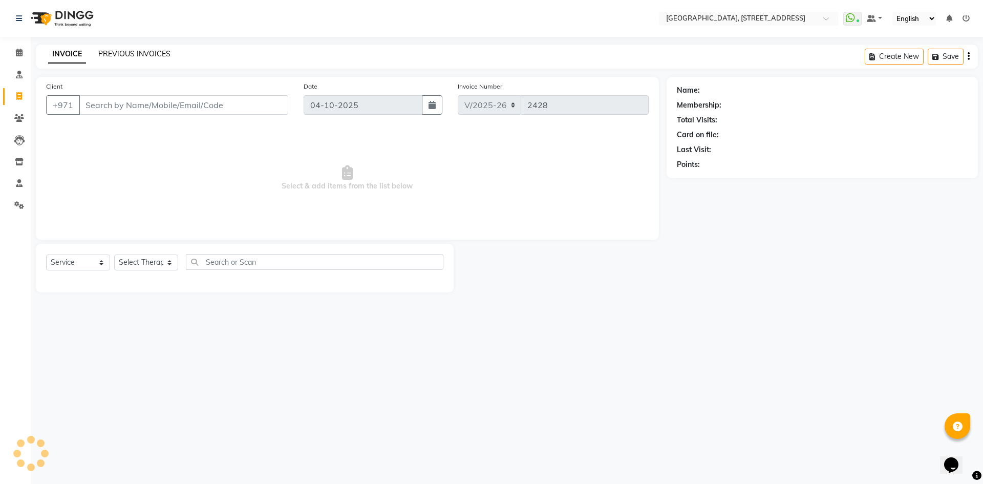
click at [157, 51] on link "PREVIOUS INVOICES" at bounding box center [134, 53] width 72 height 9
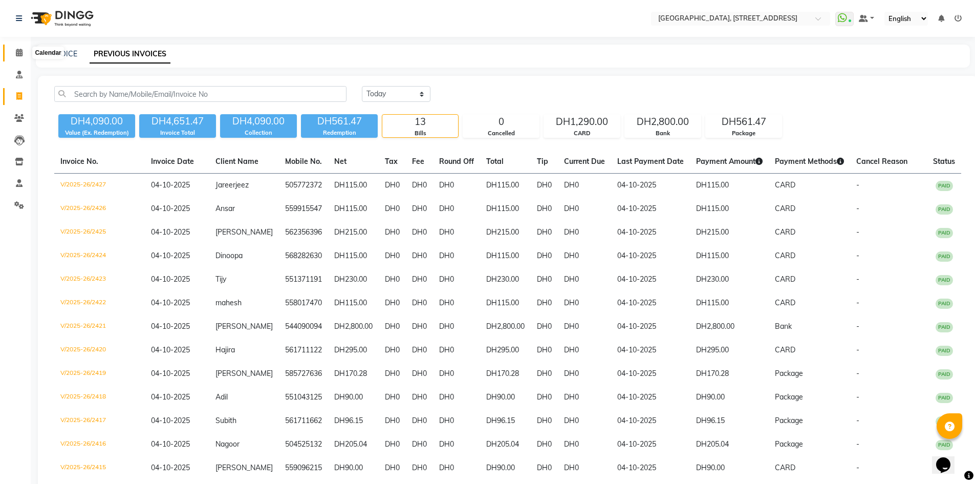
click at [24, 47] on span at bounding box center [19, 53] width 18 height 12
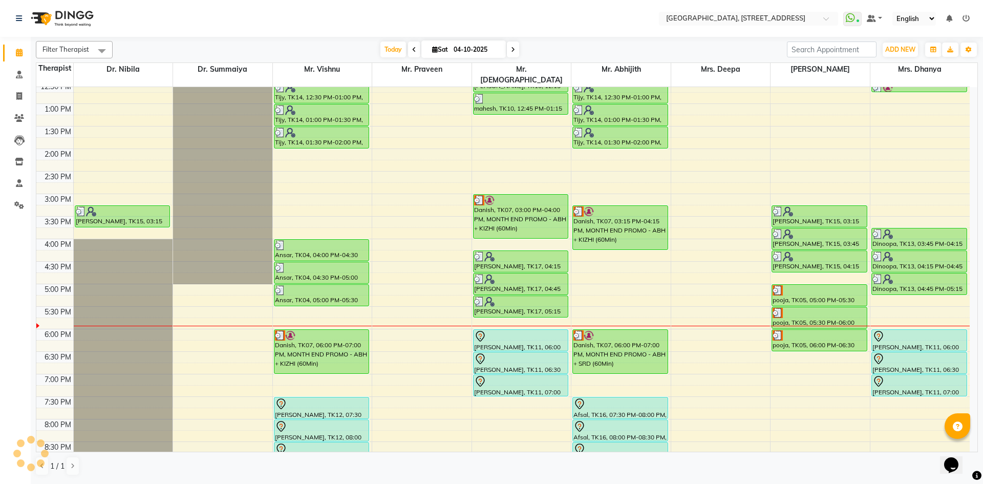
scroll to position [345, 0]
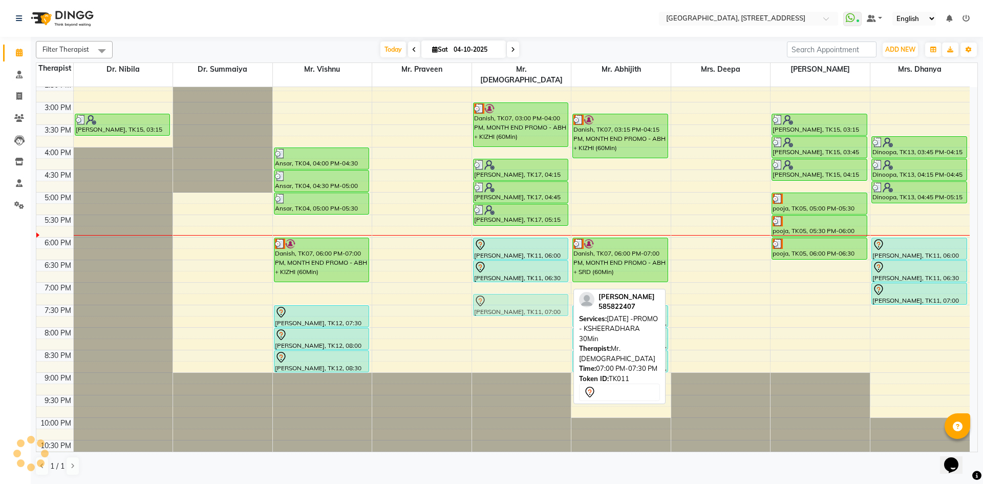
drag, startPoint x: 501, startPoint y: 279, endPoint x: 498, endPoint y: 289, distance: 9.6
click at [498, 289] on div "Abhilash, TK02, 10:00 AM-11:00 AM, MONTH END PROMO - ABH + STEAM (60Min) mahesh…" at bounding box center [521, 102] width 99 height 720
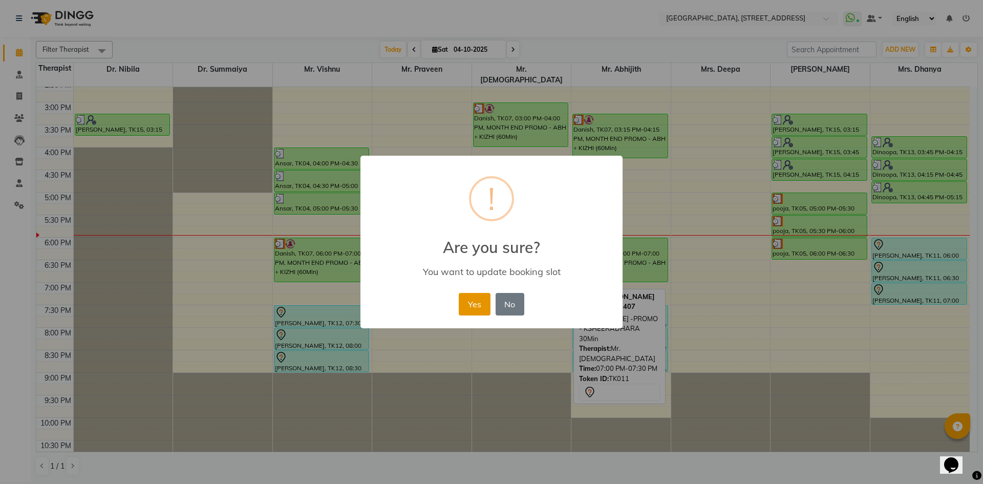
click at [464, 301] on button "Yes" at bounding box center [474, 304] width 31 height 23
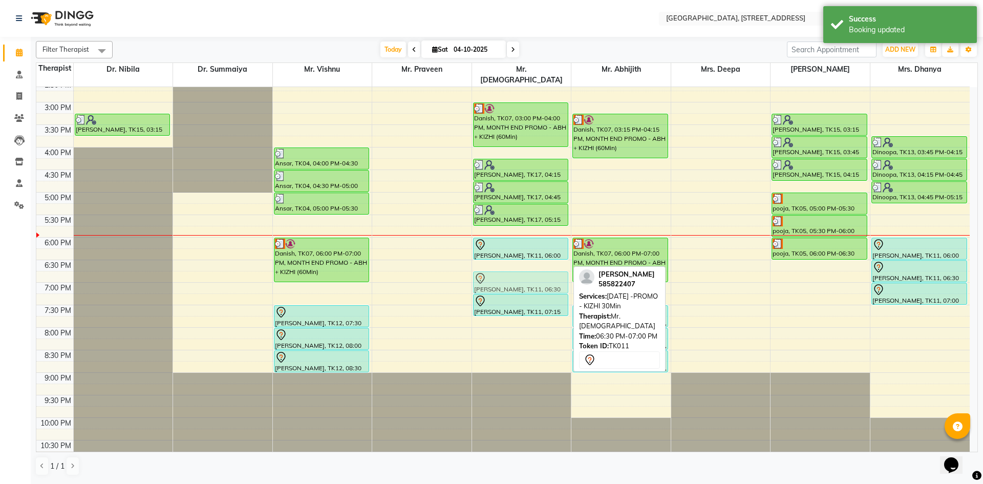
drag, startPoint x: 539, startPoint y: 261, endPoint x: 538, endPoint y: 272, distance: 11.3
click at [538, 272] on div "Abhilash, TK02, 10:00 AM-11:00 AM, MONTH END PROMO - ABH + STEAM (60Min) mahesh…" at bounding box center [521, 102] width 99 height 720
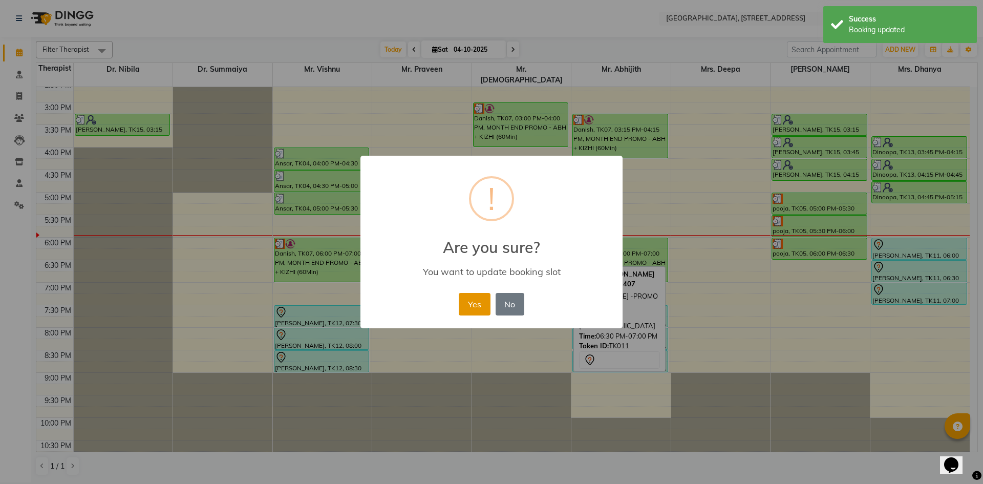
click at [478, 302] on button "Yes" at bounding box center [474, 304] width 31 height 23
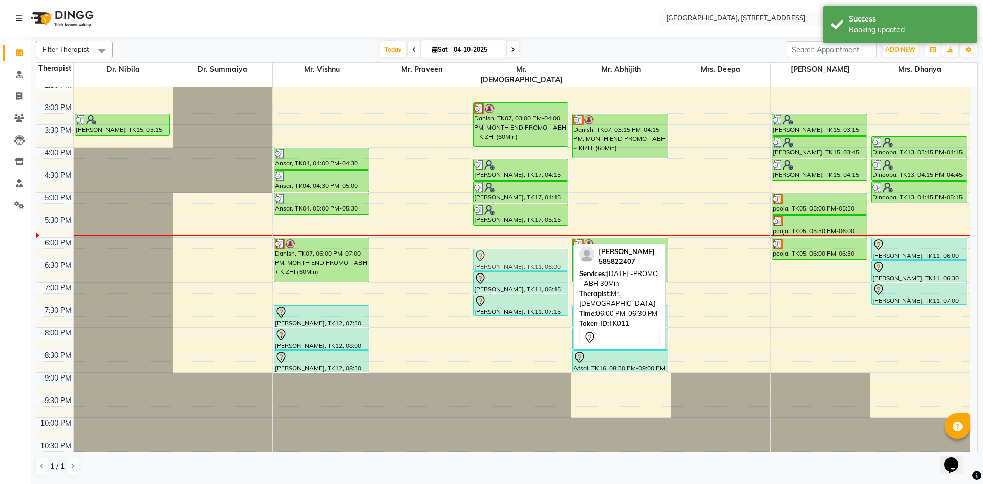
drag, startPoint x: 512, startPoint y: 240, endPoint x: 512, endPoint y: 251, distance: 10.7
click at [512, 251] on div "Abhilash, TK02, 10:00 AM-11:00 AM, MONTH END PROMO - ABH + STEAM (60Min) mahesh…" at bounding box center [521, 102] width 99 height 720
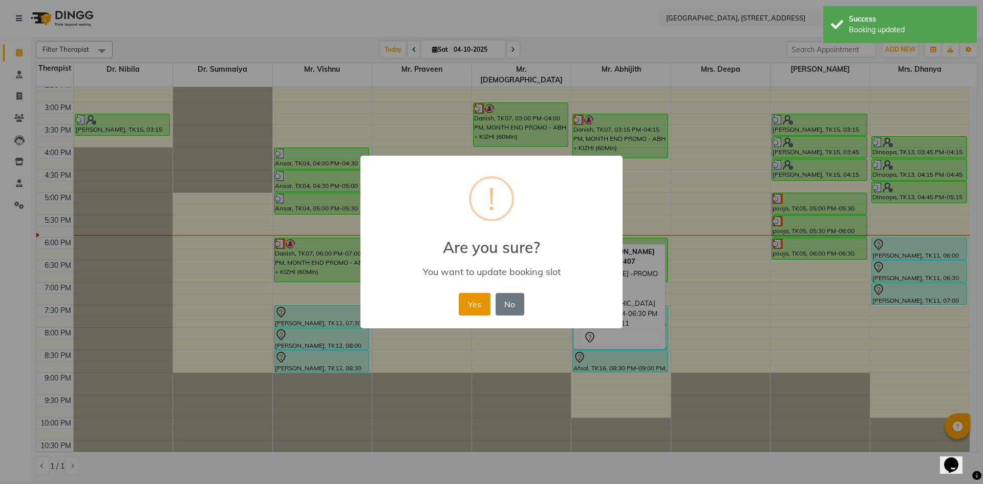
click at [468, 310] on button "Yes" at bounding box center [474, 304] width 31 height 23
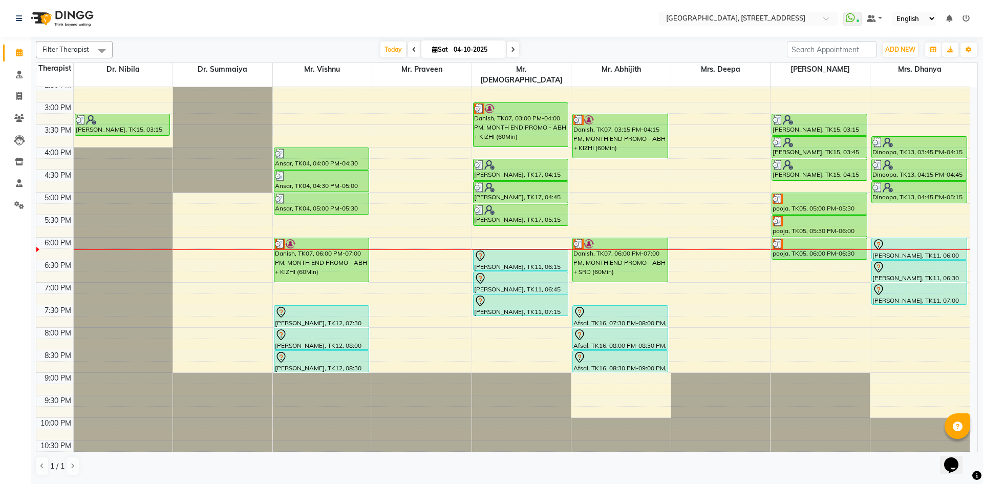
click at [820, 249] on div at bounding box center [819, 249] width 99 height 1
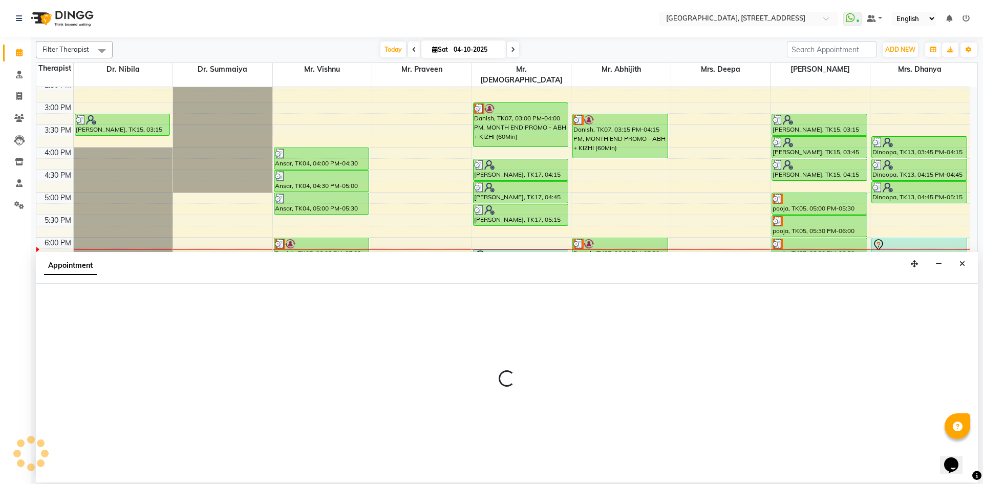
click at [820, 249] on div at bounding box center [819, 249] width 99 height 1
click at [966, 266] on button "Close" at bounding box center [961, 264] width 15 height 16
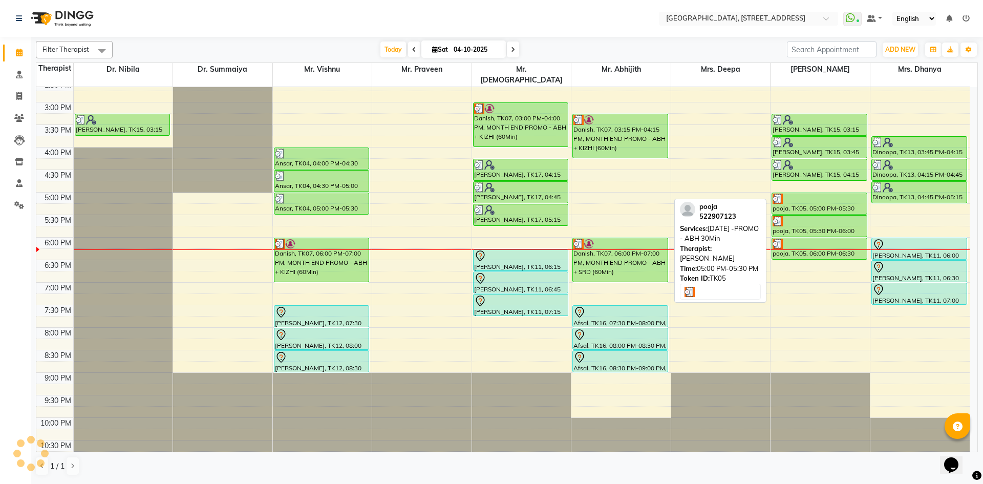
click at [812, 200] on div "pooja, TK05, 05:00 PM-05:30 PM, [DATE] -PROMO - ABH 30Min" at bounding box center [819, 203] width 95 height 21
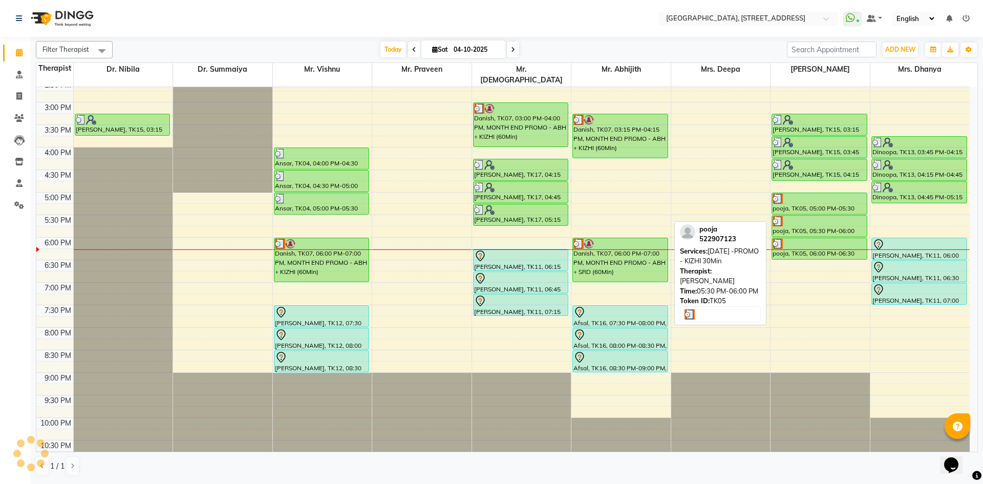
click at [812, 216] on div at bounding box center [819, 221] width 94 height 10
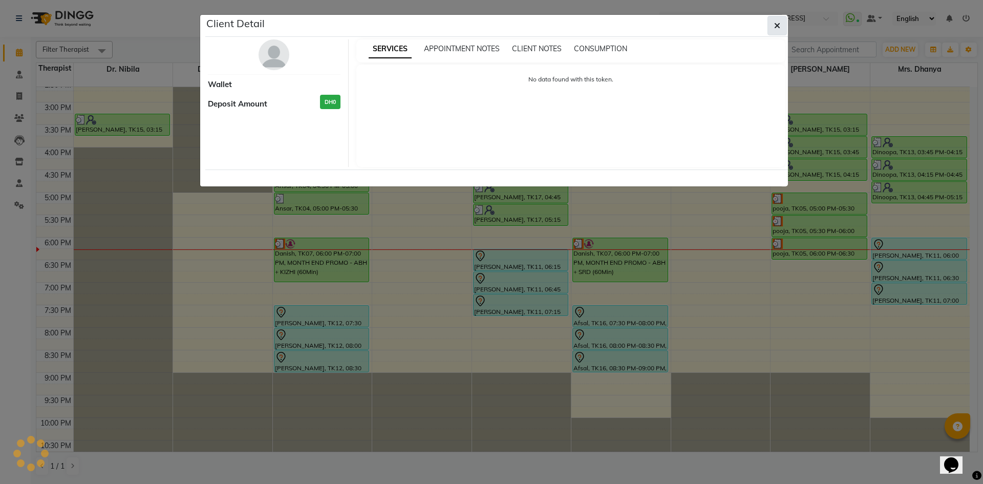
click at [781, 28] on button "button" at bounding box center [776, 25] width 19 height 19
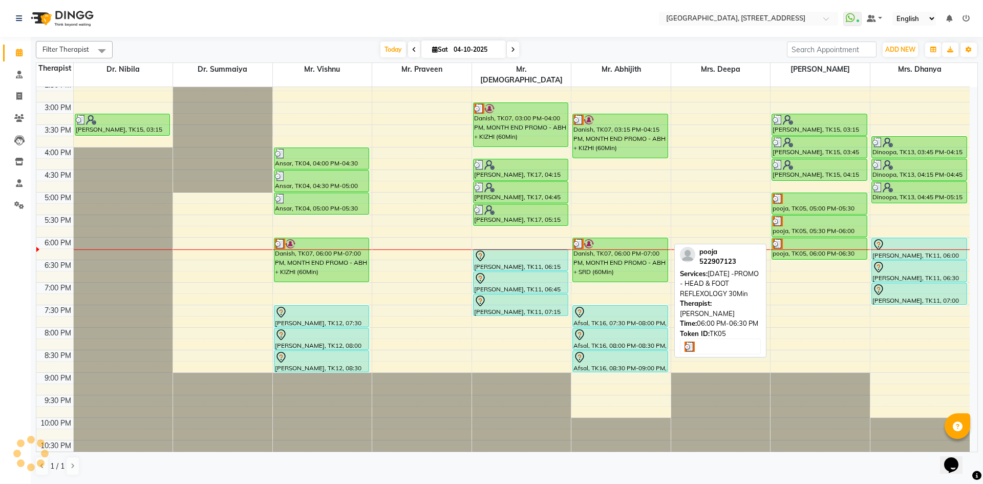
click at [809, 238] on div at bounding box center [819, 243] width 94 height 10
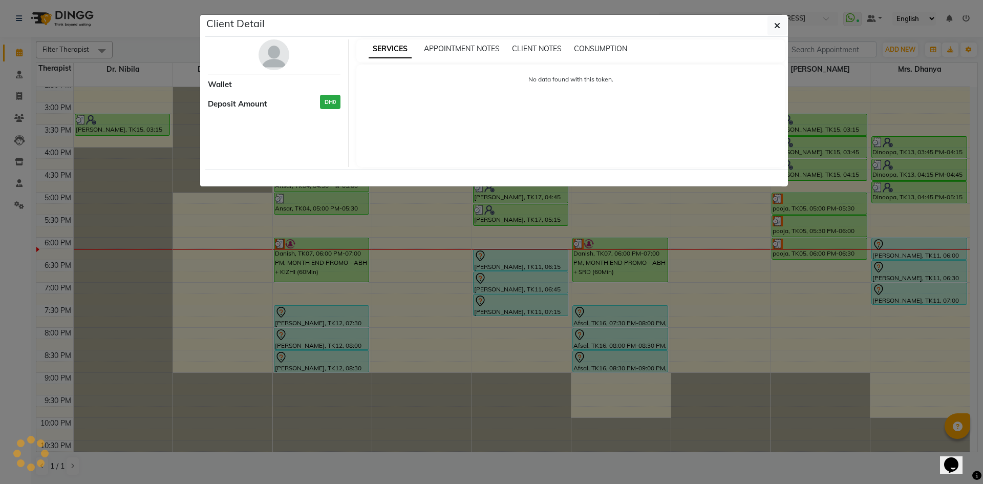
click at [774, 12] on ngb-modal-window "Client Detail Wallet Deposit Amount DH0 SERVICES APPOINTMENT NOTES CLIENT NOTES…" at bounding box center [491, 242] width 983 height 484
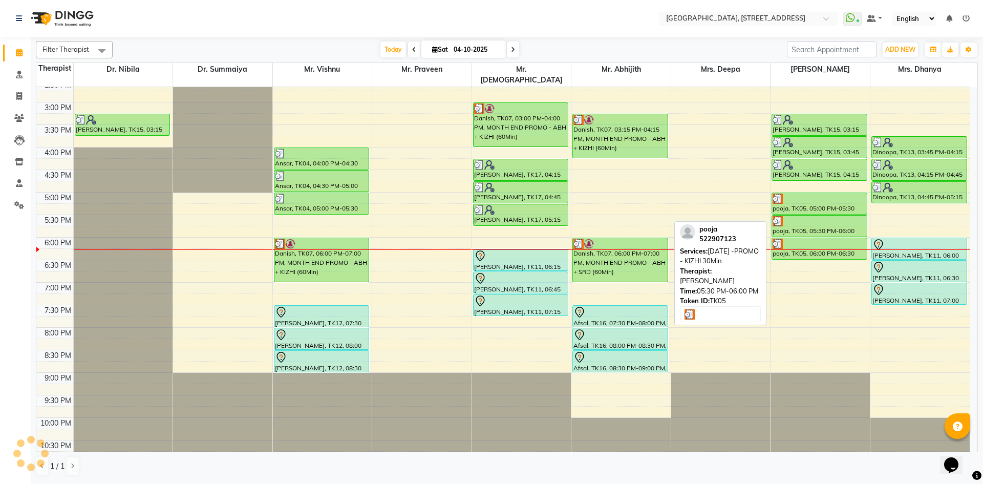
click at [817, 224] on div "pooja, TK05, 05:30 PM-06:00 PM, [DATE] -PROMO - KIZHI 30Min" at bounding box center [819, 225] width 95 height 21
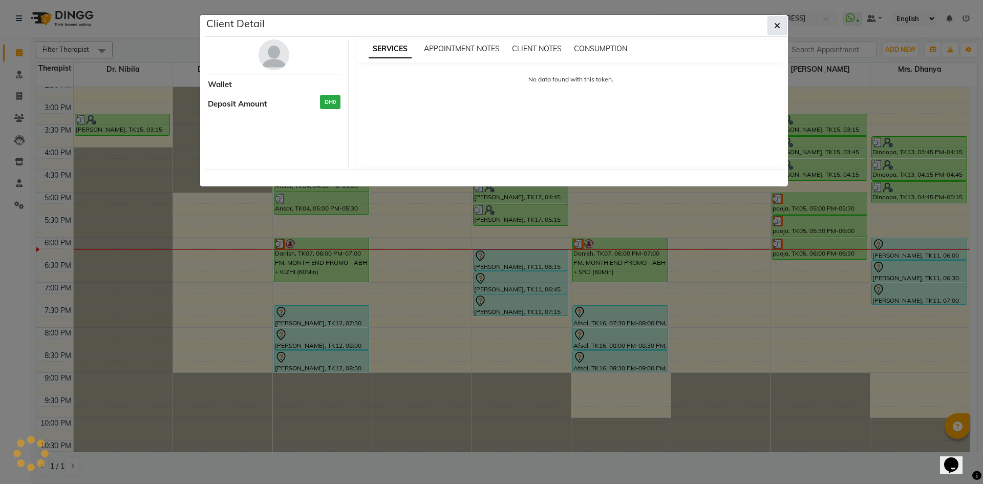
click at [784, 26] on button "button" at bounding box center [776, 25] width 19 height 19
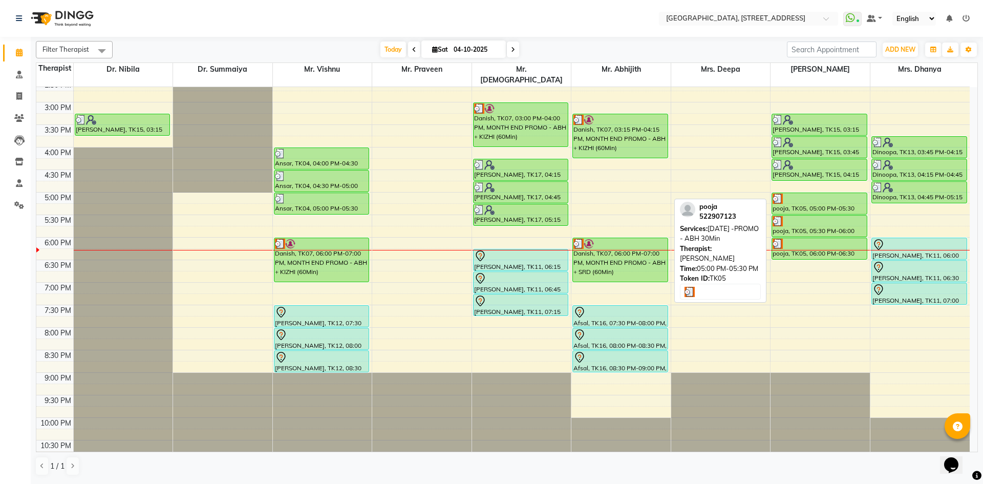
click at [794, 203] on div "pooja, TK05, 05:00 PM-05:30 PM, [DATE] -PROMO - ABH 30Min" at bounding box center [819, 203] width 95 height 21
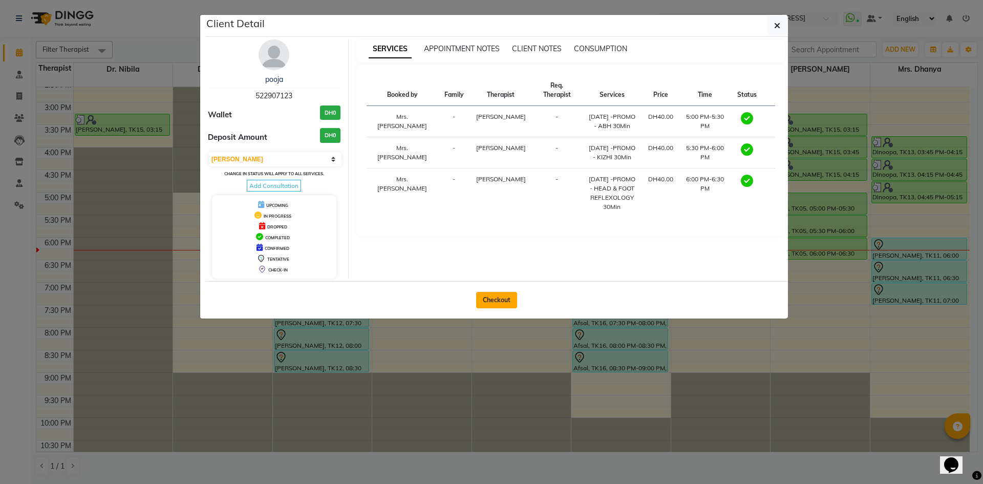
click at [495, 302] on button "Checkout" at bounding box center [496, 300] width 41 height 16
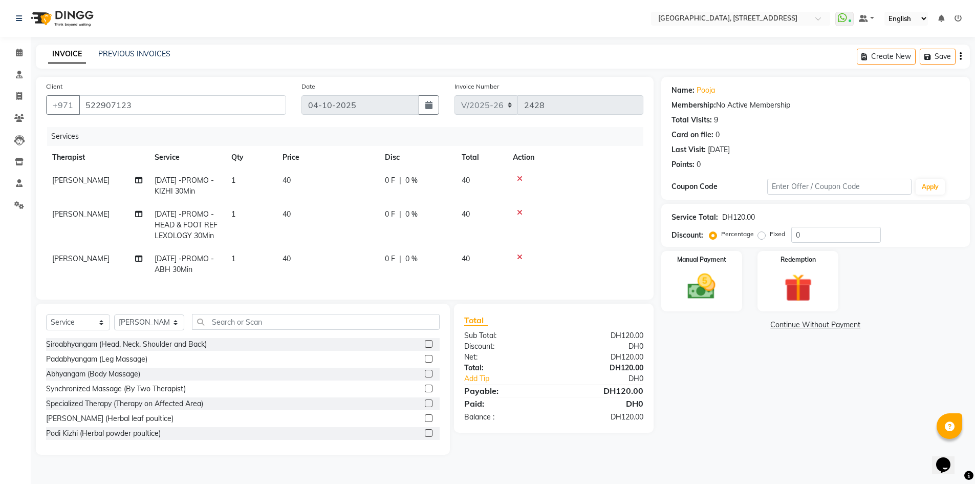
click at [384, 268] on td "0 F | 0 %" at bounding box center [417, 264] width 77 height 34
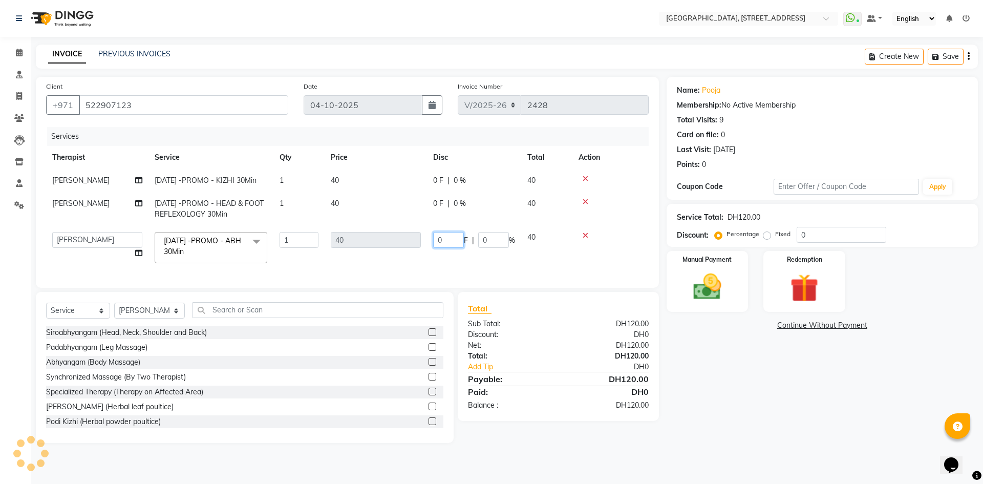
click at [456, 248] on input "0" at bounding box center [448, 240] width 31 height 16
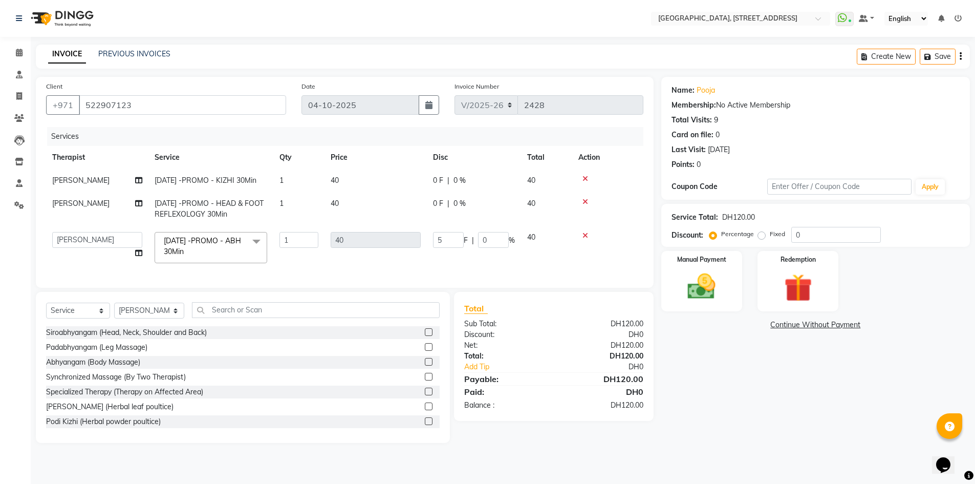
click at [767, 393] on div "Name: Pooja Membership: No Active Membership Total Visits: 9 Card on file: 0 La…" at bounding box center [819, 260] width 316 height 366
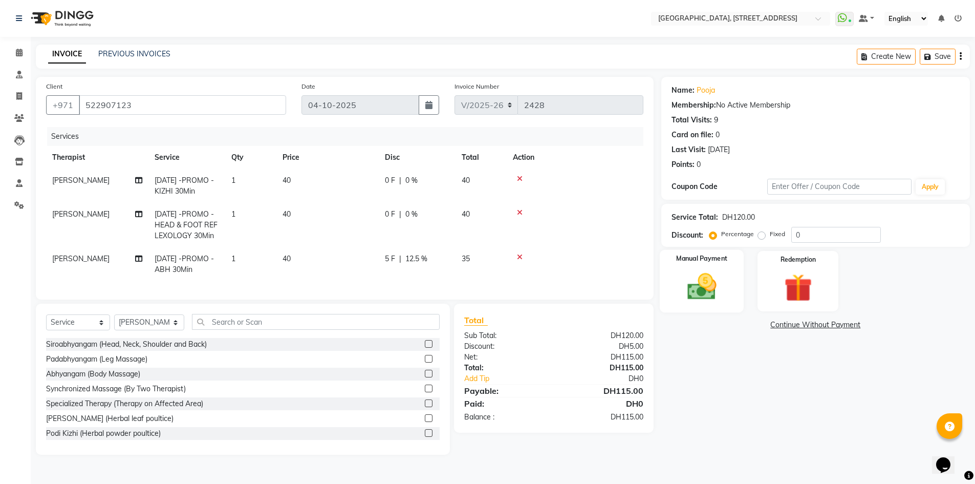
click at [710, 284] on img at bounding box center [701, 286] width 47 height 33
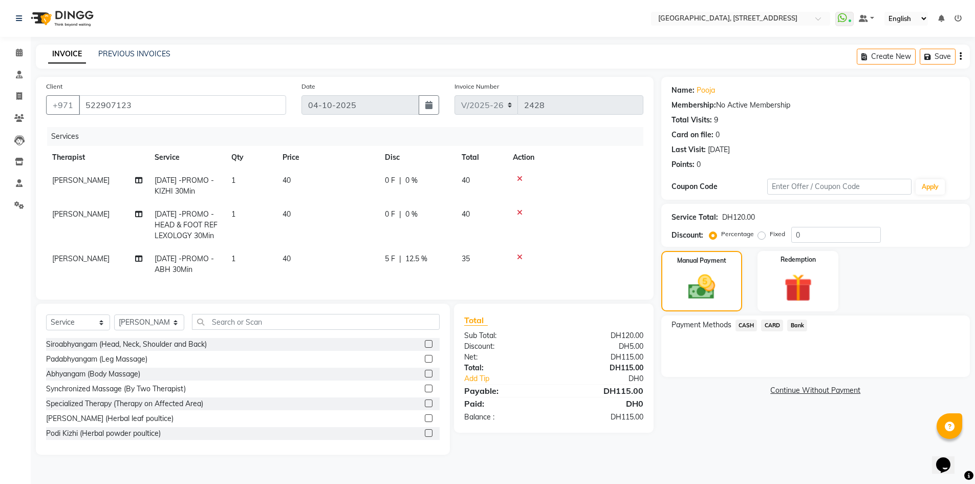
click at [775, 327] on span "CARD" at bounding box center [772, 325] width 22 height 12
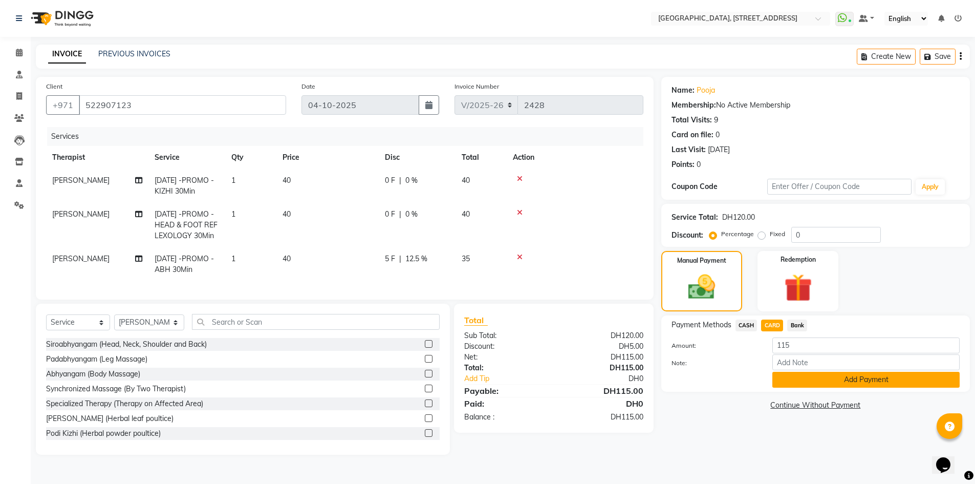
click at [806, 381] on button "Add Payment" at bounding box center [865, 380] width 187 height 16
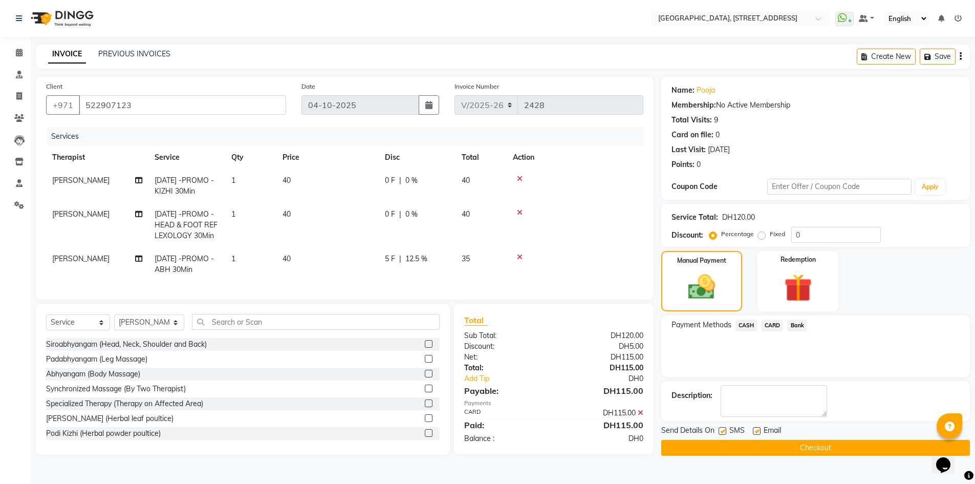
click at [823, 445] on button "Checkout" at bounding box center [815, 448] width 309 height 16
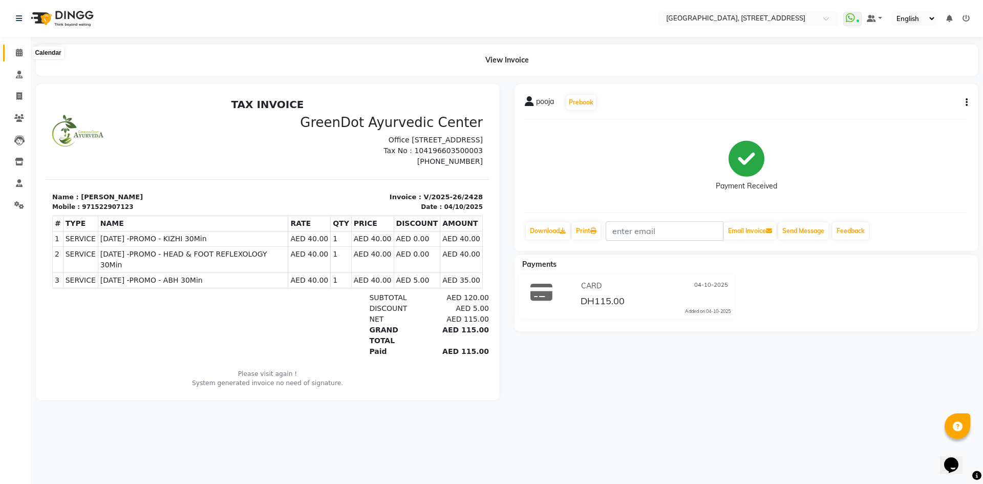
click at [23, 52] on span at bounding box center [19, 53] width 18 height 12
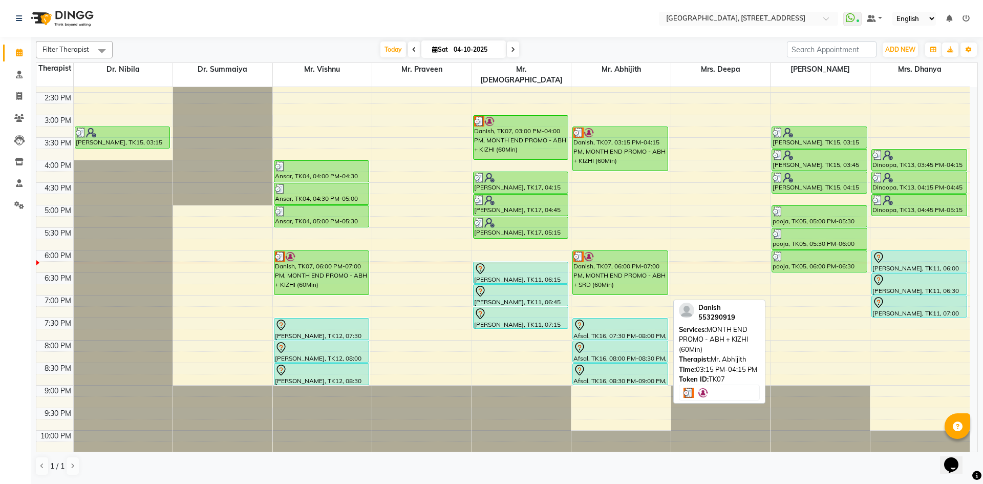
scroll to position [345, 0]
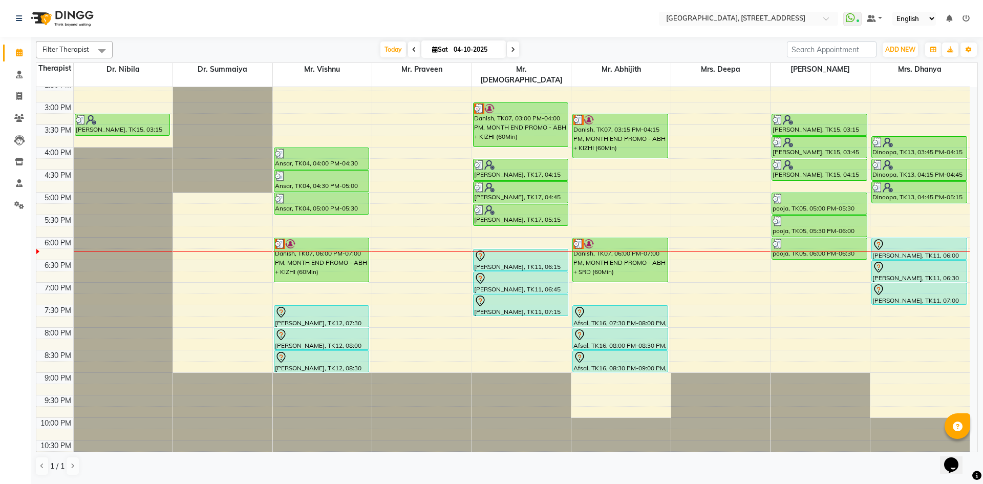
click at [505, 50] on div "[DATE] [DATE]" at bounding box center [449, 49] width 141 height 15
click at [515, 51] on span at bounding box center [513, 49] width 12 height 16
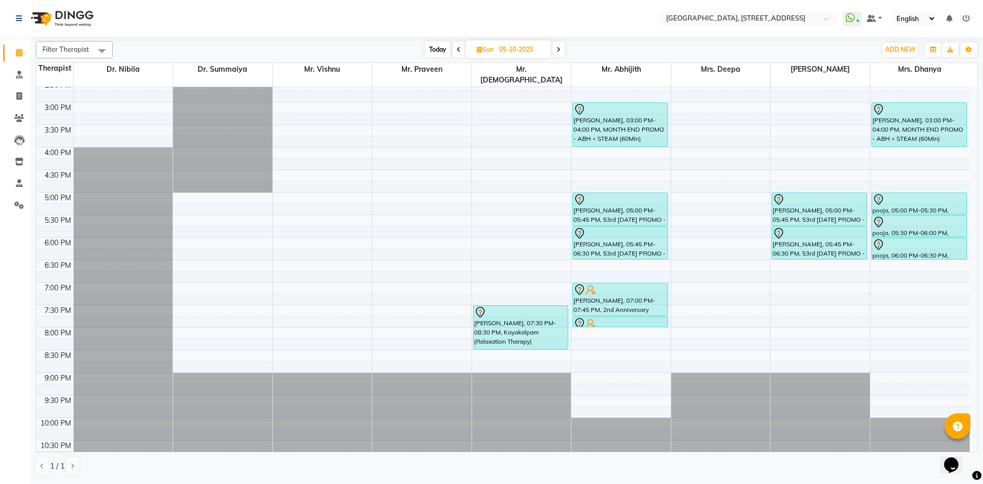
click at [443, 47] on span "Today" at bounding box center [438, 49] width 26 height 16
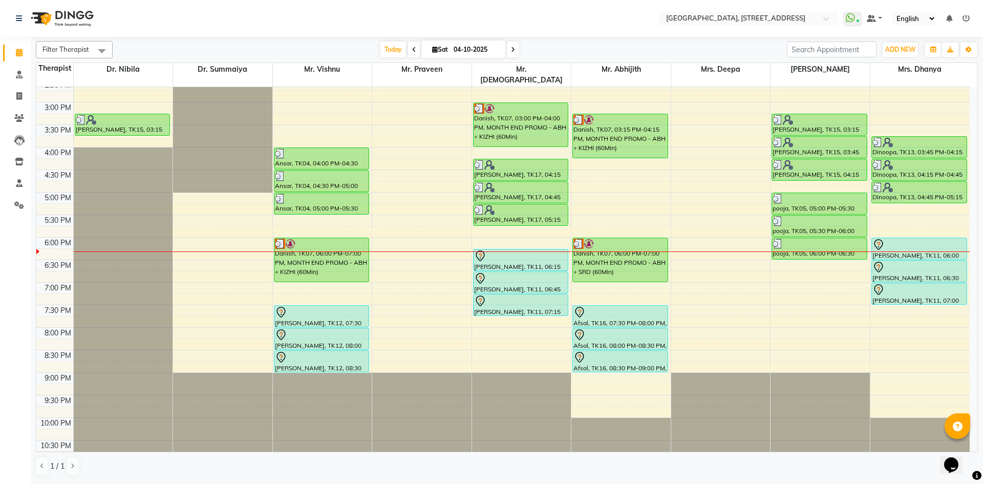
click at [518, 48] on div "[DATE] [DATE]" at bounding box center [449, 49] width 141 height 15
click at [516, 49] on span at bounding box center [513, 49] width 12 height 16
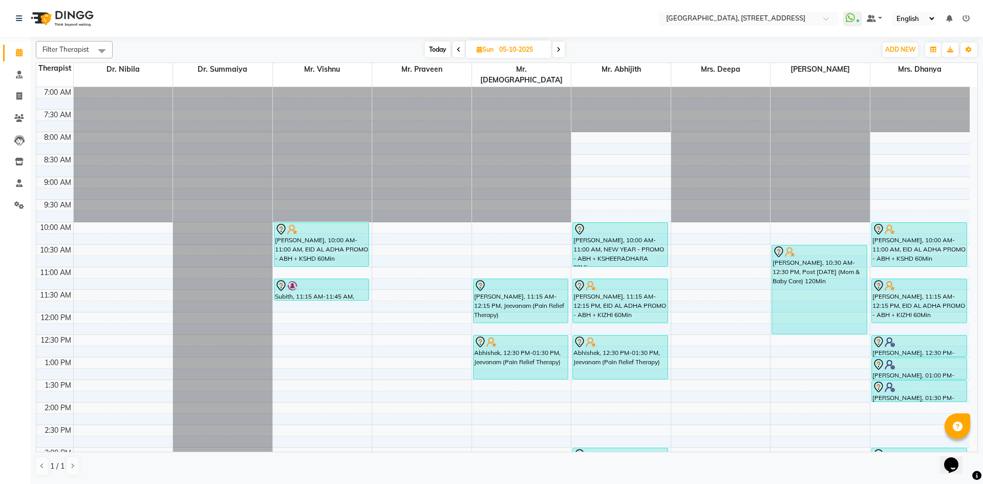
scroll to position [188, 0]
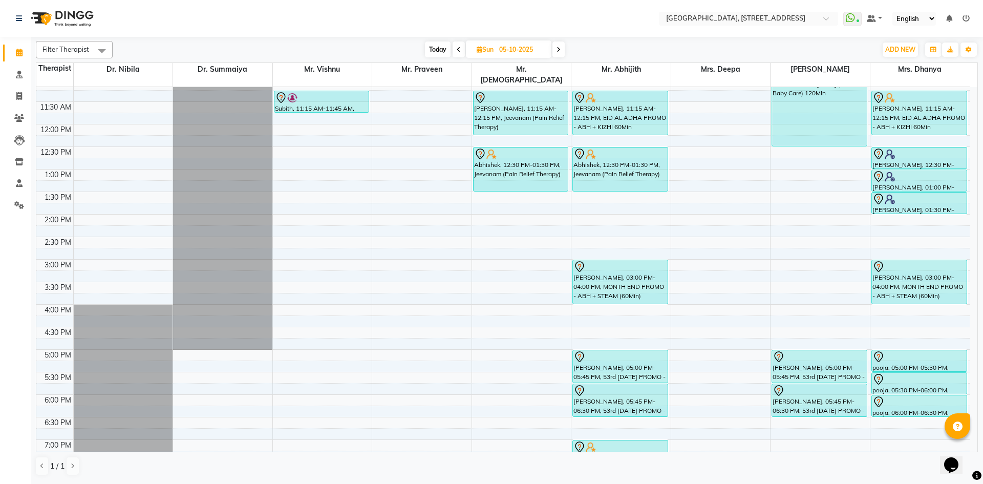
click at [446, 55] on span "Today" at bounding box center [438, 49] width 26 height 16
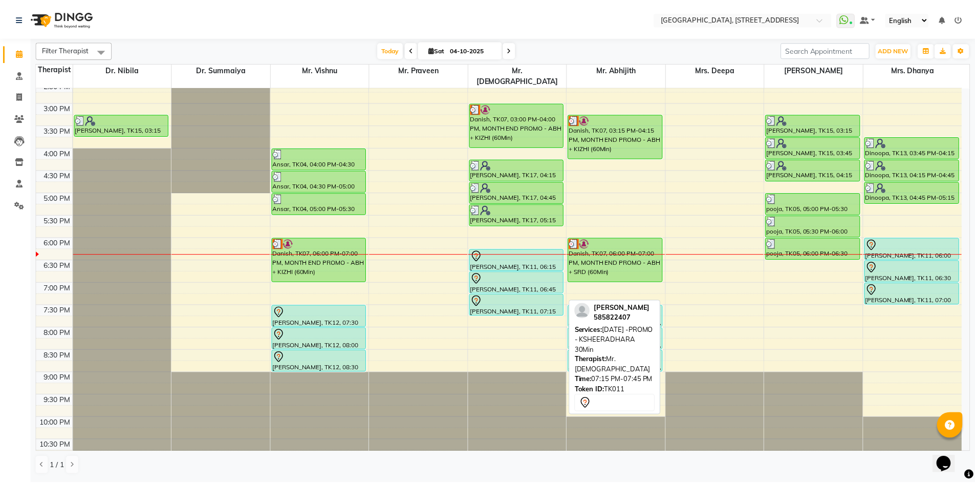
scroll to position [157, 0]
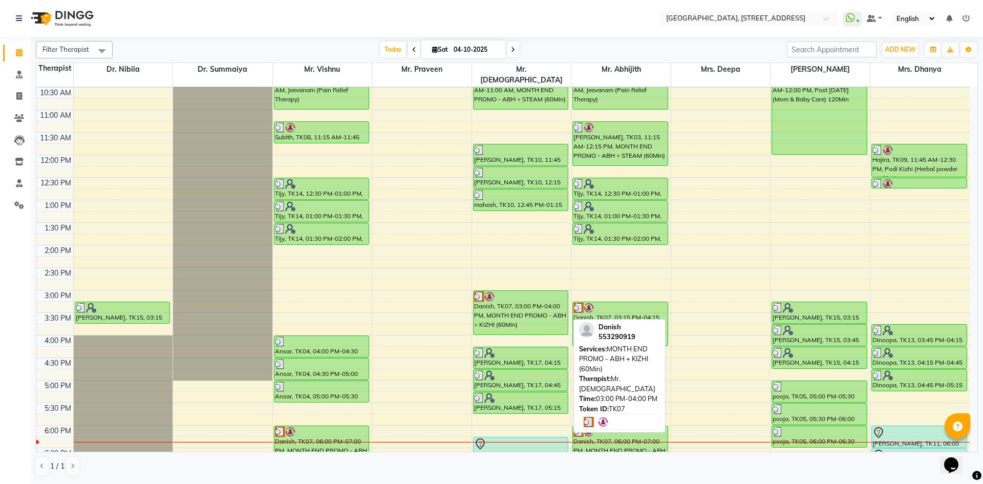
click at [484, 306] on div "Danish, TK07, 03:00 PM-04:00 PM, MONTH END PROMO - ABH + KIZHI (60Min)" at bounding box center [520, 313] width 95 height 44
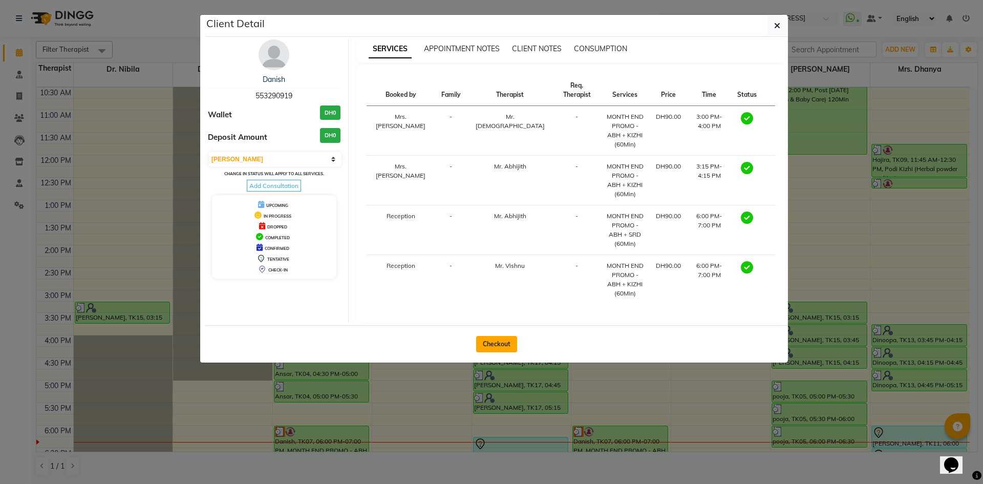
click at [497, 336] on button "Checkout" at bounding box center [496, 344] width 41 height 16
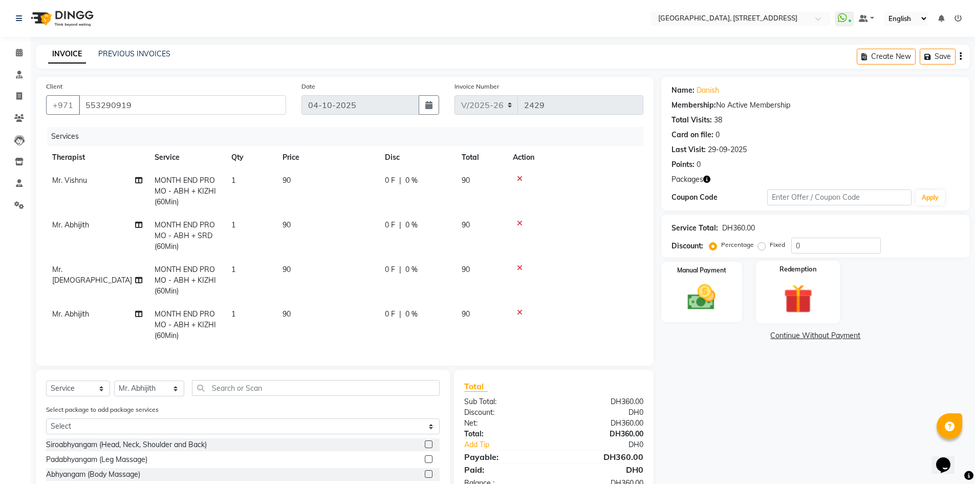
click at [815, 300] on img at bounding box center [797, 298] width 47 height 36
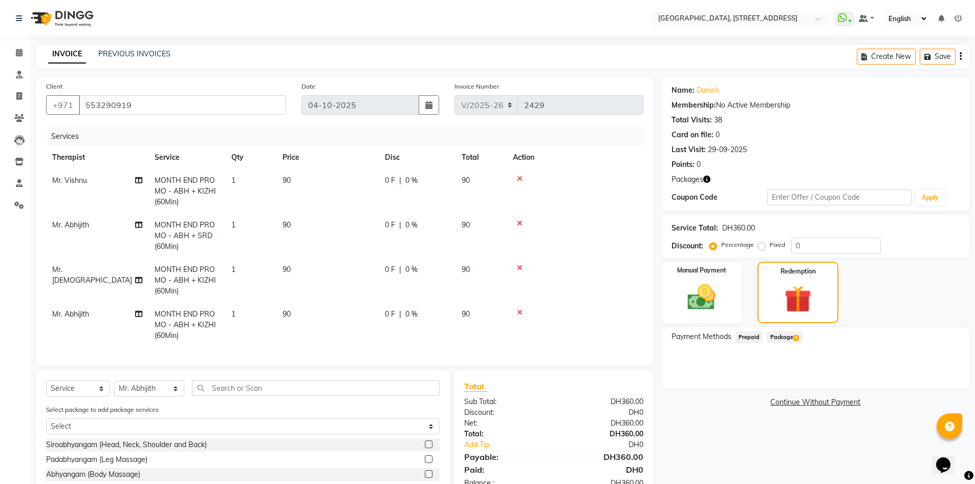
click at [789, 338] on span "Package 9" at bounding box center [784, 337] width 35 height 12
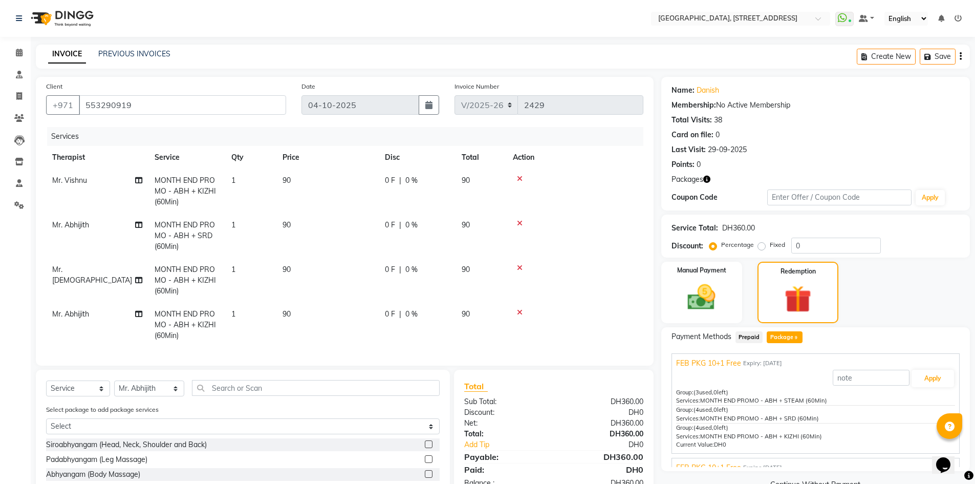
scroll to position [179, 0]
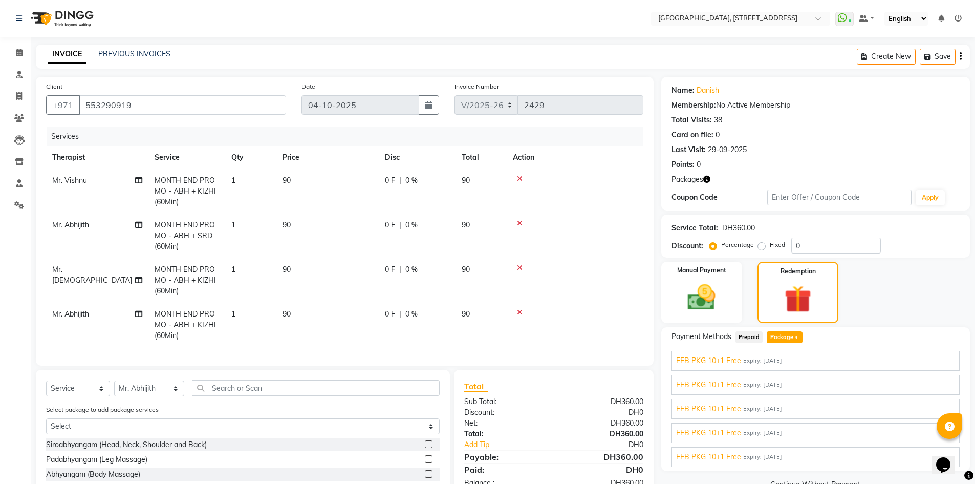
click at [734, 364] on span "FEB PKG 10+1 Free" at bounding box center [708, 360] width 65 height 11
click at [738, 386] on span "FEB PKG 10+1 Free" at bounding box center [708, 387] width 65 height 11
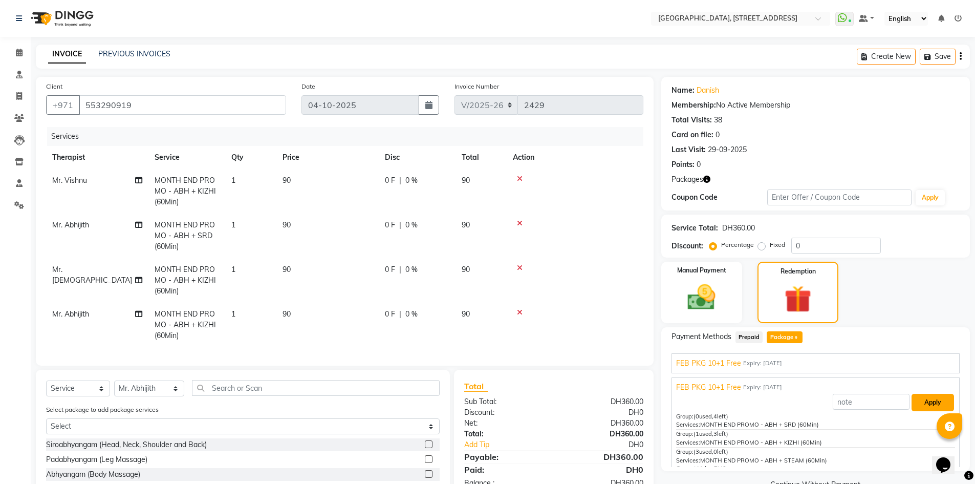
click at [929, 409] on button "Apply" at bounding box center [932, 402] width 42 height 17
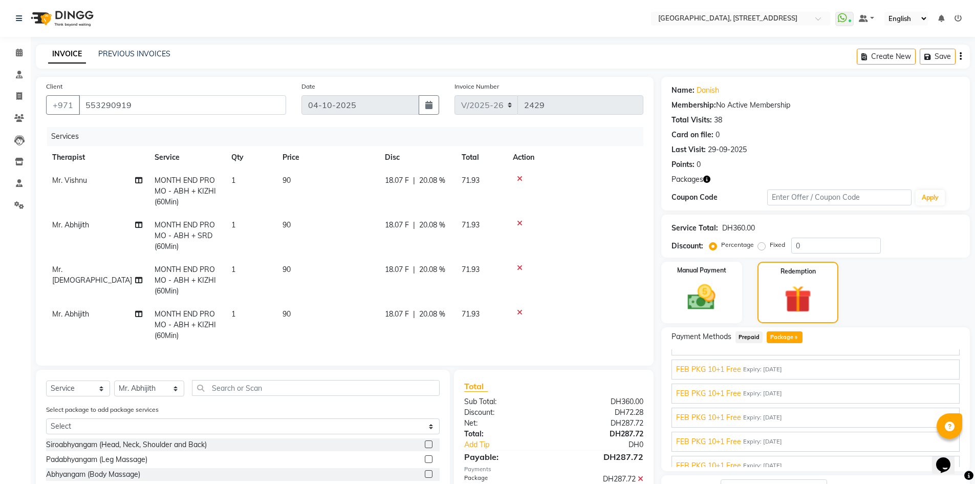
scroll to position [170, 0]
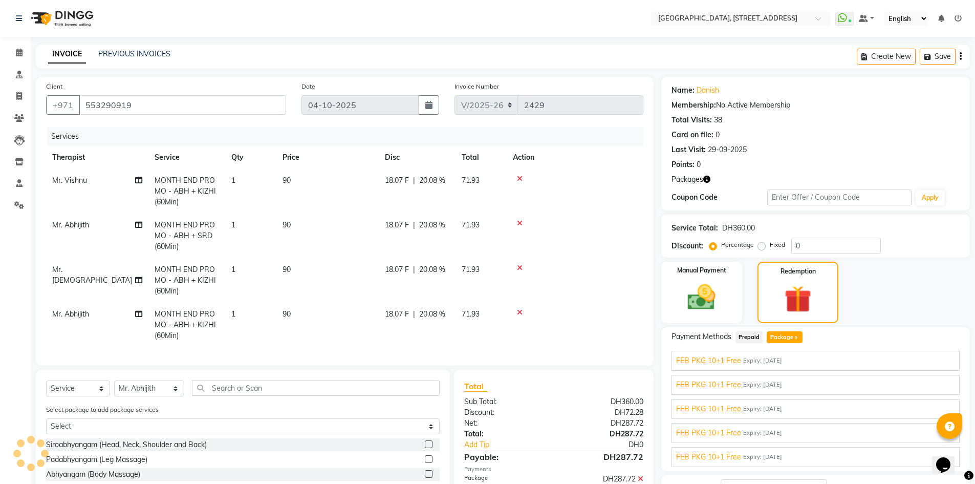
scroll to position [94, 0]
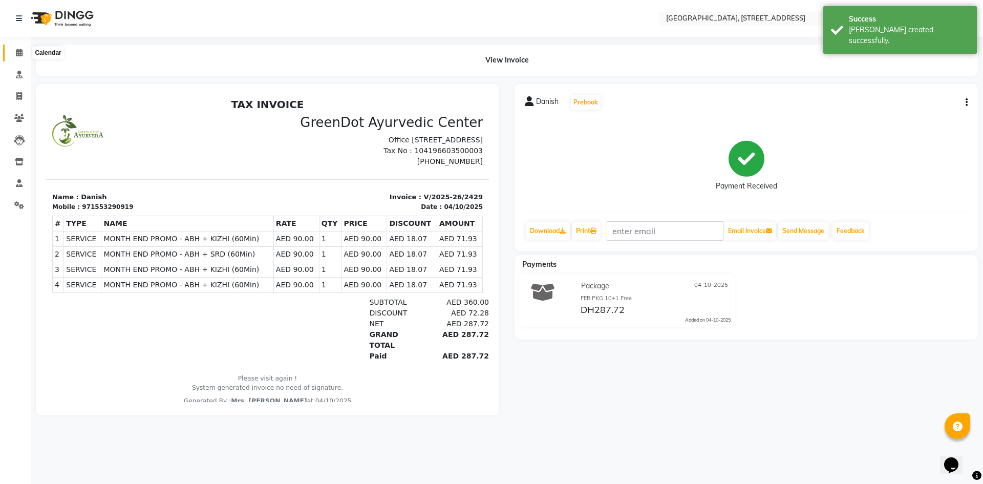
click at [19, 55] on icon at bounding box center [19, 53] width 7 height 8
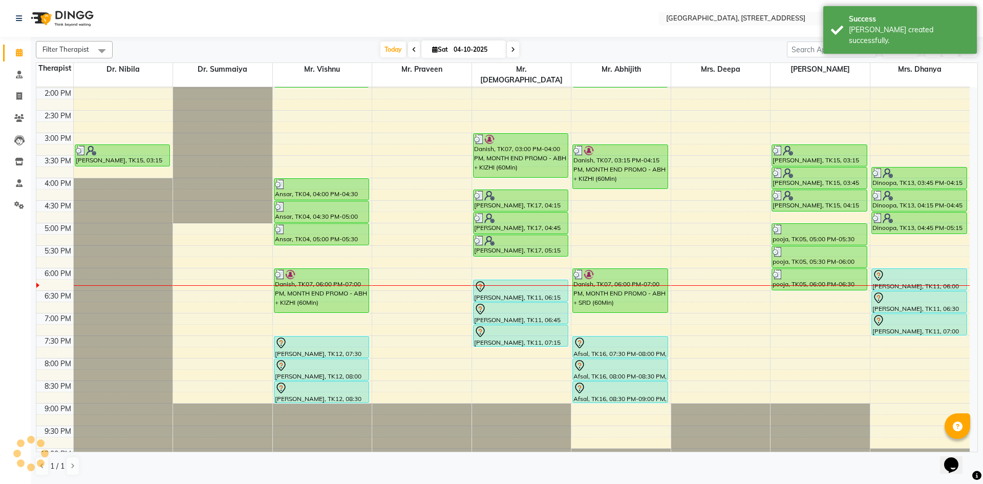
scroll to position [345, 0]
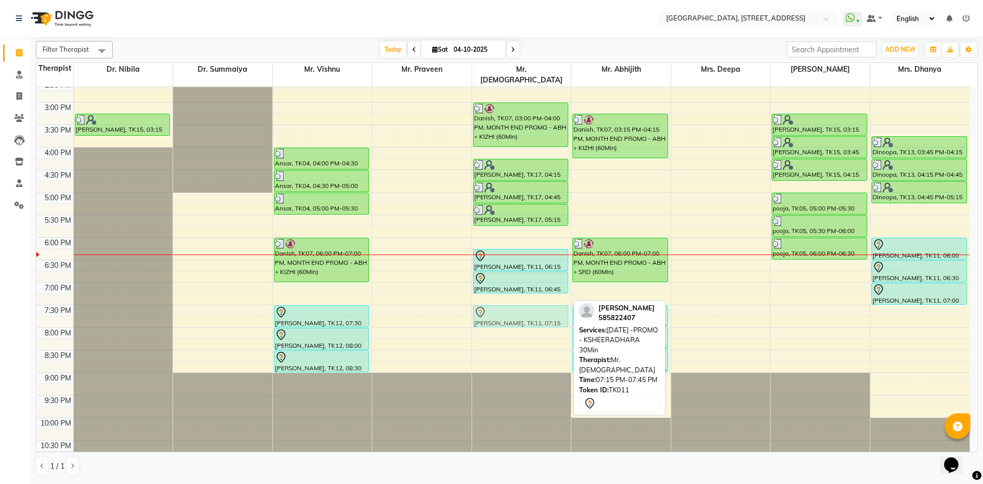
drag, startPoint x: 519, startPoint y: 292, endPoint x: 519, endPoint y: 302, distance: 10.2
click at [519, 302] on div "Abhilash, TK02, 10:00 AM-11:00 AM, MONTH END PROMO - ABH + STEAM (60Min) mahesh…" at bounding box center [521, 102] width 99 height 720
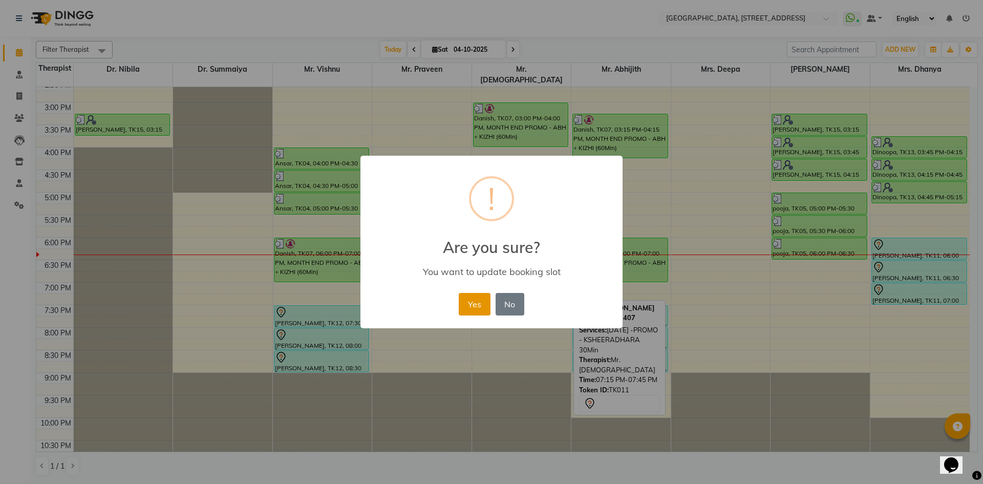
click at [471, 307] on button "Yes" at bounding box center [474, 304] width 31 height 23
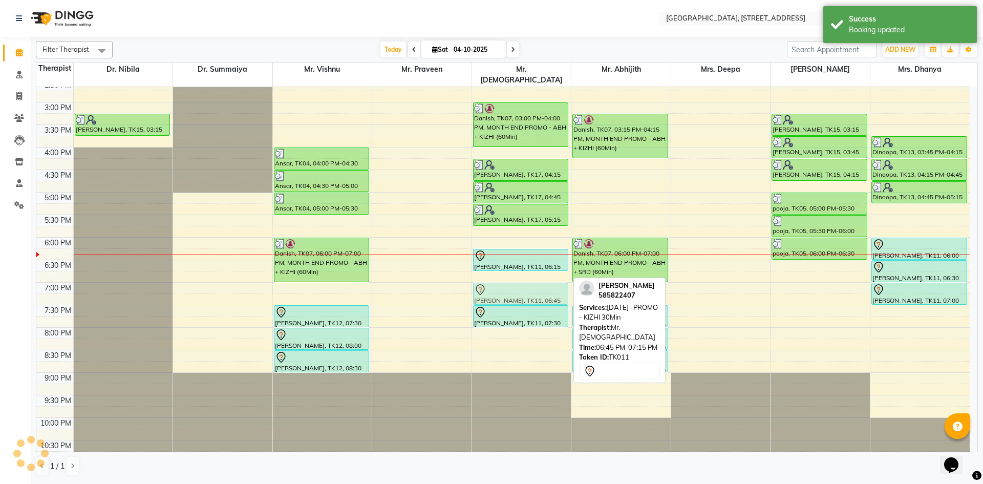
click at [515, 281] on div "Abhilash, TK02, 10:00 AM-11:00 AM, MONTH END PROMO - ABH + STEAM (60Min) mahesh…" at bounding box center [521, 102] width 99 height 720
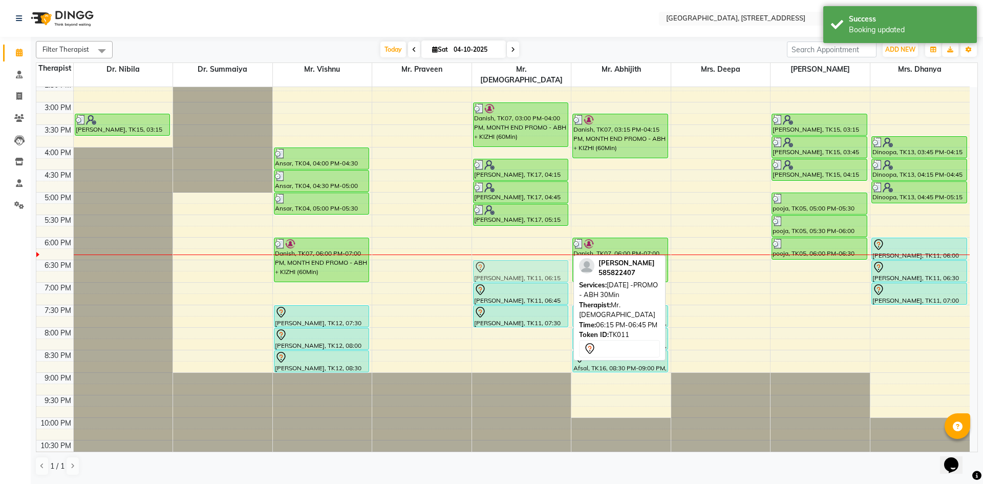
click at [517, 261] on div "Abhilash, TK02, 10:00 AM-11:00 AM, MONTH END PROMO - ABH + STEAM (60Min) mahesh…" at bounding box center [521, 102] width 99 height 720
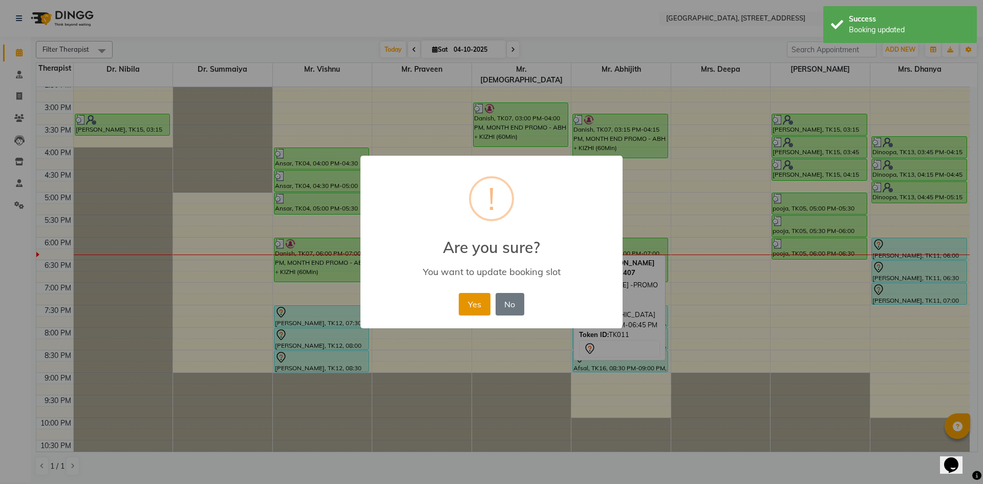
click at [477, 312] on button "Yes" at bounding box center [474, 304] width 31 height 23
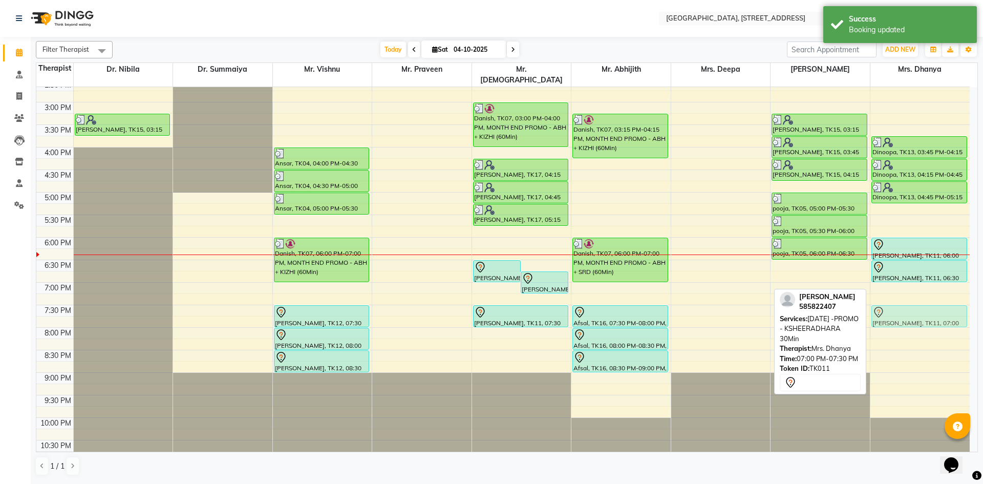
drag, startPoint x: 896, startPoint y: 284, endPoint x: 897, endPoint y: 308, distance: 23.5
click at [897, 308] on div "Hajira, TK09, 11:45 AM-12:30 PM, Podi Kizhi (Herbal powder poultice) Hajira, TK…" at bounding box center [919, 102] width 99 height 720
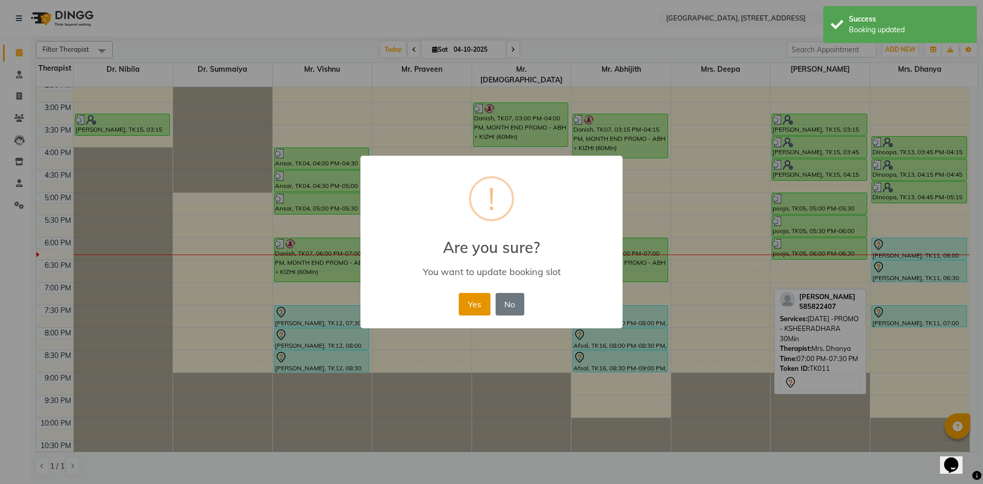
click at [482, 305] on button "Yes" at bounding box center [474, 304] width 31 height 23
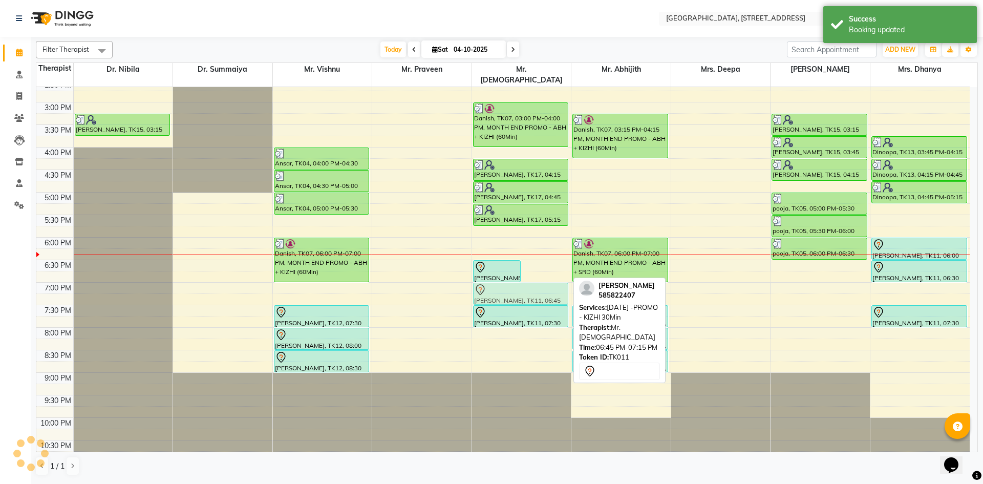
click at [540, 272] on div "Greeshma, TK11, 06:30 PM-07:00 PM, RAMADAN -PROMO - ABH 30Min Greeshma, TK11, 0…" at bounding box center [521, 102] width 99 height 720
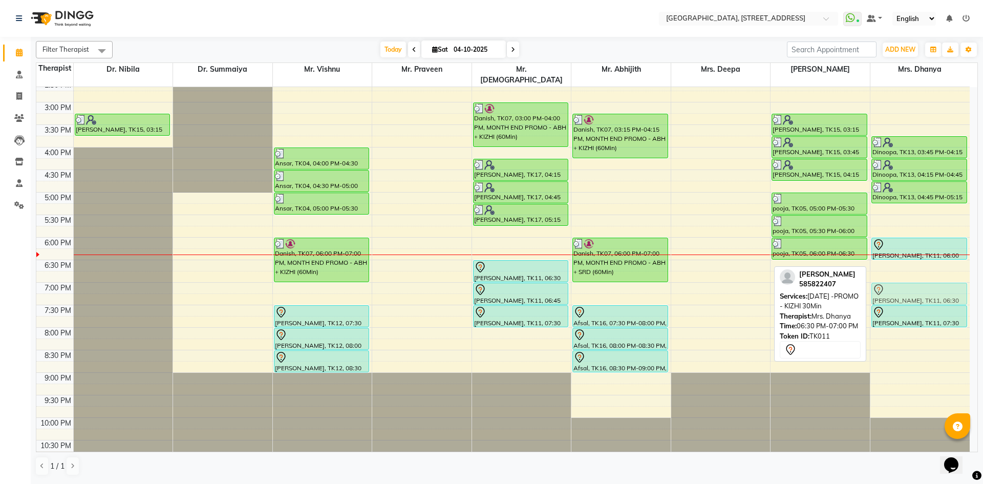
drag, startPoint x: 909, startPoint y: 258, endPoint x: 904, endPoint y: 284, distance: 26.5
click at [904, 284] on div "Hajira, TK09, 11:45 AM-12:30 PM, Podi Kizhi (Herbal powder poultice) Hajira, TK…" at bounding box center [919, 102] width 99 height 720
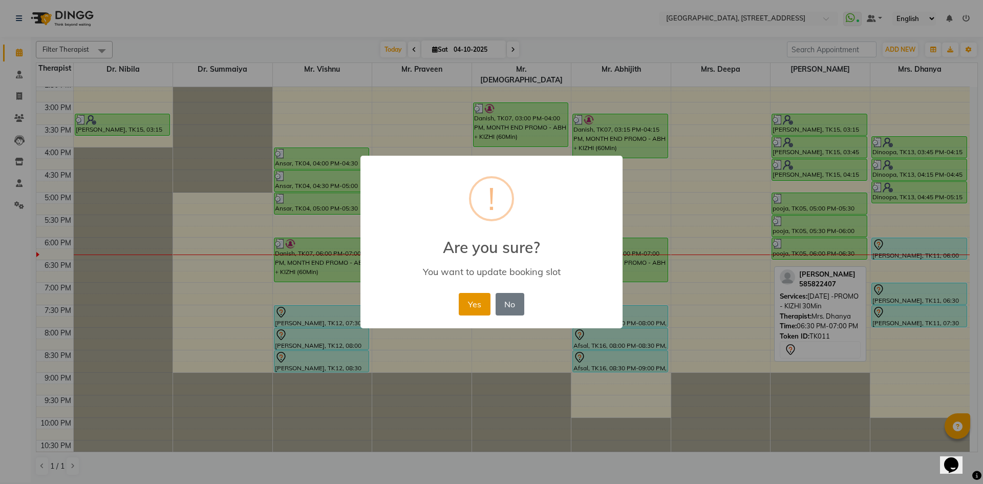
click at [479, 307] on button "Yes" at bounding box center [474, 304] width 31 height 23
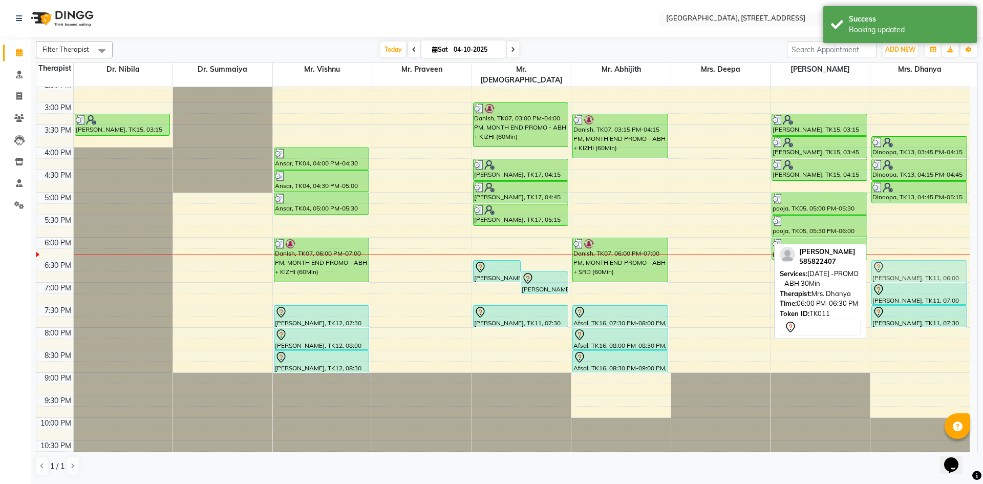
drag, startPoint x: 875, startPoint y: 232, endPoint x: 879, endPoint y: 263, distance: 30.9
click at [876, 257] on div "Hajira, TK09, 11:45 AM-12:30 PM, Podi Kizhi (Herbal powder poultice) Hajira, TK…" at bounding box center [919, 102] width 99 height 720
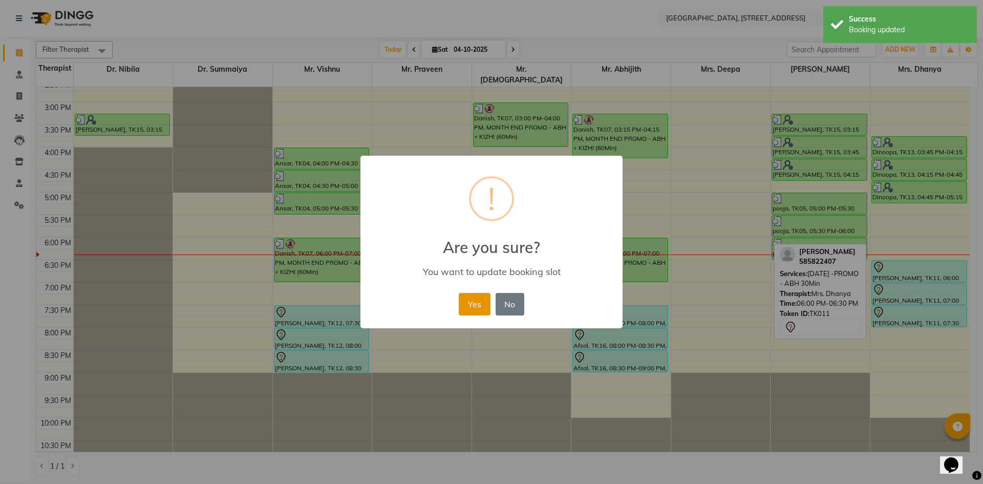
drag, startPoint x: 474, startPoint y: 311, endPoint x: 481, endPoint y: 303, distance: 9.8
click at [475, 311] on button "Yes" at bounding box center [474, 304] width 31 height 23
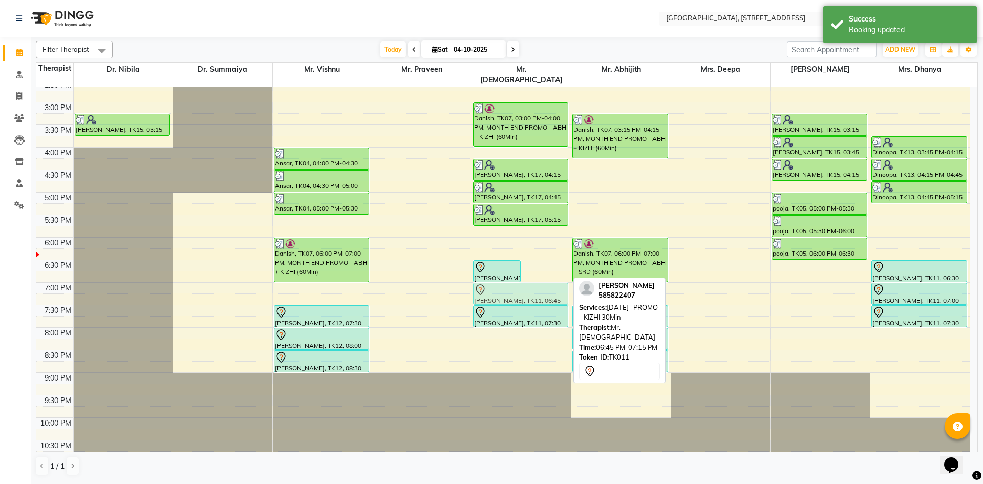
click at [543, 280] on div "Greeshma, TK11, 06:30 PM-07:00 PM, RAMADAN -PROMO - ABH 30Min Greeshma, TK11, 0…" at bounding box center [521, 102] width 99 height 720
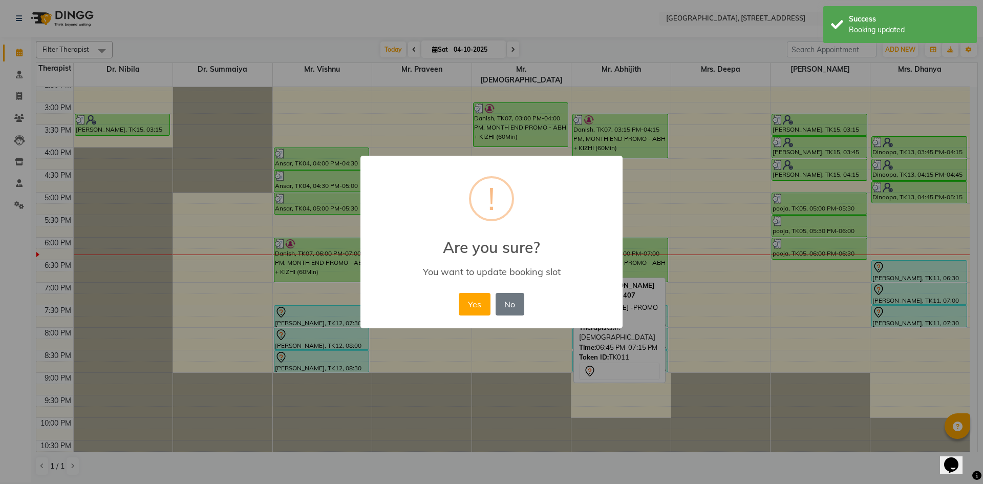
drag, startPoint x: 469, startPoint y: 303, endPoint x: 473, endPoint y: 299, distance: 6.2
click at [471, 305] on button "Yes" at bounding box center [474, 304] width 31 height 23
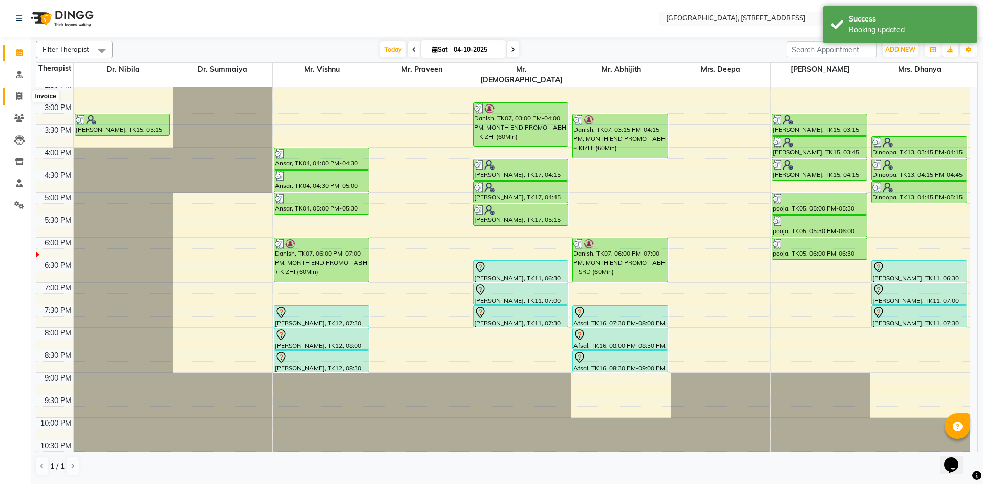
click at [17, 98] on icon at bounding box center [19, 96] width 6 height 8
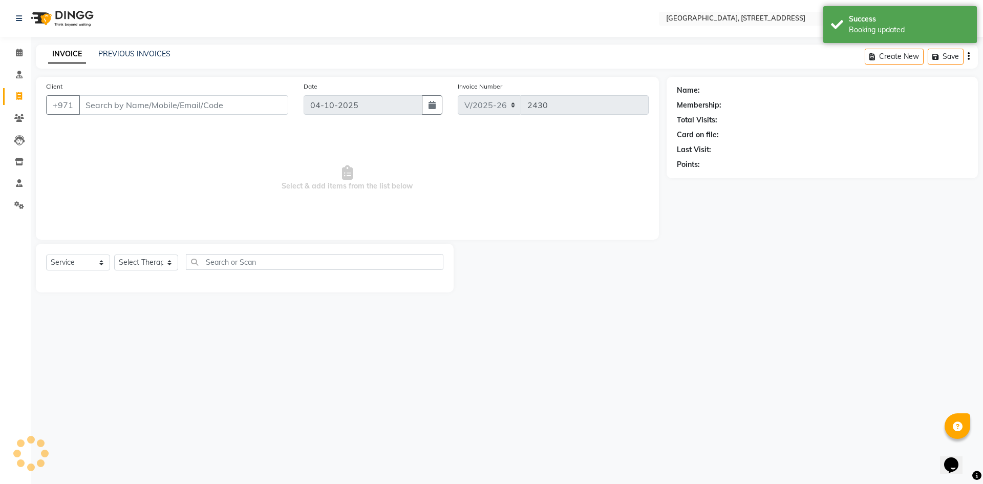
click at [135, 59] on div "PREVIOUS INVOICES" at bounding box center [134, 54] width 72 height 11
click at [143, 50] on link "PREVIOUS INVOICES" at bounding box center [134, 53] width 72 height 9
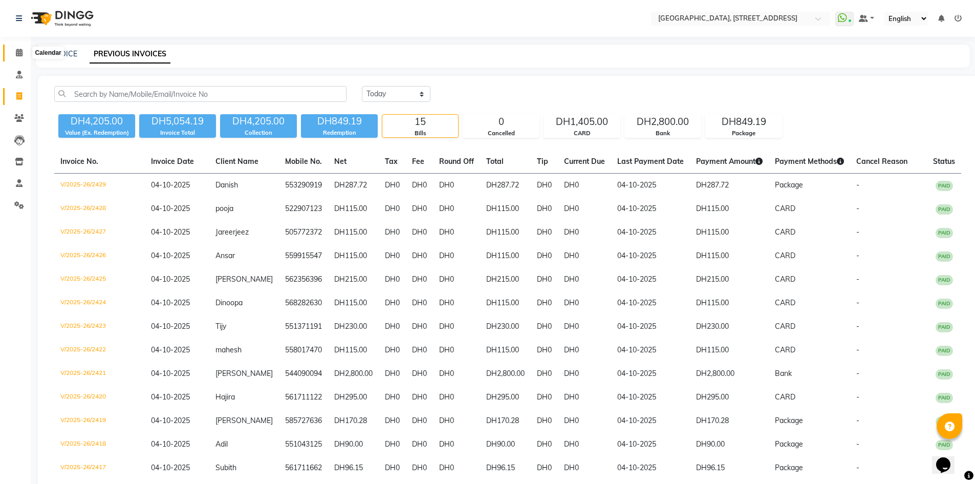
click at [20, 56] on icon at bounding box center [19, 53] width 7 height 8
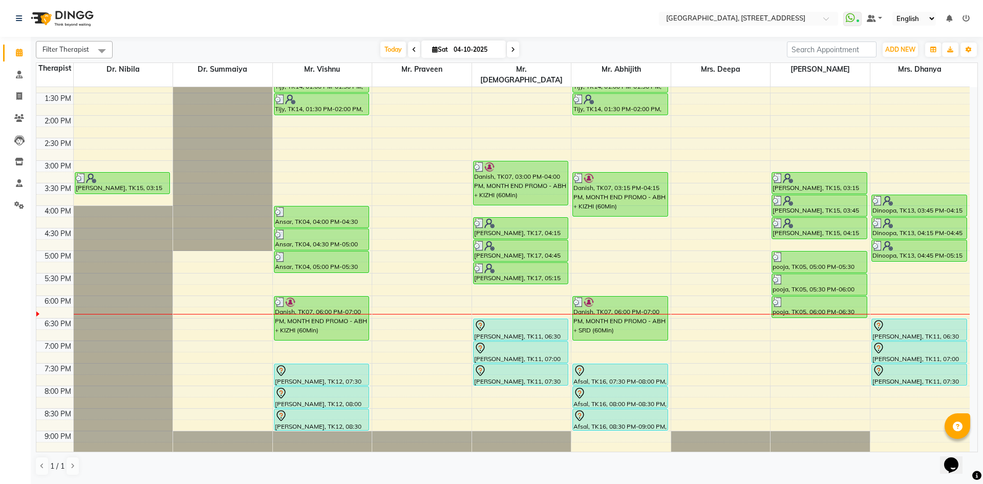
scroll to position [345, 0]
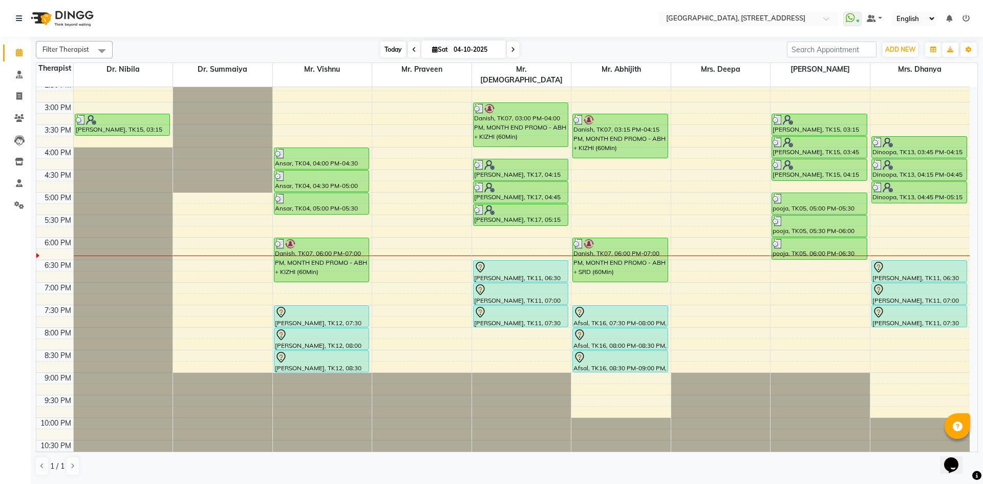
click at [388, 51] on span "Today" at bounding box center [393, 49] width 26 height 16
click at [512, 48] on icon at bounding box center [513, 50] width 4 height 6
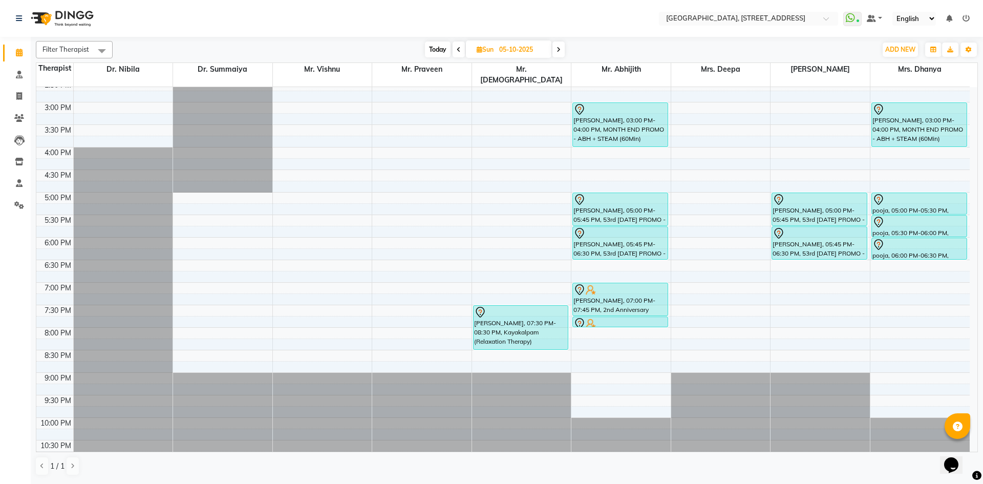
click at [434, 45] on span "Today" at bounding box center [438, 49] width 26 height 16
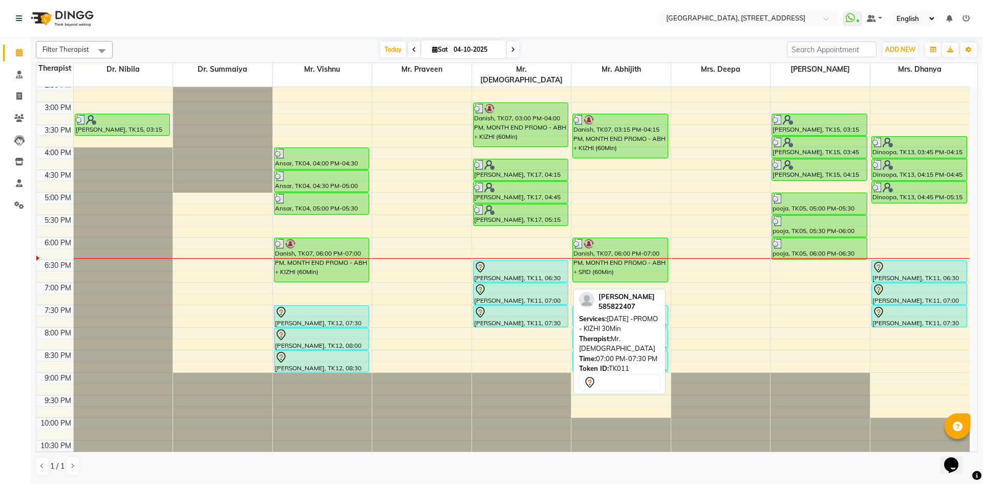
click at [523, 290] on div "Greeshma, TK11, 07:00 PM-07:30 PM, RAMADAN -PROMO - KIZHI 30Min" at bounding box center [520, 293] width 95 height 21
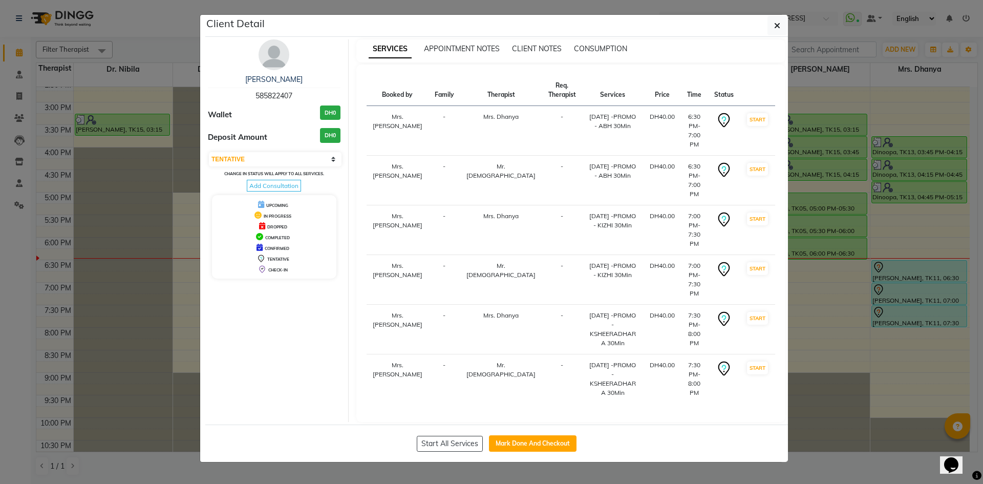
click at [779, 26] on icon "button" at bounding box center [777, 25] width 6 height 8
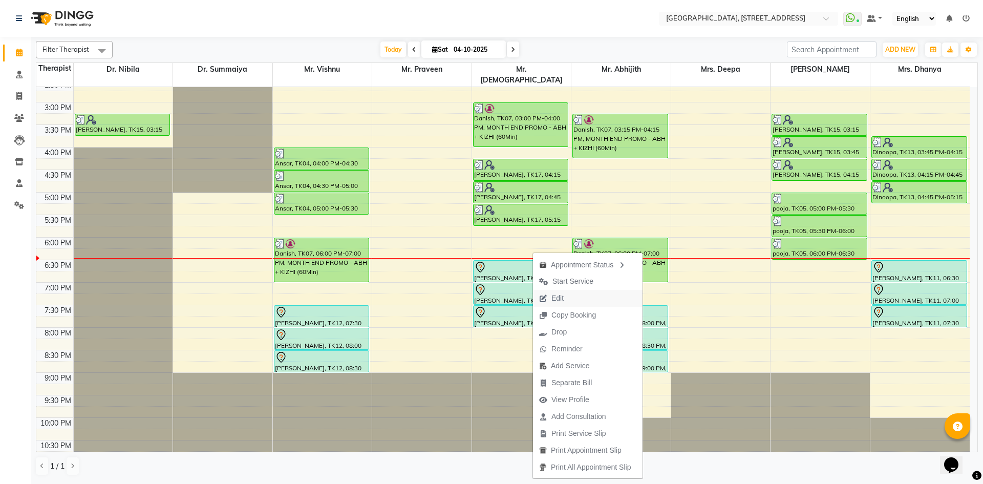
click at [546, 302] on span "Edit" at bounding box center [551, 298] width 37 height 17
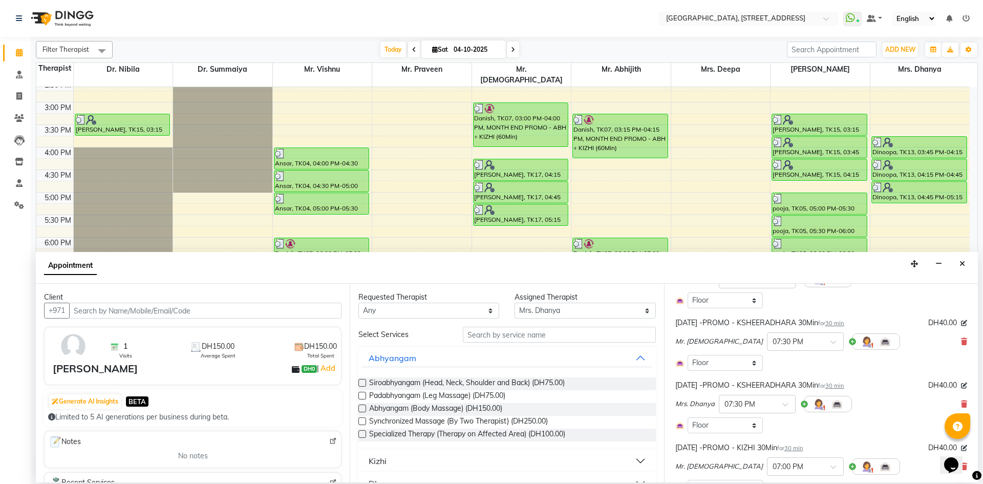
scroll to position [236, 0]
click at [961, 404] on icon at bounding box center [964, 402] width 6 height 7
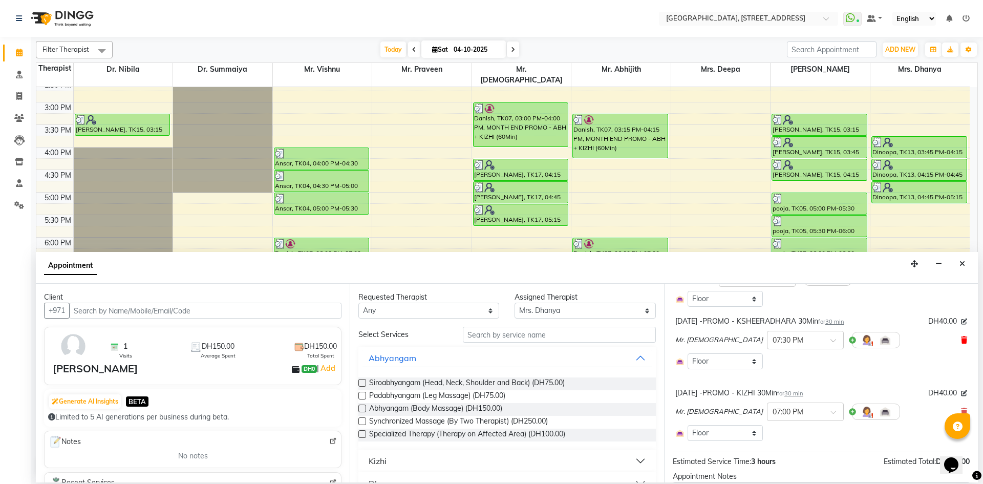
click at [961, 337] on icon at bounding box center [964, 339] width 6 height 7
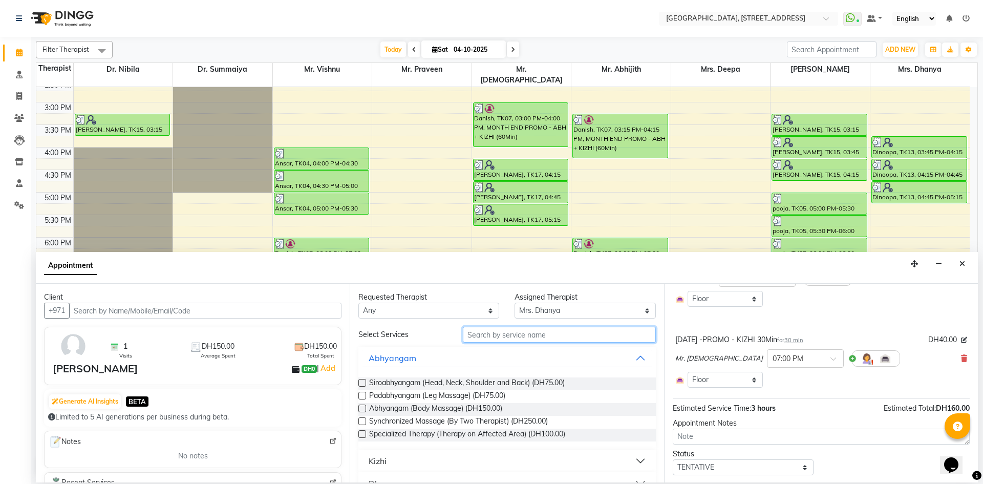
click at [561, 340] on input "text" at bounding box center [559, 335] width 193 height 16
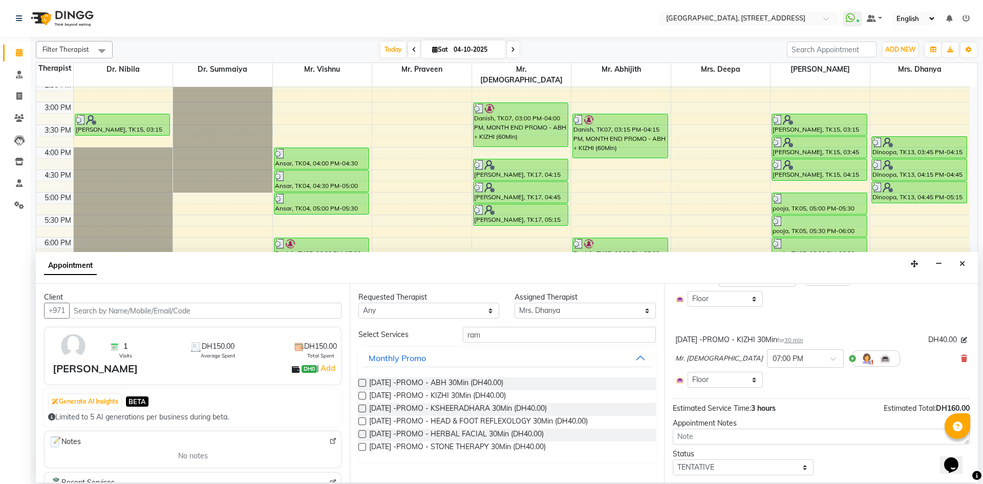
click at [361, 423] on label at bounding box center [362, 421] width 8 height 8
click at [361, 423] on input "checkbox" at bounding box center [361, 422] width 7 height 7
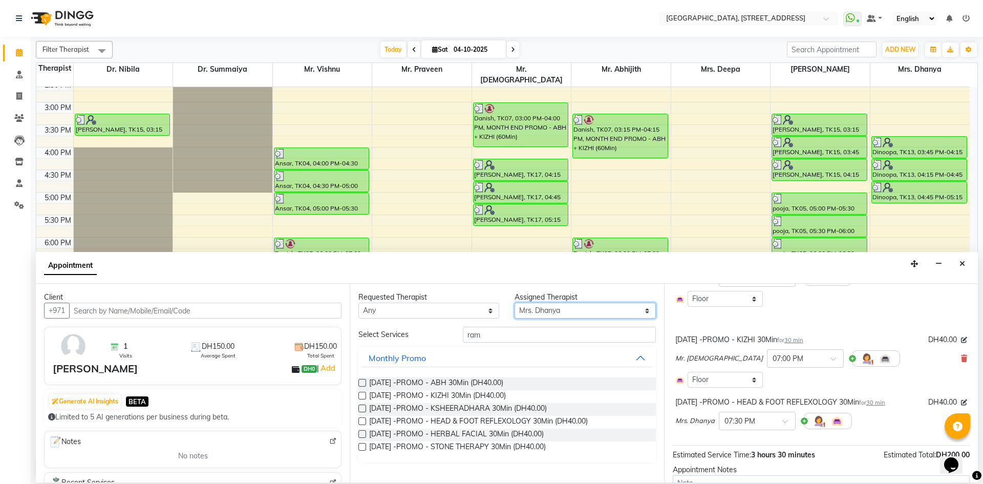
click at [613, 317] on select "Select Dr. Nibila Dr. Summaiya Mr. Abhijith Mr. Praveen Mrs. [PERSON_NAME] Mrs.…" at bounding box center [584, 310] width 141 height 16
click at [514, 302] on select "Select Dr. Nibila Dr. Summaiya Mr. Abhijith Mr. Praveen Mrs. [PERSON_NAME] Mrs.…" at bounding box center [584, 310] width 141 height 16
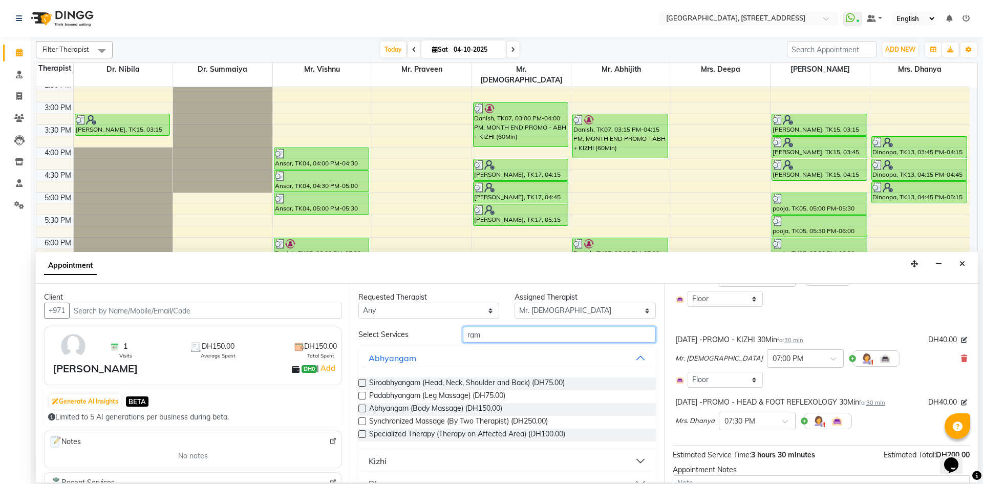
drag, startPoint x: 521, startPoint y: 333, endPoint x: 516, endPoint y: 347, distance: 14.7
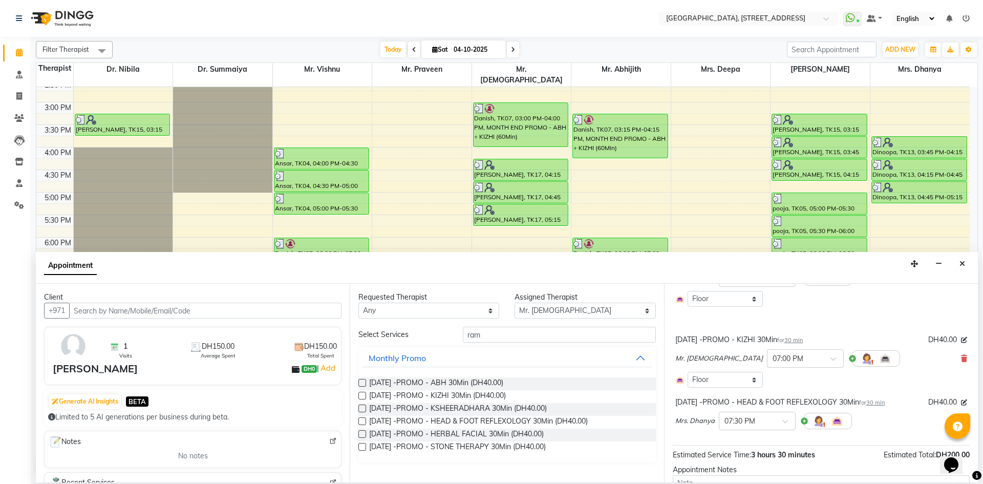
click at [361, 423] on label at bounding box center [362, 421] width 8 height 8
click at [361, 423] on input "checkbox" at bounding box center [361, 422] width 7 height 7
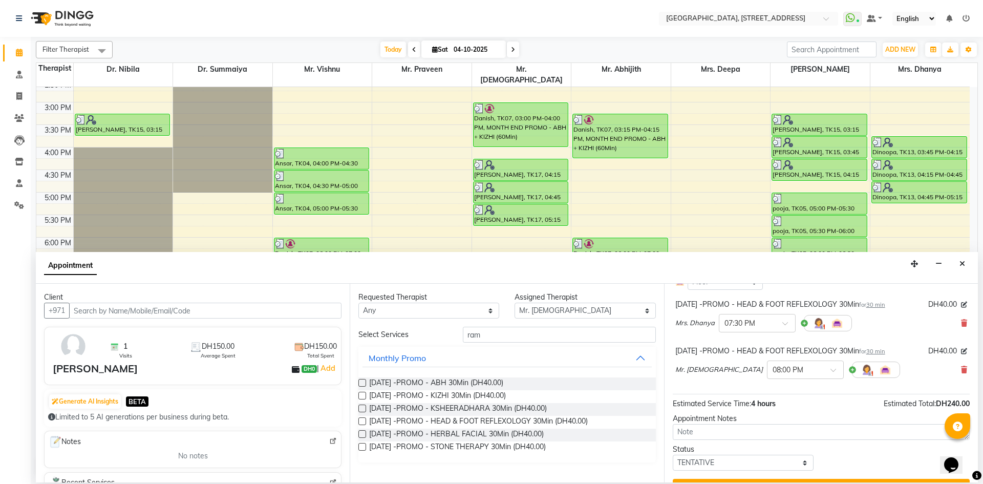
scroll to position [346, 0]
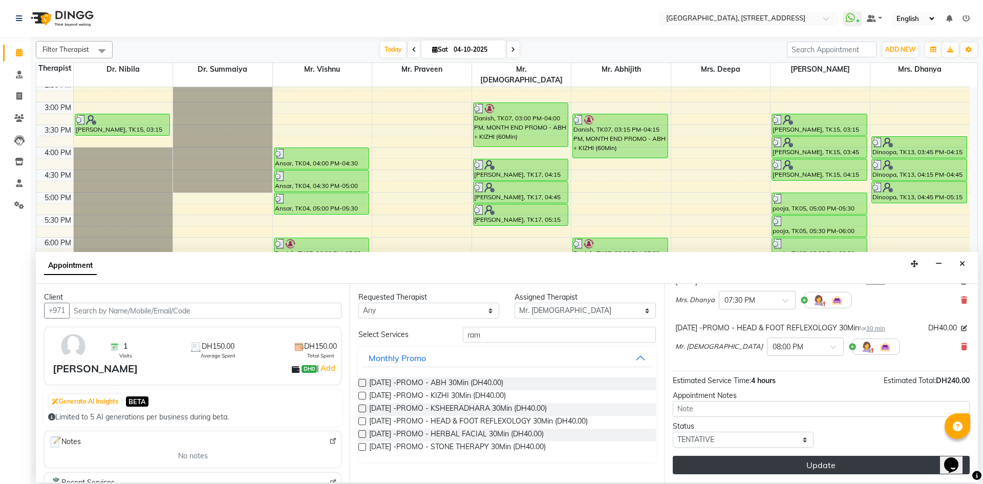
click at [687, 463] on button "Update" at bounding box center [820, 464] width 297 height 18
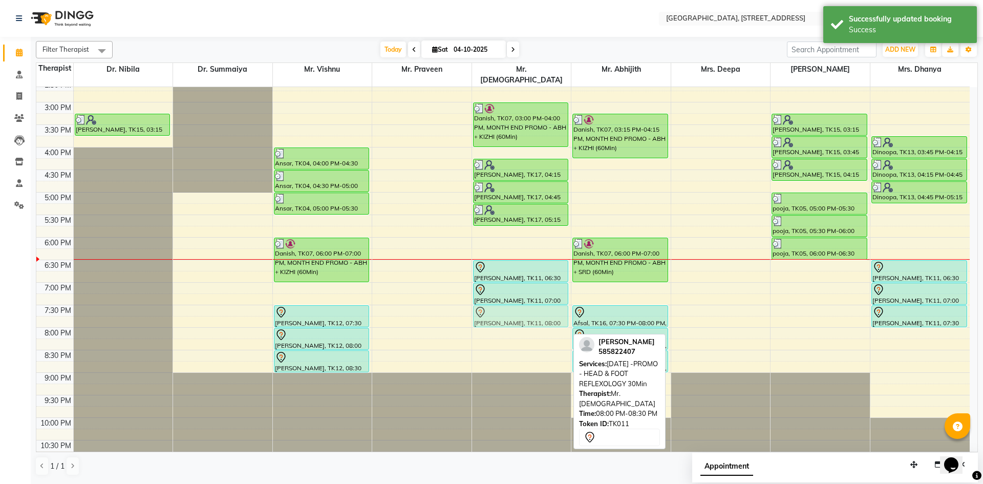
drag, startPoint x: 535, startPoint y: 326, endPoint x: 542, endPoint y: 305, distance: 22.3
click at [542, 305] on div "Abhilash, TK02, 10:00 AM-11:00 AM, MONTH END PROMO - ABH + STEAM (60Min) mahesh…" at bounding box center [521, 102] width 99 height 720
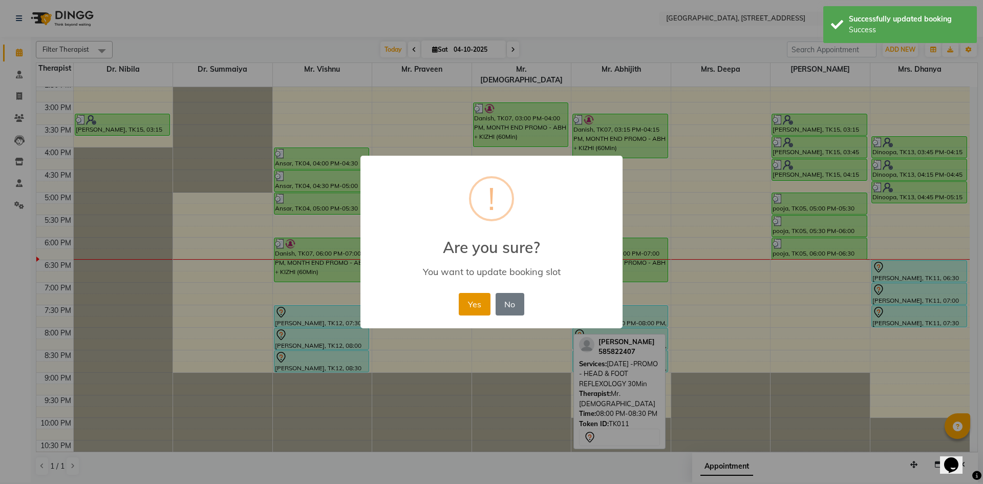
click at [480, 307] on button "Yes" at bounding box center [474, 304] width 31 height 23
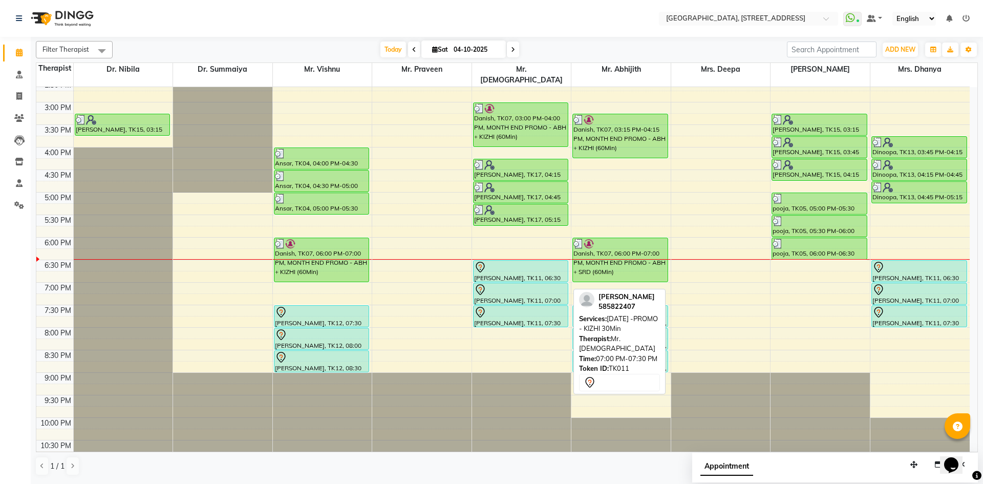
click at [558, 284] on div at bounding box center [521, 290] width 94 height 12
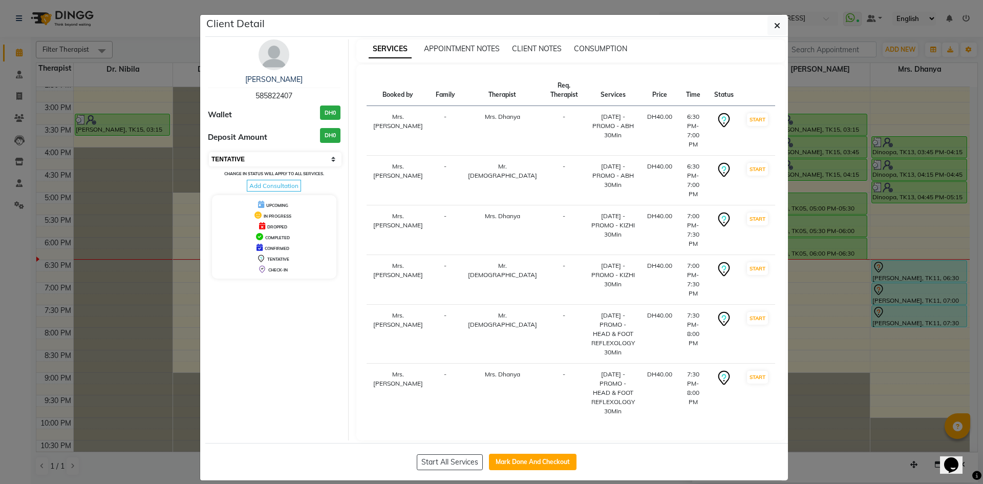
click at [311, 158] on select "Select IN SERVICE CONFIRMED TENTATIVE CHECK IN MARK DONE DROPPED UPCOMING" at bounding box center [275, 159] width 133 height 14
click at [209, 152] on select "Select IN SERVICE CONFIRMED TENTATIVE CHECK IN MARK DONE DROPPED UPCOMING" at bounding box center [275, 159] width 133 height 14
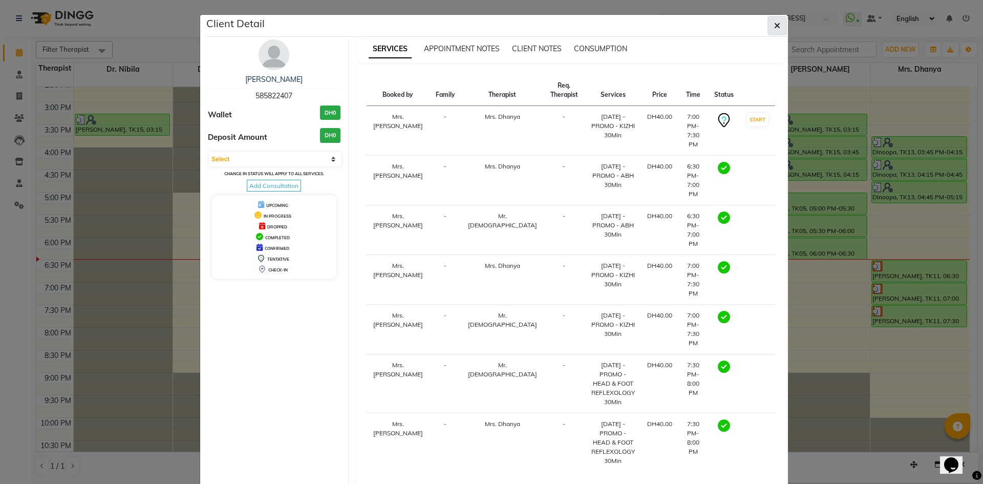
click at [774, 30] on span "button" at bounding box center [777, 25] width 6 height 10
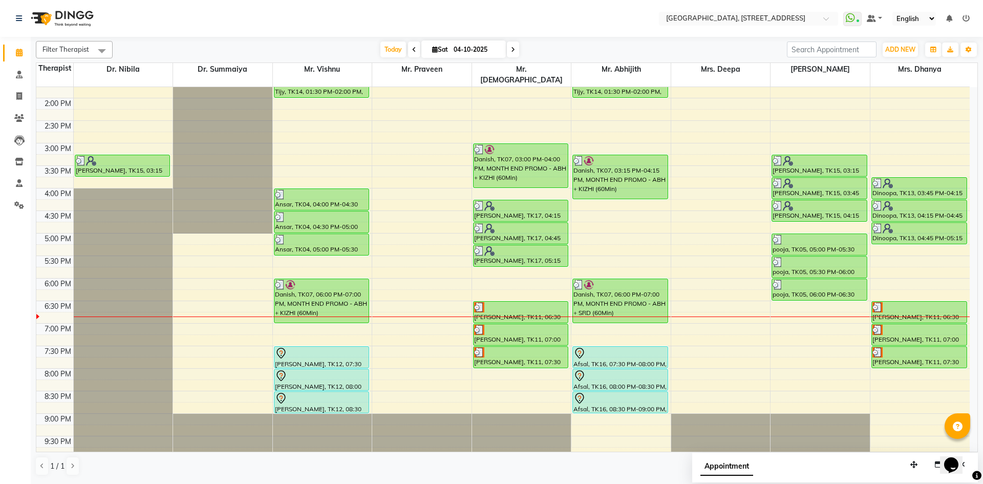
scroll to position [345, 0]
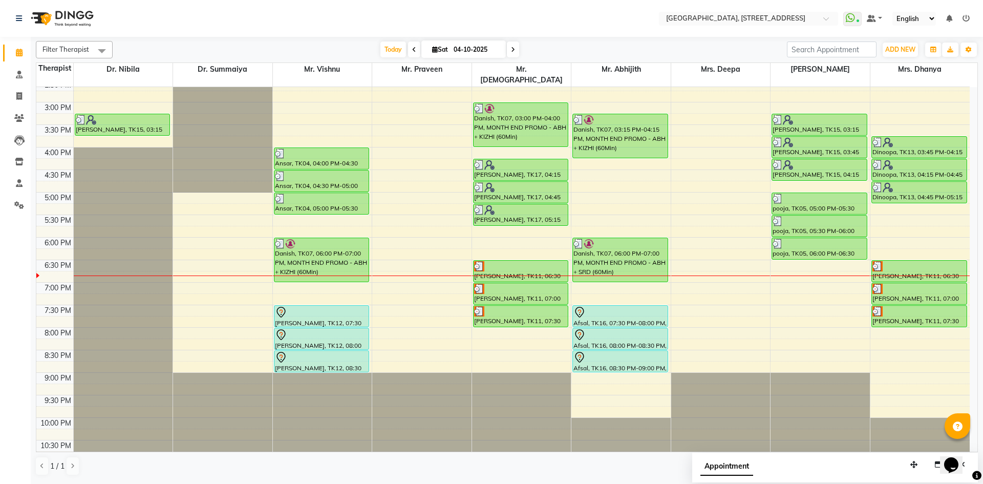
click at [509, 54] on span at bounding box center [513, 49] width 12 height 16
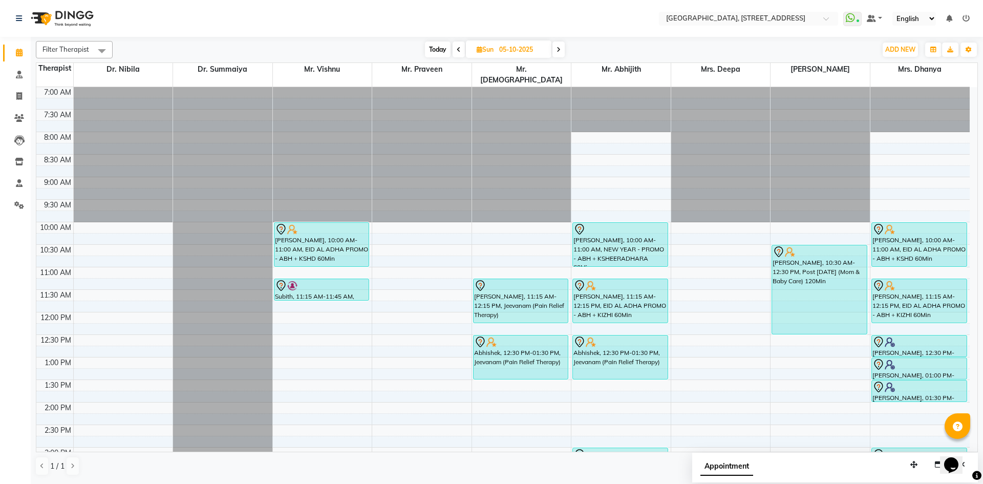
scroll to position [188, 0]
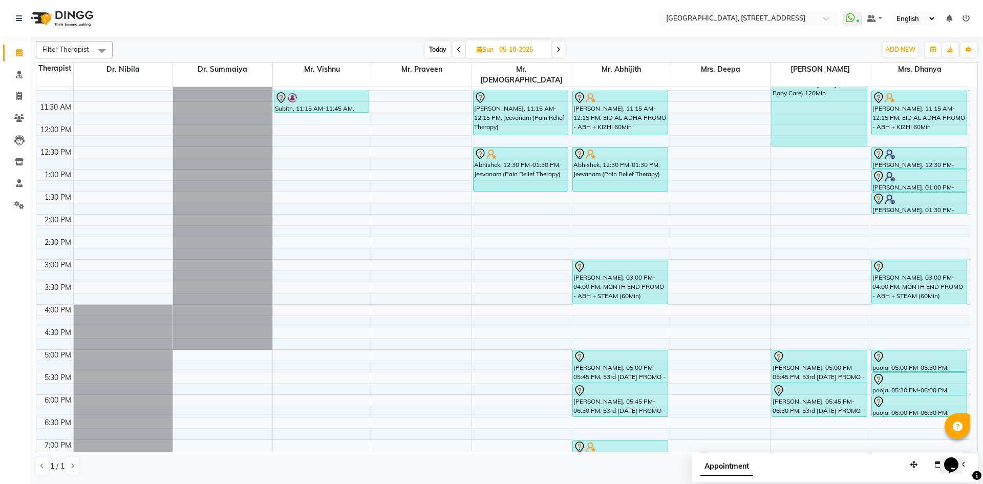
click at [436, 45] on span "Today" at bounding box center [438, 49] width 26 height 16
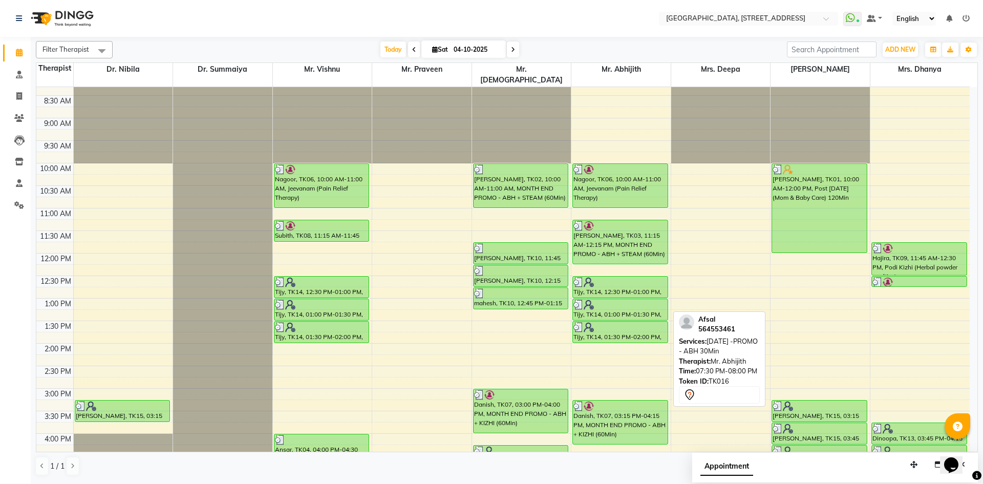
scroll to position [0, 0]
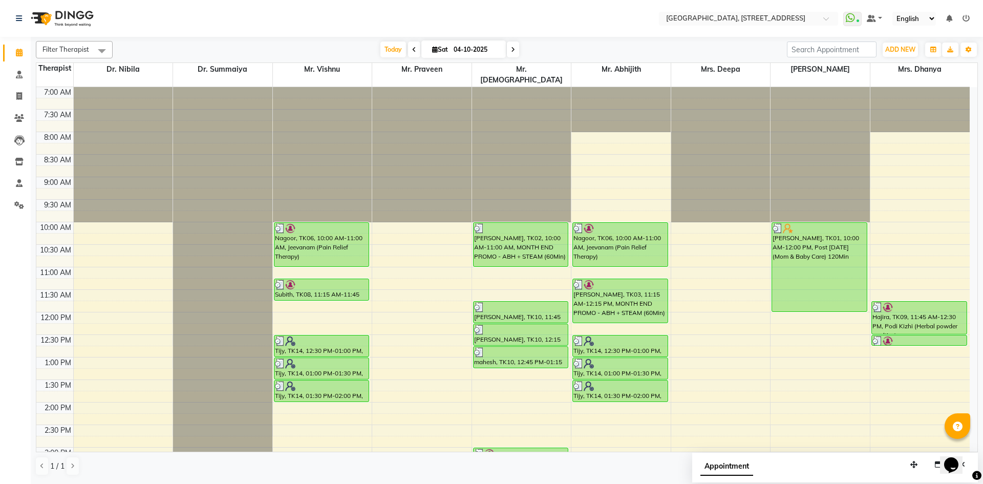
click at [508, 50] on span at bounding box center [513, 49] width 12 height 16
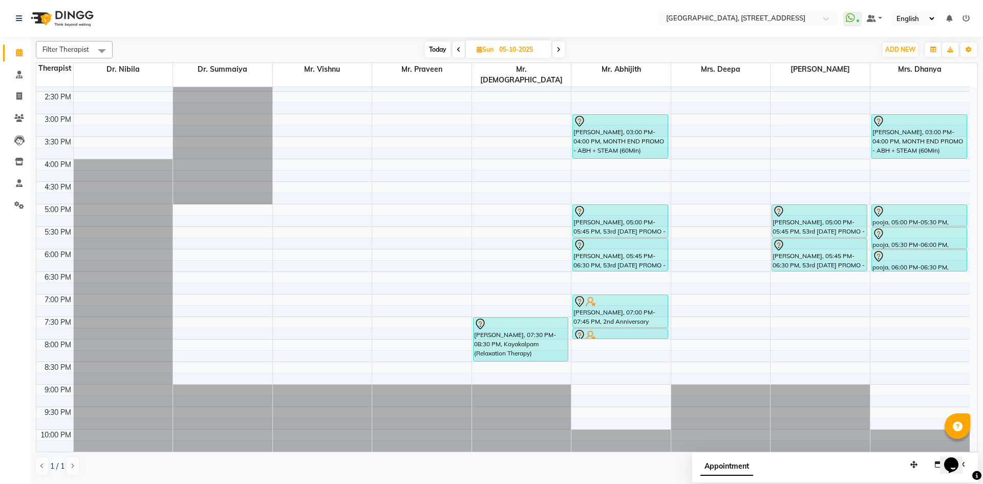
scroll to position [345, 0]
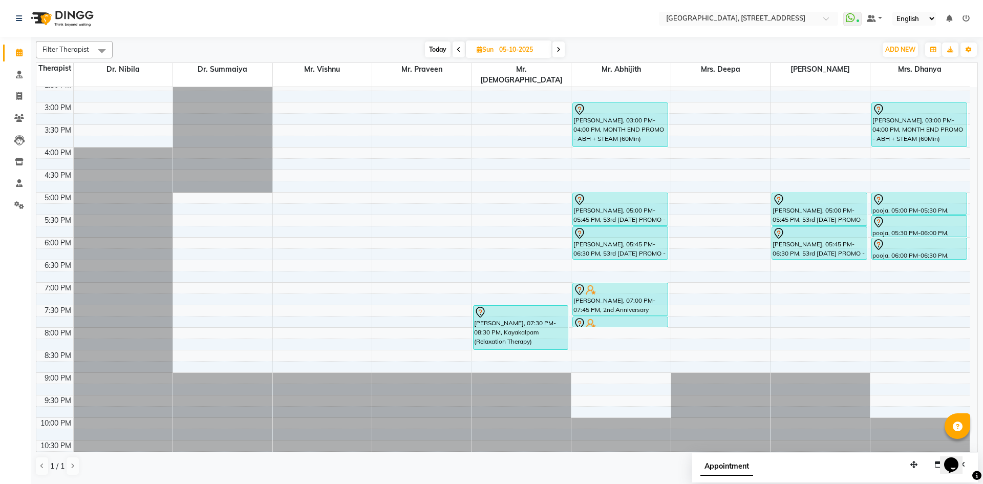
click at [427, 56] on span "Today" at bounding box center [438, 49] width 26 height 16
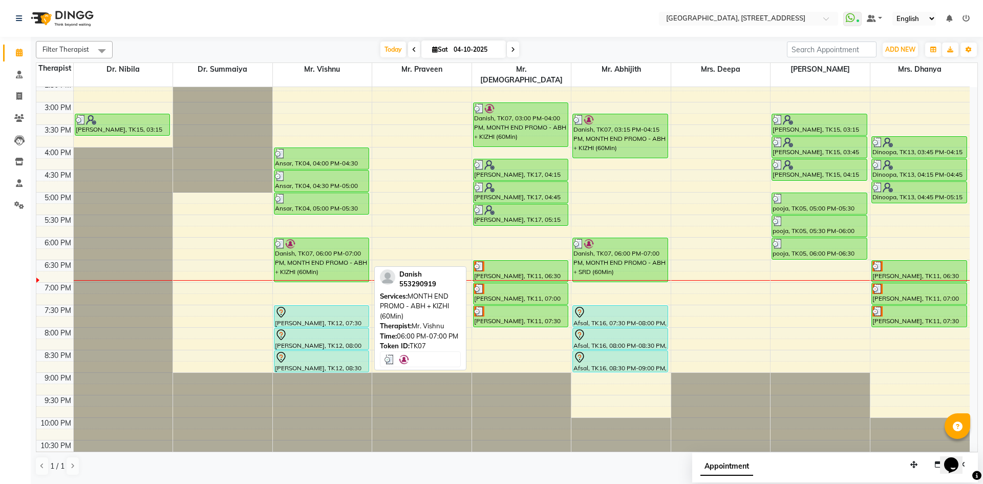
click at [291, 246] on div "Danish, TK07, 06:00 PM-07:00 PM, MONTH END PROMO - ABH + KIZHI (60Min)" at bounding box center [321, 260] width 95 height 44
